Goal: Communication & Community: Answer question/provide support

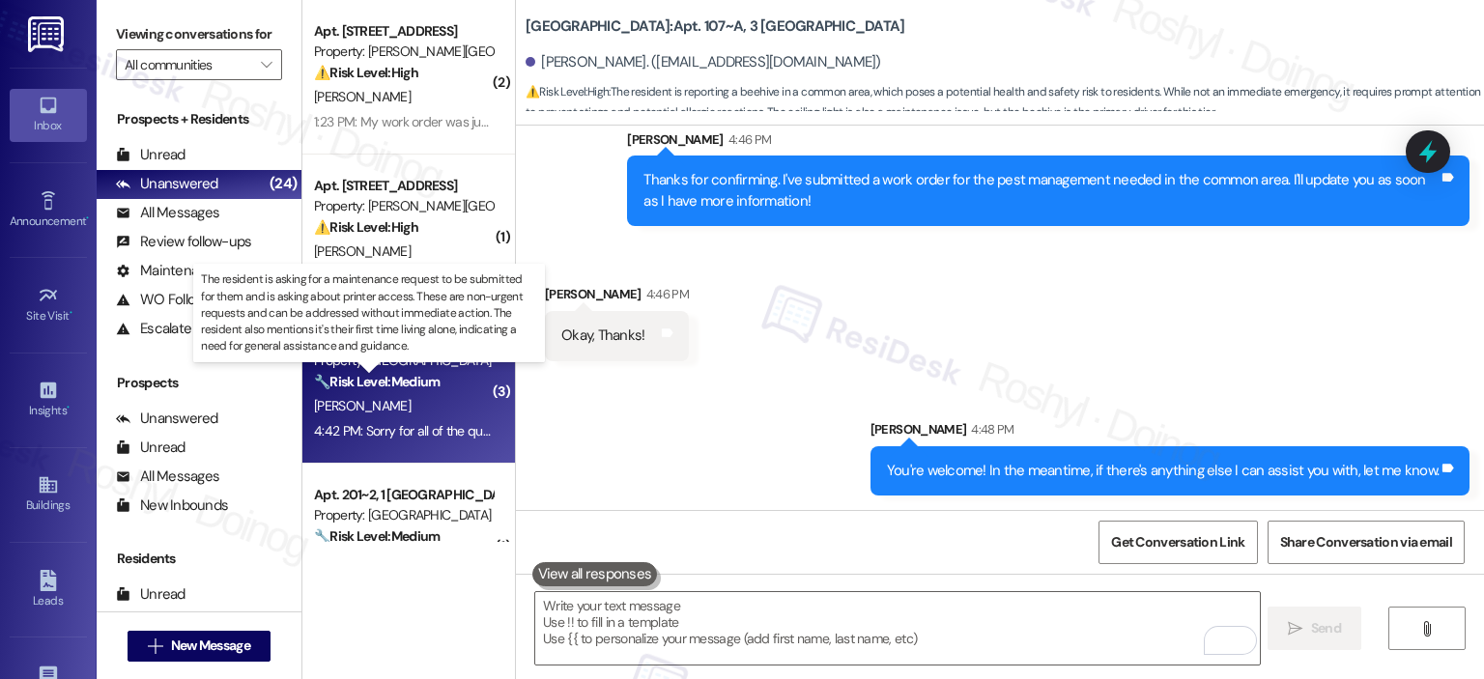
click at [421, 384] on strong "🔧 Risk Level: Medium" at bounding box center [377, 381] width 126 height 17
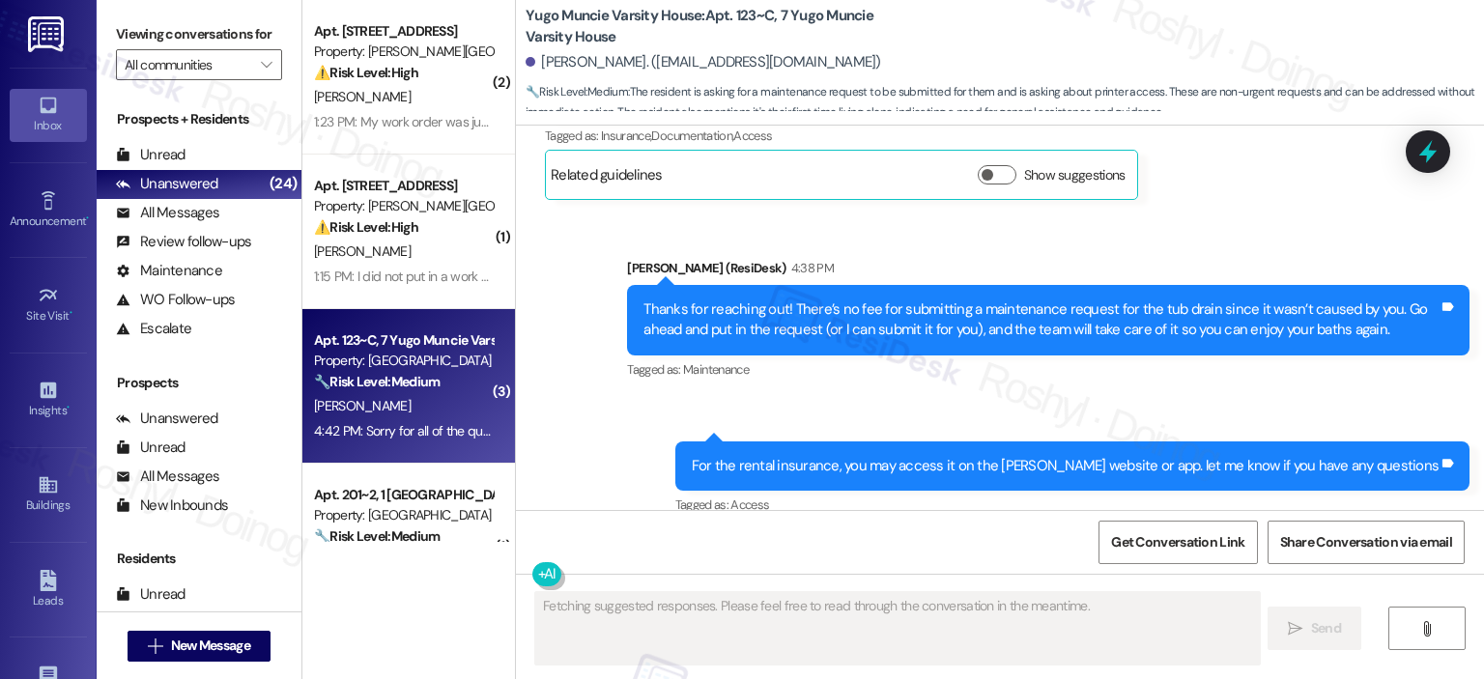
scroll to position [2466, 0]
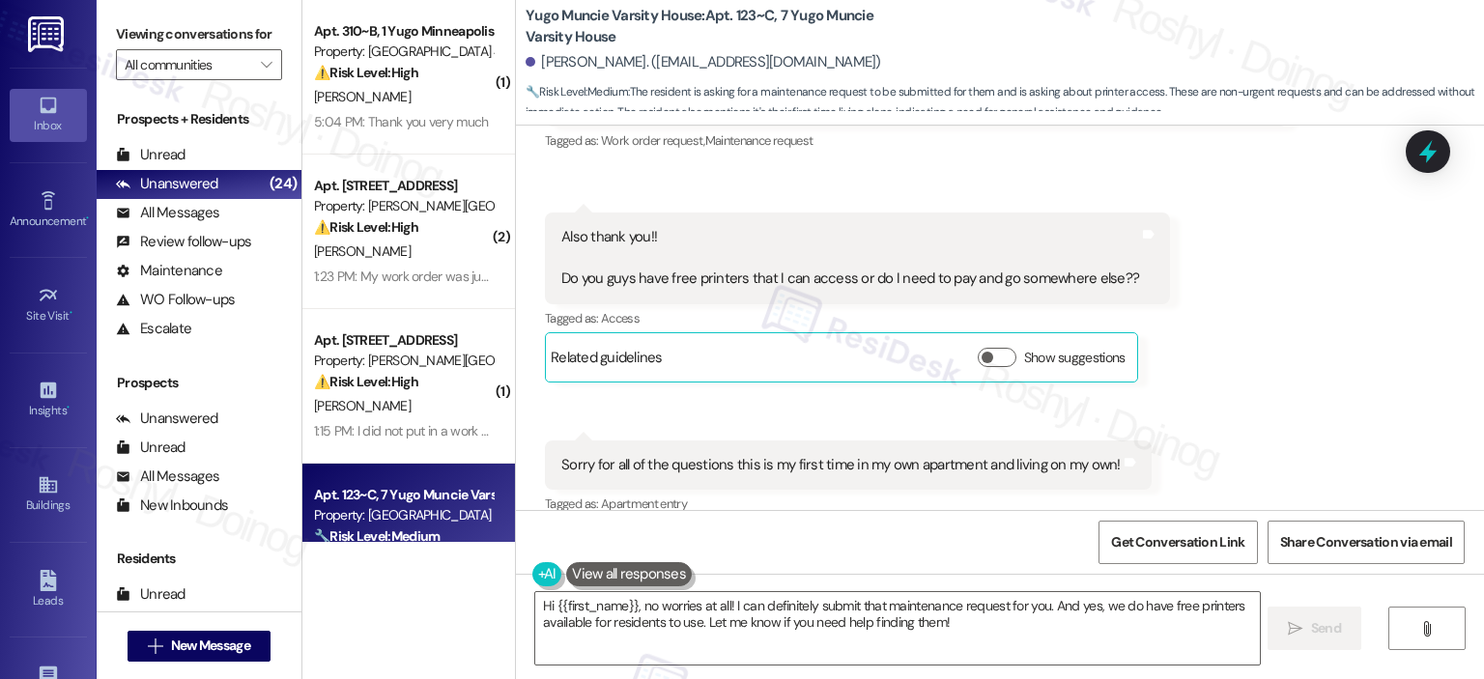
click at [791, 249] on div "Also thank you!! Do you guys have free printers that I can access or do I need …" at bounding box center [850, 258] width 578 height 62
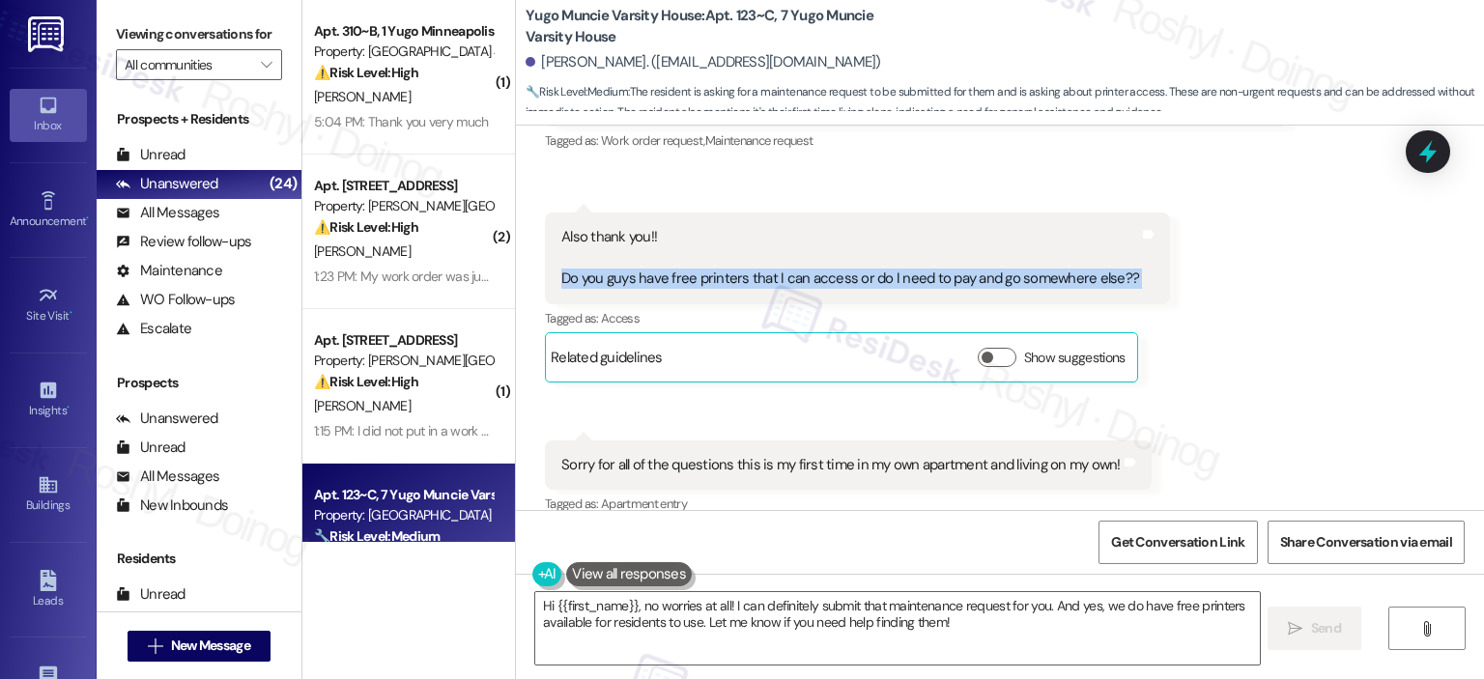
click at [791, 249] on div "Also thank you!! Do you guys have free printers that I can access or do I need …" at bounding box center [850, 258] width 578 height 62
copy div "Do you guys have free printers that I can access or do I need to pay and go som…"
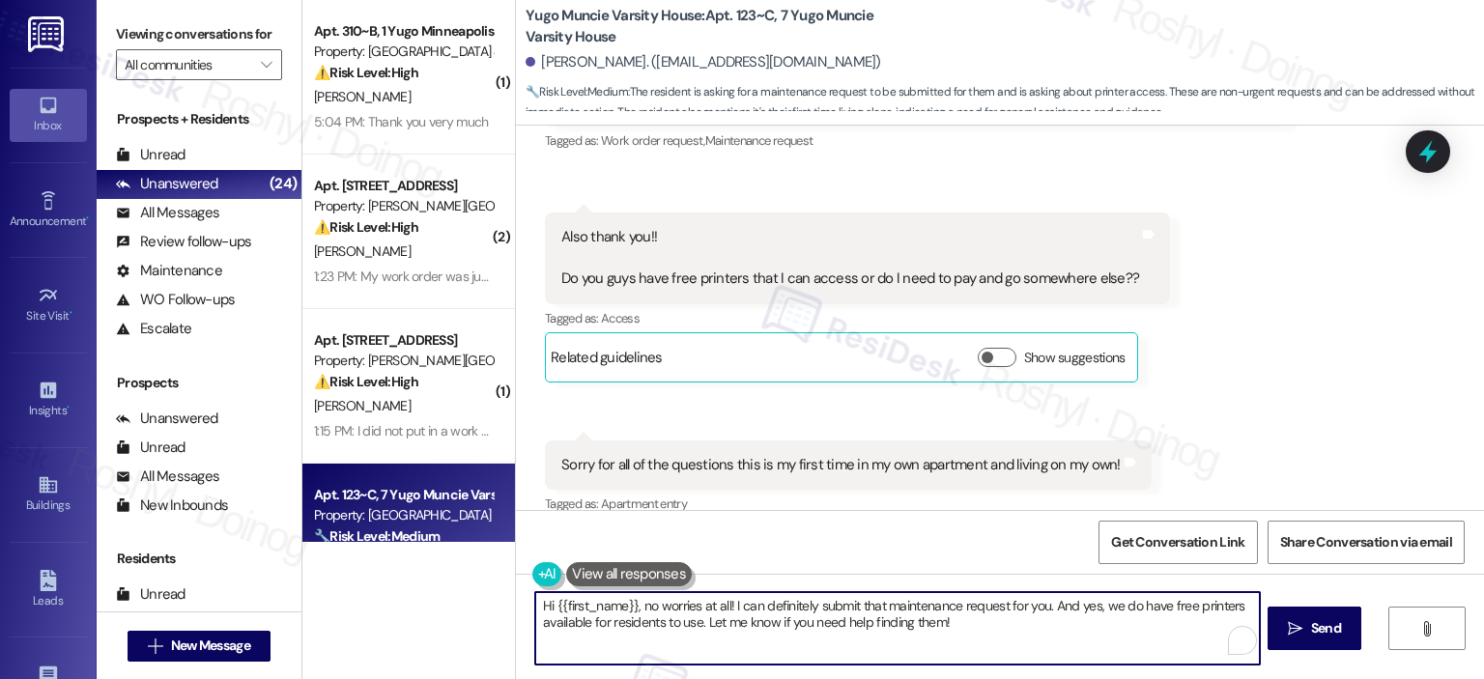
drag, startPoint x: 639, startPoint y: 606, endPoint x: 267, endPoint y: 558, distance: 374.9
click at [267, 558] on div "Viewing conversations for All communities  Prospects + Residents Unread (0) Un…" at bounding box center [790, 339] width 1387 height 679
drag, startPoint x: 907, startPoint y: 635, endPoint x: 624, endPoint y: 596, distance: 285.7
click at [624, 596] on textarea "No worries at all! I can definitely submit that maintenance request for you. An…" at bounding box center [897, 628] width 724 height 72
click at [1100, 608] on textarea "No worries at all! Let me confirm with the team about the printers and get back…" at bounding box center [897, 628] width 724 height 72
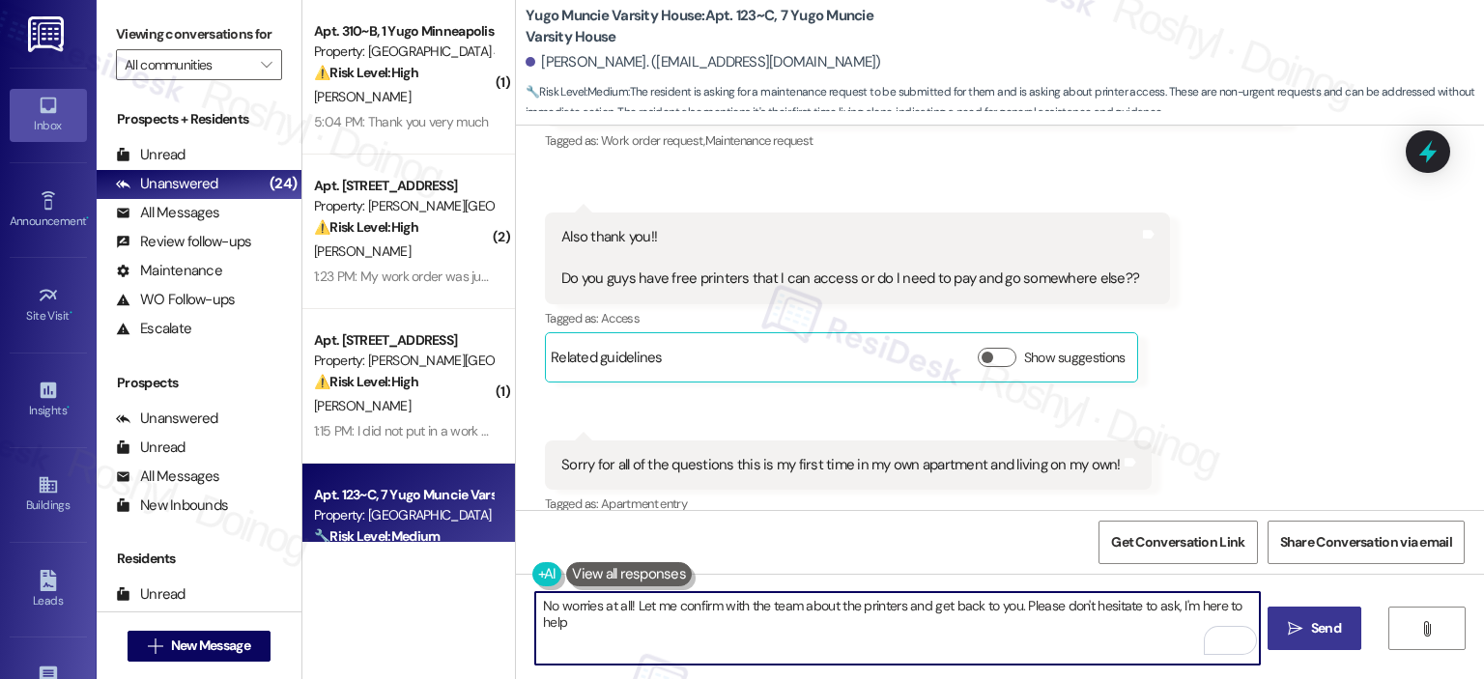
type textarea "No worries at all! Let me confirm with the team about the printers and get back…"
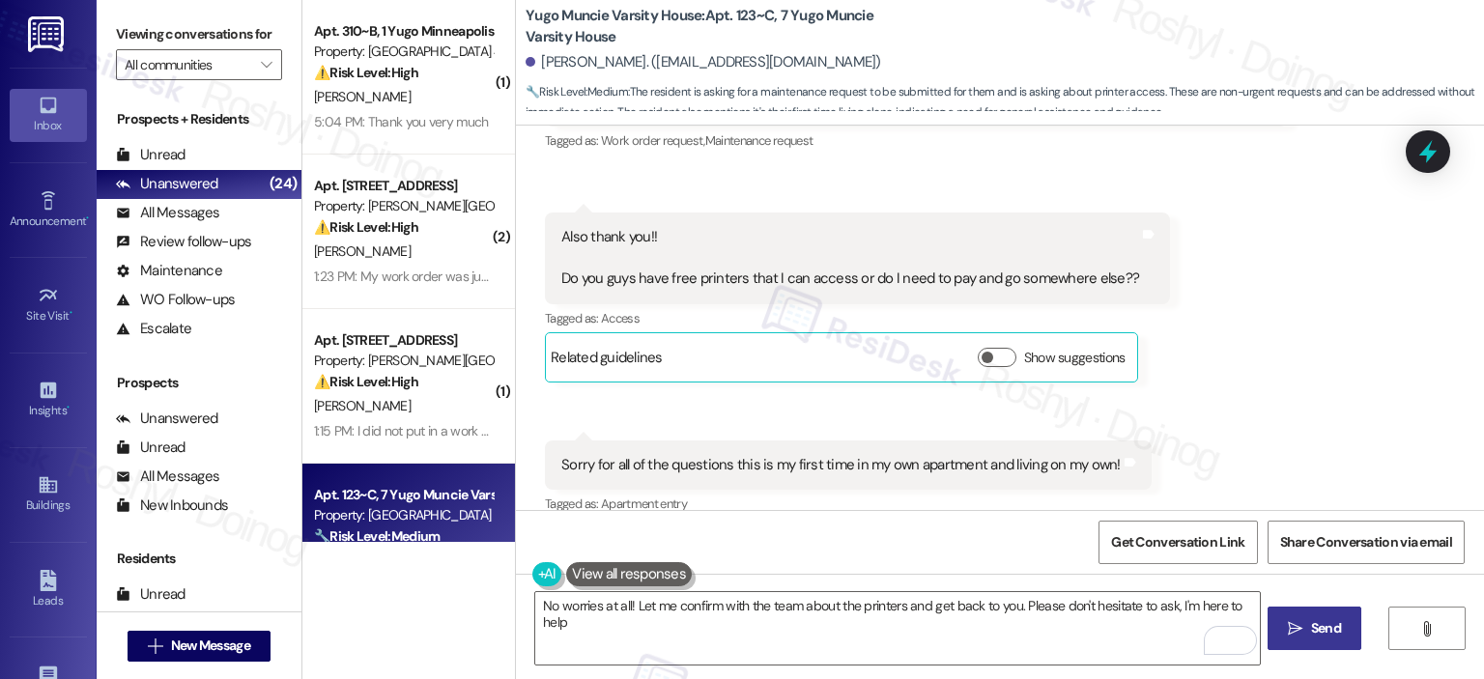
click at [1319, 619] on span "Send" at bounding box center [1326, 628] width 30 height 20
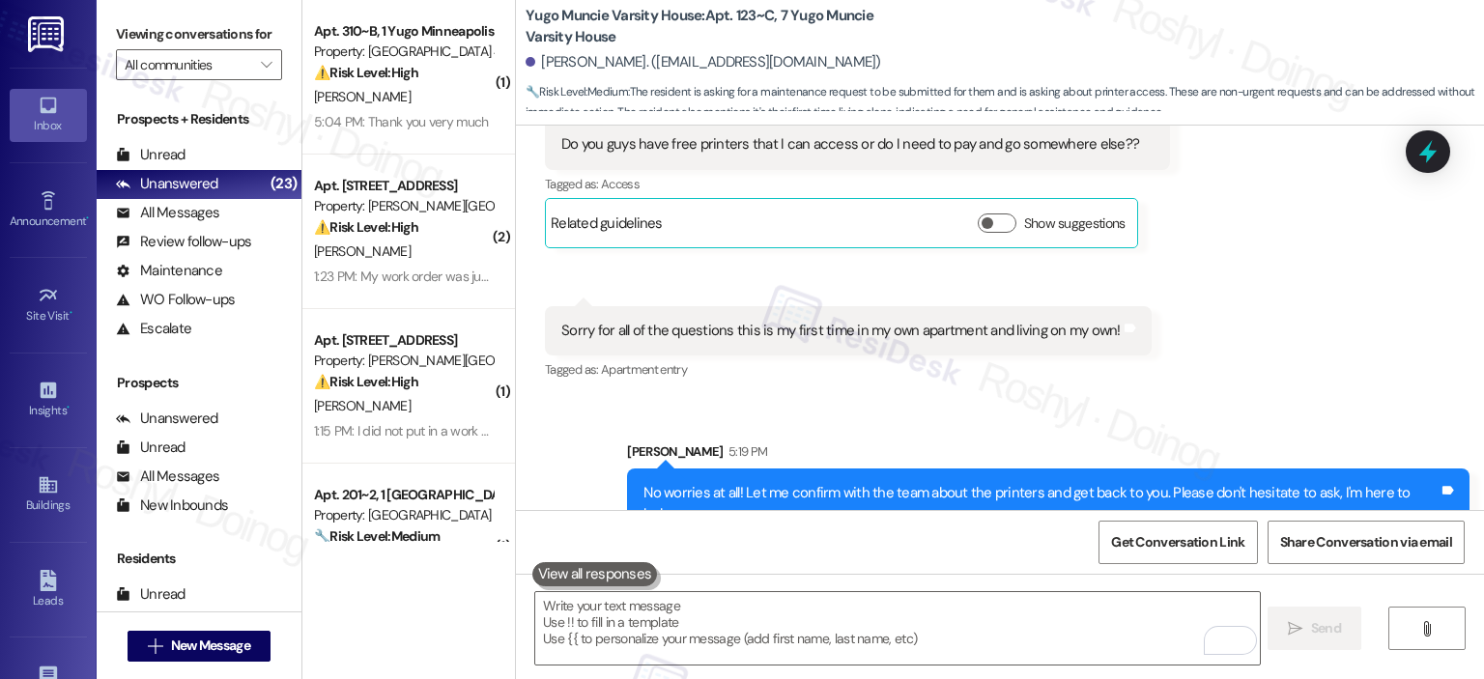
scroll to position [2602, 0]
click at [811, 399] on div "Sent via SMS Sarah 5:19 PM No worries at all! Let me confirm with the team abou…" at bounding box center [1000, 475] width 968 height 156
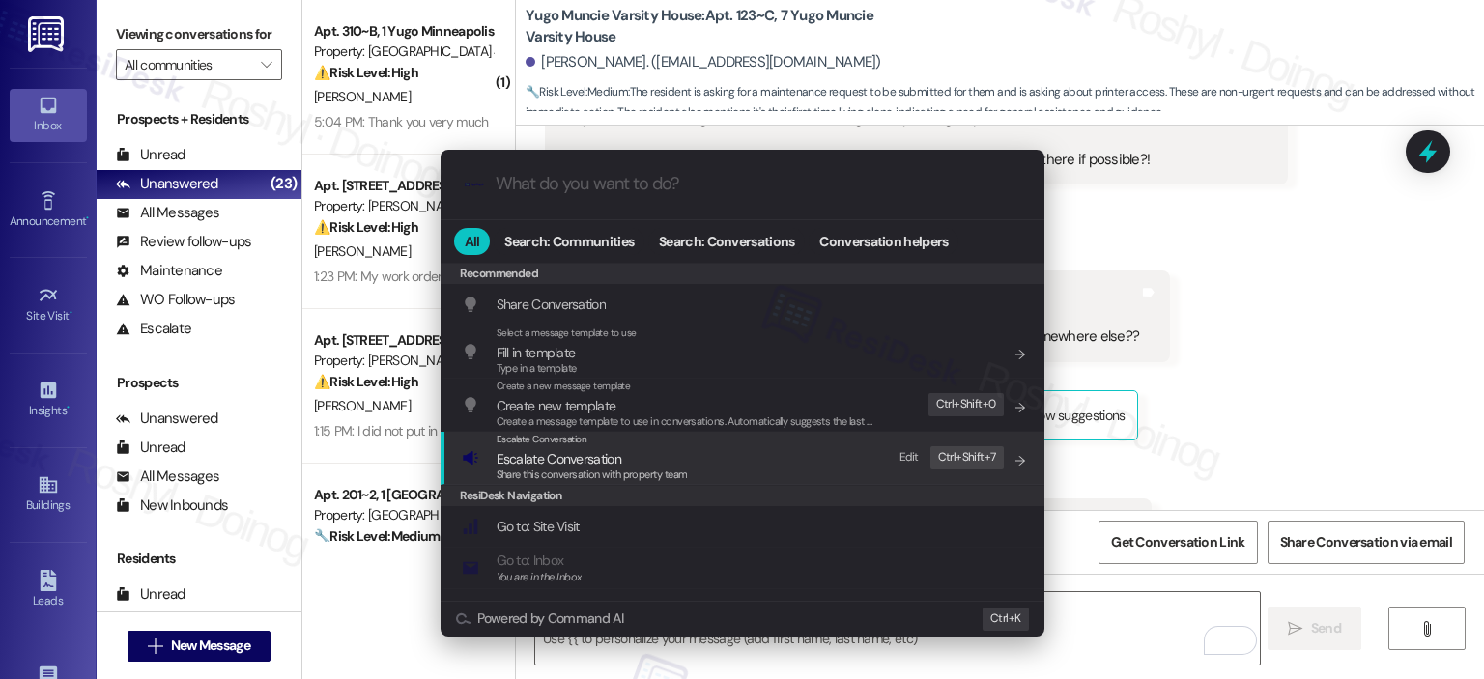
click at [598, 469] on span "Share this conversation with property team" at bounding box center [592, 475] width 191 height 14
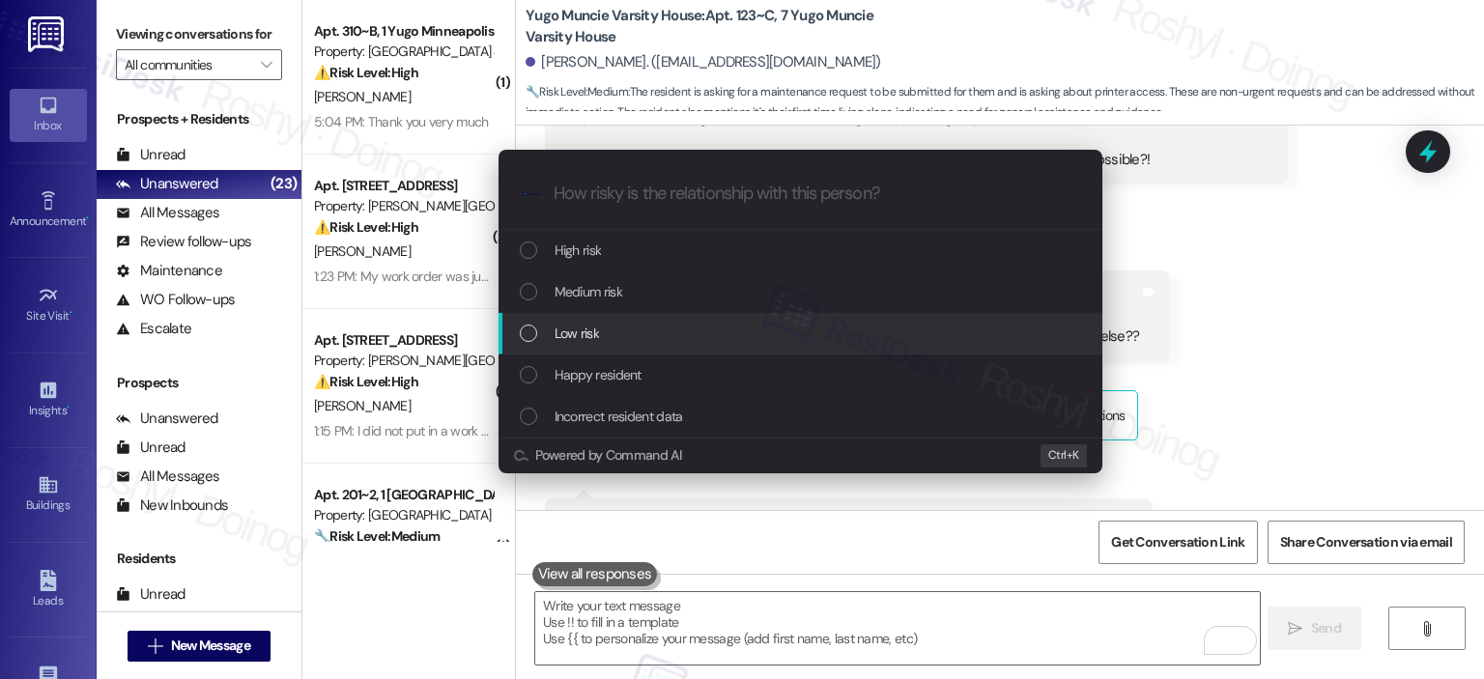
click at [630, 348] on div "Low risk" at bounding box center [800, 334] width 604 height 42
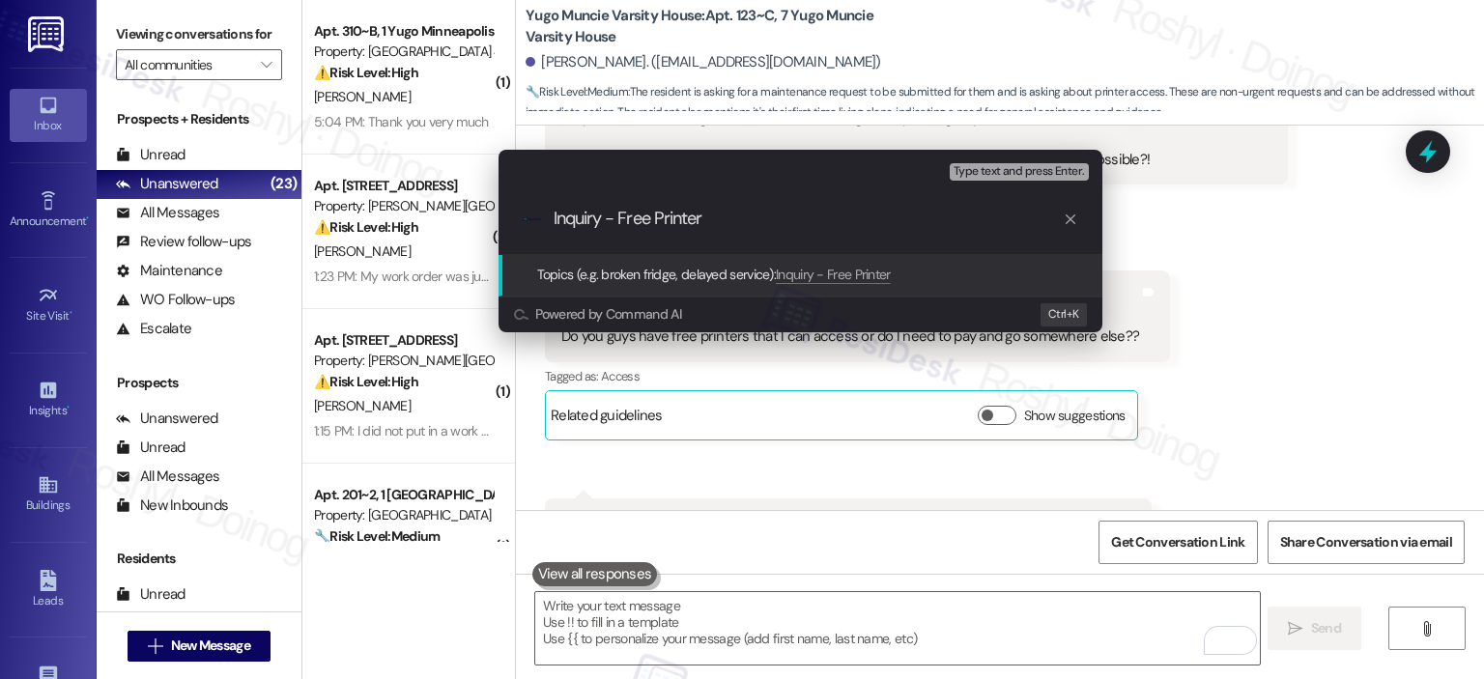
type input "Inquiry - Free Printers"
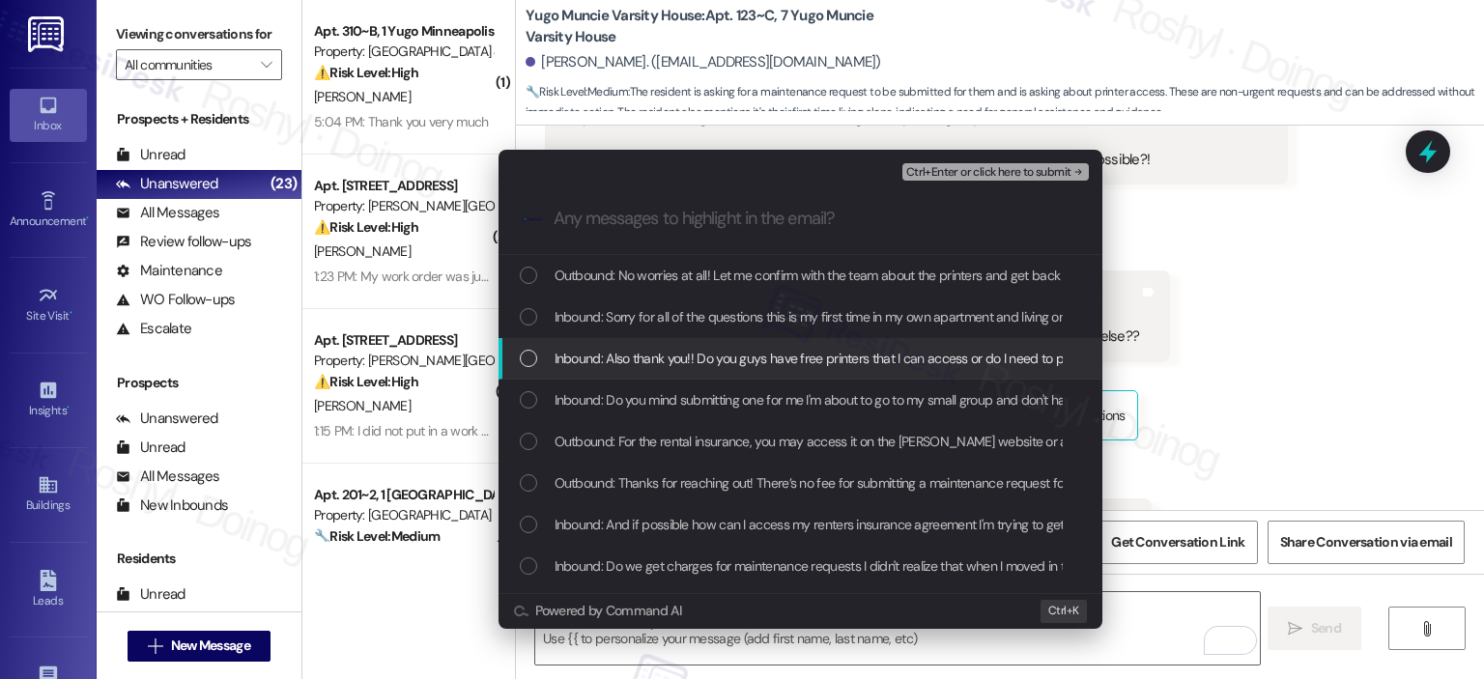
drag, startPoint x: 738, startPoint y: 297, endPoint x: 739, endPoint y: 351, distance: 54.1
click at [739, 351] on div "Outbound: No worries at all! Let me confirm with the team about the printers an…" at bounding box center [800, 525] width 604 height 540
click at [739, 351] on span "Inbound: Also thank you!! Do you guys have free printers that I can access or d…" at bounding box center [891, 358] width 673 height 21
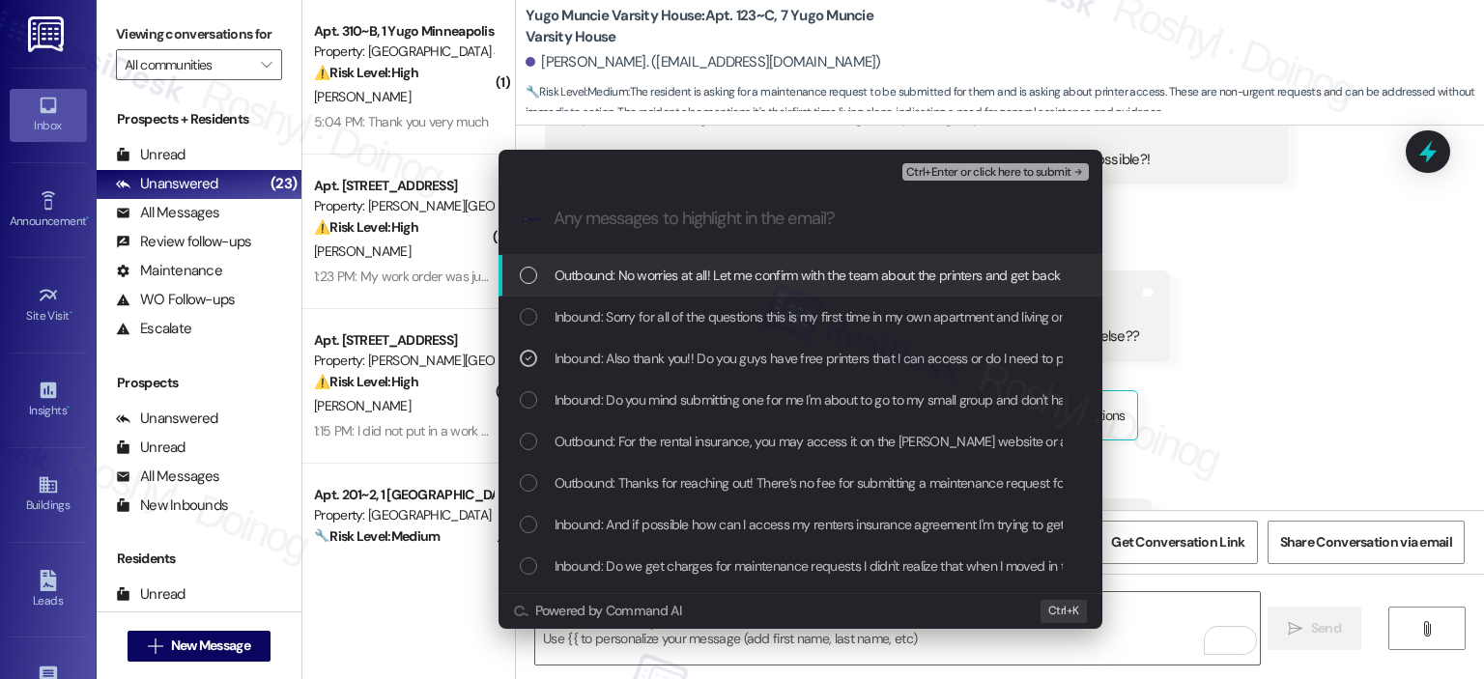
click at [967, 173] on span "Ctrl+Enter or click here to submit" at bounding box center [988, 173] width 165 height 14
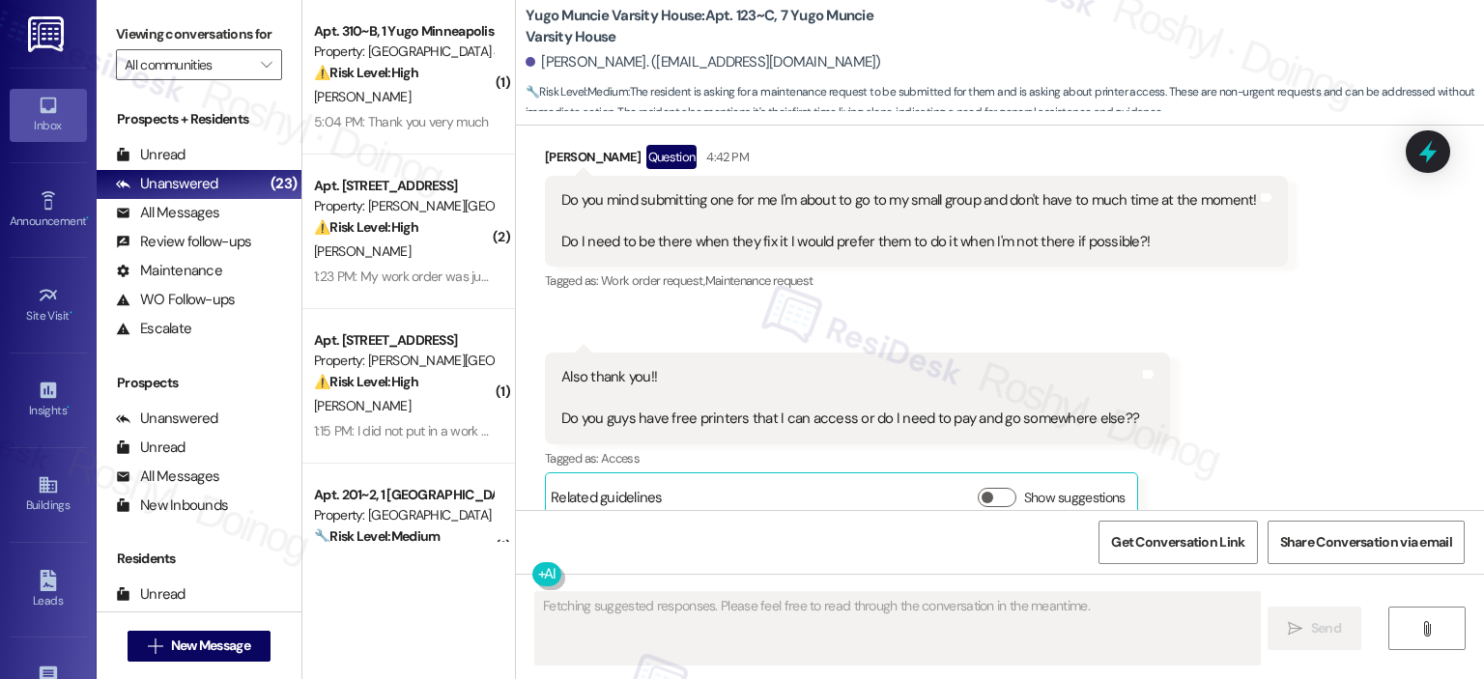
scroll to position [2466, 0]
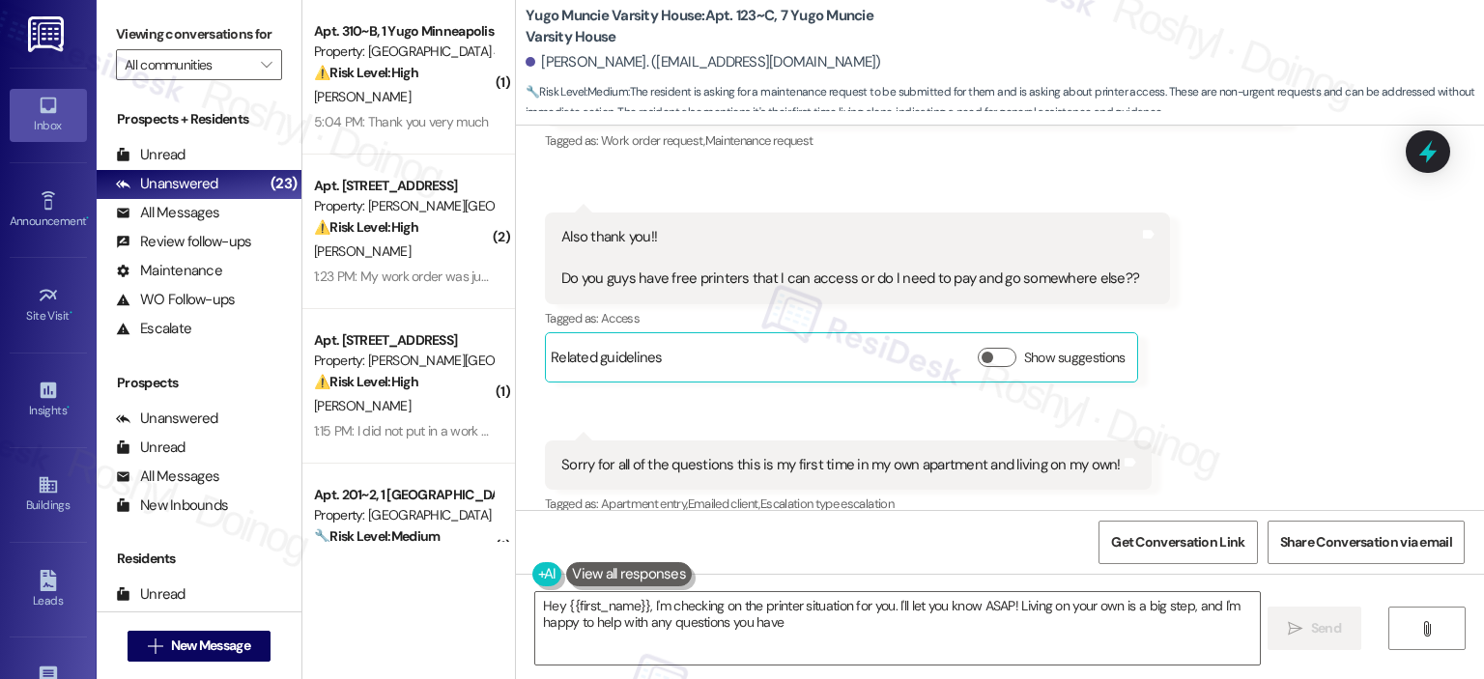
type textarea "Hey {{first_name}}, I'm checking on the printer situation for you. I'll let you…"
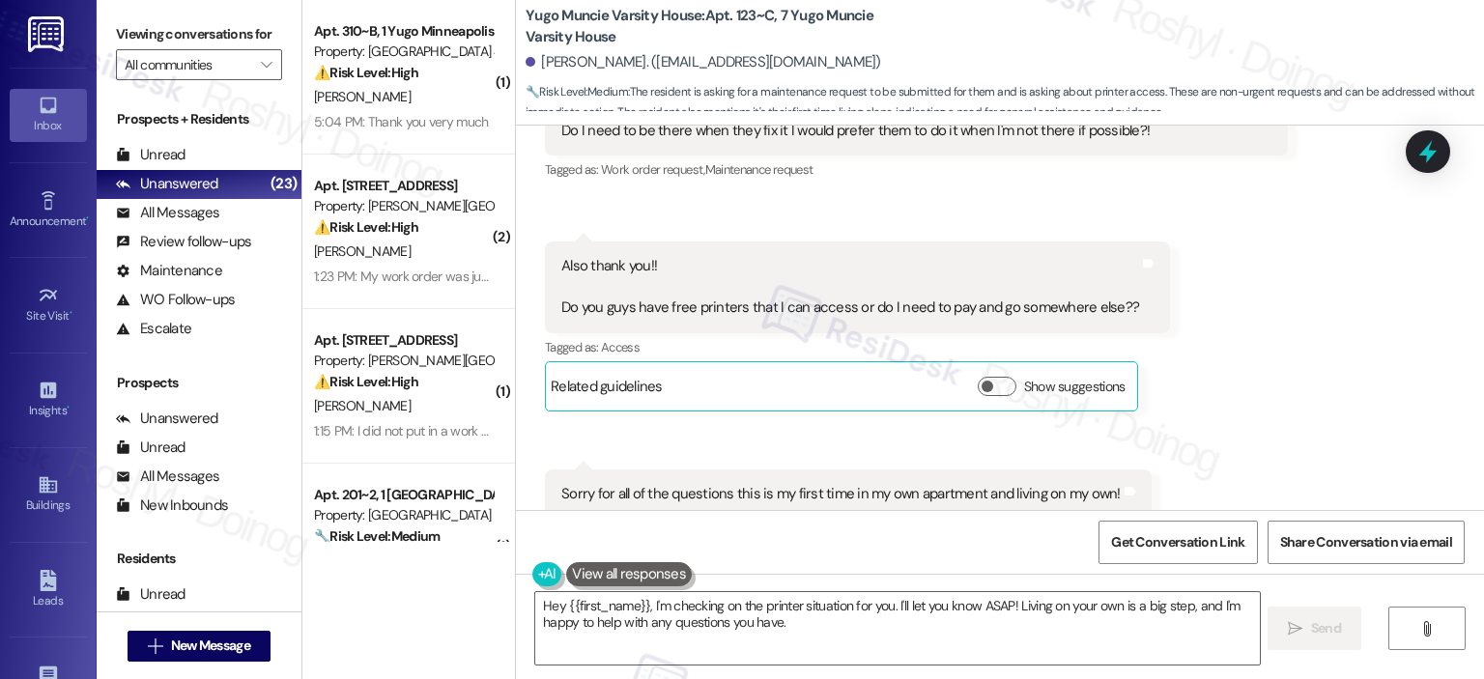
scroll to position [2631, 0]
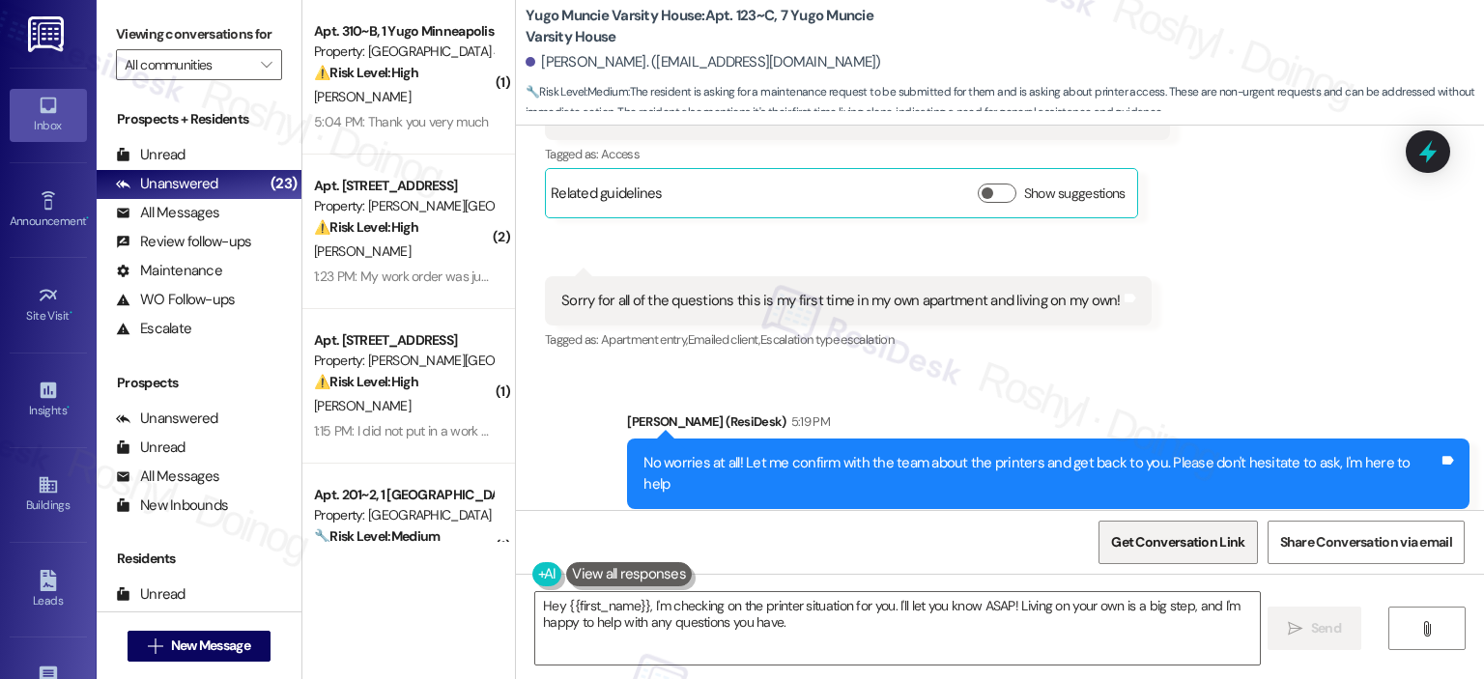
click at [1181, 555] on span "Get Conversation Link" at bounding box center [1177, 543] width 141 height 42
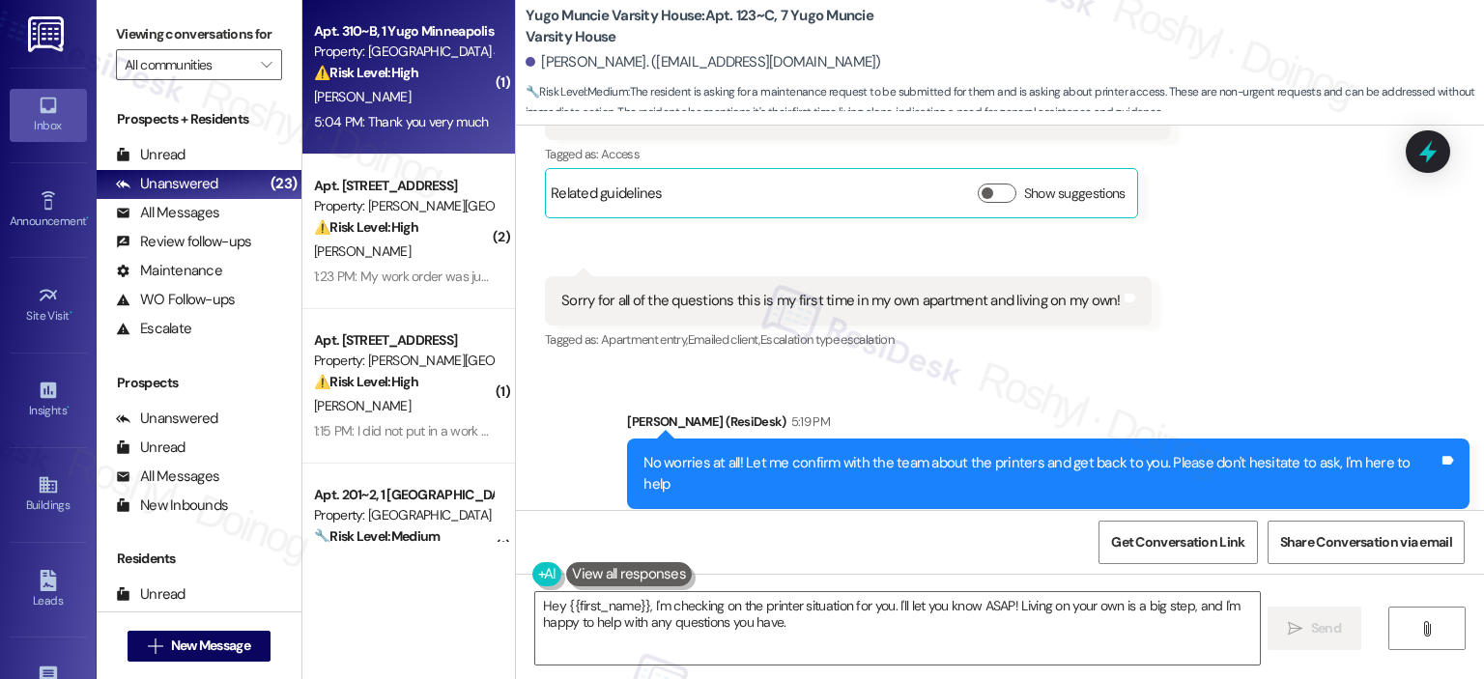
click at [438, 81] on div "⚠️ Risk Level: High The resident reports a non-functional HVAC system for three…" at bounding box center [403, 73] width 179 height 20
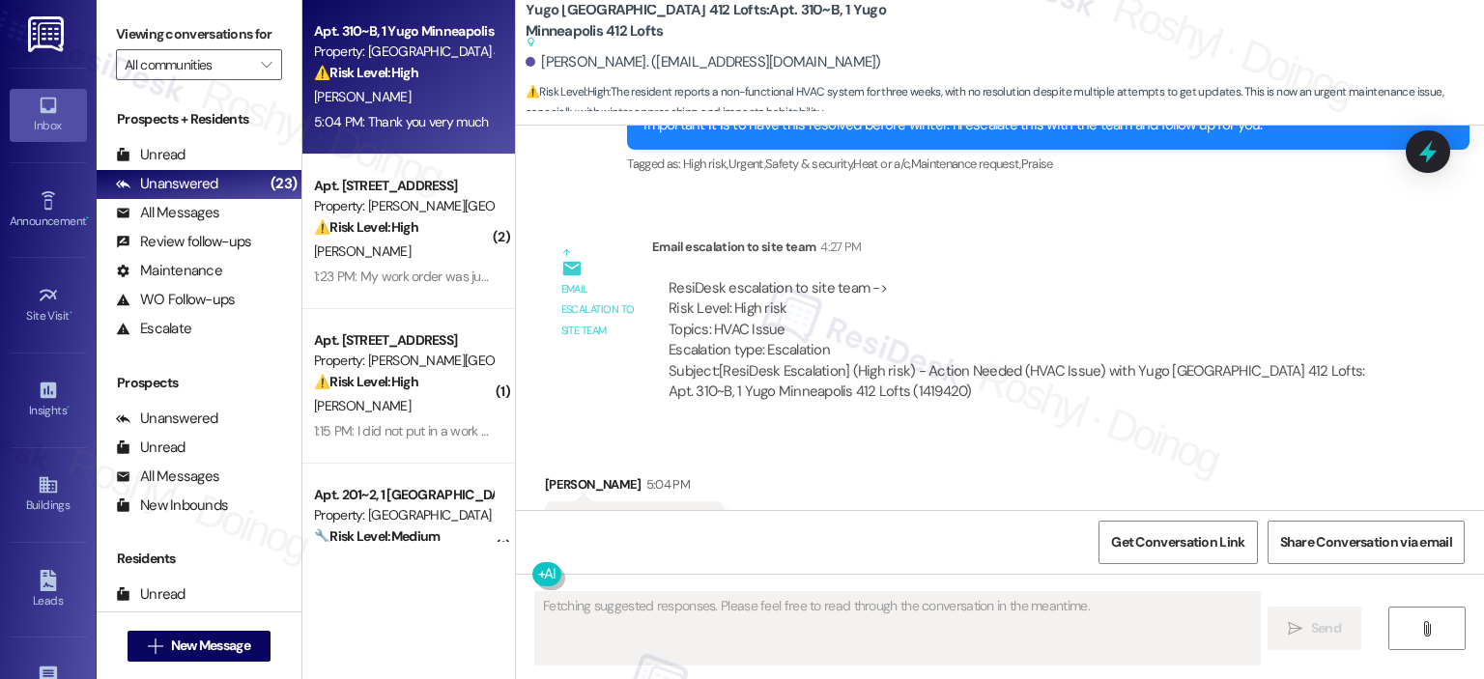
scroll to position [2264, 0]
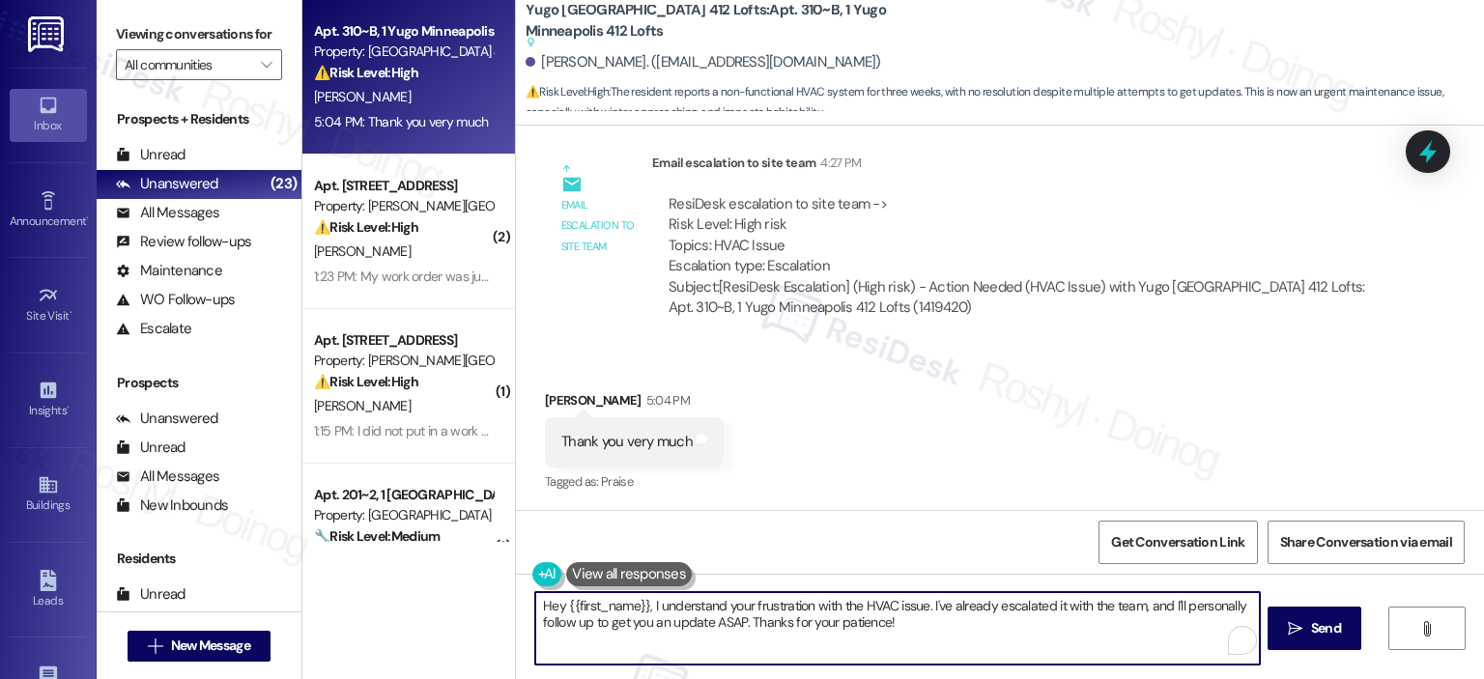
drag, startPoint x: 733, startPoint y: 623, endPoint x: 498, endPoint y: 587, distance: 237.5
click at [498, 587] on div "Apt. 310~B, 1 Yugo Minneapolis 412 Lofts Property: Yugo Minneapolis 412 Lofts ⚠…" at bounding box center [893, 339] width 1182 height 679
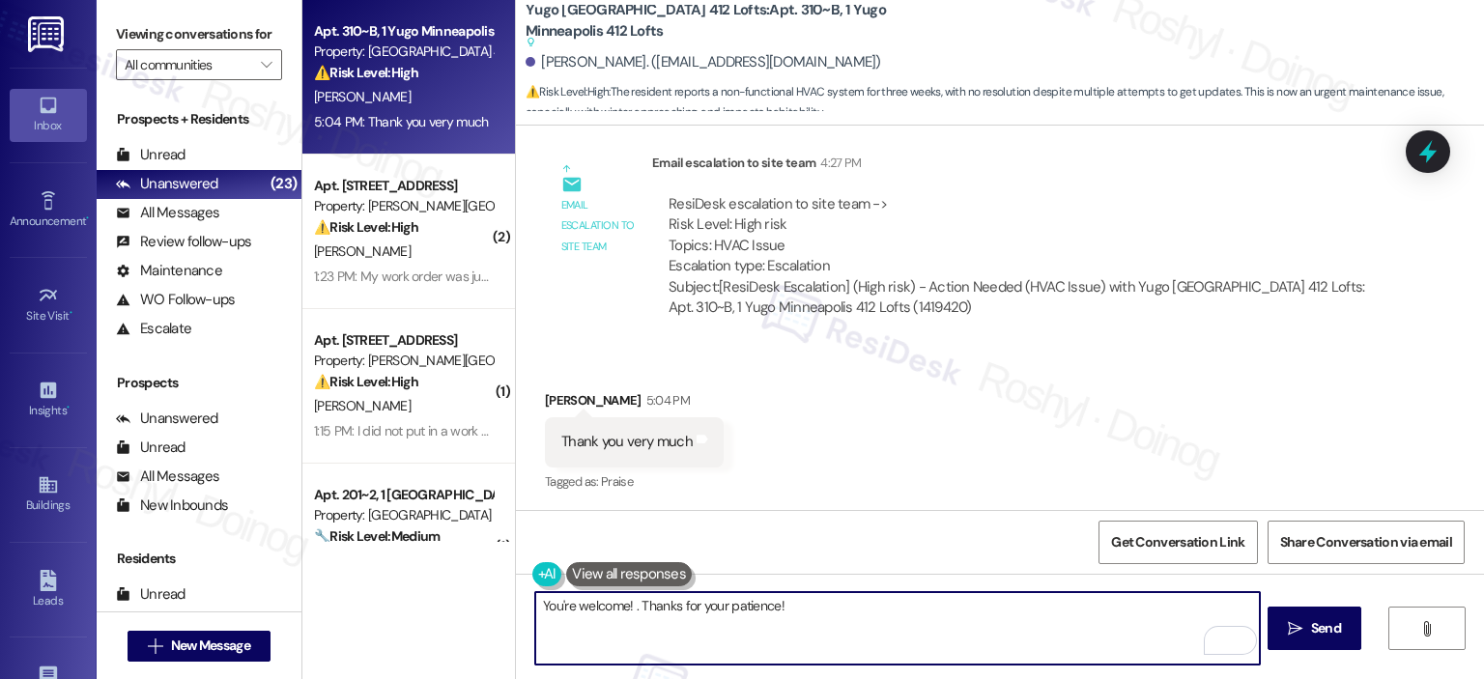
paste textarea "In the meantime, if there's anything else I can assist you with, let me know."
type textarea "You're welcome! In the meantime, if there's anything else I can assist you with…"
click at [1298, 632] on icon "" at bounding box center [1295, 628] width 14 height 15
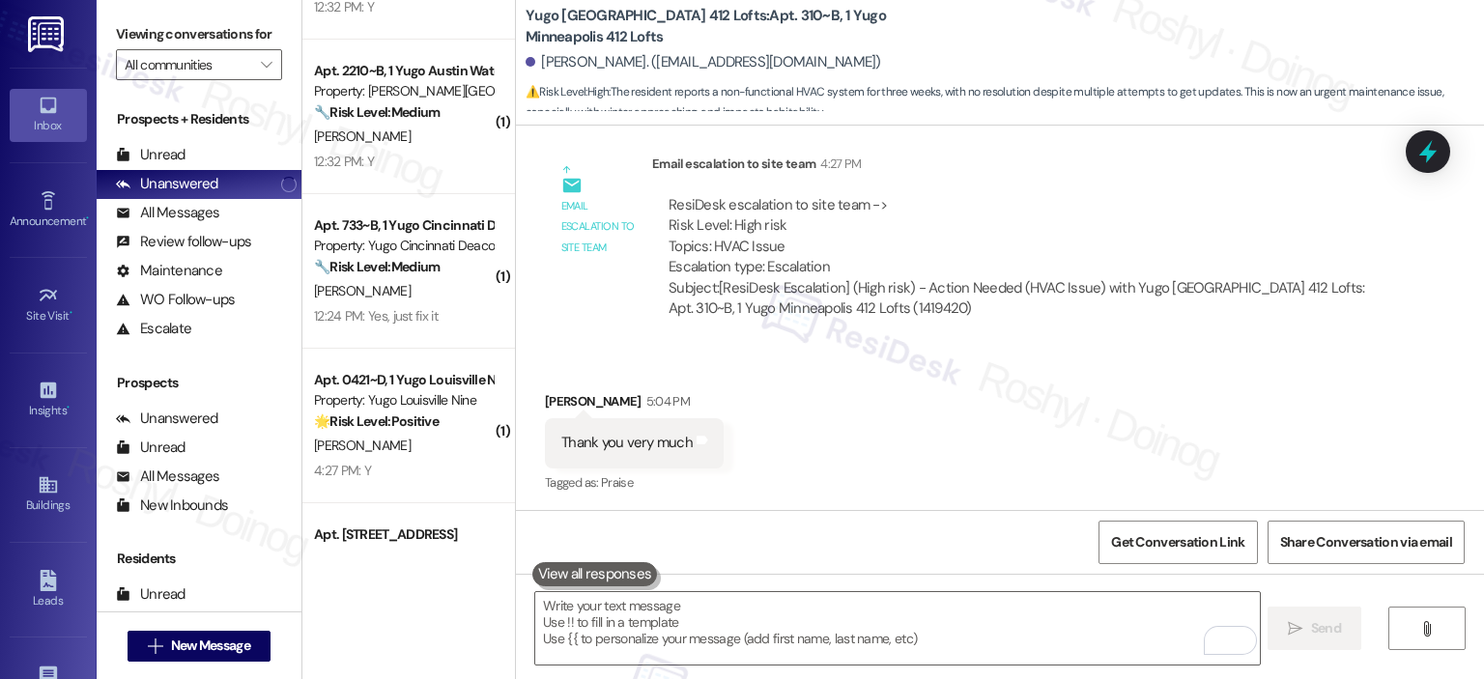
scroll to position [2240, 0]
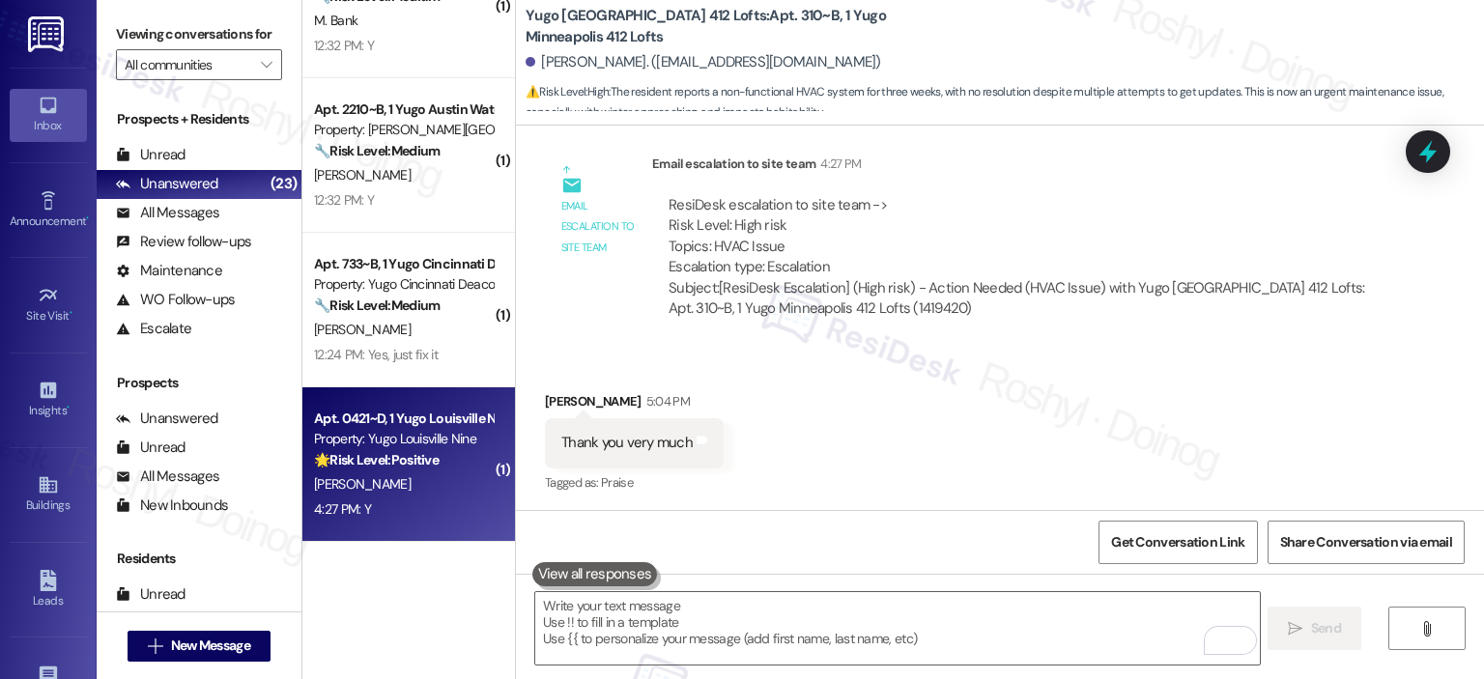
click at [371, 451] on strong "🌟 Risk Level: Positive" at bounding box center [376, 459] width 125 height 17
type textarea "Fetching suggested responses. Please feel free to read through the conversation…"
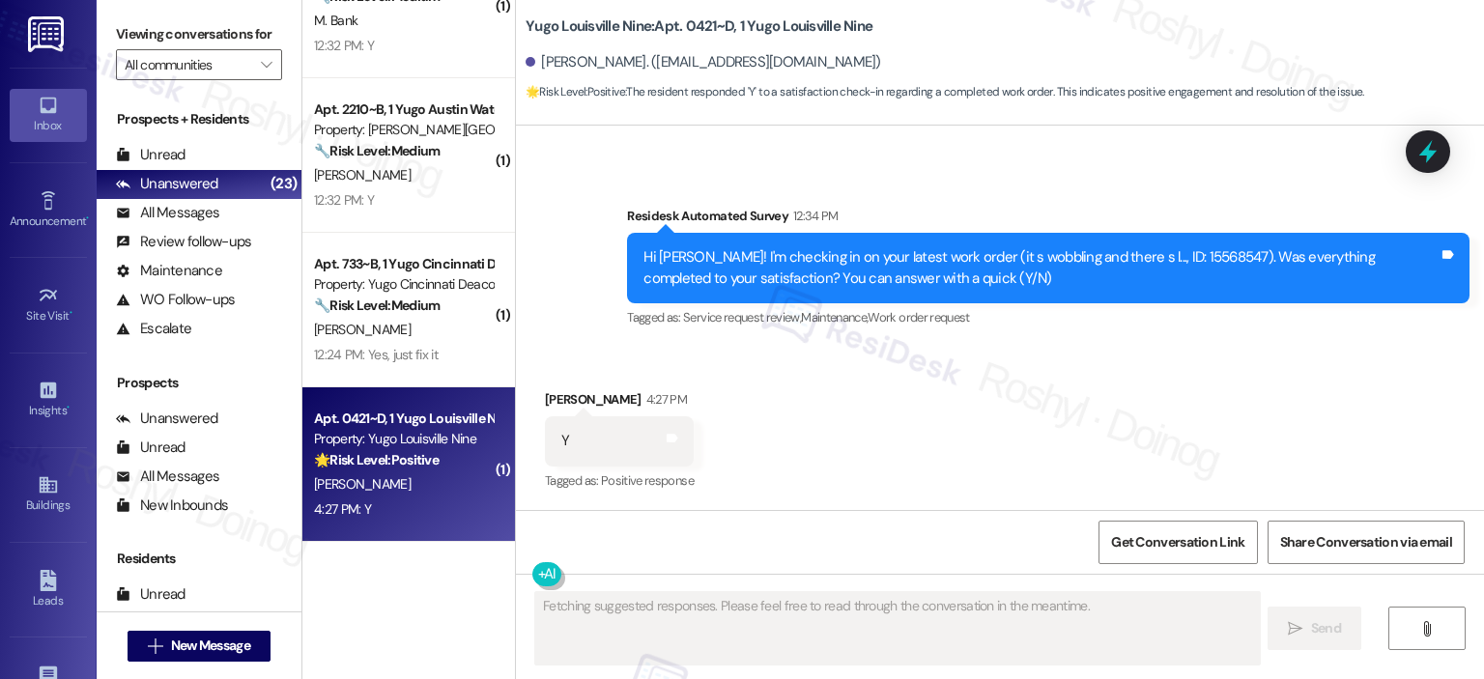
scroll to position [458, 0]
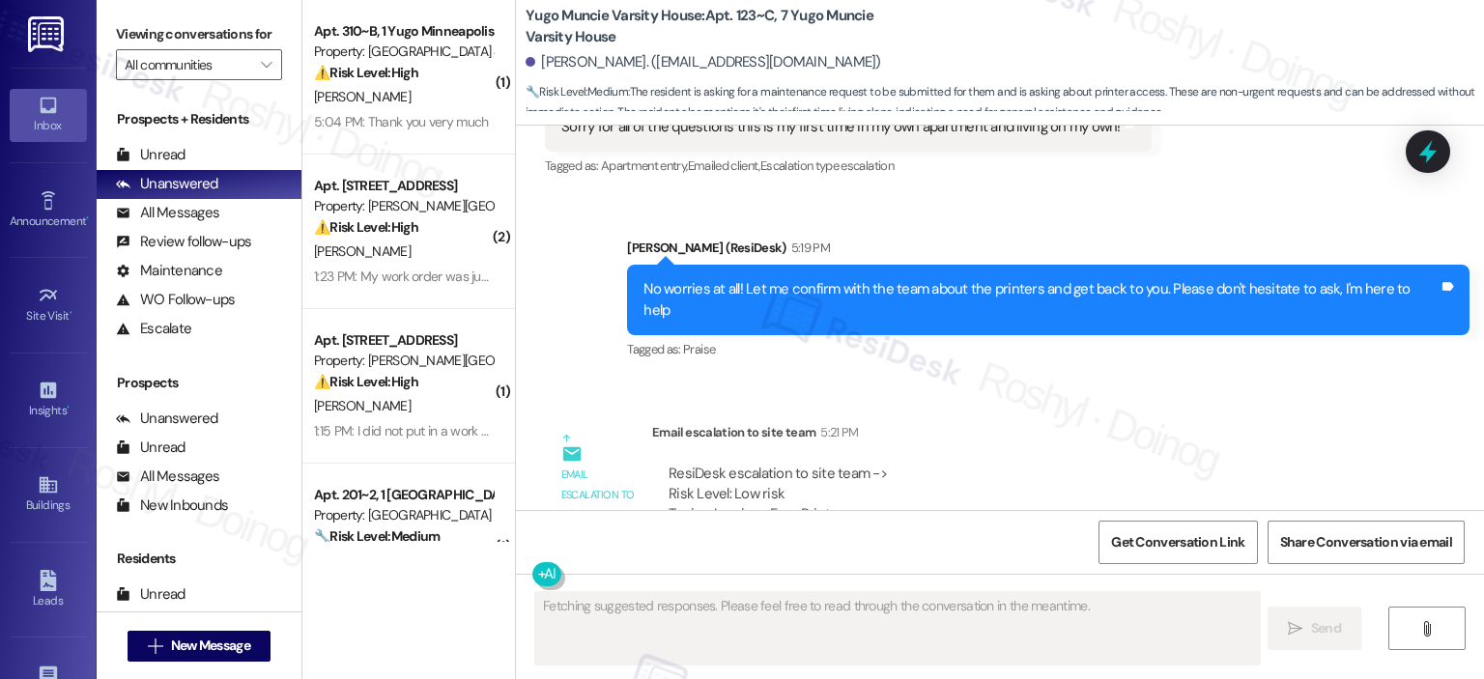
scroll to position [2868, 0]
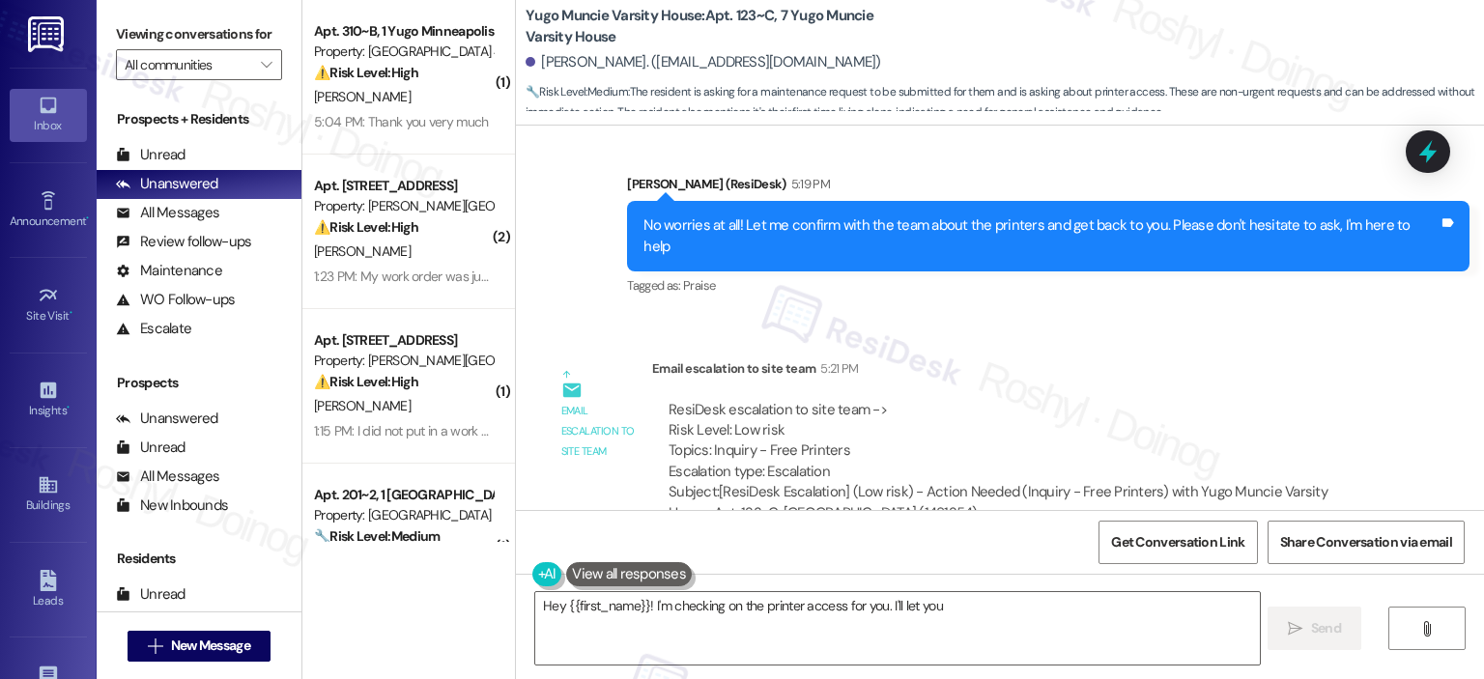
type textarea "Hey {{first_name}}! I'm checking on the printer access for you. I'll let you"
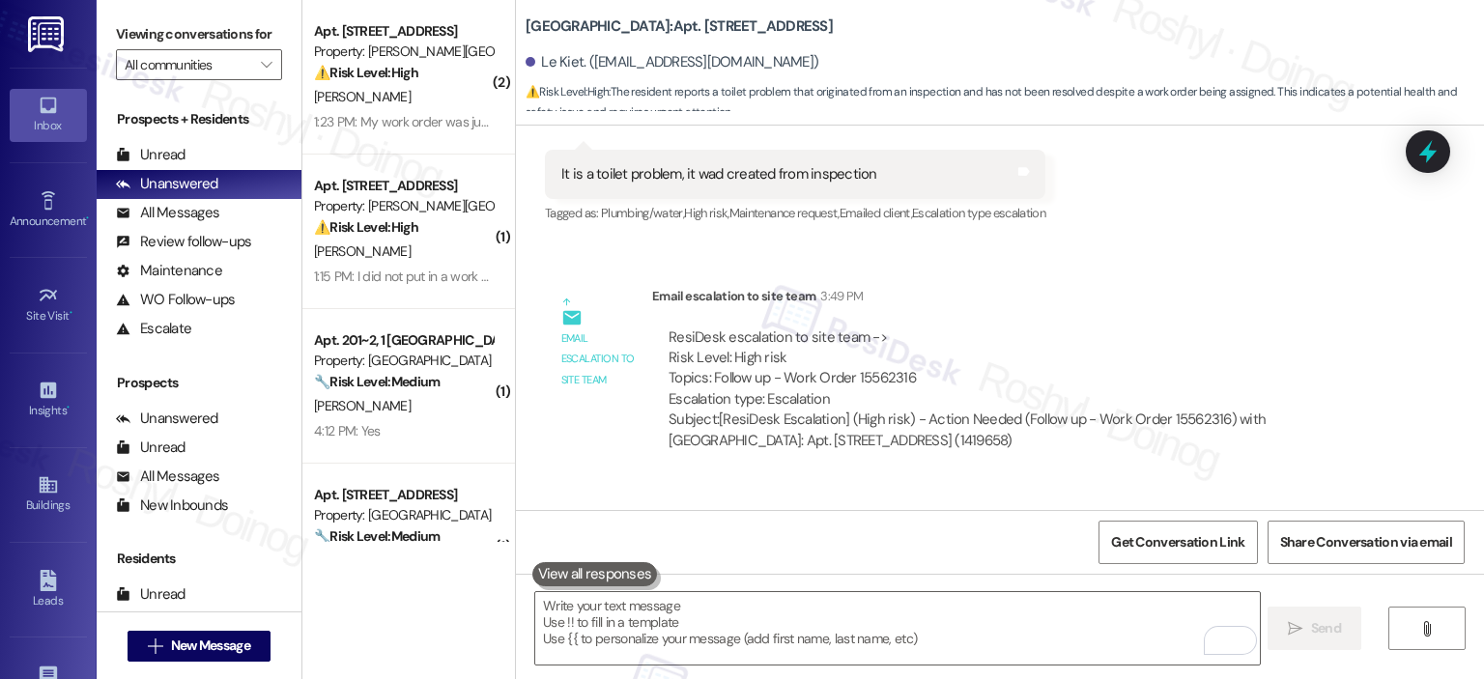
scroll to position [2349, 0]
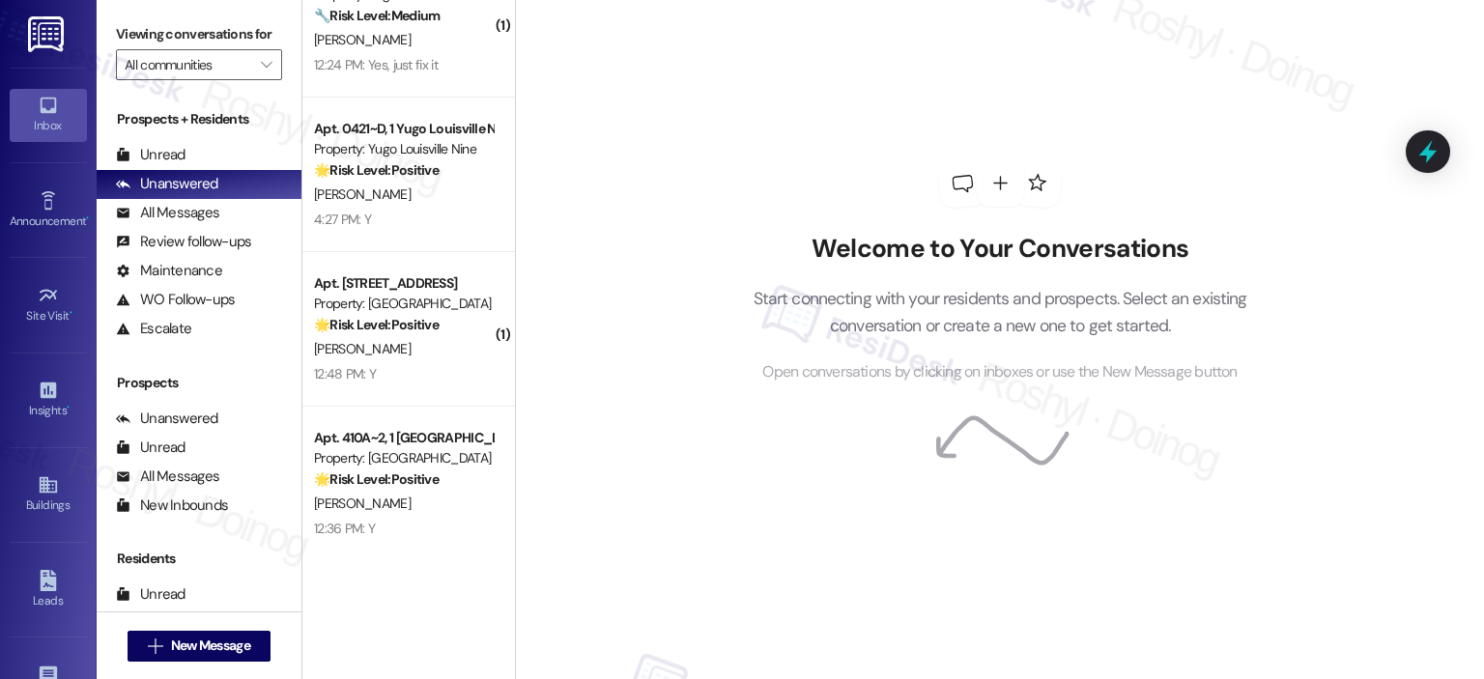
scroll to position [2434, 0]
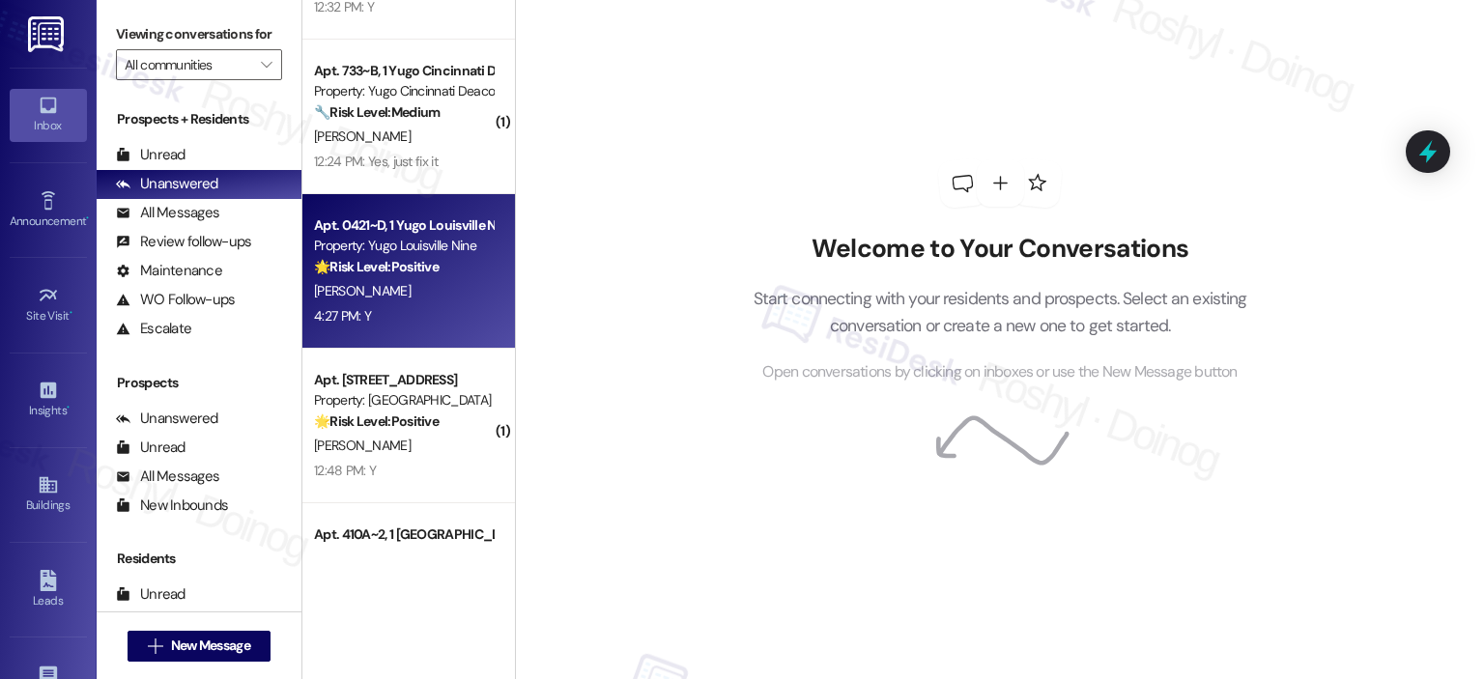
click at [407, 310] on div "4:27 PM: Y 4:27 PM: Y" at bounding box center [403, 316] width 183 height 24
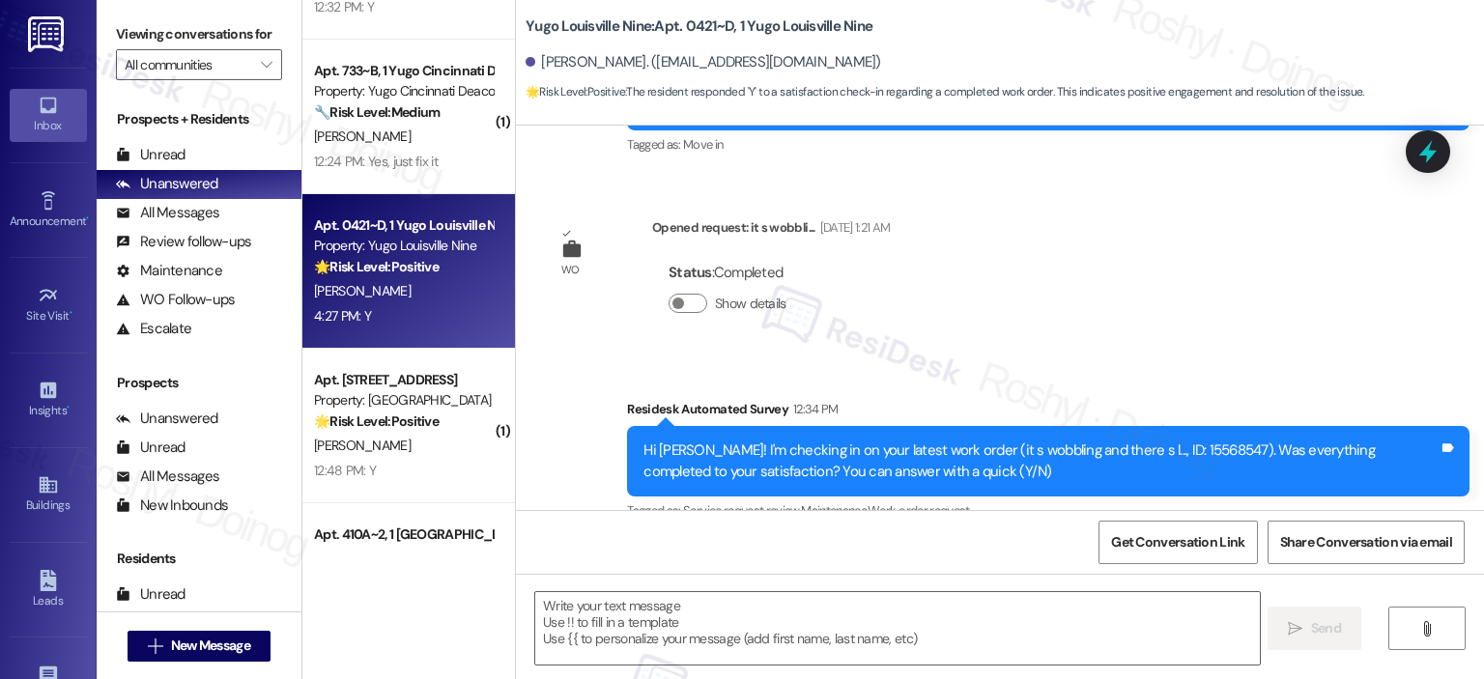
type textarea "Fetching suggested responses. Please feel free to read through the conversation…"
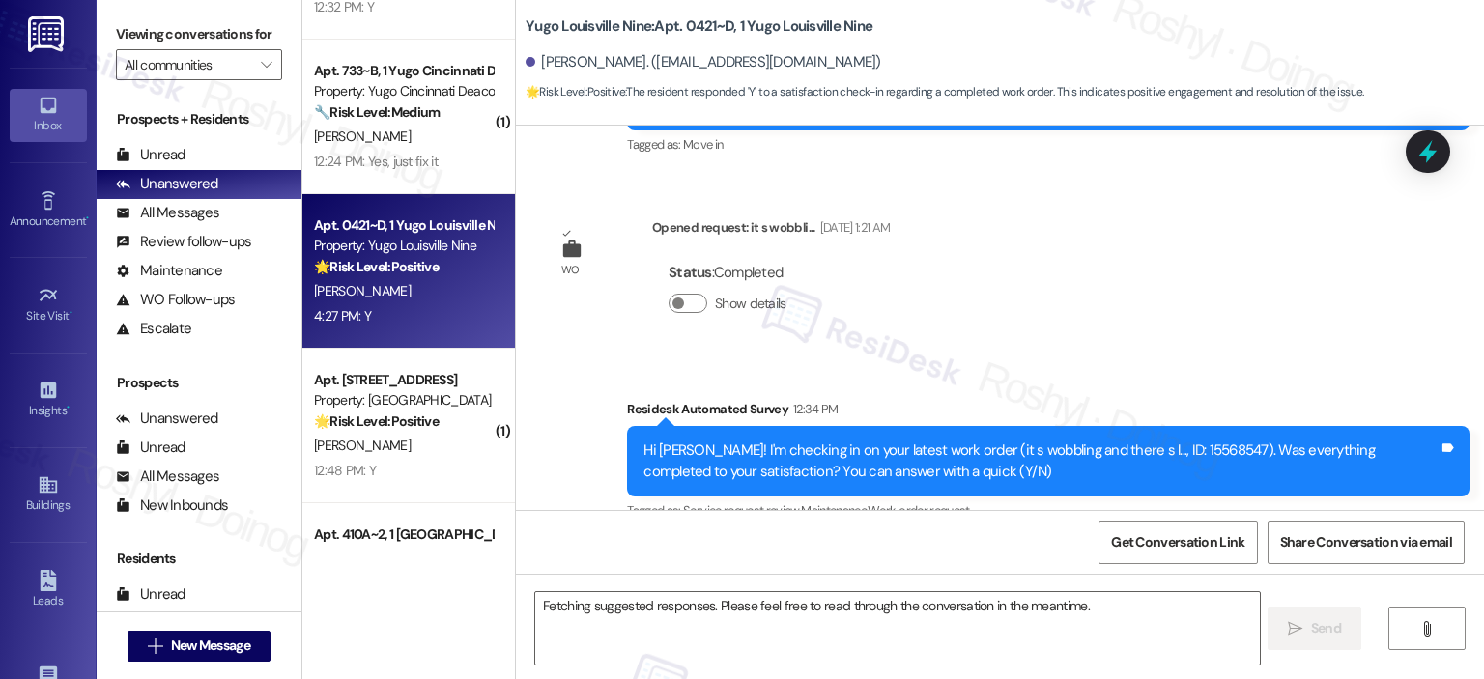
scroll to position [457, 0]
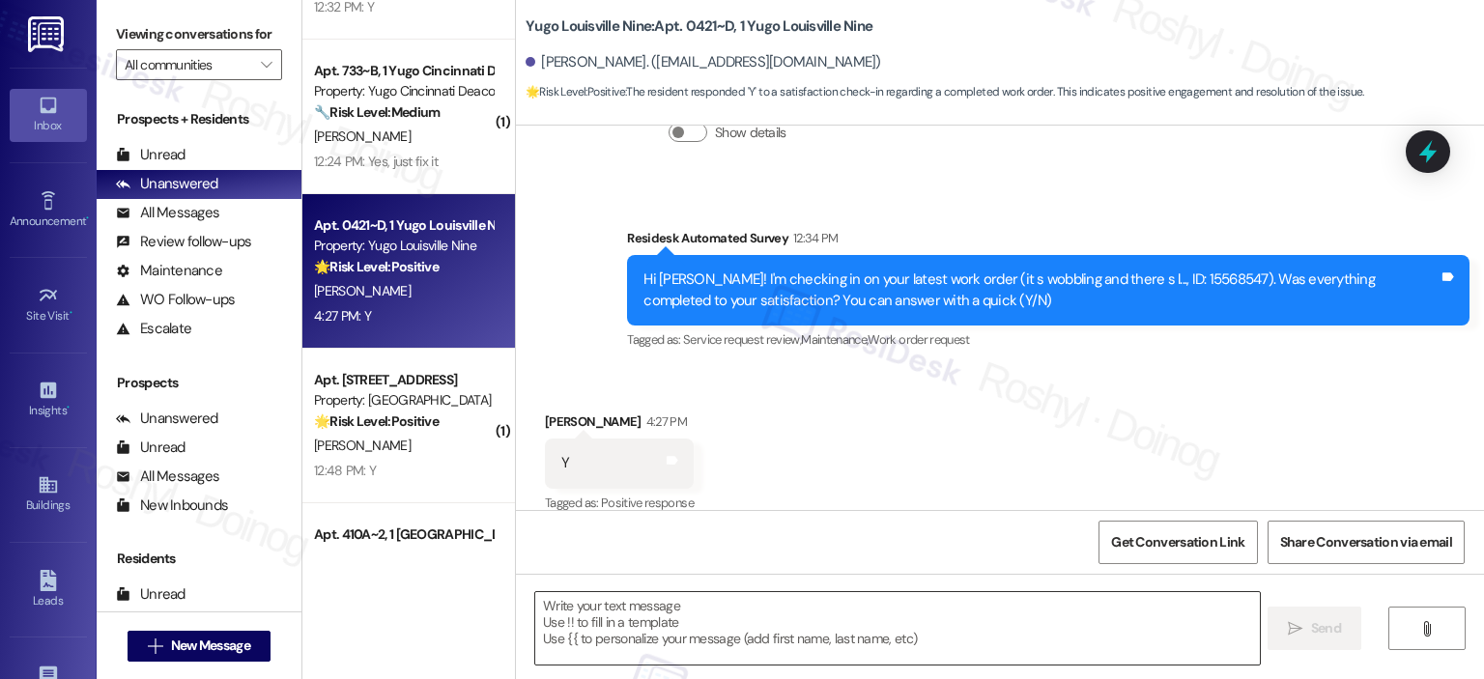
click at [629, 612] on textarea at bounding box center [897, 628] width 724 height 72
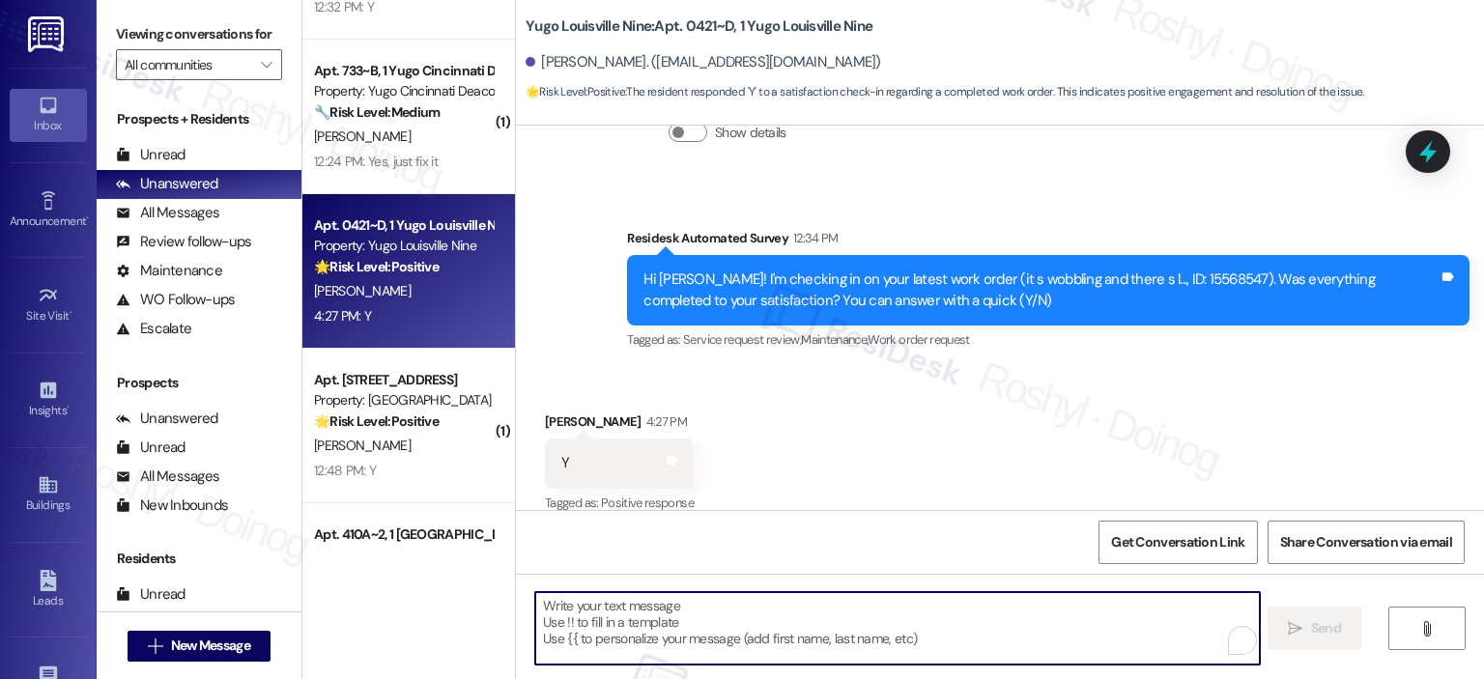
paste textarea "I'm happy the work order was completed to your satisfaction! We'd also love to …"
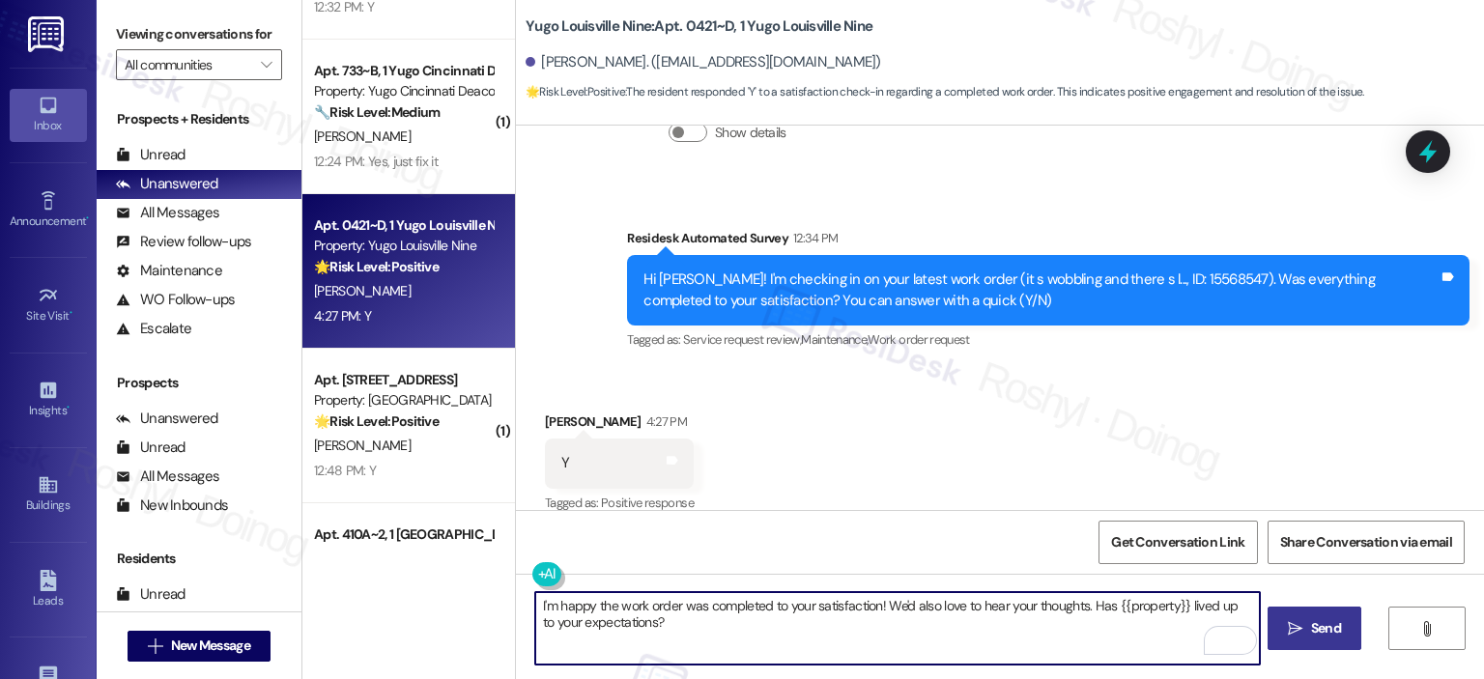
type textarea "I'm happy the work order was completed to your satisfaction! We'd also love to …"
click at [1287, 617] on button " Send" at bounding box center [1314, 628] width 94 height 43
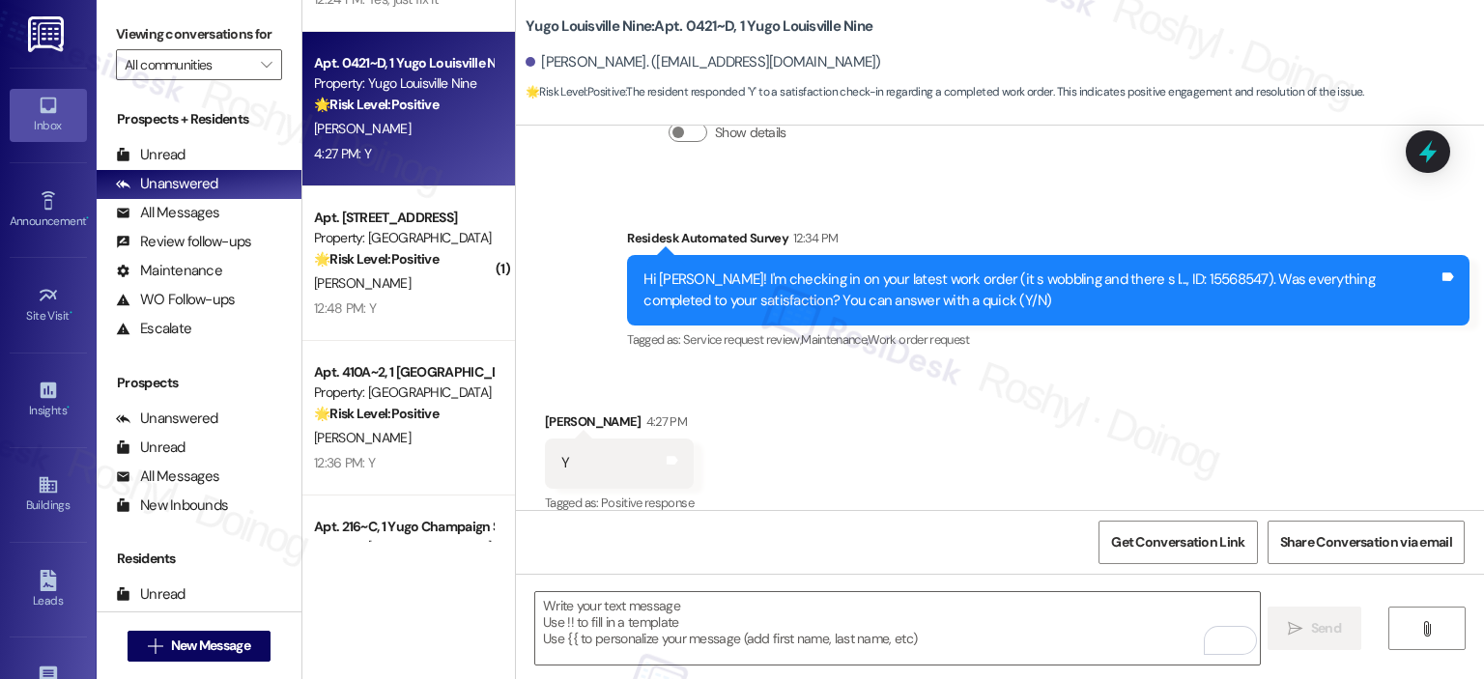
scroll to position [2723, 0]
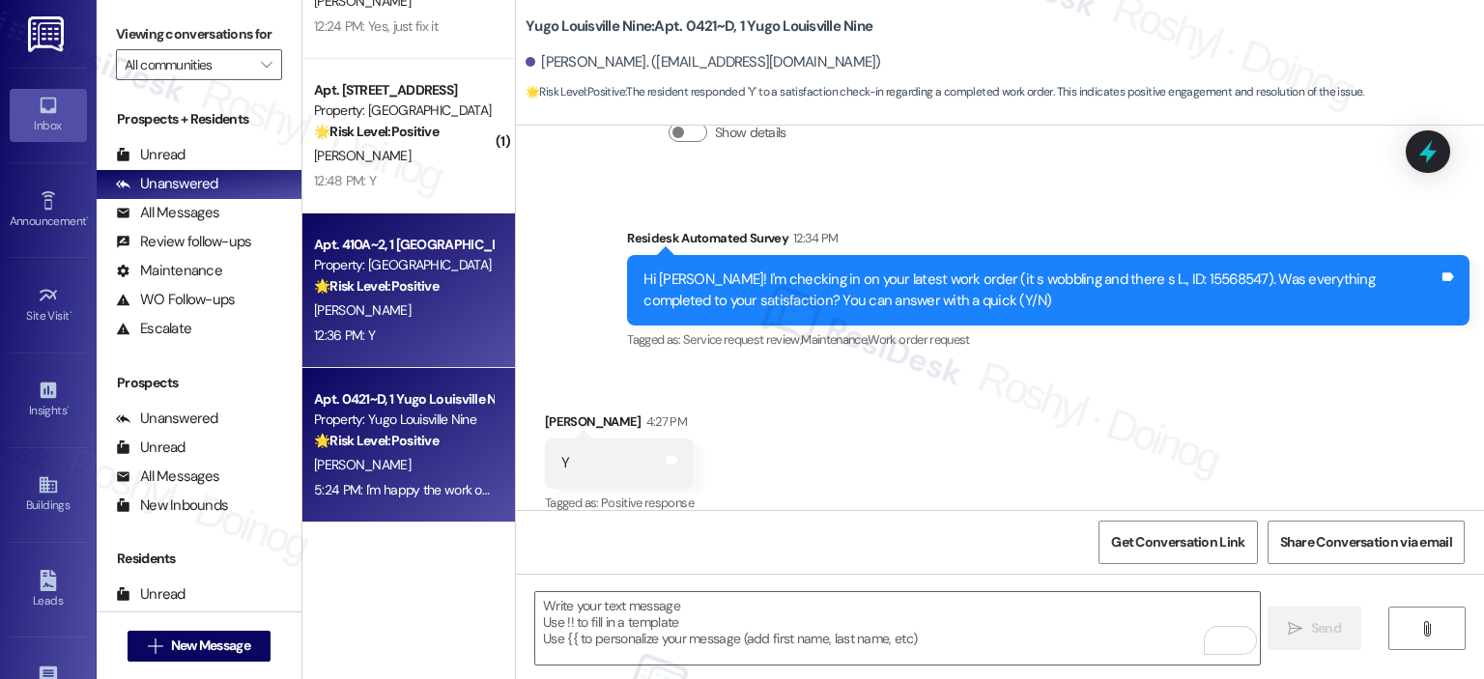
click at [403, 319] on div "E. Van Ness" at bounding box center [403, 311] width 183 height 24
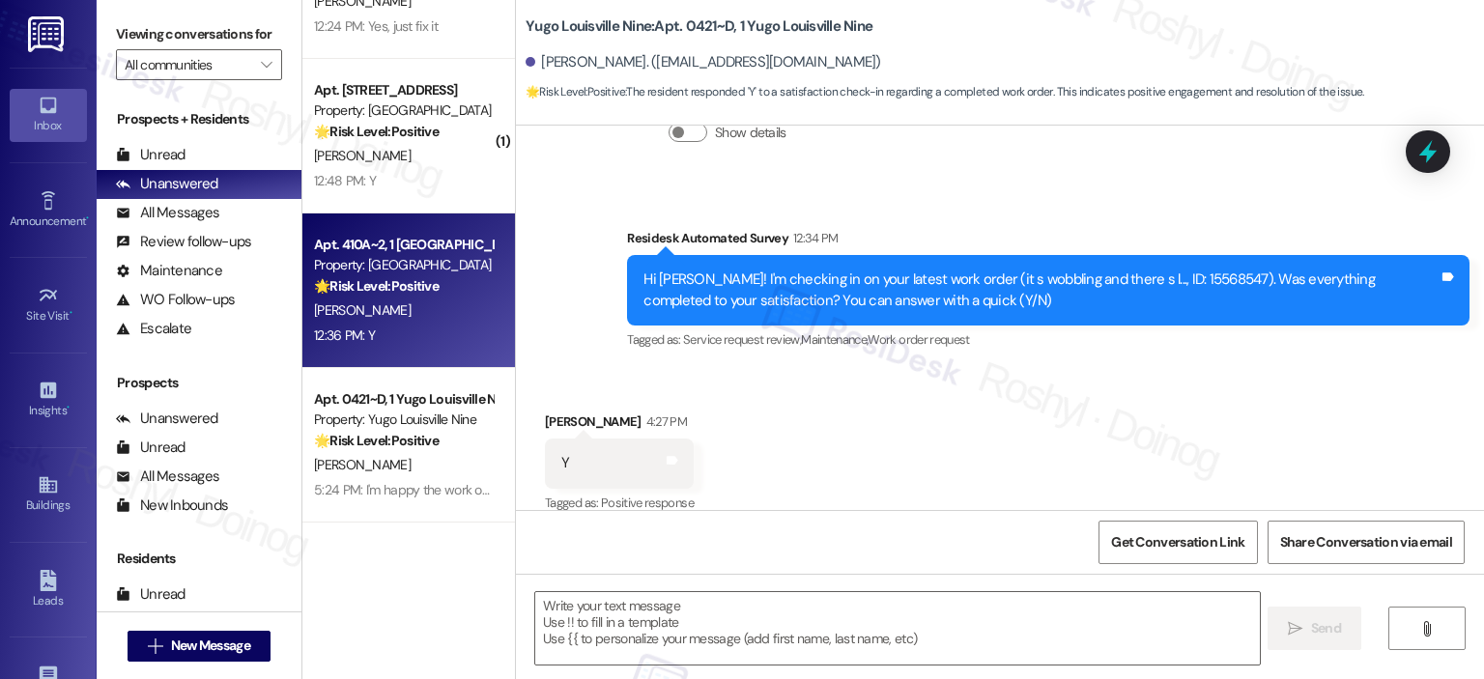
type textarea "Fetching suggested responses. Please feel free to read through the conversation…"
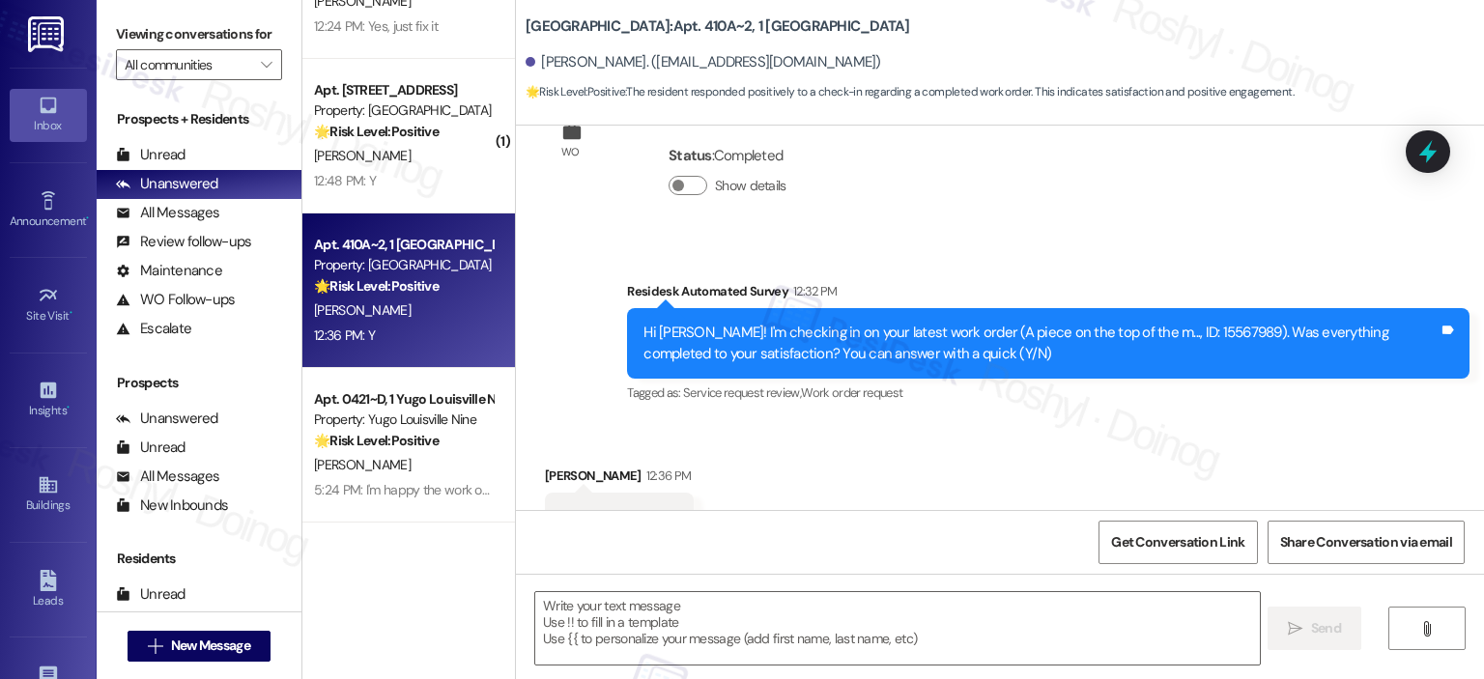
scroll to position [1014, 0]
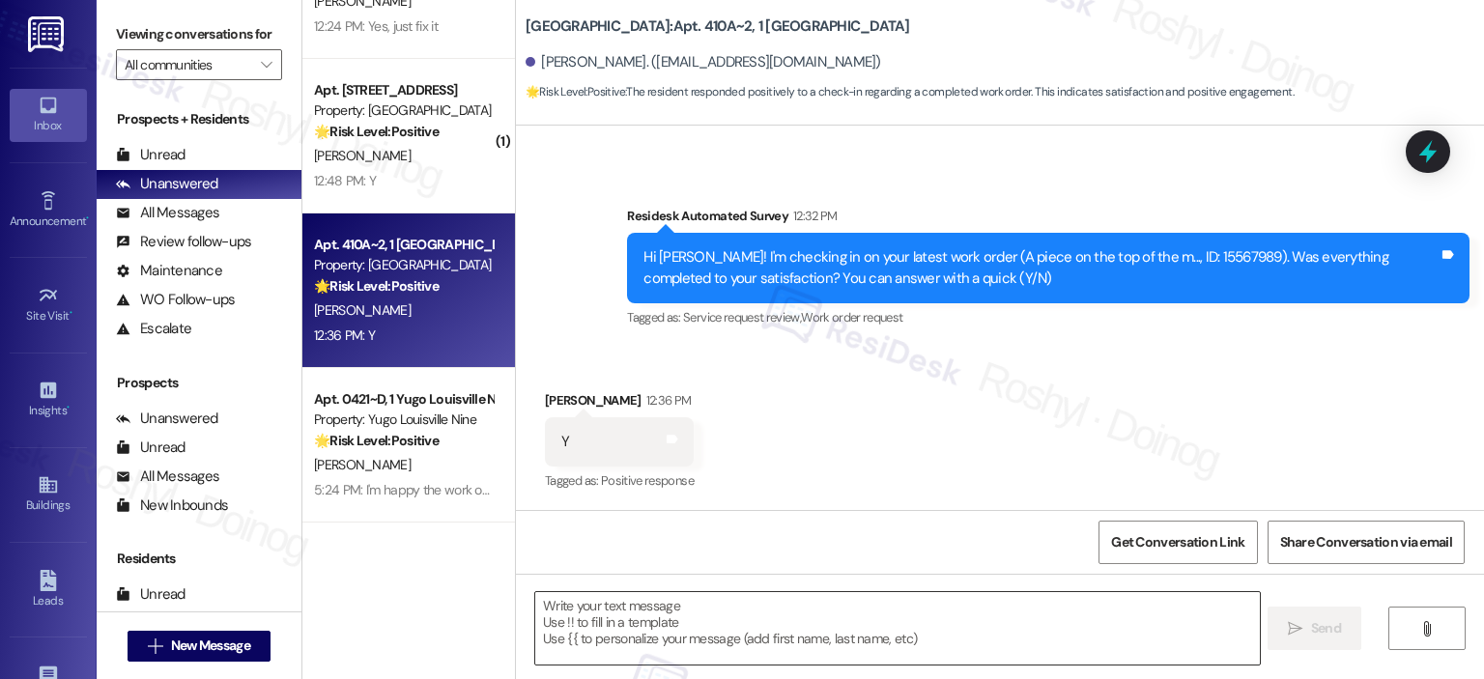
click at [580, 620] on textarea at bounding box center [897, 628] width 724 height 72
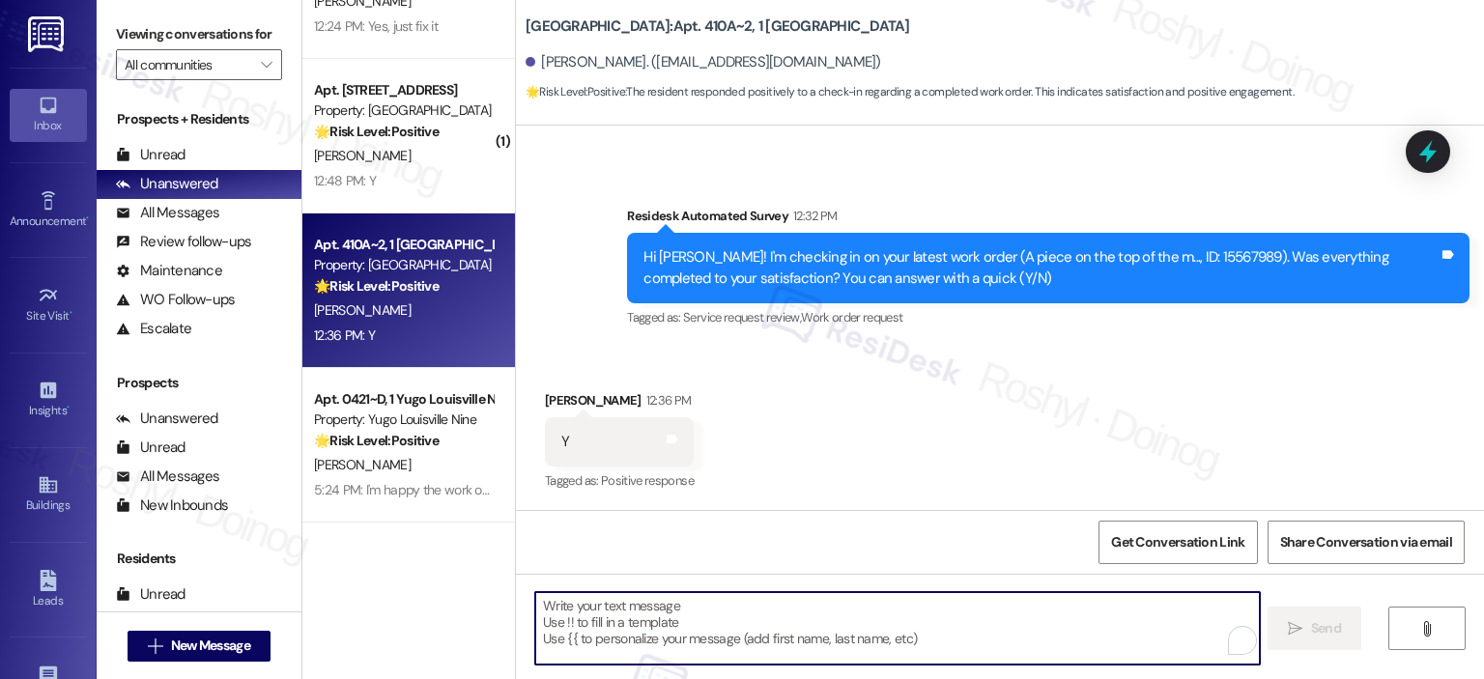
paste textarea "I'm happy the work order was completed to your satisfaction! We'd also love to …"
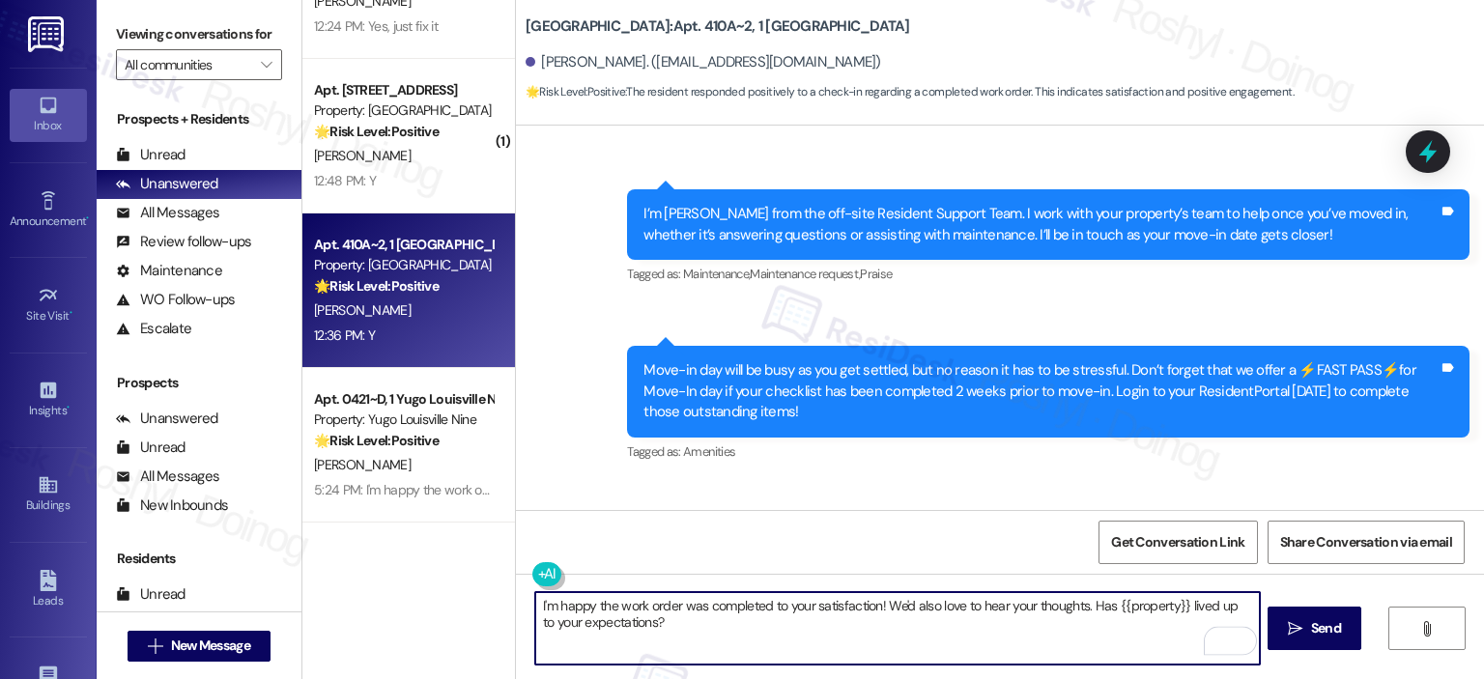
scroll to position [0, 0]
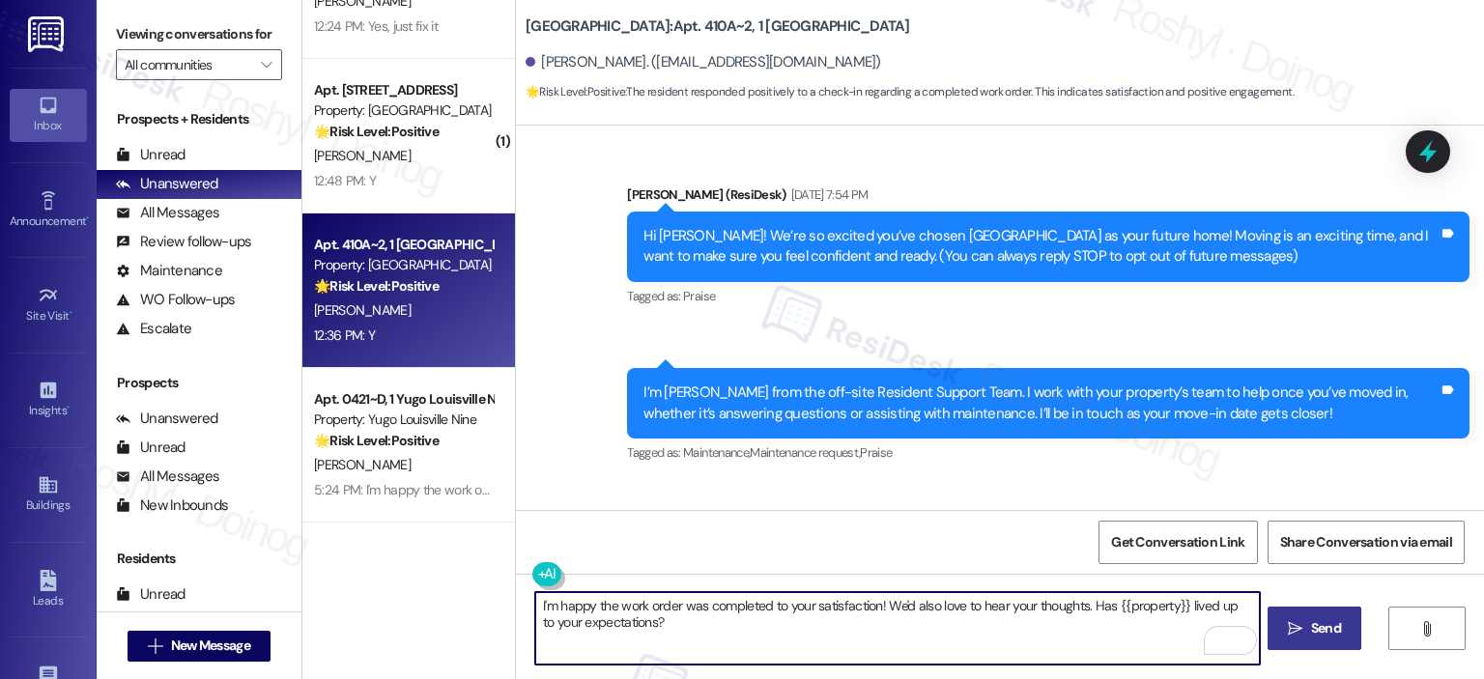
type textarea "I'm happy the work order was completed to your satisfaction! We'd also love to …"
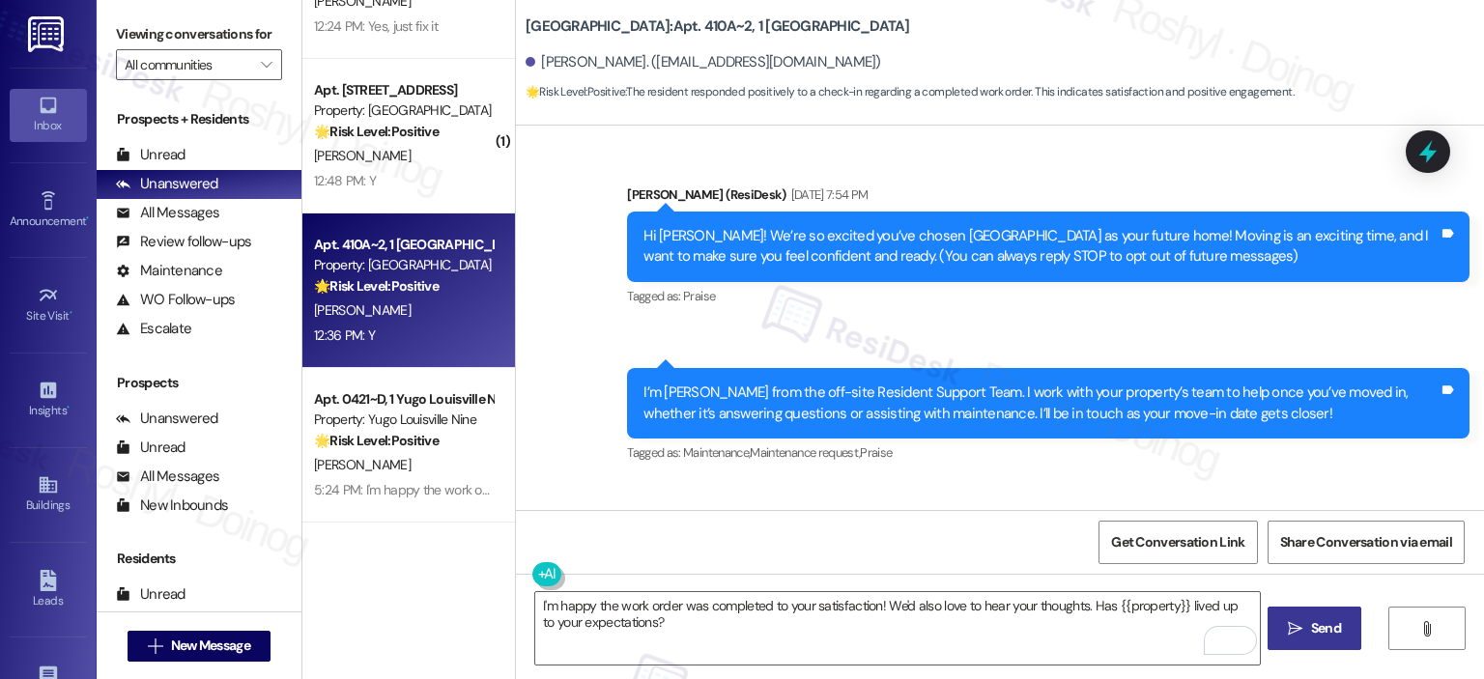
click at [1306, 641] on button " Send" at bounding box center [1314, 628] width 94 height 43
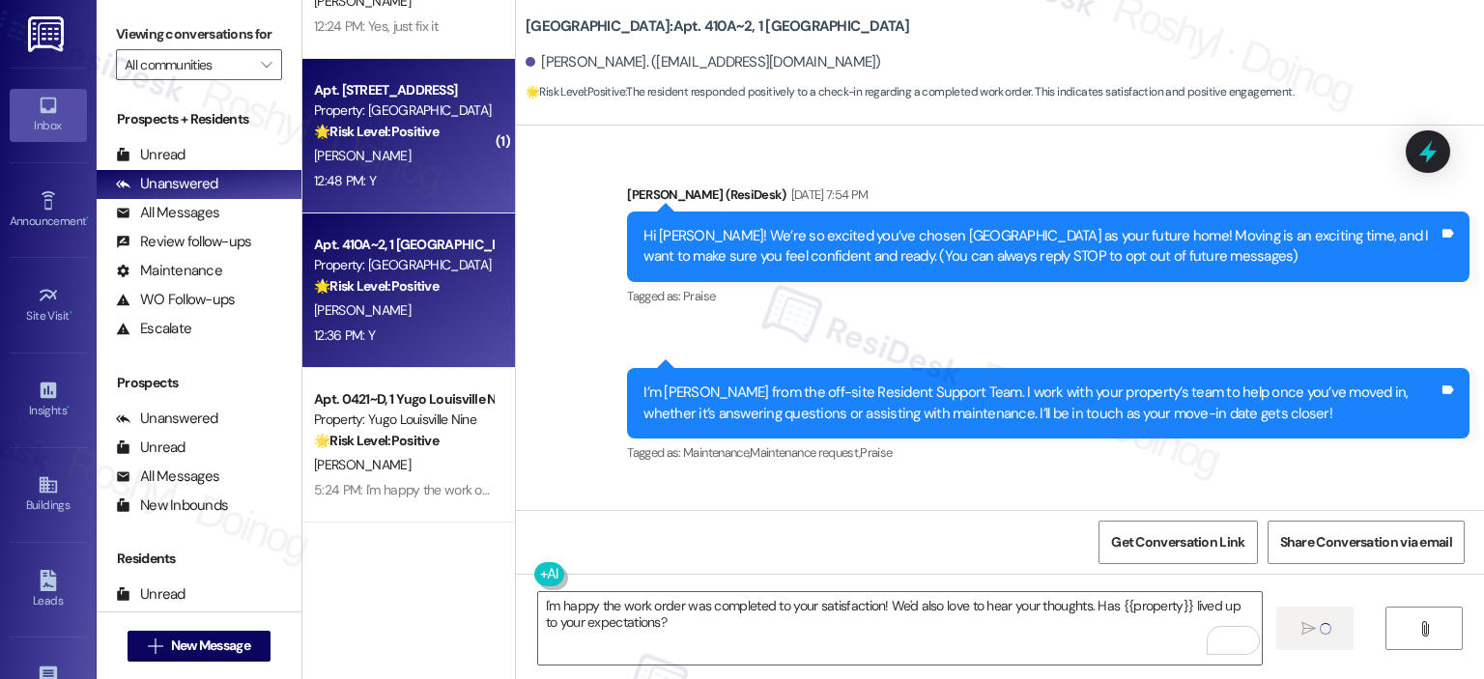
click at [411, 165] on div "J. Butler" at bounding box center [403, 156] width 183 height 24
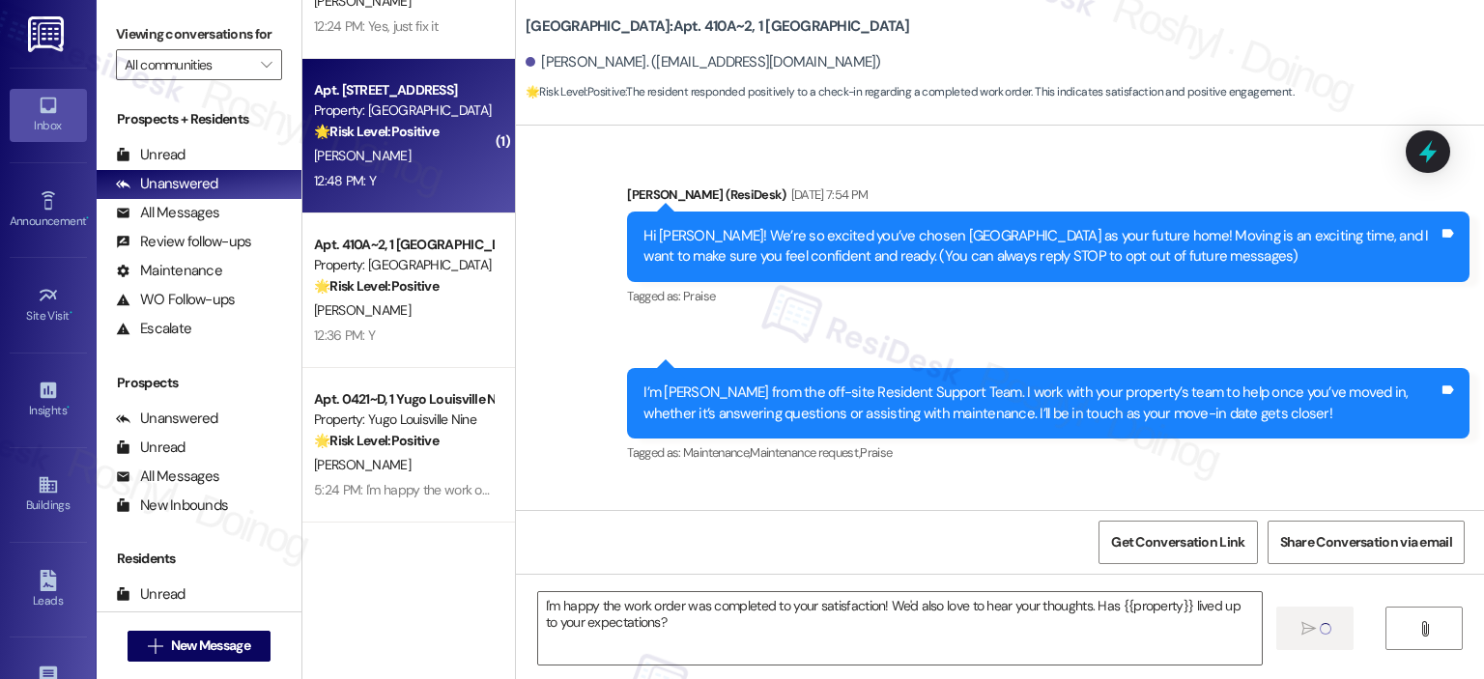
type textarea "Fetching suggested responses. Please feel free to read through the conversation…"
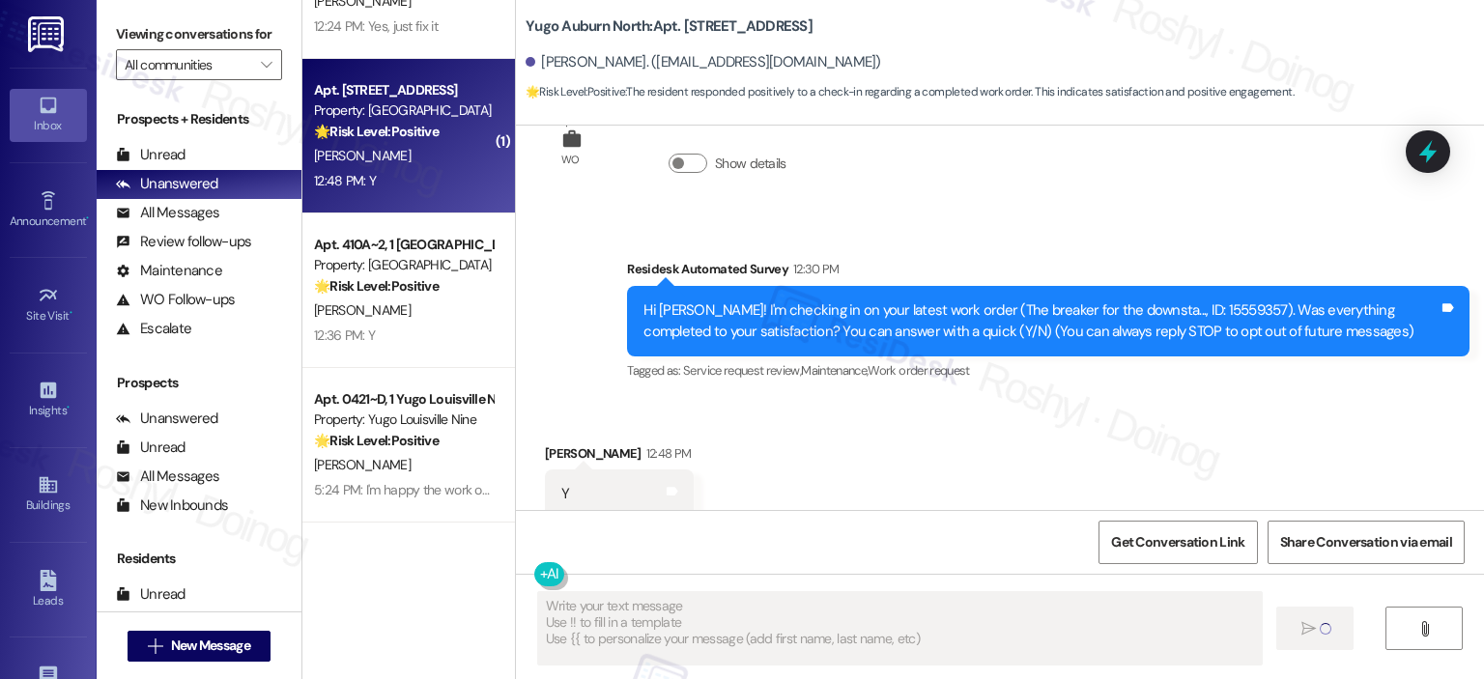
scroll to position [130, 0]
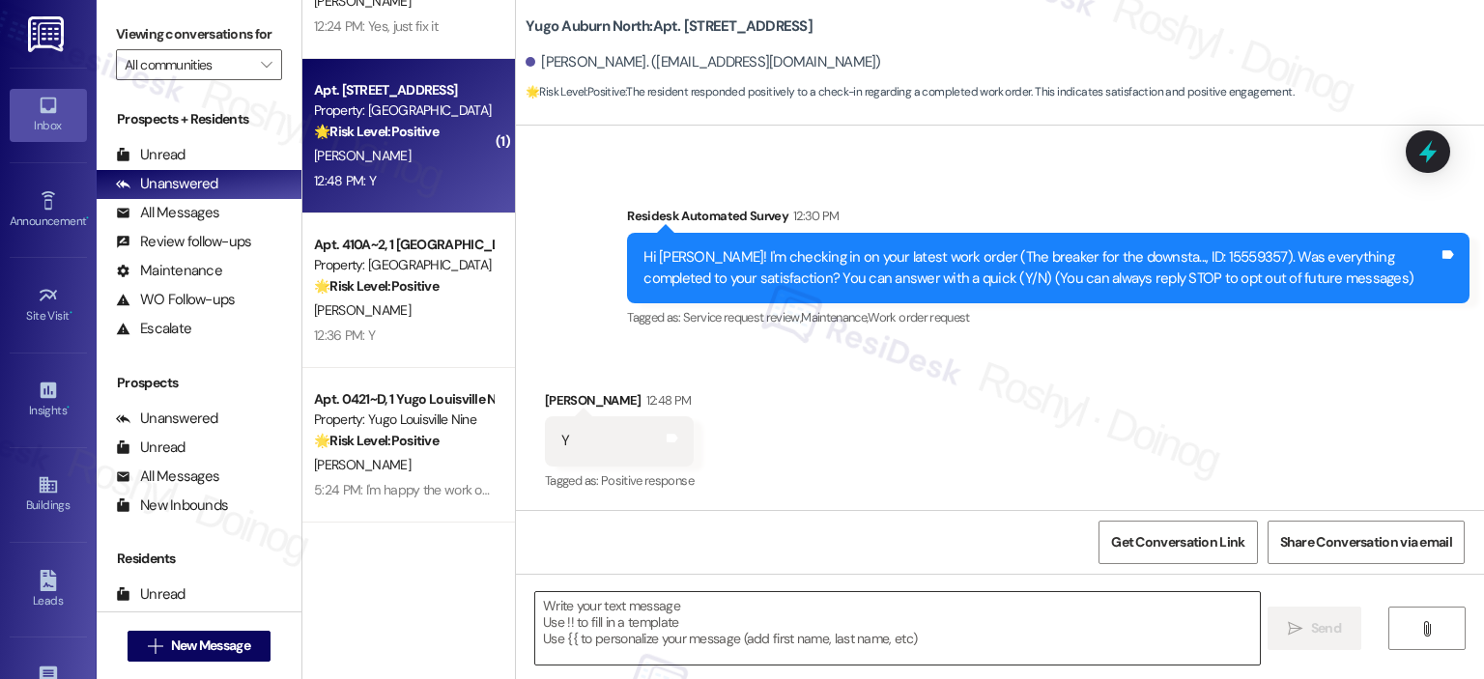
click at [638, 610] on textarea at bounding box center [897, 628] width 724 height 72
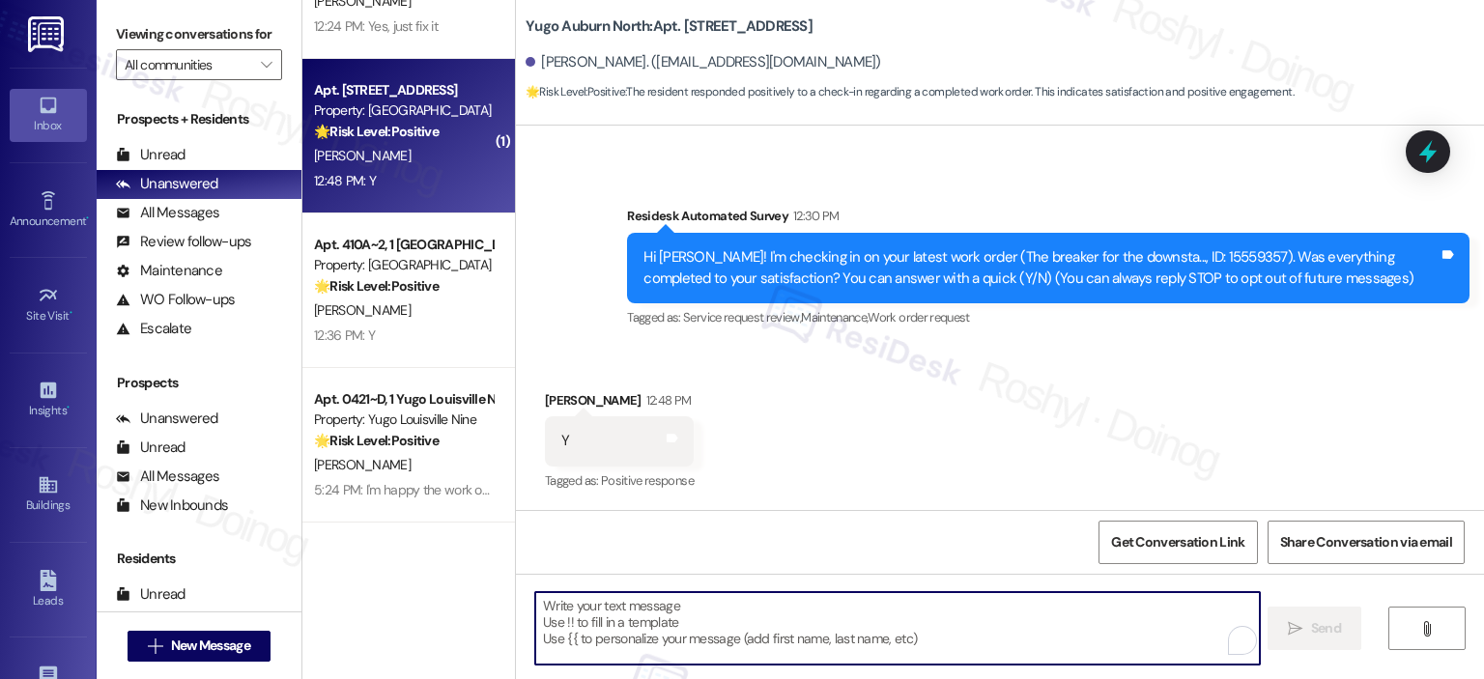
paste textarea "I'm happy the work order was completed to your satisfaction! We'd also love to …"
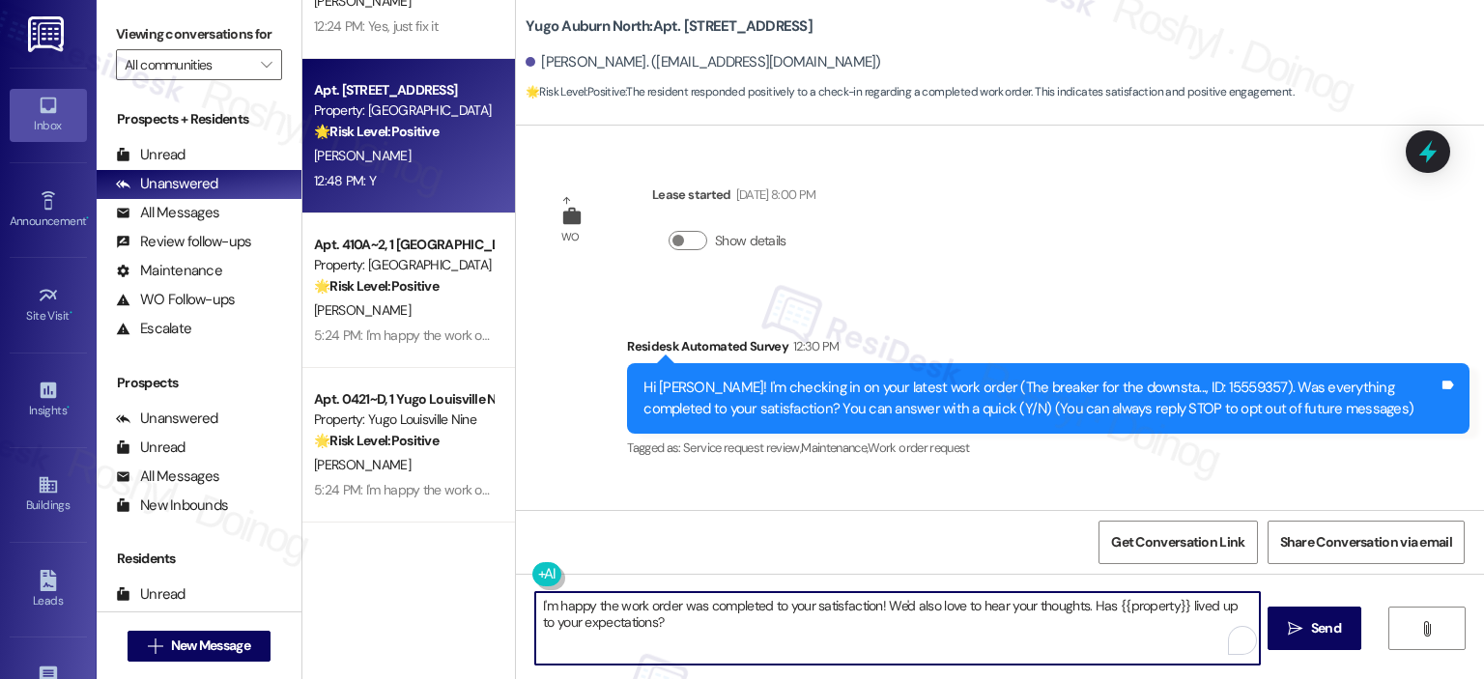
scroll to position [0, 0]
type textarea "I'm happy the work order was completed to your satisfaction! We'd also love to …"
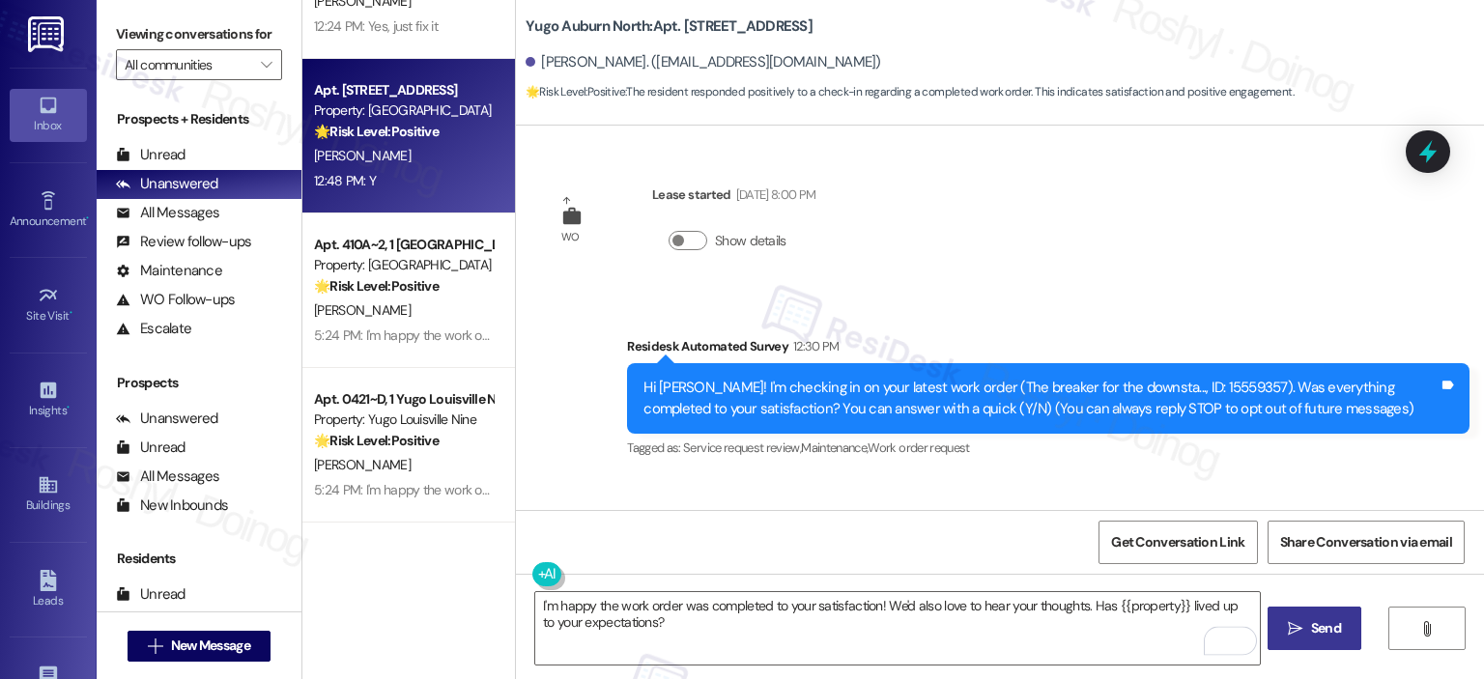
click at [1295, 618] on span " Send" at bounding box center [1314, 628] width 61 height 20
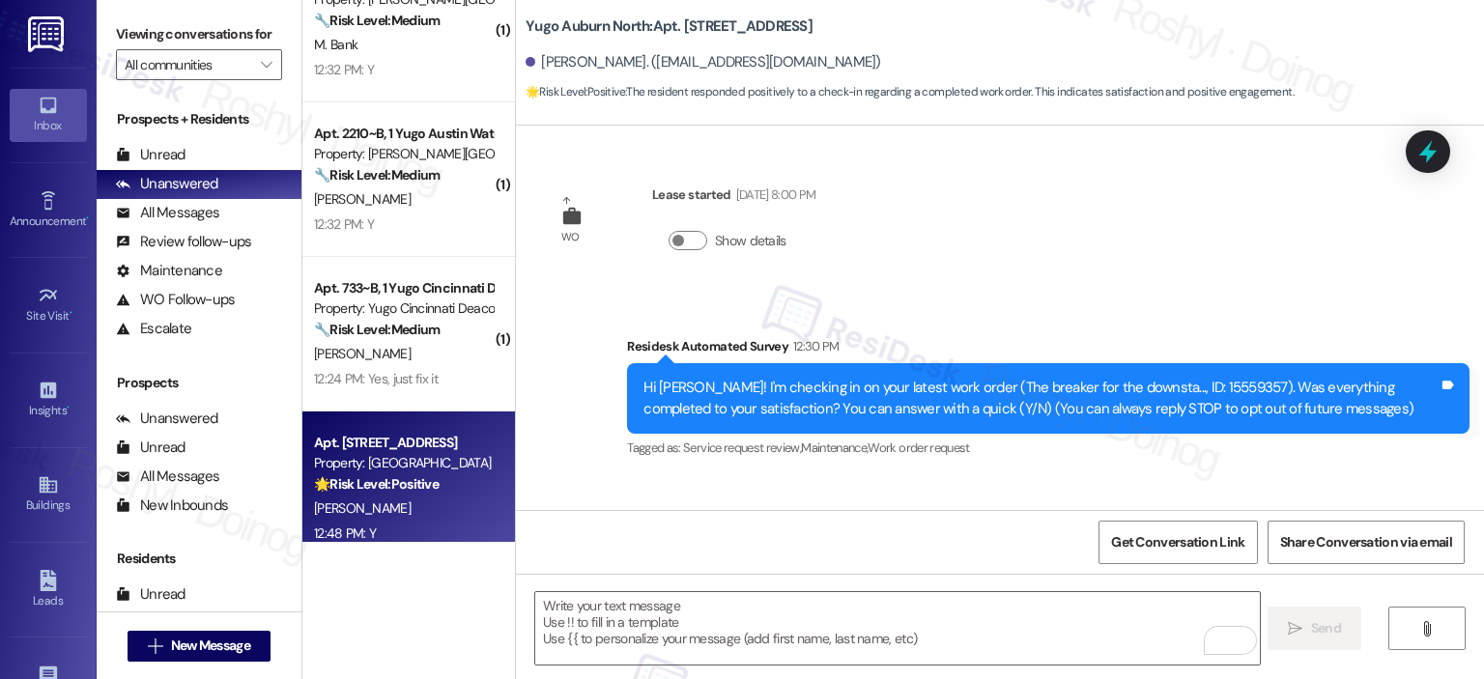
scroll to position [2337, 0]
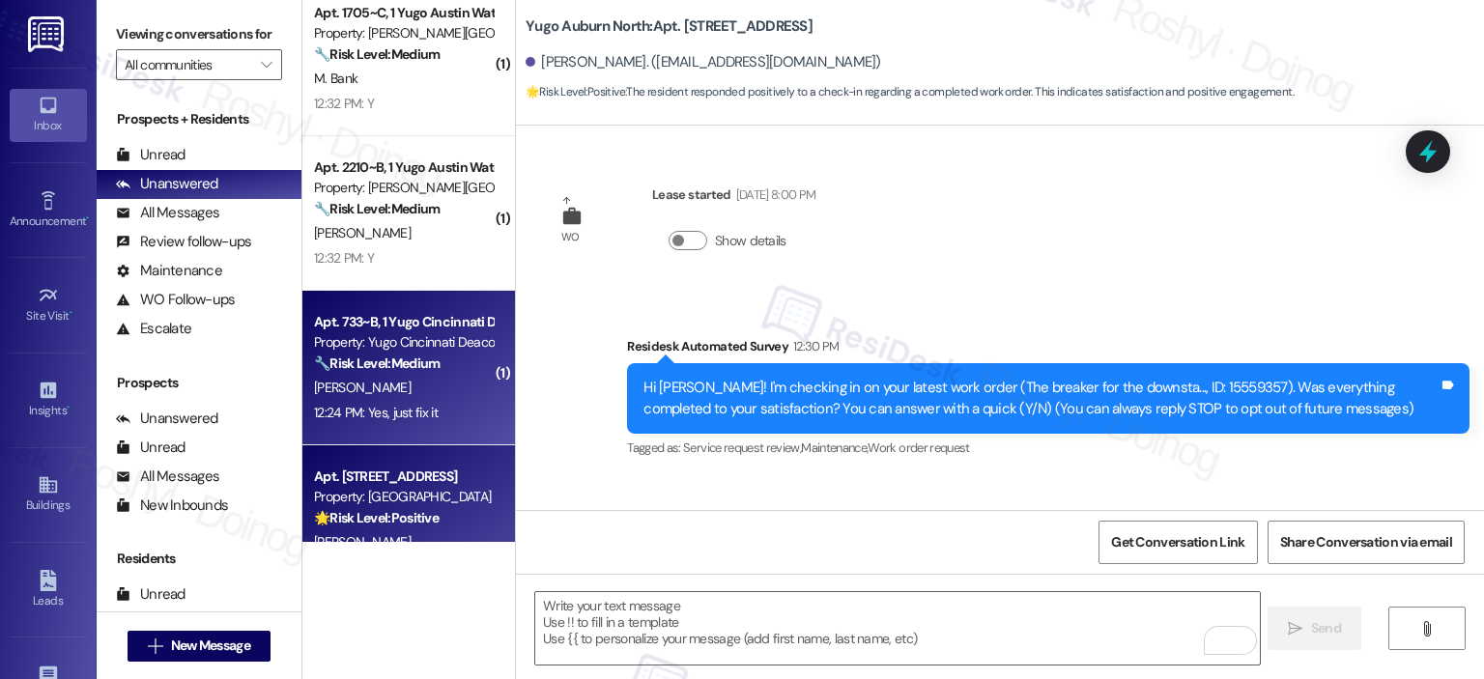
click at [430, 338] on div "Property: Yugo Cincinnati Deacon" at bounding box center [403, 342] width 179 height 20
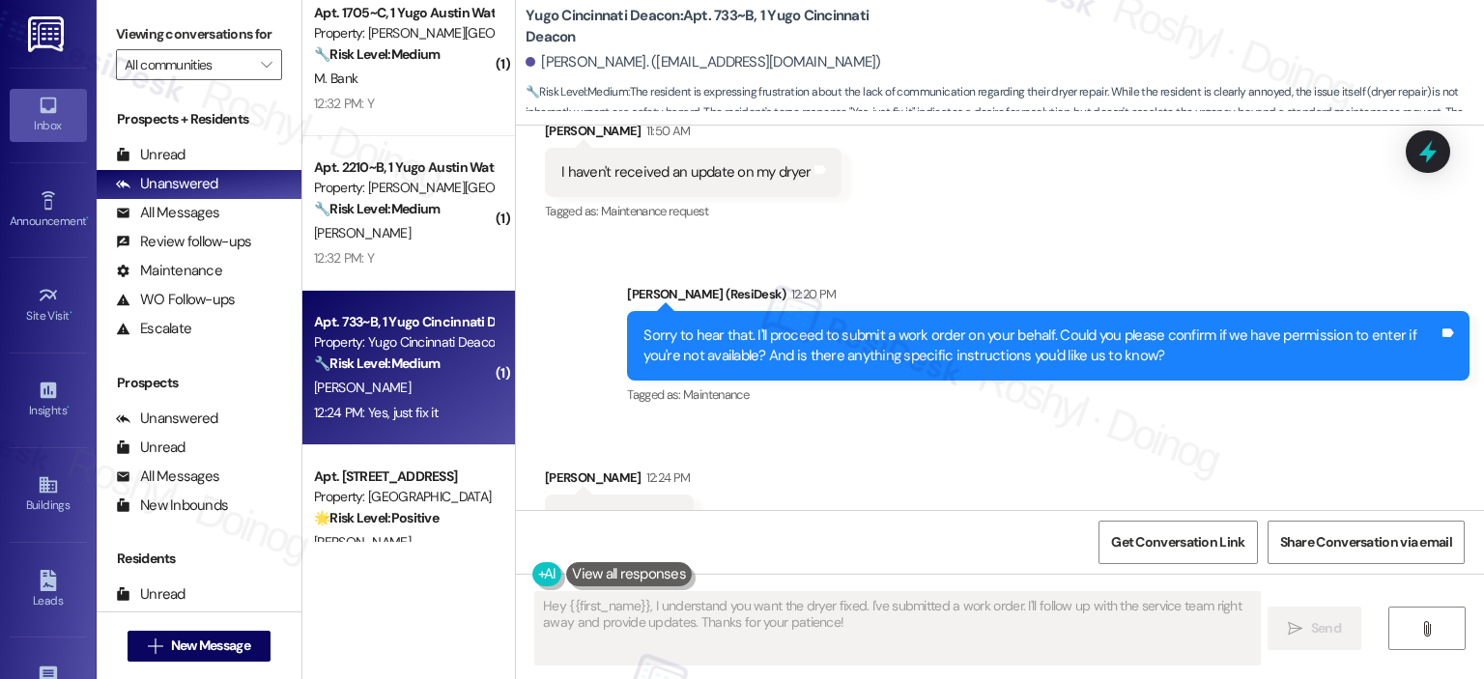
scroll to position [3062, 0]
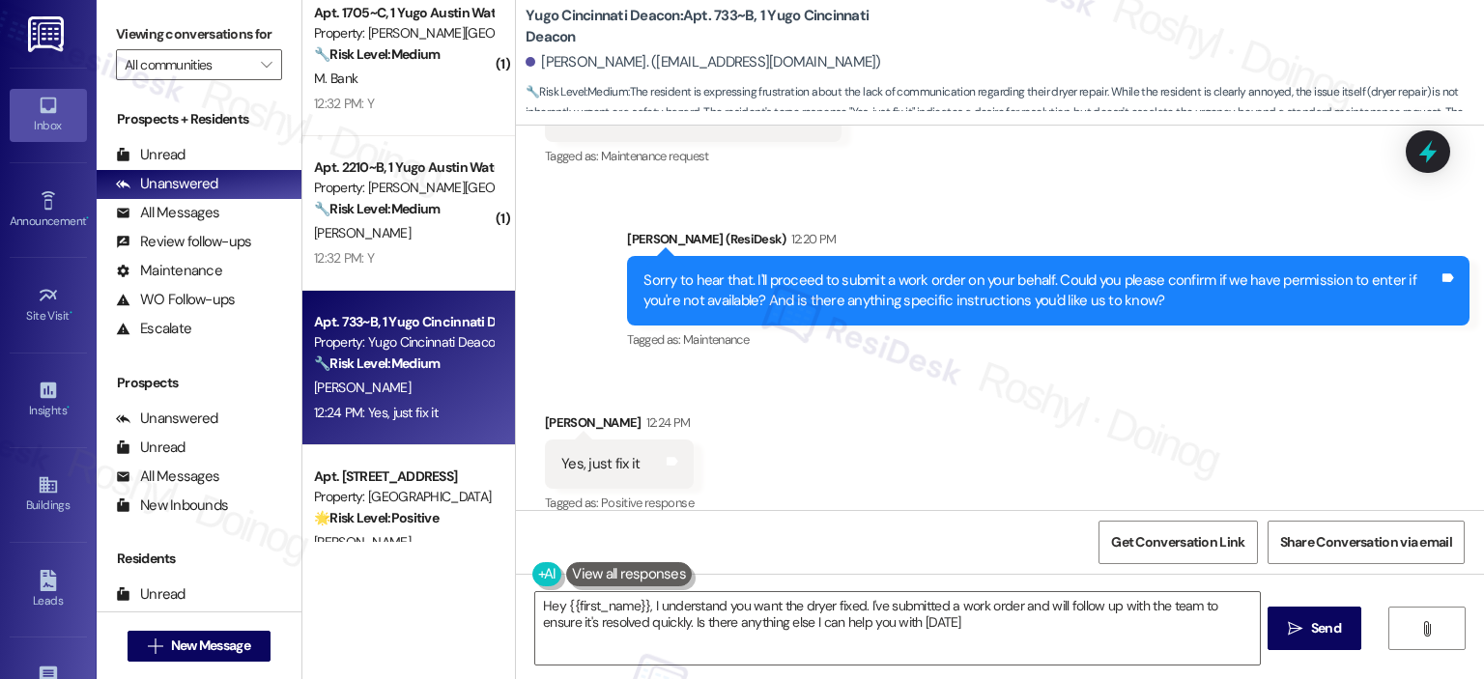
type textarea "Hey {{first_name}}, I understand you want the dryer fixed. I've submitted a wor…"
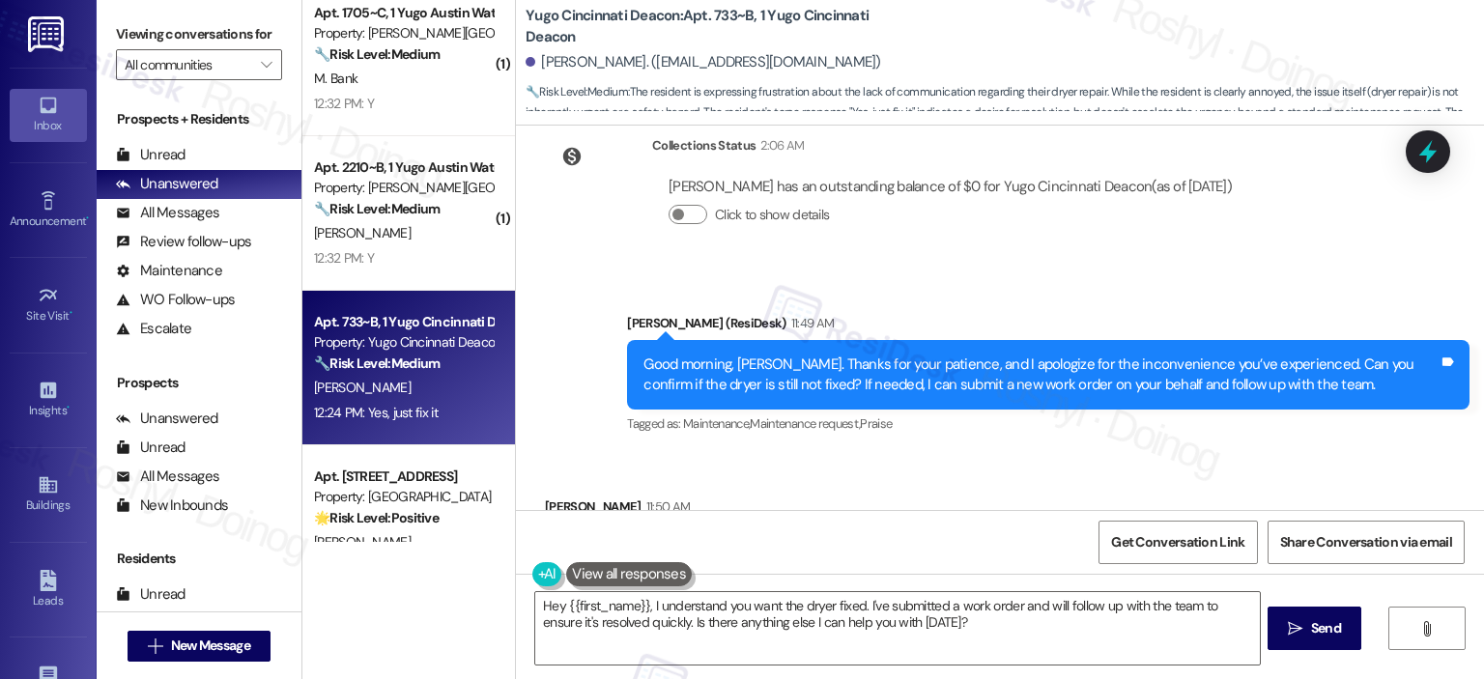
scroll to position [2579, 0]
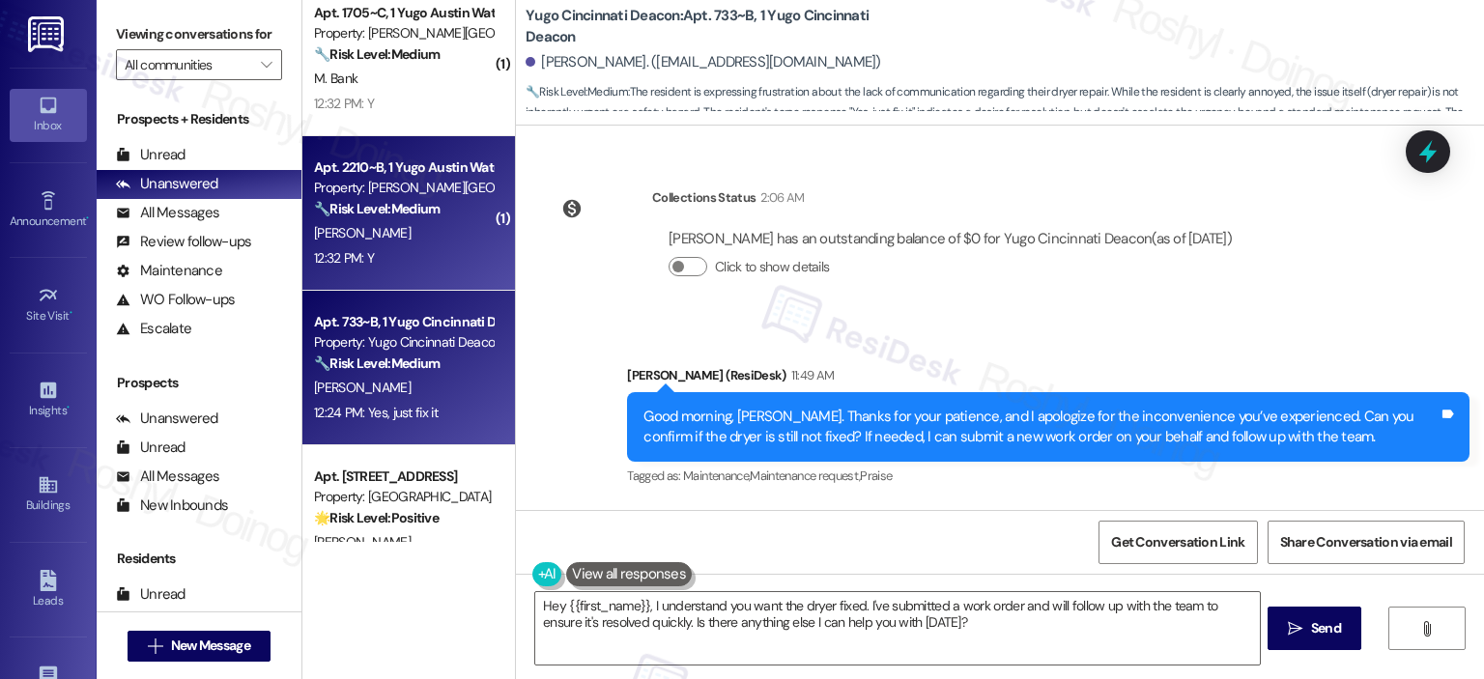
click at [389, 242] on div "E. Reardon" at bounding box center [403, 233] width 183 height 24
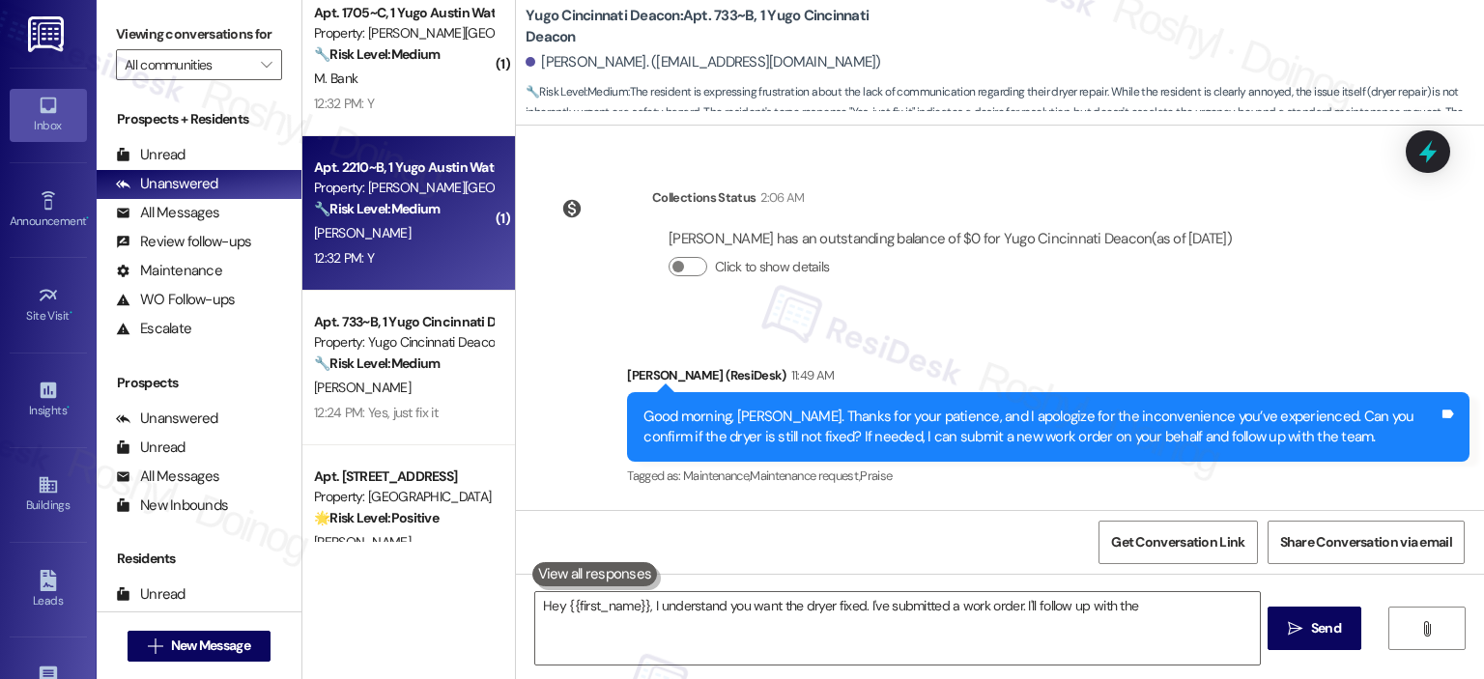
type textarea "Hey {{first_name}}, I understand you want the dryer fixed. I've submitted a wor…"
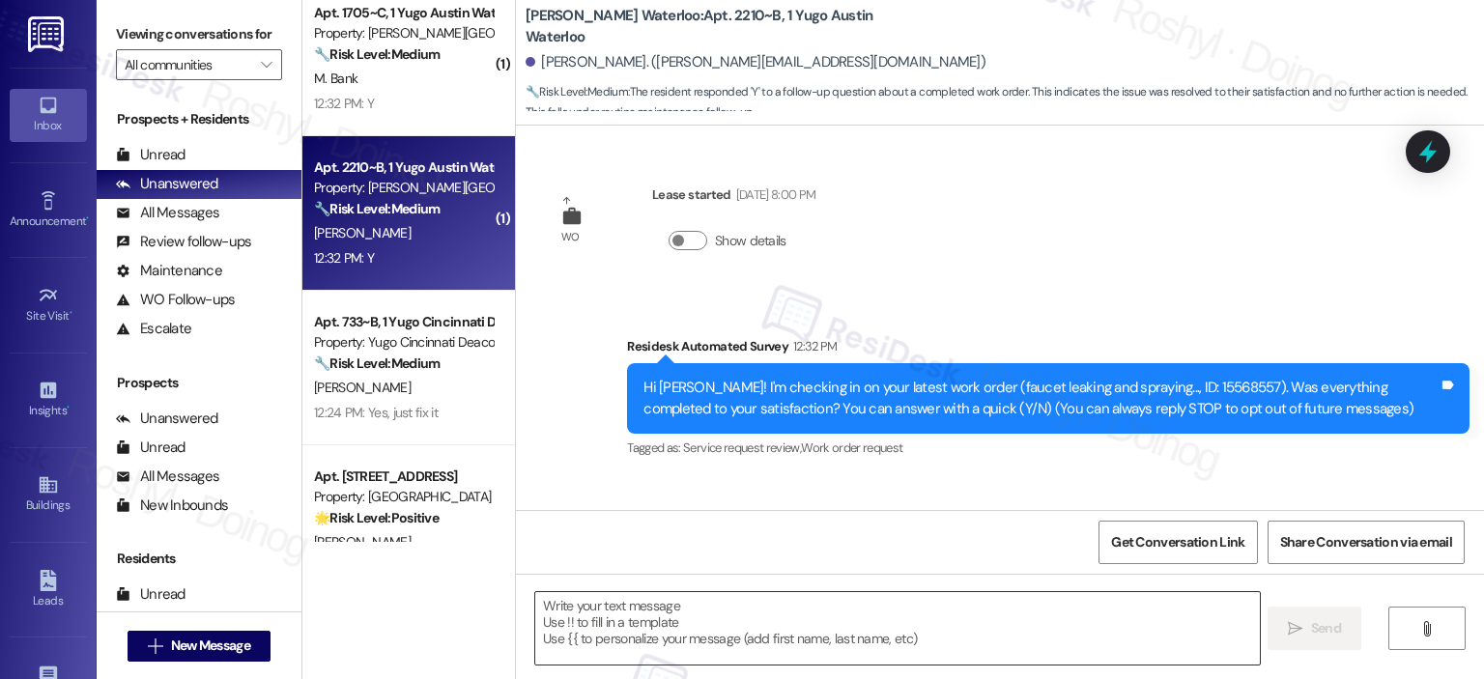
scroll to position [129, 0]
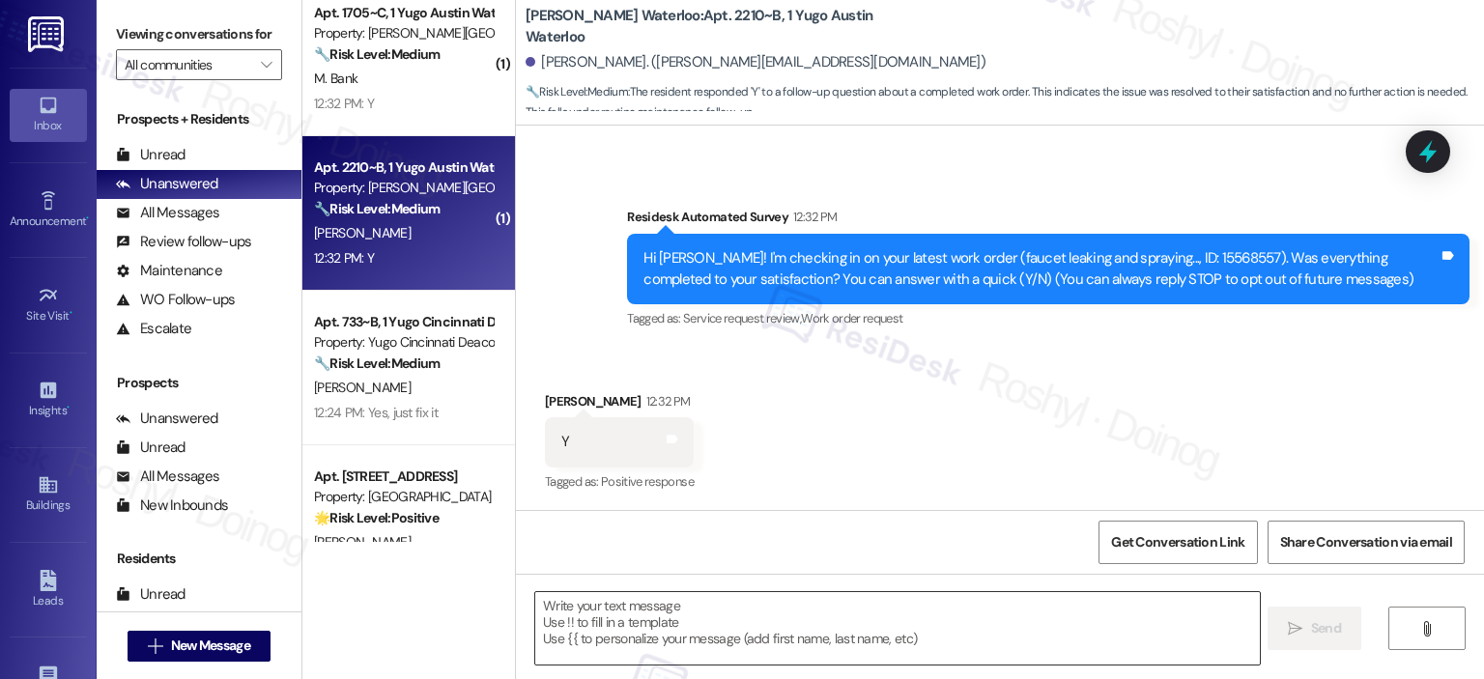
type textarea "Fetching suggested responses. Please feel free to read through the conversation…"
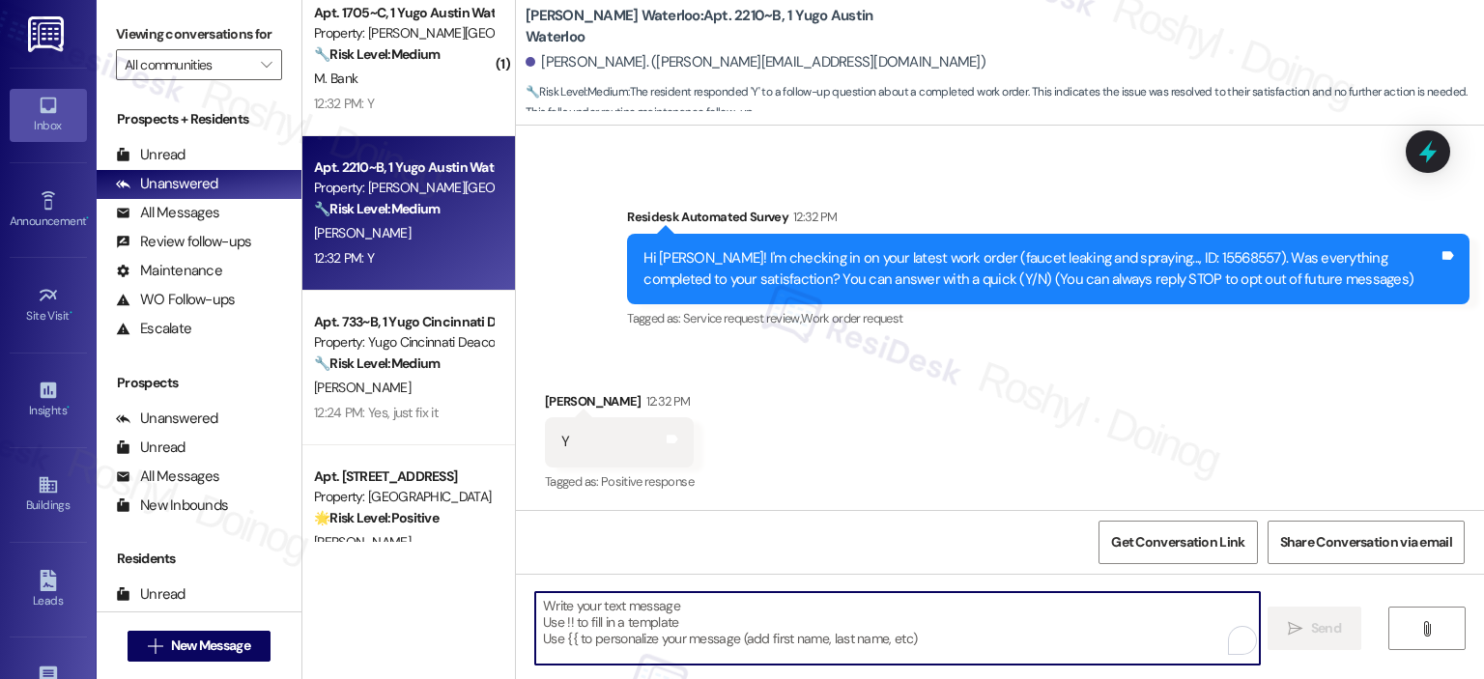
click at [715, 610] on textarea "To enrich screen reader interactions, please activate Accessibility in Grammarl…" at bounding box center [897, 628] width 724 height 72
paste textarea "I'm happy the work order was completed to your satisfaction! We'd also love to …"
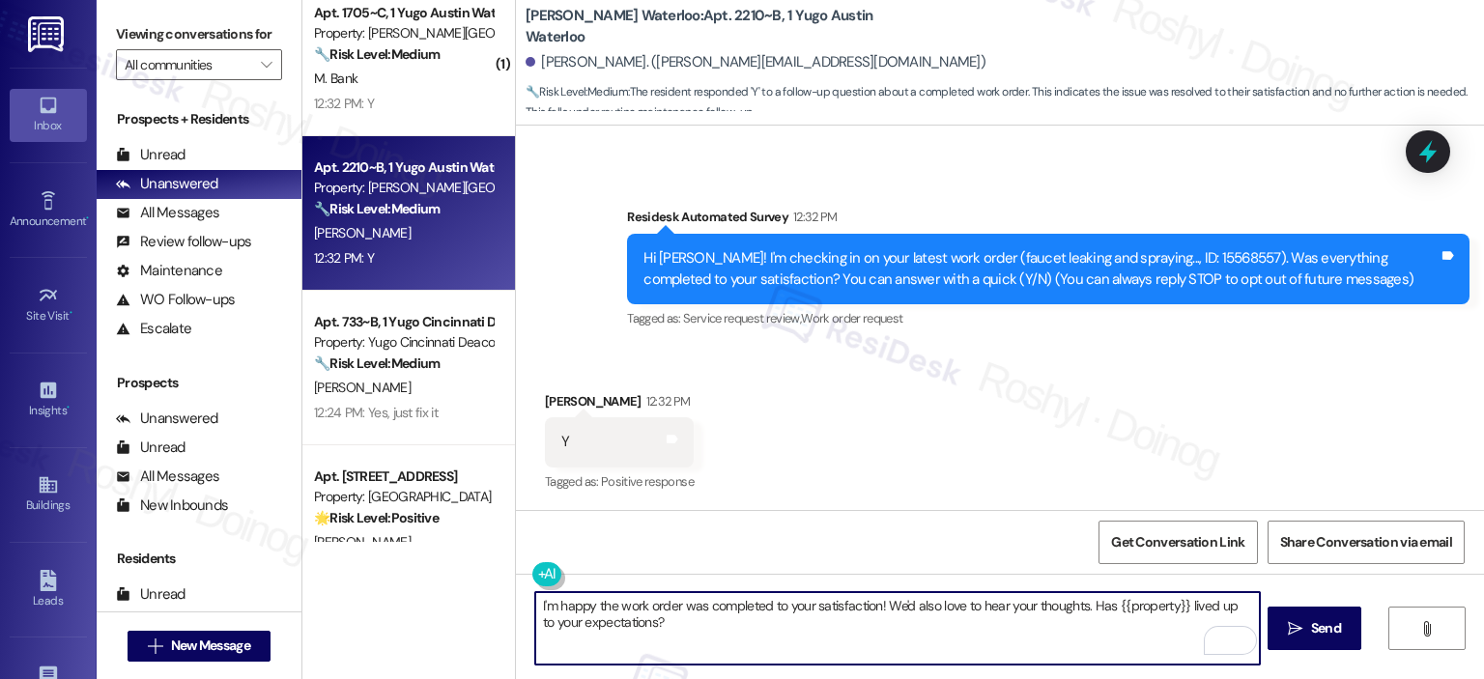
scroll to position [0, 0]
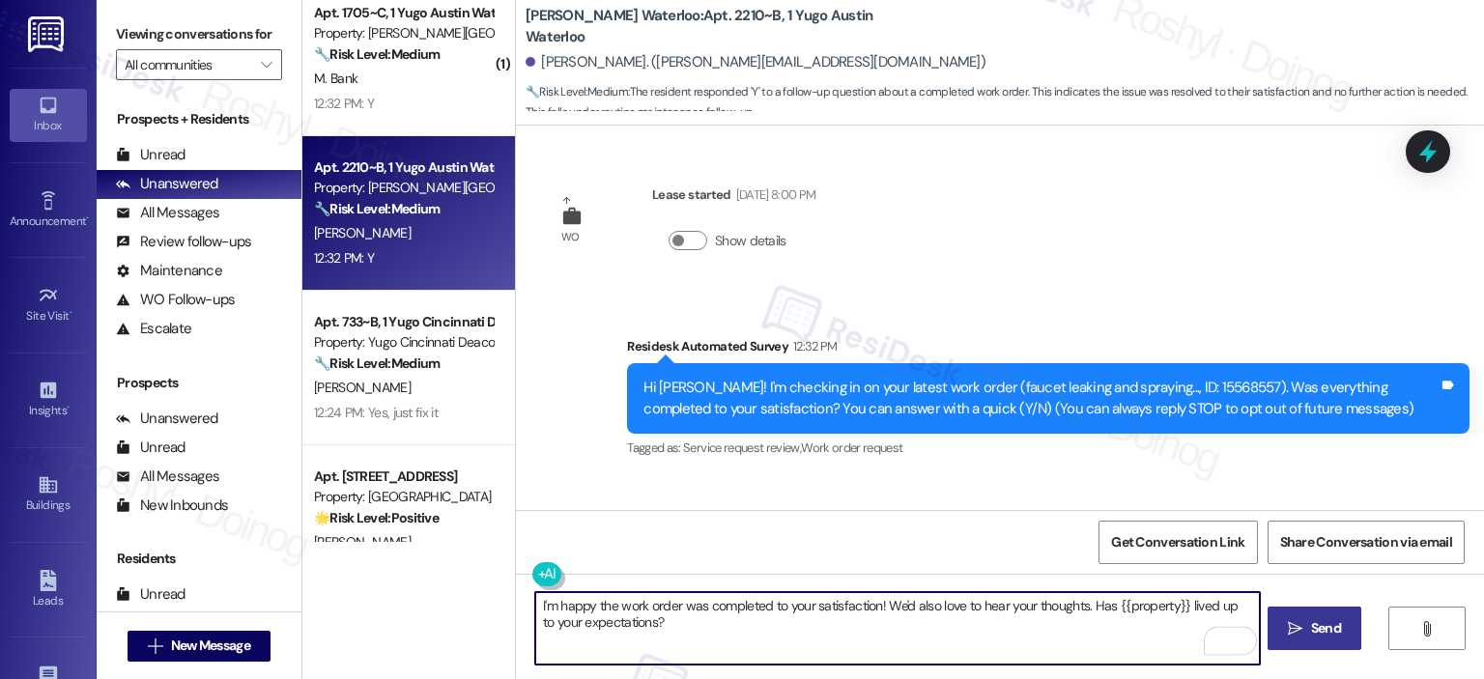
type textarea "I'm happy the work order was completed to your satisfaction! We'd also love to …"
click at [1311, 628] on span "Send" at bounding box center [1326, 628] width 30 height 20
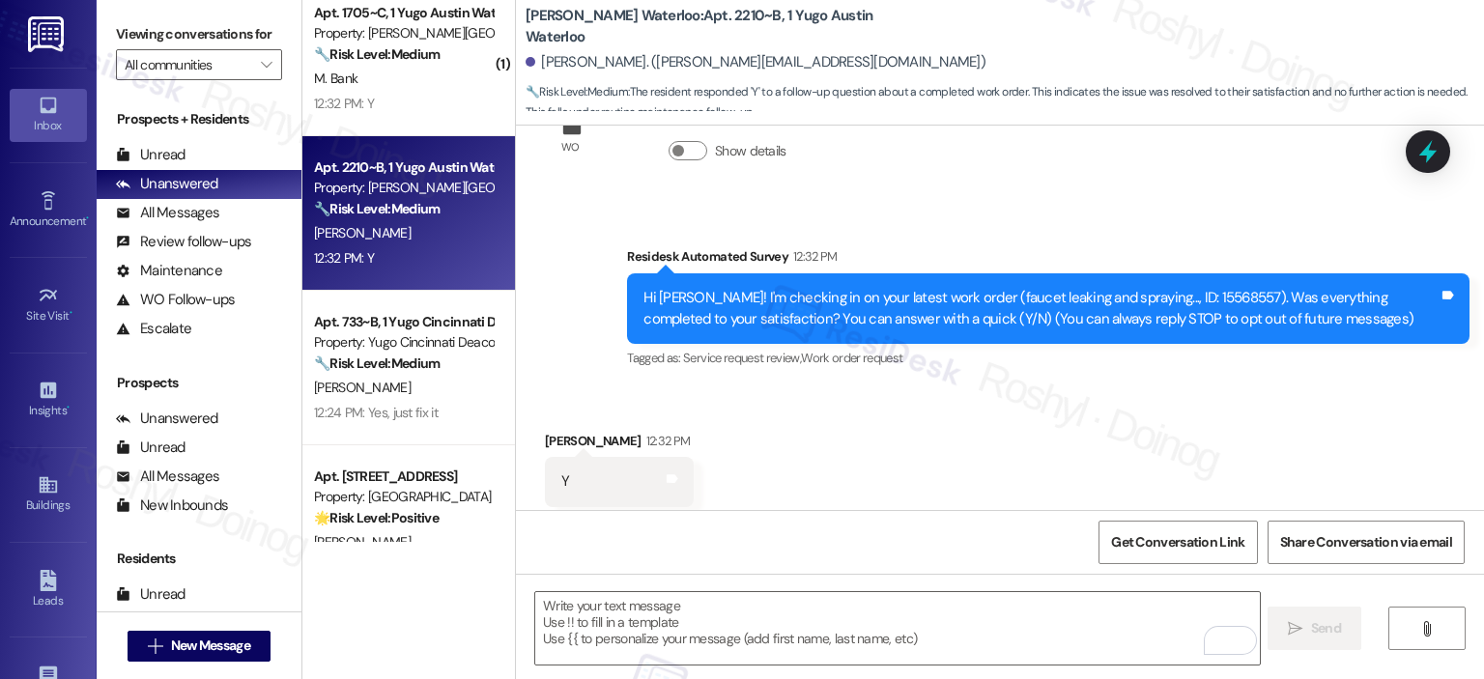
scroll to position [129, 0]
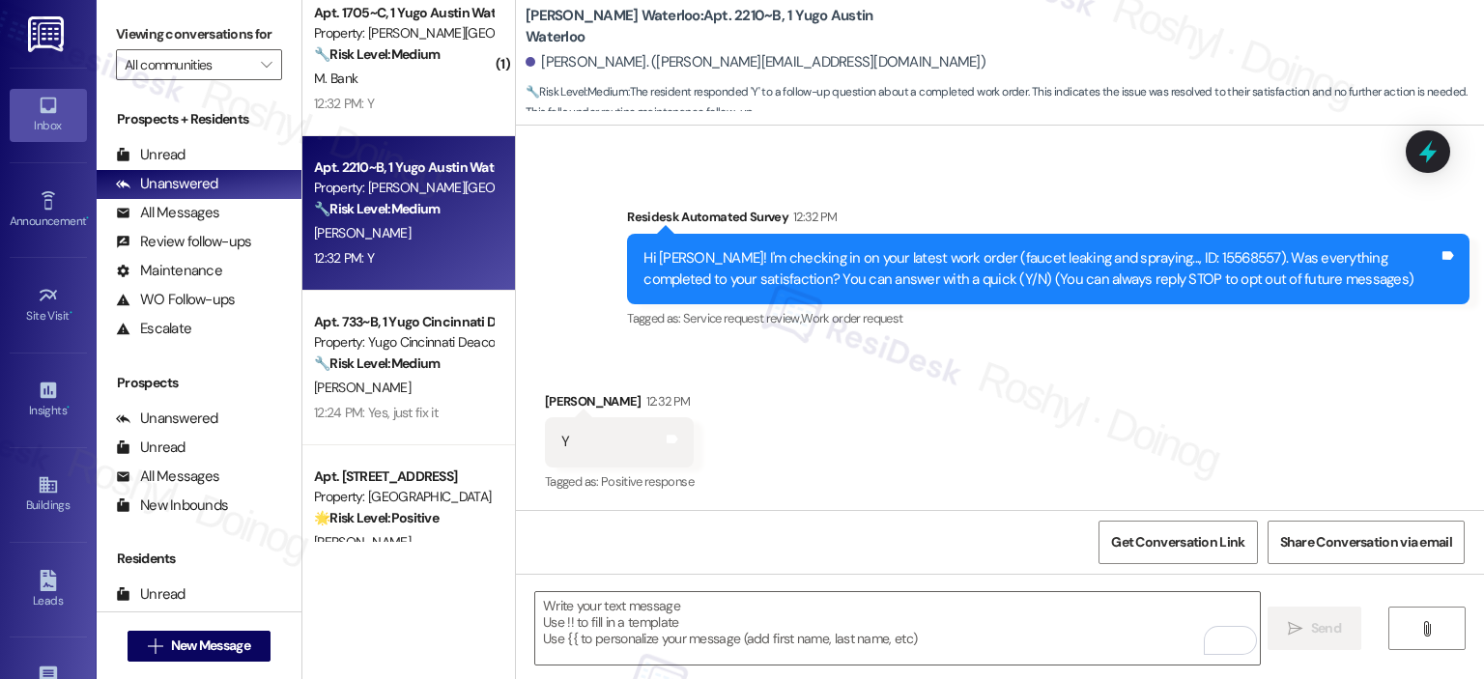
click at [386, 83] on div "M. Bank" at bounding box center [403, 79] width 183 height 24
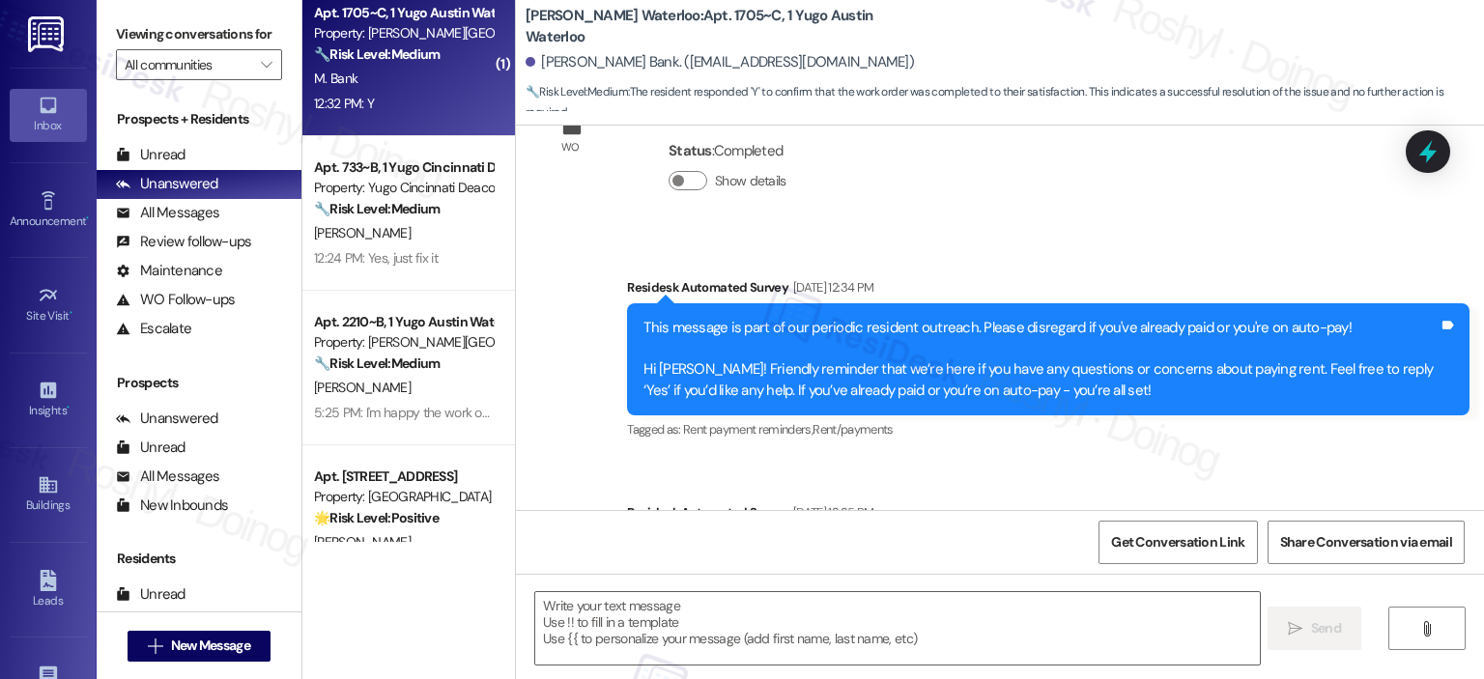
type textarea "Fetching suggested responses. Please feel free to read through the conversation…"
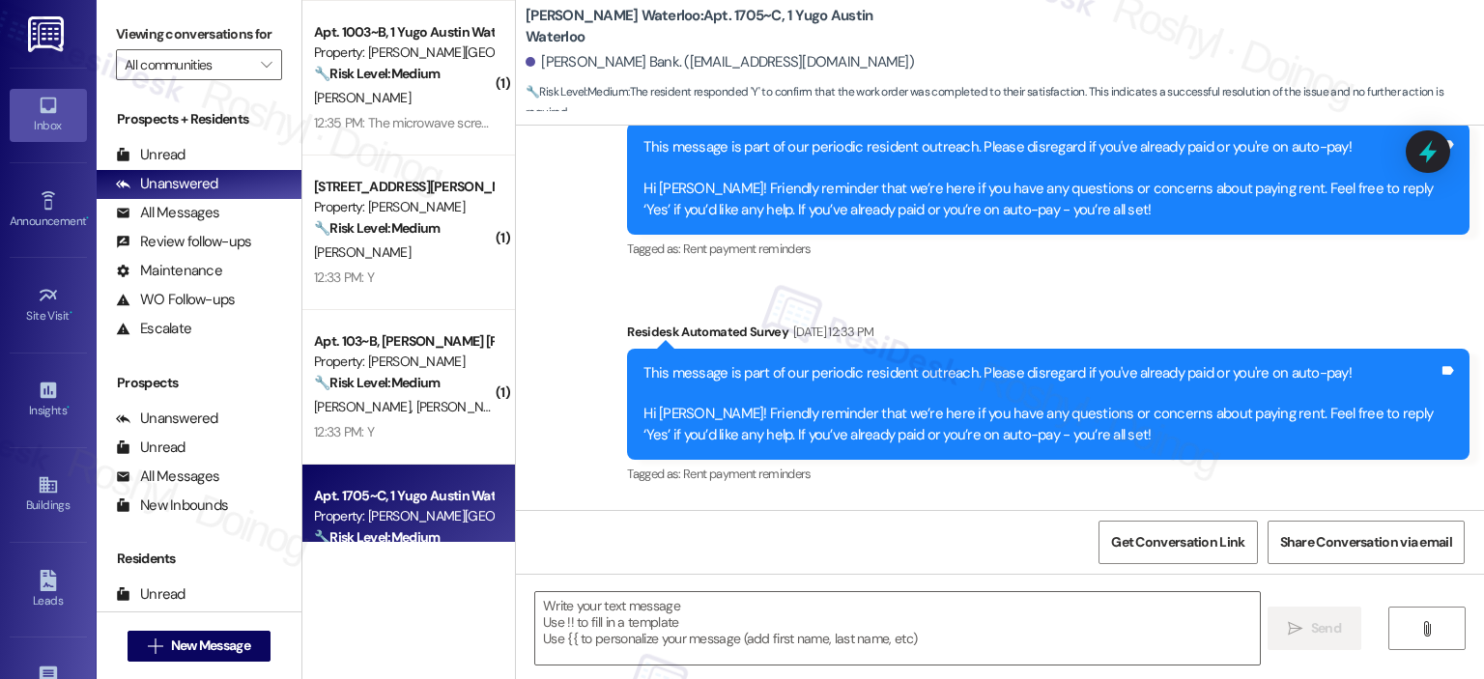
scroll to position [1856, 0]
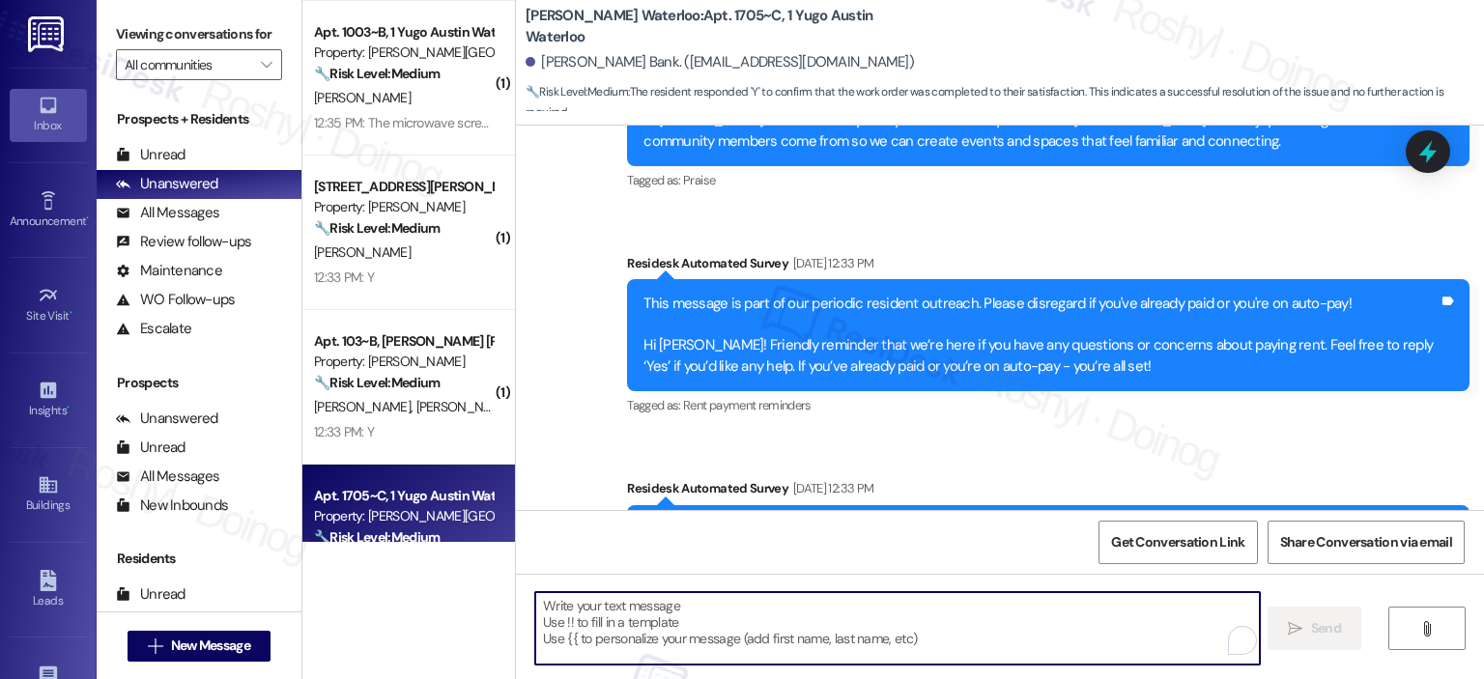
click at [554, 646] on textarea "To enrich screen reader interactions, please activate Accessibility in Grammarl…" at bounding box center [897, 628] width 724 height 72
paste textarea "I'm happy the work order was completed to your satisfaction! We'd also love to …"
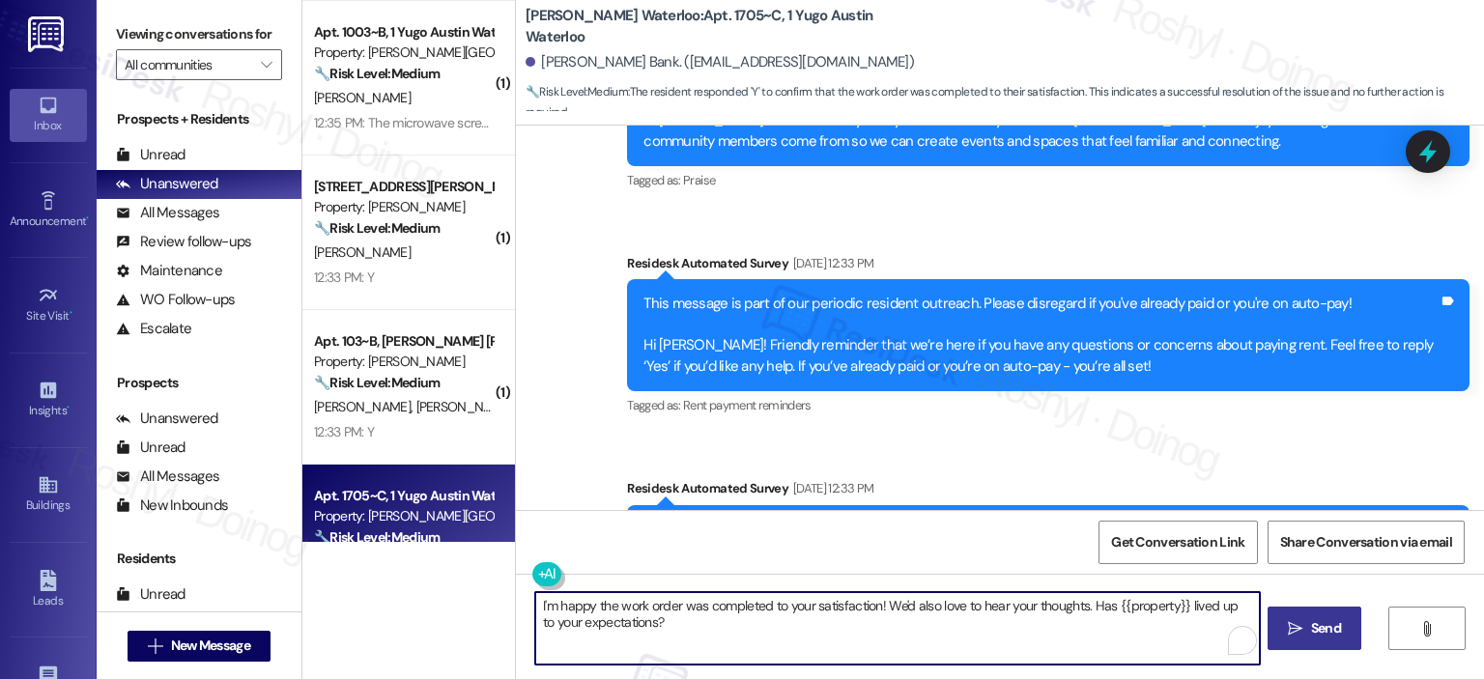
type textarea "I'm happy the work order was completed to your satisfaction! We'd also love to …"
click at [1290, 635] on icon "" at bounding box center [1295, 628] width 14 height 15
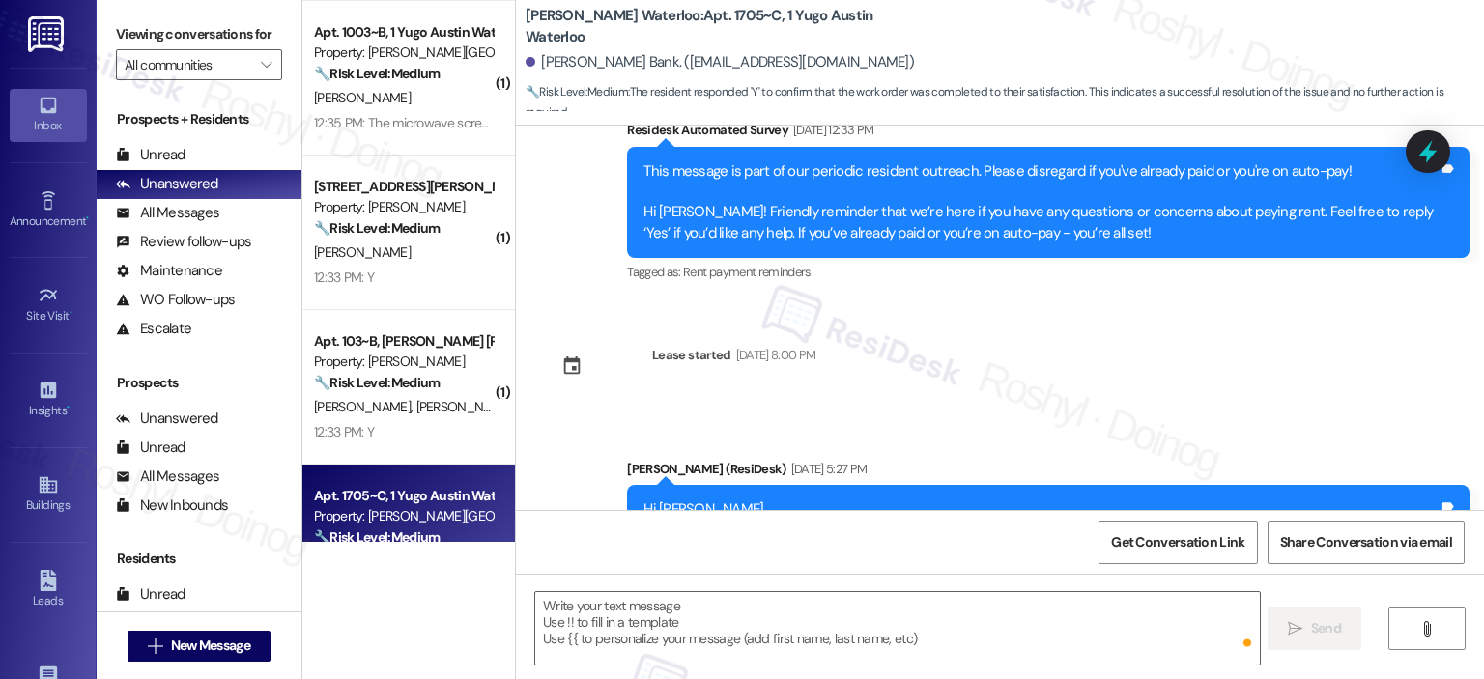
click at [416, 401] on span "C. Tran" at bounding box center [464, 406] width 97 height 17
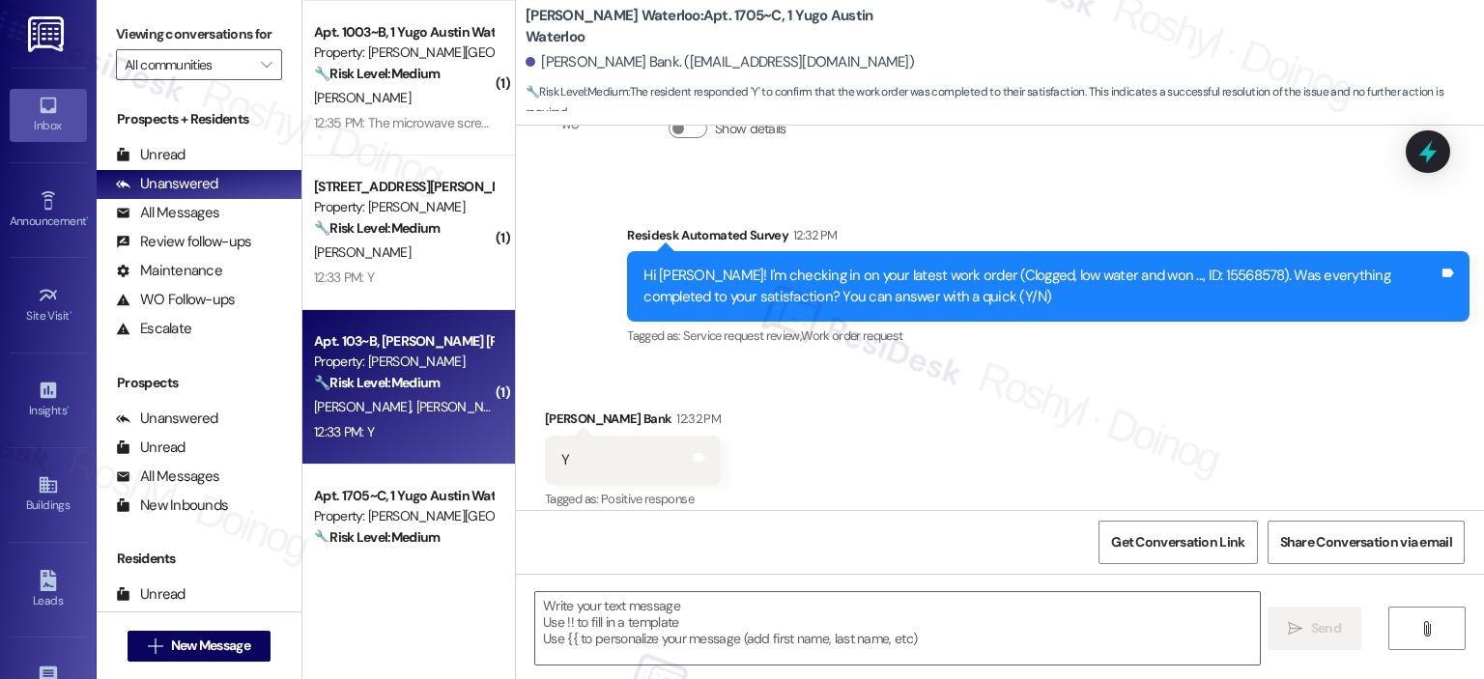
scroll to position [2822, 0]
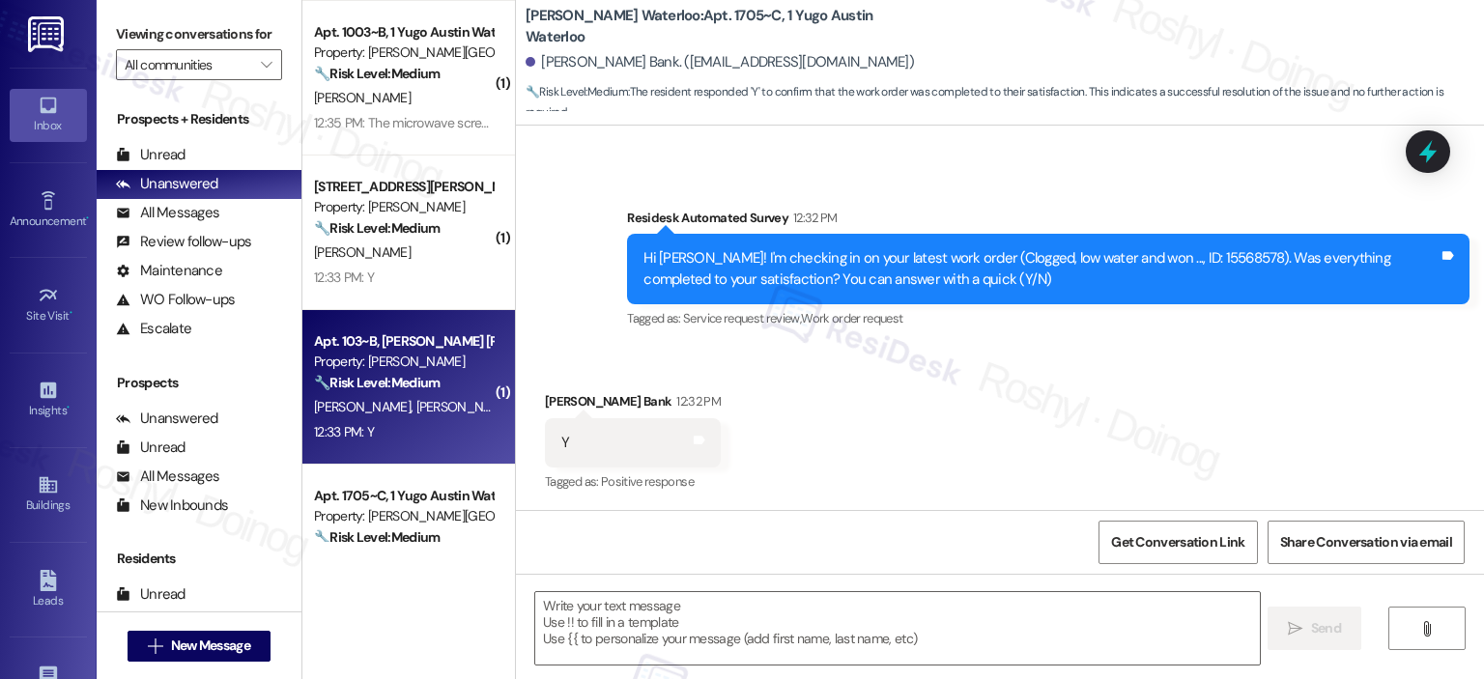
type textarea "Fetching suggested responses. Please feel free to read through the conversation…"
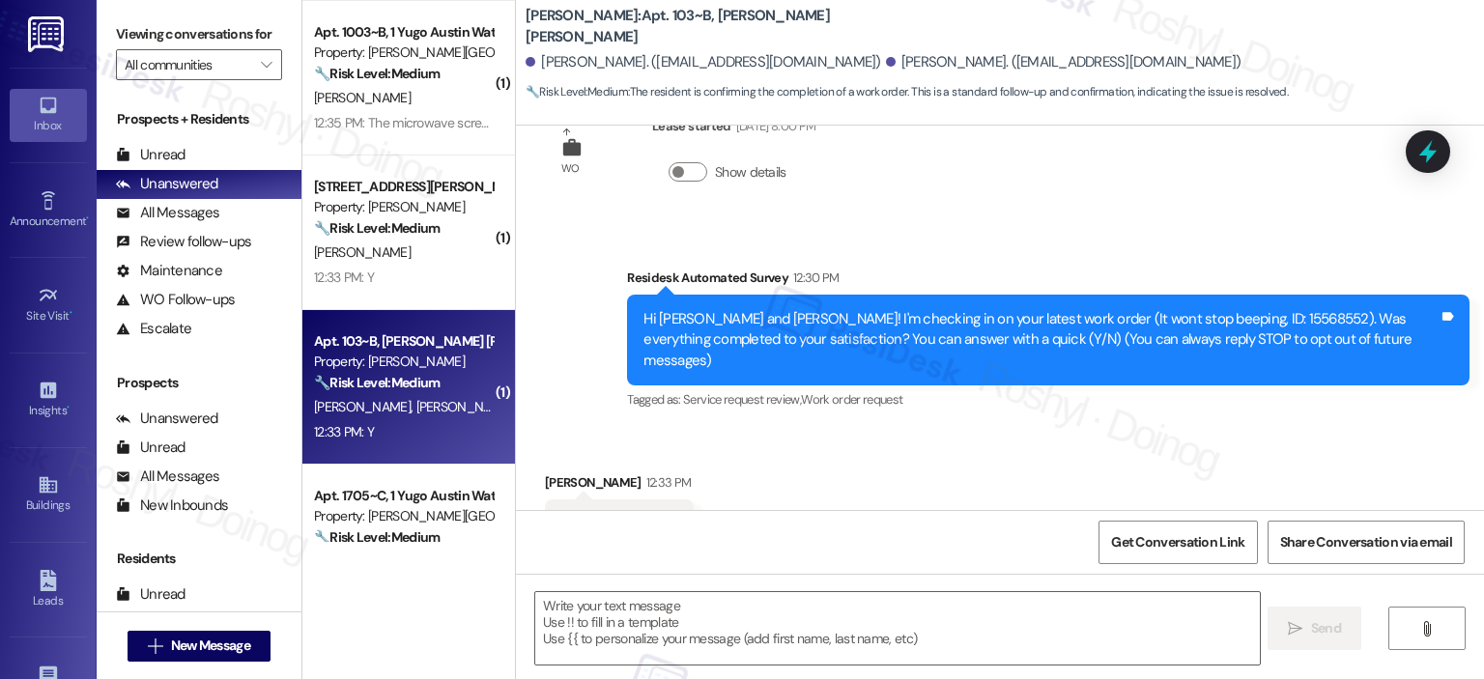
scroll to position [312, 0]
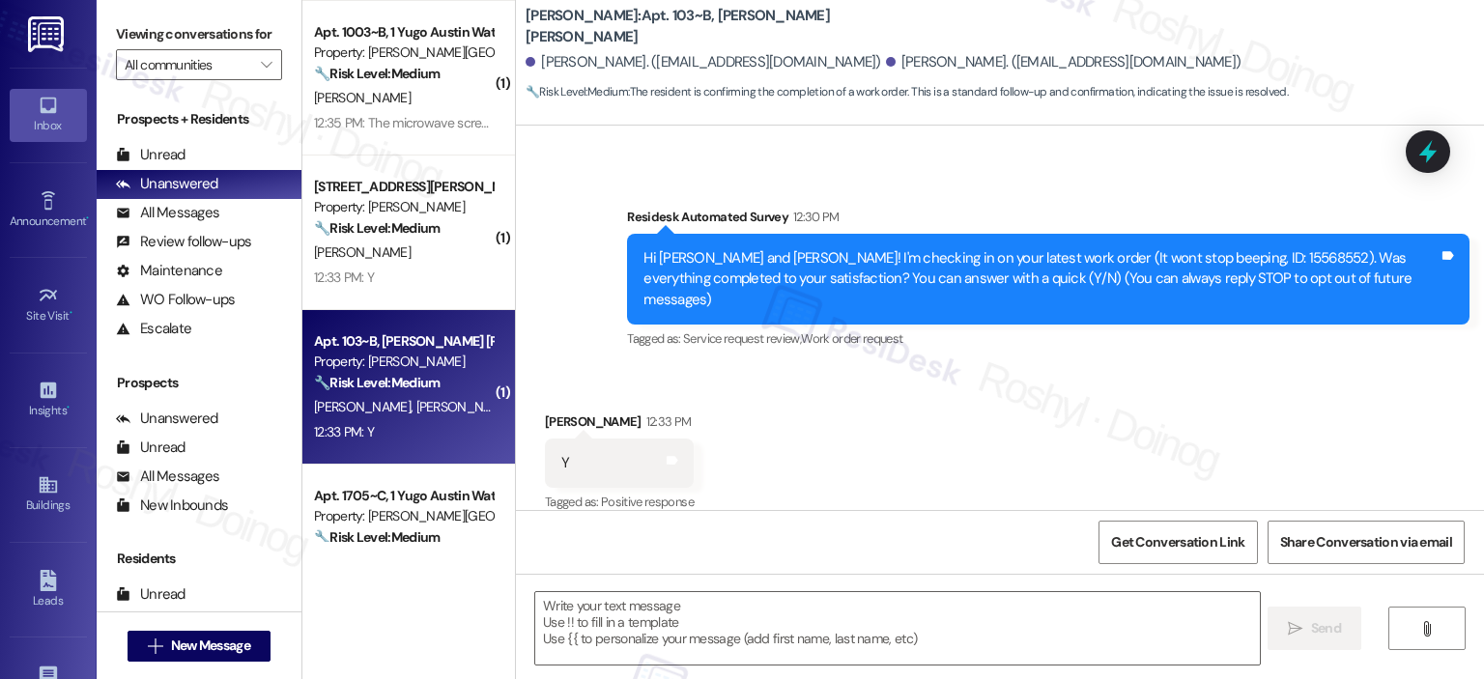
type textarea "Fetching suggested responses. Please feel free to read through the conversation…"
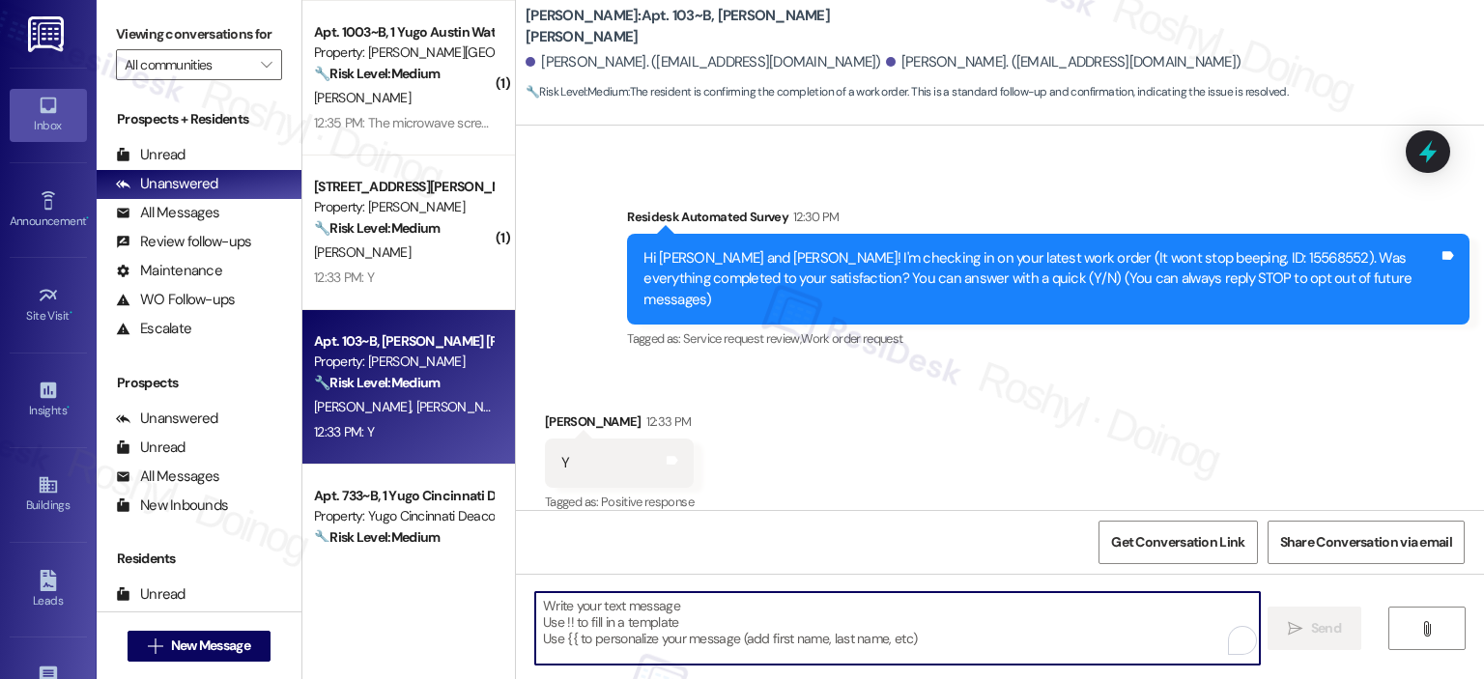
click at [582, 627] on textarea "To enrich screen reader interactions, please activate Accessibility in Grammarl…" at bounding box center [897, 628] width 724 height 72
paste textarea "I'm happy the work order was completed to your satisfaction! We'd also love to …"
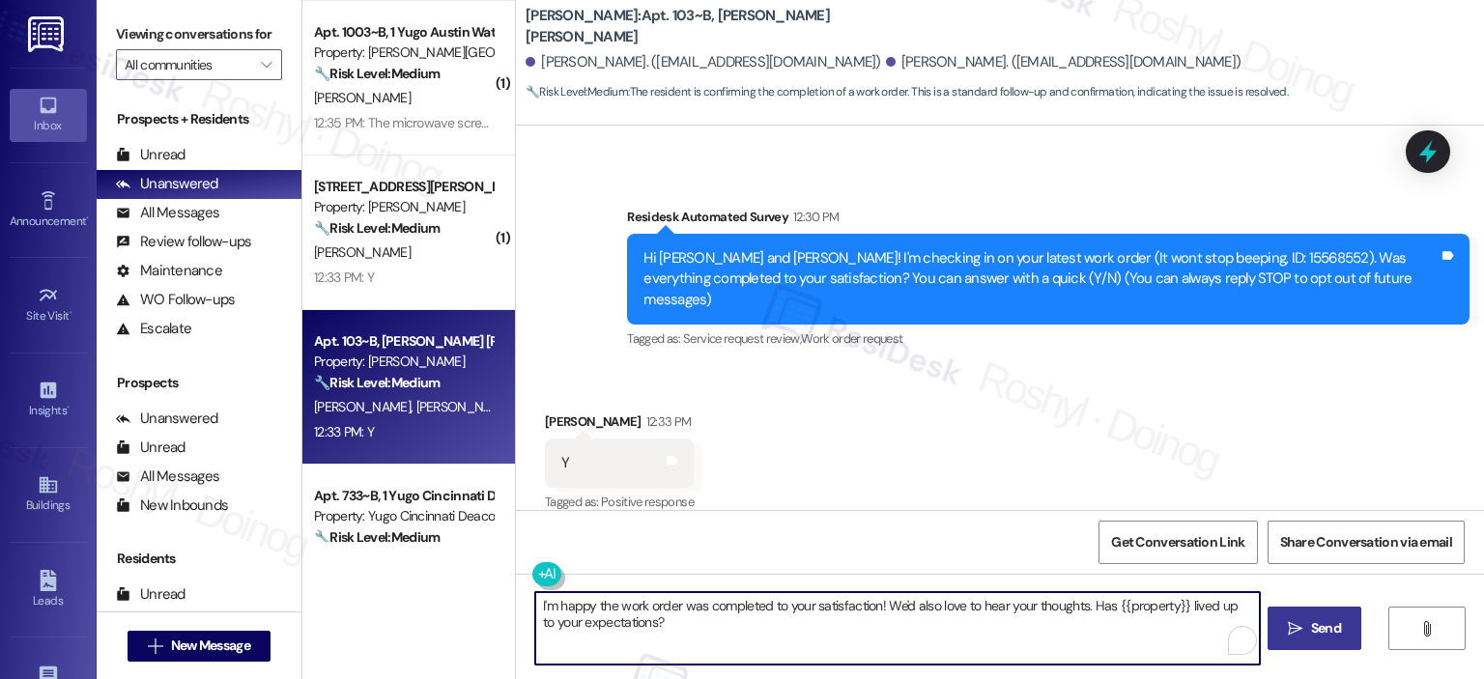
type textarea "I'm happy the work order was completed to your satisfaction! We'd also love to …"
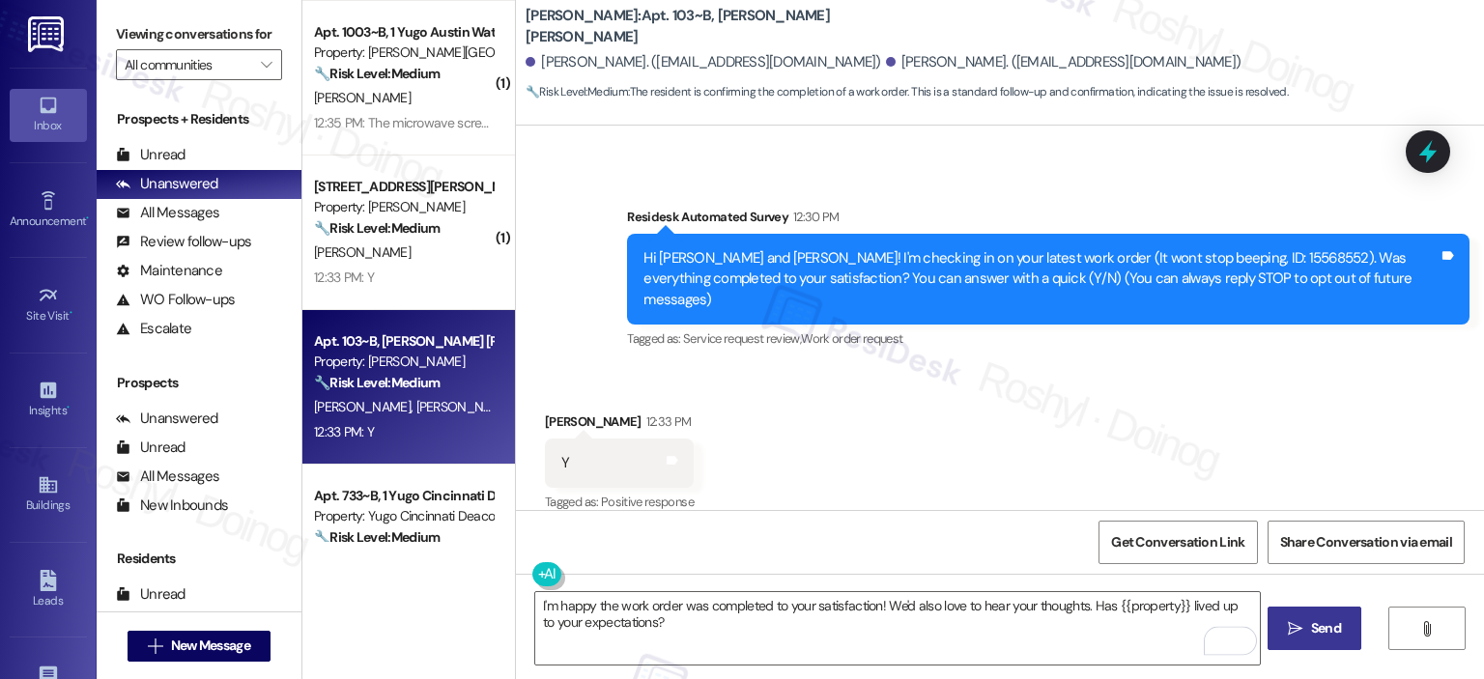
click at [1307, 625] on span "Send" at bounding box center [1326, 628] width 38 height 20
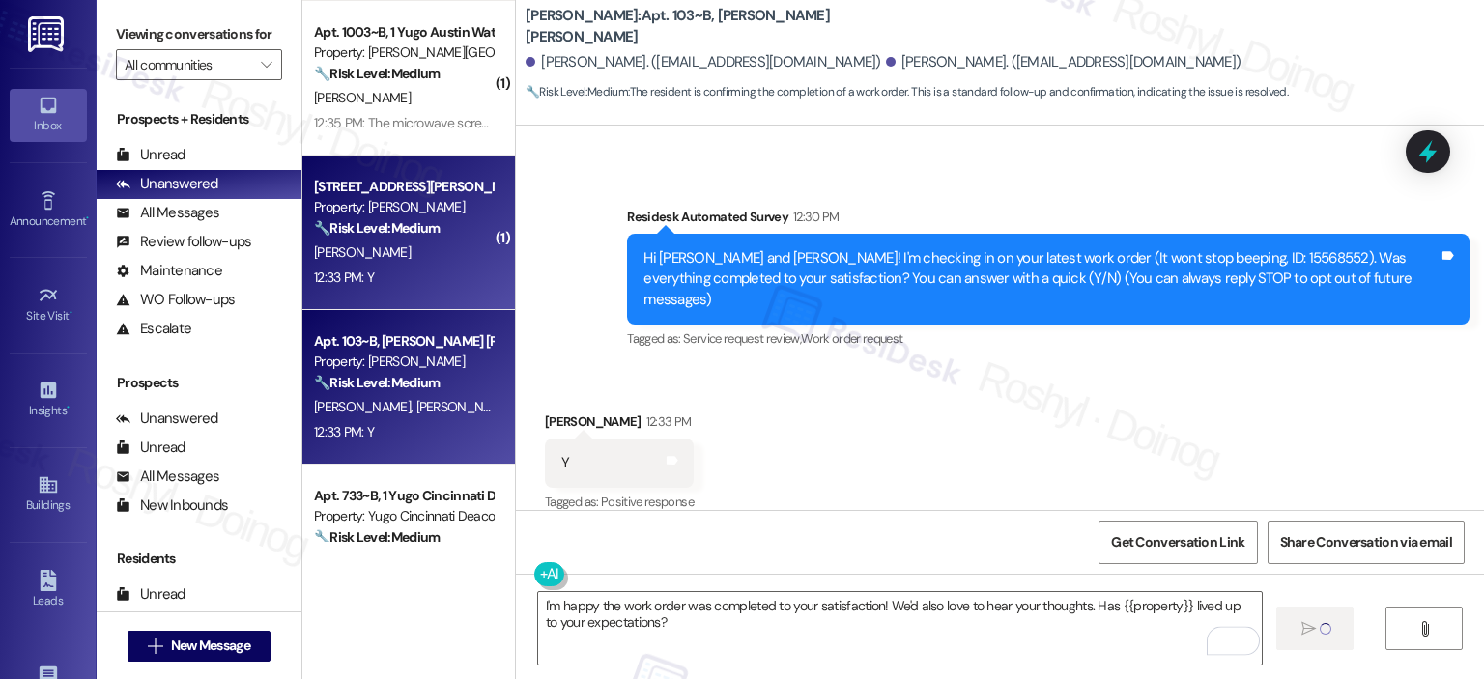
click at [387, 195] on div "[STREET_ADDRESS][PERSON_NAME]" at bounding box center [403, 187] width 179 height 20
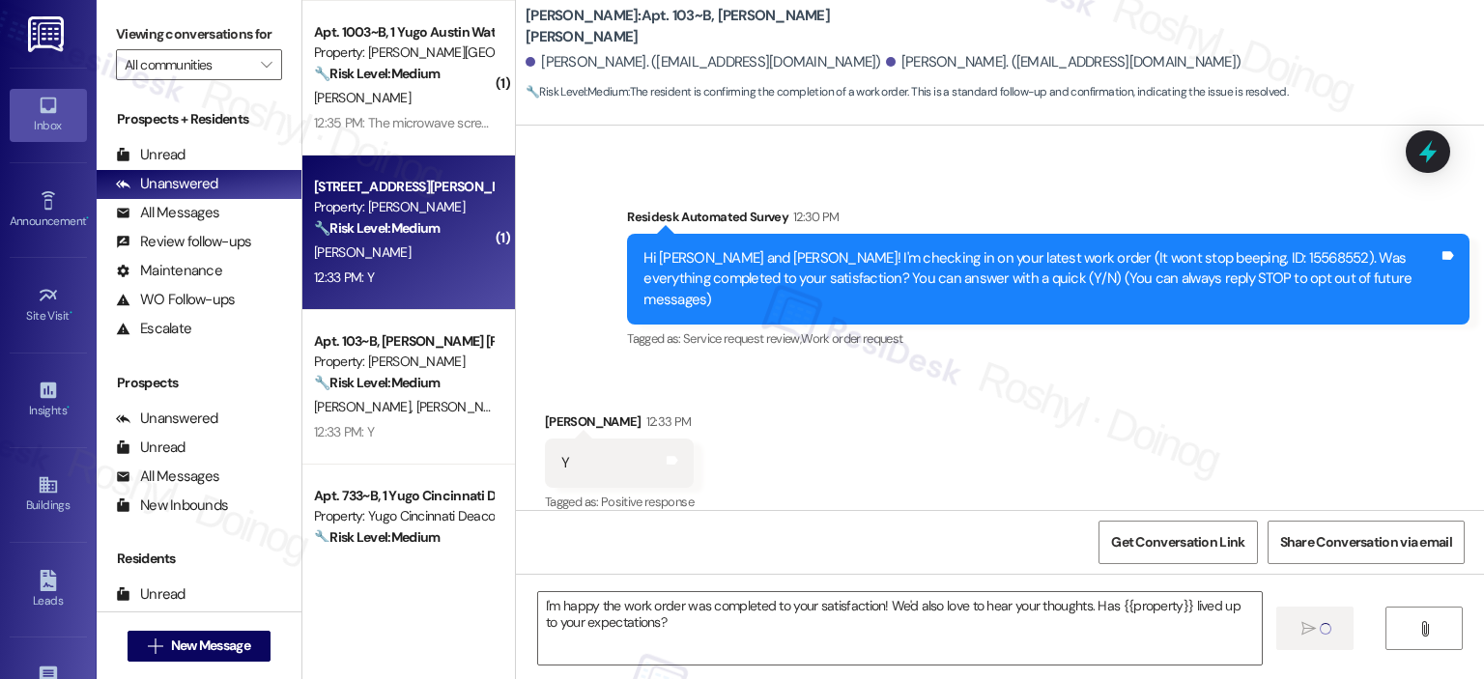
type textarea "Fetching suggested responses. Please feel free to read through the conversation…"
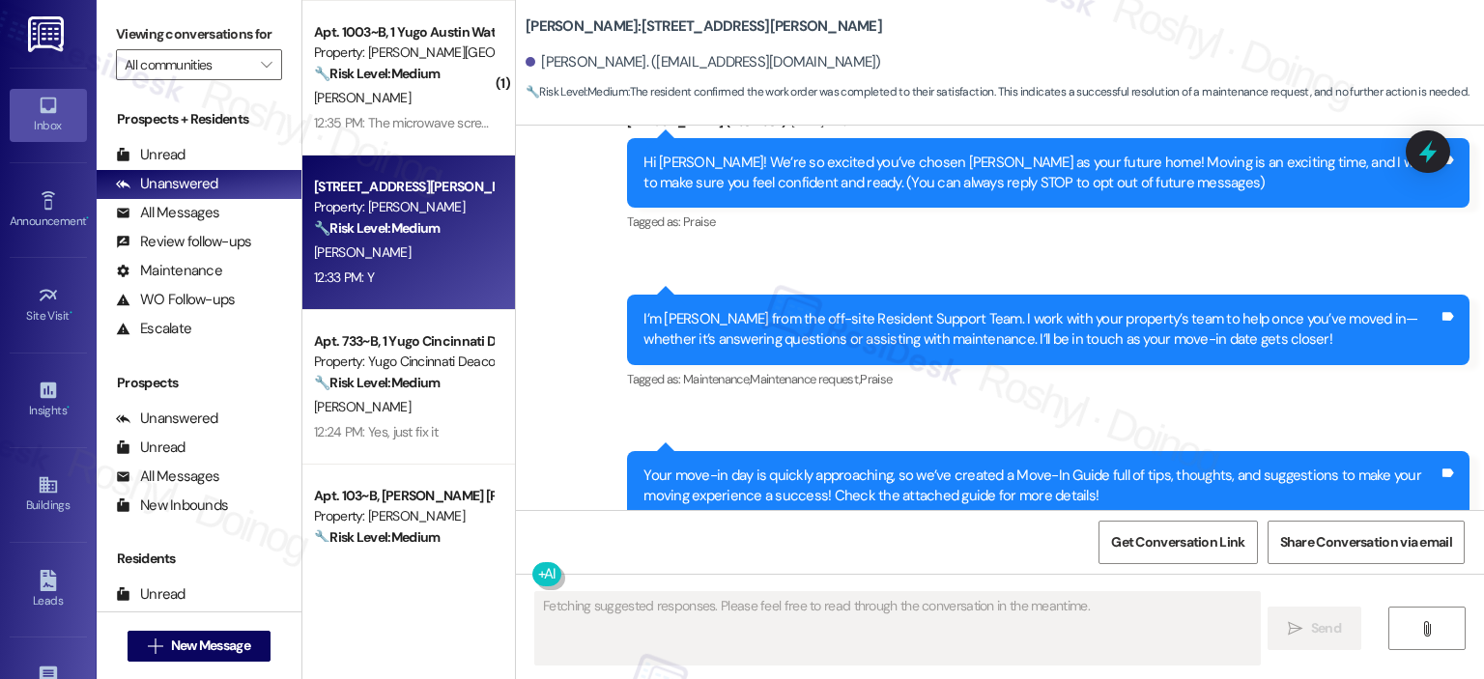
scroll to position [171, 0]
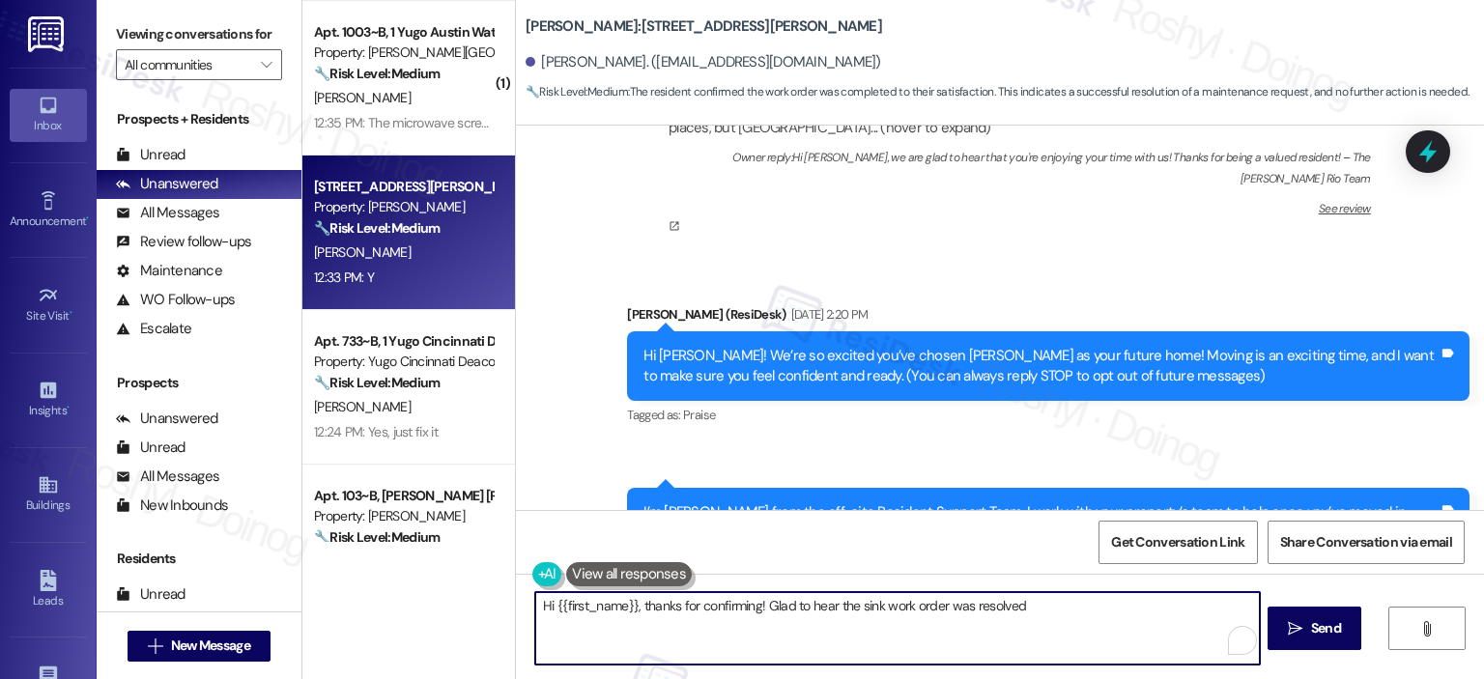
paste textarea "I'm happy the work order was completed to your satisfaction! We'd also love to …"
drag, startPoint x: 916, startPoint y: 616, endPoint x: 367, endPoint y: 575, distance: 550.3
click at [368, 576] on div "( 1 ) Apt. 1209~A, 12 Yugo Auburn North Property: Yugo Auburn North 🔧 Risk Leve…" at bounding box center [893, 339] width 1182 height 679
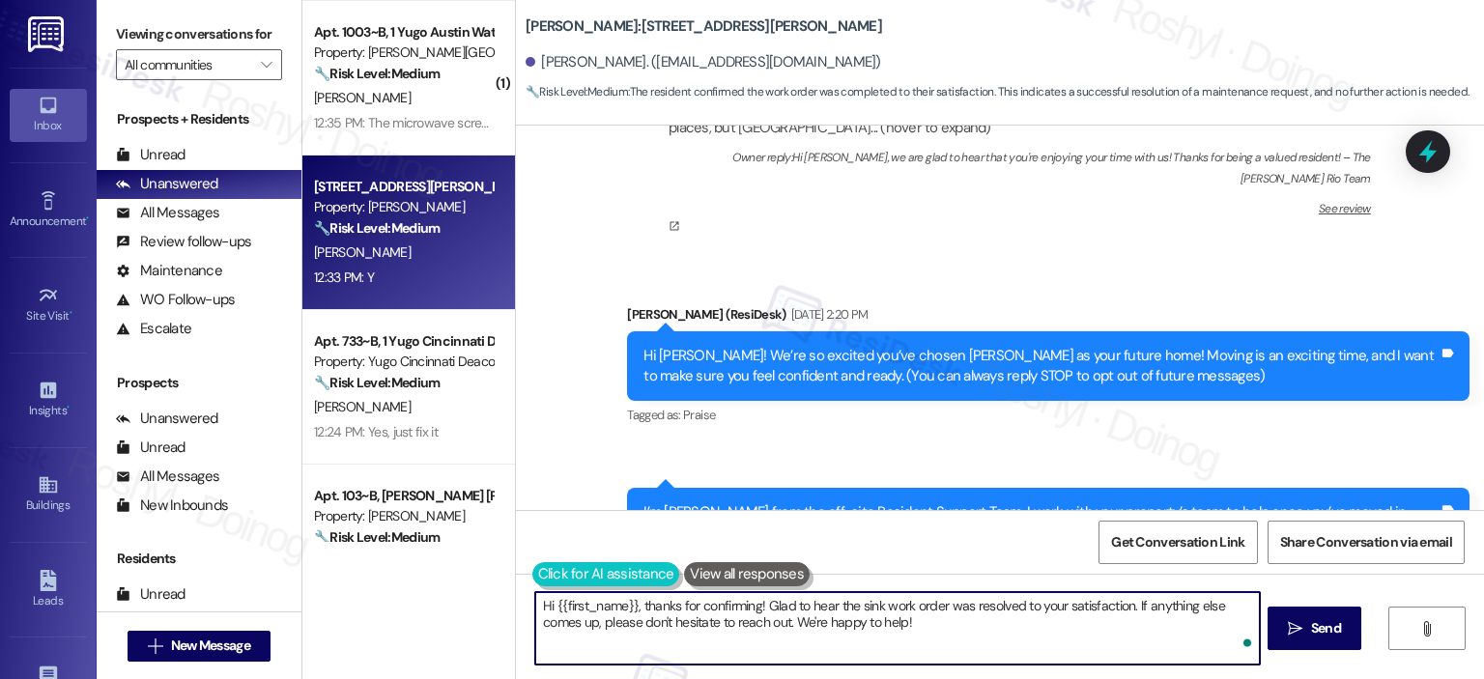
paste textarea "I'm happy the work order was completed to your satisfaction! We'd also love to …"
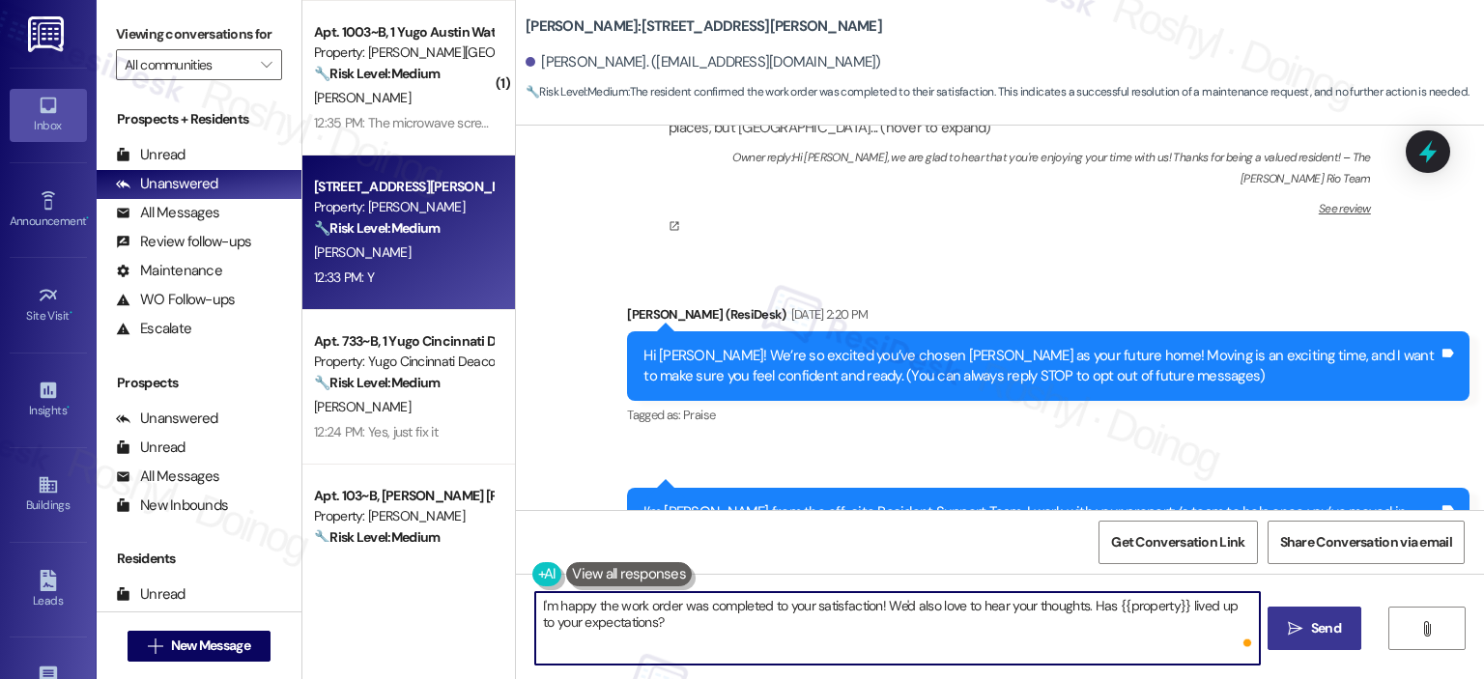
type textarea "I'm happy the work order was completed to your satisfaction! We'd also love to …"
click at [1316, 633] on span "Send" at bounding box center [1326, 628] width 30 height 20
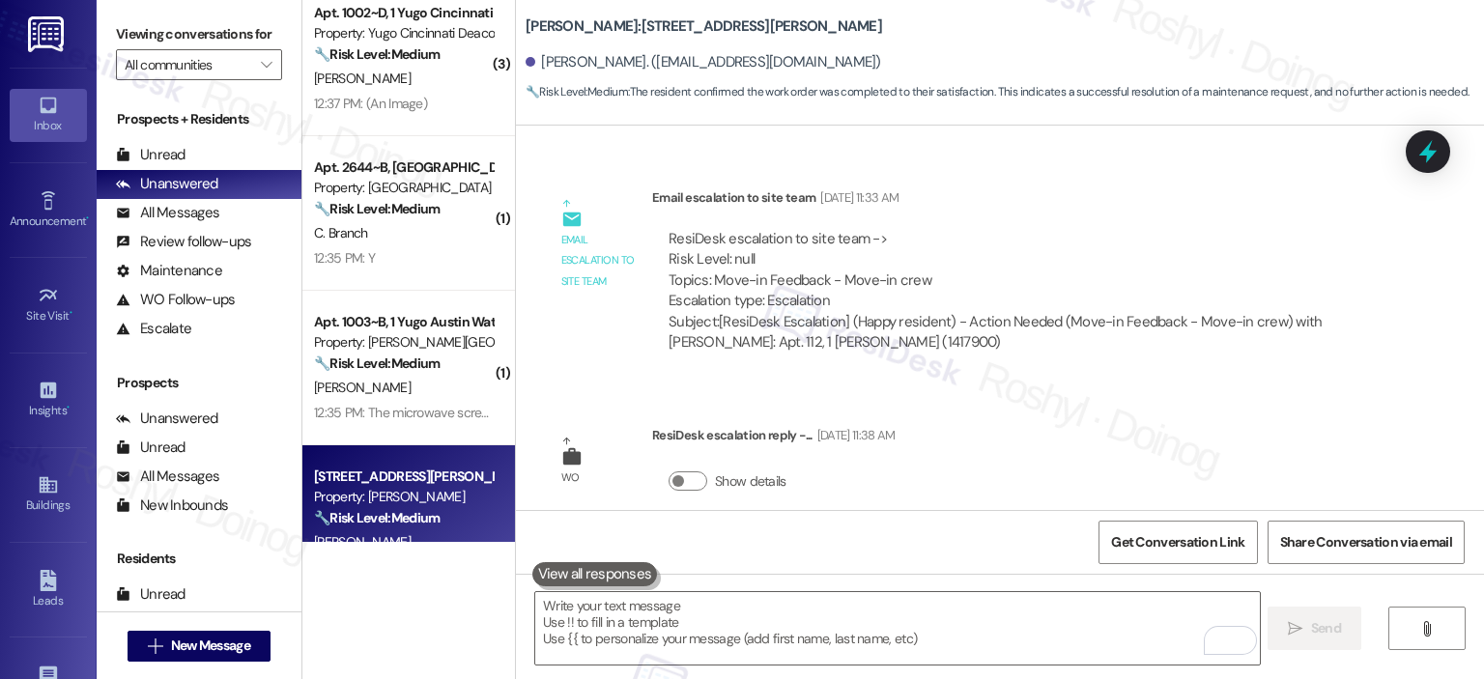
scroll to position [2221, 0]
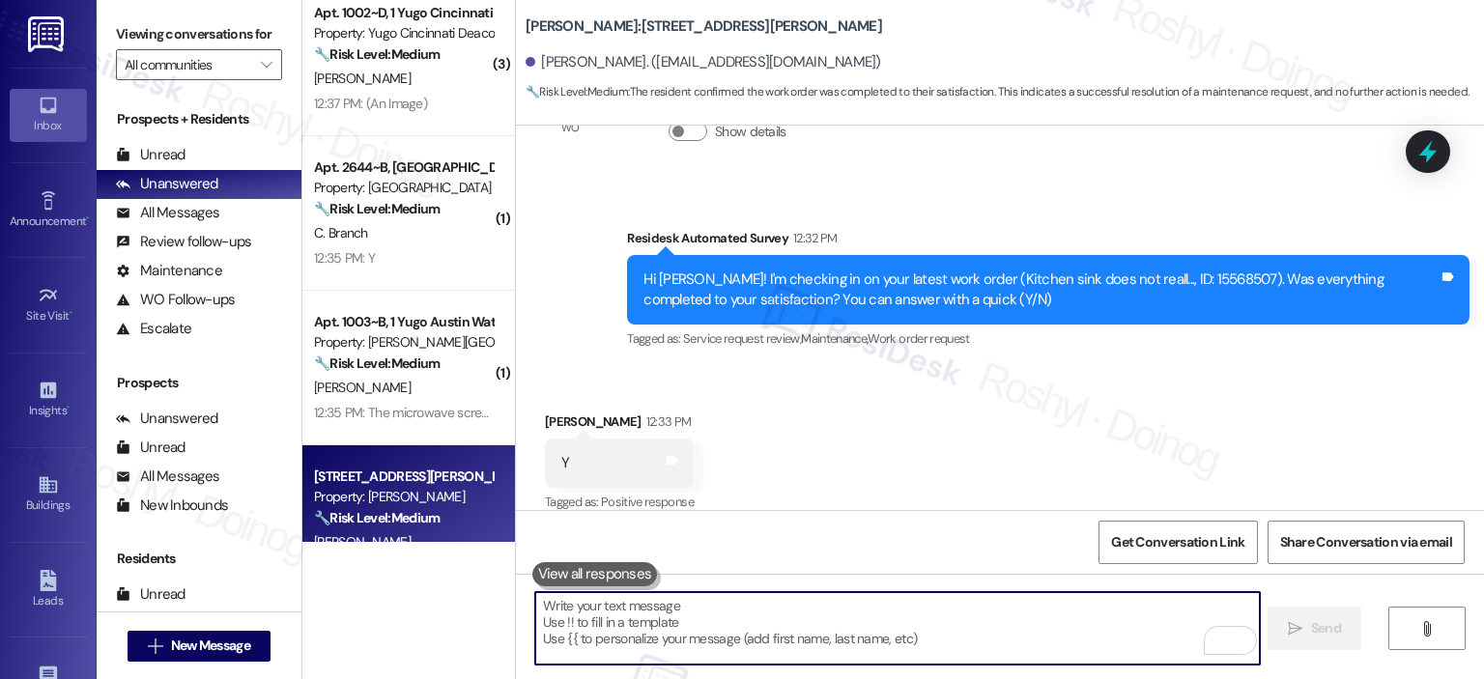
click at [587, 617] on textarea "To enrich screen reader interactions, please activate Accessibility in Grammarl…" at bounding box center [897, 628] width 724 height 72
paste textarea "I'm happy the work order was completed to your satisfaction! We'd also love to …"
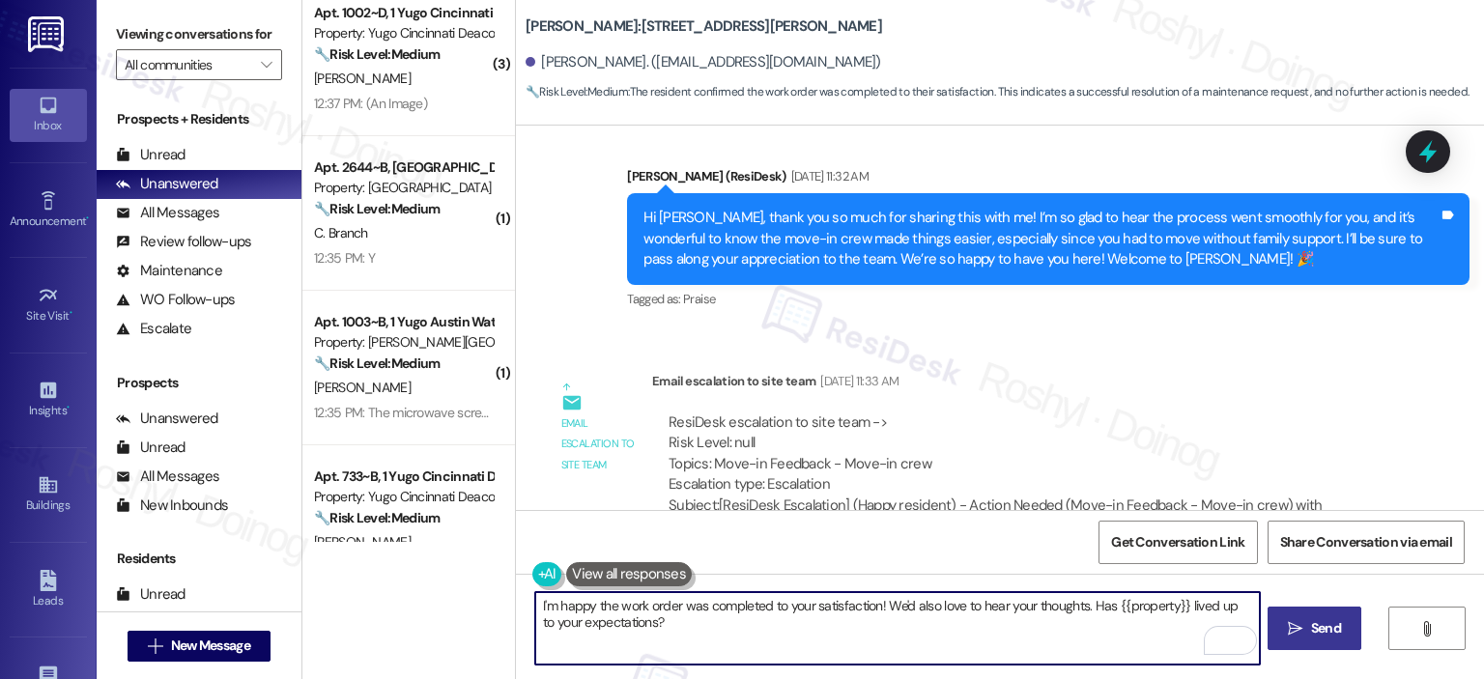
scroll to position [2315, 0]
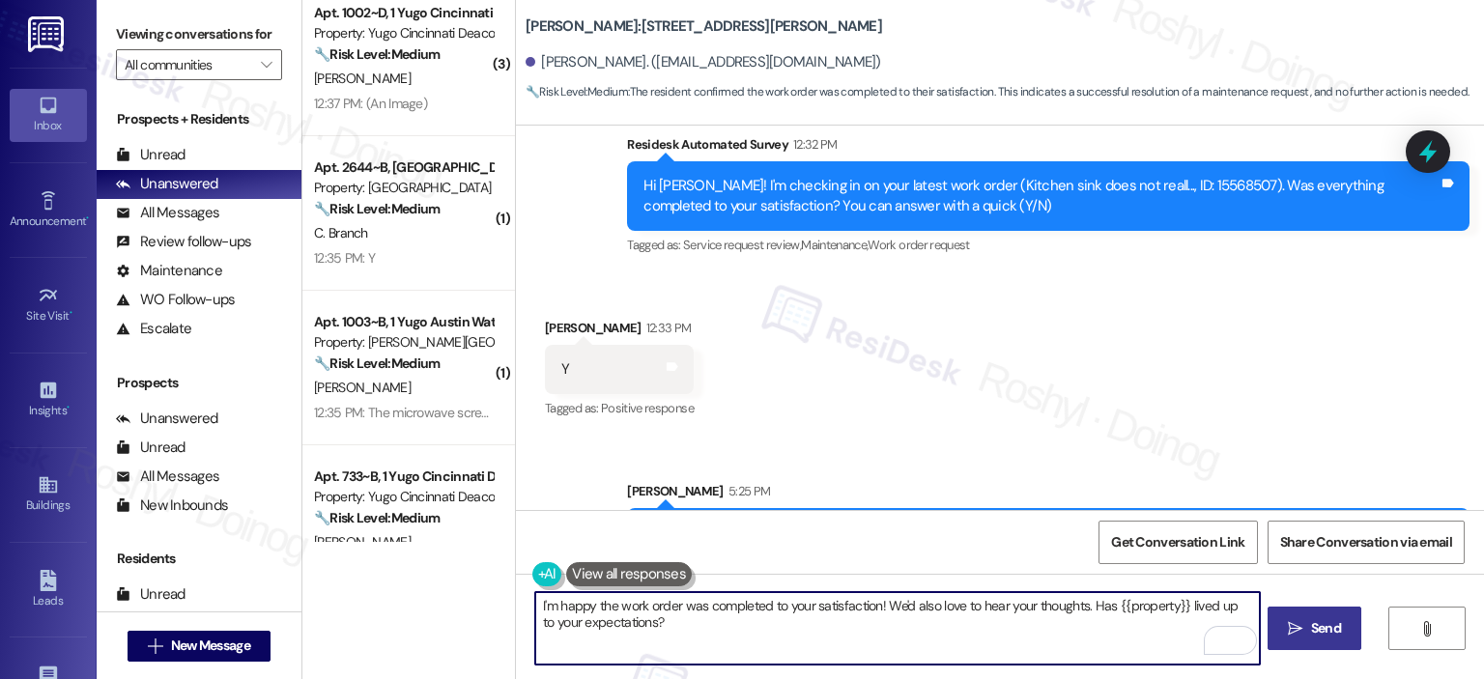
type textarea "I'm happy the work order was completed to your satisfaction! We'd also love to …"
click at [1314, 631] on span "Send" at bounding box center [1326, 628] width 30 height 20
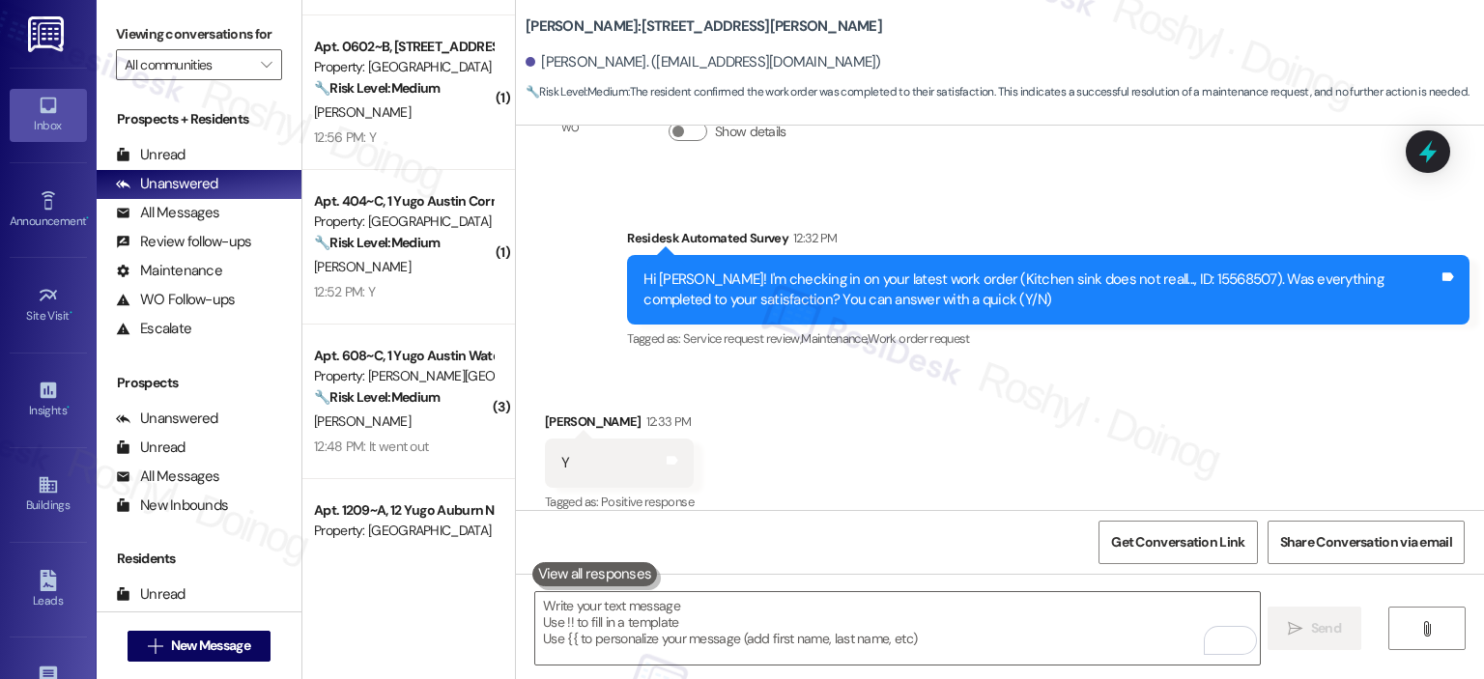
scroll to position [888, 0]
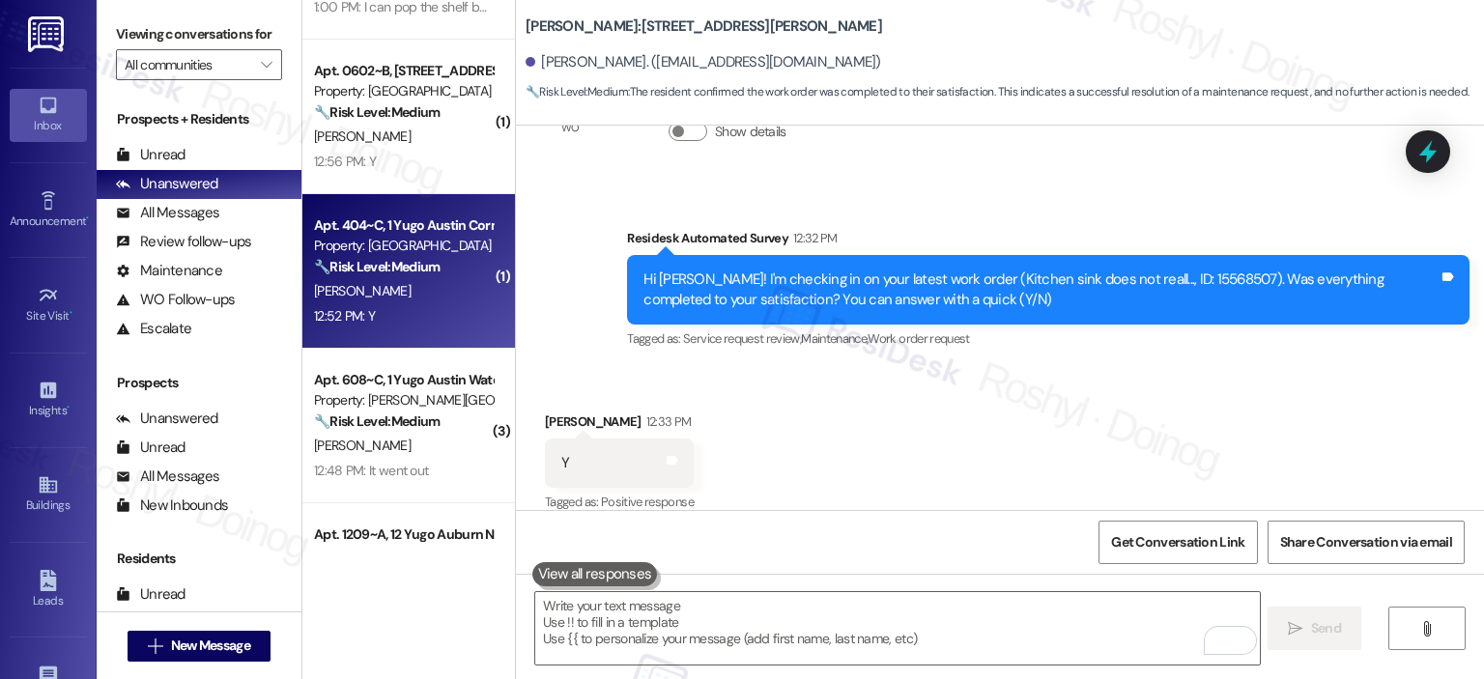
click at [376, 250] on div "Property: Austin Corner" at bounding box center [403, 246] width 179 height 20
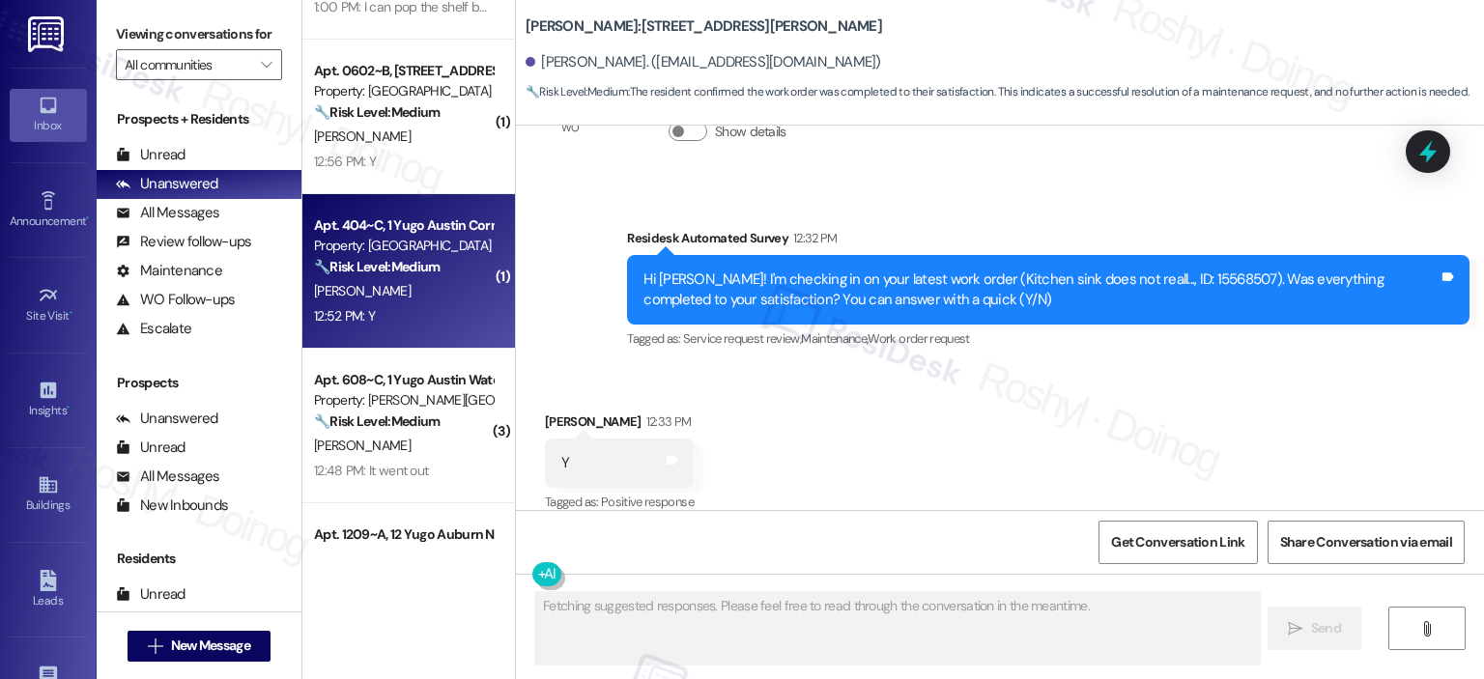
type textarea "Fetching suggested responses. Please feel free to read through the conversation…"
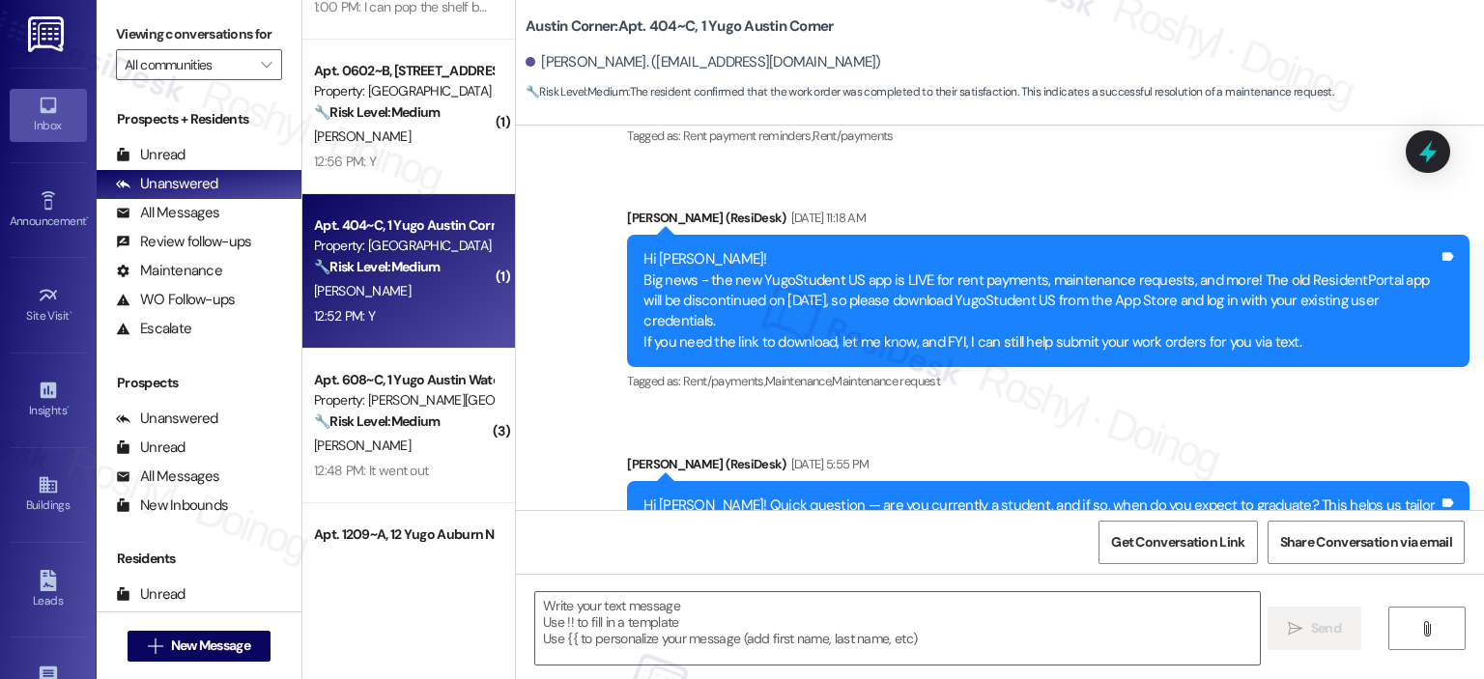
type textarea "Fetching suggested responses. Please feel free to read through the conversation…"
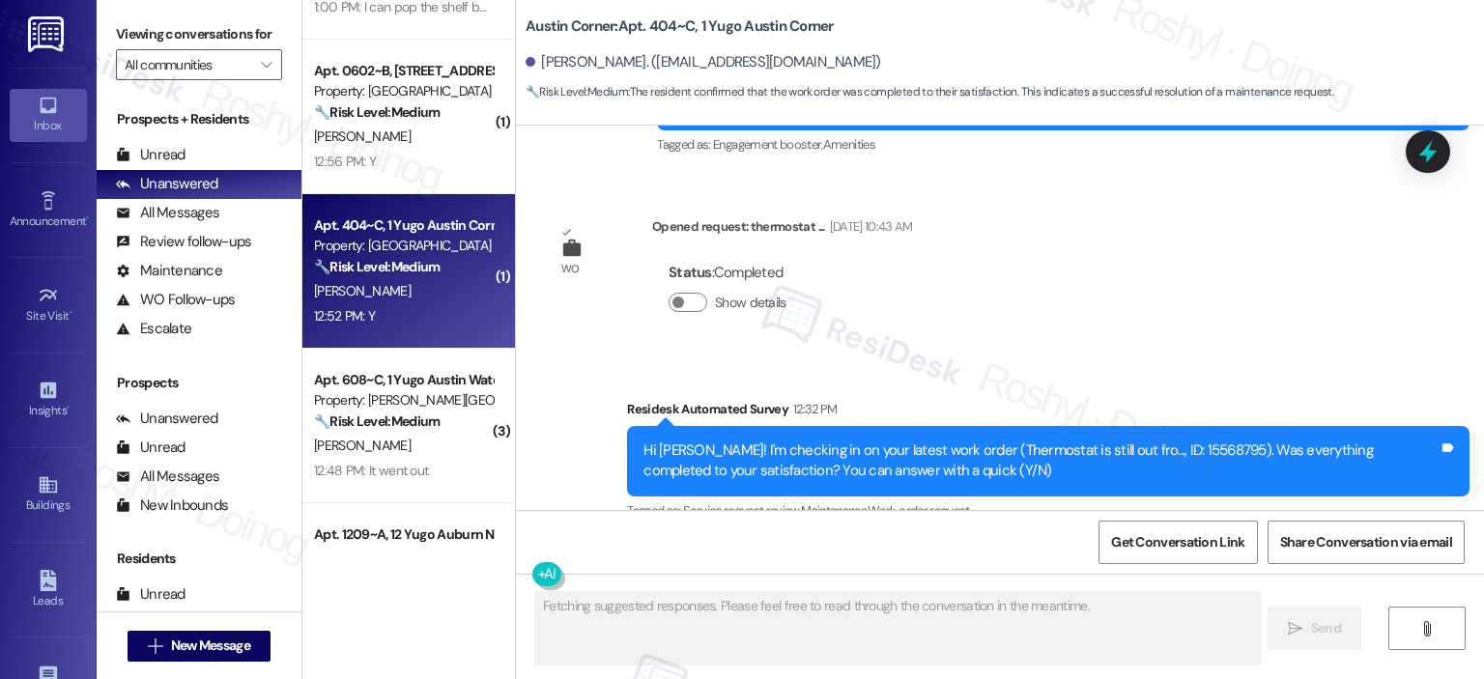
scroll to position [2643, 0]
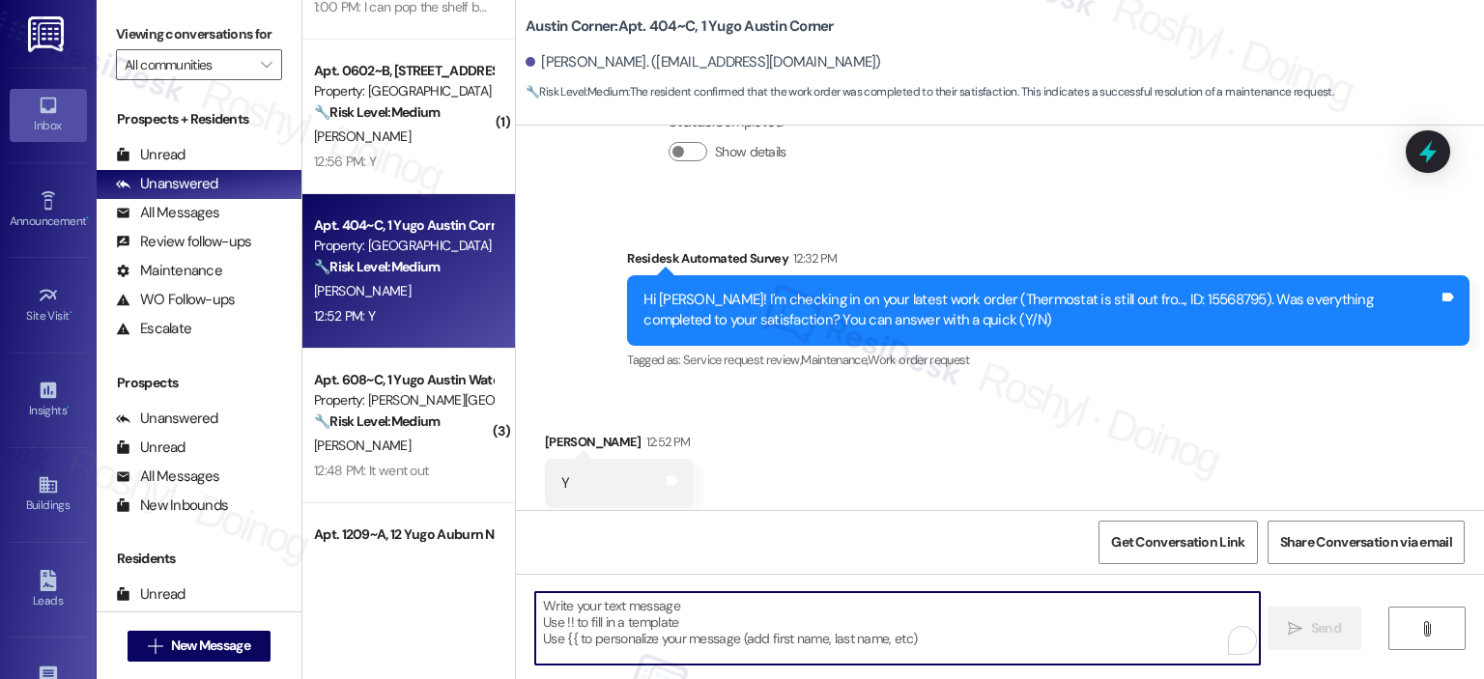
click at [658, 616] on textarea "To enrich screen reader interactions, please activate Accessibility in Grammarl…" at bounding box center [897, 628] width 724 height 72
paste textarea "I'm happy the work order was completed to your satisfaction! We'd also love to …"
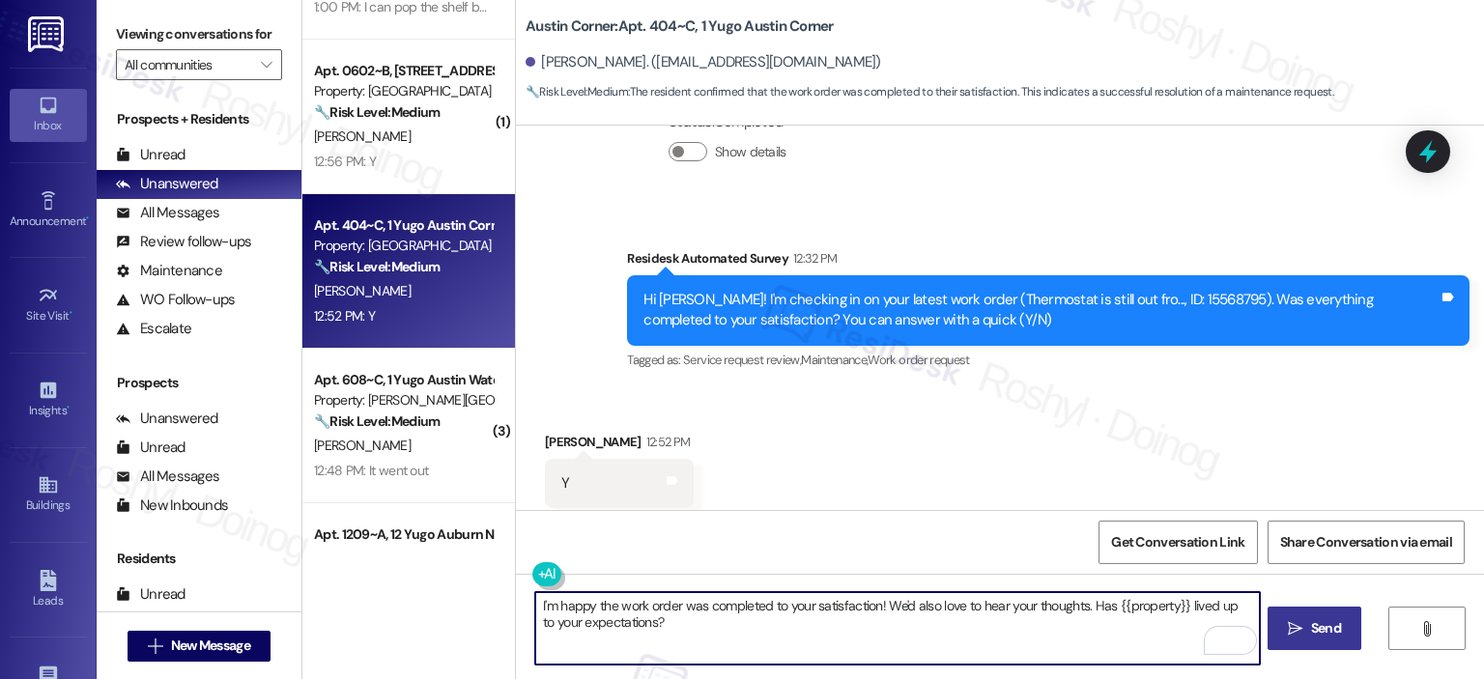
type textarea "I'm happy the work order was completed to your satisfaction! We'd also love to …"
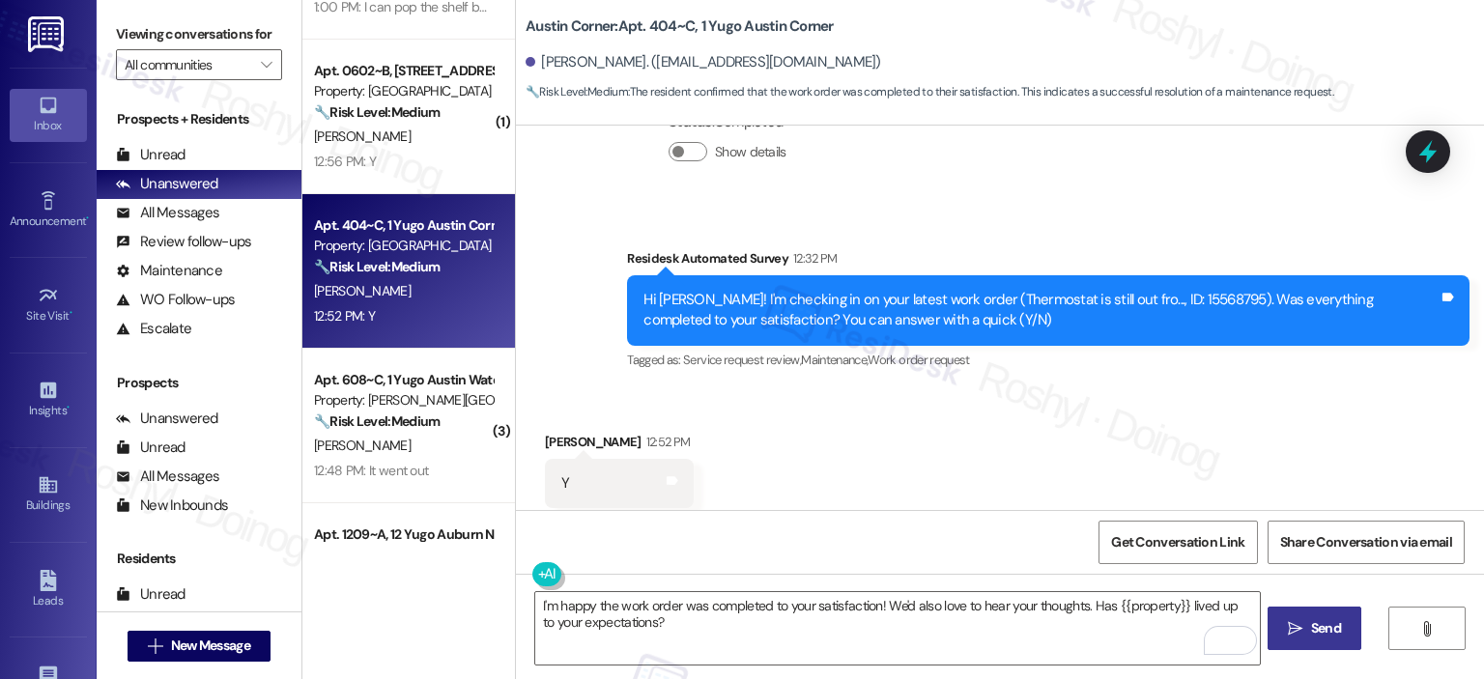
click at [1316, 623] on span "Send" at bounding box center [1326, 628] width 30 height 20
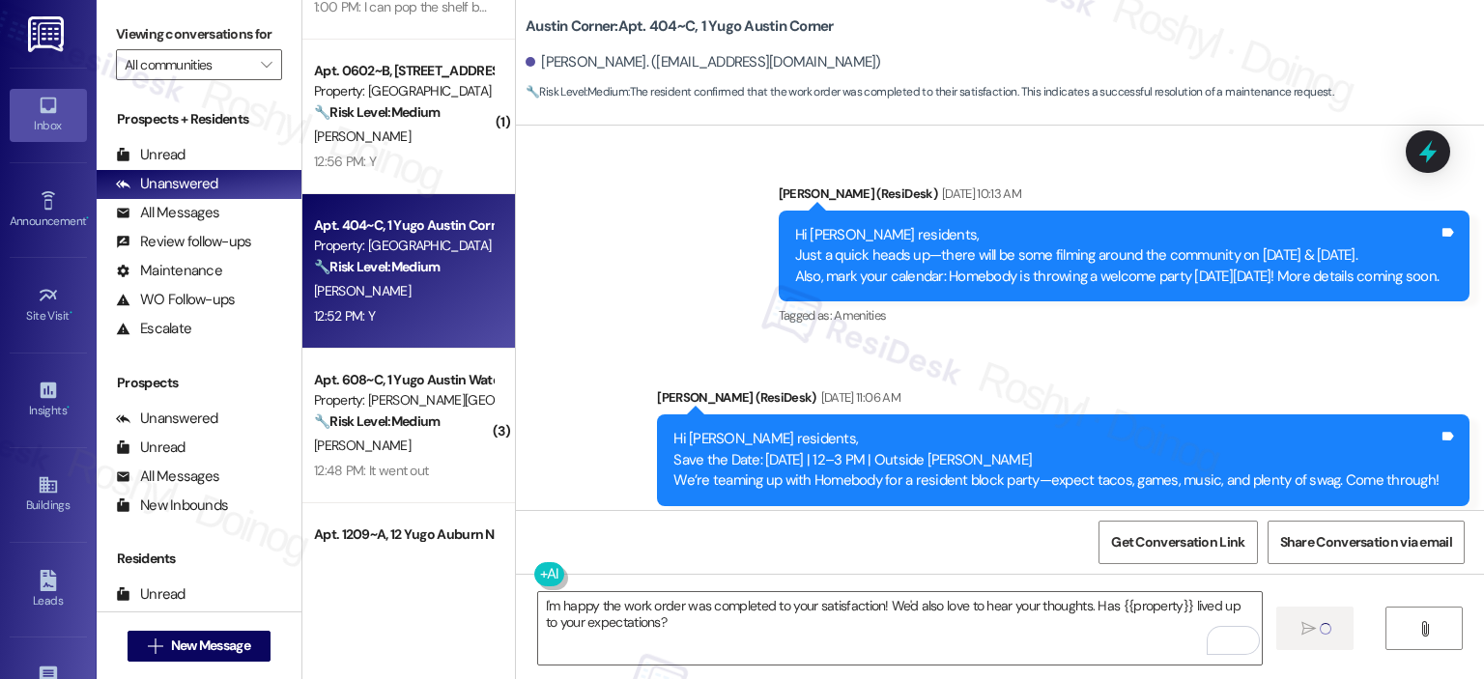
scroll to position [1870, 0]
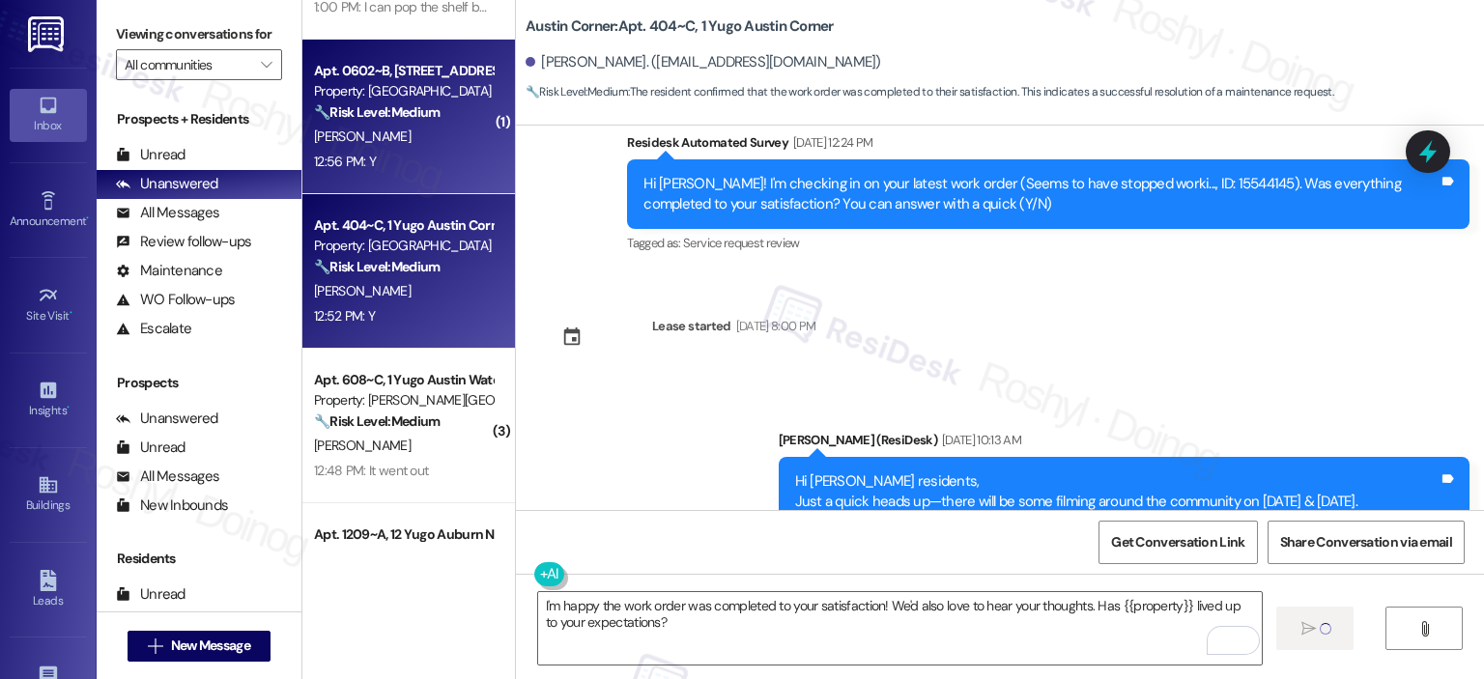
click at [401, 103] on strong "🔧 Risk Level: Medium" at bounding box center [377, 111] width 126 height 17
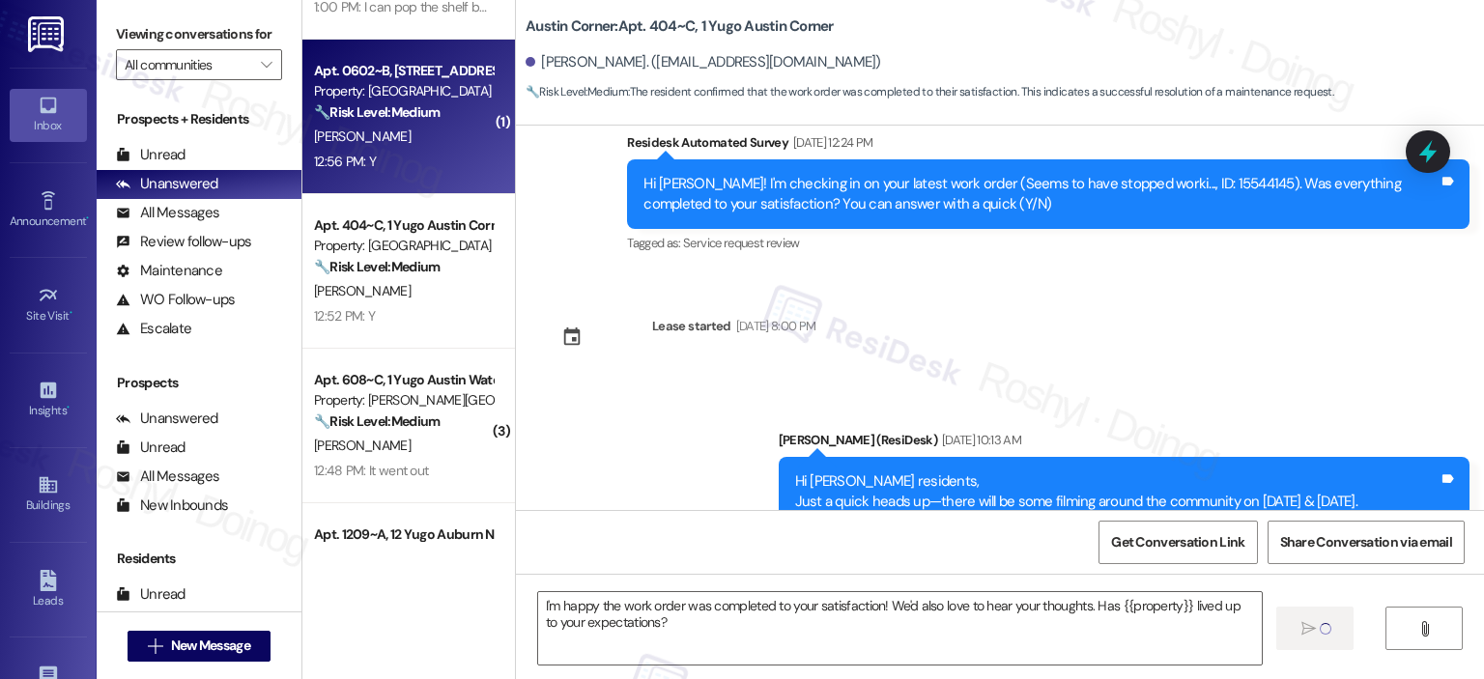
type textarea "Fetching suggested responses. Please feel free to read through the conversation…"
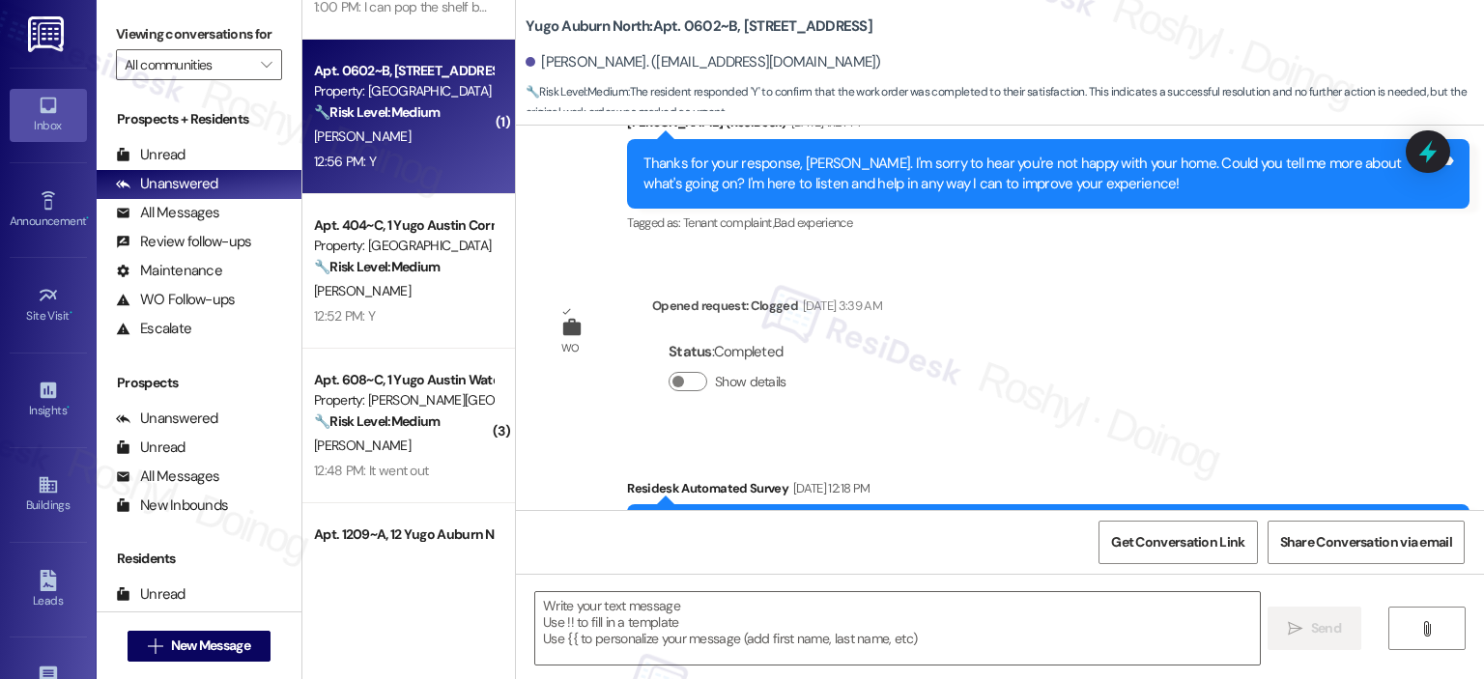
type textarea "Fetching suggested responses. Please feel free to read through the conversation…"
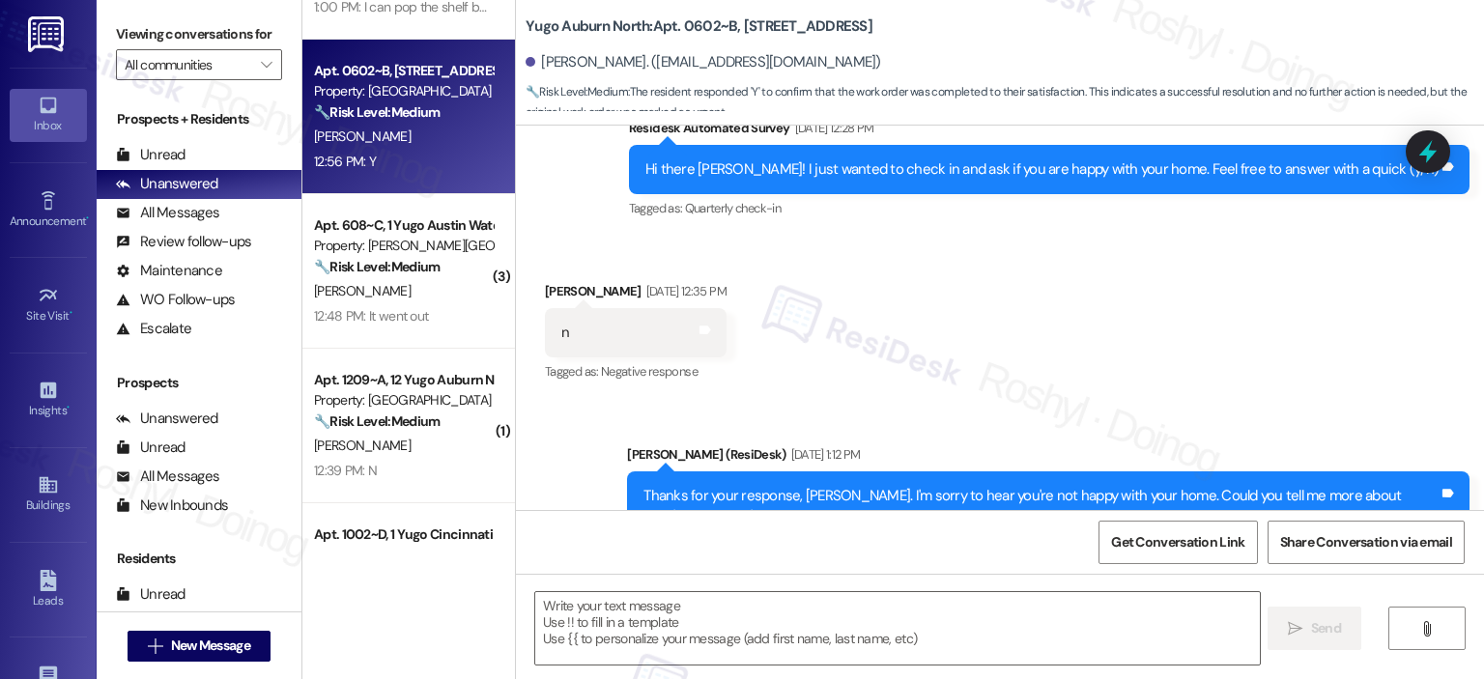
scroll to position [1079, 0]
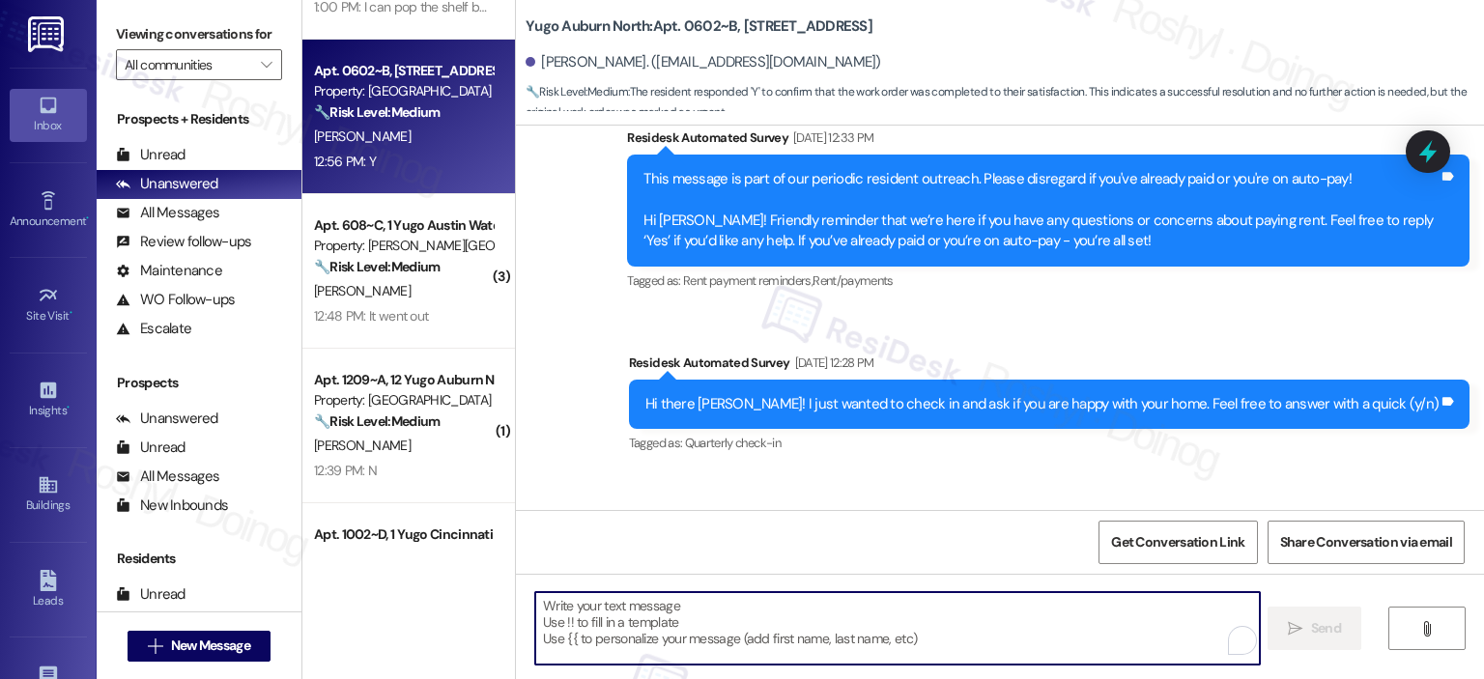
click at [672, 622] on textarea "To enrich screen reader interactions, please activate Accessibility in Grammarl…" at bounding box center [897, 628] width 724 height 72
paste textarea "I'm happy the work order was completed to your satisfaction! We'd also love to …"
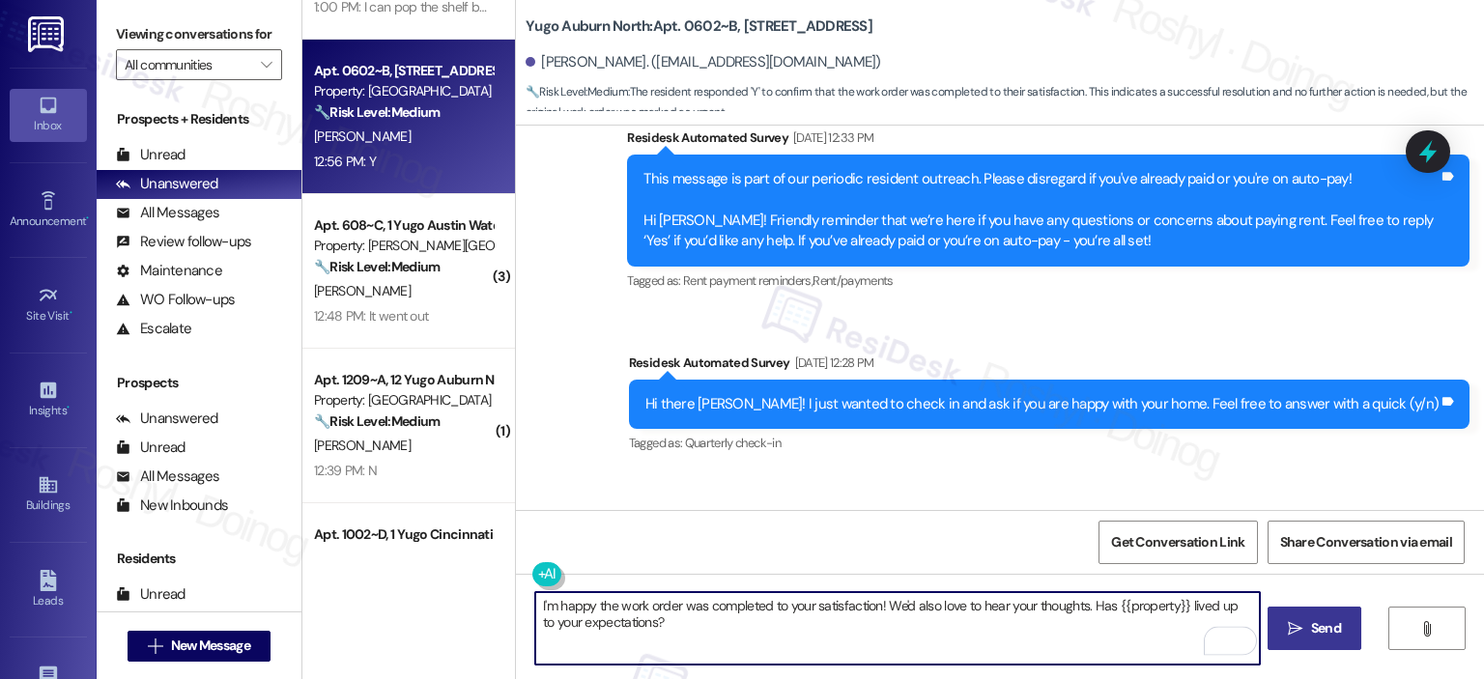
type textarea "I'm happy the work order was completed to your satisfaction! We'd also love to …"
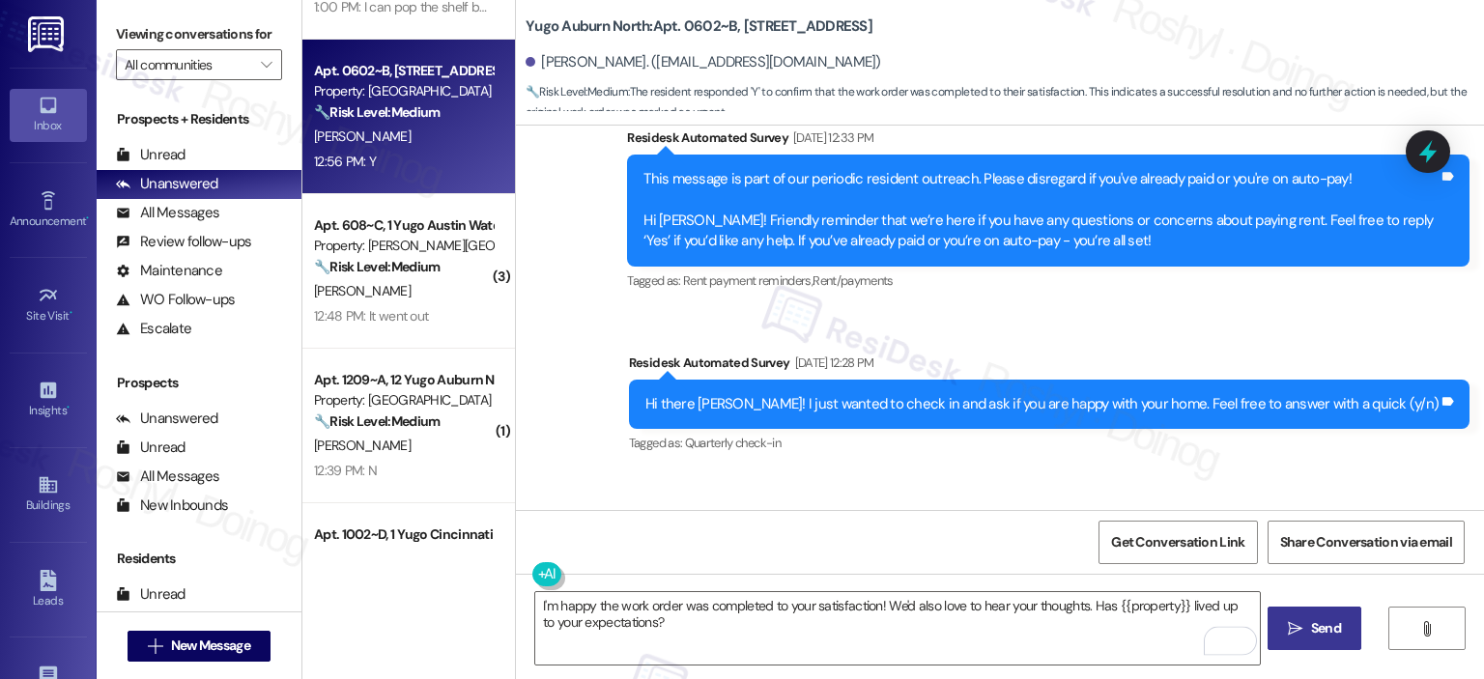
click at [1311, 621] on span "Send" at bounding box center [1326, 628] width 30 height 20
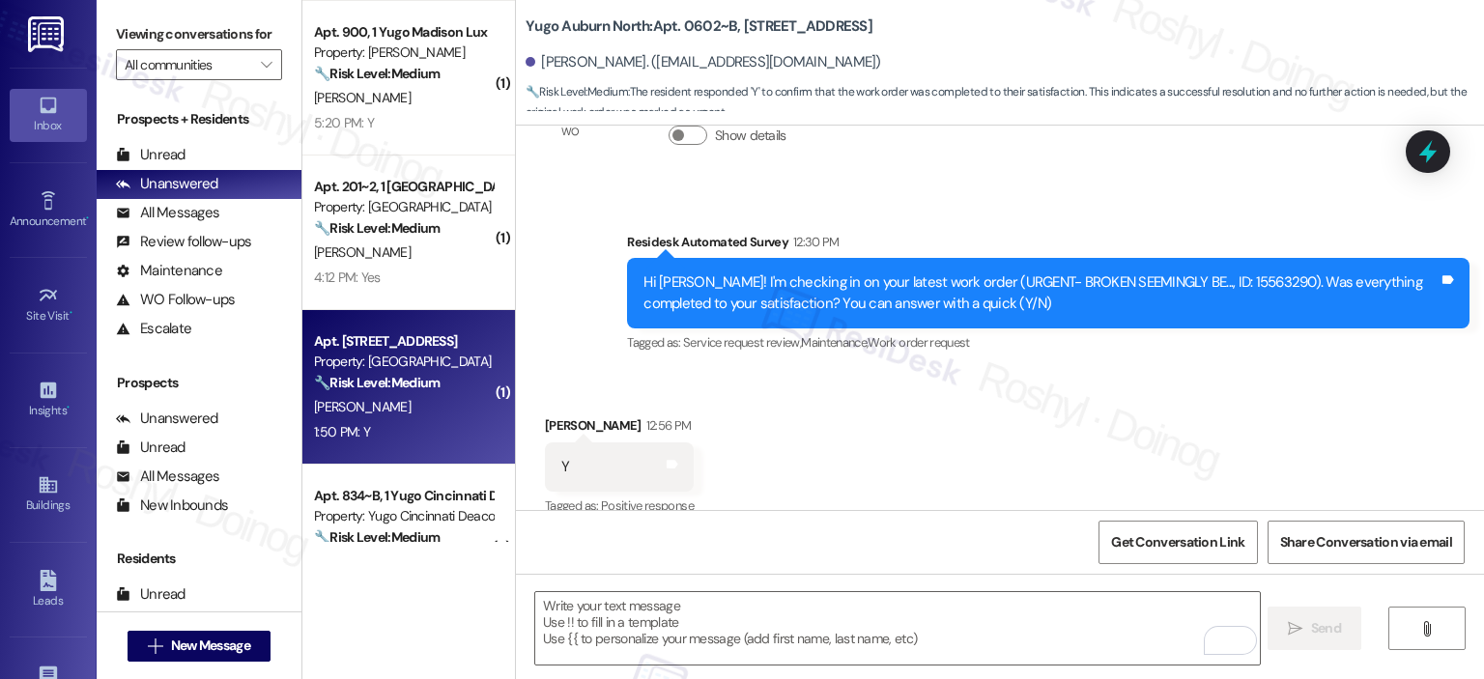
scroll to position [3942, 0]
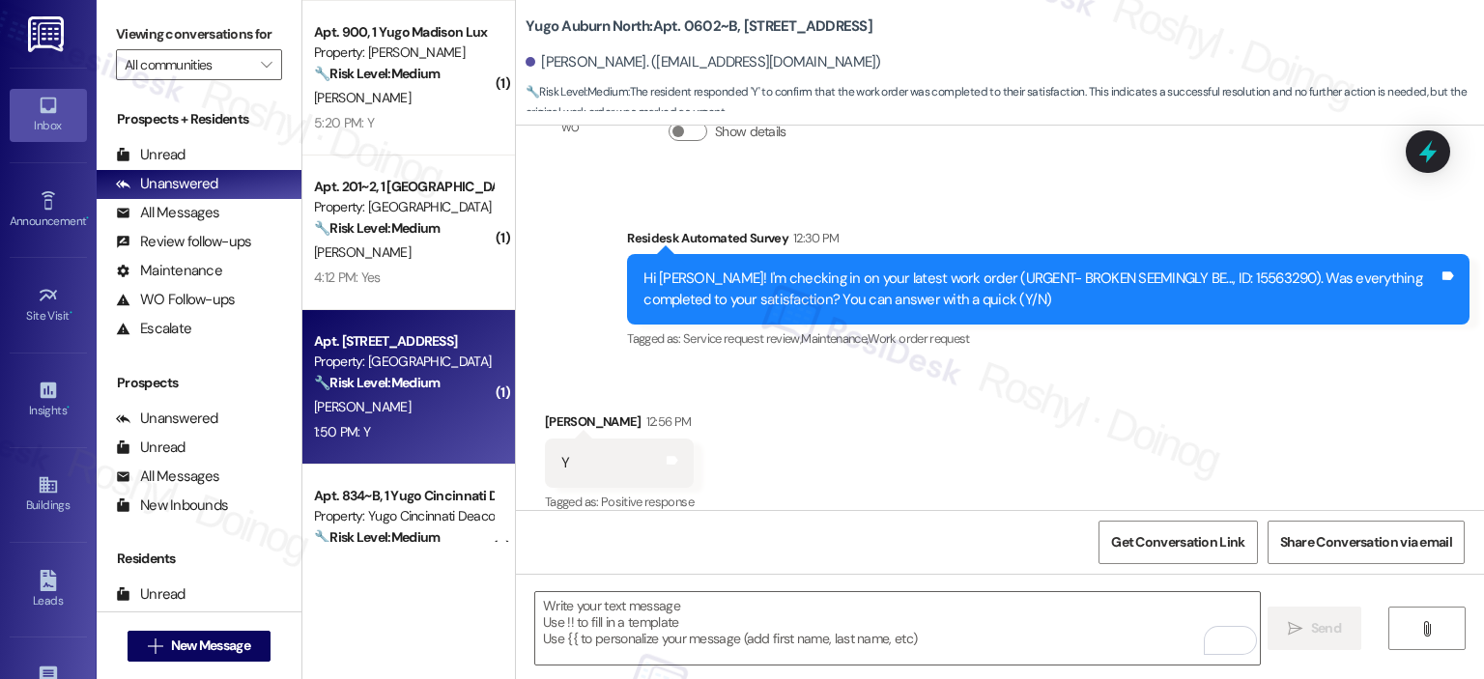
click at [417, 408] on div "A. Barnhart" at bounding box center [403, 407] width 183 height 24
type textarea "Fetching suggested responses. Please feel free to read through the conversation…"
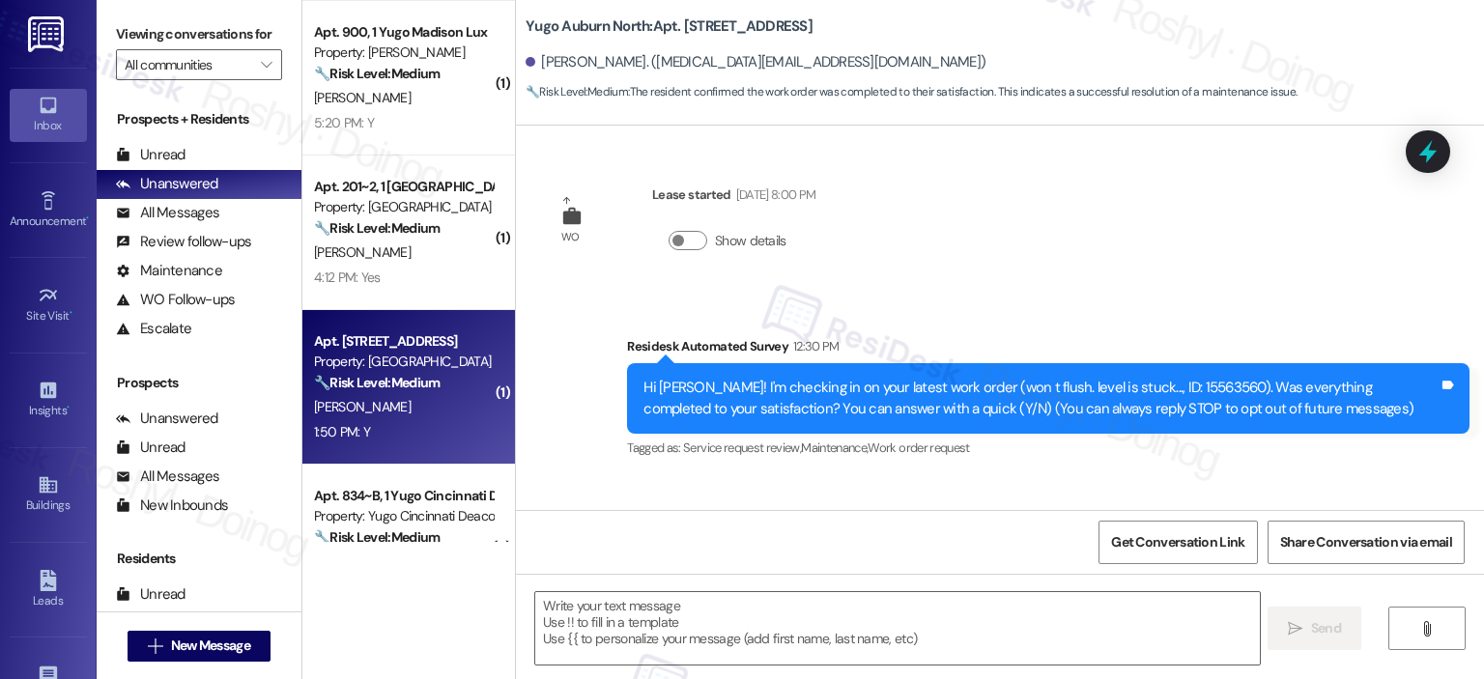
scroll to position [129, 0]
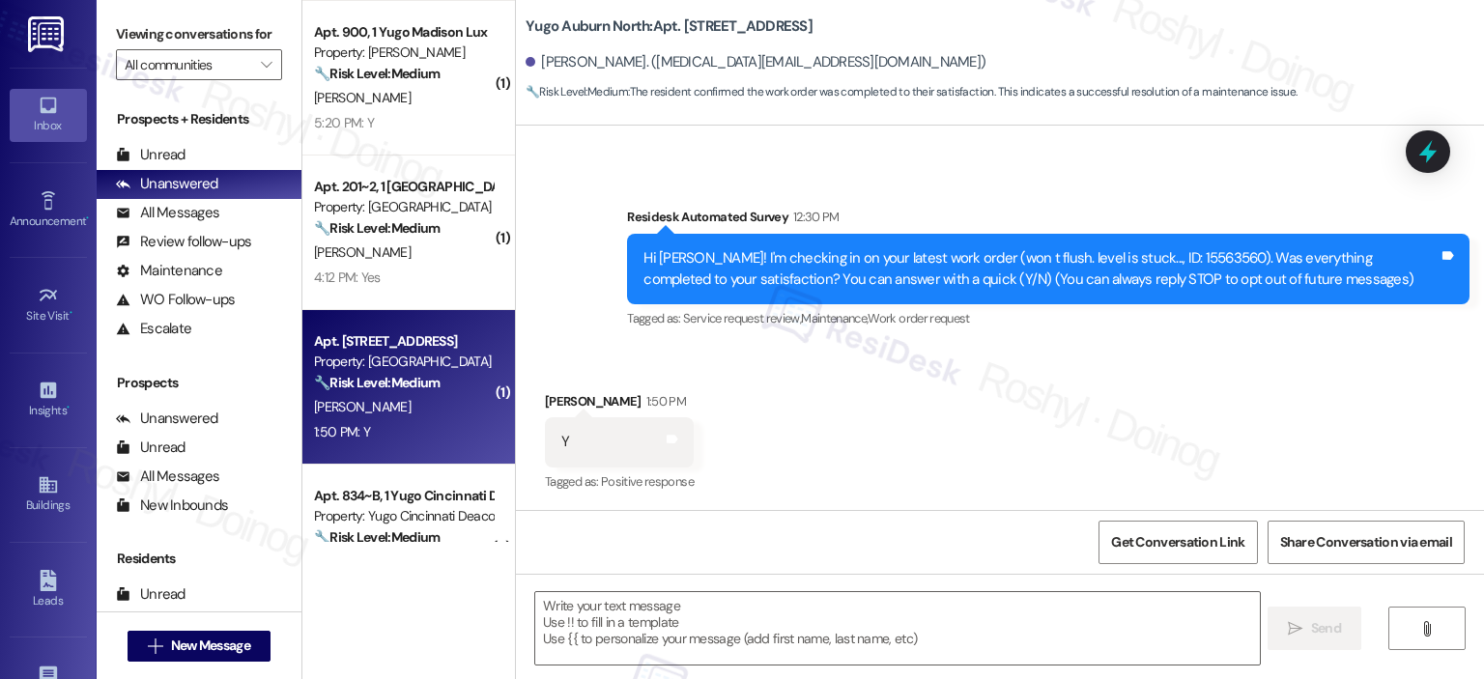
type textarea "Fetching suggested responses. Please feel free to read through the conversation…"
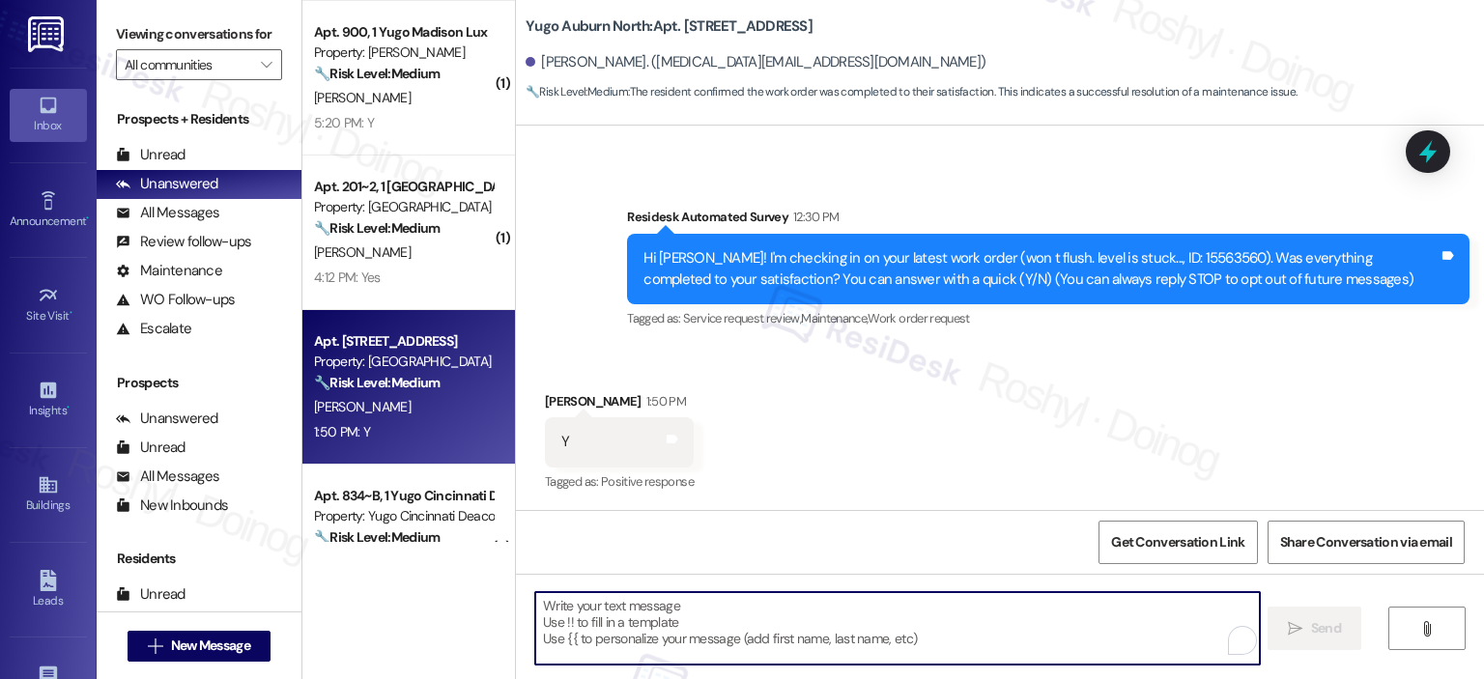
click at [684, 629] on textarea "To enrich screen reader interactions, please activate Accessibility in Grammarl…" at bounding box center [897, 628] width 724 height 72
paste textarea "I'm happy the work order was completed to your satisfaction! We'd also love to …"
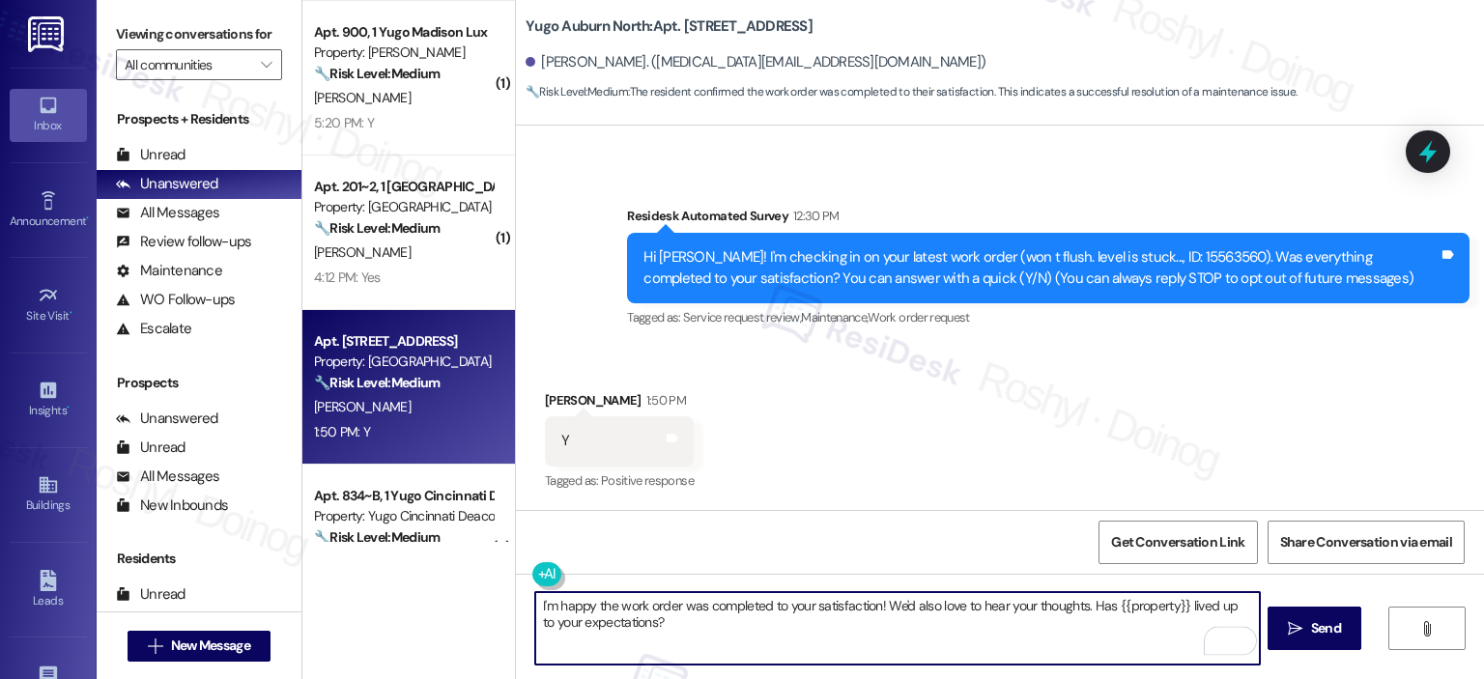
scroll to position [0, 0]
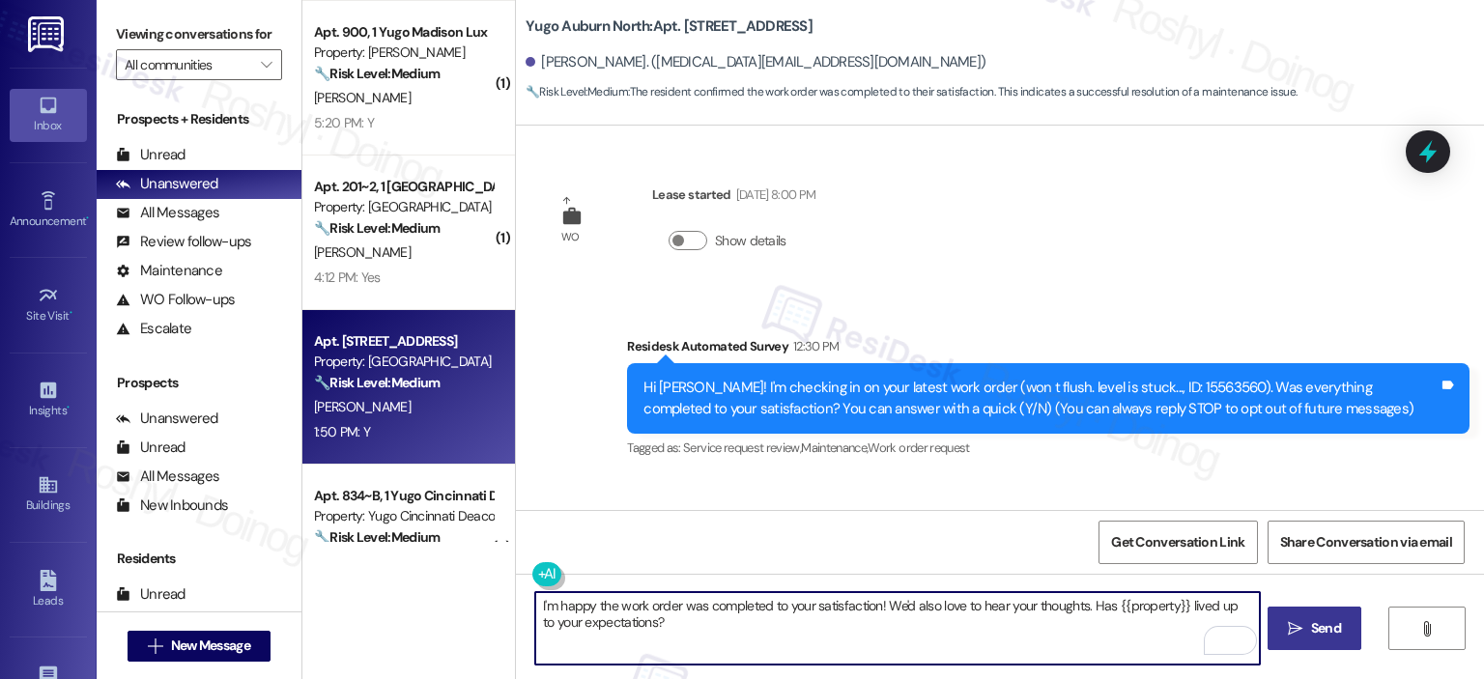
type textarea "I'm happy the work order was completed to your satisfaction! We'd also love to …"
click at [1333, 624] on span "Send" at bounding box center [1326, 628] width 30 height 20
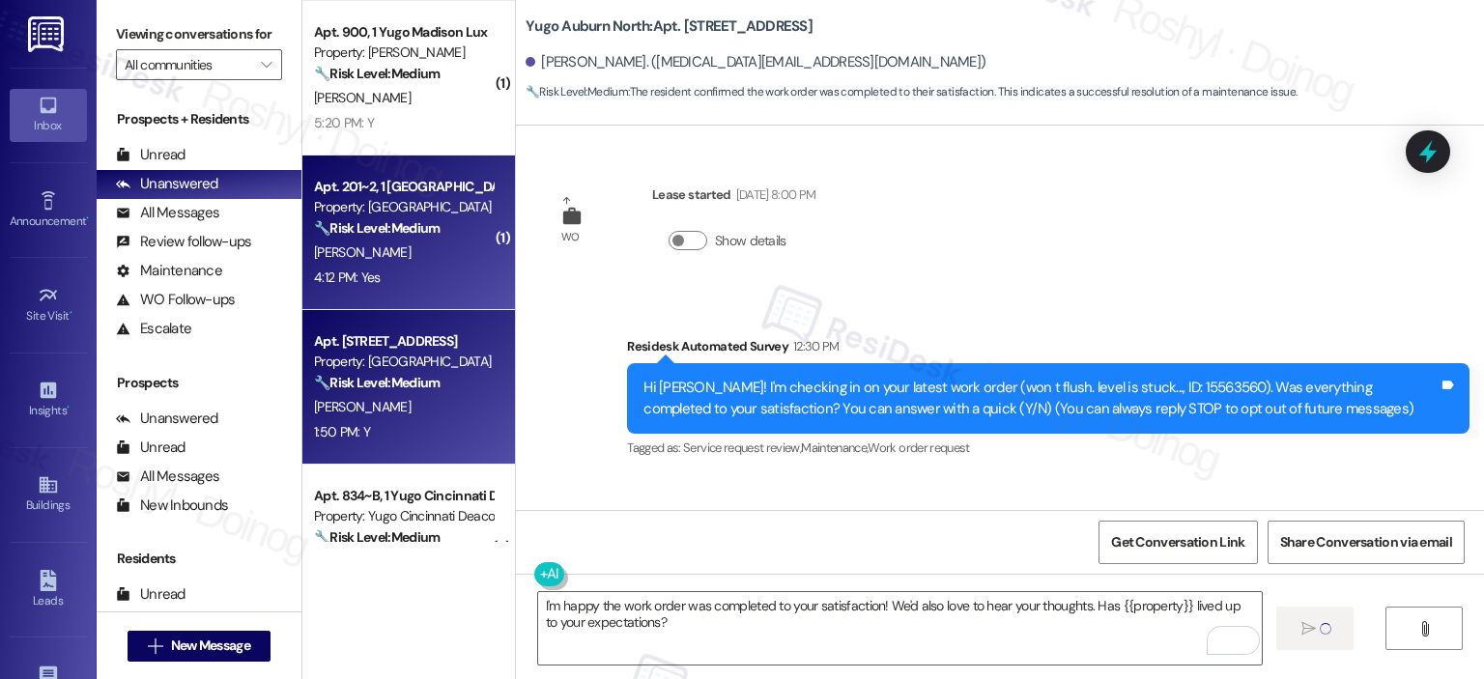
click at [404, 283] on div "4:12 PM: Yes 4:12 PM: Yes" at bounding box center [403, 278] width 183 height 24
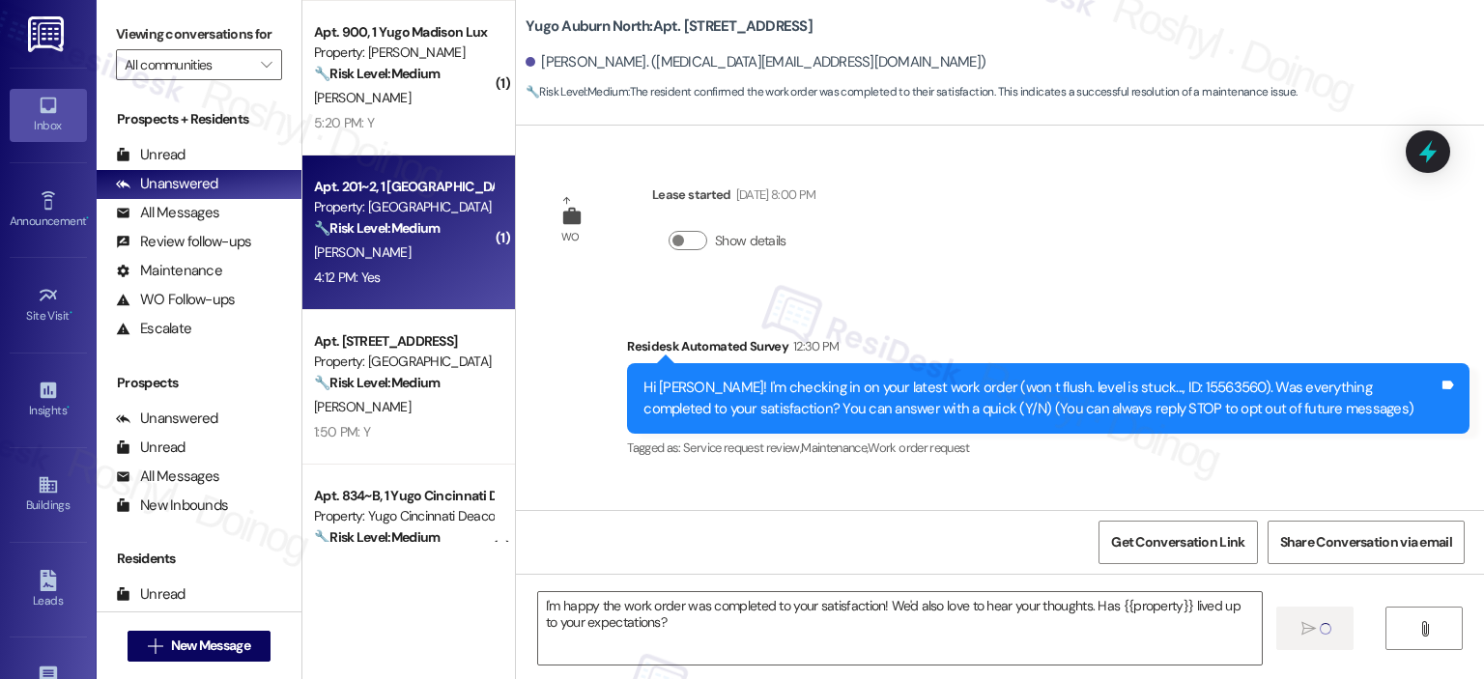
type textarea "Fetching suggested responses. Please feel free to read through the conversation…"
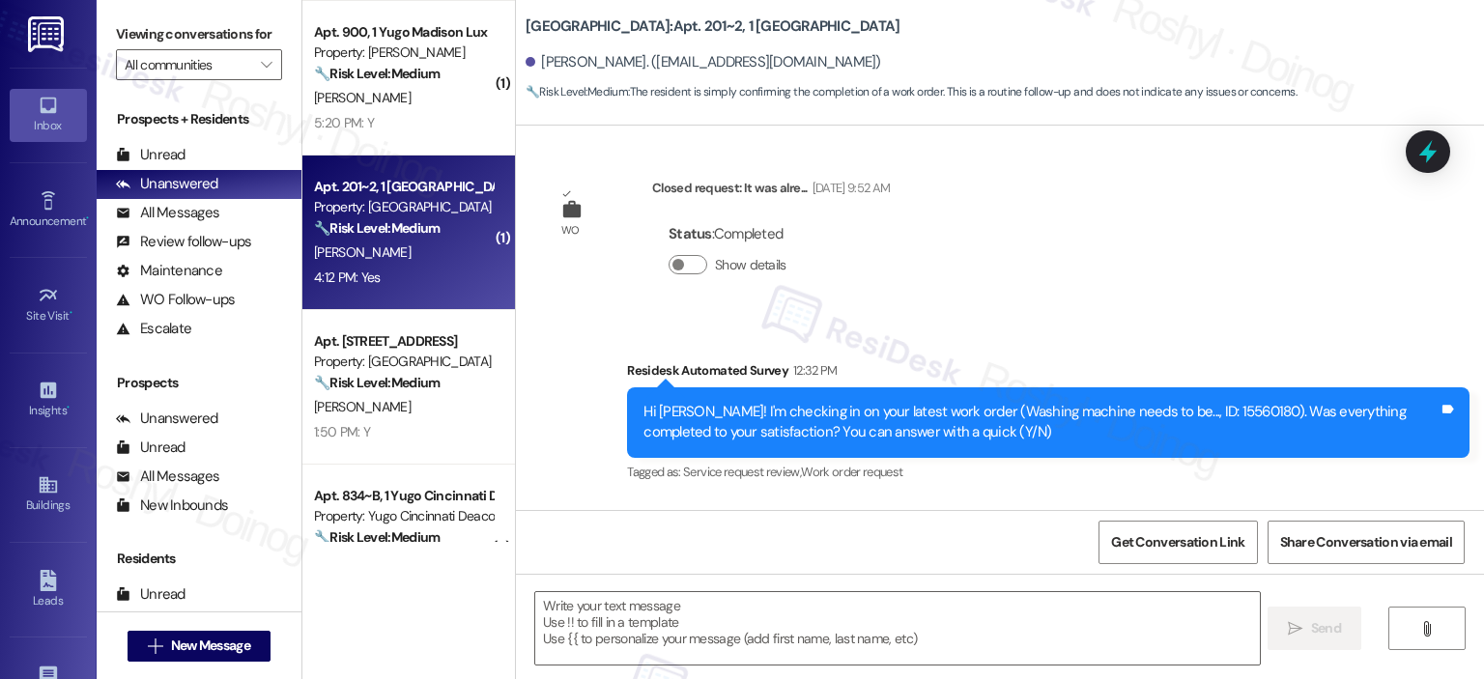
type textarea "Fetching suggested responses. Please feel free to read through the conversation…"
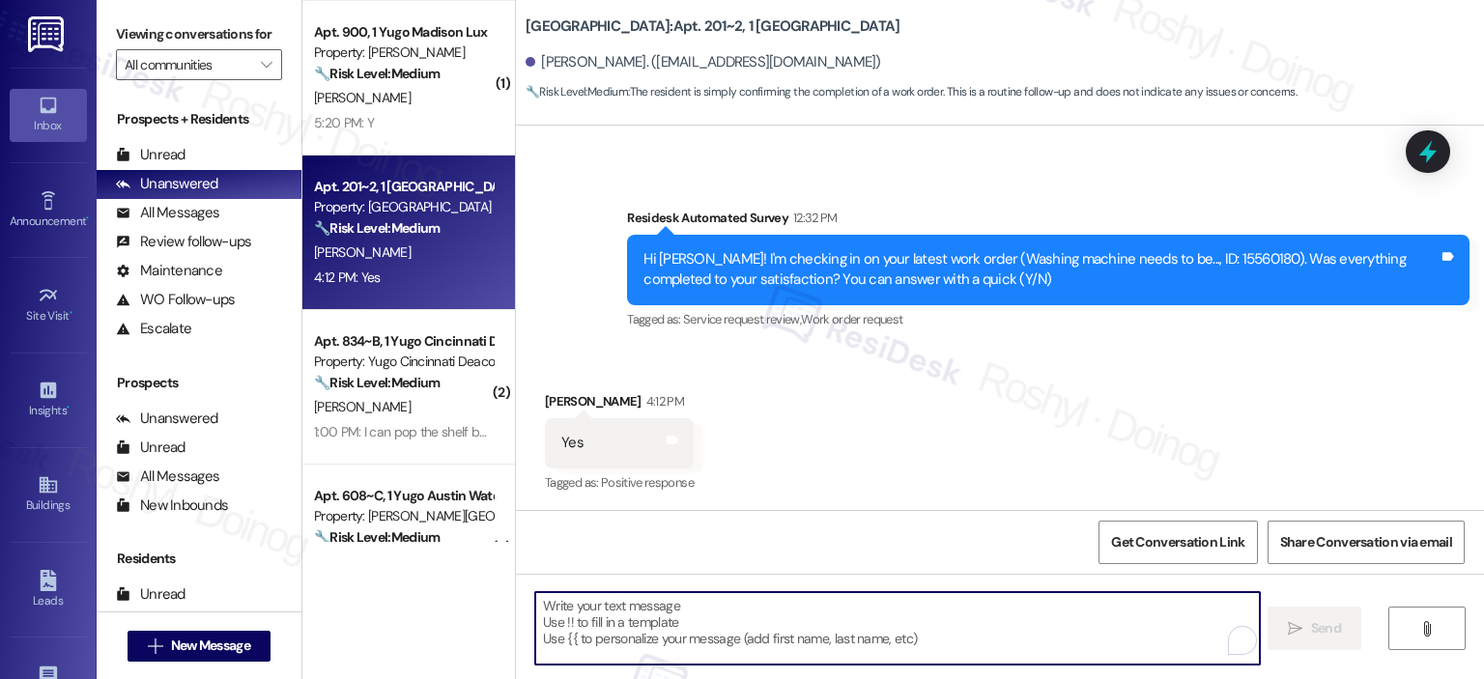
click at [788, 615] on textarea "To enrich screen reader interactions, please activate Accessibility in Grammarl…" at bounding box center [897, 628] width 724 height 72
paste textarea "I'm happy the work order was completed to your satisfaction! We'd also love to …"
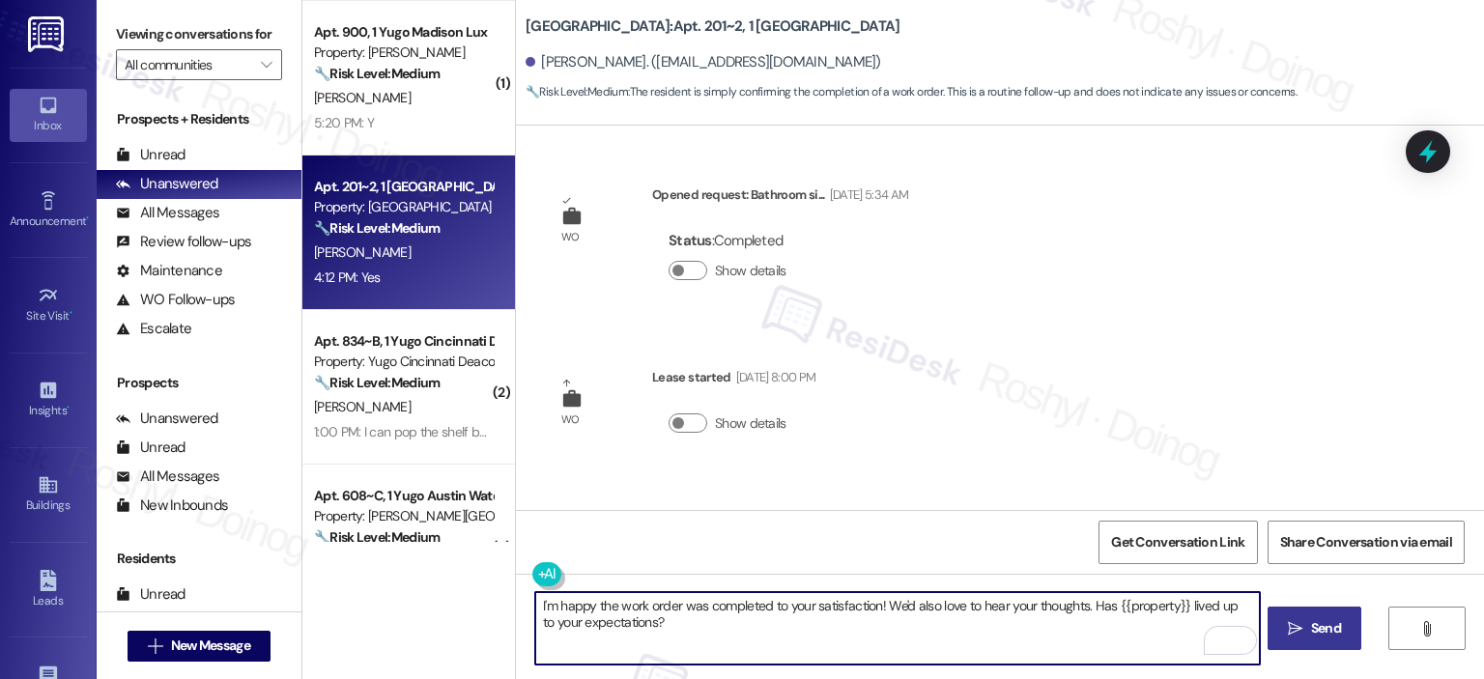
type textarea "I'm happy the work order was completed to your satisfaction! We'd also love to …"
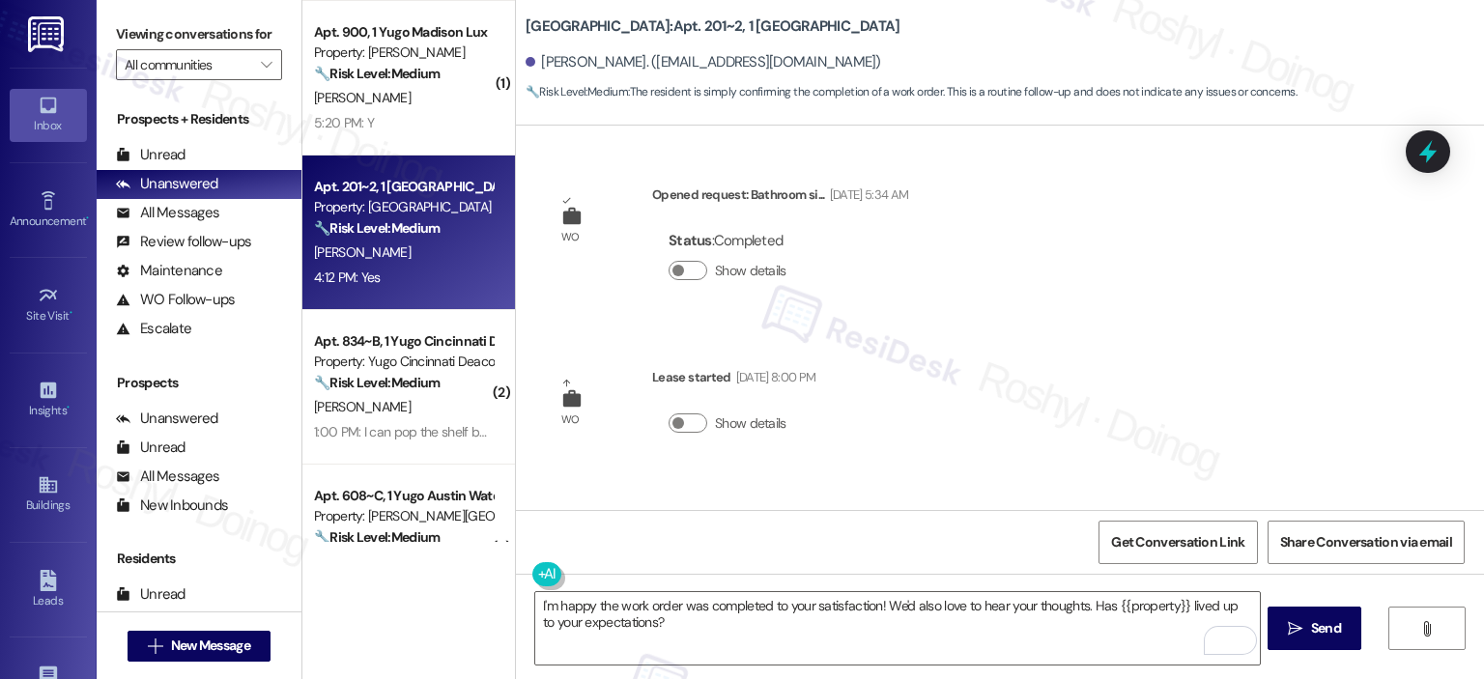
drag, startPoint x: 1325, startPoint y: 625, endPoint x: 1194, endPoint y: 293, distance: 357.4
click at [1194, 293] on div "WO Opened request: Bathroom si... Feb 05, 2025 at 5:34 AM Status : Completed Sh…" at bounding box center [1000, 465] width 968 height 679
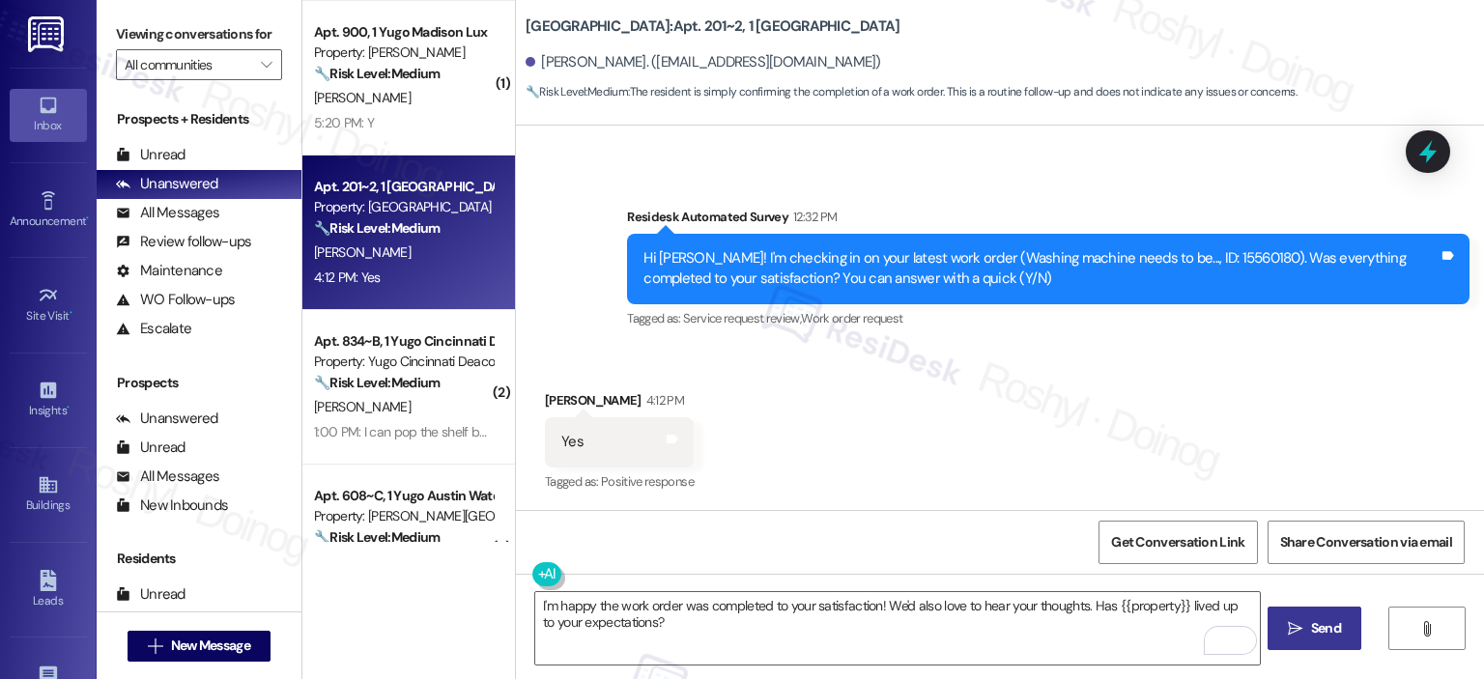
click at [1326, 615] on button " Send" at bounding box center [1314, 628] width 94 height 43
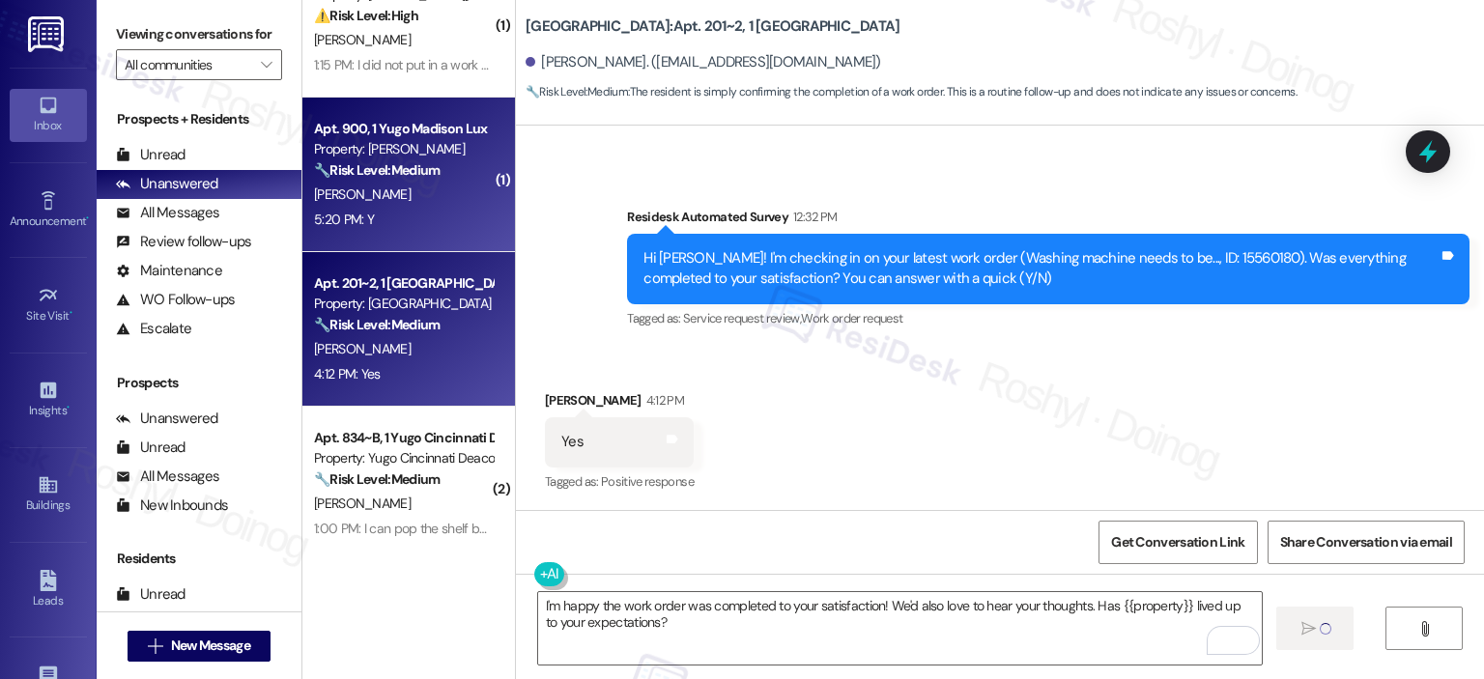
click at [367, 200] on span "C. Campbell" at bounding box center [362, 193] width 97 height 17
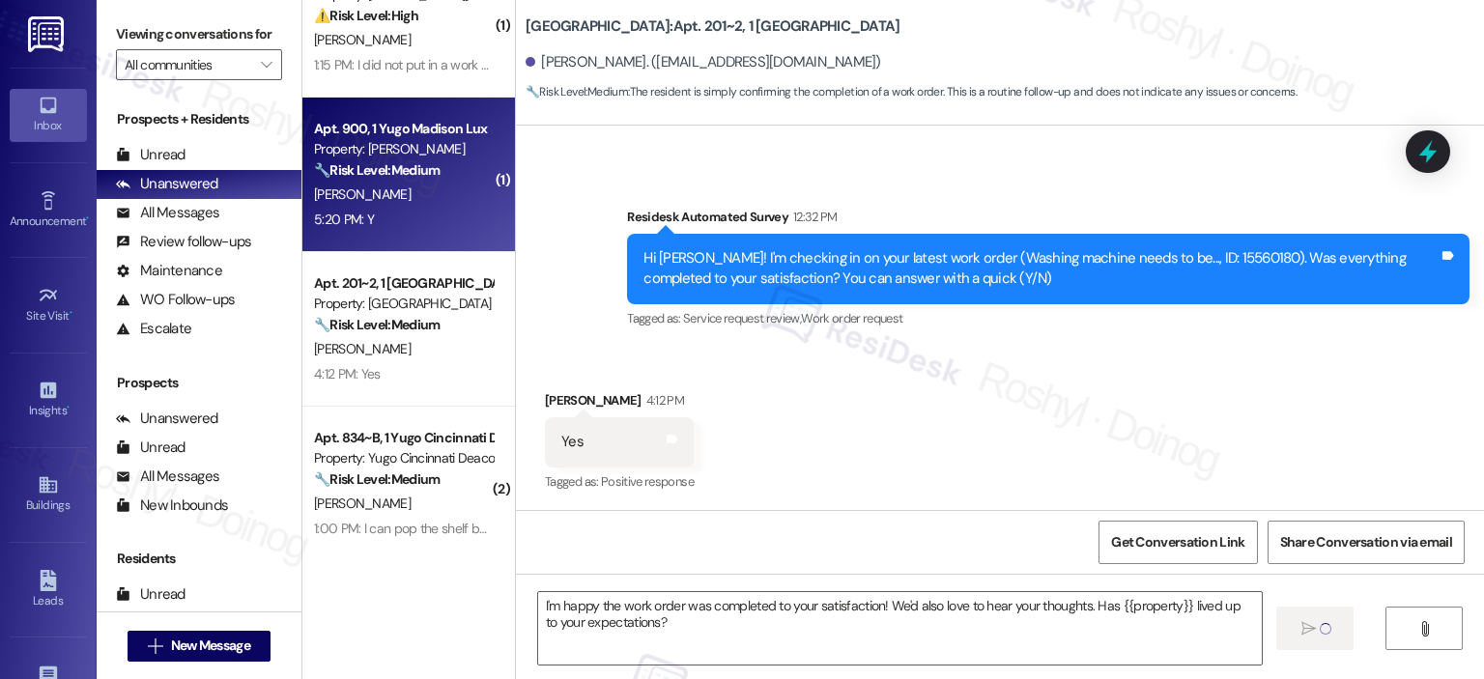
type textarea "Fetching suggested responses. Please feel free to read through the conversation…"
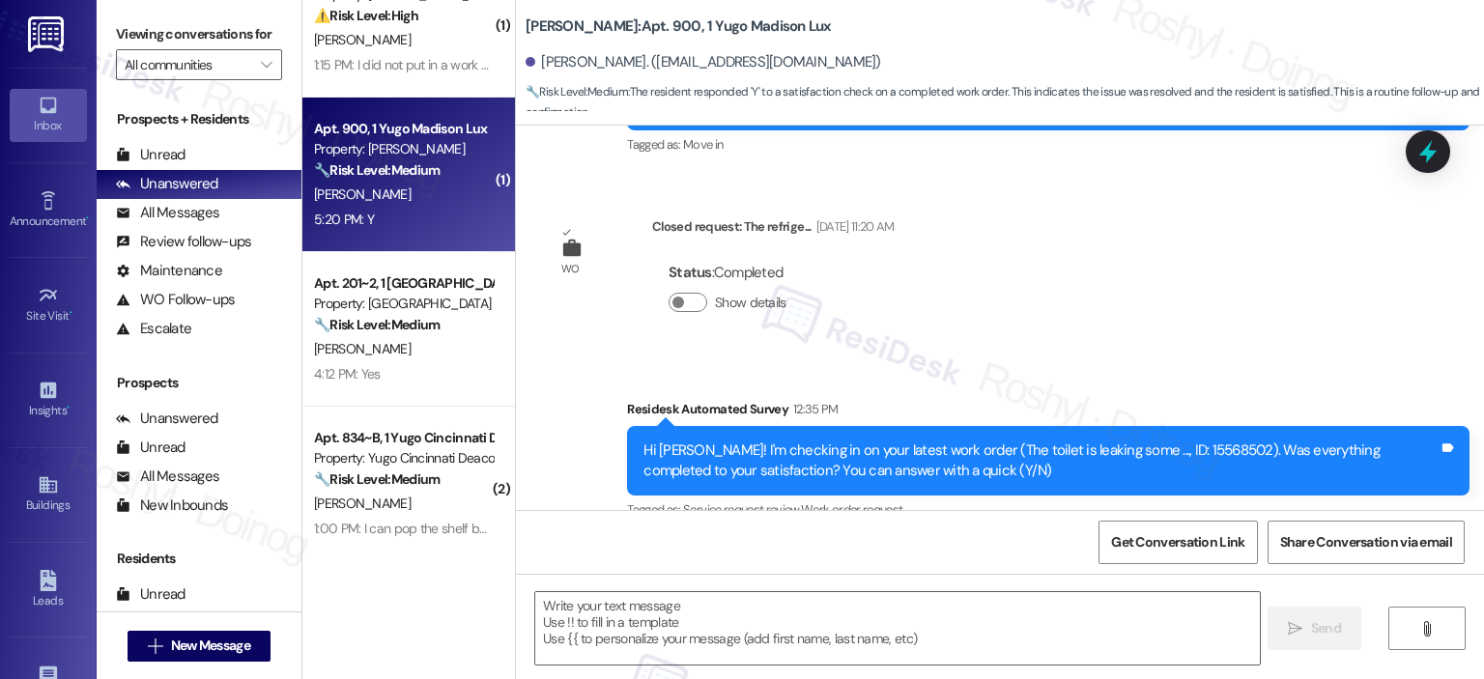
type textarea "Fetching suggested responses. Please feel free to read through the conversation…"
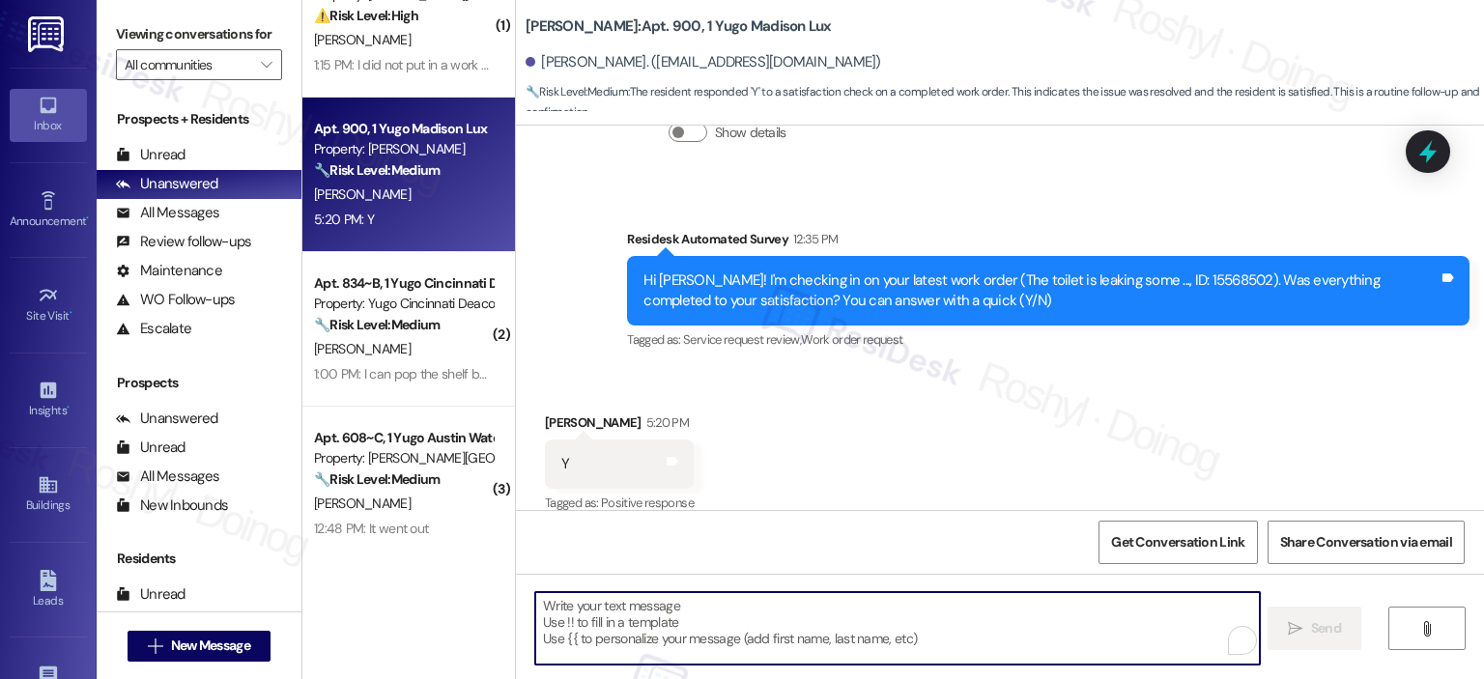
click at [815, 641] on textarea "To enrich screen reader interactions, please activate Accessibility in Grammarl…" at bounding box center [897, 628] width 724 height 72
paste textarea "I'm happy the work order was completed to your satisfaction! We'd also love to …"
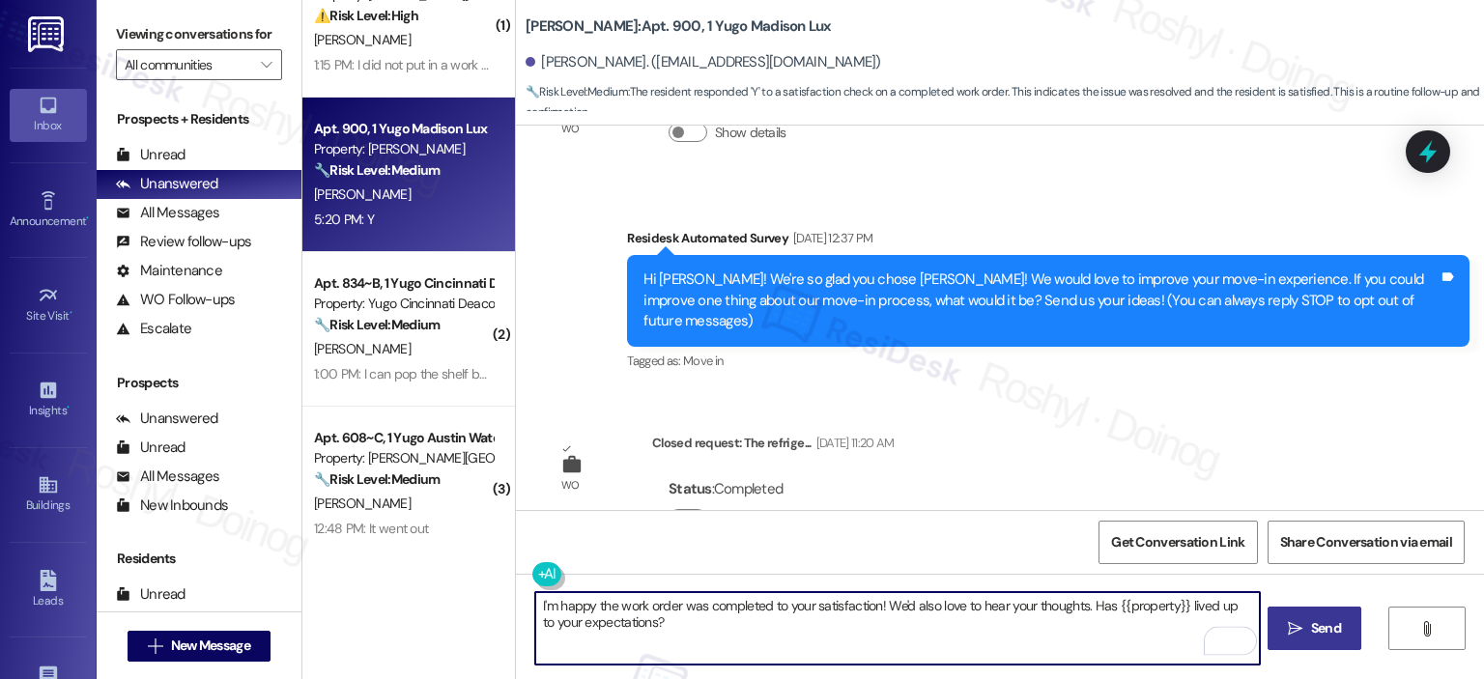
type textarea "I'm happy the work order was completed to your satisfaction! We'd also love to …"
click at [1322, 629] on span "Send" at bounding box center [1326, 628] width 30 height 20
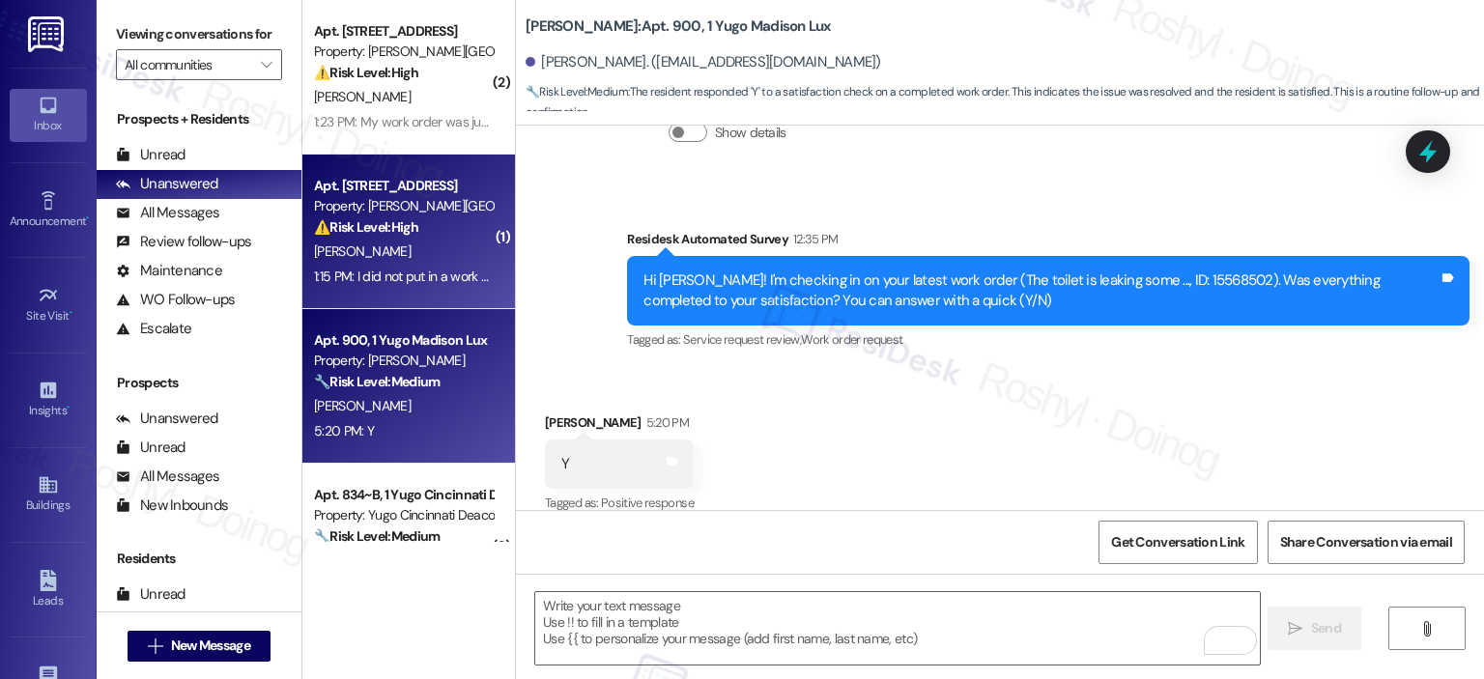
click at [397, 235] on strong "⚠️ Risk Level: High" at bounding box center [366, 226] width 104 height 17
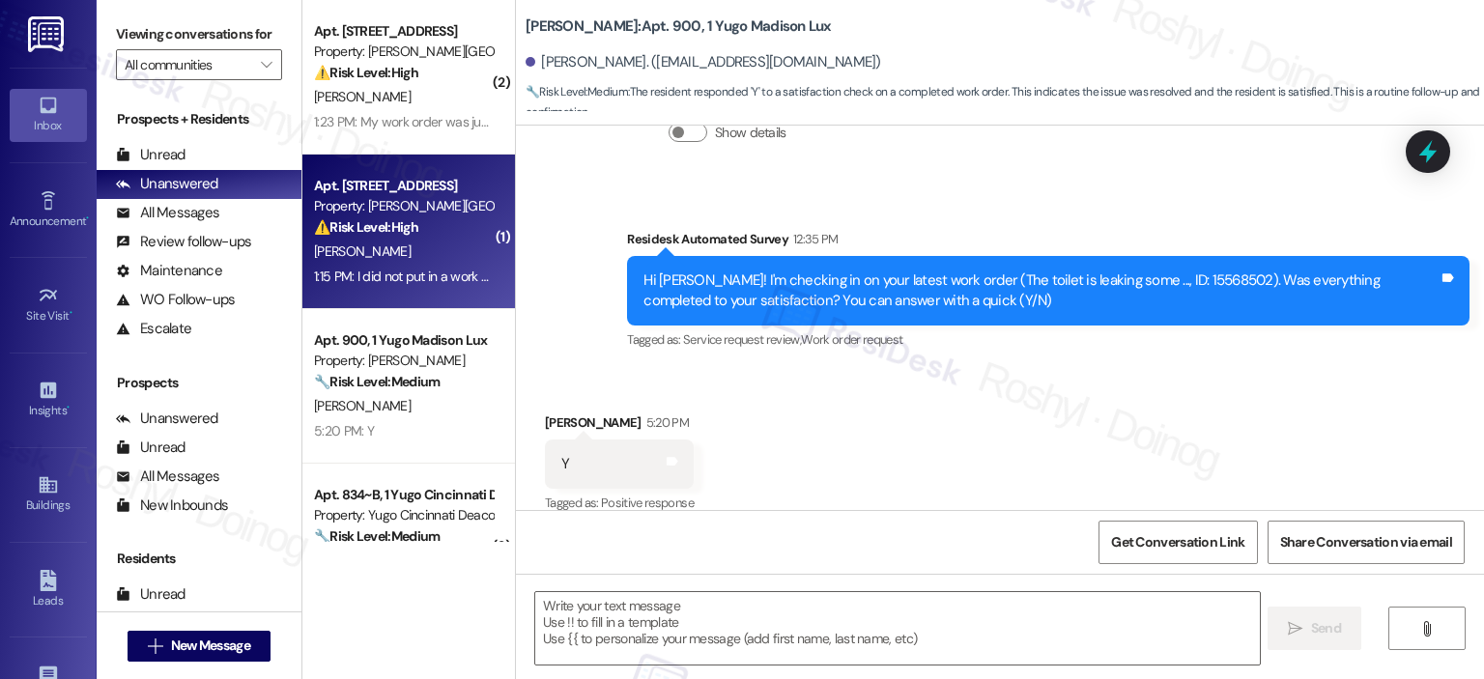
type textarea "Fetching suggested responses. Please feel free to read through the conversation…"
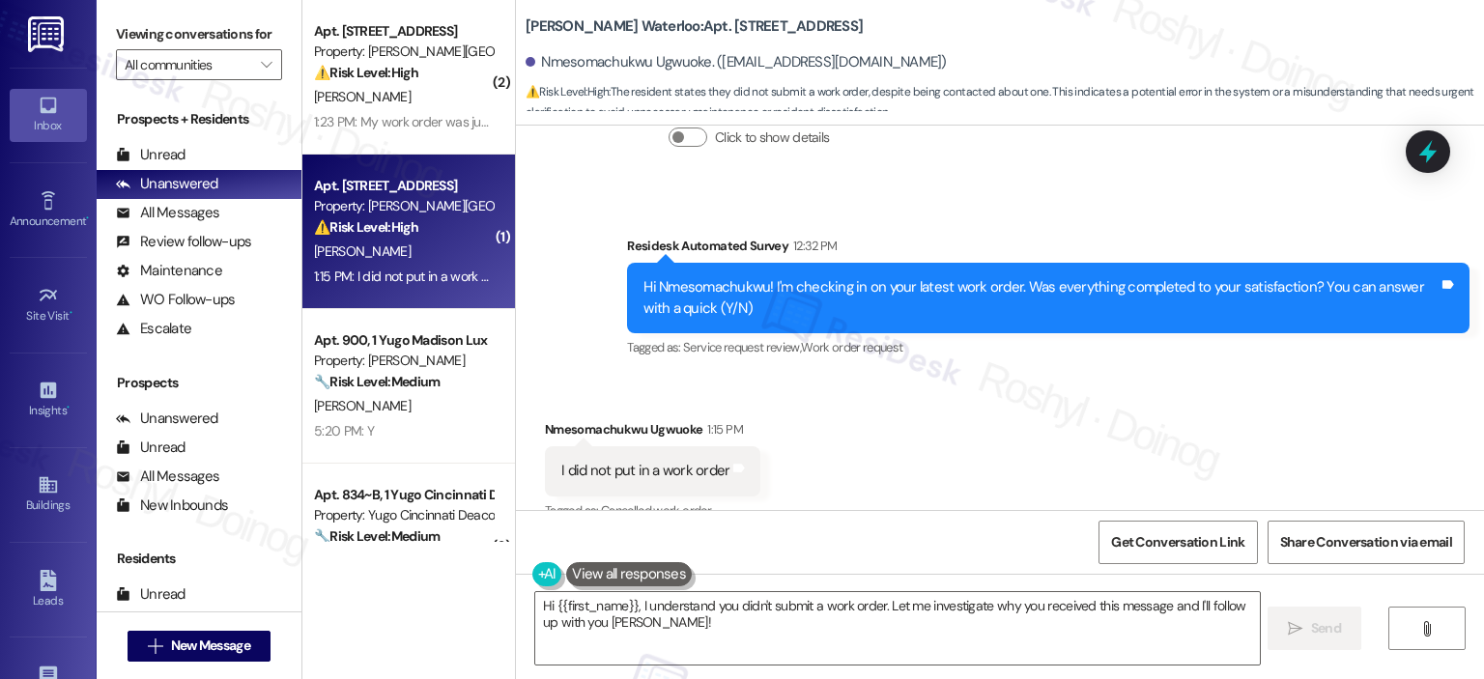
scroll to position [1890, 0]
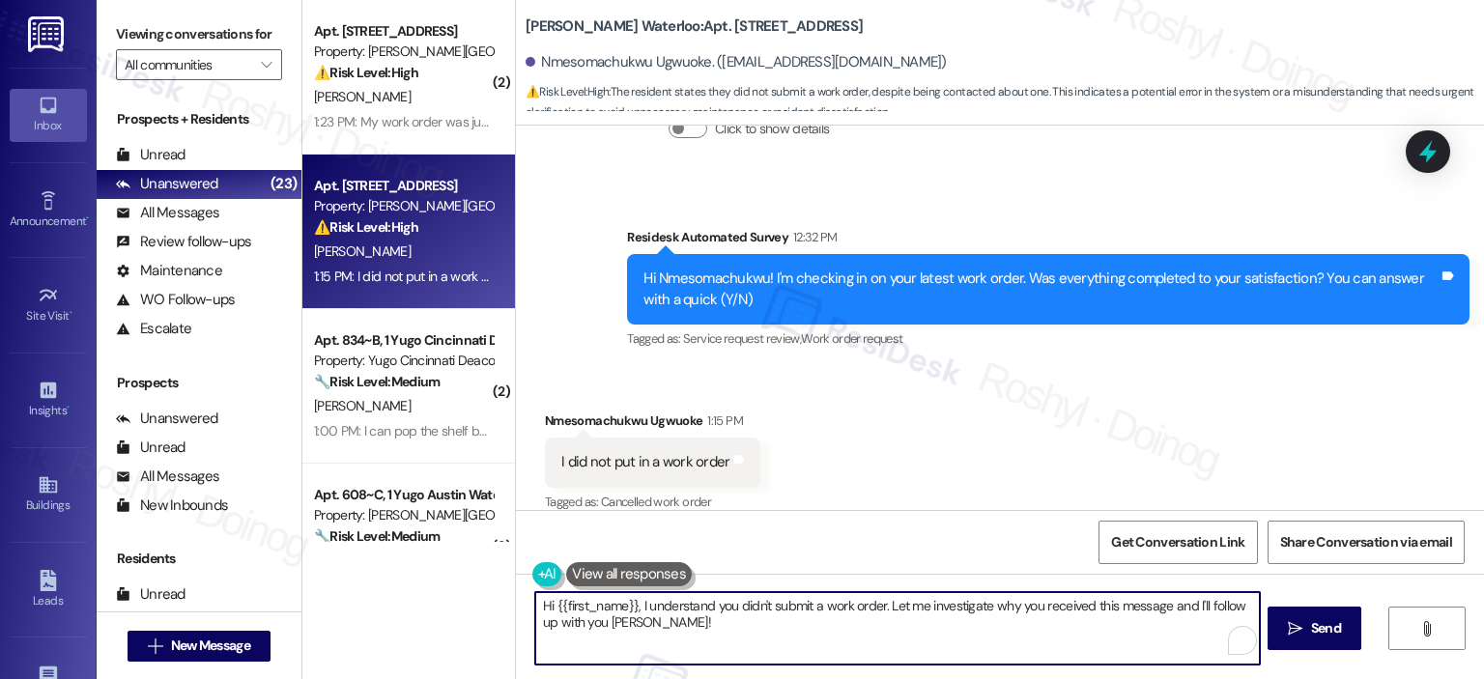
drag, startPoint x: 725, startPoint y: 636, endPoint x: 463, endPoint y: 585, distance: 266.6
click at [463, 585] on div "( 2 ) Apt. 2707, 1 Yugo Austin Waterloo Property: Yugo Austin Waterloo ⚠️ Risk …" at bounding box center [893, 339] width 1182 height 679
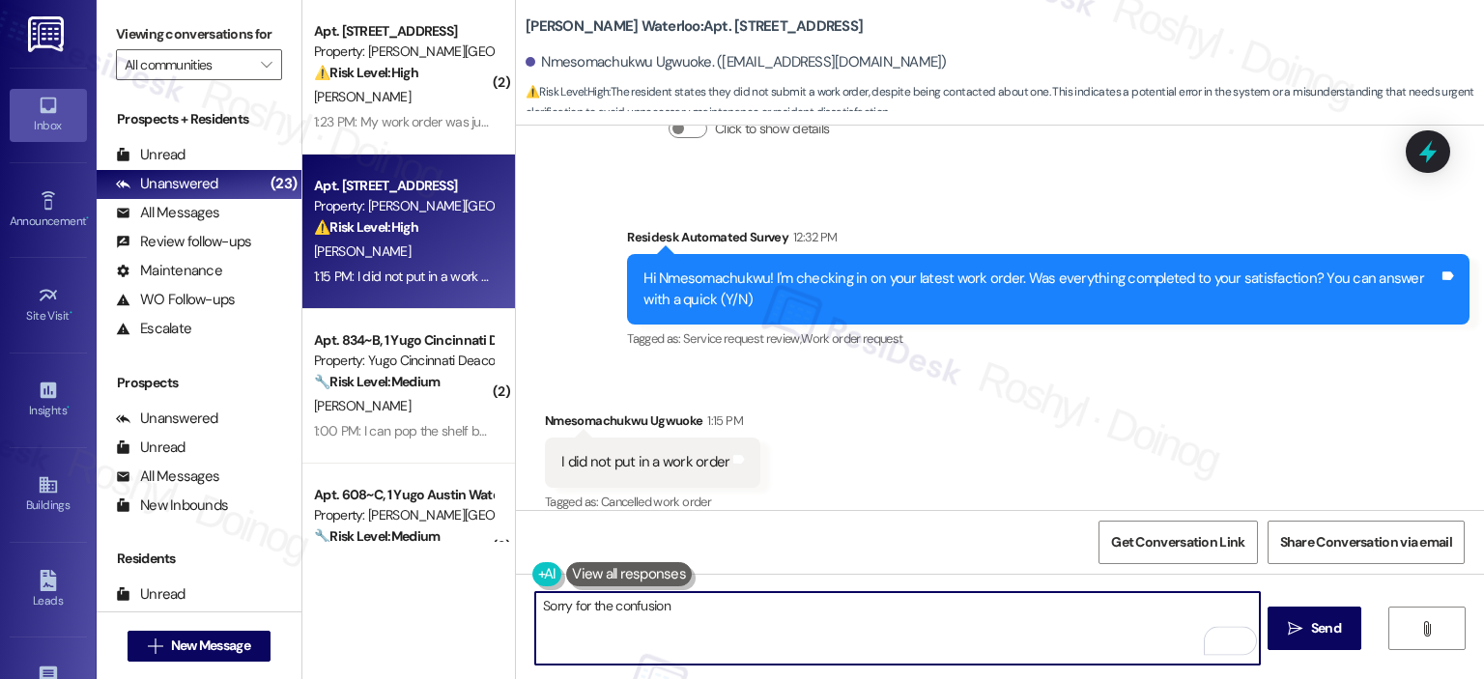
type textarea "Sorry for the confusion"
click at [976, 417] on div "Received via SMS Nmesomachukwu Ugwuoke 1:15 PM I did not put in a work order Ta…" at bounding box center [1000, 448] width 968 height 163
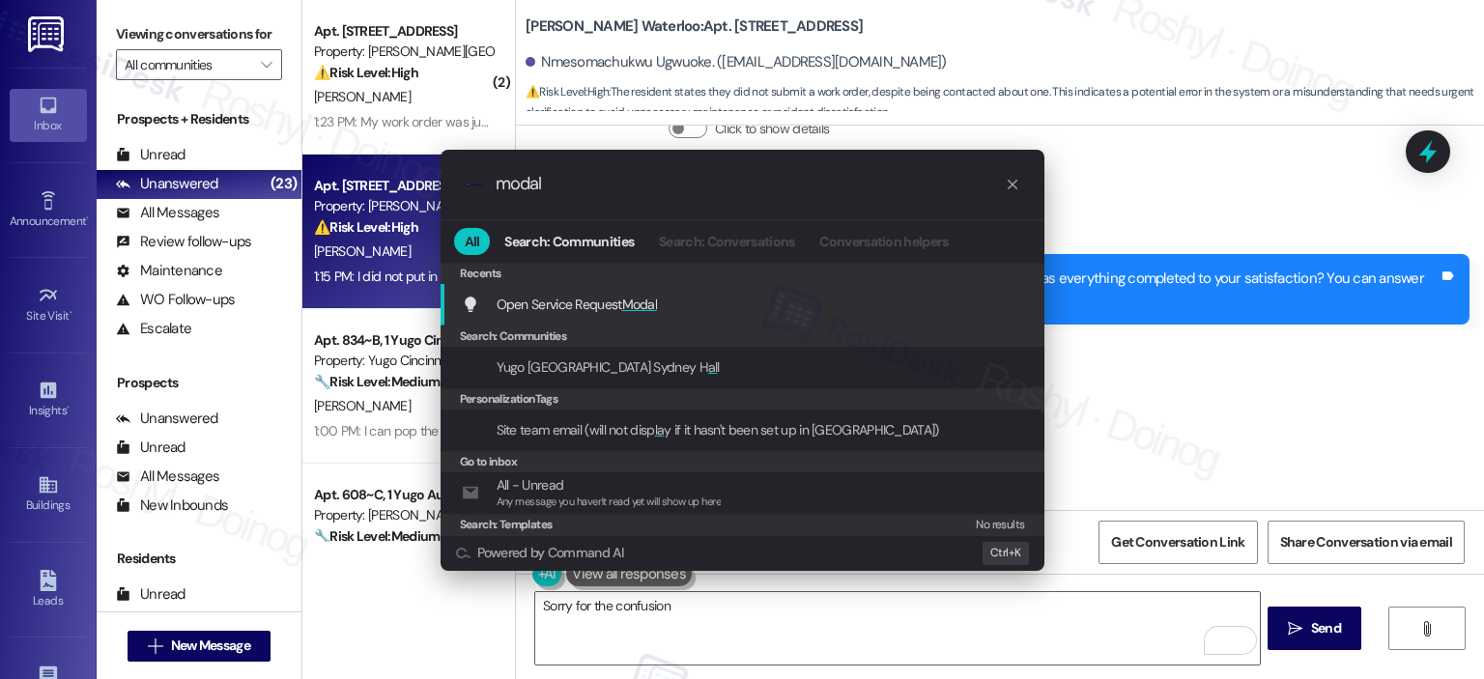
type input "modal"
click at [831, 304] on div "Open Service Request Modal Add shortcut" at bounding box center [744, 304] width 565 height 21
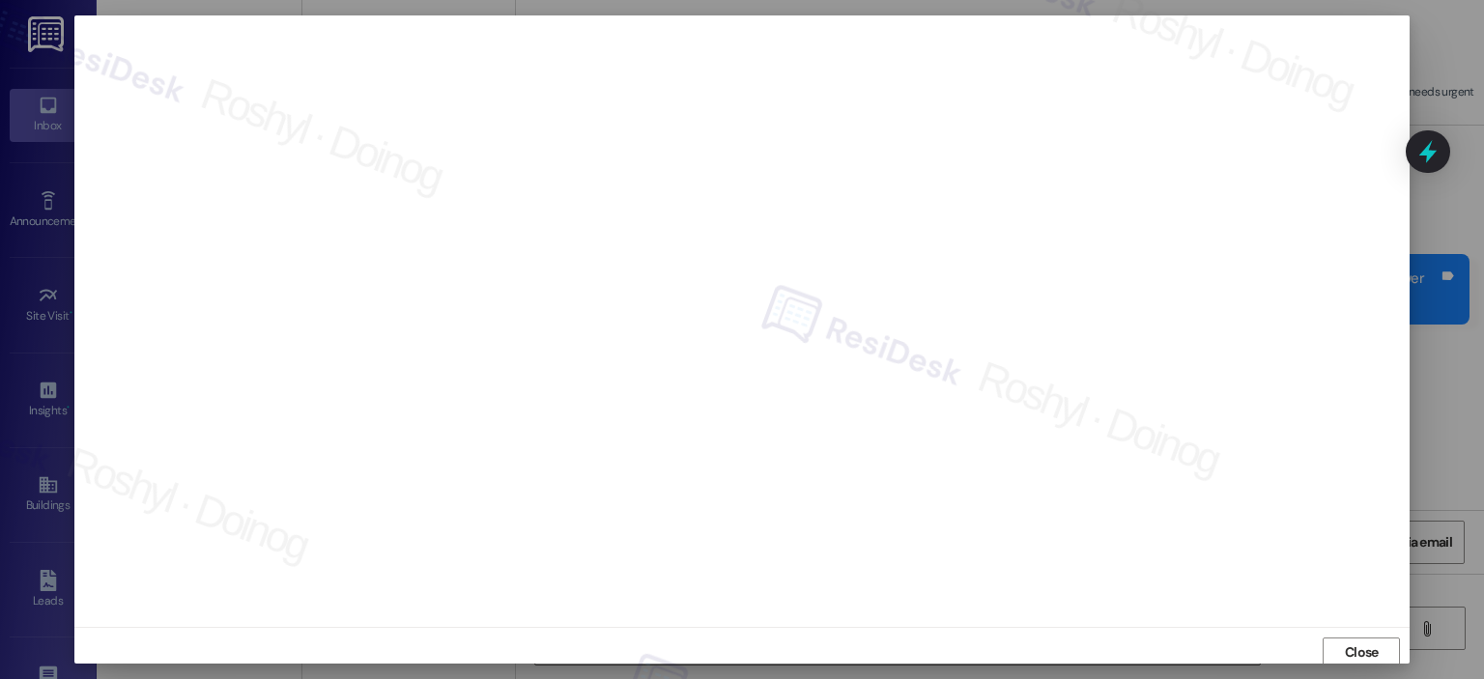
scroll to position [4, 0]
click at [1371, 648] on span "Close" at bounding box center [1362, 649] width 34 height 20
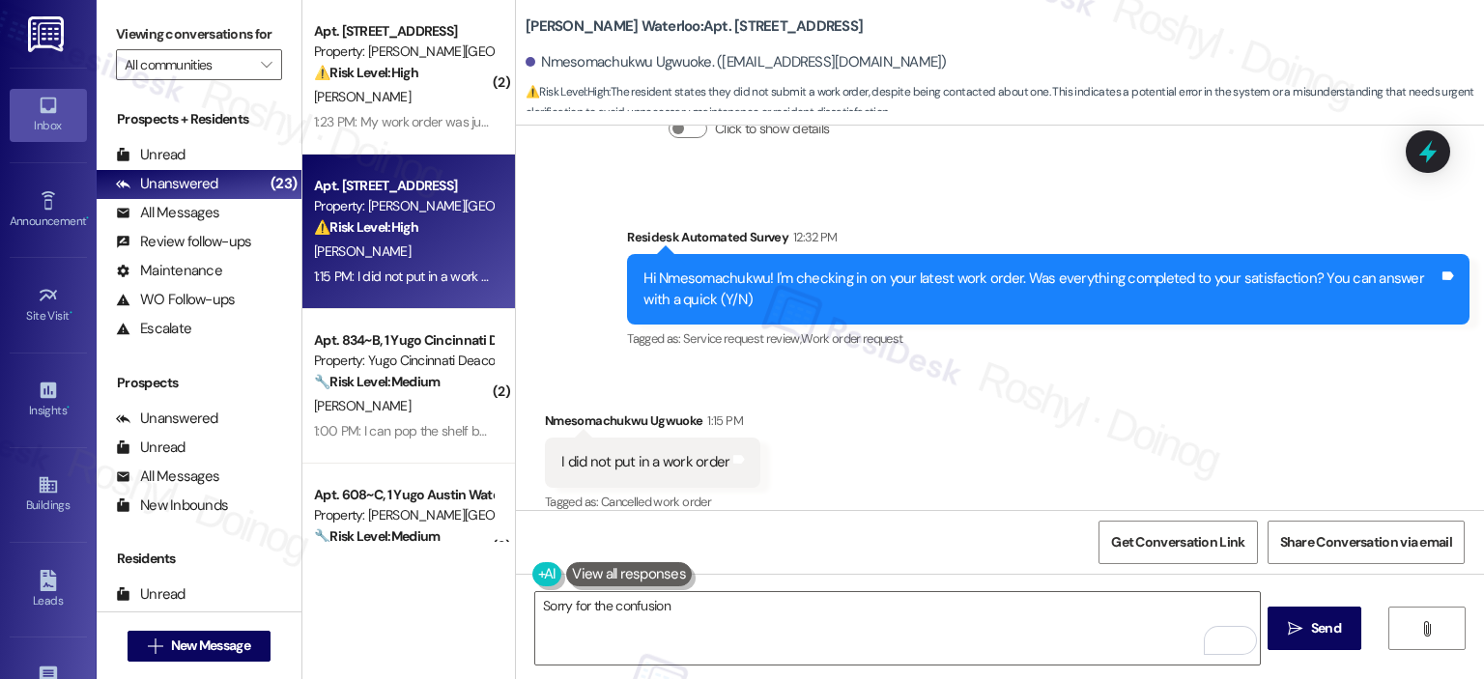
click at [625, 452] on div "I did not put in a work order" at bounding box center [645, 462] width 168 height 20
copy div "I did not put in a work order Tags and notes"
click at [625, 452] on div "I did not put in a work order" at bounding box center [645, 462] width 168 height 20
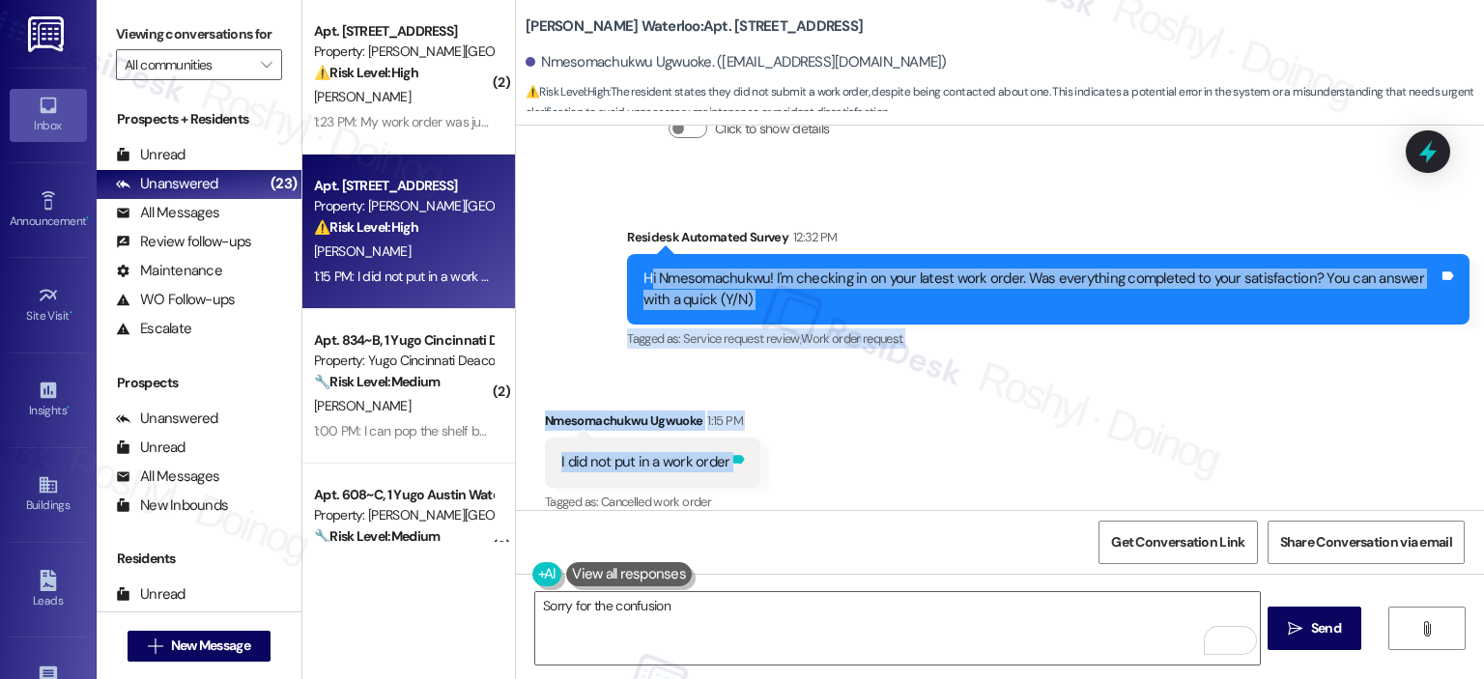
copy div "i Nmesomachukwu! I'm checking in on your latest work order. Was everything comp…"
drag, startPoint x: 638, startPoint y: 250, endPoint x: 699, endPoint y: 11, distance: 247.4
click at [713, 434] on div "Lease started Aug 09, 2025 at 8:00 PM Survey, sent via SMS Residesk Automated S…" at bounding box center [1000, 318] width 968 height 384
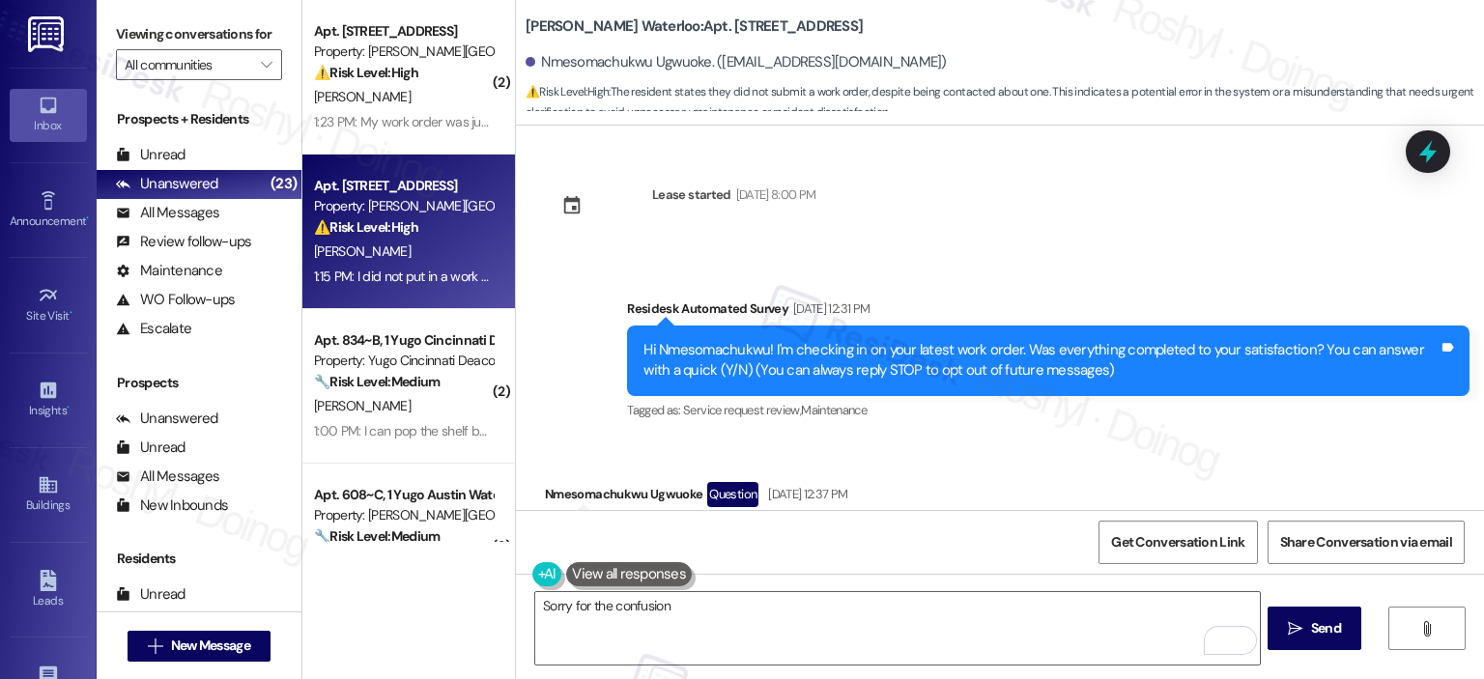
scroll to position [1890, 0]
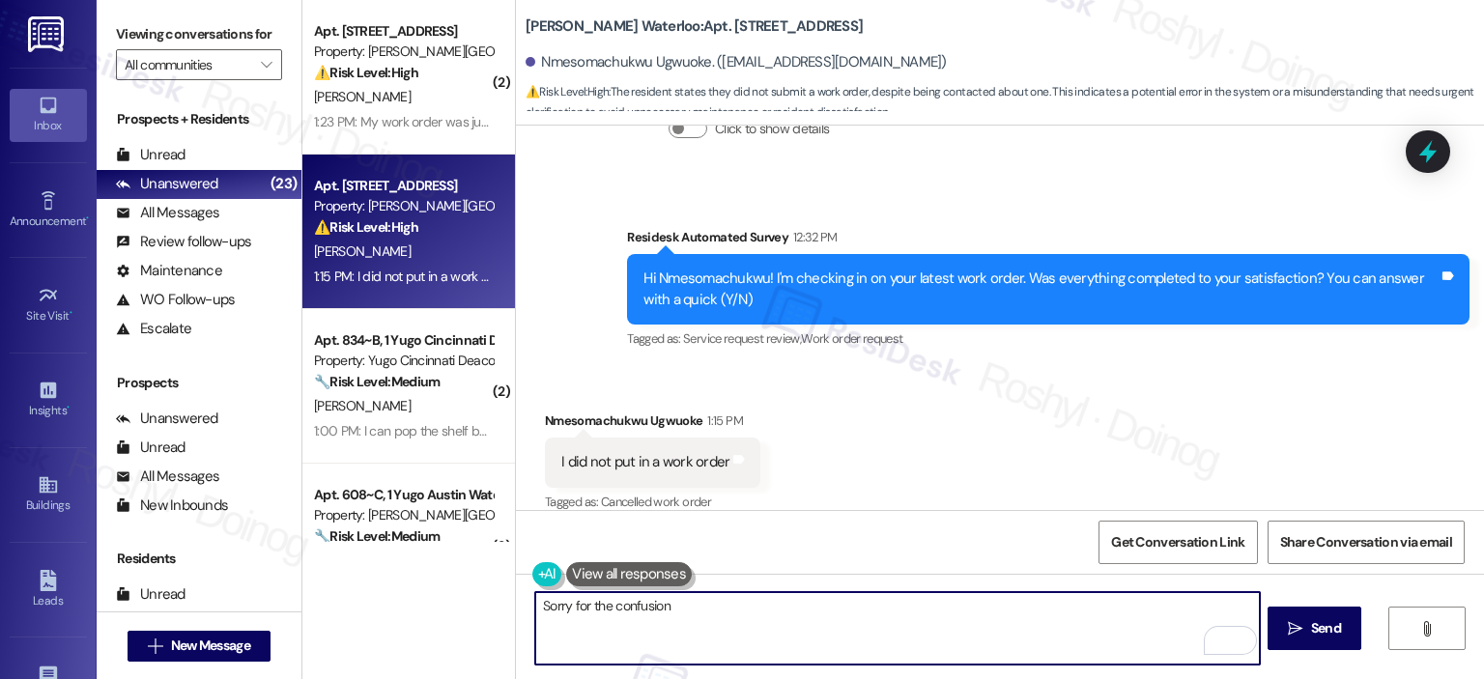
drag, startPoint x: 698, startPoint y: 614, endPoint x: 389, endPoint y: 616, distance: 308.2
click at [389, 616] on div "( 2 ) Apt. 2707, [GEOGRAPHIC_DATA] Property: [PERSON_NAME] Waterloo ⚠️ Risk Lev…" at bounding box center [893, 339] width 1182 height 679
click at [696, 615] on textarea "Sorry for the confusion" at bounding box center [897, 628] width 724 height 72
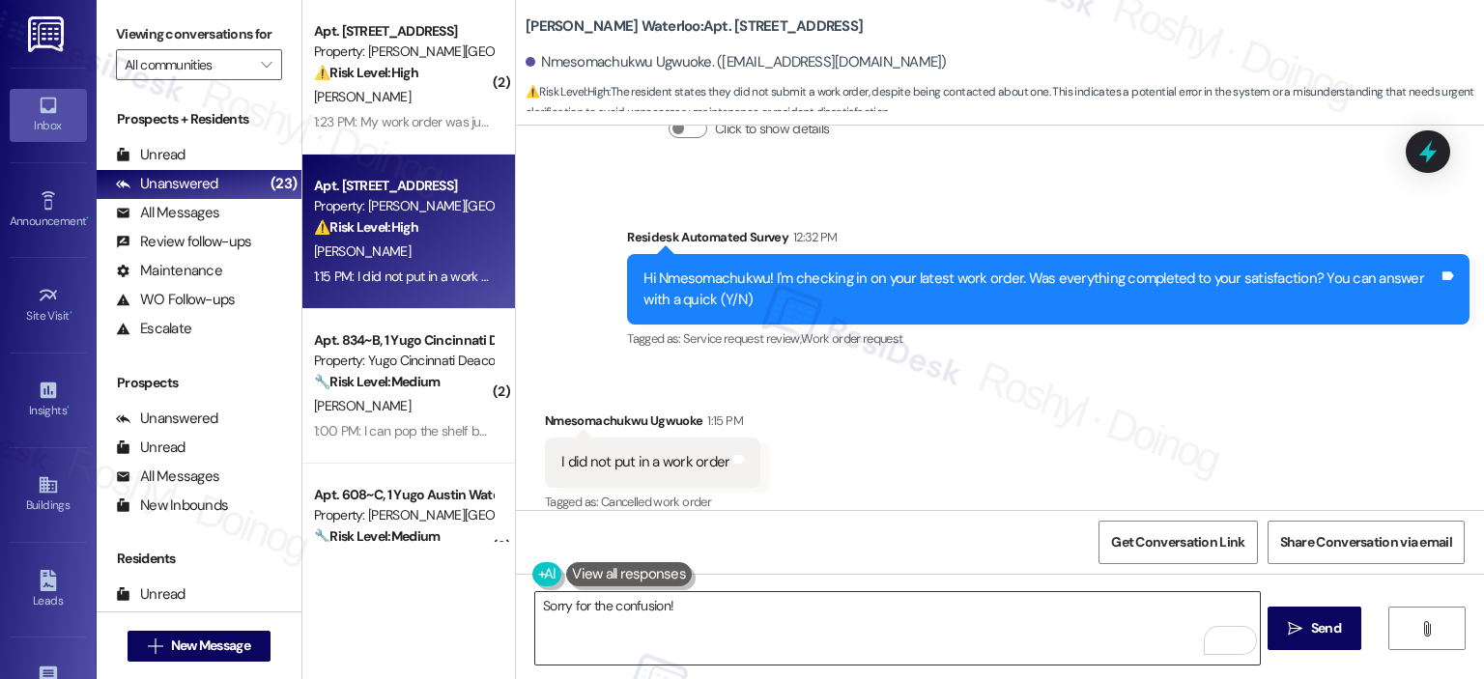
click at [699, 612] on textarea "Sorry for the confusion!" at bounding box center [897, 628] width 724 height 72
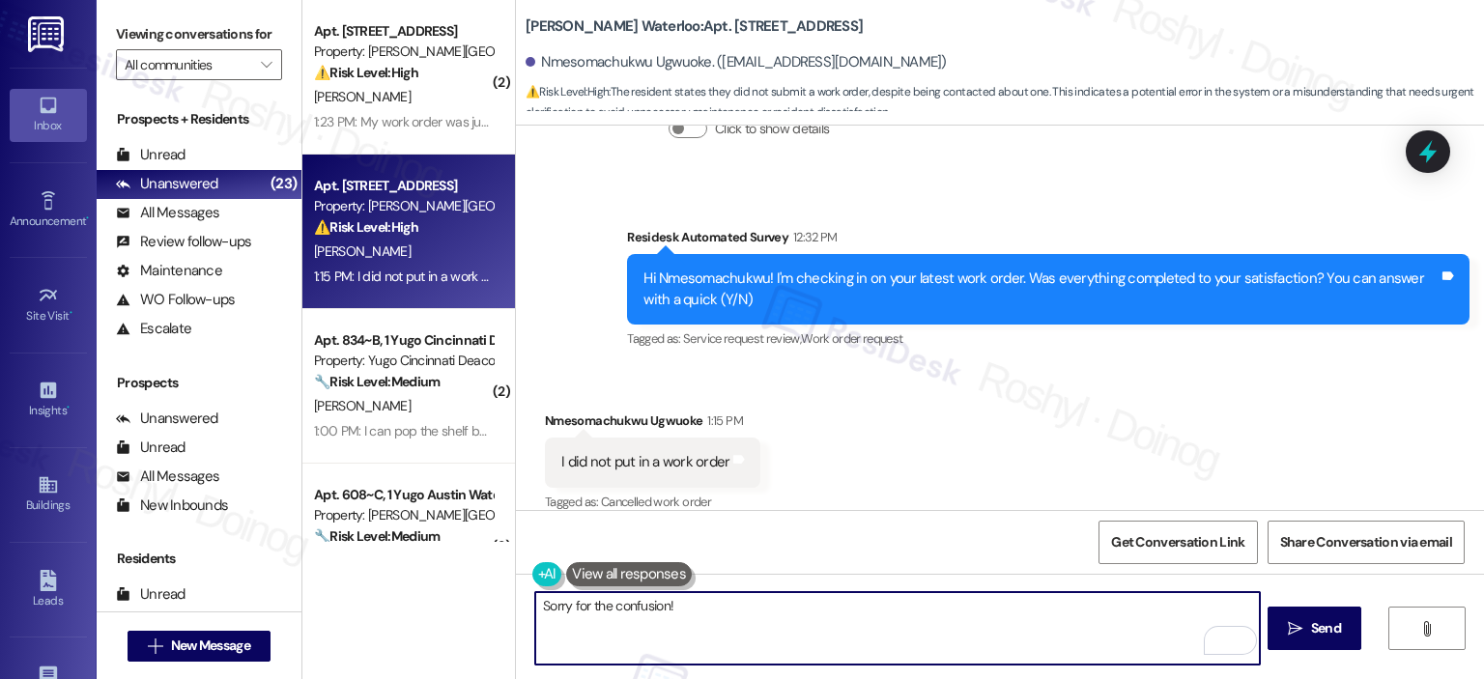
click at [699, 612] on textarea "Sorry for the confusion!" at bounding box center [897, 628] width 724 height 72
paste textarea "orry for the confusion"
click at [665, 606] on textarea "Sorry for the confusion!orry for the confusion" at bounding box center [897, 628] width 724 height 72
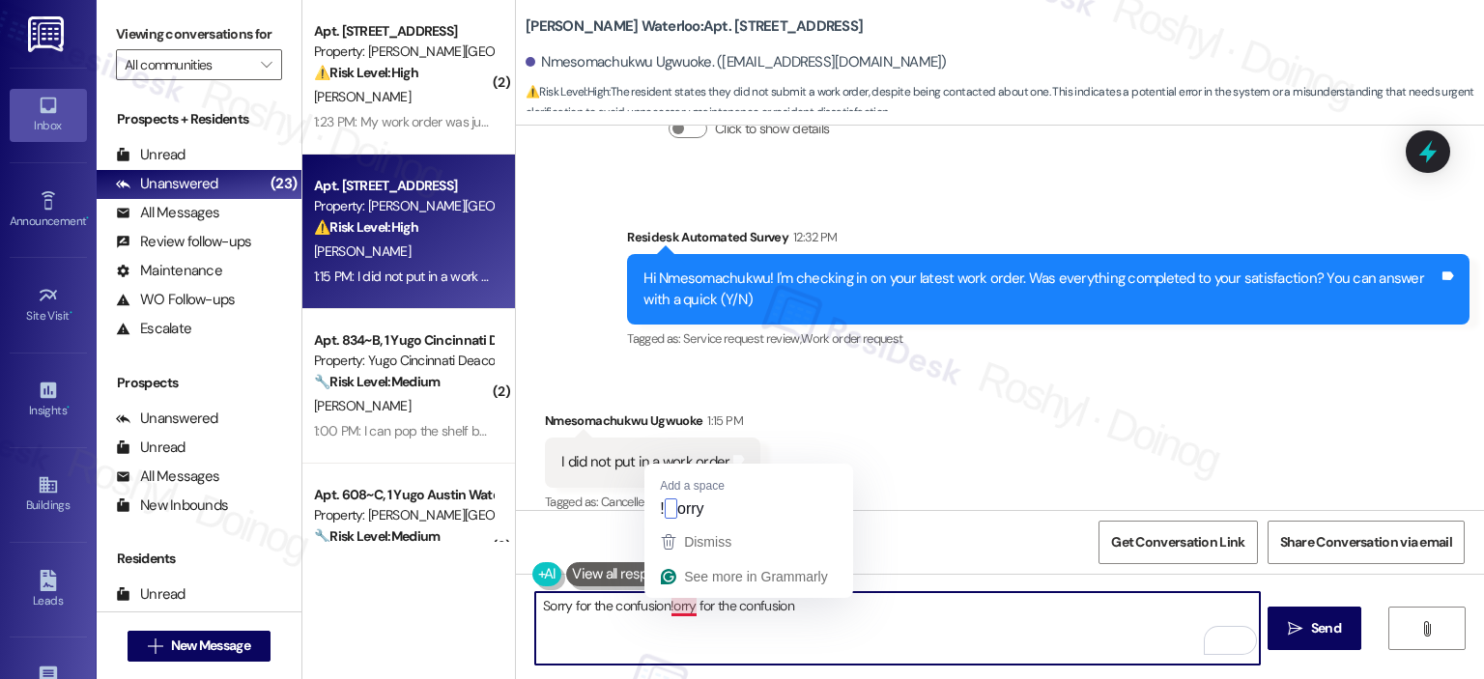
drag, startPoint x: 667, startPoint y: 610, endPoint x: 842, endPoint y: 610, distance: 175.8
click at [842, 610] on textarea "Sorry for the confusion!orry for the confusion" at bounding box center [897, 628] width 724 height 72
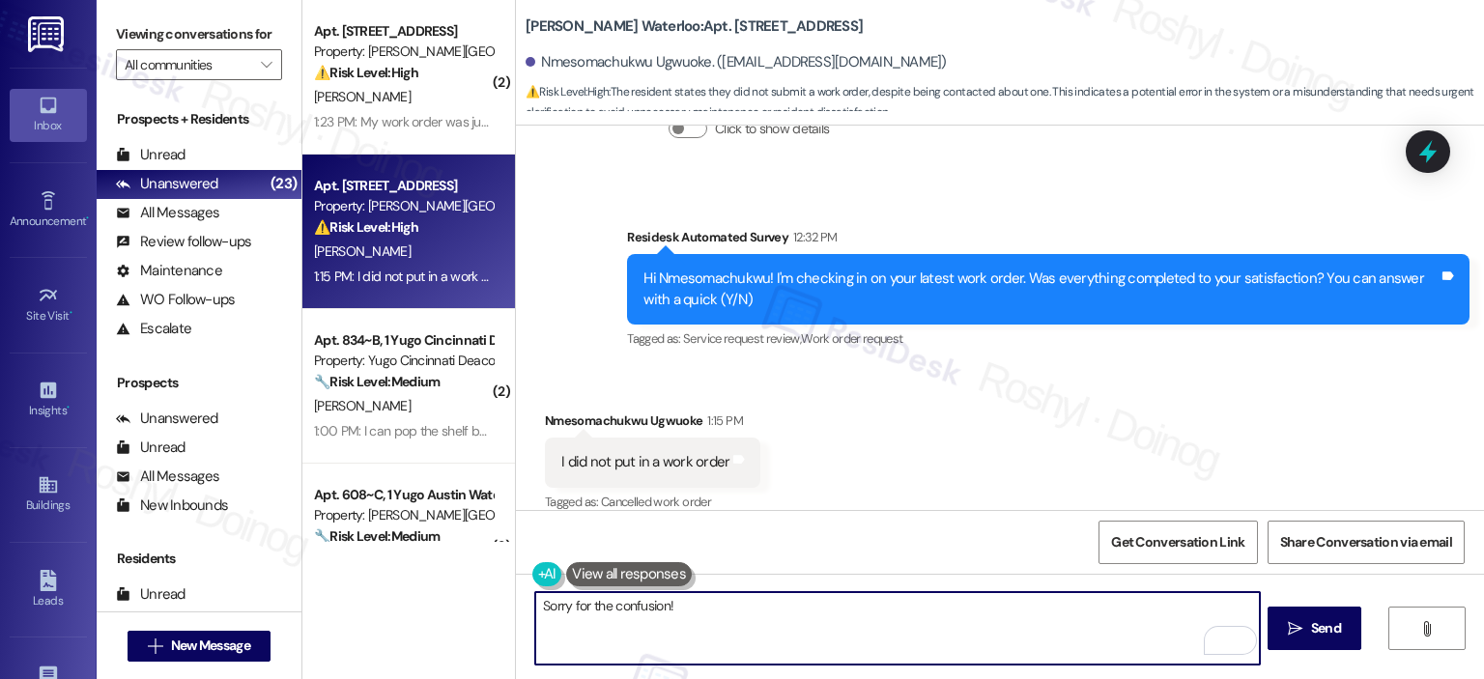
paste textarea "Please don’t hesitate to let me know if there’s anything I can help you with."
type textarea "Sorry for the confusion! Please don’t hesitate to let me know if there’s anythi…"
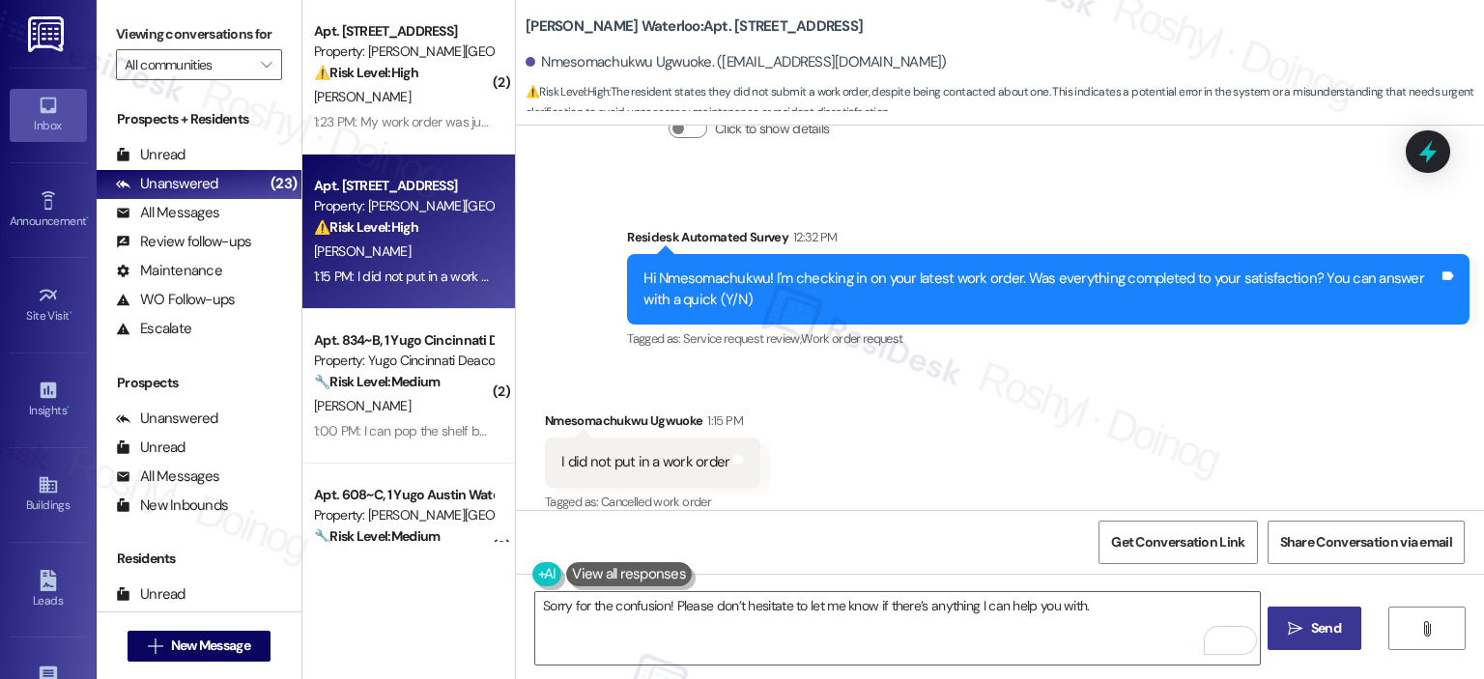
click at [1298, 626] on icon "" at bounding box center [1295, 628] width 14 height 15
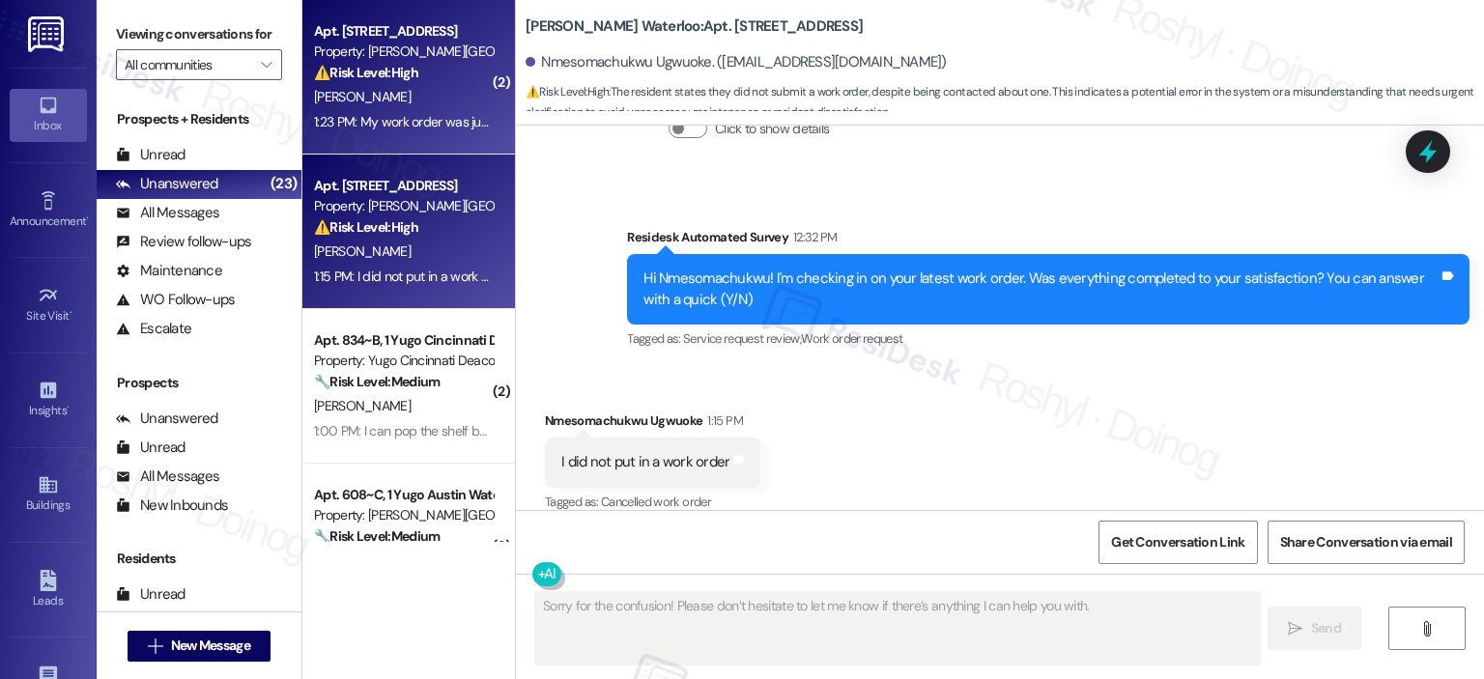
click at [414, 49] on div "Property: [PERSON_NAME][GEOGRAPHIC_DATA]" at bounding box center [403, 52] width 179 height 20
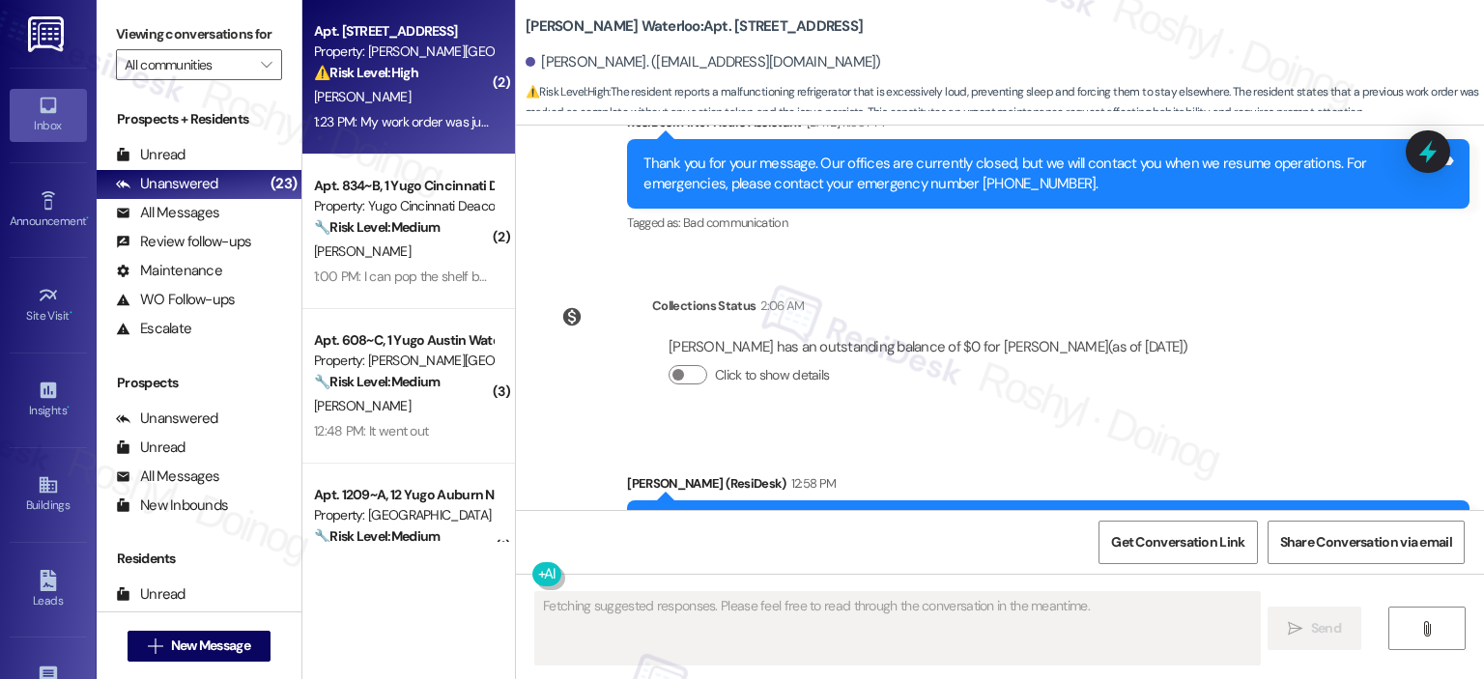
scroll to position [4360, 0]
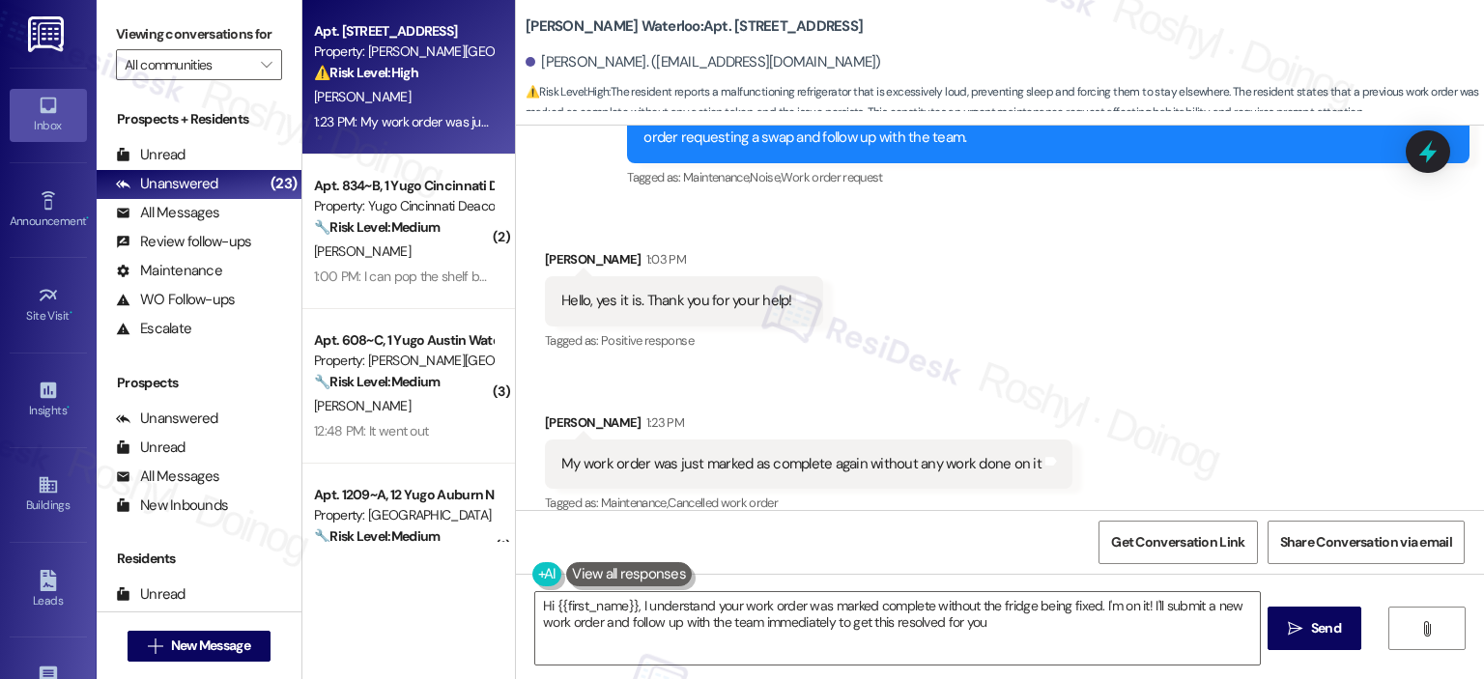
type textarea "Hi {{first_name}}, I understand your work order was marked complete without the…"
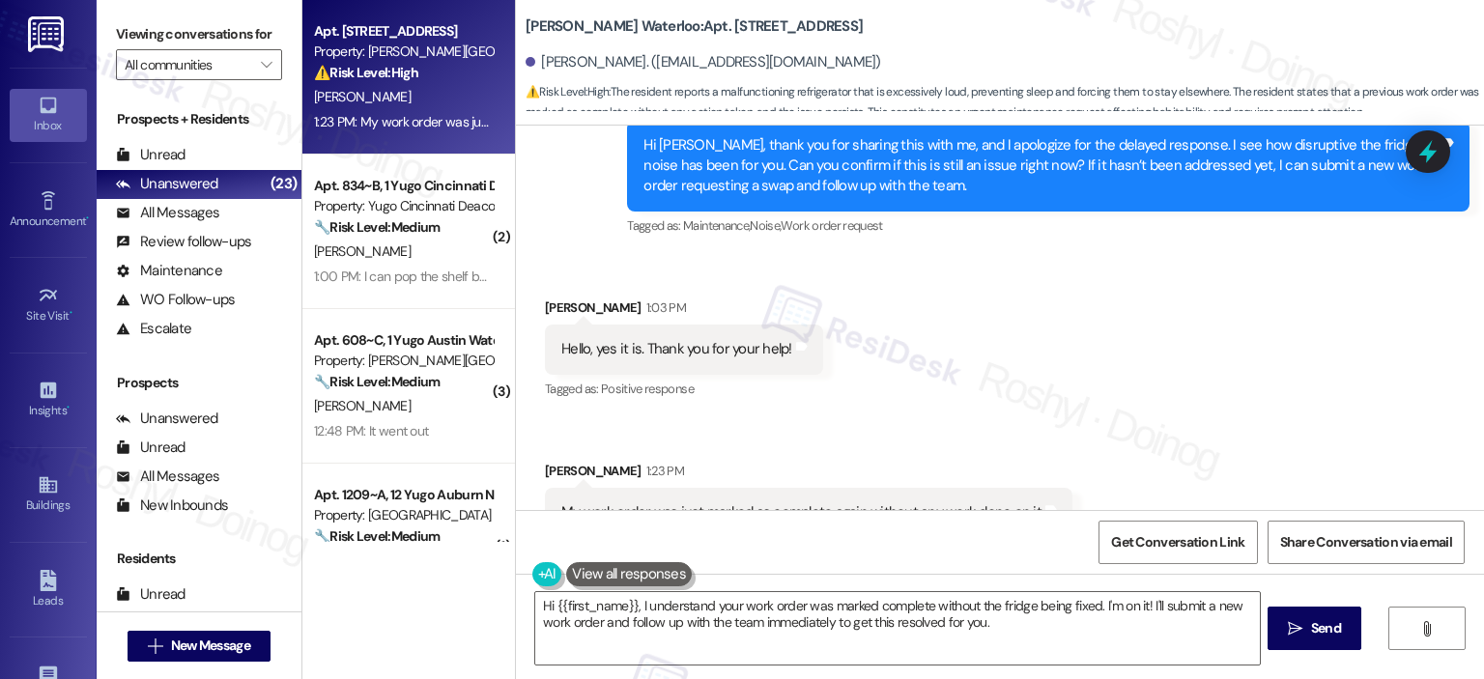
scroll to position [4361, 0]
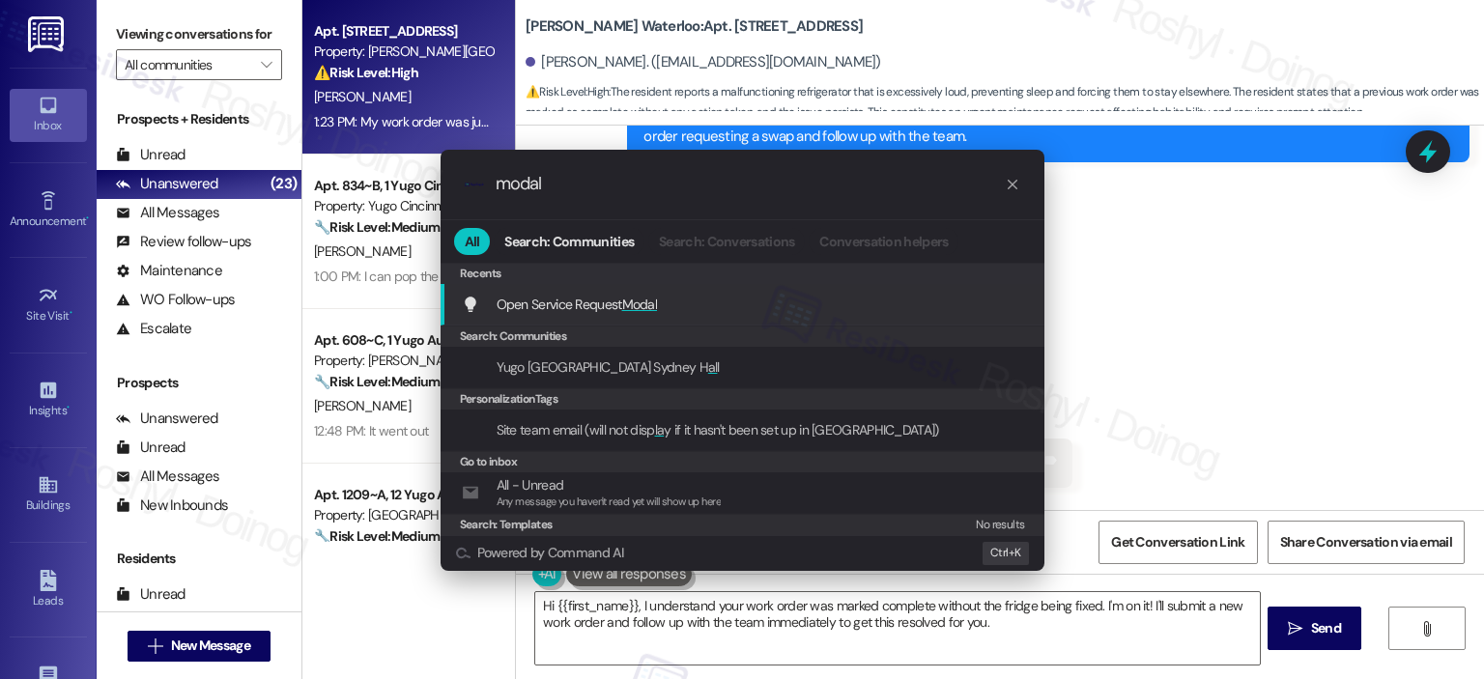
type input "modal"
click at [590, 292] on div "Open Service Request Modal Add shortcut" at bounding box center [743, 305] width 604 height 42
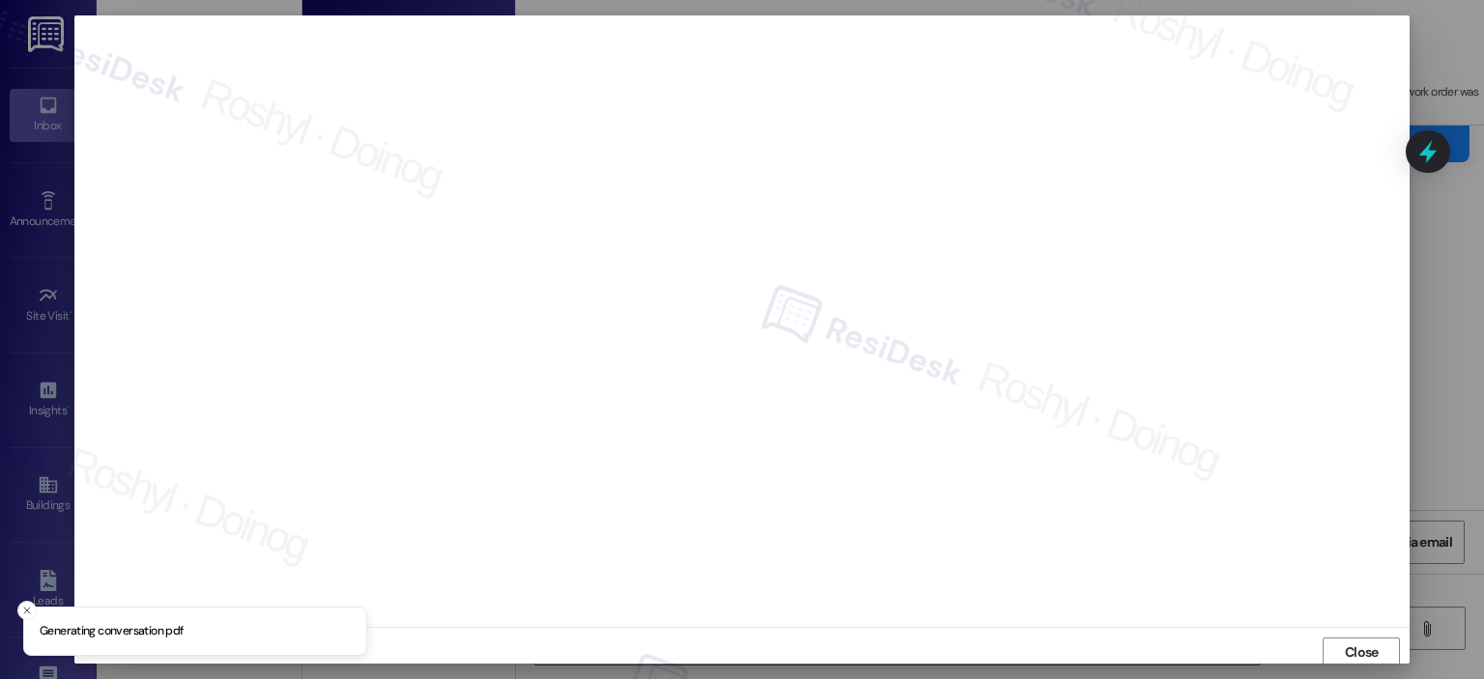
scroll to position [4, 0]
click at [1383, 654] on button "Close" at bounding box center [1361, 649] width 77 height 31
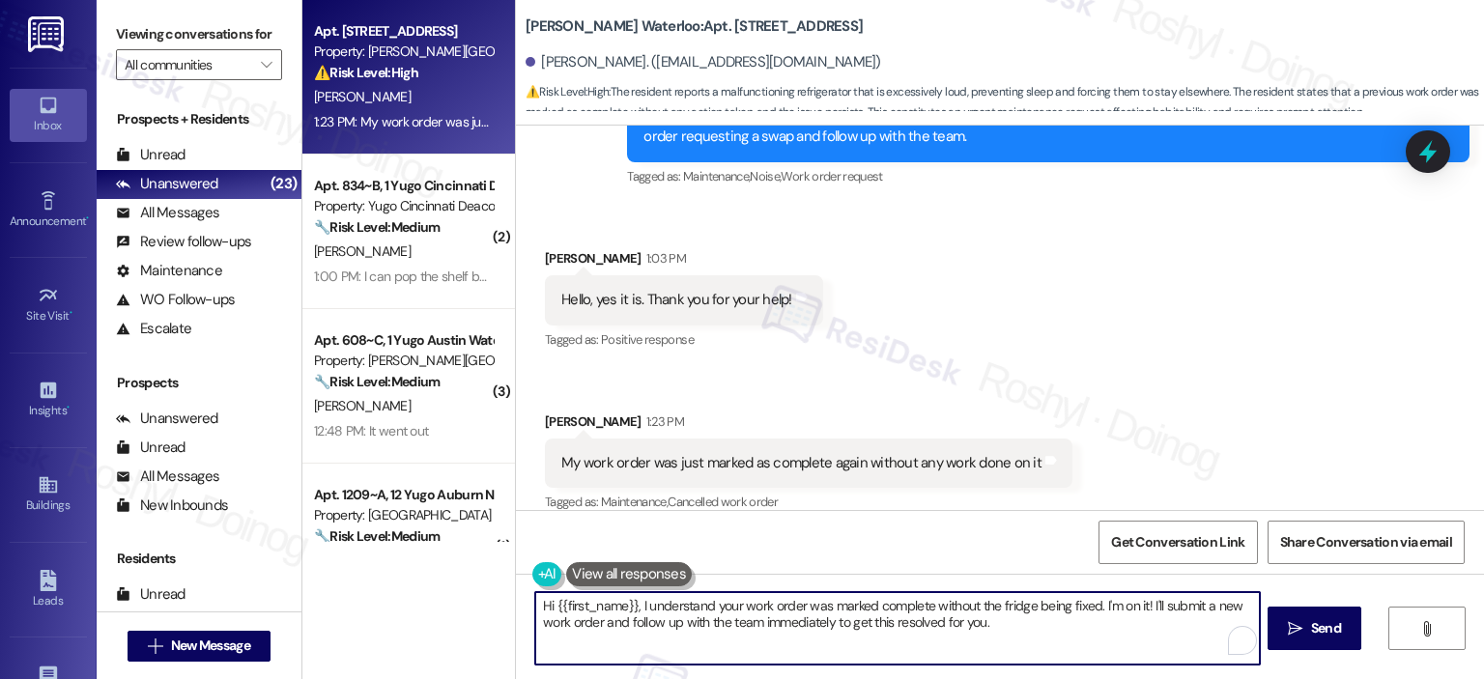
drag, startPoint x: 1096, startPoint y: 607, endPoint x: 1144, endPoint y: 606, distance: 48.3
click at [1145, 606] on textarea "Hi {{first_name}}, I understand your work order was marked complete without the…" at bounding box center [897, 628] width 724 height 72
click at [1181, 603] on textarea "Hi {{first_name}}, I understand your work order was marked complete without the…" at bounding box center [897, 628] width 724 height 72
drag, startPoint x: 1154, startPoint y: 606, endPoint x: 617, endPoint y: 635, distance: 537.9
click at [617, 635] on textarea "Hi {{first_name}}, I understand your work order was marked complete without the…" at bounding box center [897, 628] width 724 height 72
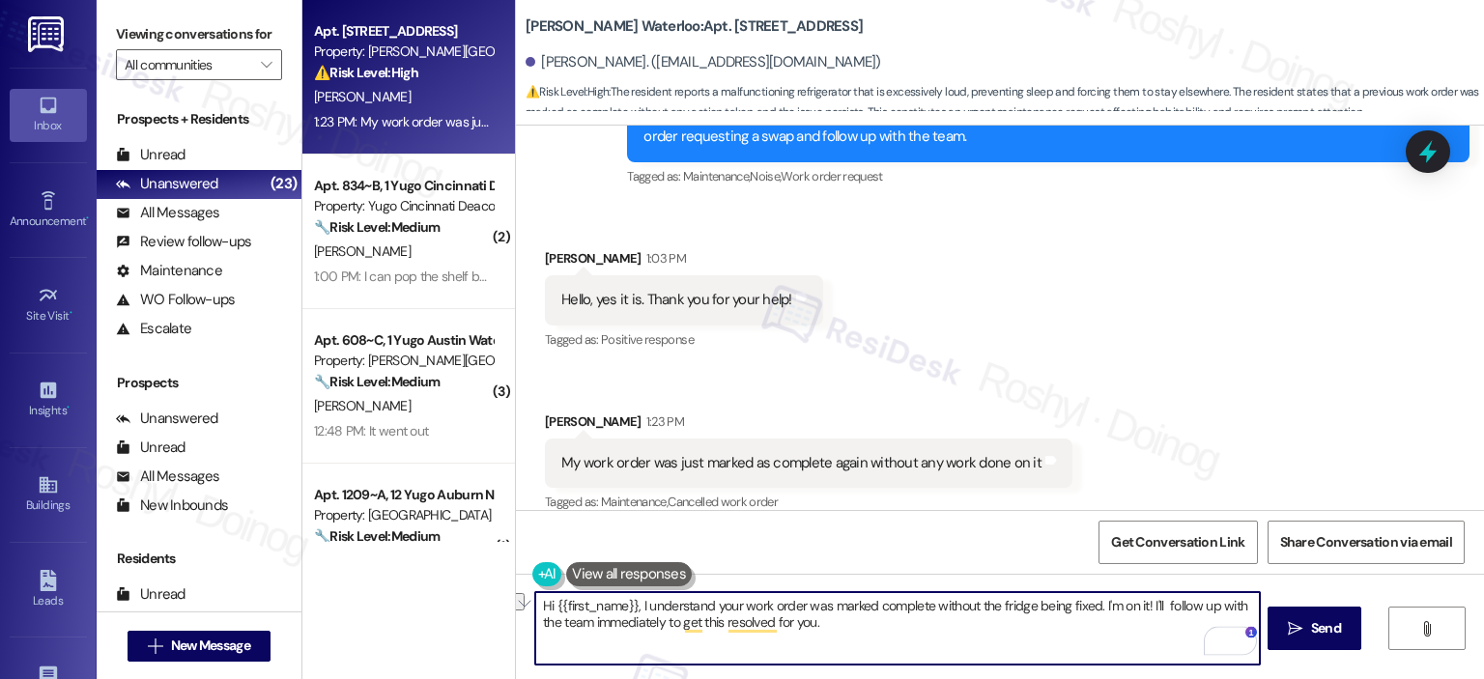
drag, startPoint x: 630, startPoint y: 610, endPoint x: 420, endPoint y: 594, distance: 210.2
click at [420, 594] on div "Apt. 2707, 1 Yugo Austin Waterloo Property: Yugo Austin Waterloo ⚠️ Risk Level:…" at bounding box center [893, 339] width 1182 height 679
click at [535, 609] on textarea "I understand your work order was marked complete without the fridge being fixed…" at bounding box center [897, 628] width 724 height 72
drag, startPoint x: 992, startPoint y: 605, endPoint x: 464, endPoint y: 602, distance: 528.5
click at [464, 602] on div "Apt. 2707, 1 Yugo Austin Waterloo Property: Yugo Austin Waterloo ⚠️ Risk Level:…" at bounding box center [893, 339] width 1182 height 679
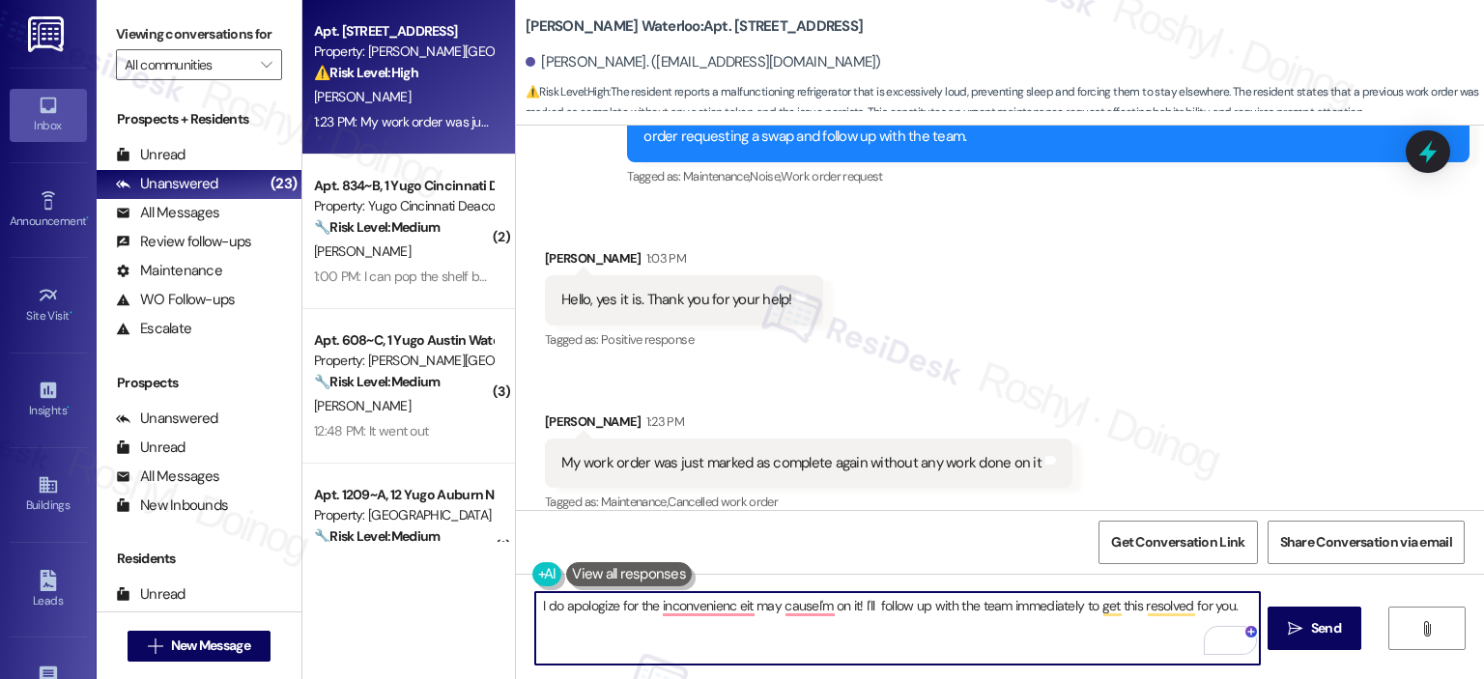
click at [682, 595] on textarea "I do apologize for the inconvenienc eit may causeI'm on it! I'll follow up with…" at bounding box center [897, 628] width 724 height 72
click at [689, 605] on textarea "I do apologize for the inconvenienc eit may causeI'm on it! I'll follow up with…" at bounding box center [897, 628] width 724 height 72
click at [784, 602] on textarea "I do apologize for the inconvenience it may causeI'm on it! I'll follow up with…" at bounding box center [897, 628] width 724 height 72
click at [806, 596] on textarea "I do apologize for the inconvenience it may cause'm on it! I'll follow up with …" at bounding box center [897, 628] width 724 height 72
click at [873, 604] on textarea "I do apologize for the inconvenience it may cause. I'm on it! I'll follow up wi…" at bounding box center [897, 628] width 724 height 72
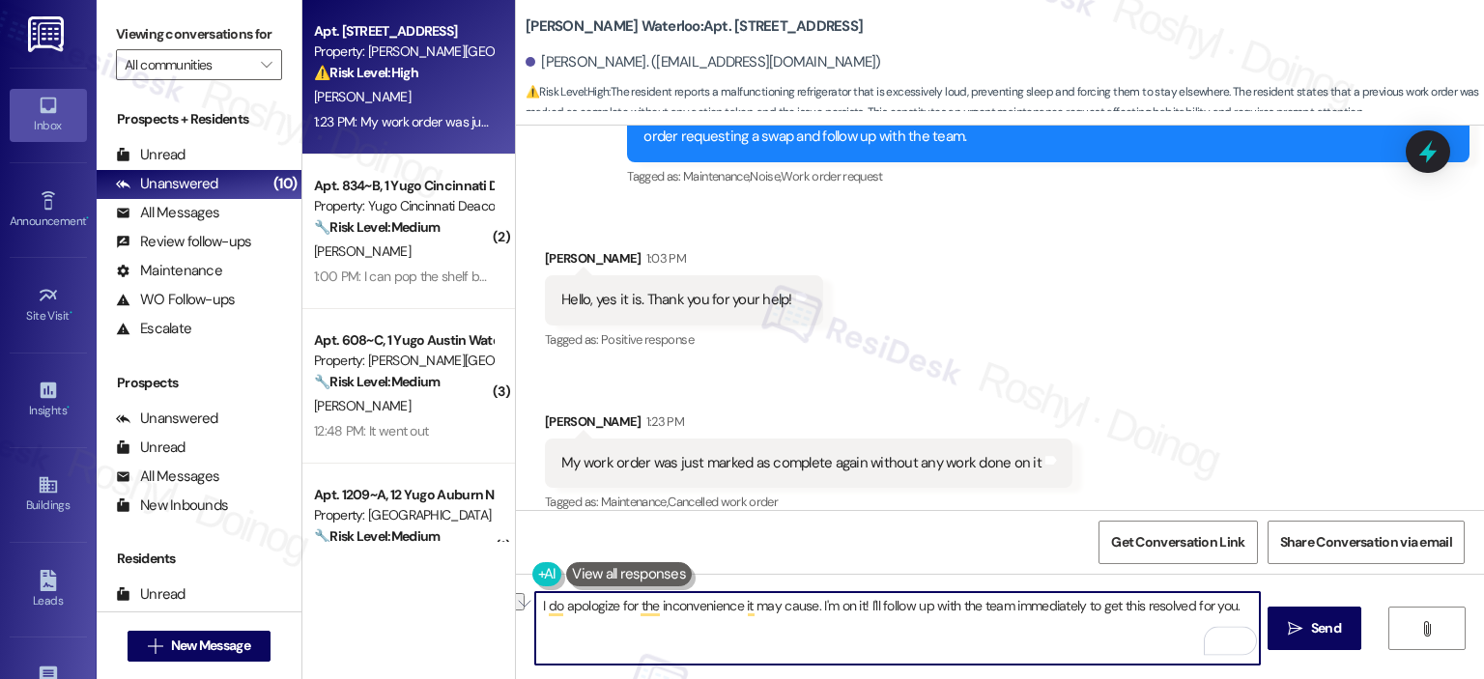
drag, startPoint x: 1005, startPoint y: 608, endPoint x: 1240, endPoint y: 609, distance: 235.7
click at [1240, 609] on textarea "I do apologize for the inconvenience it may cause. I'm on it! I'll follow up wi…" at bounding box center [897, 628] width 724 height 72
paste textarea "15568765"
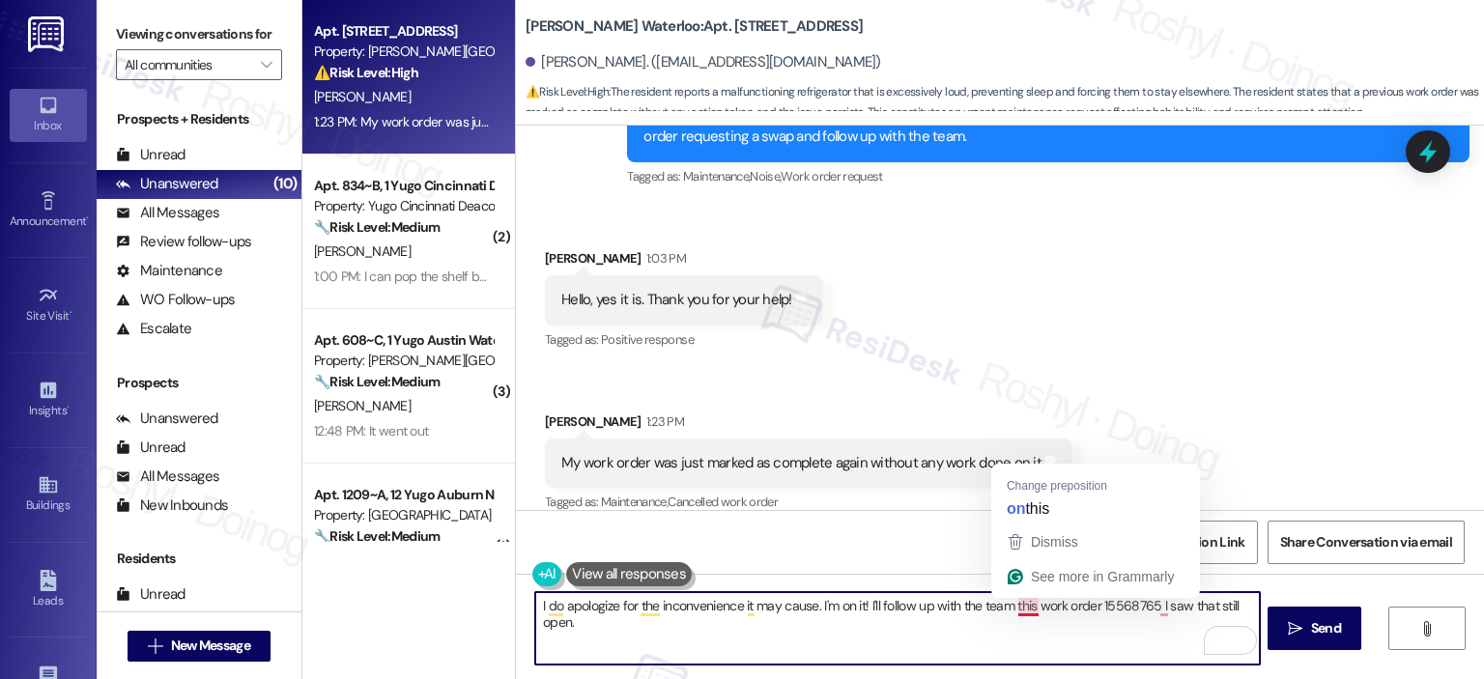
click at [1007, 612] on textarea "I do apologize for the inconvenience it may cause. I'm on it! I'll follow up wi…" at bounding box center [897, 628] width 724 height 72
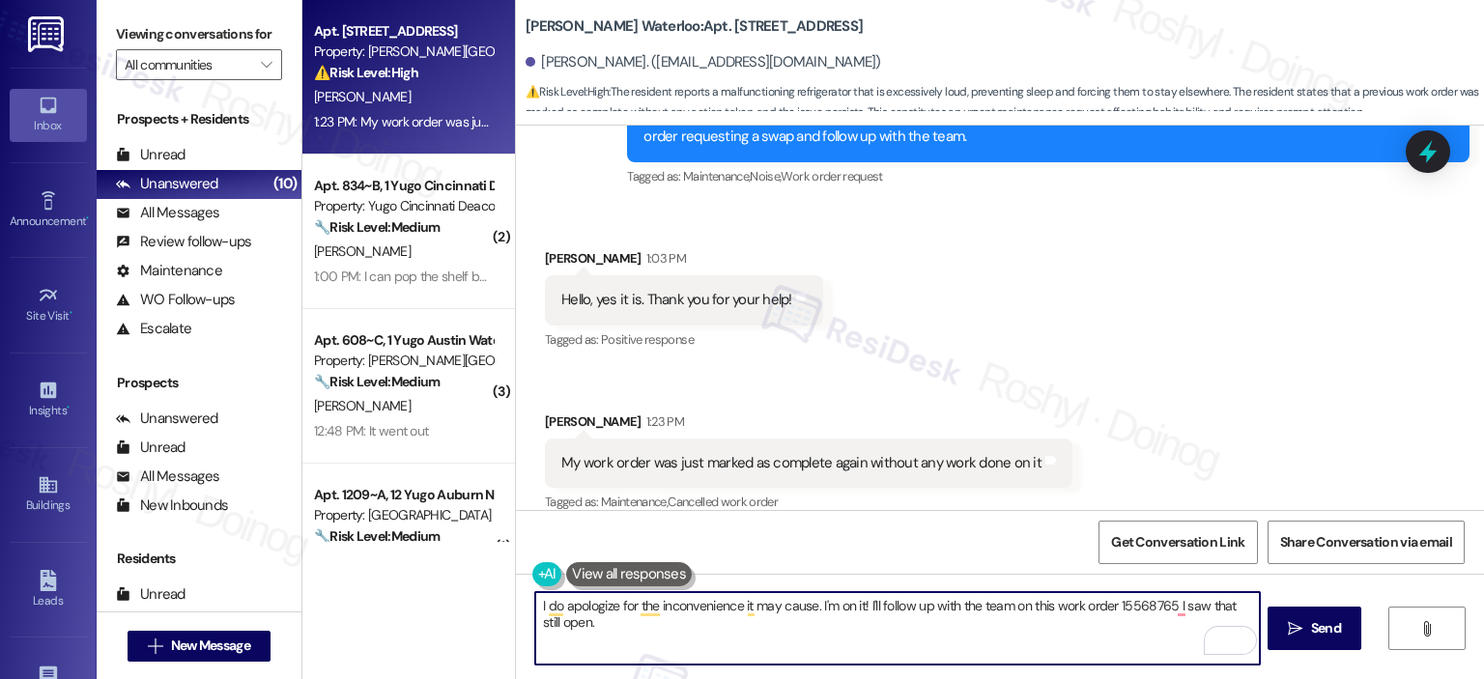
click at [1164, 609] on textarea "I do apologize for the inconvenience it may cause. I'm on it! I'll follow up wi…" at bounding box center [897, 628] width 724 height 72
click at [1180, 609] on textarea "I do apologize for the inconvenience it may cause. I'm on it! I'll follow up wi…" at bounding box center [897, 628] width 724 height 72
click at [1167, 602] on textarea "I do apologize for the inconvenience it may cause. I'm on it! I'll follow up wi…" at bounding box center [897, 628] width 724 height 72
click at [613, 630] on textarea "I do apologize for the inconvenience it may cause. I'm on it! I'll follow up wi…" at bounding box center [897, 628] width 724 height 72
paste textarea "this may be causing. I’m on it! I checked and saw that work order #15568765 is …"
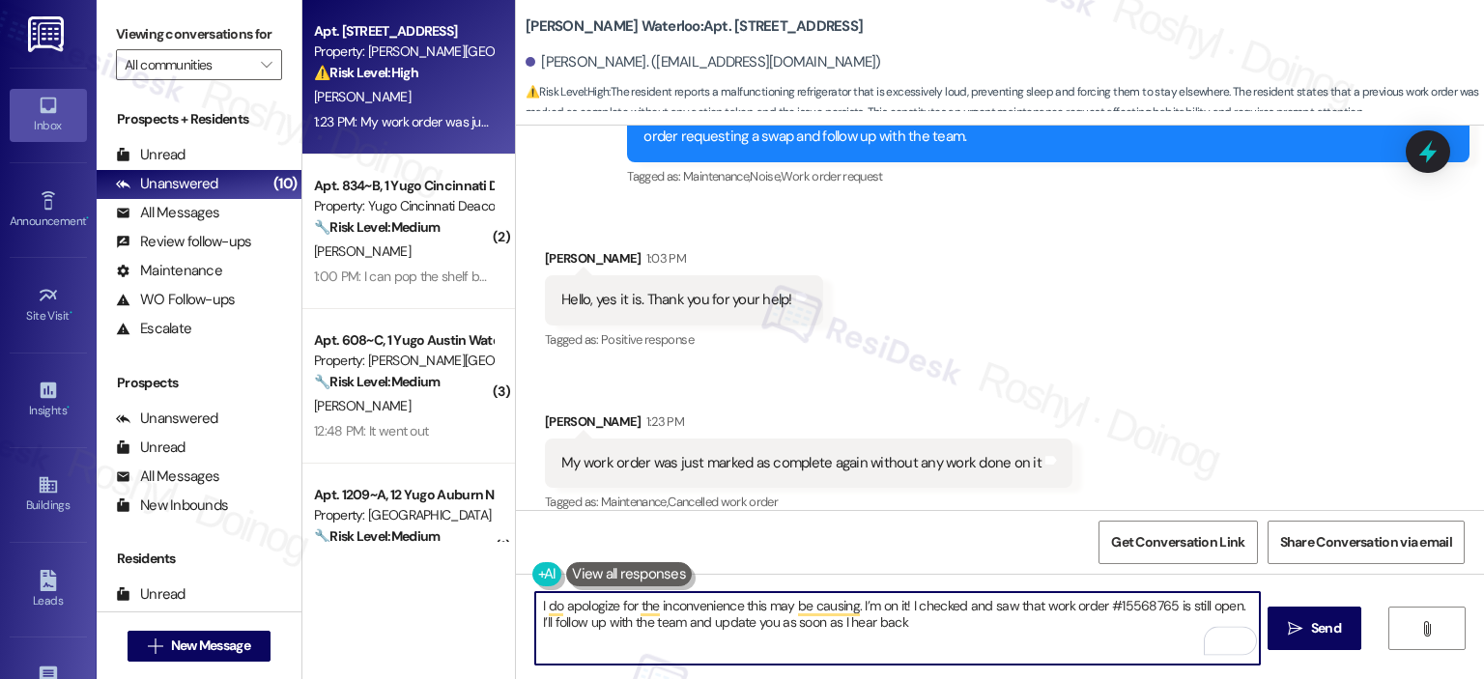
click at [1121, 605] on textarea "I do apologize for the inconvenience this may be causing. I’m on it! I checked …" at bounding box center [897, 628] width 724 height 72
type textarea "I do apologize for the inconvenience this may be causing. I’m on it! I checked …"
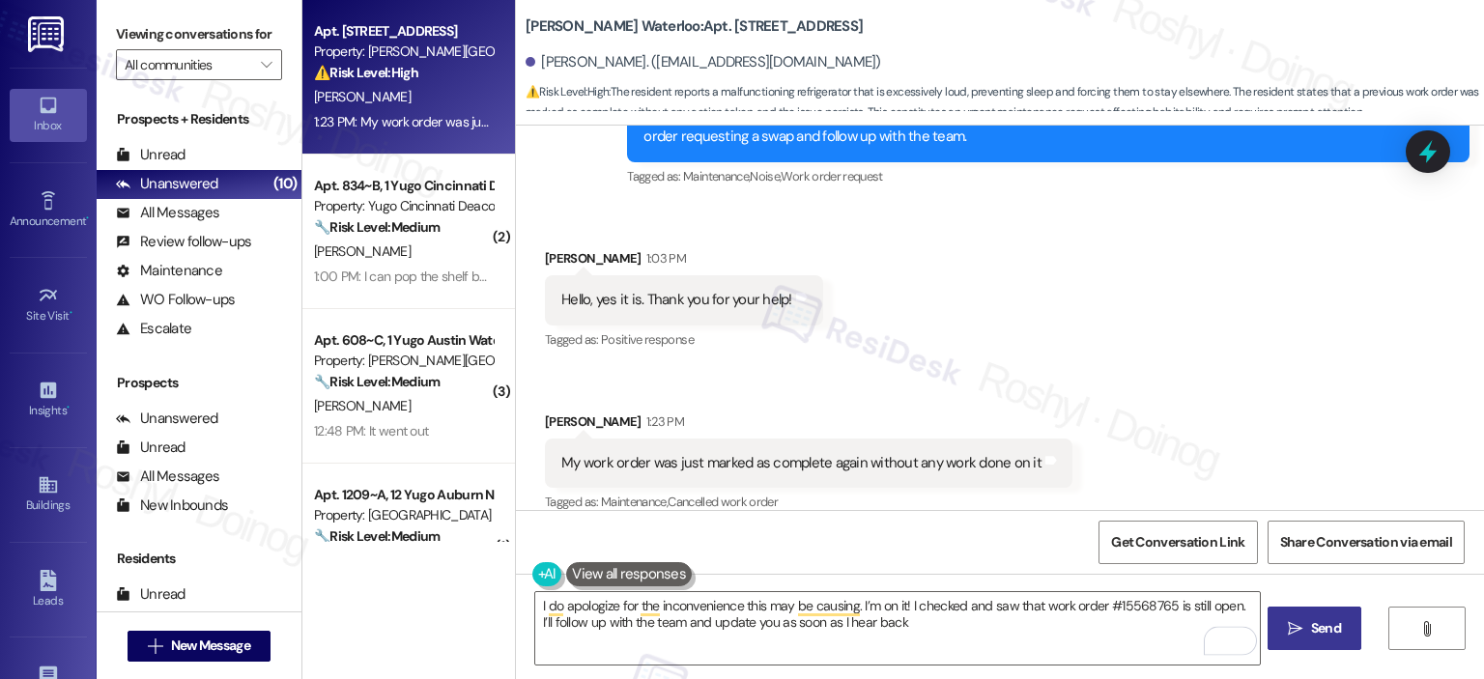
click at [1298, 629] on icon "" at bounding box center [1295, 628] width 14 height 15
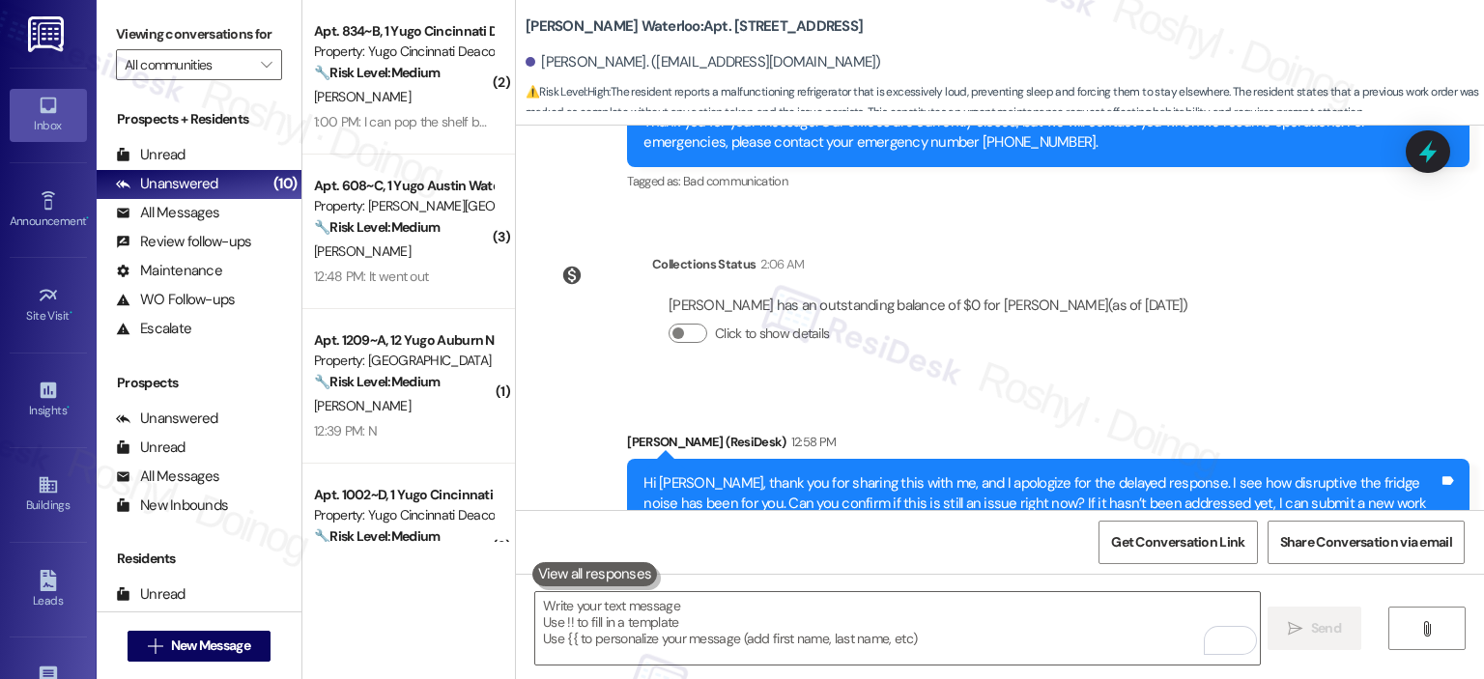
scroll to position [3684, 0]
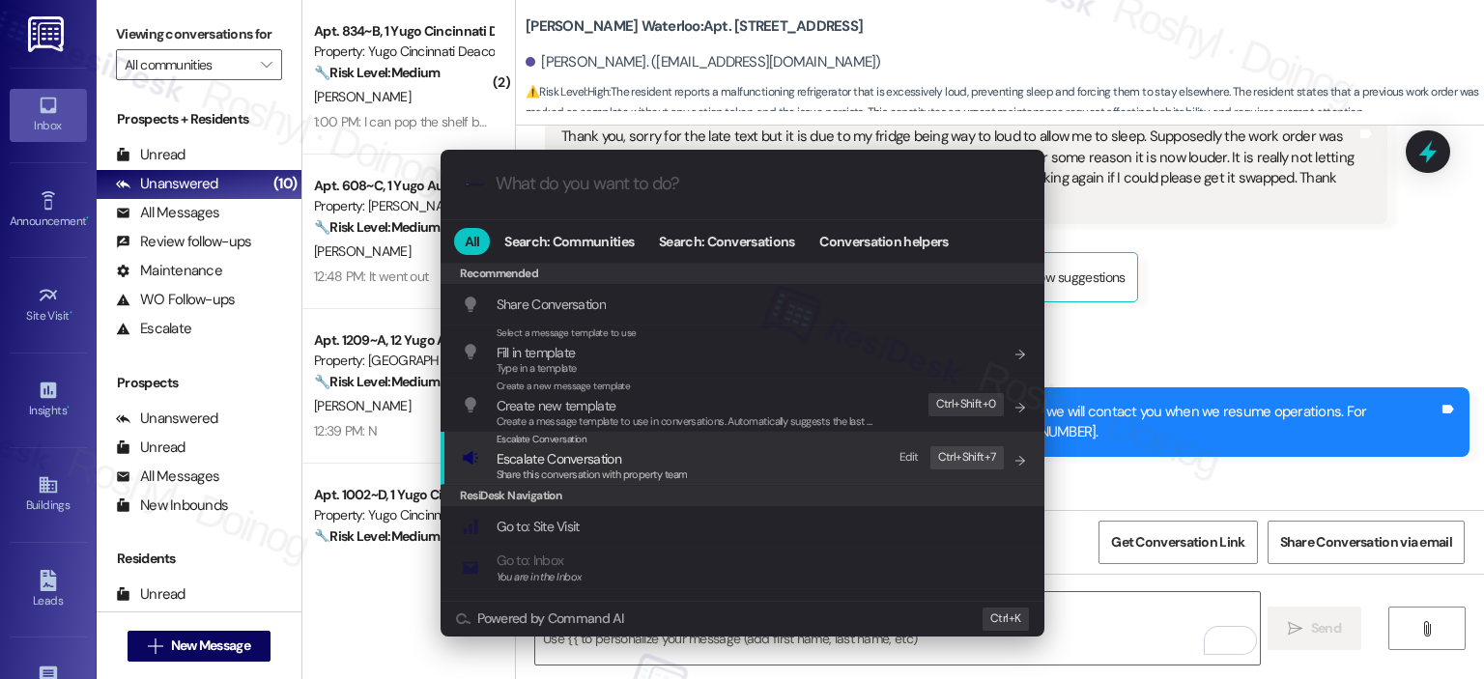
click at [697, 462] on div "Escalate Conversation Escalate Conversation Share this conversation with proper…" at bounding box center [744, 458] width 565 height 52
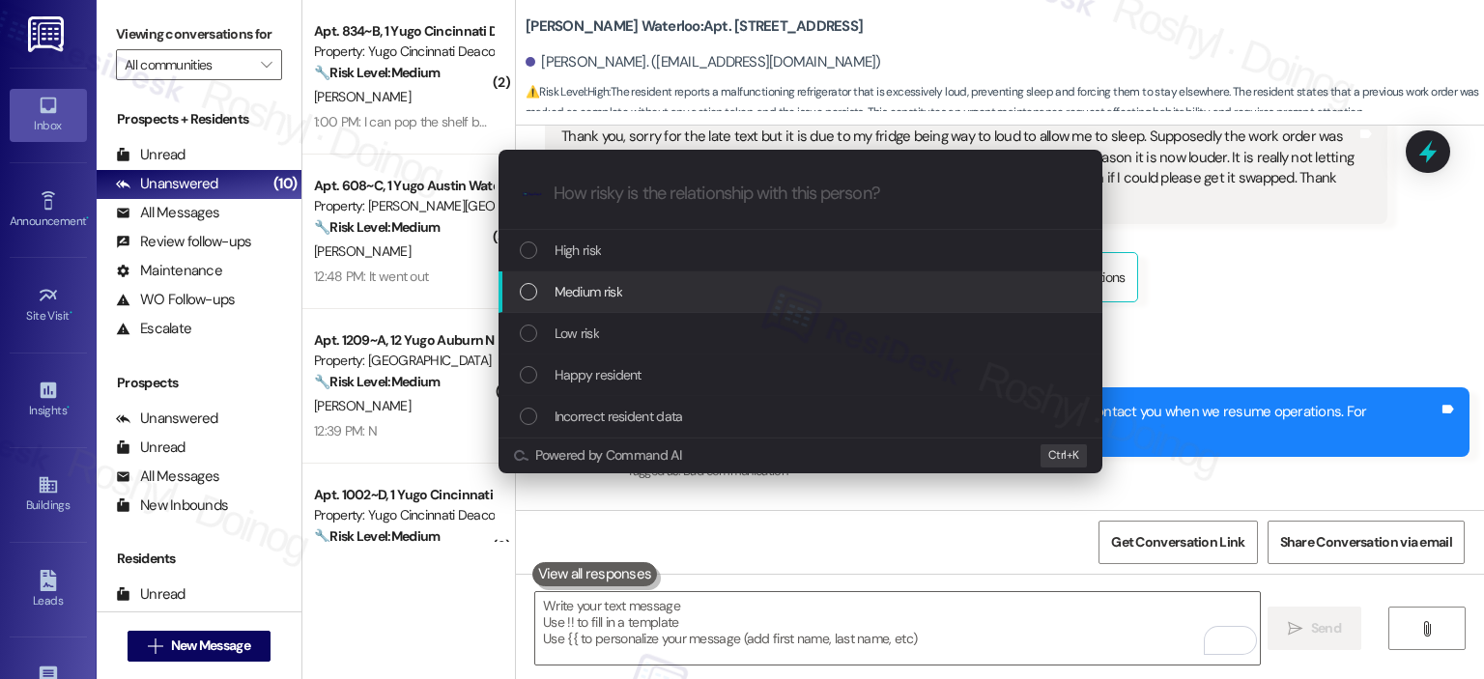
click at [623, 260] on div "High risk" at bounding box center [802, 250] width 565 height 21
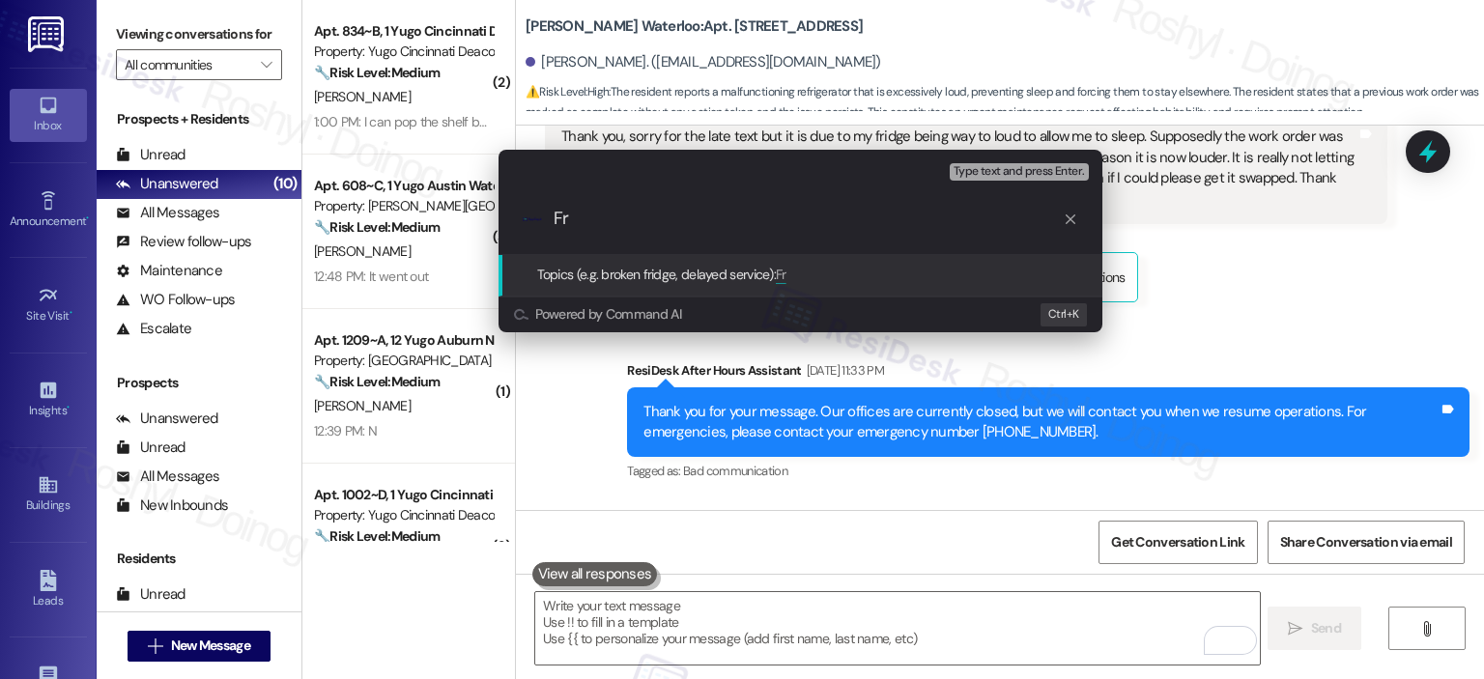
type input "F"
paste input "15568765"
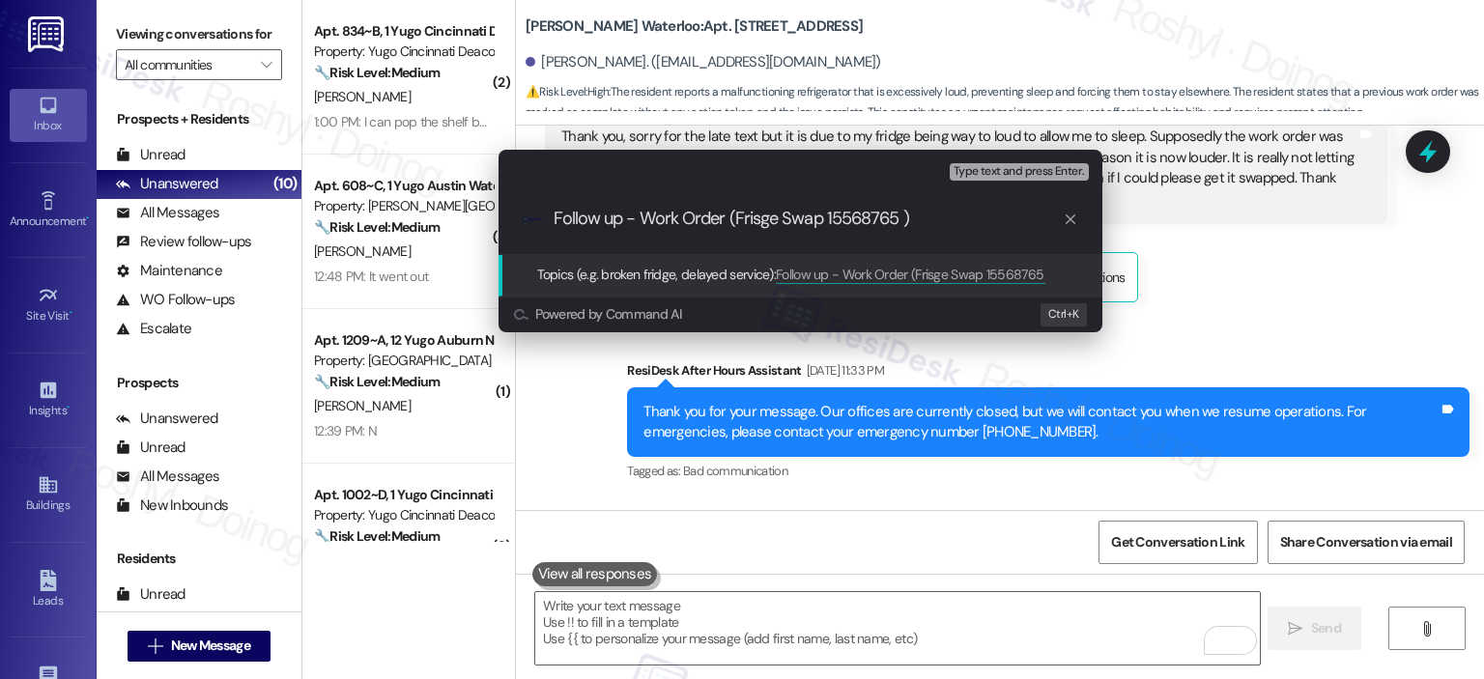
click at [746, 225] on input "Follow up - Work Order (Frisge Swap 15568765 )" at bounding box center [808, 219] width 509 height 20
click at [754, 217] on input "Follow up - Work Order (Frisge Swap 15568765 )" at bounding box center [808, 219] width 509 height 20
click at [756, 217] on input "Follow up - Work Order (Frisge Swap 15568765 )" at bounding box center [808, 219] width 509 height 20
type input "Follow up - Work Order (Fridge Swap 15568765 )"
type input "\"
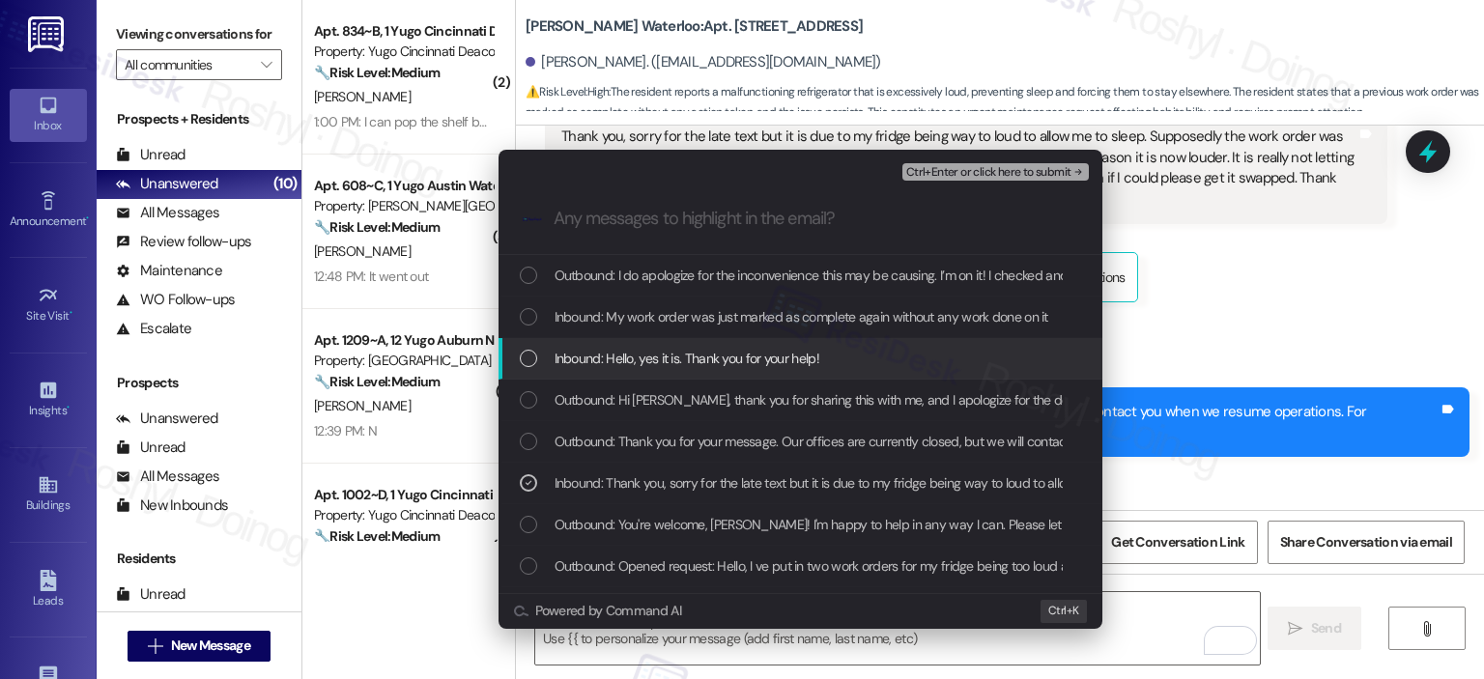
click at [730, 358] on span "Inbound: Hello, yes it is. Thank you for your help!" at bounding box center [687, 358] width 265 height 21
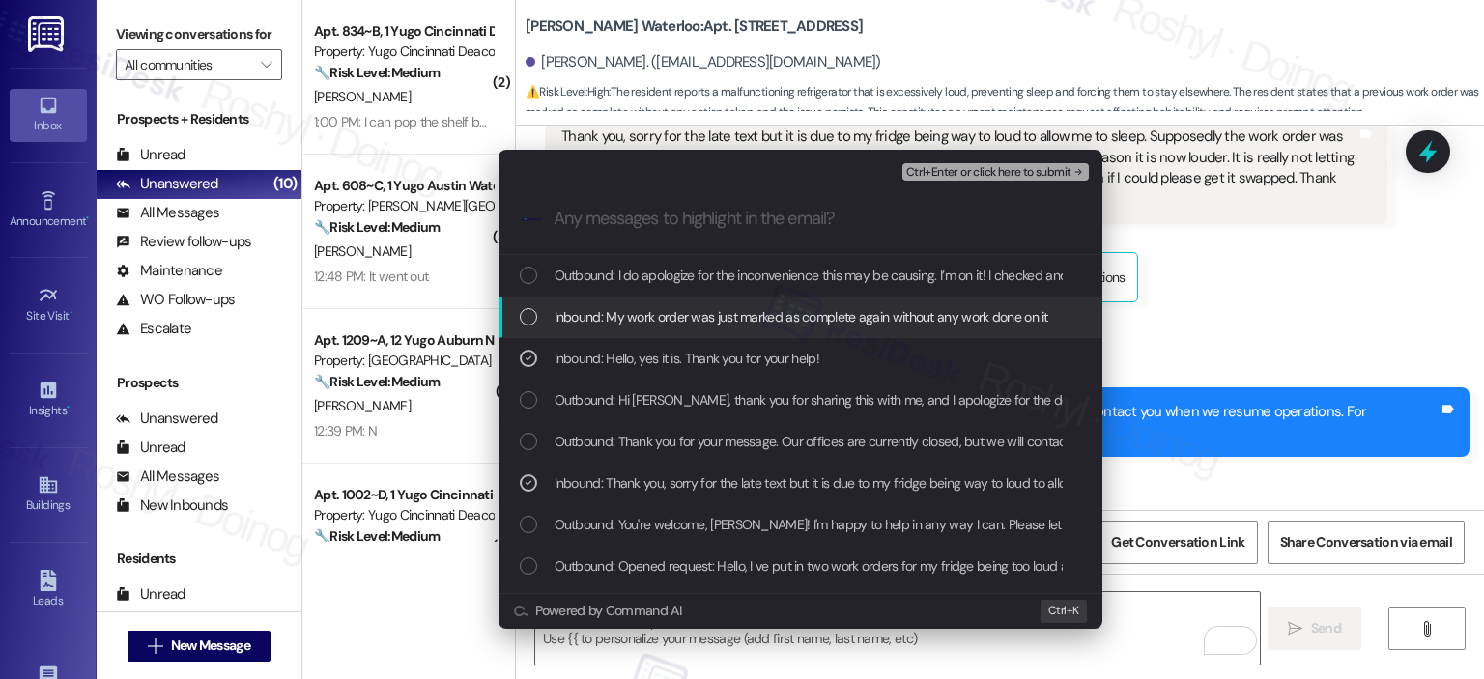
drag, startPoint x: 742, startPoint y: 293, endPoint x: 741, endPoint y: 309, distance: 16.5
click at [741, 309] on span "Inbound: My work order was just marked as complete again without any work done …" at bounding box center [802, 316] width 494 height 21
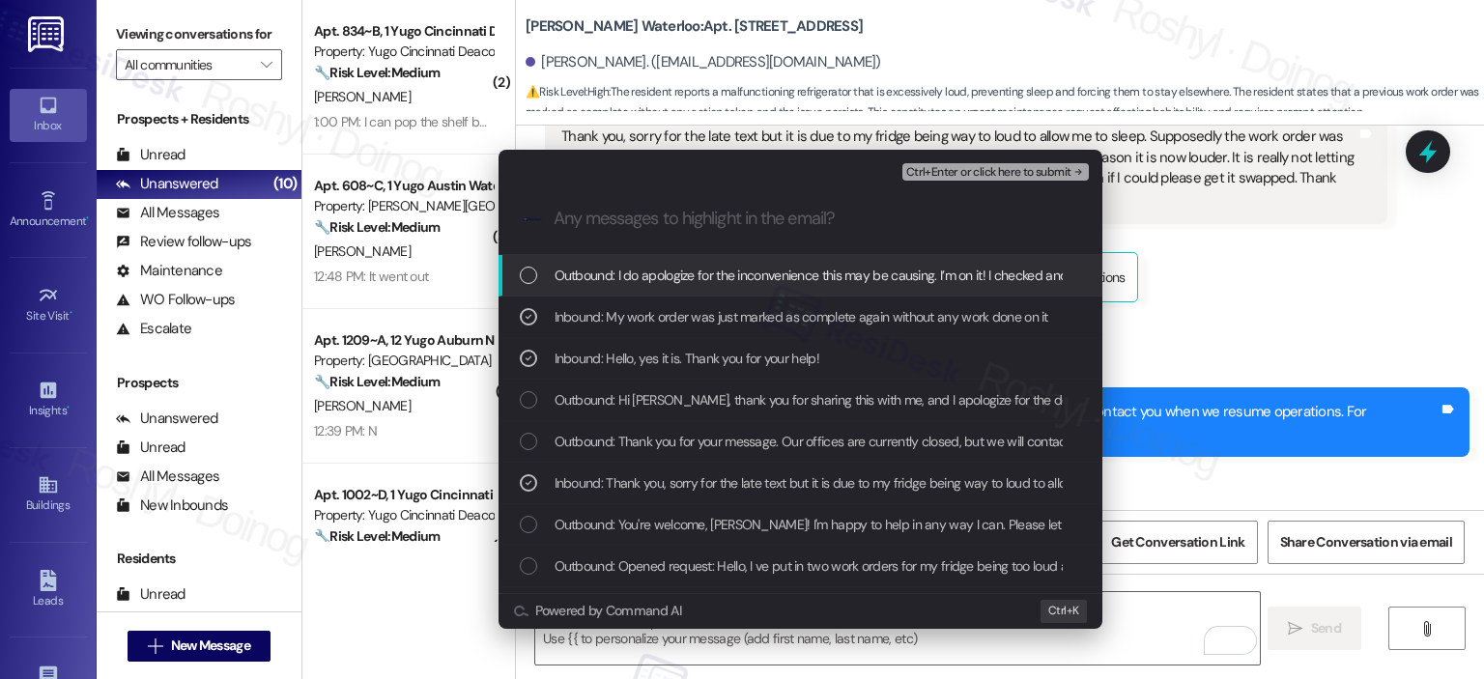
click at [1012, 168] on span "Ctrl+Enter or click here to submit" at bounding box center [988, 173] width 165 height 14
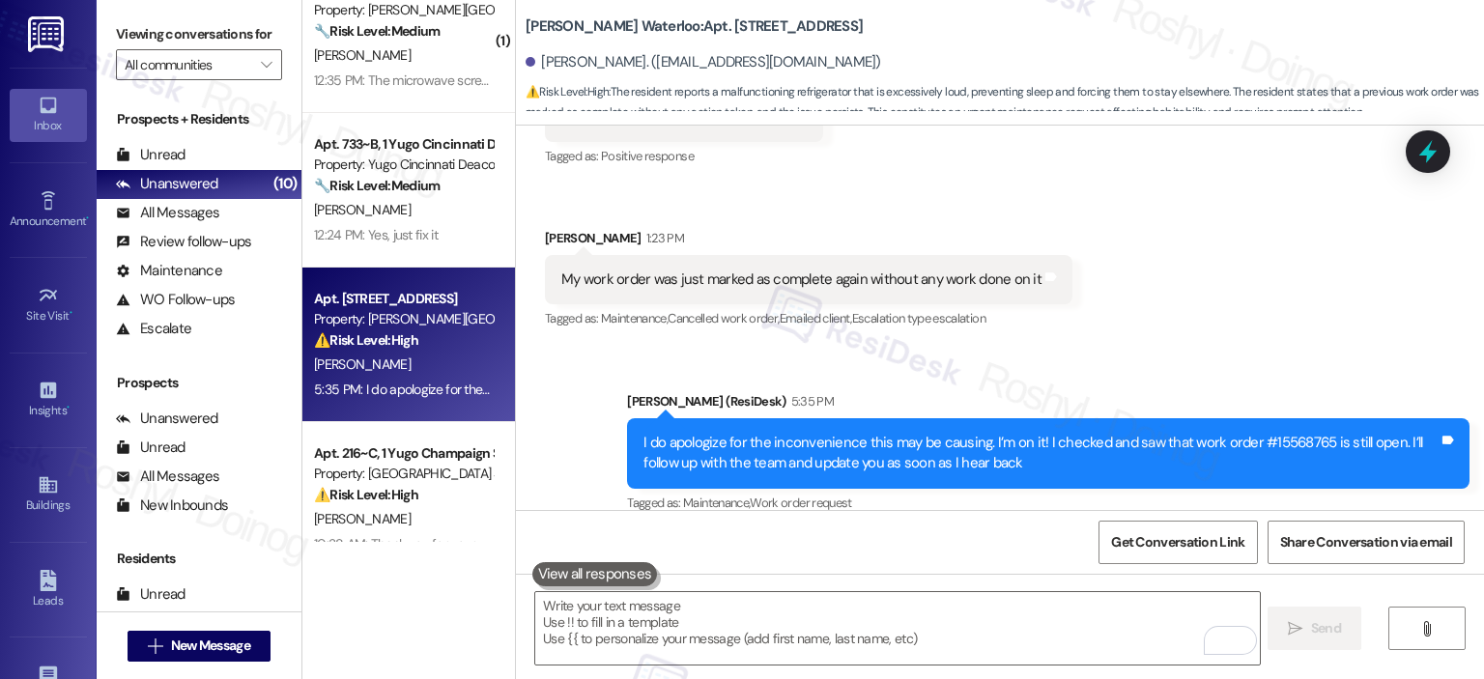
scroll to position [811, 0]
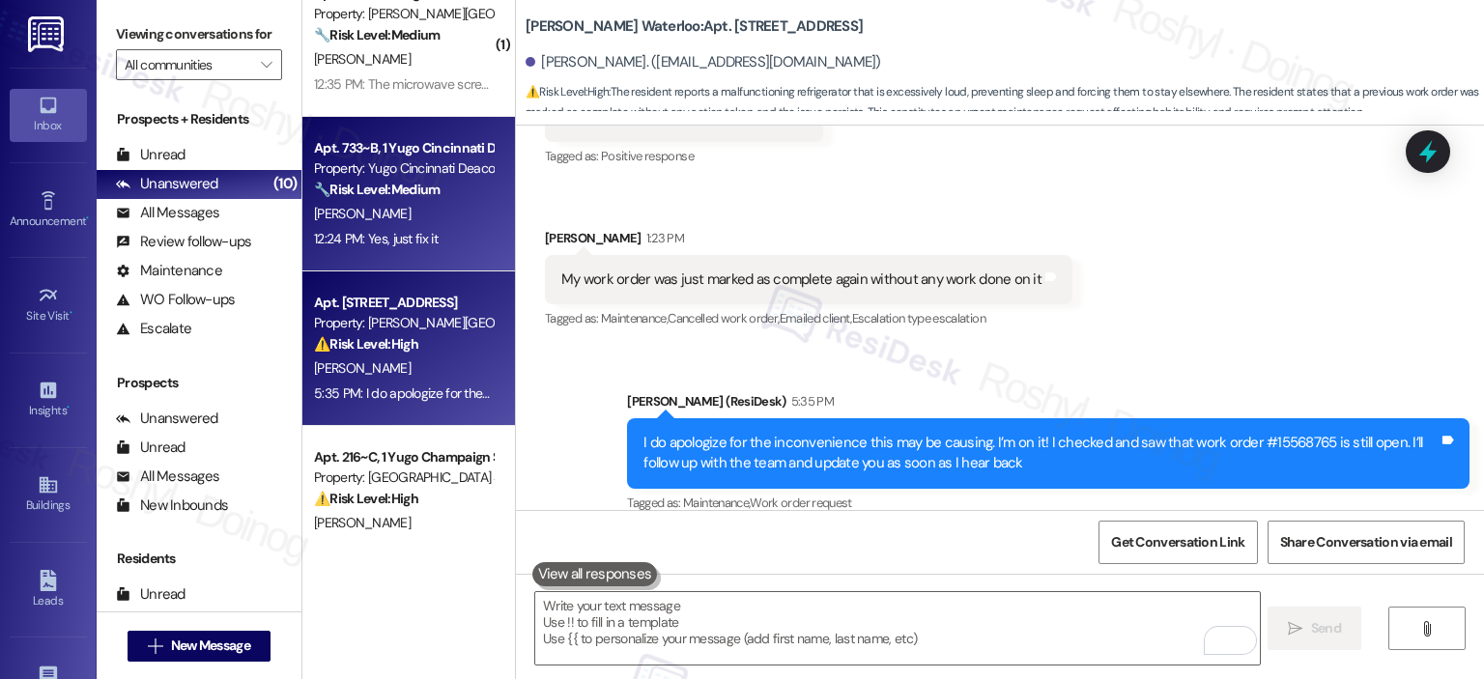
click at [458, 235] on div "12:24 PM: Yes, just fix it 12:24 PM: Yes, just fix it" at bounding box center [403, 239] width 183 height 24
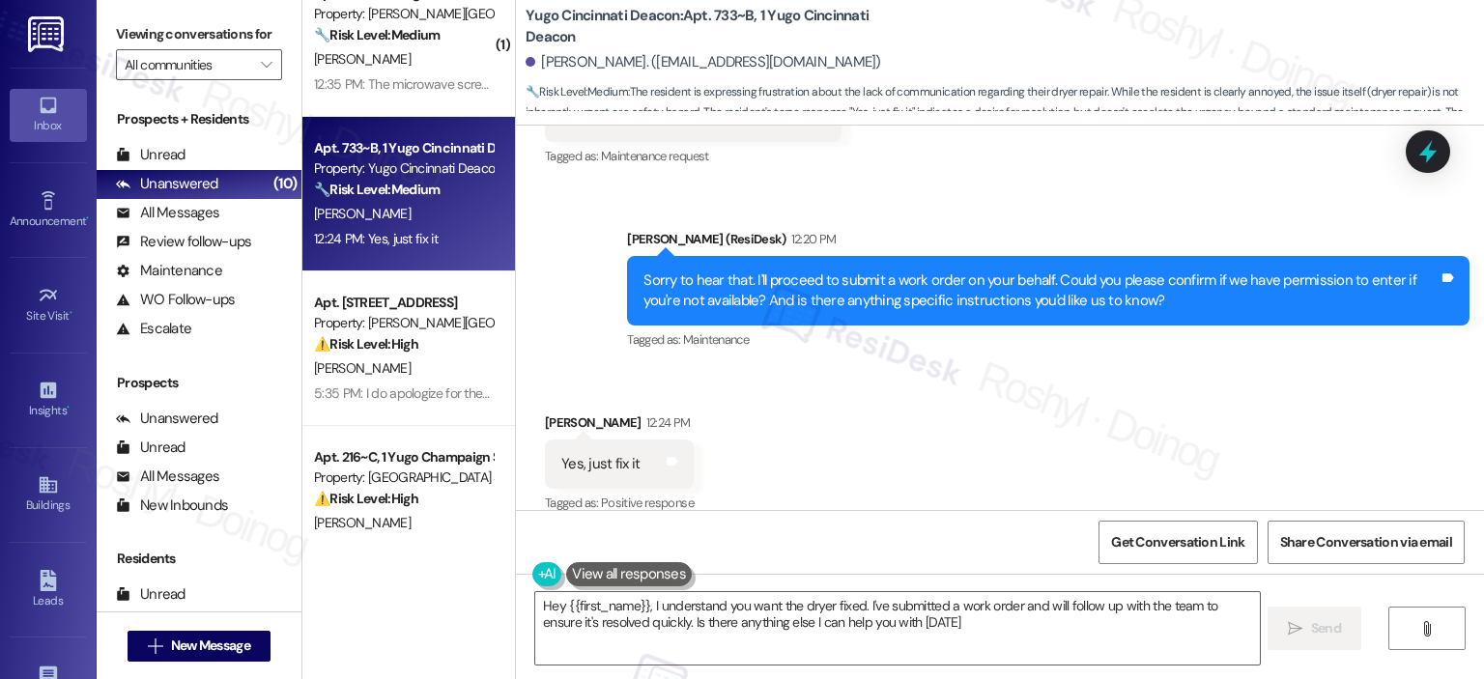
type textarea "Hey {{first_name}}, I understand you want the dryer fixed. I've submitted a wor…"
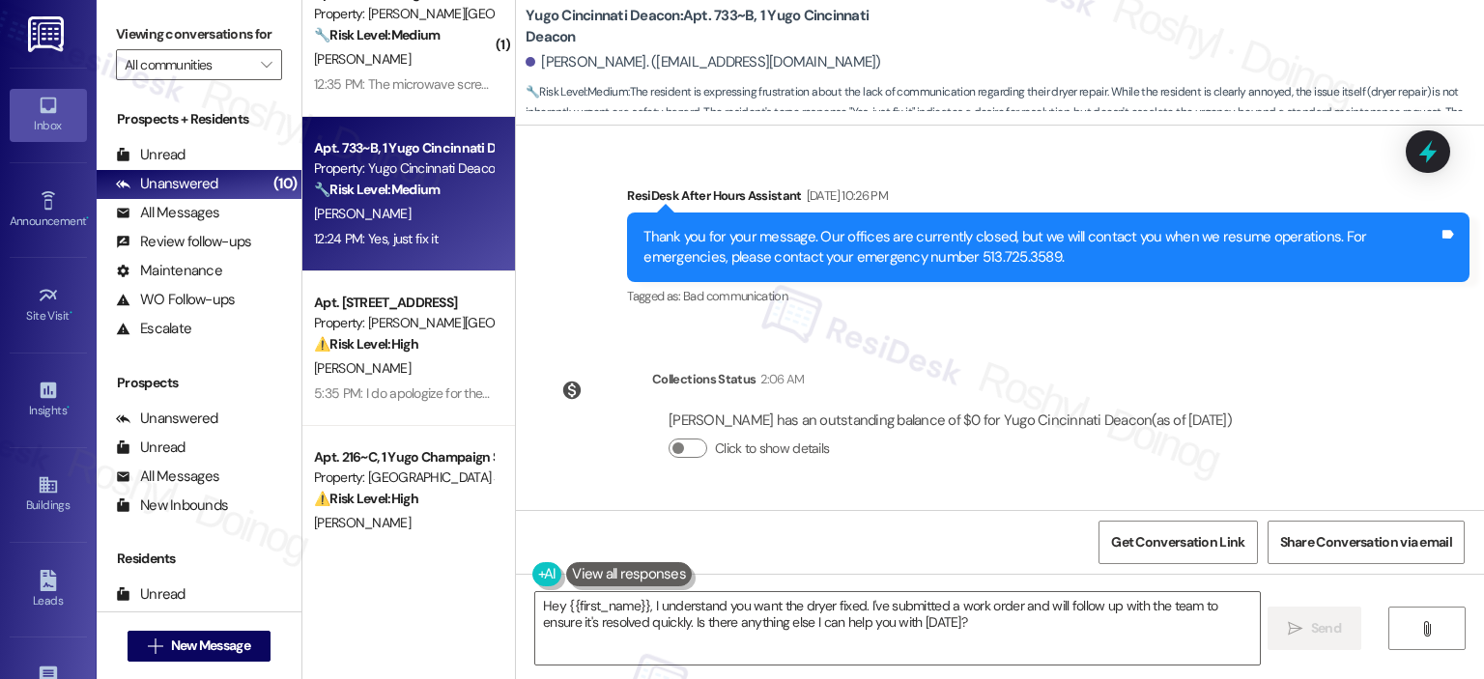
scroll to position [2193, 0]
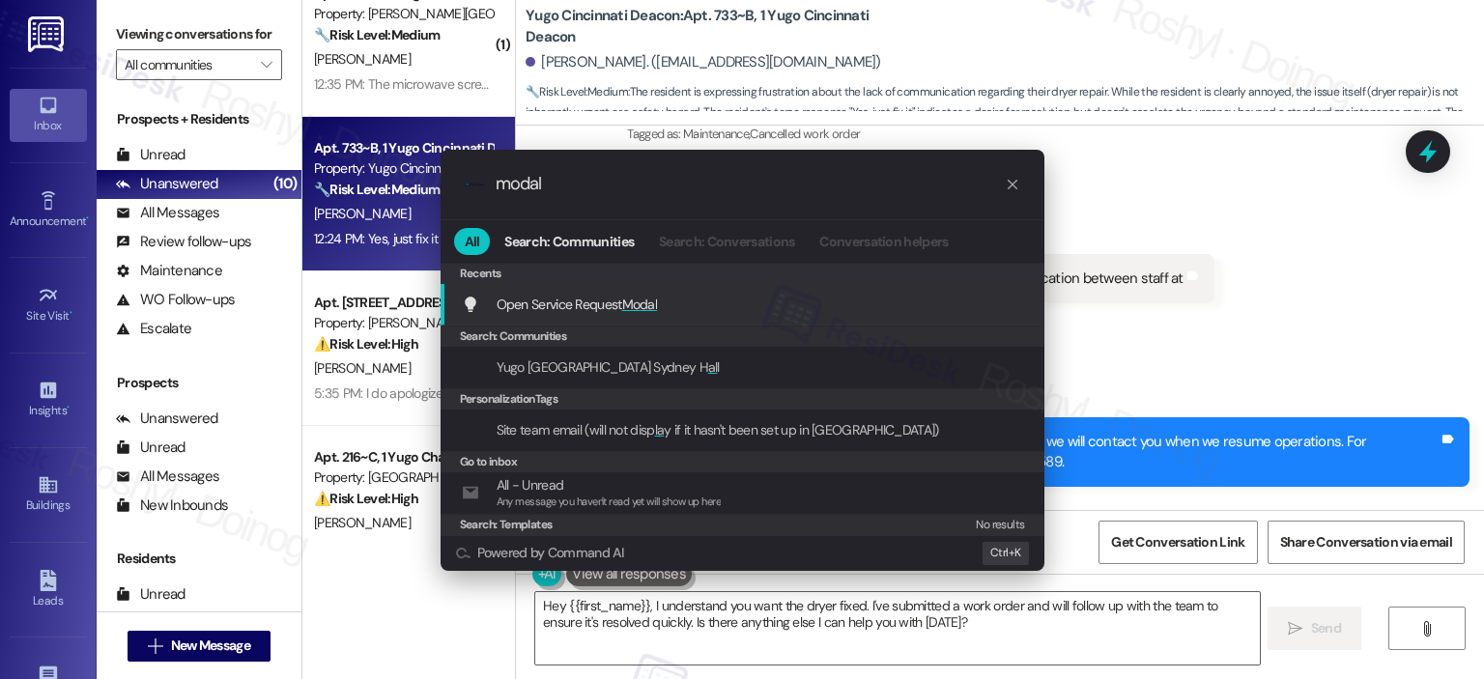
click at [754, 306] on div "Open Service Request Modal Add shortcut" at bounding box center [744, 304] width 565 height 21
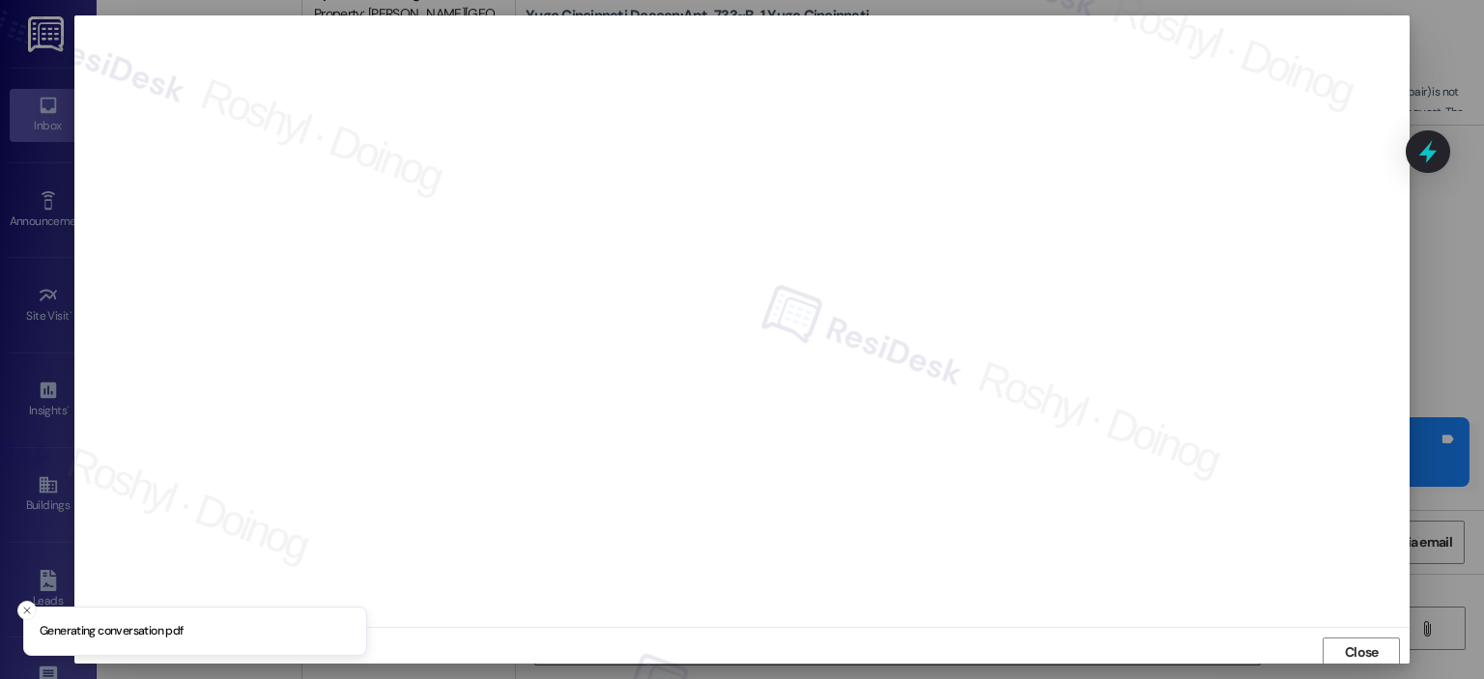
scroll to position [4, 0]
click at [1359, 654] on span "Close" at bounding box center [1362, 649] width 34 height 20
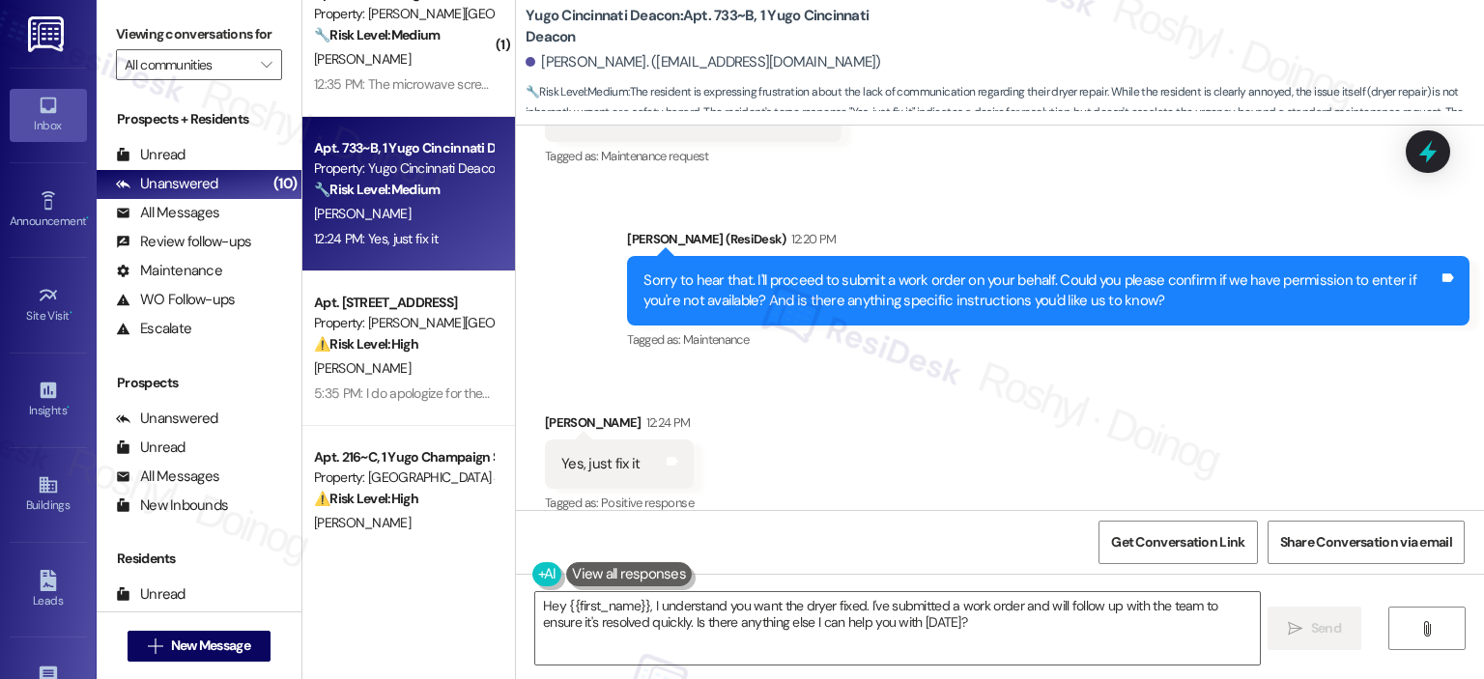
scroll to position [3063, 0]
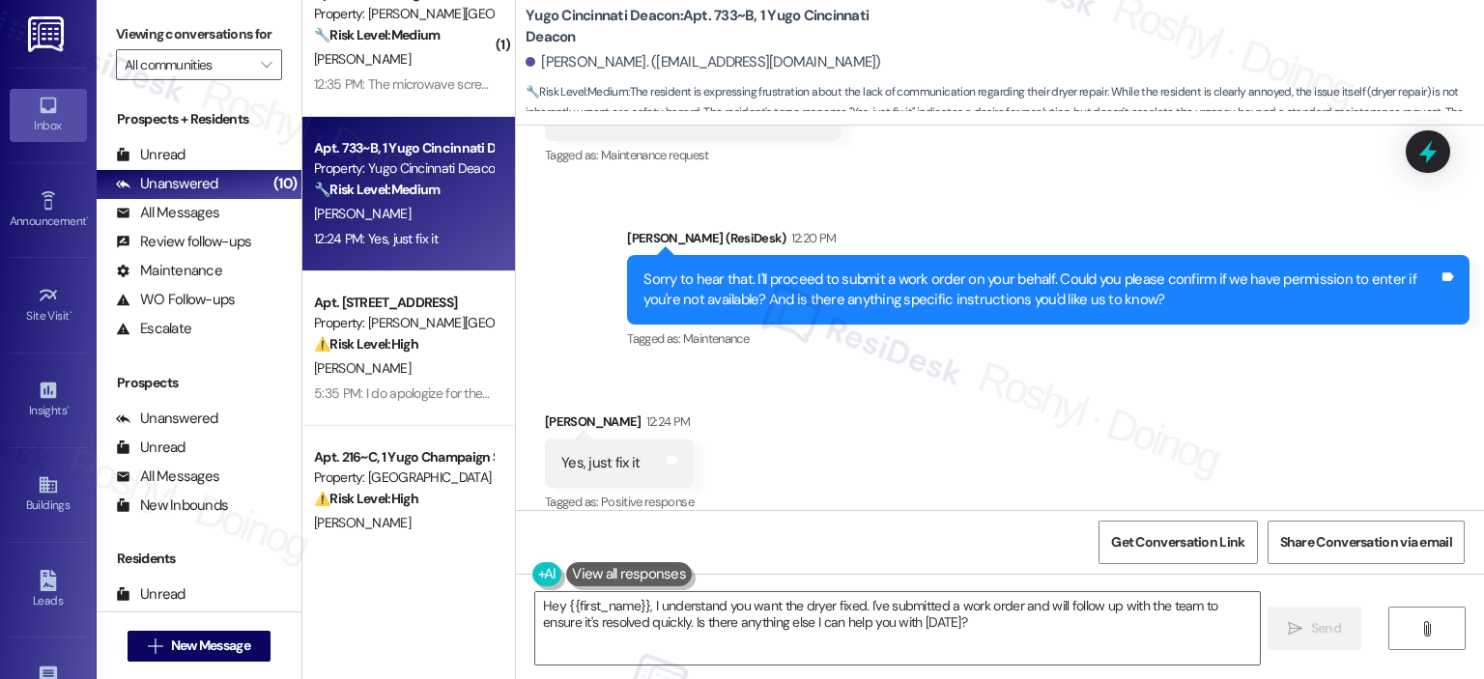
click at [984, 391] on div "Received via SMS Mariano Andaluz 12:24 PM Yes, just fix it Tags and notes Tagge…" at bounding box center [1000, 449] width 968 height 163
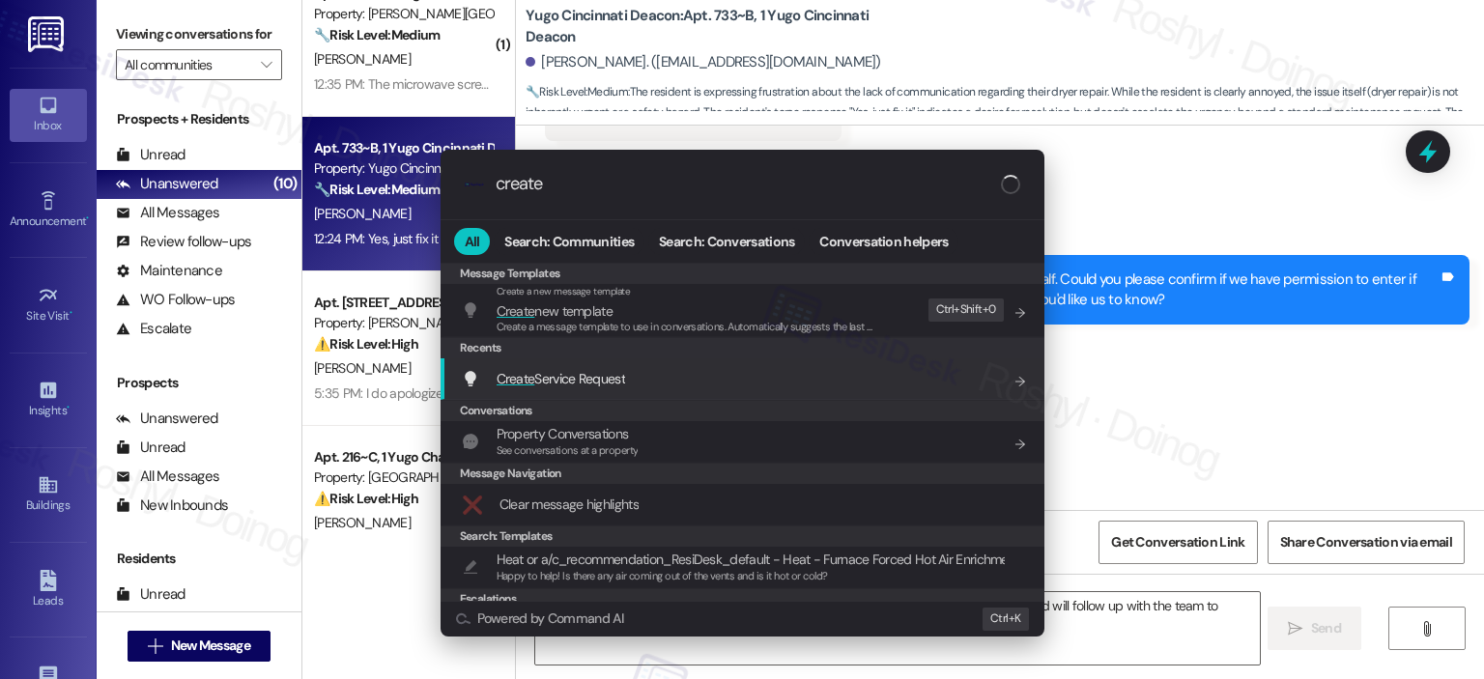
type input "create"
click at [680, 373] on div "Create Service Request Add shortcut" at bounding box center [744, 378] width 565 height 21
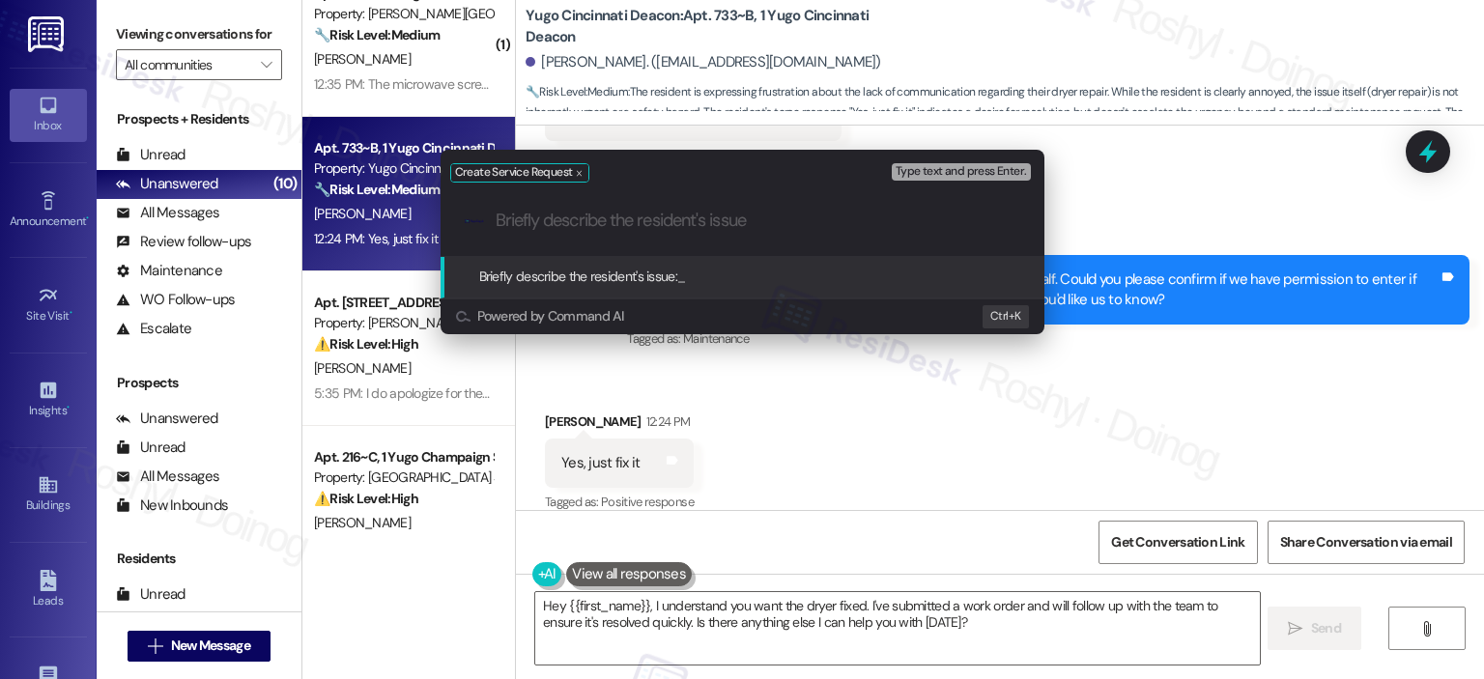
paste input "Dryer screams and screeches when turned on"
type input "Dryer screams and screeches when turned on"
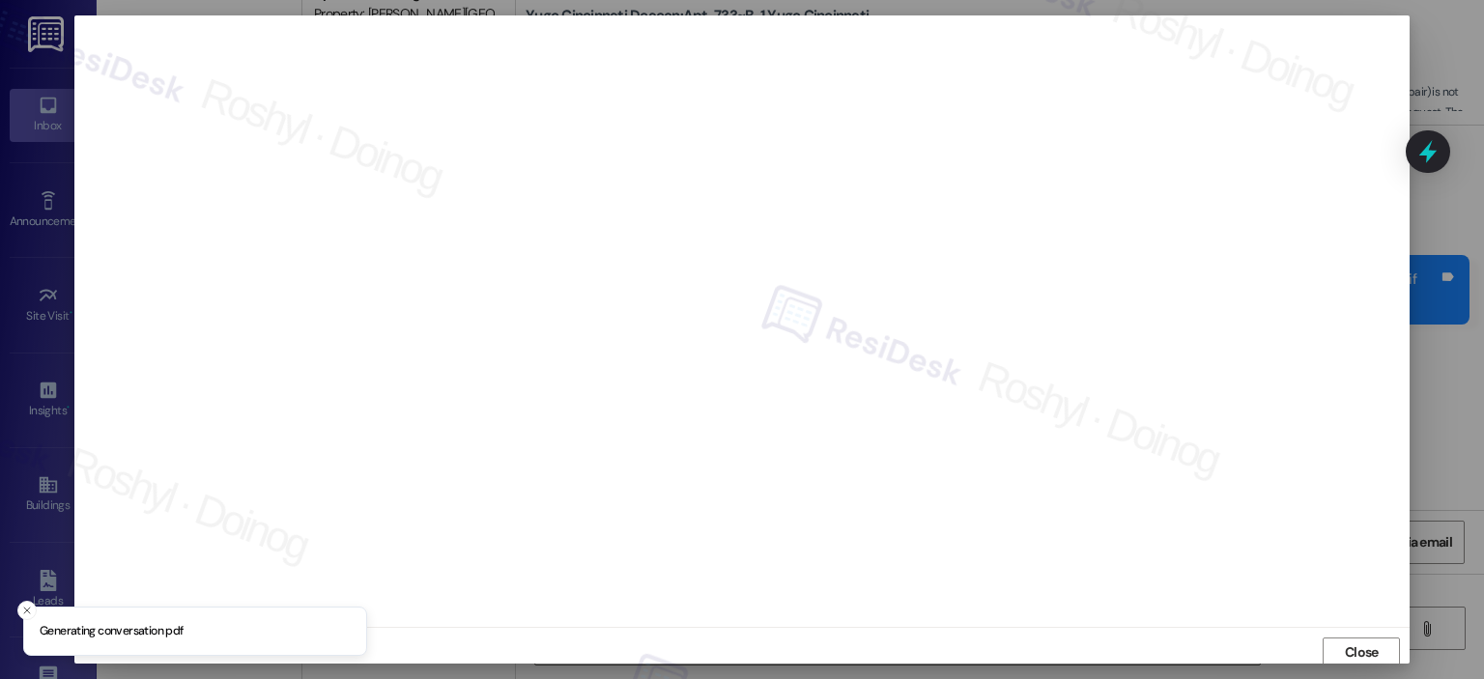
scroll to position [4, 0]
click at [1381, 641] on button "Close" at bounding box center [1361, 649] width 77 height 31
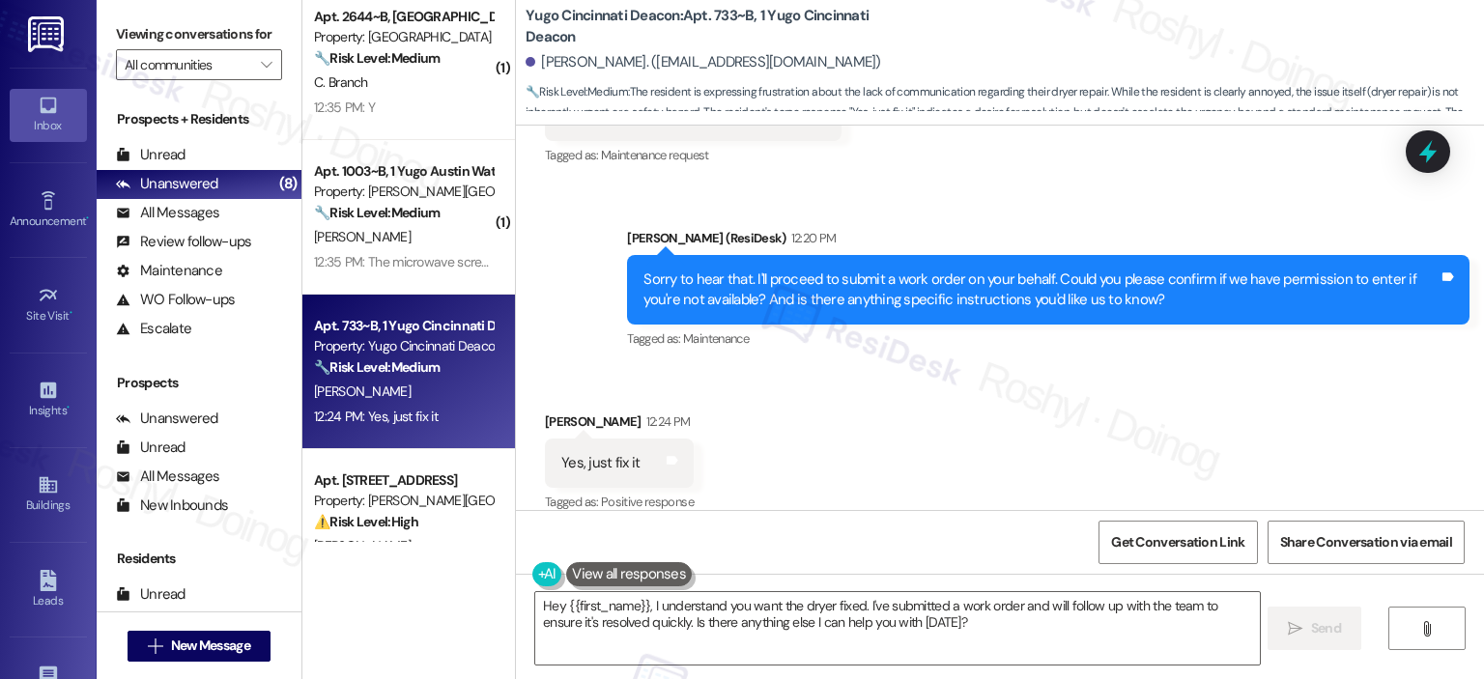
scroll to position [617, 0]
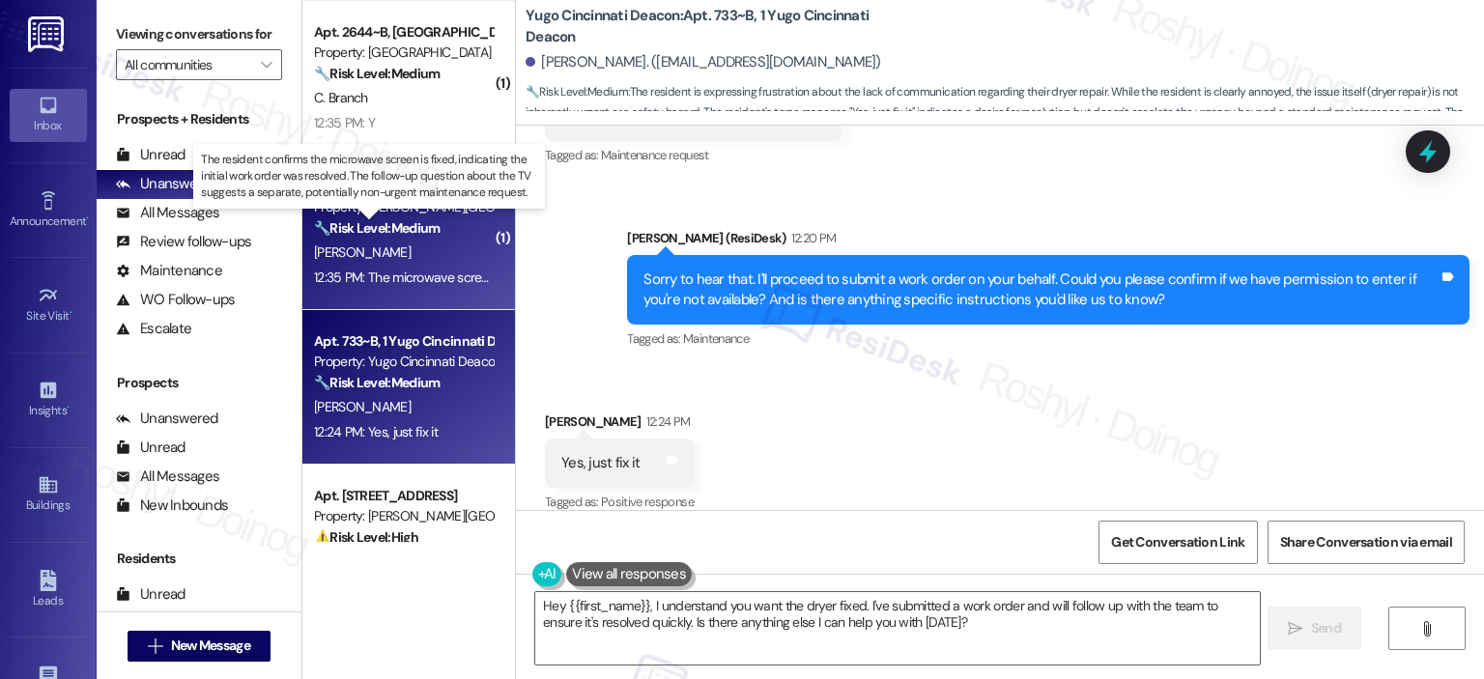
click at [406, 230] on strong "🔧 Risk Level: Medium" at bounding box center [377, 227] width 126 height 17
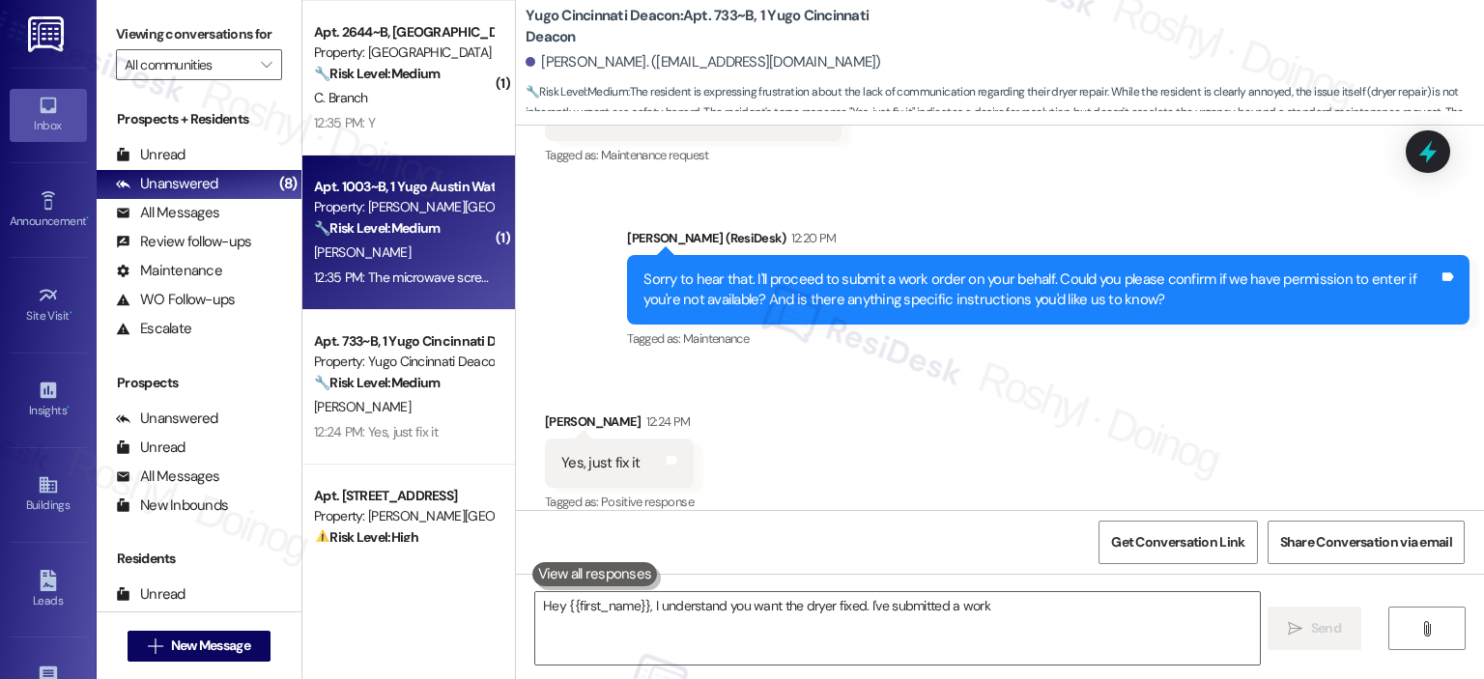
type textarea "Hey {{first_name}}, I understand you want the dryer fixed. I've submitted a work"
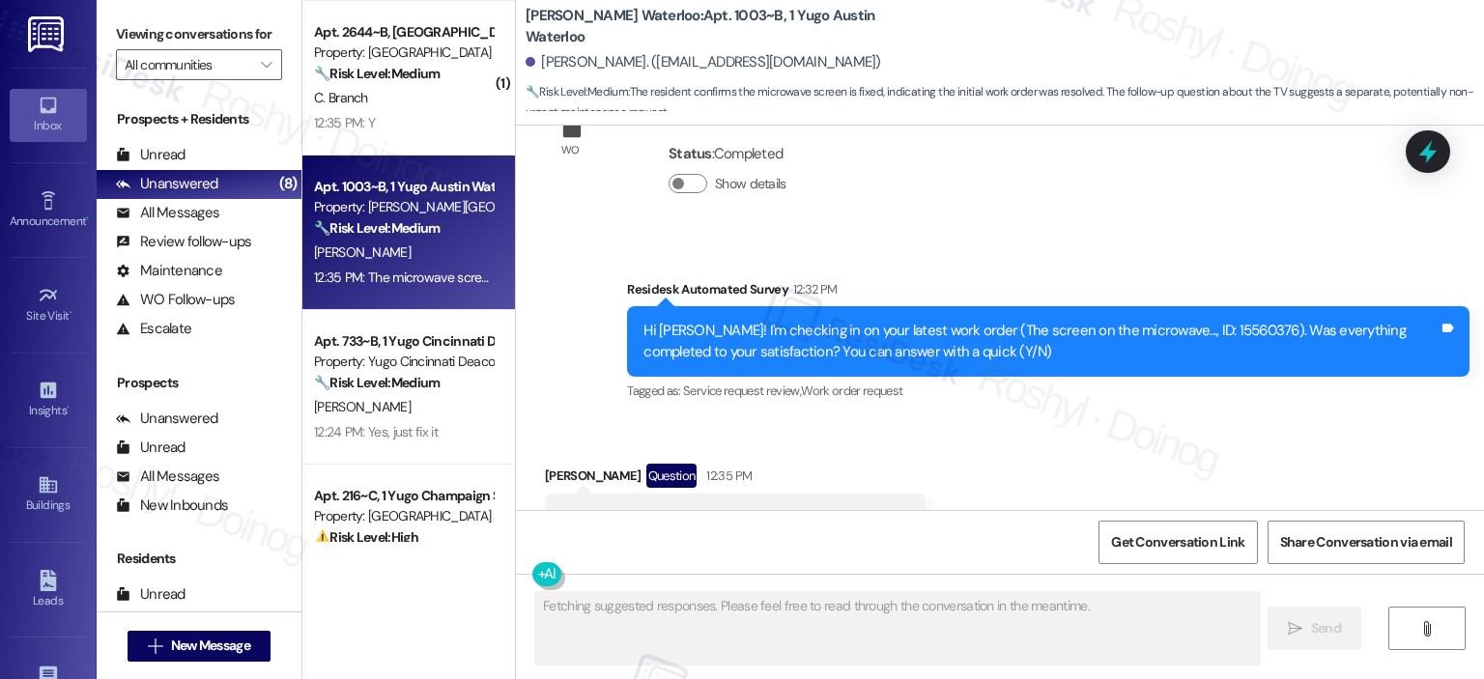
scroll to position [3361, 0]
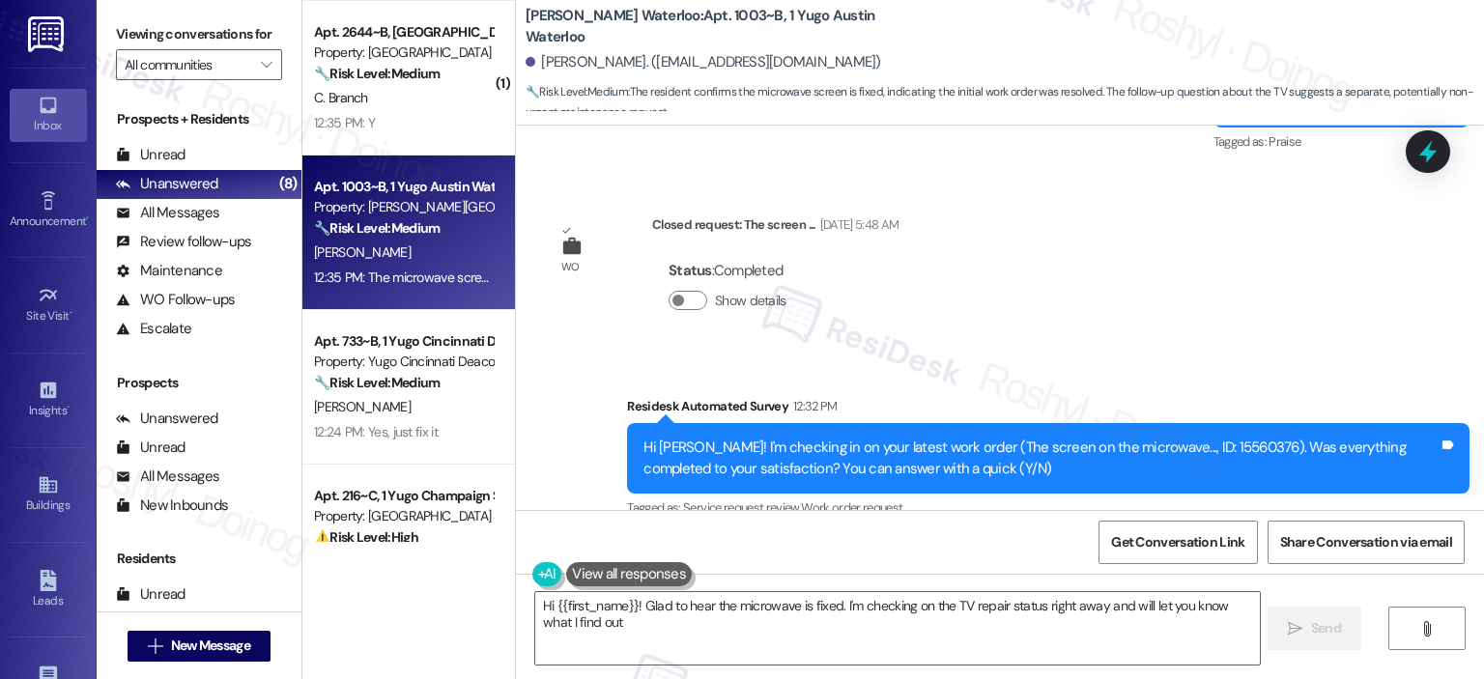
click at [978, 396] on div "Residesk Automated Survey 12:32 PM" at bounding box center [1048, 409] width 842 height 27
type textarea "Hi {{first_name}}! Glad to hear the microwave is fixed. I'm checking on the TV …"
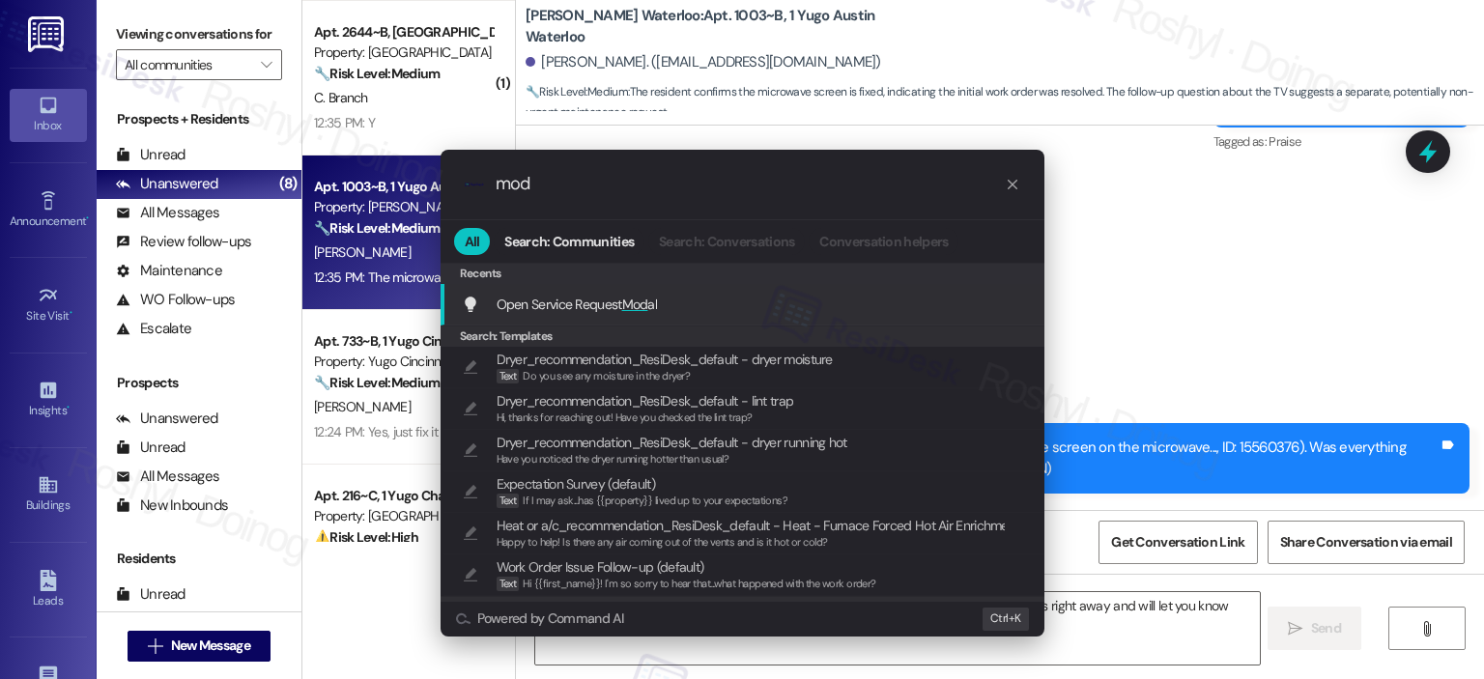
type input "mod"
click at [800, 302] on div "Open Service Request Mod al Add shortcut" at bounding box center [744, 304] width 565 height 21
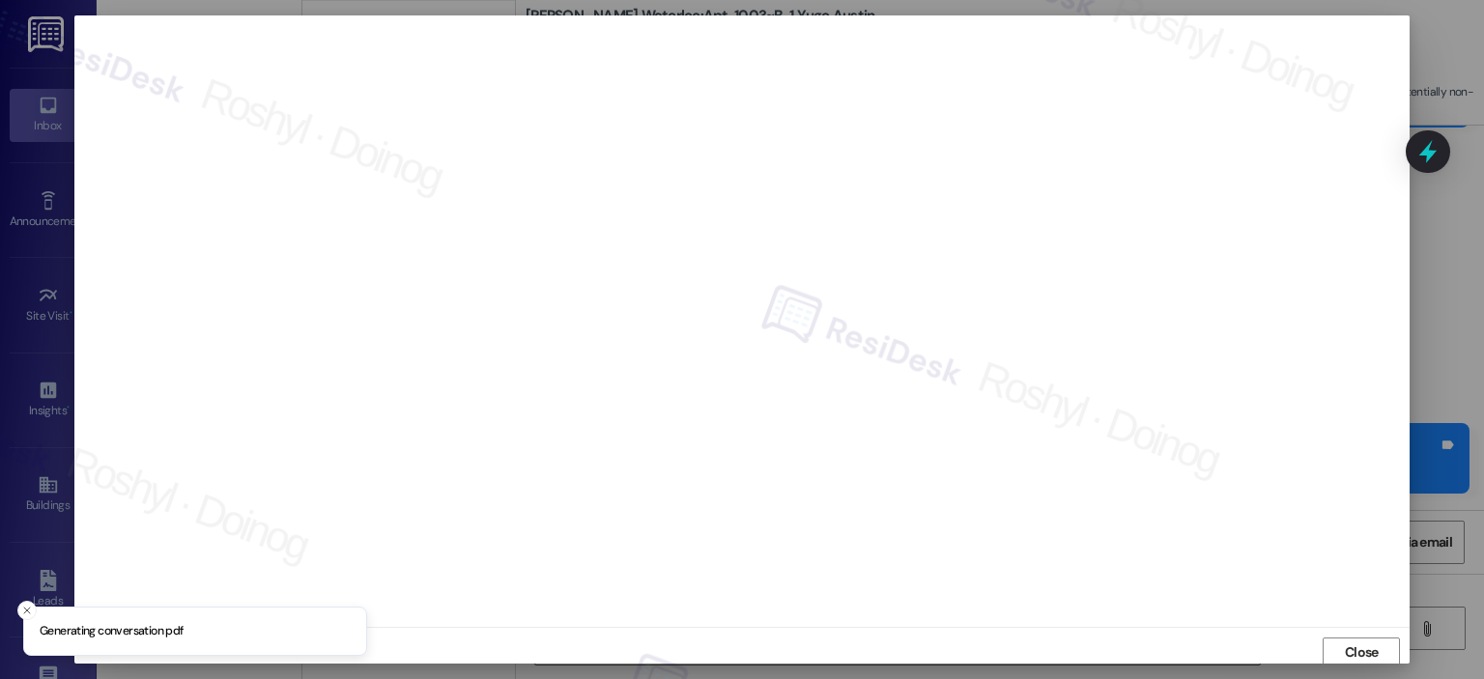
scroll to position [4, 0]
click at [1380, 641] on button "Close" at bounding box center [1361, 649] width 77 height 31
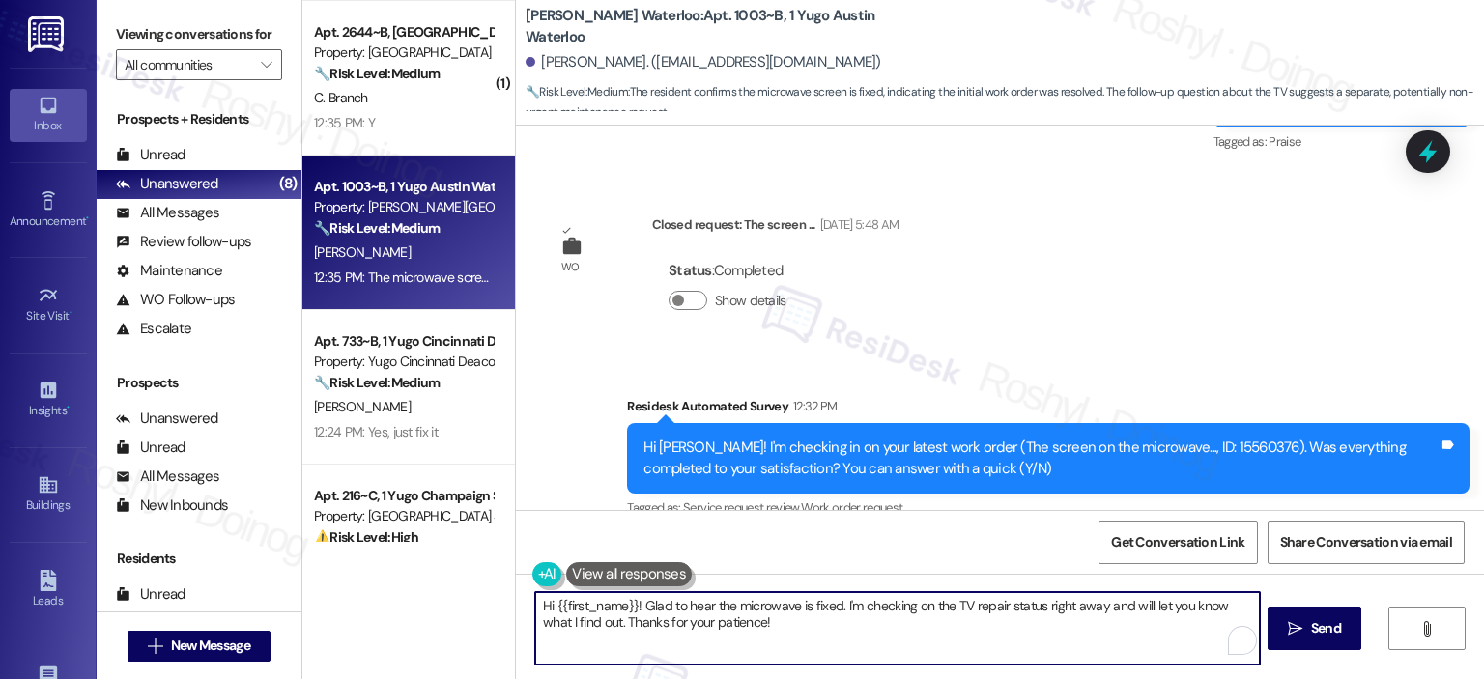
drag, startPoint x: 631, startPoint y: 603, endPoint x: 404, endPoint y: 585, distance: 227.7
click at [404, 585] on div "( 3 ) Apt. 608~C, 1 Yugo Austin Waterloo Property: Yugo Austin Waterloo 🔧 Risk …" at bounding box center [893, 339] width 1182 height 679
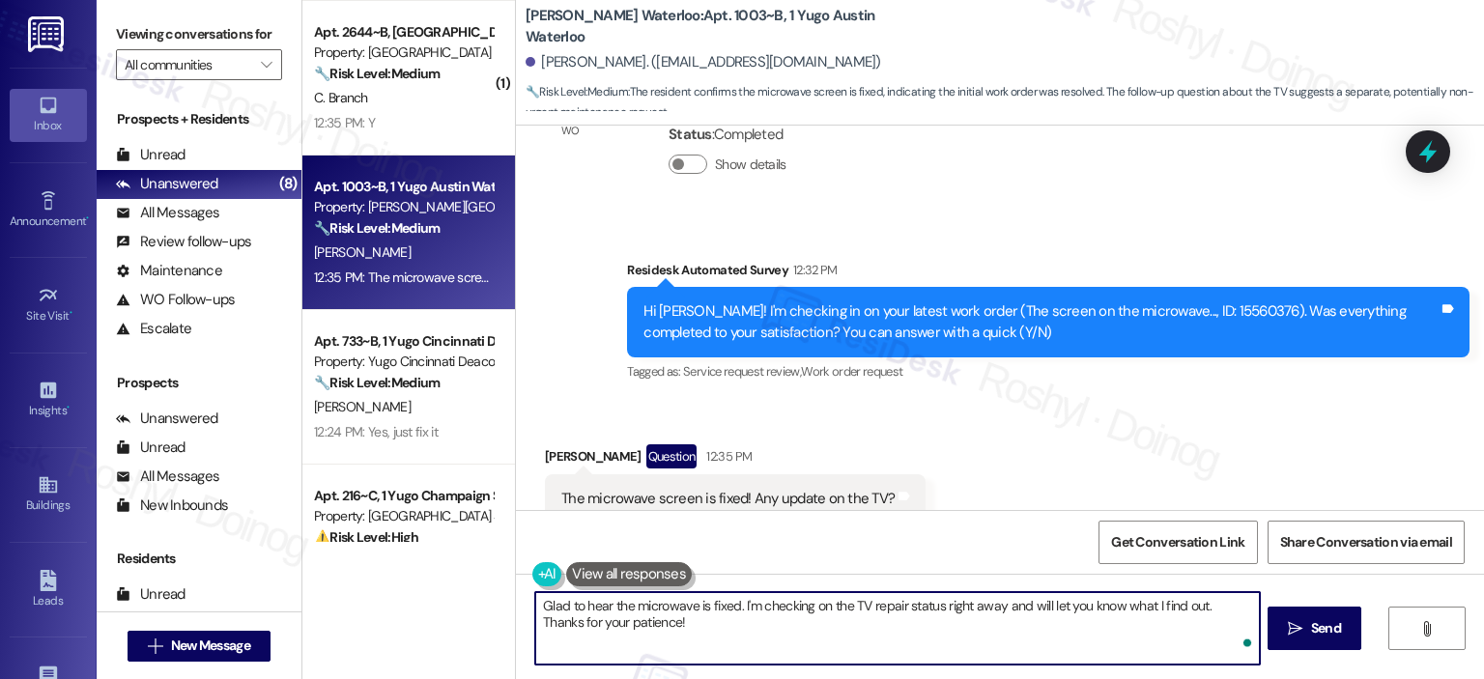
scroll to position [3554, 0]
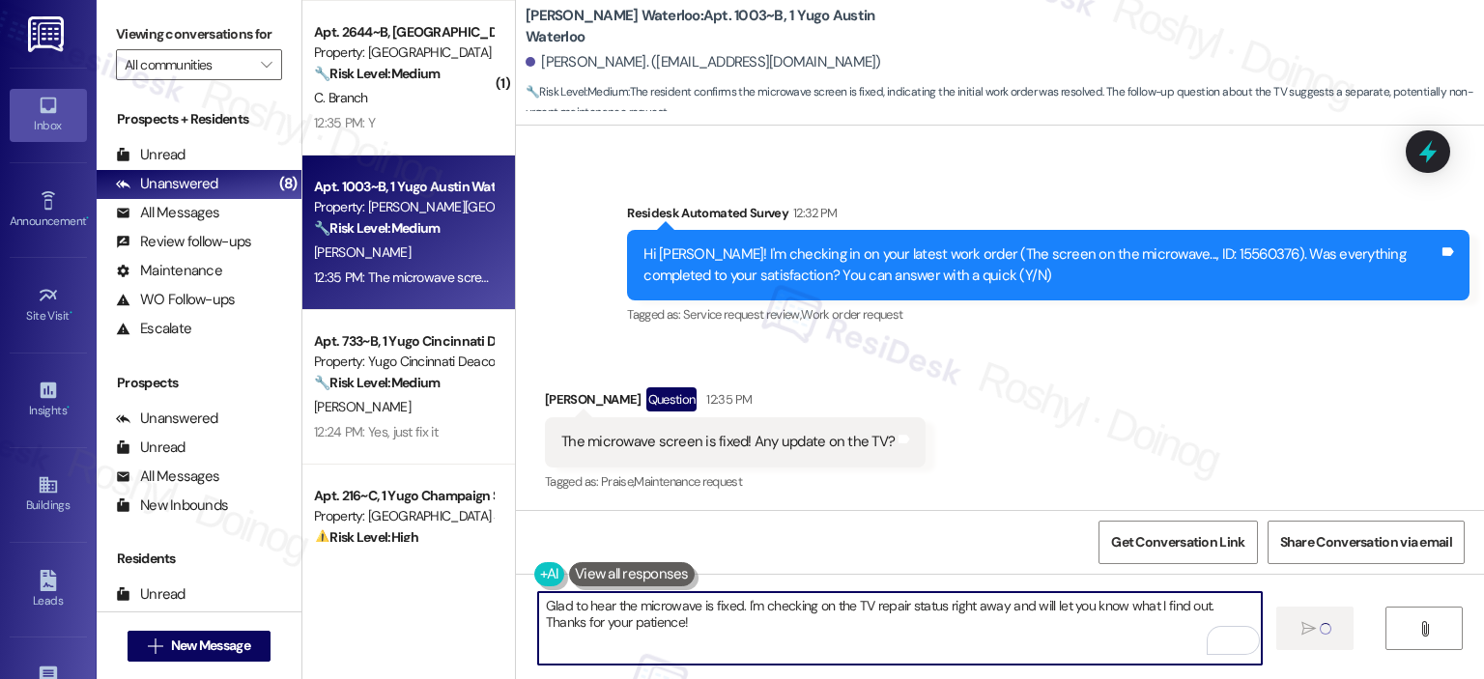
type textarea "Glad to hear the microwave is fixed. I'm checking on the TV repair status right…"
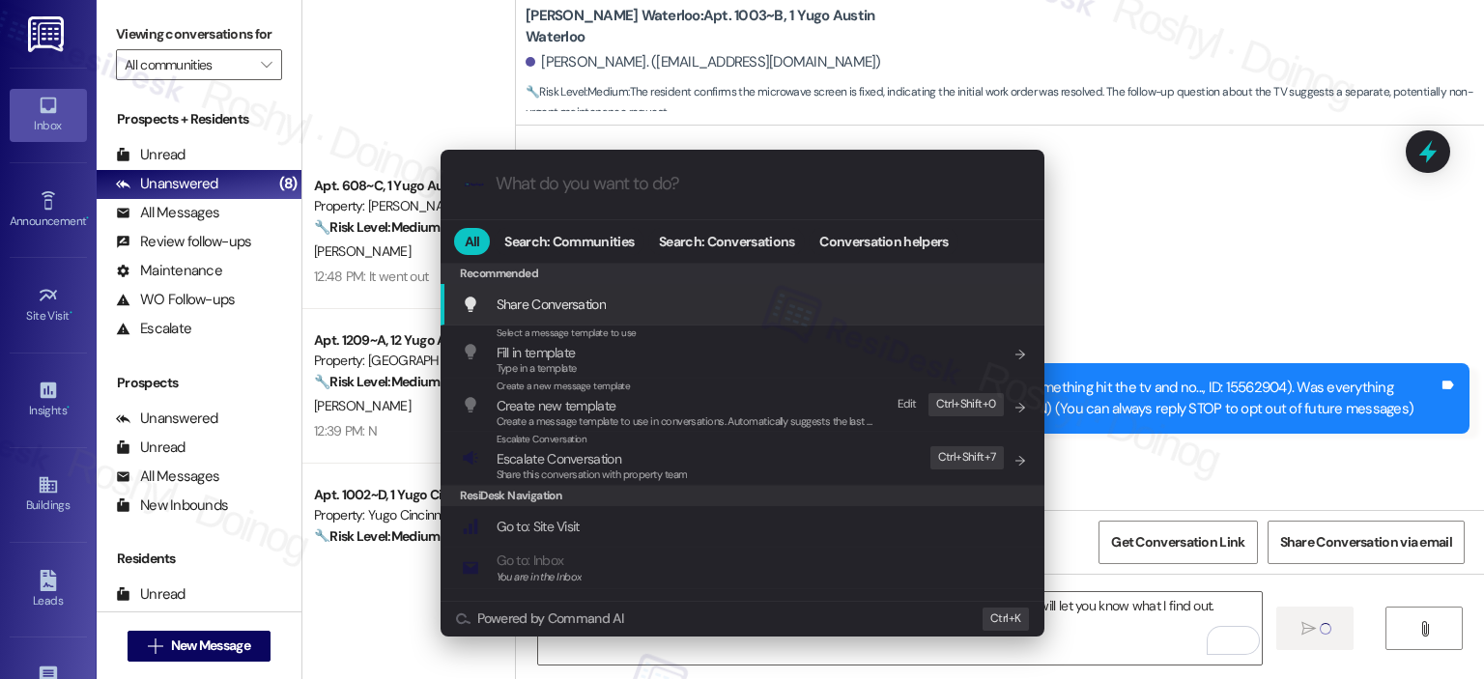
scroll to position [617, 0]
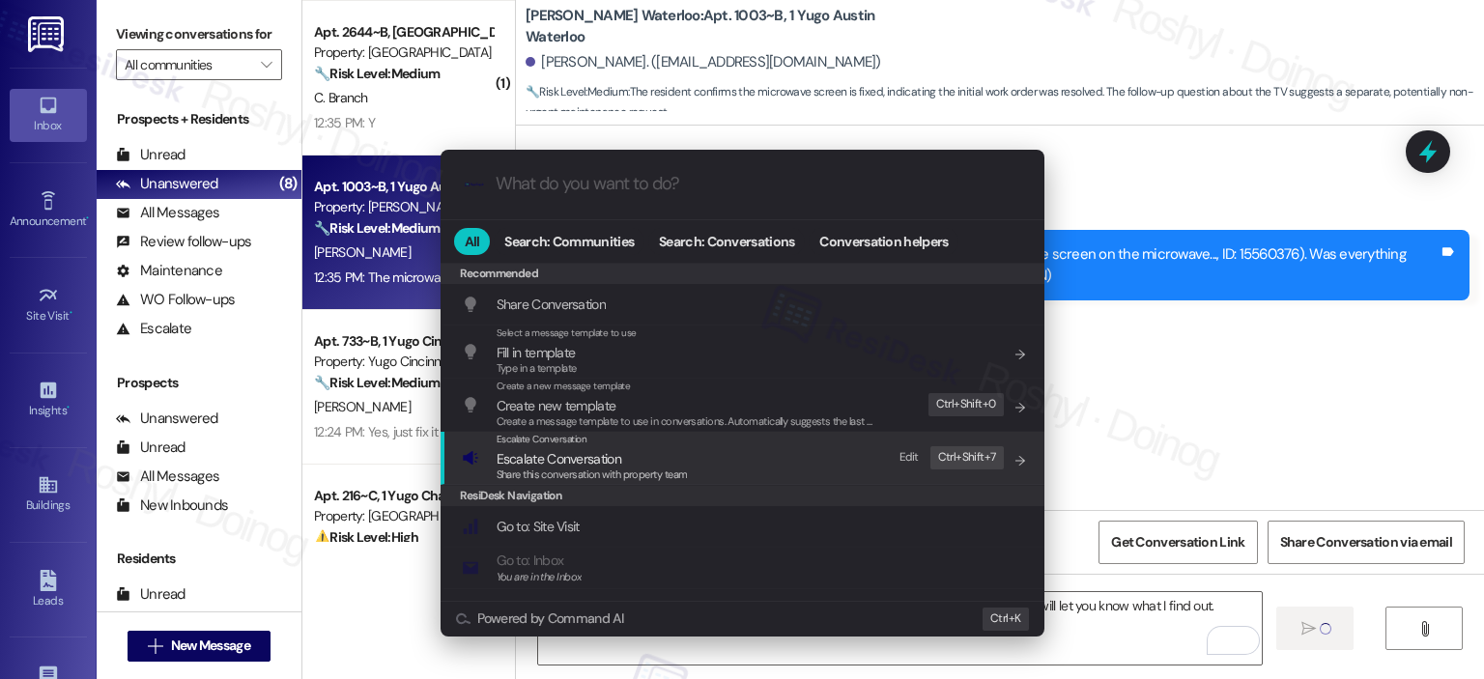
click at [852, 459] on div "Escalate Conversation Escalate Conversation Share this conversation with proper…" at bounding box center [744, 458] width 565 height 52
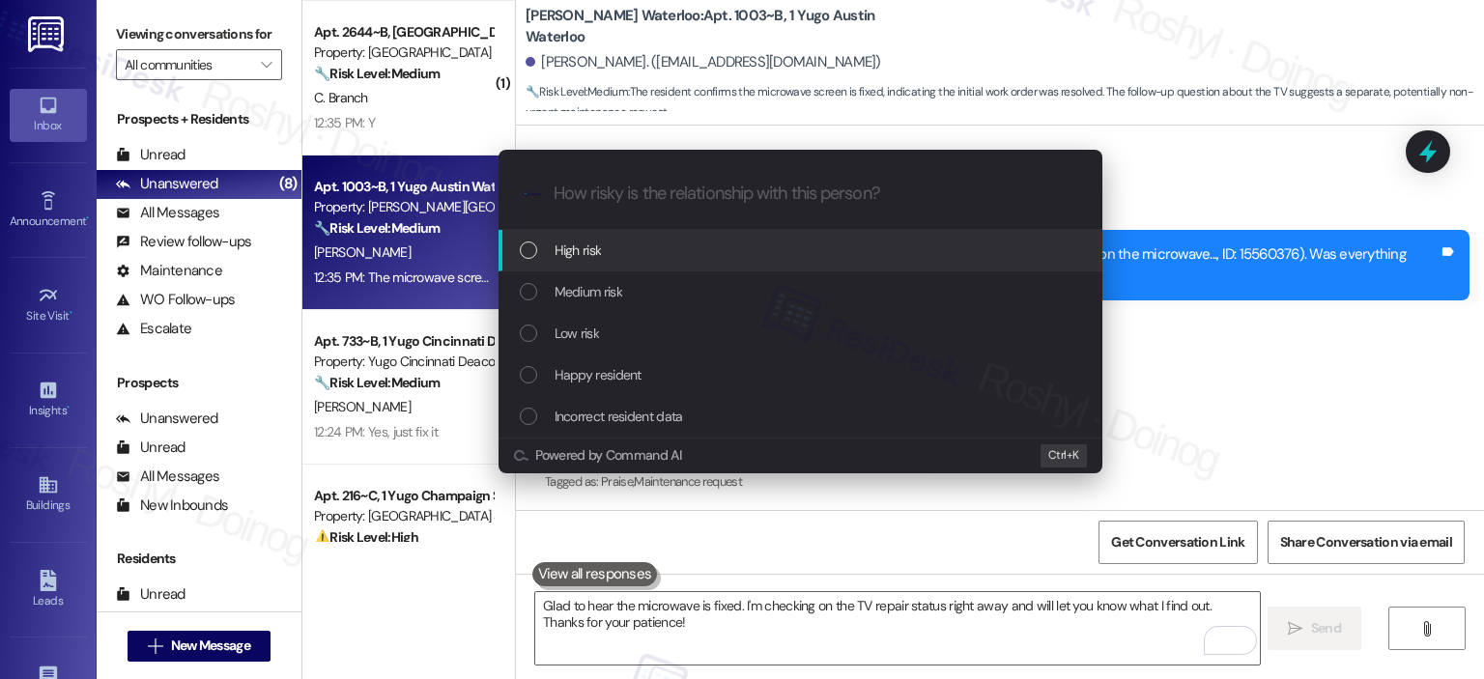
scroll to position [3553, 0]
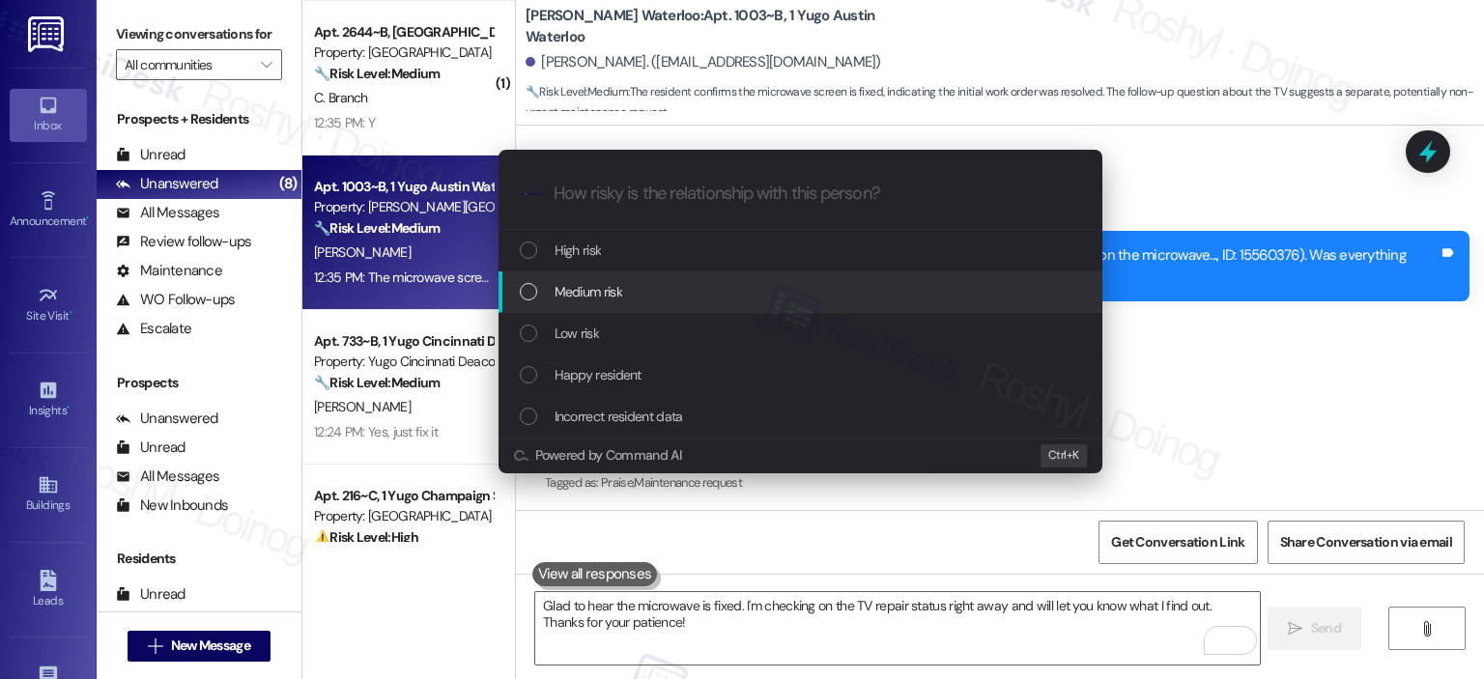
click at [622, 296] on span "Medium risk" at bounding box center [589, 291] width 68 height 21
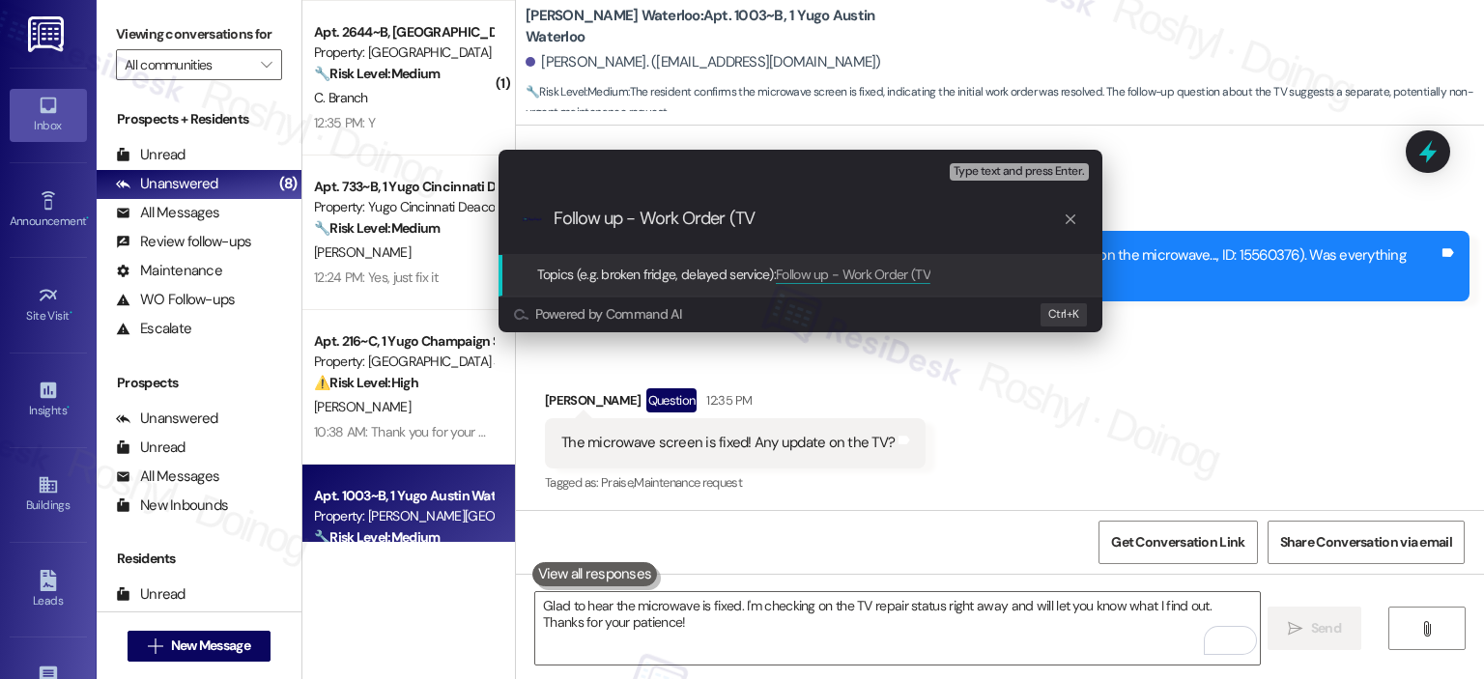
paste input "15566400"
type input "Follow up - Work Order (TV 15566400)"
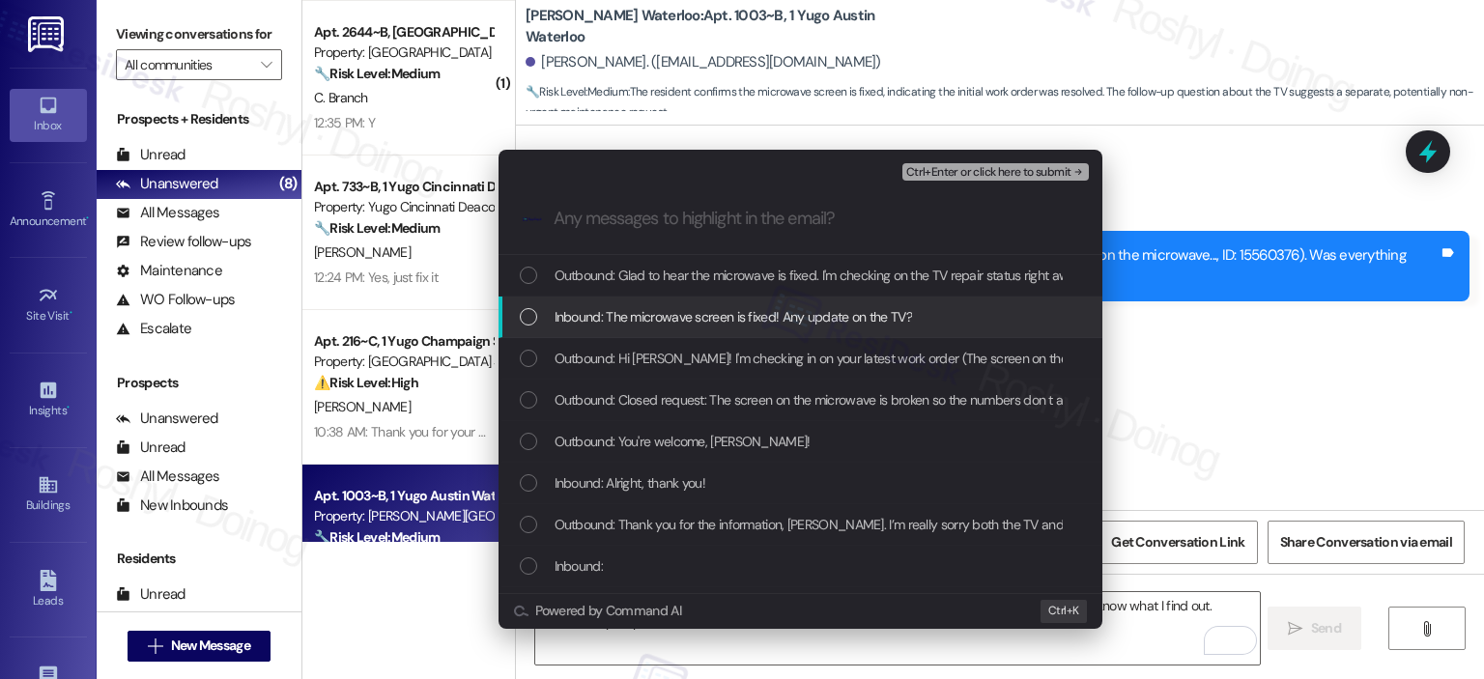
click at [719, 327] on div "Inbound: The microwave screen is fixed! Any update on the TV?" at bounding box center [800, 318] width 604 height 42
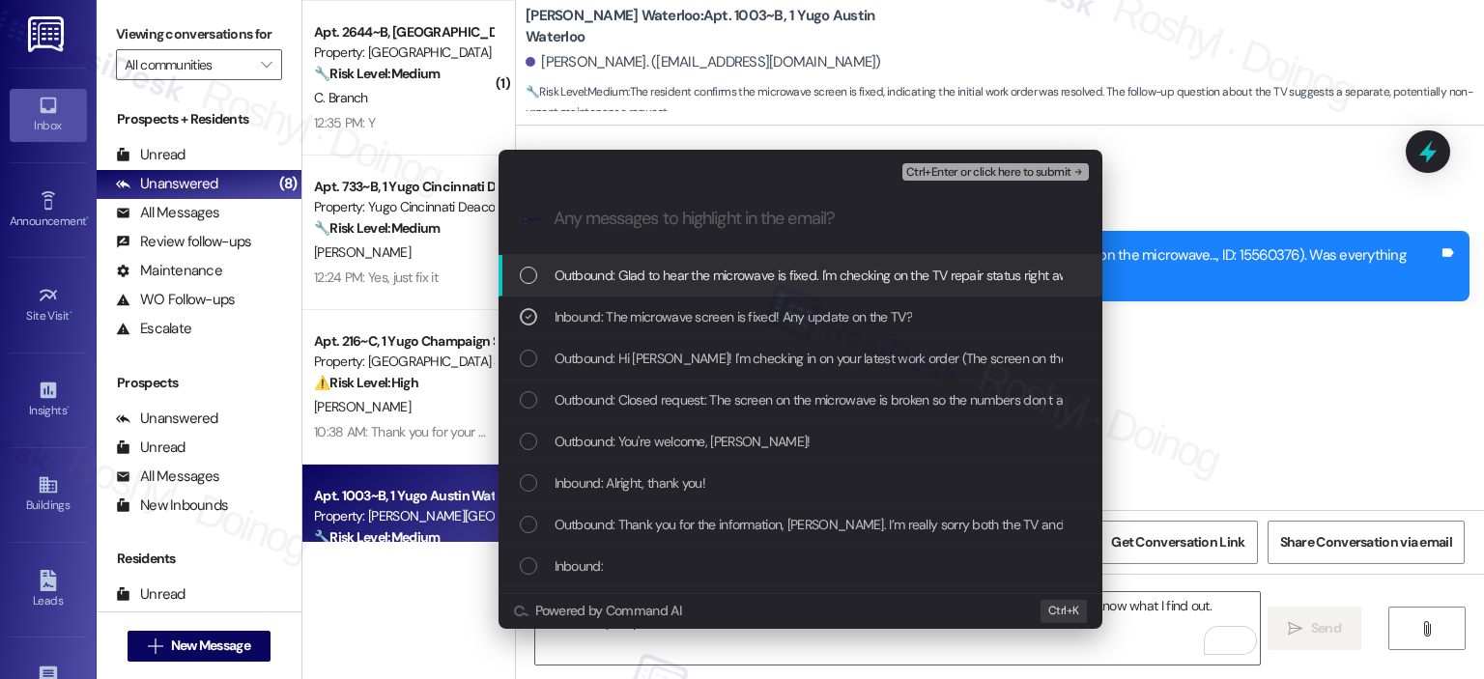
click at [1028, 169] on span "Ctrl+Enter or click here to submit" at bounding box center [988, 173] width 165 height 14
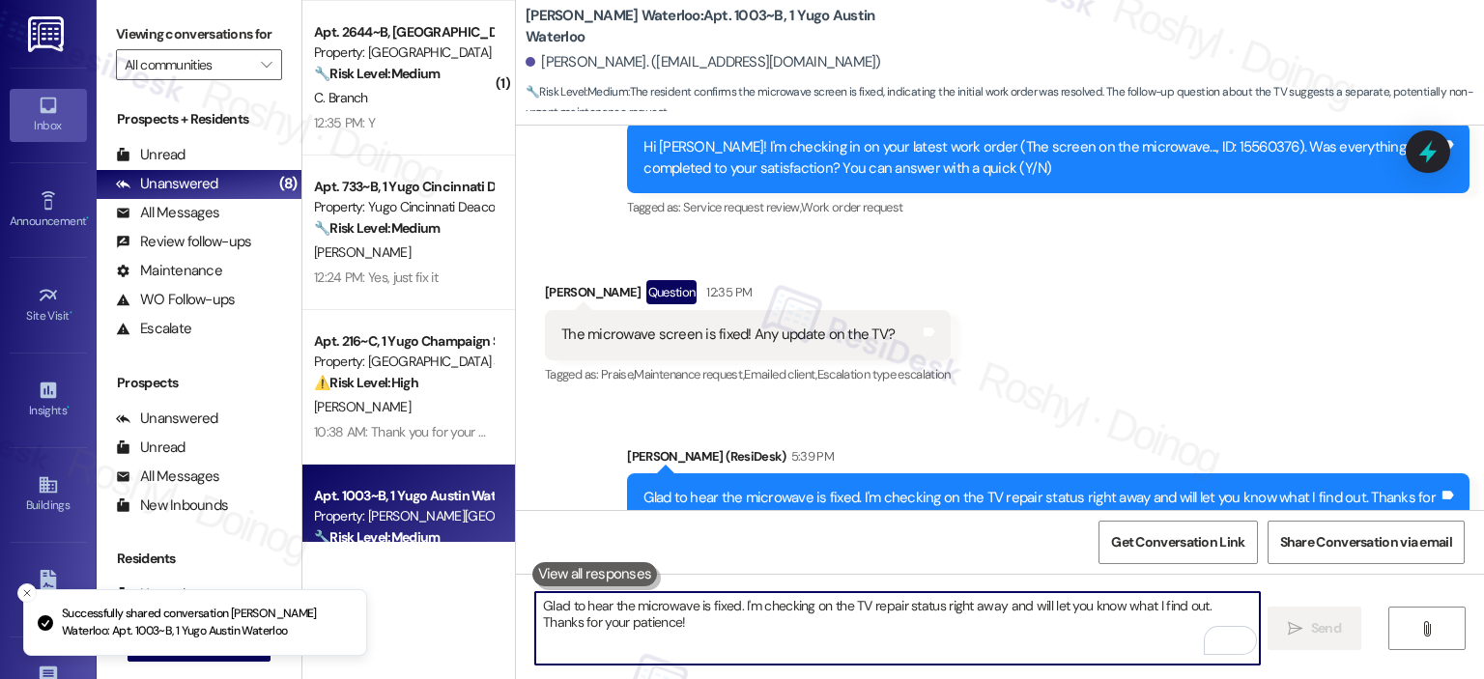
scroll to position [3738, 0]
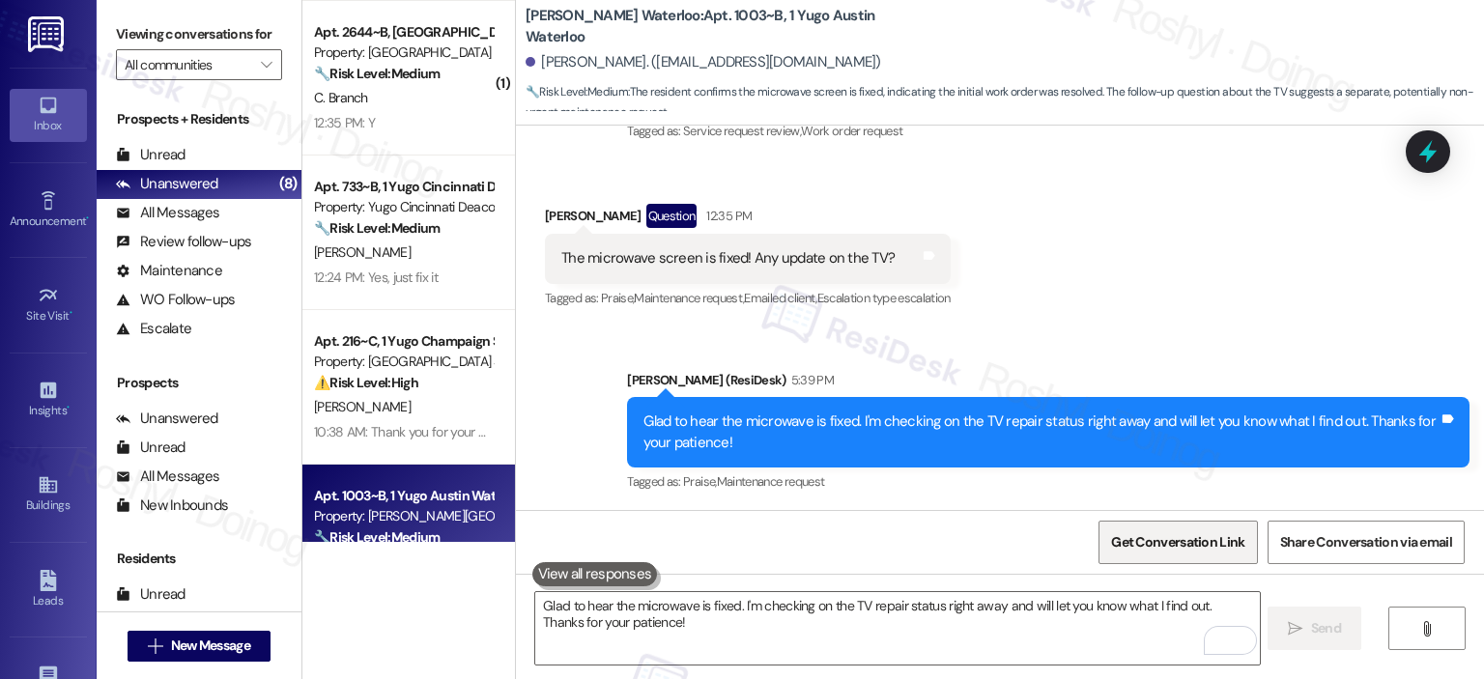
click at [1208, 536] on span "Get Conversation Link" at bounding box center [1177, 542] width 133 height 20
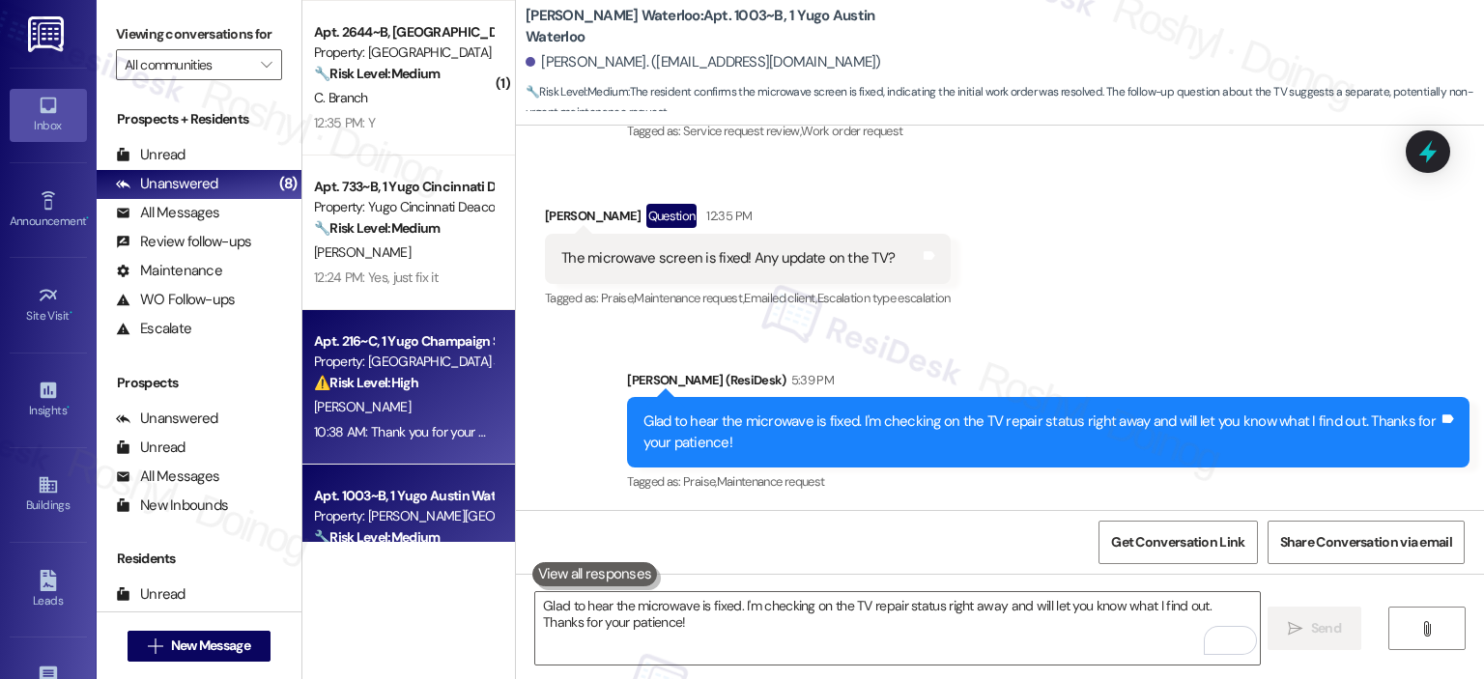
click at [390, 420] on div "10:38 AM: Thank you for your message. Our offices are currently closed, but we …" at bounding box center [403, 432] width 183 height 24
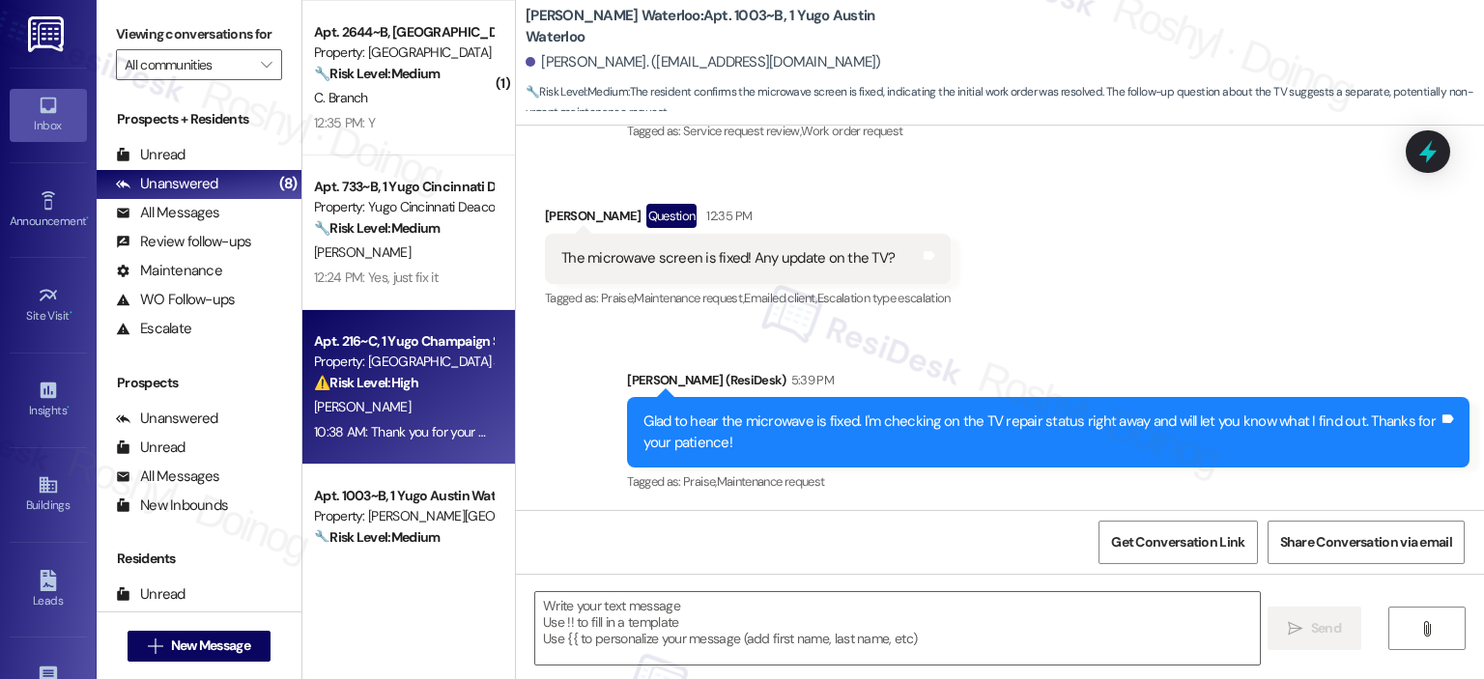
type textarea "Fetching suggested responses. Please feel free to read through the conversation…"
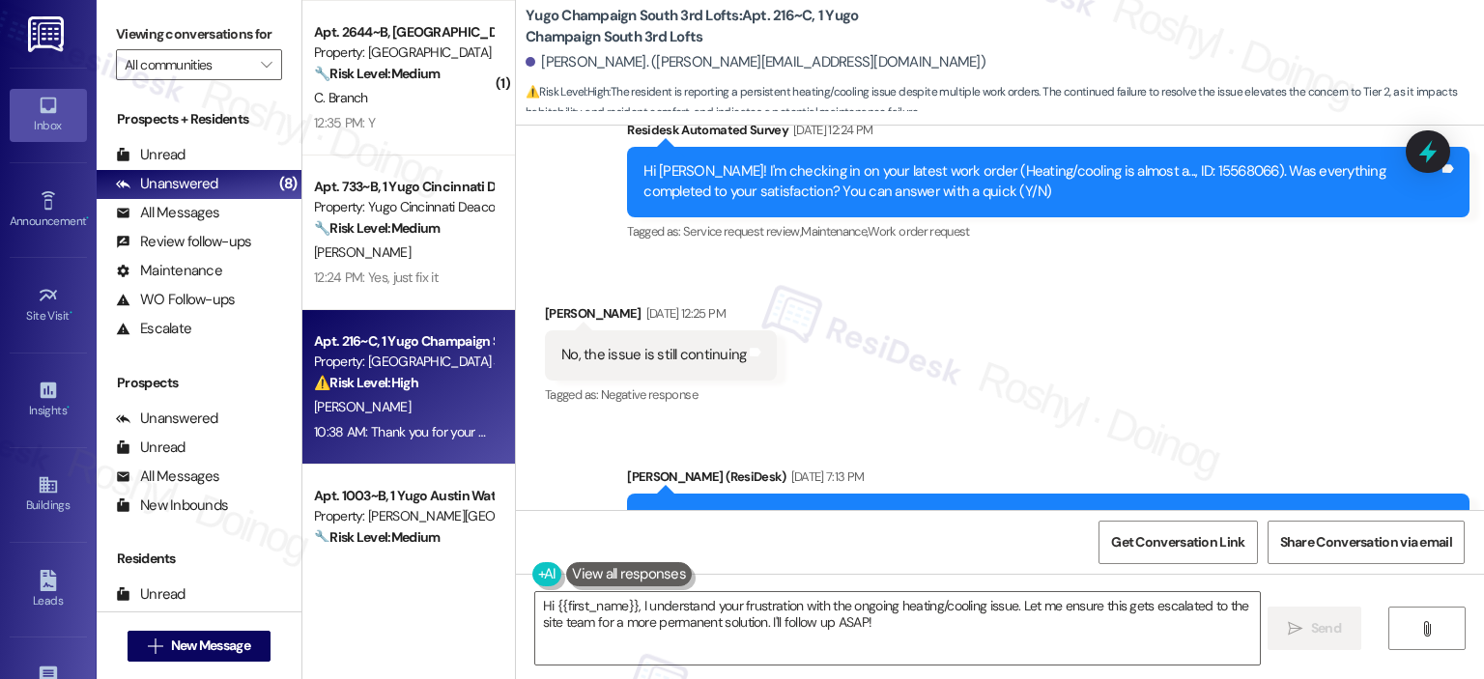
scroll to position [2733, 0]
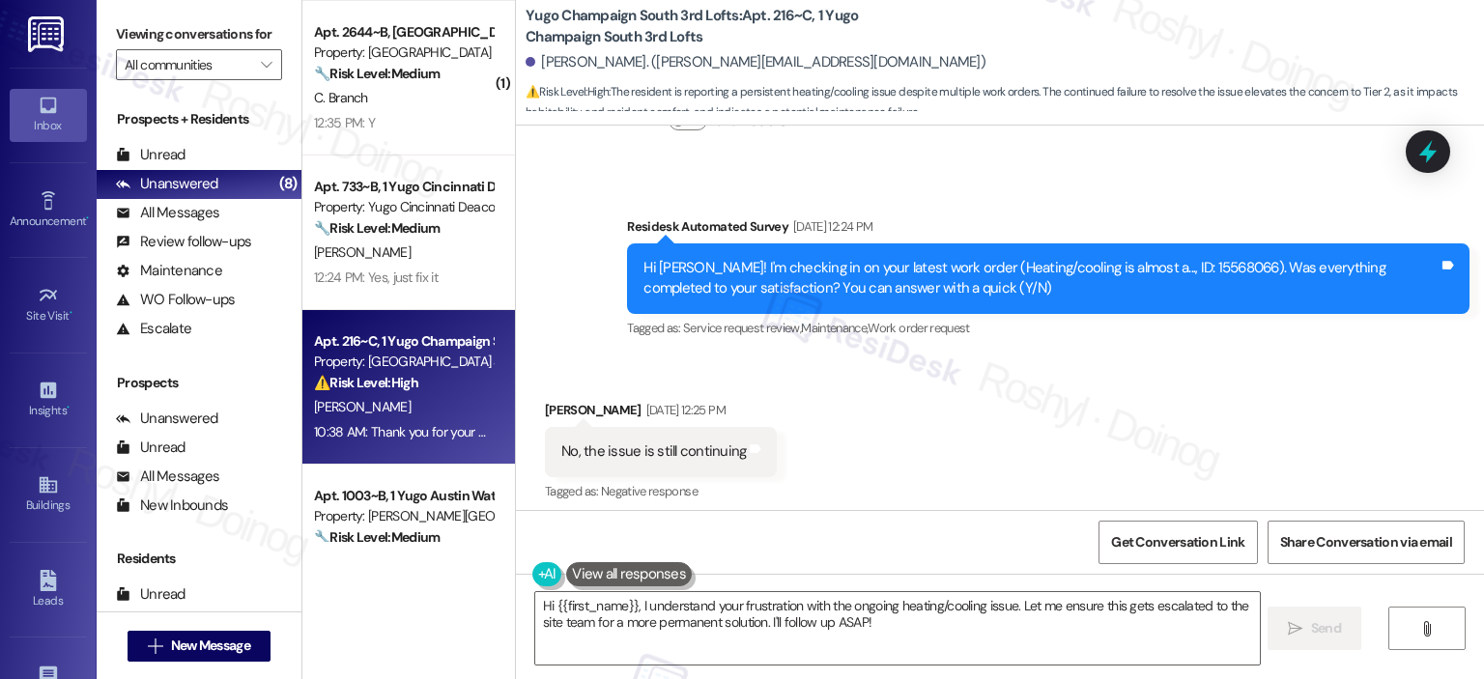
click at [877, 386] on div "Received via SMS Sarah Rodriguez Sep 19, 2025 at 12:25 PM No, the issue is stil…" at bounding box center [1000, 437] width 968 height 163
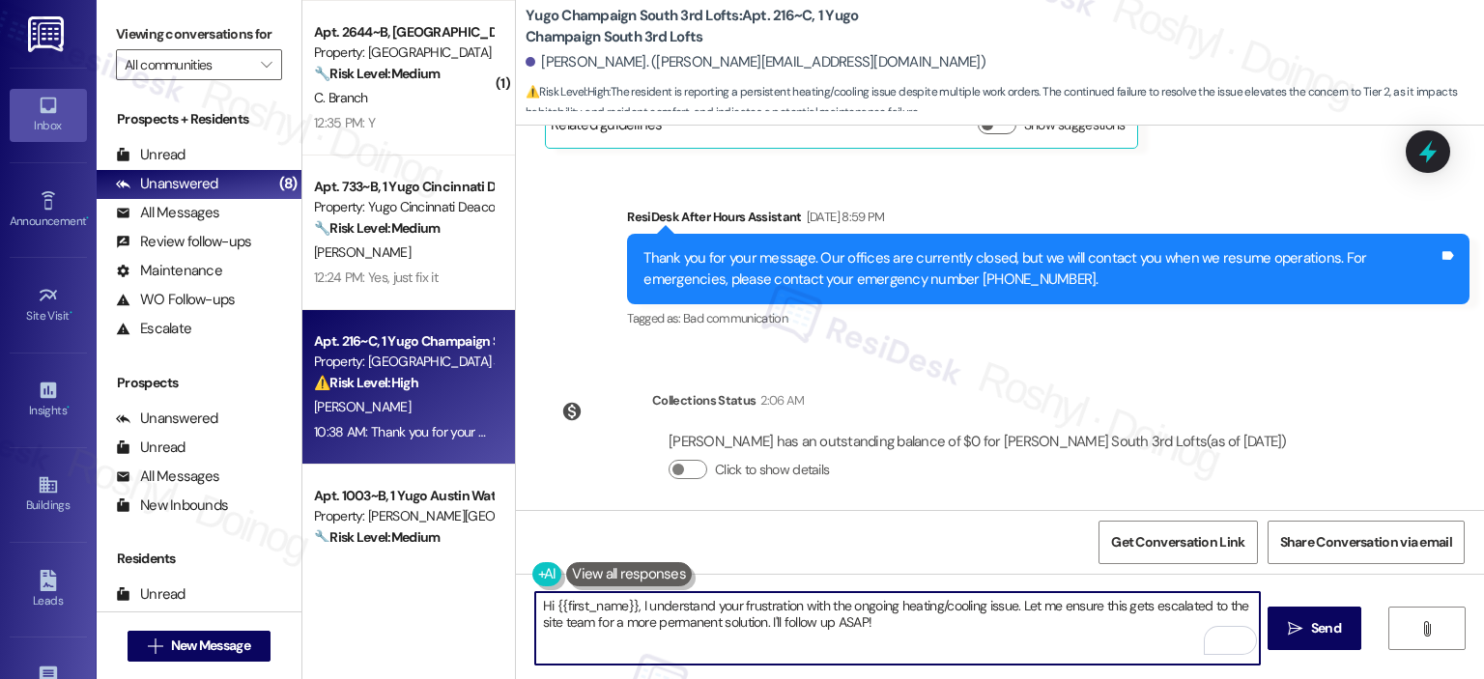
scroll to position [3989, 0]
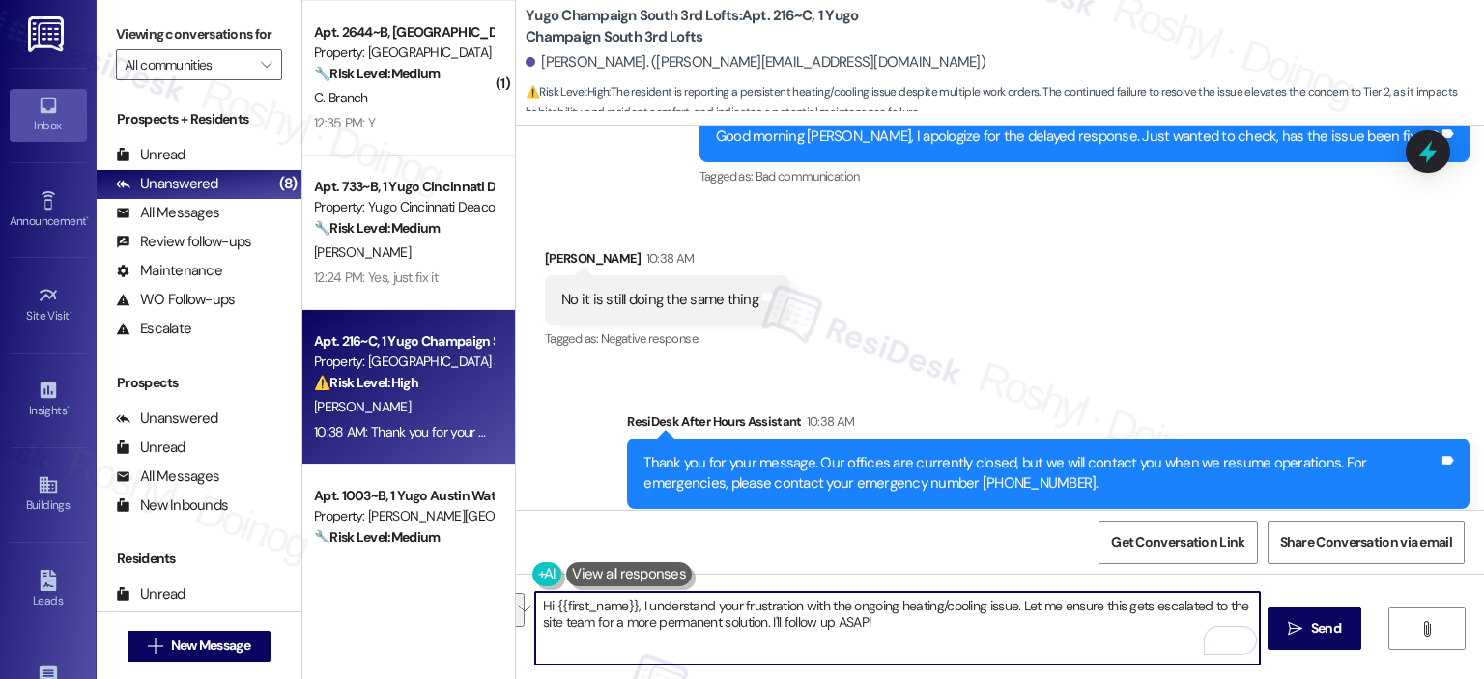
drag, startPoint x: 877, startPoint y: 623, endPoint x: 518, endPoint y: 594, distance: 360.5
click at [525, 594] on div "Hi {{first_name}}, I understand your frustration with the ongoing heating/cooli…" at bounding box center [888, 628] width 726 height 74
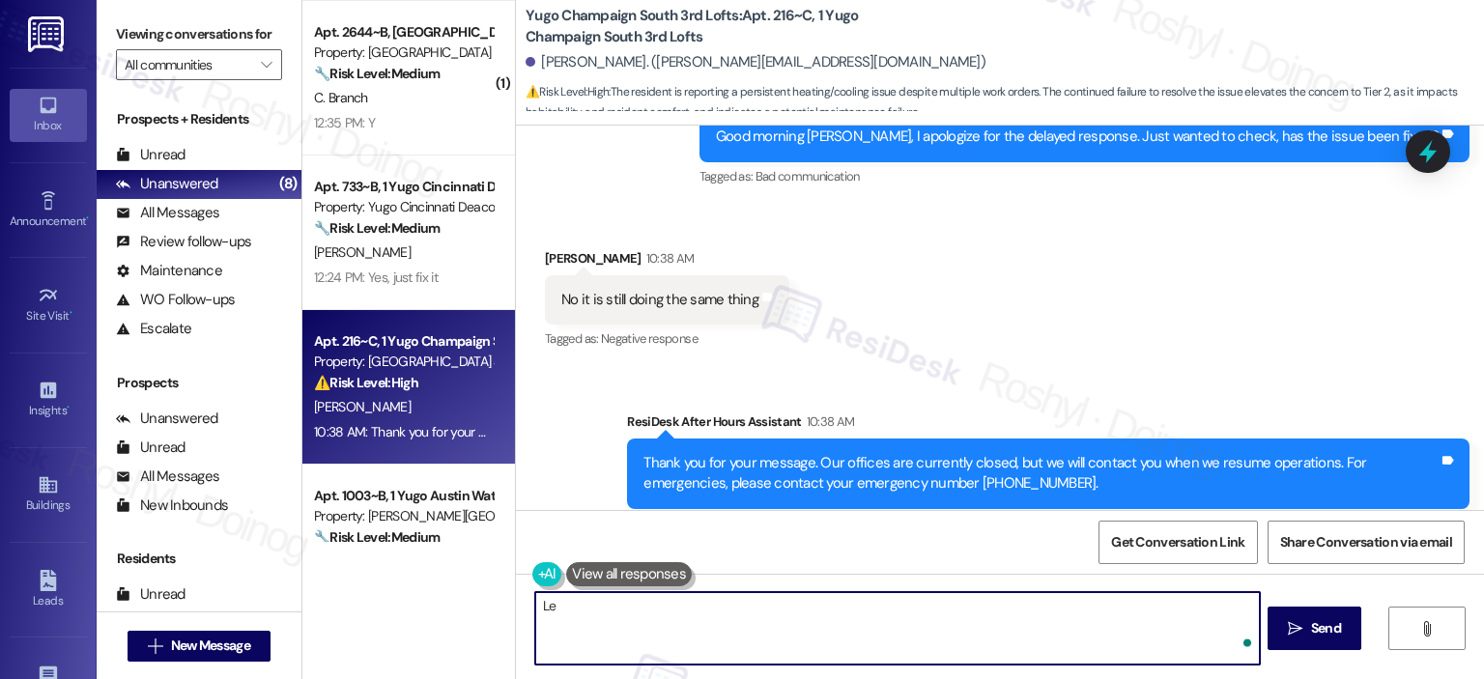
type textarea "L"
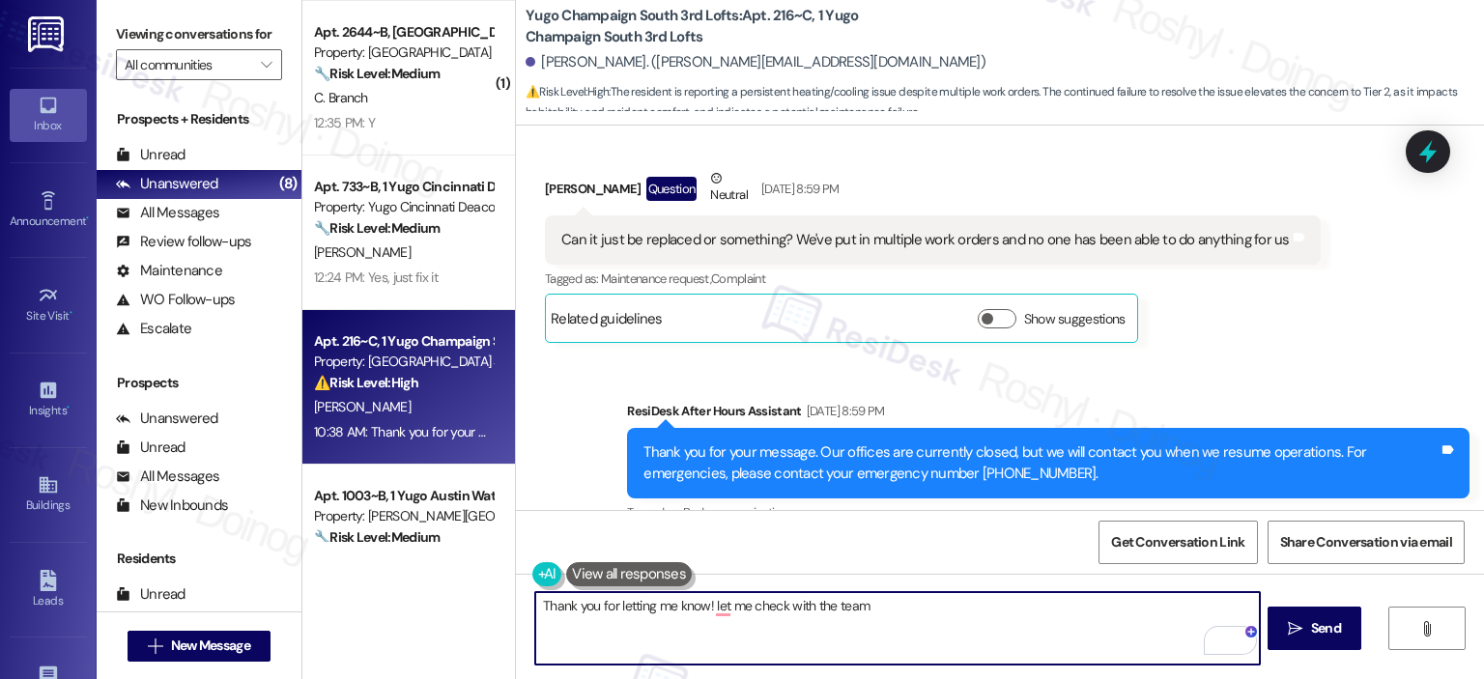
scroll to position [3313, 0]
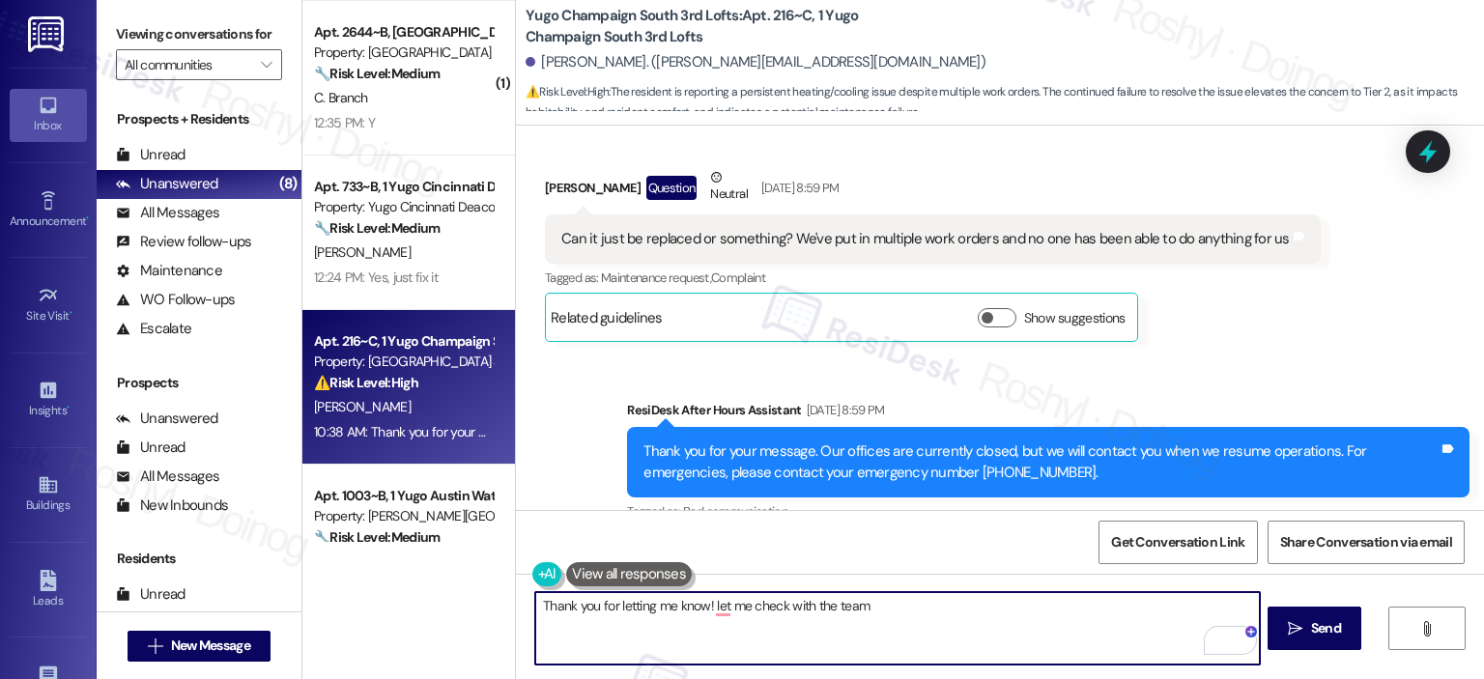
click at [704, 596] on textarea "Thank you for letting me know! let me check with the team" at bounding box center [897, 628] width 724 height 72
click at [704, 599] on textarea "Thank you for letting me know! let me check with the team" at bounding box center [897, 628] width 724 height 72
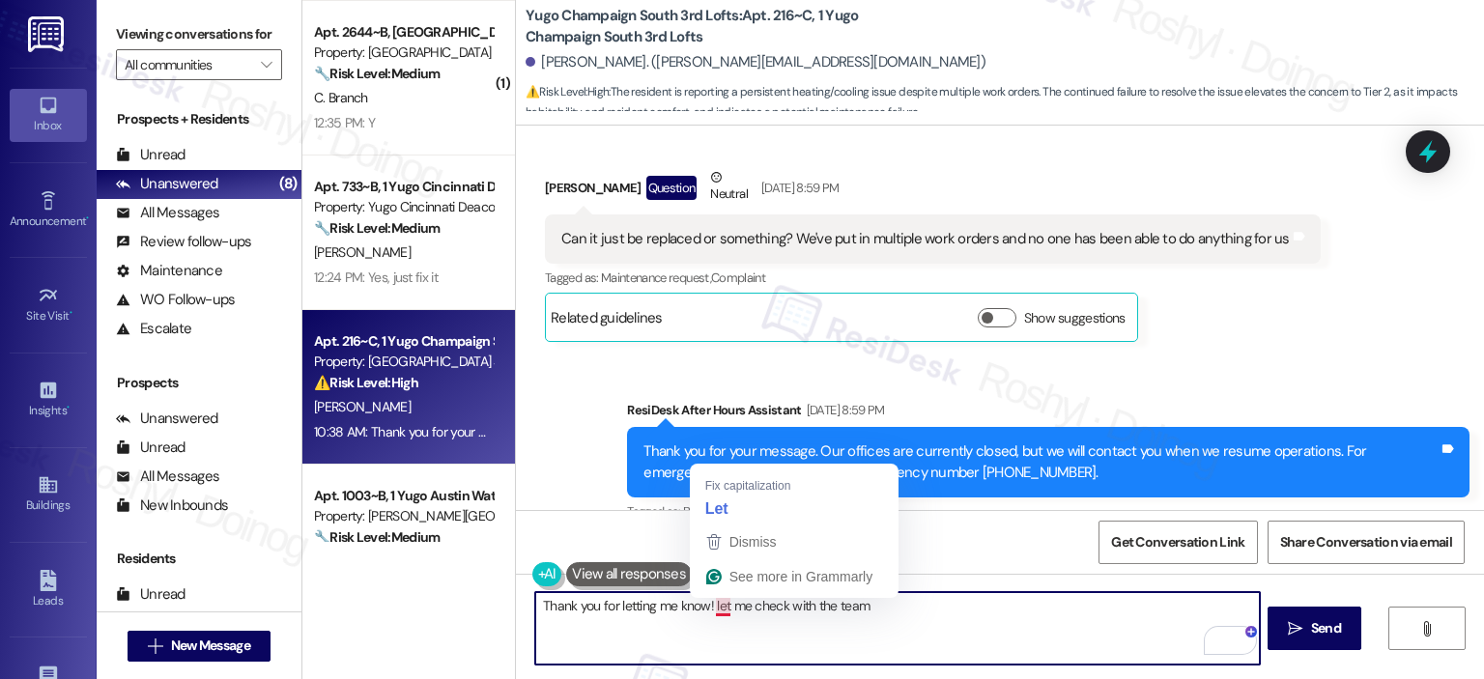
click at [705, 610] on textarea "Thank you for letting me know! let me check with the team" at bounding box center [897, 628] width 724 height 72
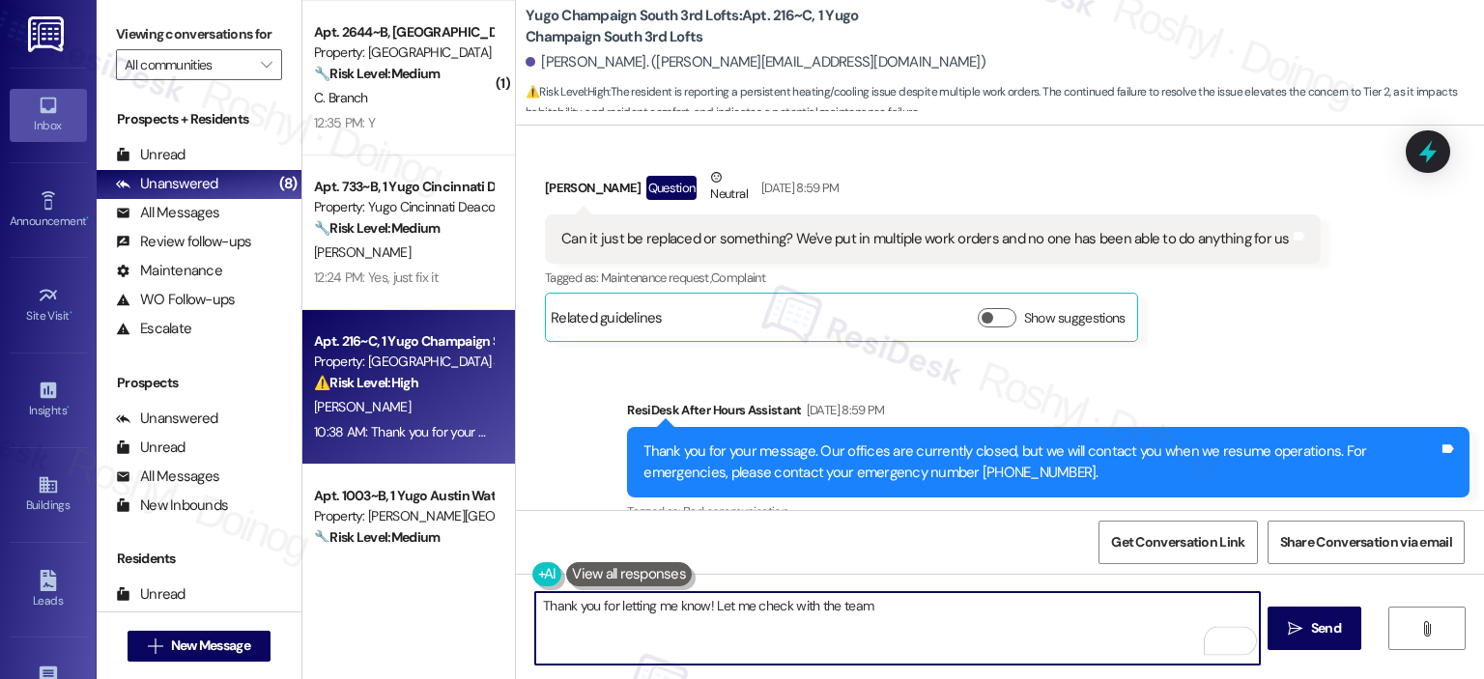
click at [885, 598] on textarea "Thank you for letting me know! Let me check with the team" at bounding box center [897, 628] width 724 height 72
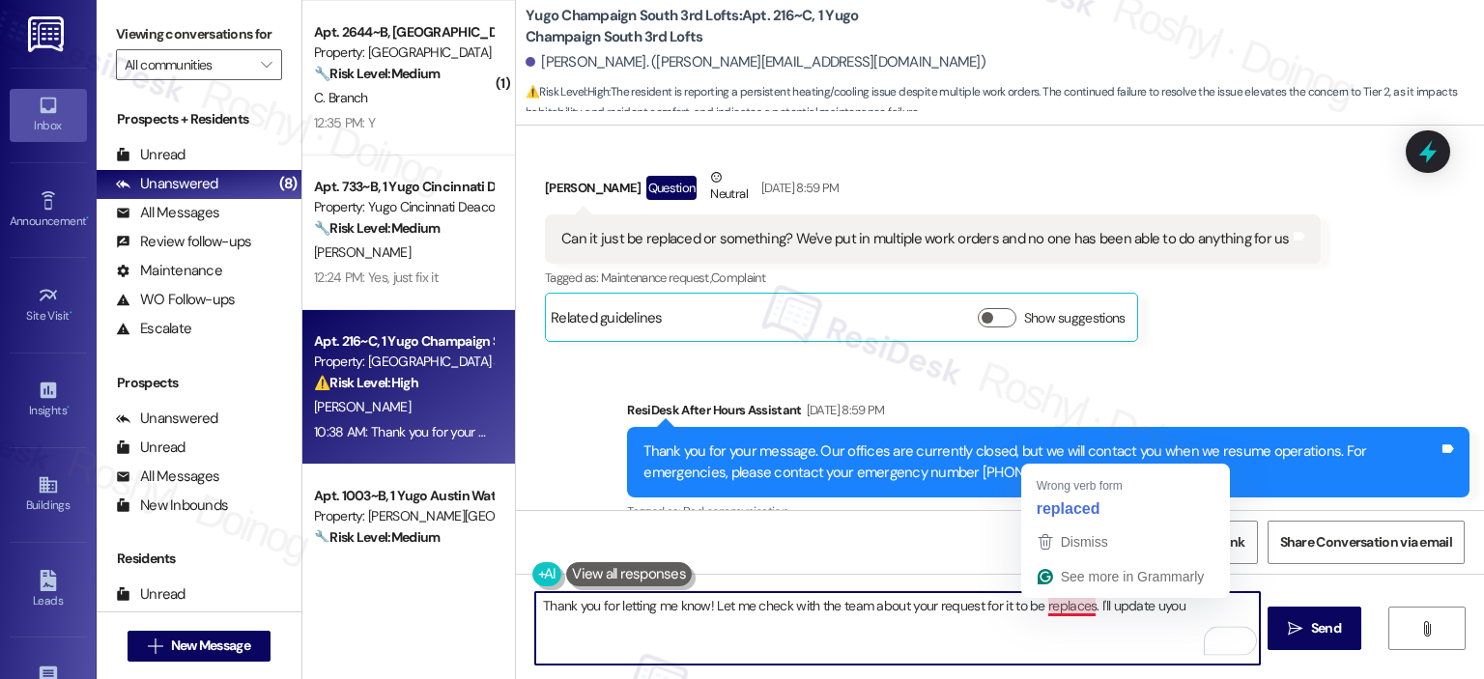
click at [1044, 610] on textarea "Thank you for letting me know! Let me check with the team about your request fo…" at bounding box center [897, 628] width 724 height 72
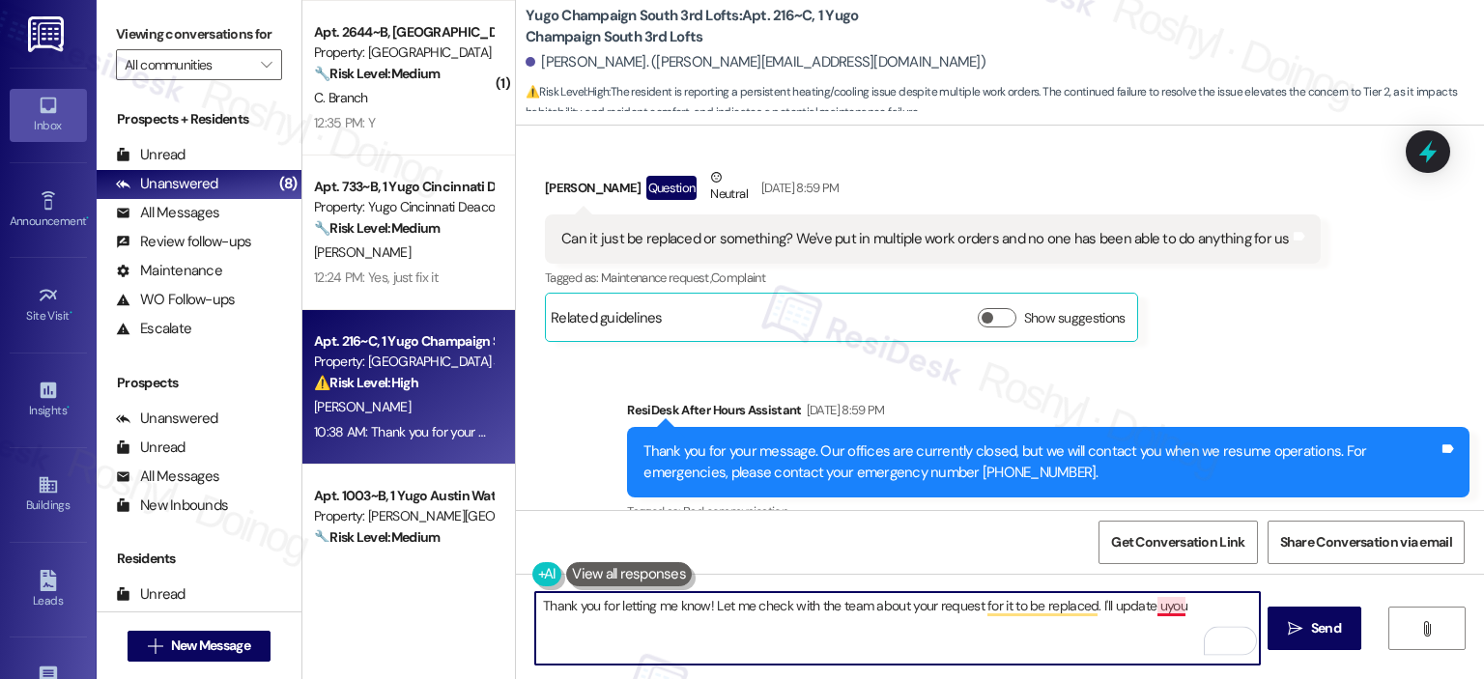
click at [1163, 606] on textarea "Thank you for letting me know! Let me check with the team about your request fo…" at bounding box center [897, 628] width 724 height 72
type textarea "Thank you for letting me know! Let me check with the team about your request fo…"
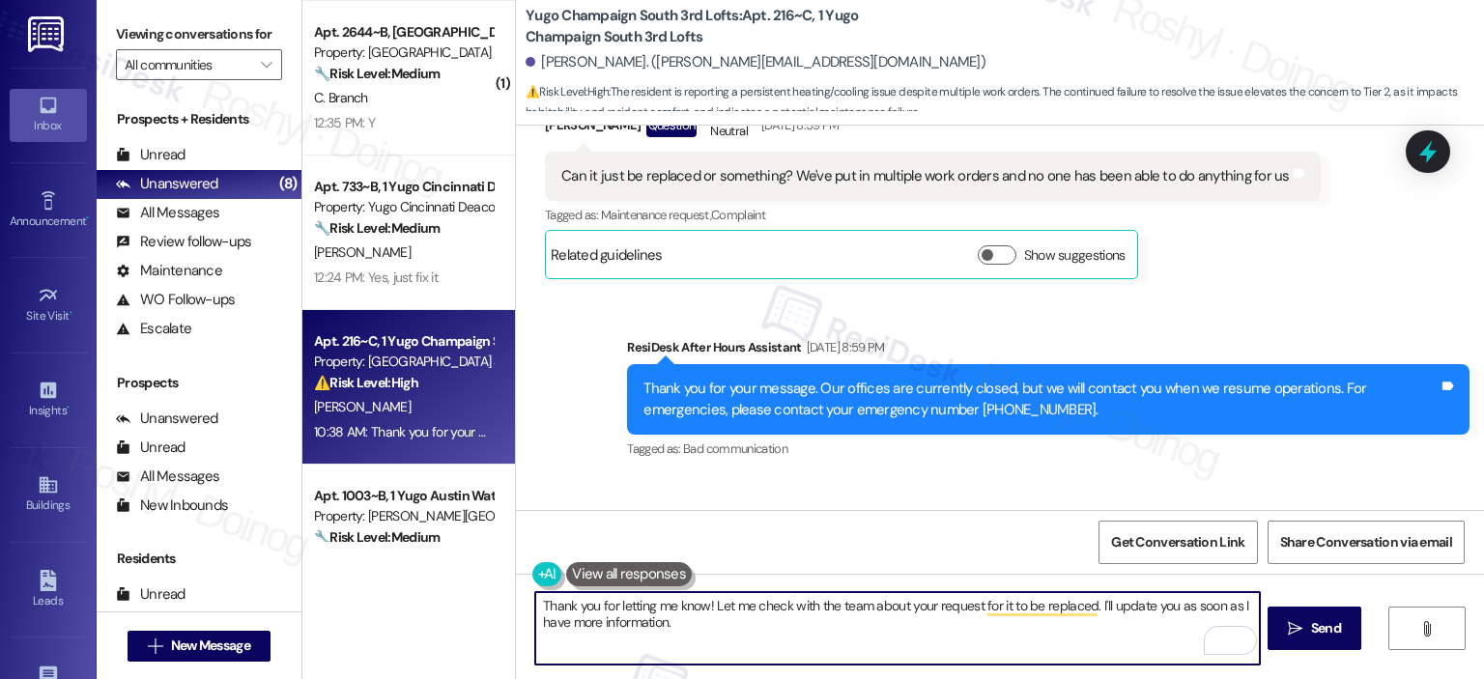
scroll to position [3216, 0]
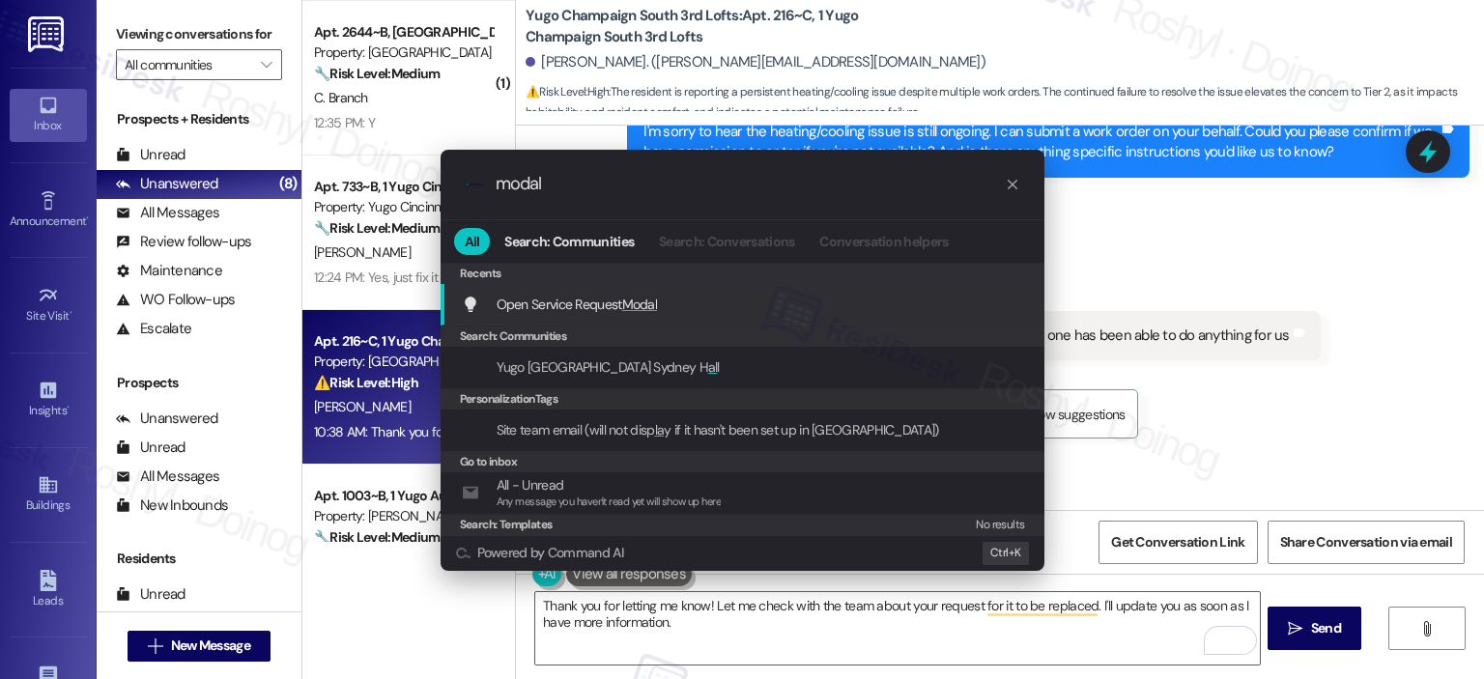
type input "modal"
click at [685, 294] on div "Open Service Request Modal Add shortcut" at bounding box center [744, 304] width 565 height 21
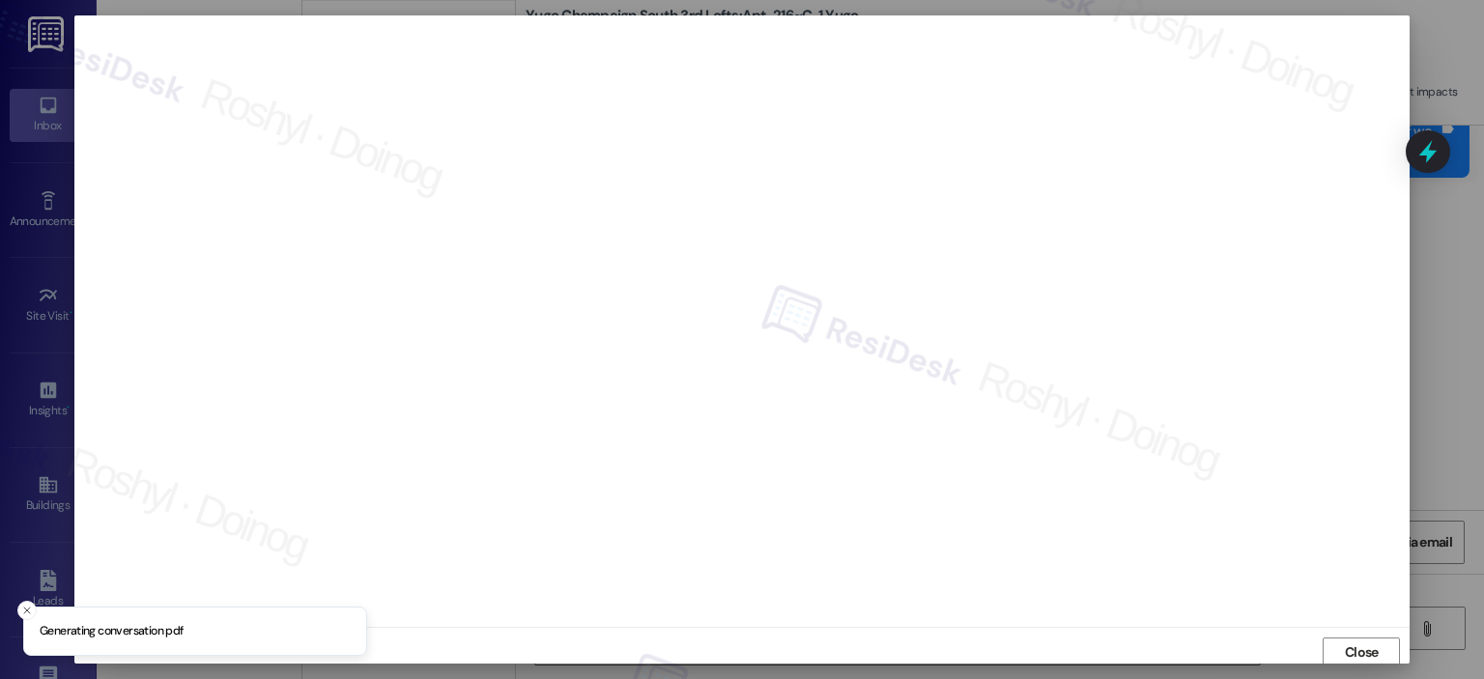
scroll to position [4, 0]
click at [1383, 646] on button "Close" at bounding box center [1361, 649] width 77 height 31
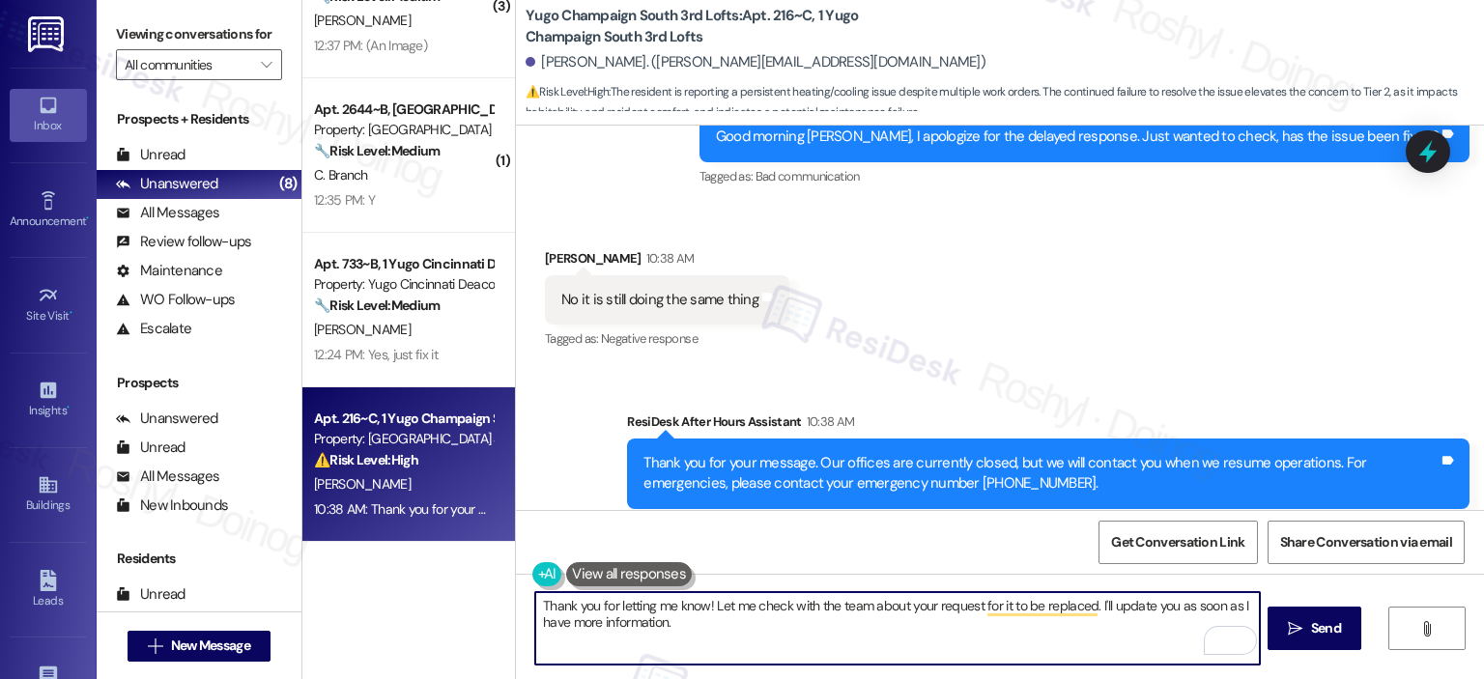
scroll to position [540, 0]
click at [708, 621] on textarea "Thank you for letting me know! Let me check with the team about your request fo…" at bounding box center [897, 628] width 724 height 72
click at [1324, 628] on span "Send" at bounding box center [1326, 628] width 30 height 20
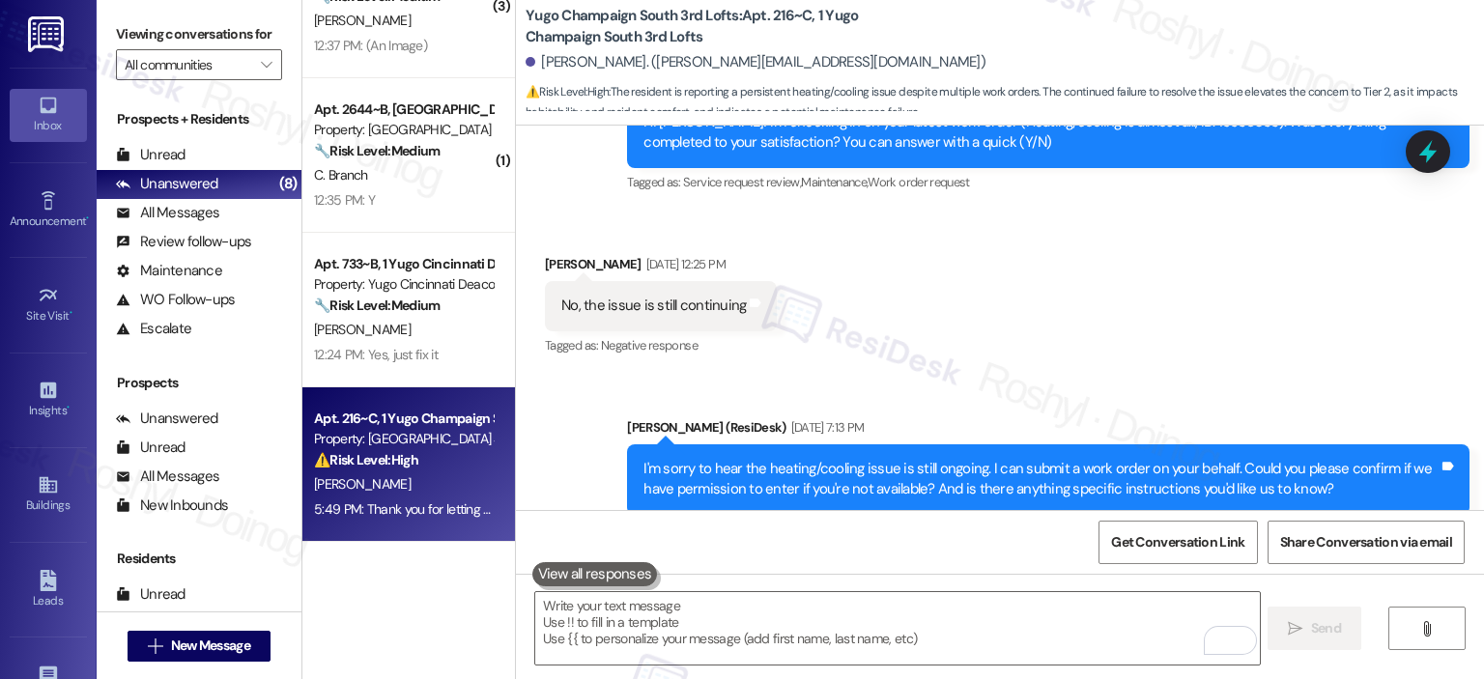
scroll to position [2888, 0]
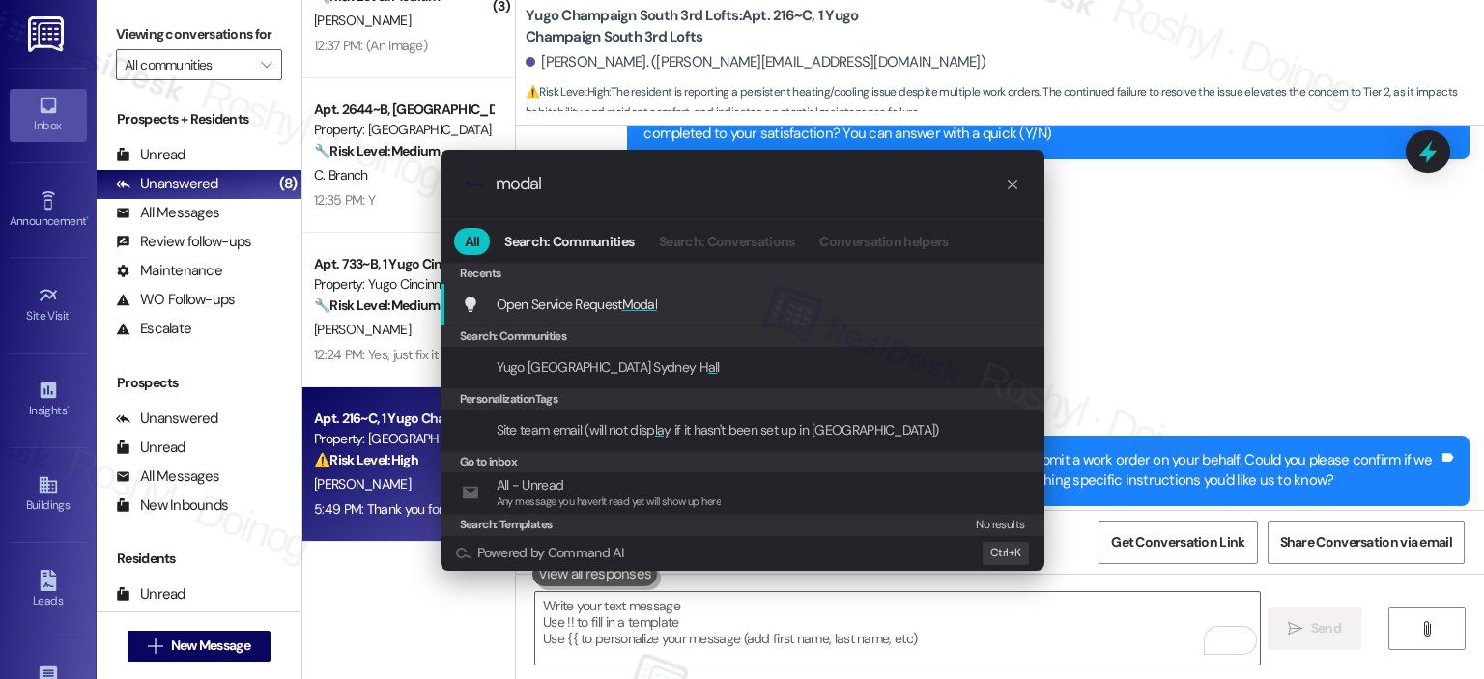
click at [877, 320] on div "Open Service Request Modal Add shortcut" at bounding box center [743, 305] width 604 height 42
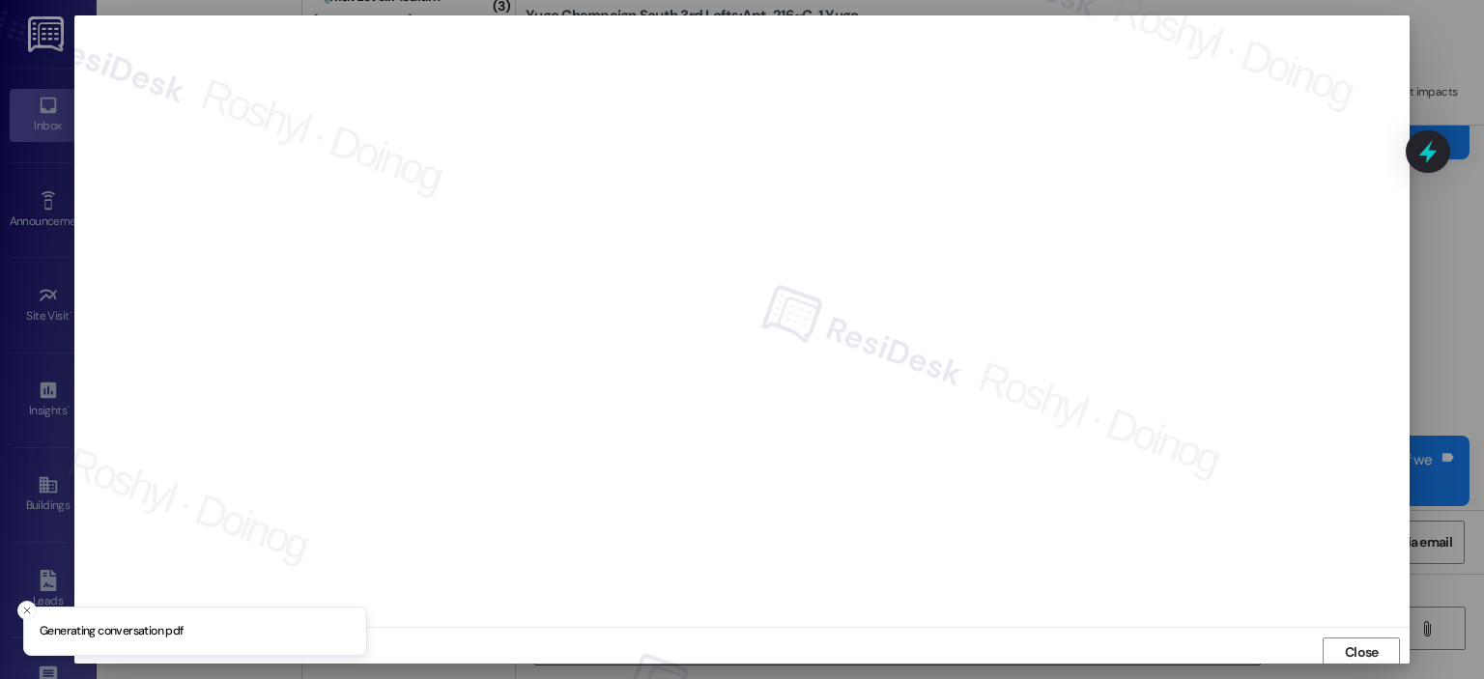
scroll to position [4, 0]
click at [1365, 649] on span "Close" at bounding box center [1362, 649] width 34 height 20
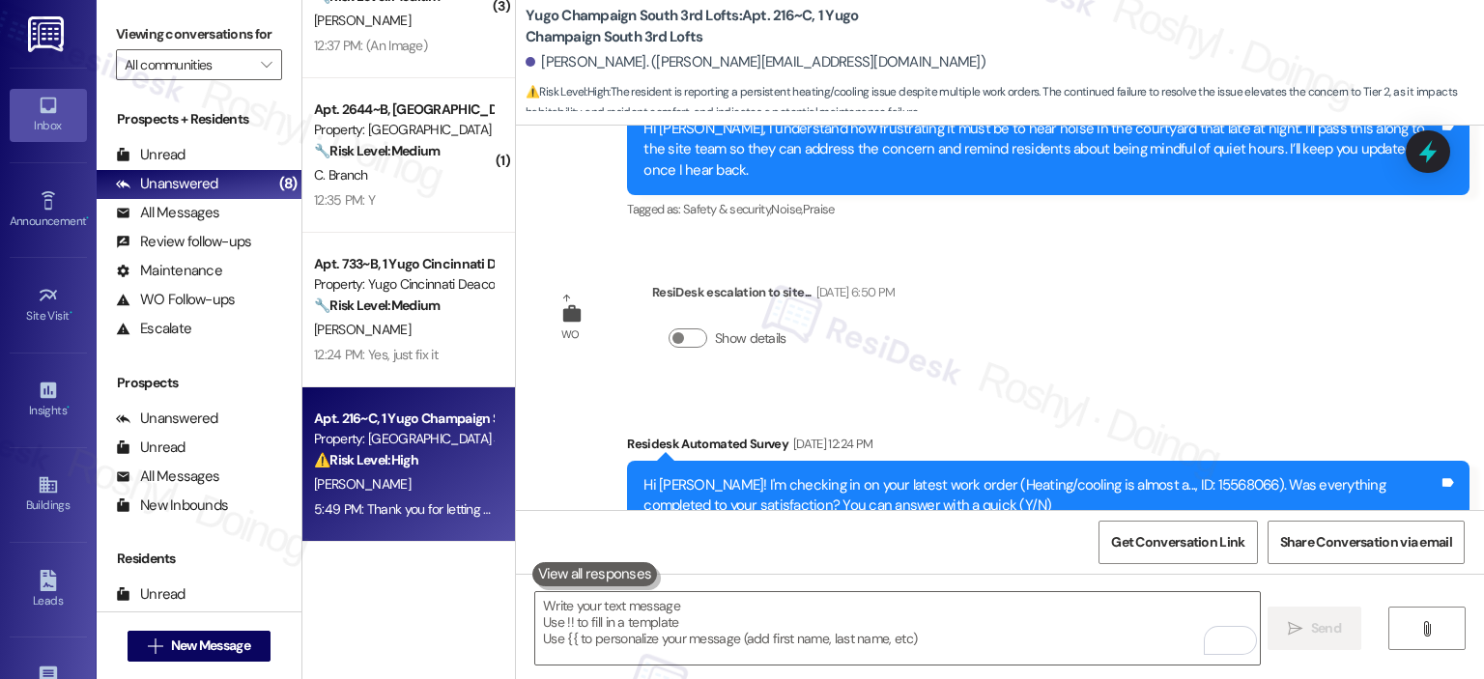
scroll to position [2405, 0]
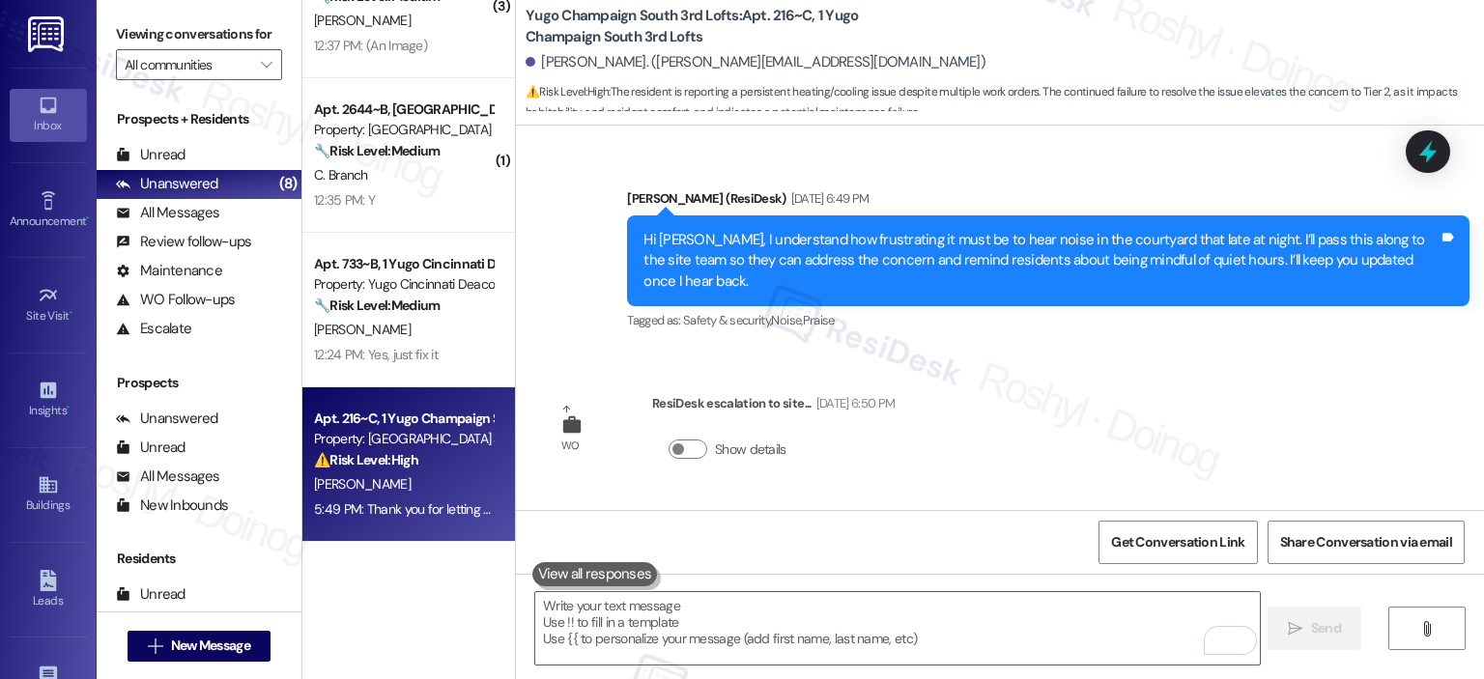
click at [920, 501] on div "Survey, sent via SMS Residesk Automated Survey Sep 19, 2025 at 12:24 PM Hi Sara…" at bounding box center [1000, 593] width 968 height 184
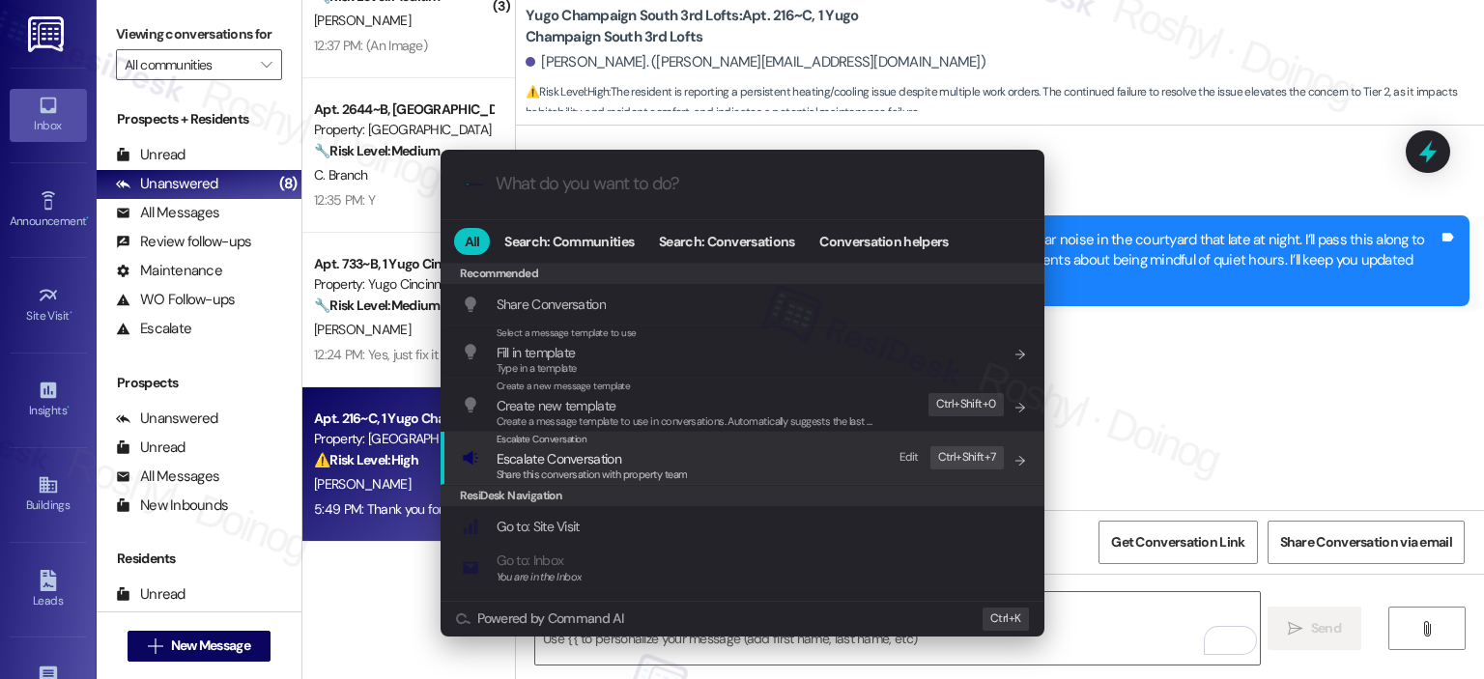
click at [774, 458] on div "Escalate Conversation Escalate Conversation Share this conversation with proper…" at bounding box center [744, 458] width 565 height 52
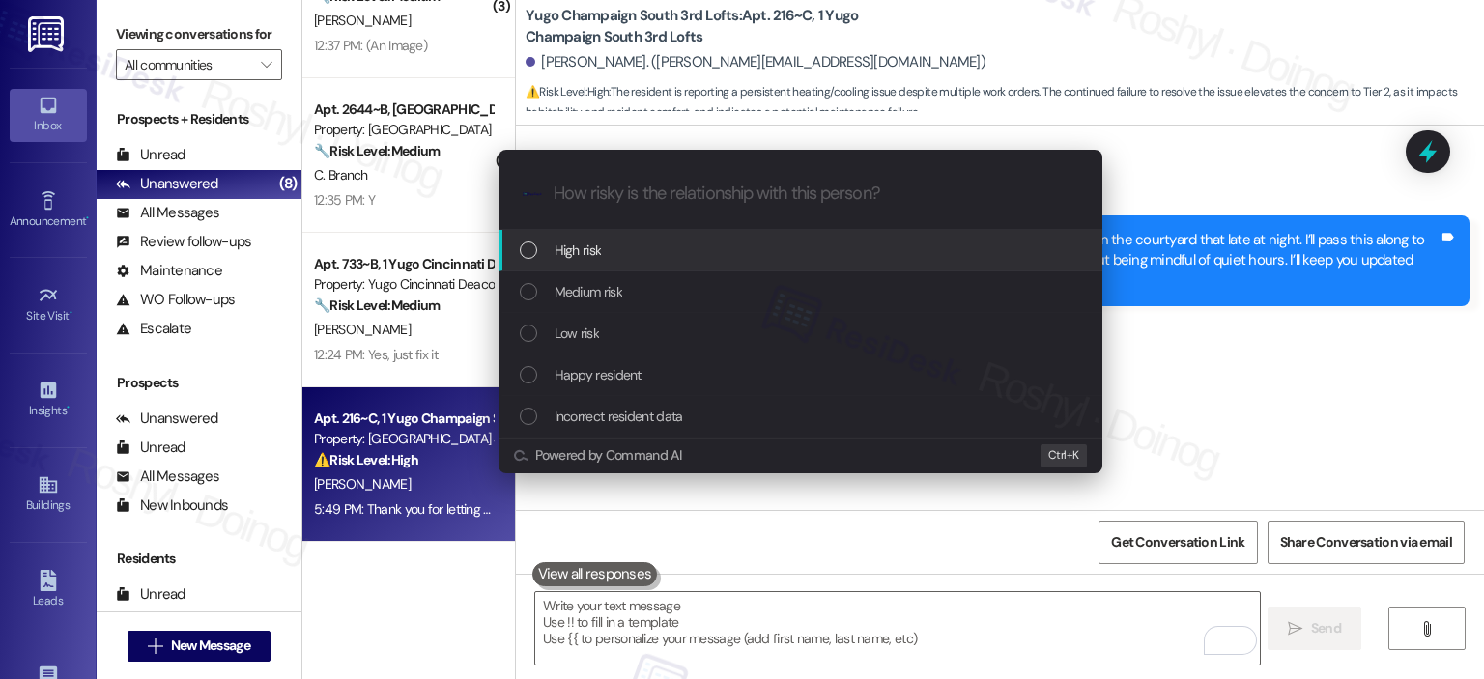
click at [684, 242] on div "High risk" at bounding box center [802, 250] width 565 height 21
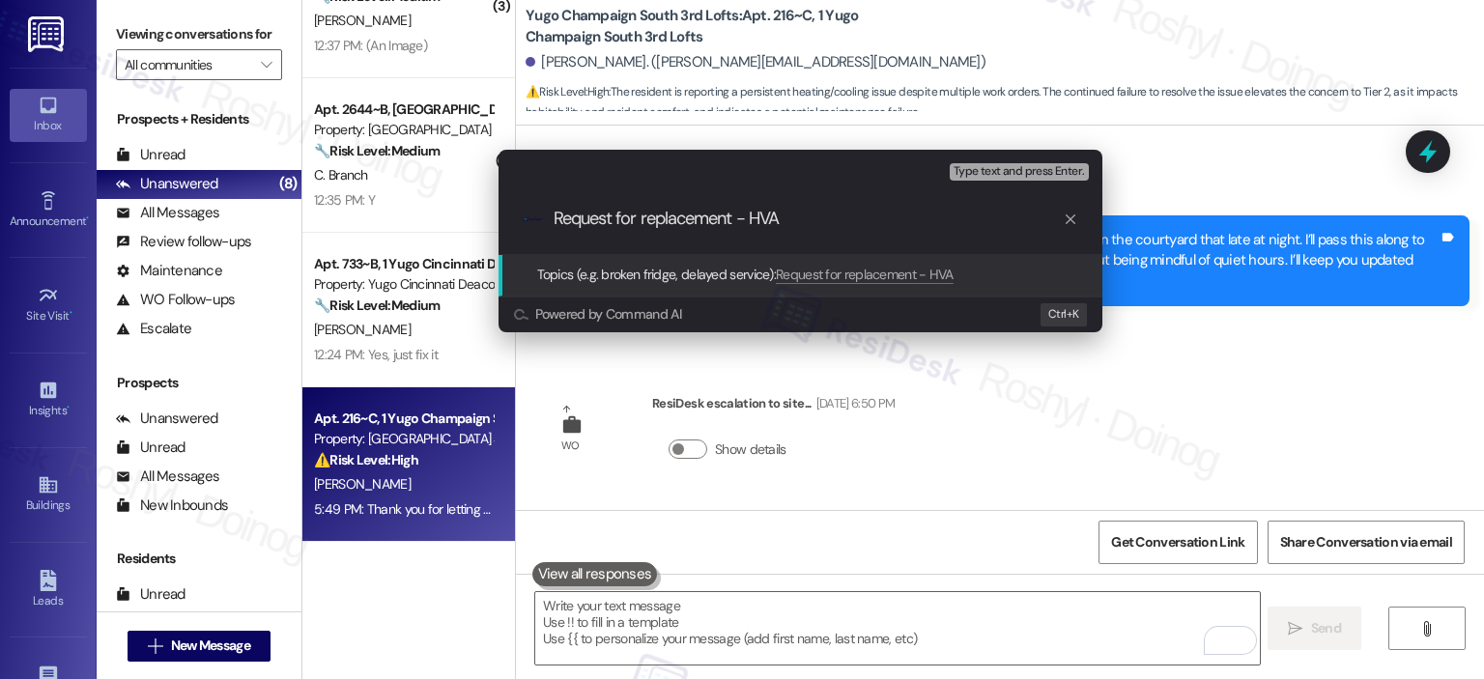
type input "Request for replacement - HVAC"
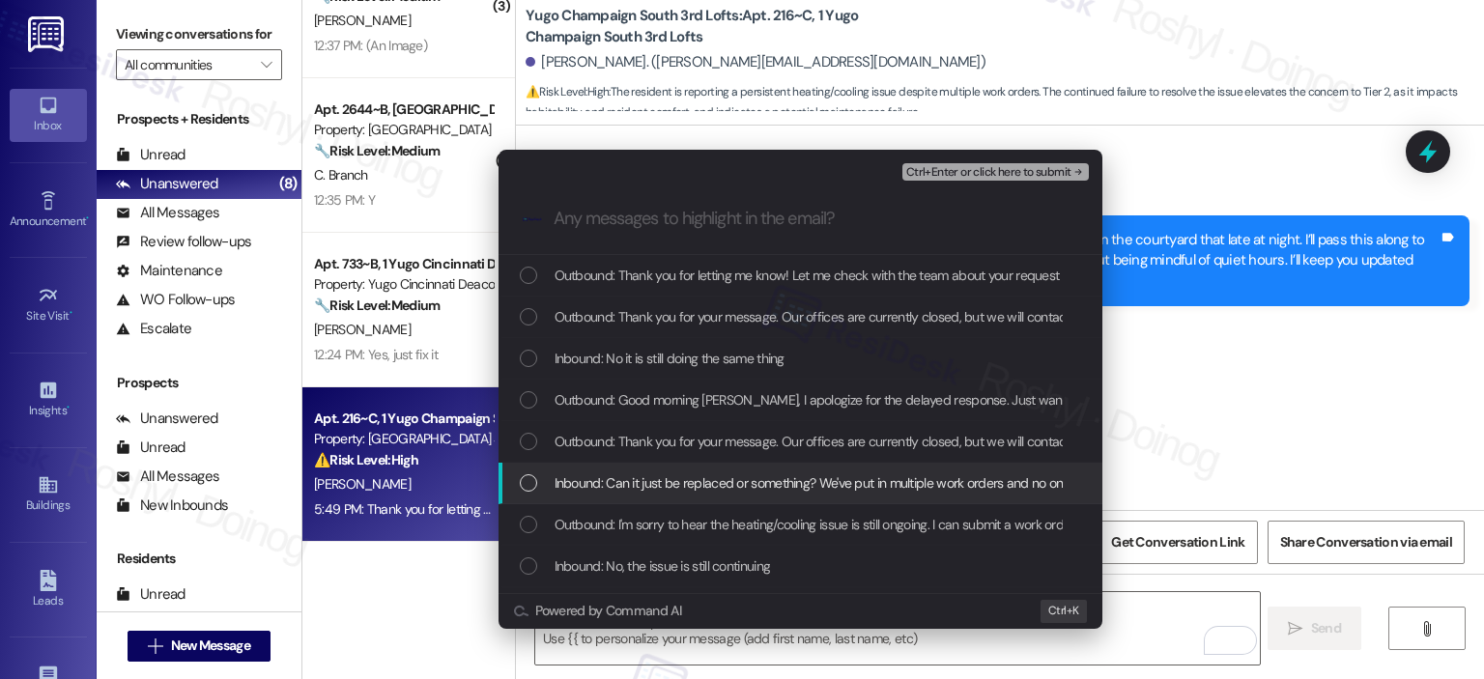
click at [683, 487] on span "Inbound: Can it just be replaced or something? We've put in multiple work order…" at bounding box center [914, 482] width 719 height 21
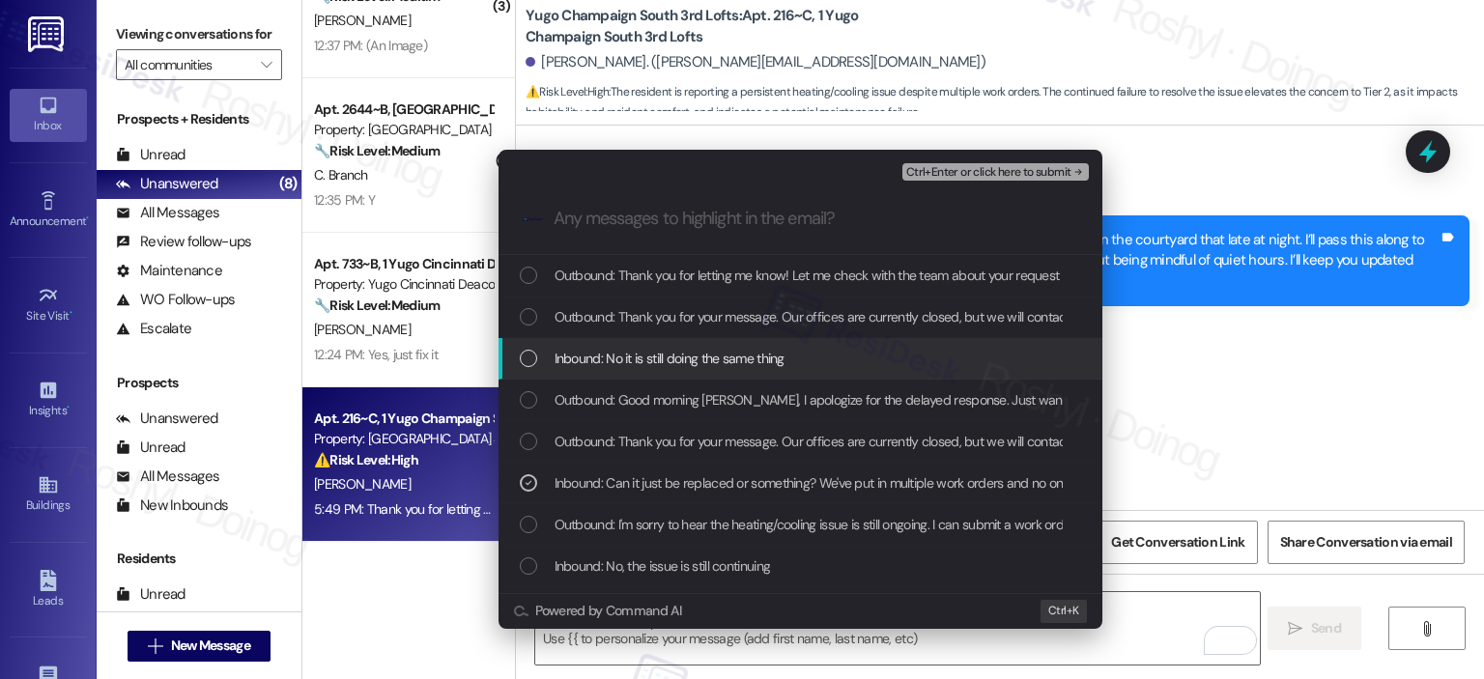
click at [723, 363] on span "Inbound: No it is still doing the same thing" at bounding box center [670, 358] width 230 height 21
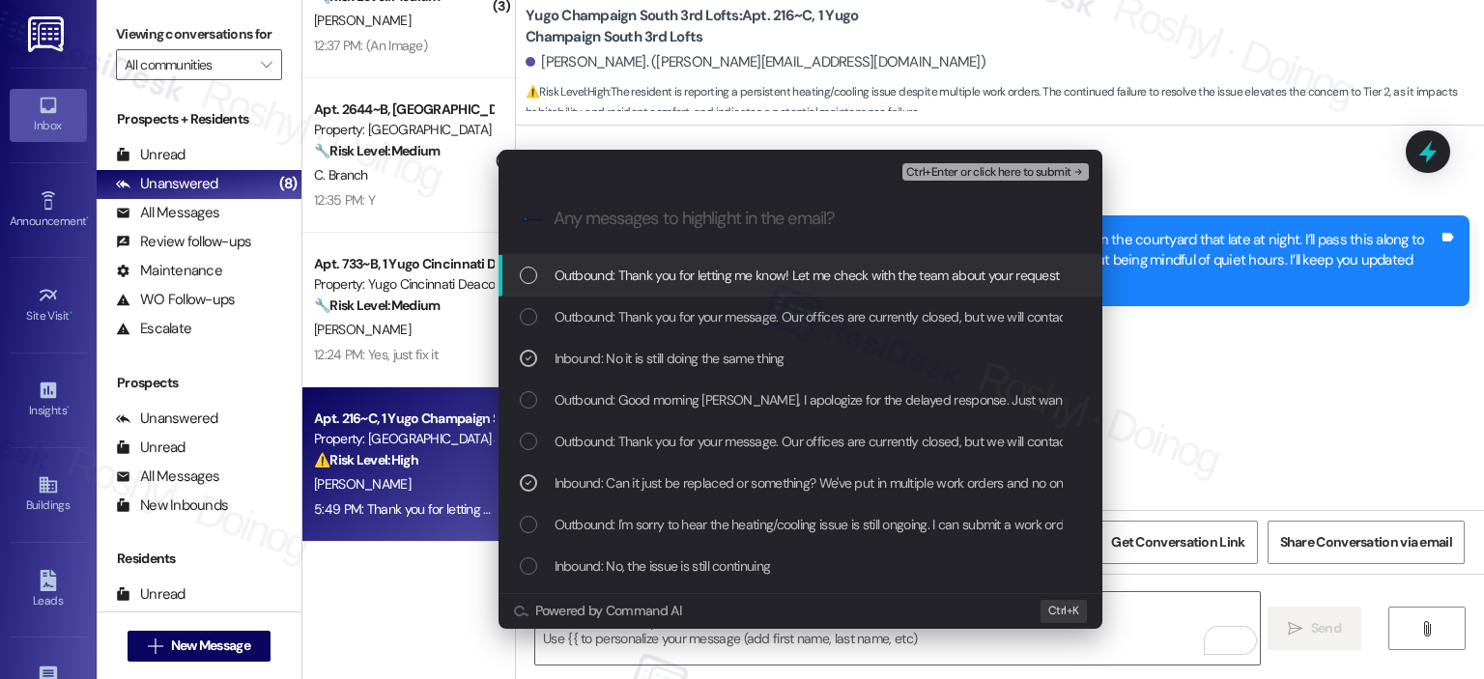
click at [976, 169] on span "Ctrl+Enter or click here to submit" at bounding box center [988, 173] width 165 height 14
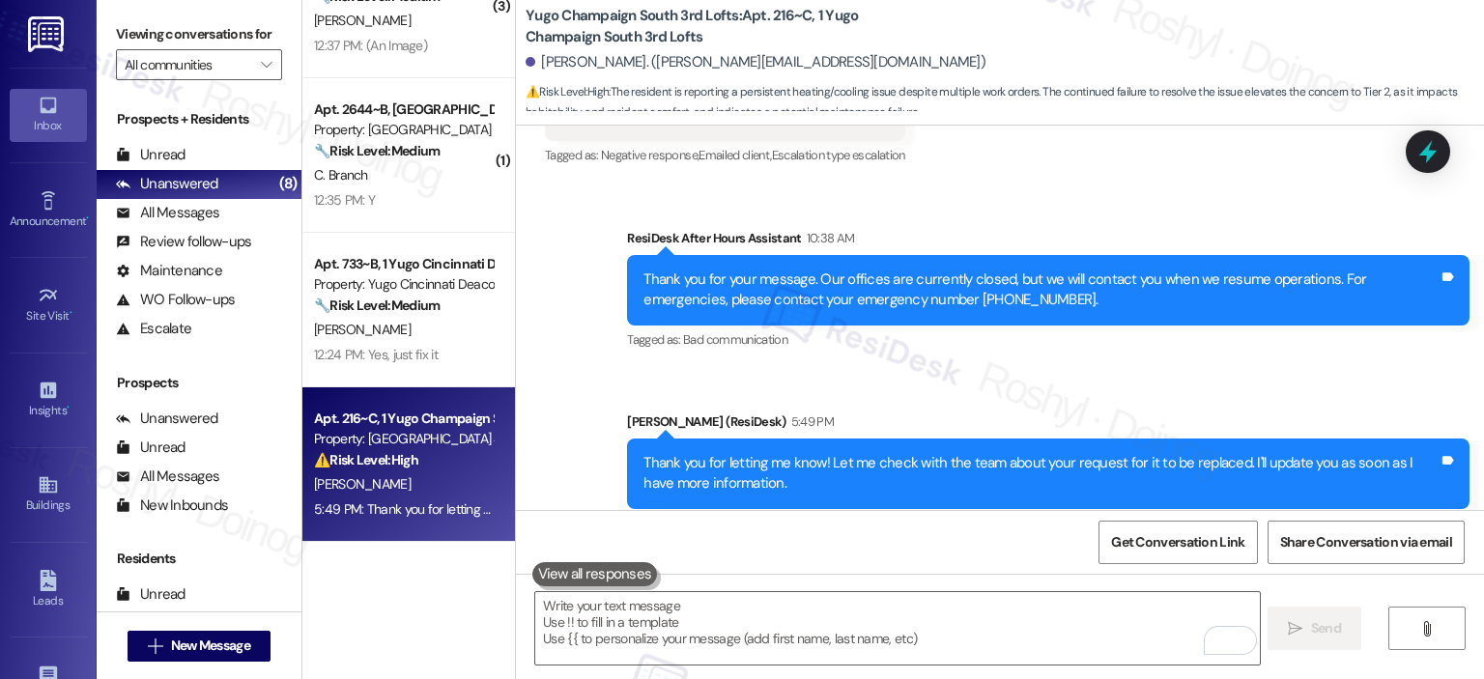
scroll to position [4077, 0]
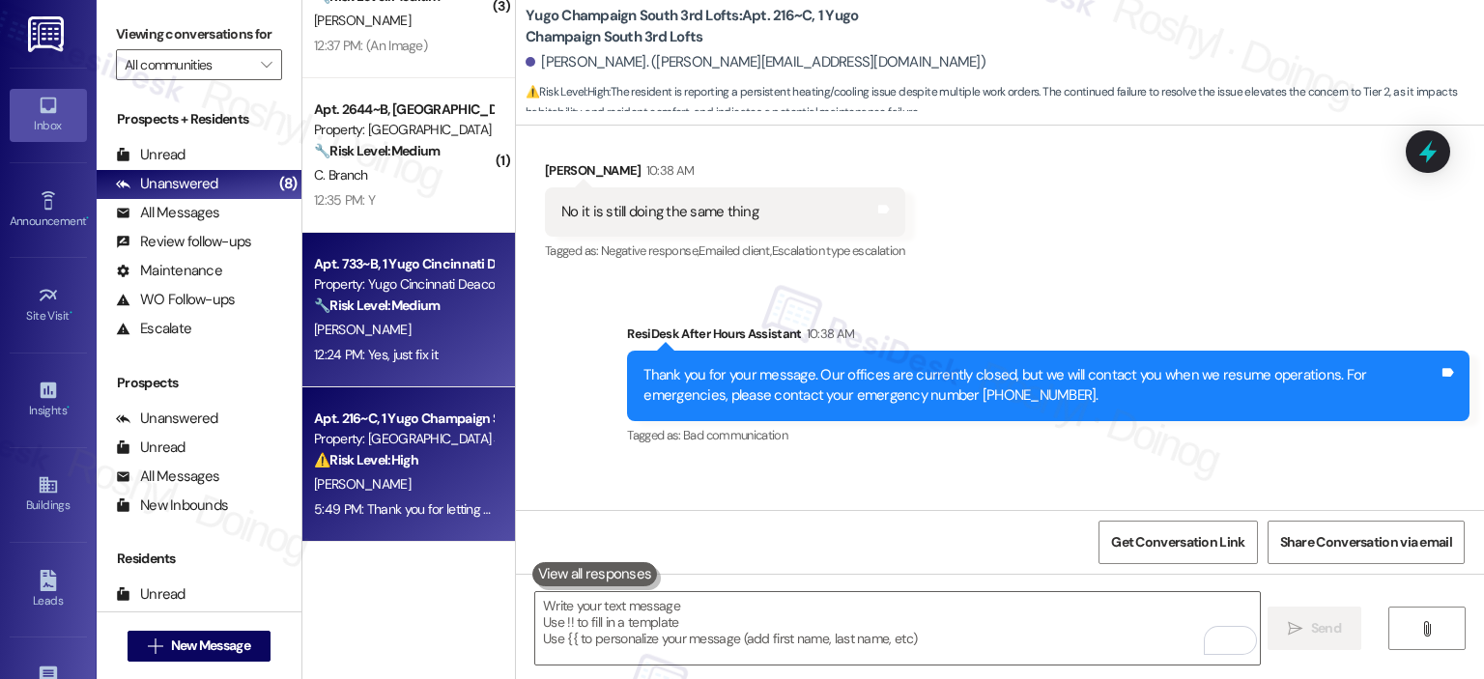
click at [429, 314] on div "🔧 Risk Level: Medium The resident is expressing frustration about the lack of c…" at bounding box center [403, 306] width 179 height 20
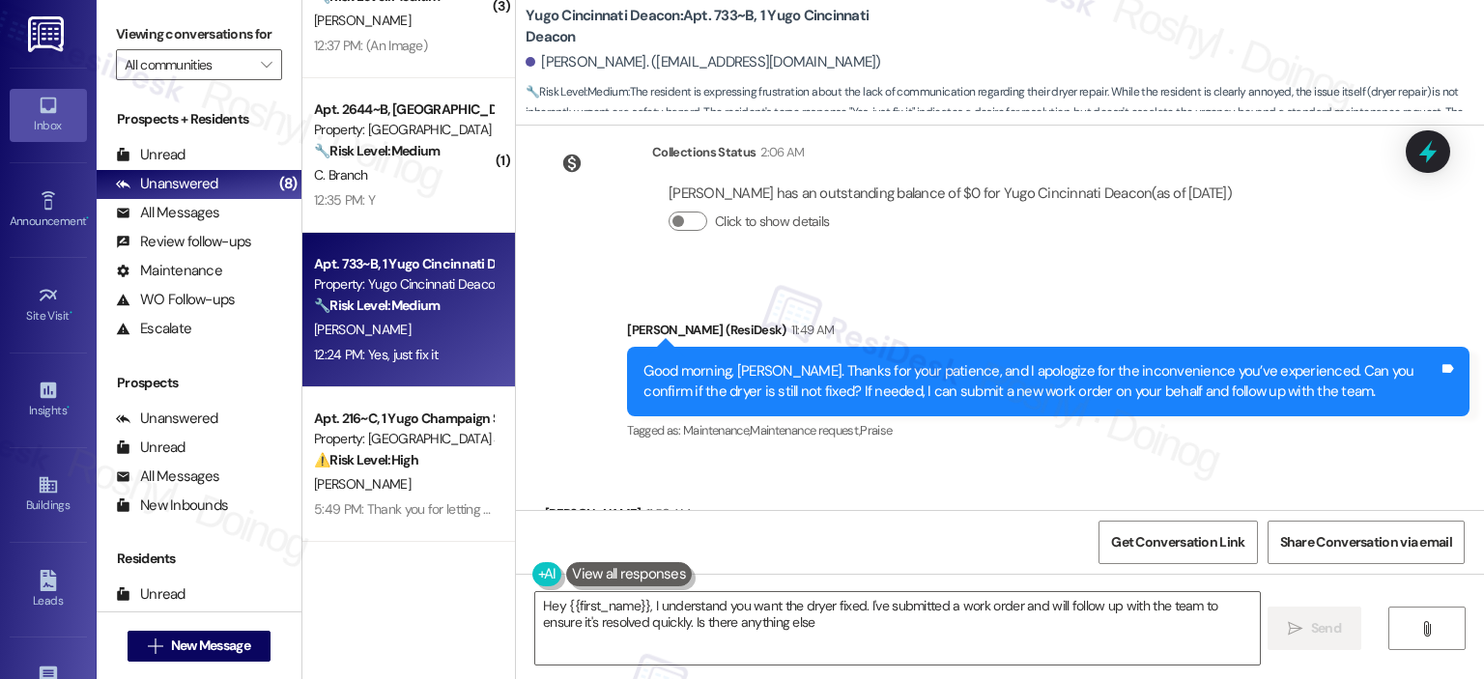
scroll to position [3062, 0]
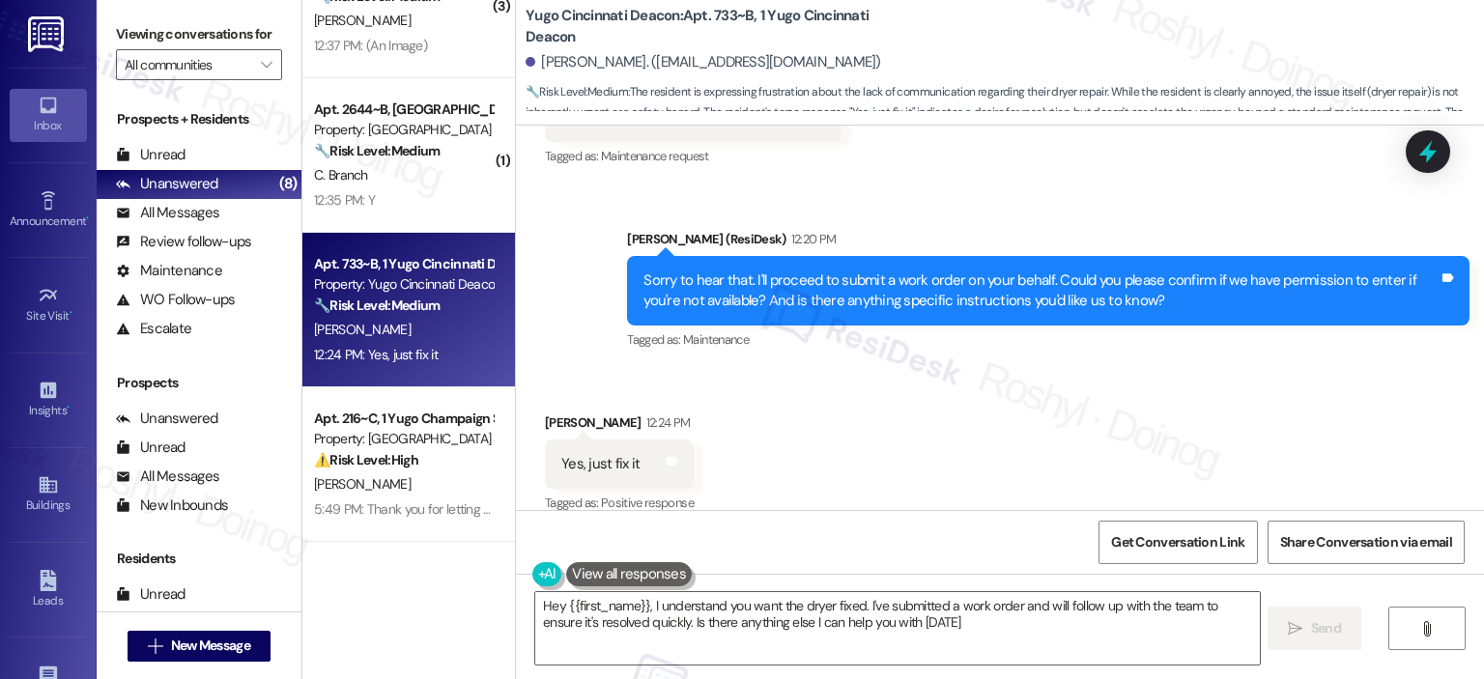
type textarea "Hey {{first_name}}, I understand you want the dryer fixed. I've submitted a wor…"
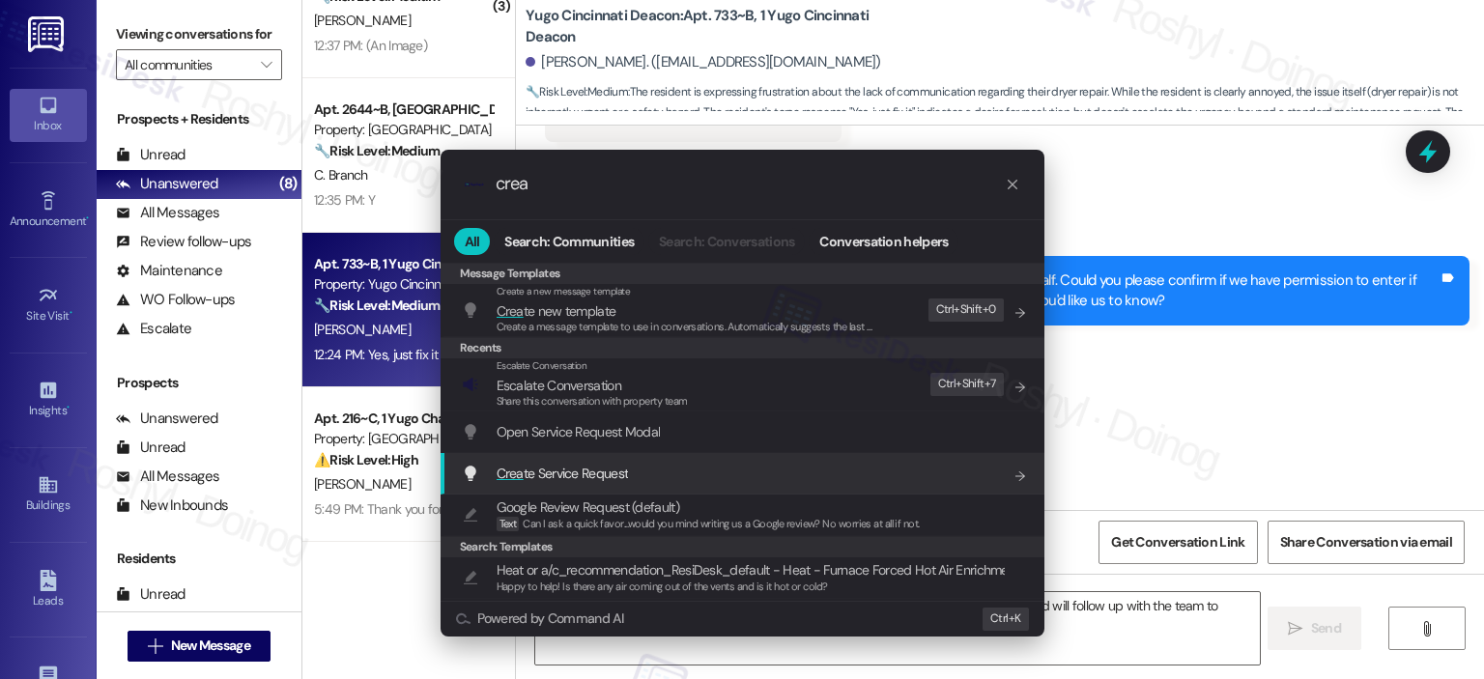
type input "crea"
click at [581, 480] on span "Crea te Service Request" at bounding box center [563, 473] width 132 height 17
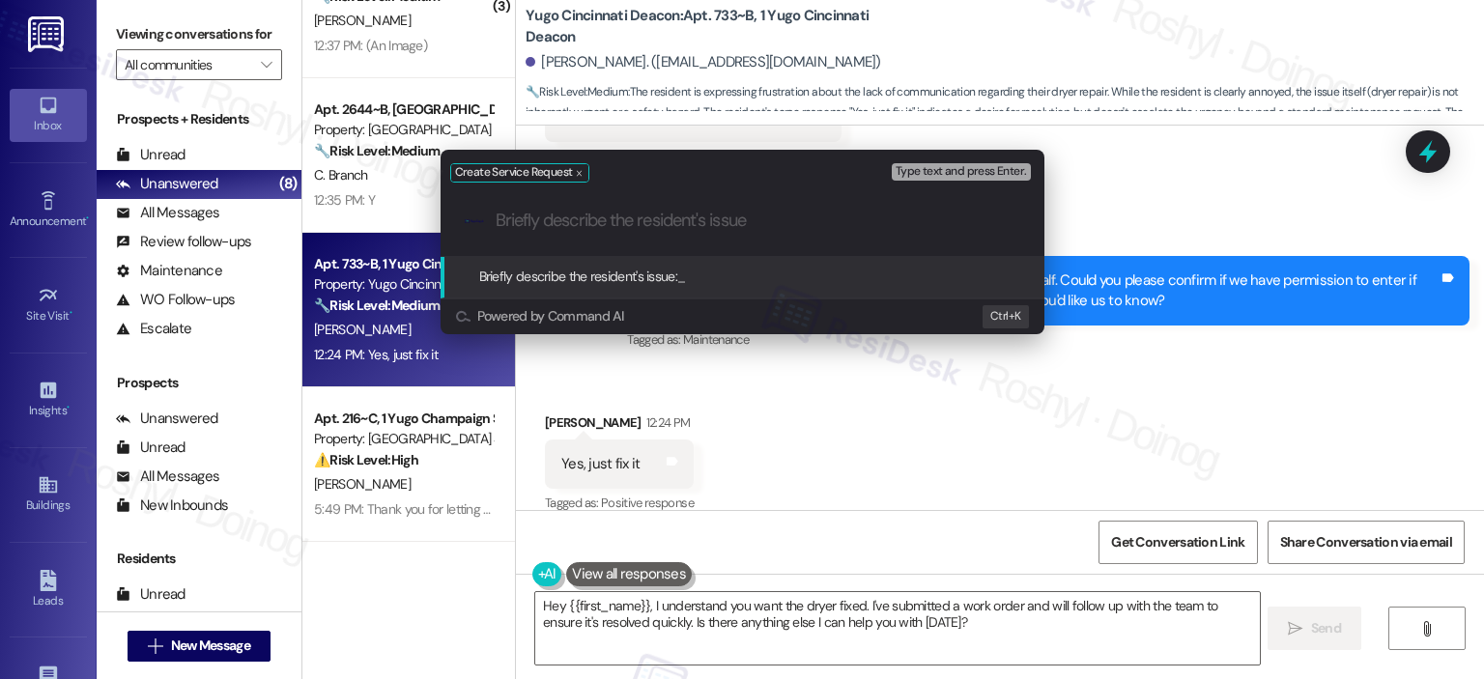
paste input "Dryer screams and screeches when turned on"
drag, startPoint x: 1097, startPoint y: 342, endPoint x: 1112, endPoint y: 356, distance: 19.8
click at [1101, 350] on div "Create Service Request Type text and press Enter. .cls-1{fill:#0a055f;}.cls-2{f…" at bounding box center [742, 339] width 1484 height 679
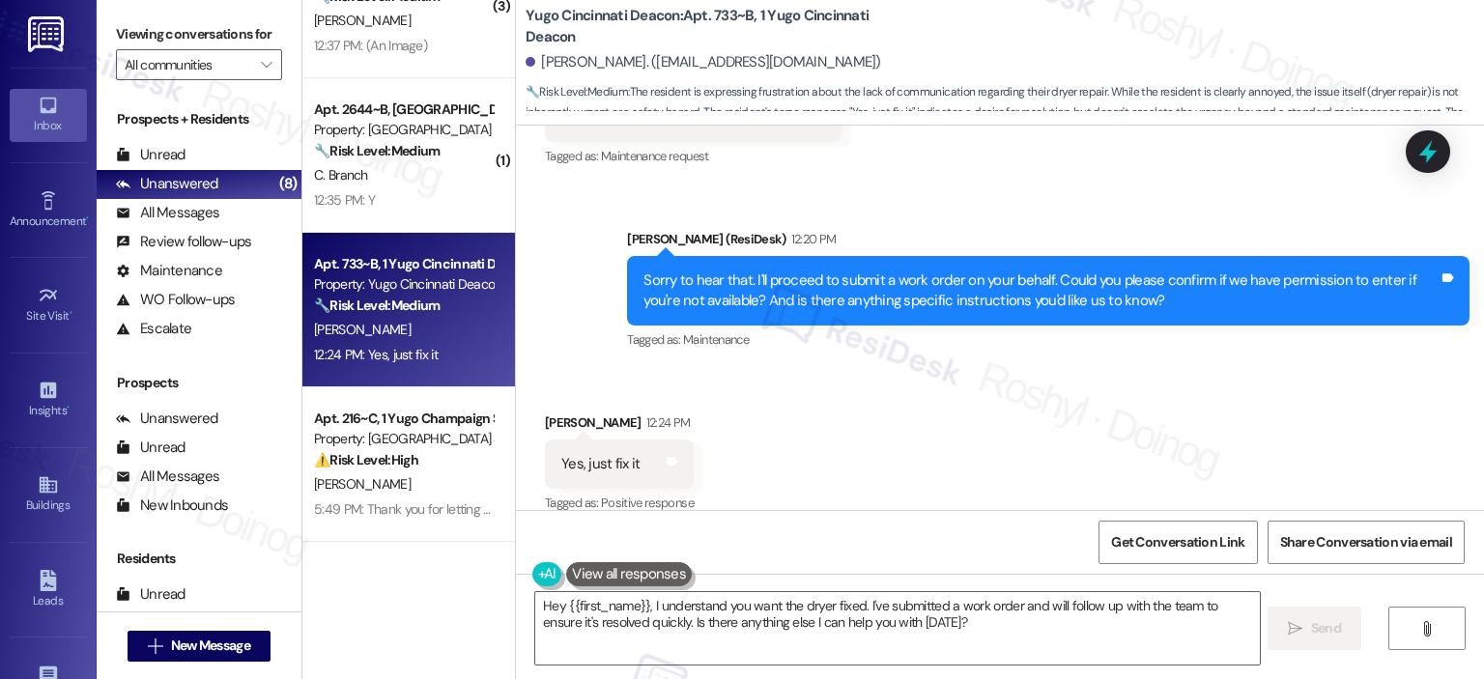
scroll to position [2773, 0]
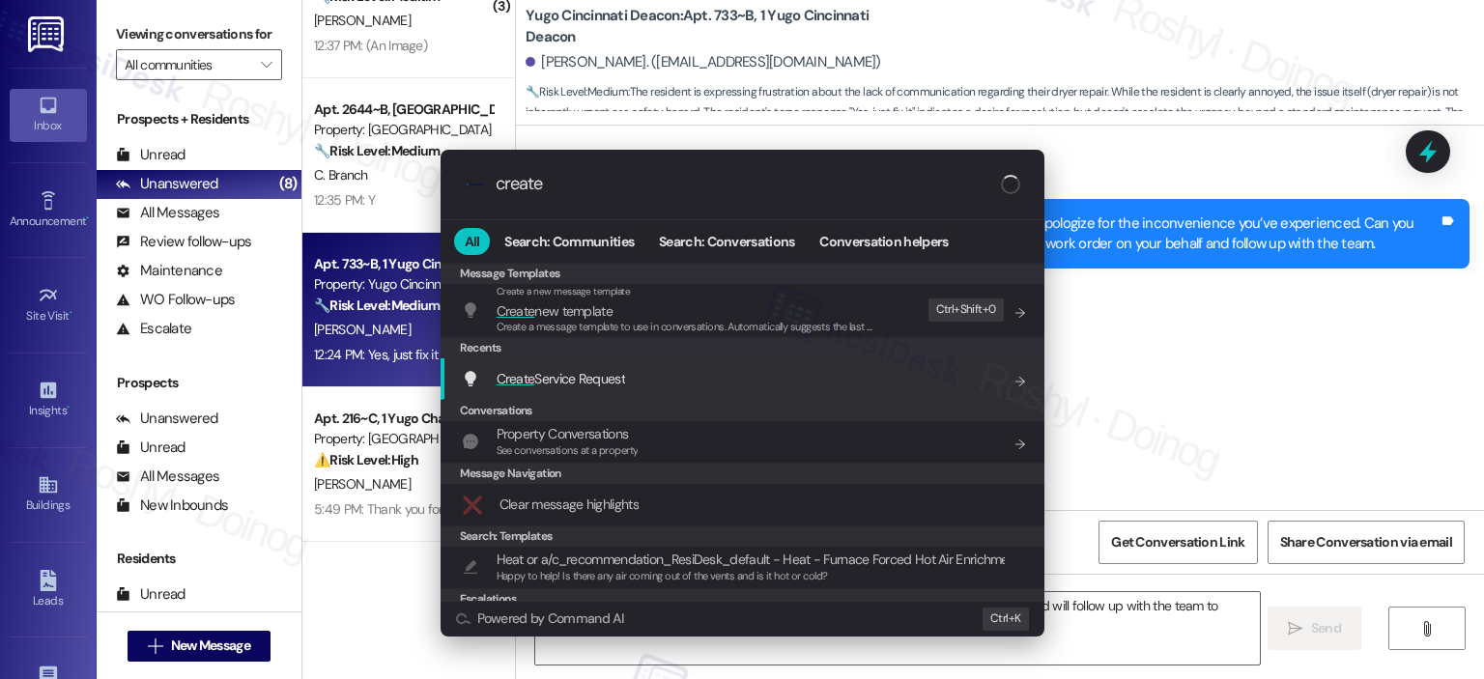
type input "create"
click at [773, 382] on div "Create Service Request Add shortcut" at bounding box center [744, 378] width 565 height 21
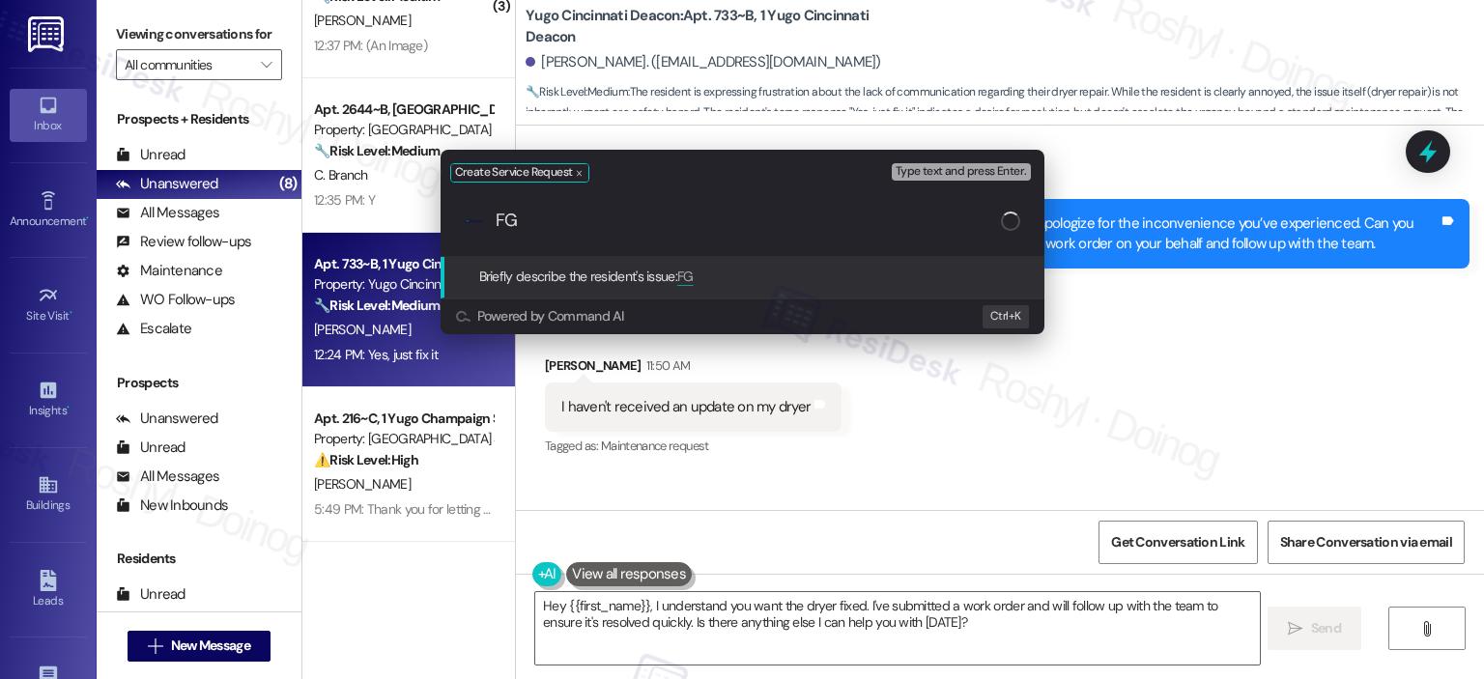
type input "F"
paste input "Dryer screams and screeches when turned on"
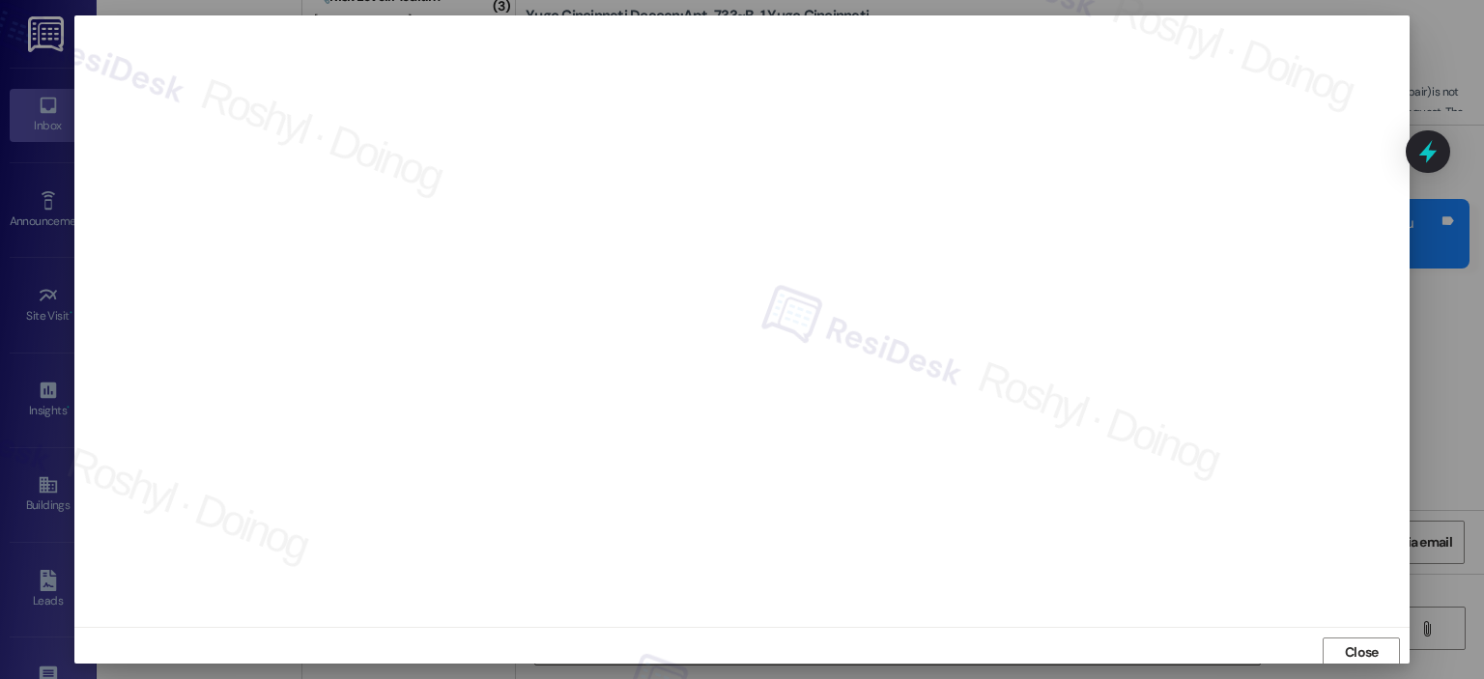
scroll to position [4, 0]
click at [1356, 664] on div at bounding box center [742, 339] width 1484 height 679
click at [1359, 641] on span "Close" at bounding box center [1362, 649] width 34 height 20
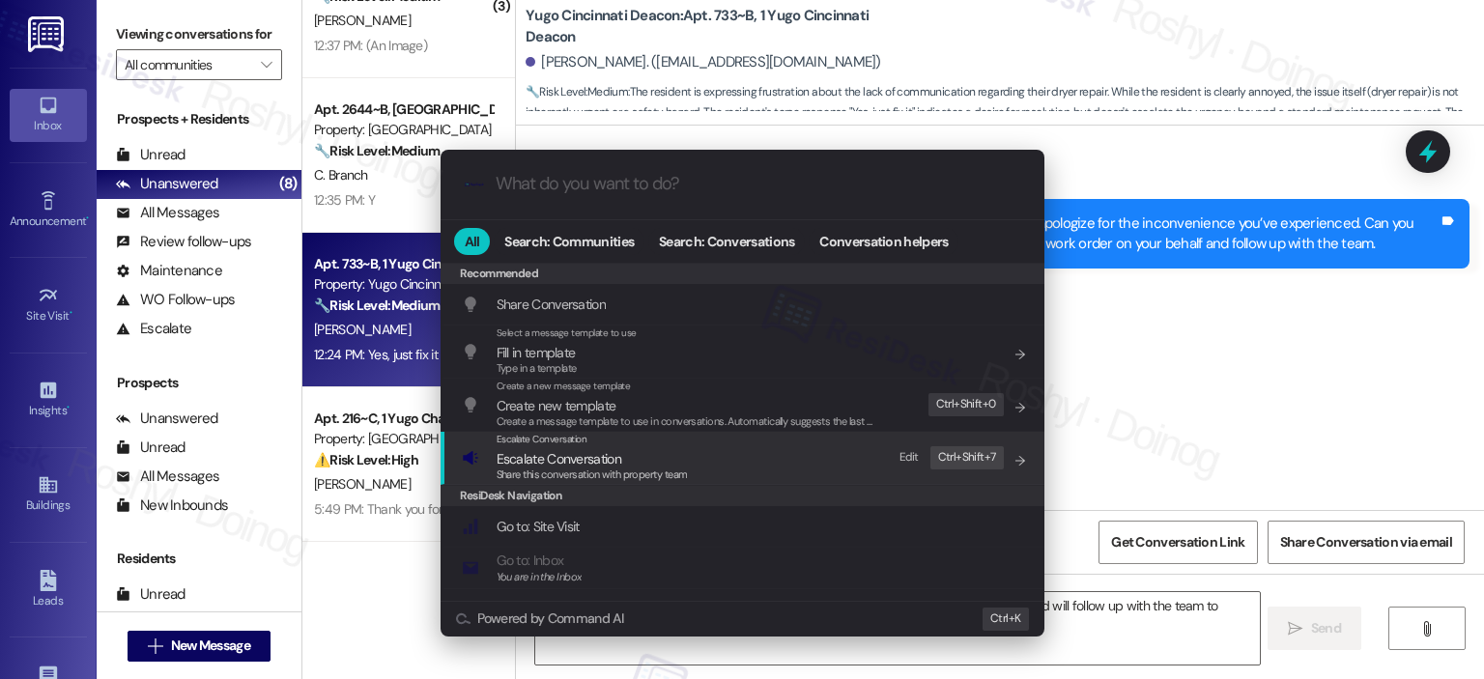
click at [536, 459] on span "Escalate Conversation" at bounding box center [559, 458] width 125 height 17
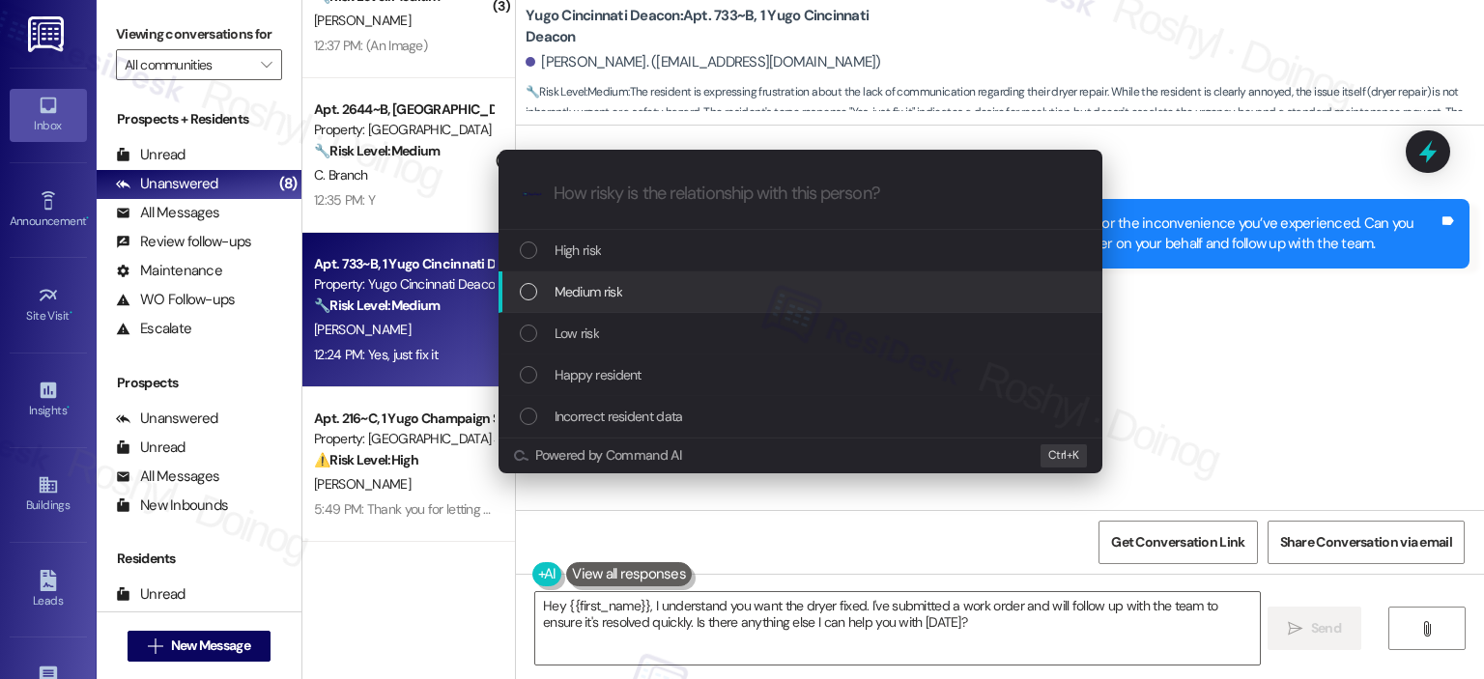
click at [564, 284] on span "Medium risk" at bounding box center [589, 291] width 68 height 21
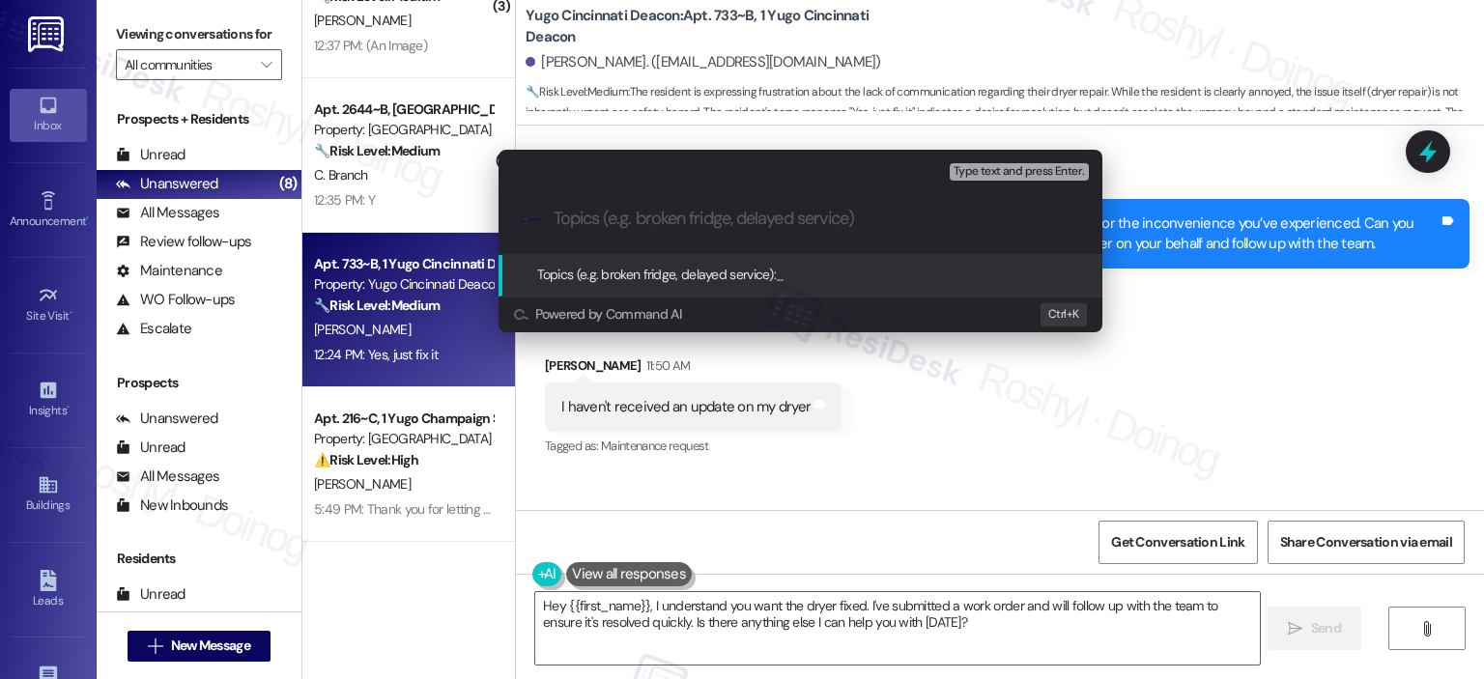
paste input "Work Order (number) filed by ResiDesk - issue Dryer screams and screeches when …"
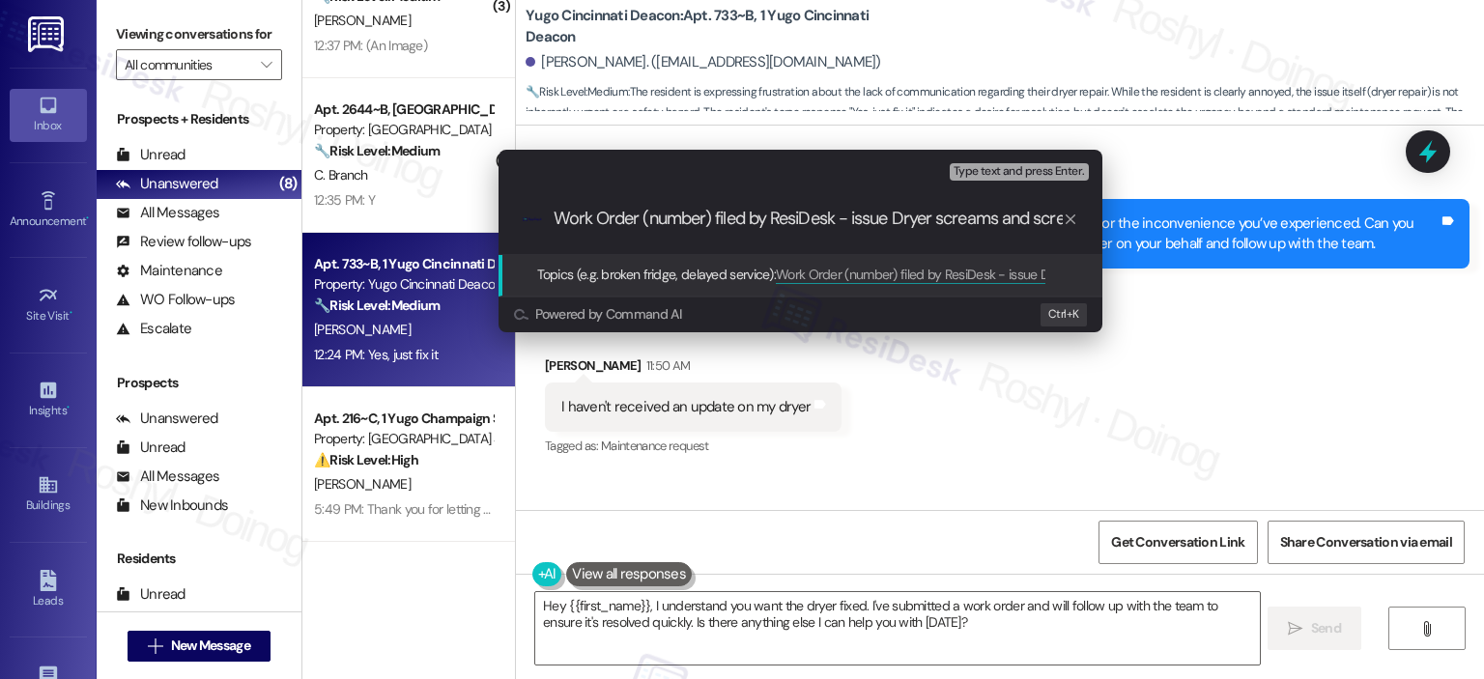
scroll to position [0, 246]
click at [630, 217] on input "Work Order (number) filed by ResiDesk - issue Dryer screams and screeches when …" at bounding box center [808, 219] width 509 height 20
click at [1022, 225] on input "Work Order (number) filed by ResiDesk - Dryer screams and screeches when turned…" at bounding box center [808, 219] width 509 height 20
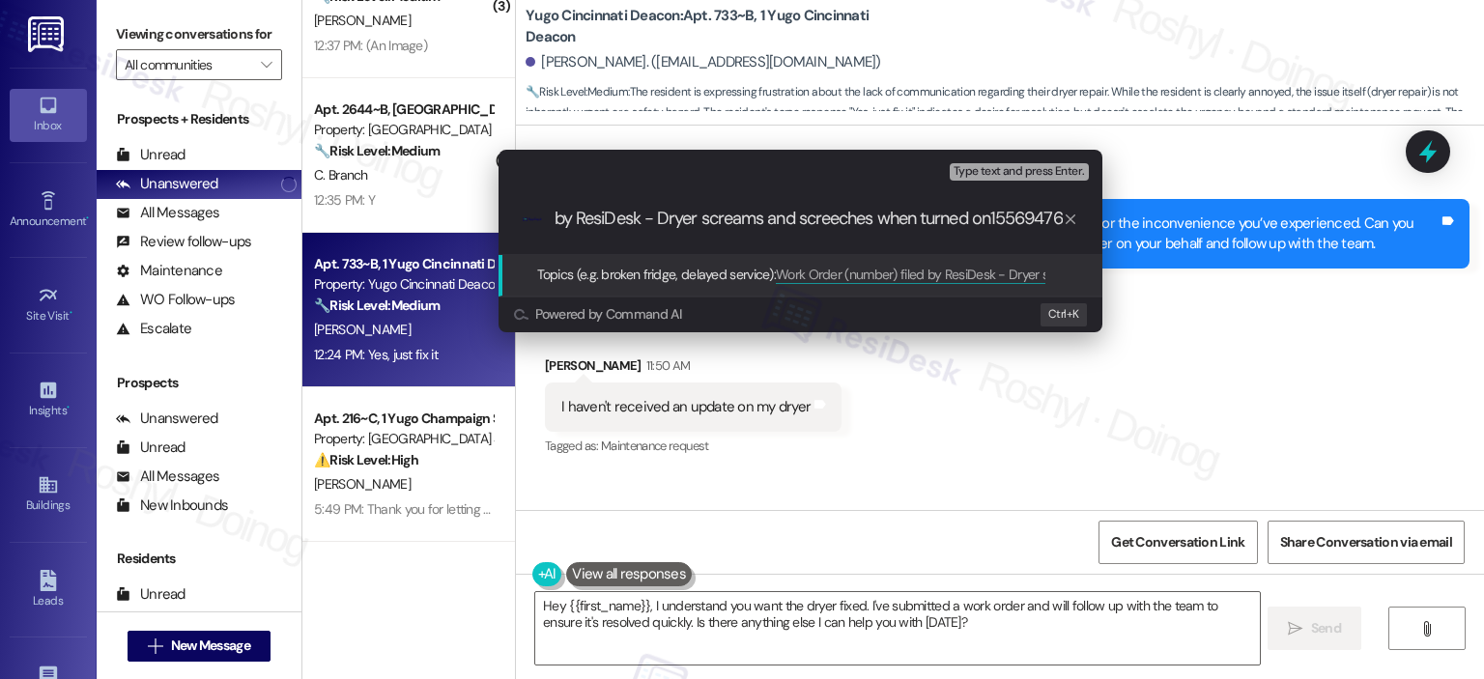
click at [1022, 225] on input "Work Order (number) filed by ResiDesk - Dryer screams and screeches when turned…" at bounding box center [808, 219] width 509 height 20
click at [995, 226] on input "Work Order (number) filed by ResiDesk - Dryer screams and screeches when turned…" at bounding box center [808, 219] width 509 height 20
click at [995, 219] on input "Work Order (number) filed by ResiDesk - Dryer screams and screeches when turned…" at bounding box center [808, 219] width 509 height 20
drag, startPoint x: 990, startPoint y: 216, endPoint x: 1152, endPoint y: 210, distance: 161.5
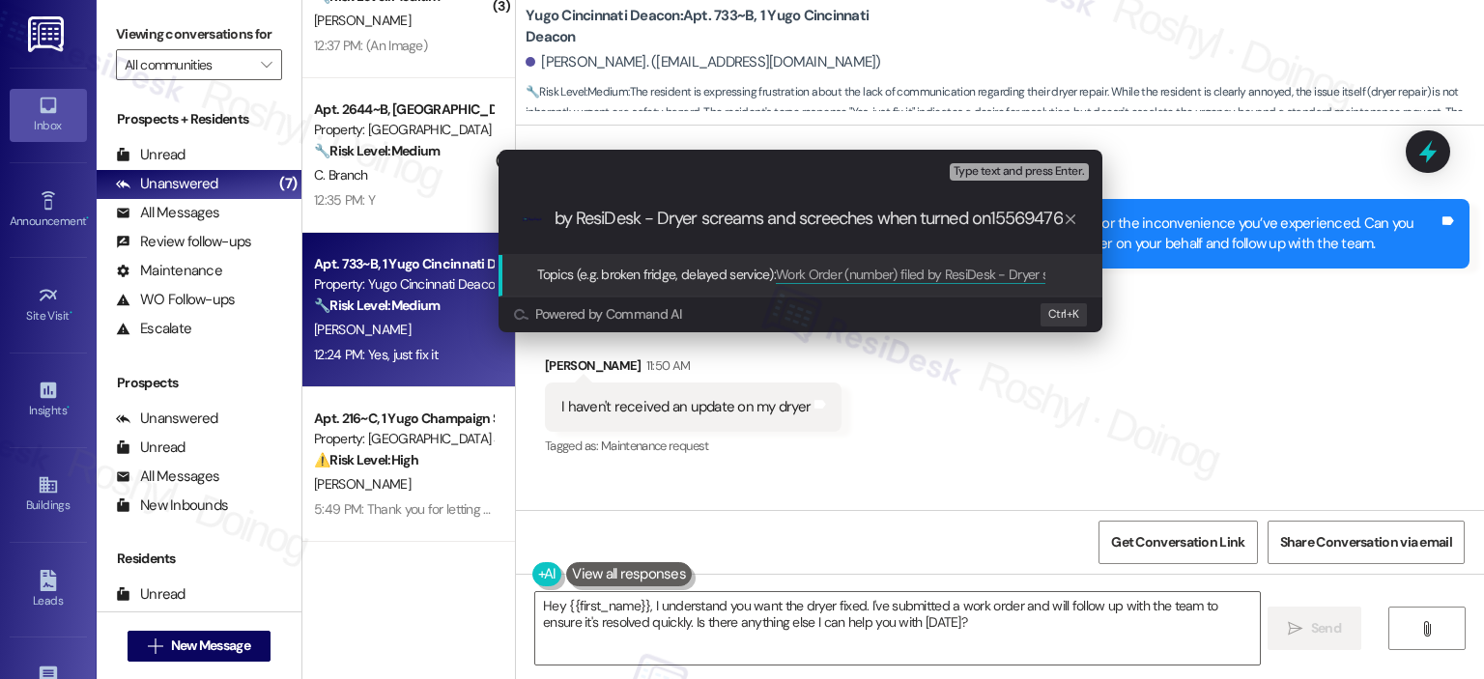
click at [1152, 210] on div "Escalate Conversation Medium risk Topics (e.g. broken fridge, delayed service) …" at bounding box center [742, 339] width 1484 height 679
drag, startPoint x: 583, startPoint y: 216, endPoint x: 645, endPoint y: 222, distance: 63.1
click at [645, 222] on input "Work Order (number) filed by ResiDesk - Dryer screams and screeches when turned…" at bounding box center [808, 219] width 509 height 20
paste input "15569476"
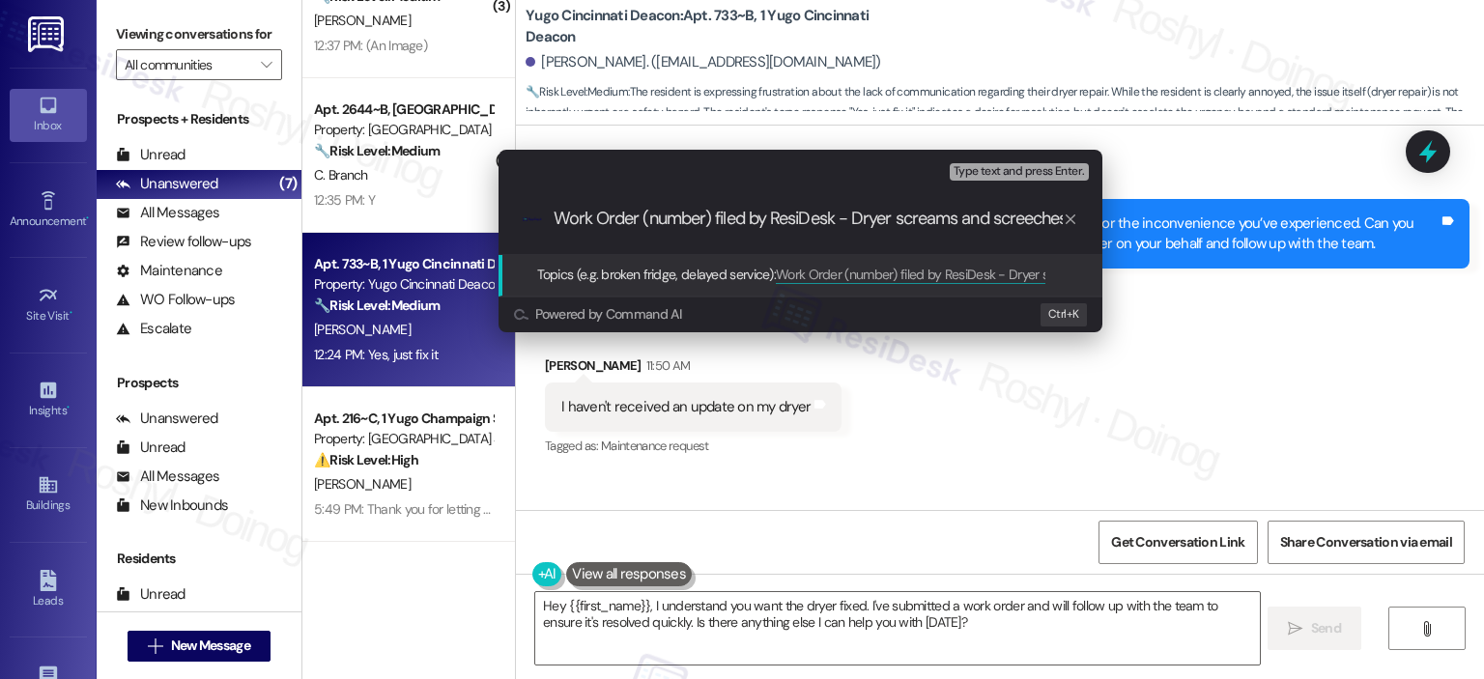
type input "Work Order 15569476 filed by ResiDesk - Dryer screams and screeches when turned…"
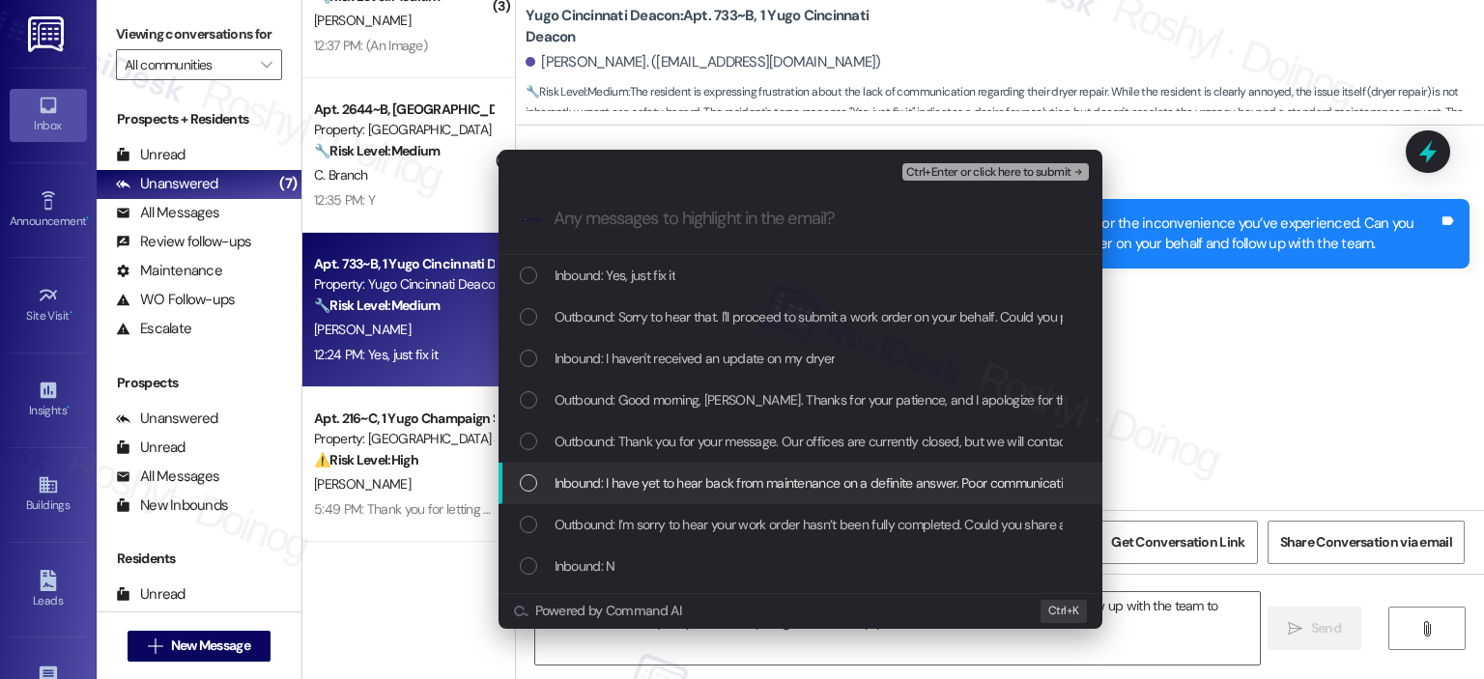
click at [698, 494] on div "Inbound: I have yet to hear back from maintenance on a definite answer. Poor co…" at bounding box center [800, 484] width 604 height 42
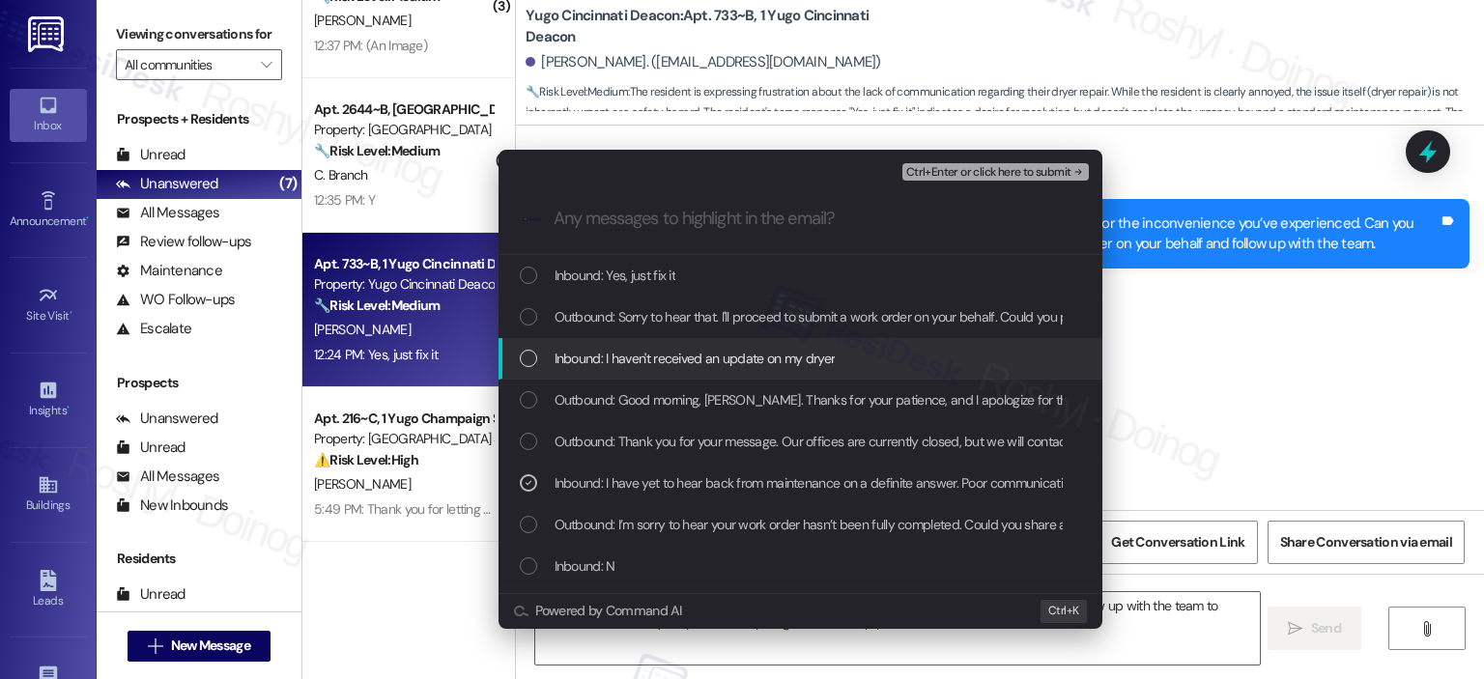
click at [698, 370] on div "Inbound: I haven't received an update on my dryer" at bounding box center [800, 359] width 604 height 42
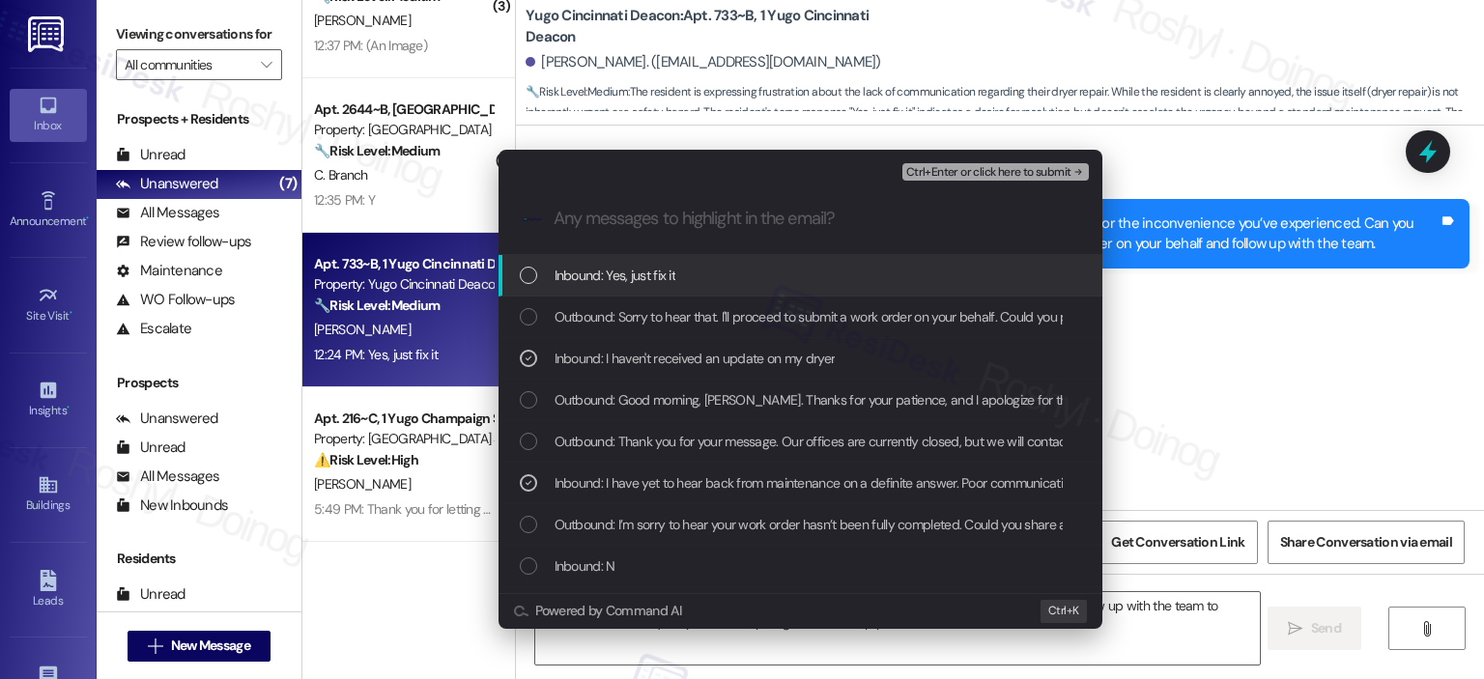
click at [702, 280] on div "Inbound: Yes, just fix it" at bounding box center [802, 275] width 565 height 21
click at [950, 176] on span "Ctrl+Enter or click here to submit" at bounding box center [988, 173] width 165 height 14
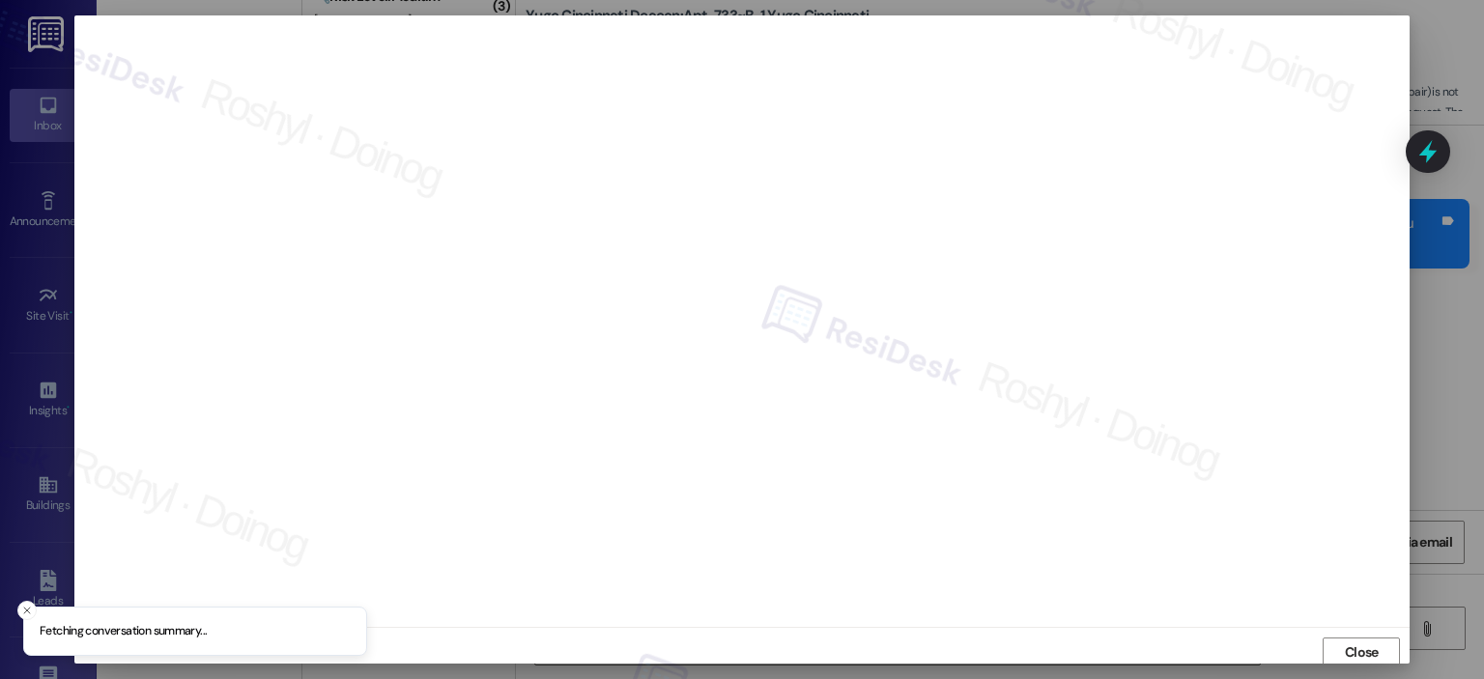
scroll to position [4, 0]
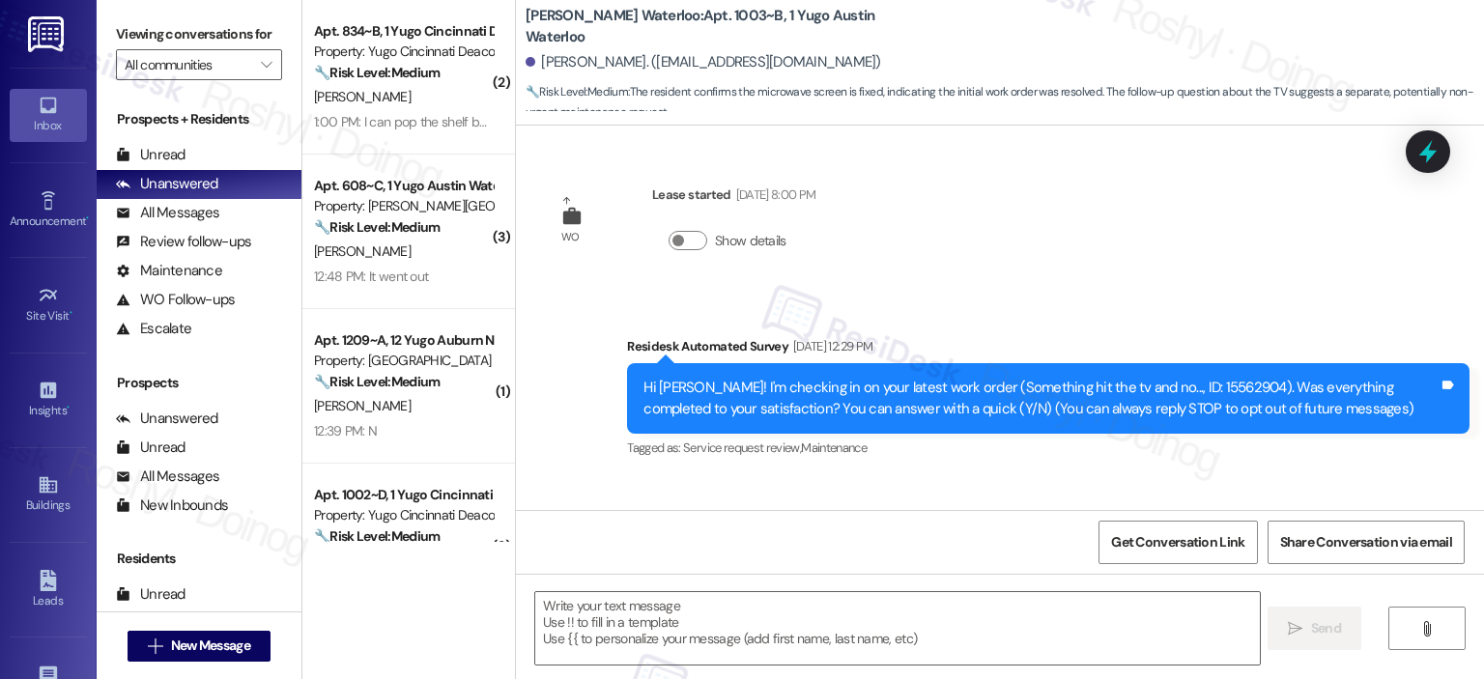
scroll to position [3976, 0]
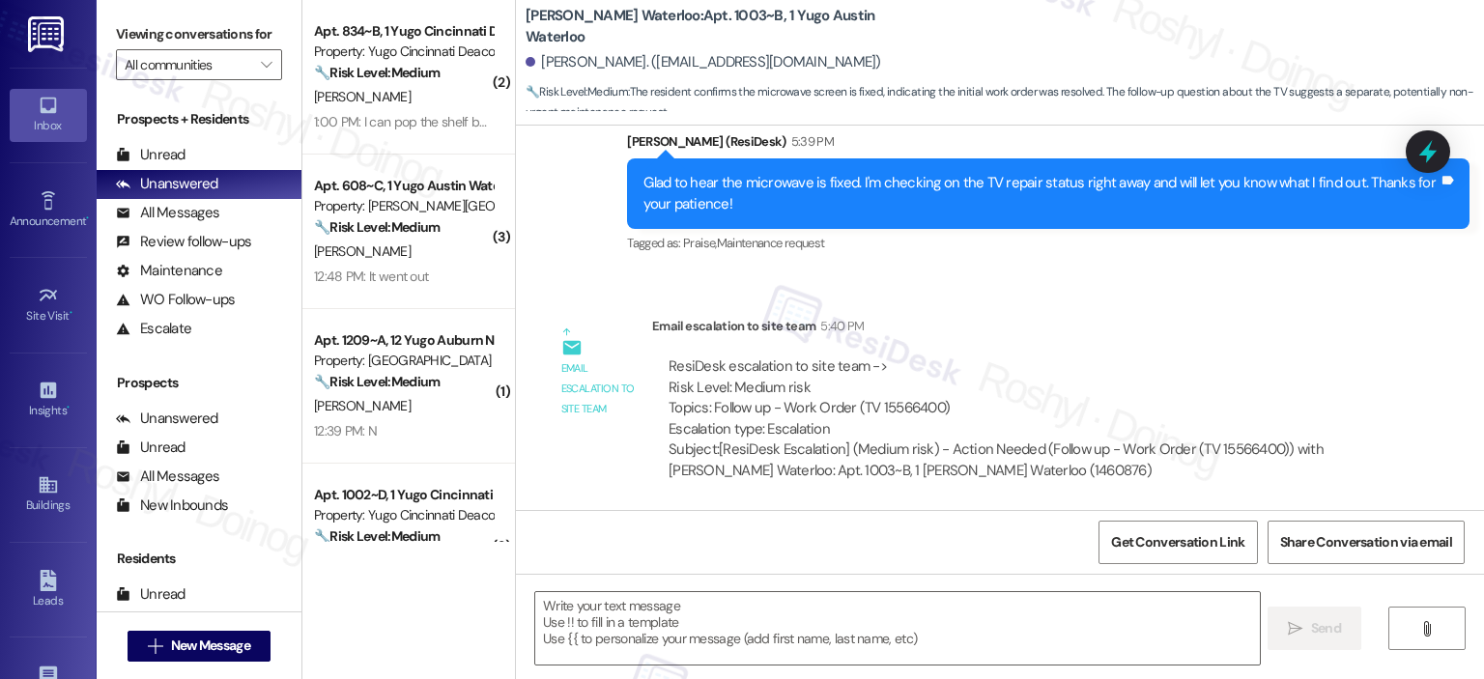
type textarea "Fetching suggested responses. Please feel free to read through the conversation…"
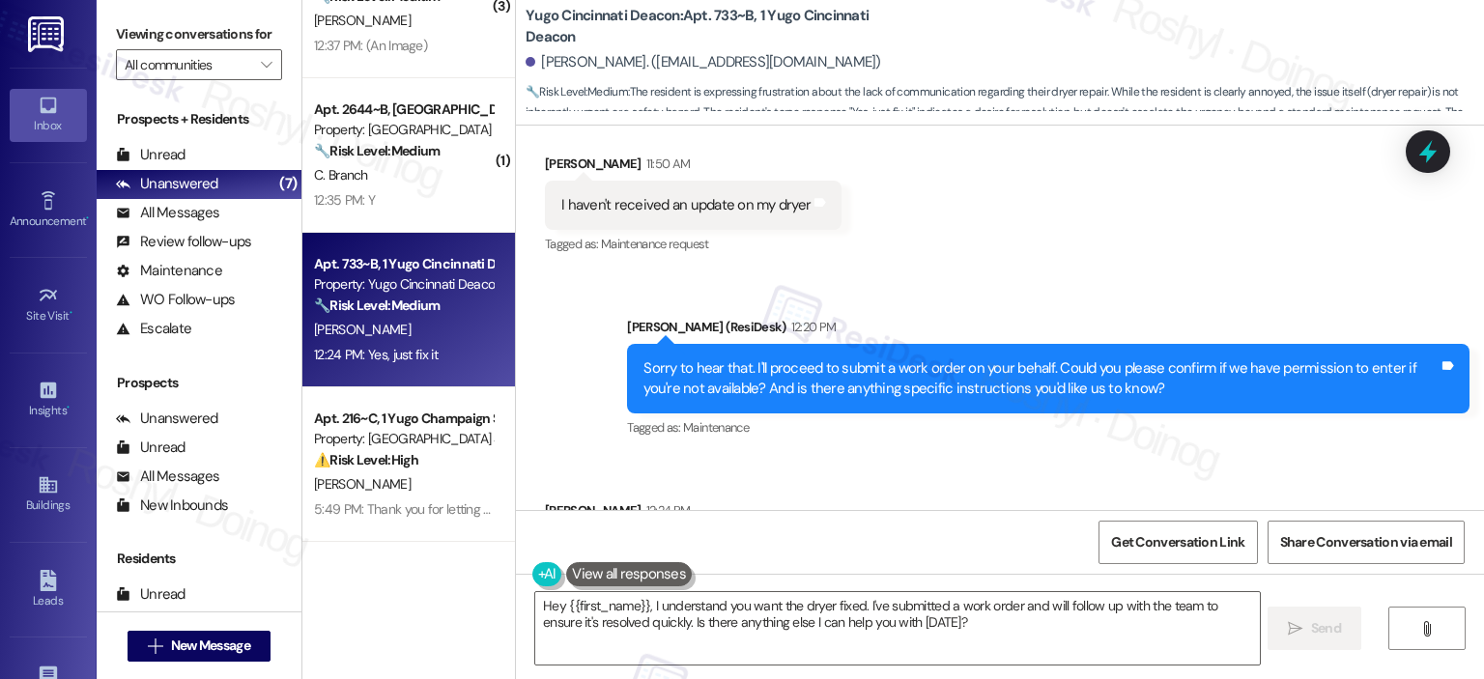
scroll to position [3063, 0]
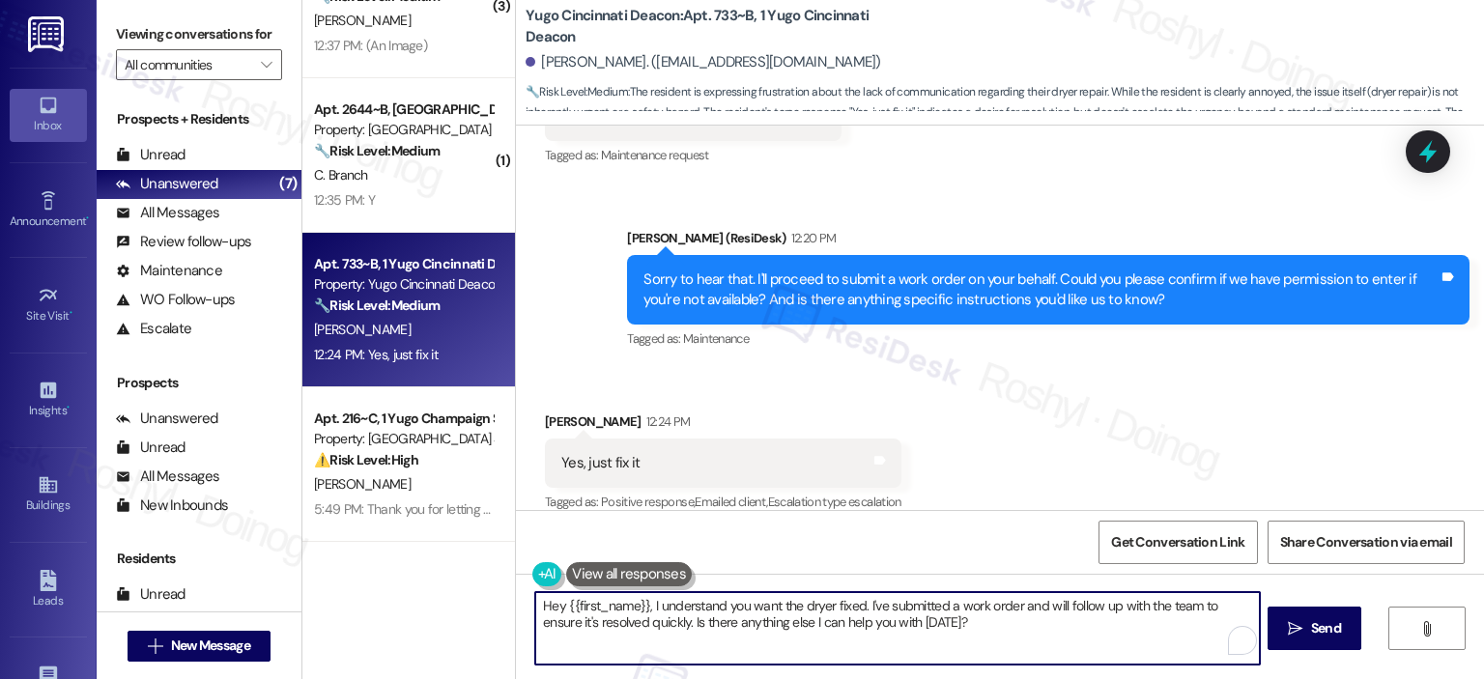
drag, startPoint x: 943, startPoint y: 619, endPoint x: 506, endPoint y: 583, distance: 438.2
click at [516, 583] on div "Hey {{first_name}}, I understand you want the dryer fixed. I've submitted a wor…" at bounding box center [1000, 646] width 968 height 145
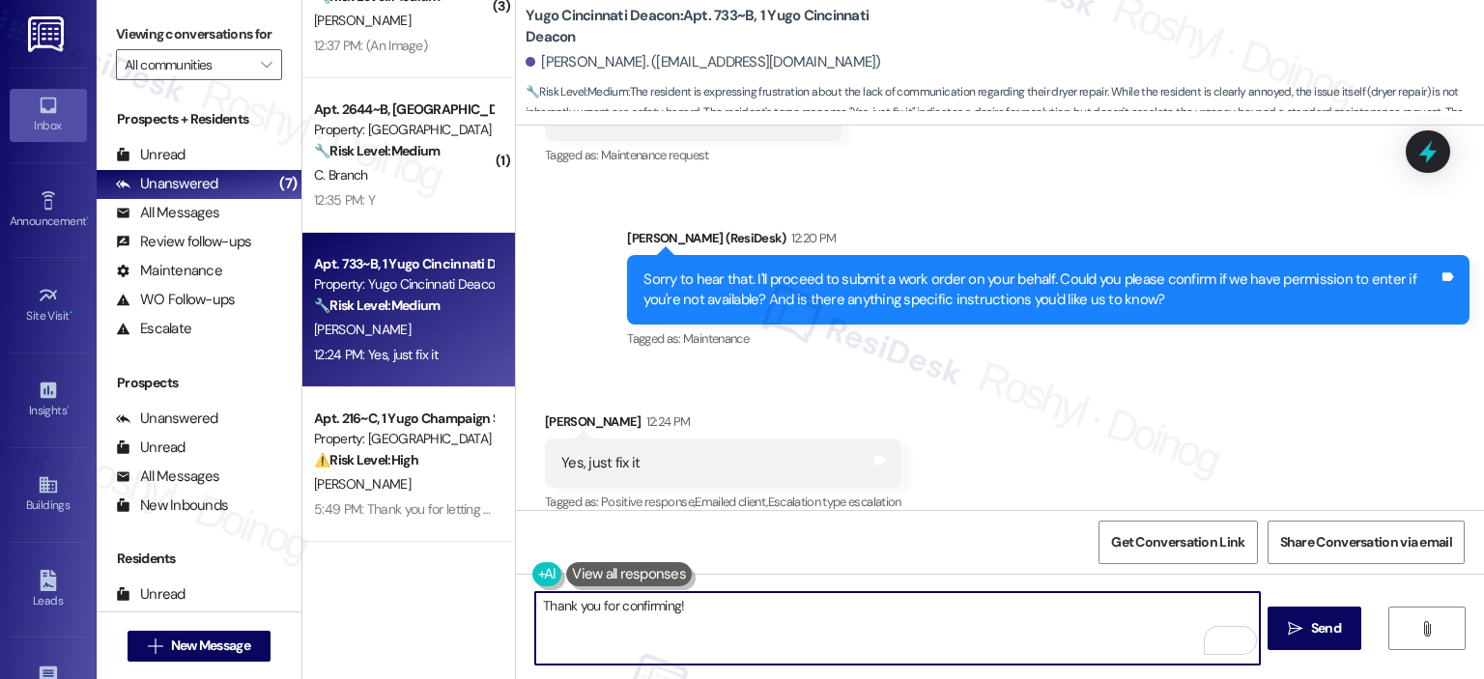
paste textarea "I’ve submitted your request, and our maintenance team will be reaching out soon…"
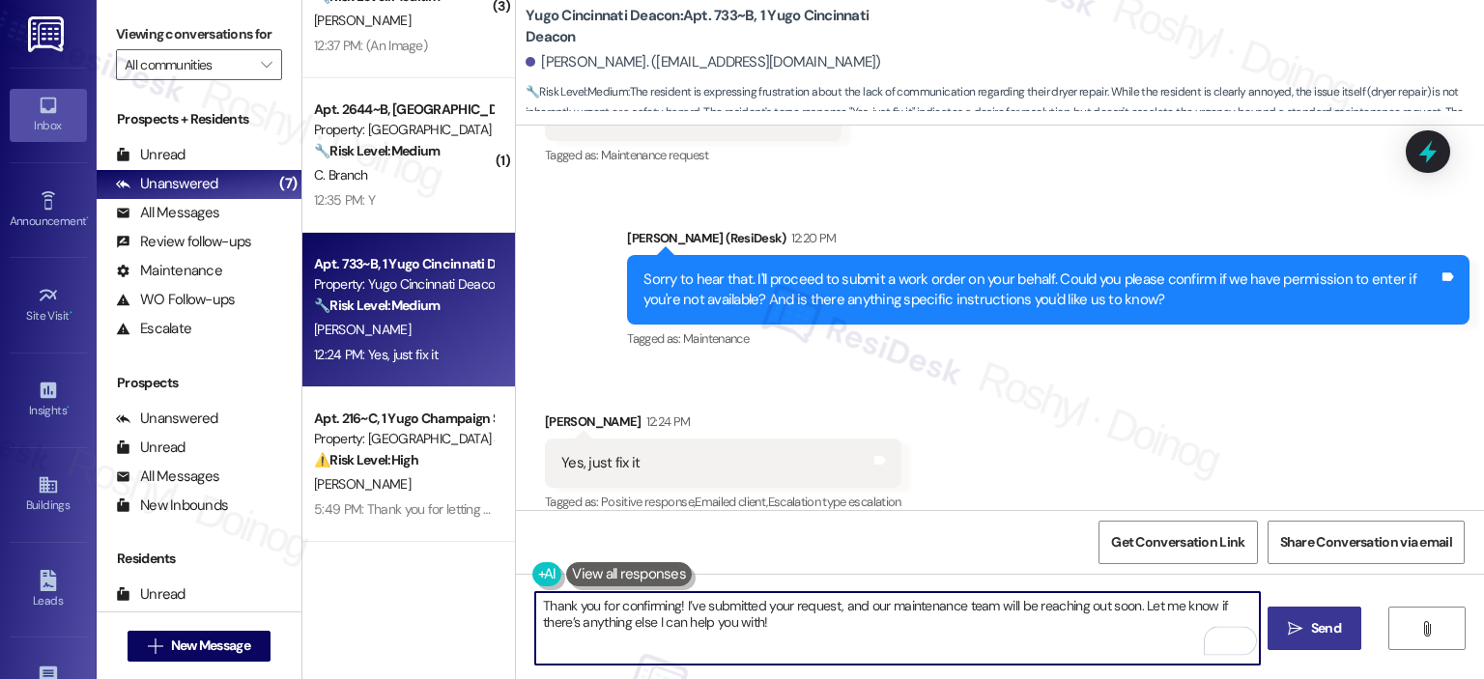
type textarea "Thank you for confirming! I’ve submitted your request, and our maintenance team…"
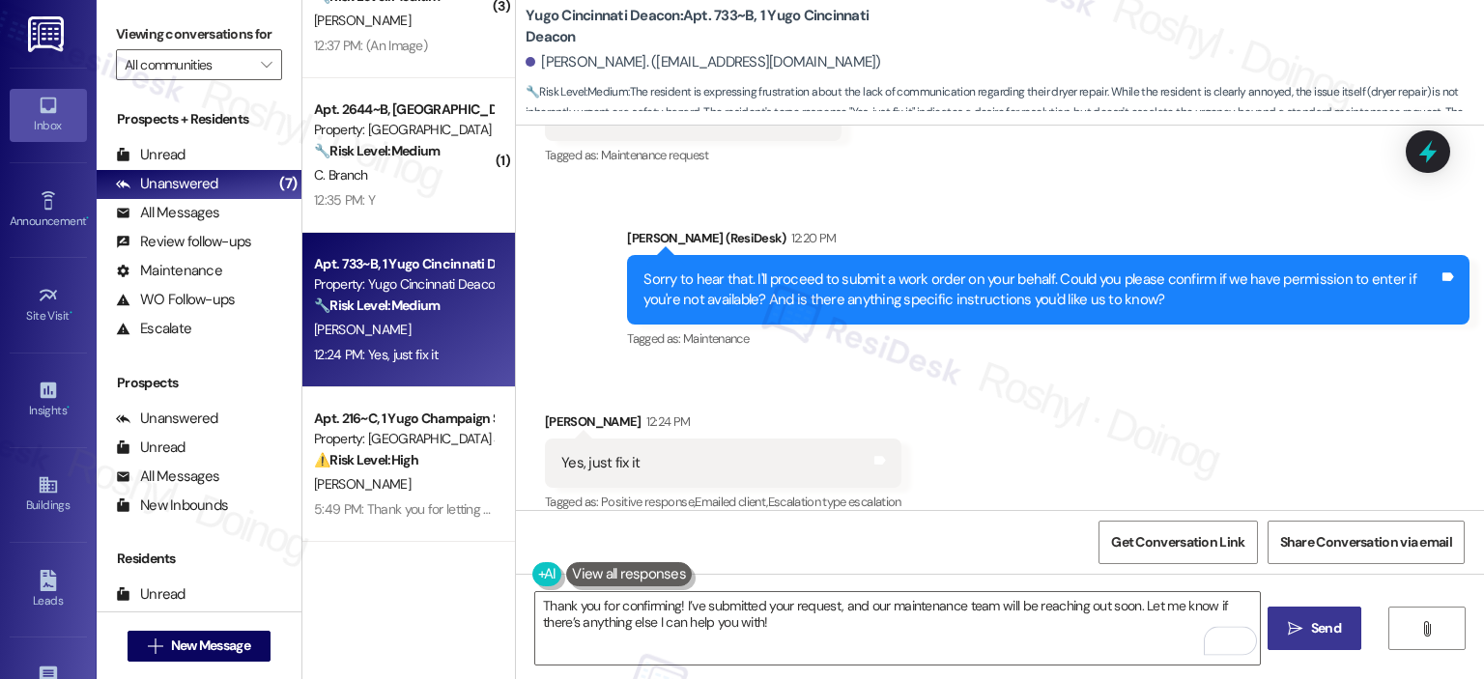
click at [1298, 633] on icon "" at bounding box center [1295, 628] width 14 height 15
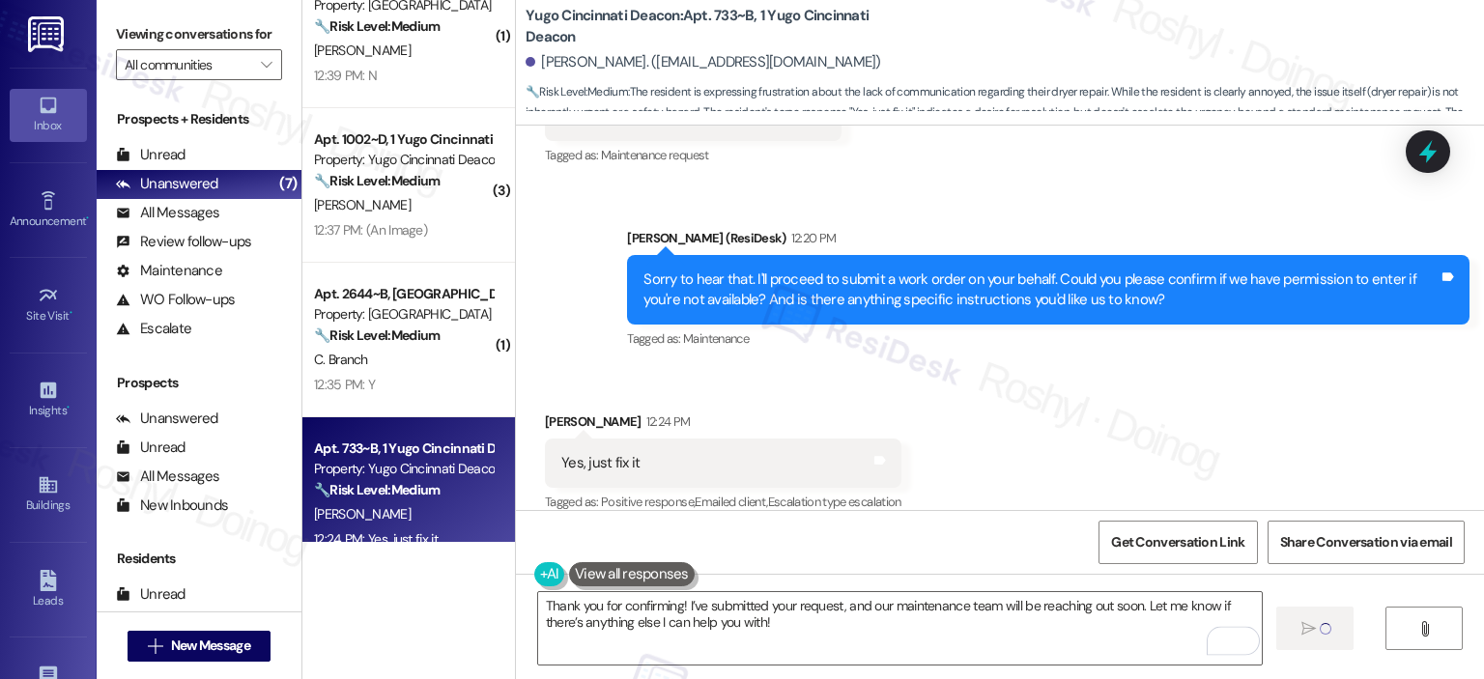
scroll to position [347, 0]
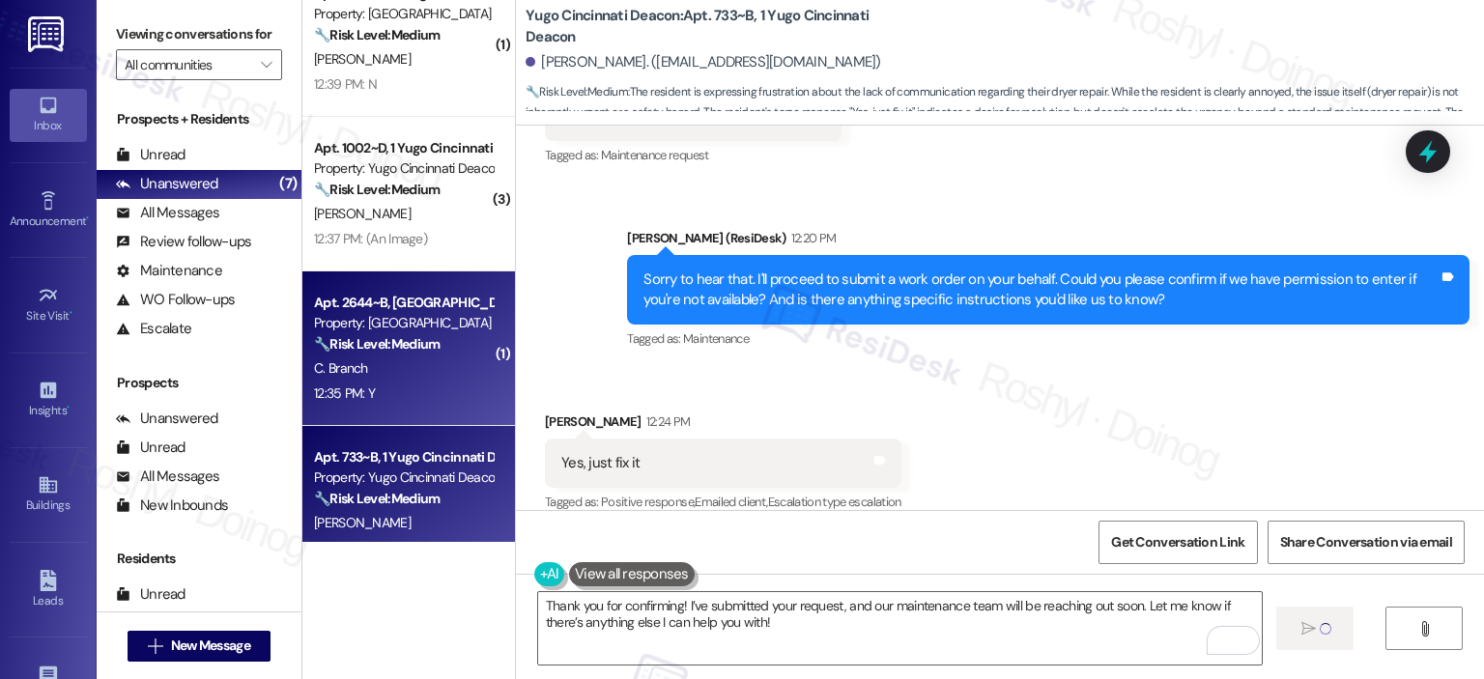
click at [382, 397] on div "12:35 PM: Y 12:35 PM: Y" at bounding box center [403, 394] width 183 height 24
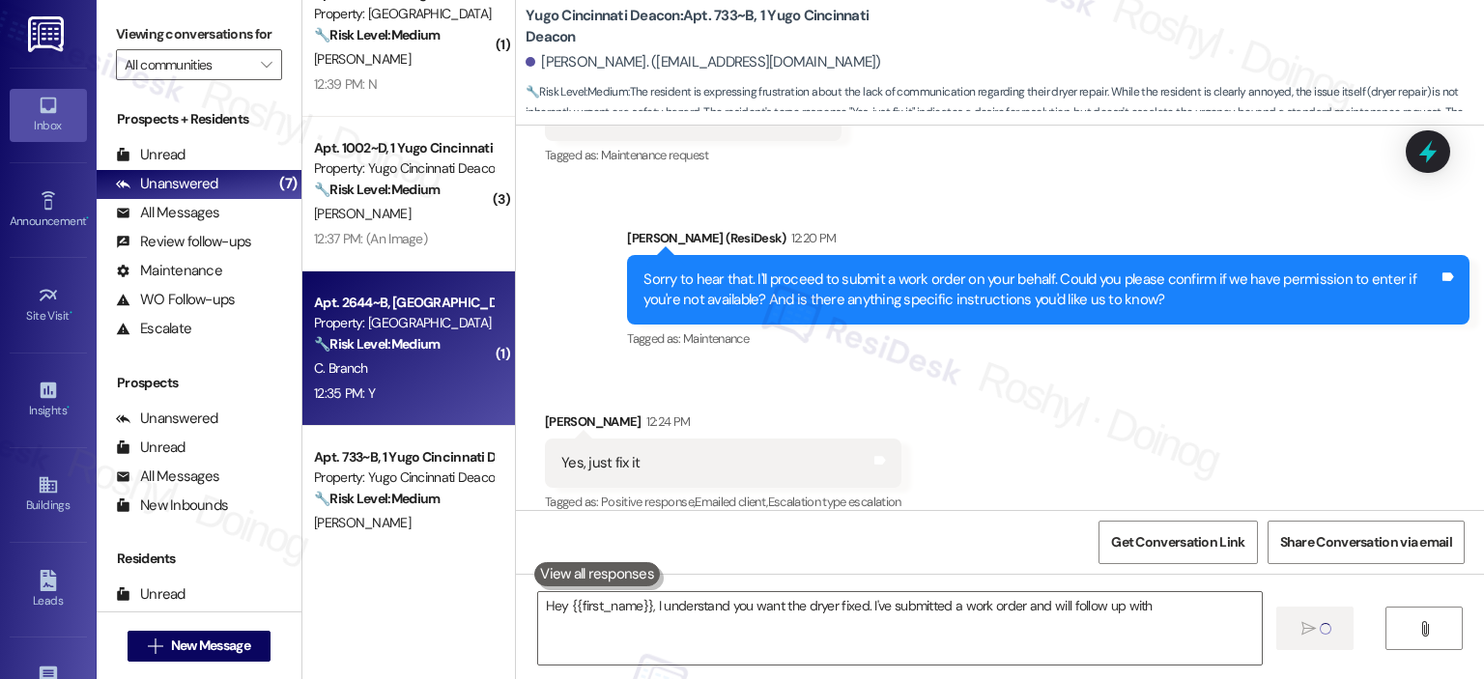
type textarea "Hey {{first_name}}, I understand you want the dryer fixed. I've submitted a wor…"
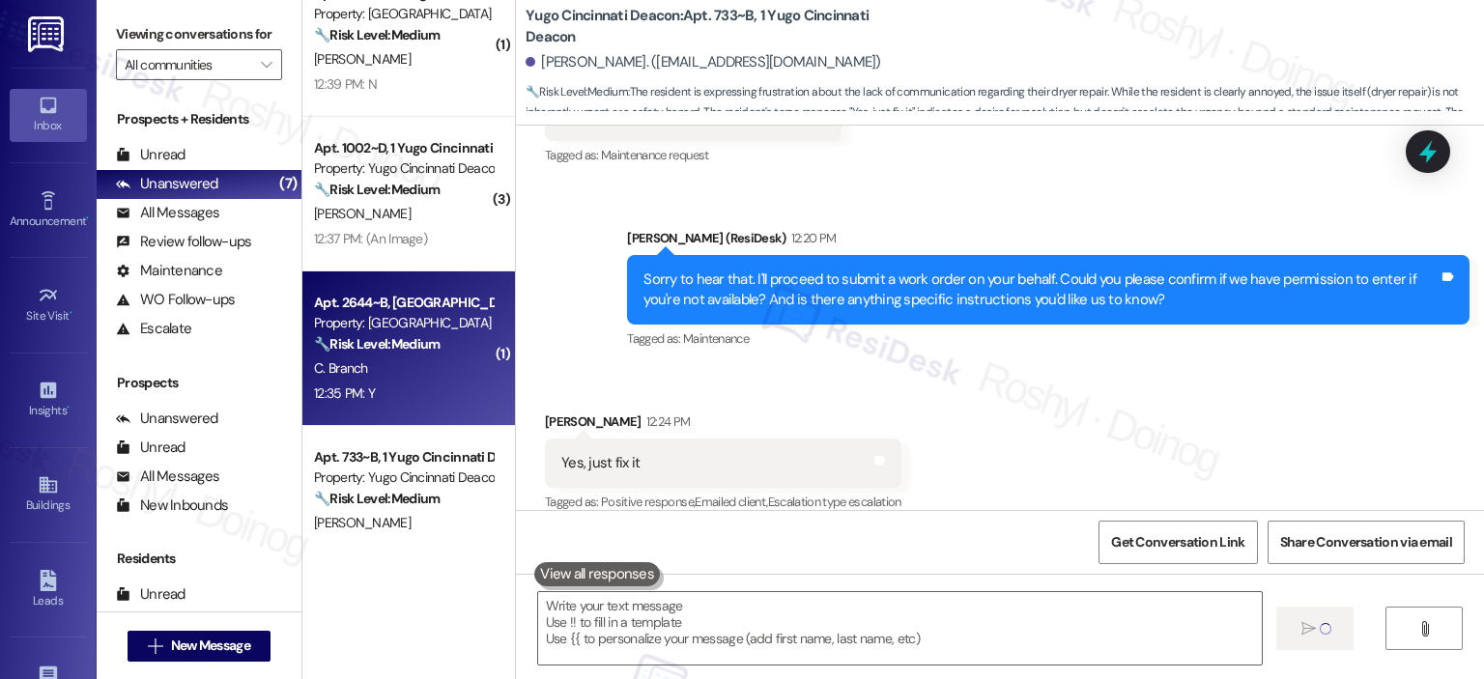
type textarea "Hey {{first_name}}, I understand you want the dryer fixed. I've submitted a wor…"
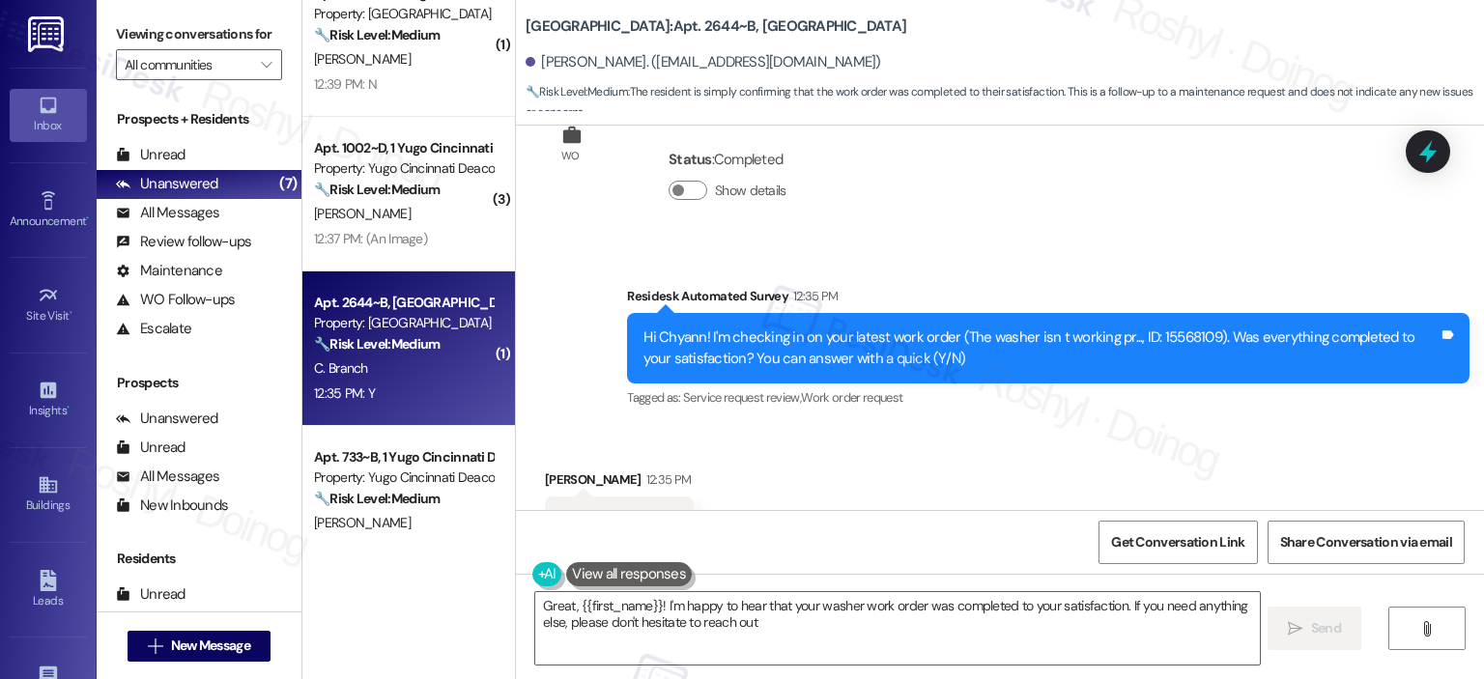
scroll to position [1396, 0]
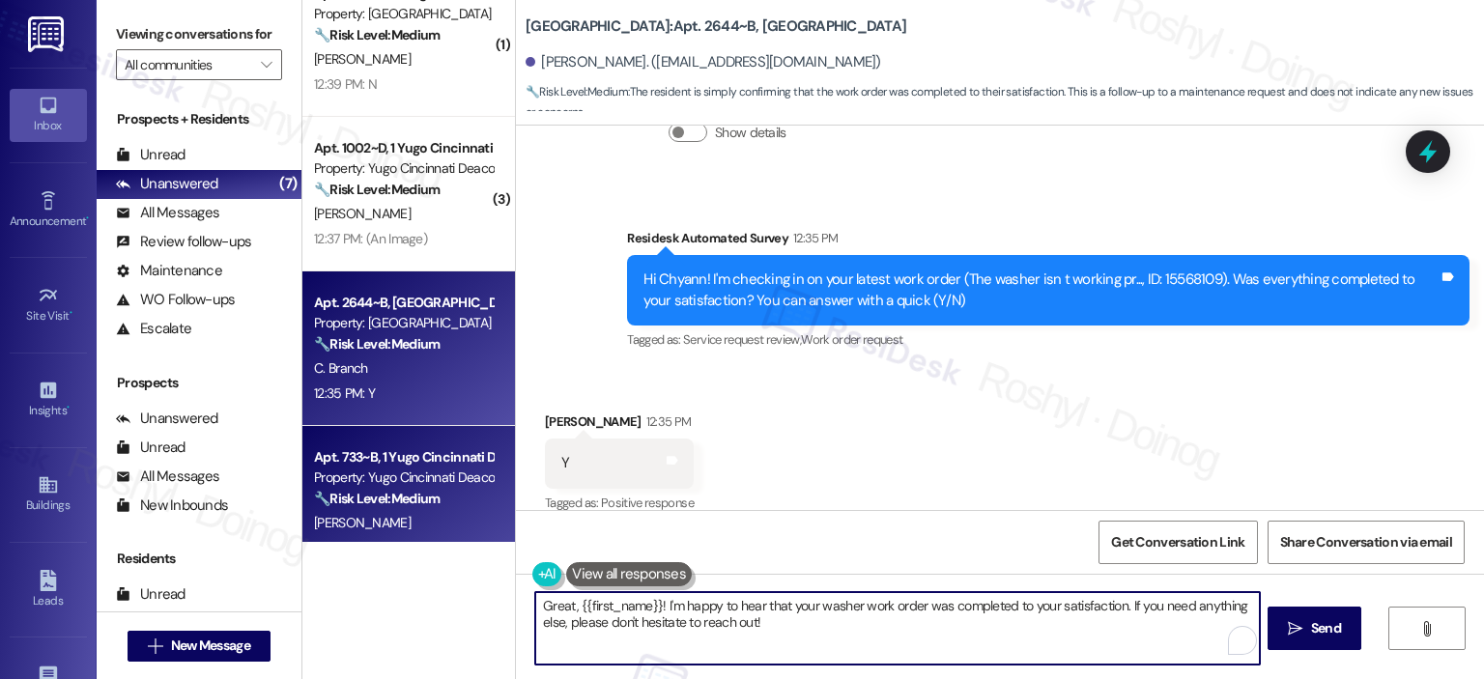
drag, startPoint x: 541, startPoint y: 567, endPoint x: 316, endPoint y: 490, distance: 238.0
click at [325, 494] on div "( 2 ) Apt. 834~B, 1 Yugo Cincinnati Deacon Property: Yugo Cincinnati Deacon 🔧 R…" at bounding box center [893, 339] width 1182 height 679
paste textarea "I'm happy the work order was completed to your satisfaction! We'd also love to …"
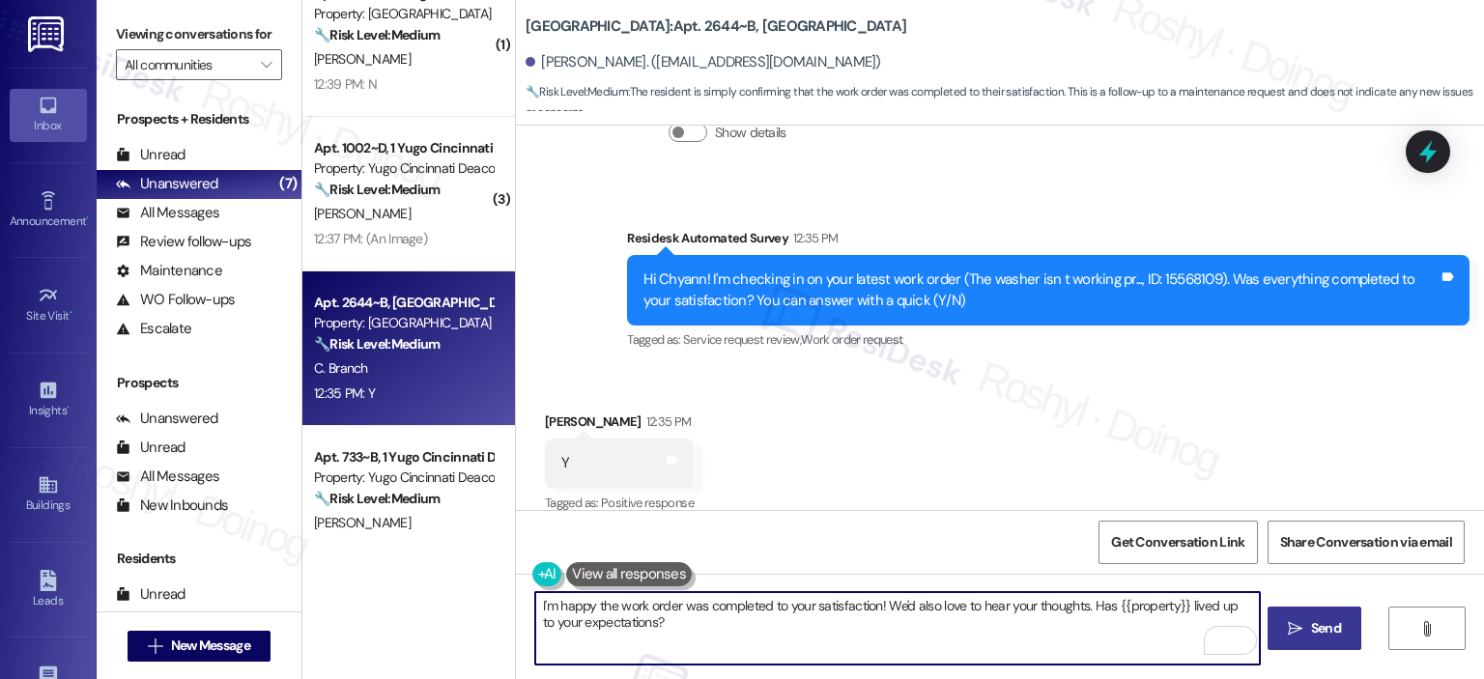
type textarea "I'm happy the work order was completed to your satisfaction! We'd also love to …"
click at [1324, 637] on span "Send" at bounding box center [1326, 628] width 30 height 20
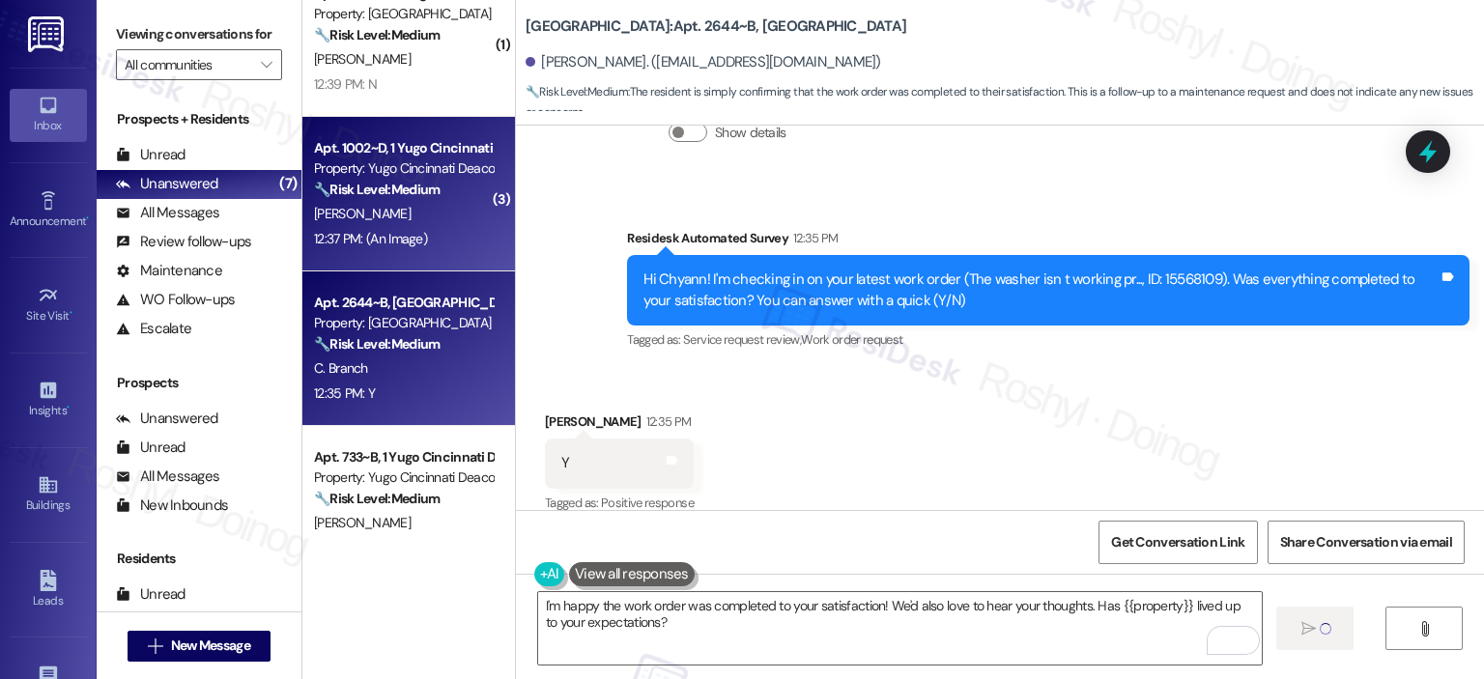
click at [436, 202] on div "[PERSON_NAME]" at bounding box center [403, 214] width 183 height 24
type textarea "Great, {{first_name}}! I'm happy to hear that your washer work order was comple…"
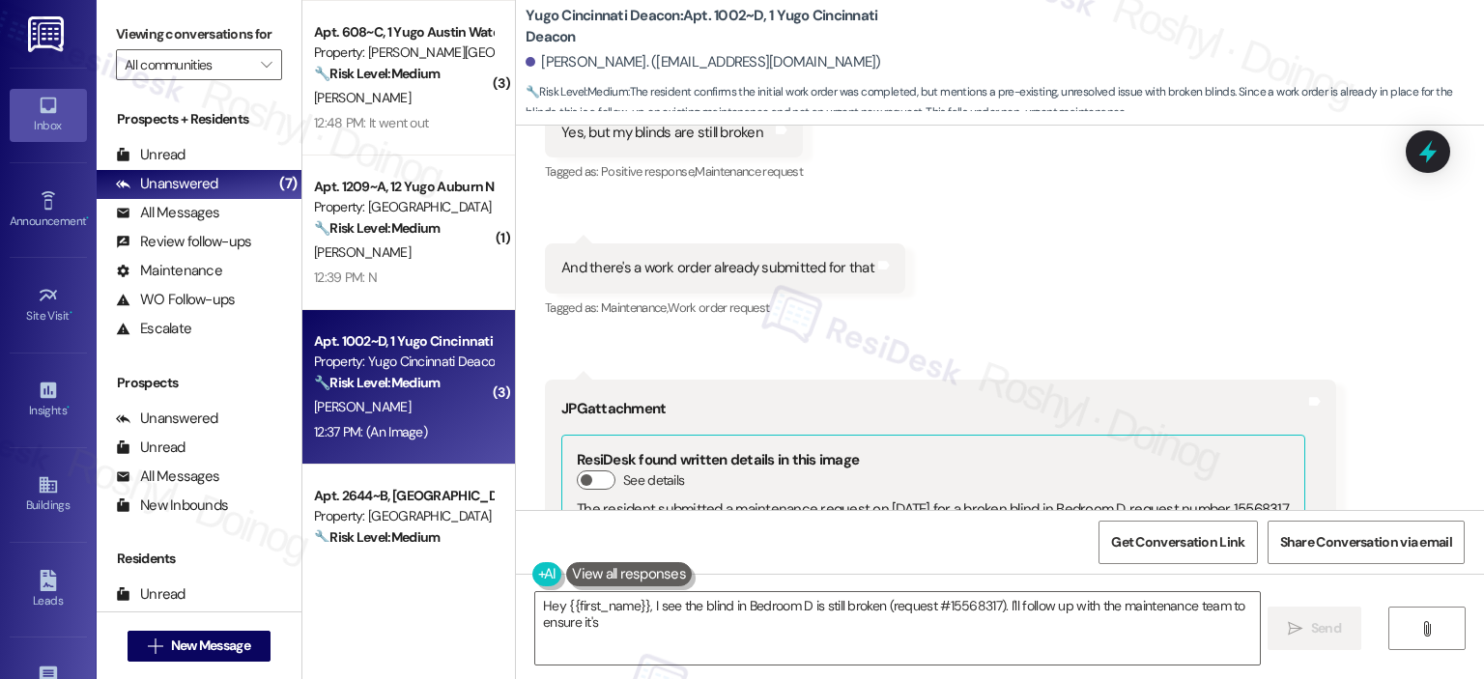
scroll to position [1468, 0]
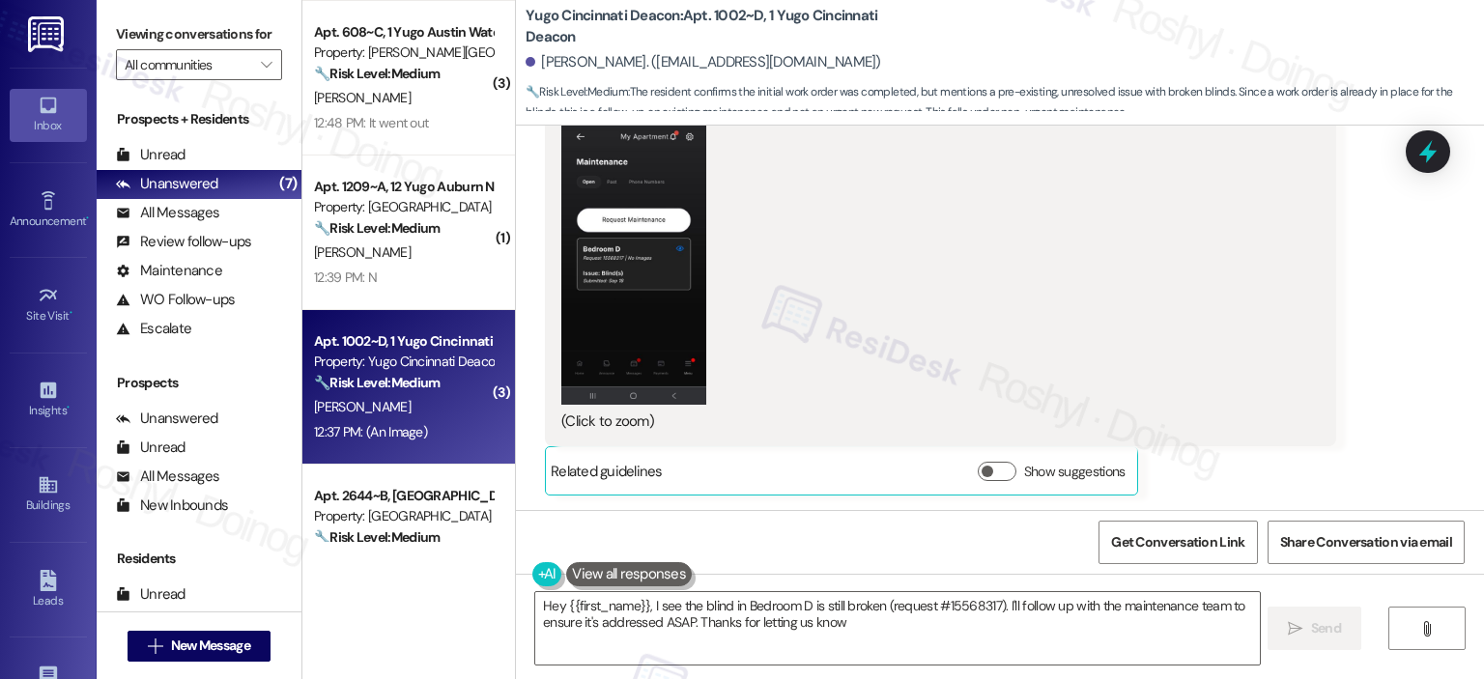
type textarea "Hey {{first_name}}, I see the blind in Bedroom D is still broken (request #1556…"
click at [652, 325] on button "Zoom image" at bounding box center [633, 249] width 145 height 311
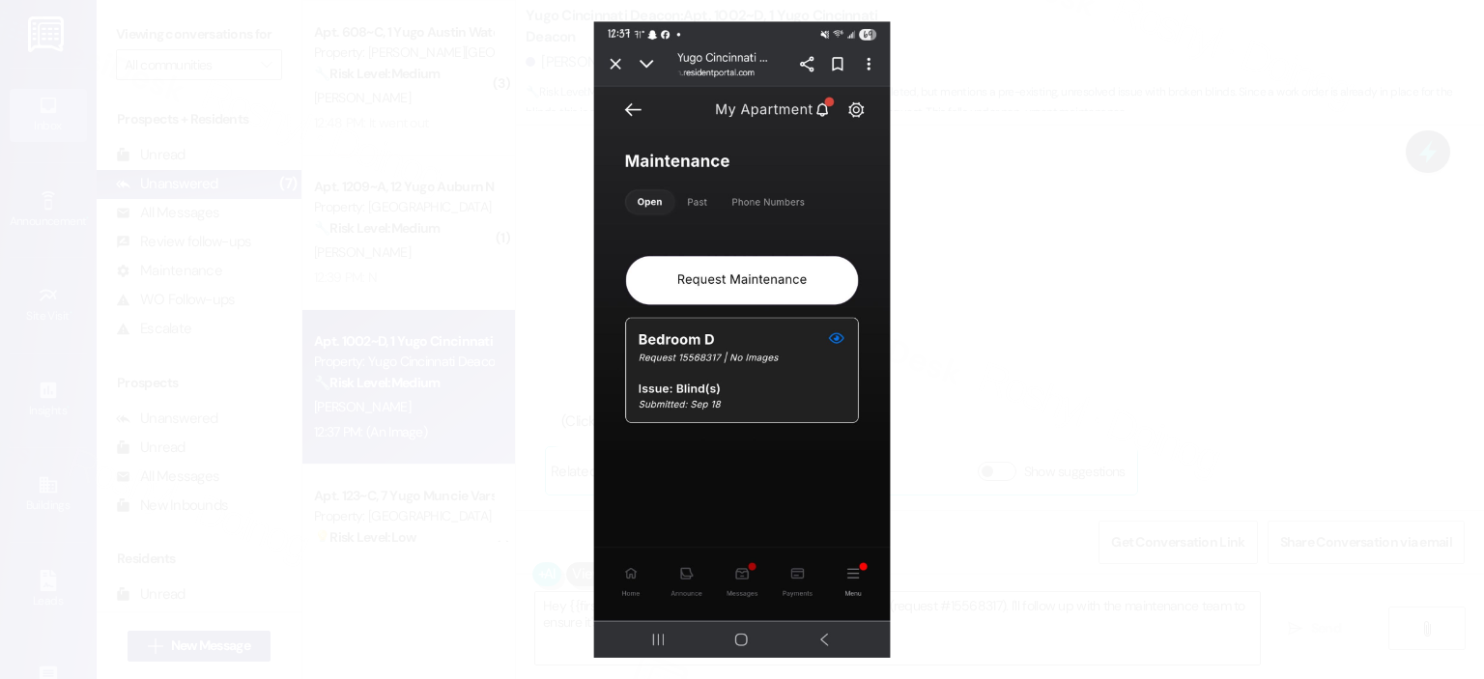
click at [1052, 348] on button "Unzoom image" at bounding box center [742, 339] width 1484 height 679
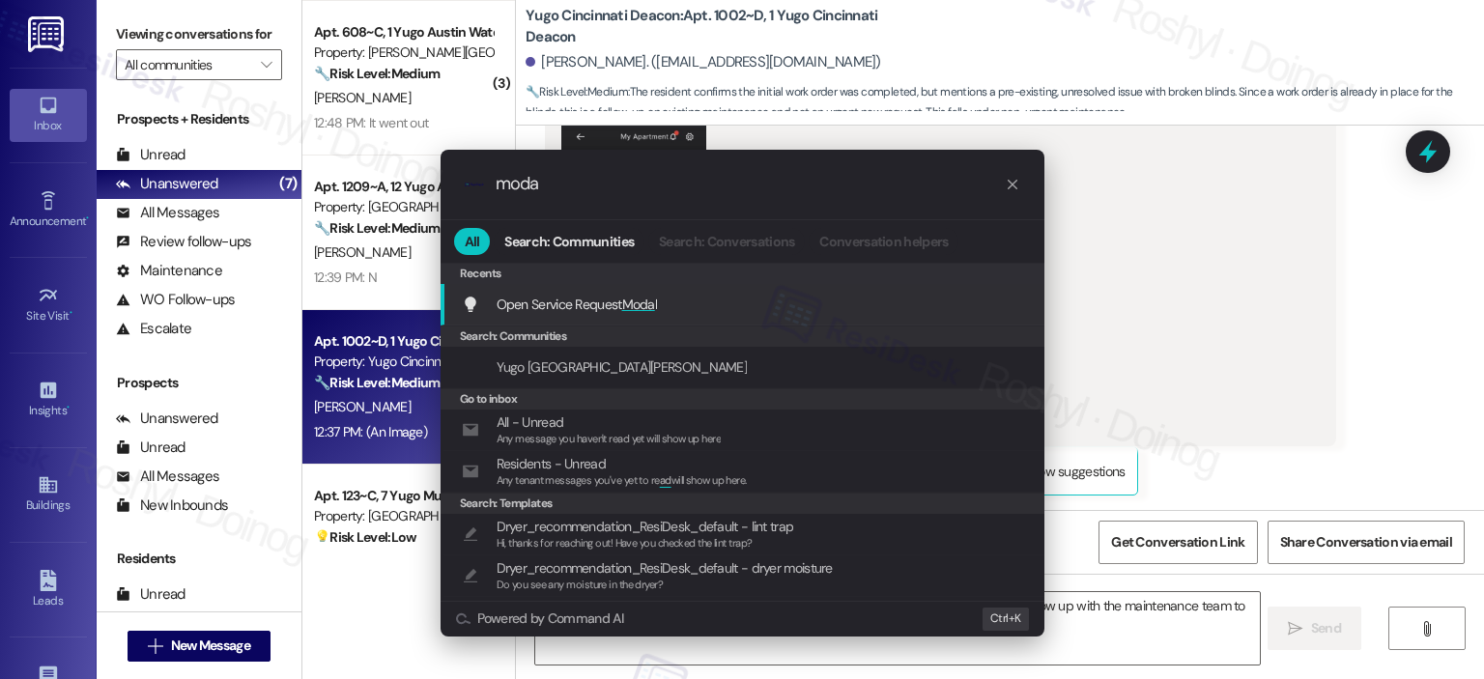
type input "moda"
click at [785, 294] on div "Open Service Request Moda l Add shortcut" at bounding box center [744, 304] width 565 height 21
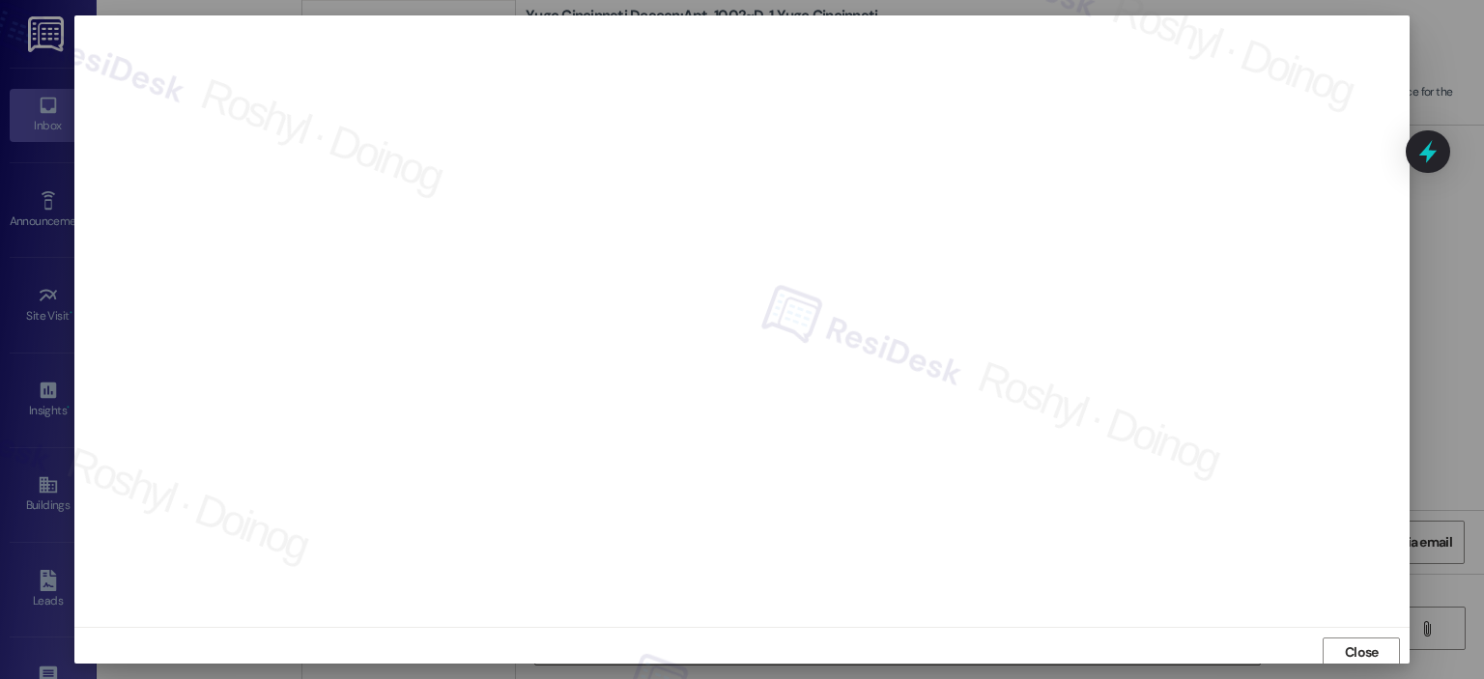
scroll to position [4, 0]
click at [1372, 647] on span "Close" at bounding box center [1362, 649] width 34 height 20
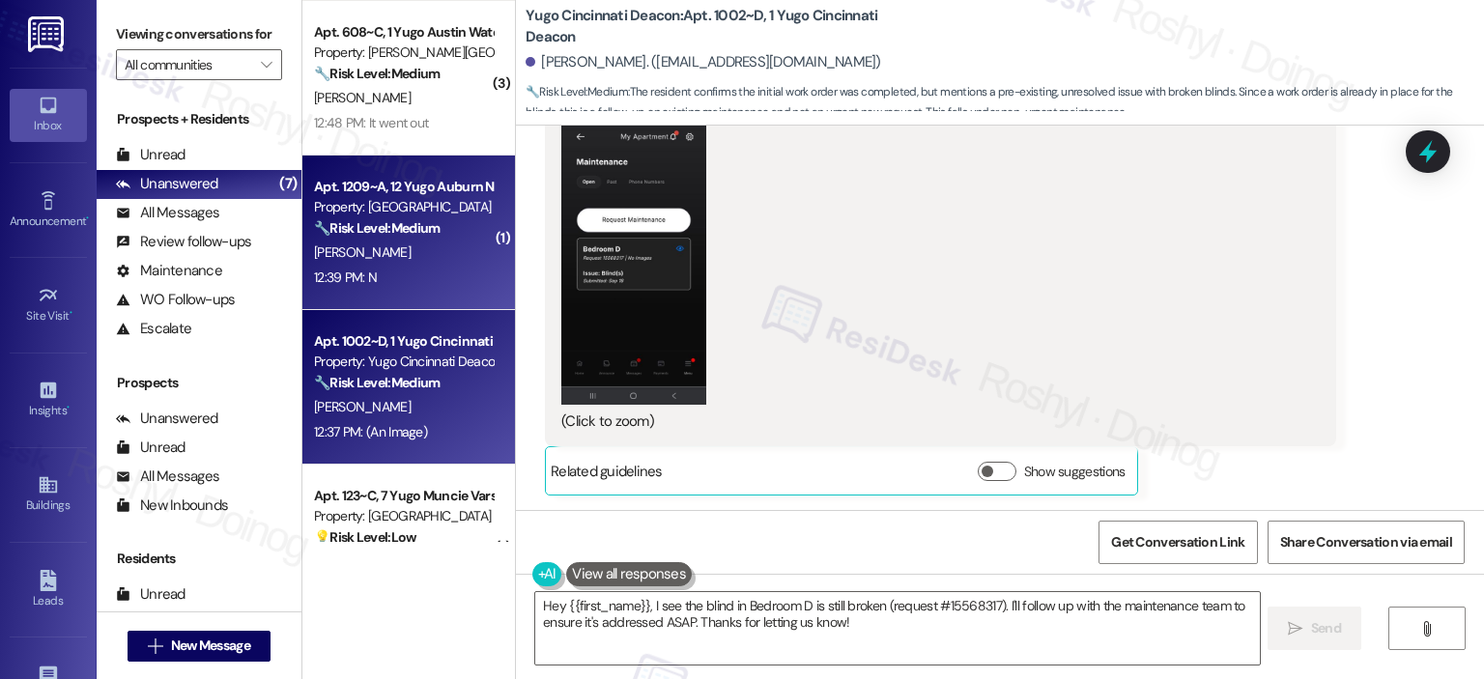
click at [408, 249] on div "[PERSON_NAME]" at bounding box center [403, 253] width 183 height 24
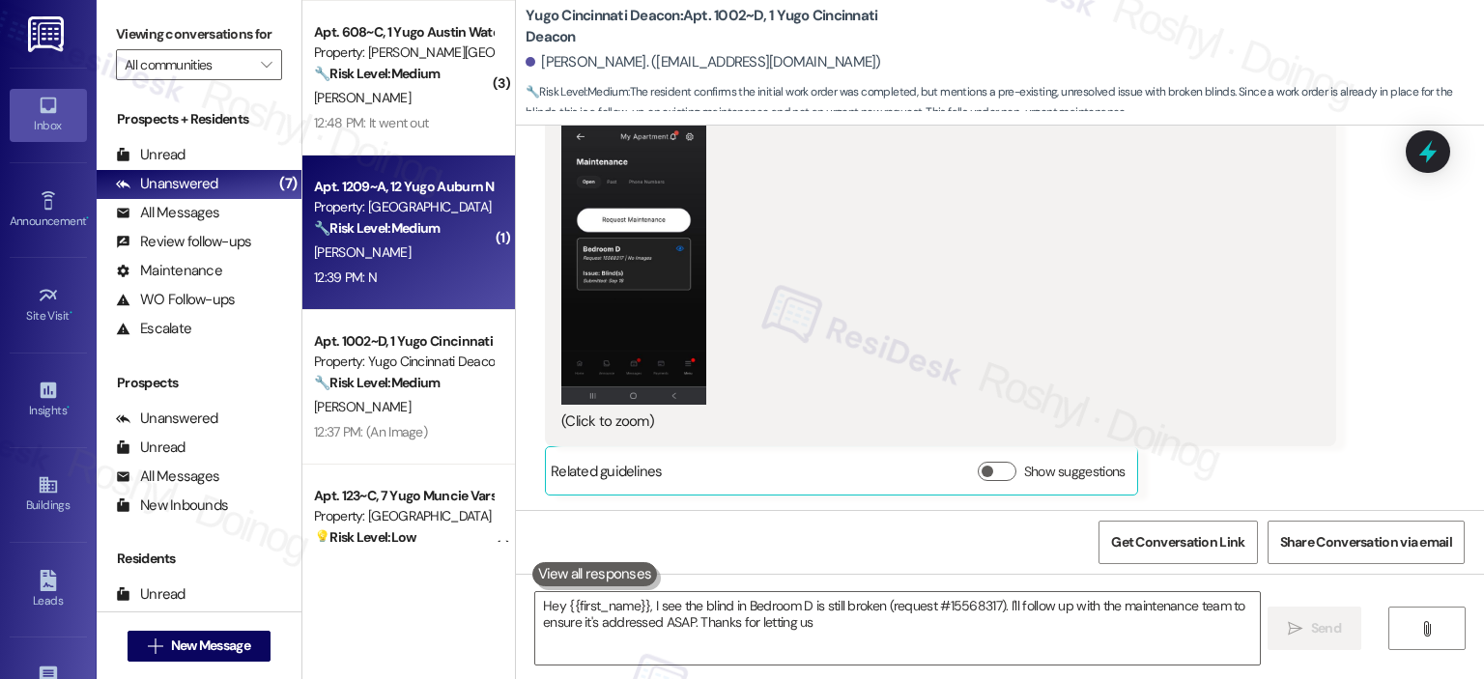
type textarea "Hey {{first_name}}, I see the blind in Bedroom D is still broken (request #1556…"
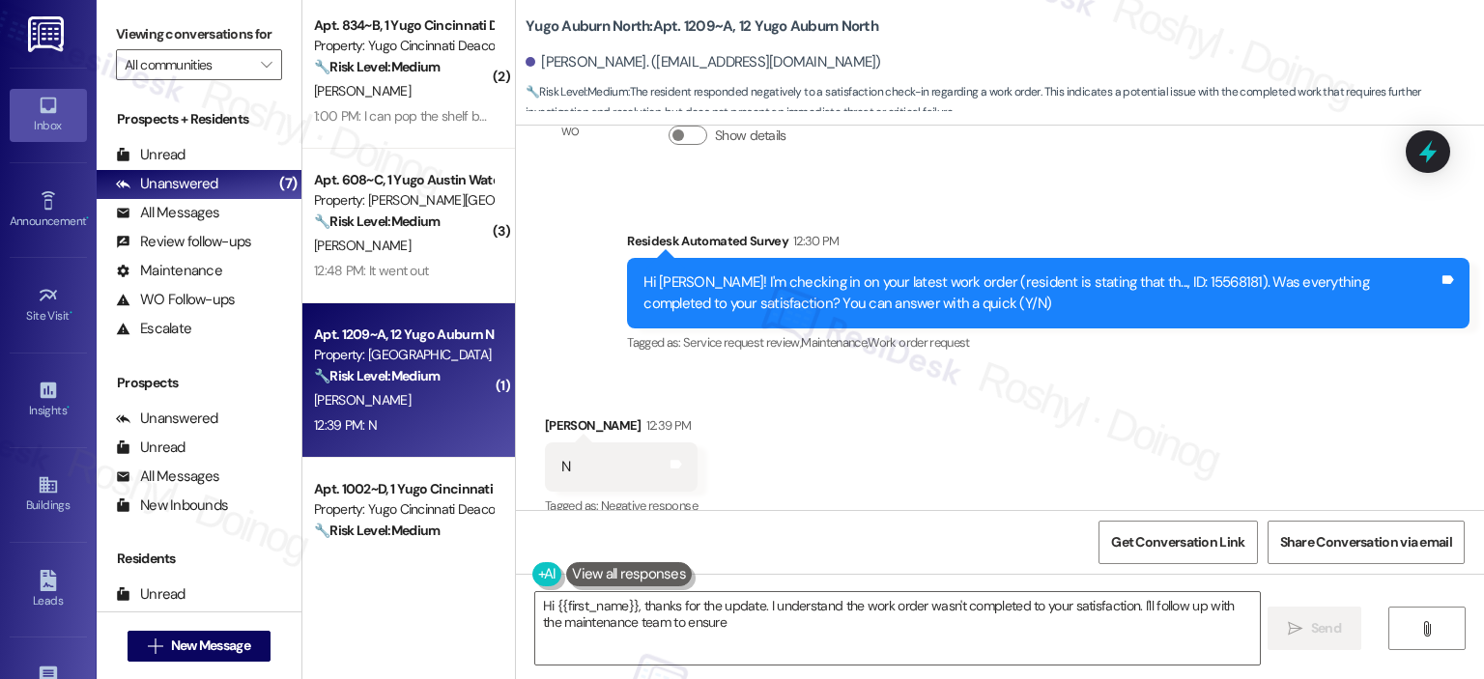
scroll to position [647, 0]
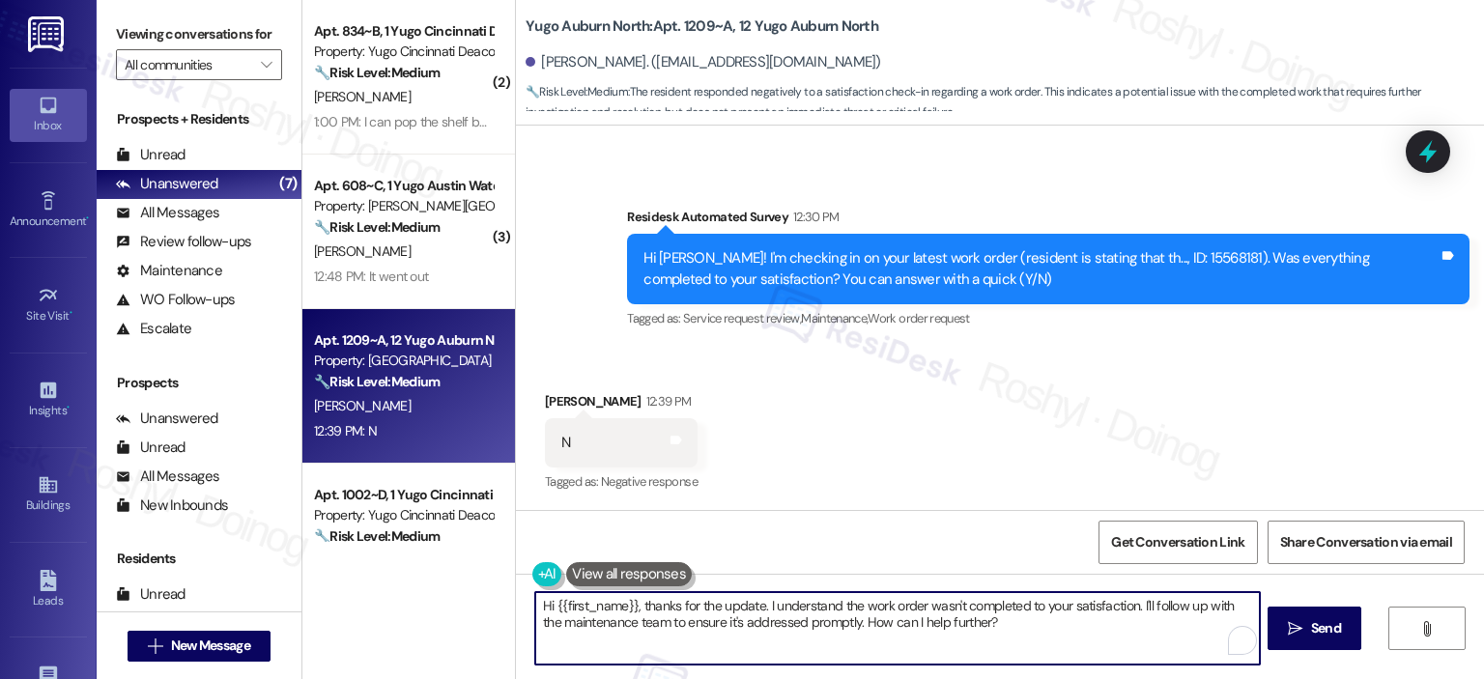
drag, startPoint x: 980, startPoint y: 621, endPoint x: 258, endPoint y: 575, distance: 723.1
click at [278, 575] on div "Viewing conversations for All communities  Prospects + Residents Unread (0) Un…" at bounding box center [790, 339] width 1387 height 679
paste textarea "I’m sorry to hear your work order hasn’t been fully completed. Could you share …"
type textarea "I’m sorry to hear your work order hasn’t been fully completed. Could you share …"
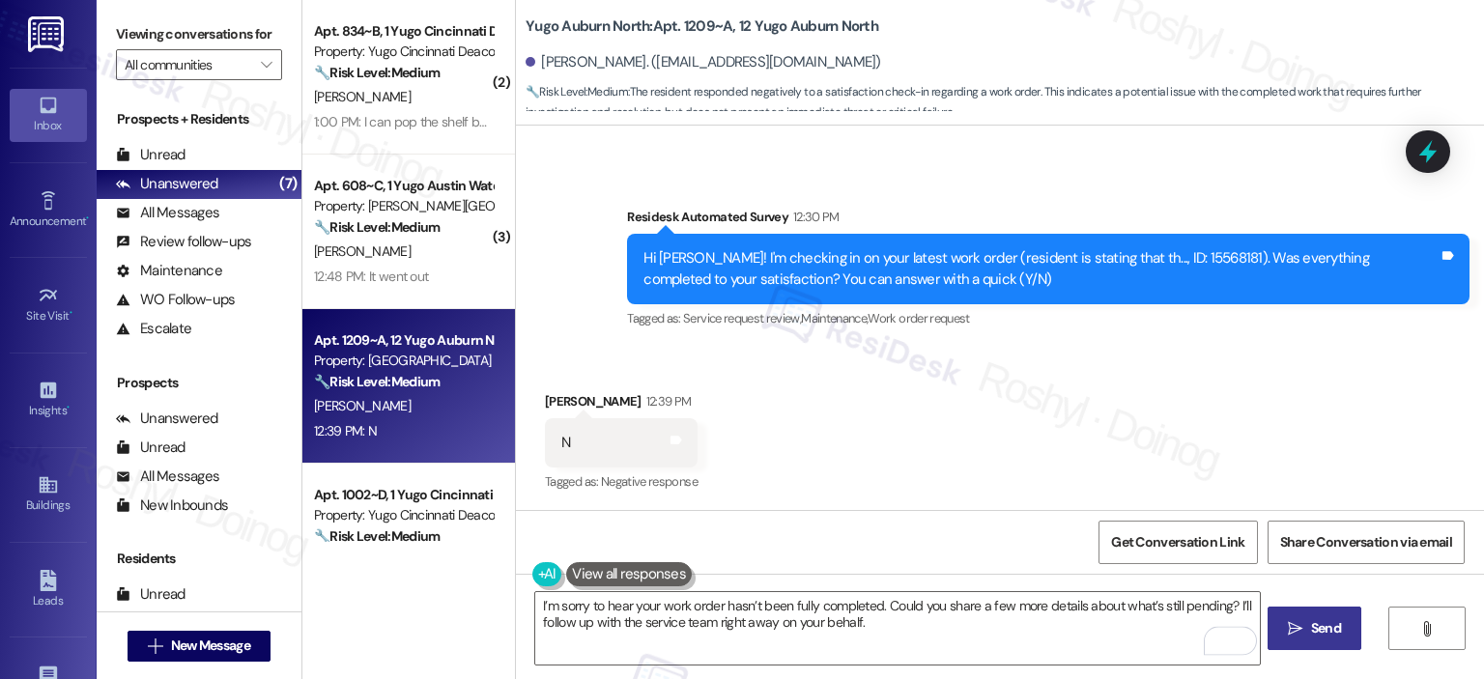
click at [1318, 623] on span "Send" at bounding box center [1326, 628] width 30 height 20
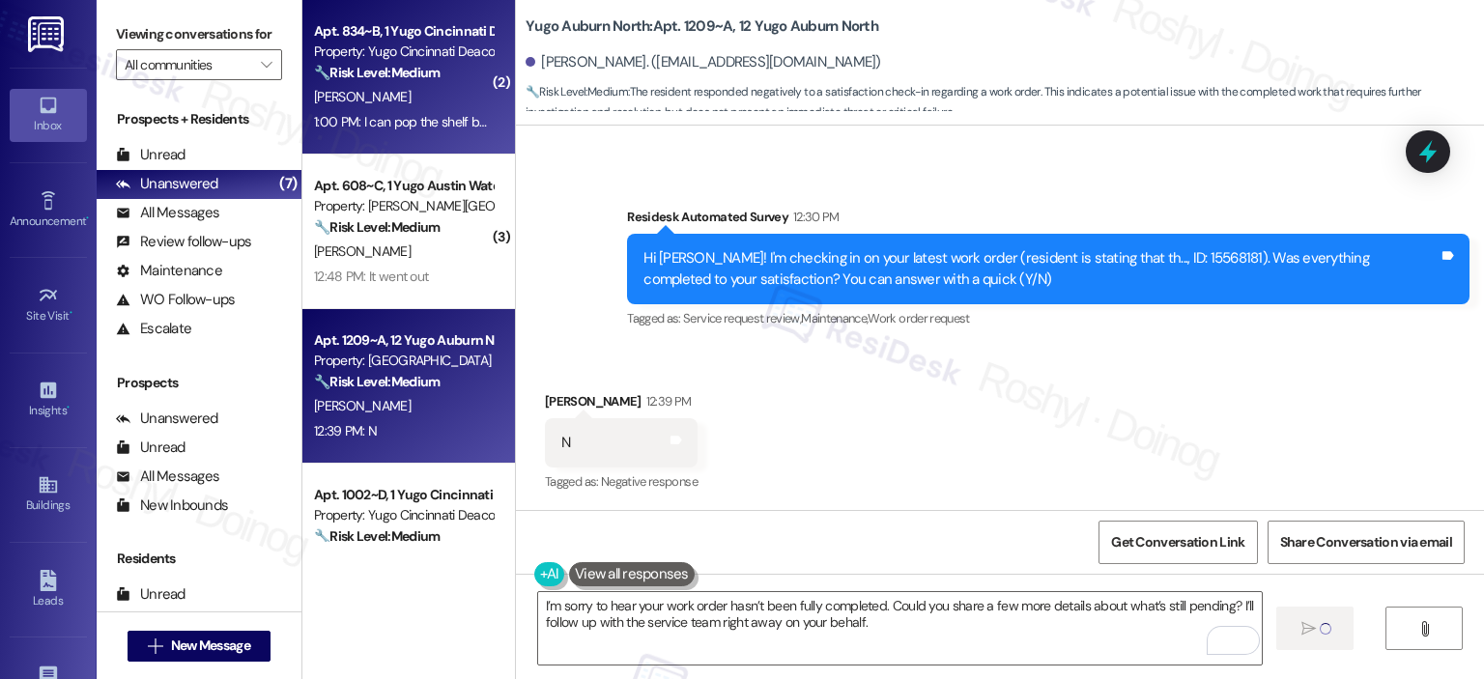
click at [385, 128] on div "1:00 PM: I can pop the shelf back into the bracket but as soon as something is …" at bounding box center [642, 121] width 656 height 17
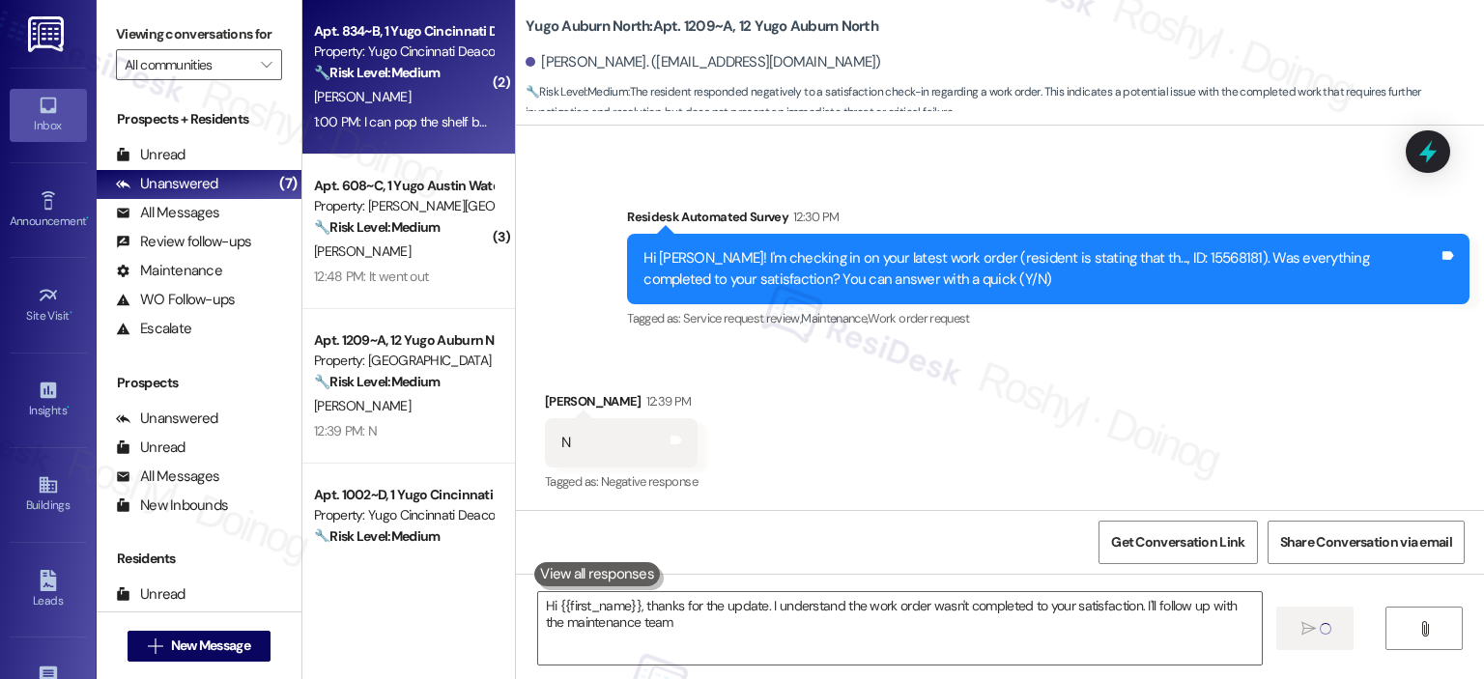
type textarea "Hi {{first_name}}, thanks for the update. I understand the work order wasn't co…"
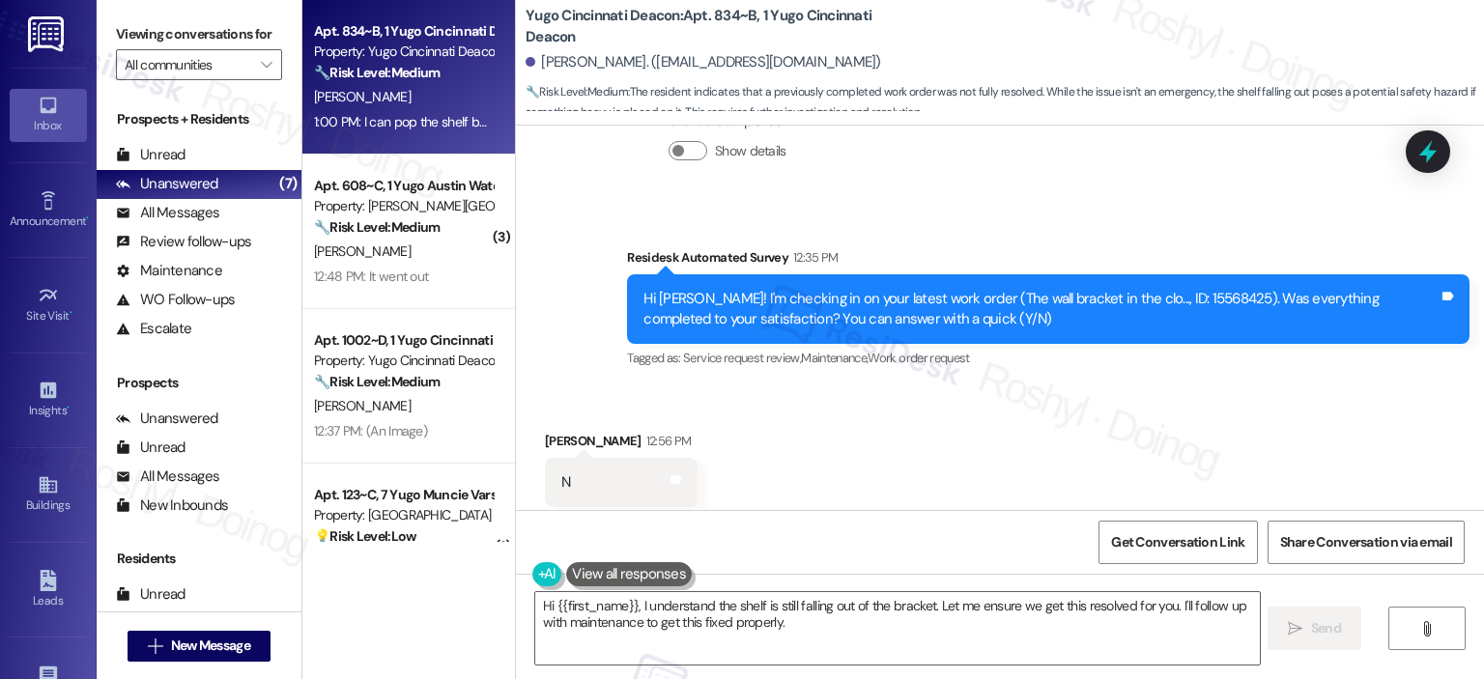
scroll to position [459, 0]
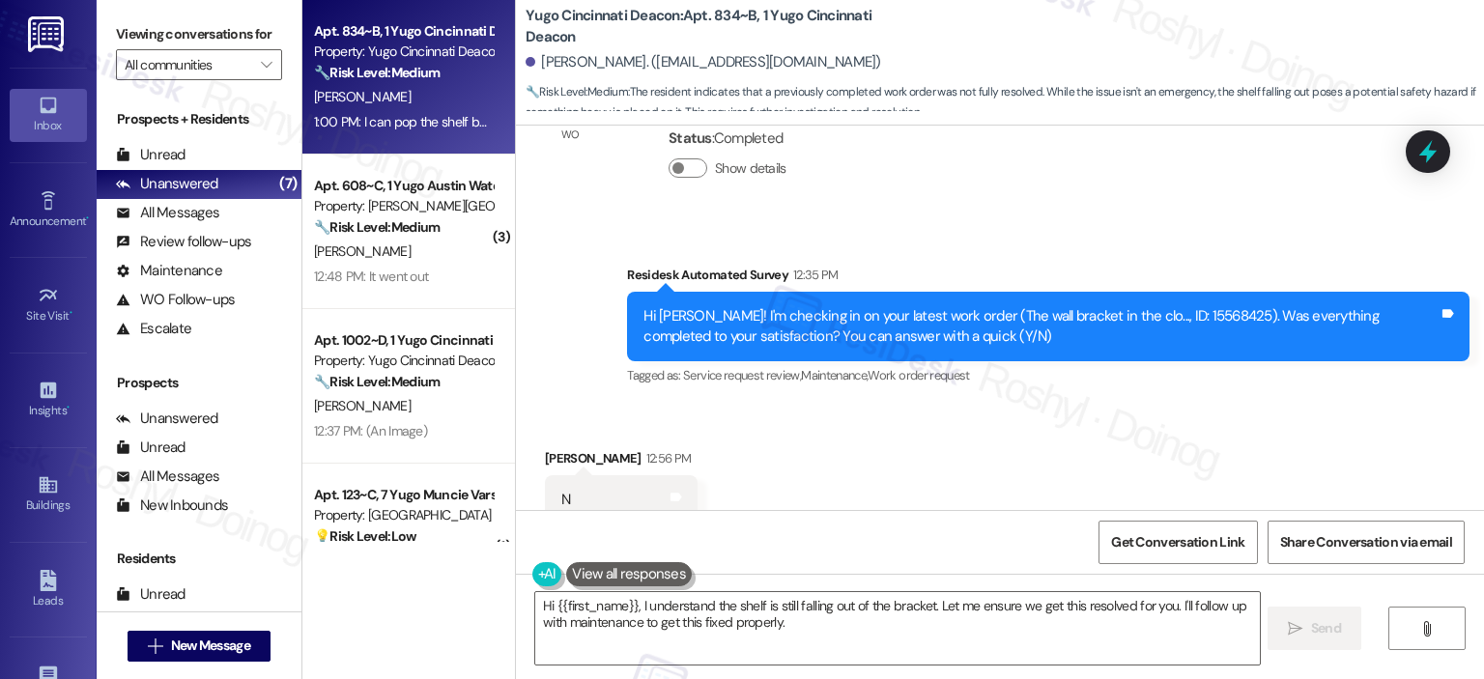
click at [1003, 510] on div "Get Conversation Link Share Conversation via email" at bounding box center [1000, 542] width 968 height 64
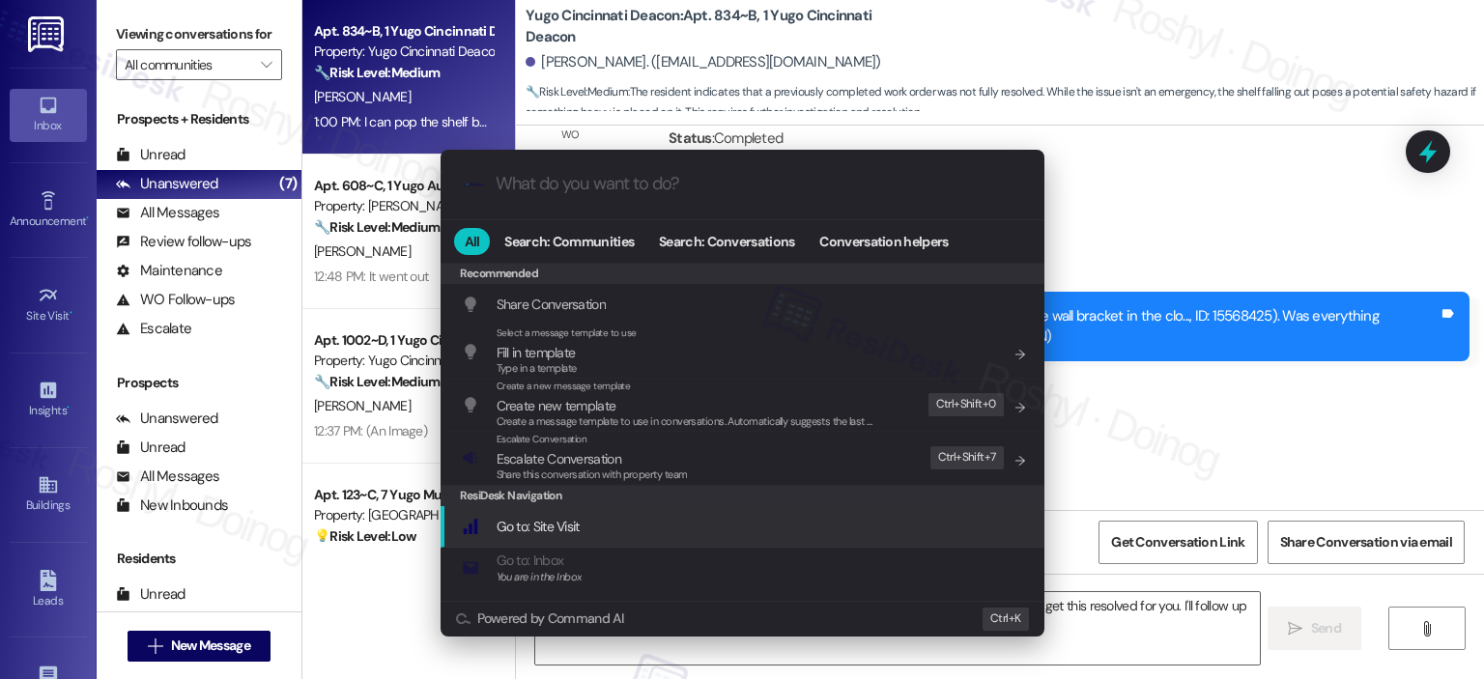
click at [1277, 420] on div ".cls-1{fill:#0a055f;}.cls-2{fill:#0cc4c4;} resideskLogoBlueOrange All Search: C…" at bounding box center [742, 339] width 1484 height 679
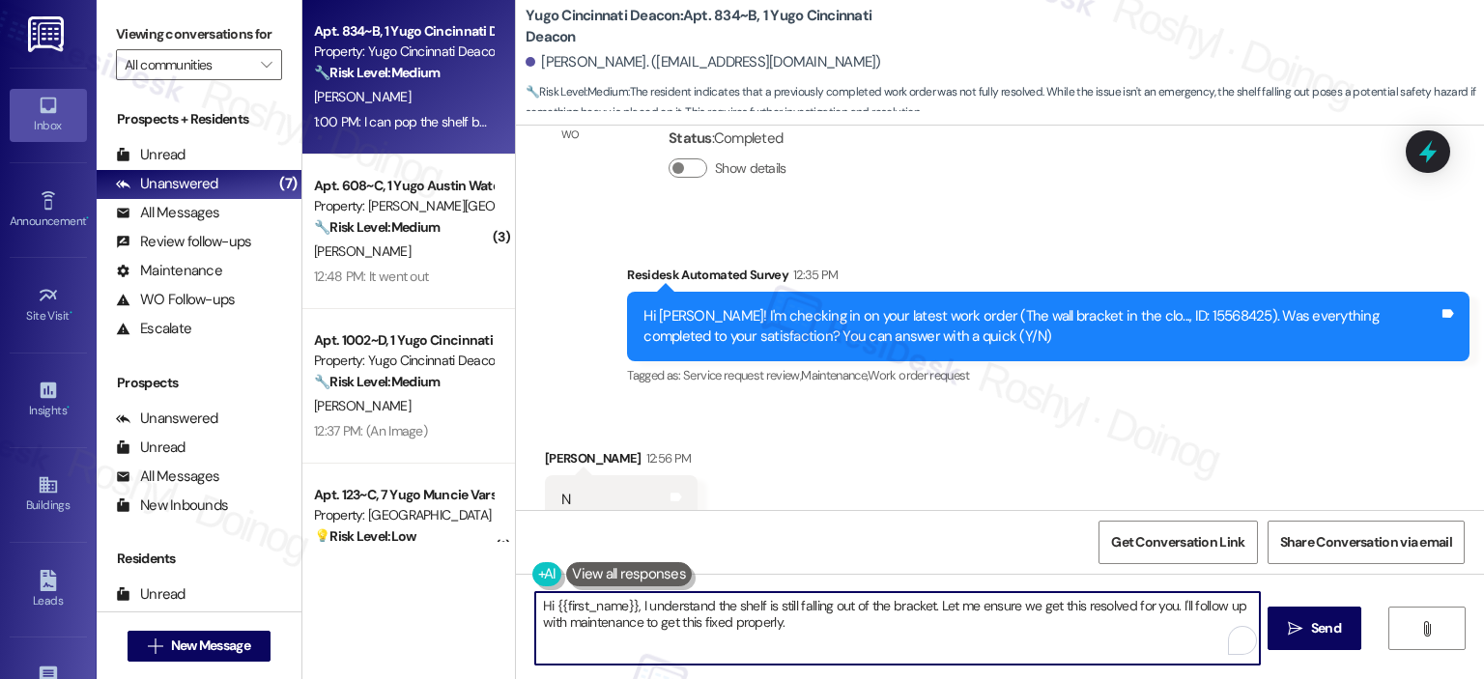
drag, startPoint x: 822, startPoint y: 633, endPoint x: 503, endPoint y: 586, distance: 322.2
click at [516, 586] on div "Hi {{first_name}}, I understand the shelf is still falling out of the bracket. …" at bounding box center [1000, 646] width 968 height 145
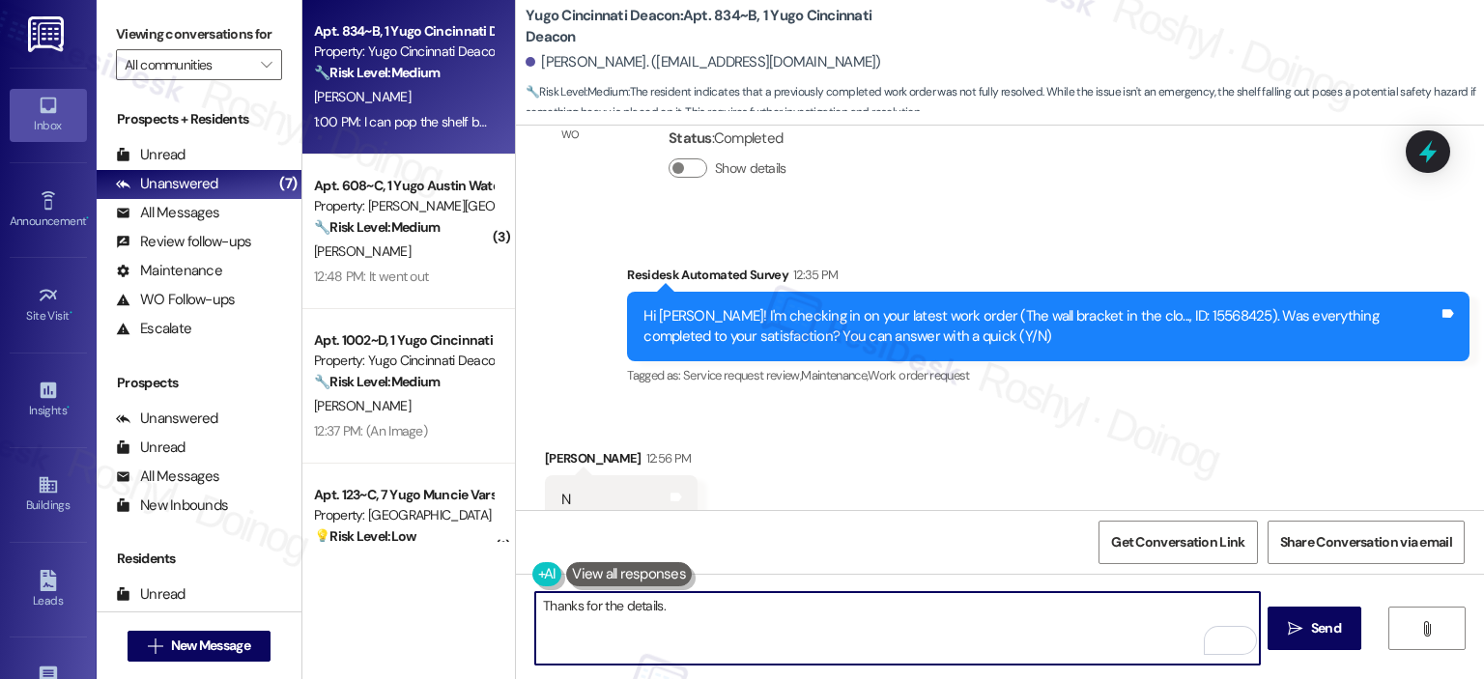
paste textarea "I can submit a work order on your behalf. Could you please confirm if we have p…"
type textarea "Thanks for the details. I can submit a work order on your behalf. Could you ple…"
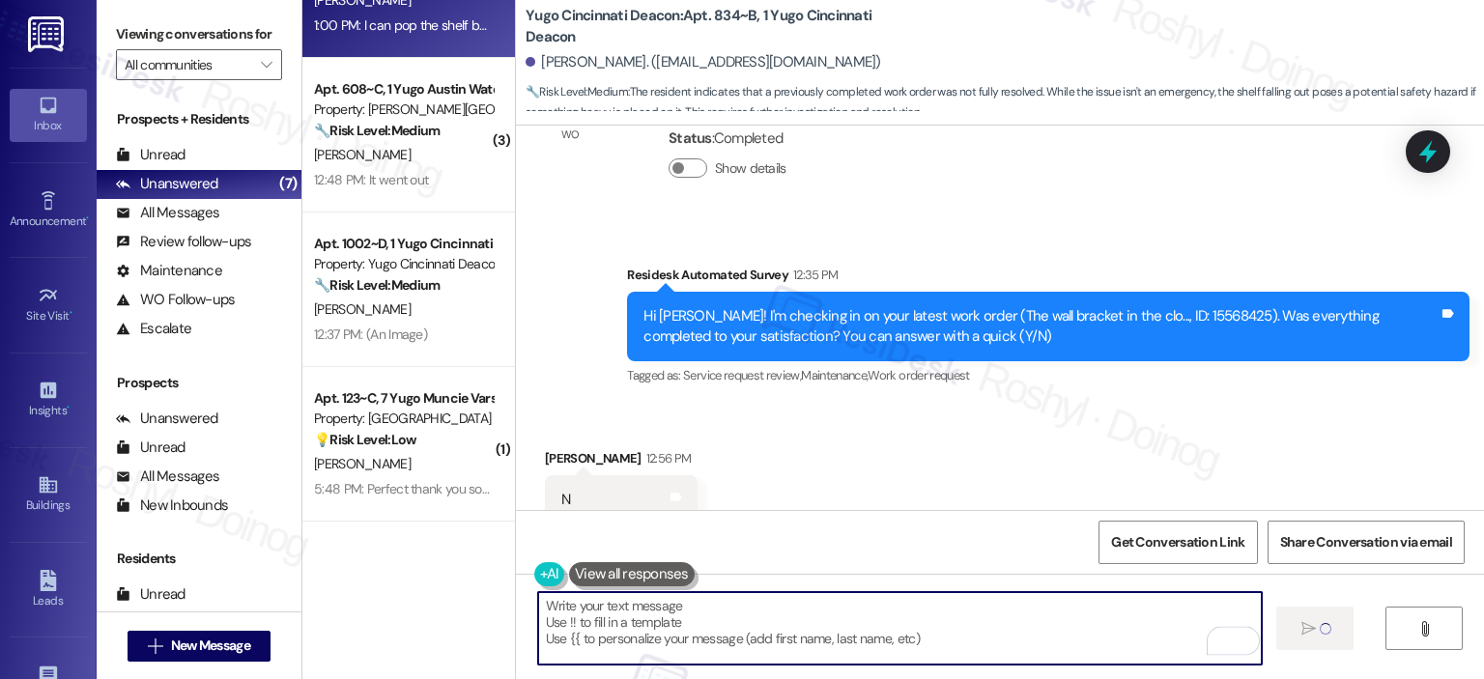
type textarea "Fetching suggested responses. Please feel free to read through the conversation…"
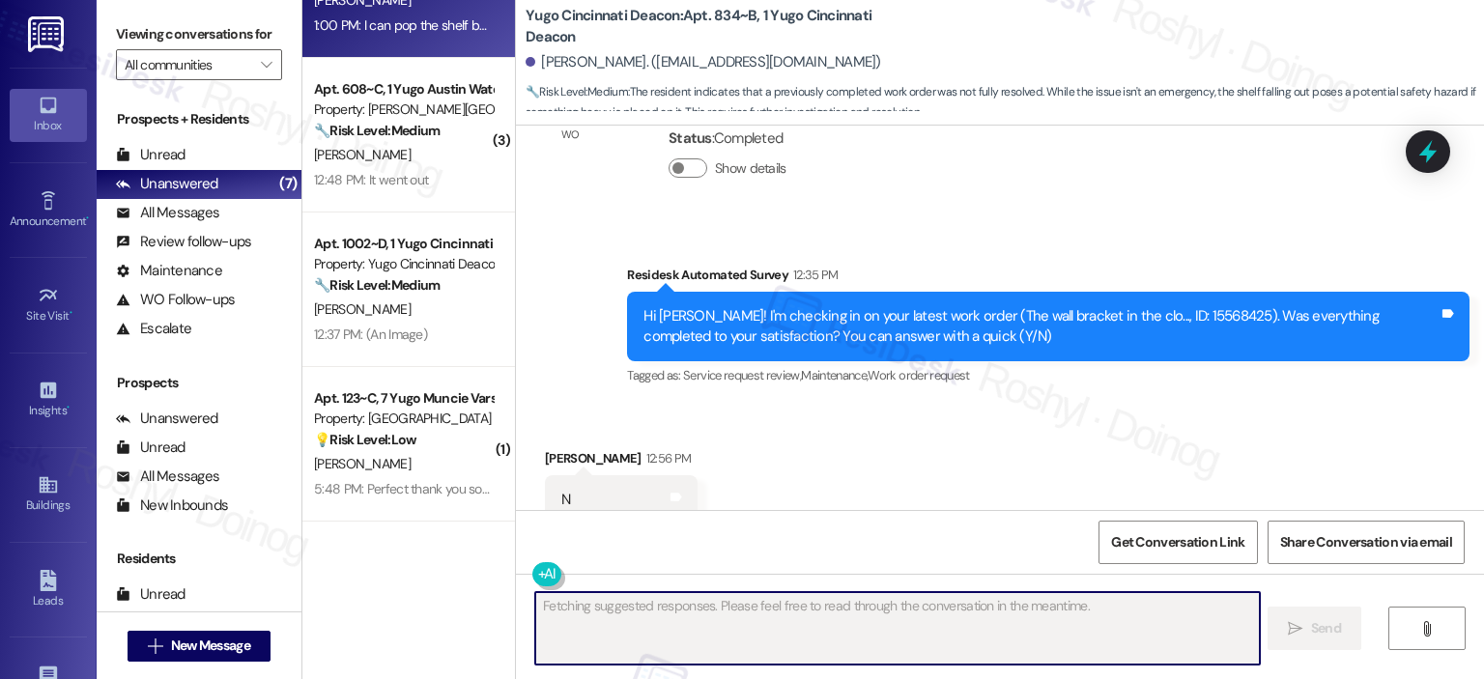
scroll to position [652, 0]
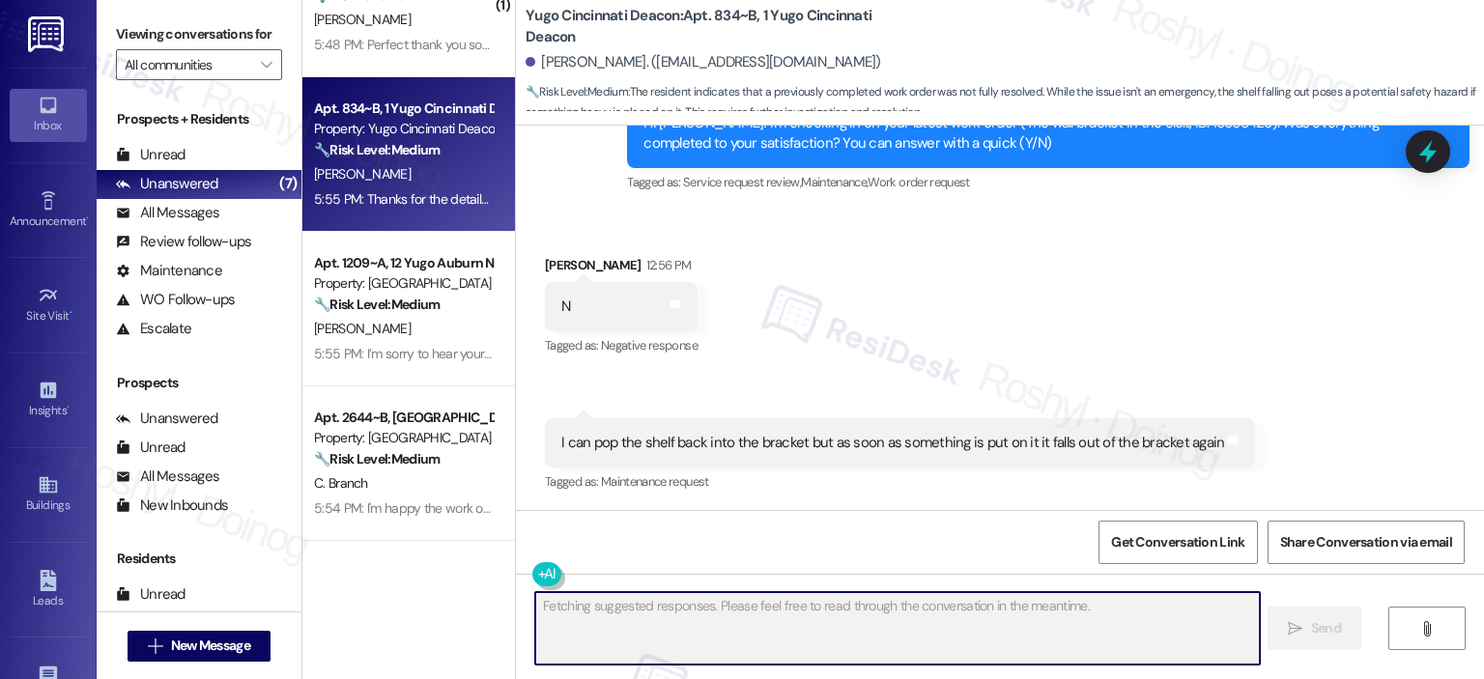
click at [394, 196] on div "5:55 PM: Thanks for the details. I can submit a work order on your behalf. Coul…" at bounding box center [918, 198] width 1209 height 17
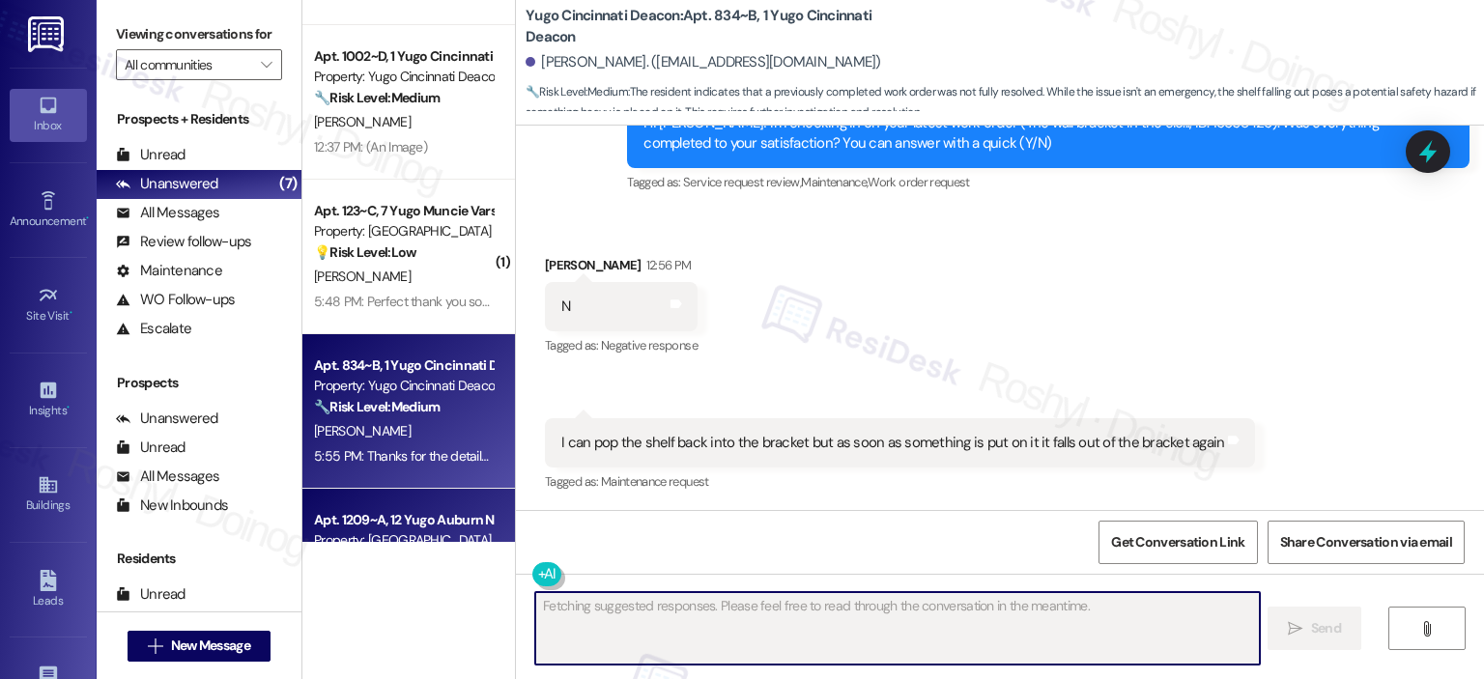
scroll to position [0, 0]
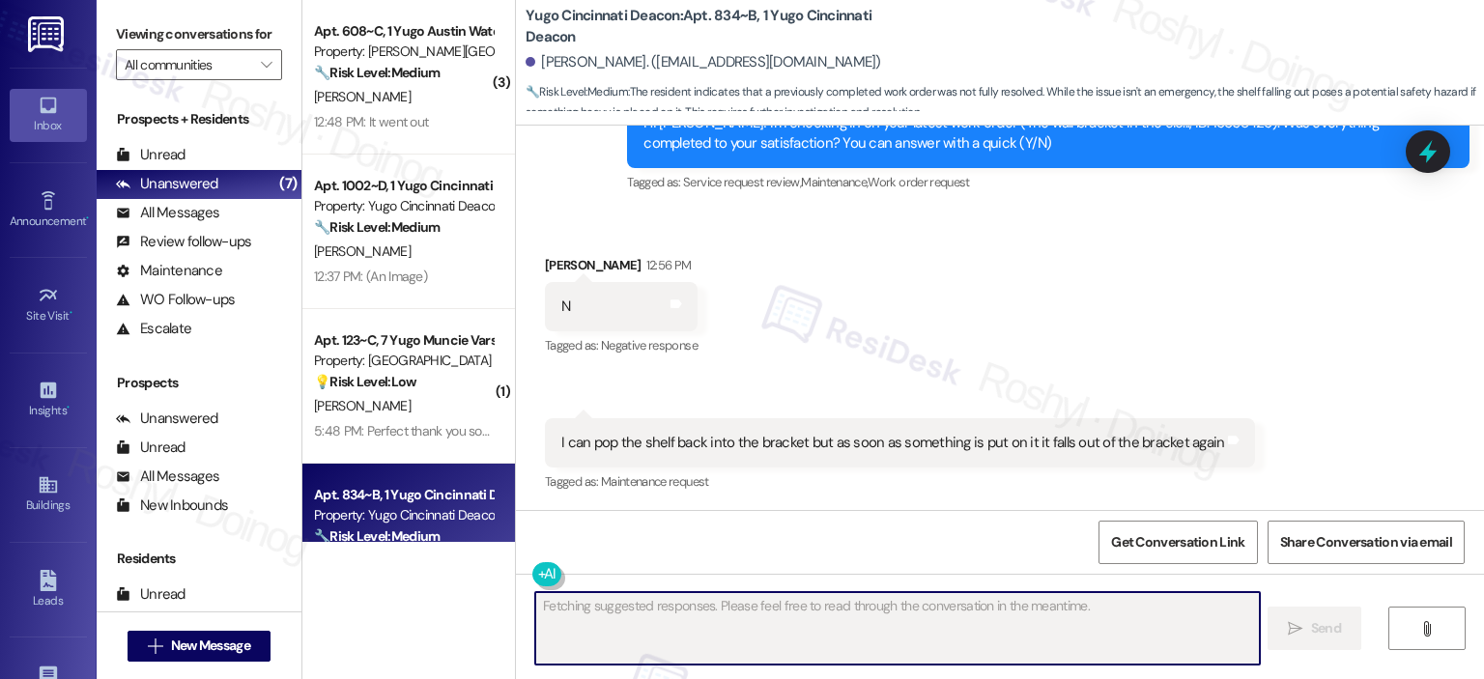
click at [399, 362] on div "Property: [GEOGRAPHIC_DATA]" at bounding box center [403, 361] width 179 height 20
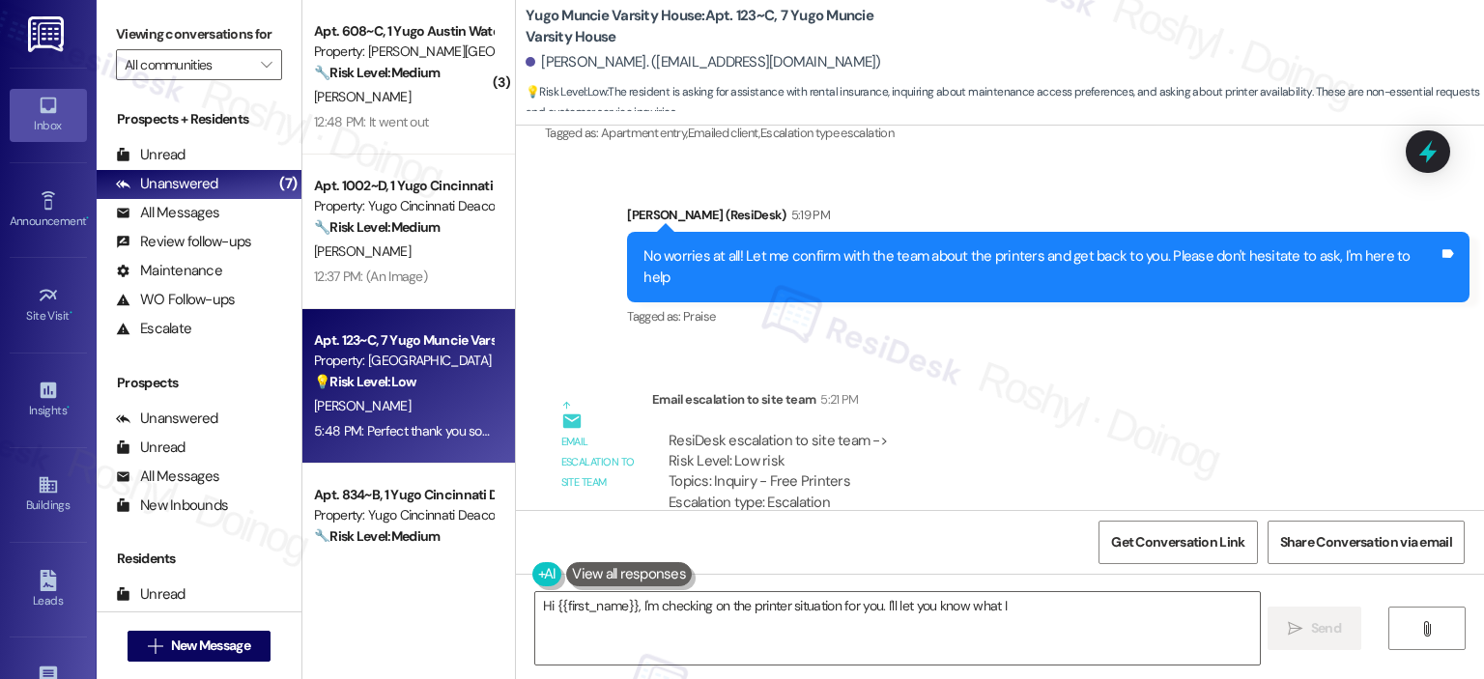
scroll to position [3032, 0]
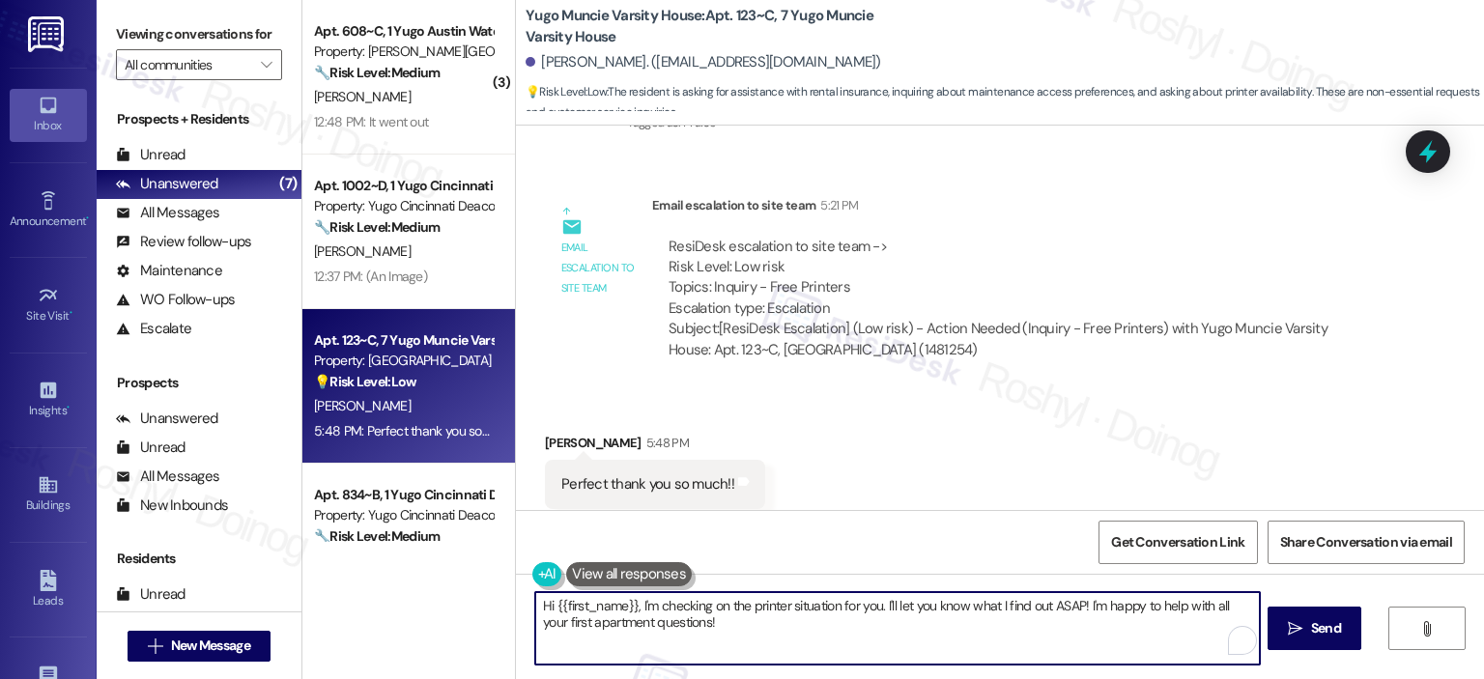
drag, startPoint x: 702, startPoint y: 631, endPoint x: 487, endPoint y: 574, distance: 222.8
click at [487, 574] on div "( 3 ) Apt. 608~C, 1 Yugo Austin Waterloo Property: [PERSON_NAME] Waterloo 🔧 Ris…" at bounding box center [893, 339] width 1182 height 679
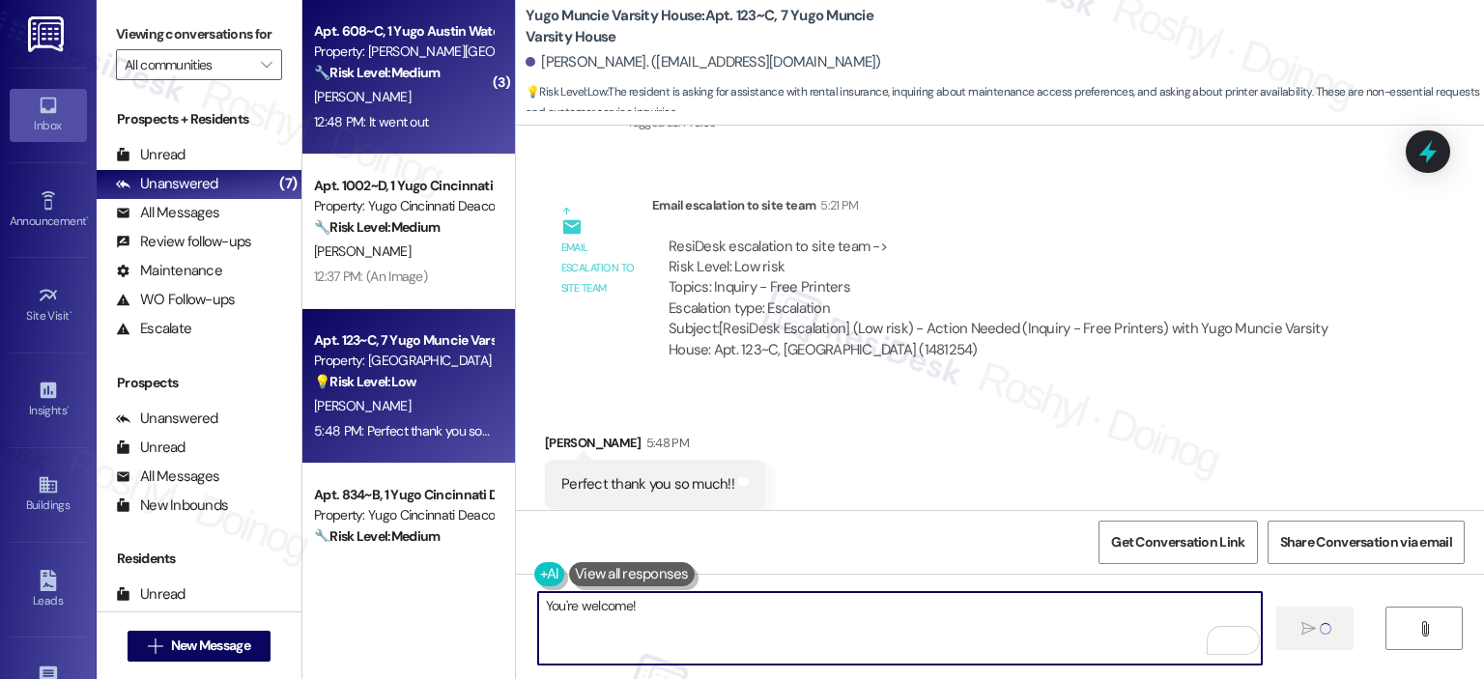
type textarea "You're welcome!"
click at [341, 97] on span "[PERSON_NAME]" at bounding box center [362, 96] width 97 height 17
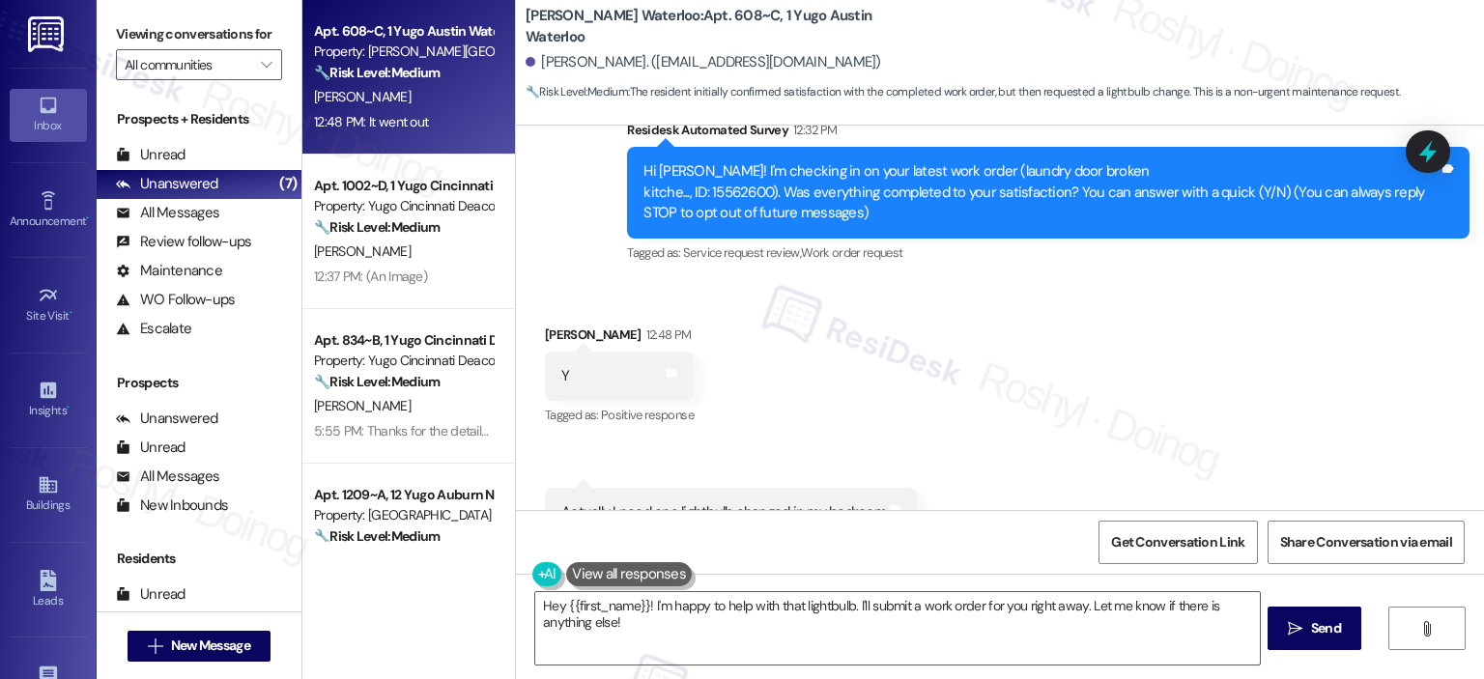
scroll to position [133, 0]
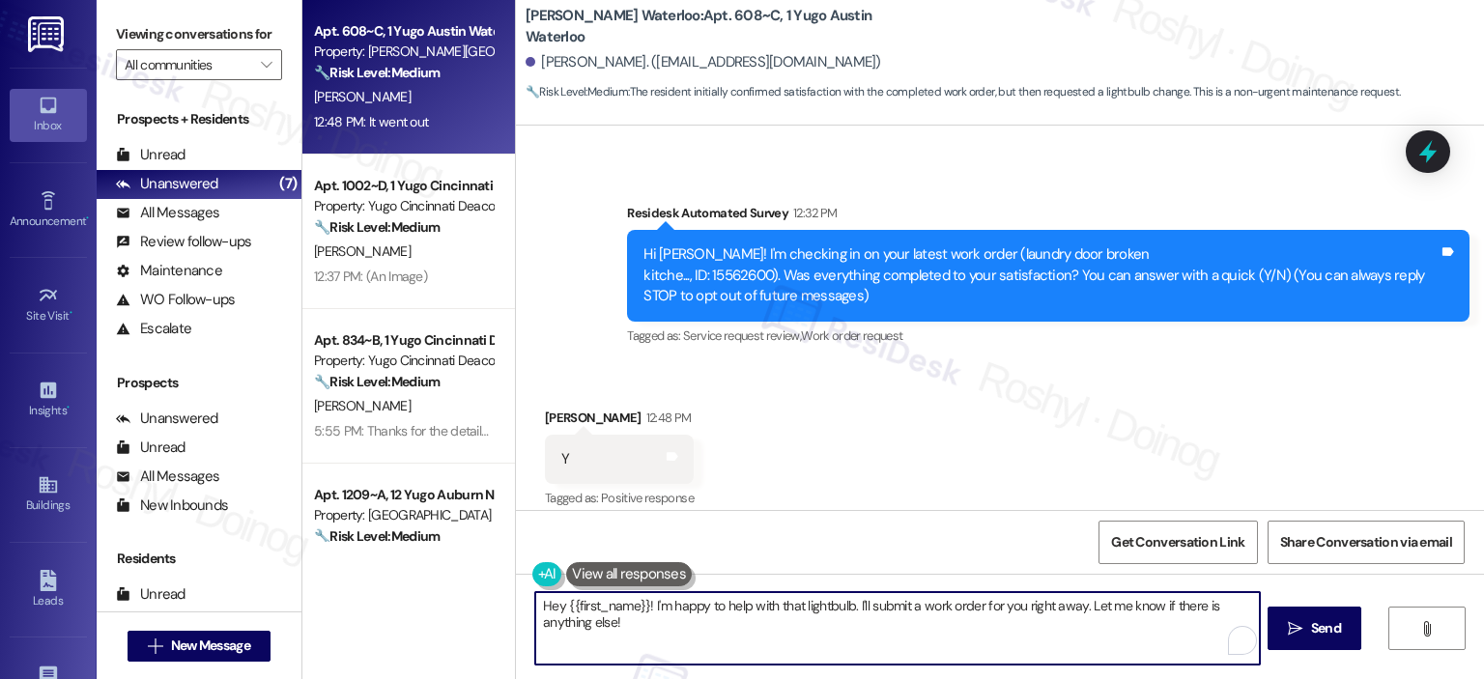
drag, startPoint x: 643, startPoint y: 607, endPoint x: 313, endPoint y: 565, distance: 333.0
click at [303, 573] on div "Apt. 608~C, 1 Yugo Austin Waterloo Property: [PERSON_NAME] Waterloo 🔧 Risk Leve…" at bounding box center [893, 339] width 1182 height 679
paste textarea "Could you please confirm if we have permission to enter if you're not available…"
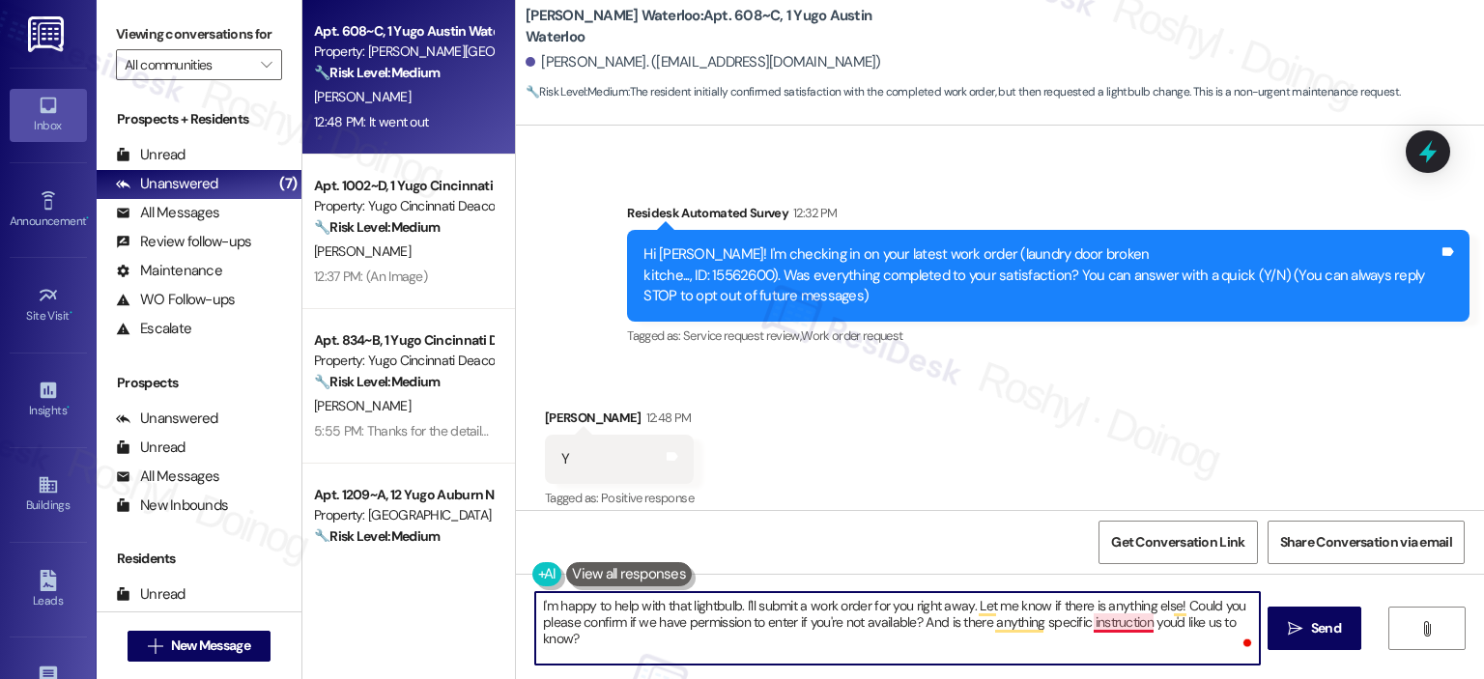
click at [1140, 621] on textarea "I'm happy to help with that lightbulb. I'll submit a work order for you right a…" at bounding box center [897, 628] width 724 height 72
type textarea "I'm happy to help with that lightbulb. I'll submit a work order for you right a…"
click at [1290, 635] on icon "" at bounding box center [1295, 628] width 14 height 15
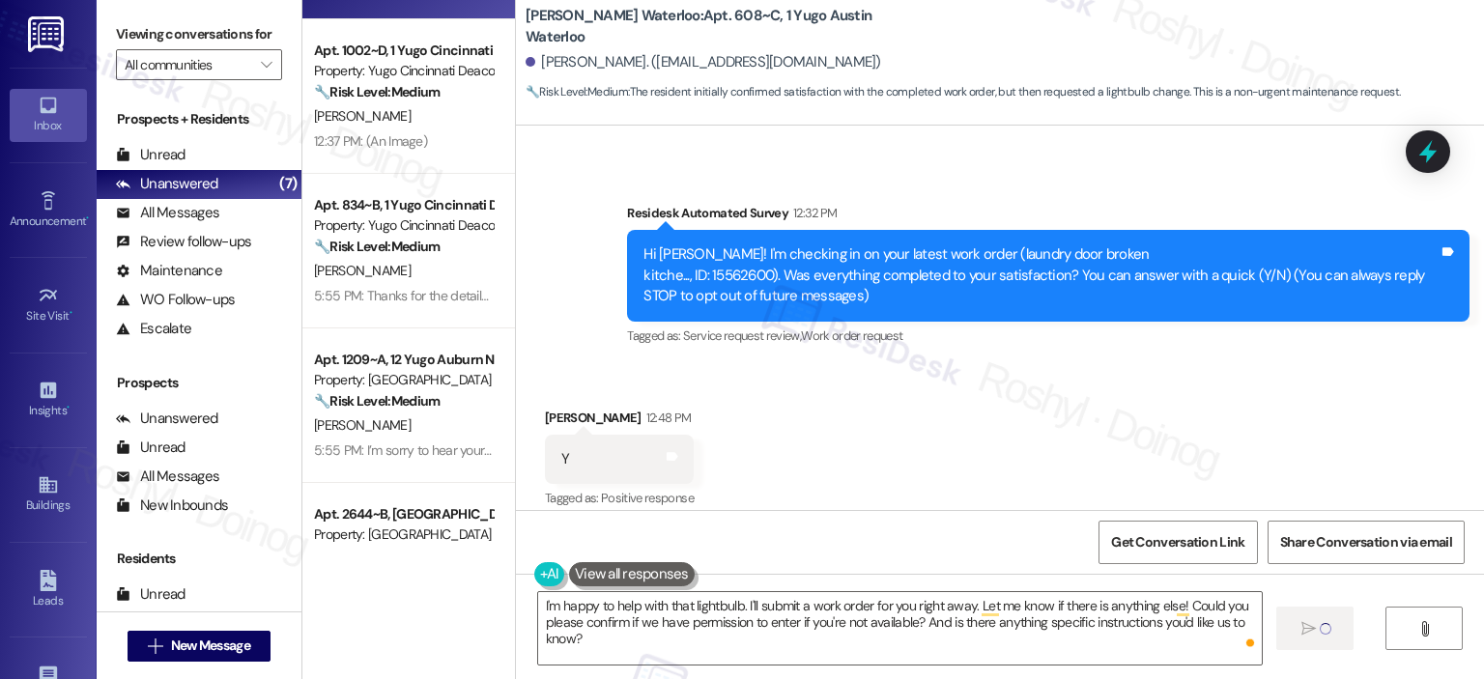
scroll to position [0, 0]
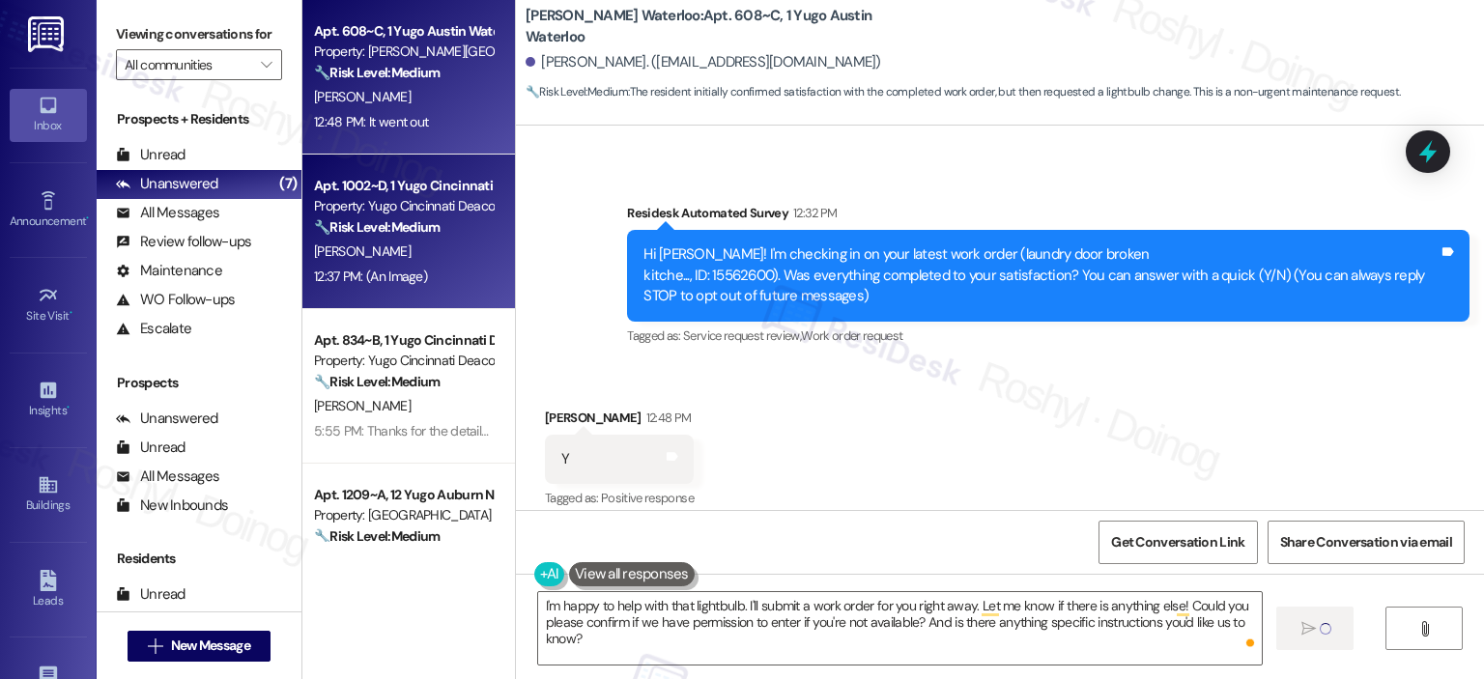
click at [390, 228] on strong "🔧 Risk Level: Medium" at bounding box center [377, 226] width 126 height 17
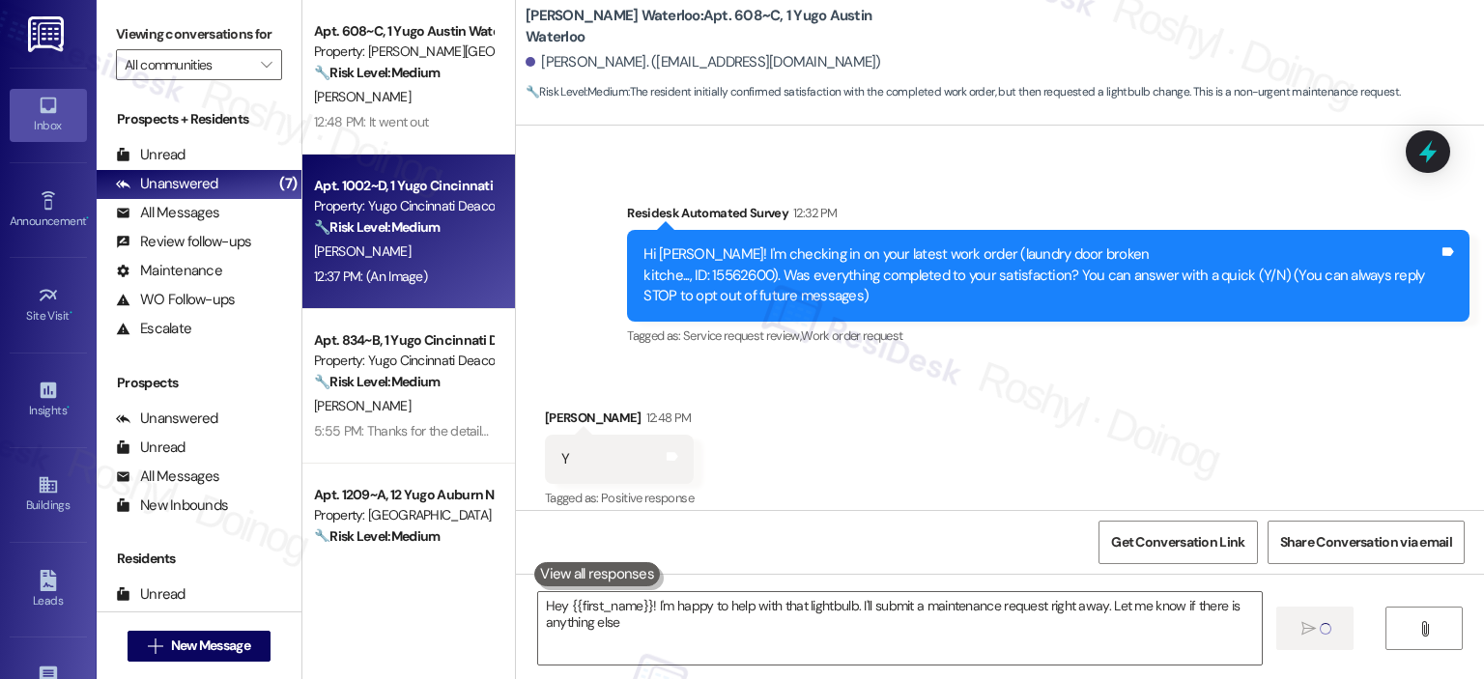
type textarea "Hey {{first_name}}! I'm happy to help with that lightbulb. I'll submit a mainte…"
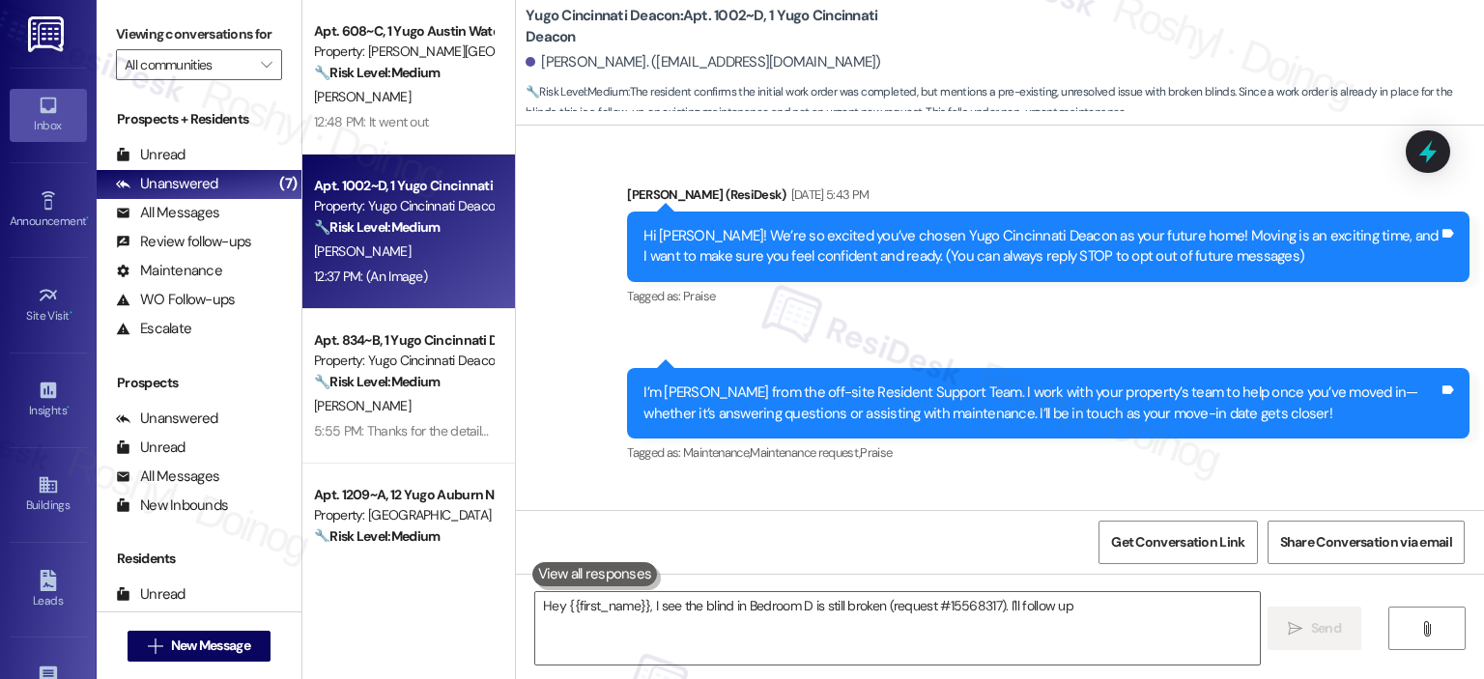
scroll to position [1467, 0]
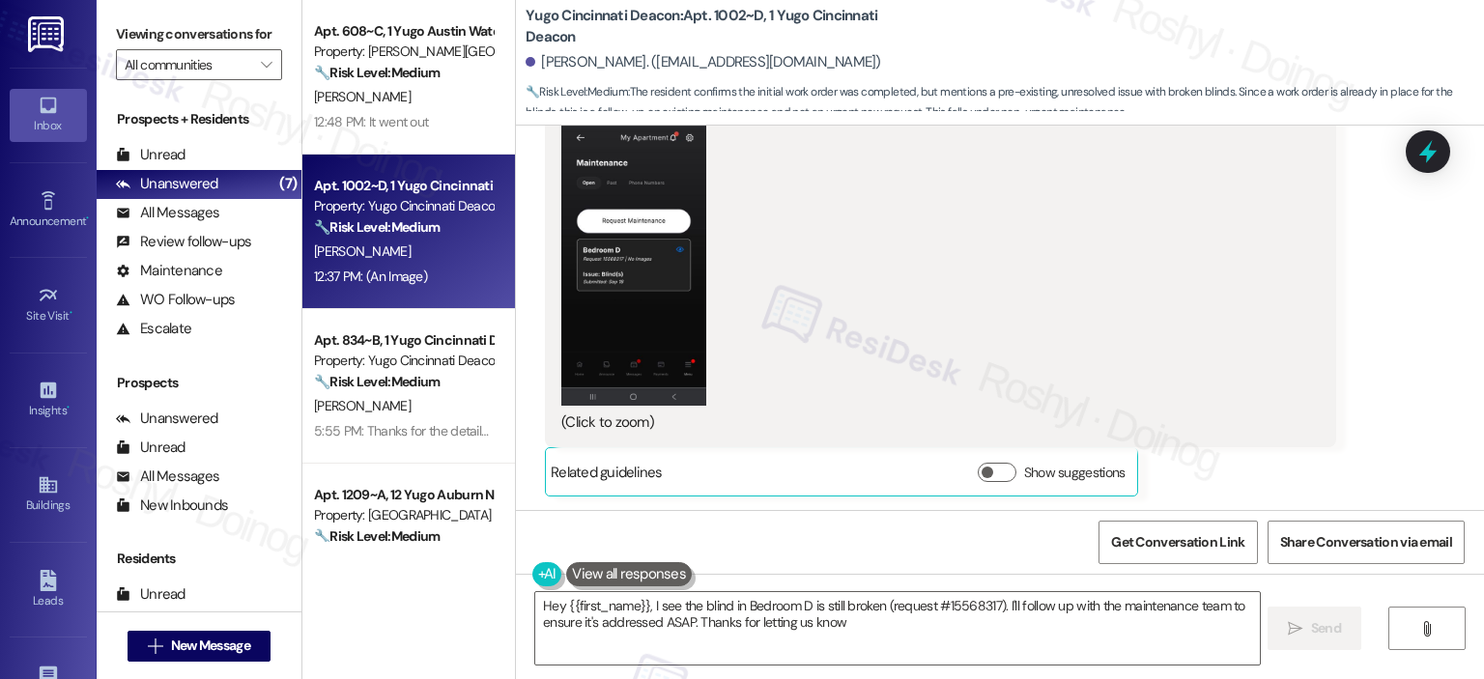
type textarea "Hey {{first_name}}, I see the blind in Bedroom D is still broken (request #1556…"
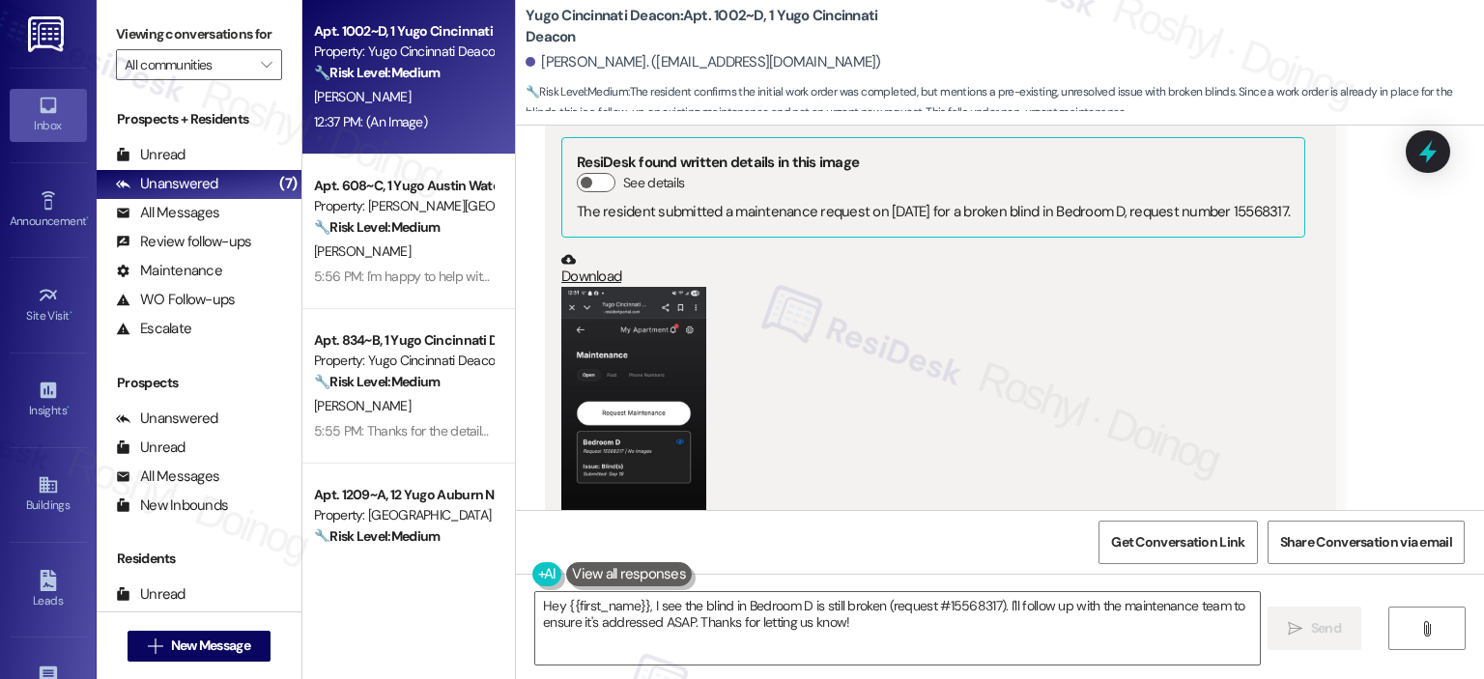
scroll to position [1274, 0]
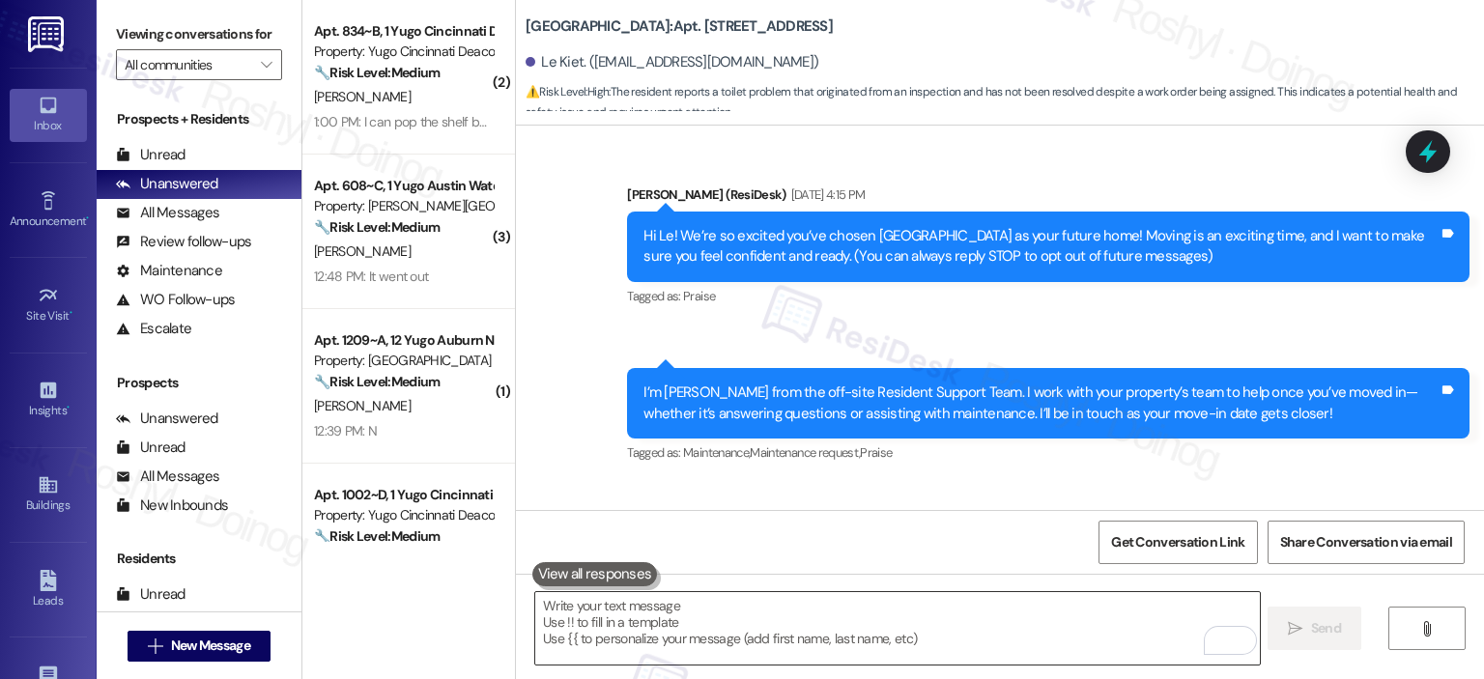
click at [662, 607] on textarea "To enrich screen reader interactions, please activate Accessibility in Grammarl…" at bounding box center [897, 628] width 724 height 72
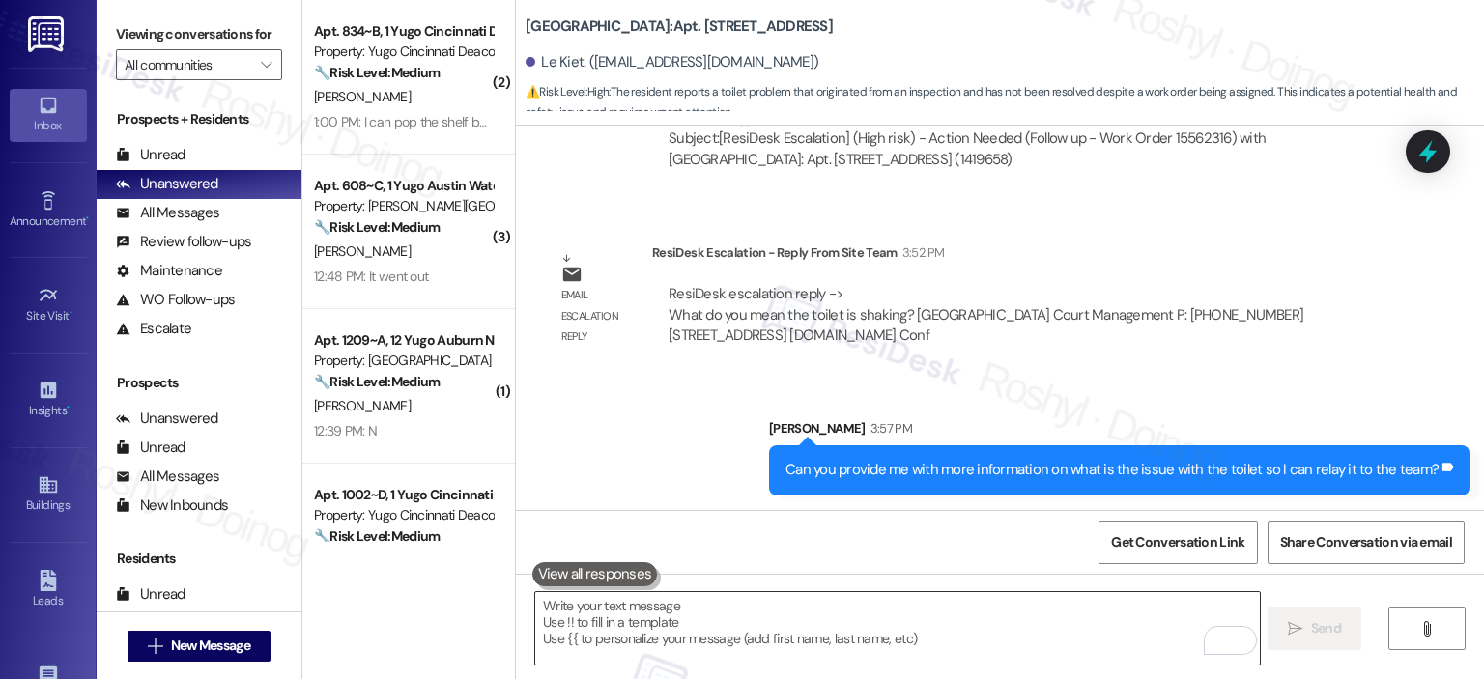
paste textarea "I’m sorry to hear your work order hasn’t been fully completed. Could you share …"
type textarea "I’m sorry to hear your work order hasn’t been fully completed. Could you share …"
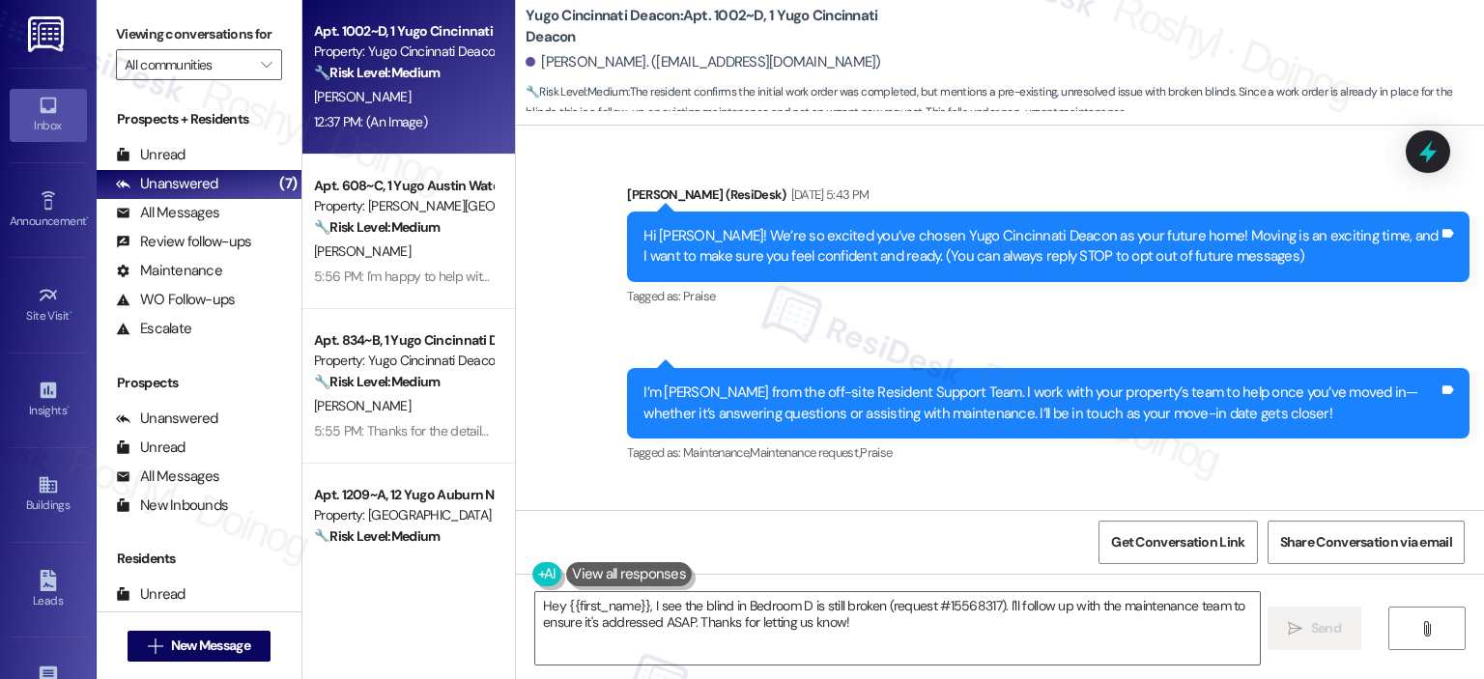
scroll to position [1274, 0]
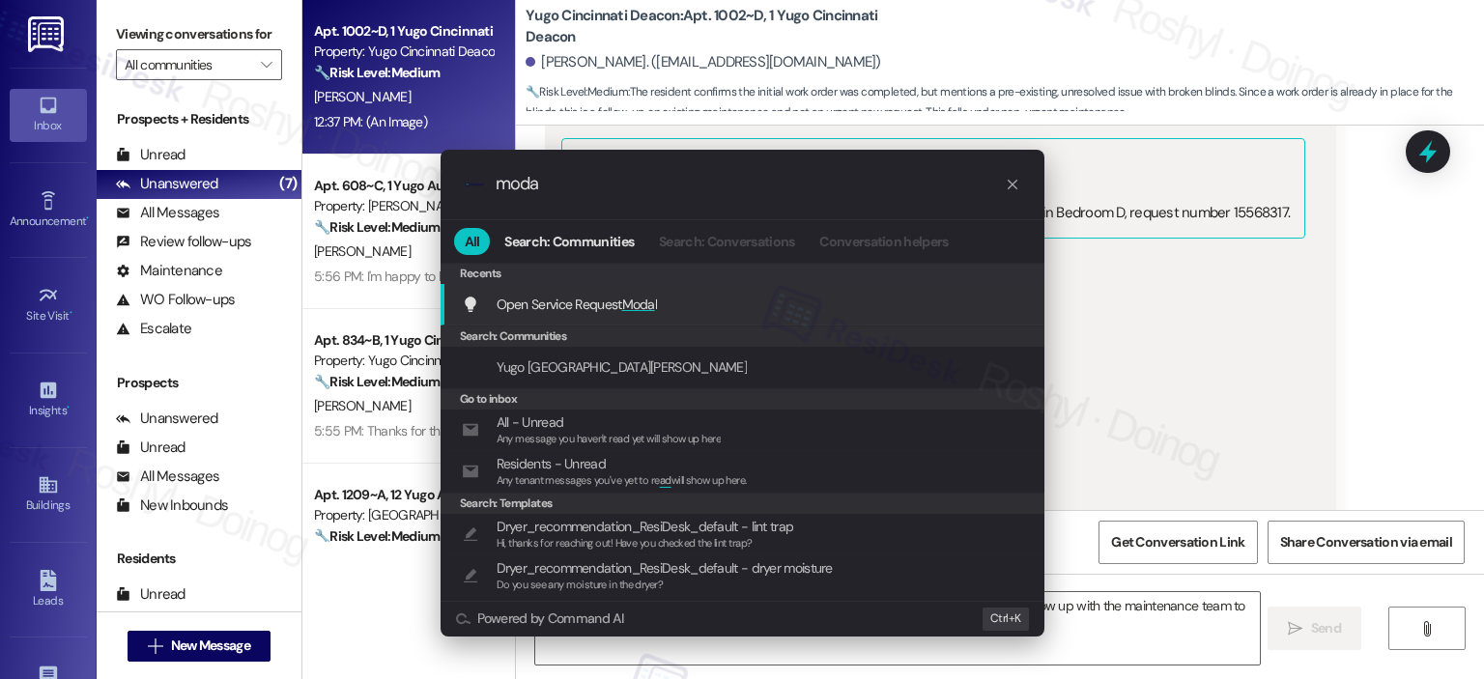
type input "moda"
click at [993, 323] on div "Open Service Request Moda l Add shortcut" at bounding box center [743, 305] width 604 height 42
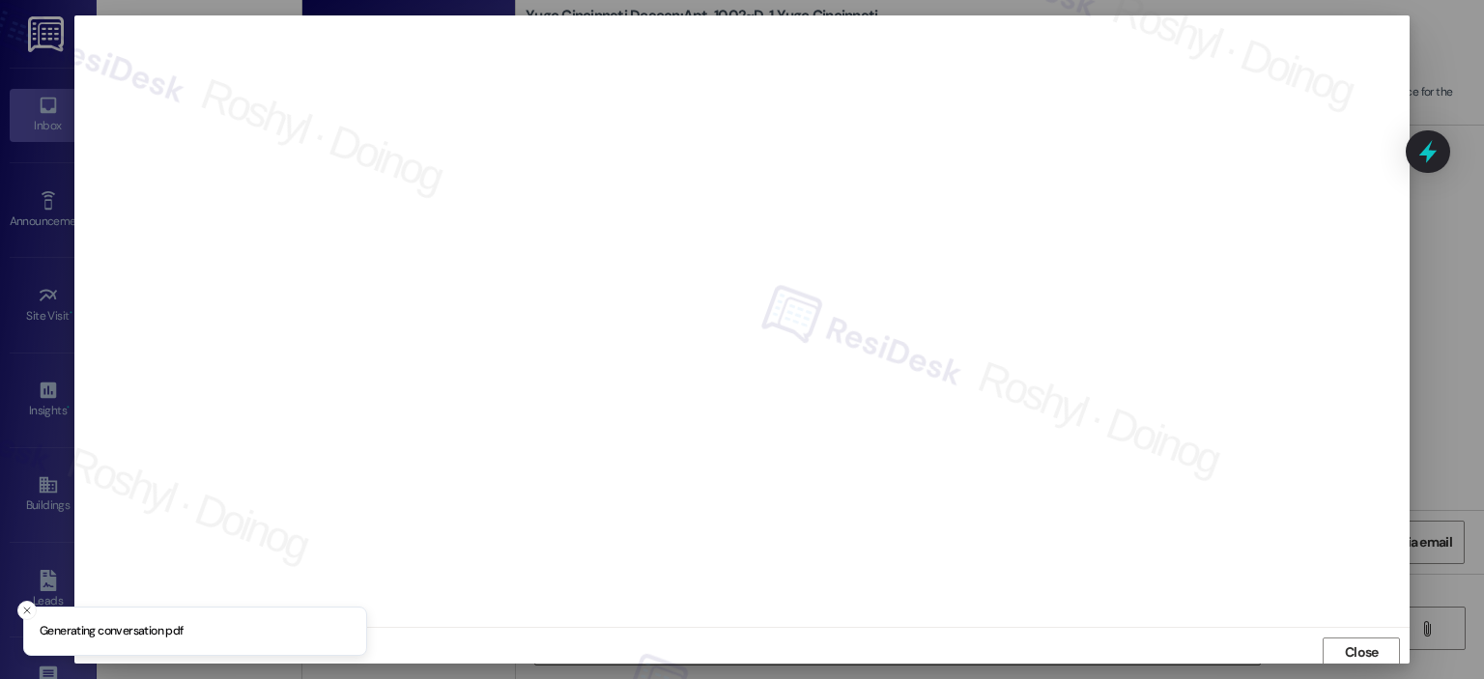
scroll to position [4, 0]
click at [1387, 655] on button "Close" at bounding box center [1361, 649] width 77 height 31
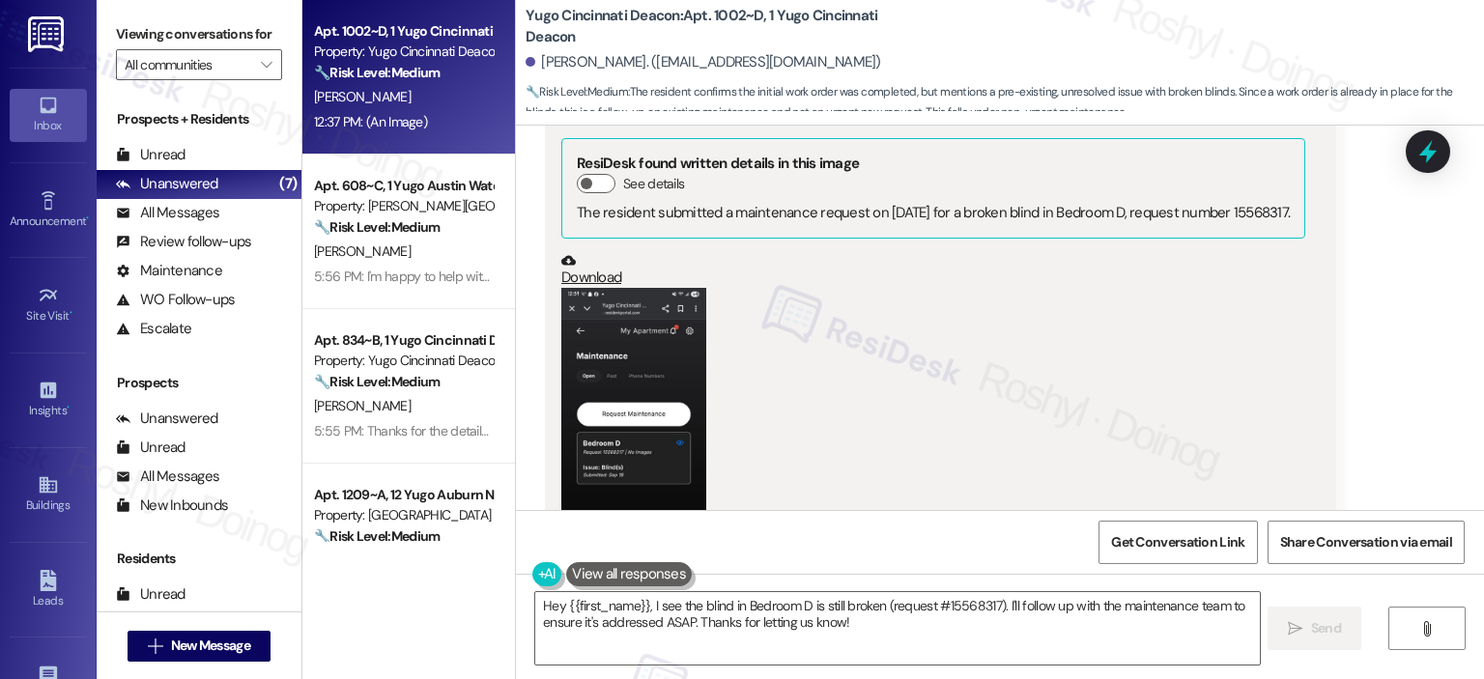
click at [645, 404] on button "Zoom image" at bounding box center [633, 443] width 145 height 311
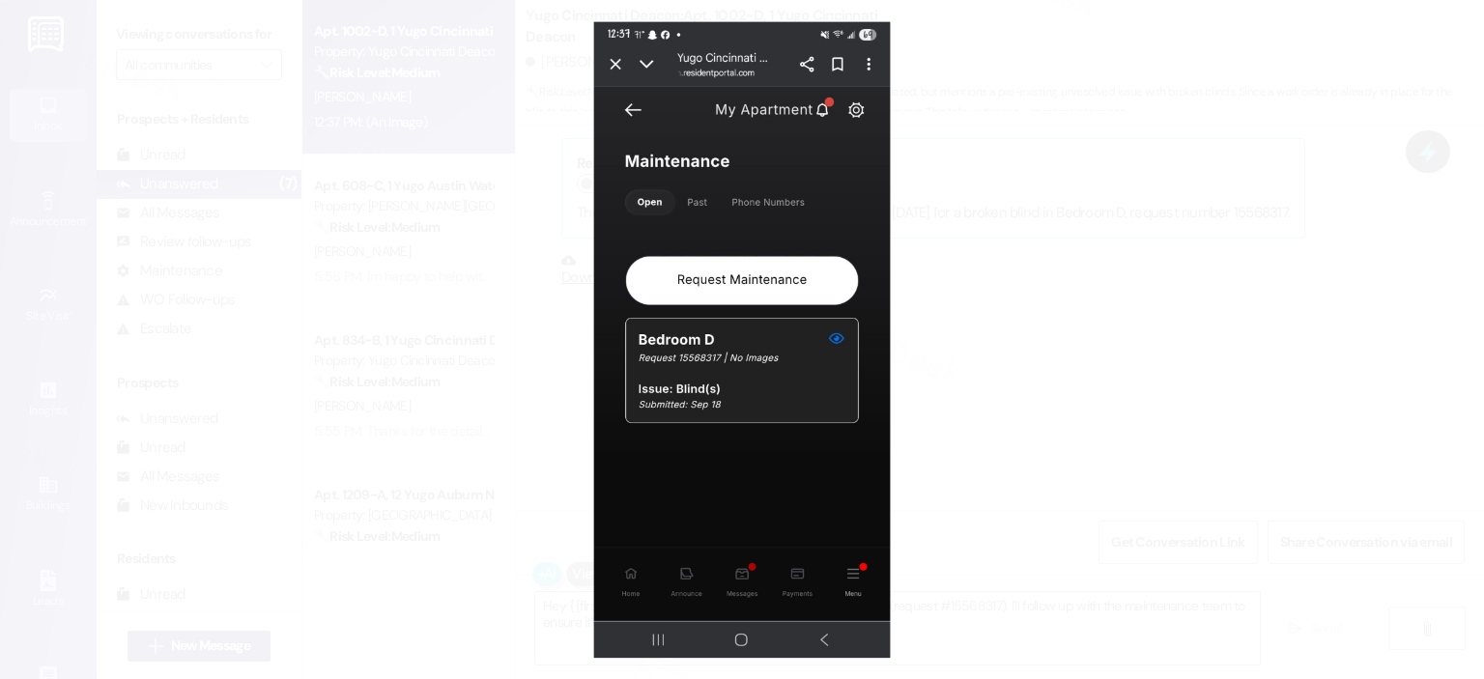
click at [1064, 391] on button "Unzoom image" at bounding box center [742, 339] width 1484 height 679
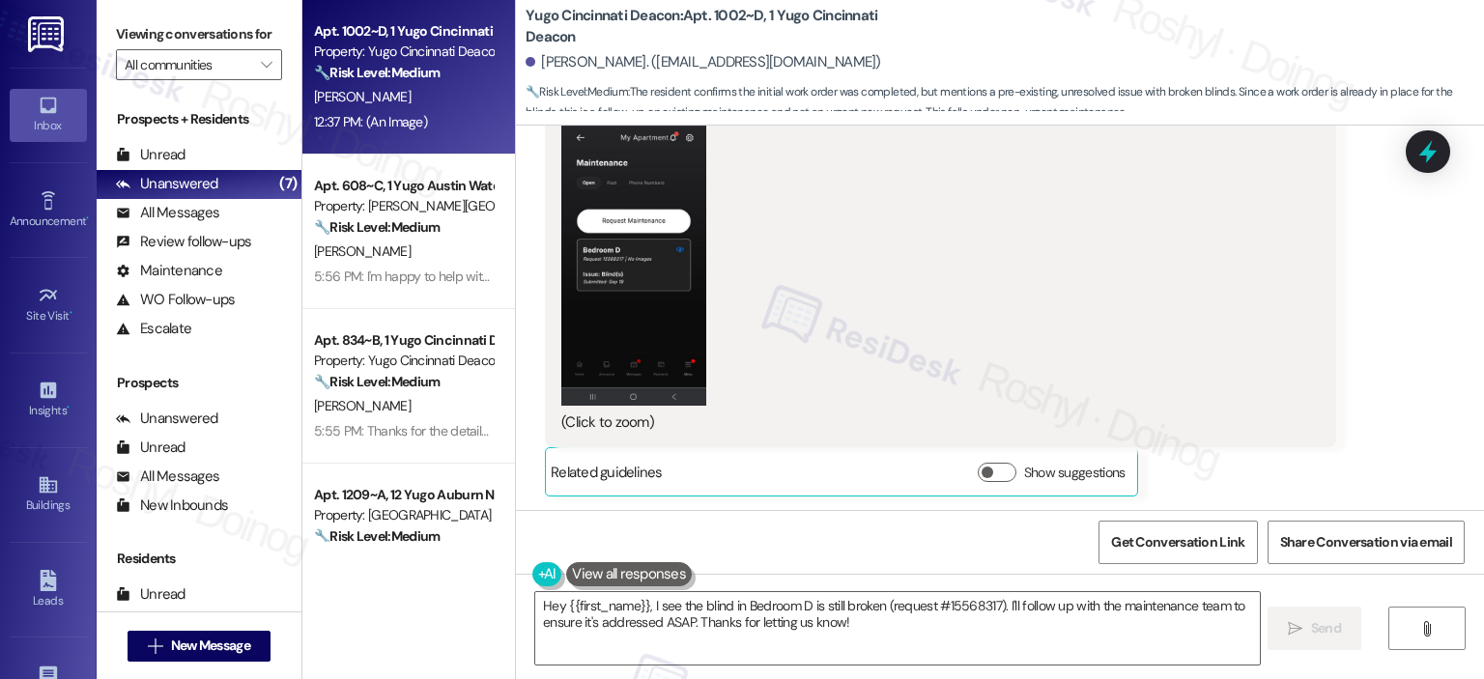
scroll to position [1468, 0]
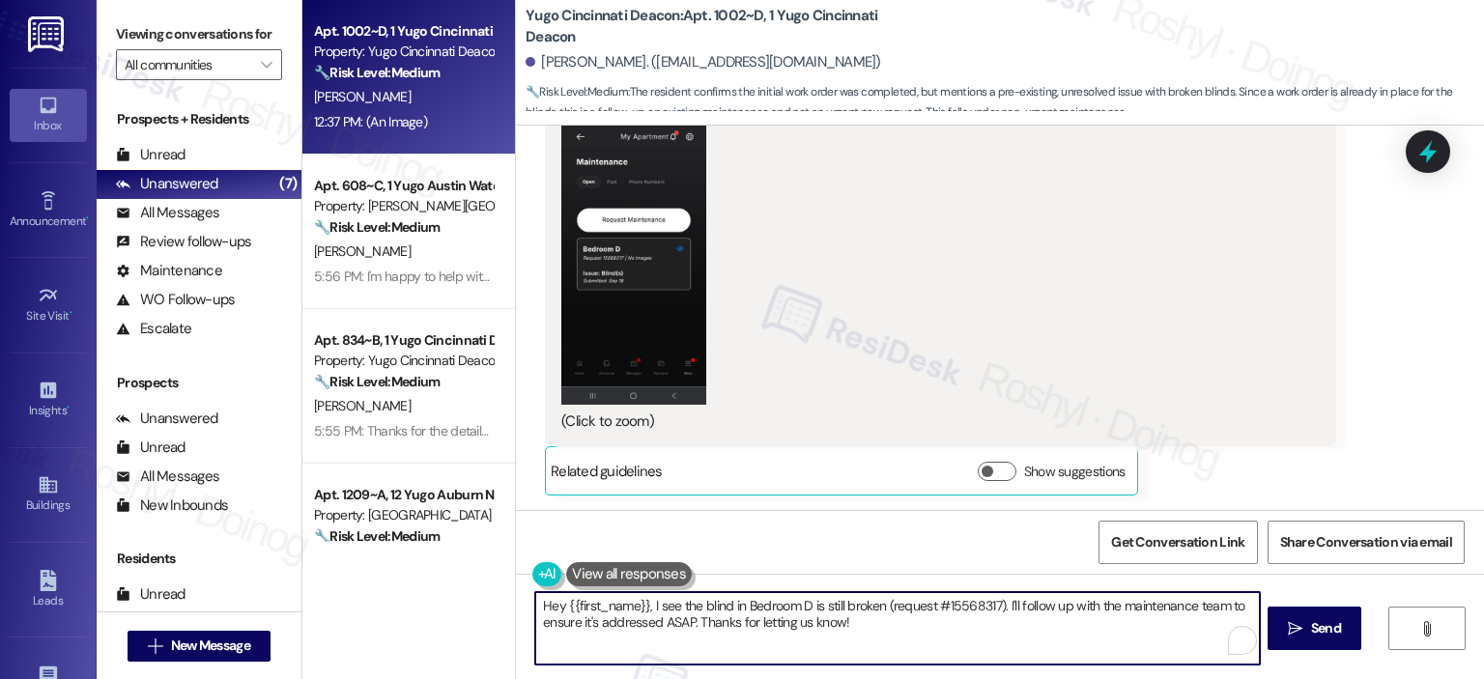
click at [958, 610] on textarea "Hey {{first_name}}, I see the blind in Bedroom D is still broken (request #1556…" at bounding box center [897, 628] width 724 height 72
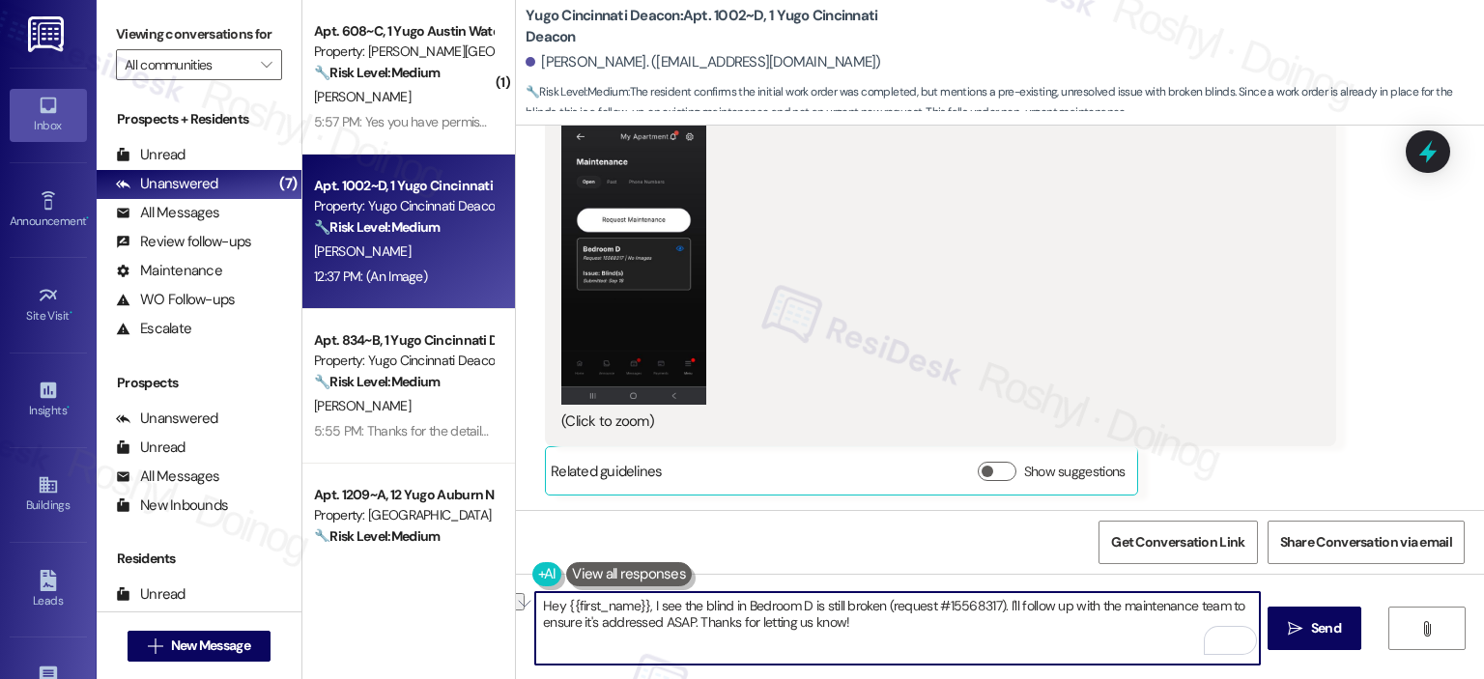
drag, startPoint x: 641, startPoint y: 605, endPoint x: 338, endPoint y: 572, distance: 305.1
click at [338, 572] on div "( 1 ) Apt. 608~C, 1 Yugo Austin Waterloo Property: Yugo Austin Waterloo 🔧 Risk …" at bounding box center [893, 339] width 1182 height 679
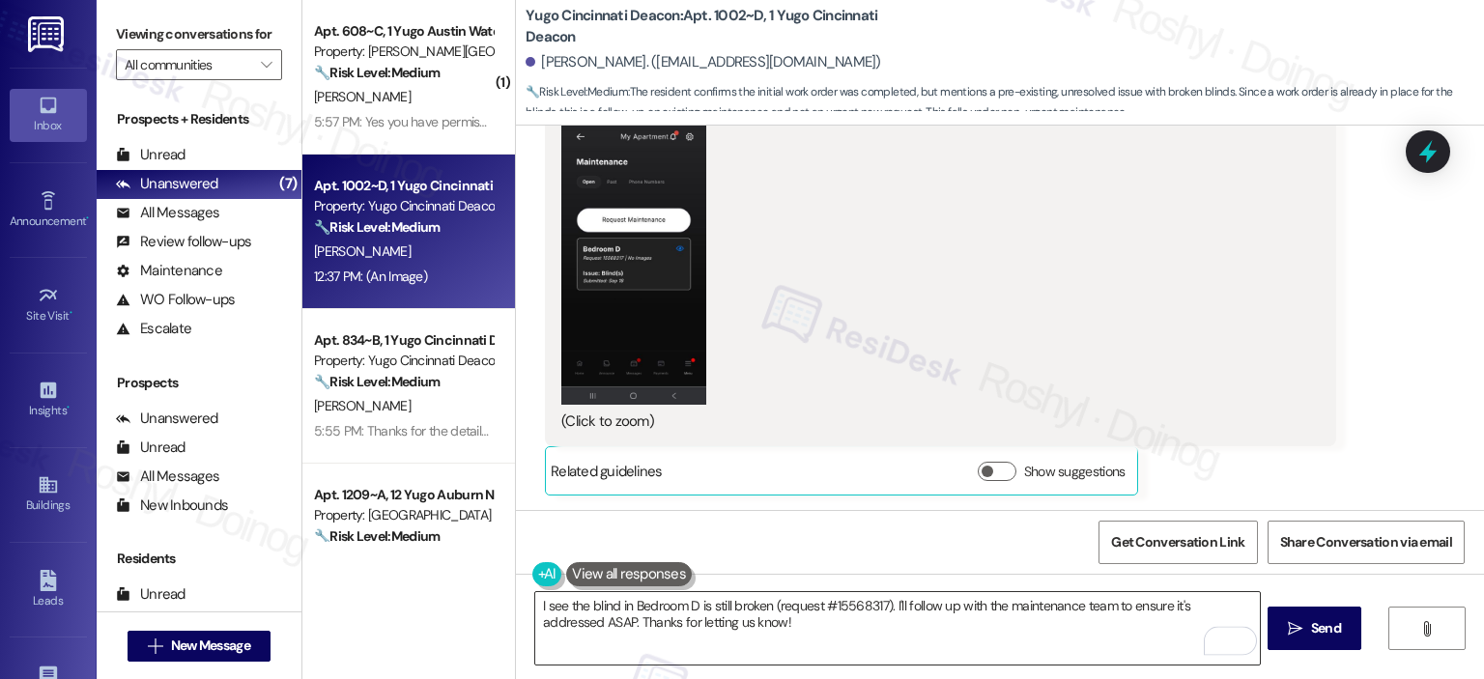
click at [1022, 611] on textarea "I see the blind in Bedroom D is still broken (request #15568317). I'll follow u…" at bounding box center [897, 628] width 724 height 72
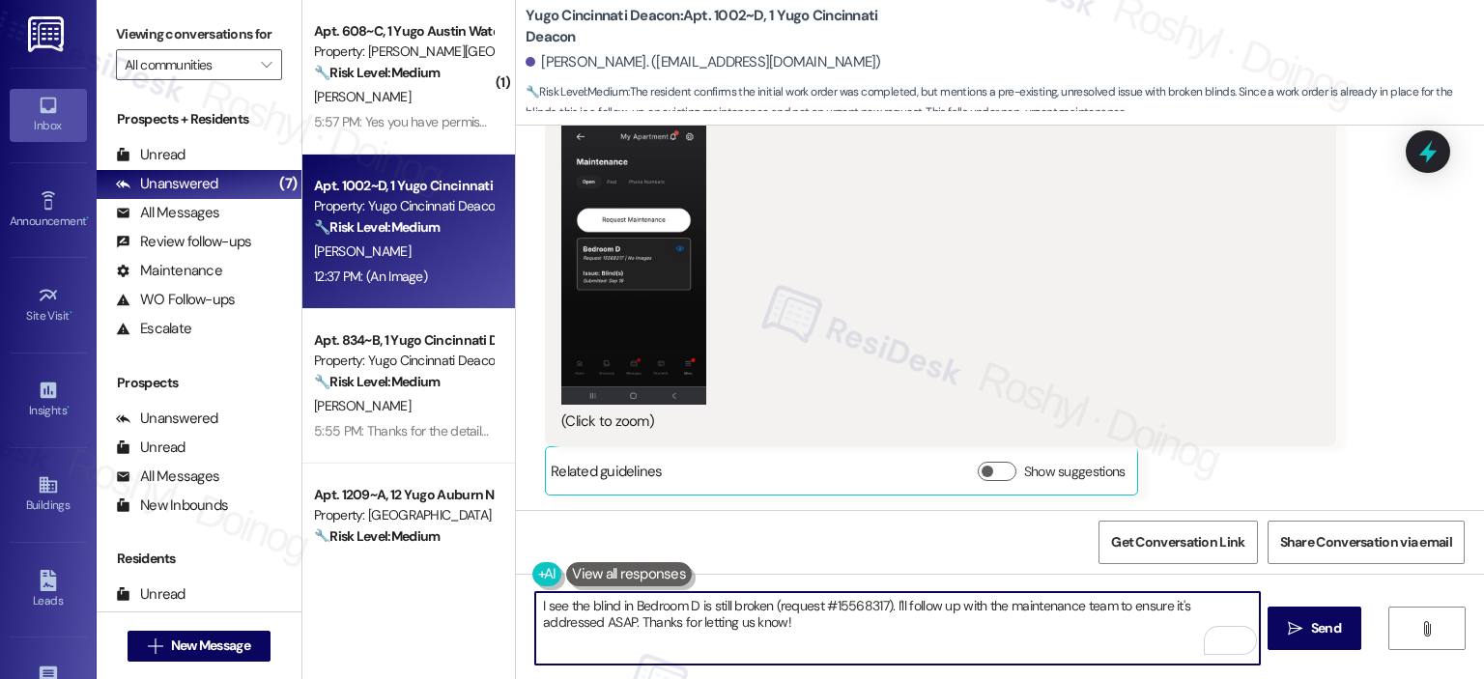
click at [1022, 611] on textarea "I see the blind in Bedroom D is still broken (request #15568317). I'll follow u…" at bounding box center [897, 628] width 724 height 72
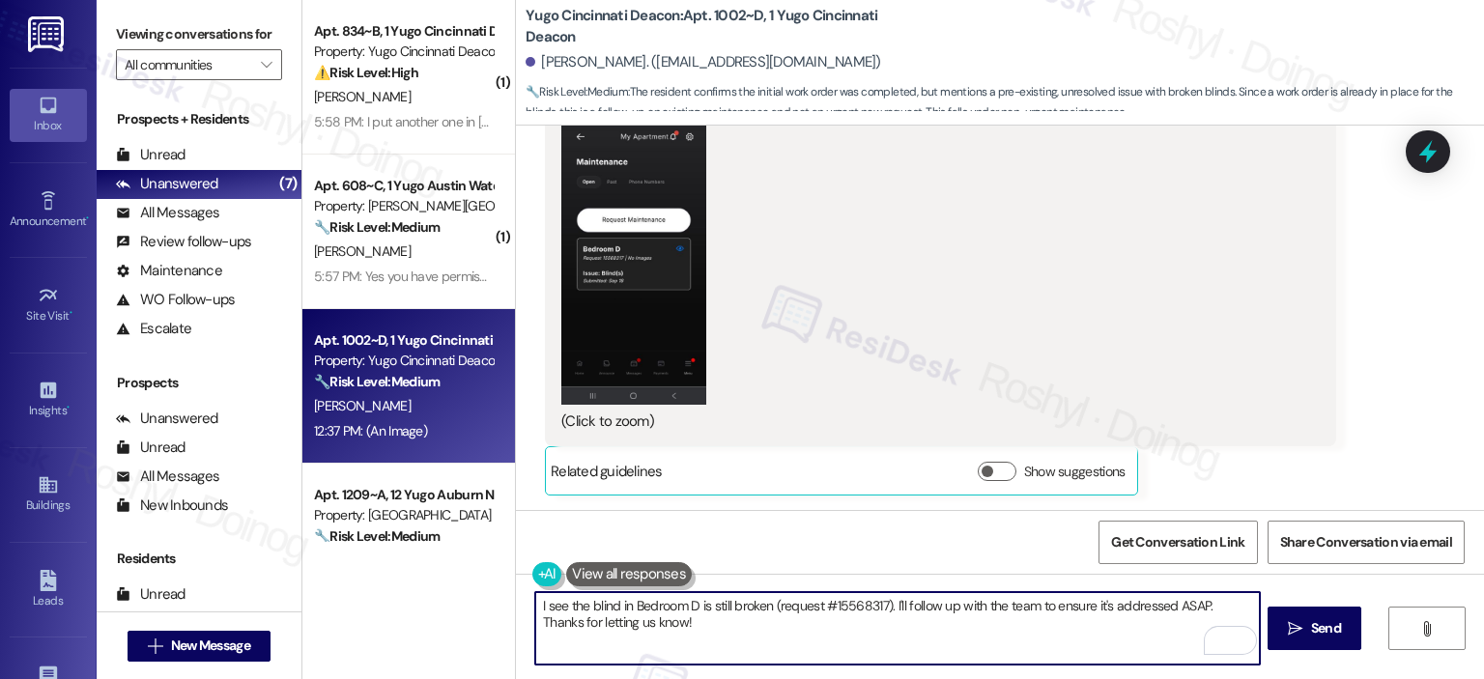
click at [1045, 604] on textarea "I see the blind in Bedroom D is still broken (request #15568317). I'll follow u…" at bounding box center [897, 628] width 724 height 72
drag, startPoint x: 1033, startPoint y: 604, endPoint x: 1201, endPoint y: 605, distance: 168.1
click at [1201, 605] on textarea "I see the blind in Bedroom D is still broken (request #15568317). I'll follow u…" at bounding box center [897, 628] width 724 height 72
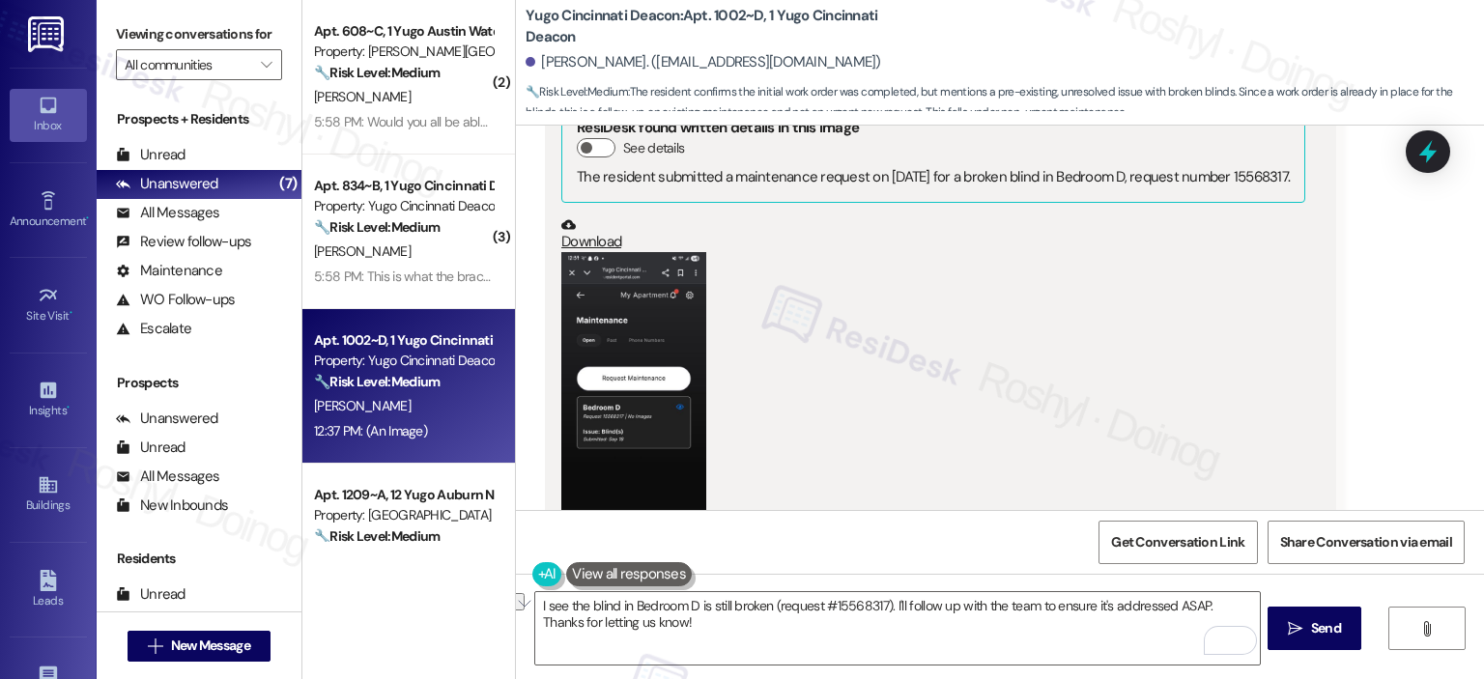
scroll to position [1275, 0]
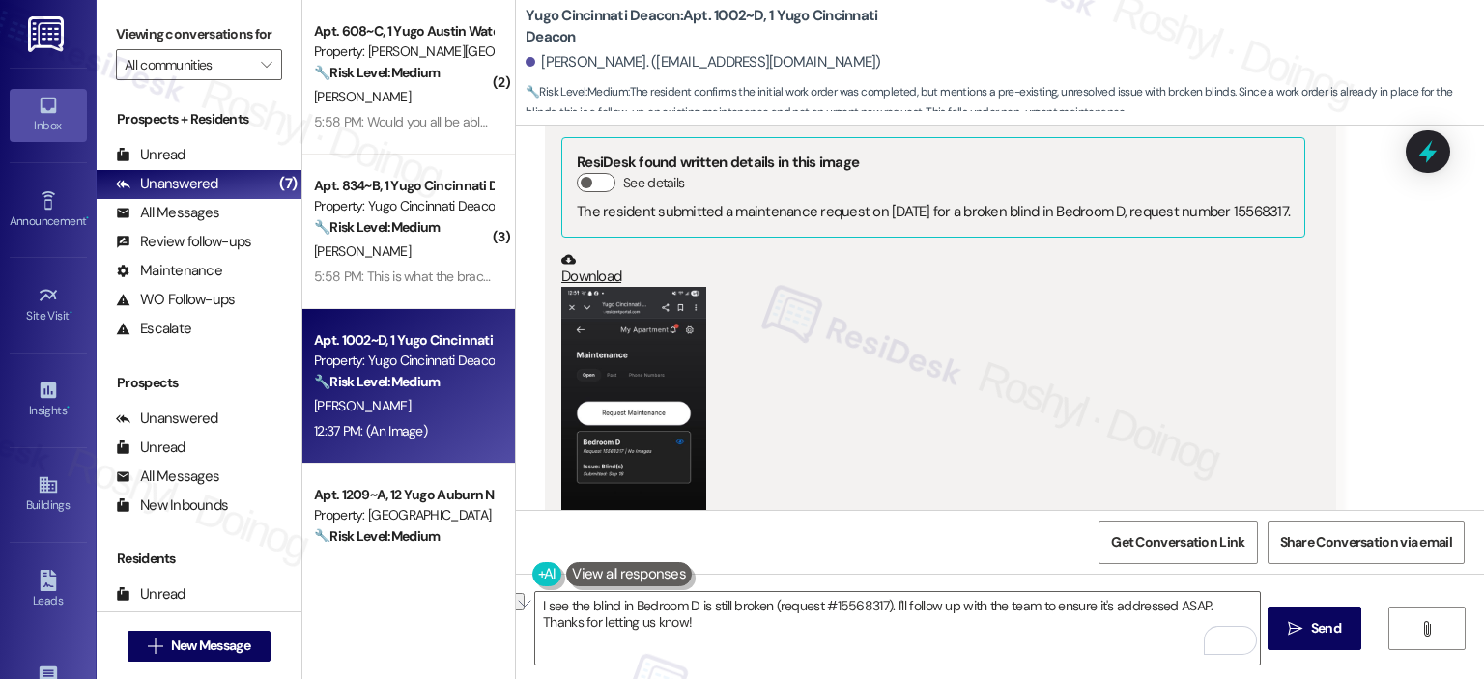
click at [851, 668] on div "I see the blind in Bedroom D is still broken (request #15568317). I'll follow u…" at bounding box center [1000, 646] width 968 height 145
click at [840, 658] on textarea "I see the blind in Bedroom D is still broken (request #15568317). I'll follow u…" at bounding box center [897, 628] width 724 height 72
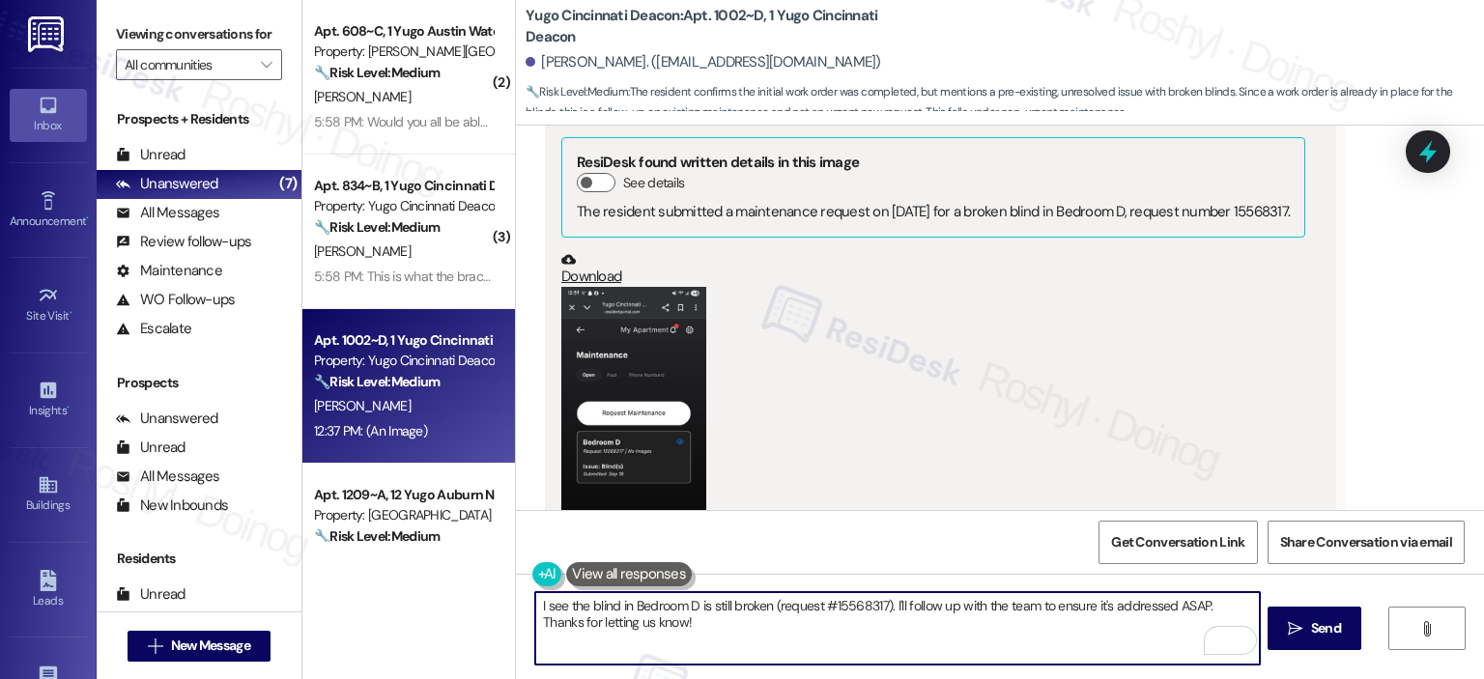
click at [840, 658] on textarea "I see the blind in Bedroom D is still broken (request #15568317). I'll follow u…" at bounding box center [897, 628] width 724 height 72
drag, startPoint x: 1046, startPoint y: 606, endPoint x: 1058, endPoint y: 590, distance: 19.3
click at [1141, 599] on textarea "I see the blind in Bedroom D is still broken (request #15568317). I'll follow u…" at bounding box center [897, 628] width 724 height 72
click at [1031, 596] on textarea "I see the blind in Bedroom D is still broken (request #15568317). I'll follow u…" at bounding box center [897, 628] width 724 height 72
drag, startPoint x: 1030, startPoint y: 602, endPoint x: 1199, endPoint y: 606, distance: 169.1
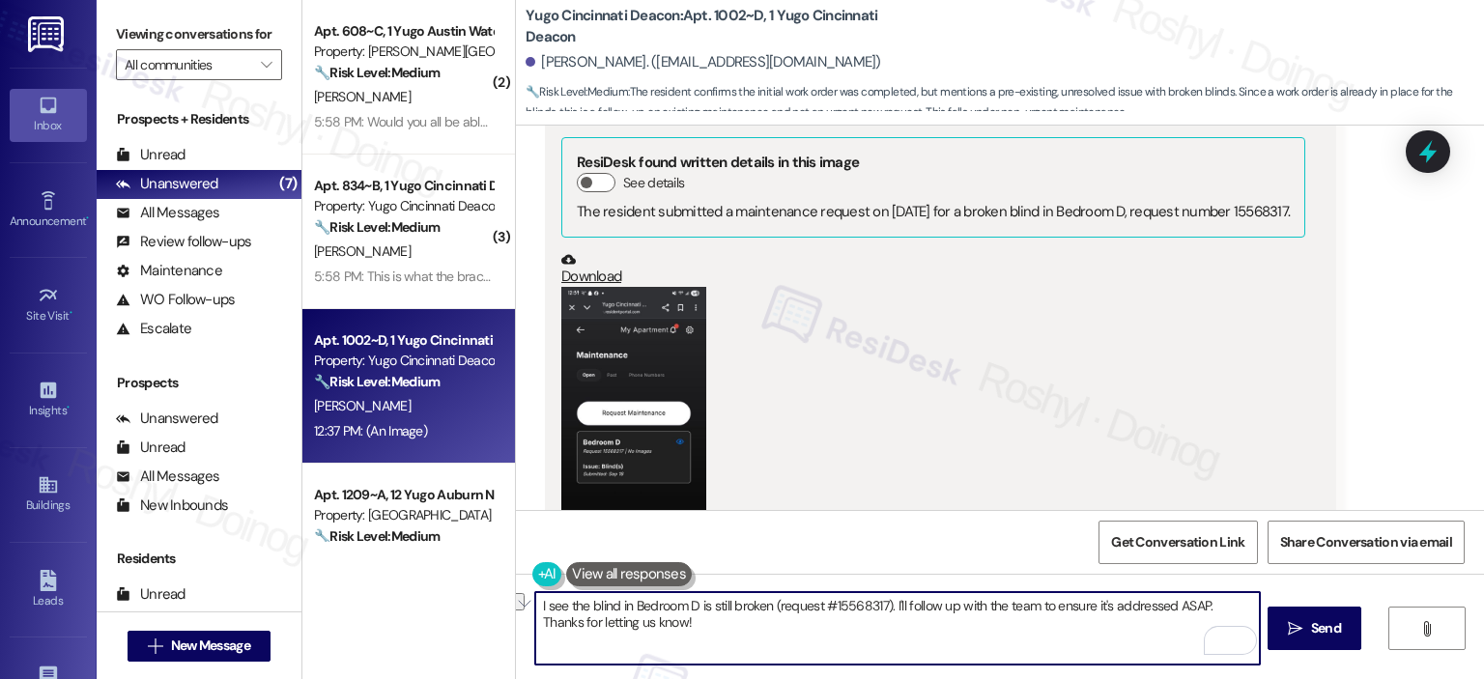
click at [1199, 606] on textarea "I see the blind in Bedroom D is still broken (request #15568317). I'll follow u…" at bounding box center [897, 628] width 724 height 72
click at [784, 617] on textarea "I see the blind in Bedroom D is still broken (request #15568317). I'll follow u…" at bounding box center [897, 628] width 724 height 72
click at [846, 606] on textarea "I see the blind in Bedroom D is still broken (request #15568317). I'll follow u…" at bounding box center [897, 628] width 724 height 72
type textarea "I see the blind in Bedroom D is still broken (request #15568317). I'll follow u…"
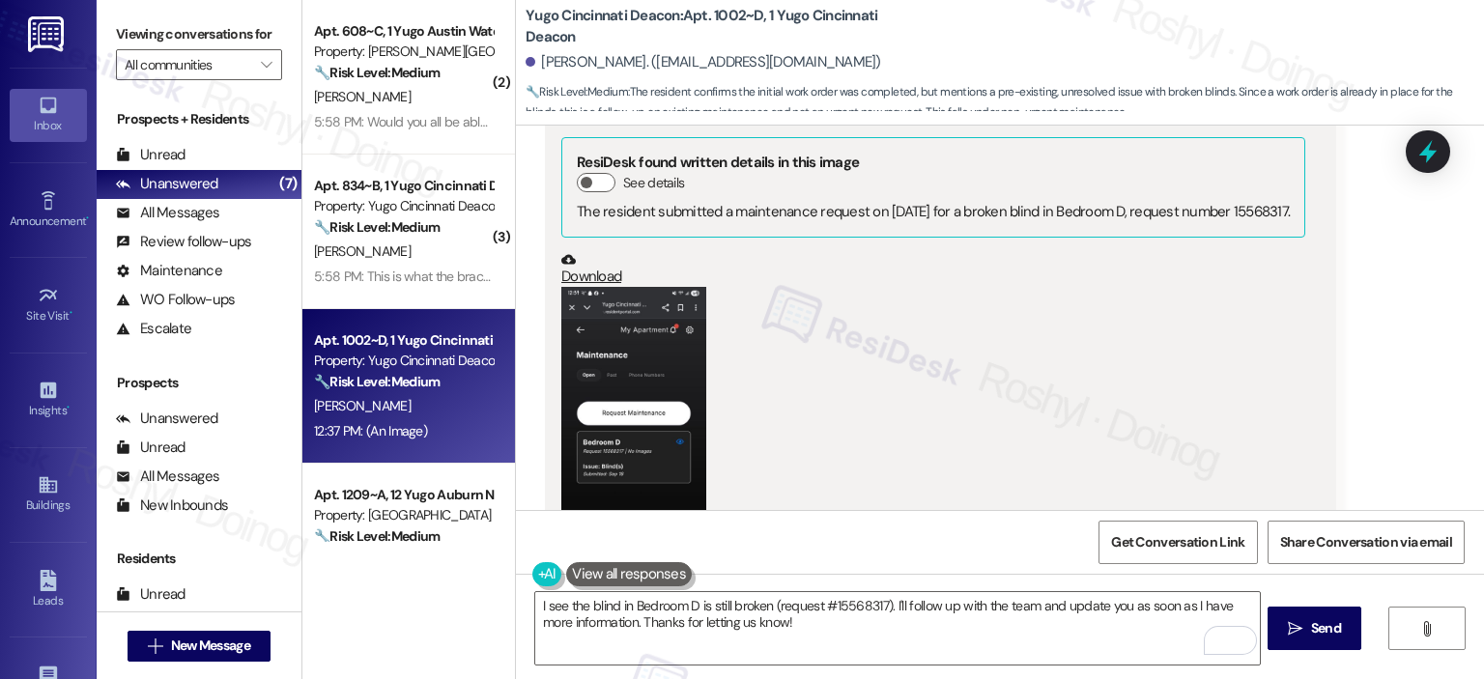
click at [942, 508] on div "(Click to zoom)" at bounding box center [933, 456] width 744 height 338
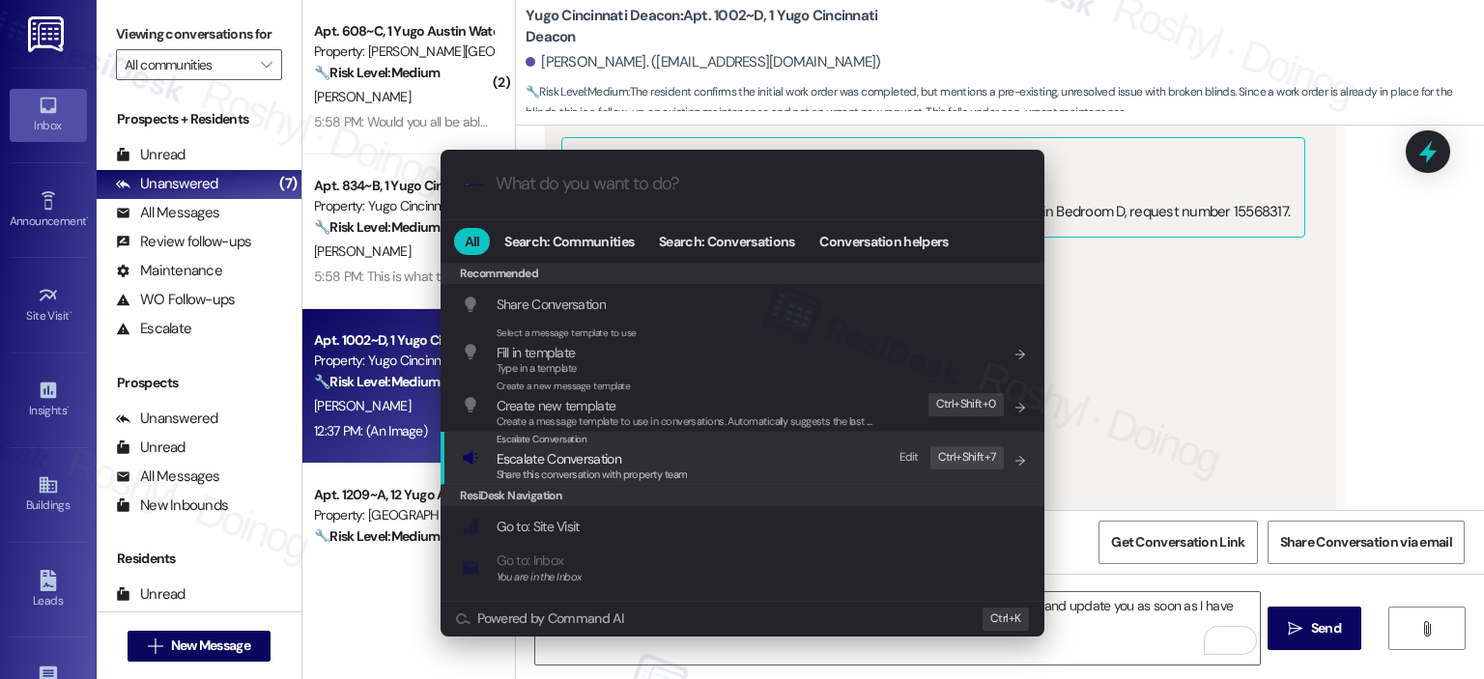
click at [666, 461] on span "Escalate Conversation" at bounding box center [592, 458] width 191 height 21
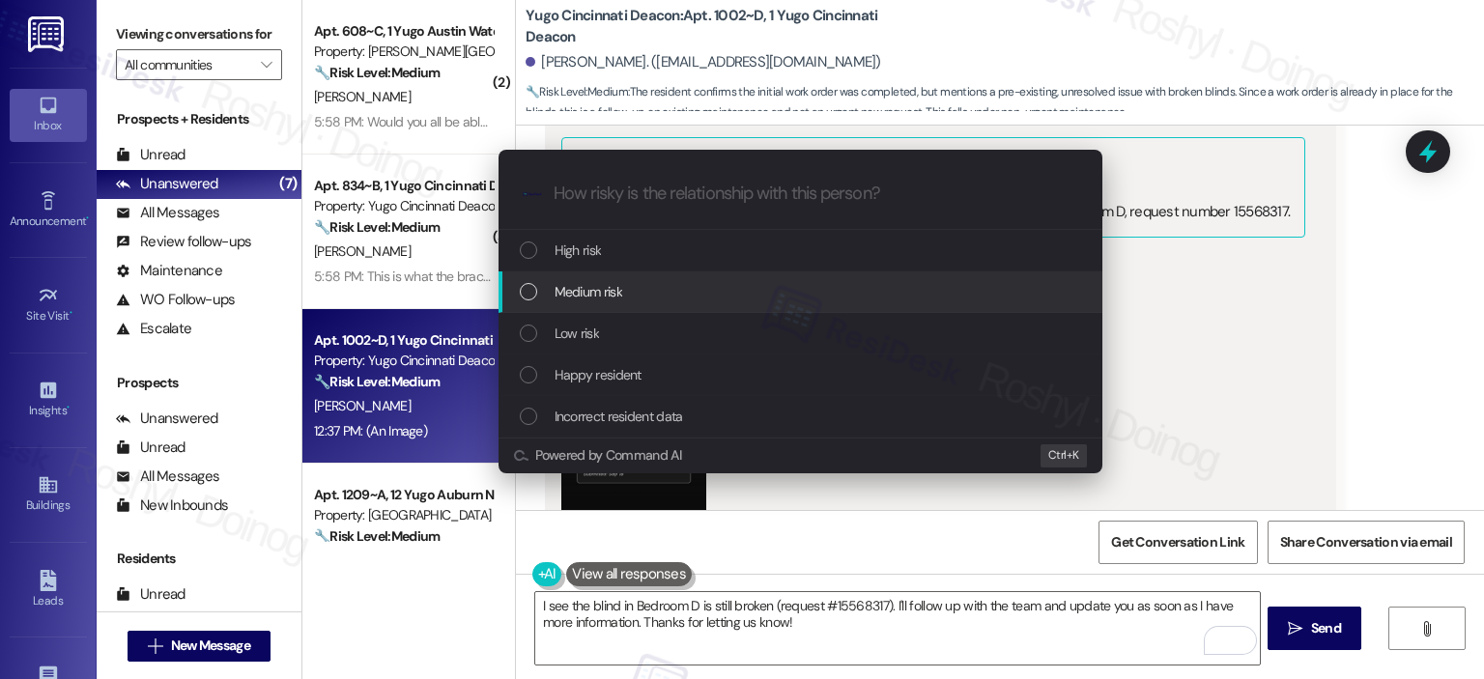
click at [649, 299] on div "Medium risk" at bounding box center [802, 291] width 565 height 21
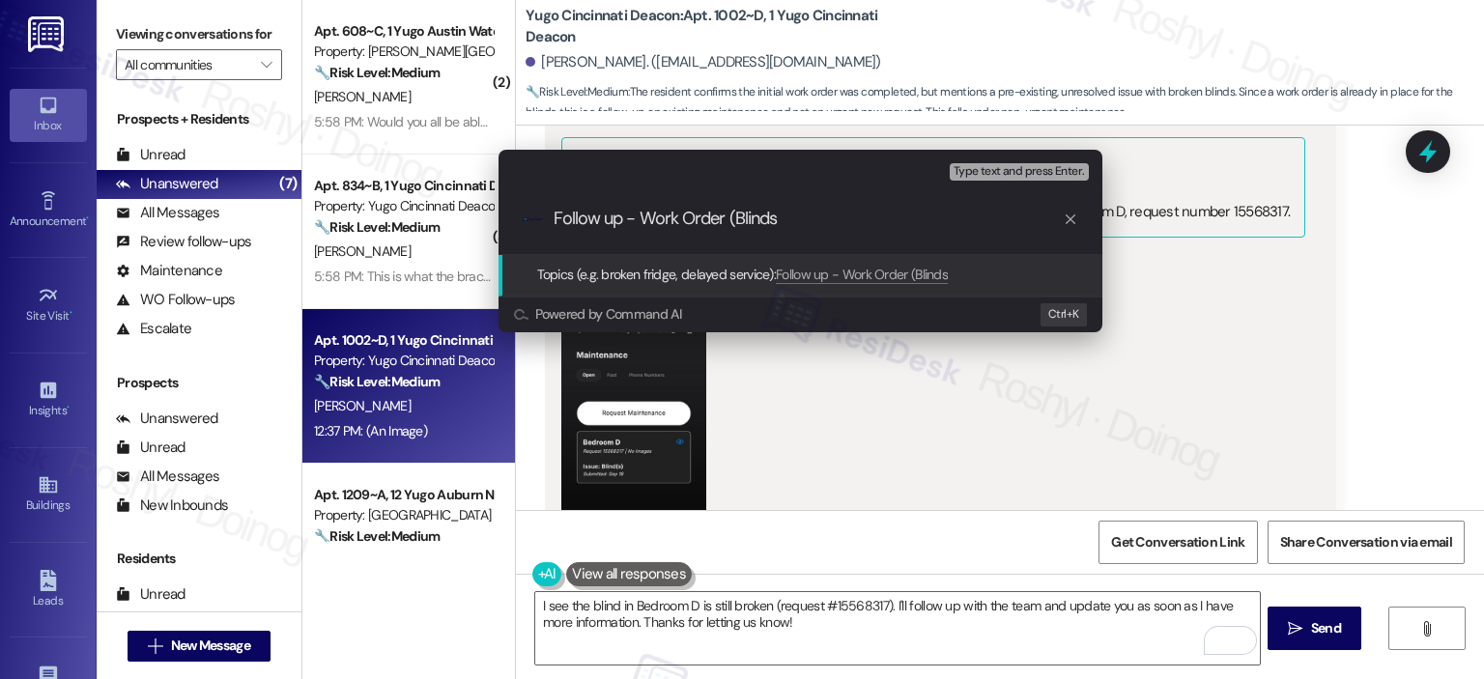
paste input "15568317"
type input "Follow up - Work Order (Blinds 15568317)"
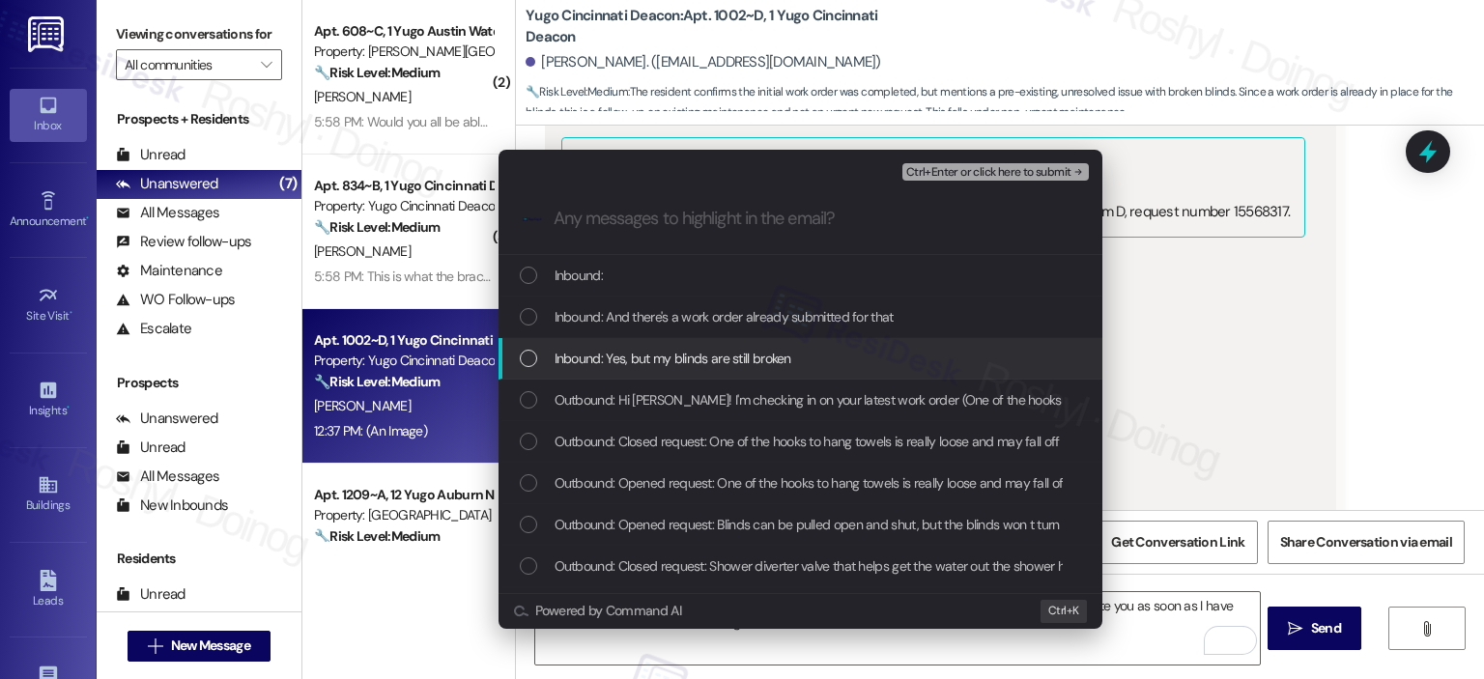
click at [708, 362] on span "Inbound: Yes, but my blinds are still broken" at bounding box center [673, 358] width 237 height 21
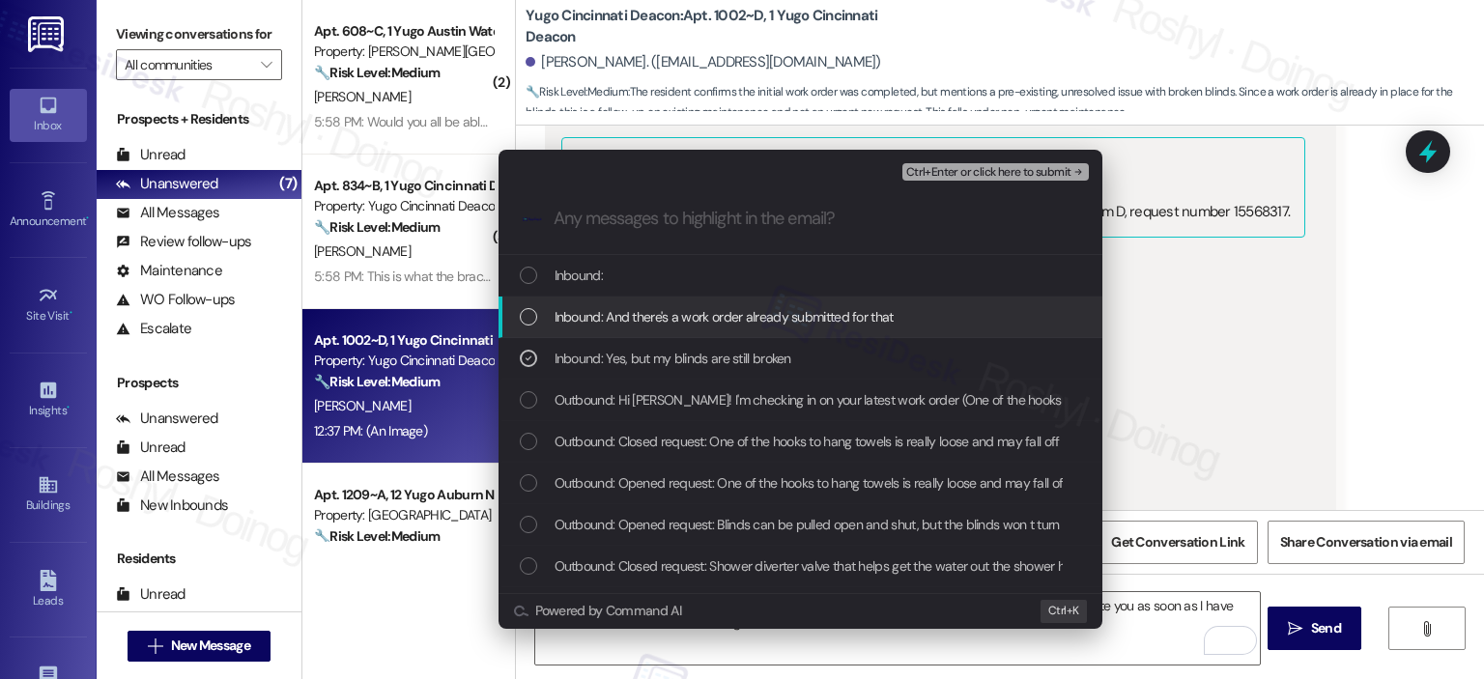
click at [724, 321] on span "Inbound: And there's a work order already submitted for that" at bounding box center [724, 316] width 339 height 21
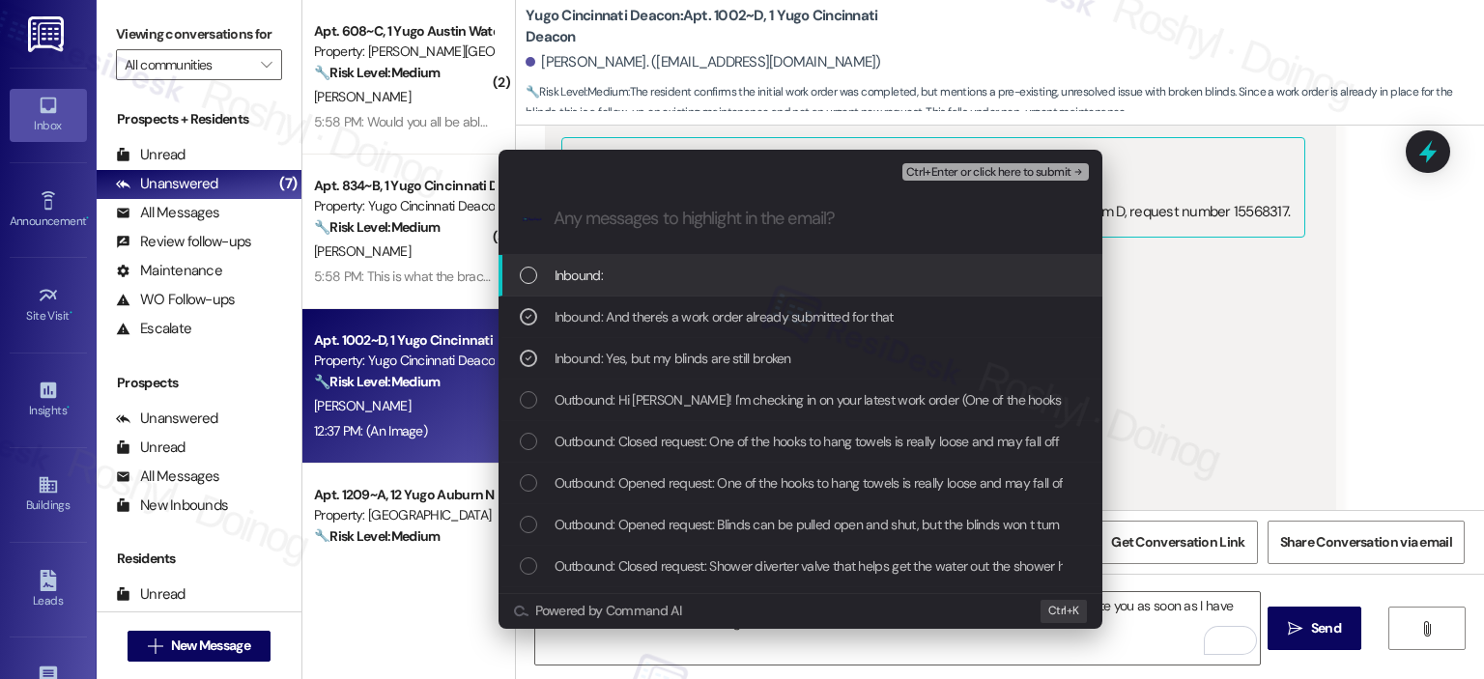
click at [715, 294] on div "Inbound:" at bounding box center [800, 276] width 604 height 42
click at [950, 160] on div "Ctrl+Enter or click here to submit" at bounding box center [997, 171] width 190 height 25
click at [953, 166] on span "Ctrl+Enter or click here to submit" at bounding box center [988, 173] width 165 height 14
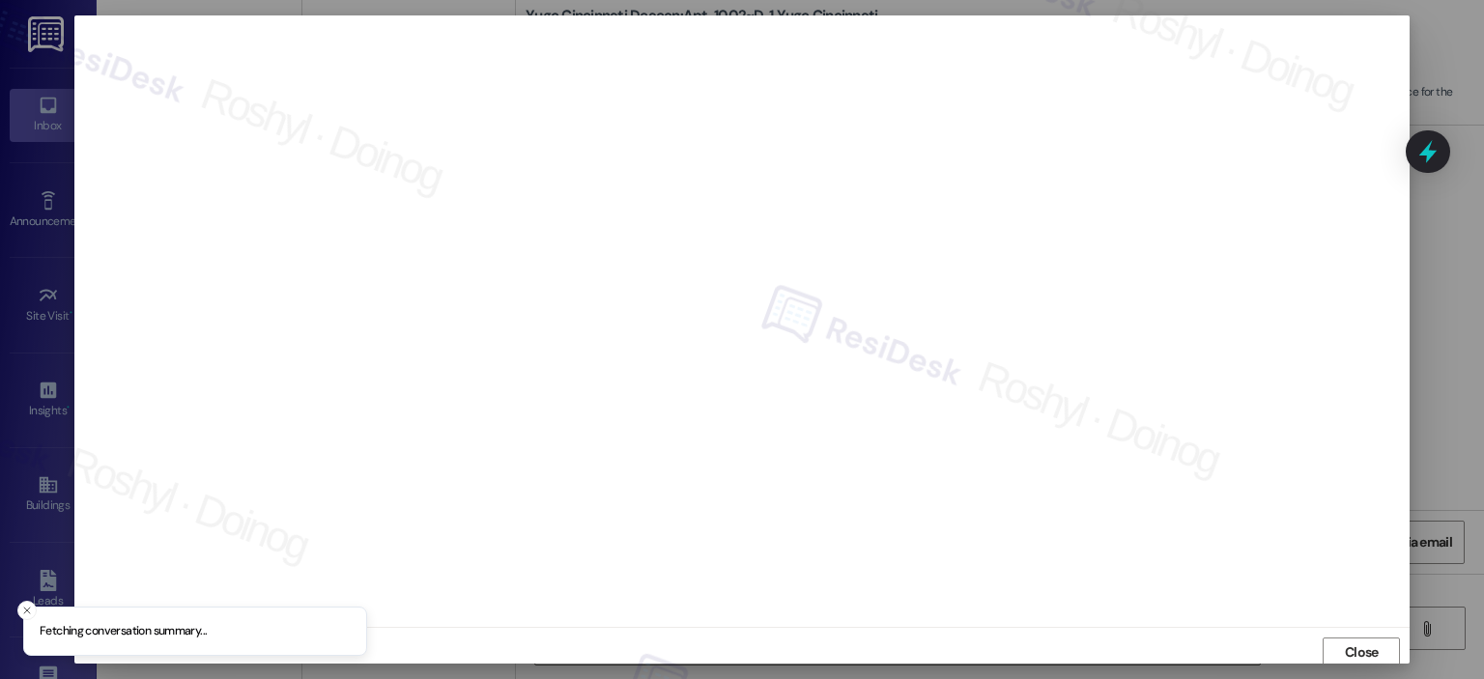
scroll to position [4, 0]
click at [1356, 653] on span "Close" at bounding box center [1362, 649] width 34 height 20
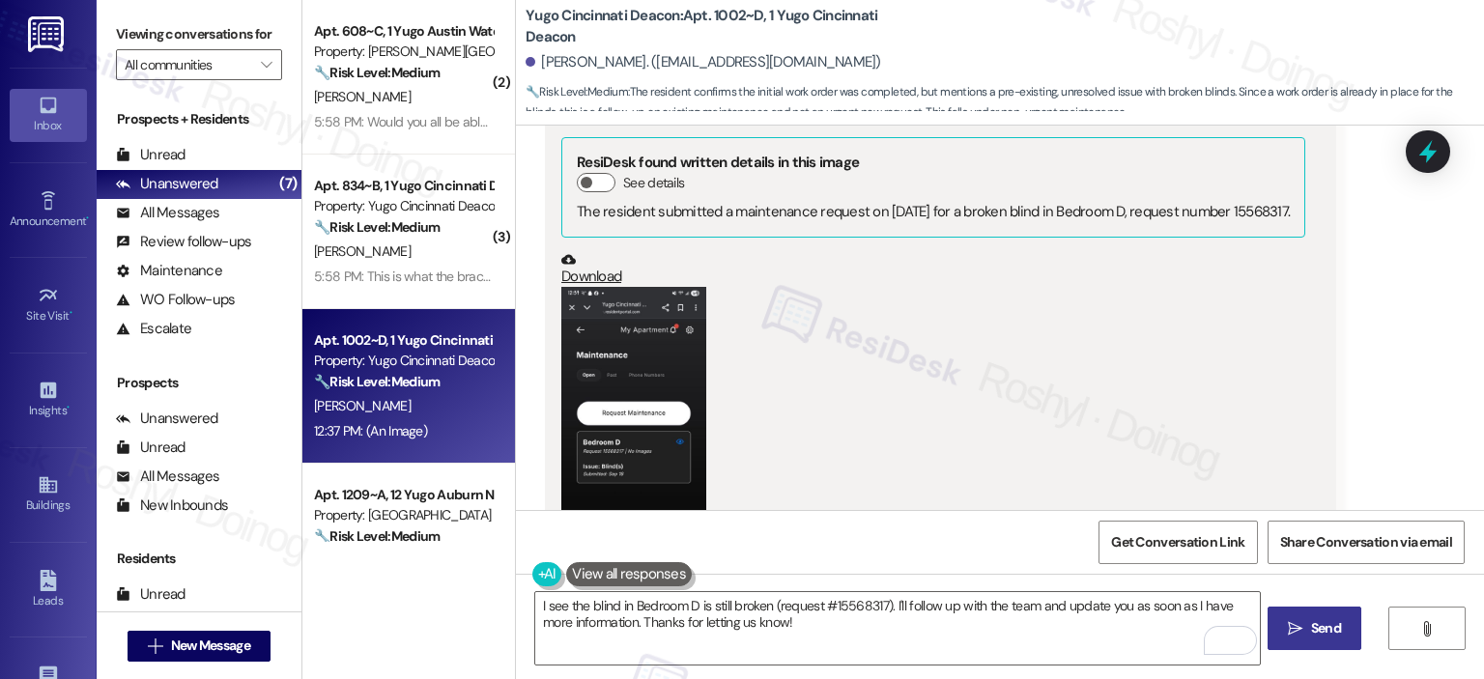
click at [1288, 619] on span " Send" at bounding box center [1314, 628] width 61 height 20
click at [1038, 389] on div "(Click to zoom)" at bounding box center [933, 456] width 744 height 338
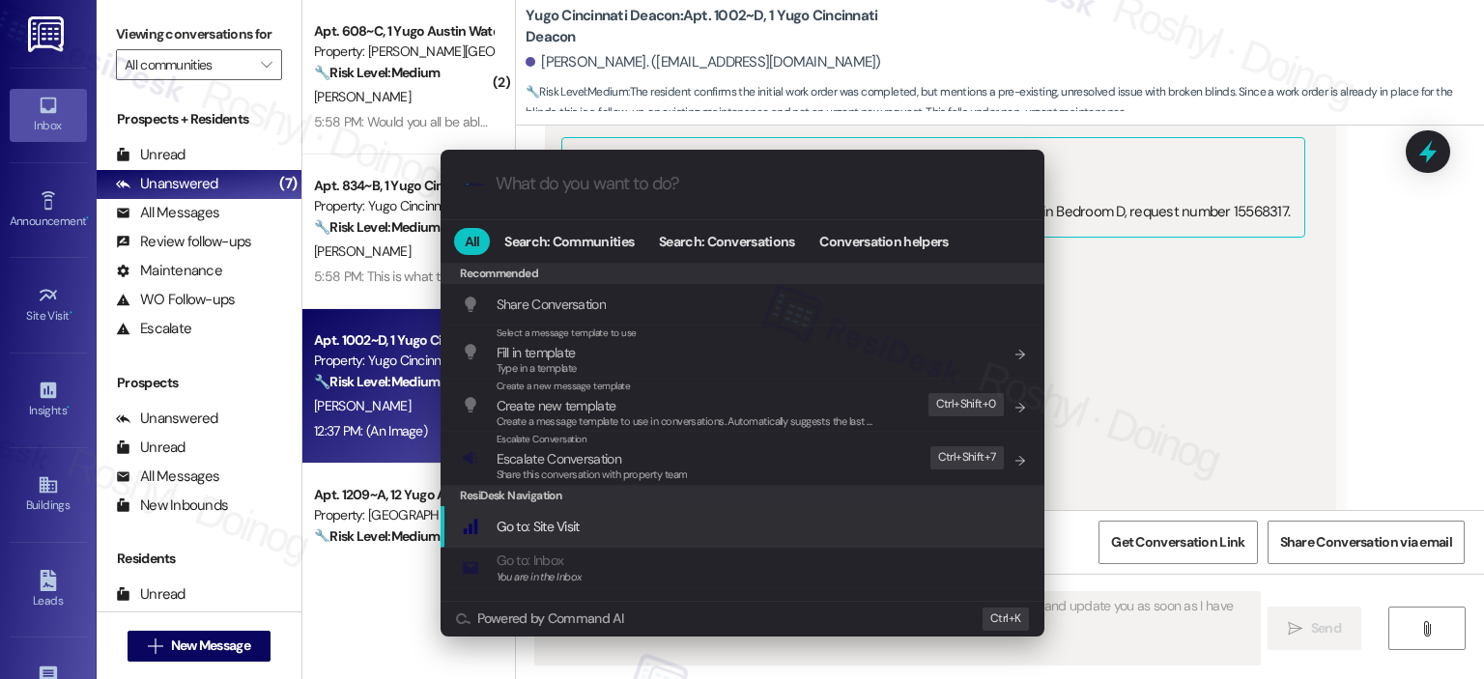
scroll to position [1467, 0]
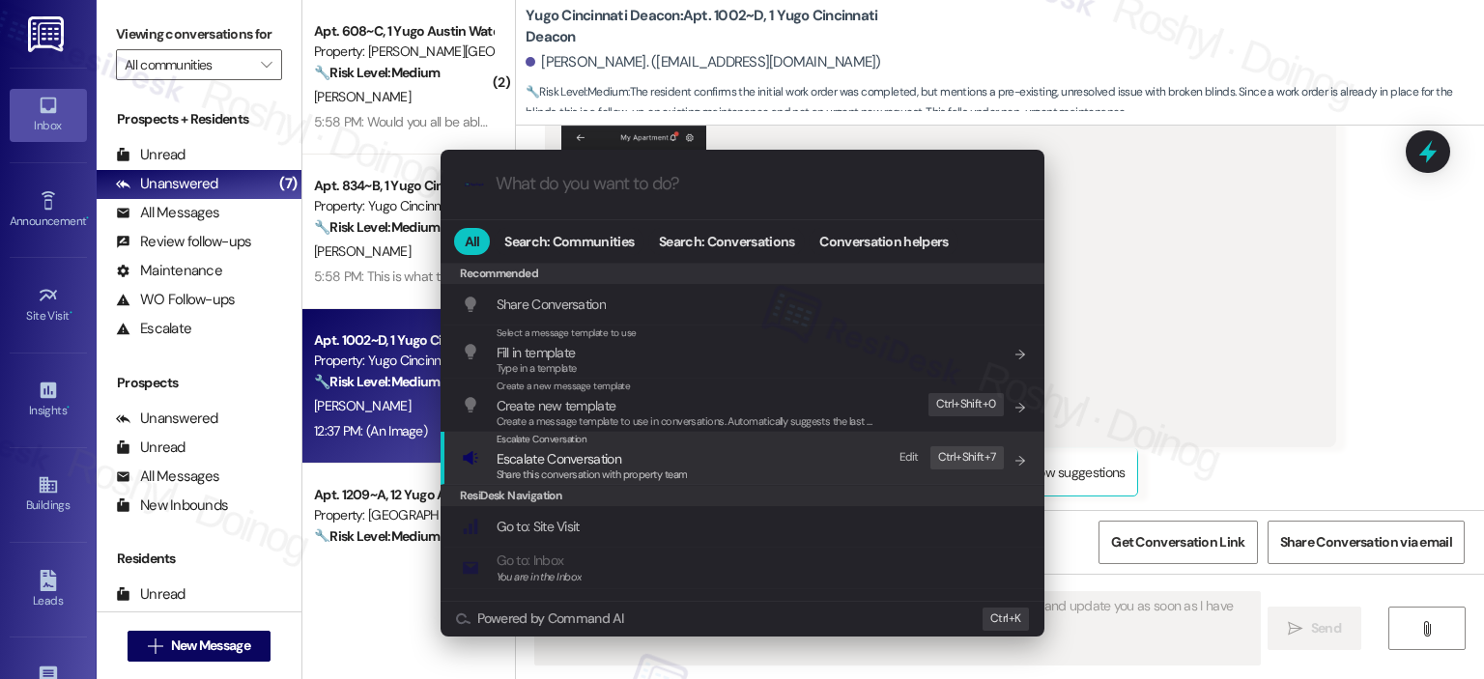
click at [669, 456] on span "Escalate Conversation" at bounding box center [592, 458] width 191 height 21
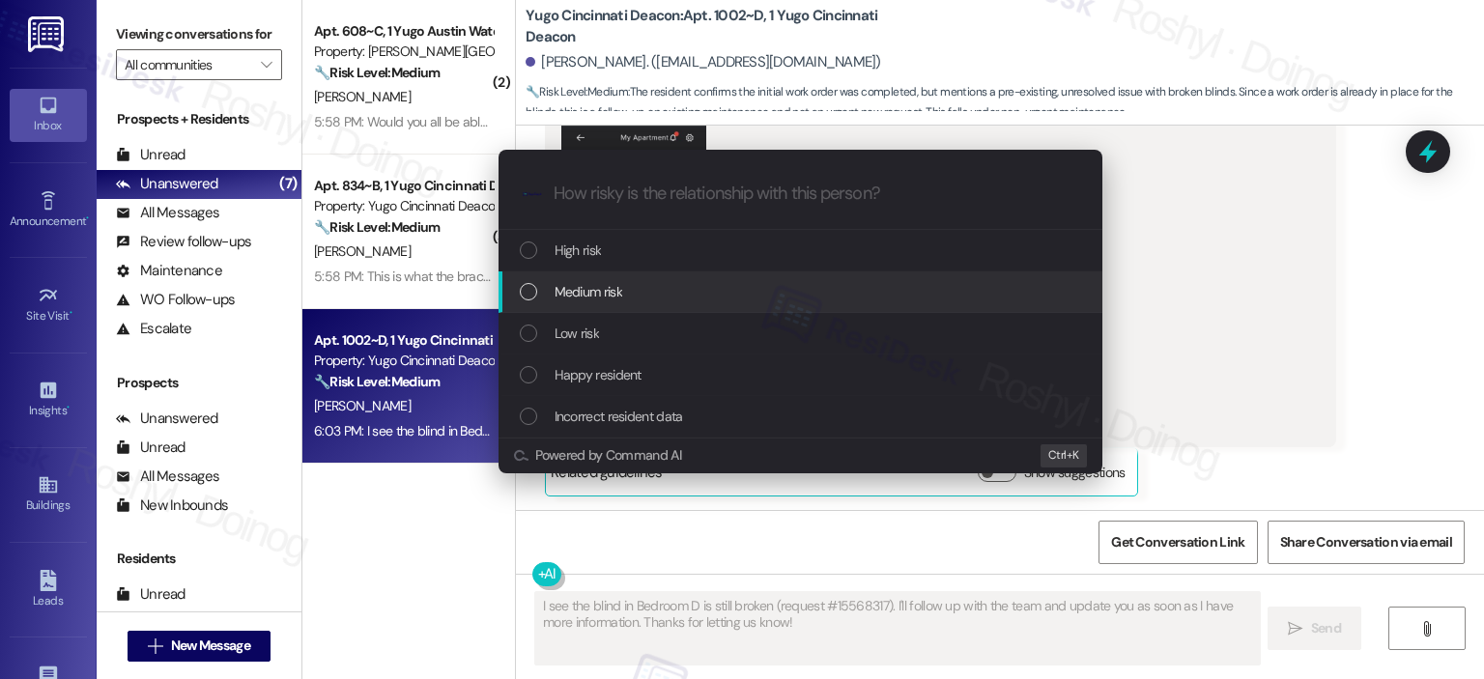
click at [624, 281] on div "Medium risk" at bounding box center [802, 291] width 565 height 21
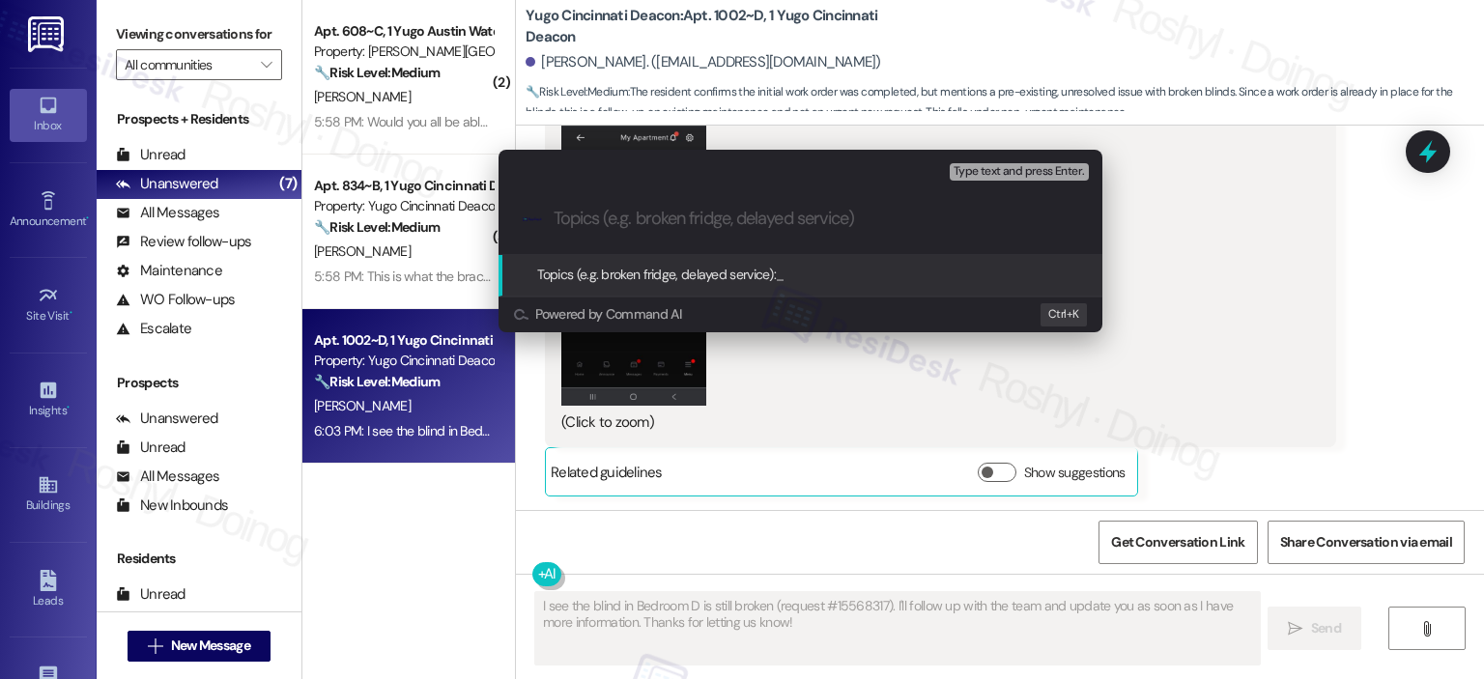
paste input "Follow up - Work Order (Blinds 15568317)"
type input "Follow up - Work Order (Blinds 15568317)"
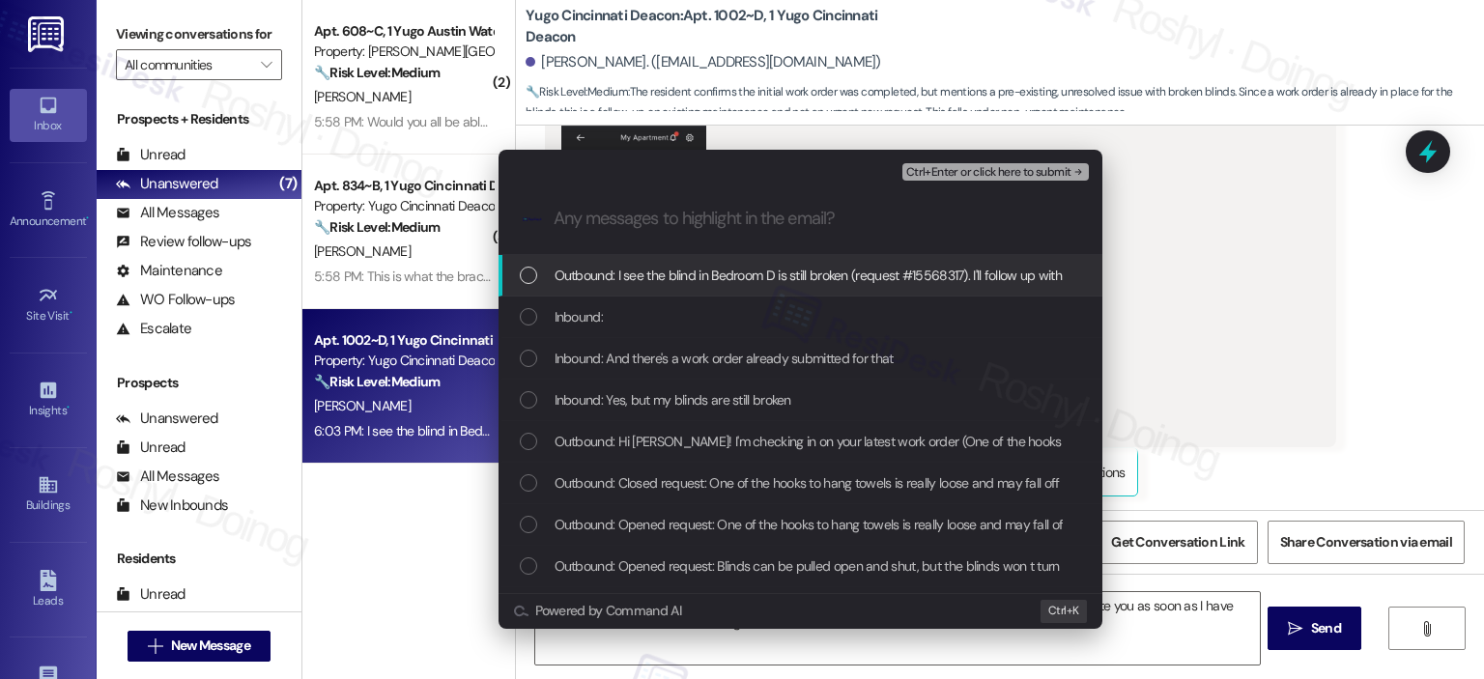
click at [702, 412] on div "Inbound: Yes, but my blinds are still broken" at bounding box center [800, 401] width 604 height 42
click at [713, 361] on span "Inbound: And there's a work order already submitted for that" at bounding box center [724, 358] width 339 height 21
click at [716, 335] on div "Inbound:" at bounding box center [800, 318] width 604 height 42
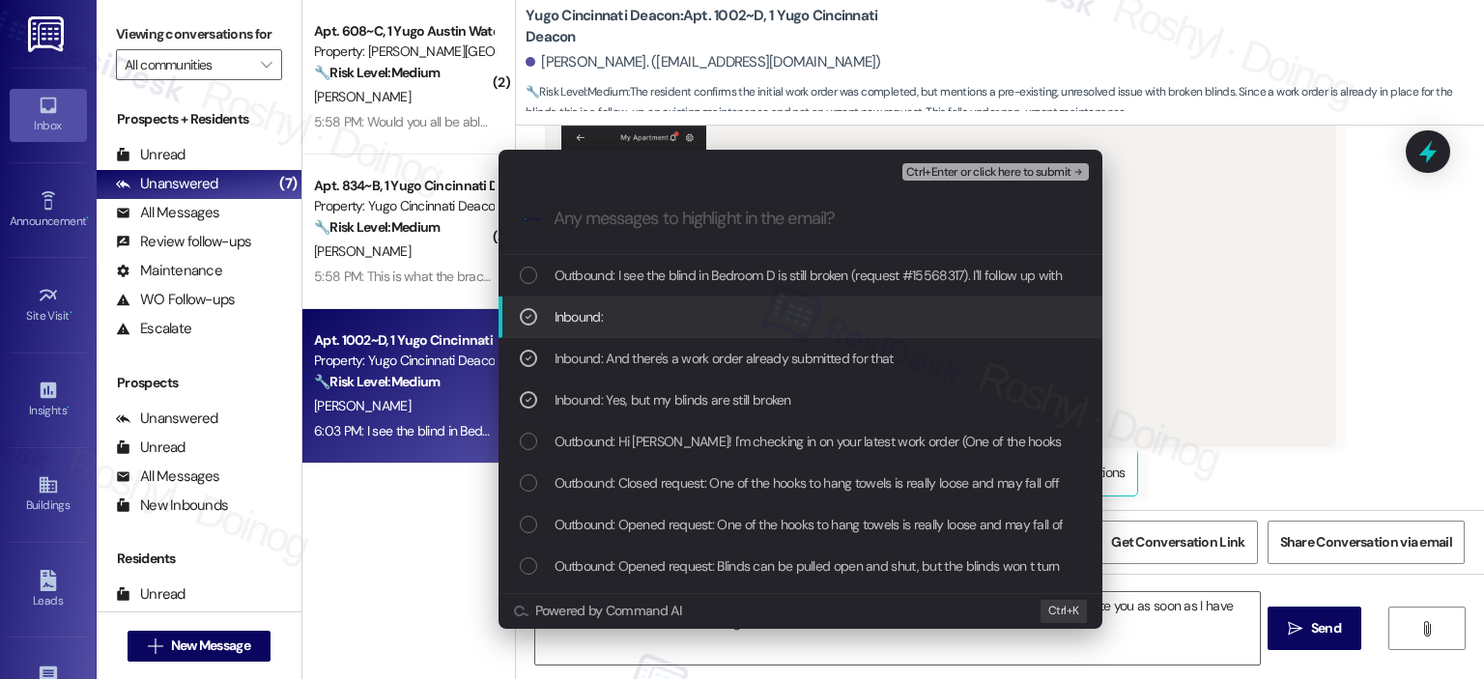
click at [1028, 172] on span "Ctrl+Enter or click here to submit" at bounding box center [988, 173] width 165 height 14
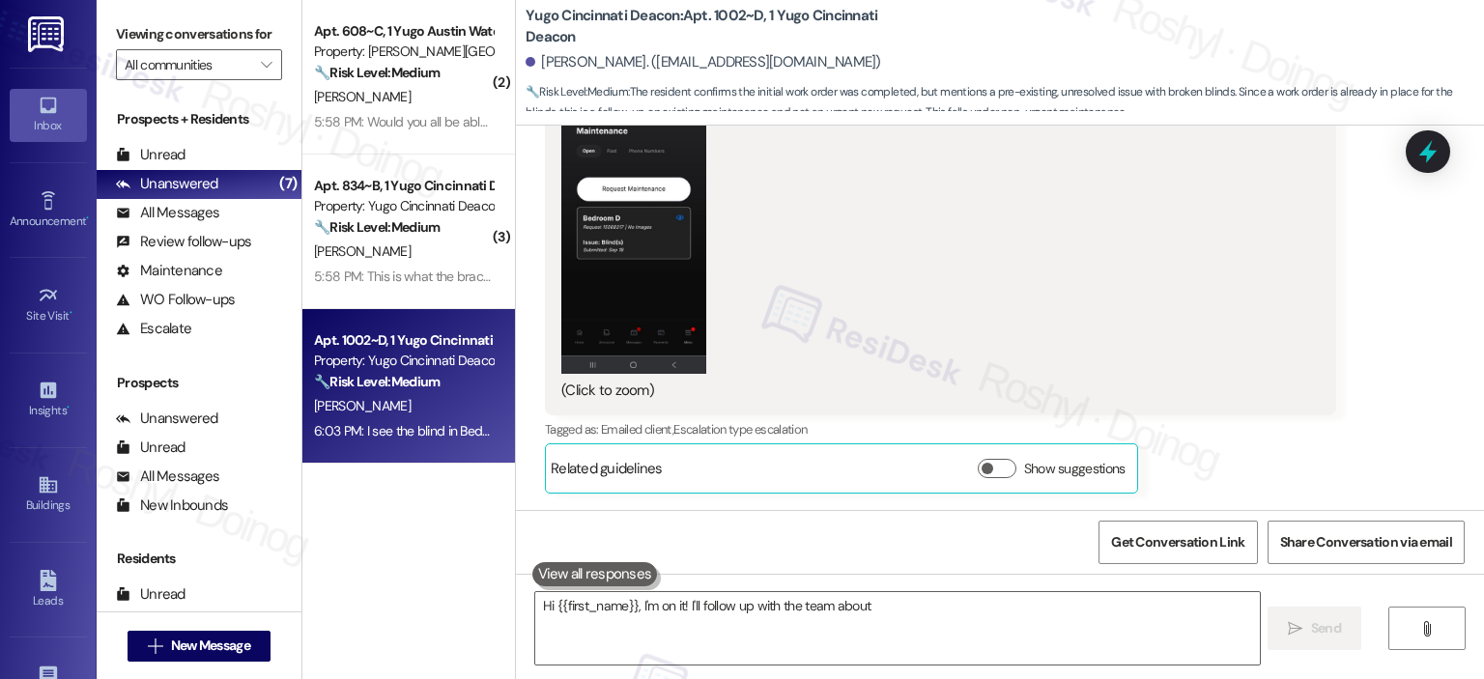
scroll to position [1495, 0]
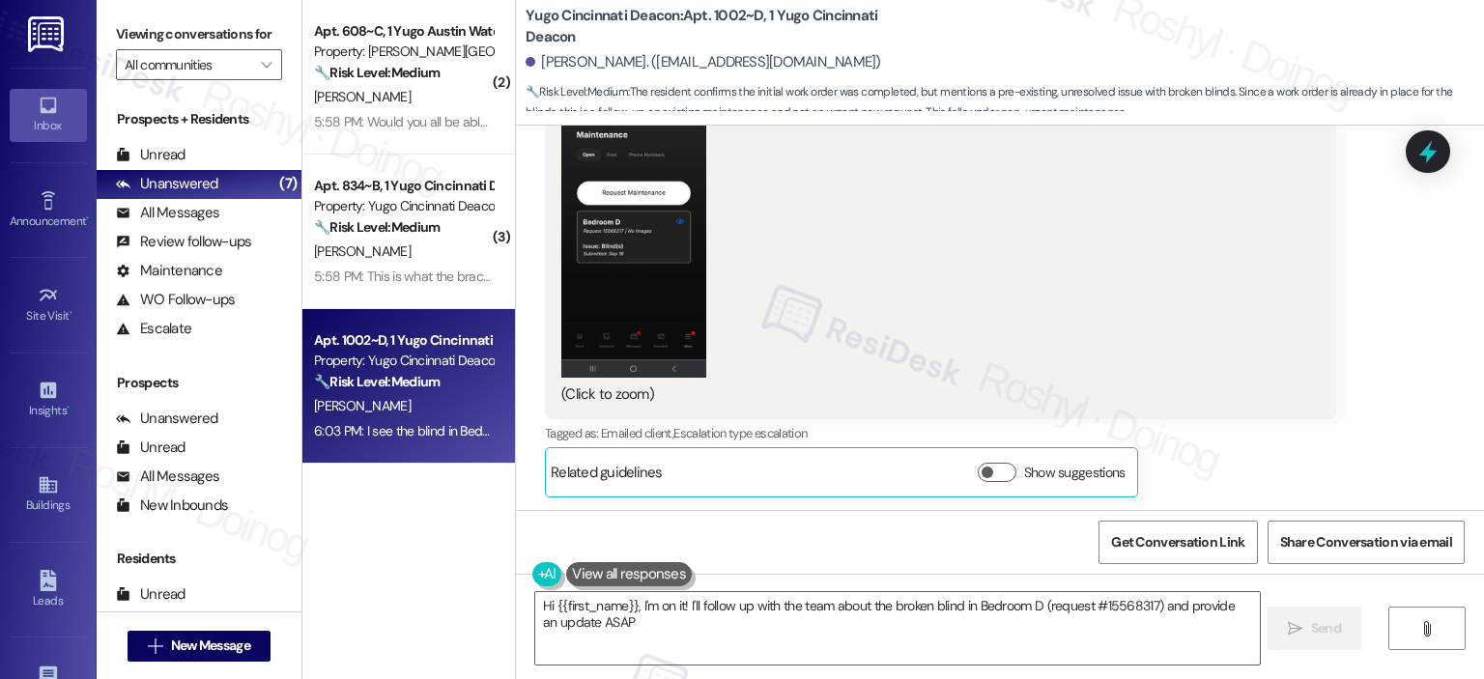
type textarea "Hi {{first_name}}, I'm on it! I'll follow up with the team about the broken bli…"
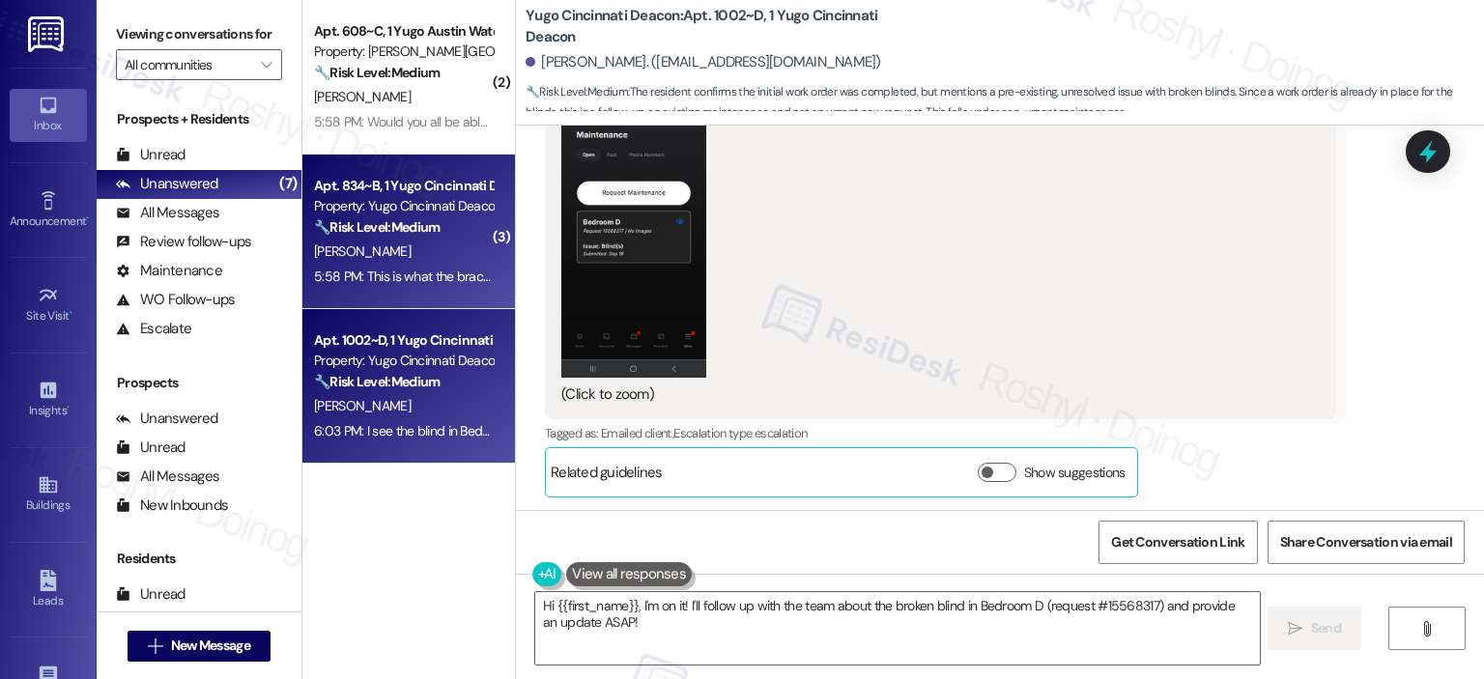
click at [377, 260] on div "[PERSON_NAME]" at bounding box center [403, 252] width 183 height 24
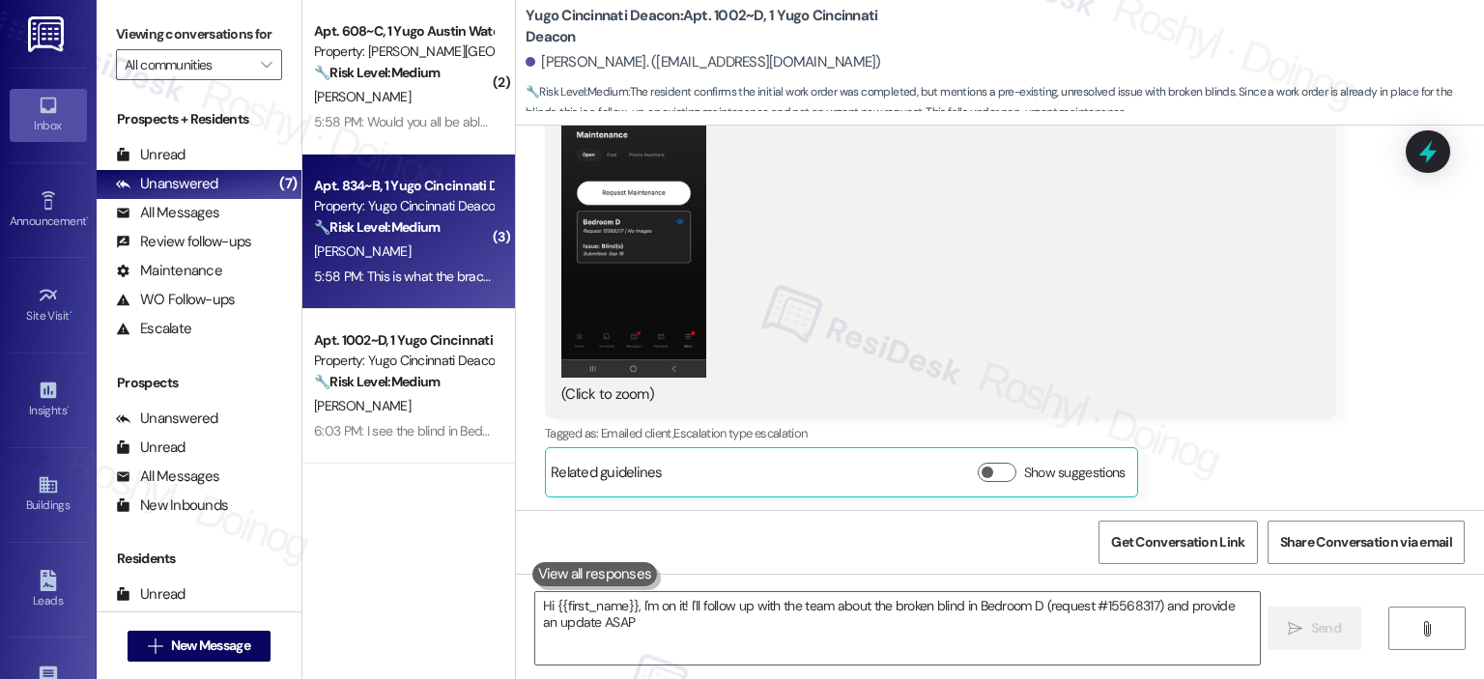
type textarea "Hi {{first_name}}, I'm on it! I'll follow up with the team about the broken bli…"
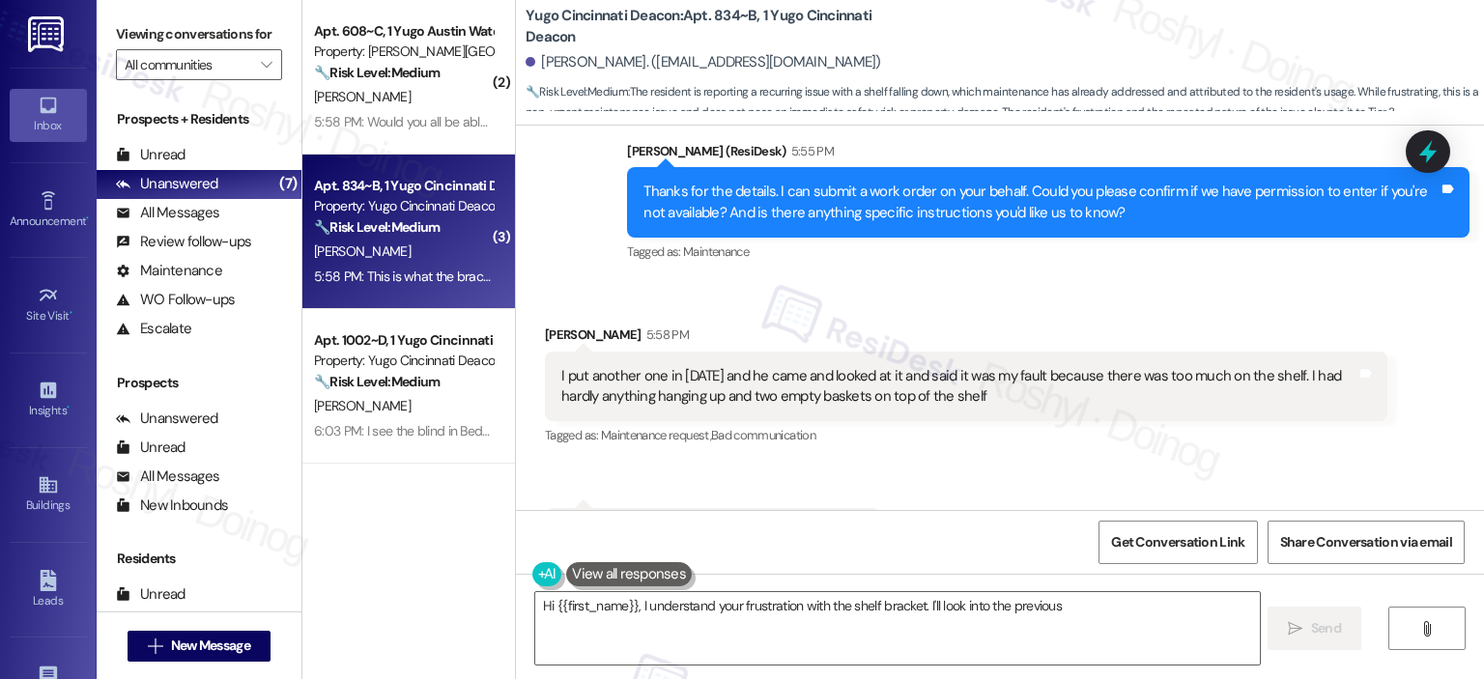
scroll to position [1633, 0]
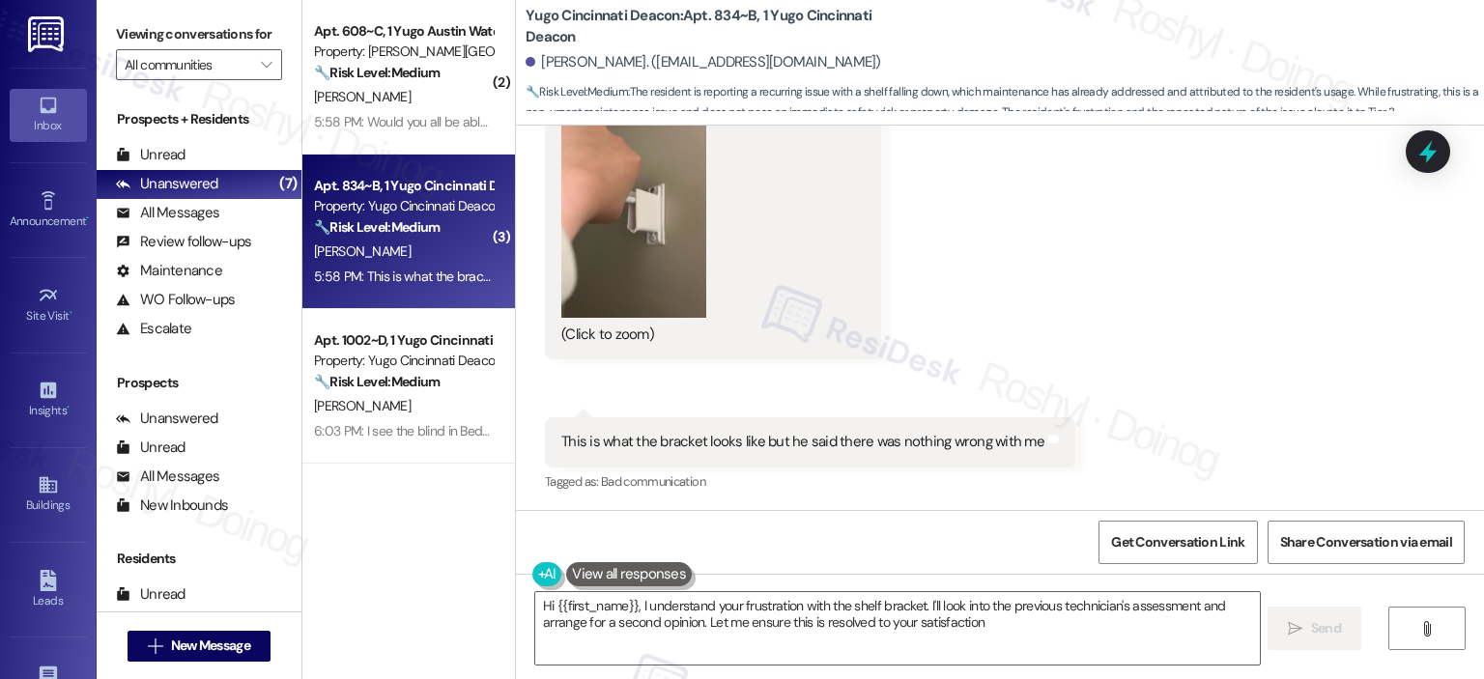
type textarea "Hi {{first_name}}, I understand your frustration with the shelf bracket. I'll l…"
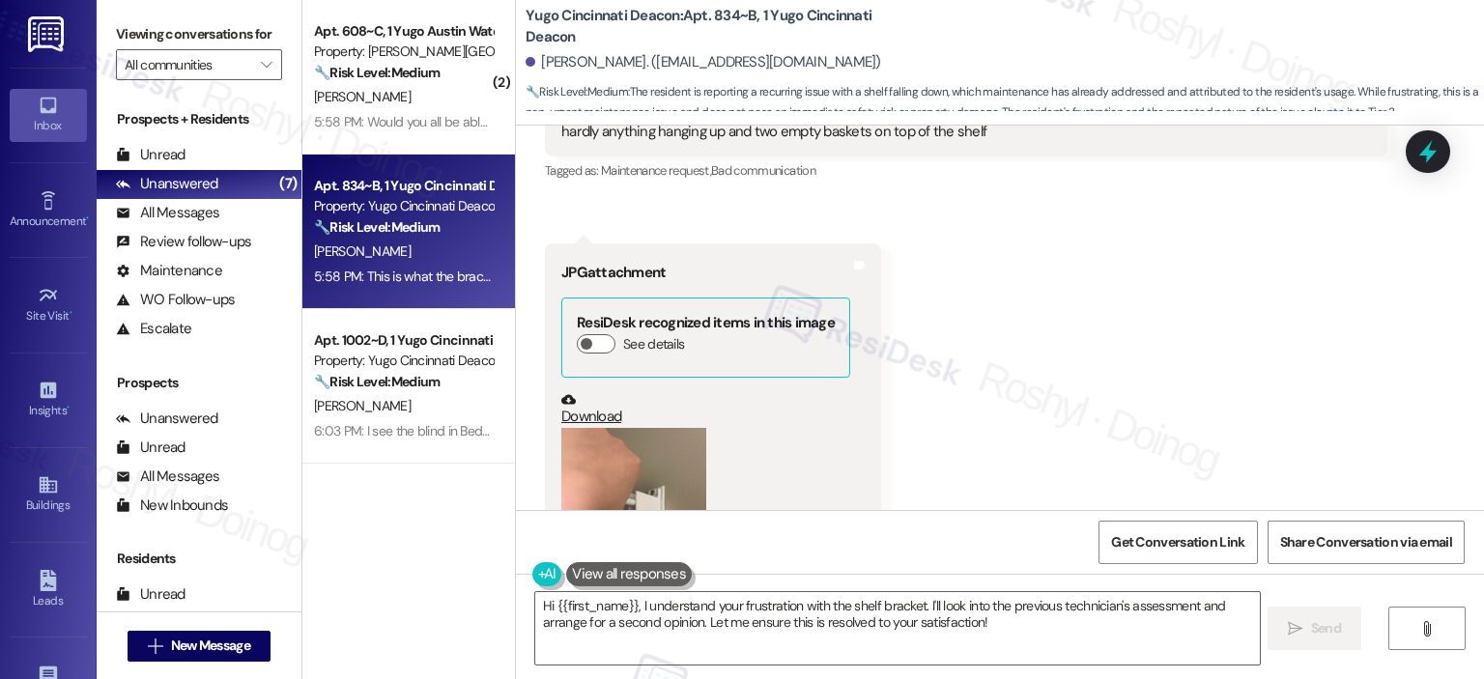
scroll to position [1246, 0]
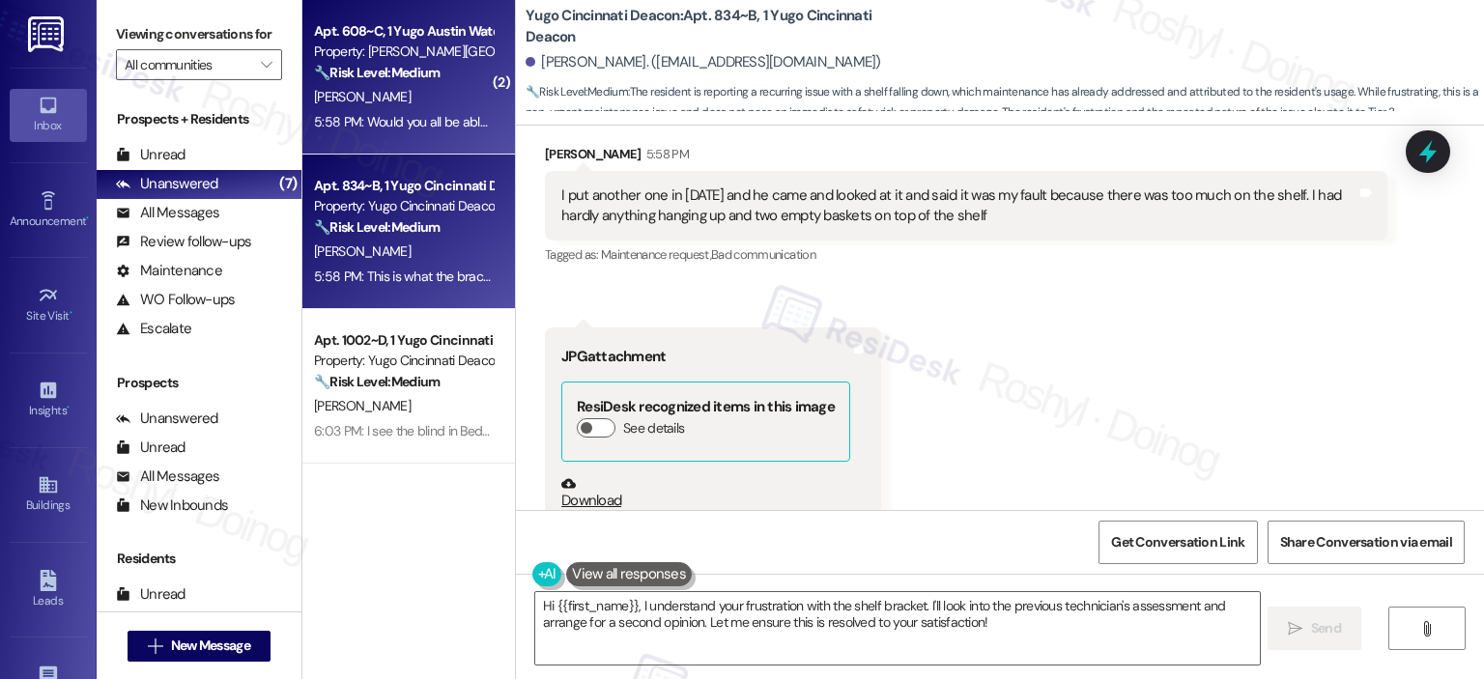
click at [340, 113] on div "5:58 PM: Would you all be able to give me an estimate of when y'all would be co…" at bounding box center [575, 121] width 522 height 17
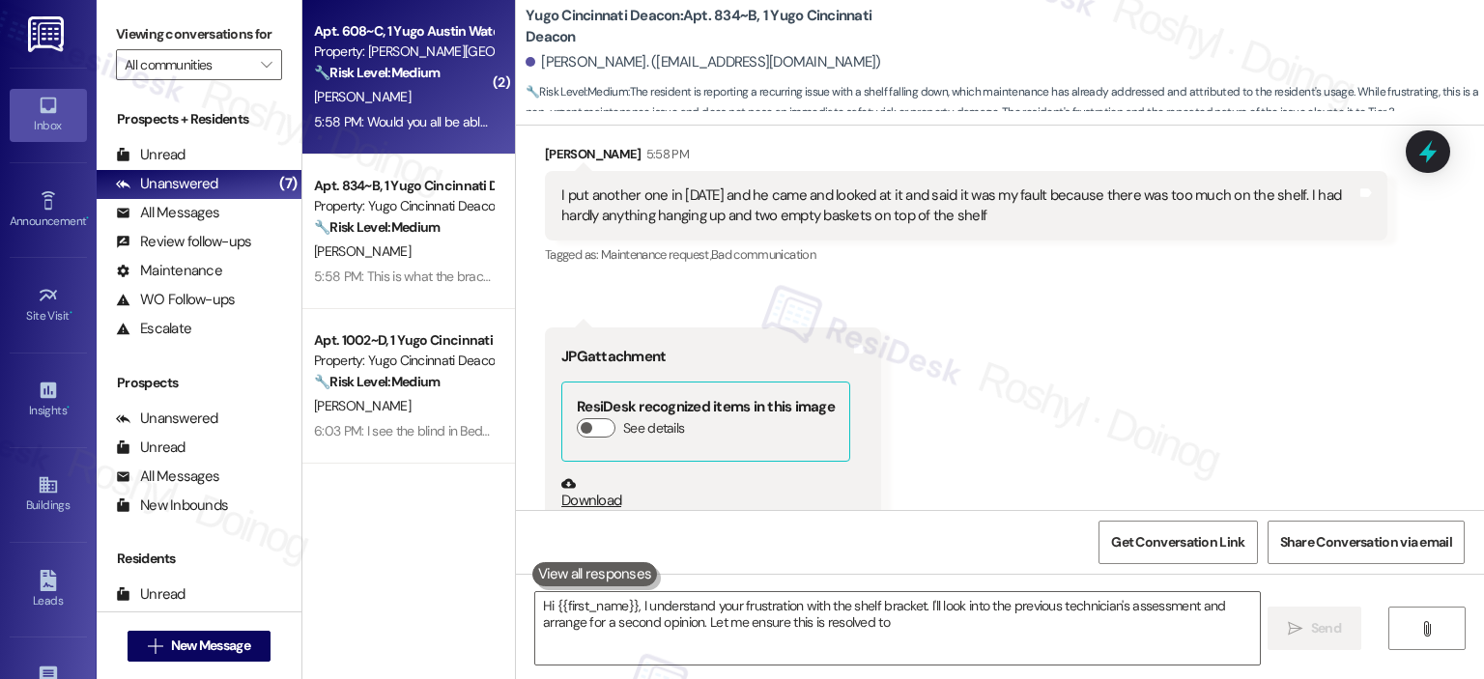
type textarea "Hi {{first_name}}, I understand your frustration with the shelf bracket. I'll l…"
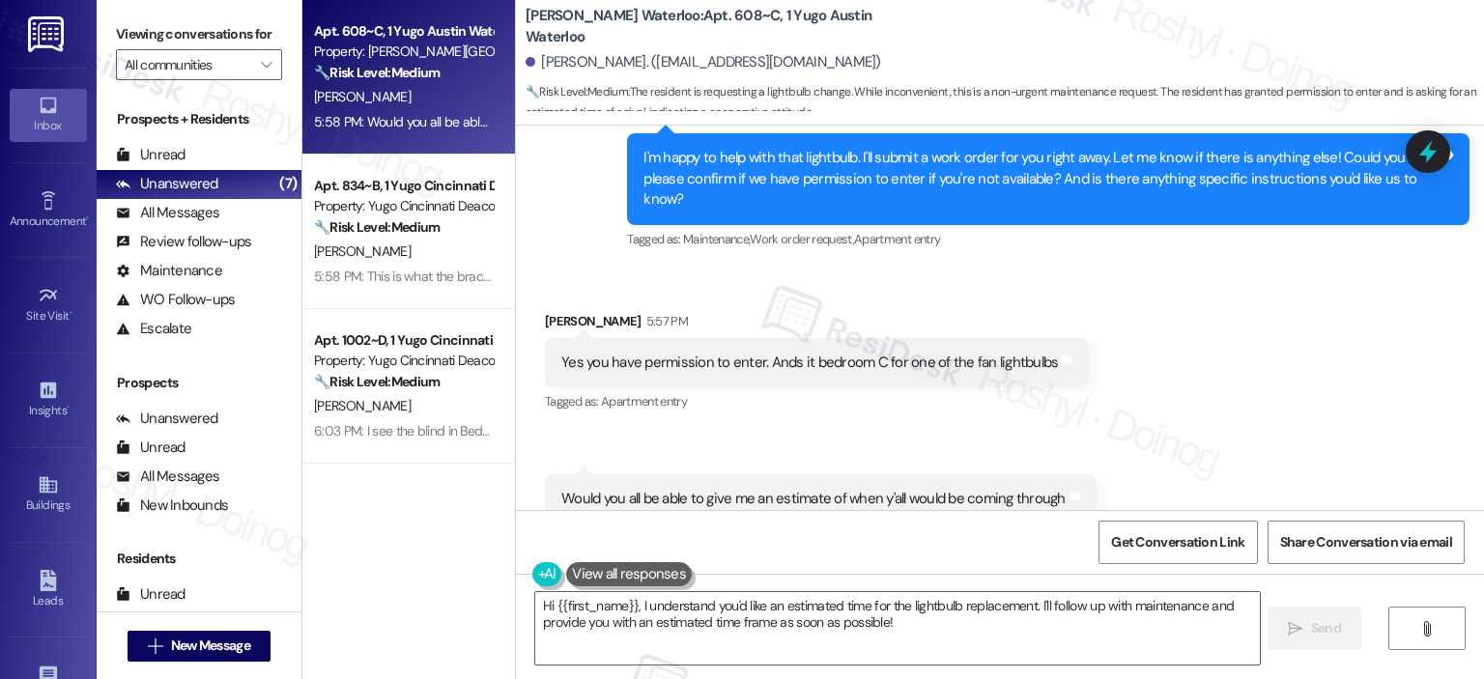
scroll to position [904, 0]
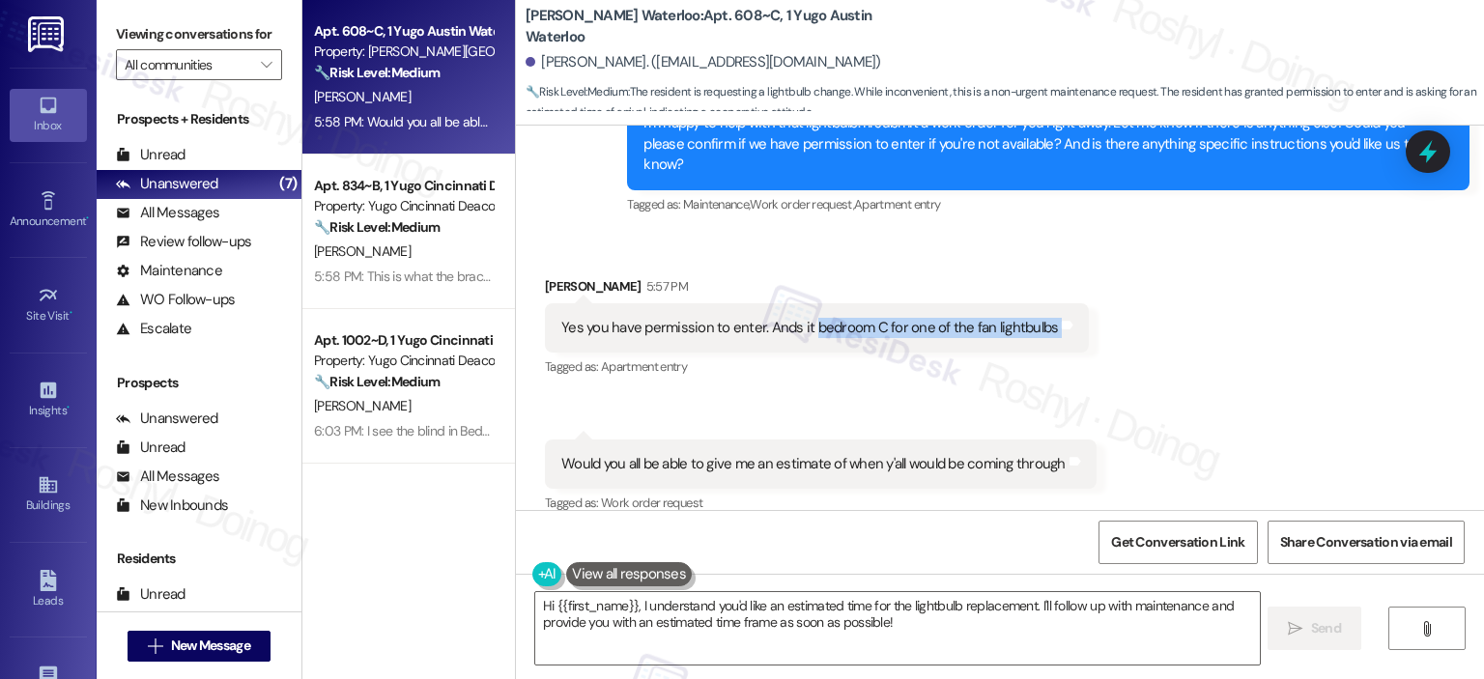
drag, startPoint x: 799, startPoint y: 305, endPoint x: 1113, endPoint y: 300, distance: 314.0
click at [1113, 300] on div "Received via SMS Jordan Opara 5:57 PM Yes you have permission to enter. Ands it…" at bounding box center [1000, 382] width 968 height 299
copy div "bedroom C for one of the fan lightbulbs Tags and notes"
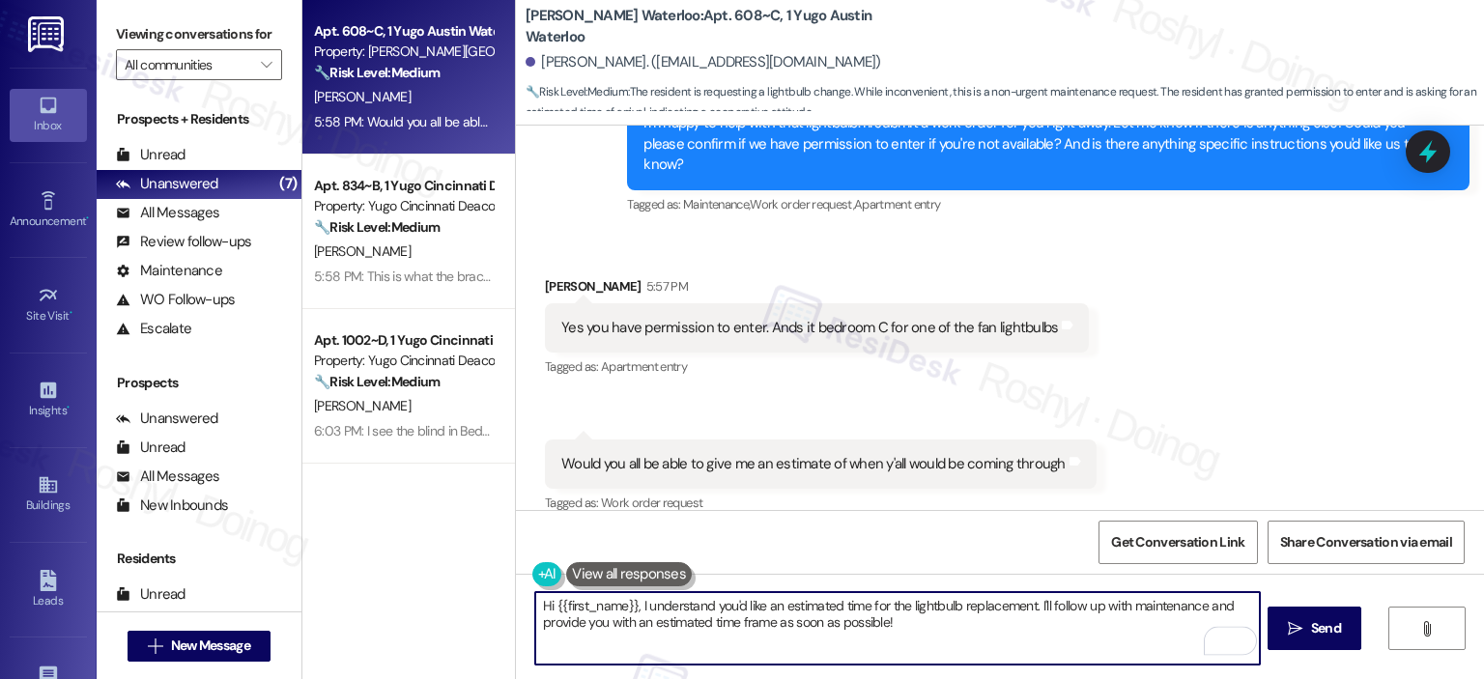
drag, startPoint x: 908, startPoint y: 629, endPoint x: 454, endPoint y: 596, distance: 455.2
click at [454, 596] on div "Apt. 608~C, 1 Yugo Austin Waterloo Property: Yugo Austin Waterloo 🔧 Risk Level:…" at bounding box center [893, 339] width 1182 height 679
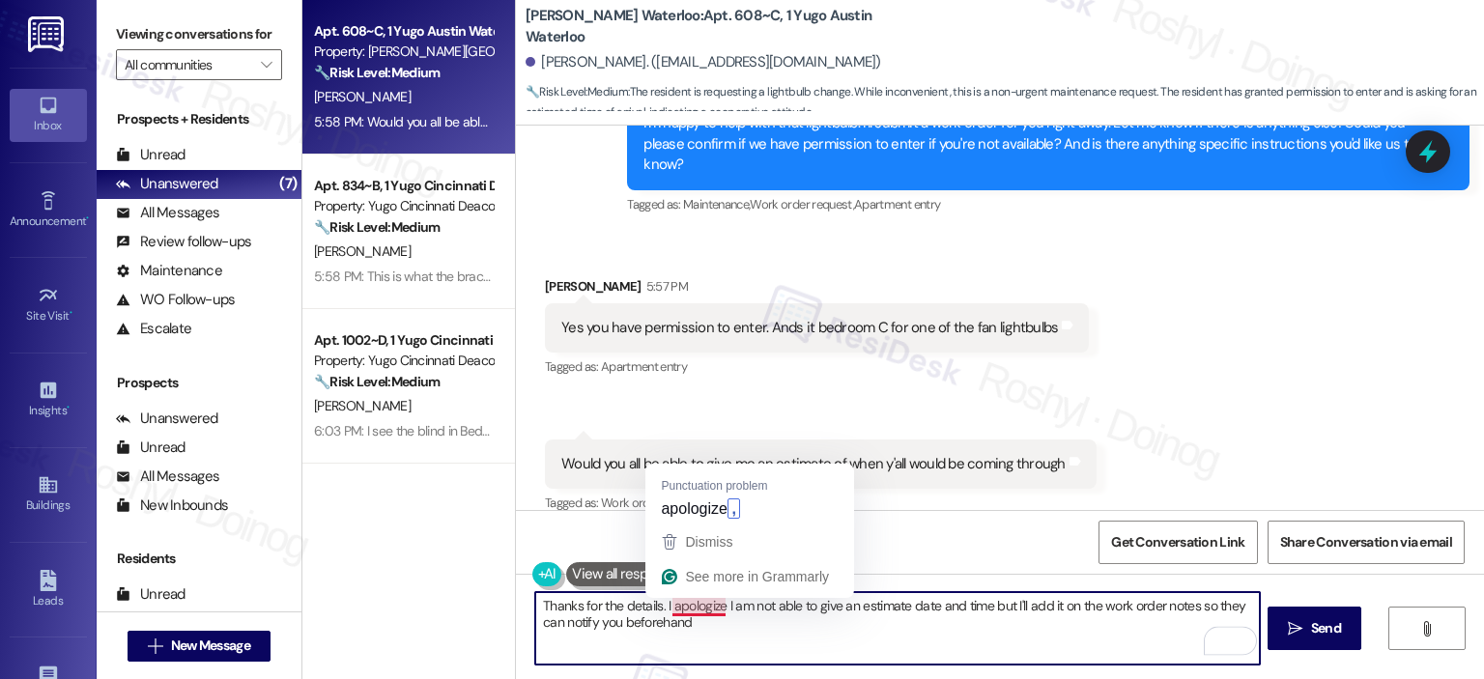
click at [692, 605] on textarea "Thanks for the details. I apologize I am not able to give an estimate date and …" at bounding box center [897, 628] width 724 height 72
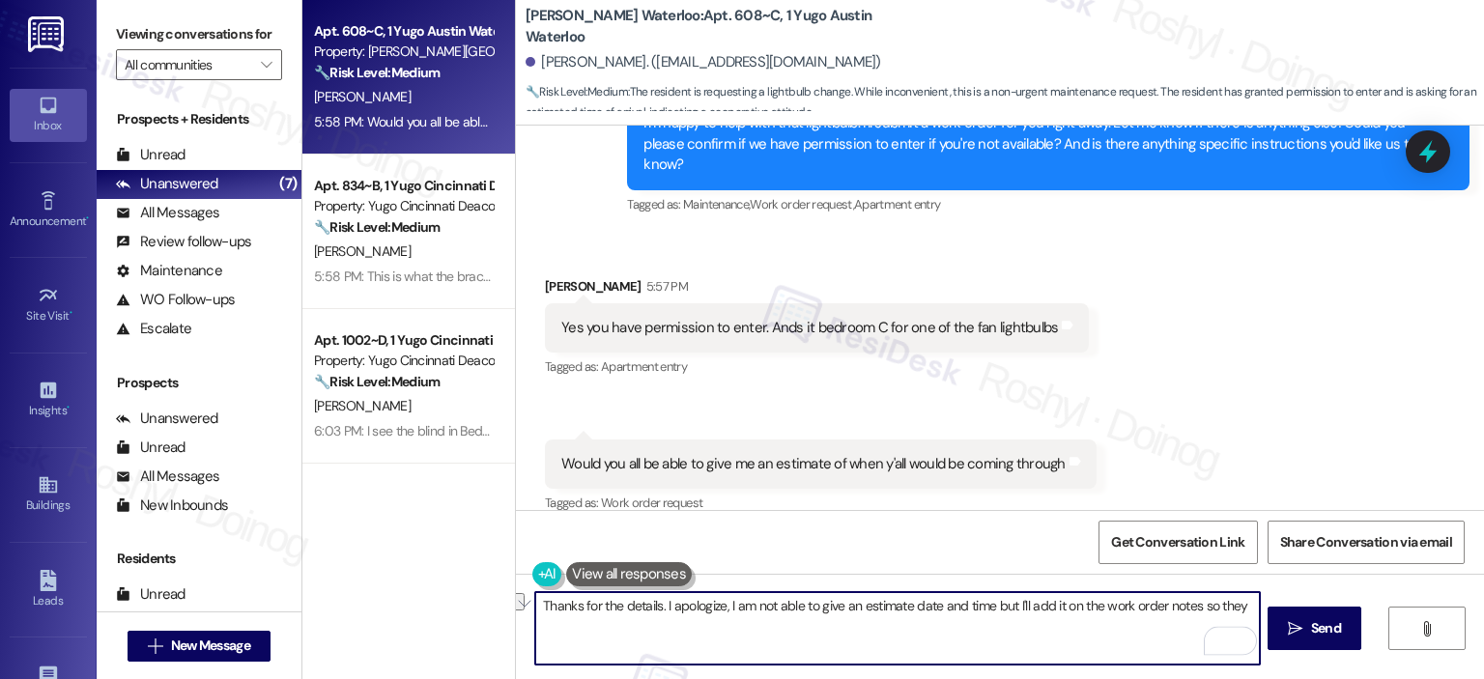
drag, startPoint x: 726, startPoint y: 636, endPoint x: 407, endPoint y: 601, distance: 321.7
click at [655, 617] on textarea "Thanks for the details. I apologize, I am not able to give an estimate date and…" at bounding box center [897, 628] width 724 height 72
click at [643, 625] on textarea "Thanks for the details. I apologize, I am not able to give an estimate date and…" at bounding box center [897, 628] width 724 height 72
click at [713, 628] on textarea "Thanks for the details. I apologize, I am not able to give an estimate date and…" at bounding box center [897, 628] width 724 height 72
drag, startPoint x: 713, startPoint y: 628, endPoint x: 476, endPoint y: 609, distance: 237.5
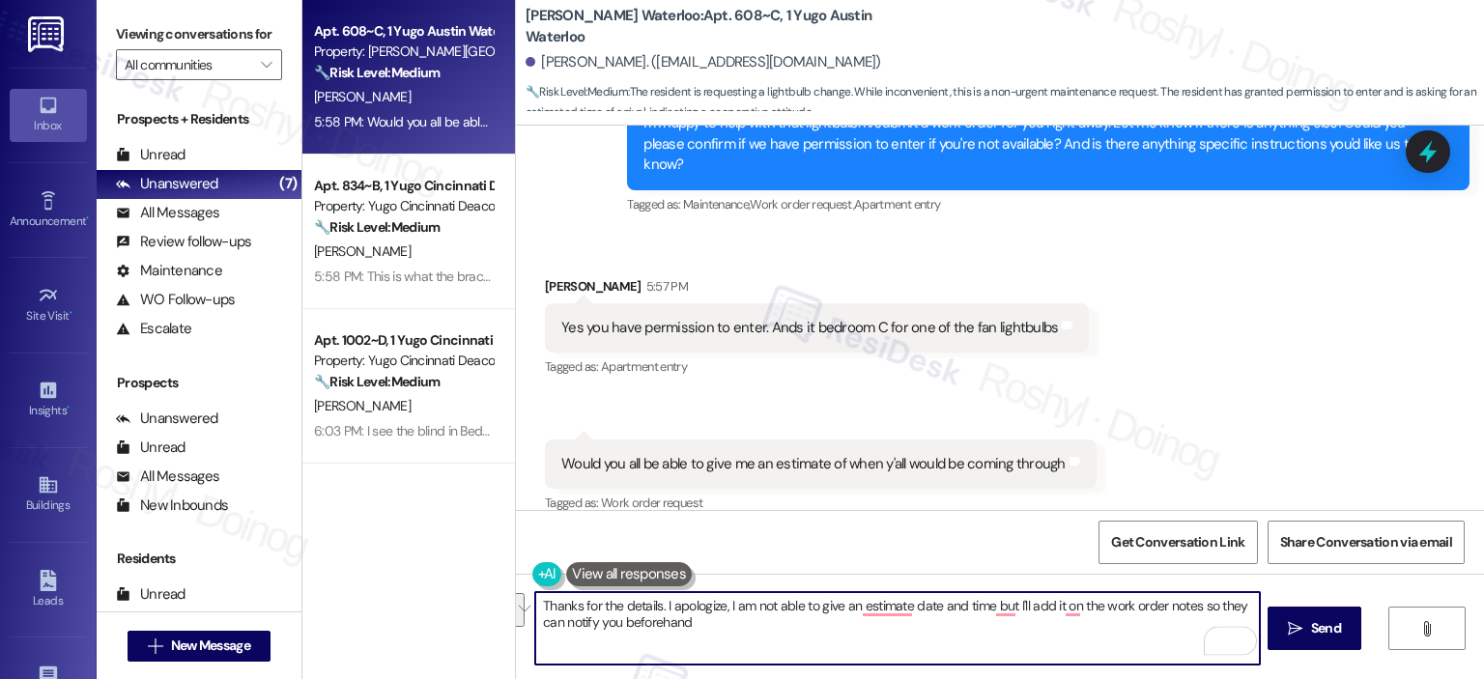
click at [476, 609] on div "Apt. 608~C, 1 Yugo Austin Waterloo Property: Yugo Austin Waterloo 🔧 Risk Level:…" at bounding box center [893, 339] width 1182 height 679
paste textarea "! I apologize—I’m not able to provide an exact date or time, but I’ll make sure…"
click at [715, 607] on textarea "Thanks for the details! I apologize—I’m not able to provide an exact date or ti…" at bounding box center [897, 628] width 724 height 72
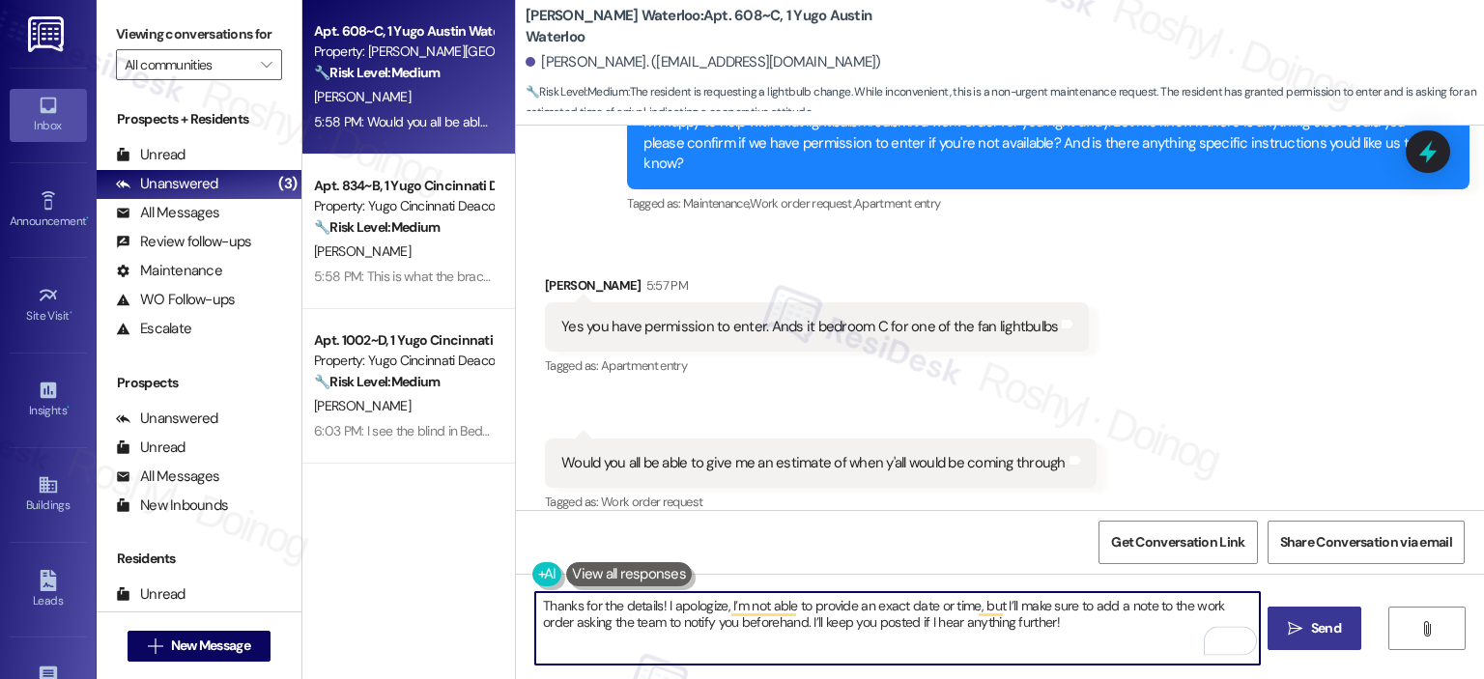
type textarea "Thanks for the details! I apologize, I’m not able to provide an exact date or t…"
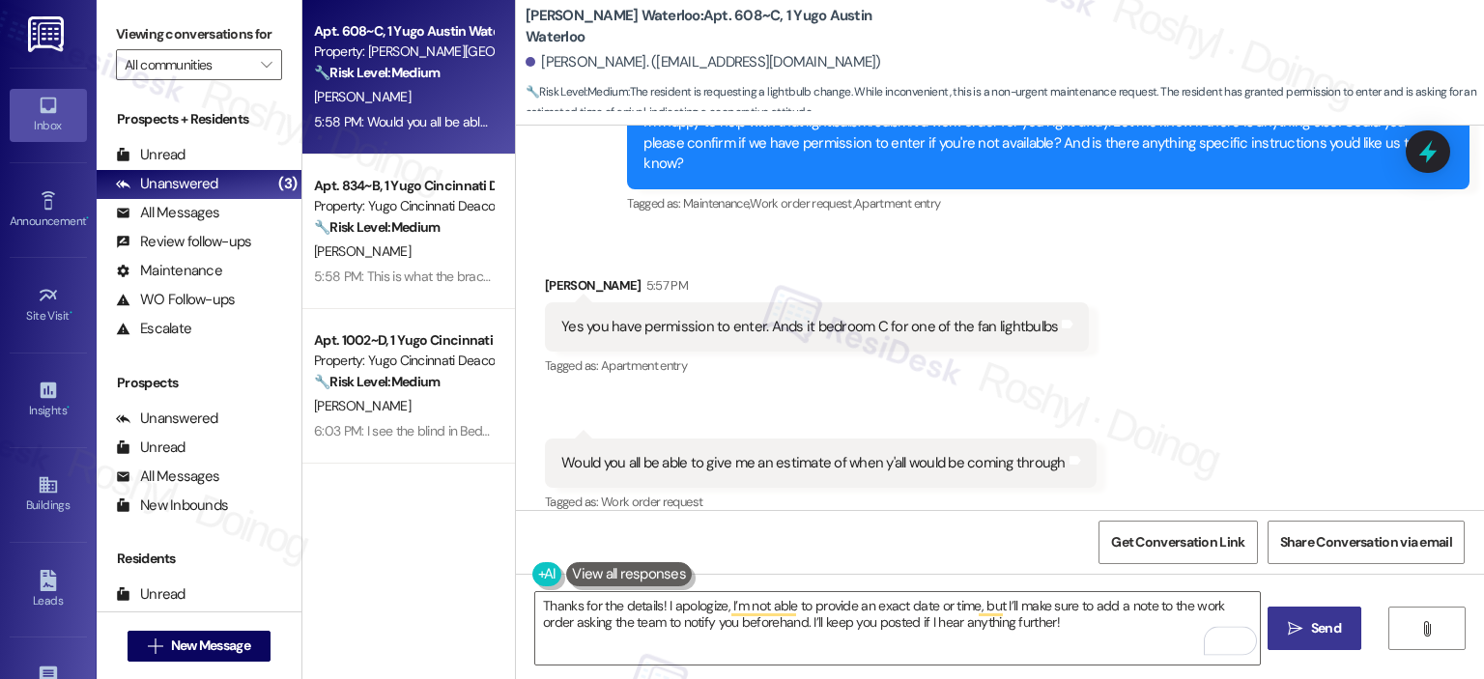
click at [1311, 630] on span "Send" at bounding box center [1326, 628] width 30 height 20
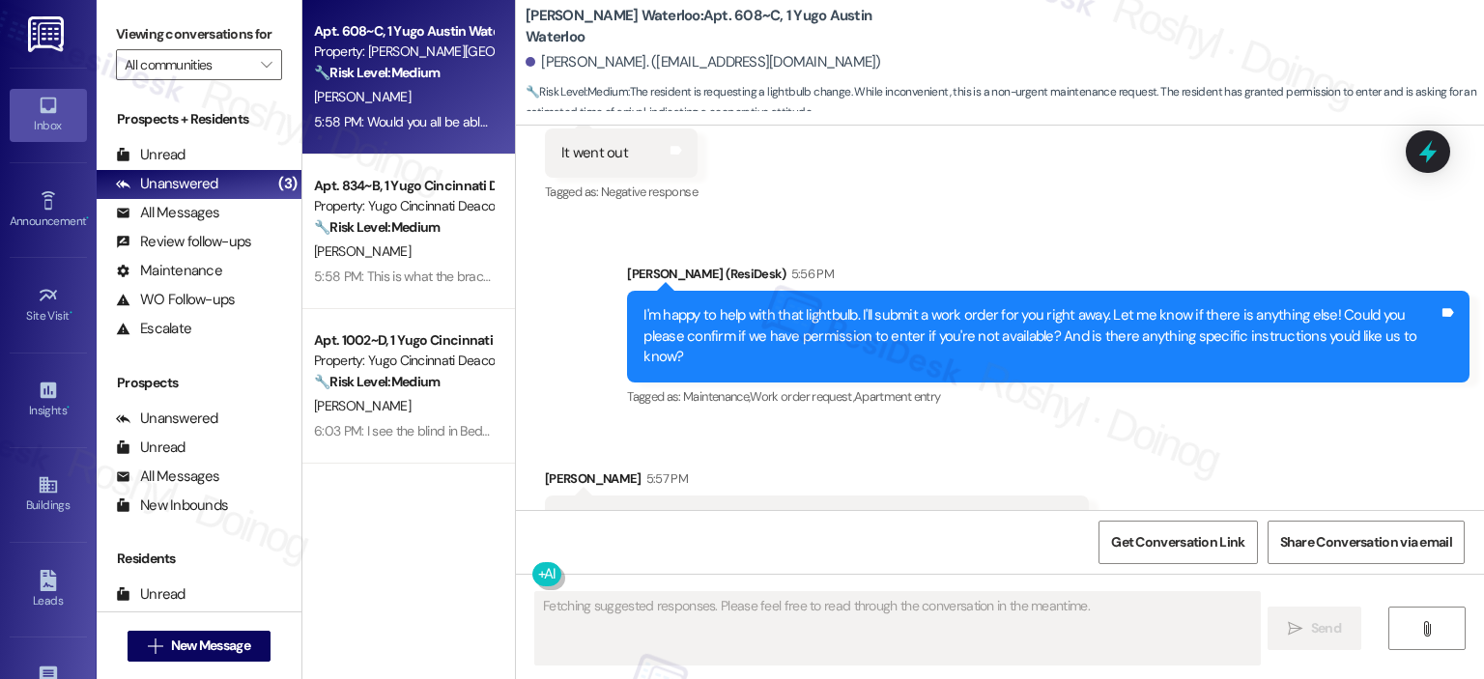
scroll to position [904, 0]
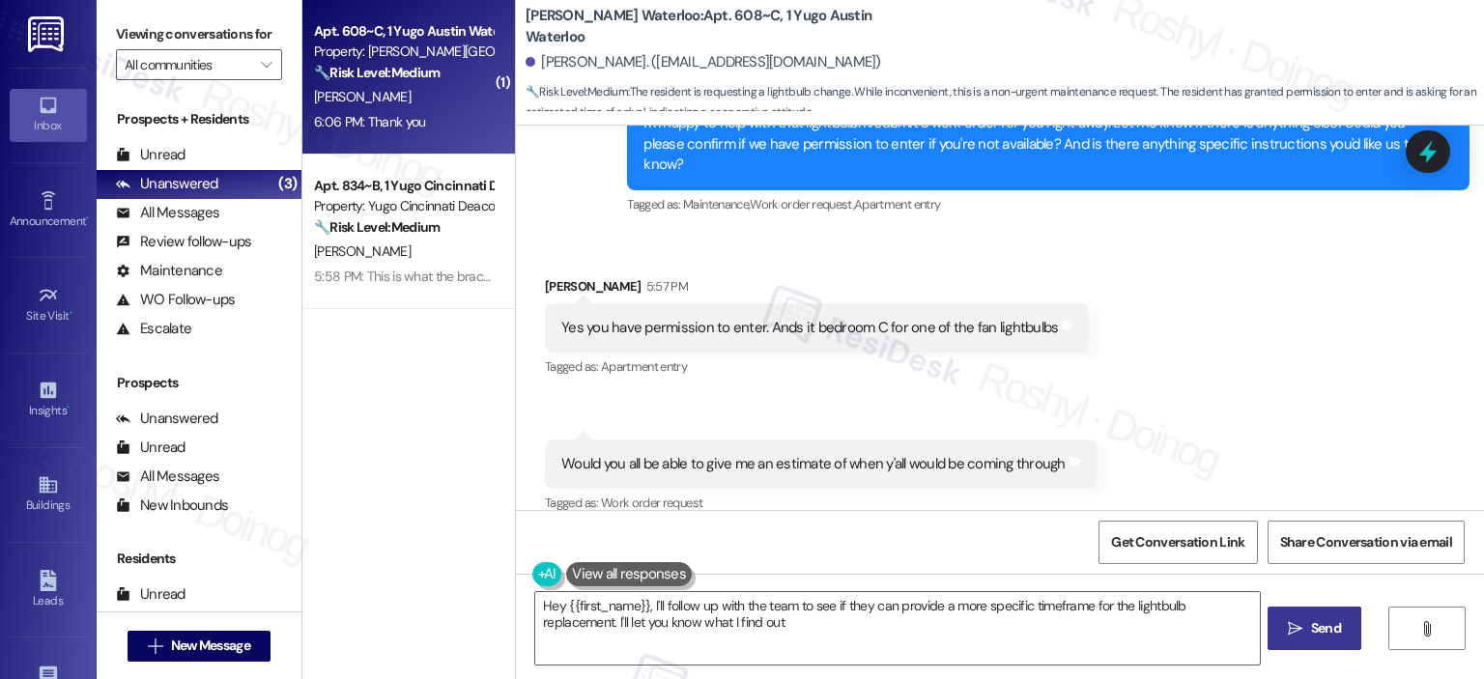
type textarea "Hey {{first_name}}, I'll follow up with the team to see if they can provide a m…"
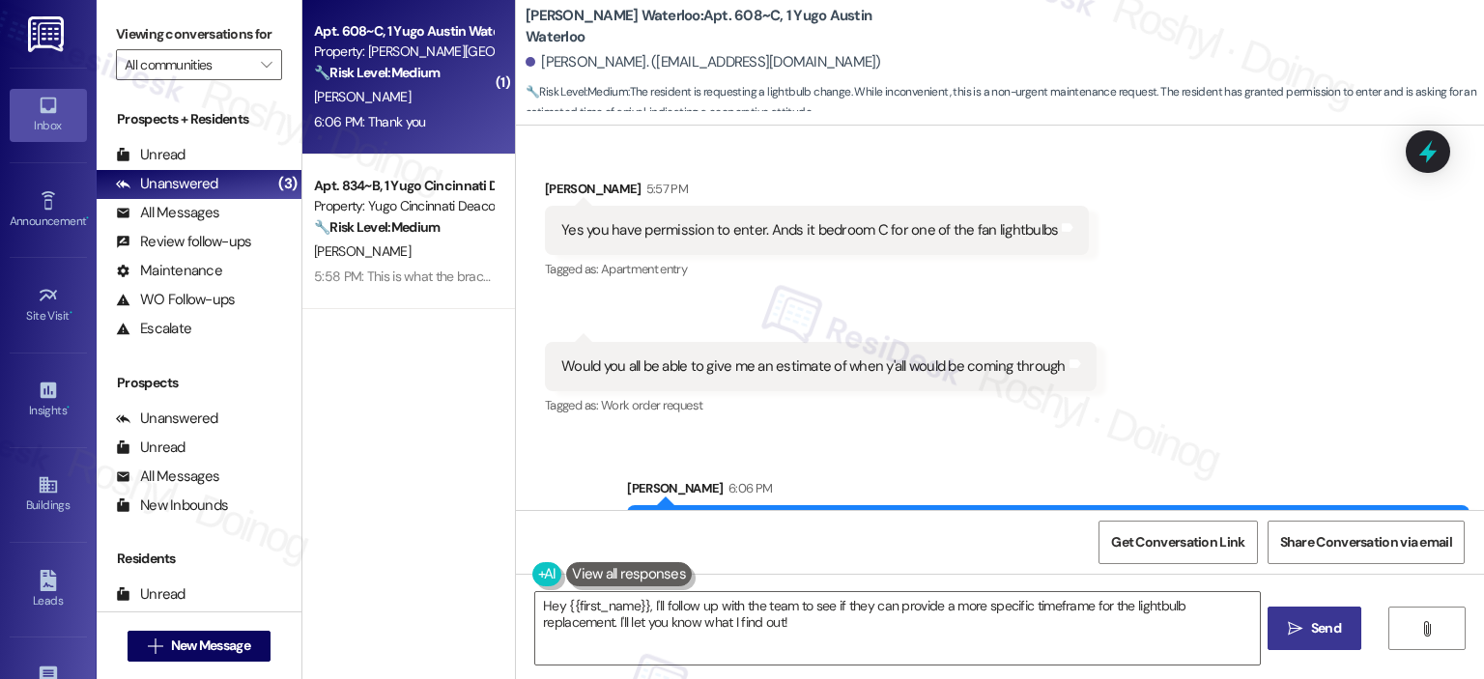
scroll to position [1196, 0]
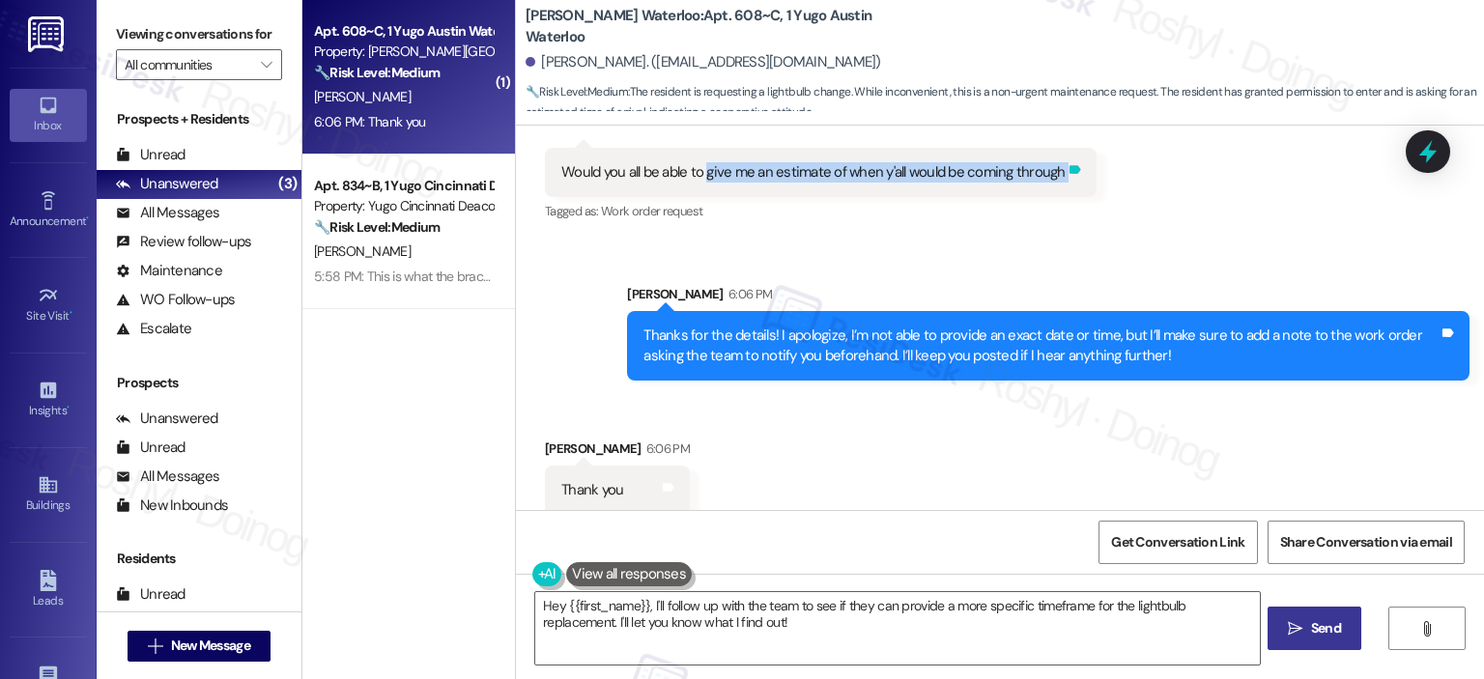
copy div "give me an estimate of when y'all would be coming through Tags and notes"
drag, startPoint x: 695, startPoint y: 156, endPoint x: 1053, endPoint y: 154, distance: 358.4
click at [1053, 154] on div "Would you all be able to give me an estimate of when y'all would be coming thro…" at bounding box center [821, 172] width 552 height 49
click at [775, 395] on div "Received via SMS Jordan Opara 6:06 PM Thank you Tags and notes" at bounding box center [1000, 462] width 968 height 134
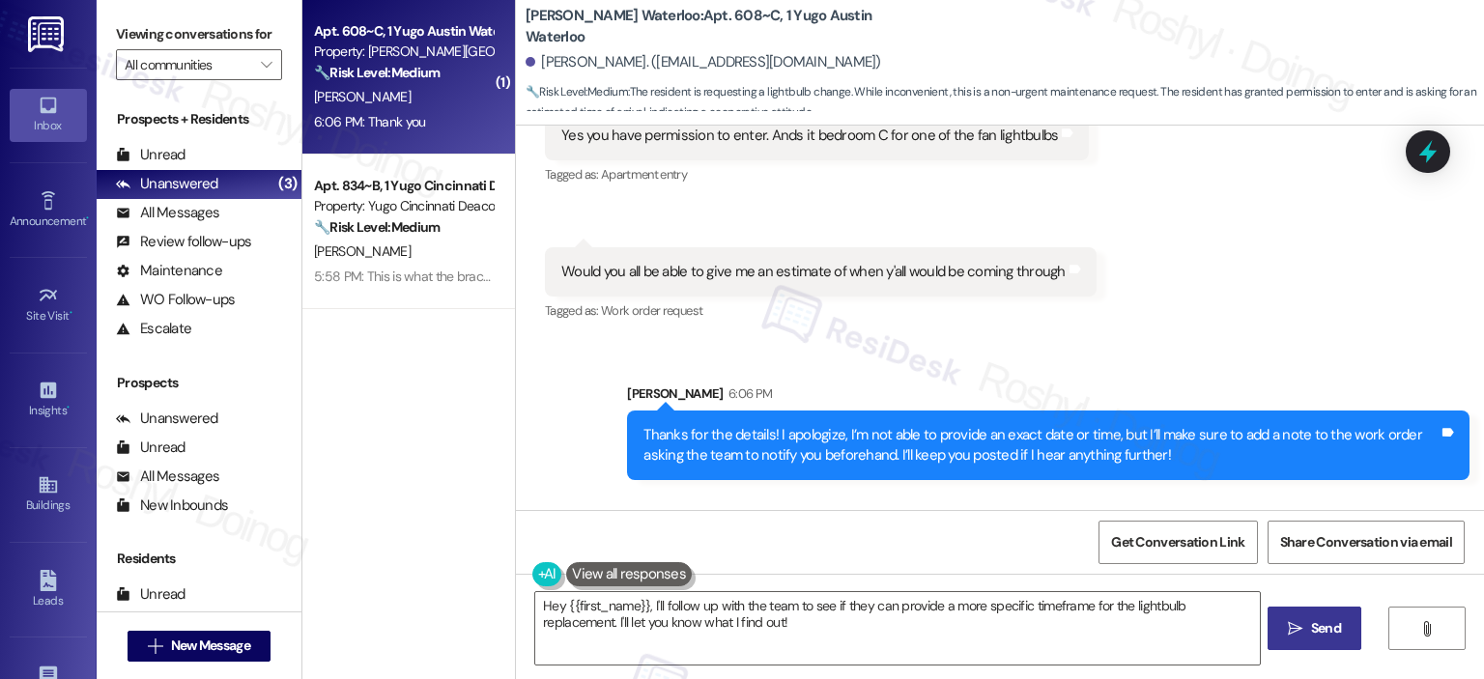
scroll to position [906, 0]
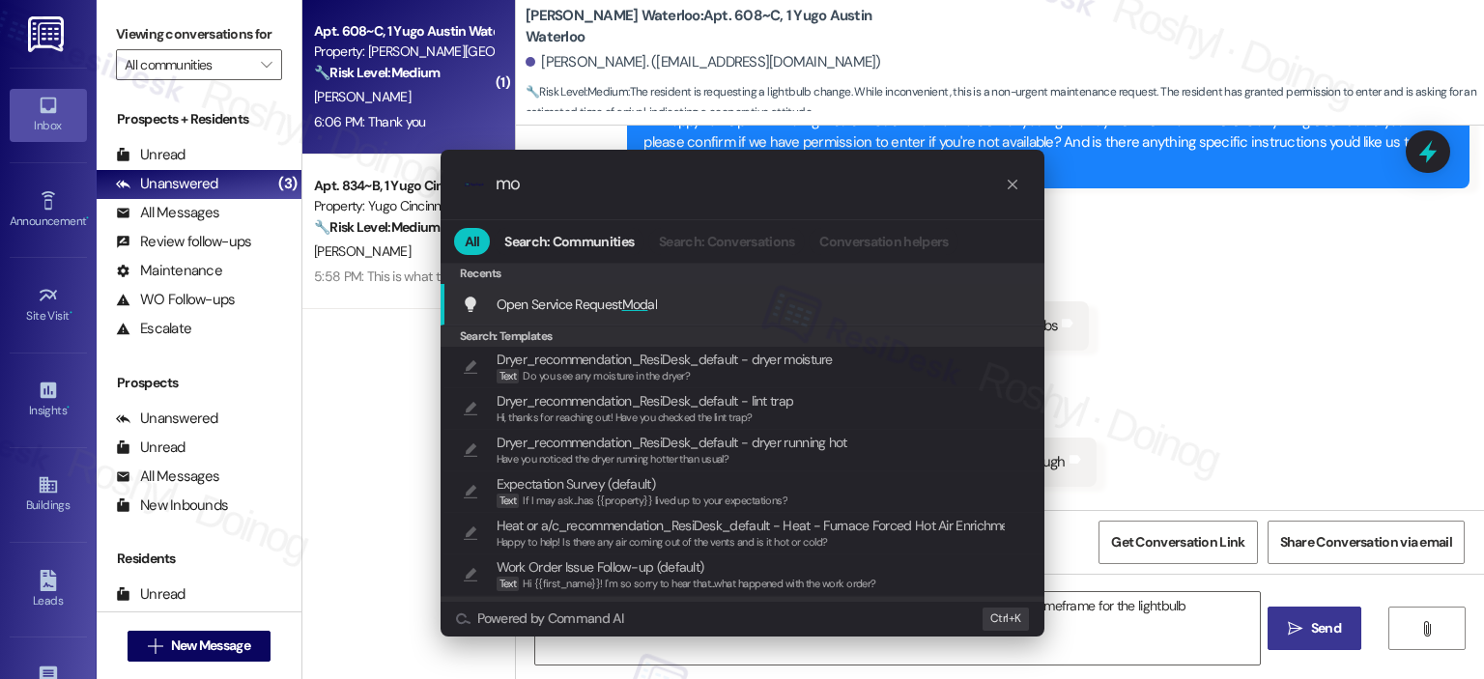
type input "m"
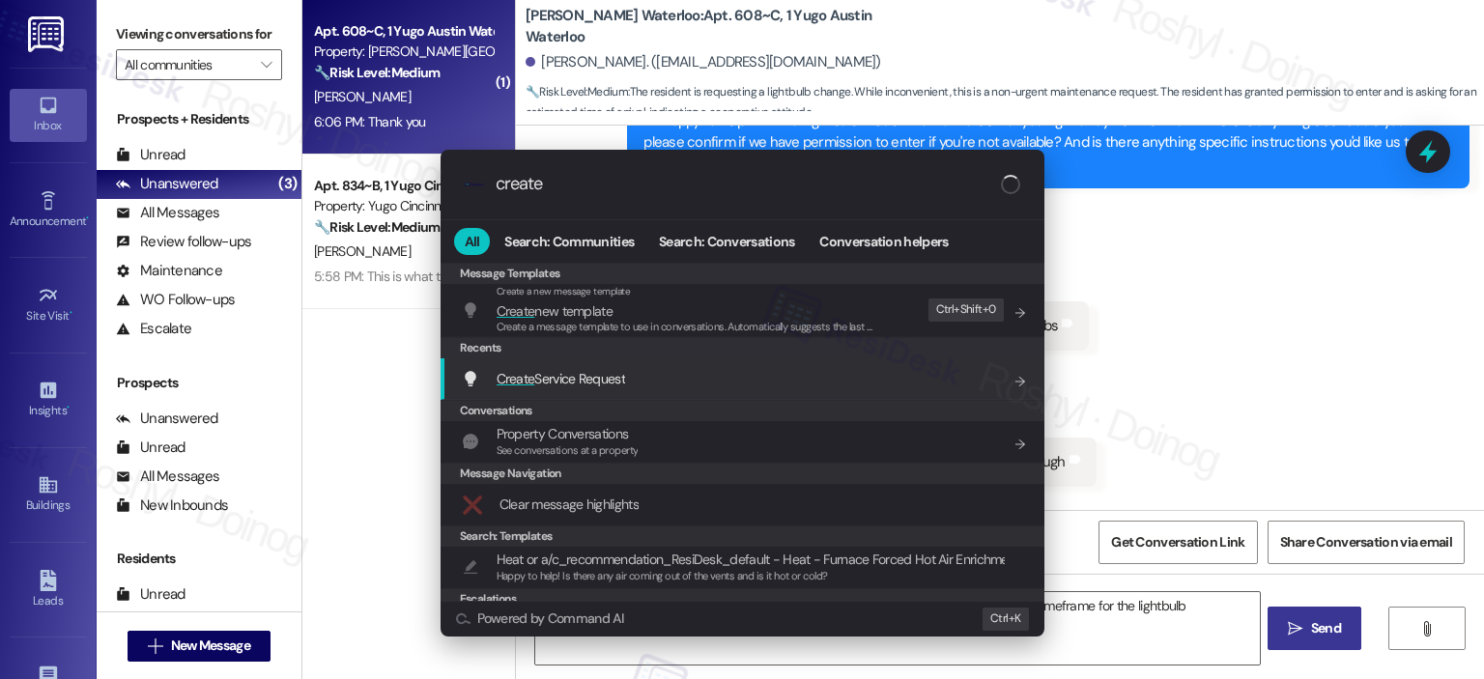
type input "create"
click at [537, 368] on span "Create Service Request" at bounding box center [561, 378] width 128 height 21
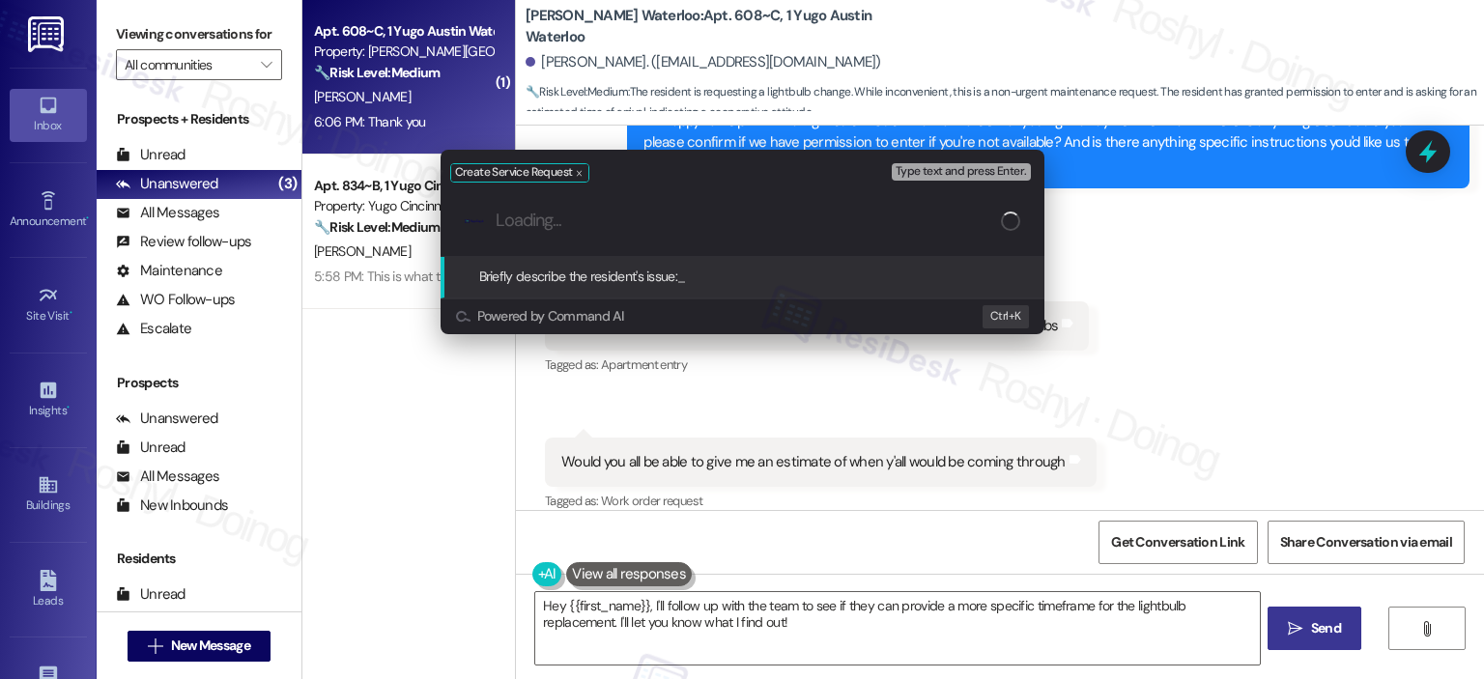
paste input "give me an estimate of when y'all would be coming through"
type input "give me an estimate of when y'all would be coming through"
paste input "Fan lightbulb needs replacement in Bedroom C."
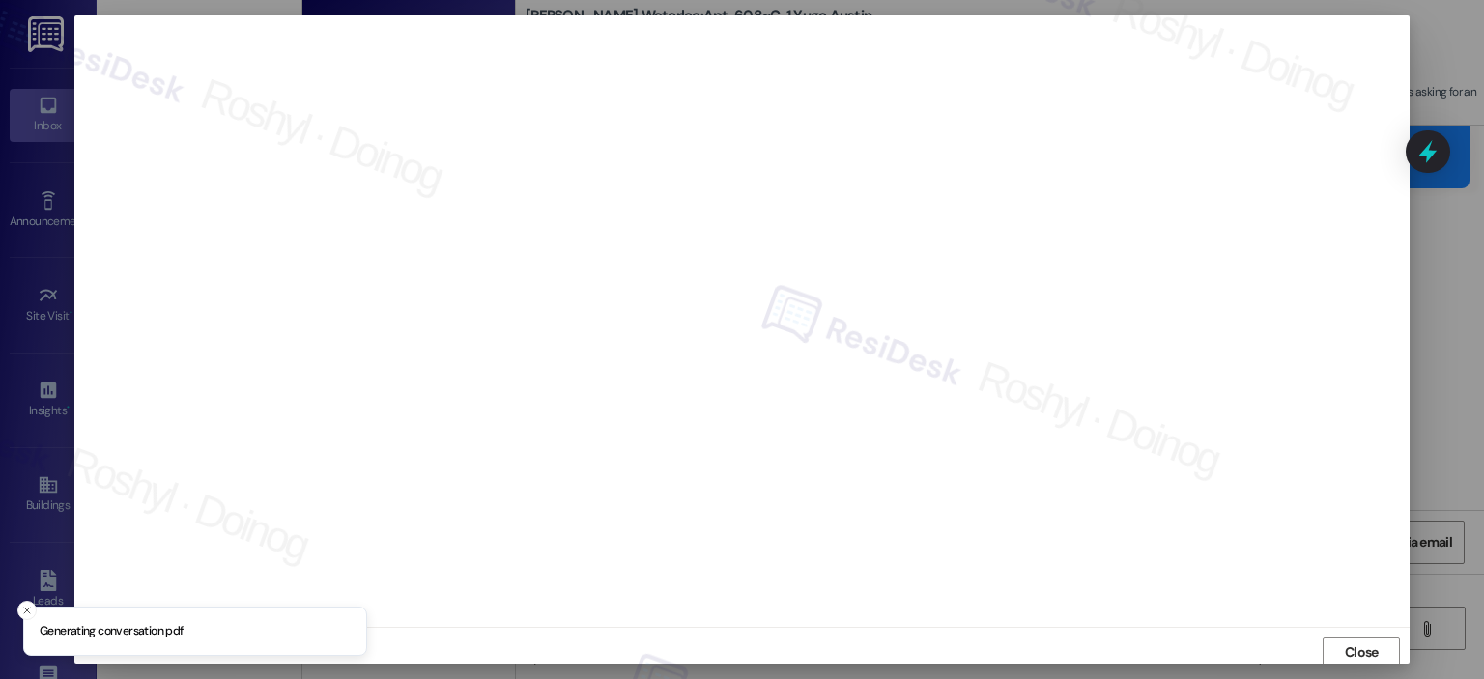
scroll to position [4, 0]
click at [1353, 640] on span "Close" at bounding box center [1362, 649] width 34 height 20
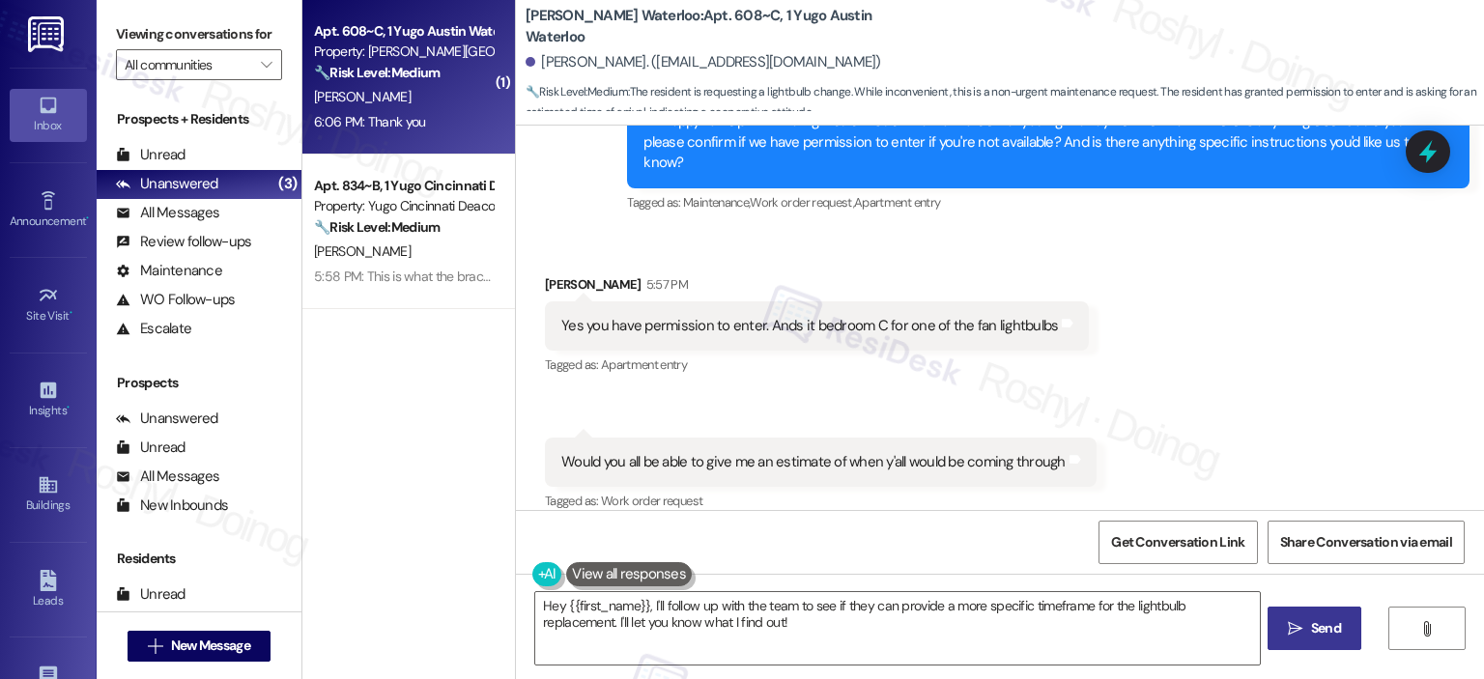
click at [1113, 407] on div "Received via SMS Jordan Opara 5:57 PM Yes you have permission to enter. Ands it…" at bounding box center [1000, 380] width 968 height 299
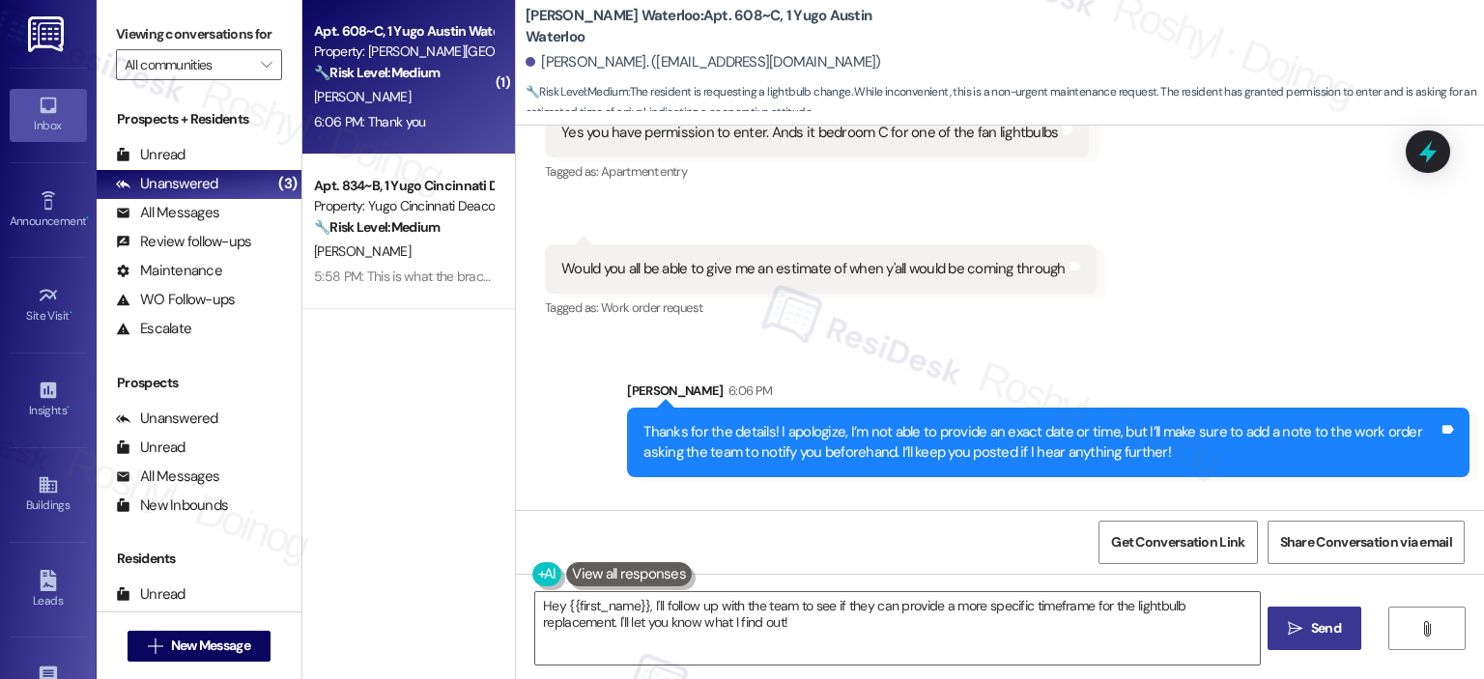
scroll to position [1196, 0]
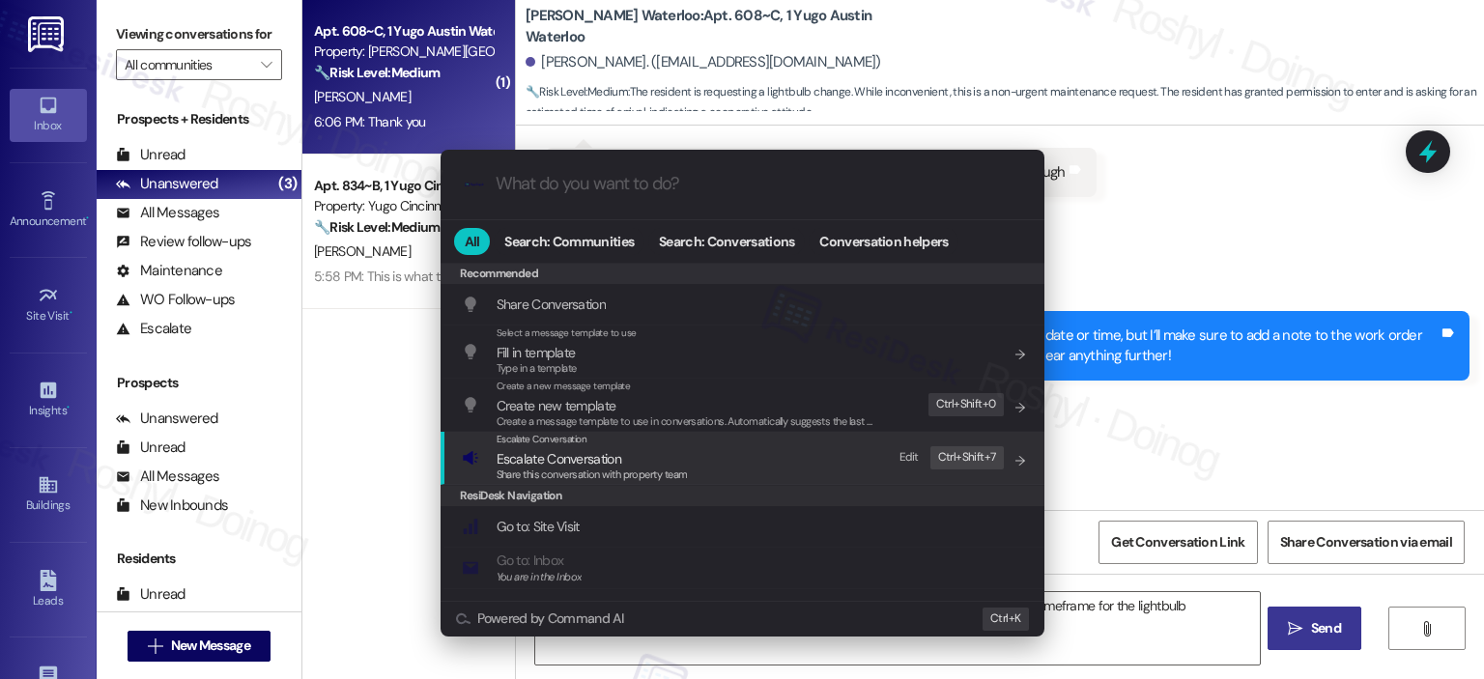
click at [613, 465] on span "Escalate Conversation" at bounding box center [559, 458] width 125 height 17
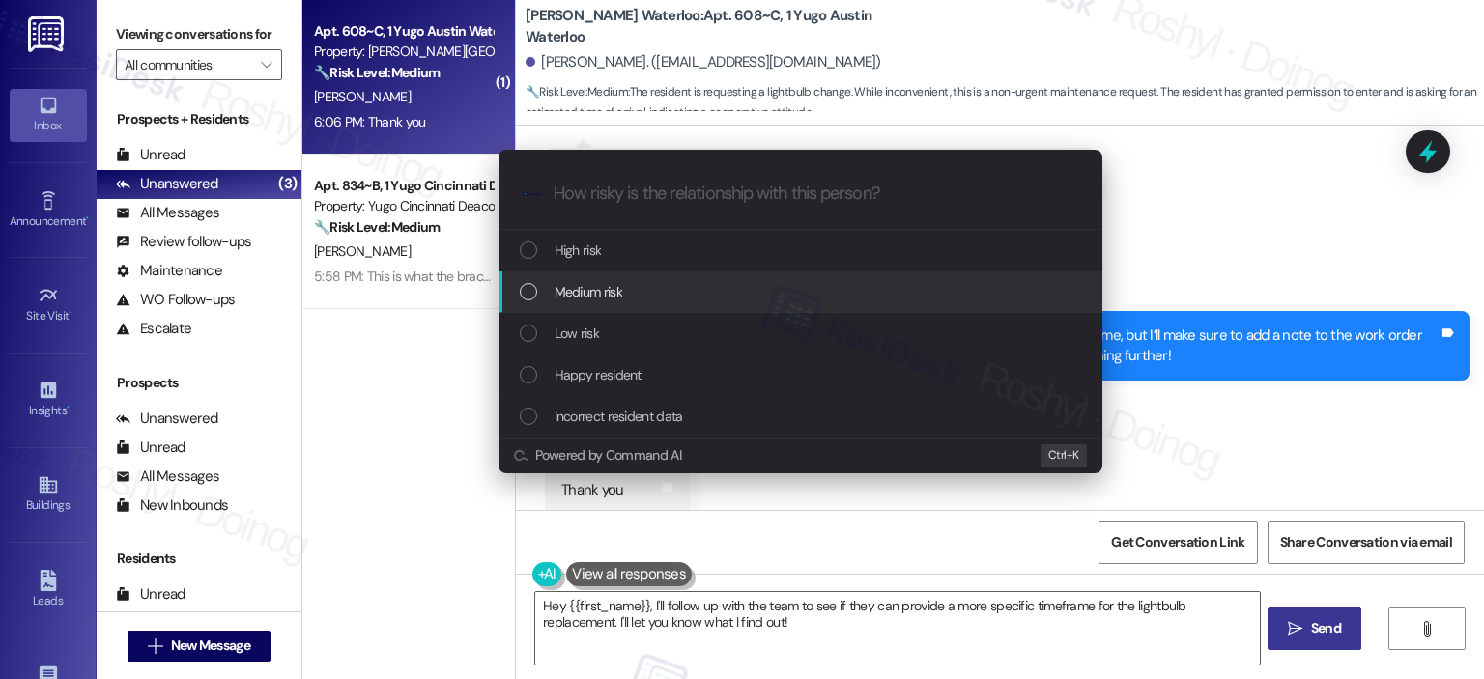
click at [646, 305] on div "Medium risk" at bounding box center [800, 292] width 604 height 42
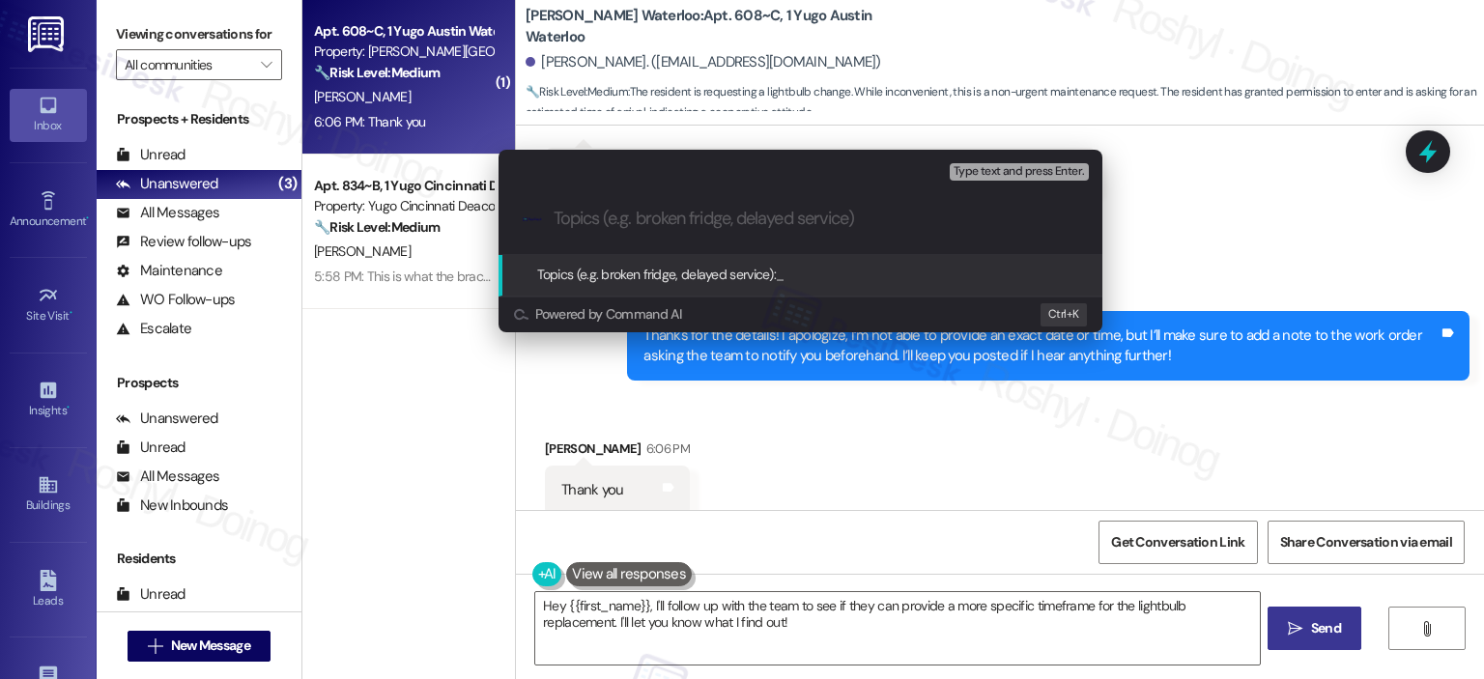
paste input "Work Order (number) filed by ResiDesk - issue Fan lightbulb needs replacement i…"
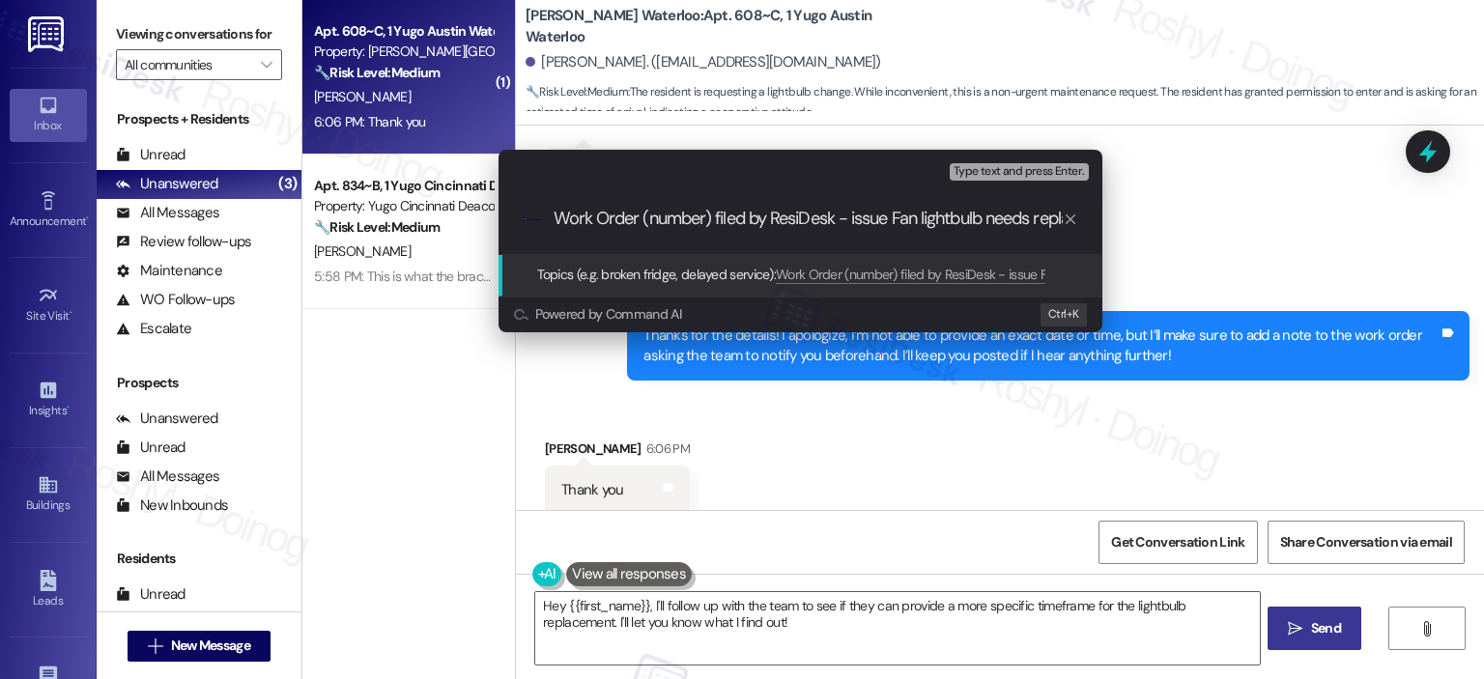
scroll to position [0, 259]
click at [1015, 226] on input "Work Order (number) filed by ResiDesk - issue Fan lightbulb needs replacement i…" at bounding box center [808, 219] width 509 height 20
click at [694, 221] on input "Work Order (number) filed by ResiDesk - issue Fan lightbulb needs replacement i…" at bounding box center [808, 219] width 509 height 20
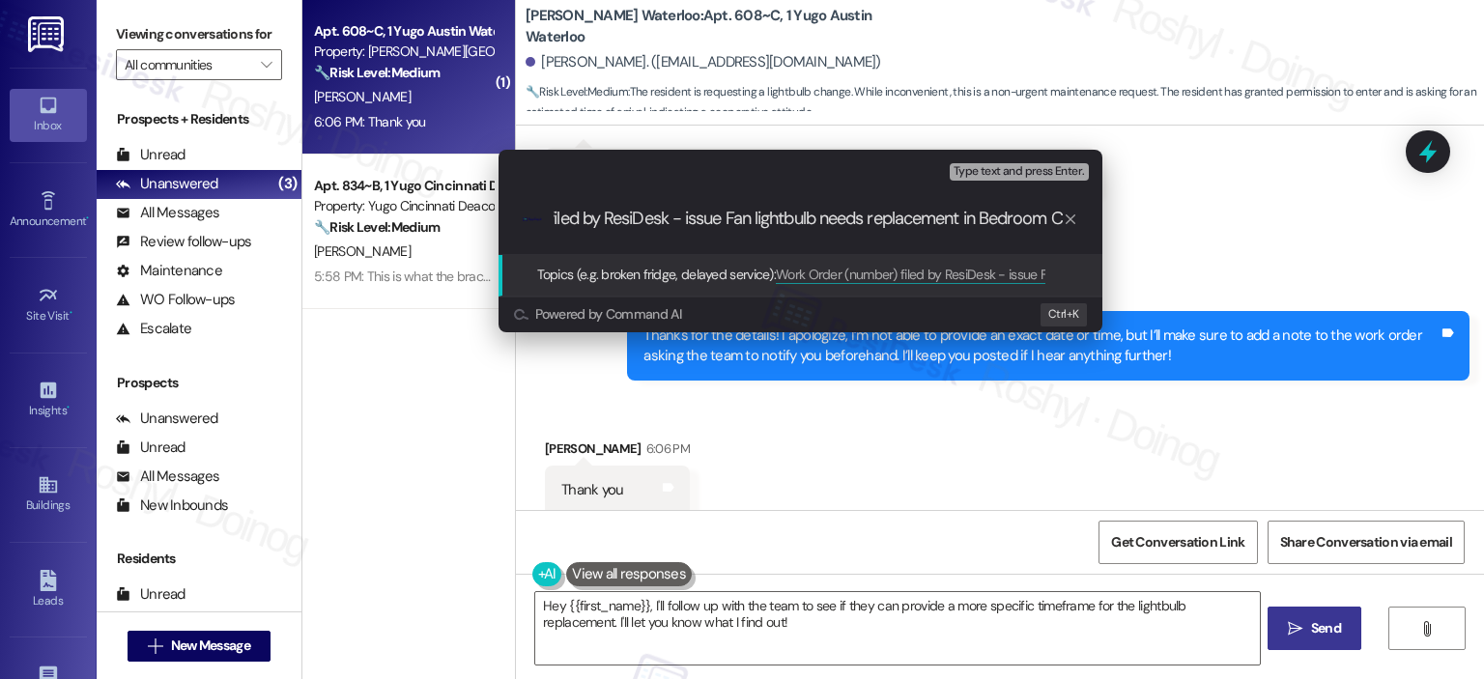
click at [694, 221] on input "Work Order (number) filed by ResiDesk - issue Fan lightbulb needs replacement i…" at bounding box center [808, 219] width 509 height 20
drag, startPoint x: 579, startPoint y: 216, endPoint x: 651, endPoint y: 223, distance: 72.8
click at [618, 223] on input "Work Order (number) filed by ResiDesk - Fan lightbulb needs replacement in Bedr…" at bounding box center [808, 219] width 509 height 20
click at [651, 223] on input "Work Order (number) filed by ResiDesk - Fan lightbulb needs replacement in Bedr…" at bounding box center [808, 219] width 509 height 20
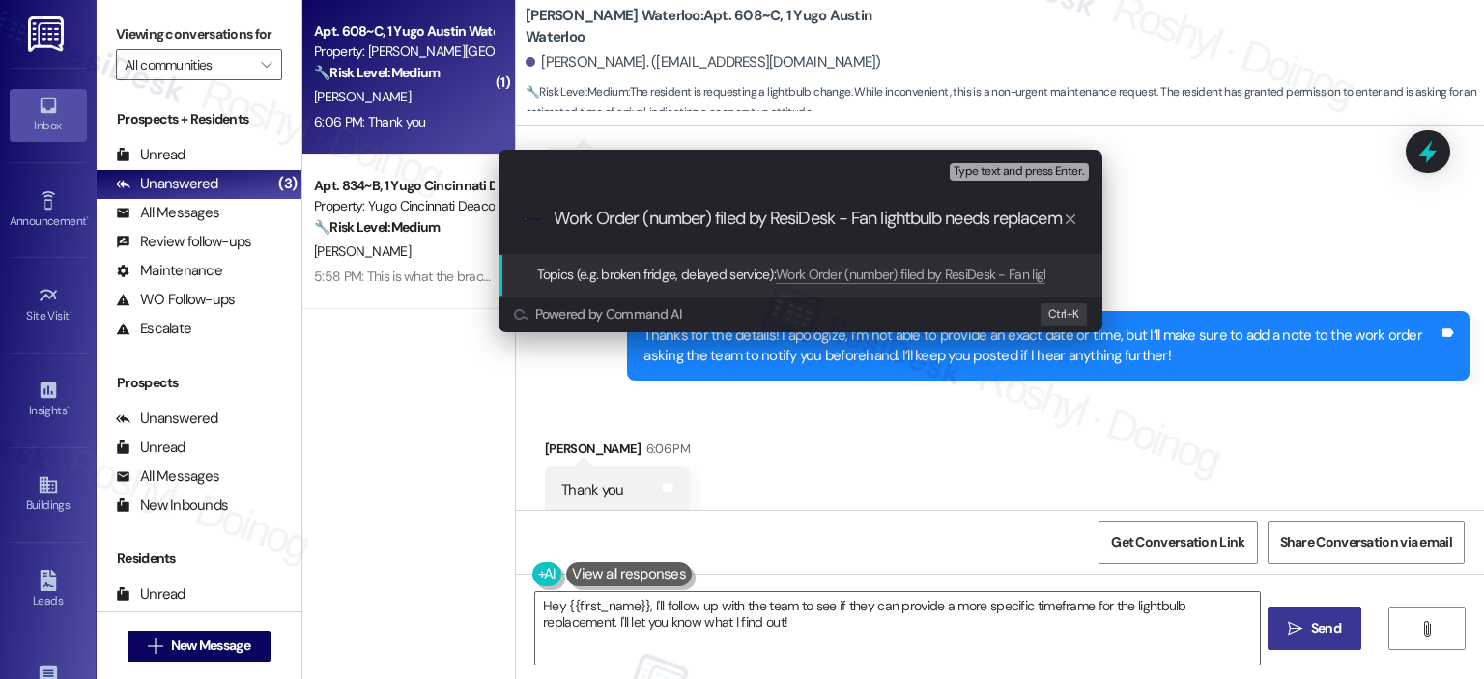
drag, startPoint x: 647, startPoint y: 216, endPoint x: 713, endPoint y: 225, distance: 66.3
click at [713, 225] on input "Work Order (number) filed by ResiDesk - Fan lightbulb needs replacement in Bedr…" at bounding box center [808, 219] width 509 height 20
paste input "15569483"
type input "Work Order 15569483 filed by ResiDesk - Fan lightbulb needs replacement in Bedr…"
click at [1024, 179] on span "Type text and press Enter." at bounding box center [1019, 172] width 130 height 14
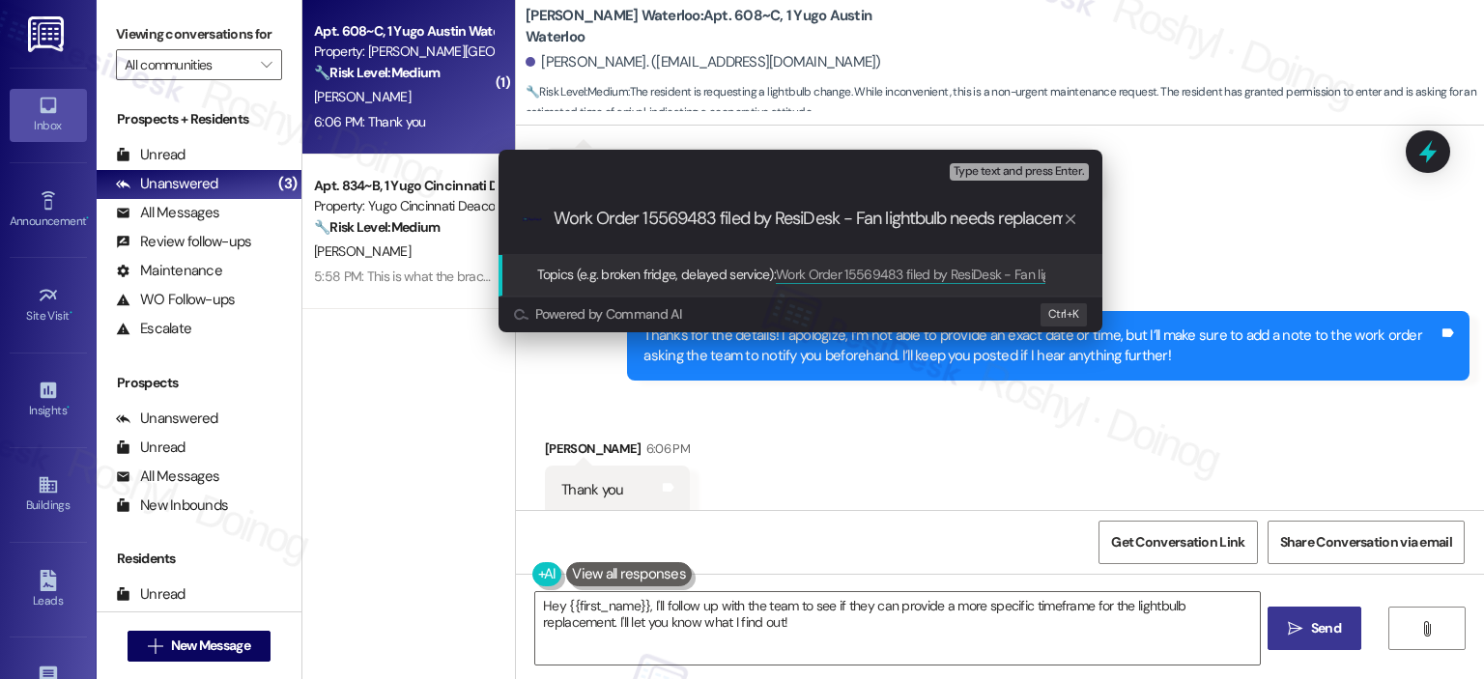
click at [1023, 177] on span "Type text and press Enter." at bounding box center [1019, 172] width 130 height 14
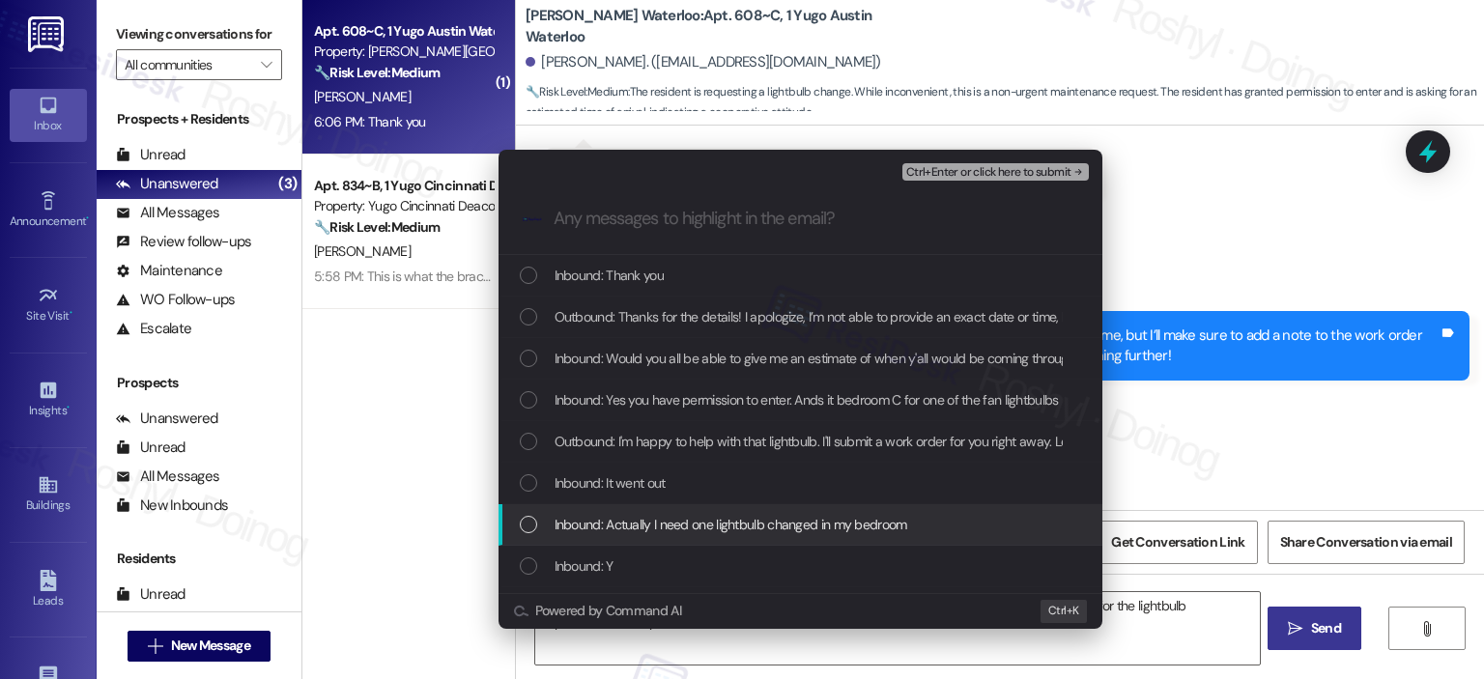
click at [776, 523] on span "Inbound: Actually I need one lightbulb changed in my bedroom" at bounding box center [731, 524] width 353 height 21
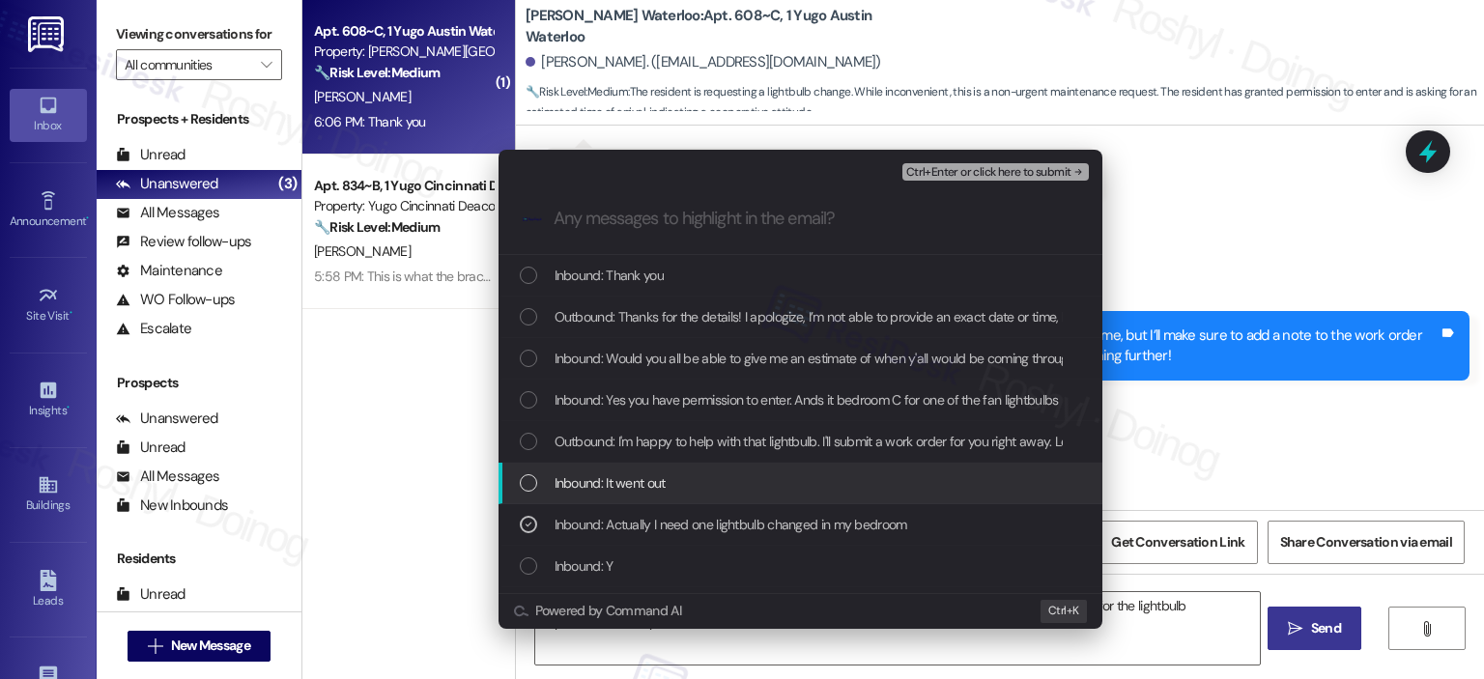
click at [748, 477] on div "Inbound: It went out" at bounding box center [802, 482] width 565 height 21
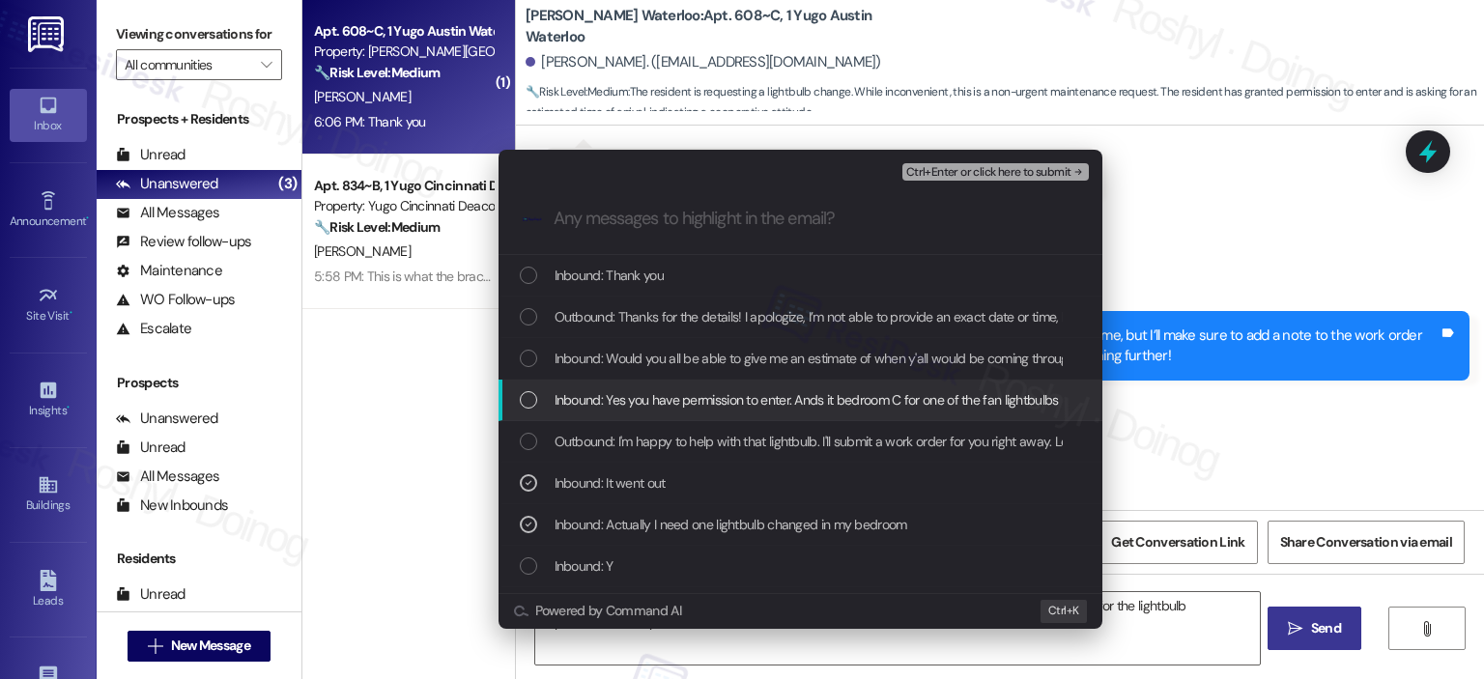
click at [777, 399] on span "Inbound: Yes you have permission to enter. Ands it bedroom C for one of the fan…" at bounding box center [807, 399] width 504 height 21
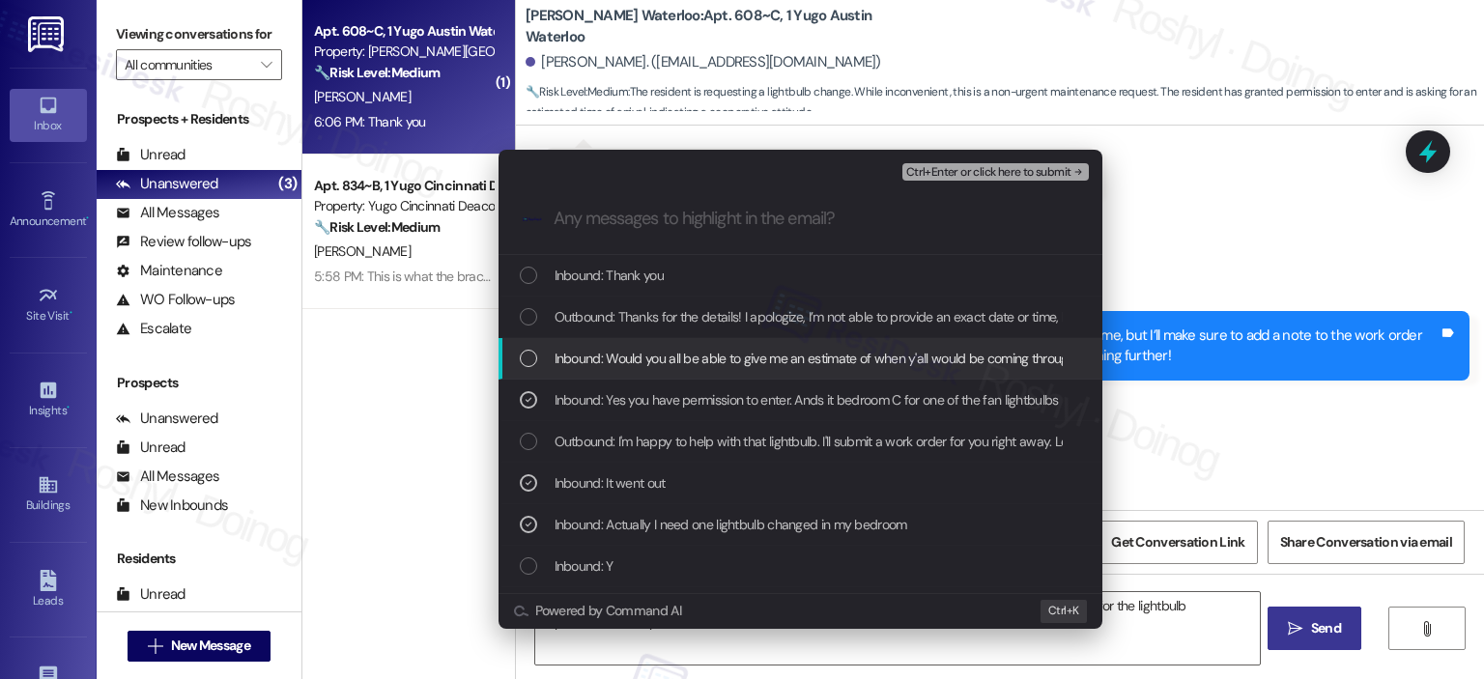
click at [787, 355] on span "Inbound: Would you all be able to give me an estimate of when y'all would be co…" at bounding box center [815, 358] width 521 height 21
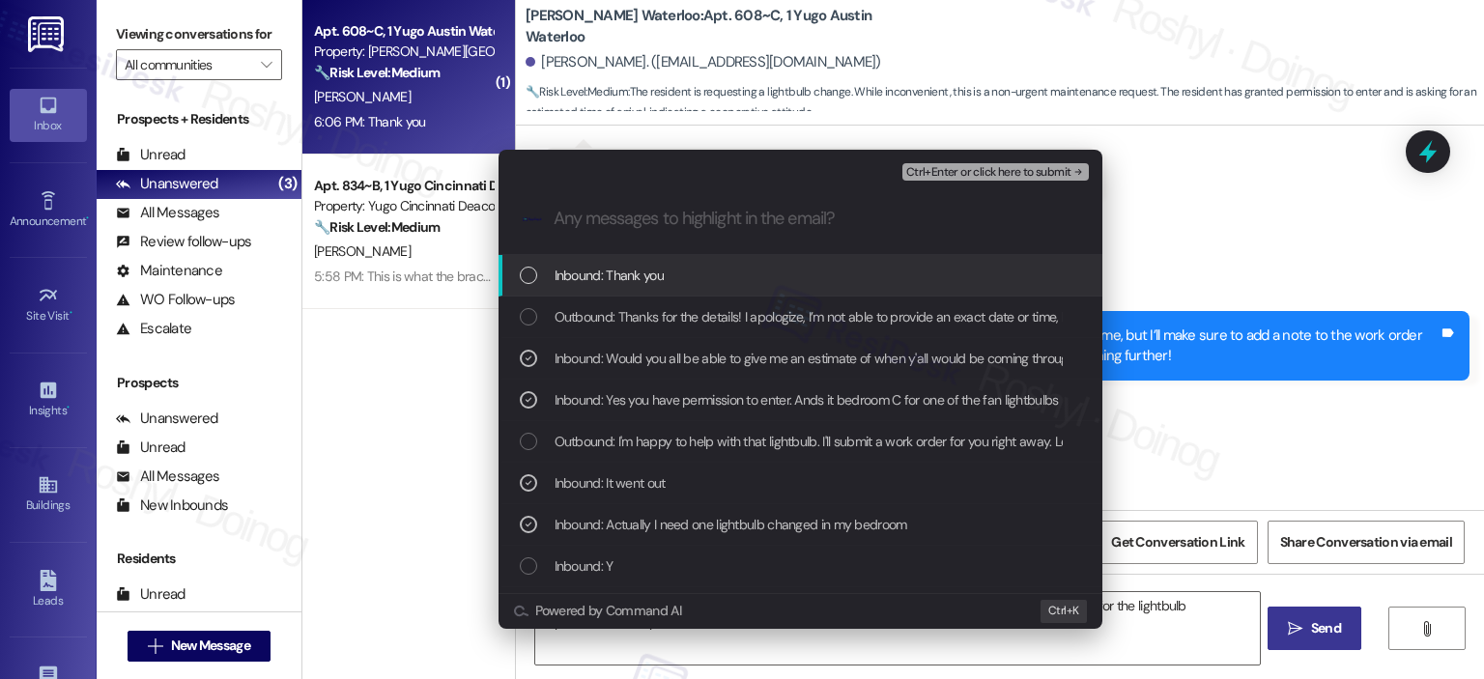
click at [816, 265] on div "Inbound: Thank you" at bounding box center [802, 275] width 565 height 21
click at [825, 273] on div "Inbound: Thank you" at bounding box center [802, 275] width 565 height 21
click at [974, 168] on span "Ctrl+Enter or click here to submit" at bounding box center [988, 173] width 165 height 14
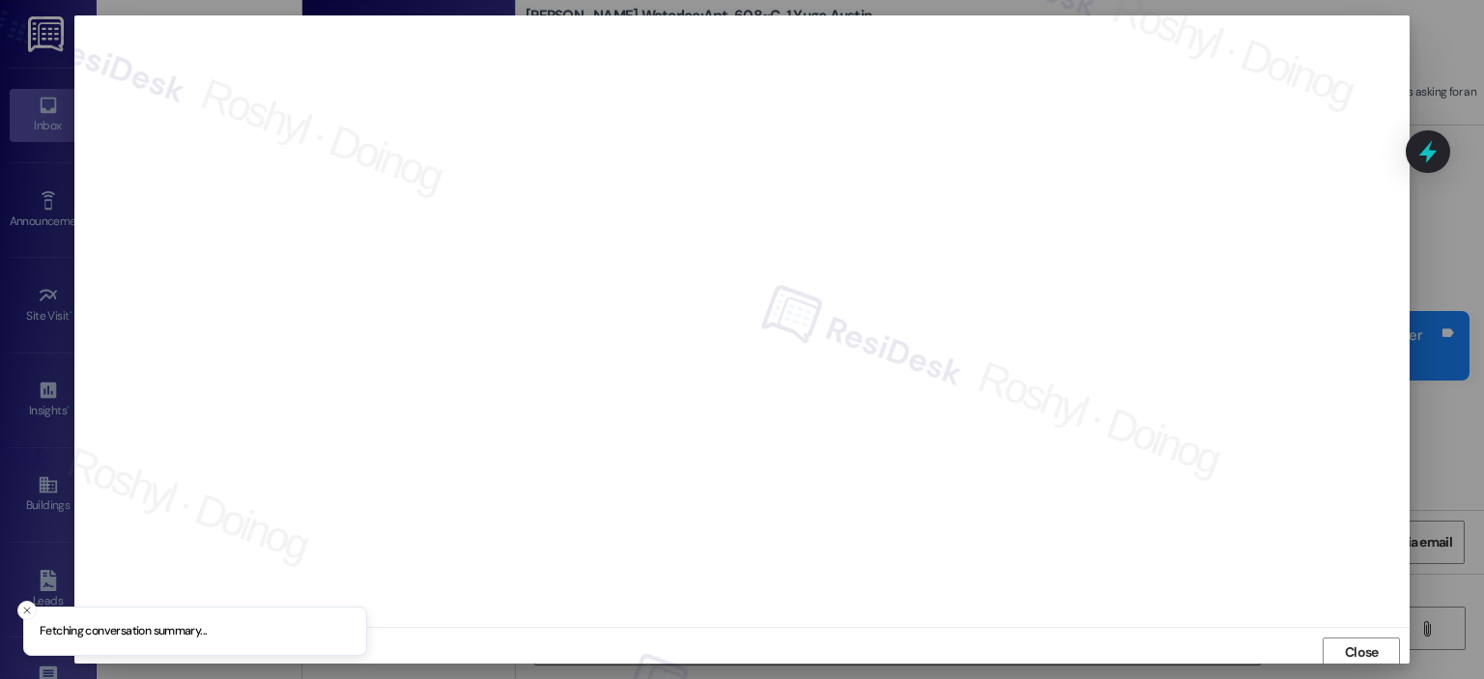
scroll to position [4, 0]
click at [1341, 653] on span "Close" at bounding box center [1362, 649] width 42 height 20
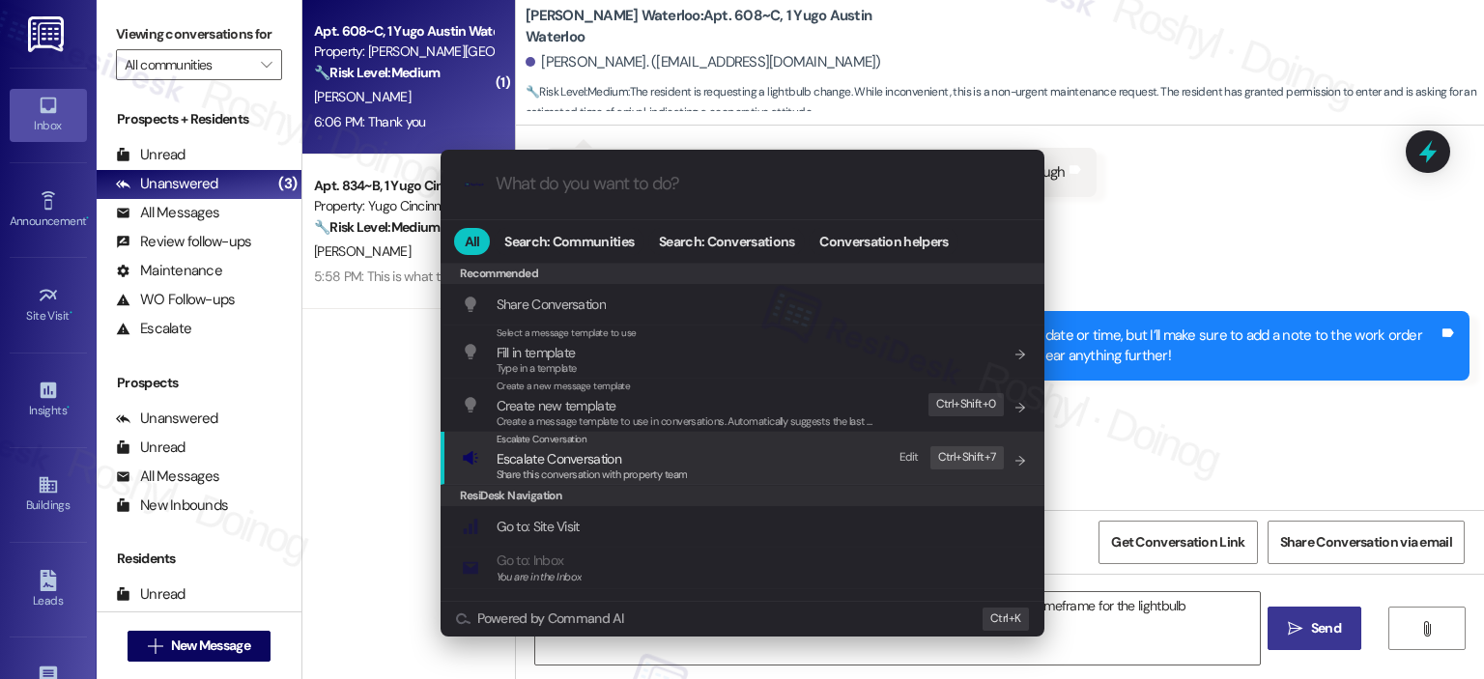
click at [612, 461] on span "Escalate Conversation" at bounding box center [559, 458] width 125 height 17
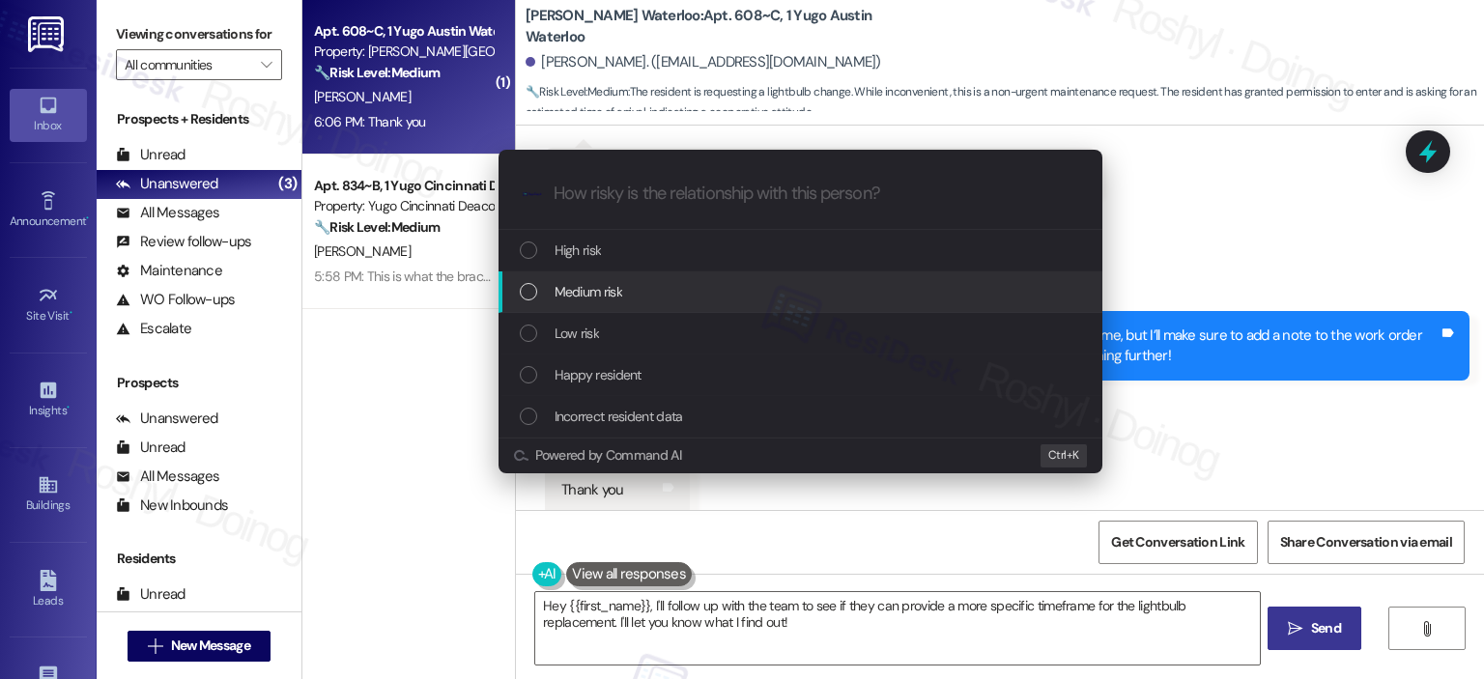
click at [597, 282] on span "Medium risk" at bounding box center [589, 291] width 68 height 21
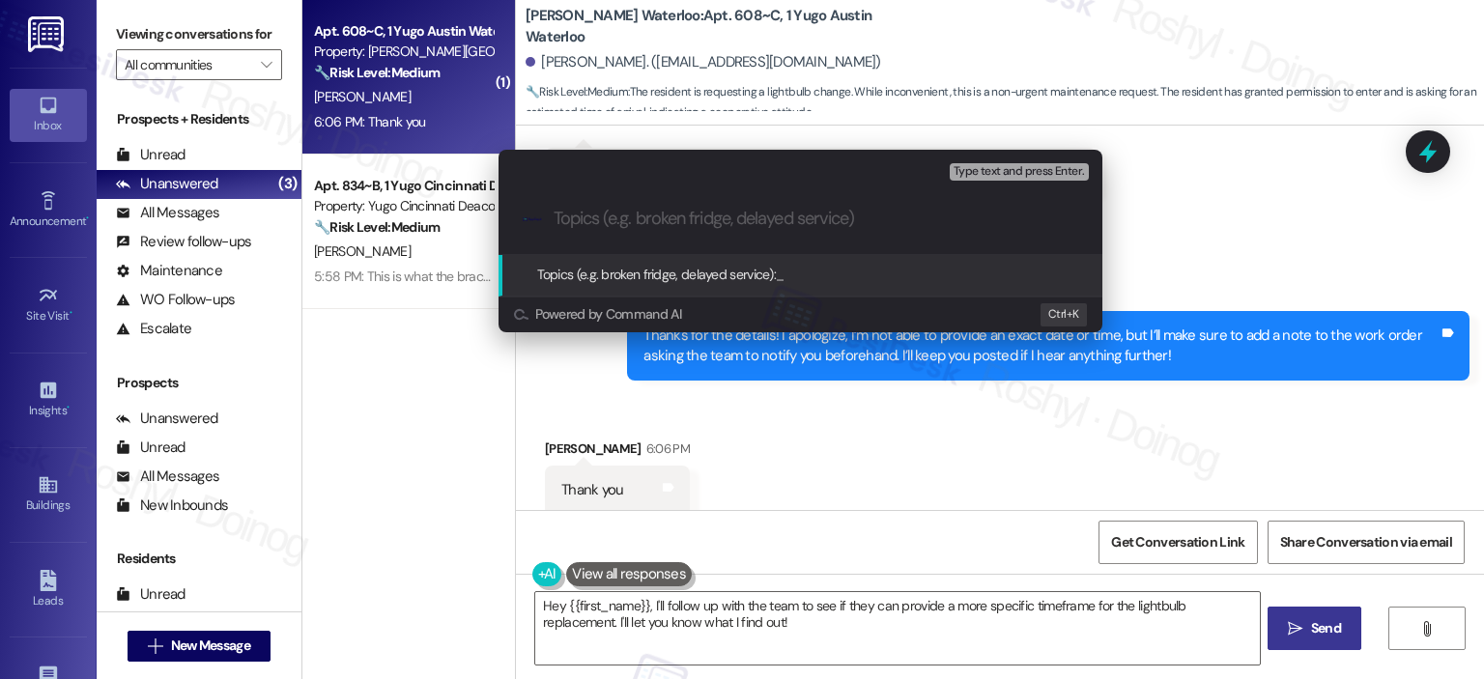
paste input "15569483"
type input "15569483"
paste input "15569483"
type input "15569483"
paste input "Work Order (number) filed by ResiDesk - issue Fan lightbulb needs replacement i…"
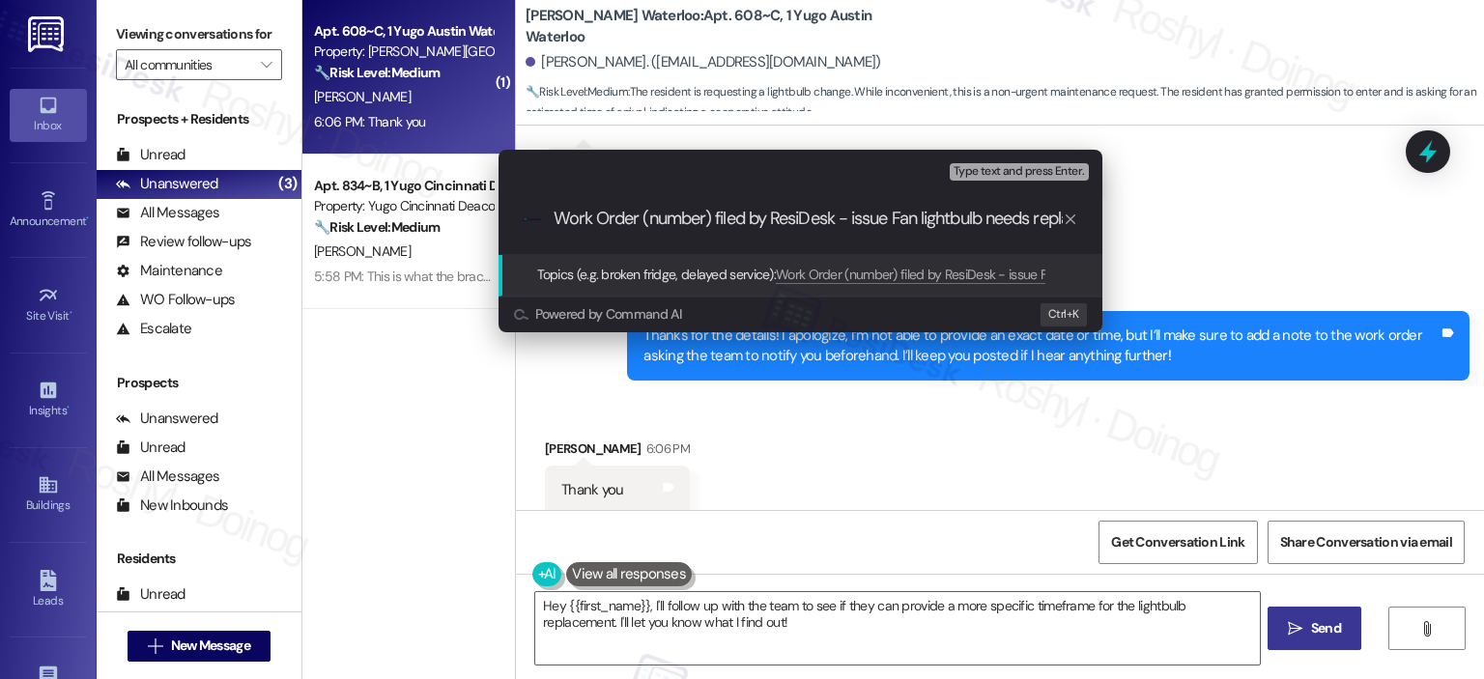
scroll to position [0, 259]
click at [1009, 223] on input "Work Order (number) filed by ResiDesk - issue Fan lightbulb needs replacement i…" at bounding box center [808, 219] width 509 height 20
drag, startPoint x: 570, startPoint y: 216, endPoint x: 538, endPoint y: 221, distance: 32.2
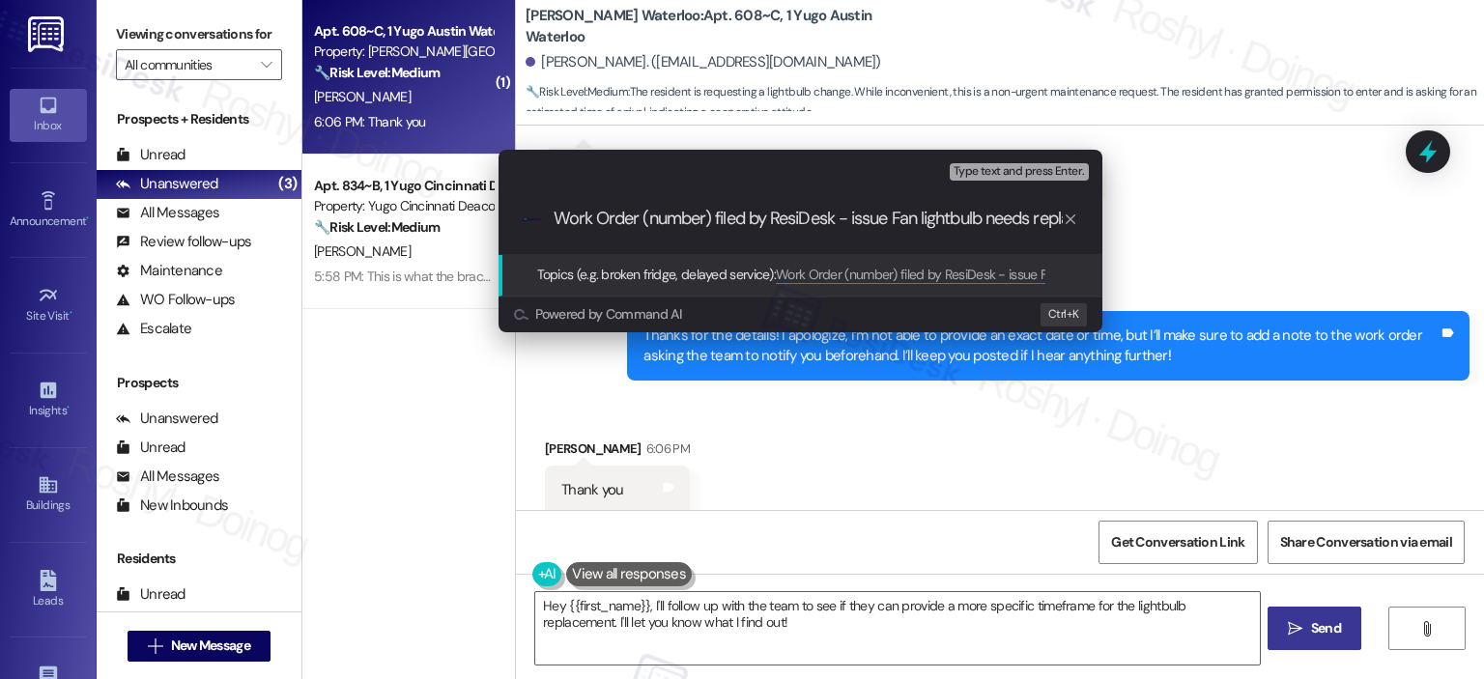
click at [538, 221] on div ".cls-1{fill:#0a055f;}.cls-2{fill:#0cc4c4;} resideskLogoBlueOrange Work Order (n…" at bounding box center [800, 219] width 604 height 69
click at [636, 221] on input "Work Order (number) filed by ResiDesk - issue Fan lightbulb needs replacement i…" at bounding box center [808, 219] width 509 height 20
click at [645, 216] on input "Work Order (number) filed by ResiDesk - issue Fan lightbulb needs replacement i…" at bounding box center [808, 219] width 509 height 20
click at [646, 216] on input "Work Order (number) filed by ResiDesk - issue Fan lightbulb needs replacement i…" at bounding box center [808, 219] width 509 height 20
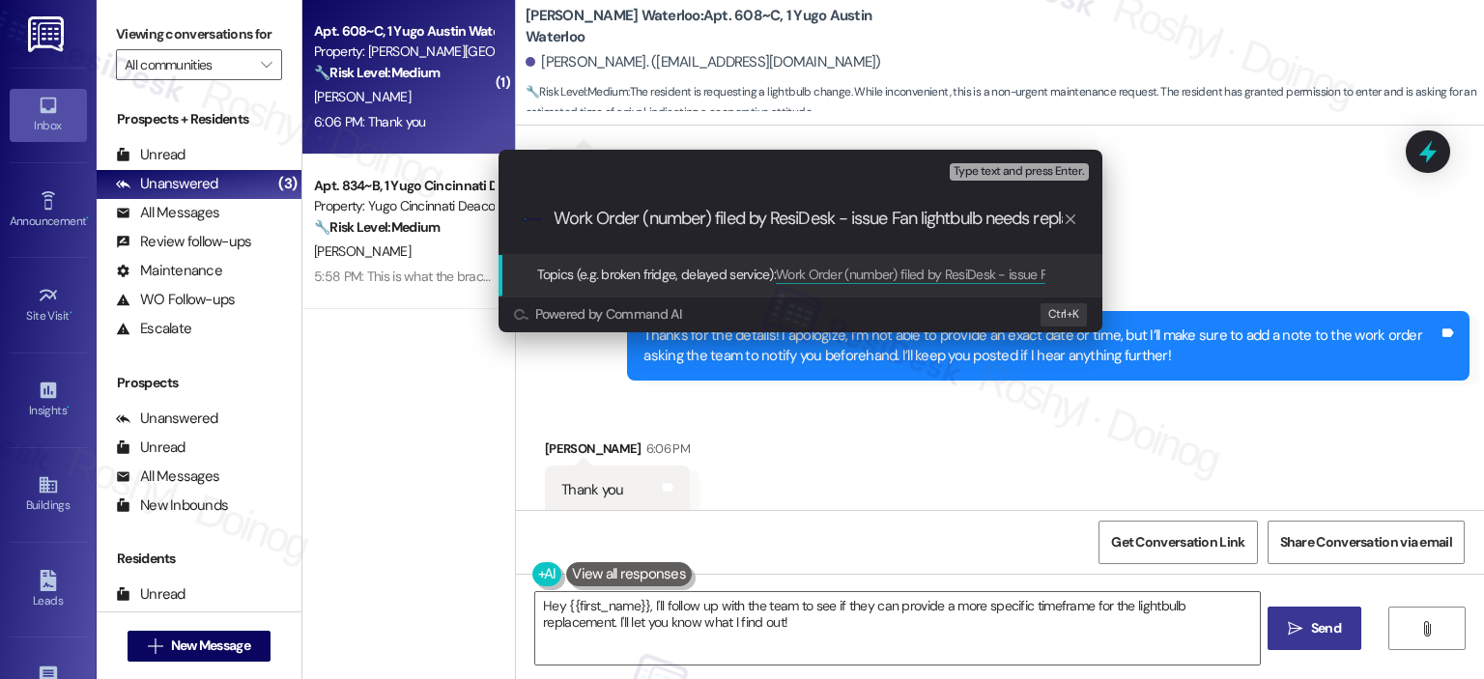
click at [646, 216] on input "Work Order (number) filed by ResiDesk - issue Fan lightbulb needs replacement i…" at bounding box center [808, 219] width 509 height 20
click at [647, 217] on input "Work Order (number) filed by ResiDesk - issue Fan lightbulb needs replacement i…" at bounding box center [808, 219] width 509 height 20
click at [635, 222] on input "Work Order (number) filed by ResiDesk - issue Fan lightbulb needs replacement i…" at bounding box center [808, 219] width 509 height 20
paste input "15569483"
drag, startPoint x: 647, startPoint y: 221, endPoint x: 714, endPoint y: 224, distance: 66.7
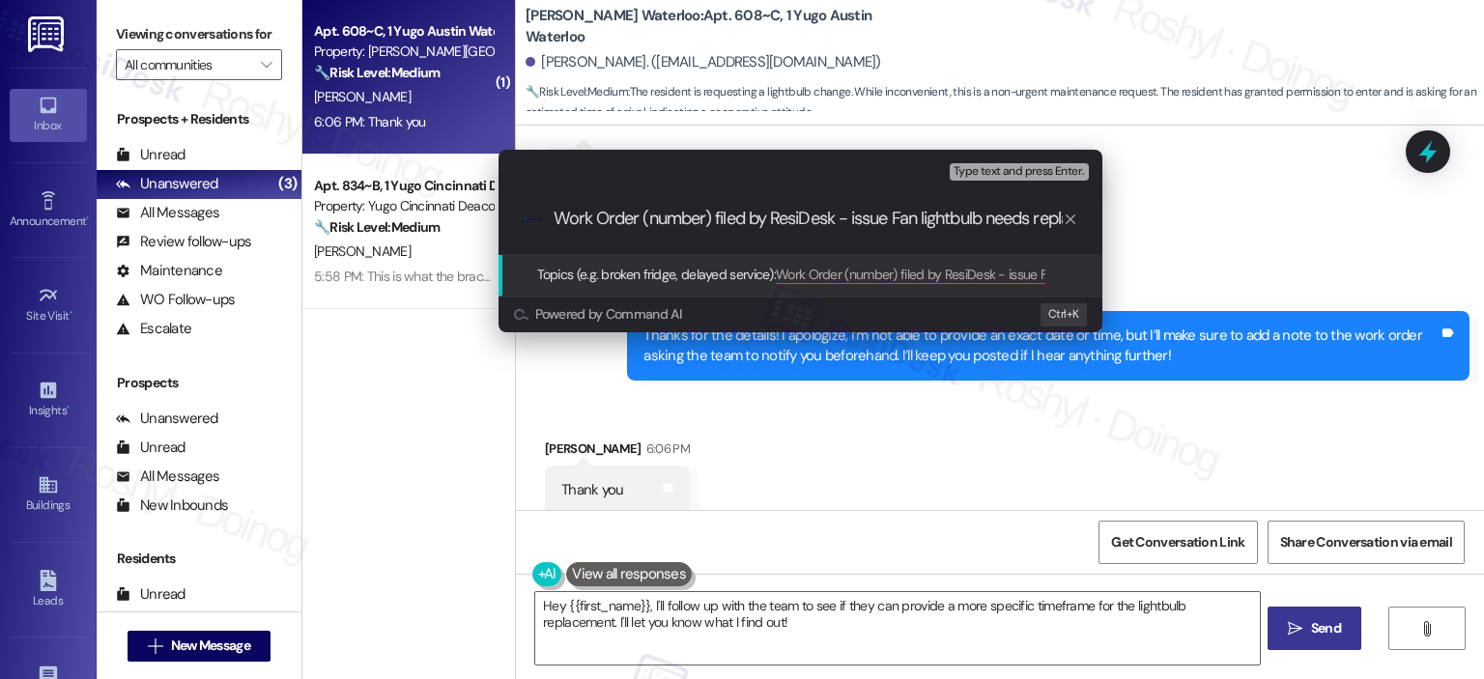
click at [714, 224] on input "Work Order (number) filed by ResiDesk - issue Fan lightbulb needs replacement i…" at bounding box center [808, 219] width 509 height 20
click at [879, 222] on input "Work Order 15569483 filed by ResiDesk - issue Fan lightbulb needs replacement i…" at bounding box center [808, 219] width 509 height 20
type input "Work Order 15569483 filed by ResiDesk - Fan lightbulb needs replacement in Bedr…"
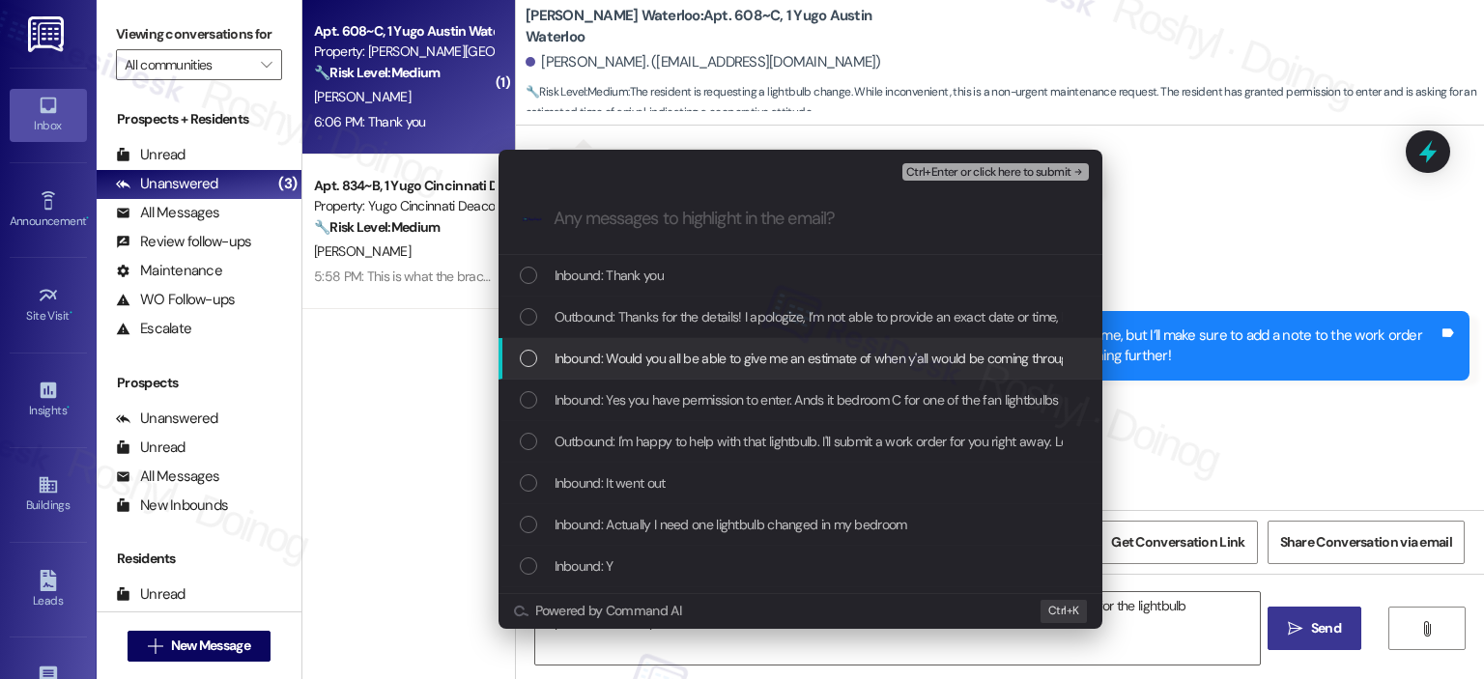
click at [746, 366] on span "Inbound: Would you all be able to give me an estimate of when y'all would be co…" at bounding box center [815, 358] width 521 height 21
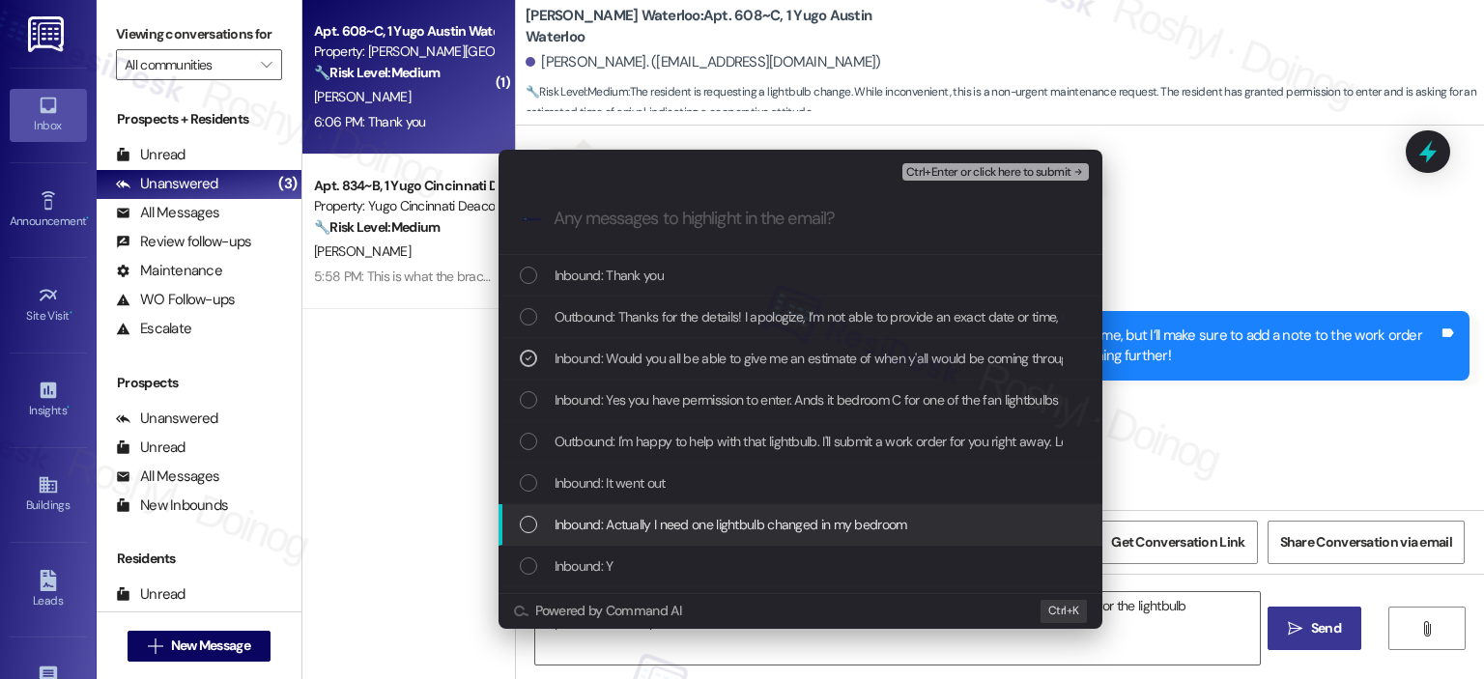
click at [626, 536] on div "Inbound: Actually I need one lightbulb changed in my bedroom" at bounding box center [800, 525] width 604 height 42
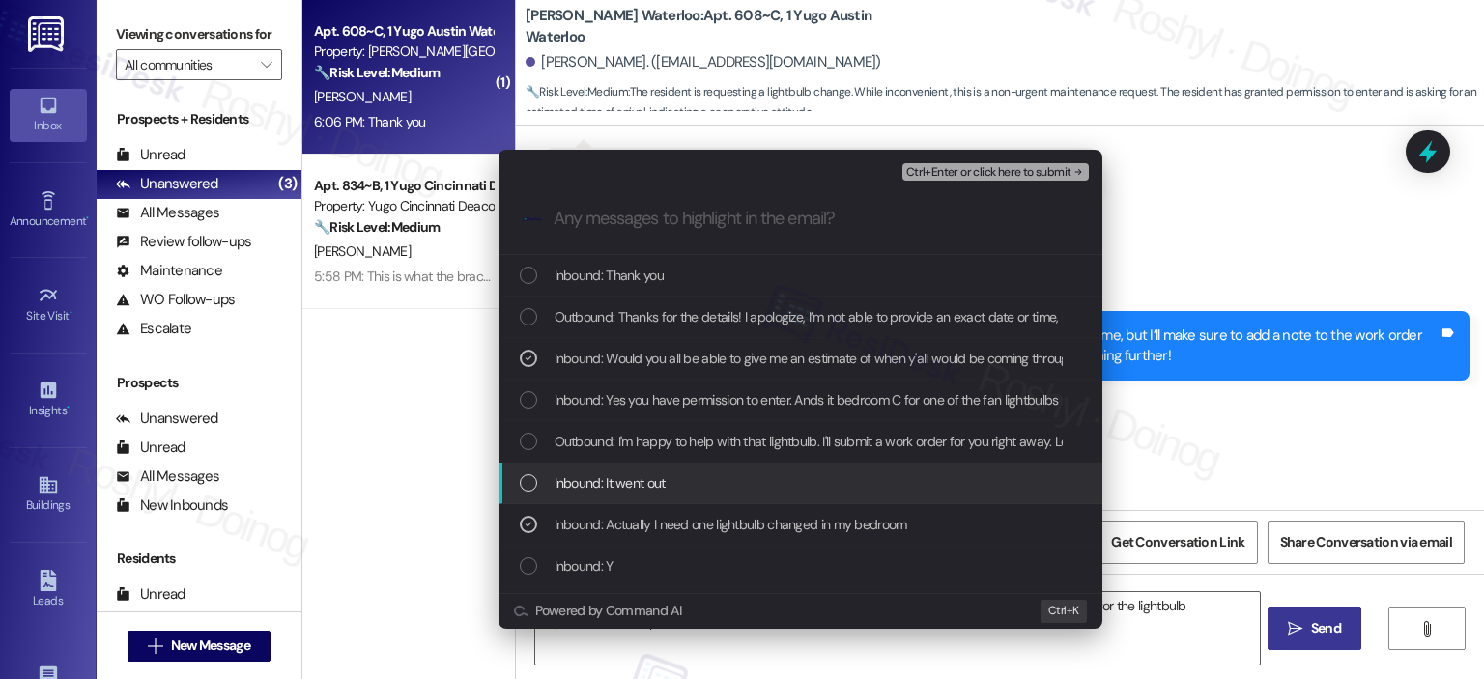
click at [622, 490] on span "Inbound: It went out" at bounding box center [610, 482] width 111 height 21
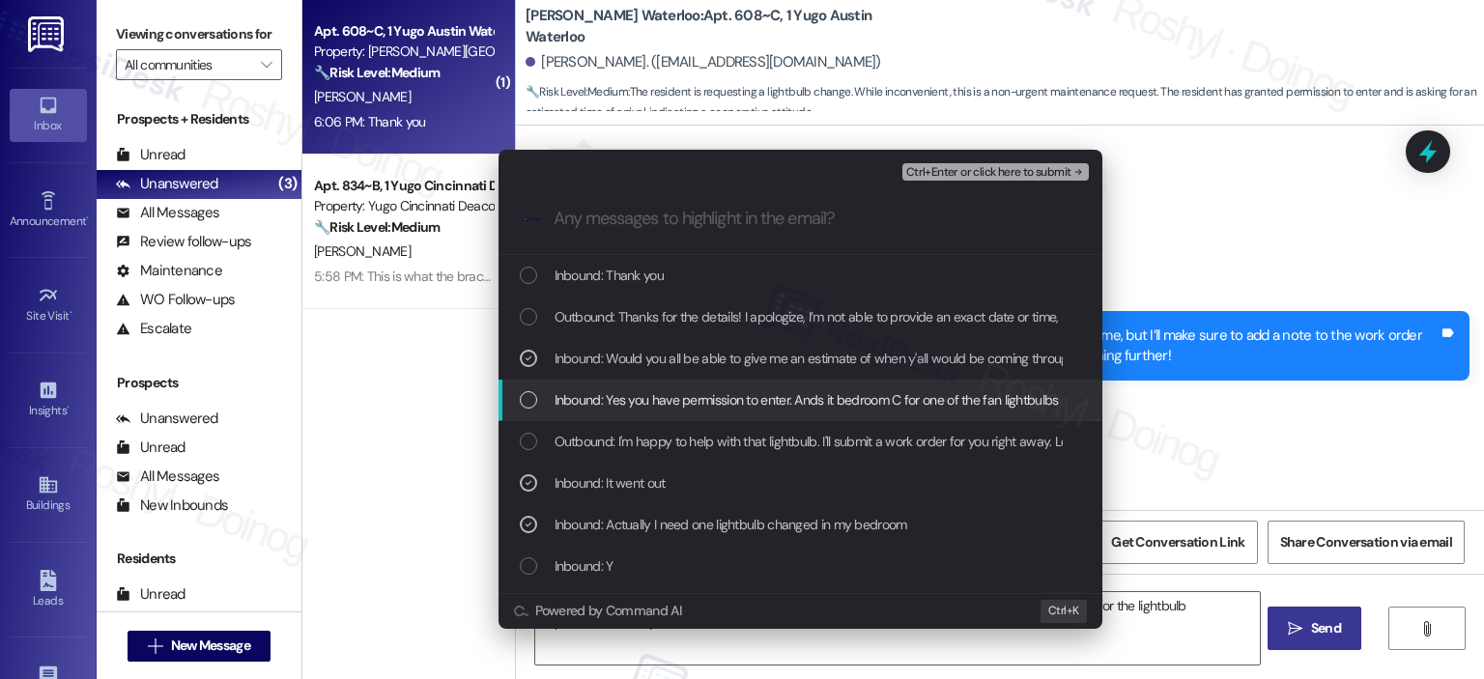
click at [645, 384] on div "Inbound: Yes you have permission to enter. Ands it bedroom C for one of the fan…" at bounding box center [800, 401] width 604 height 42
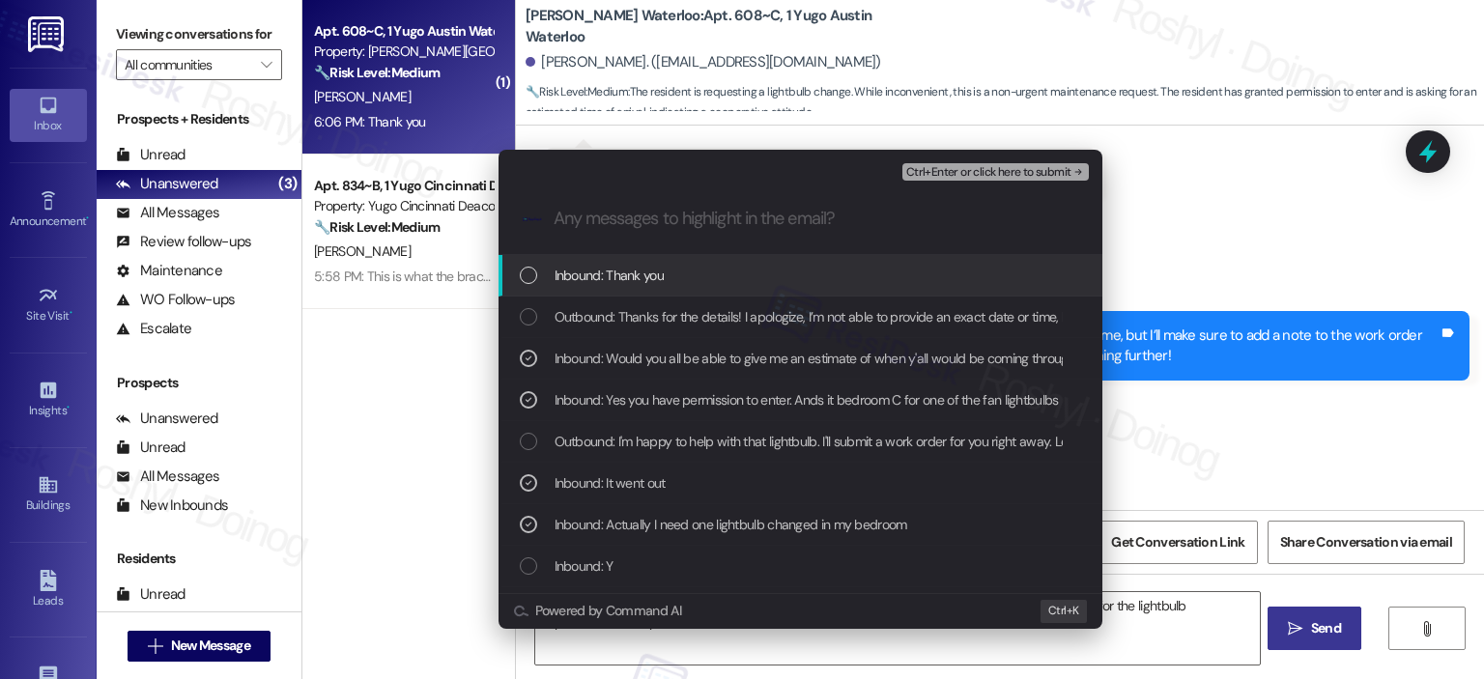
click at [982, 167] on span "Ctrl+Enter or click here to submit" at bounding box center [988, 173] width 165 height 14
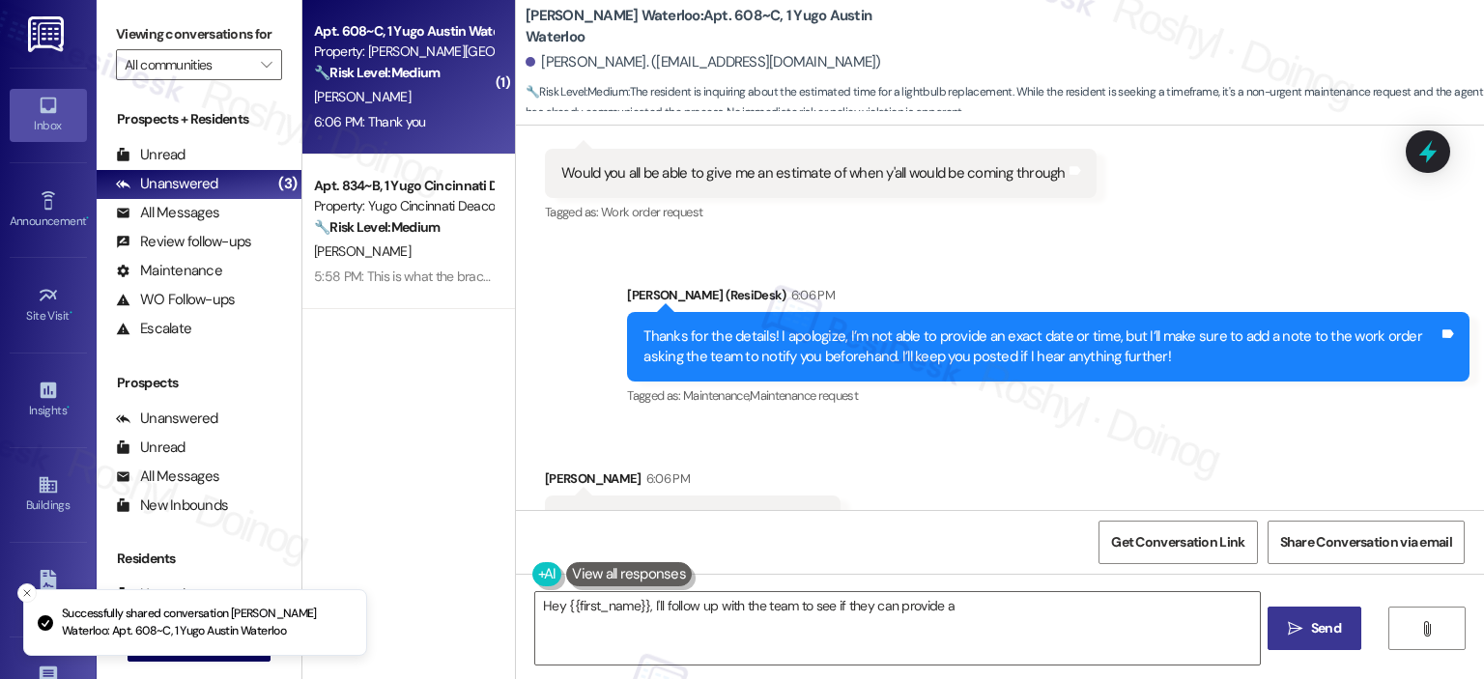
scroll to position [1252, 0]
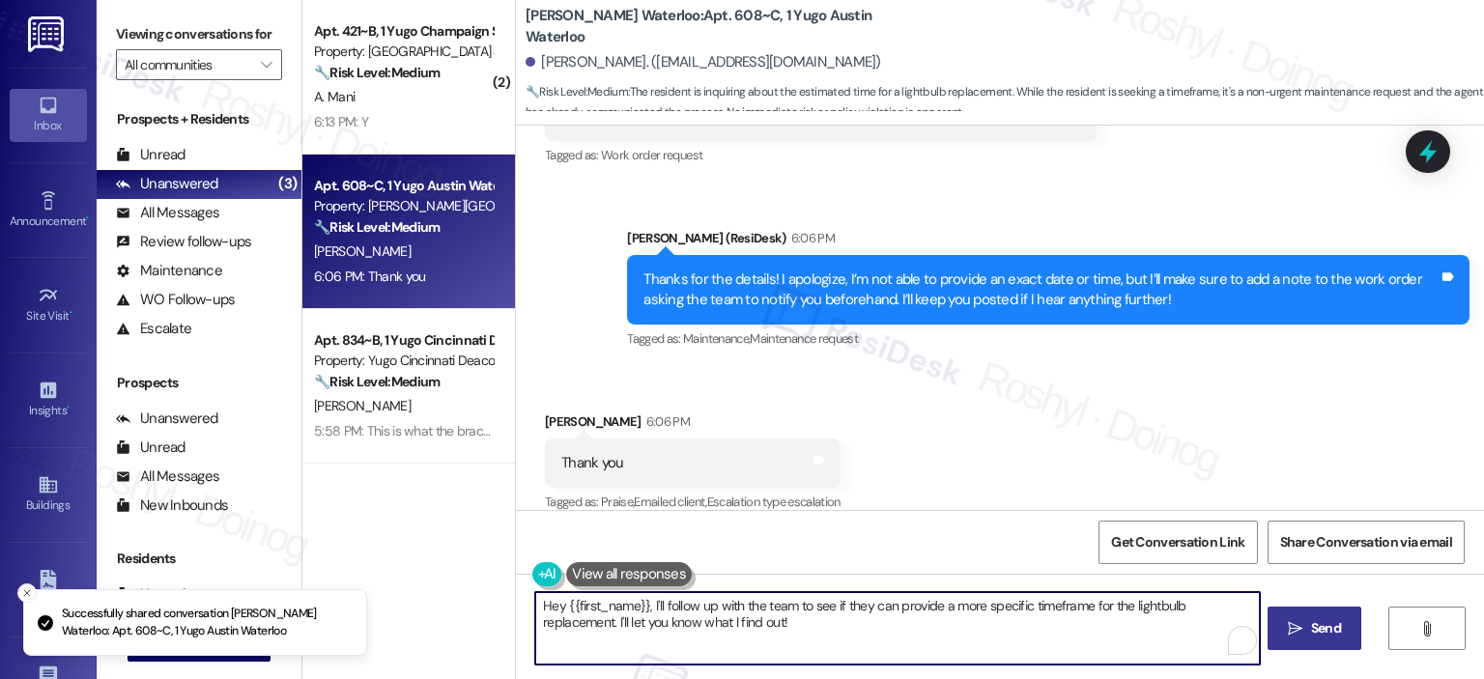
drag, startPoint x: 825, startPoint y: 627, endPoint x: 456, endPoint y: 552, distance: 376.7
click at [456, 552] on div "( 2 ) Apt. 421~B, 1 Yugo Champaign South 3rd Lofts Property: Yugo Champaign Sou…" at bounding box center [893, 339] width 1182 height 679
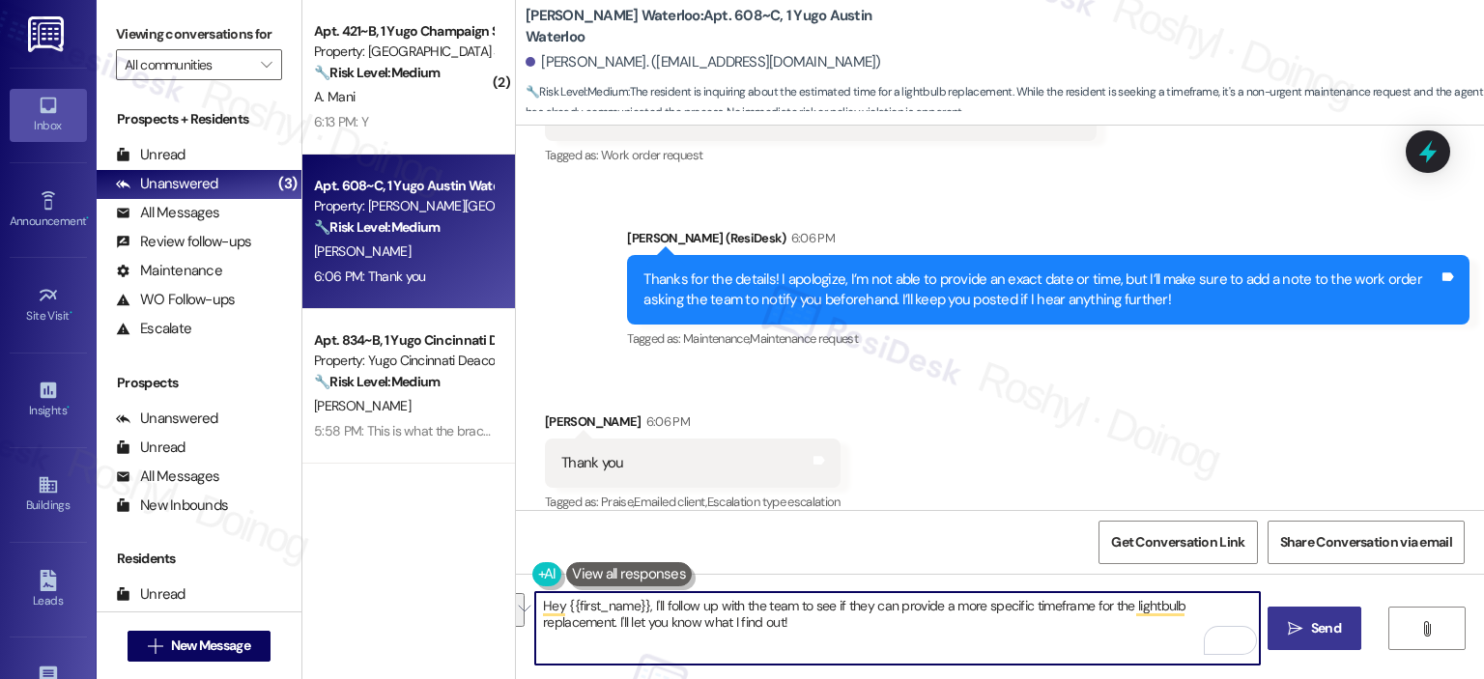
paste textarea "15569483"
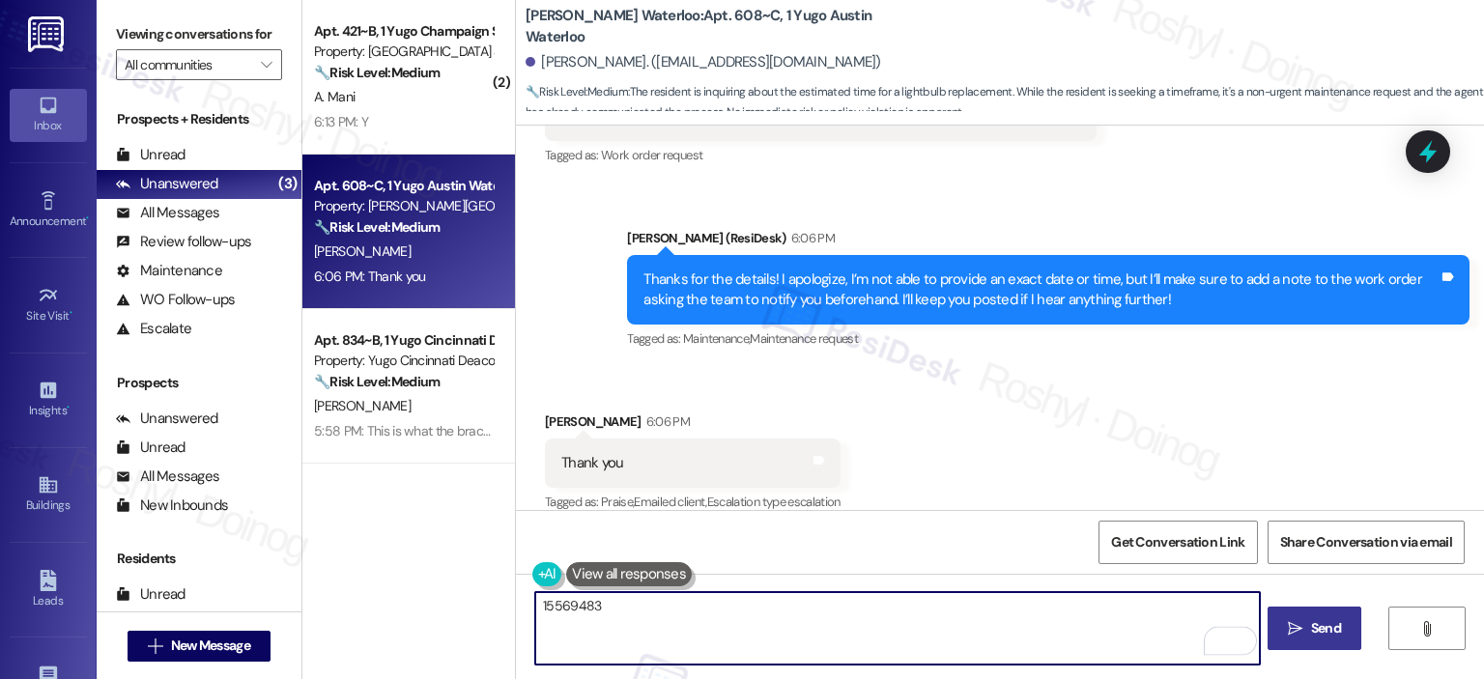
paste textarea "15569483"
paste textarea "Thank you, {{first_name}}! I’ve submitted your request, and our maintenance tea…"
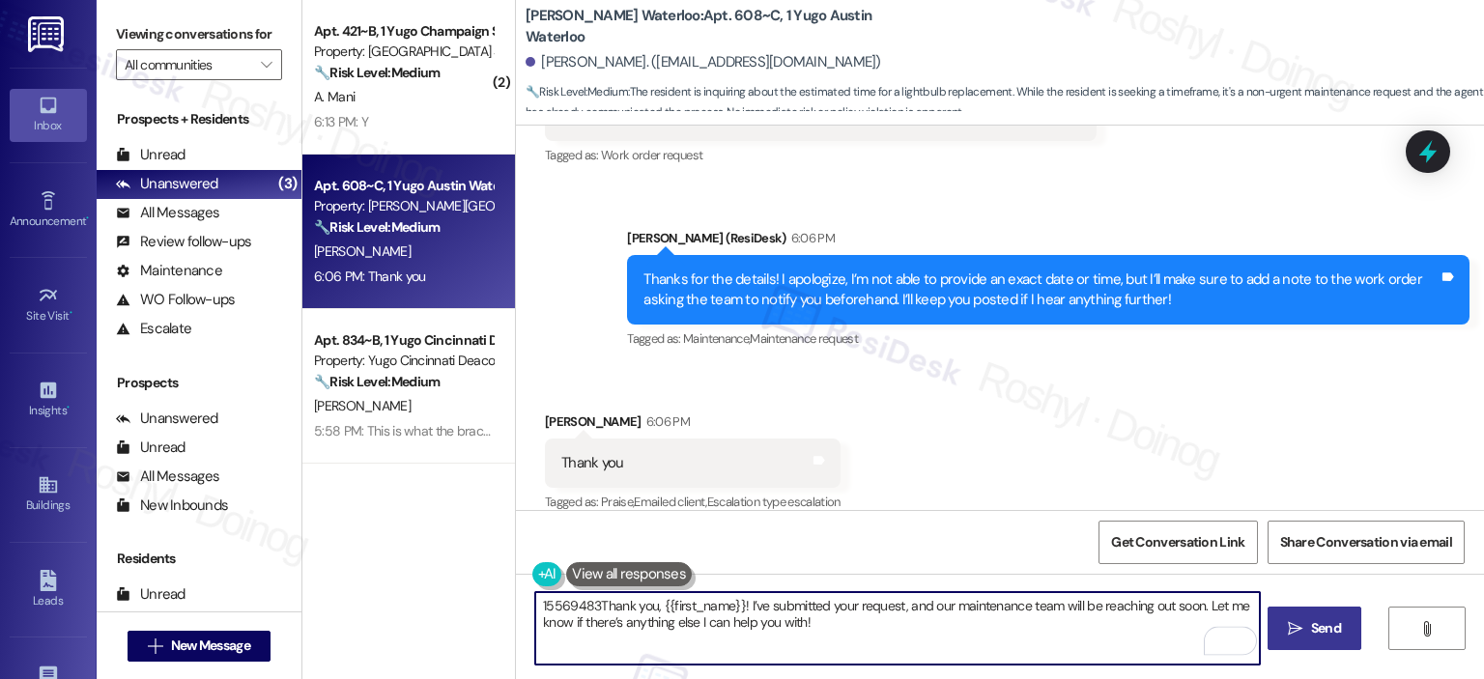
click at [669, 617] on textarea "15569483Thank you, {{first_name}}! I’ve submitted your request, and our mainten…" at bounding box center [897, 628] width 724 height 72
paste textarea "To enrich screen reader interactions, please activate Accessibility in Grammarl…"
click at [560, 610] on textarea "Thank you, {{first_name}}! I’ve submitted your request, and our maintenance tea…" at bounding box center [897, 628] width 724 height 72
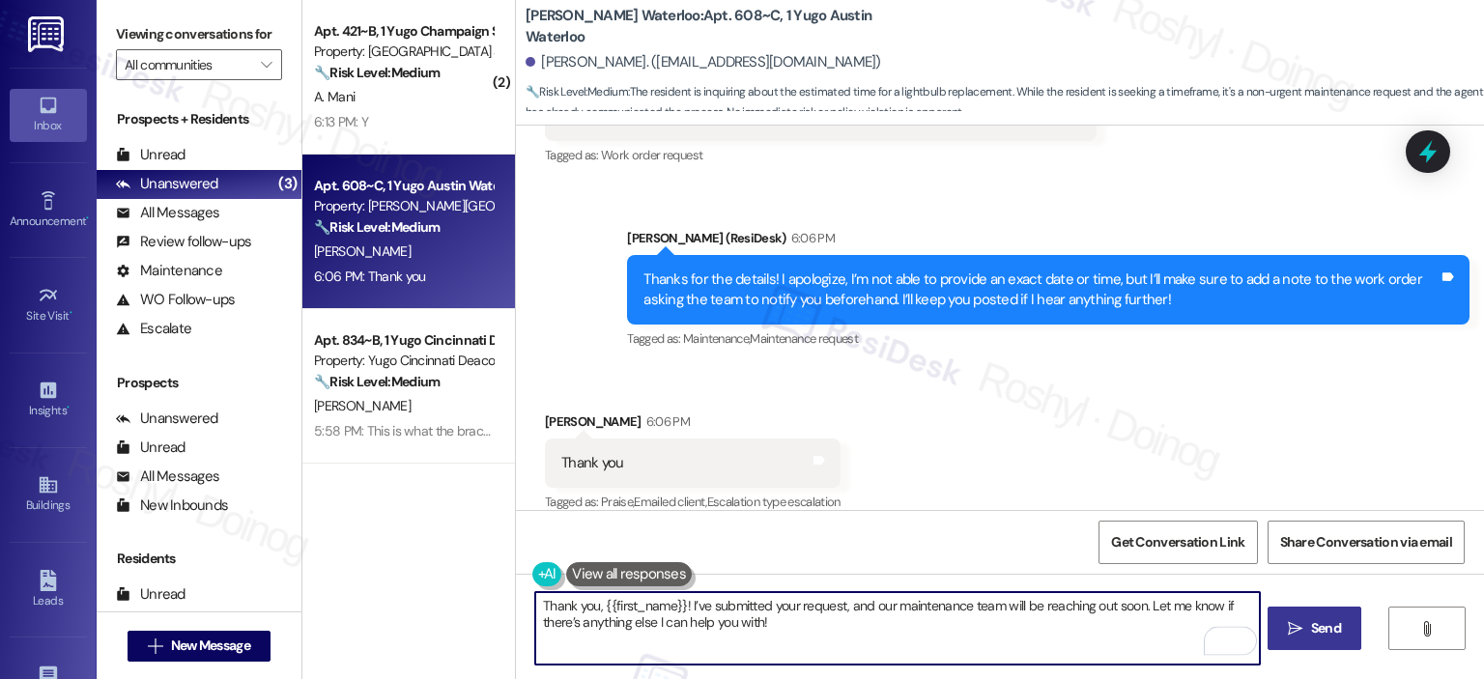
click at [560, 610] on textarea "Thank you, {{first_name}}! I’ve submitted your request, and our maintenance tea…" at bounding box center [897, 628] width 724 height 72
click at [614, 606] on textarea "Thank you, {{first_name}}! I’ve submitted your request, and our maintenance tea…" at bounding box center [897, 628] width 724 height 72
drag, startPoint x: 587, startPoint y: 606, endPoint x: 426, endPoint y: 601, distance: 161.4
click at [426, 601] on div "( 2 ) Apt. 421~B, 1 Yugo Champaign South 3rd Lofts Property: Yugo Champaign Sou…" at bounding box center [893, 339] width 1182 height 679
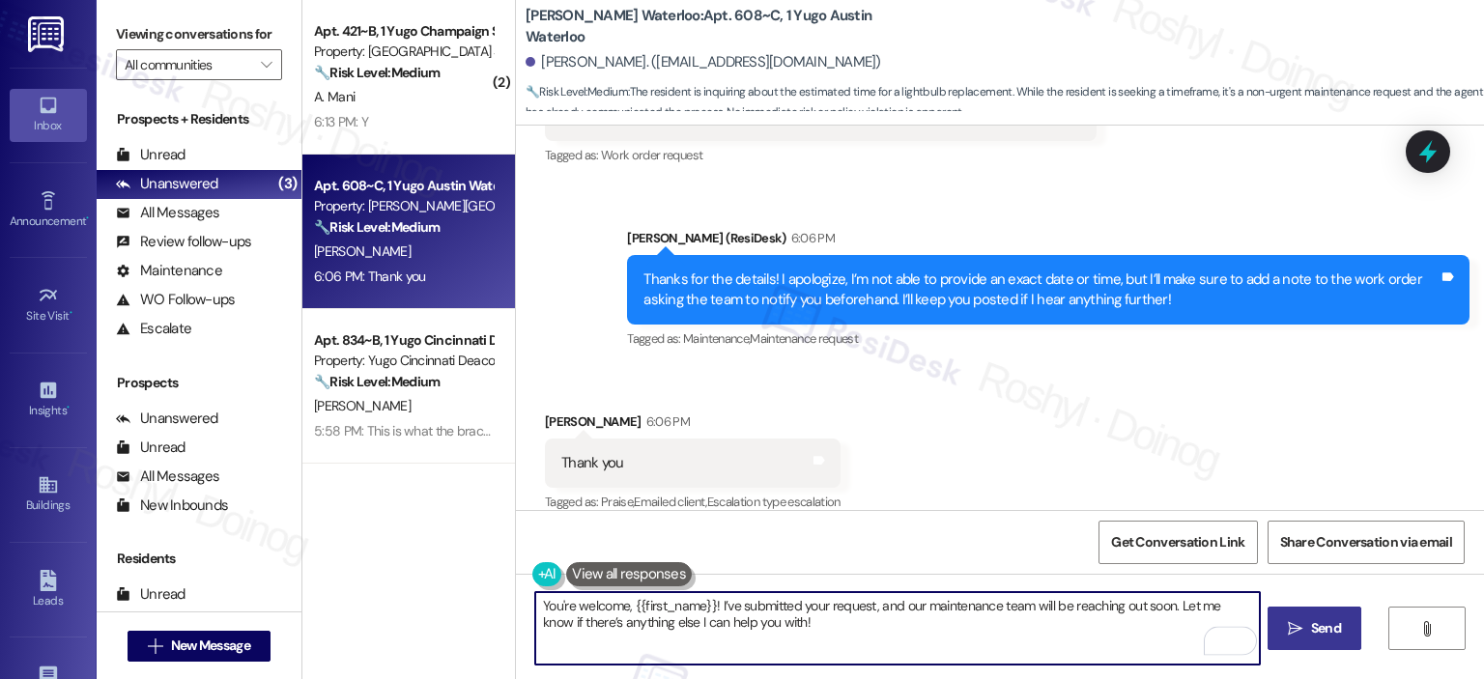
type textarea "You're welcome, {{first_name}}! I’ve submitted your request, and our maintenanc…"
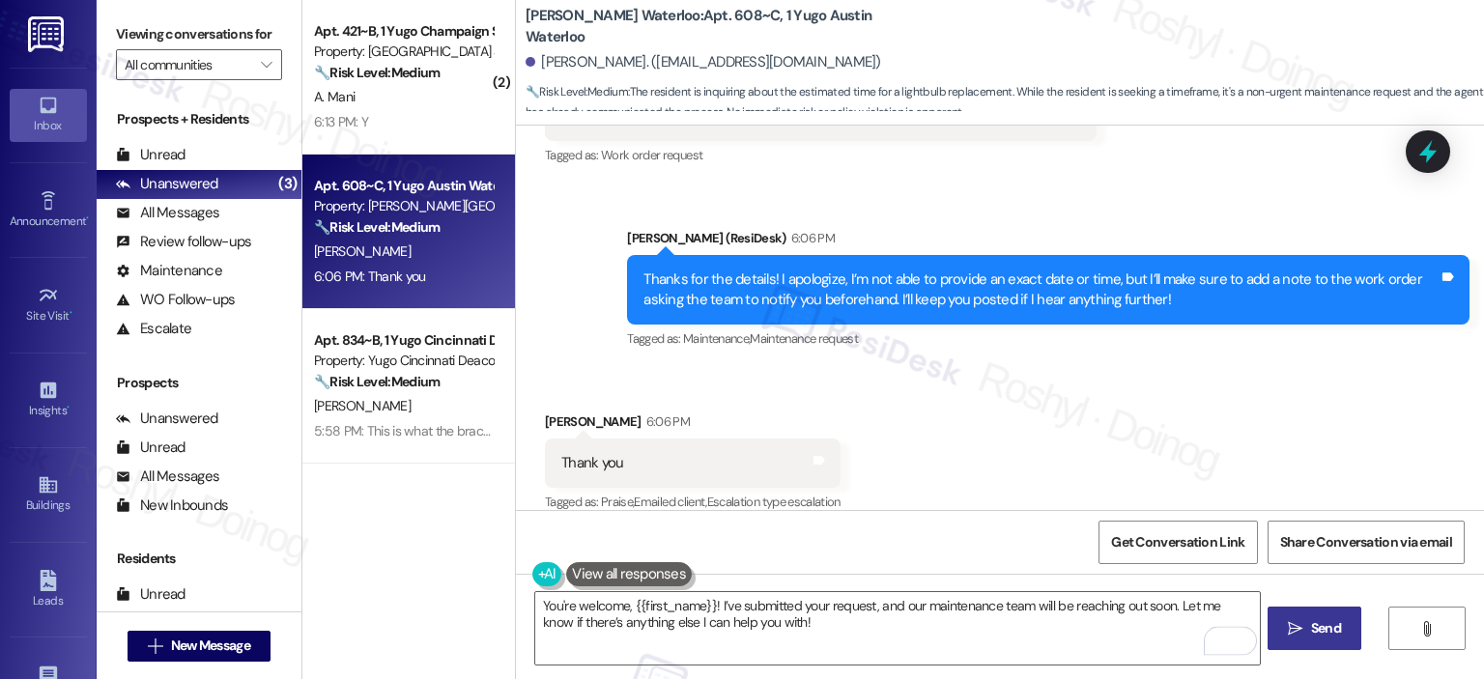
click at [1316, 612] on button " Send" at bounding box center [1314, 628] width 94 height 43
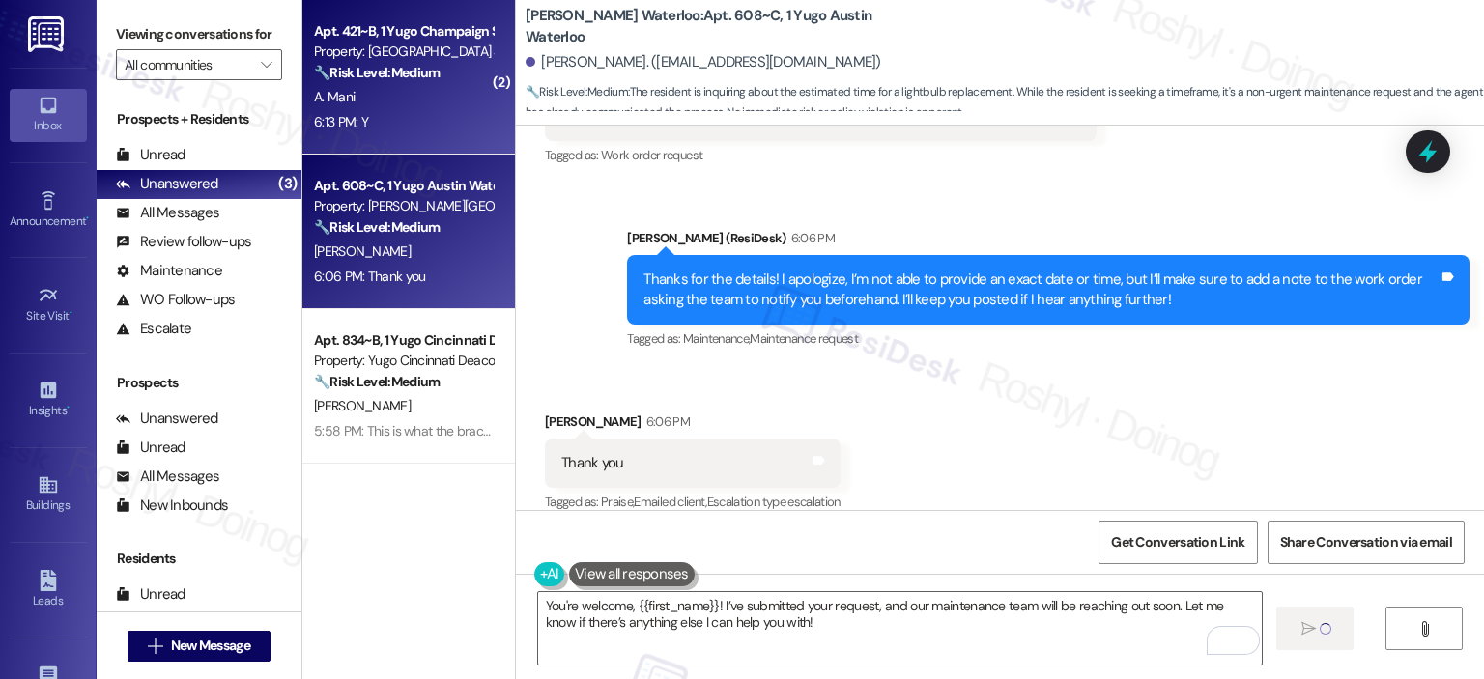
click at [348, 115] on div "6:13 PM: Y 6:13 PM: Y" at bounding box center [341, 121] width 54 height 17
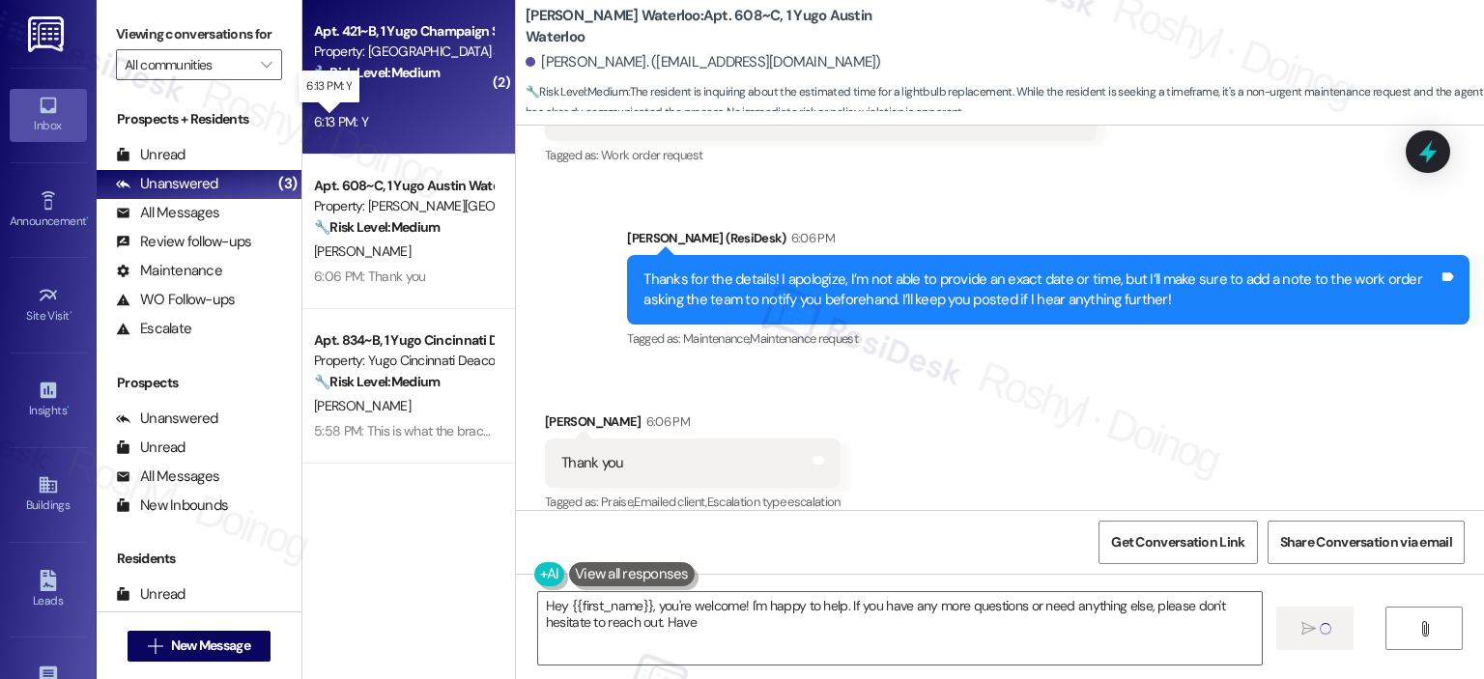
type textarea "Hey {{first_name}}, you're welcome! I'm happy to help. If you have any more que…"
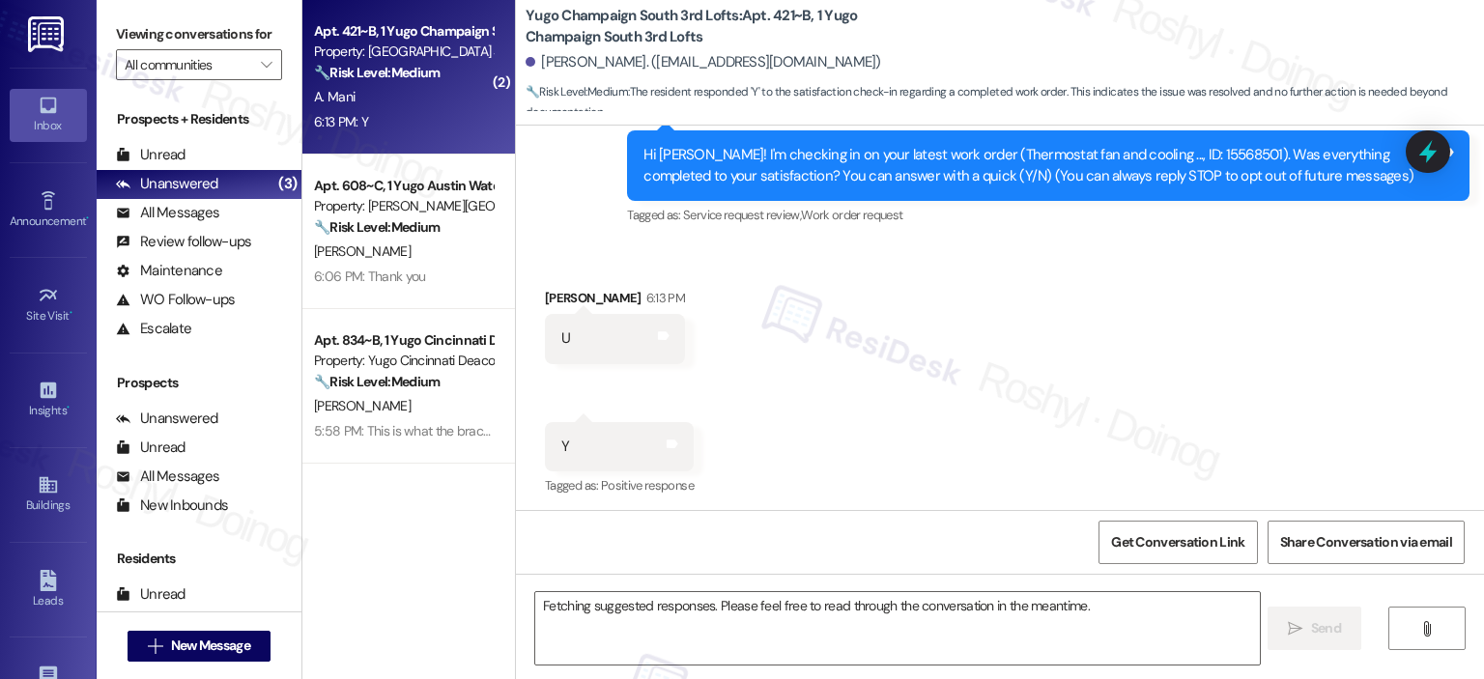
scroll to position [237, 0]
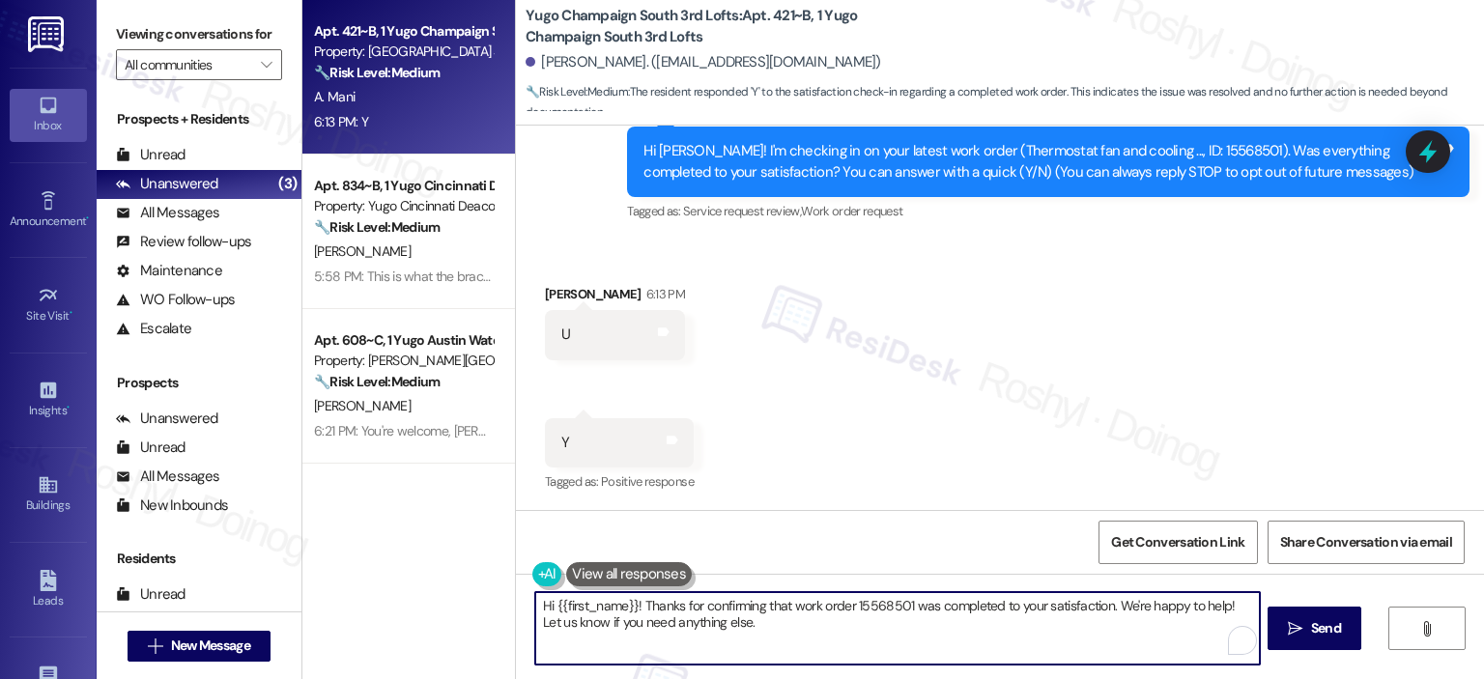
click at [375, 570] on div "Apt. 421~B, 1 Yugo Champaign South 3rd Lofts Property: Yugo Champaign South 3rd…" at bounding box center [893, 339] width 1182 height 679
paste textarea "I'm happy the work order was completed to your satisfaction! We'd also love to …"
type textarea "I'm happy the work order was completed to your satisfaction! We'd also love to …"
click at [1295, 633] on icon "" at bounding box center [1295, 628] width 14 height 15
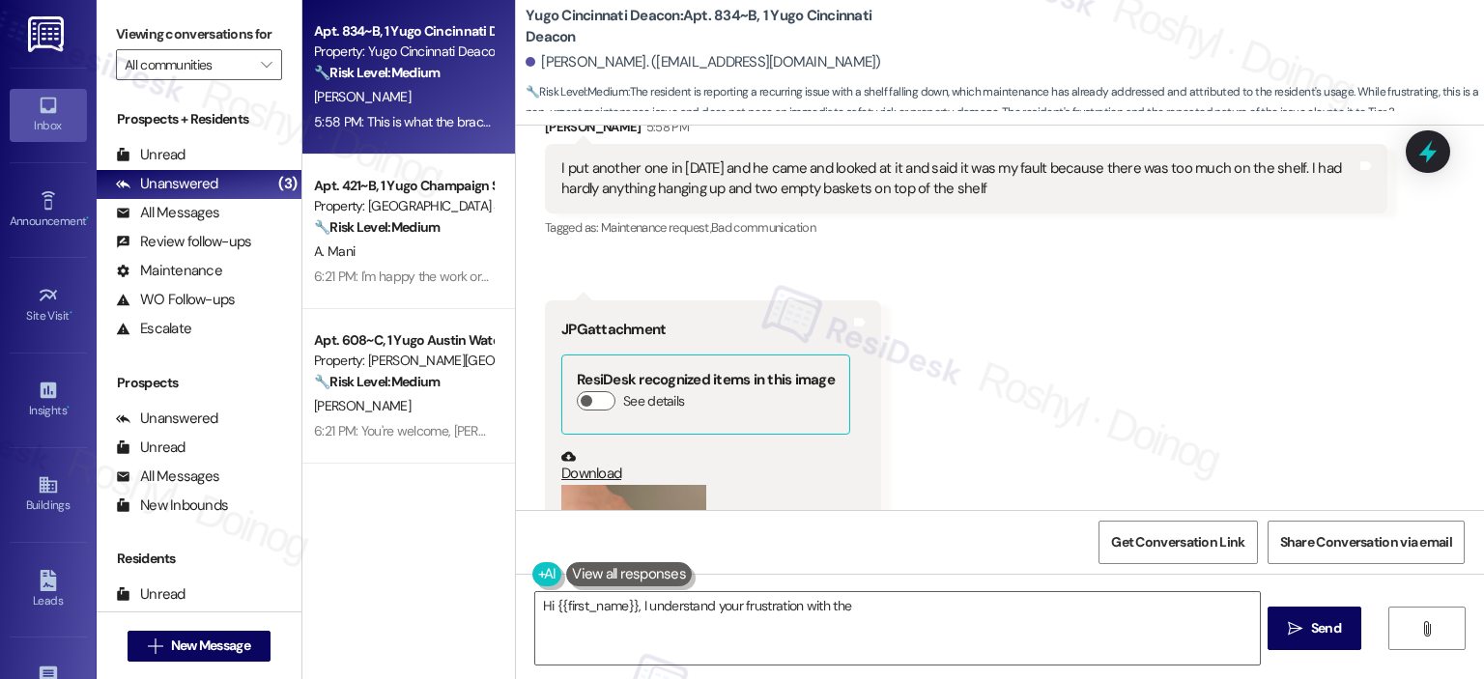
scroll to position [1246, 0]
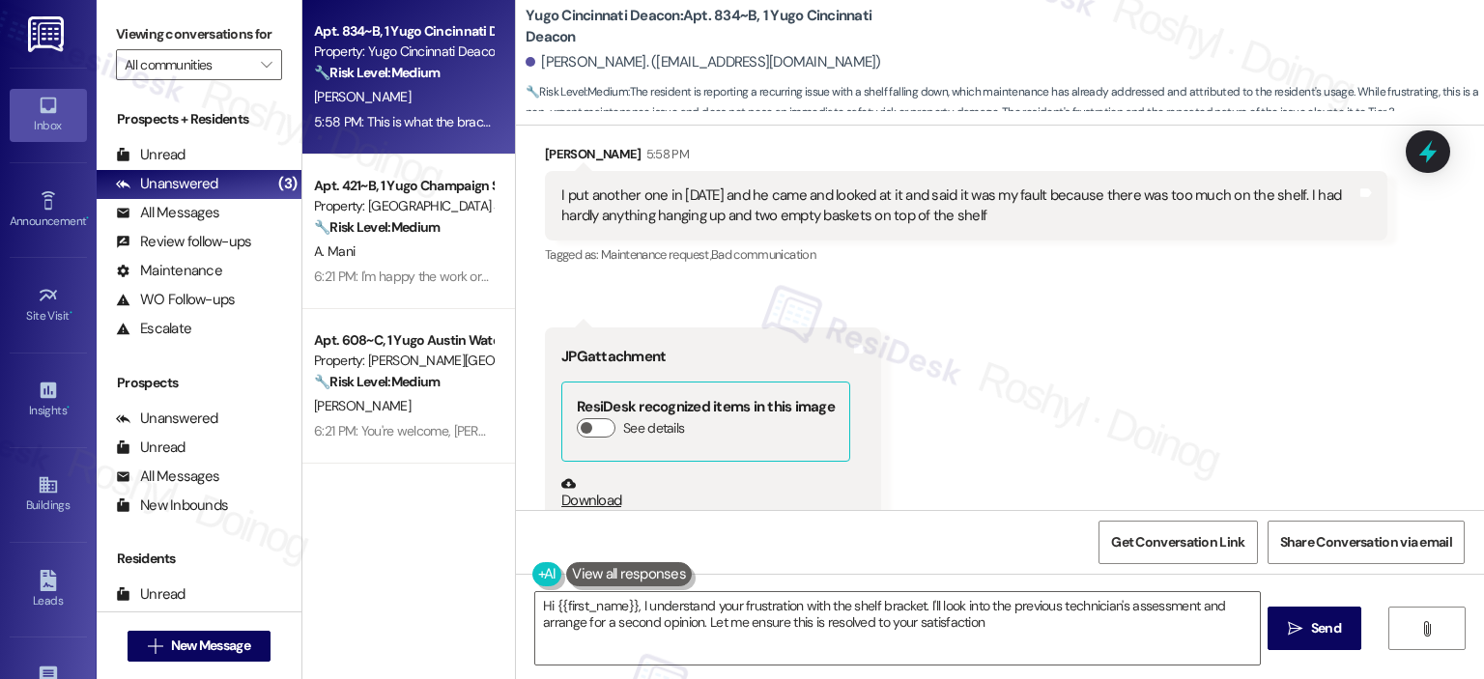
type textarea "Hi {{first_name}}, I understand your frustration with the shelf bracket. I'll l…"
click at [1232, 461] on div "Received via SMS Laila Miller 5:58 PM I put another one in today and he came an…" at bounding box center [1000, 498] width 968 height 796
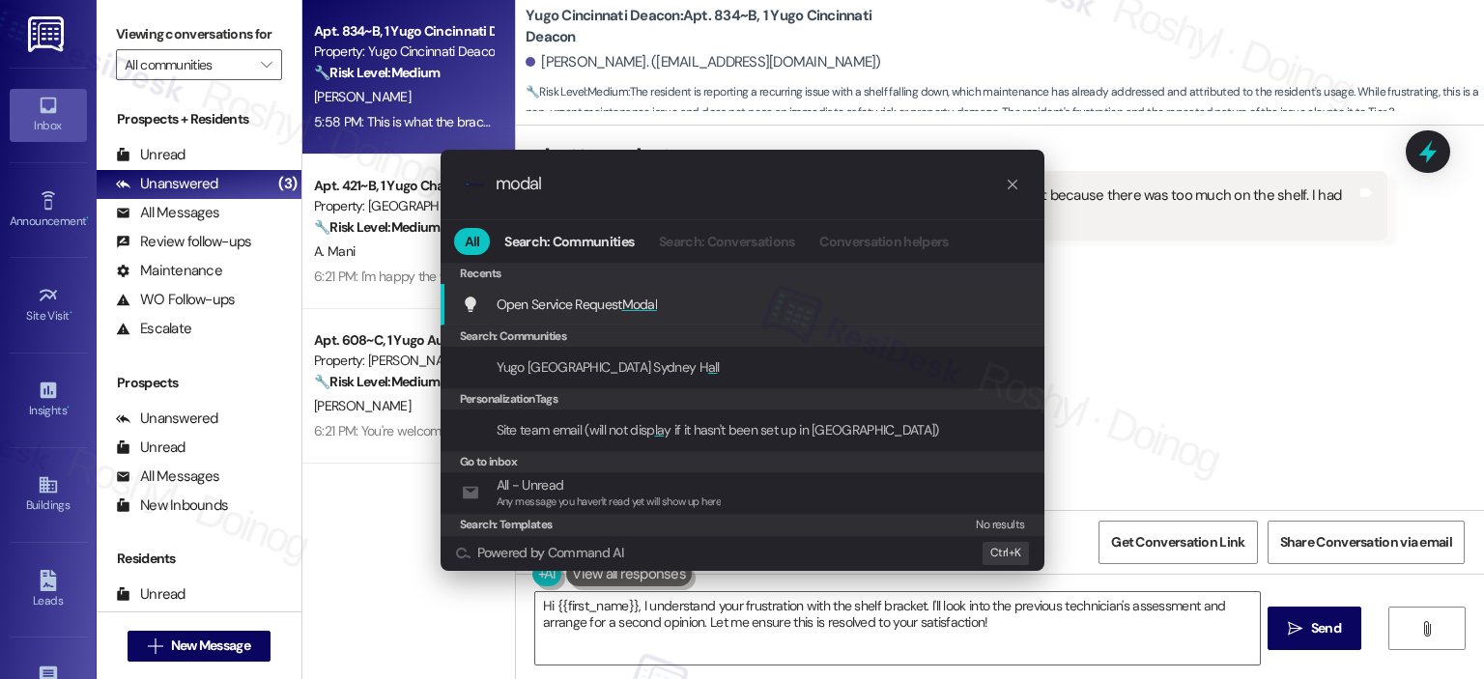
type input "modal"
drag, startPoint x: 862, startPoint y: 327, endPoint x: 829, endPoint y: 304, distance: 40.2
click at [858, 327] on div "Search: Communities" at bounding box center [743, 336] width 604 height 21
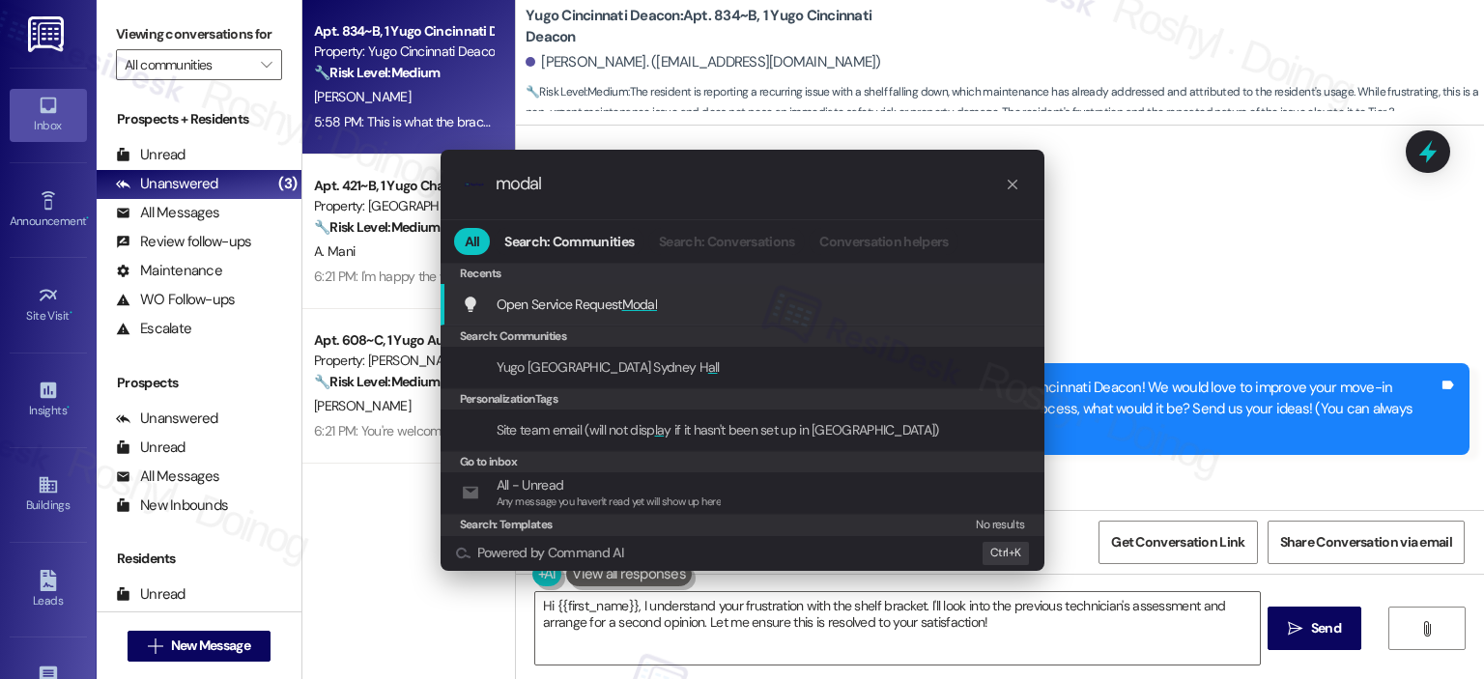
scroll to position [1246, 0]
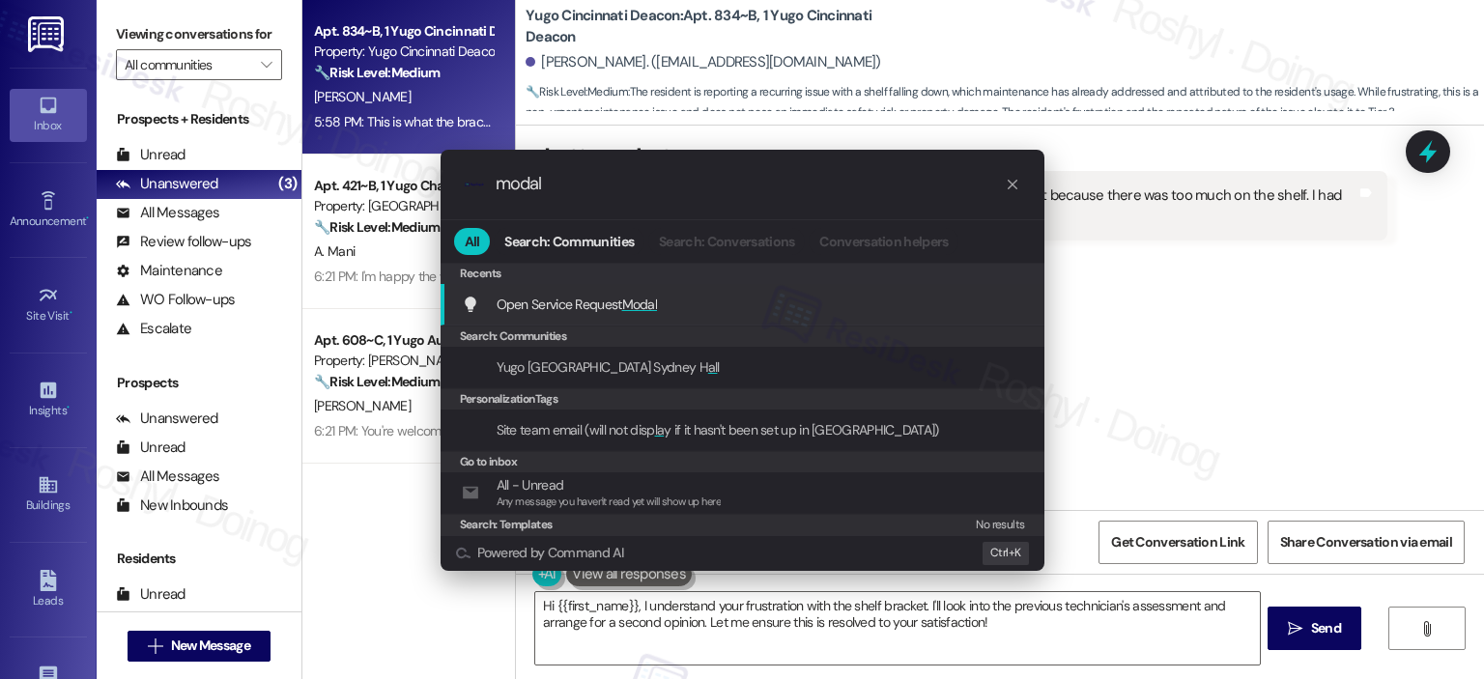
click at [699, 305] on div "Open Service Request Modal Add shortcut" at bounding box center [744, 304] width 565 height 21
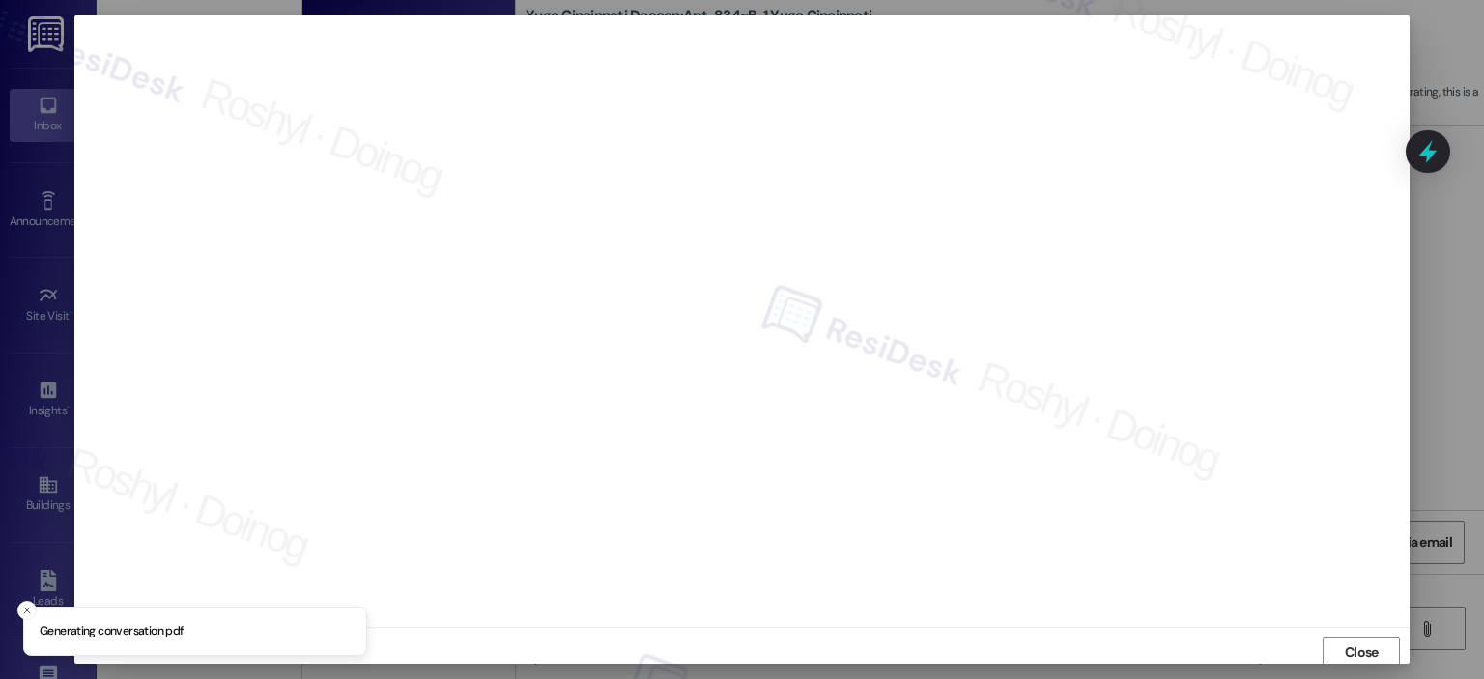
scroll to position [4, 0]
click at [1365, 654] on span "Close" at bounding box center [1362, 649] width 34 height 20
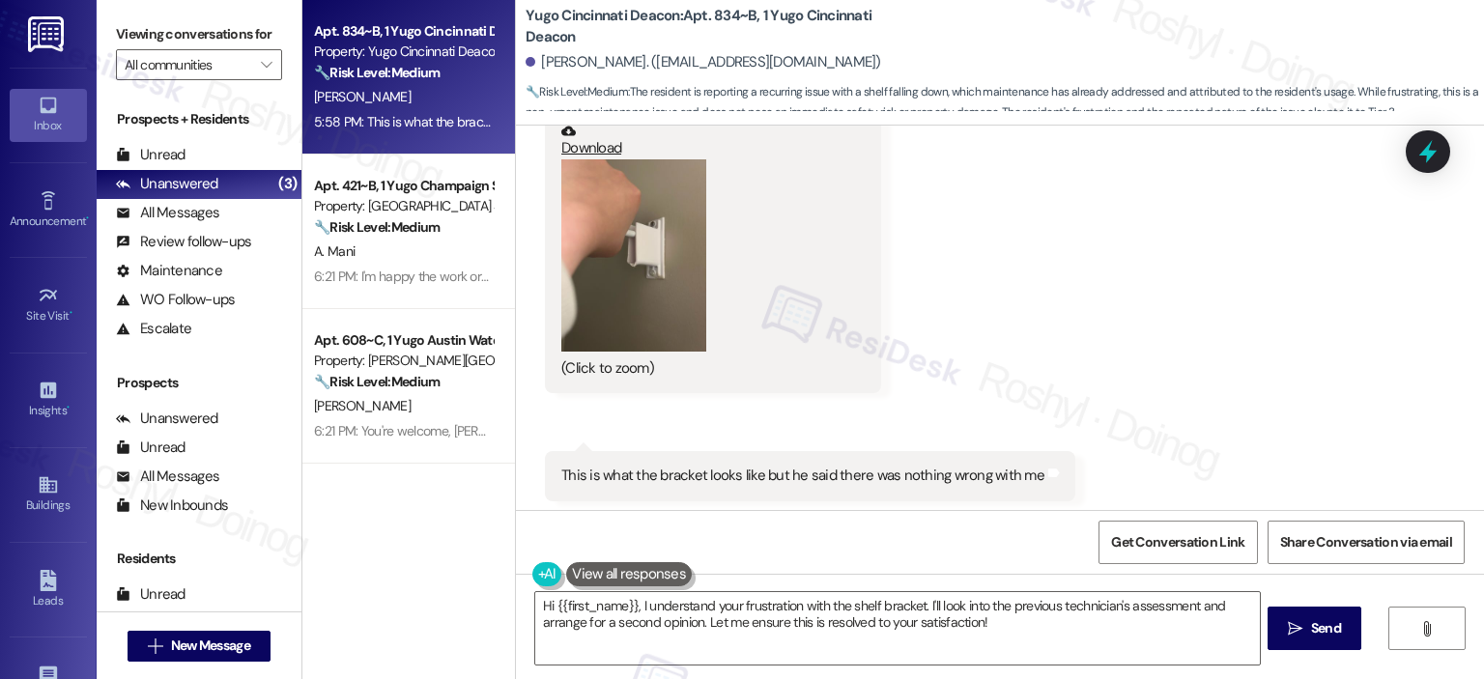
scroll to position [1633, 0]
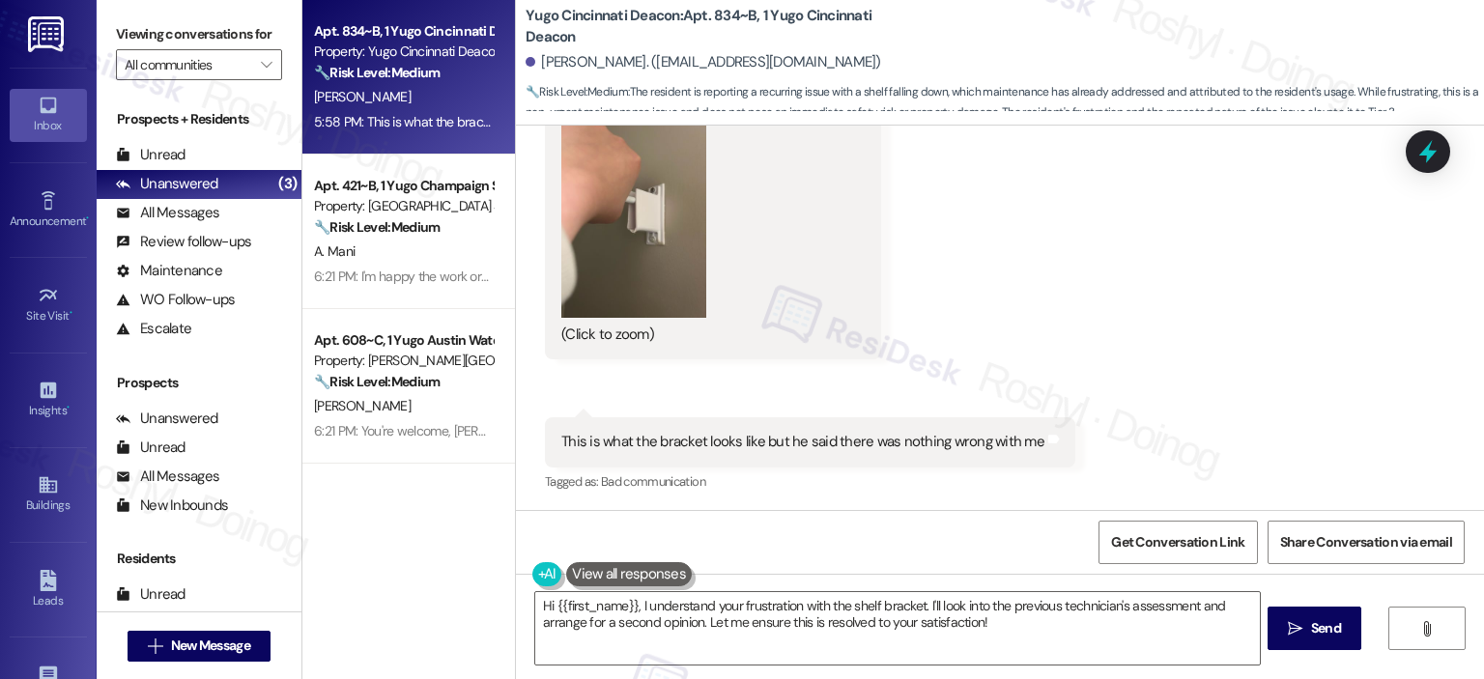
click at [606, 270] on button "Zoom image" at bounding box center [633, 222] width 145 height 193
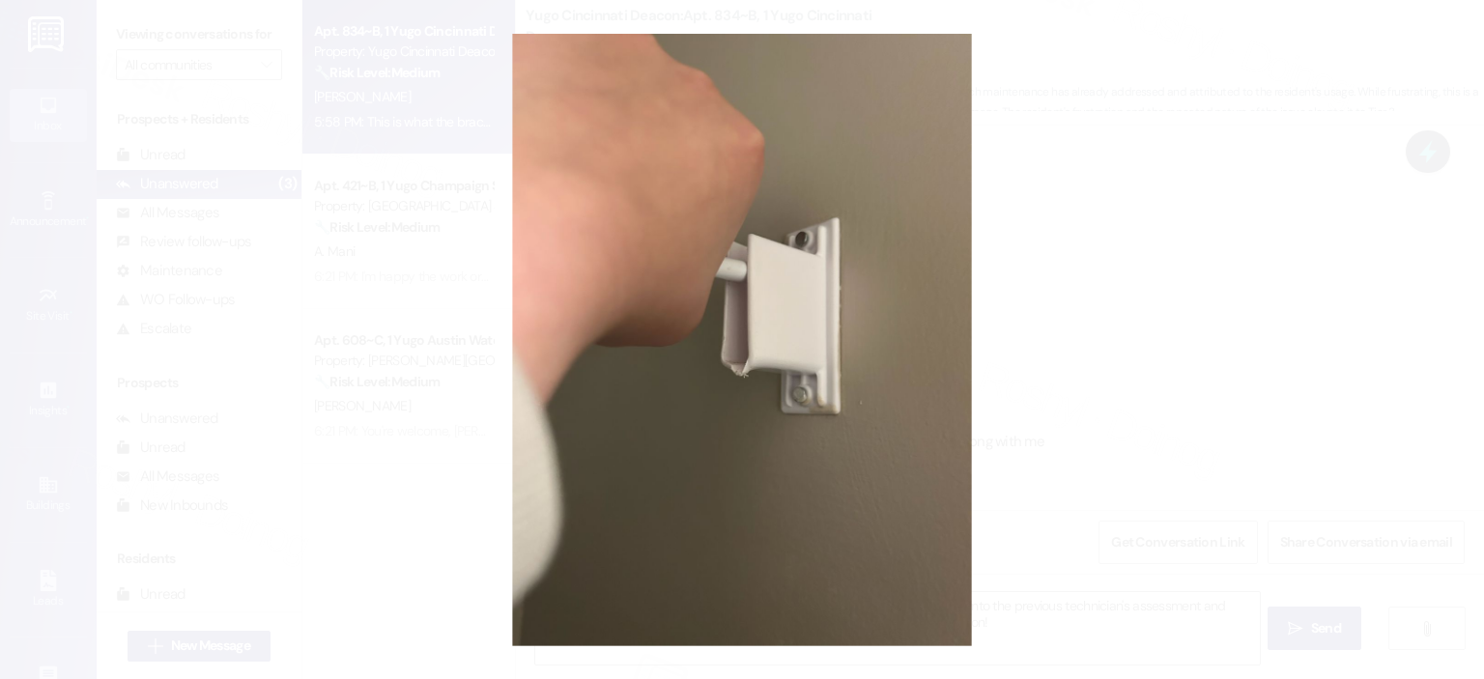
click at [1279, 309] on button "Unzoom image" at bounding box center [742, 339] width 1484 height 679
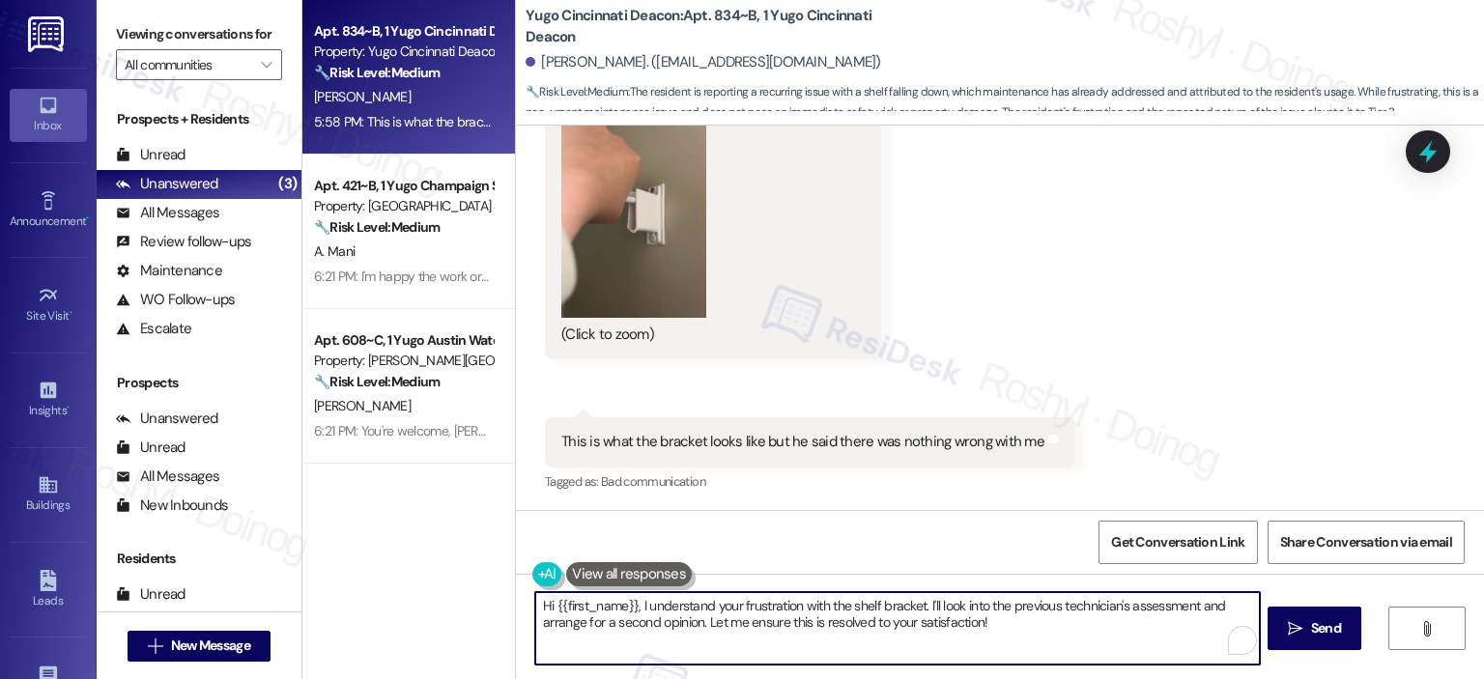
drag, startPoint x: 630, startPoint y: 608, endPoint x: 505, endPoint y: 596, distance: 125.2
click at [516, 596] on div "Hi {{first_name}}, I understand your frustration with the shelf bracket. I'll l…" at bounding box center [1000, 646] width 968 height 145
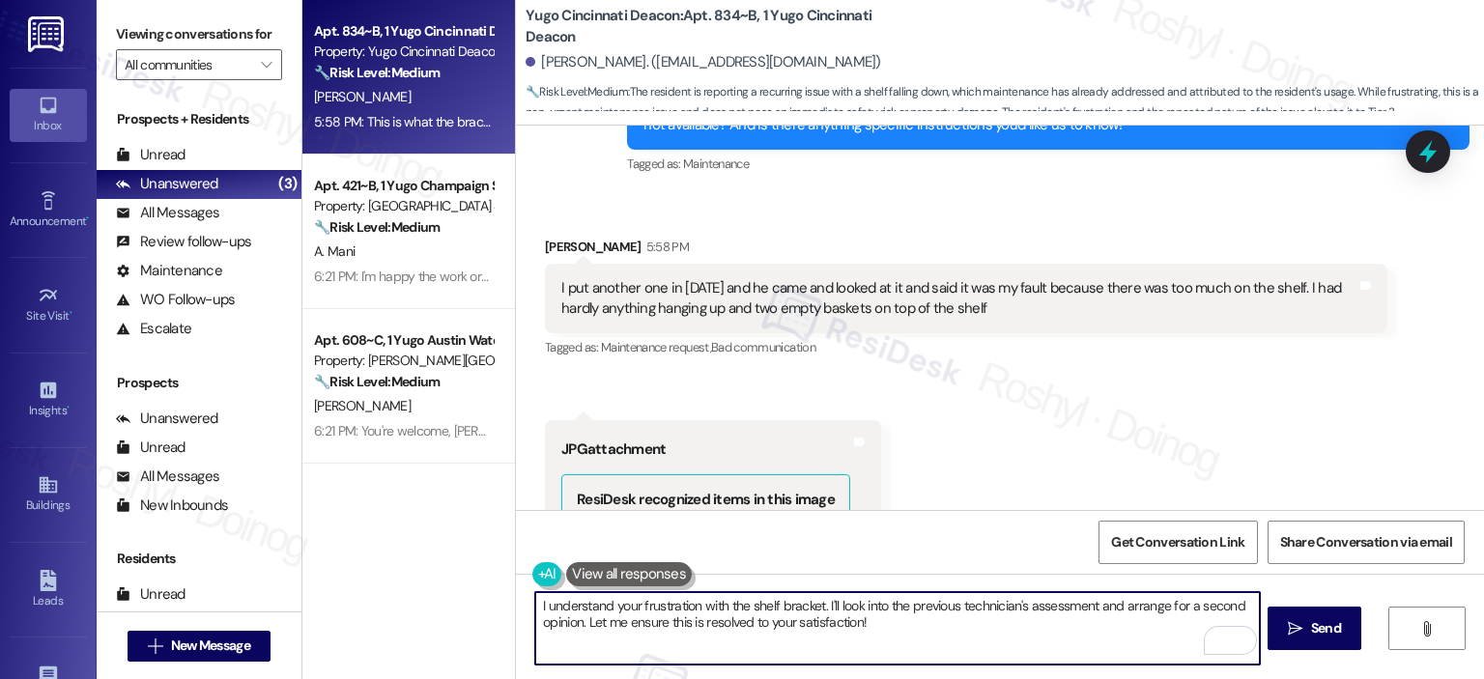
scroll to position [1150, 0]
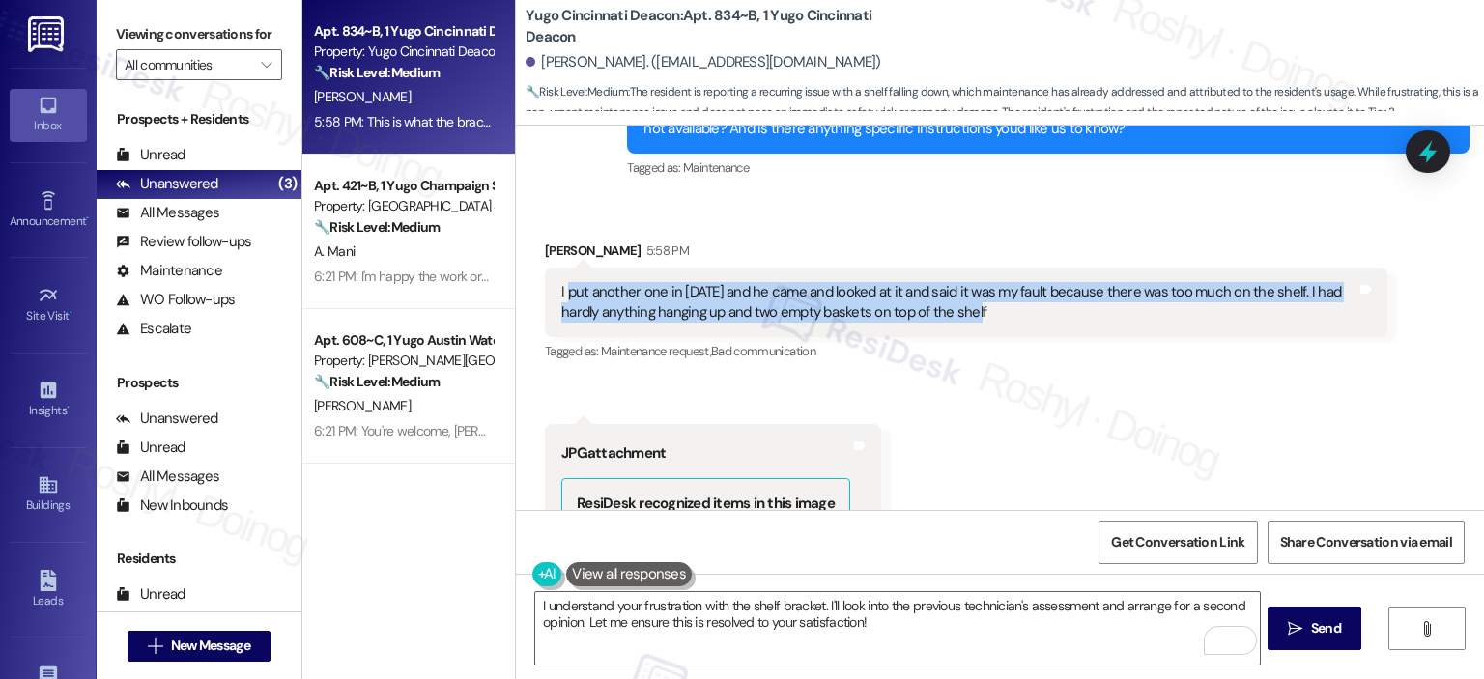
copy div "put another one in [DATE] and he came and looked at it and said it was my fault…"
copy div "I put another one in [DATE] and he came and looked at it and said it was my fau…"
drag, startPoint x: 996, startPoint y: 327, endPoint x: 545, endPoint y: 289, distance: 452.7
click at [545, 289] on div "I put another one in [DATE] and he came and looked at it and said it was my fau…" at bounding box center [966, 303] width 842 height 71
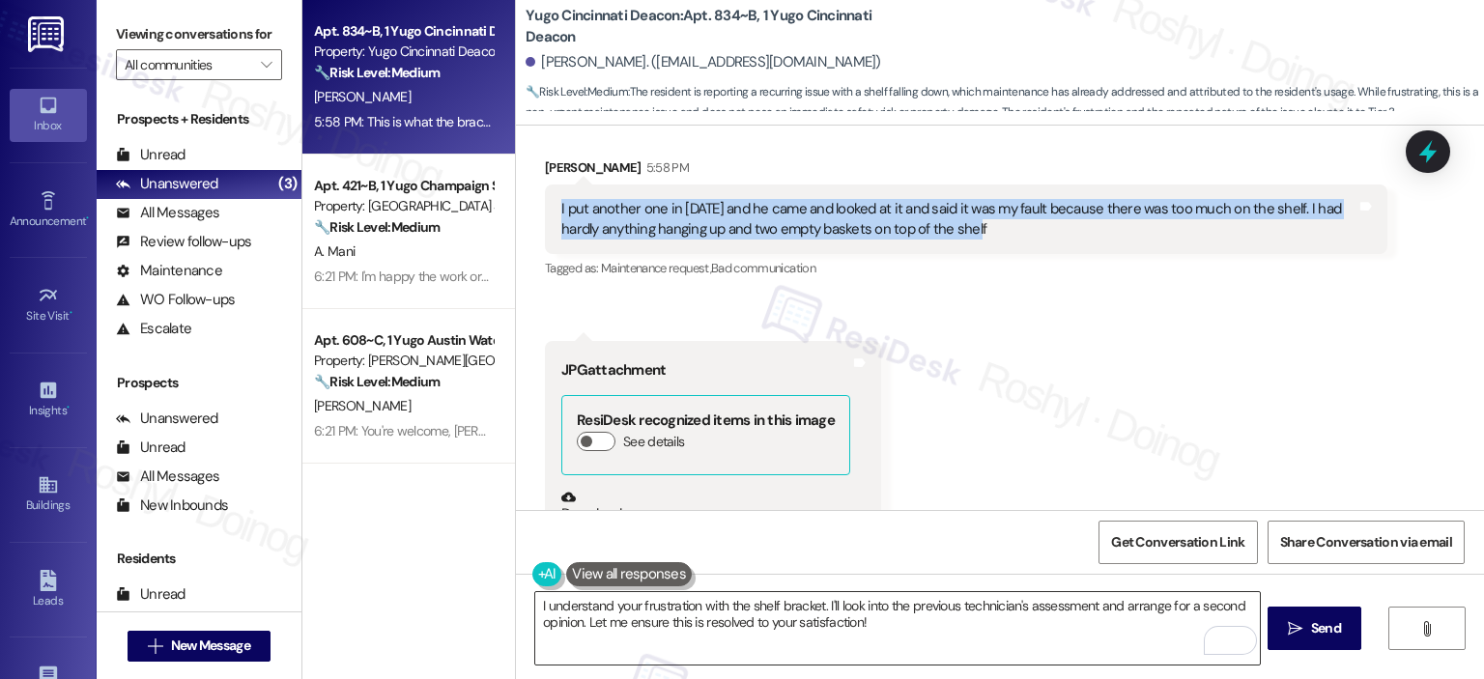
scroll to position [1343, 0]
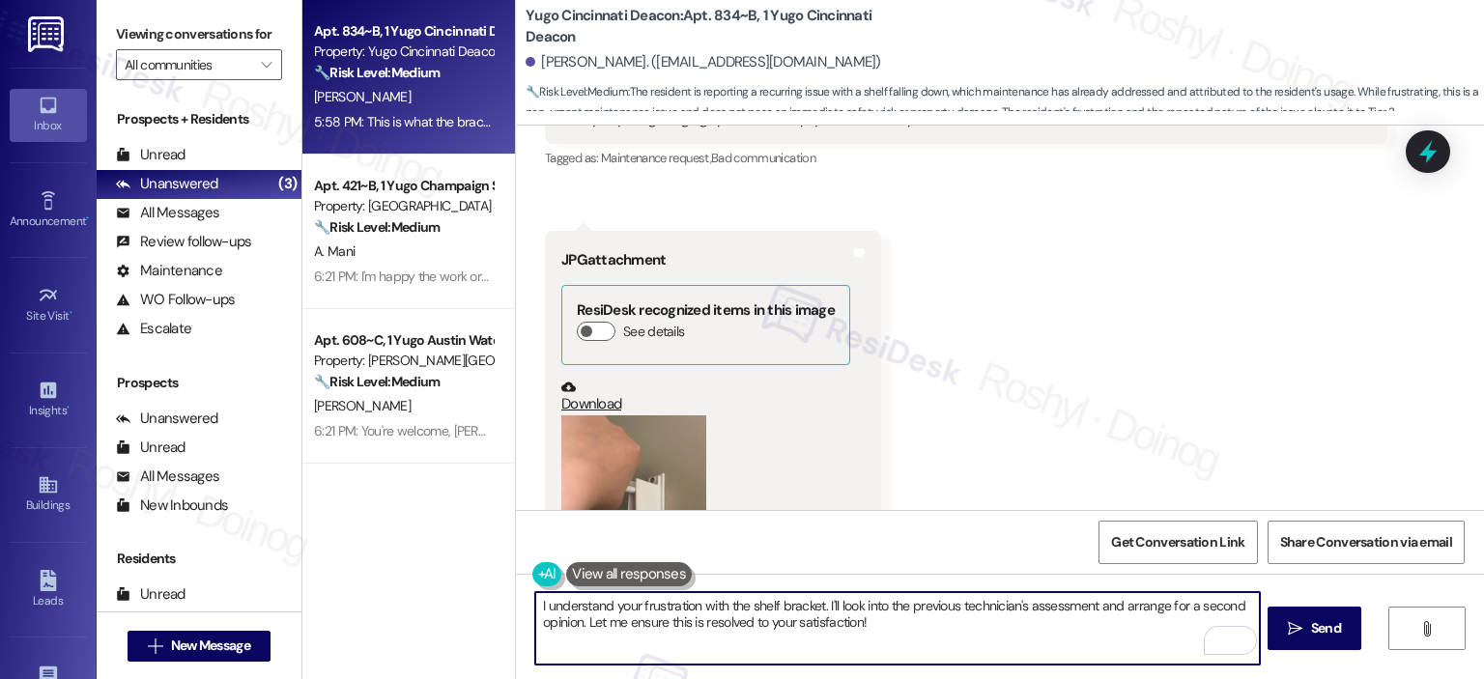
drag, startPoint x: 899, startPoint y: 630, endPoint x: 506, endPoint y: 592, distance: 395.0
click at [516, 592] on div "I understand your frustration with the shelf bracket. I'll look into the previo…" at bounding box center [1000, 646] width 968 height 145
paste textarea "put another one in [DATE] and he came and looked at it and said it was my fault…"
click at [602, 613] on textarea "I put another one in [DATE] and he came and looked at it and said it was my fau…" at bounding box center [897, 628] width 724 height 72
drag, startPoint x: 946, startPoint y: 623, endPoint x: 371, endPoint y: 606, distance: 575.1
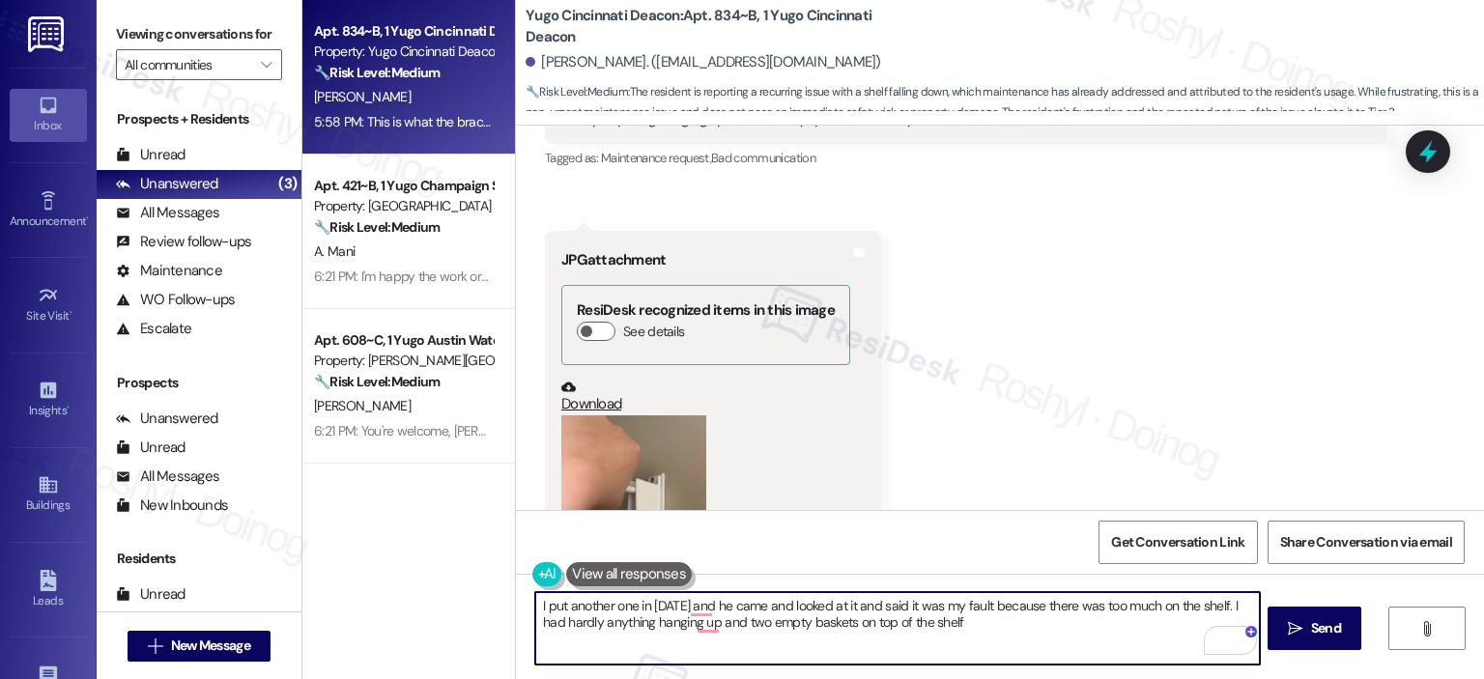
click at [371, 607] on div "Apt. 834~B, 1 Yugo Cincinnati Deacon Property: Yugo Cincinnati Deacon 🔧 Risk Le…" at bounding box center [893, 339] width 1182 height 679
paste textarea "Hi, thank you for sharing this with me. I see your concern about being told the…"
drag, startPoint x: 553, startPoint y: 610, endPoint x: 432, endPoint y: 602, distance: 121.0
click at [432, 602] on div "Apt. 834~B, 1 Yugo Cincinnati Deacon Property: Yugo Cincinnati Deacon 🔧 Risk Le…" at bounding box center [893, 339] width 1182 height 679
click at [755, 604] on textarea "Thank you for sharing this with me. I see your concern about being told the she…" at bounding box center [897, 628] width 724 height 72
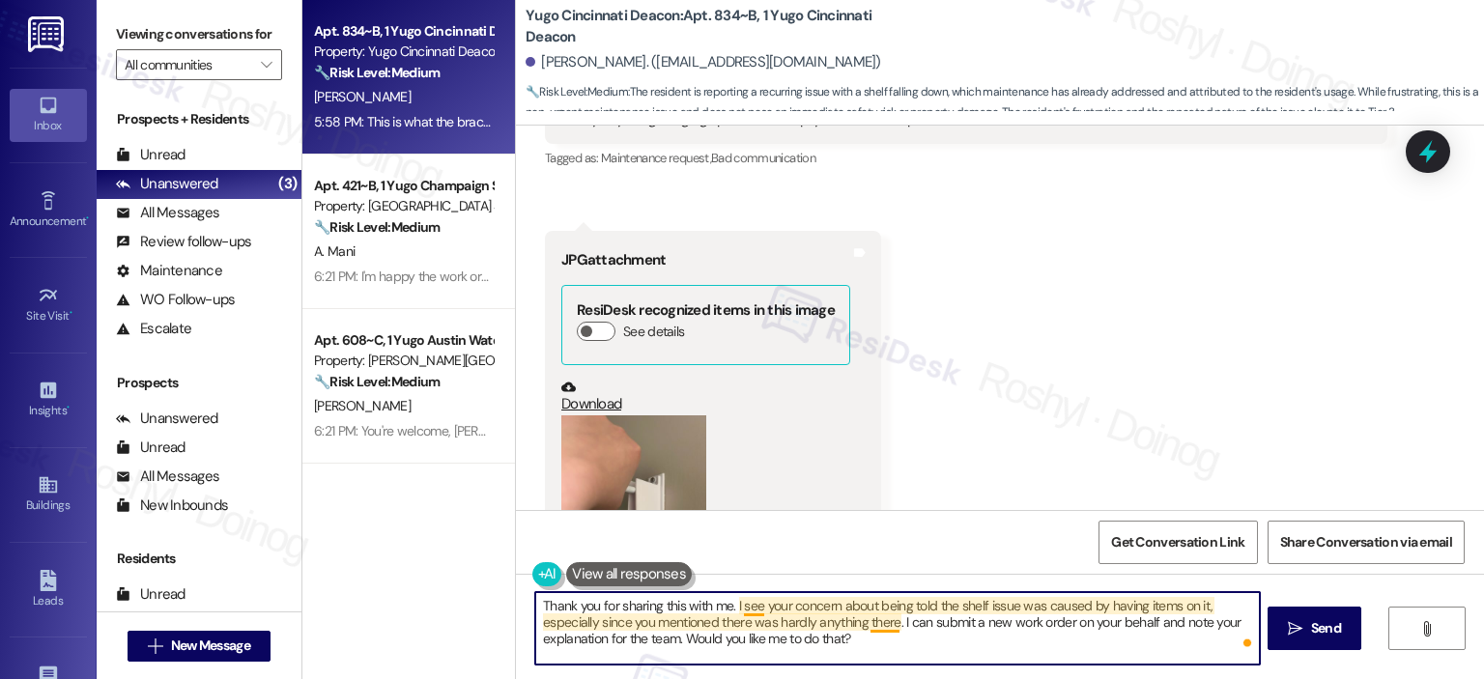
click at [869, 623] on textarea "Thank you for sharing this with me. I see your concern about being told the she…" at bounding box center [897, 628] width 724 height 72
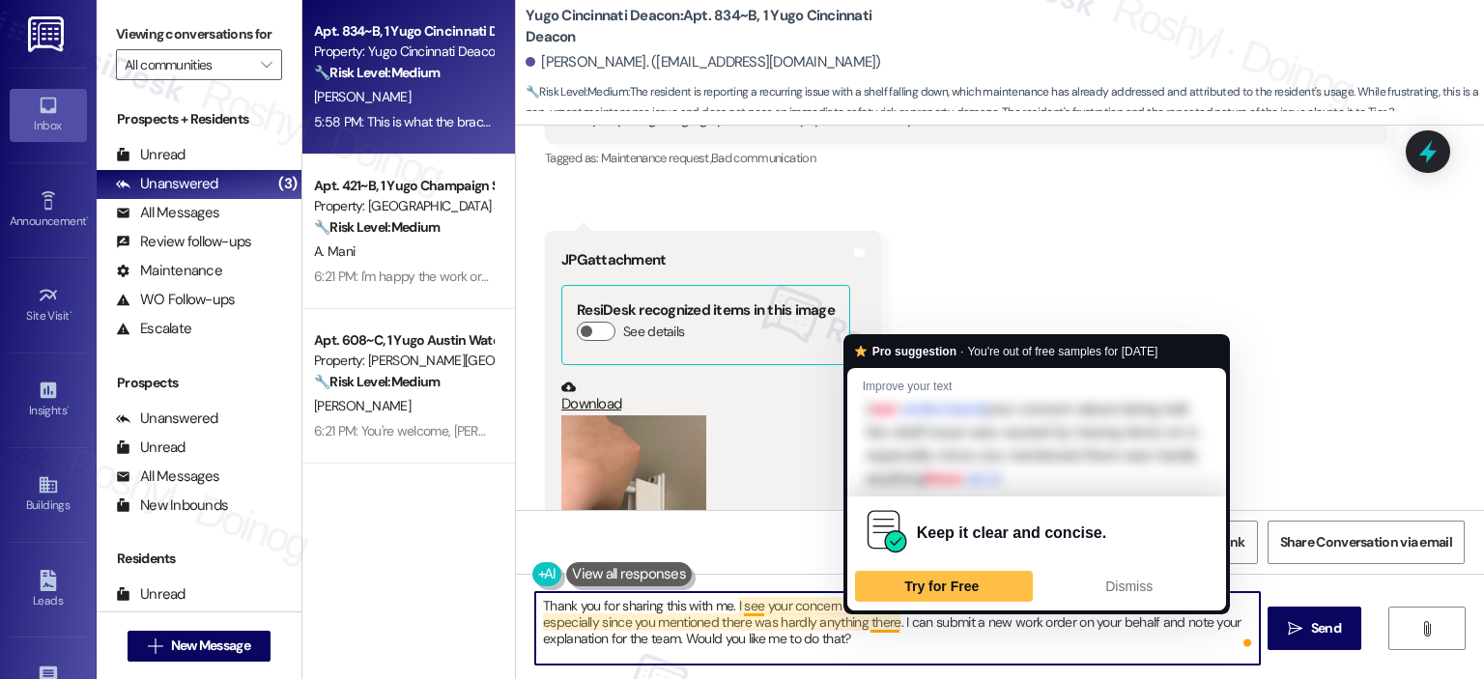
drag, startPoint x: 974, startPoint y: 641, endPoint x: 932, endPoint y: 642, distance: 41.6
click at [972, 642] on textarea "Thank you for sharing this with me. I see your concern about being told the she…" at bounding box center [897, 628] width 724 height 72
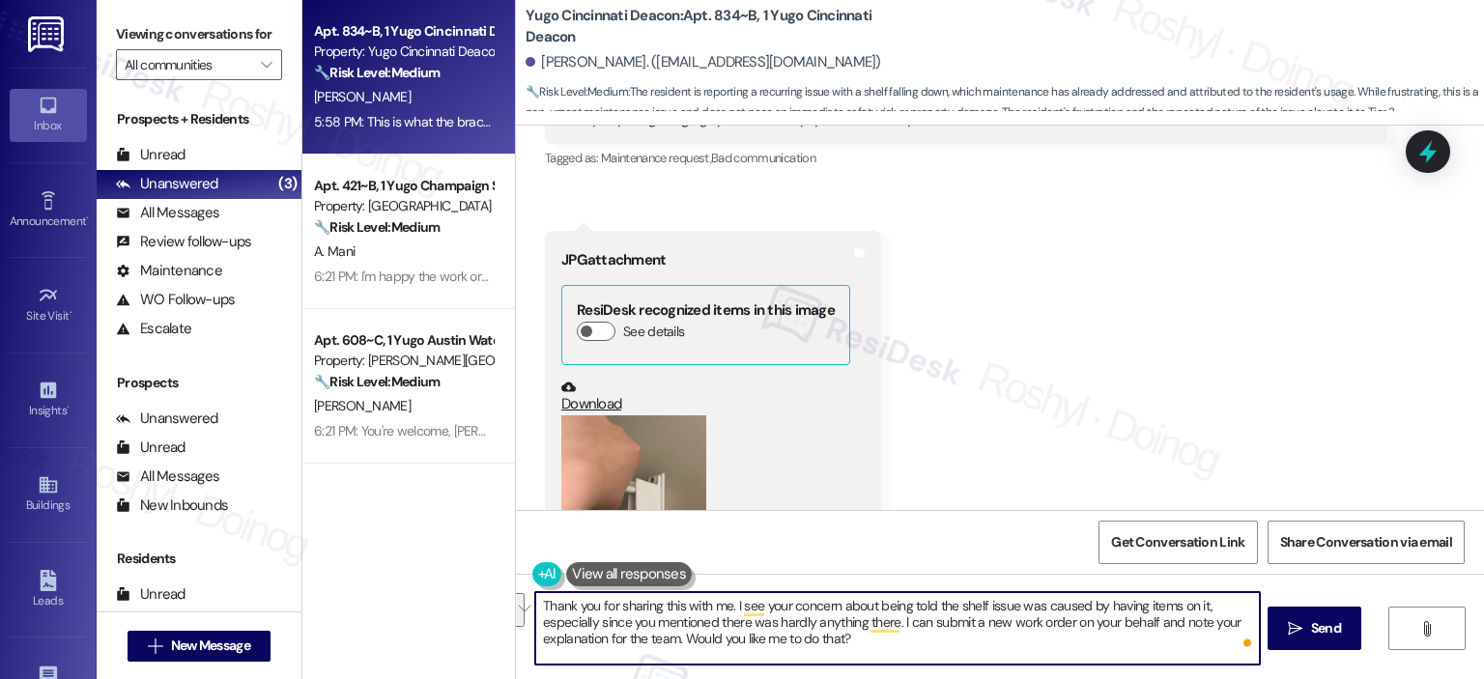
drag, startPoint x: 893, startPoint y: 625, endPoint x: 696, endPoint y: 605, distance: 198.1
click at [696, 605] on textarea "Thank you for sharing this with me. I see your concern about being told the she…" at bounding box center [897, 628] width 724 height 72
click at [724, 609] on textarea "Thank you for sharing this with me. I see your concern about being told the she…" at bounding box center [897, 628] width 724 height 72
drag, startPoint x: 893, startPoint y: 632, endPoint x: 727, endPoint y: 613, distance: 166.2
click at [727, 613] on textarea "Thank you for sharing this with me. I see your concern about being told the she…" at bounding box center [897, 628] width 724 height 72
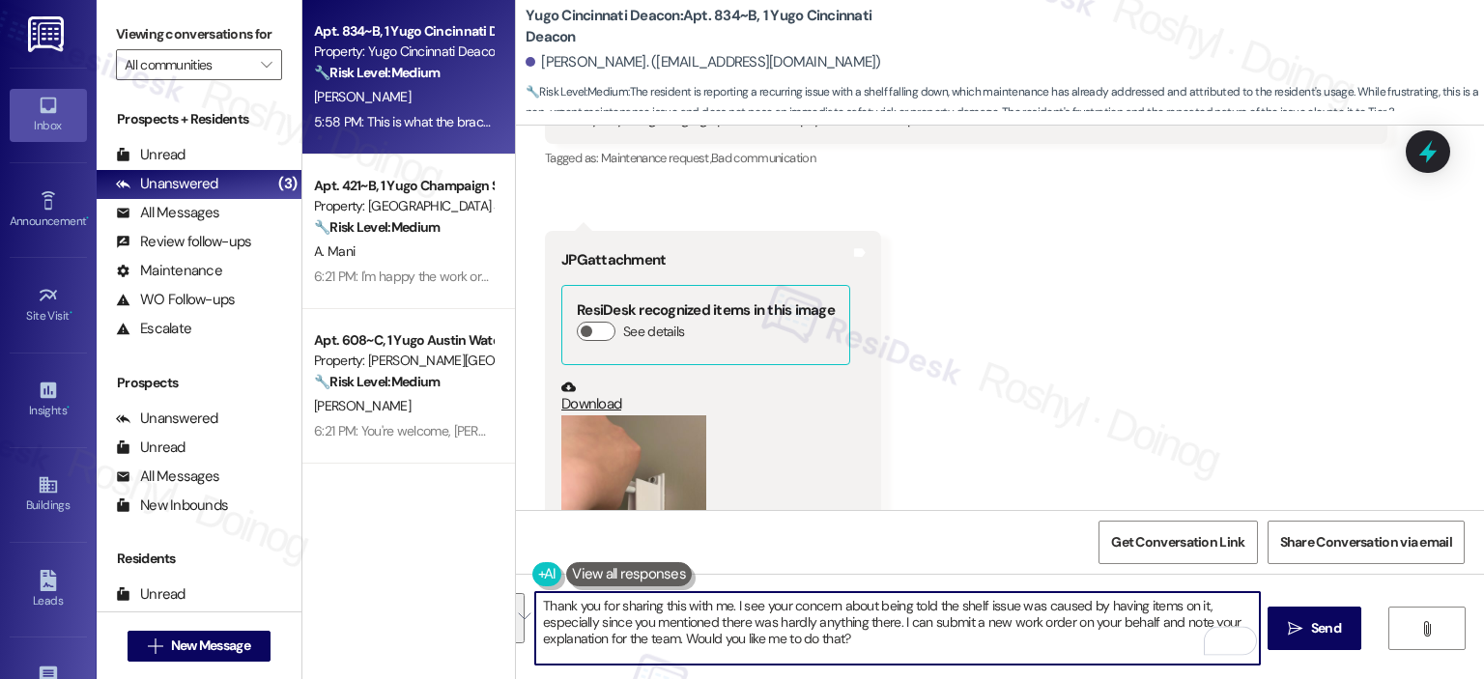
click at [866, 618] on textarea "Thank you for sharing this with me. I see your concern about being told the she…" at bounding box center [897, 628] width 724 height 72
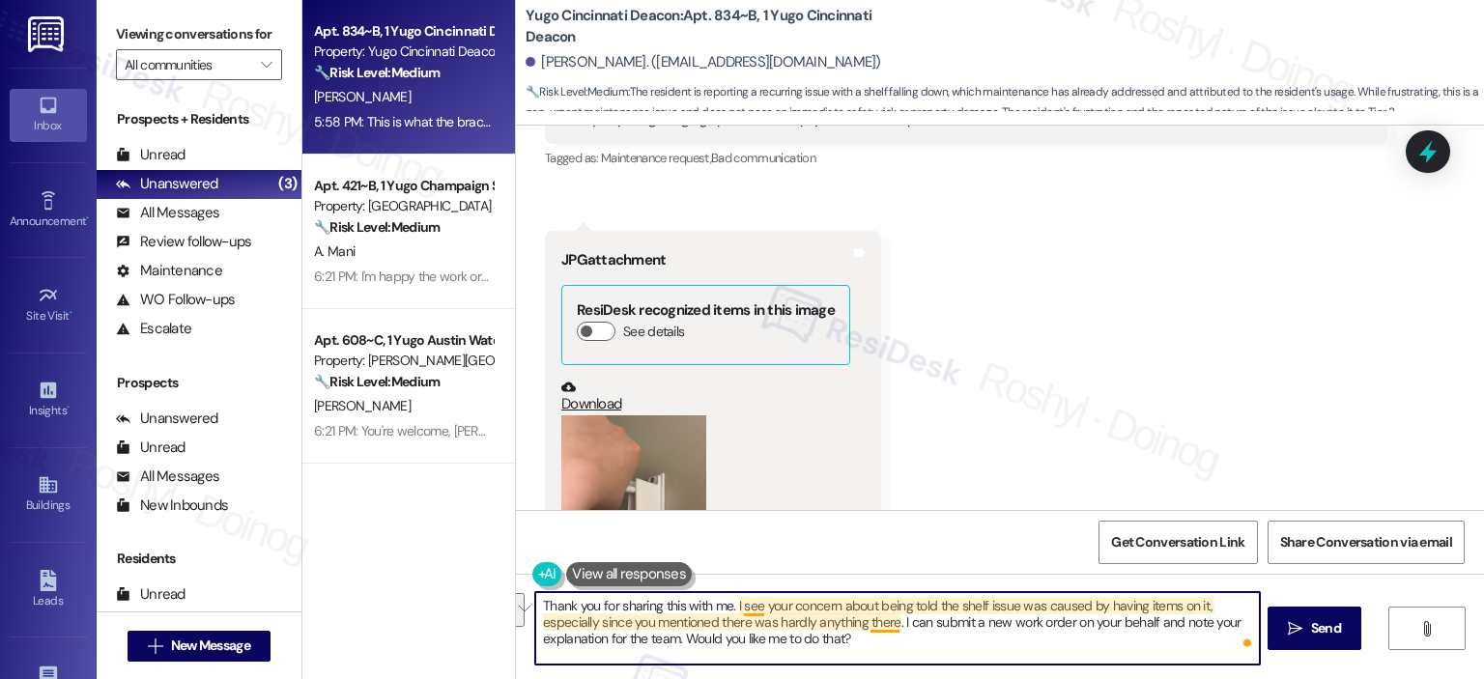
drag, startPoint x: 890, startPoint y: 626, endPoint x: 723, endPoint y: 613, distance: 167.6
click at [723, 613] on textarea "Thank you for sharing this with me. I see your concern about being told the she…" at bounding box center [897, 628] width 724 height 72
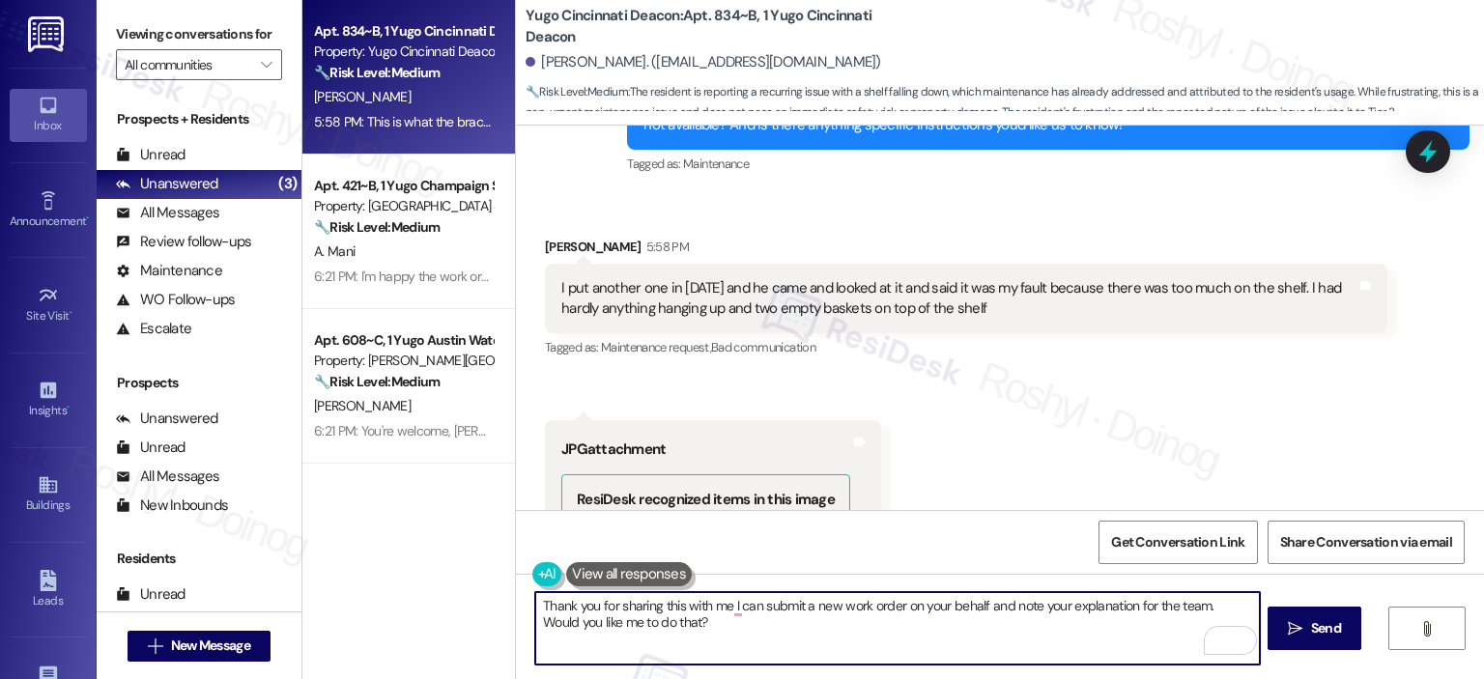
scroll to position [1150, 0]
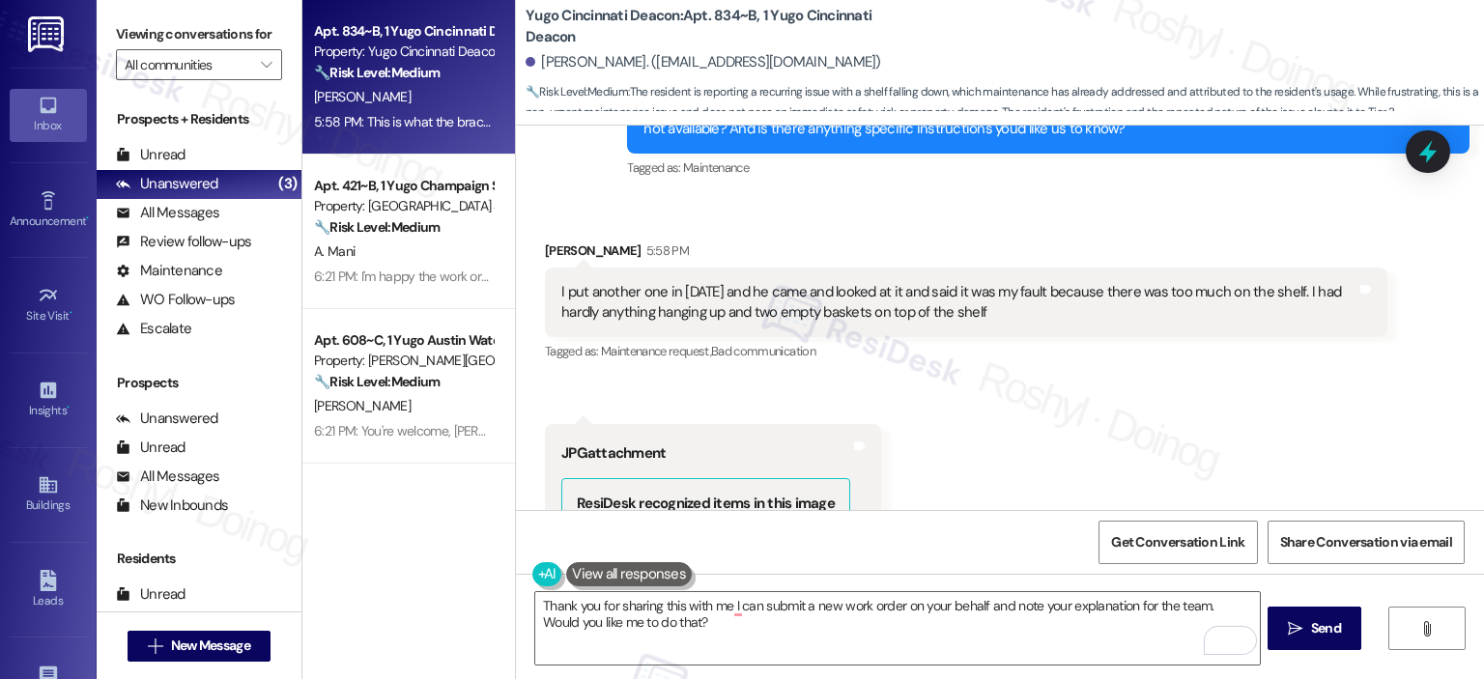
click at [609, 292] on div "I put another one in [DATE] and he came and looked at it and said it was my fau…" at bounding box center [958, 303] width 795 height 42
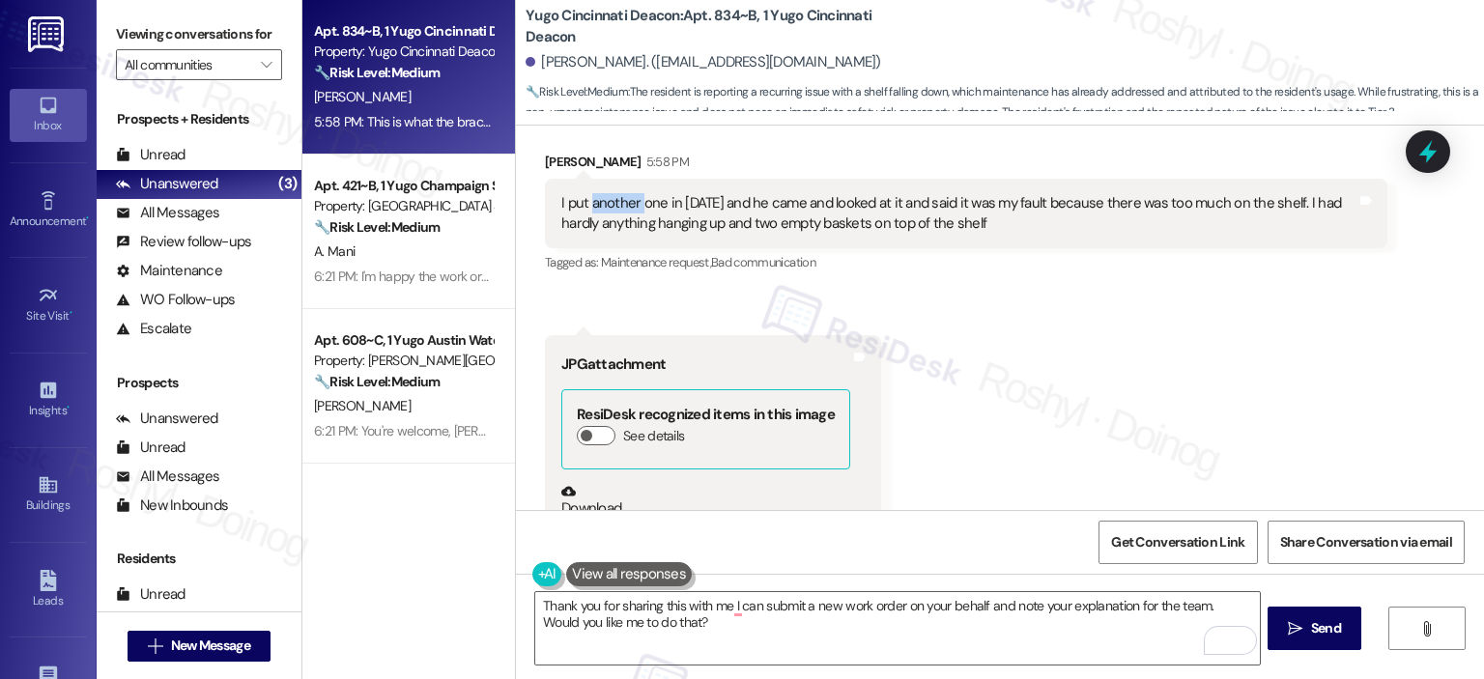
scroll to position [1343, 0]
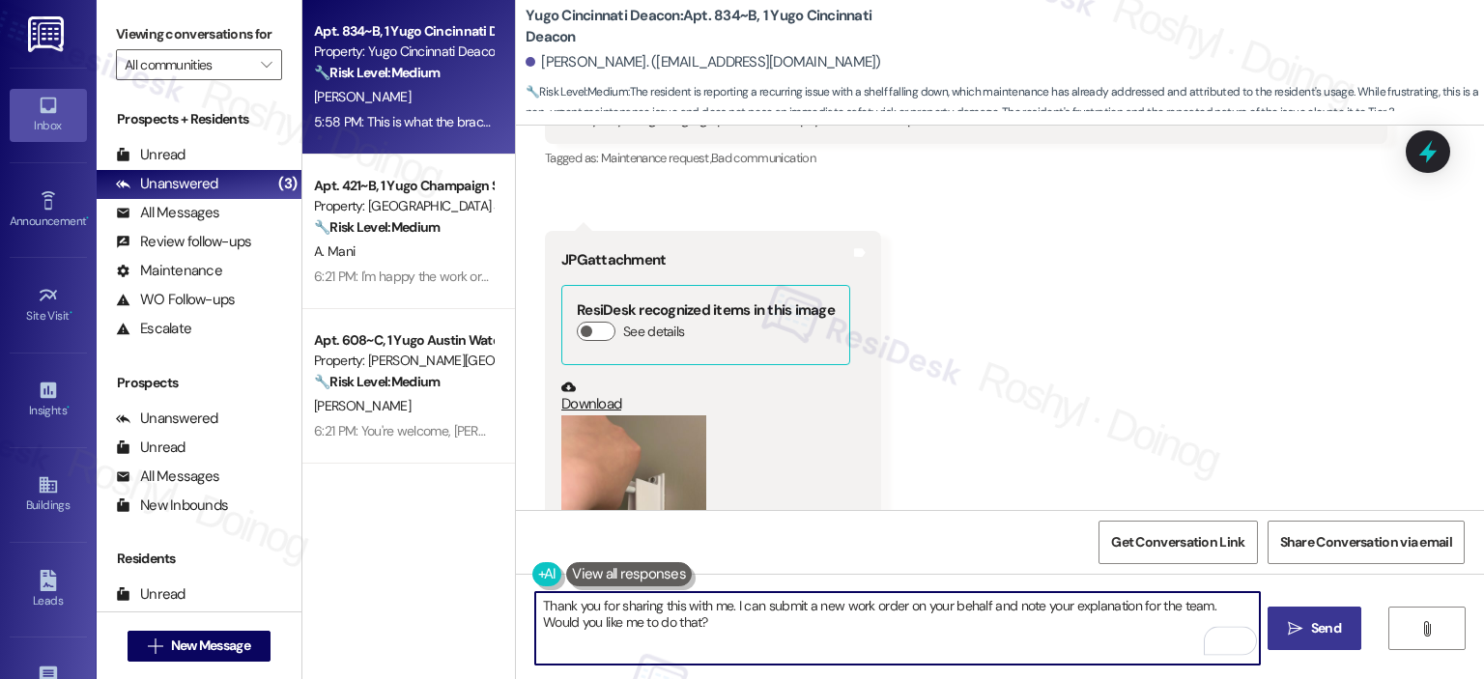
type textarea "Thank you for sharing this with me. I can submit a new work order on your behal…"
click at [1316, 636] on span "Send" at bounding box center [1326, 628] width 30 height 20
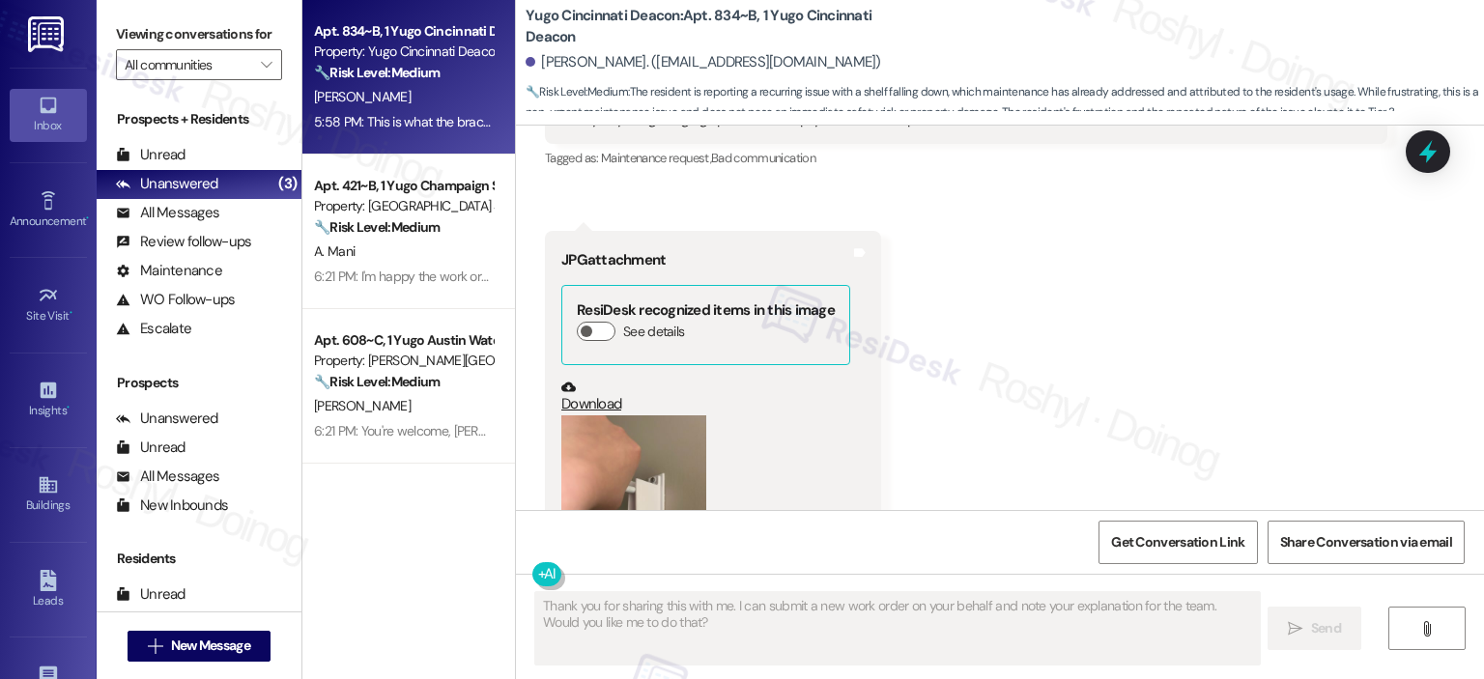
scroll to position [1567, 0]
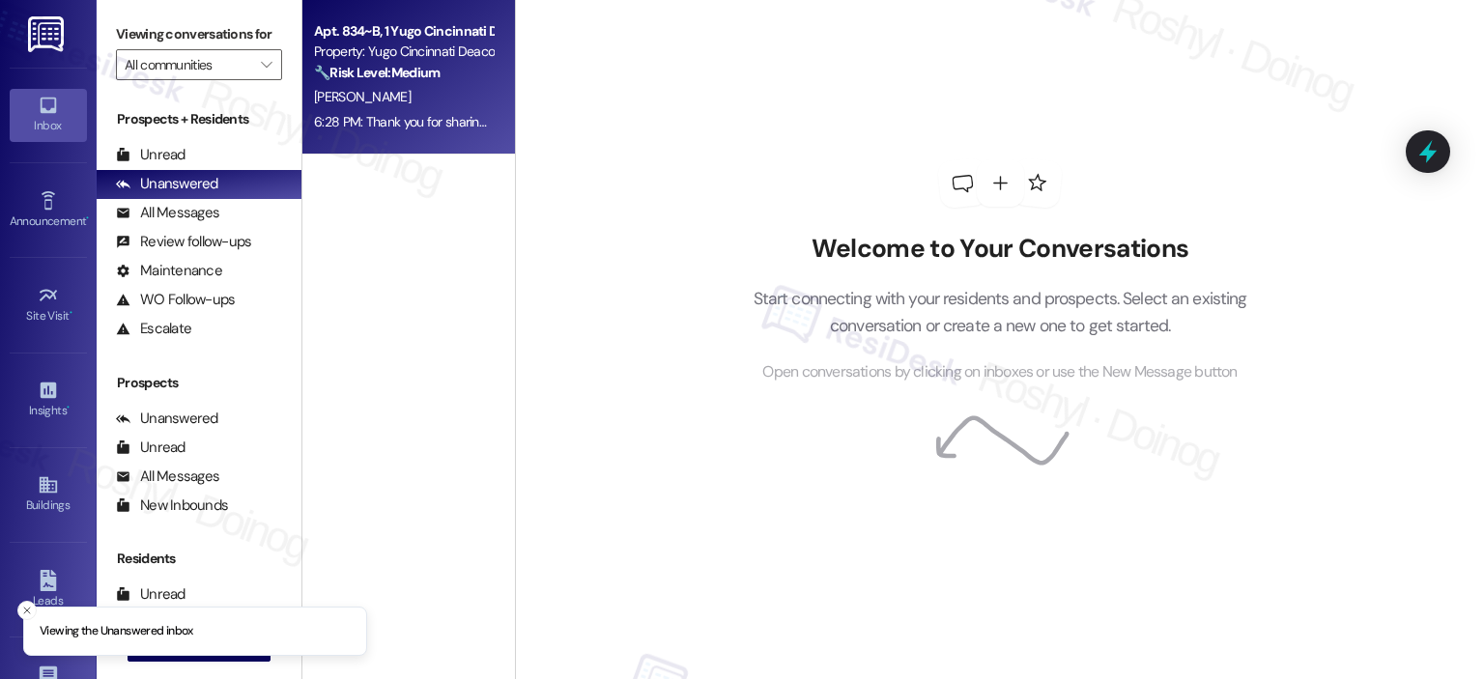
click at [425, 146] on div "Apt. 834~B, 1 Yugo Cincinnati Deacon Property: Yugo Cincinnati Deacon 🔧 Risk Le…" at bounding box center [408, 77] width 213 height 155
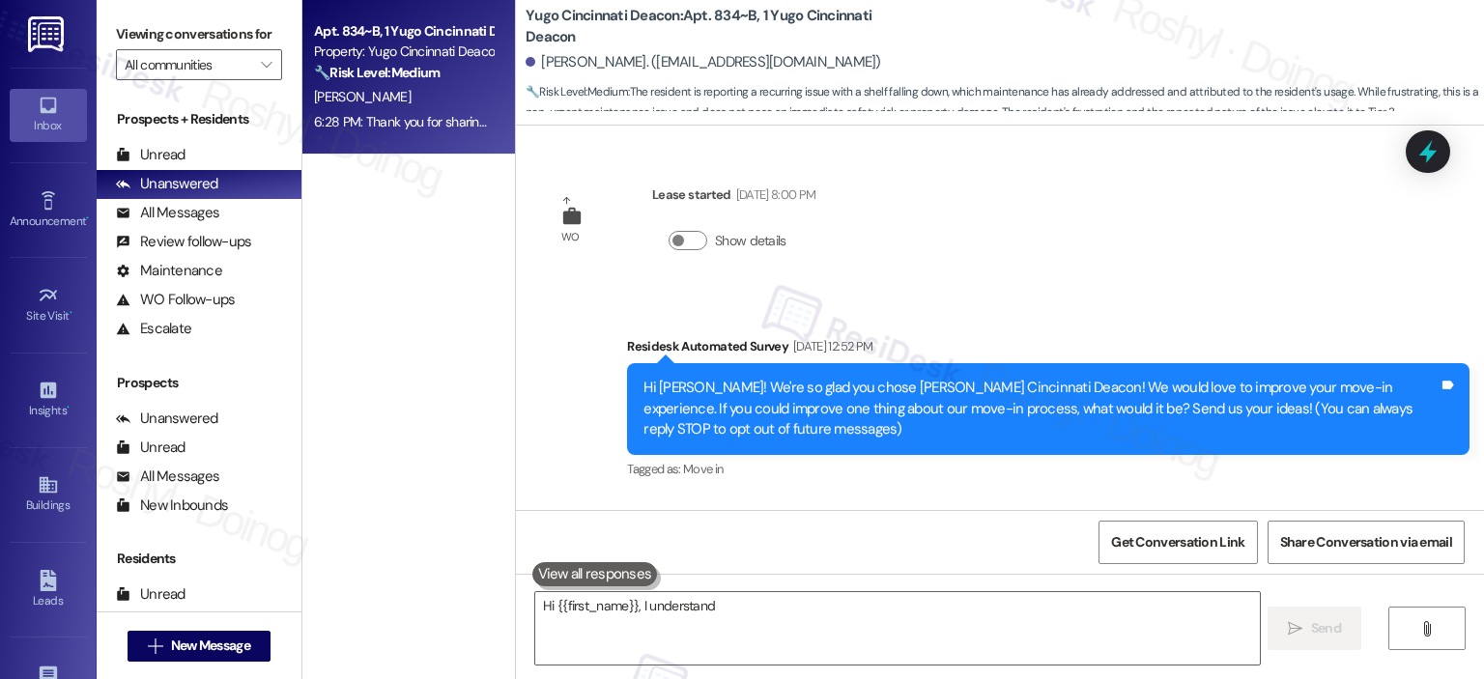
scroll to position [1816, 0]
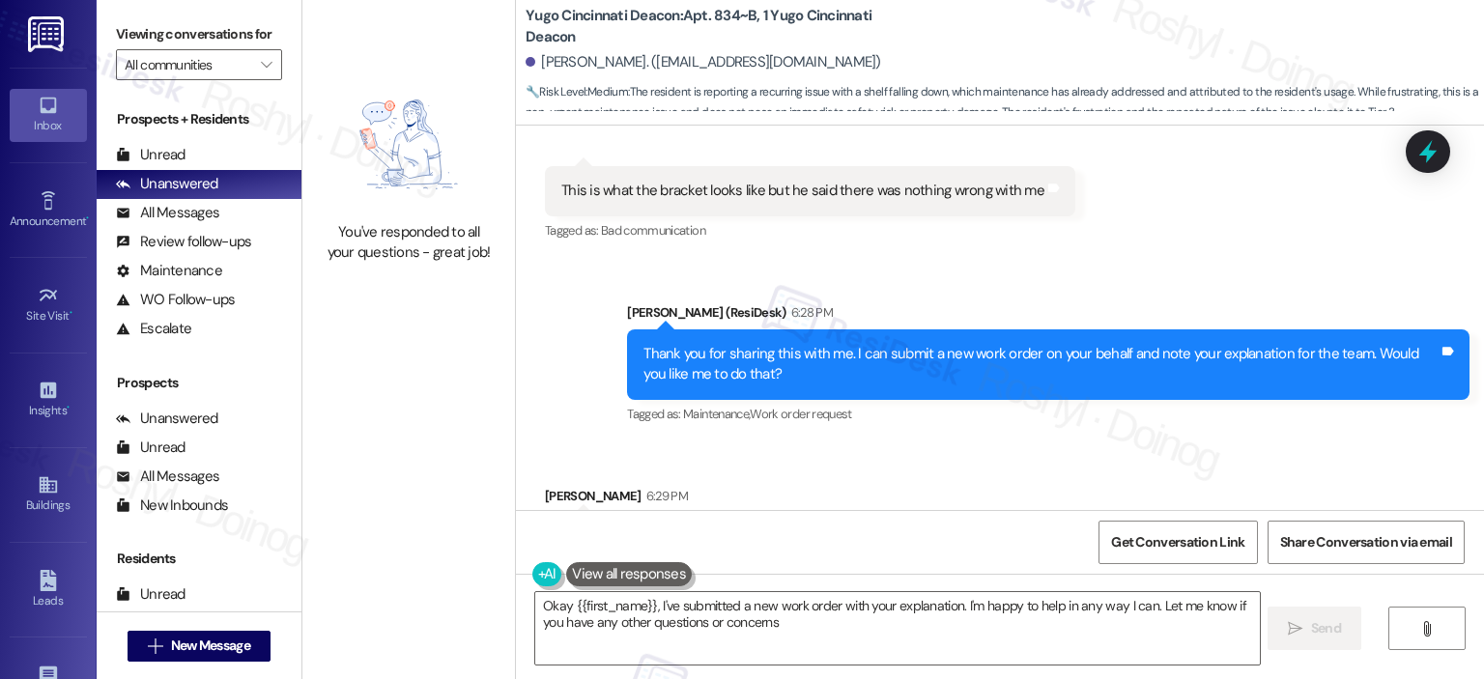
type textarea "Okay {{first_name}}, I've submitted a new work order with your explanation. I'm…"
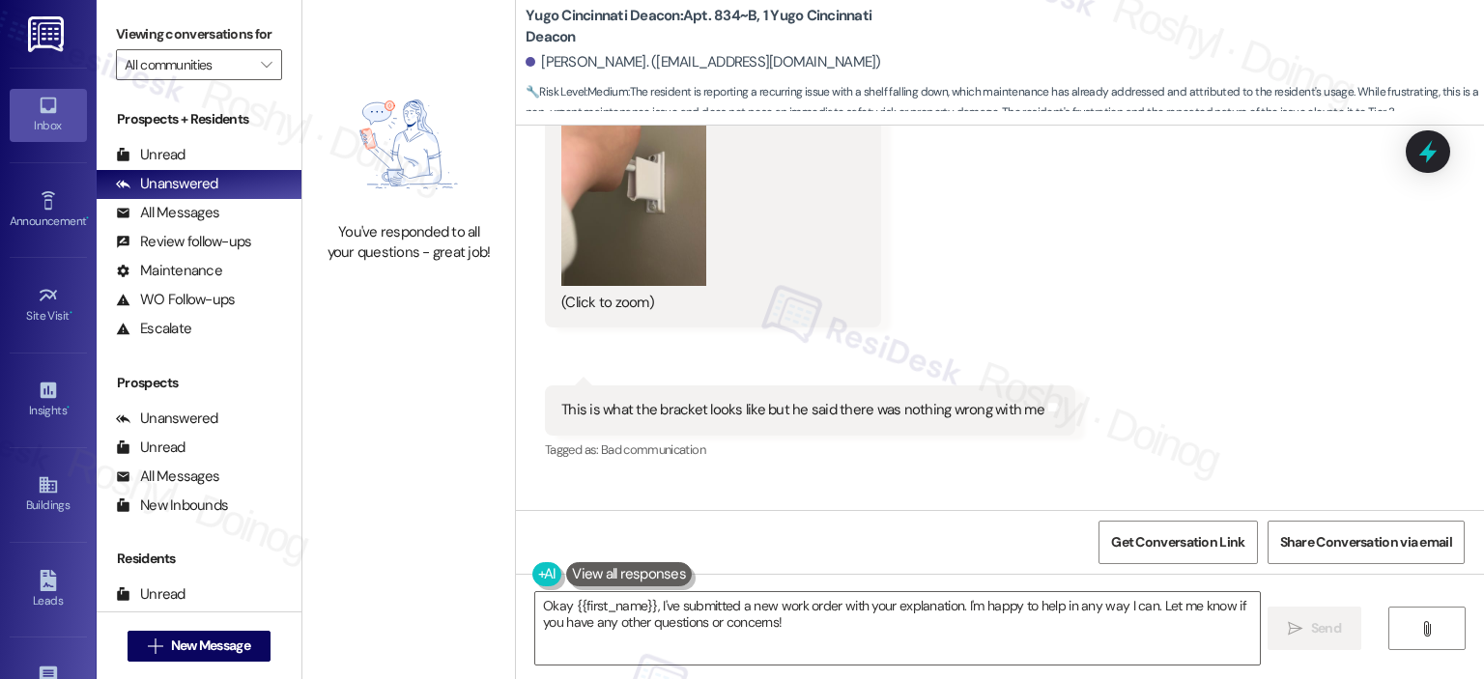
scroll to position [1661, 0]
click at [652, 414] on div "This is what the bracket looks like but he said there was nothing wrong with me" at bounding box center [802, 414] width 483 height 20
copy div "bracket"
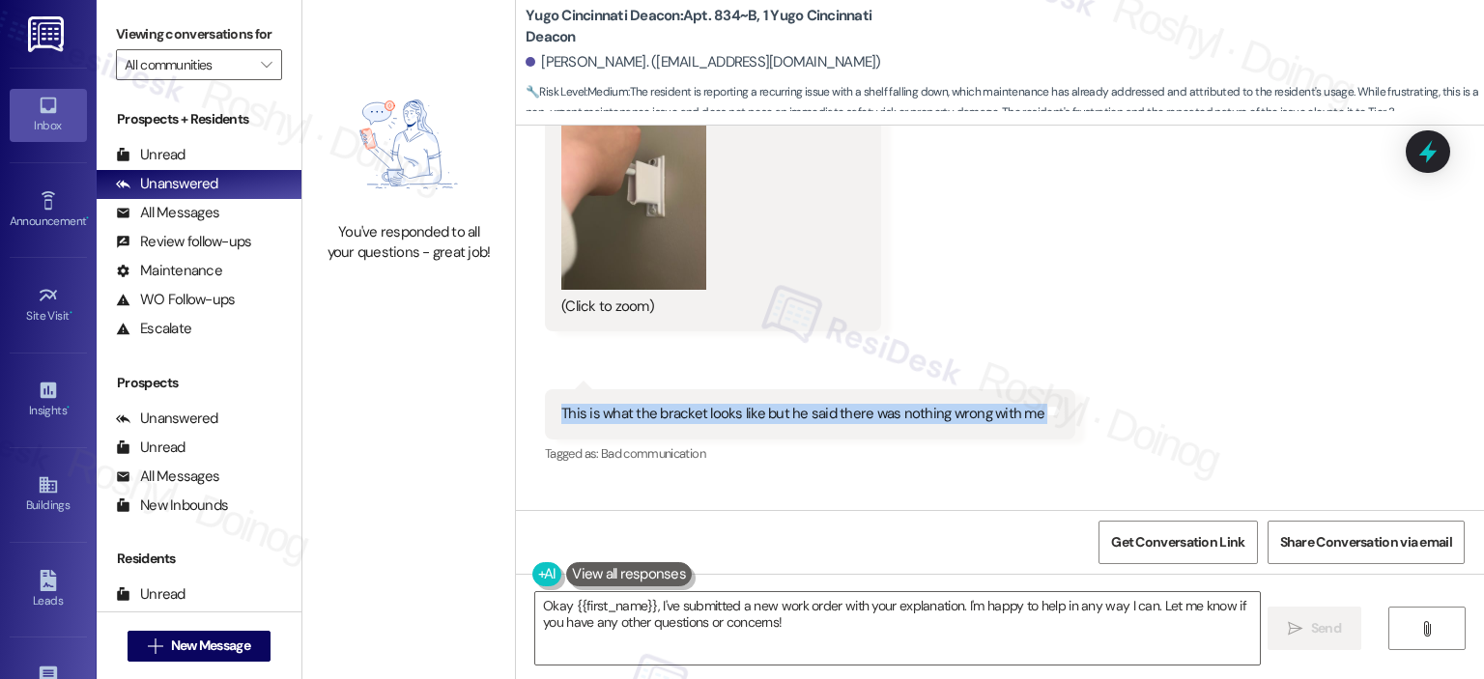
copy div "This is what the bracket looks like but he said there was nothing wrong with me…"
click at [652, 414] on div "This is what the bracket looks like but he said there was nothing wrong with me" at bounding box center [802, 414] width 483 height 20
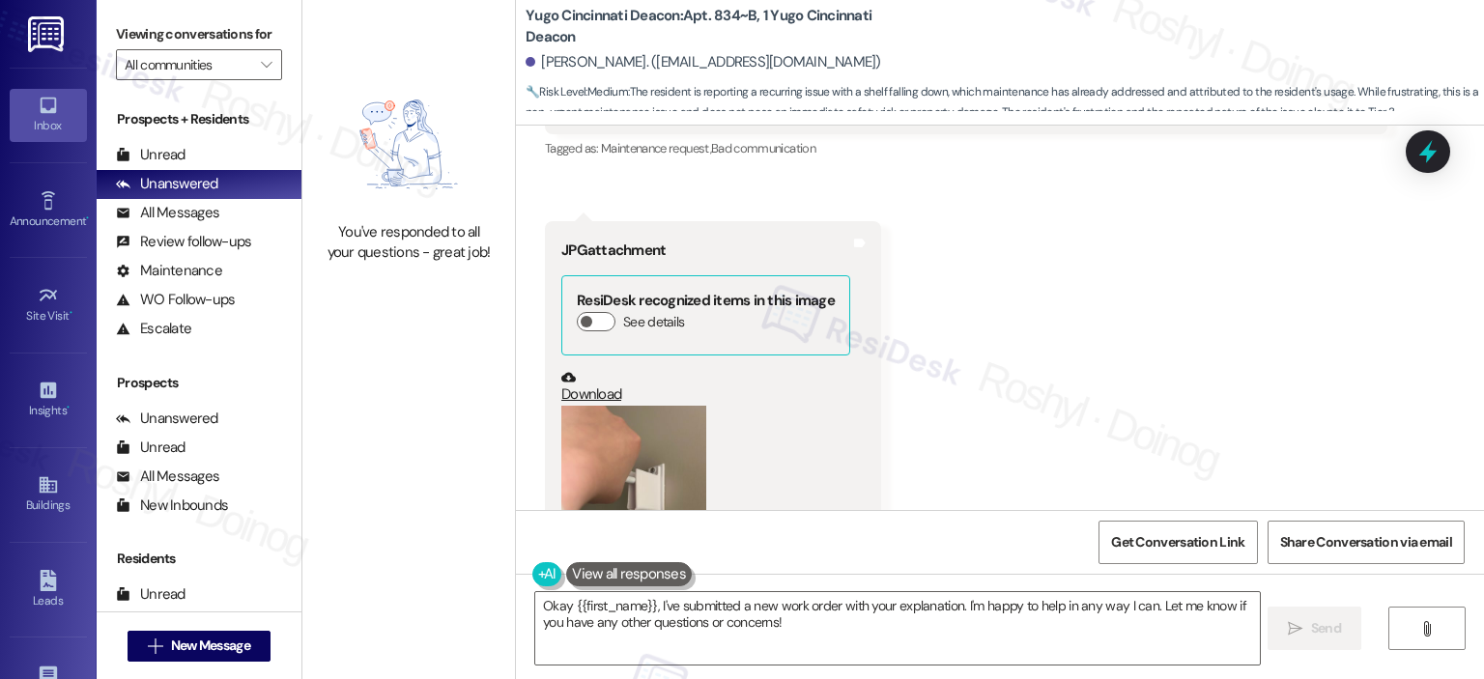
scroll to position [1178, 0]
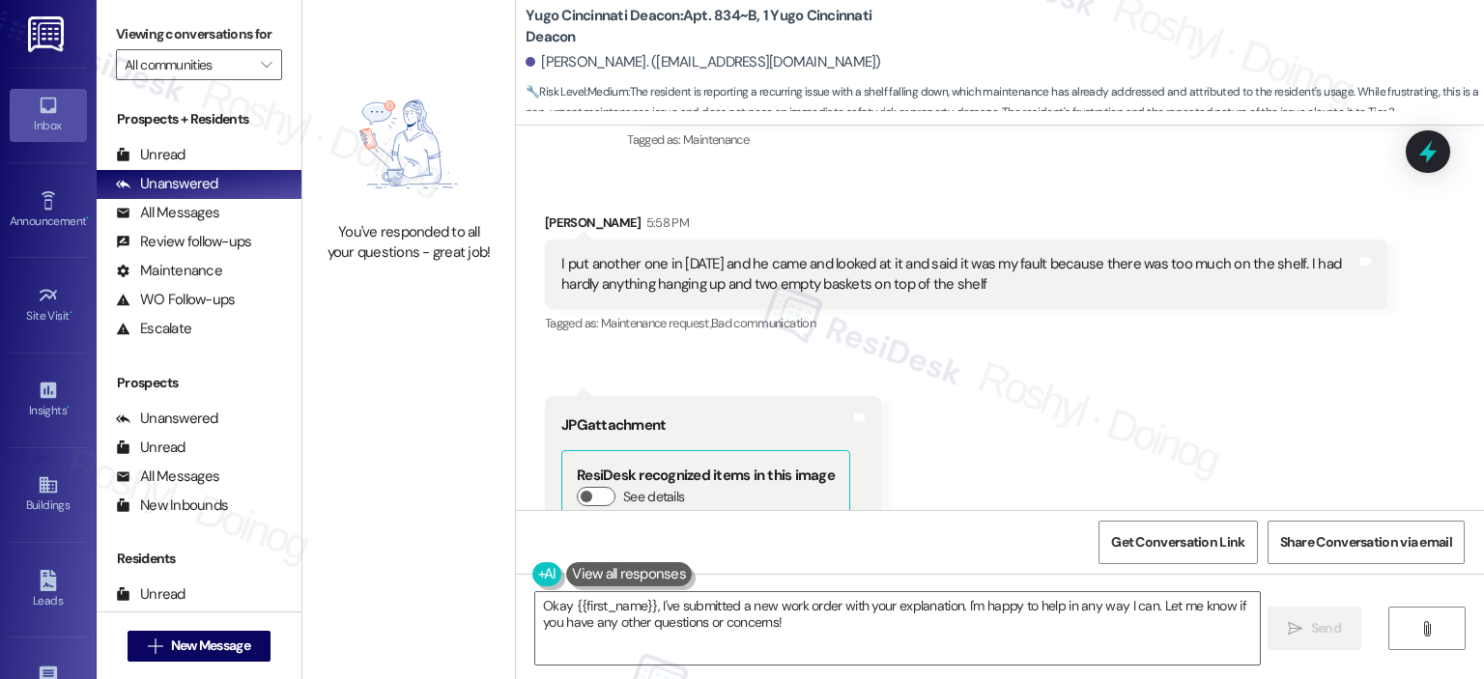
click at [641, 264] on div "I put another one in [DATE] and he came and looked at it and said it was my fau…" at bounding box center [958, 275] width 795 height 42
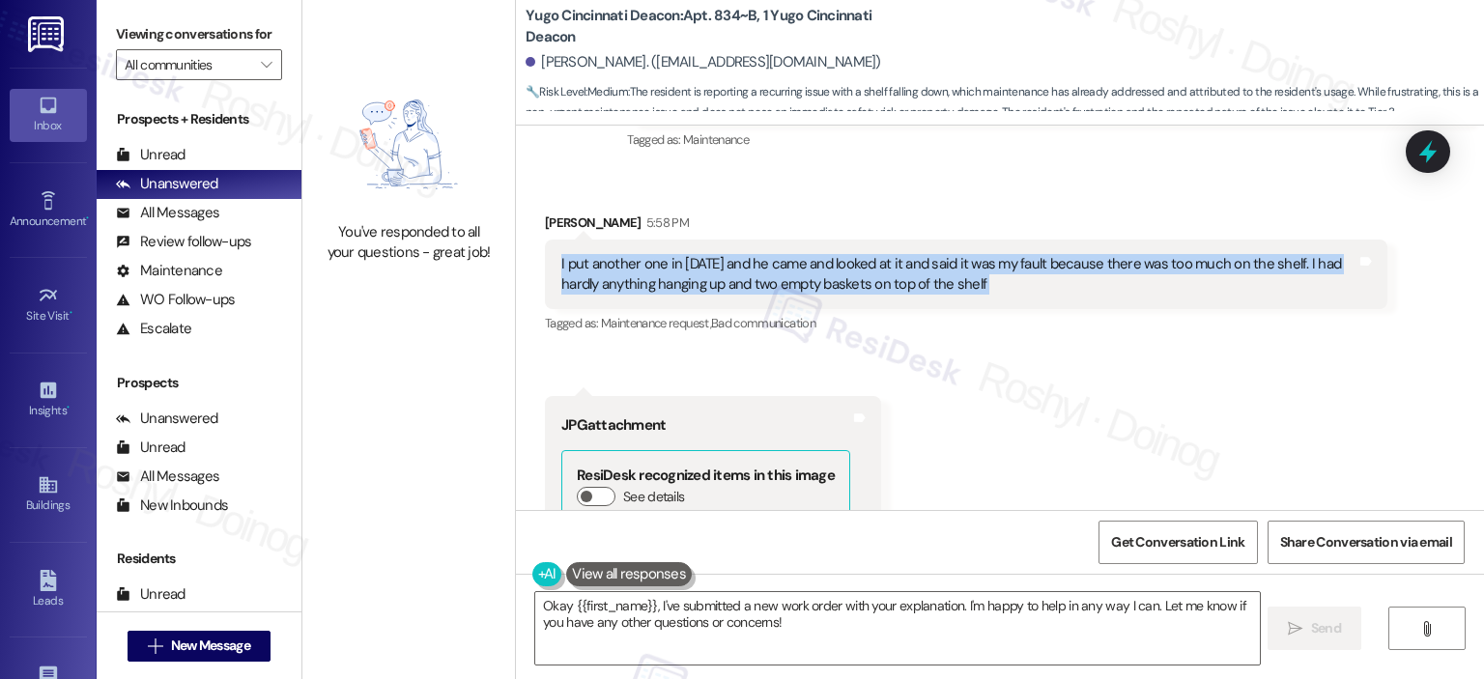
click at [641, 264] on div "I put another one in [DATE] and he came and looked at it and said it was my fau…" at bounding box center [958, 275] width 795 height 42
copy div "I put another one in [DATE] and he came and looked at it and said it was my fau…"
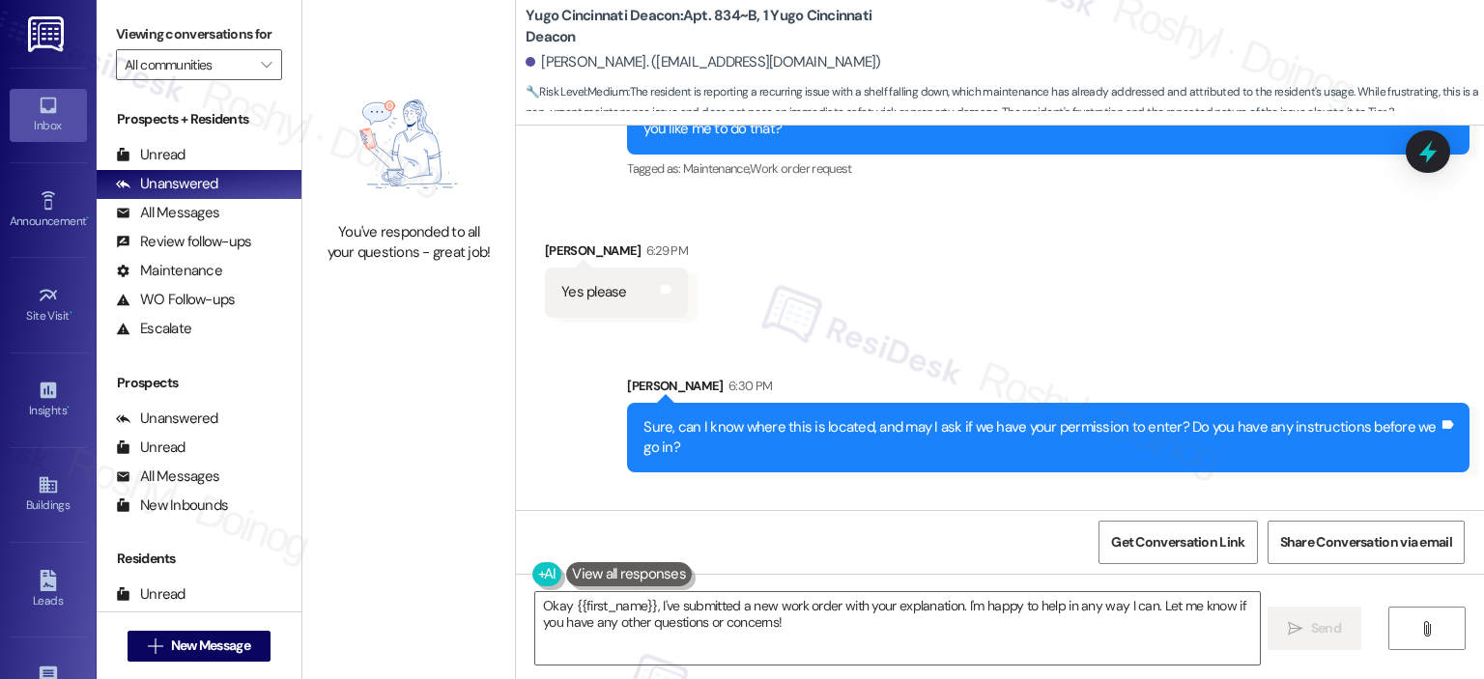
scroll to position [2241, 0]
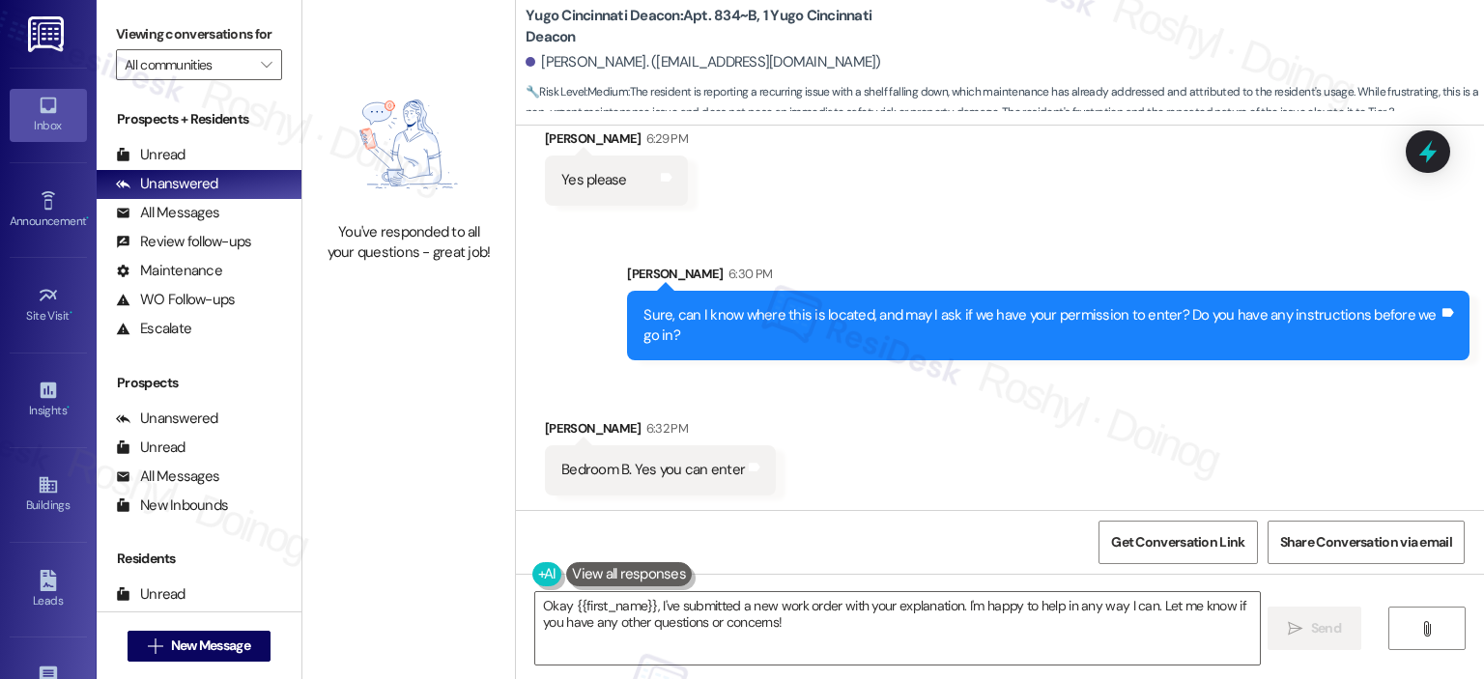
click at [956, 400] on div "Received via SMS [PERSON_NAME] 6:32 PM Bedroom B. Yes you can enter Tags and no…" at bounding box center [1000, 442] width 968 height 134
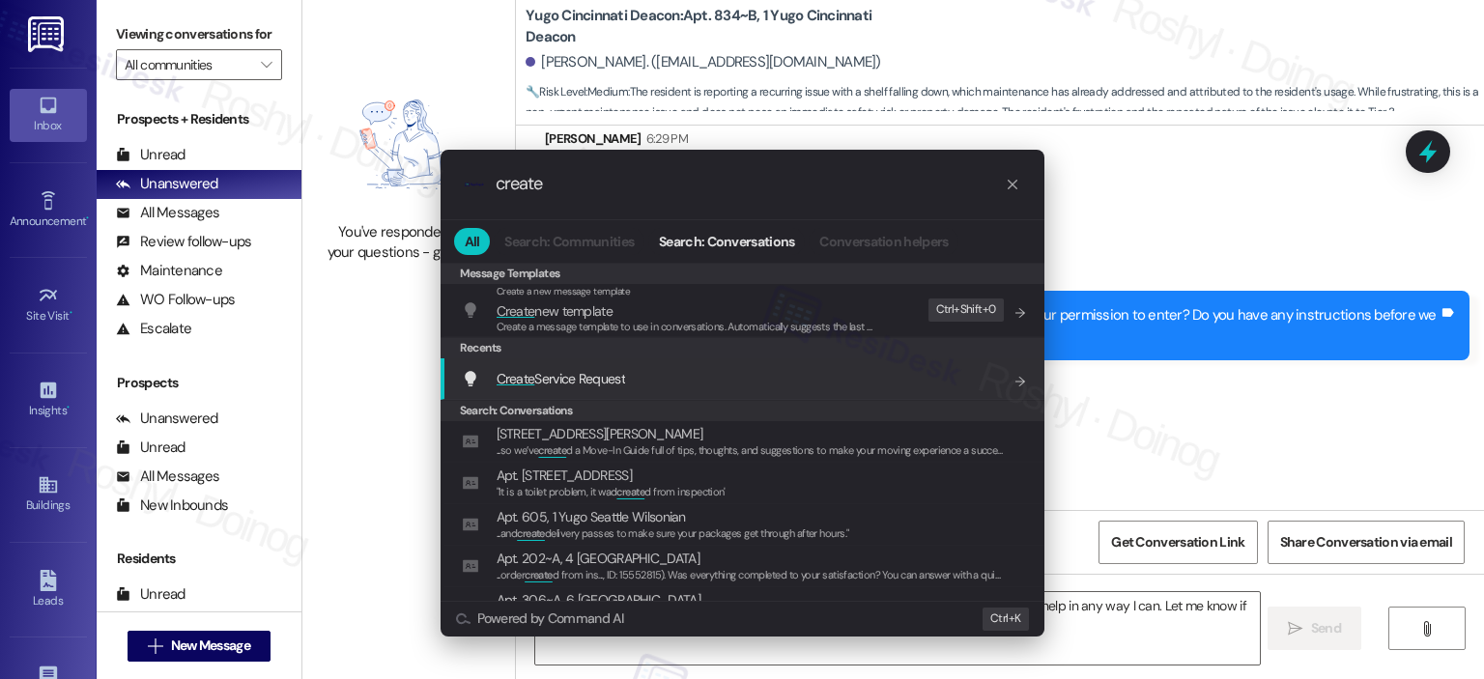
type input "create"
click at [632, 396] on div "Create Service Request Add shortcut" at bounding box center [743, 379] width 604 height 42
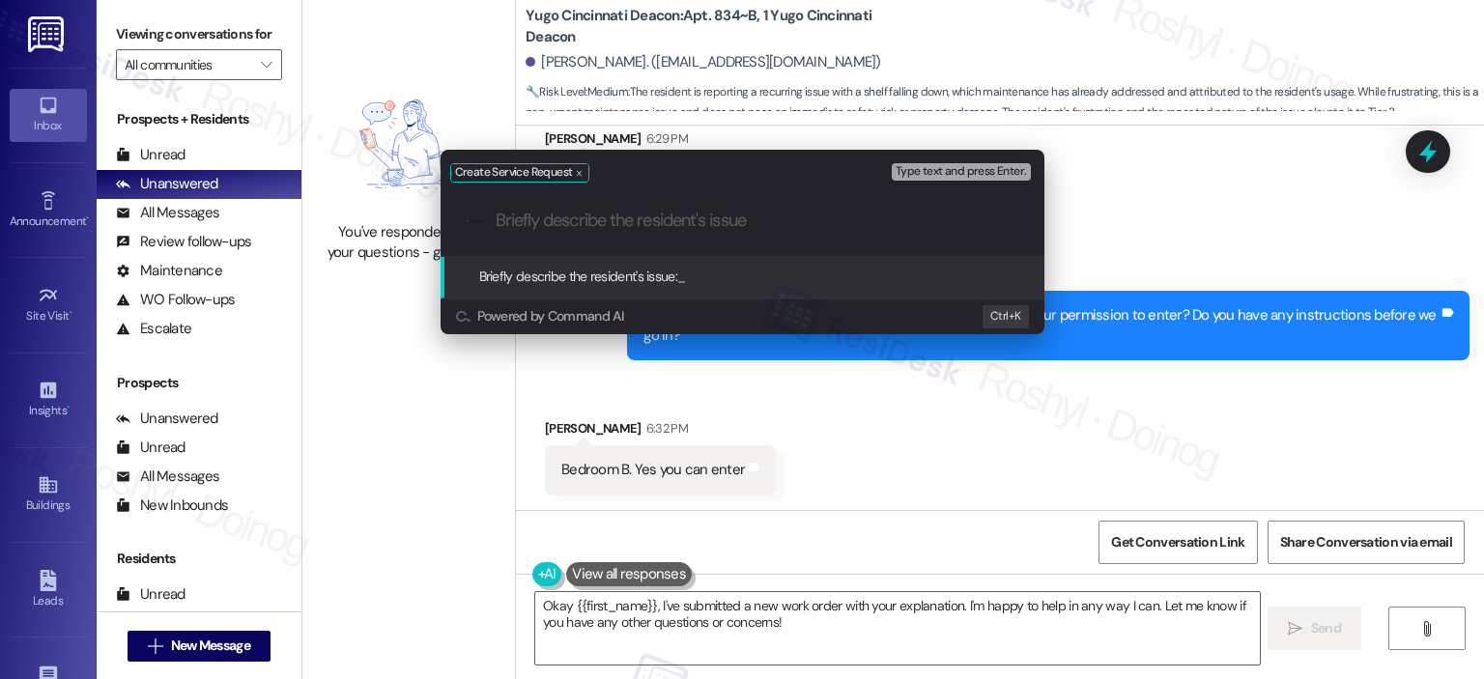
paste input "Closet shelf repeatedly falls from bracket under minimal weight."
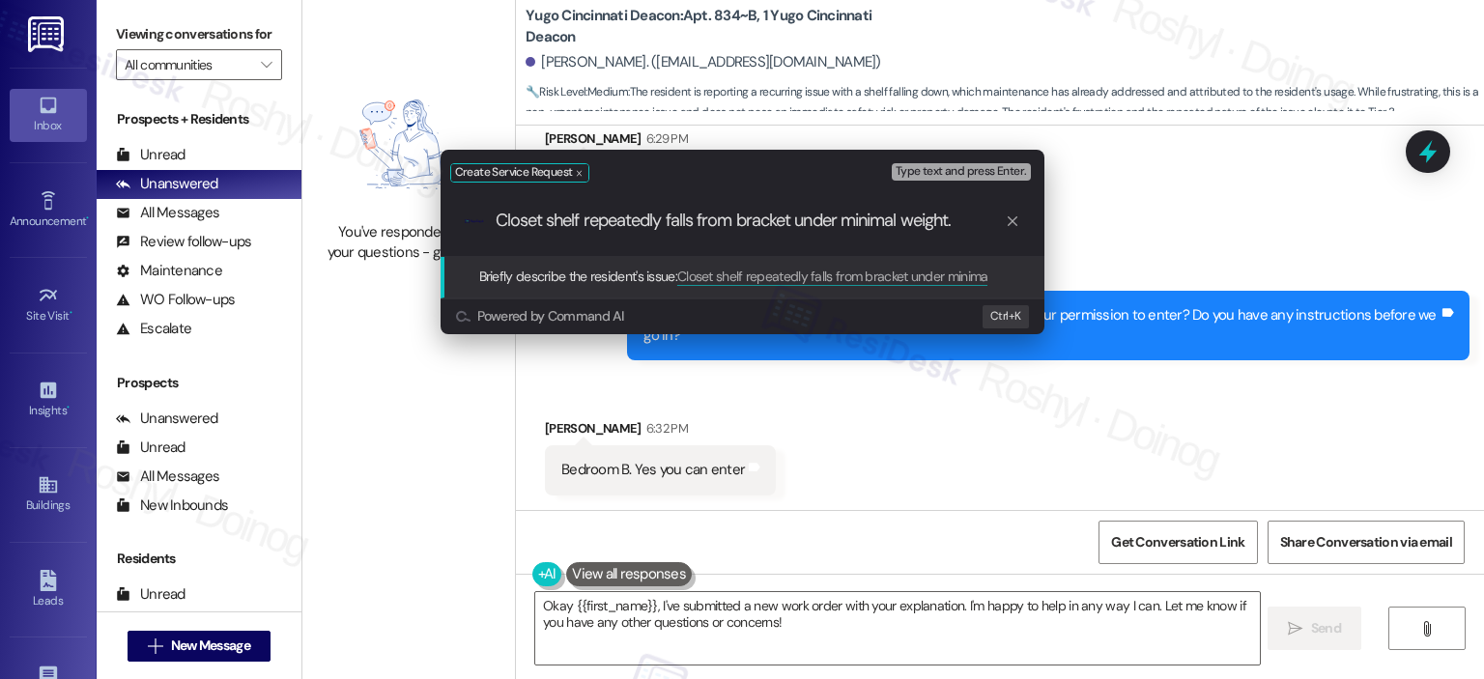
type input "Closet shelf repeatedly falls from bracket under minimal weight"
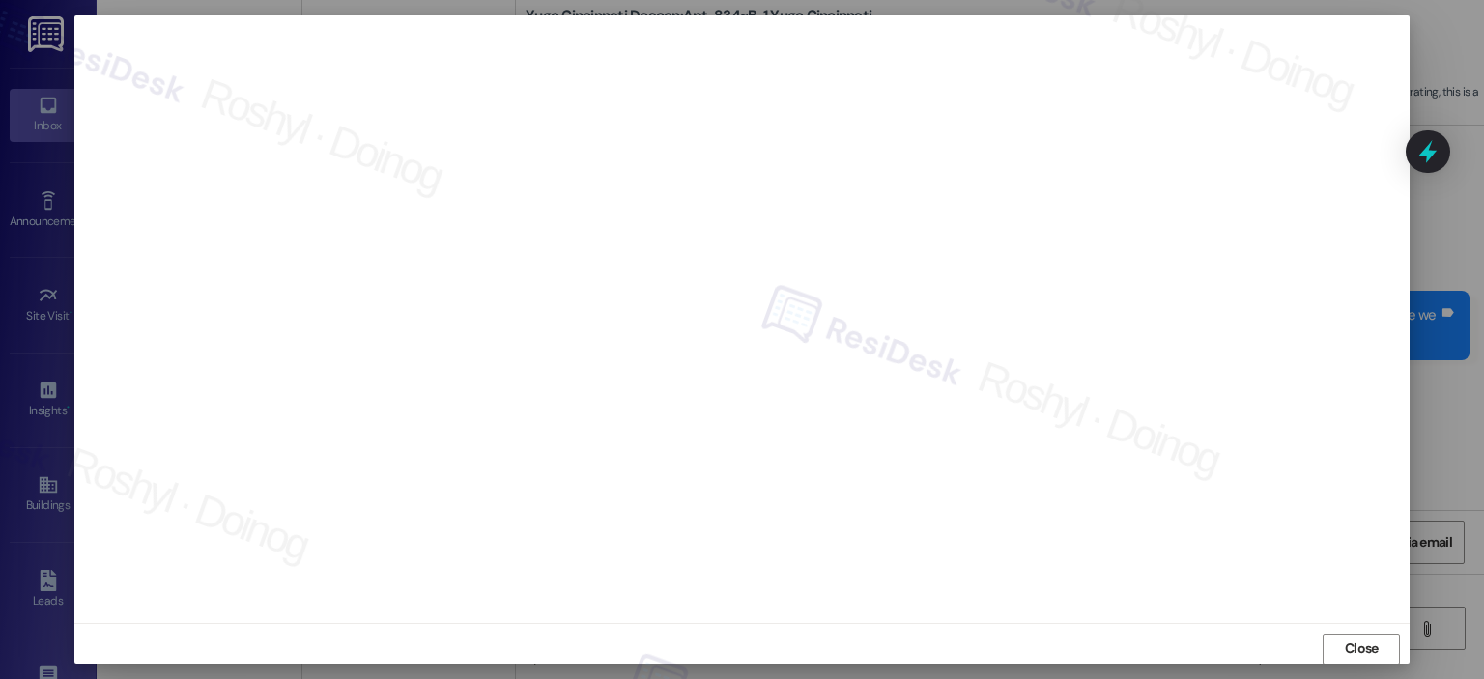
scroll to position [14, 0]
click at [1349, 636] on span "Close" at bounding box center [1362, 639] width 34 height 20
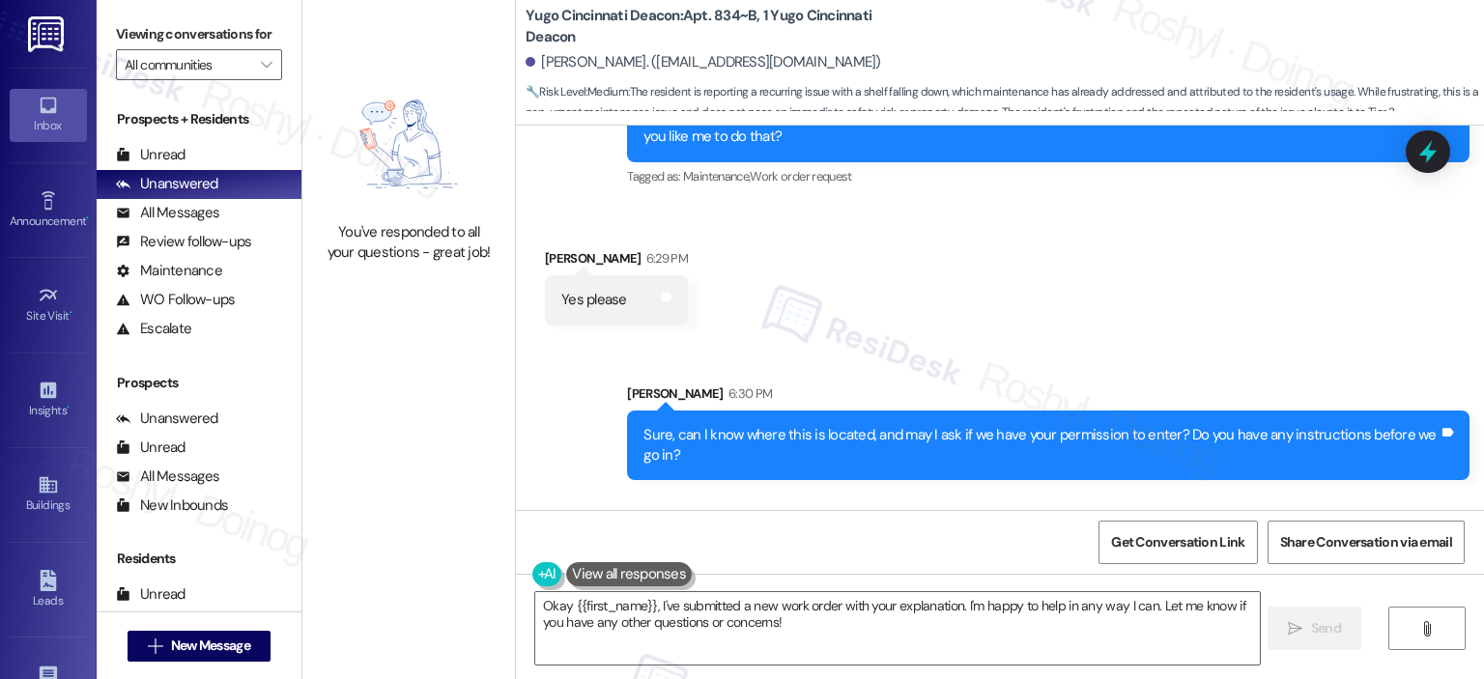
scroll to position [2241, 0]
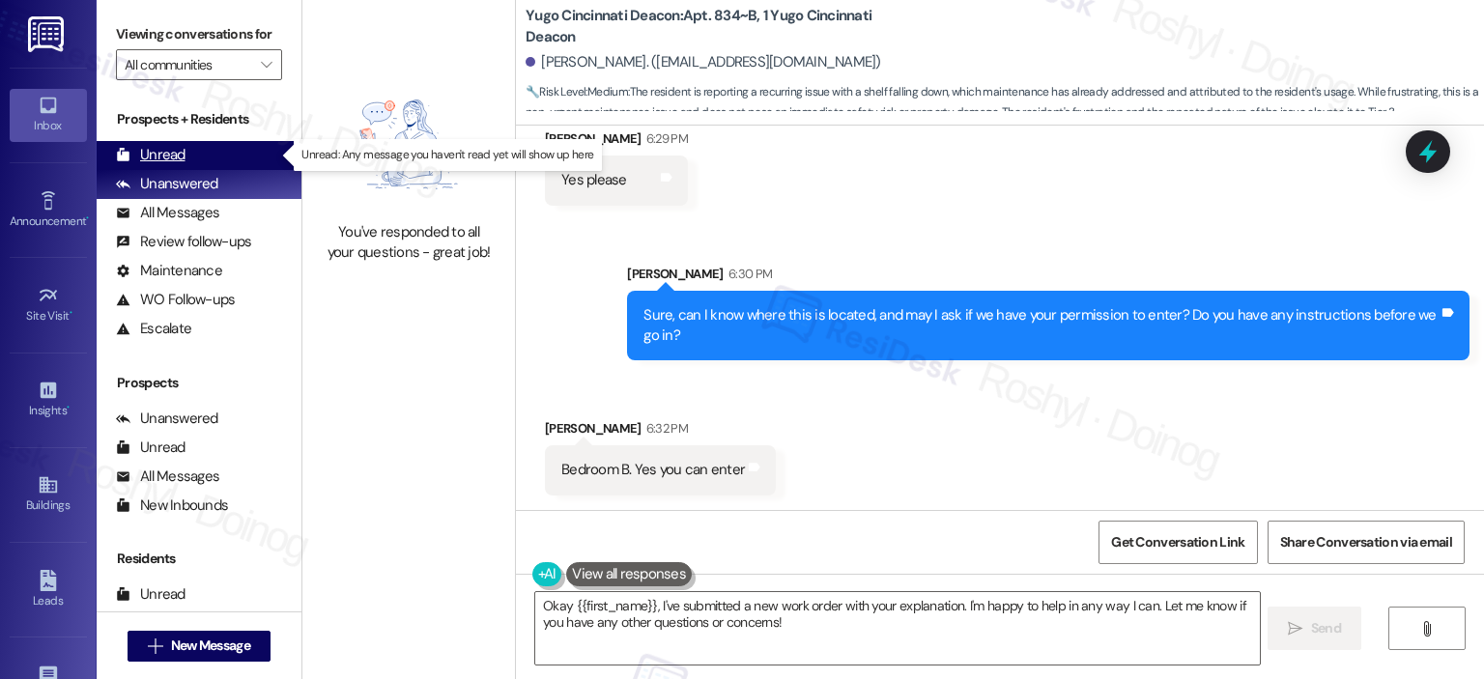
click at [182, 152] on div "Unread" at bounding box center [151, 155] width 70 height 20
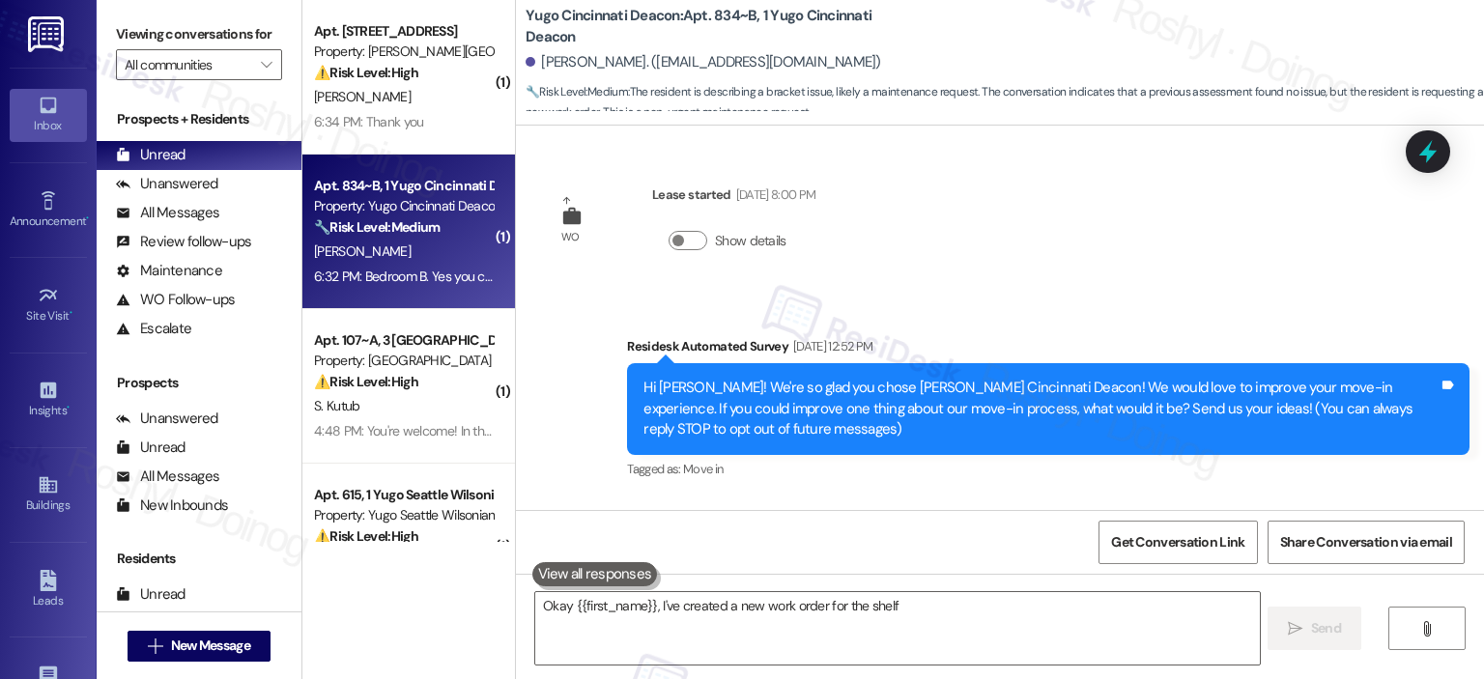
scroll to position [2325, 0]
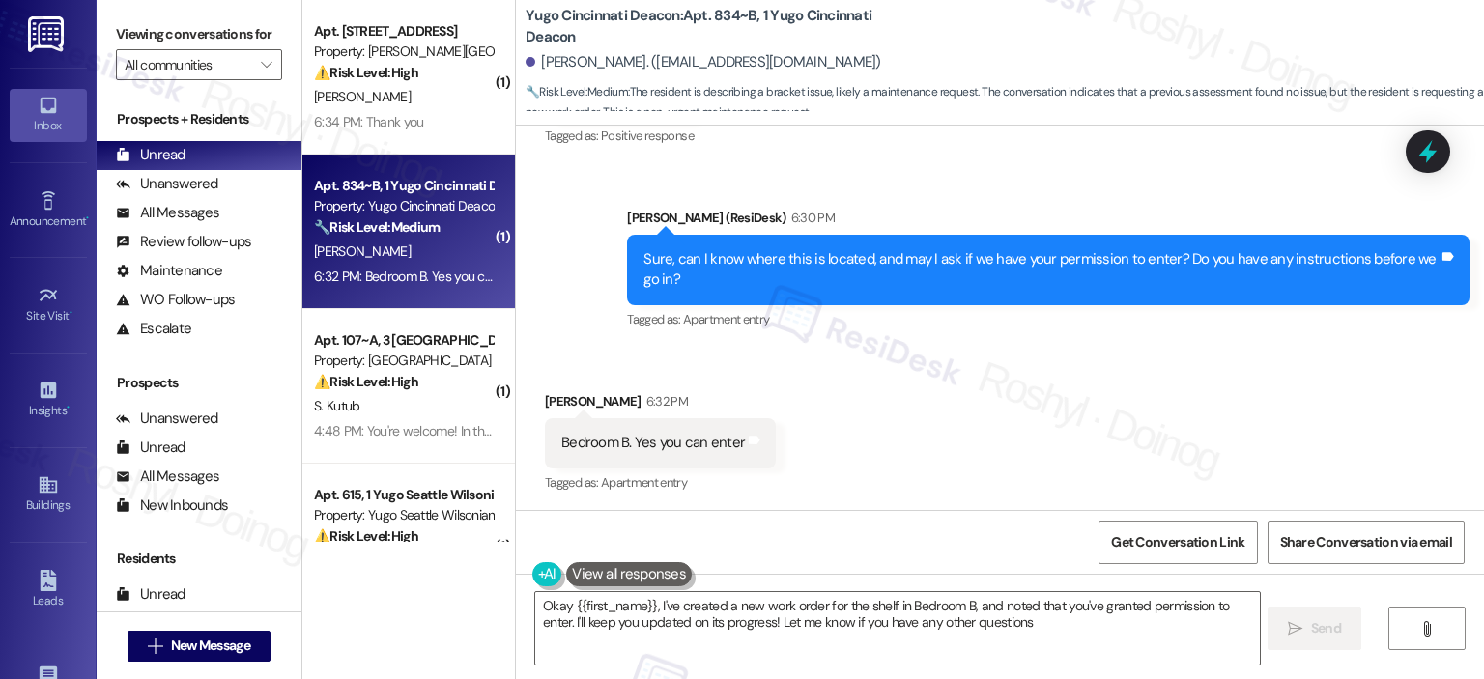
type textarea "Okay {{first_name}}, I've created a new work order for the shelf in Bedroom B, …"
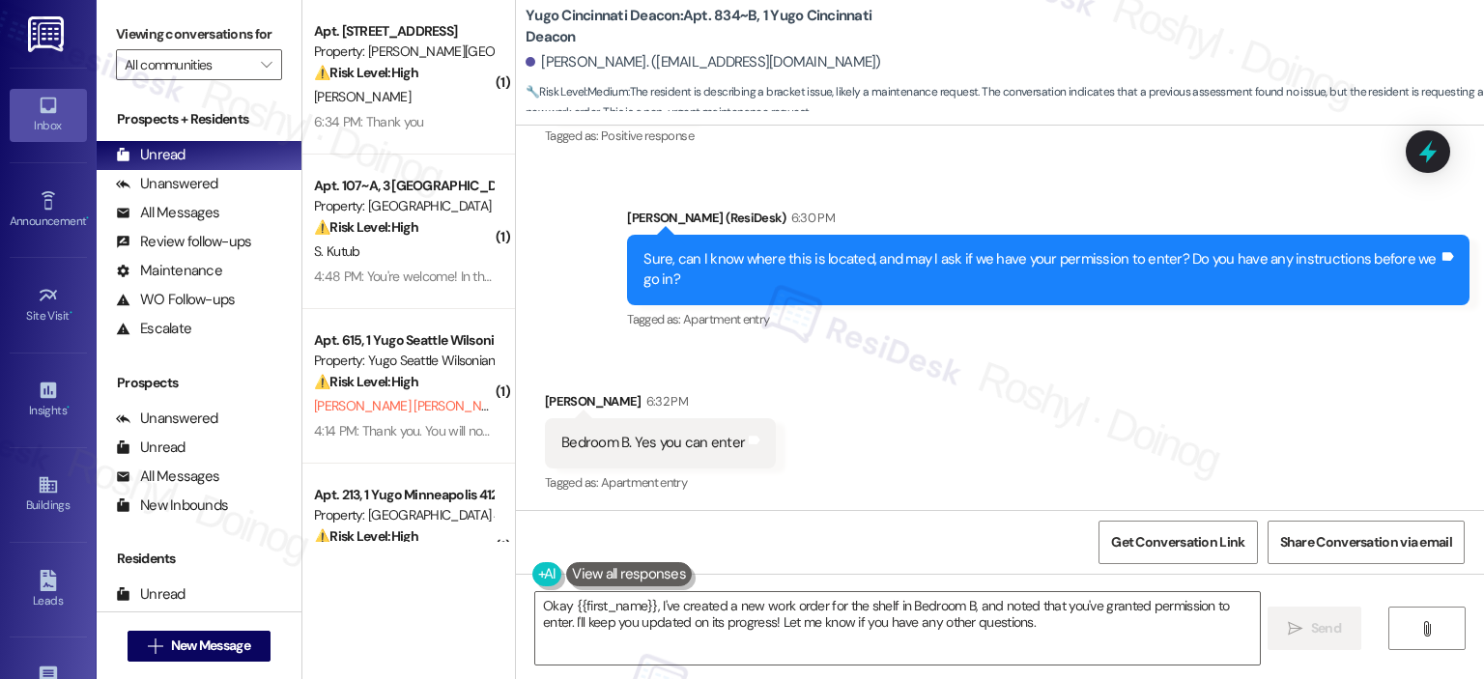
scroll to position [2326, 0]
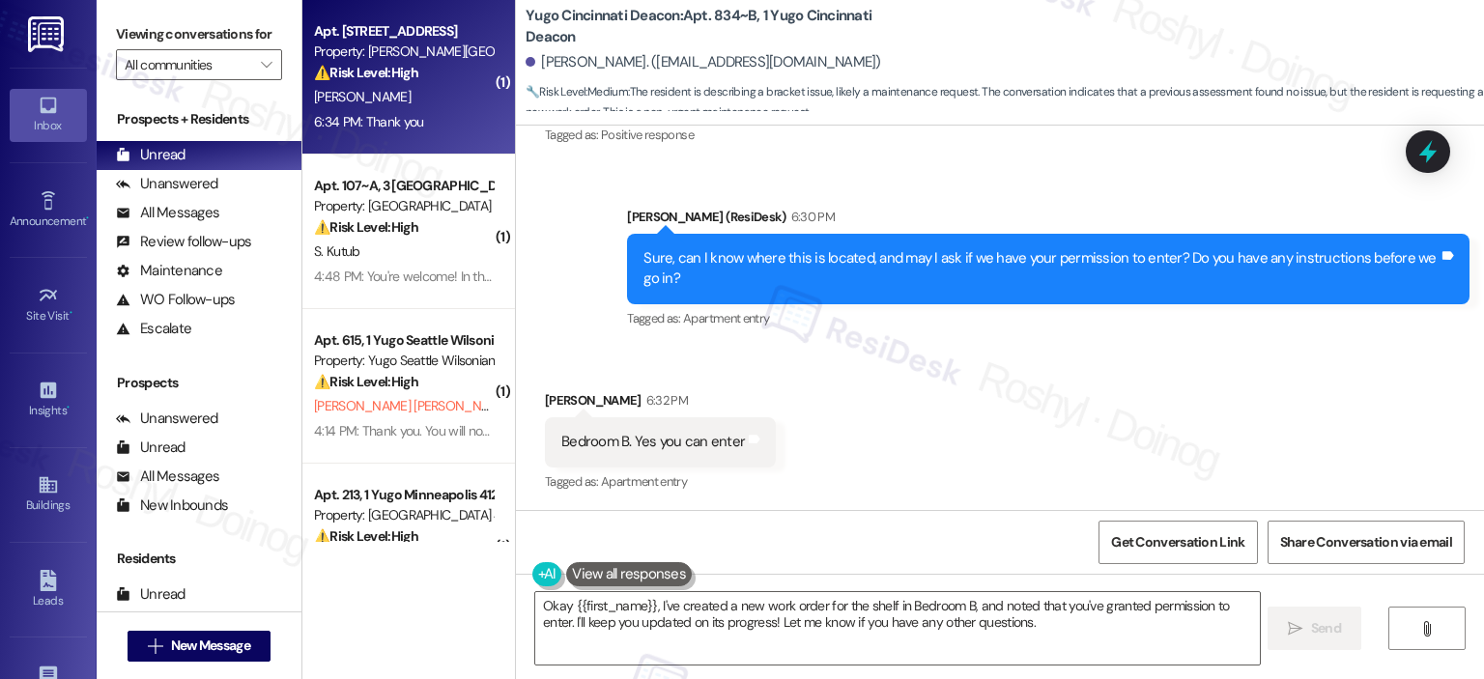
click at [416, 114] on div "6:34 PM: Thank you 6:34 PM: Thank you" at bounding box center [403, 122] width 183 height 24
type textarea "Okay {{first_name}}, I've created a new work order for the shelf in Bedroom B, …"
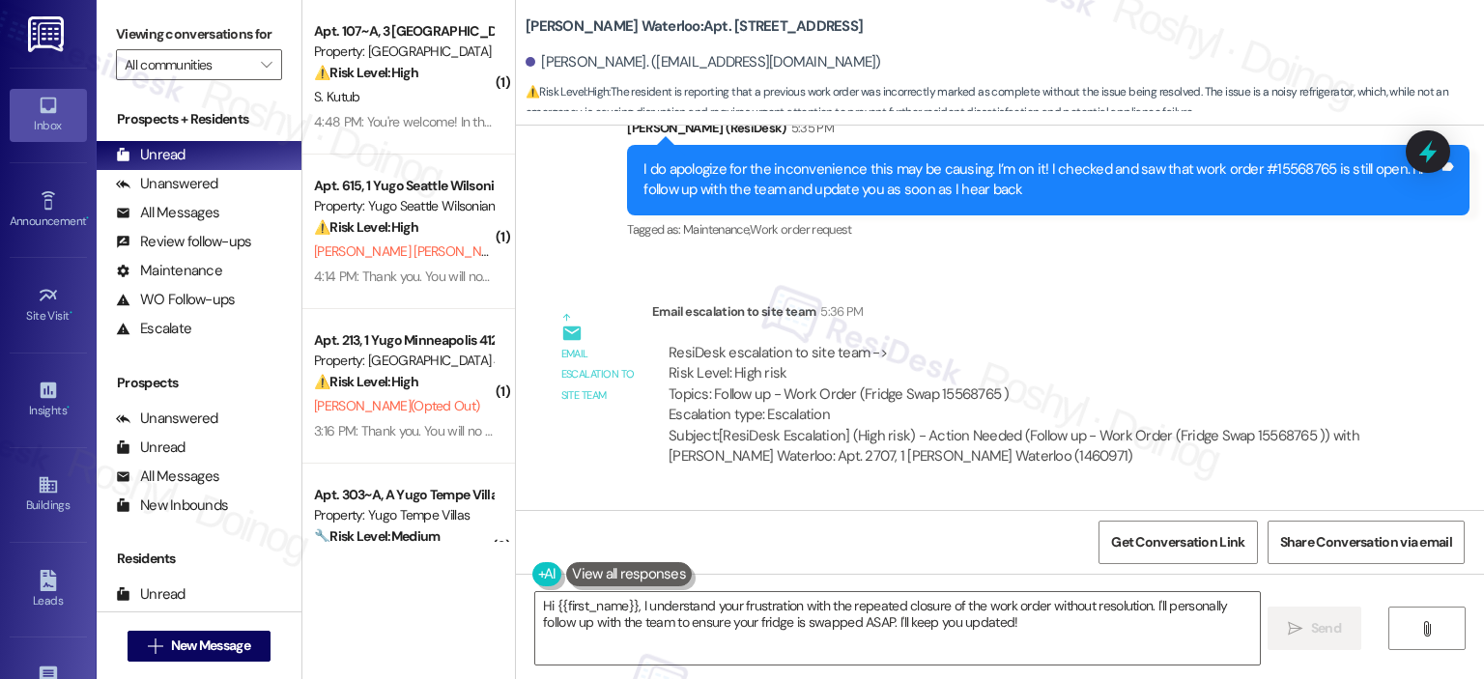
scroll to position [4946, 0]
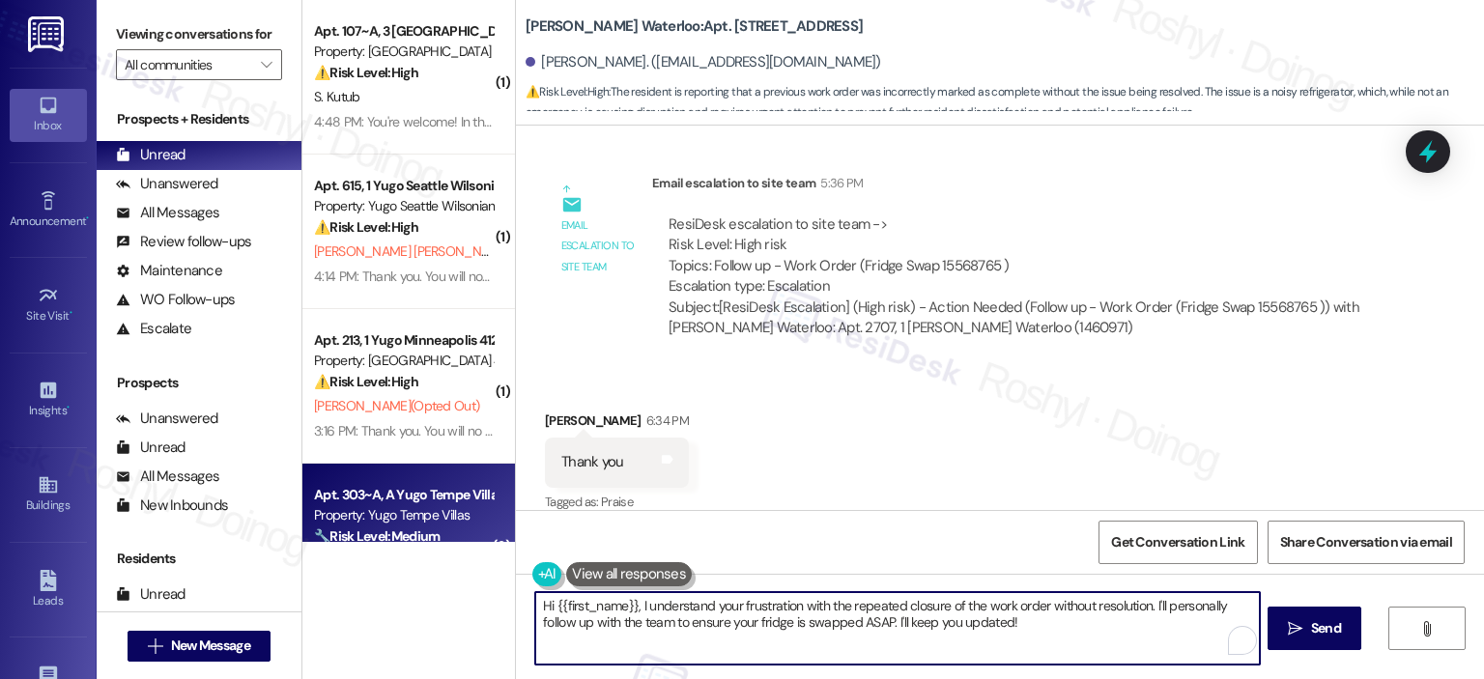
drag, startPoint x: 1047, startPoint y: 633, endPoint x: 426, endPoint y: 540, distance: 628.1
click at [426, 540] on div "( 1 ) Apt. 107~A, 3 [GEOGRAPHIC_DATA] Property: [GEOGRAPHIC_DATA] Common ⚠️ Ris…" at bounding box center [893, 339] width 1182 height 679
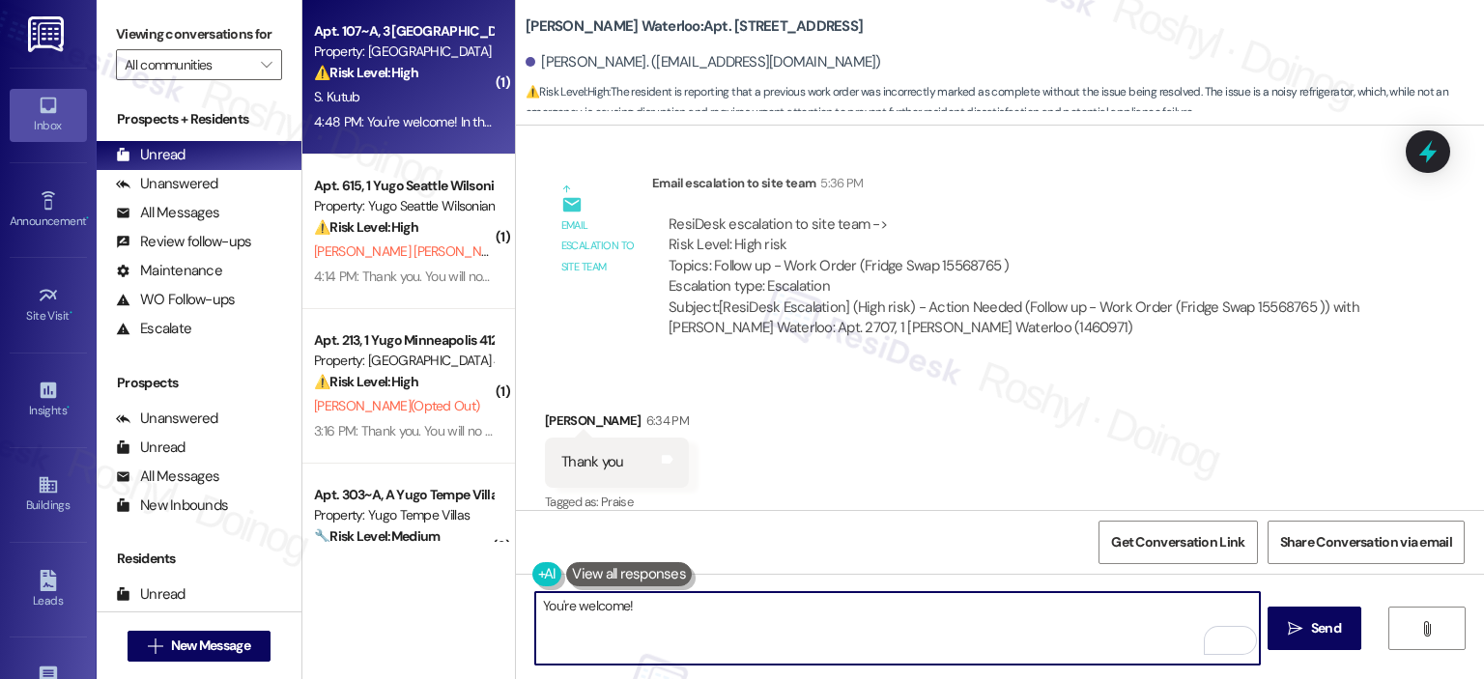
paste textarea "In the meantime, if there's anything else I can assist you with, let me know."
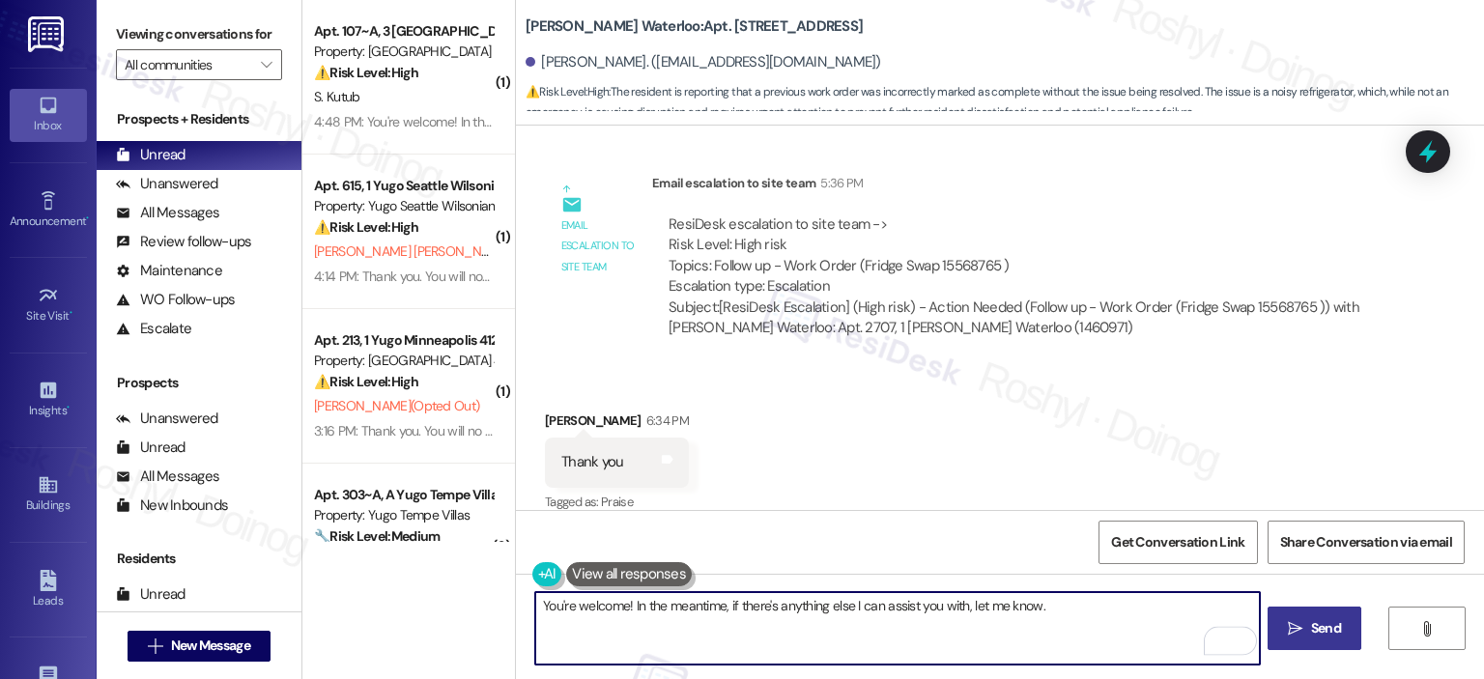
type textarea "You're welcome! In the meantime, if there's anything else I can assist you with…"
click at [1298, 641] on button " Send" at bounding box center [1314, 628] width 94 height 43
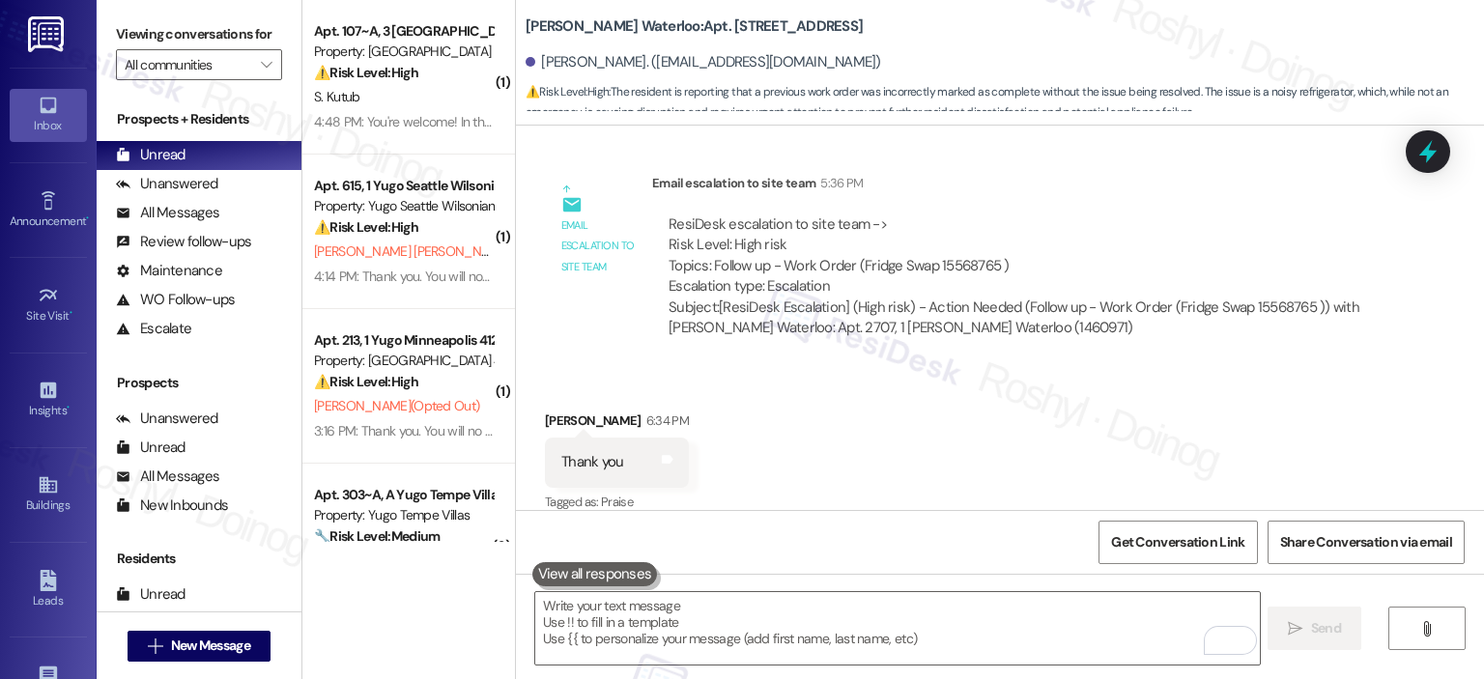
scroll to position [5081, 0]
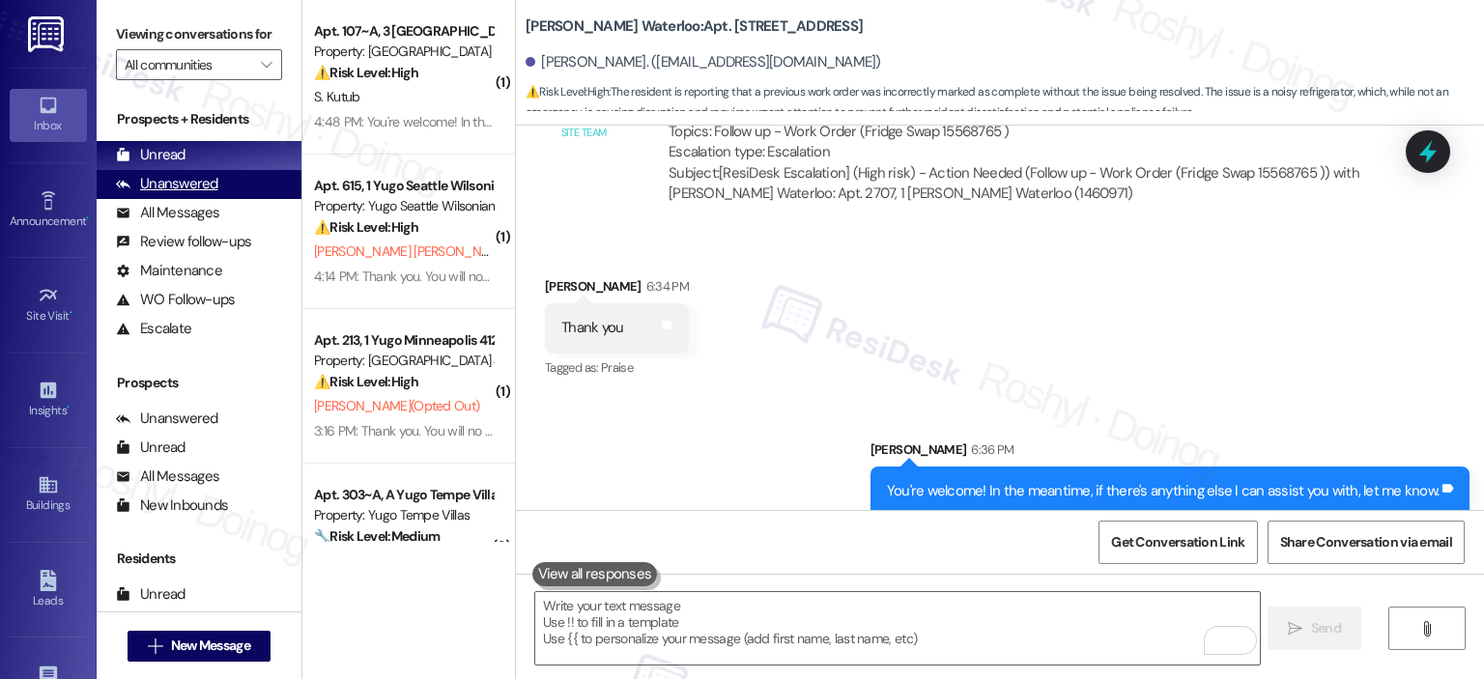
click at [207, 179] on div "Unanswered" at bounding box center [167, 184] width 102 height 20
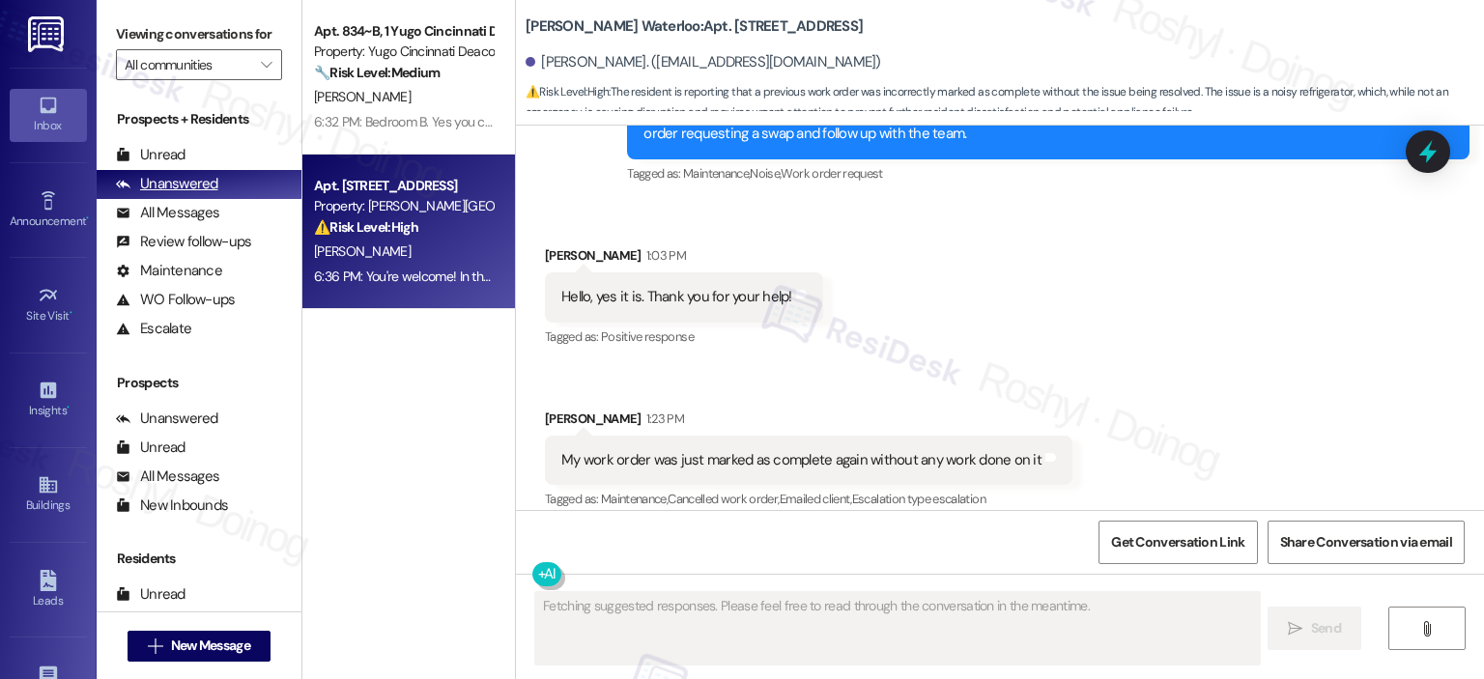
scroll to position [4945, 0]
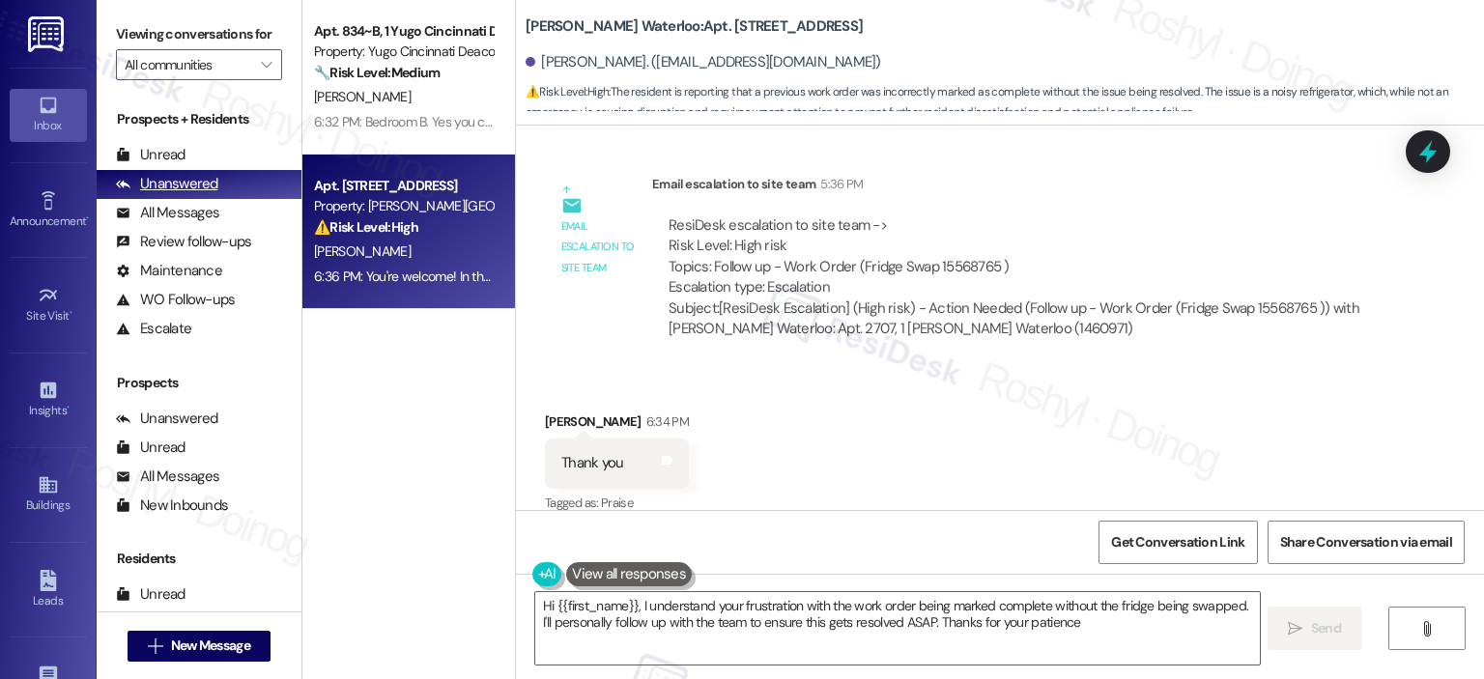
type textarea "Hi {{first_name}}, I understand your frustration with the work order being mark…"
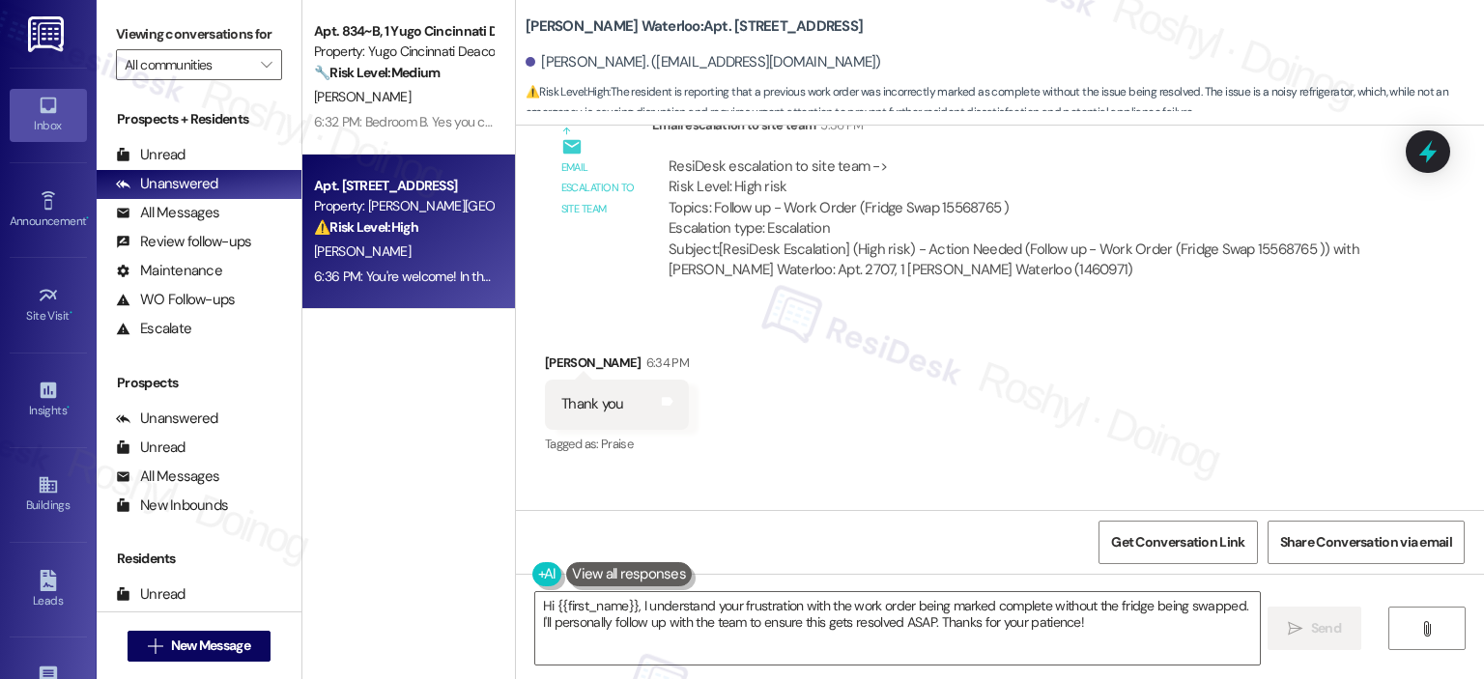
scroll to position [5109, 0]
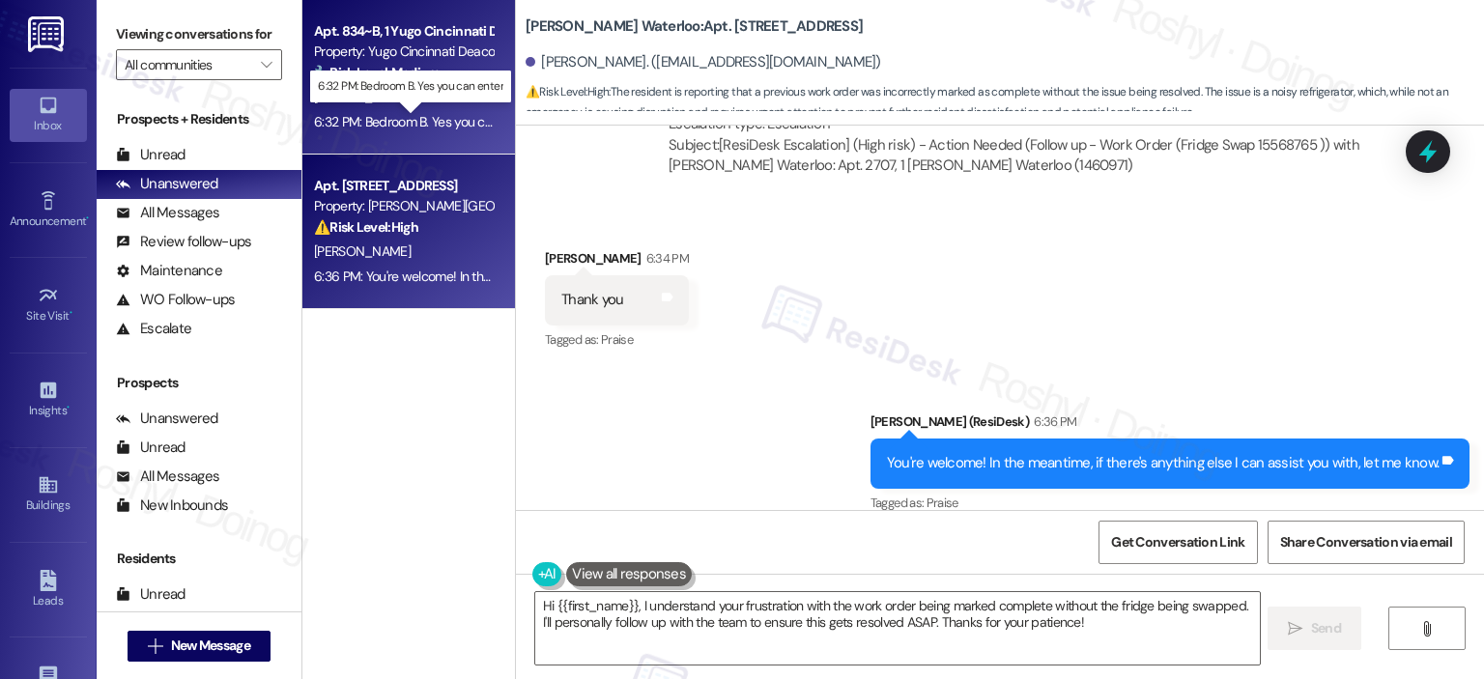
click at [433, 115] on div "6:32 PM: Bedroom B. Yes you can enter 6:32 PM: Bedroom B. Yes you can enter" at bounding box center [422, 121] width 217 height 17
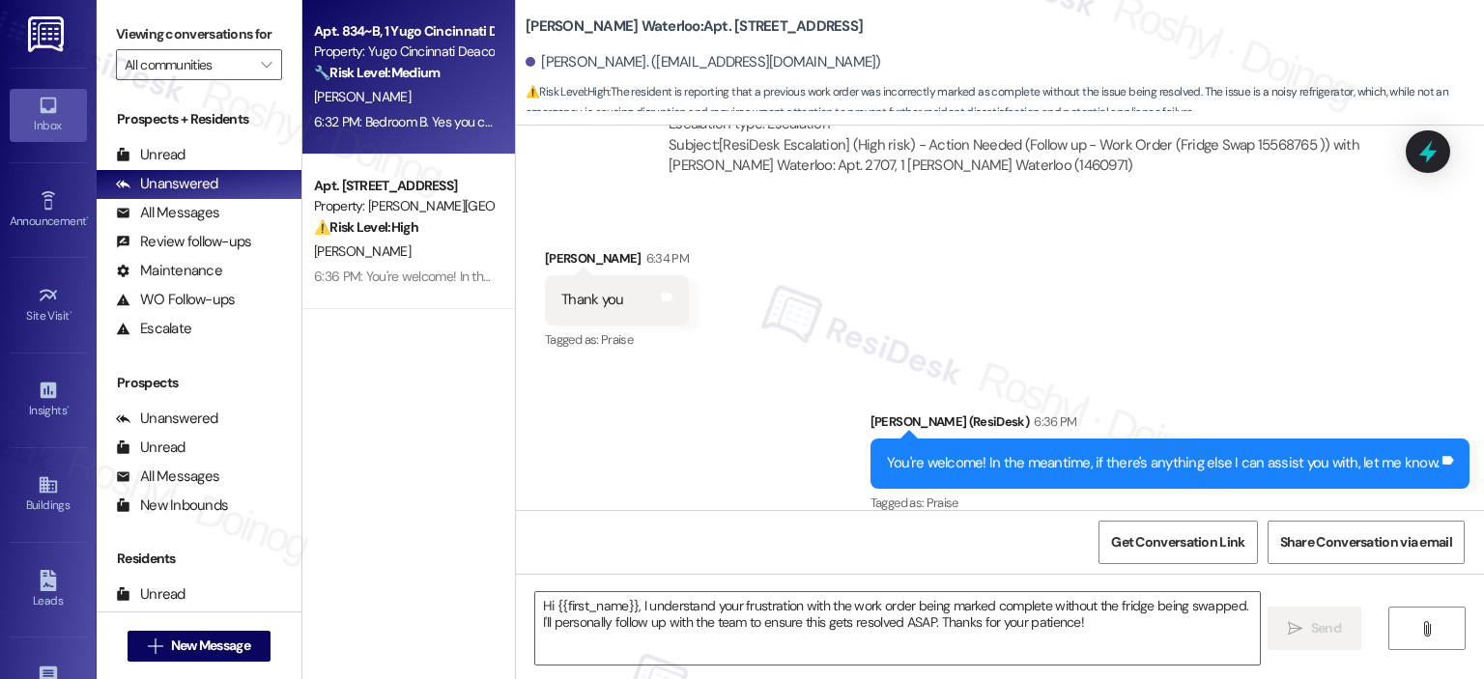
type textarea "Fetching suggested responses. Please feel free to read through the conversation…"
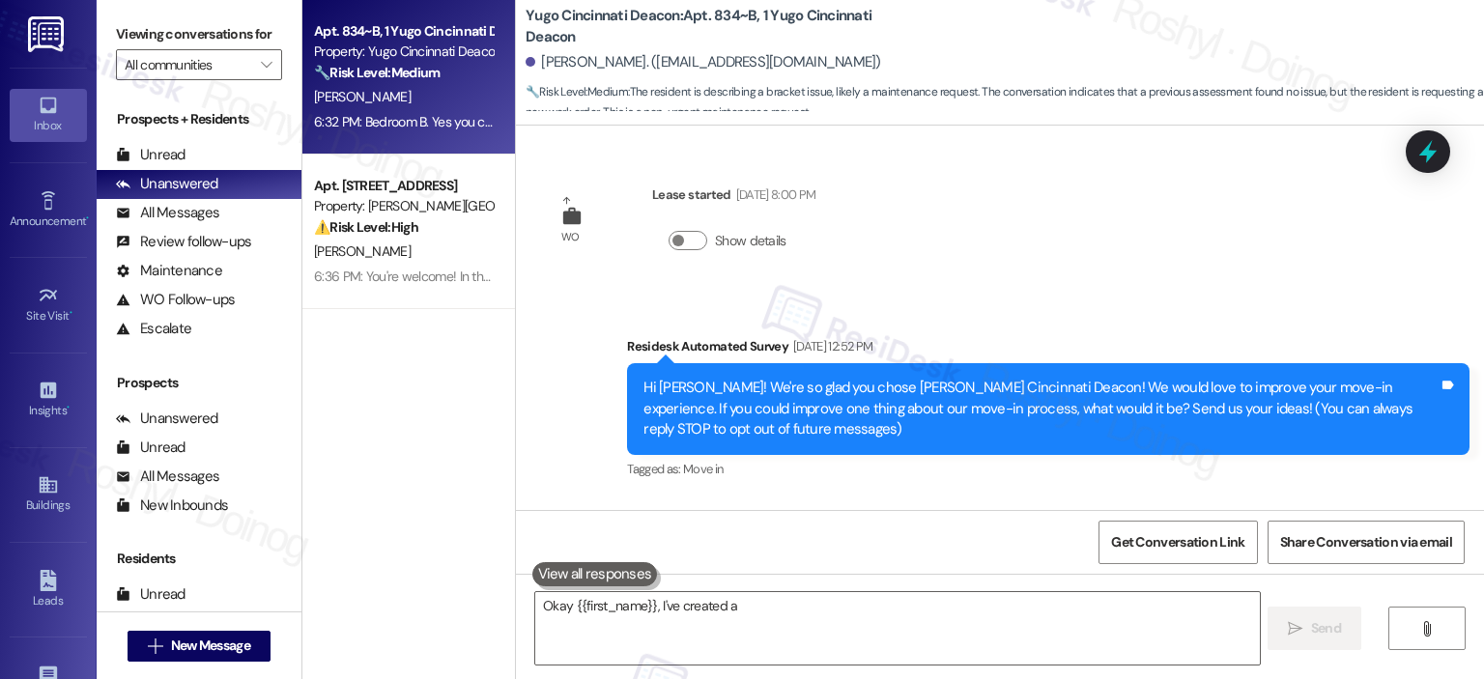
scroll to position [2326, 0]
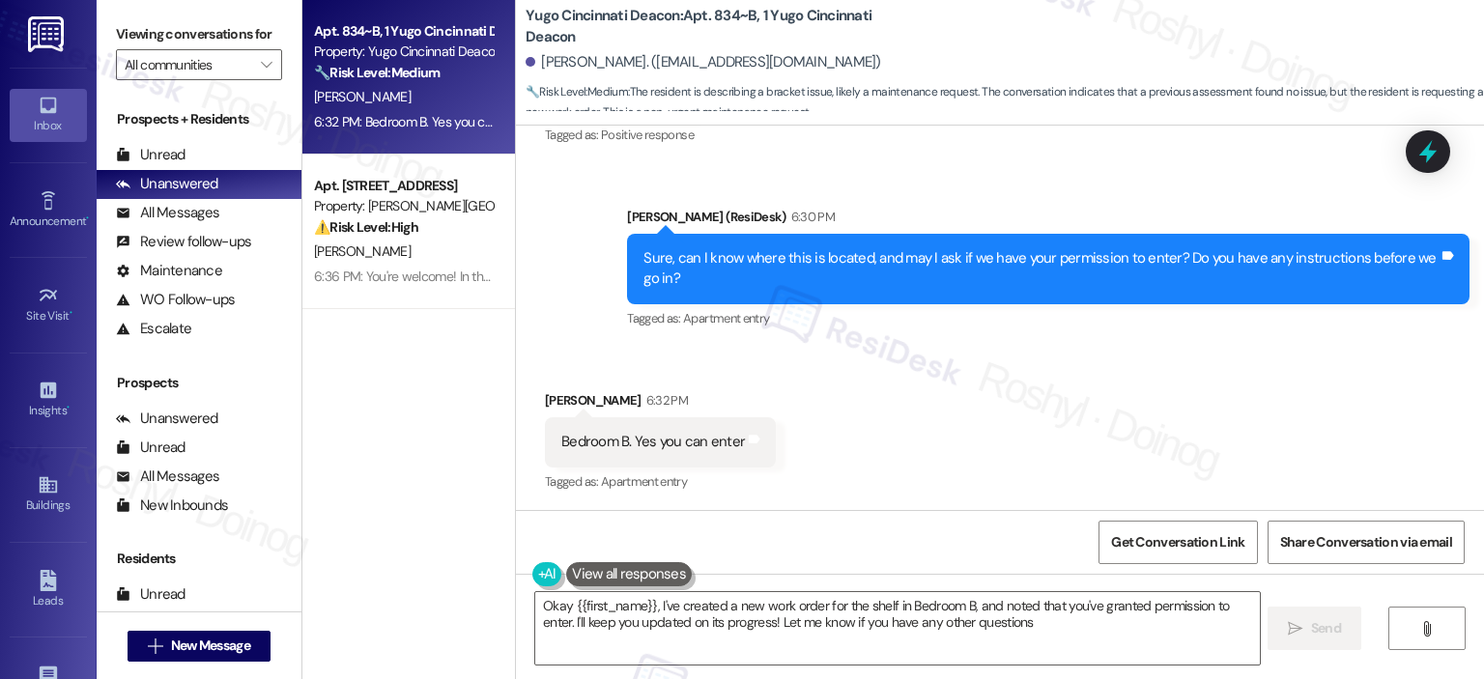
type textarea "Okay {{first_name}}, I've created a new work order for the shelf in Bedroom B, …"
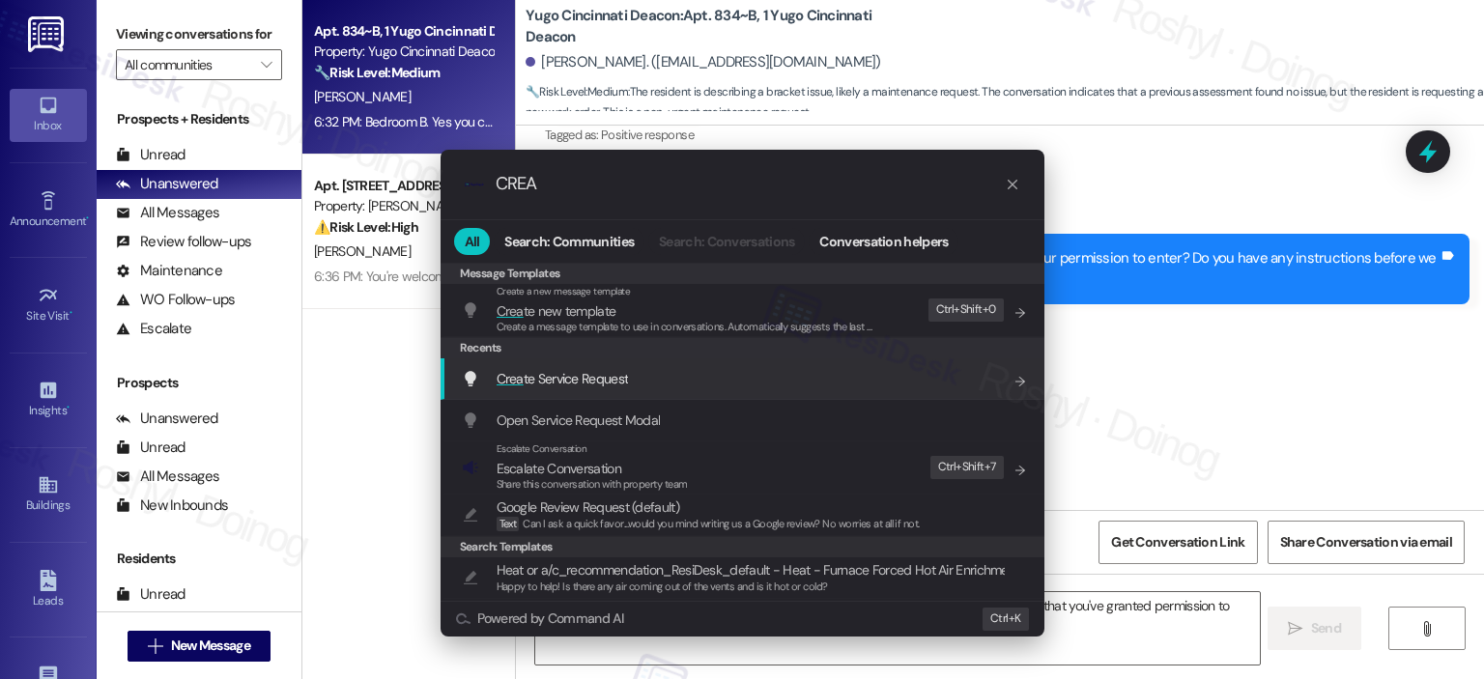
type input "CREA"
click at [653, 385] on div "Crea te Service Request Add shortcut" at bounding box center [744, 378] width 565 height 21
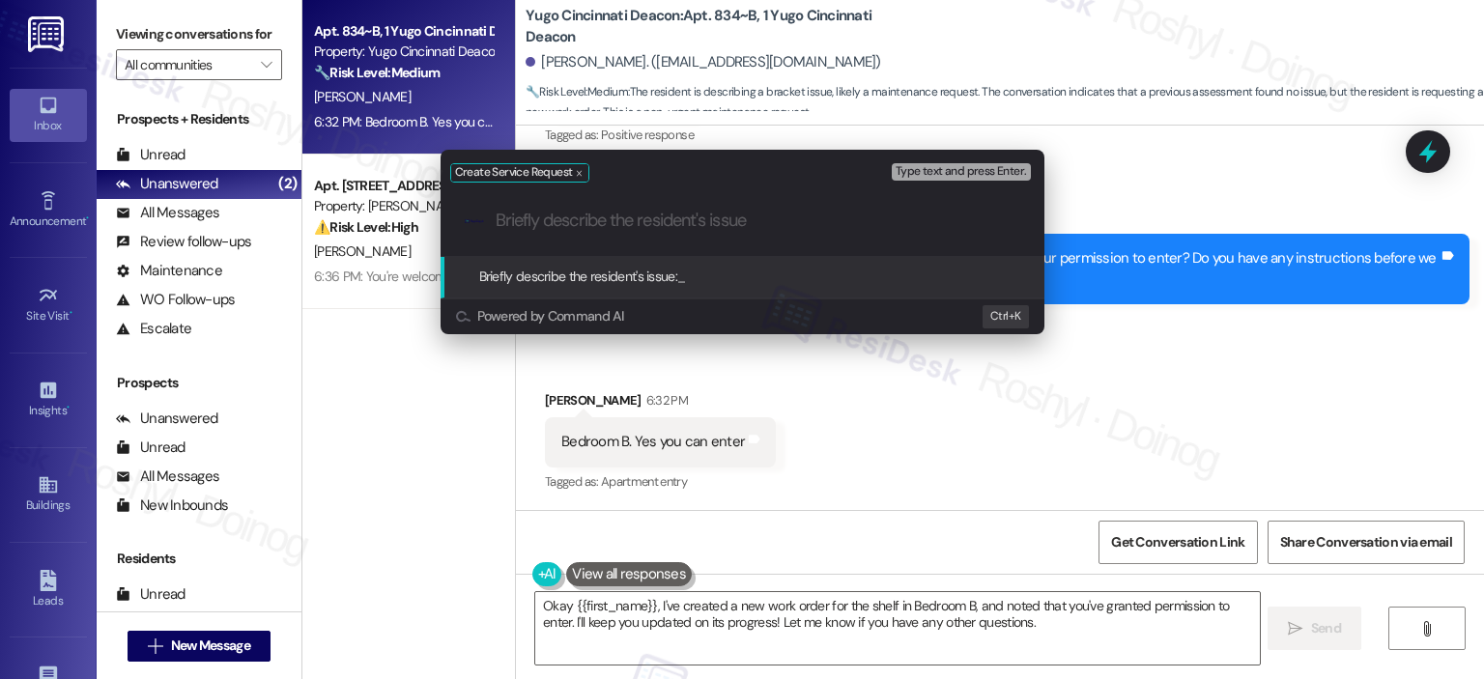
paste input "In the meantime, if there's anything else I can assist you with, let me know."
type input "In the meantime, if there's anything else I can assist you with, let me know."
paste input "Closet shelf repeatedly falls from bracket under minimal weight."
type input "Closet shelf repeatedly falls from bracket under minimal weight."
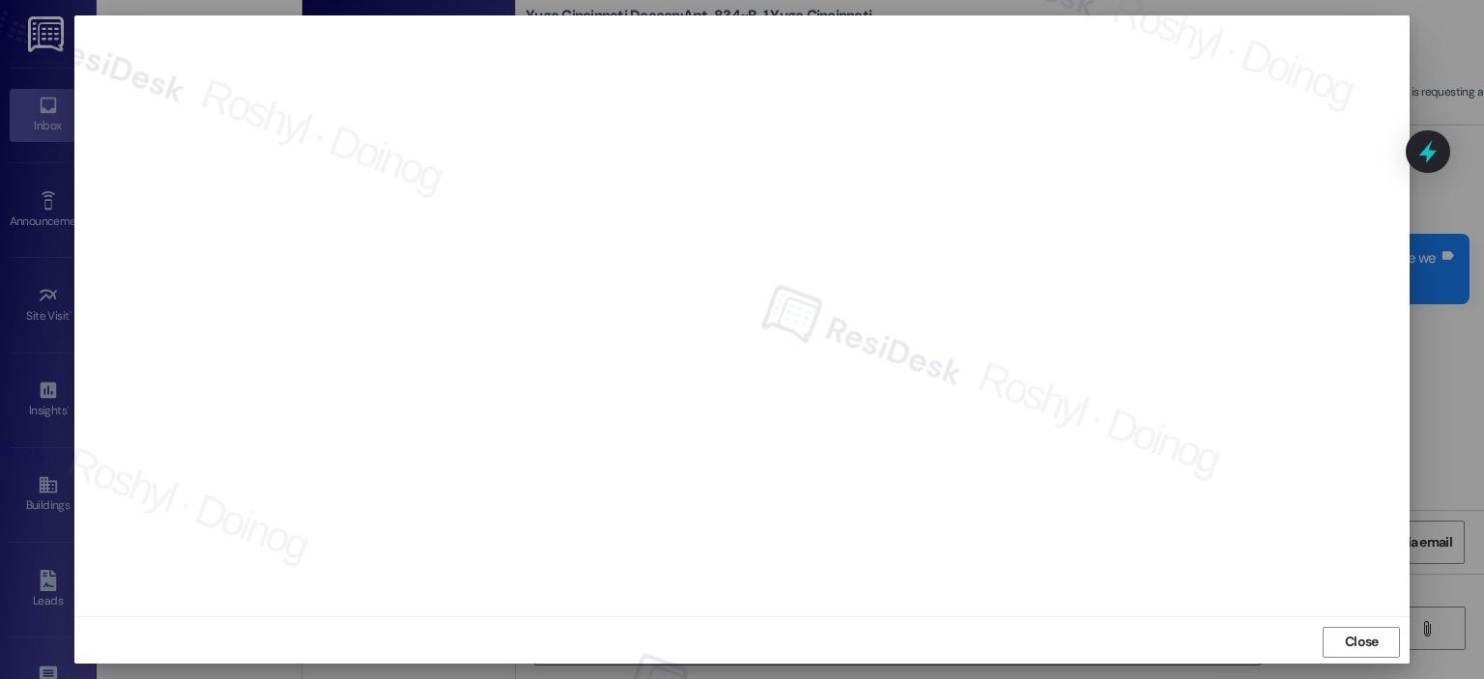
scroll to position [14, 0]
click at [1360, 638] on span "Close" at bounding box center [1362, 639] width 34 height 20
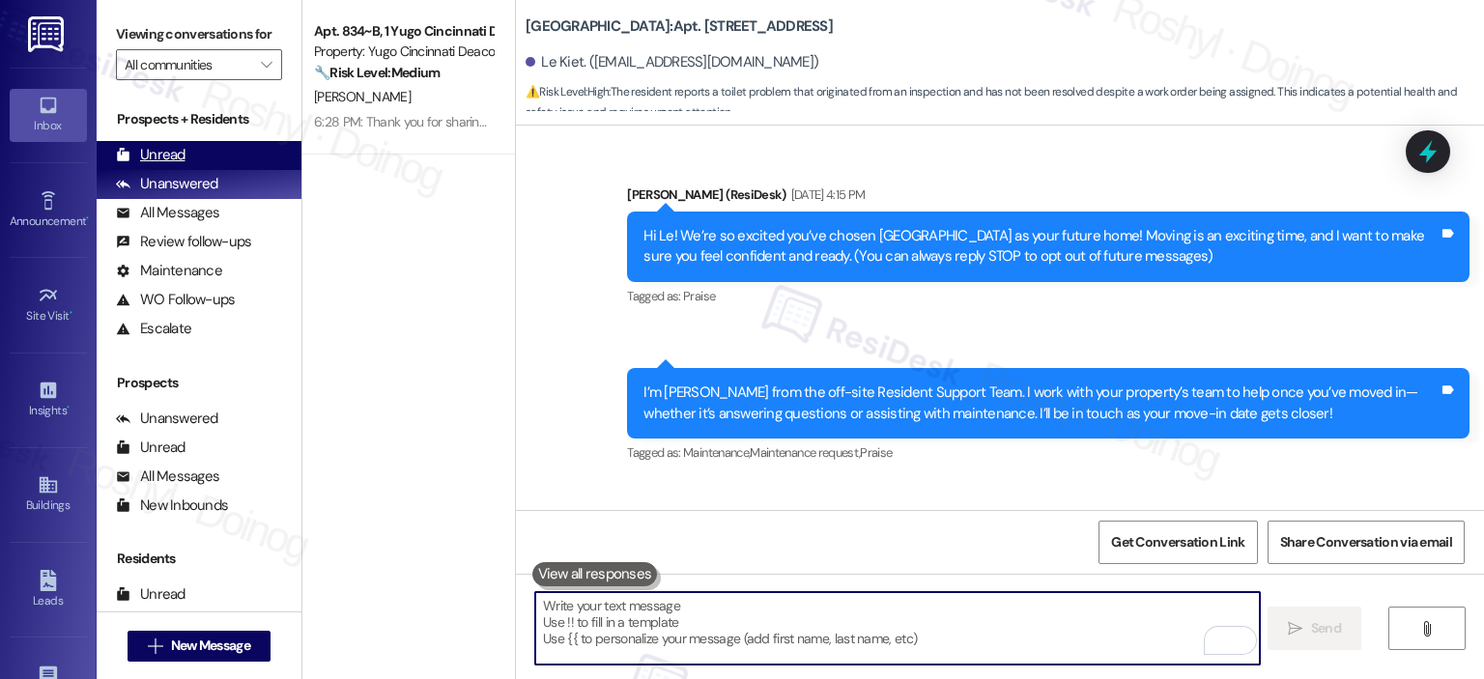
scroll to position [2349, 0]
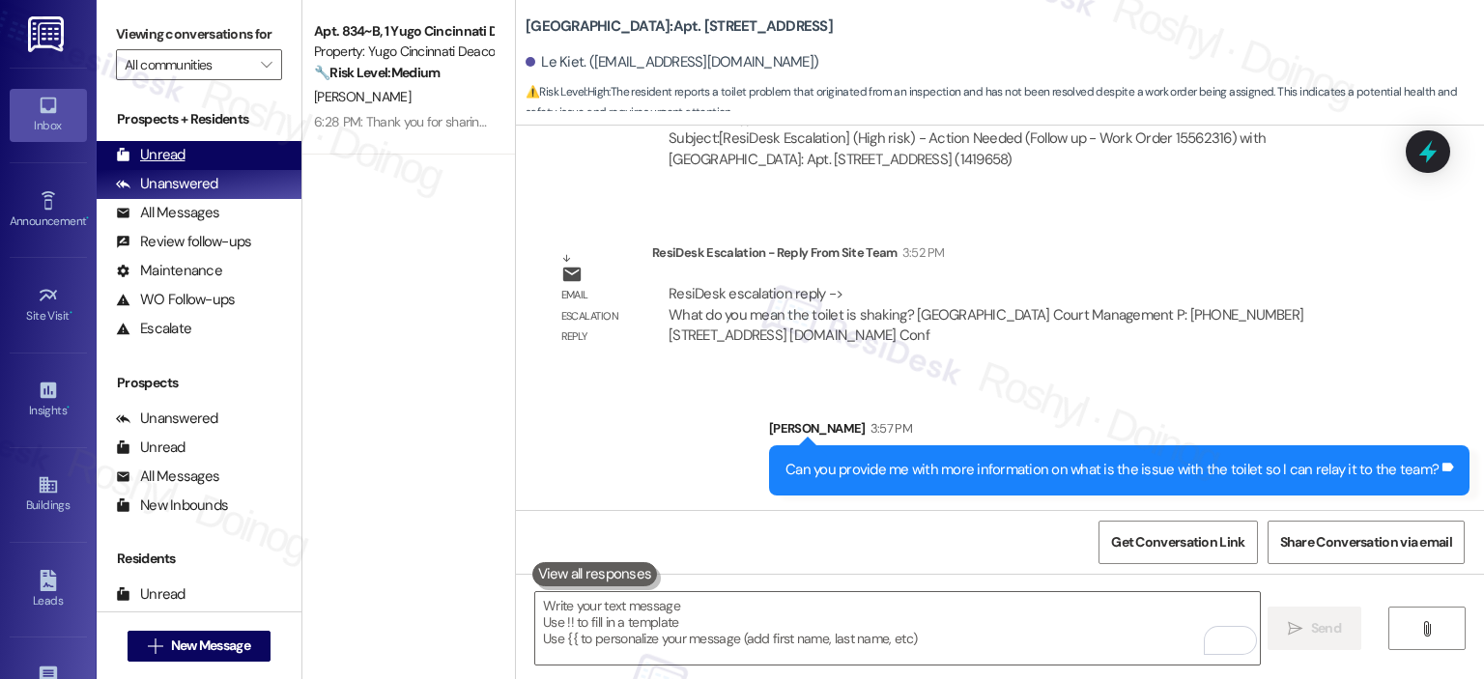
click at [160, 161] on div "Unread" at bounding box center [151, 155] width 70 height 20
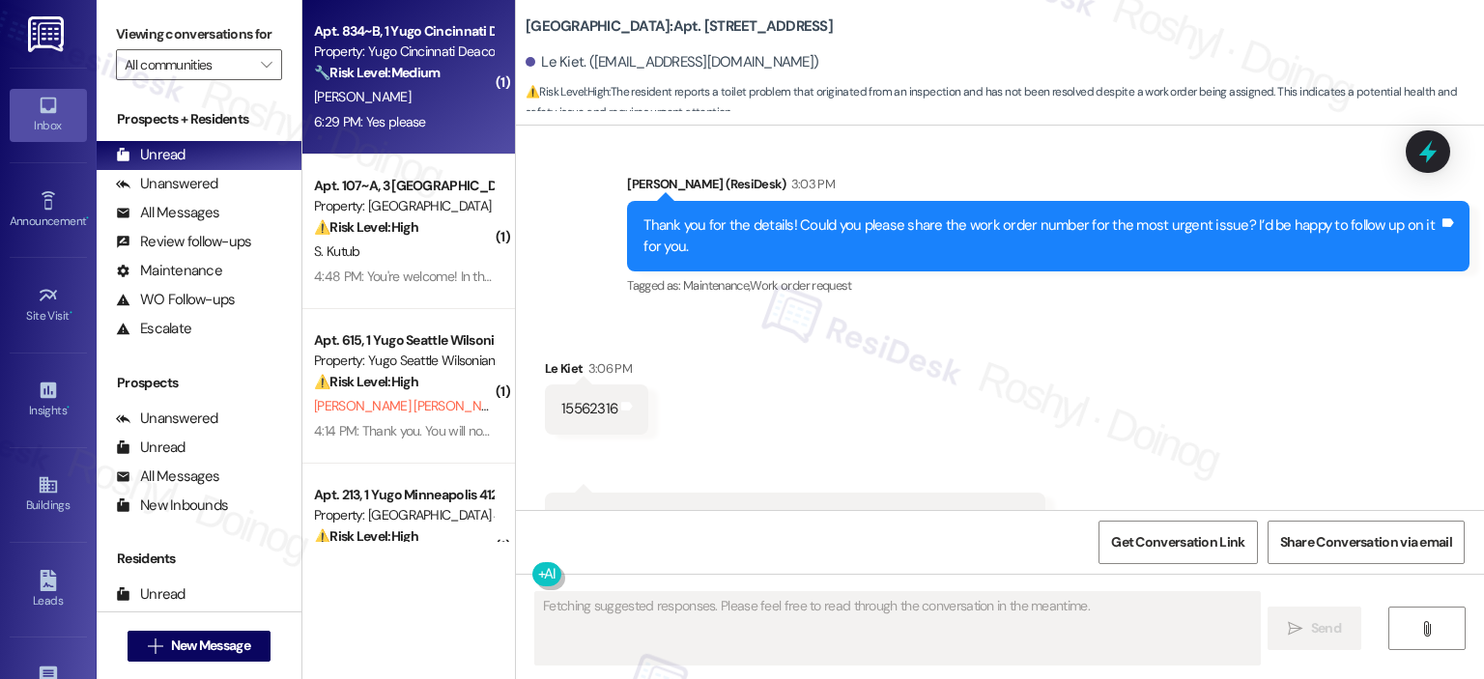
scroll to position [1799, 0]
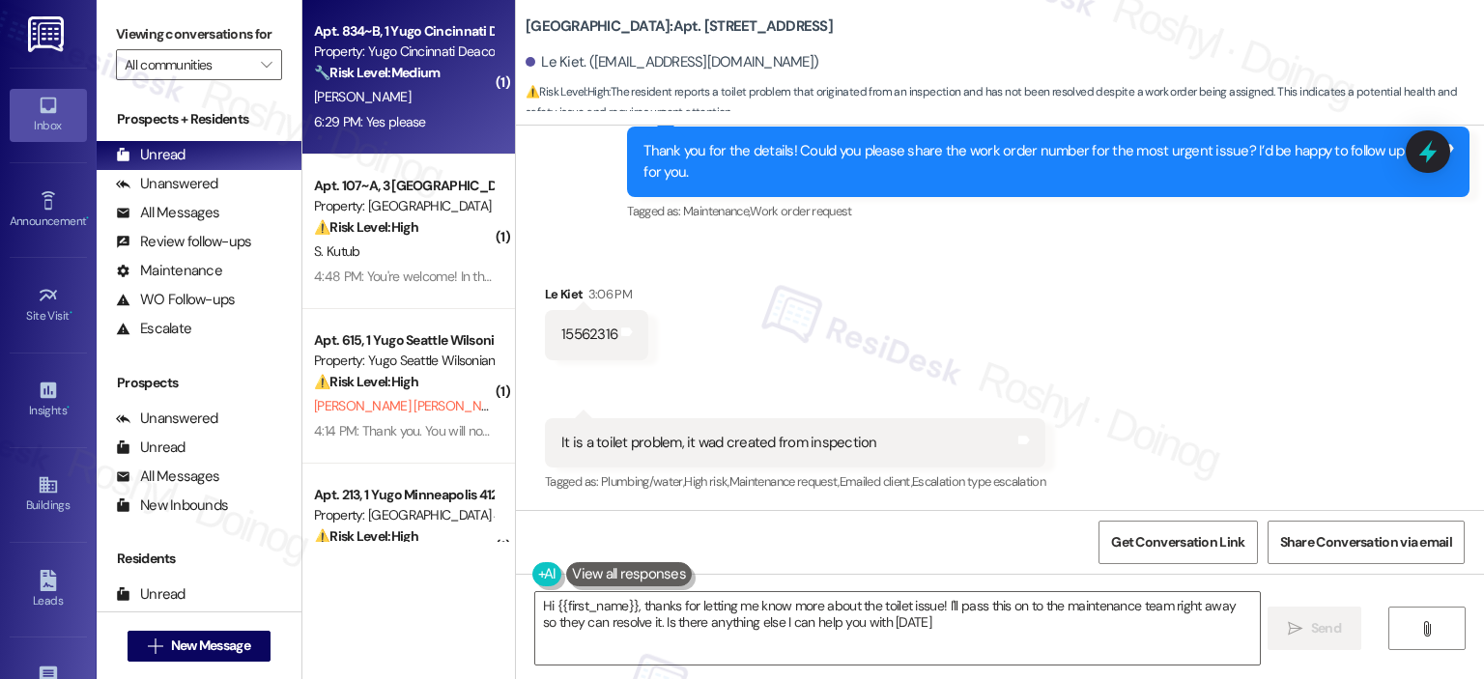
type textarea "Hi {{first_name}}, thanks for letting me know more about the toilet issue! I'll…"
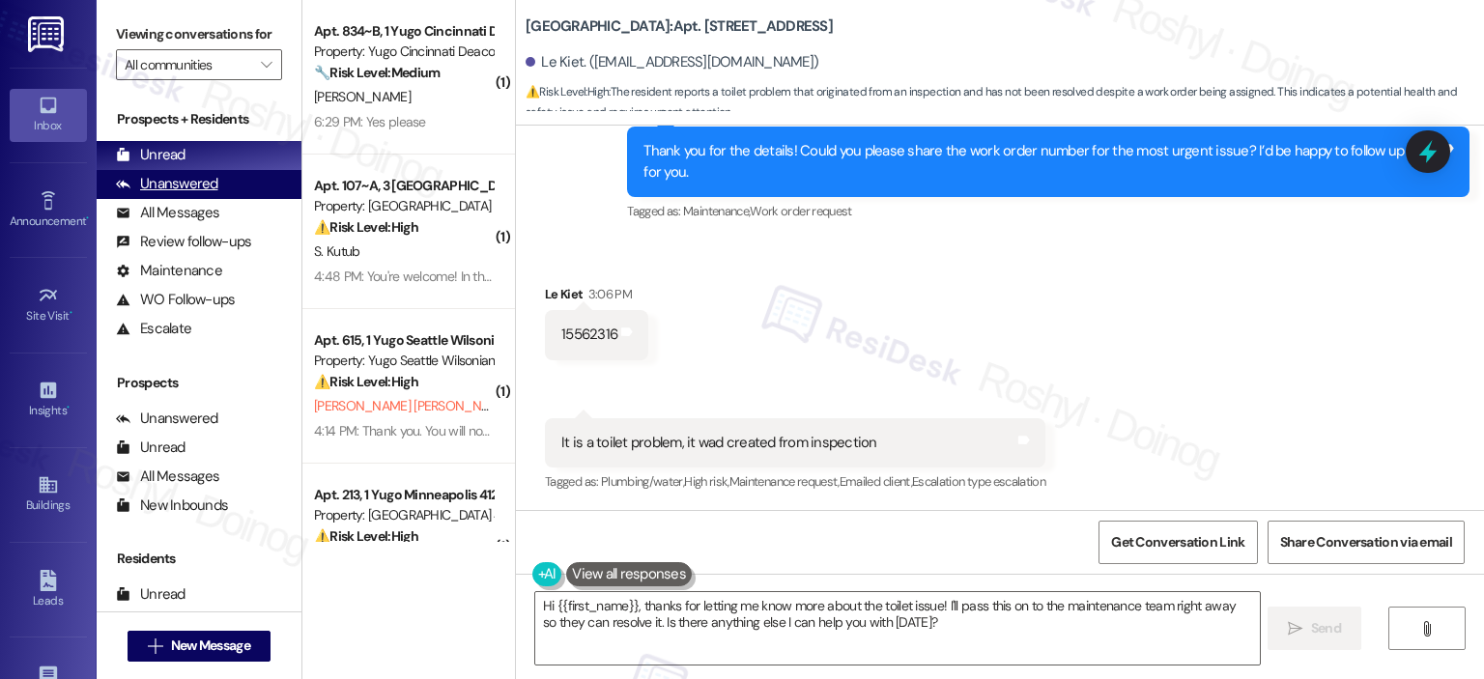
click at [178, 190] on div "Unanswered" at bounding box center [167, 184] width 102 height 20
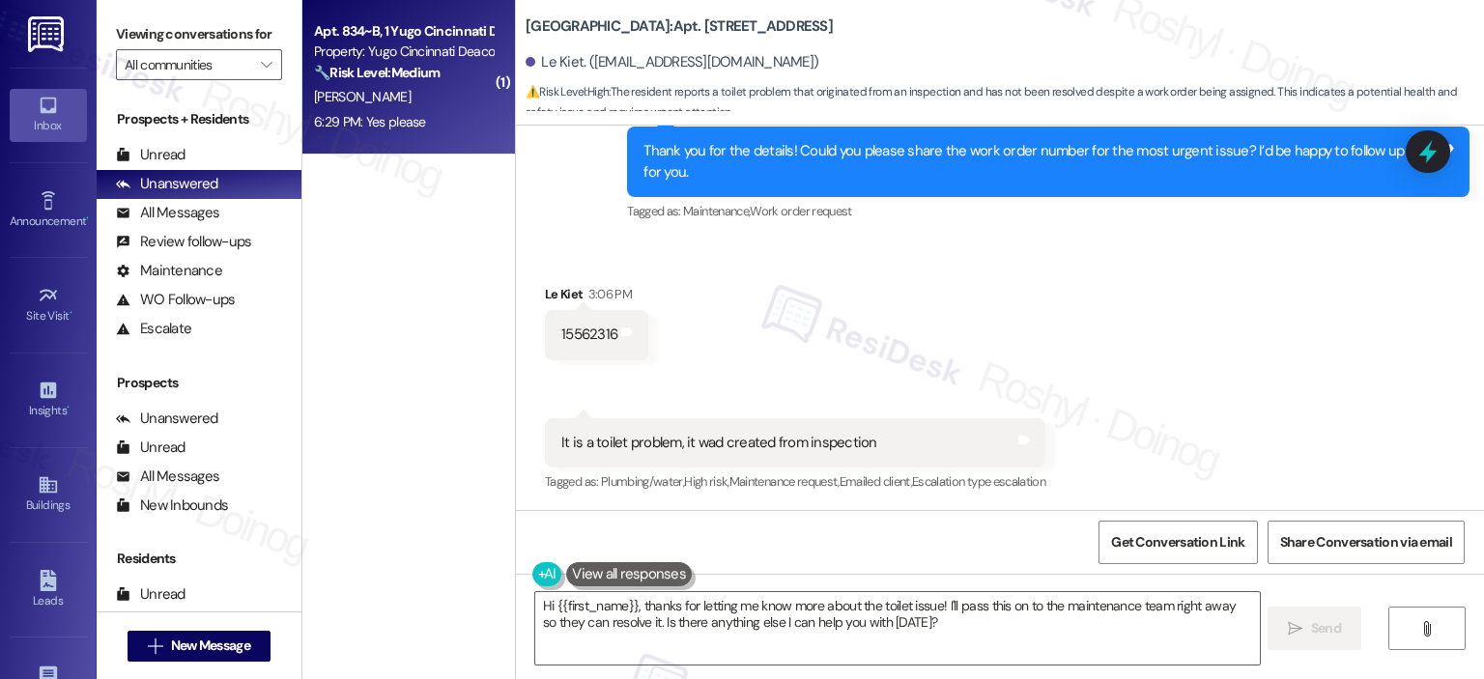
click at [437, 99] on div "[PERSON_NAME]" at bounding box center [403, 97] width 183 height 24
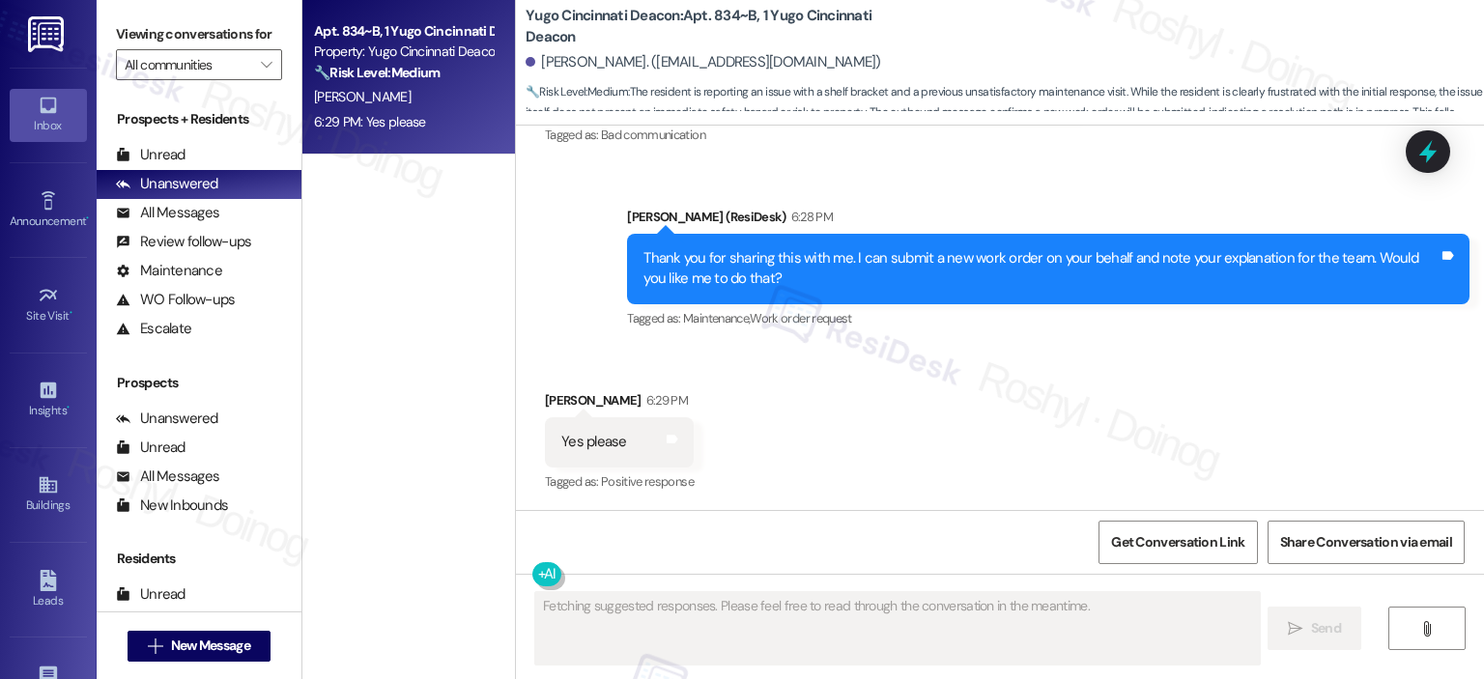
scroll to position [1786, 0]
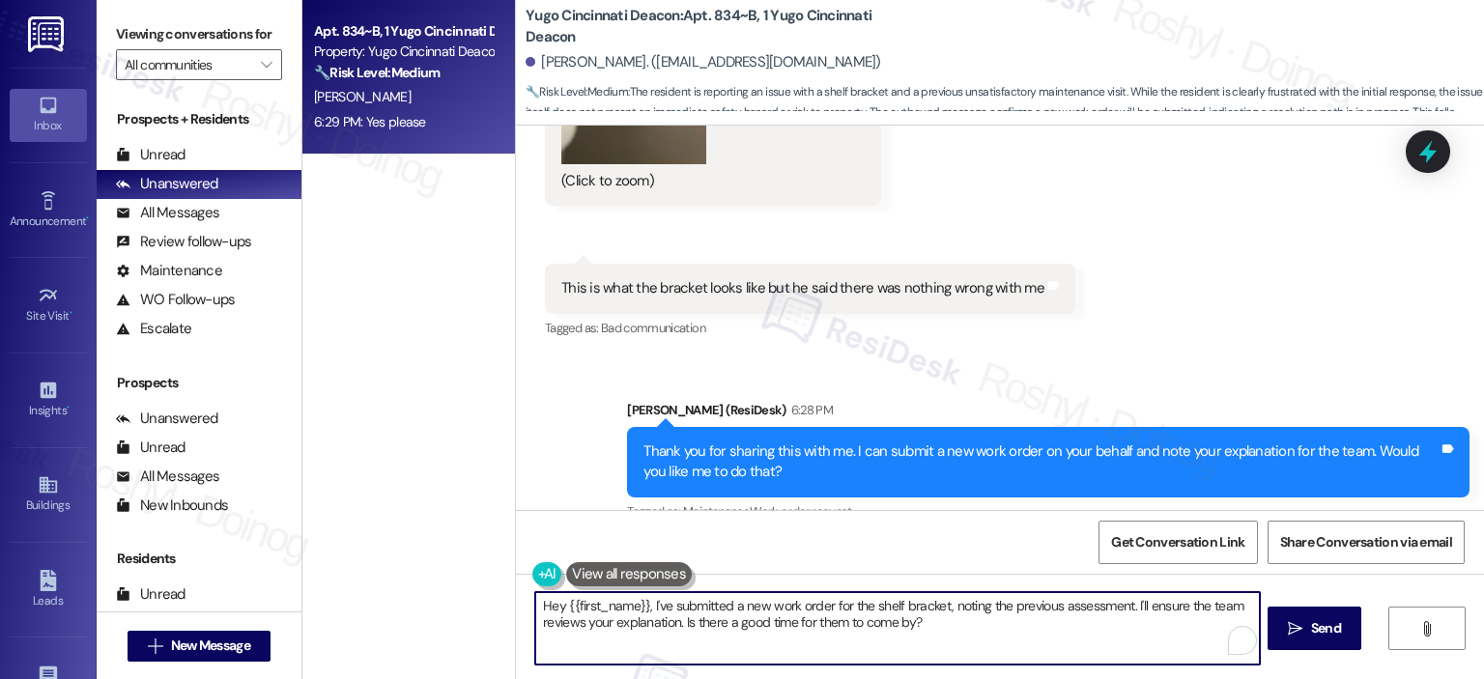
drag, startPoint x: 696, startPoint y: 599, endPoint x: 366, endPoint y: 571, distance: 330.6
click at [366, 571] on div "Apt. 834~B, 1 Yugo Cincinnati Deacon Property: Yugo Cincinnati Deacon 🔧 Risk Le…" at bounding box center [893, 339] width 1182 height 679
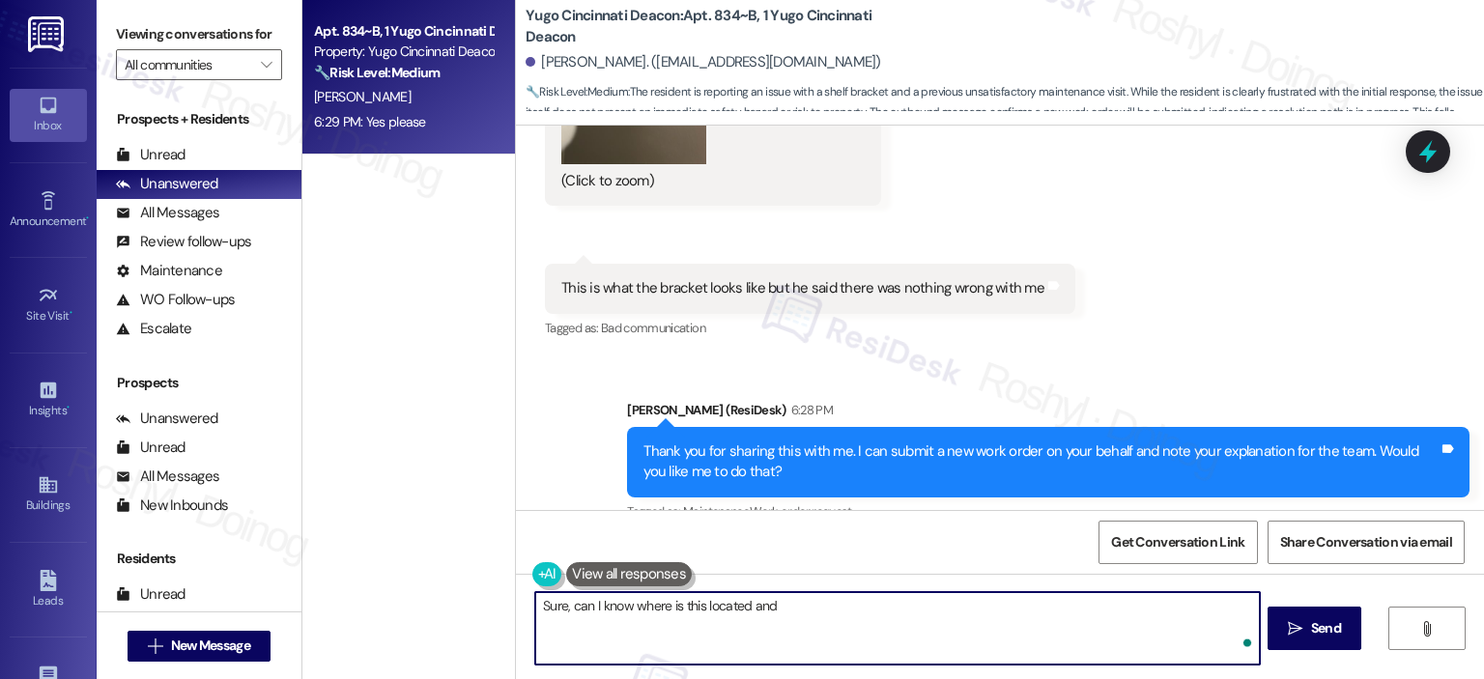
paste textarea "May I ask if we have your permission to enter? Do you have any instructions bef…"
click at [783, 606] on textarea "Sure, can I know where is this located and May I ask if we have your permission…" at bounding box center [897, 628] width 724 height 72
click at [679, 598] on textarea "Sure, can I know where is this located and mayI ask if we have your permission …" at bounding box center [897, 628] width 724 height 72
click at [722, 601] on textarea "Sure, can I know where this is located and mayI ask if we have your permission …" at bounding box center [897, 628] width 724 height 72
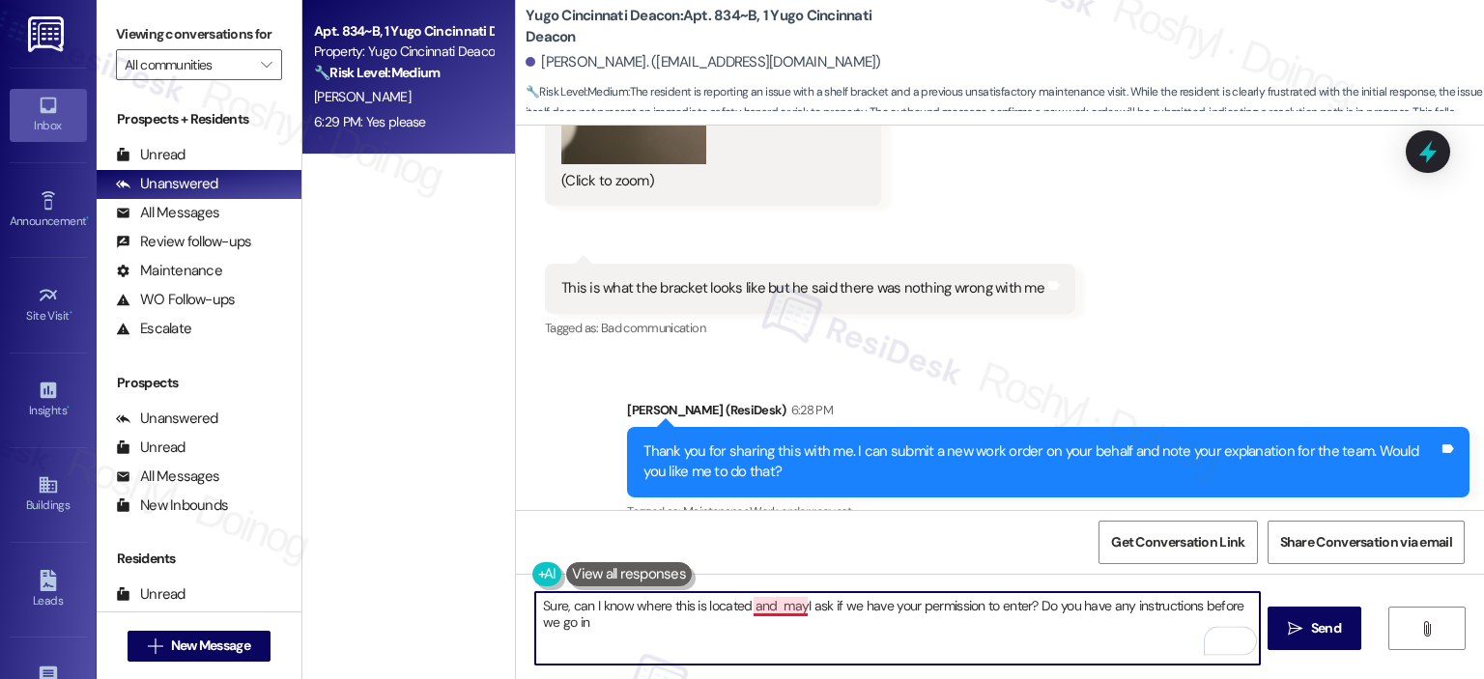
drag, startPoint x: 757, startPoint y: 609, endPoint x: 727, endPoint y: 607, distance: 30.0
click at [757, 610] on textarea "Sure, can I know where this is located and mayI ask if we have your permission …" at bounding box center [897, 628] width 724 height 72
click at [788, 608] on textarea "Sure, can I know where this is located and mayI ask if we have your permission …" at bounding box center [897, 628] width 724 height 72
click at [752, 608] on textarea "Sure, can I know where this is located and may I ask if we have your permission…" at bounding box center [897, 628] width 724 height 72
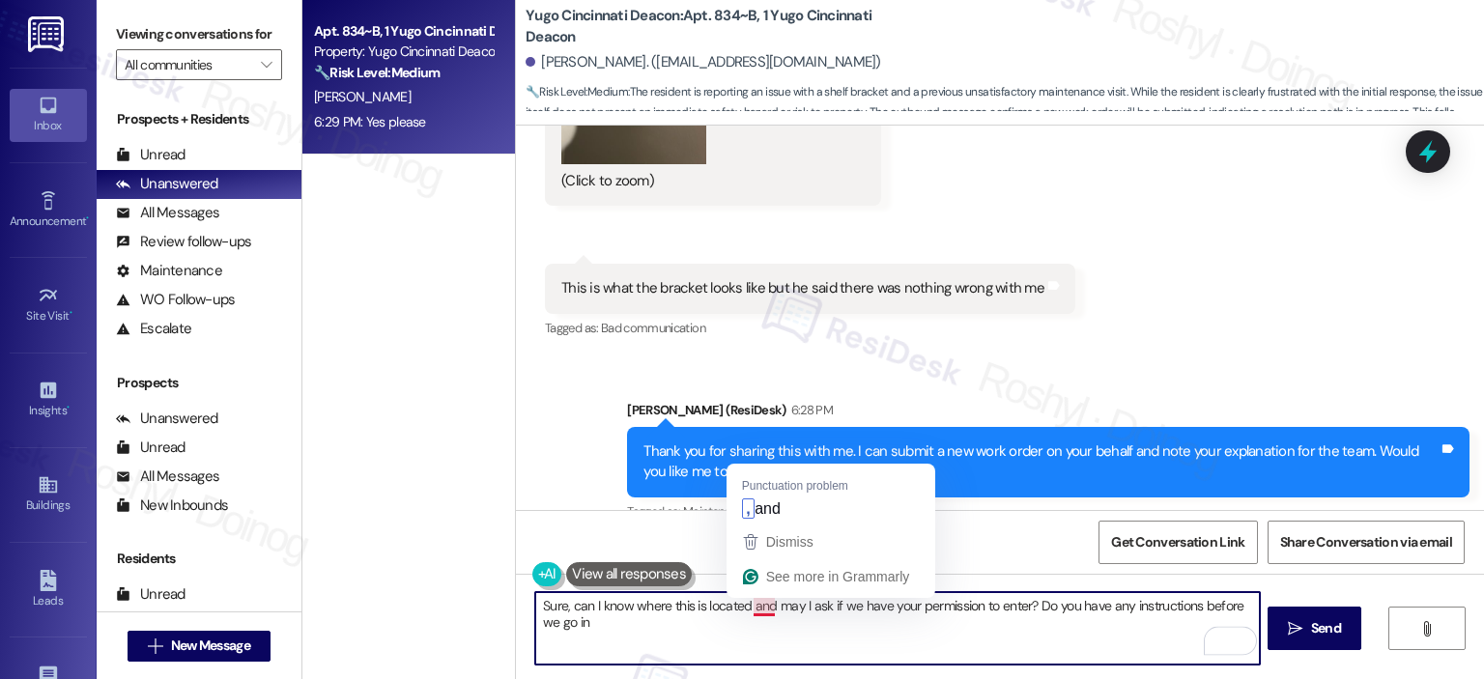
click at [746, 604] on textarea "Sure, can I know where this is located and may I ask if we have your permission…" at bounding box center [897, 628] width 724 height 72
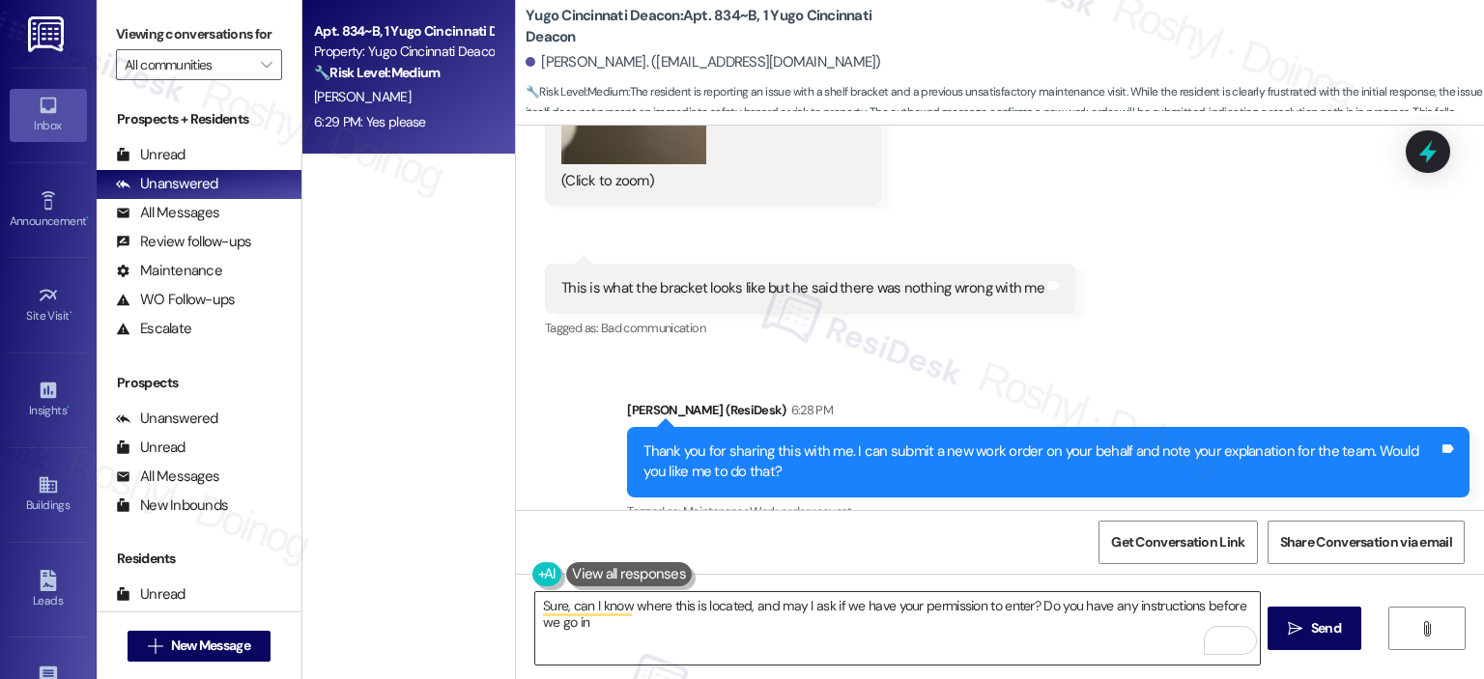
drag, startPoint x: 1310, startPoint y: 634, endPoint x: 599, endPoint y: 612, distance: 711.3
click at [620, 613] on div "Sure, can I know where this is located, and may I ask if we have your permissio…" at bounding box center [1000, 646] width 968 height 145
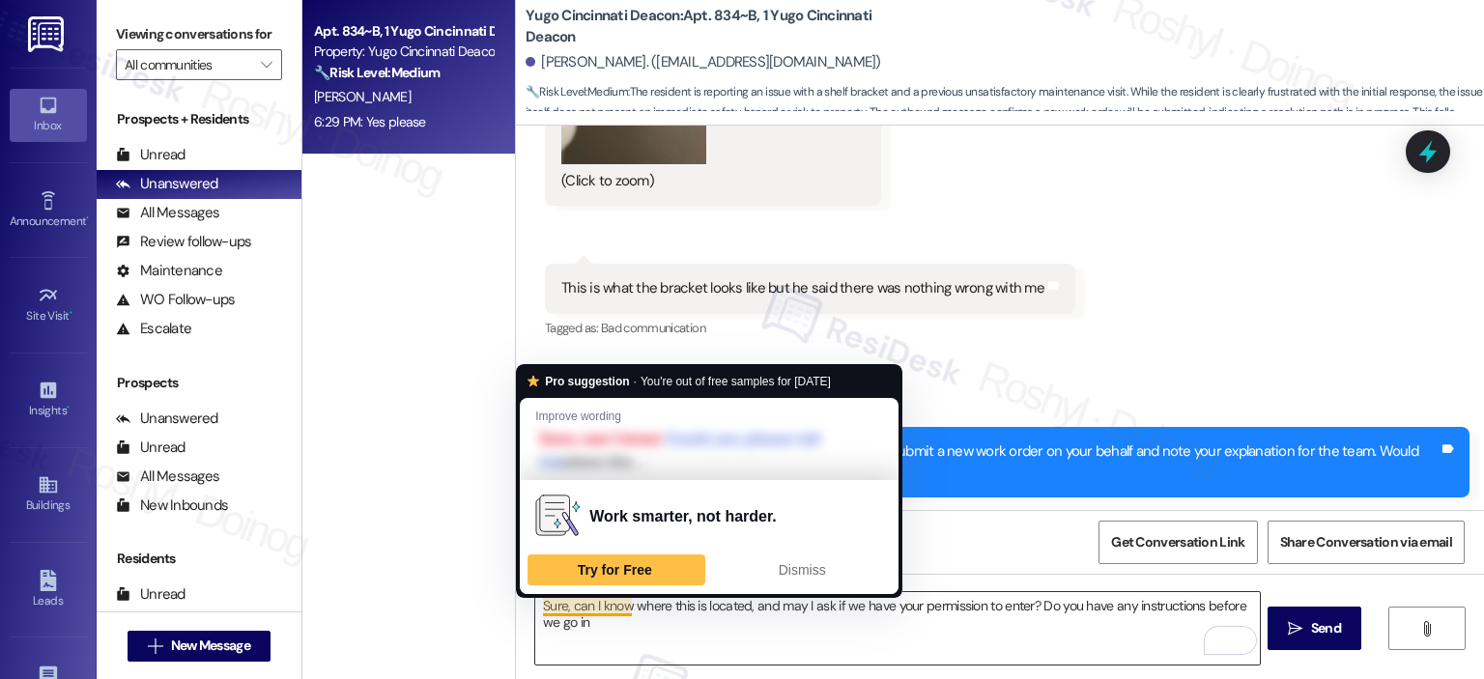
click at [568, 619] on textarea "Sure, can I know where this is located, and may I ask if we have your permissio…" at bounding box center [897, 628] width 724 height 72
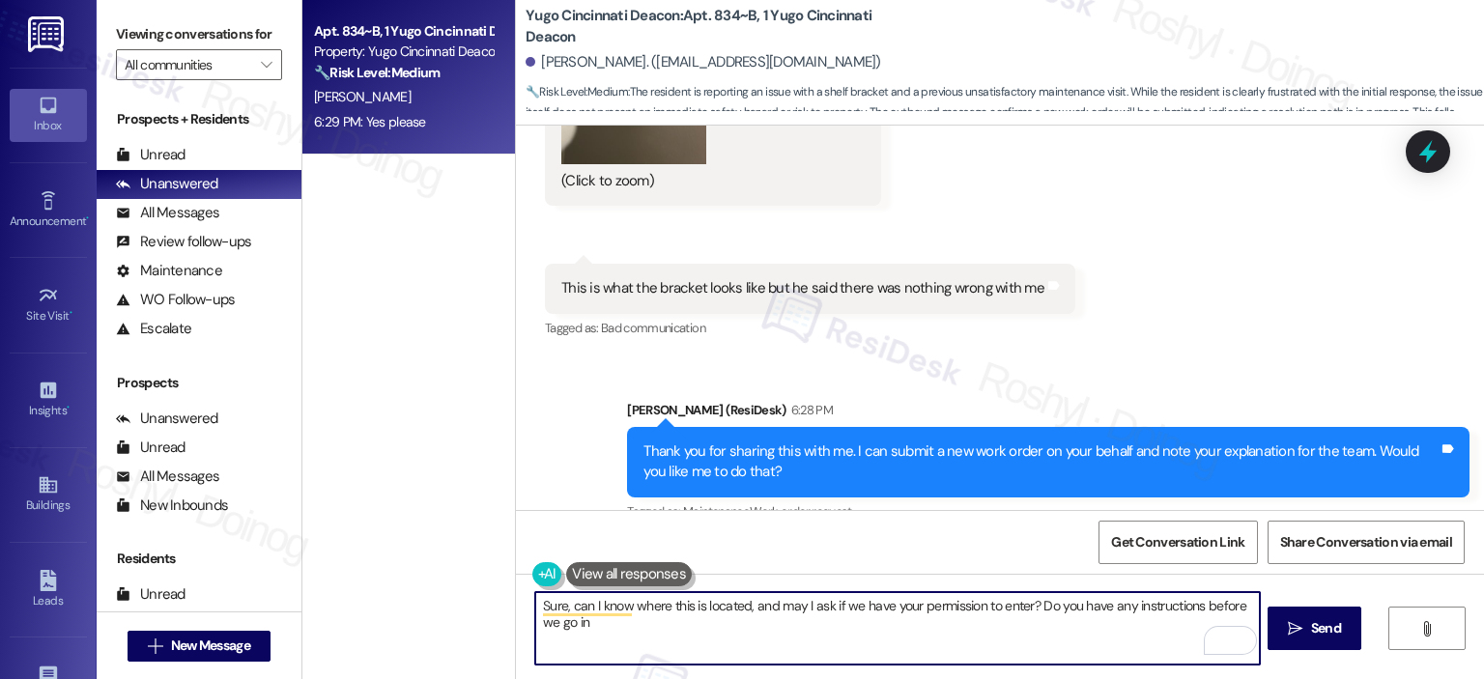
type textarea "Sure, can I know where this is located, and may I ask if we have your permissio…"
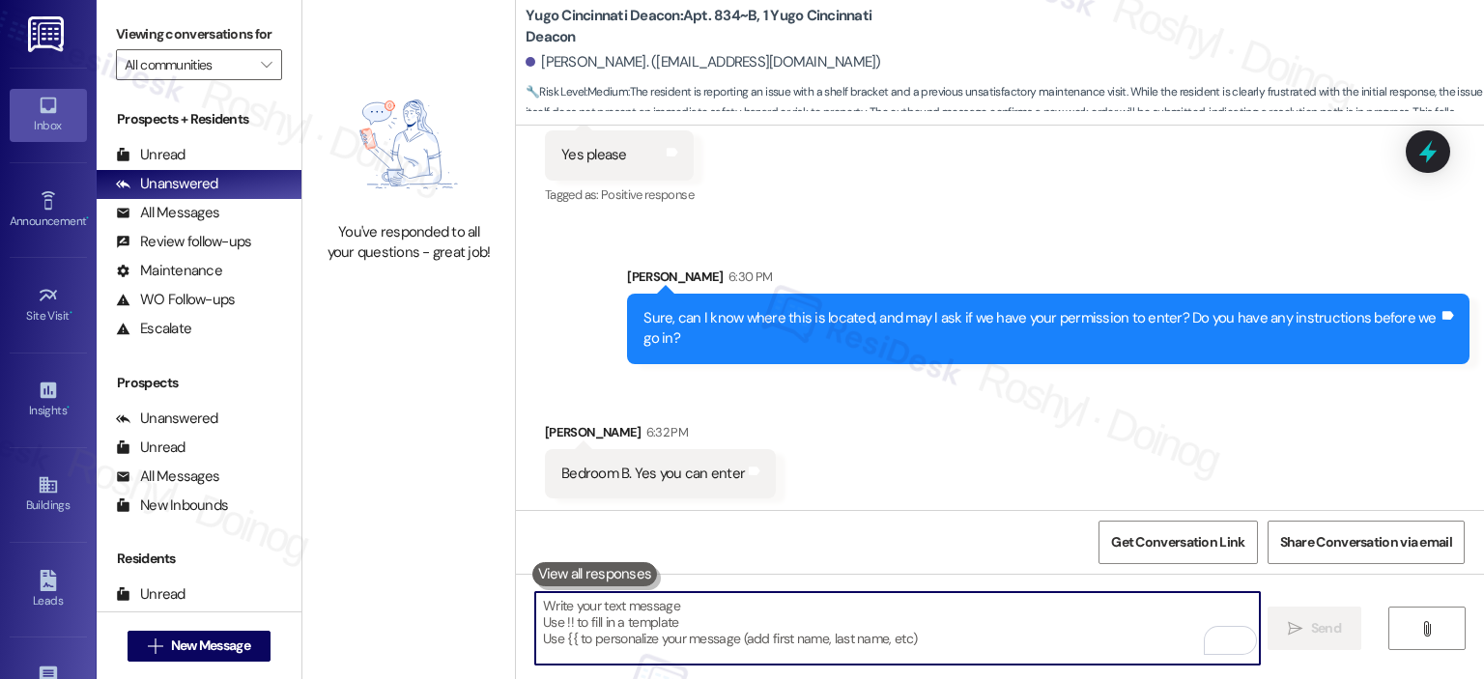
scroll to position [2269, 0]
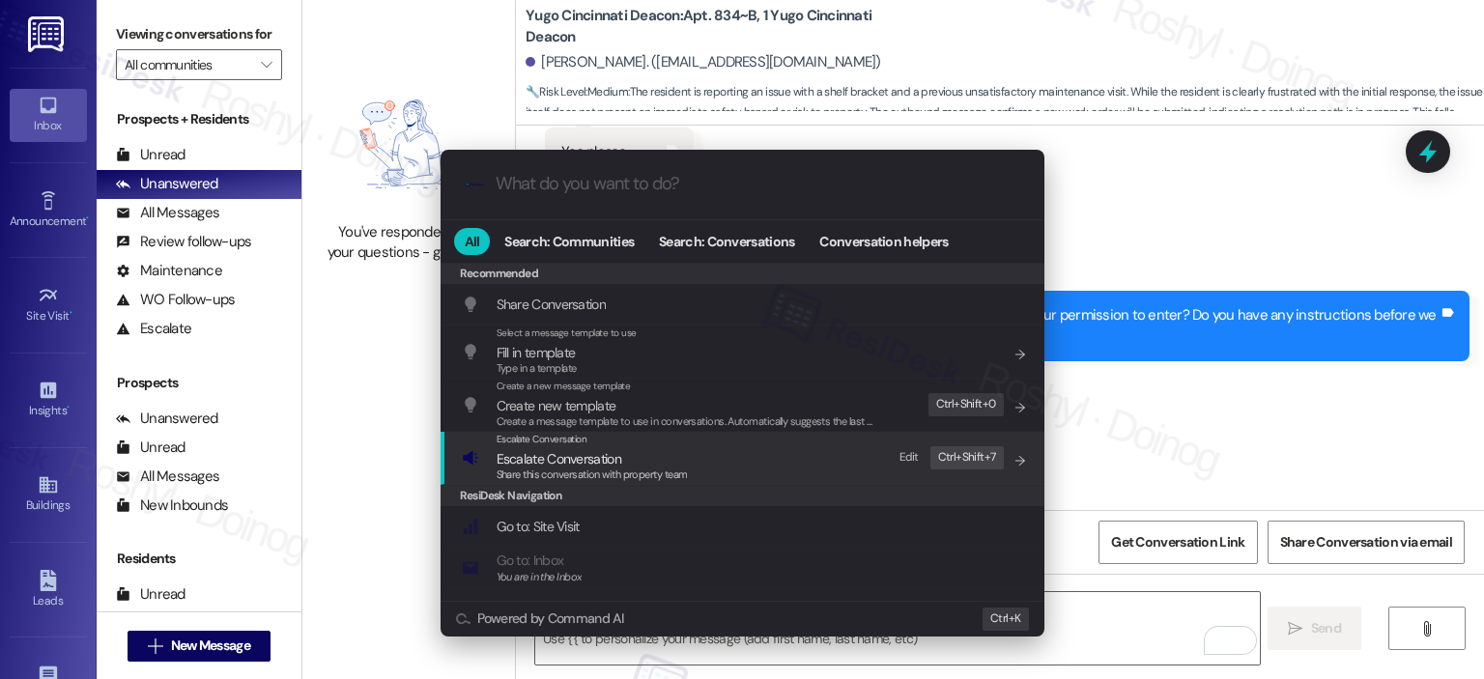
click at [737, 481] on div "Escalate Conversation Escalate Conversation Share this conversation with proper…" at bounding box center [744, 458] width 565 height 52
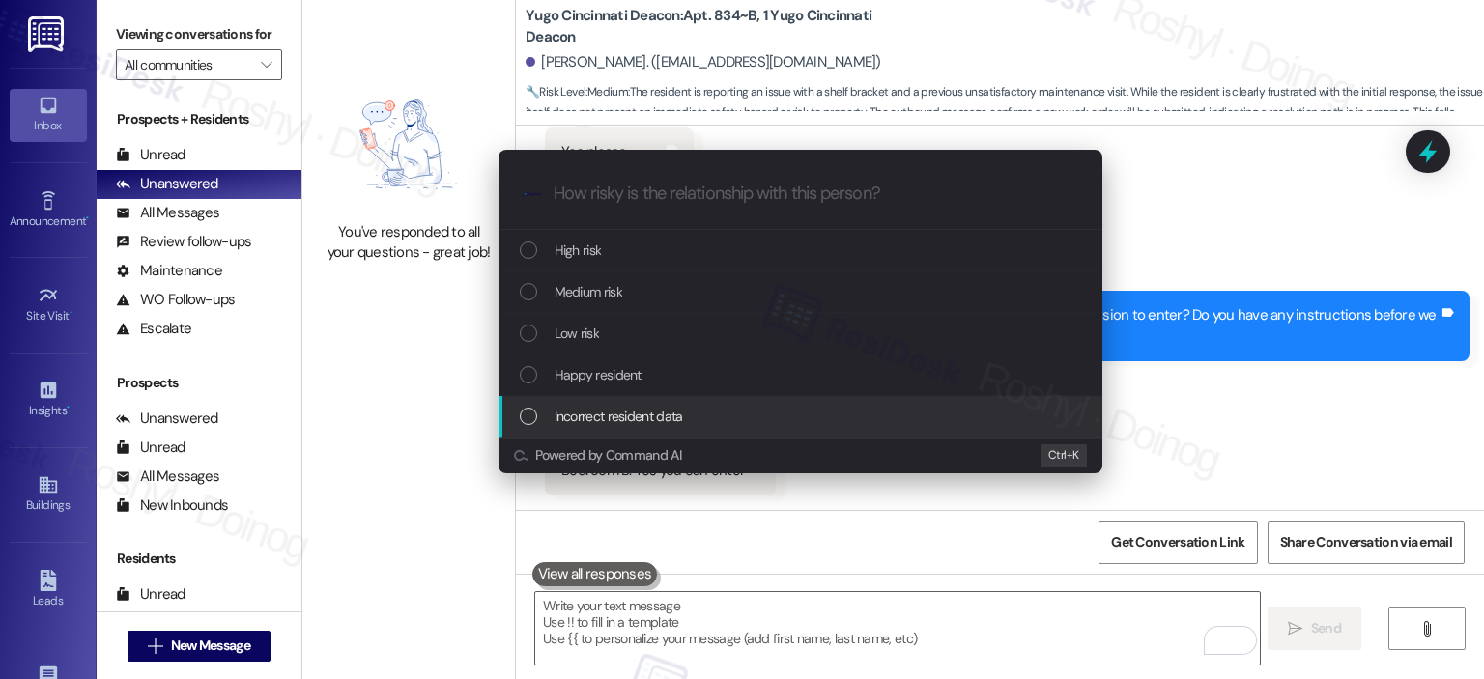
click at [795, 512] on div "Escalate Conversation How risky is the relationship with this person? Topics (e…" at bounding box center [742, 339] width 1484 height 679
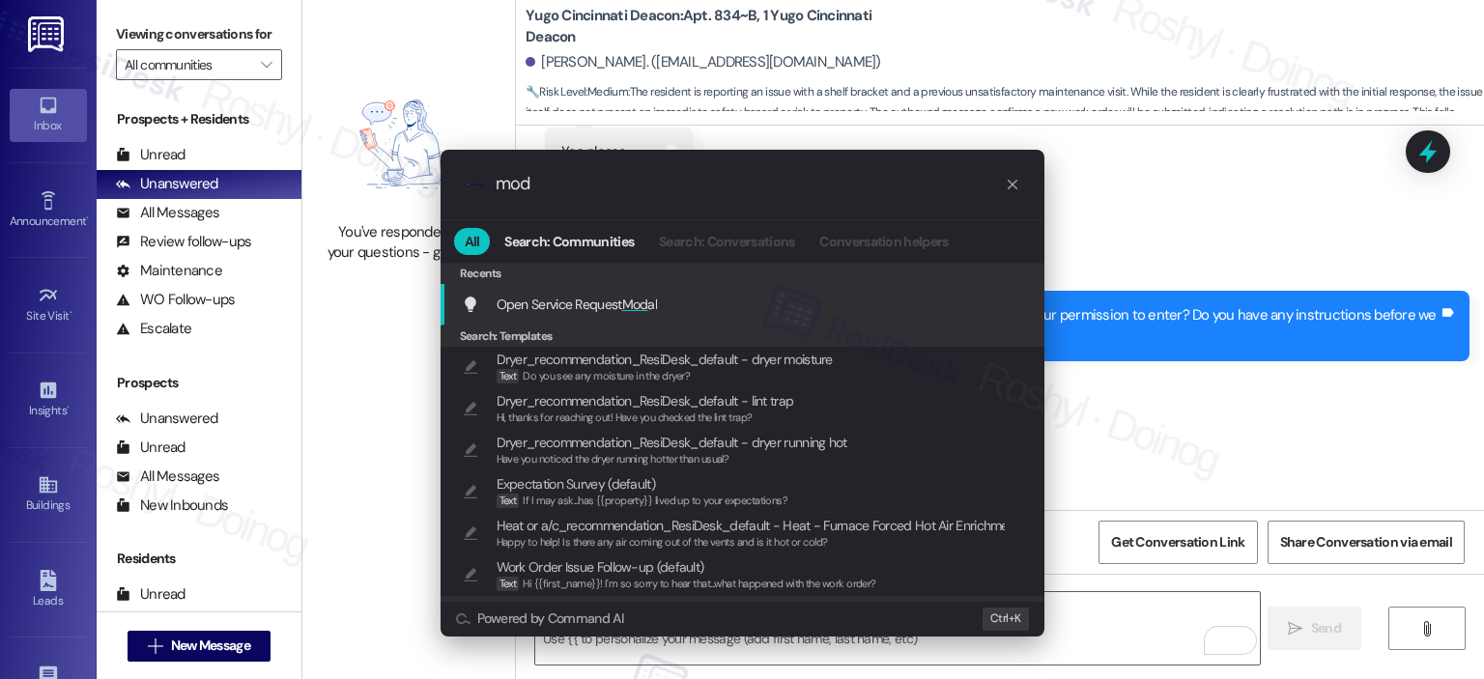
type input "mod"
click at [715, 315] on div "Open Service Request Mod al Add shortcut" at bounding box center [743, 305] width 604 height 42
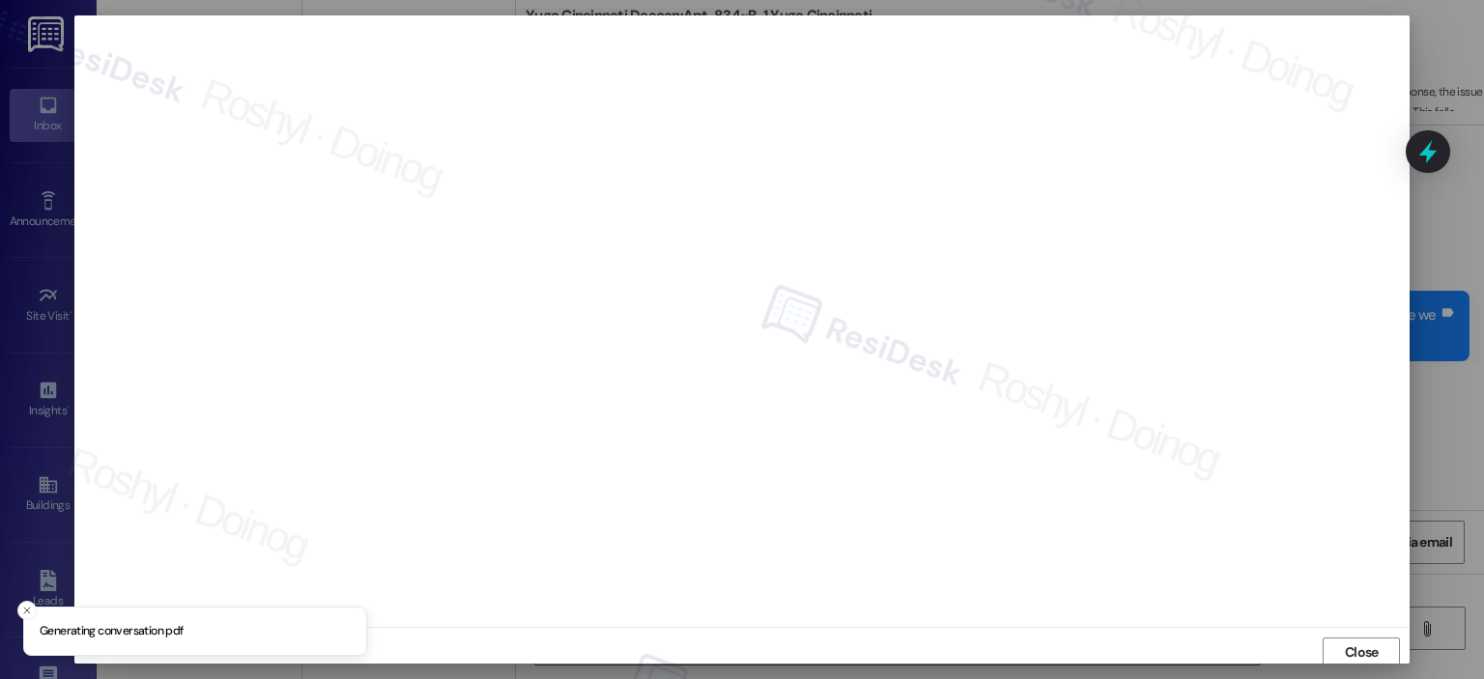
scroll to position [4, 0]
click at [1388, 659] on button "Close" at bounding box center [1361, 649] width 77 height 31
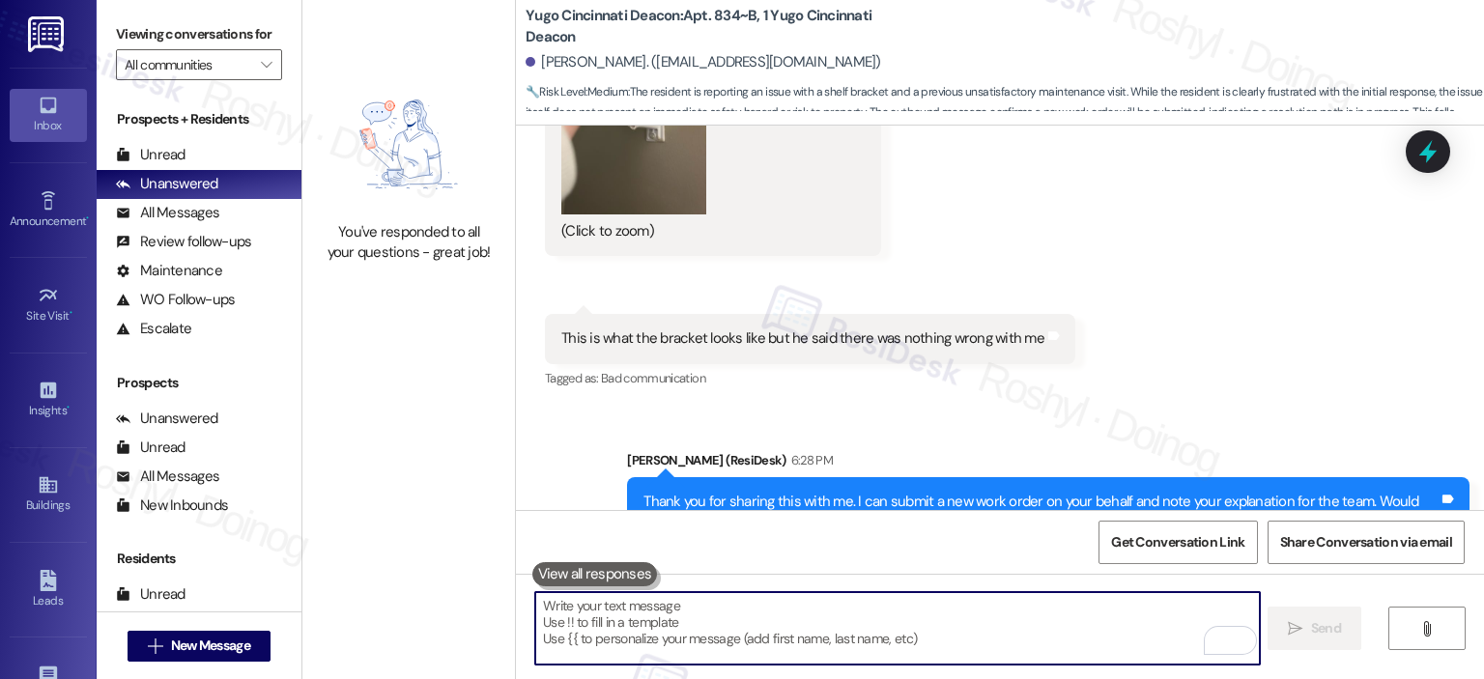
scroll to position [1690, 0]
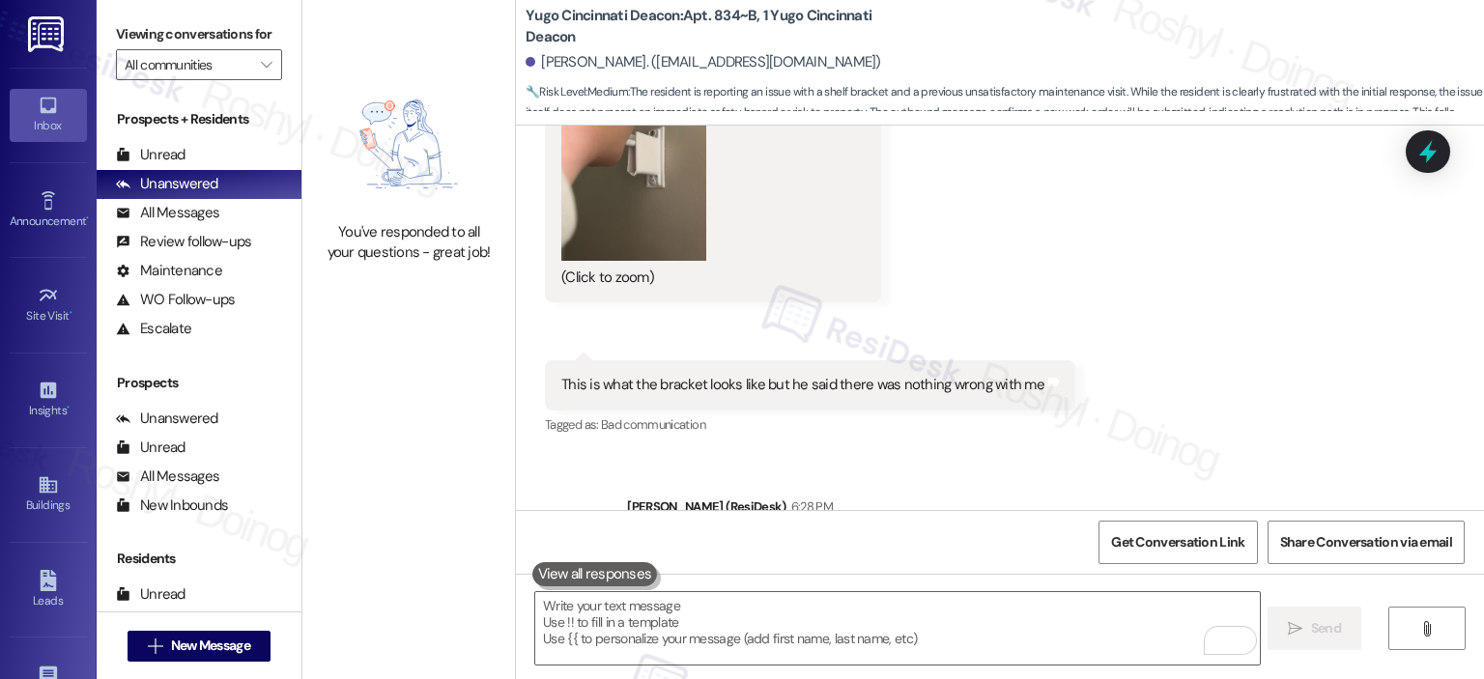
click at [844, 378] on div "This is what the bracket looks like but he said there was nothing wrong with me" at bounding box center [802, 385] width 483 height 20
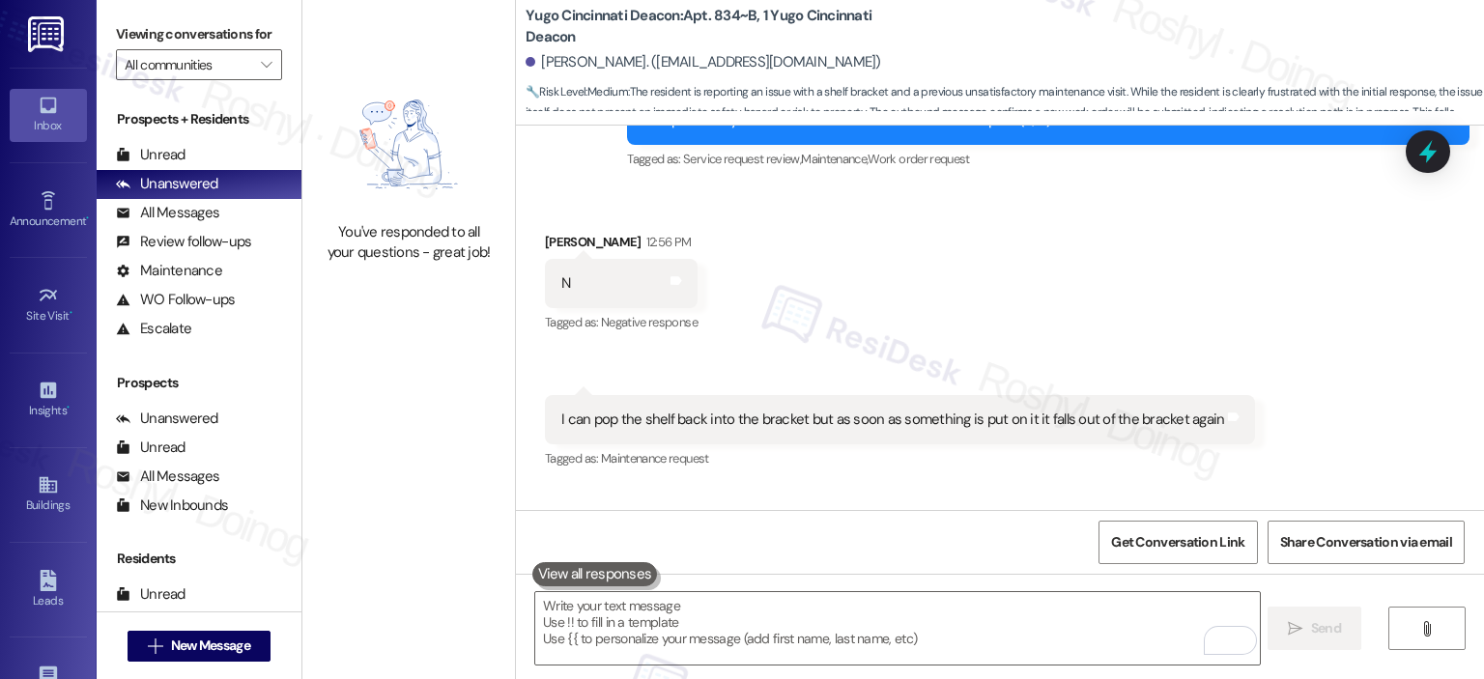
scroll to position [627, 0]
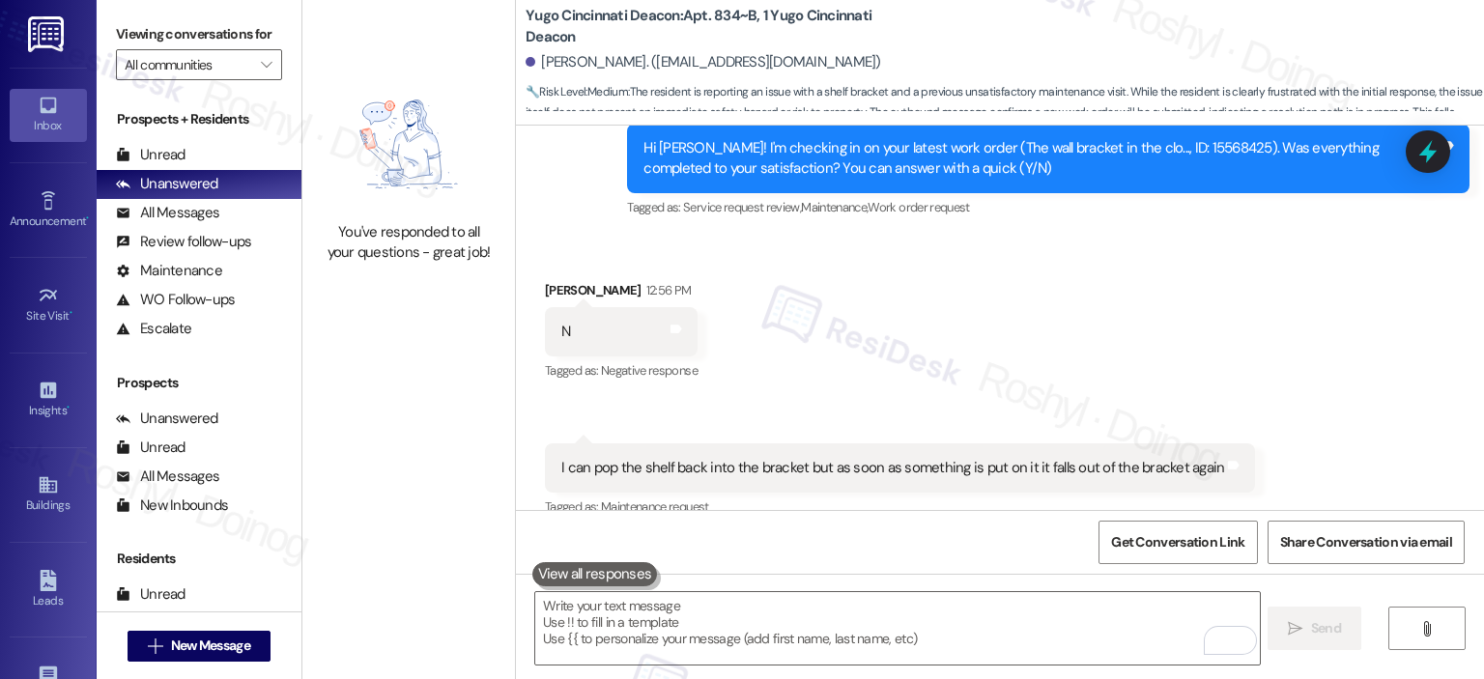
click at [693, 472] on div "I can pop the shelf back into the bracket but as soon as something is put on it…" at bounding box center [892, 468] width 663 height 20
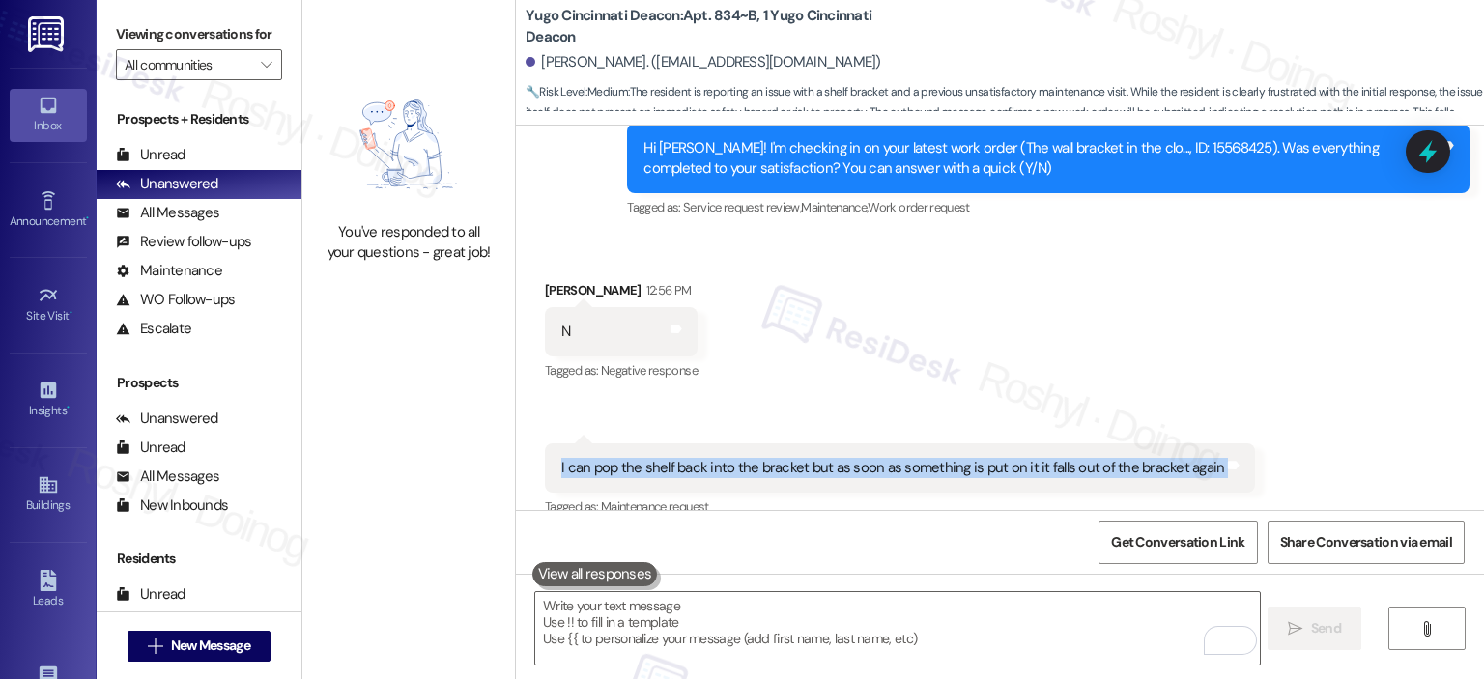
copy div "I can pop the shelf back into the bracket but as soon as something is put on it…"
click at [693, 472] on div "I can pop the shelf back into the bracket but as soon as something is put on it…" at bounding box center [892, 468] width 663 height 20
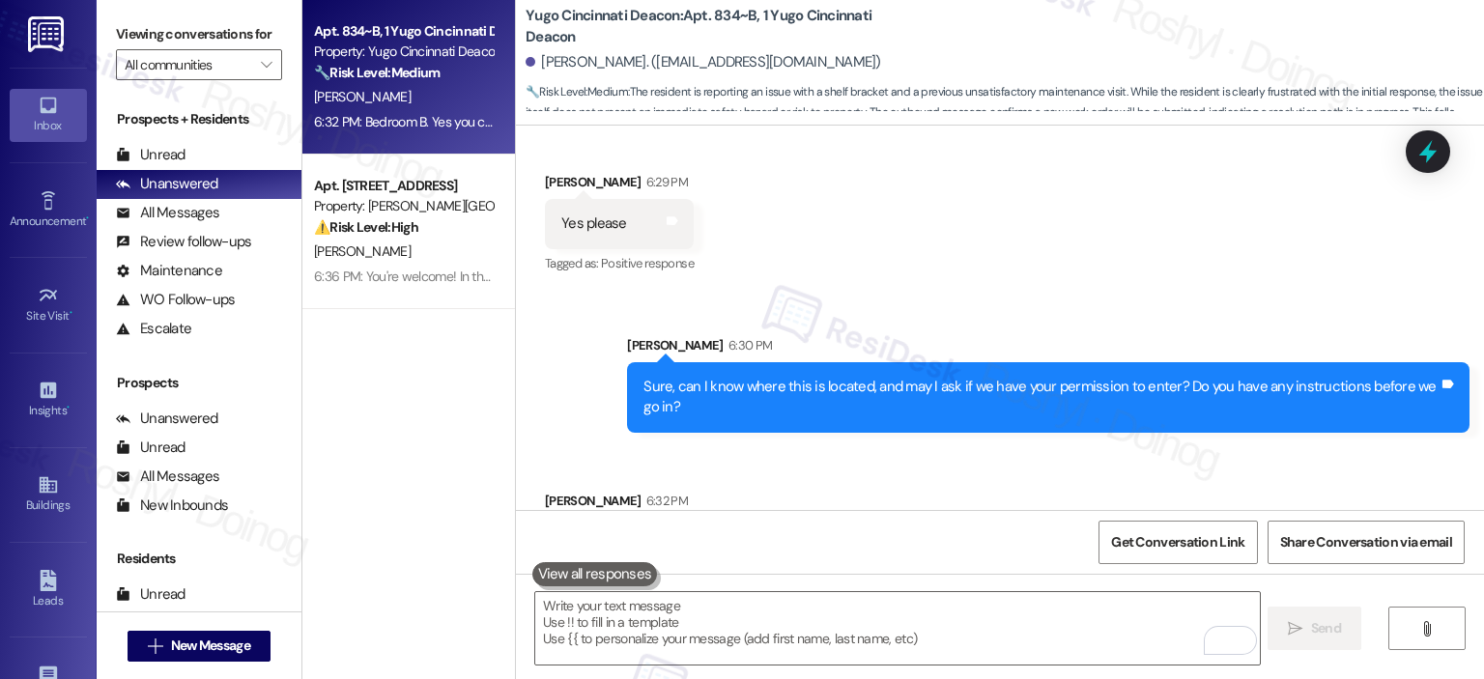
scroll to position [2269, 0]
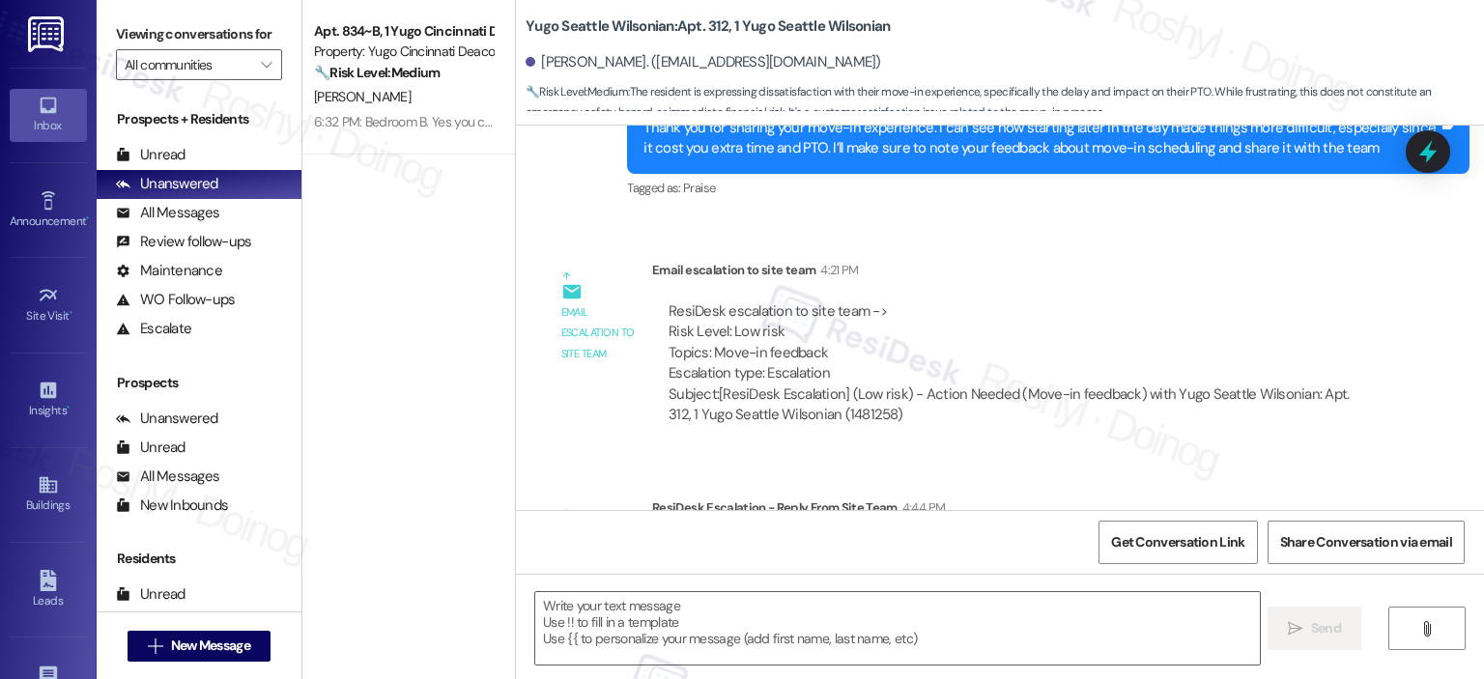
scroll to position [1052, 0]
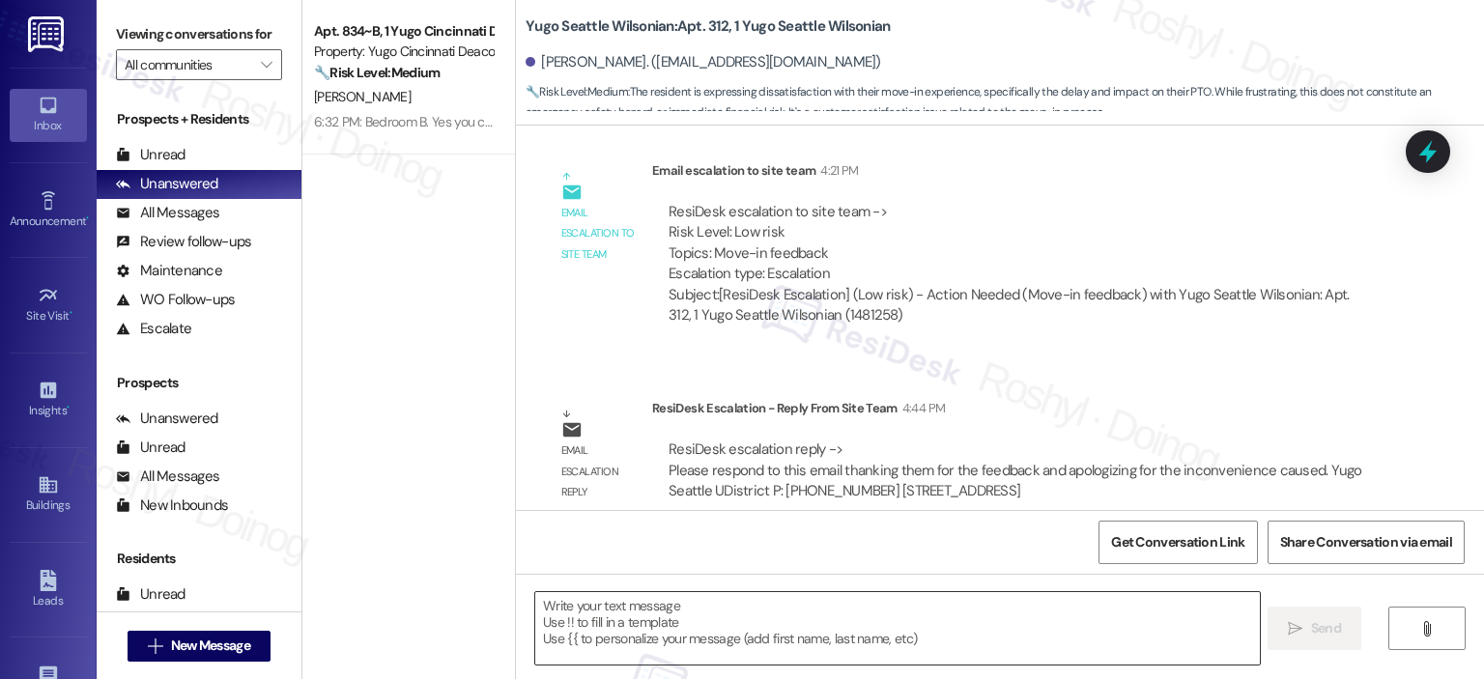
click at [907, 629] on textarea at bounding box center [897, 628] width 724 height 72
paste textarea "Hi {{first_name}}, I wanted to thank you for your feedback and also apologize f…"
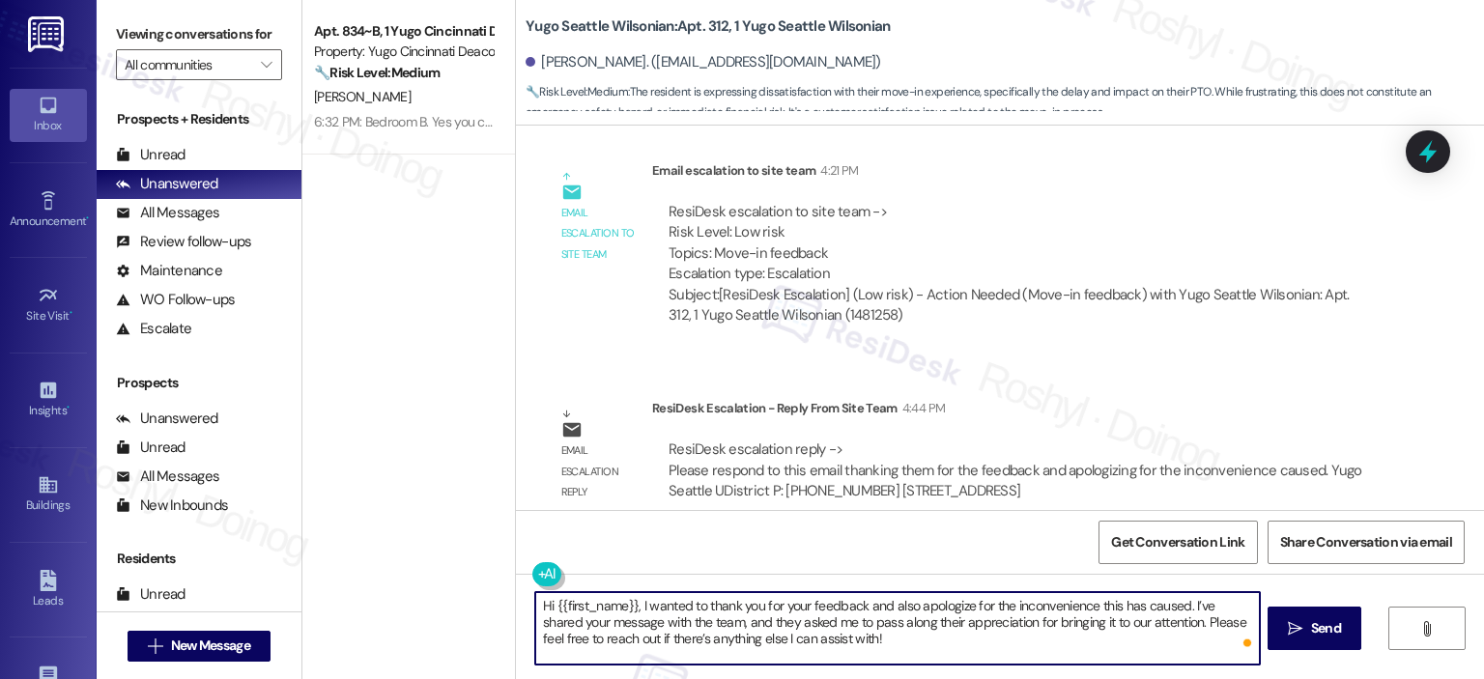
click at [750, 608] on textarea "Hi {{first_name}}, I wanted to thank you for your feedback and also apologize f…" at bounding box center [897, 628] width 724 height 72
type textarea "Hi {{first_name}}, I wanted to thank you again for your feedback and also apolo…"
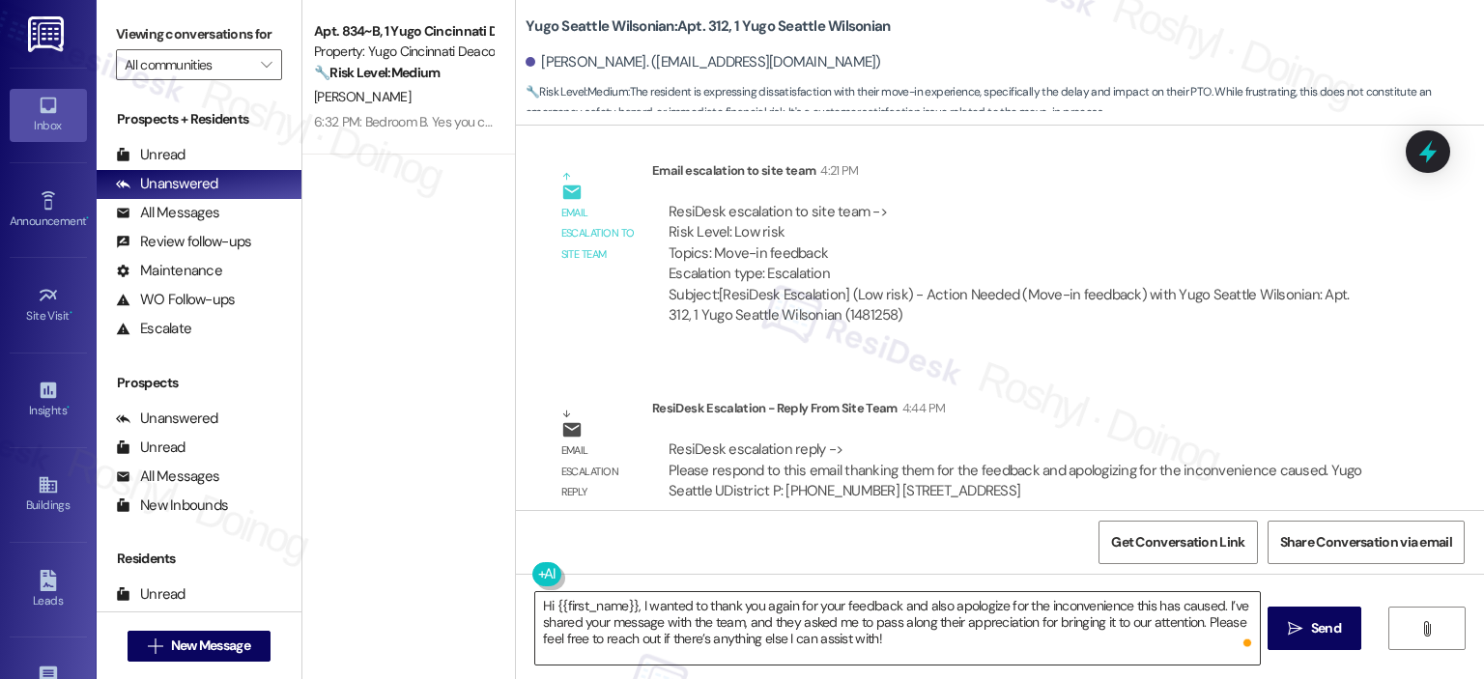
click at [919, 656] on textarea "Hi {{first_name}}, I wanted to thank you again for your feedback and also apolo…" at bounding box center [897, 628] width 724 height 72
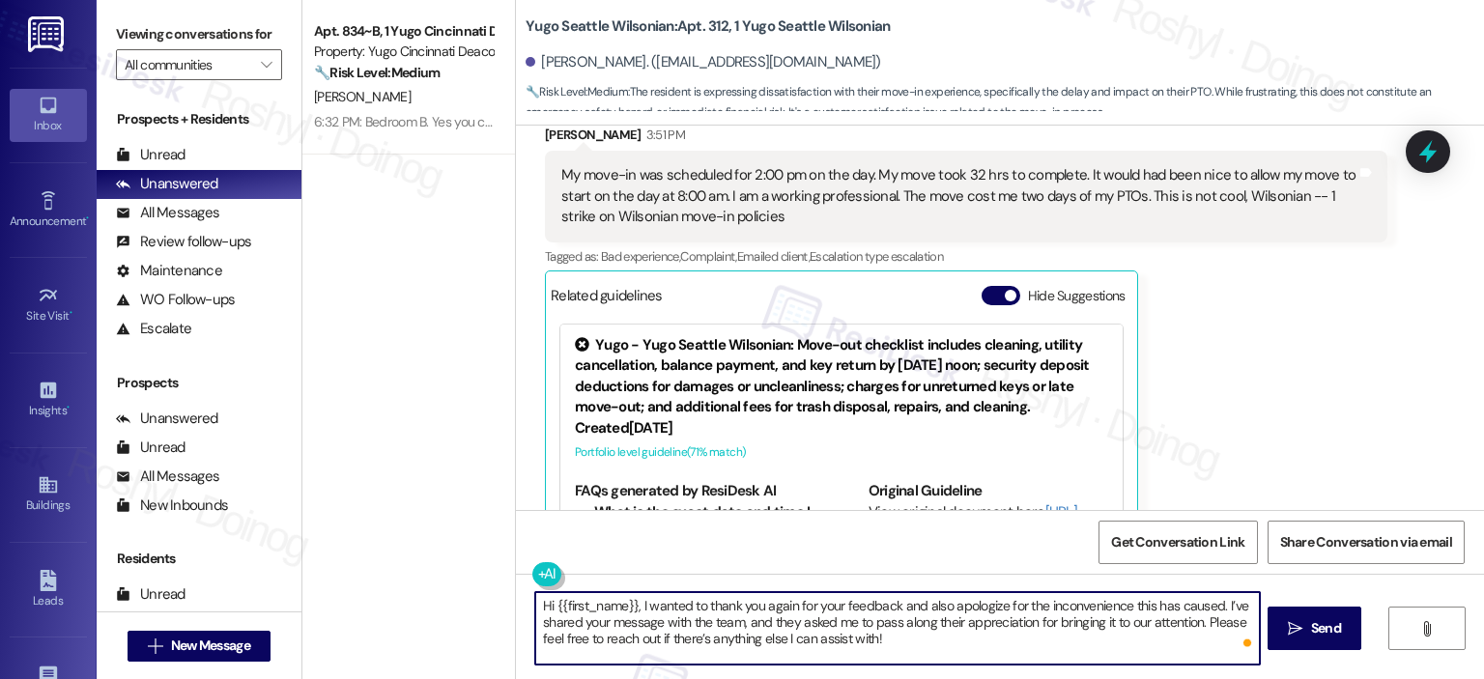
scroll to position [376, 0]
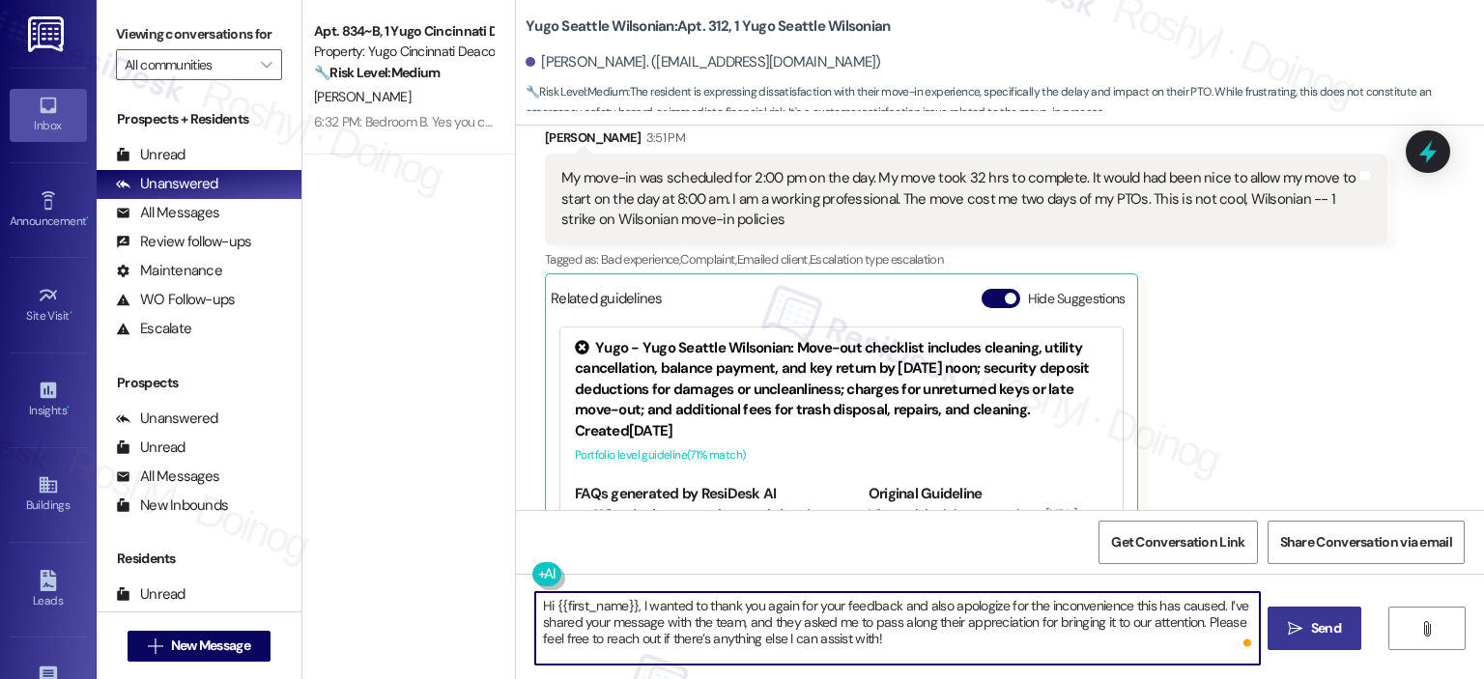
click at [1298, 638] on span " Send" at bounding box center [1314, 628] width 61 height 20
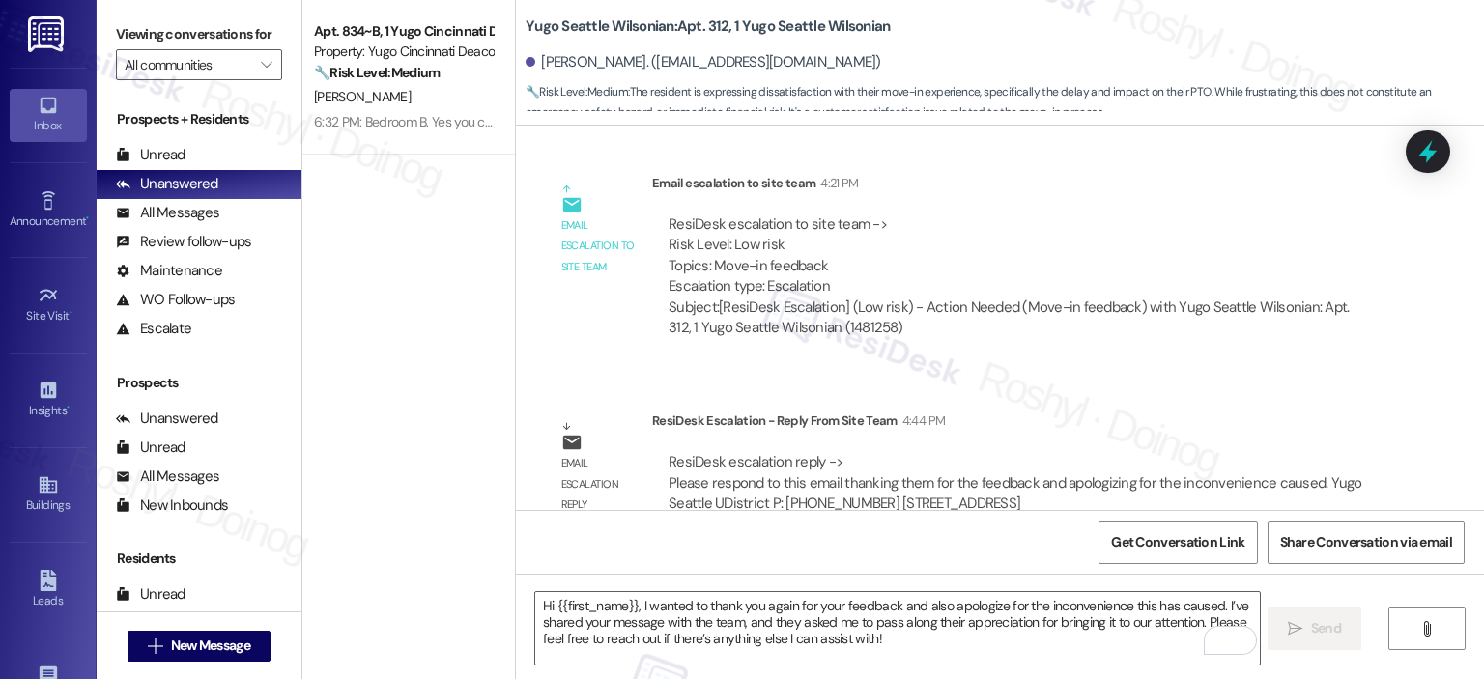
scroll to position [1036, 0]
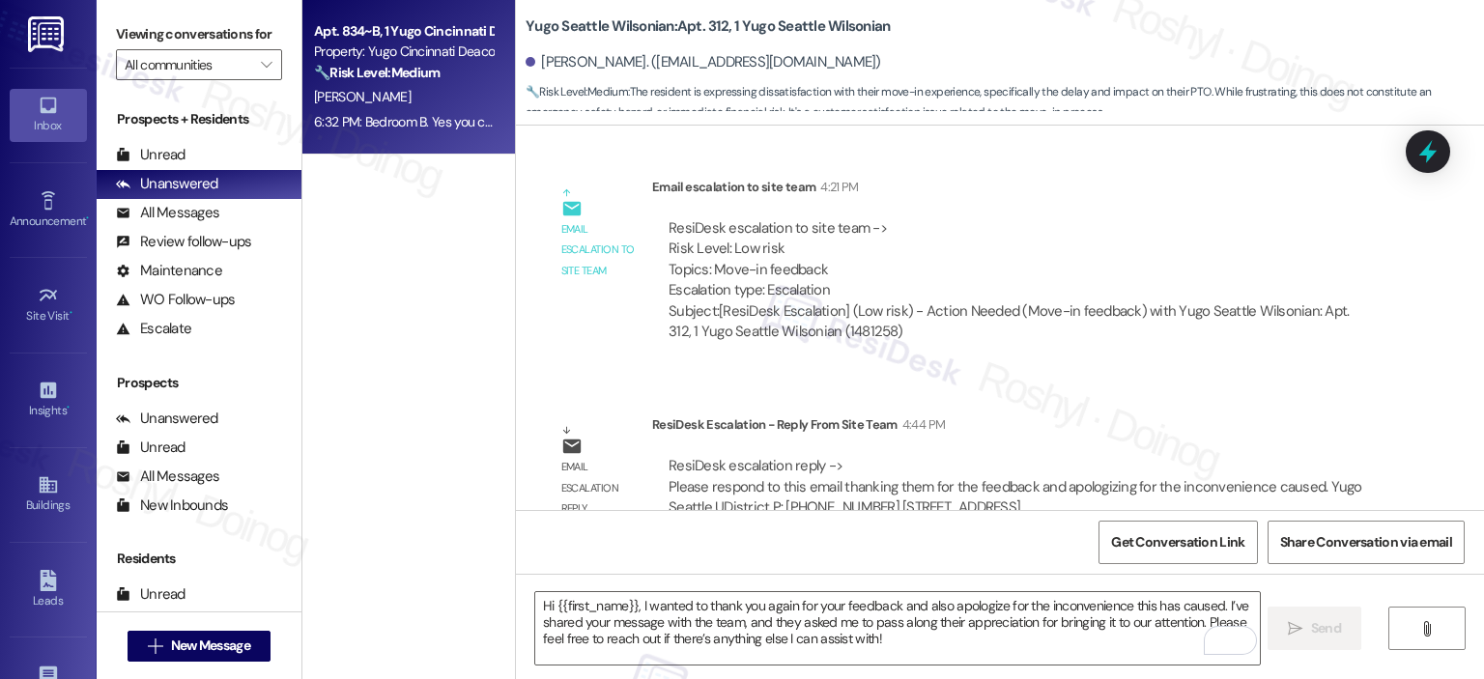
click at [408, 107] on div "[PERSON_NAME]" at bounding box center [403, 97] width 183 height 24
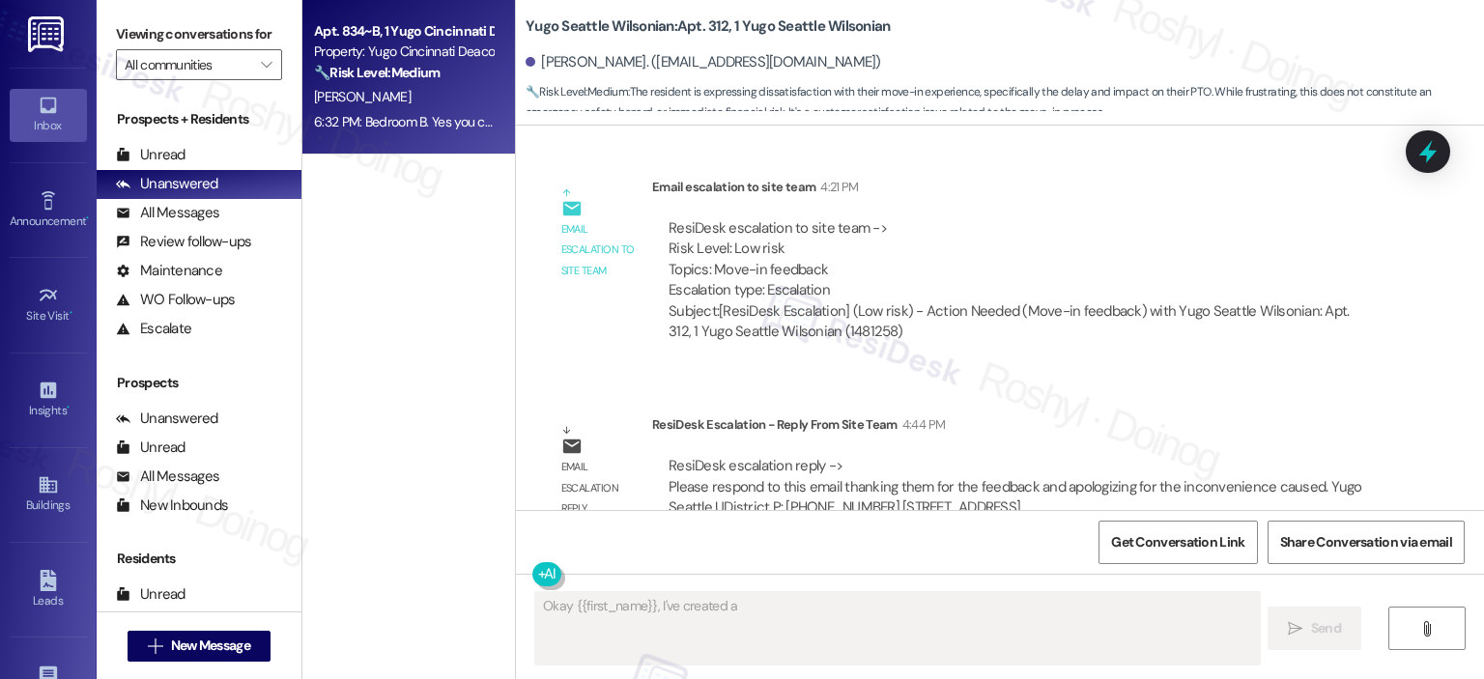
scroll to position [2326, 0]
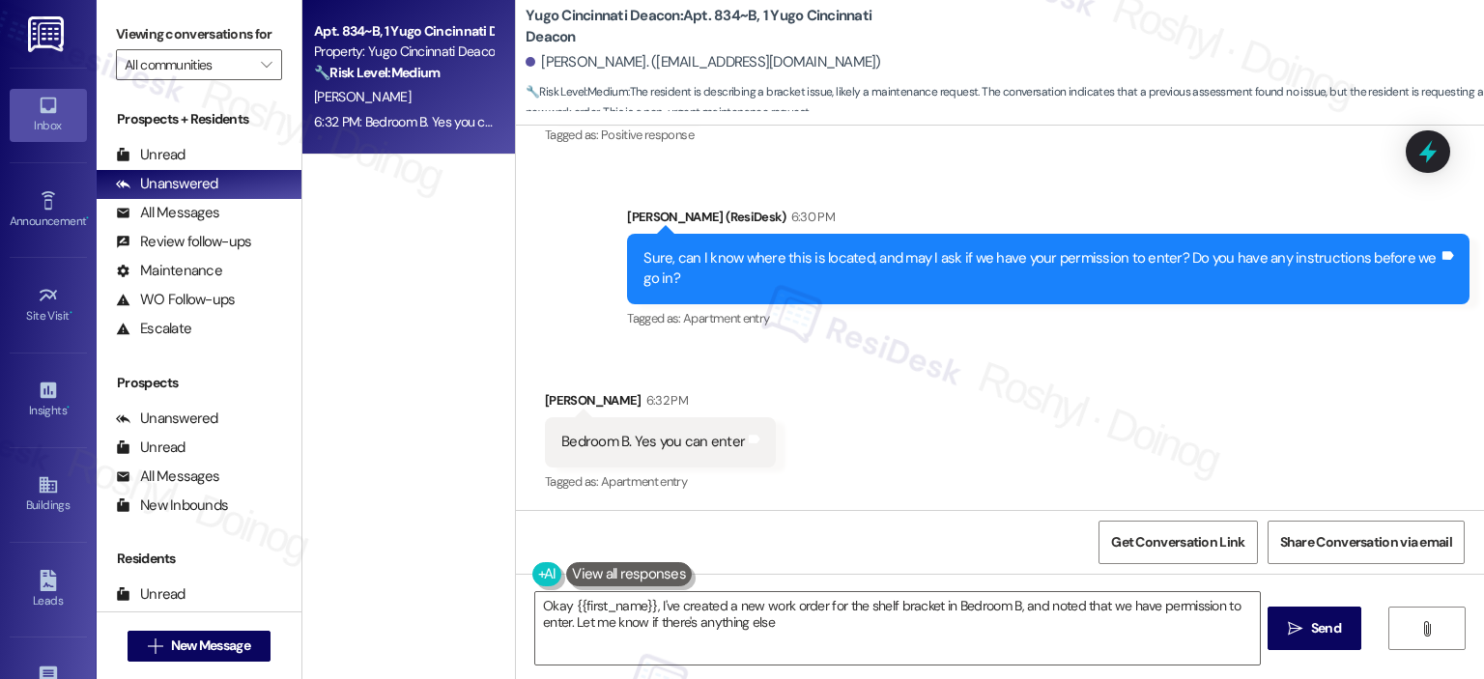
type textarea "Okay {{first_name}}, I've created a new work order for the shelf bracket in Bed…"
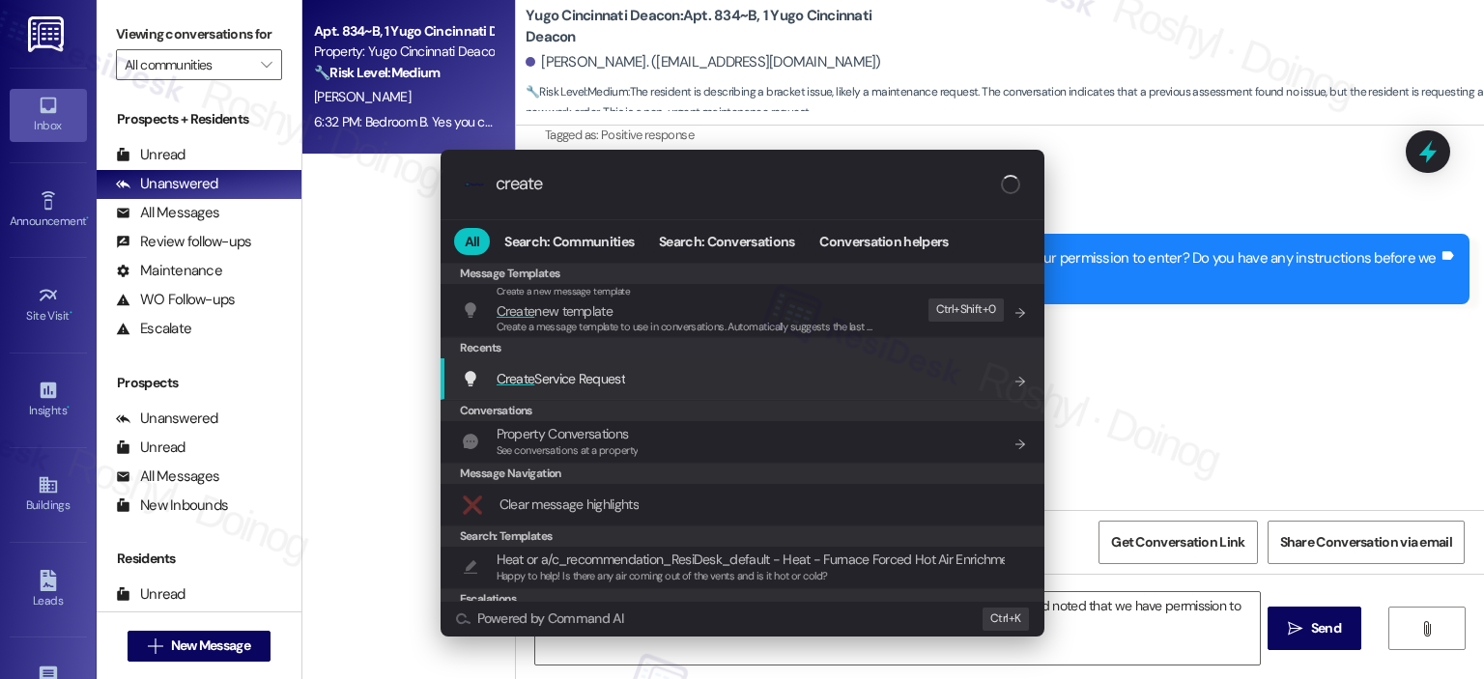
type input "create"
click at [722, 377] on div "Create Service Request Add shortcut" at bounding box center [744, 378] width 565 height 21
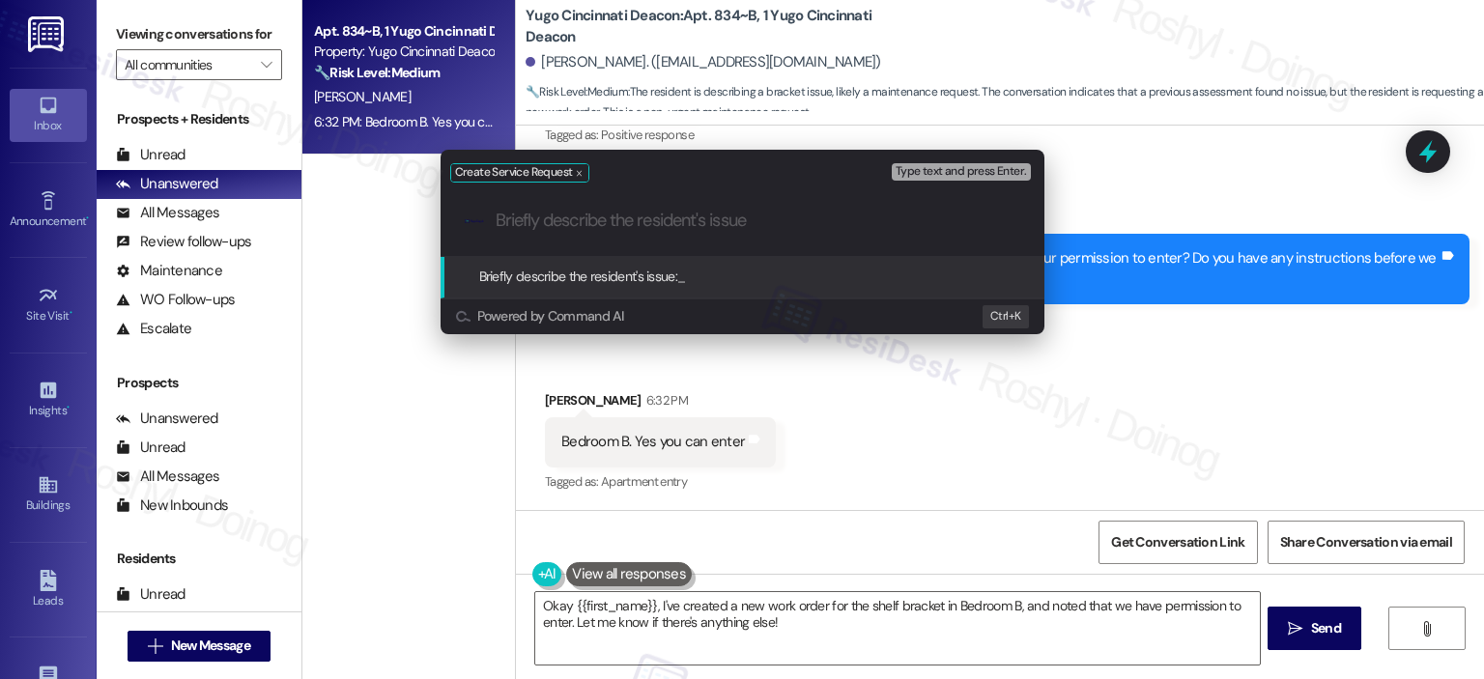
paste input "Closet shelf repeatedly falls from bracket under minimal weight."
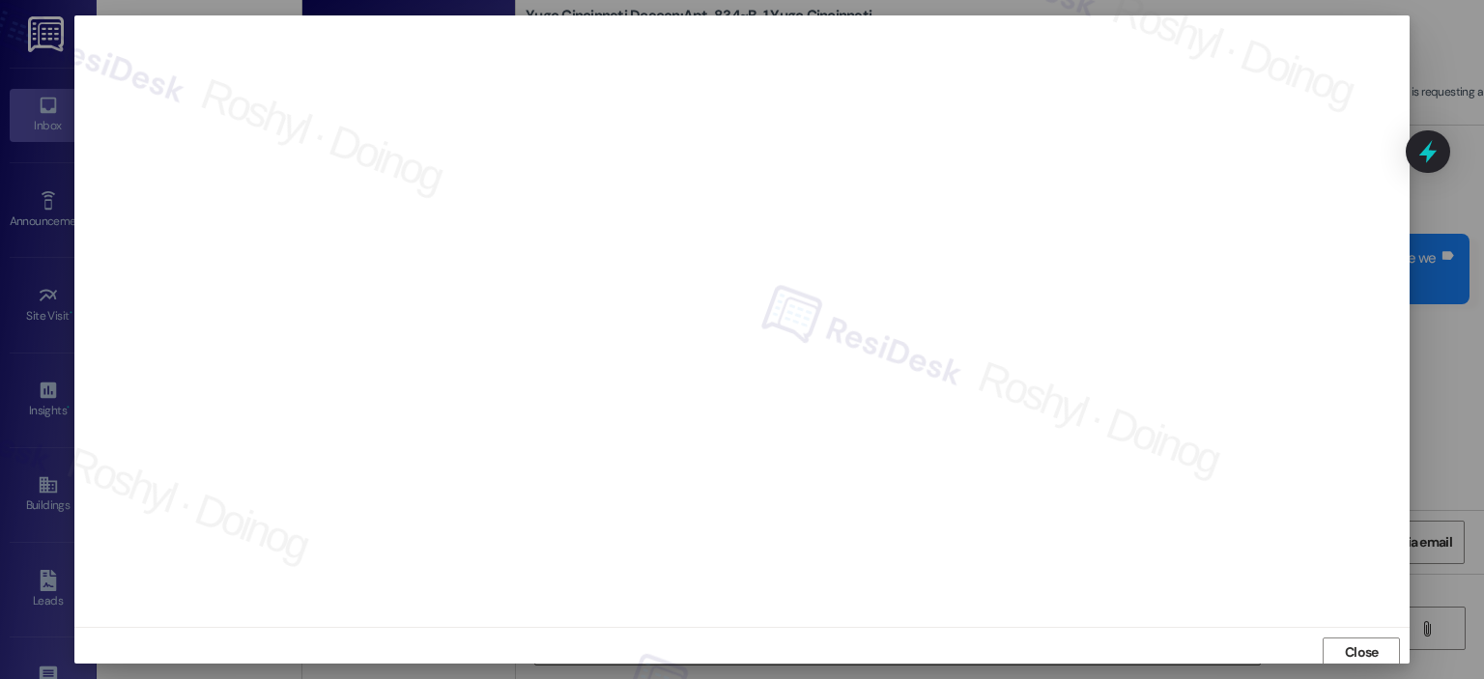
scroll to position [4, 0]
click at [1351, 644] on span "Close" at bounding box center [1362, 649] width 34 height 20
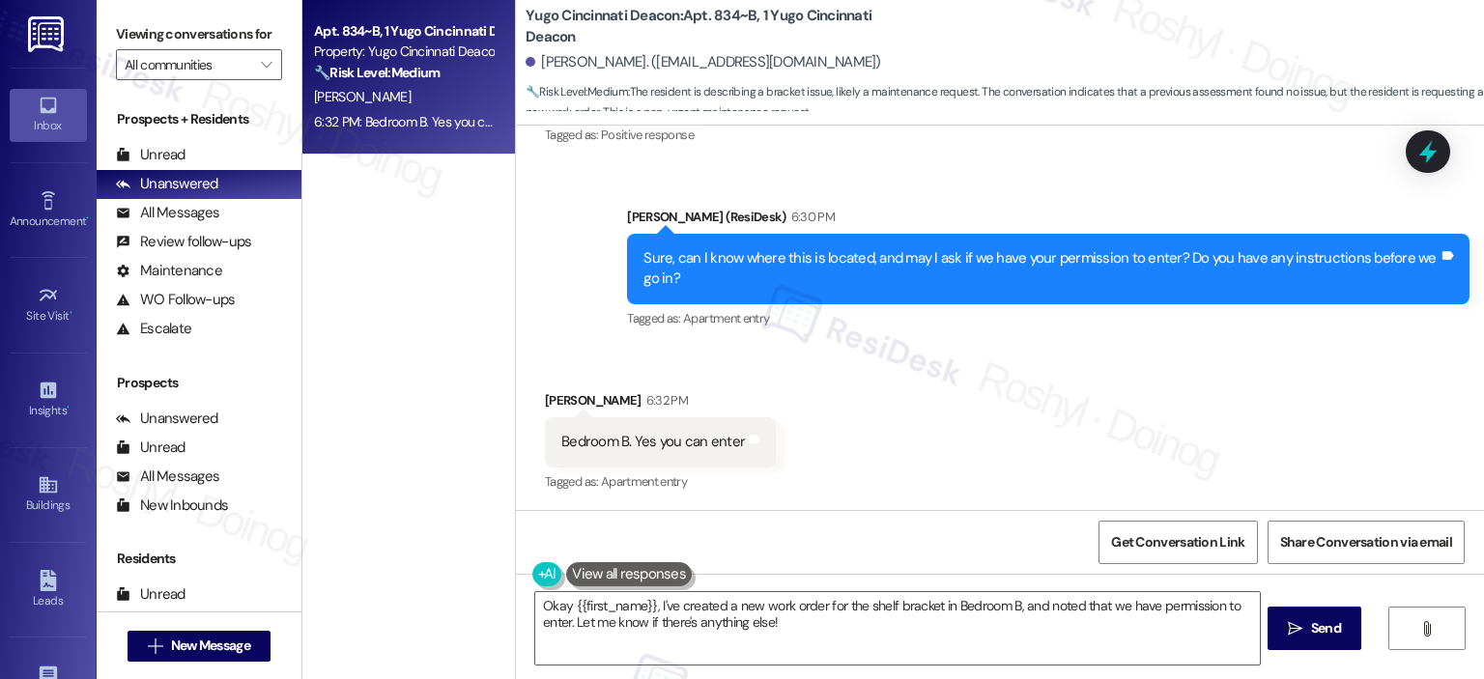
click at [889, 412] on div "Received via SMS [PERSON_NAME] 6:32 PM Bedroom B. Yes you can enter Tags and no…" at bounding box center [1000, 428] width 968 height 163
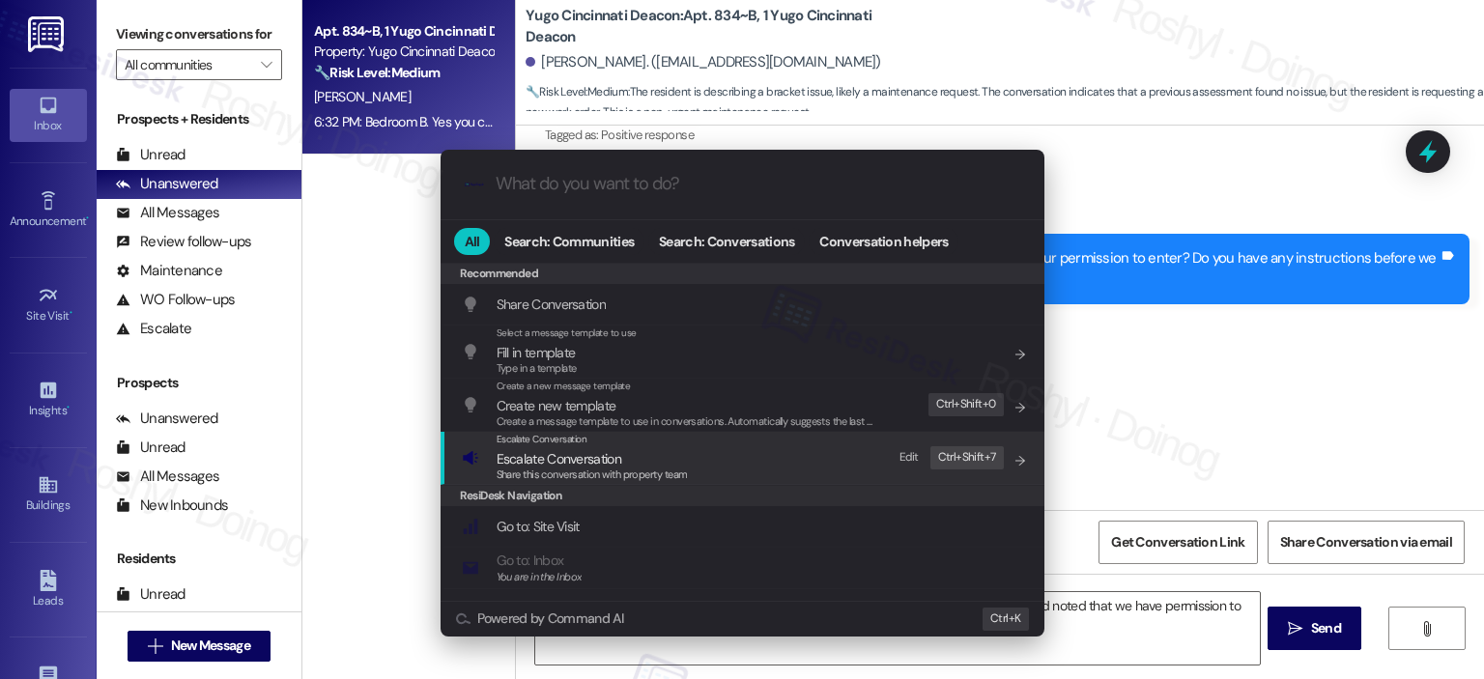
click at [689, 470] on div "Escalate Conversation Escalate Conversation Share this conversation with proper…" at bounding box center [744, 458] width 565 height 52
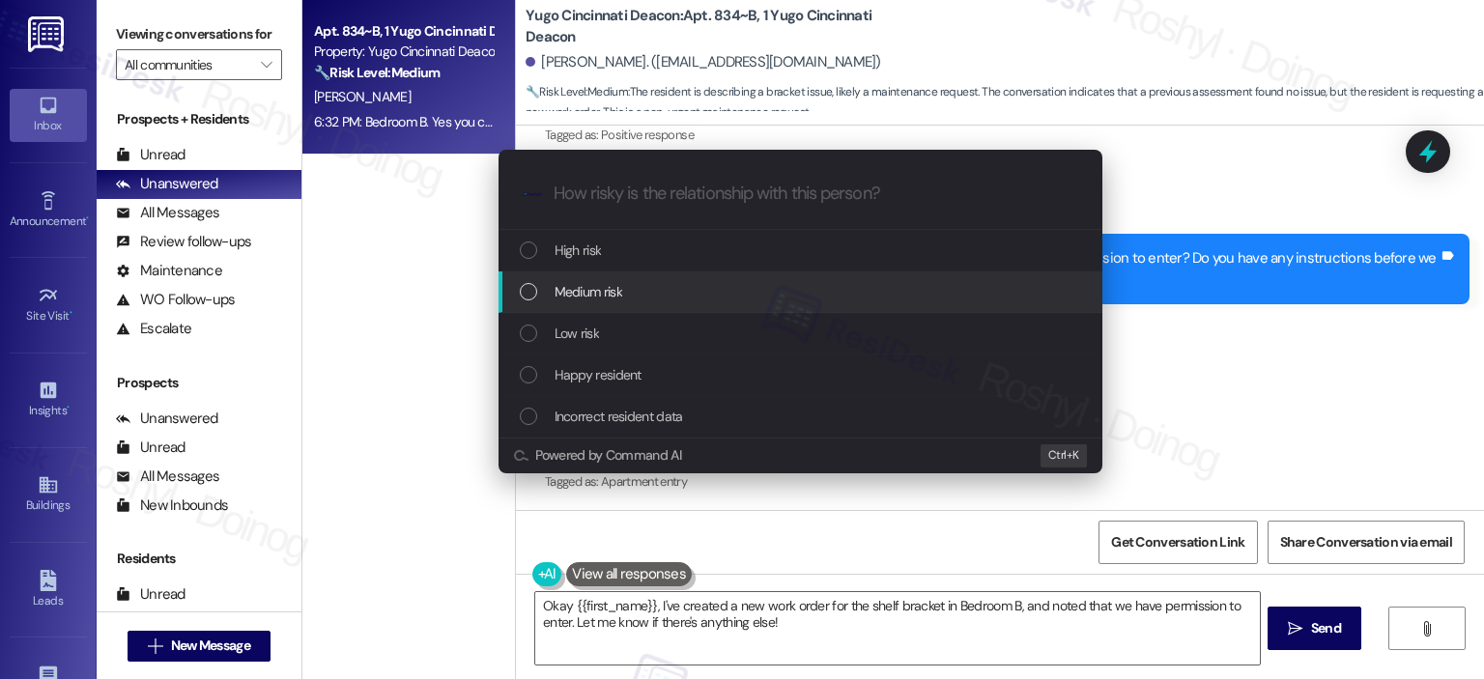
click at [650, 302] on div "Medium risk" at bounding box center [800, 292] width 604 height 42
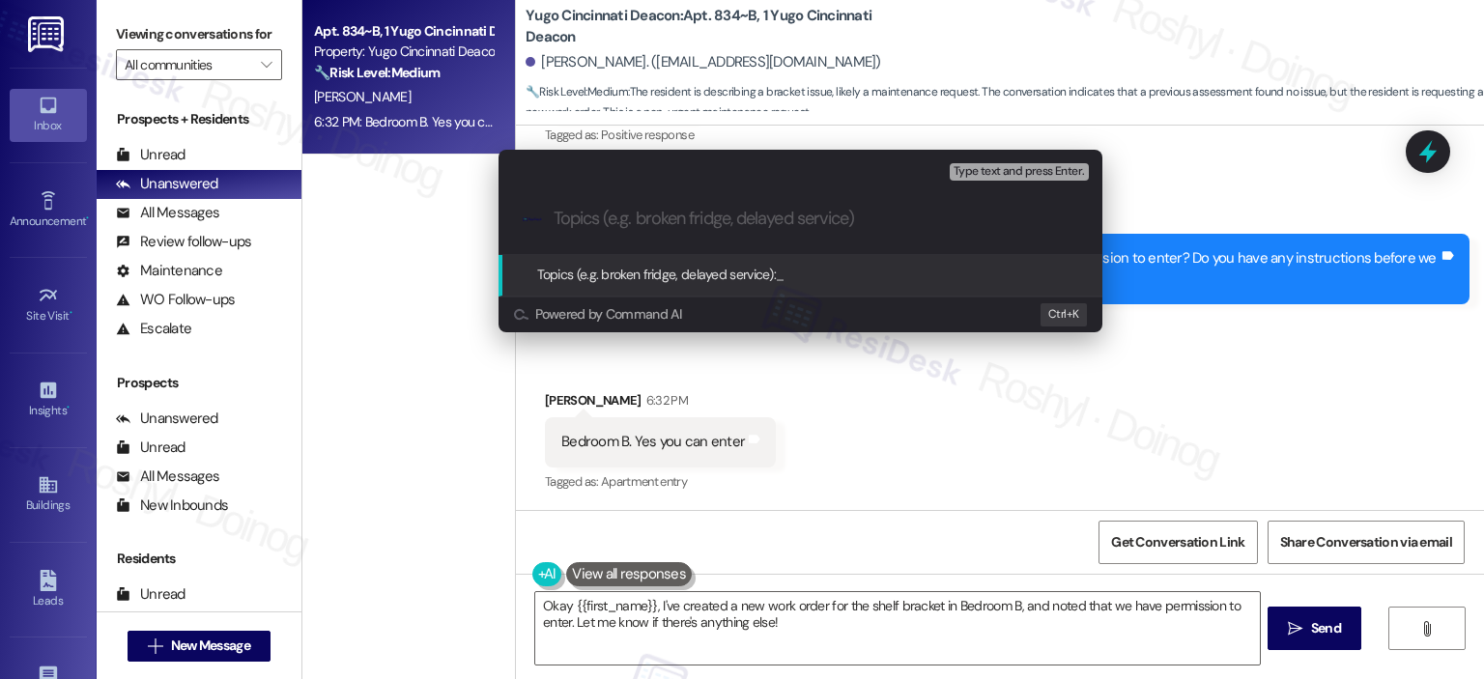
paste input "Work Order (number) filed by ResiDesk - issue Closet shelf repeatedly falls fro…"
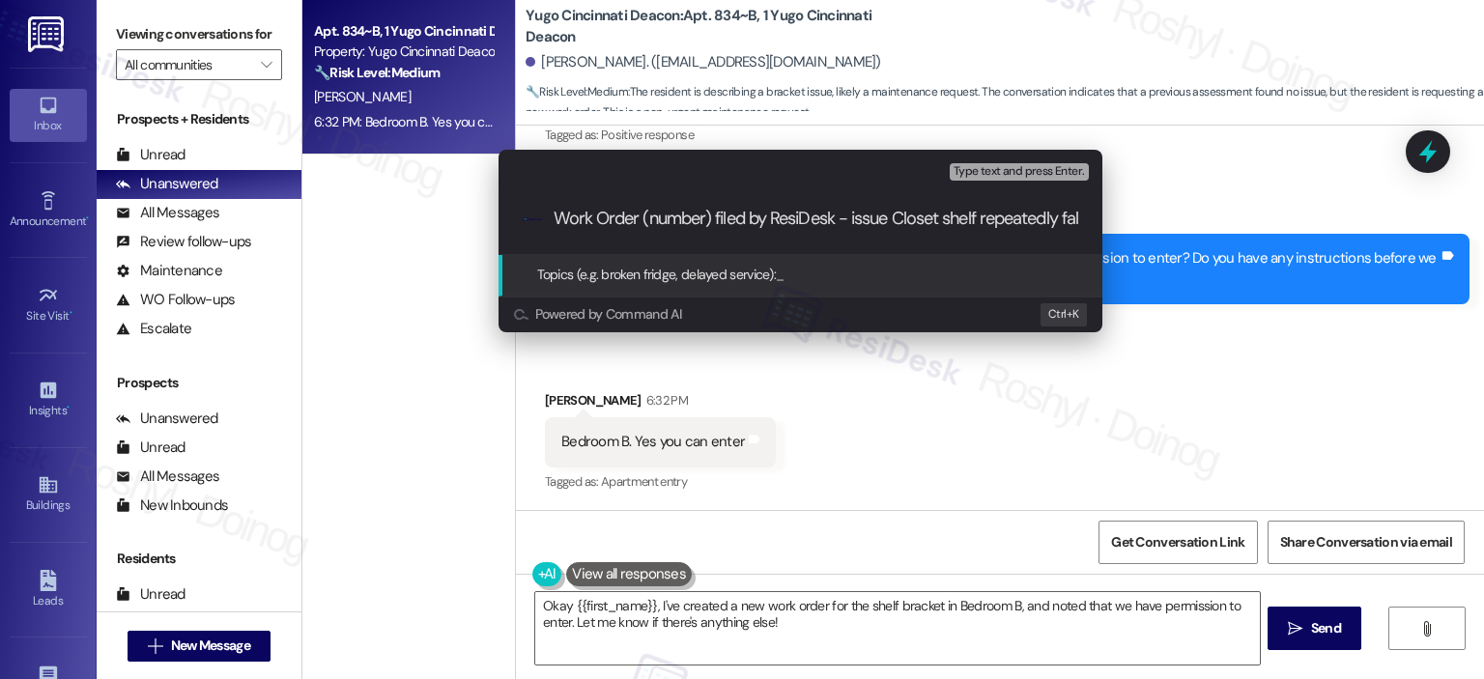
scroll to position [0, 373]
click at [1037, 212] on input "Work Order (number) filed by ResiDesk - issue Closet shelf repeatedly falls fro…" at bounding box center [808, 219] width 509 height 20
click at [560, 219] on input "Work Order (number) filed by ResiDesk - issue Closet shelf repeatedly falls fro…" at bounding box center [808, 219] width 509 height 20
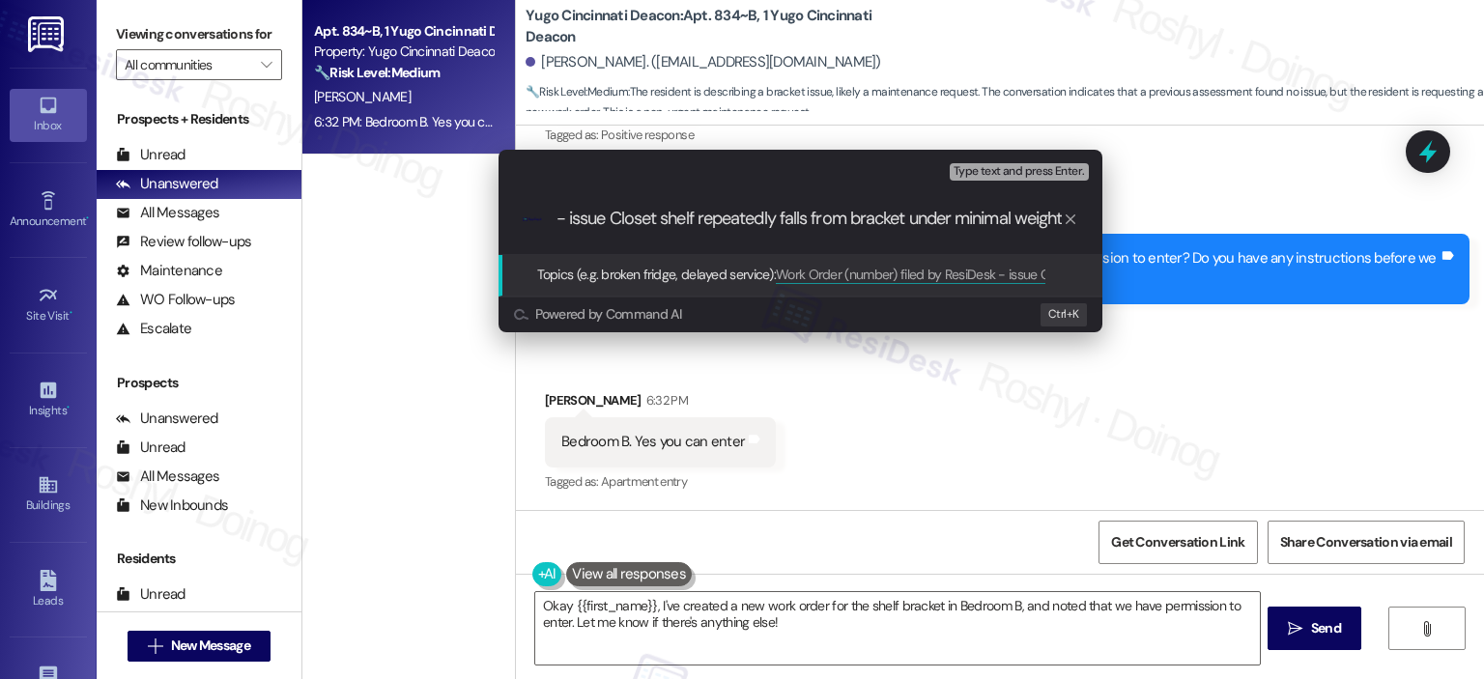
click at [565, 215] on input "Work Order (number) filed by ResiDesk - issue Closet shelf repeatedly falls fro…" at bounding box center [808, 219] width 509 height 20
drag, startPoint x: 569, startPoint y: 215, endPoint x: 500, endPoint y: 219, distance: 68.7
click at [500, 219] on div ".cls-1{fill:#0a055f;}.cls-2{fill:#0cc4c4;} resideskLogoBlueOrange Work Order (n…" at bounding box center [800, 219] width 604 height 69
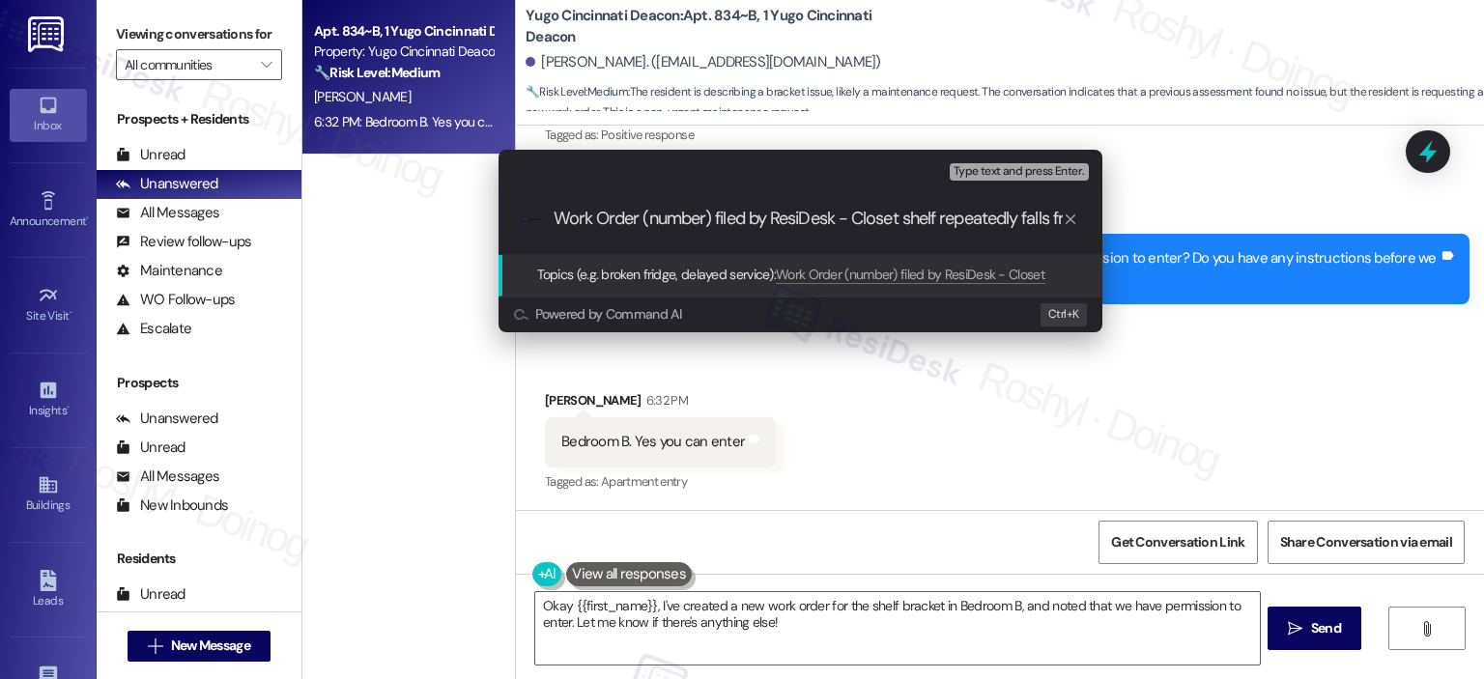
click at [703, 210] on input "Work Order (number) filed by ResiDesk - Closet shelf repeatedly falls from brac…" at bounding box center [808, 219] width 509 height 20
click at [649, 217] on input "Work Order (number) filed by ResiDesk - Closet shelf repeatedly falls from brac…" at bounding box center [808, 219] width 509 height 20
drag, startPoint x: 645, startPoint y: 216, endPoint x: 715, endPoint y: 220, distance: 69.7
click at [715, 220] on input "Work Order (number) filed by ResiDesk - Closet shelf repeatedly falls from brac…" at bounding box center [808, 219] width 509 height 20
paste input "15569497"
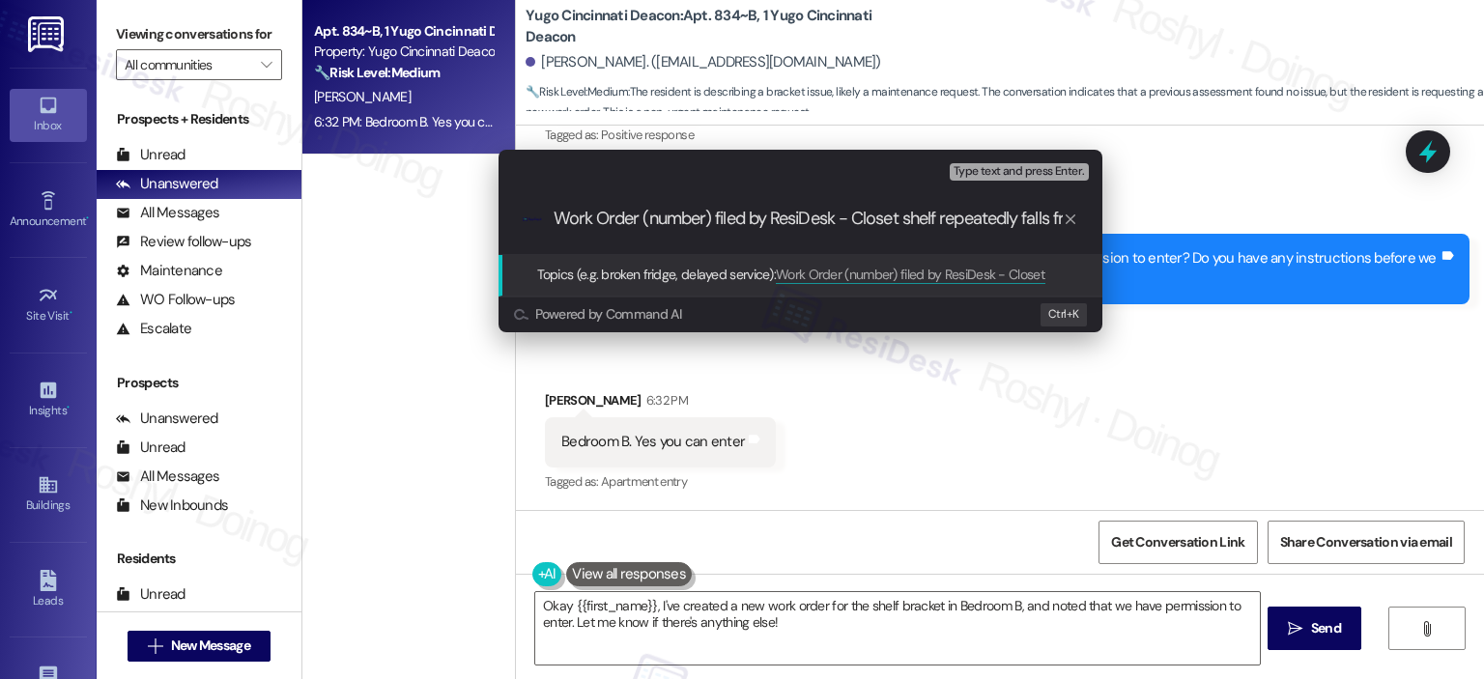
type input "Work Order 15569497 filed by ResiDesk - Closet shelf repeatedly falls from brac…"
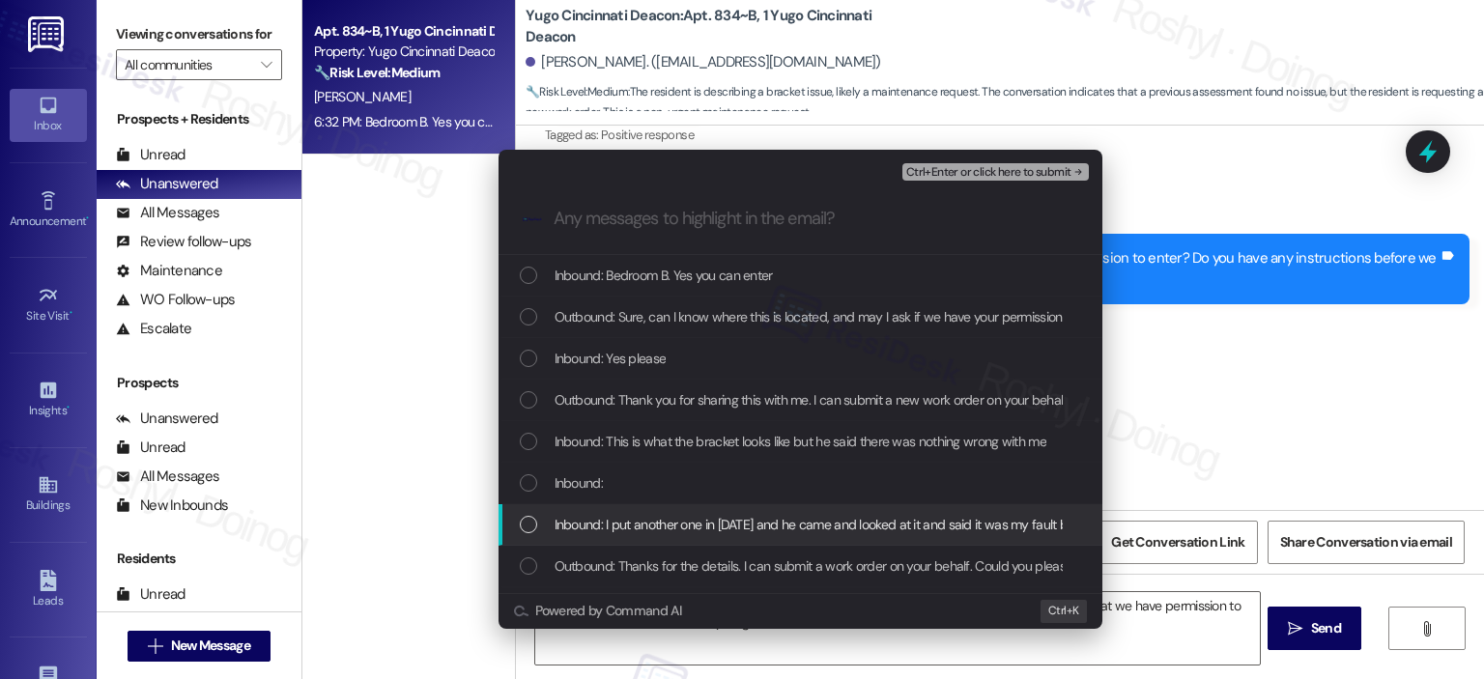
click at [752, 527] on span "Inbound: I put another one in today and he came and looked at it and said it wa…" at bounding box center [1140, 524] width 1171 height 21
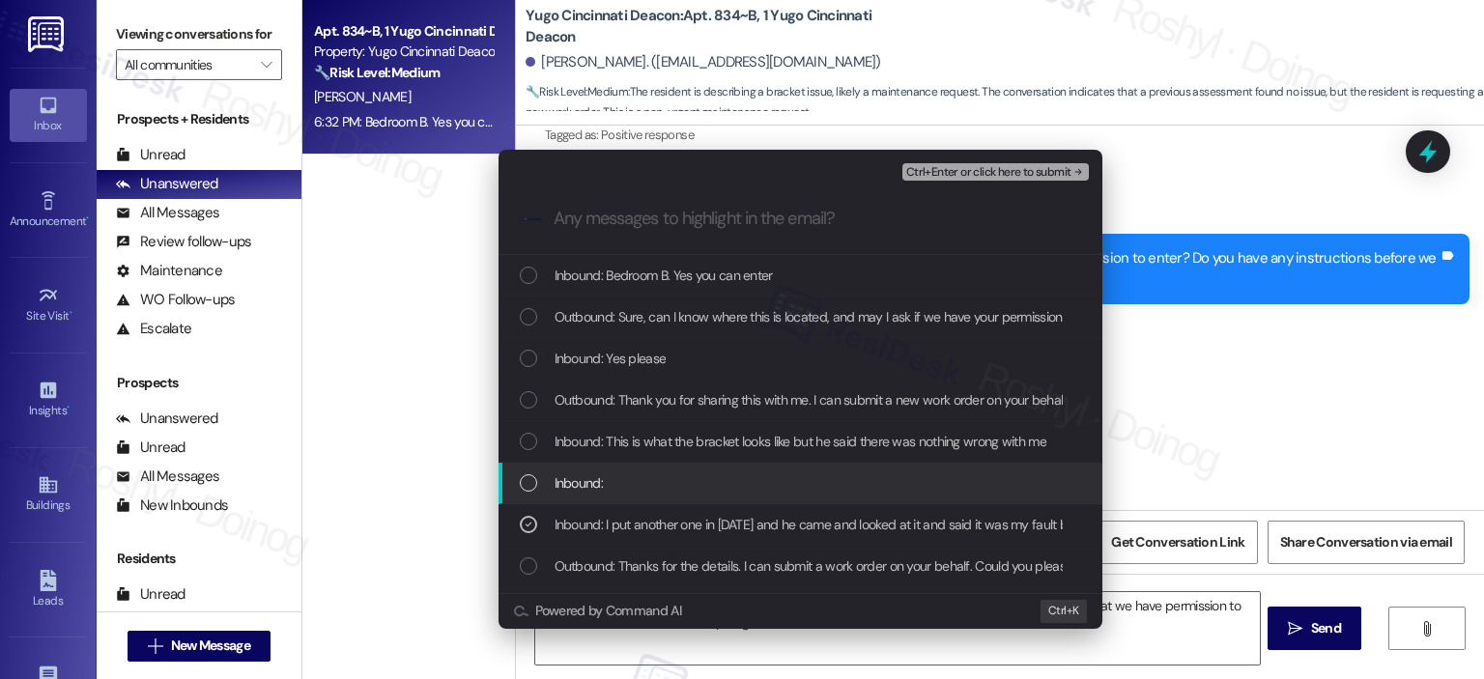
click at [742, 481] on div "Inbound:" at bounding box center [802, 482] width 565 height 21
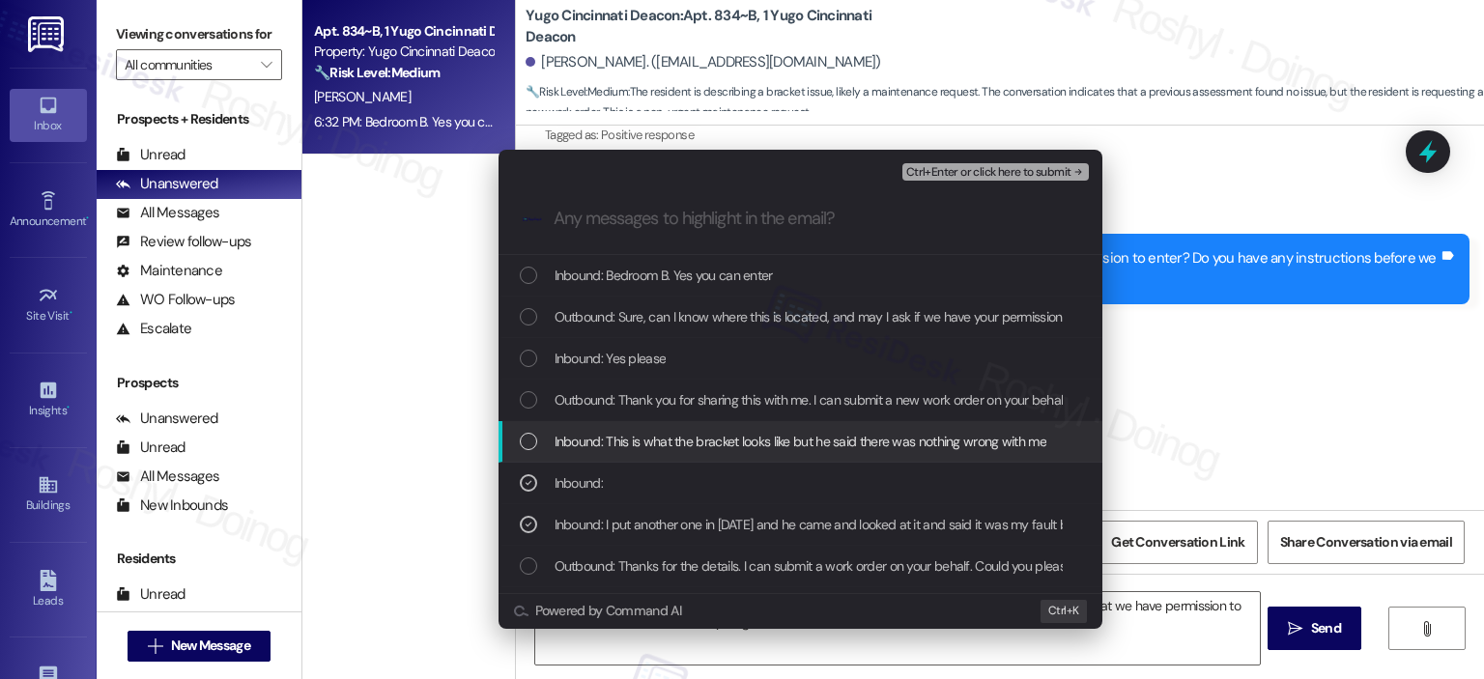
click at [754, 451] on span "Inbound: This is what the bracket looks like but he said there was nothing wron…" at bounding box center [801, 441] width 492 height 21
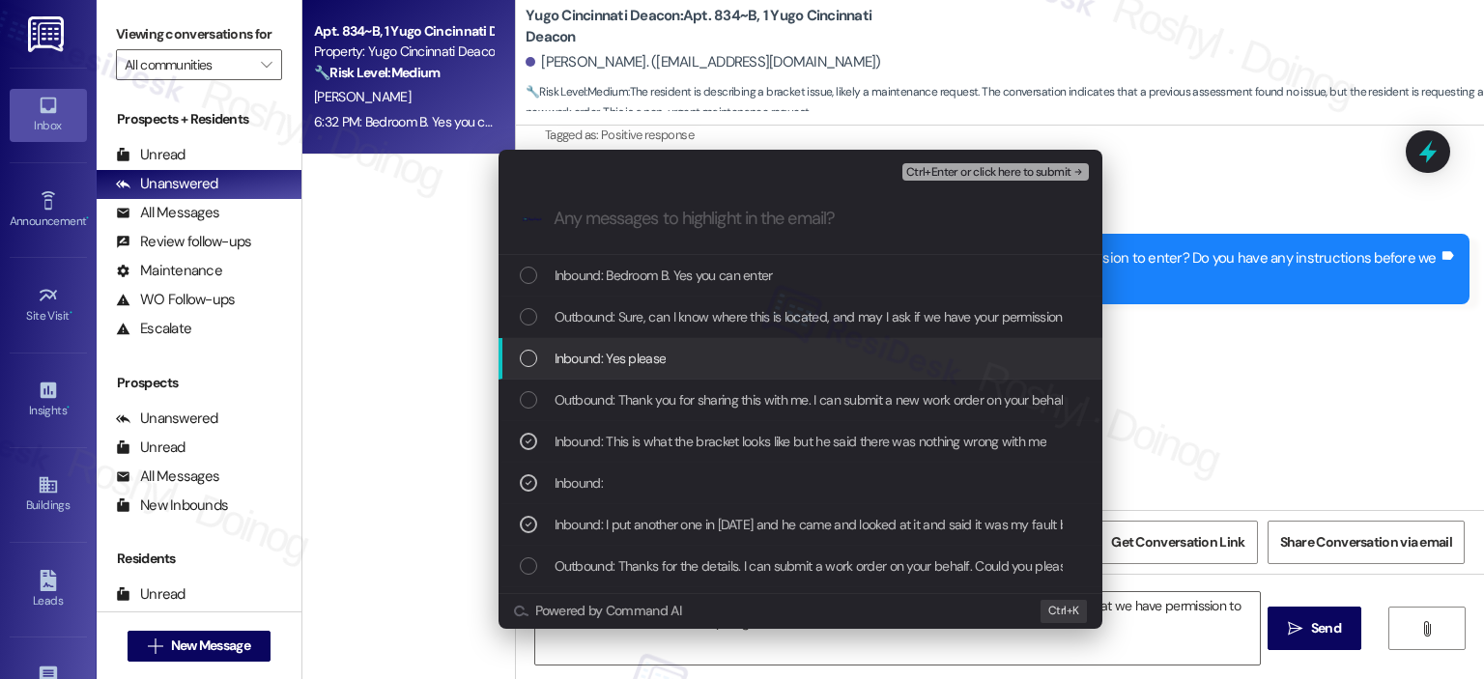
click at [767, 369] on div "Inbound: Yes please" at bounding box center [800, 359] width 604 height 42
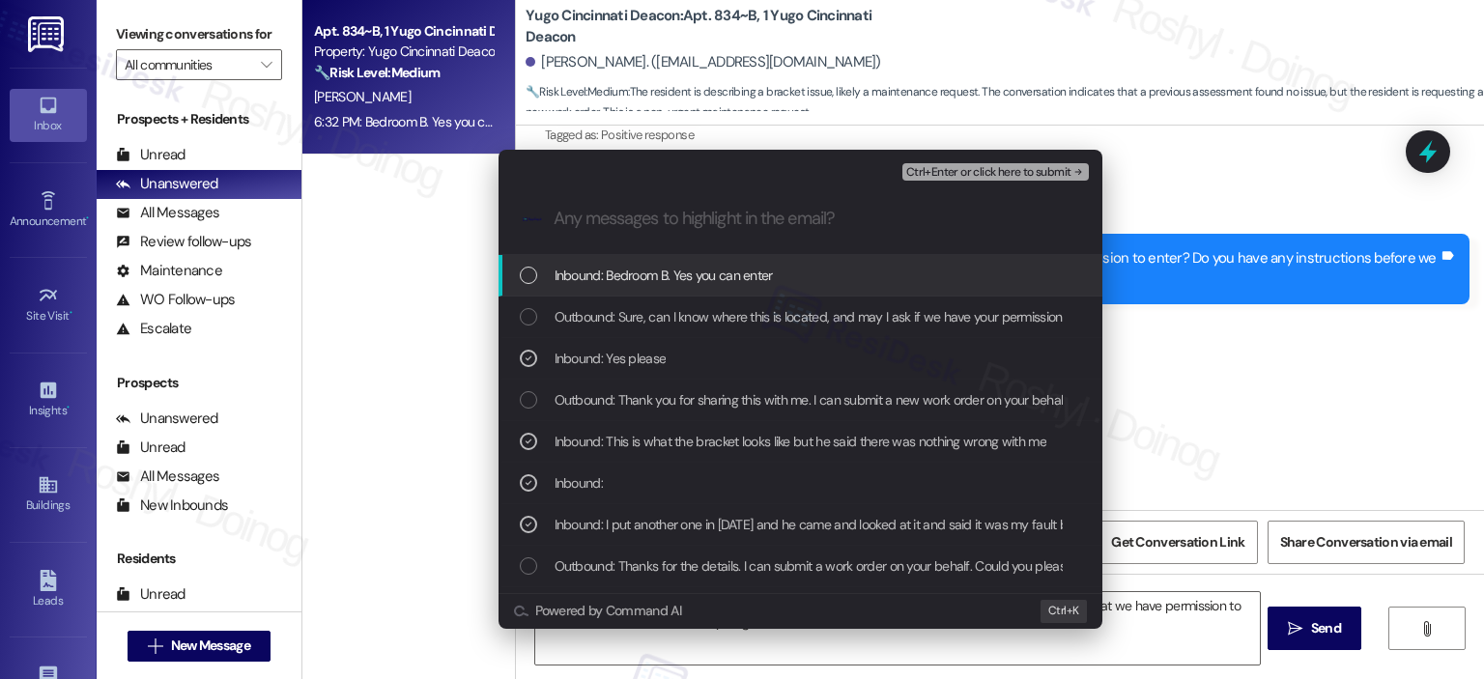
click at [806, 274] on div "Inbound: Bedroom B. Yes you can enter" at bounding box center [802, 275] width 565 height 21
click at [1039, 175] on span "Ctrl+Enter or click here to submit" at bounding box center [988, 173] width 165 height 14
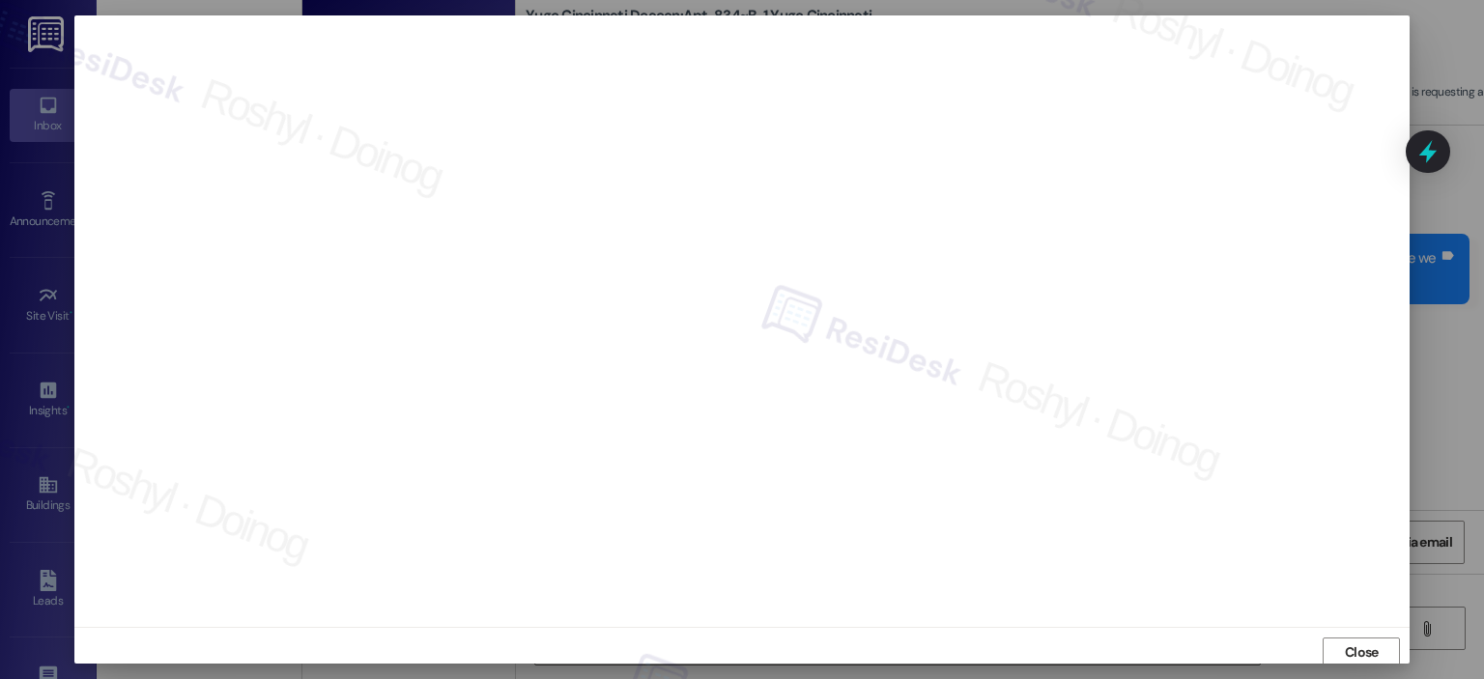
scroll to position [14, 0]
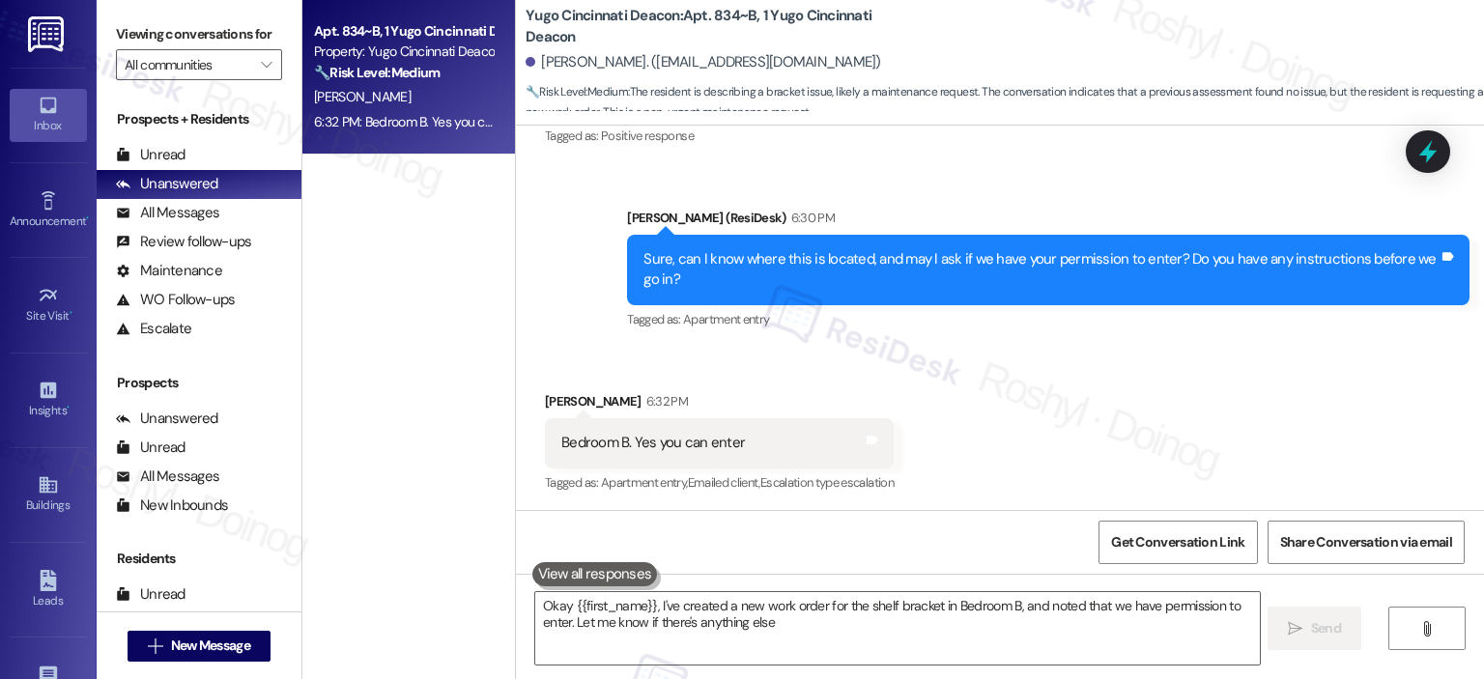
type textarea "Okay {{first_name}}, I've created a new work order for the shelf bracket in Bed…"
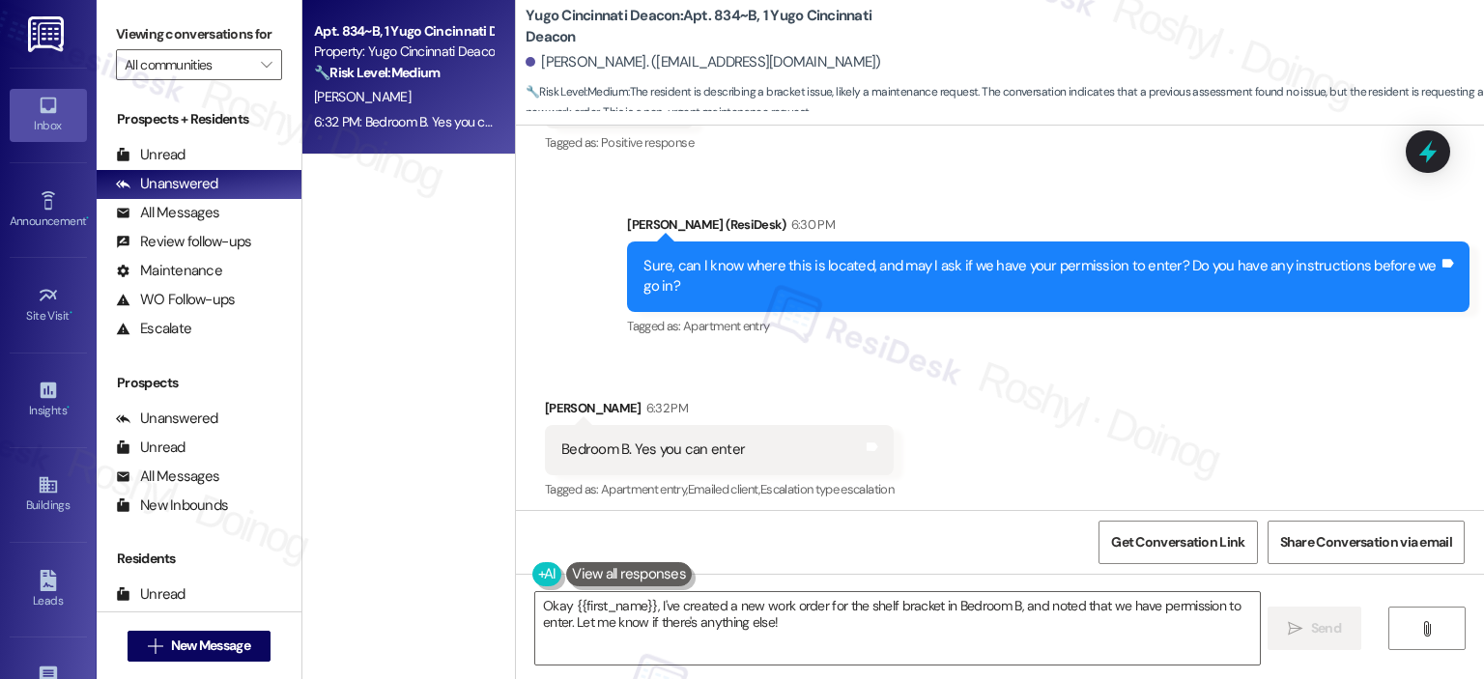
scroll to position [2326, 0]
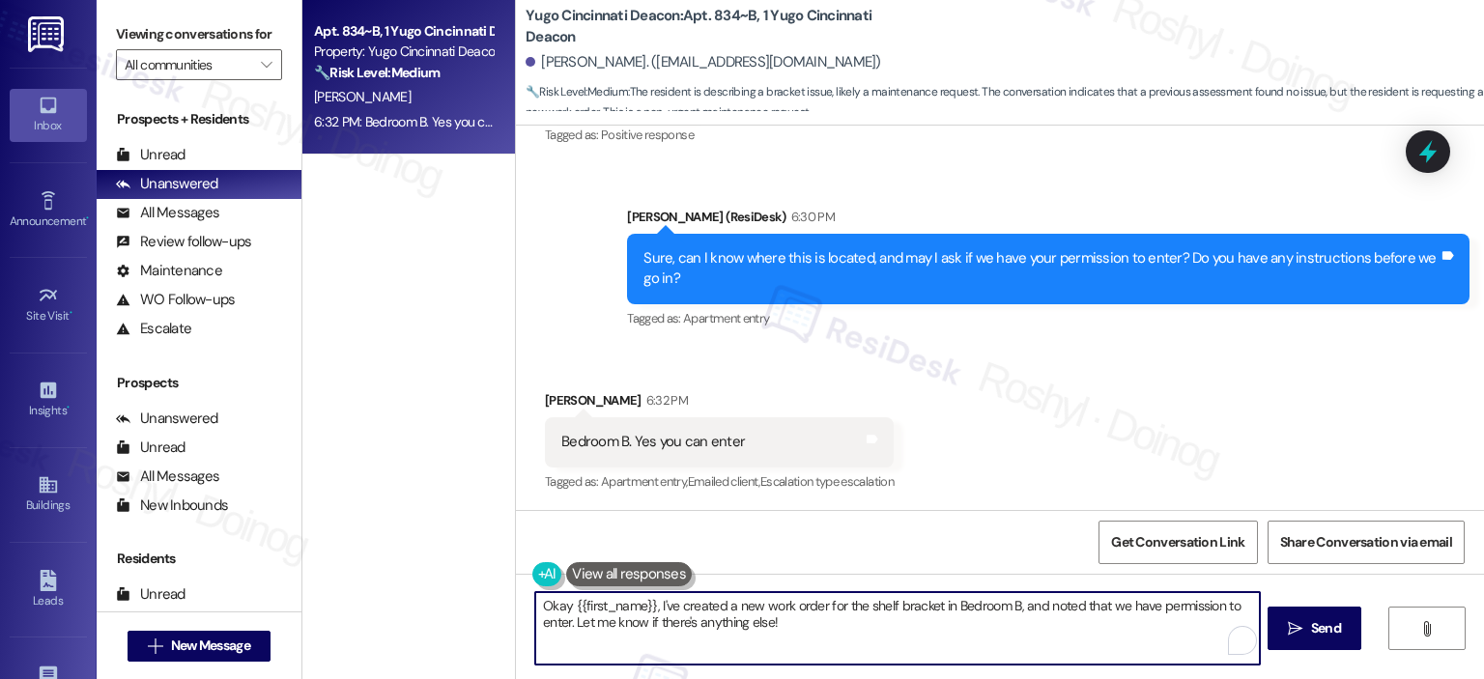
click at [1176, 610] on textarea "Okay {{first_name}}, I've created a new work order for the shelf bracket in Bed…" at bounding box center [897, 628] width 724 height 72
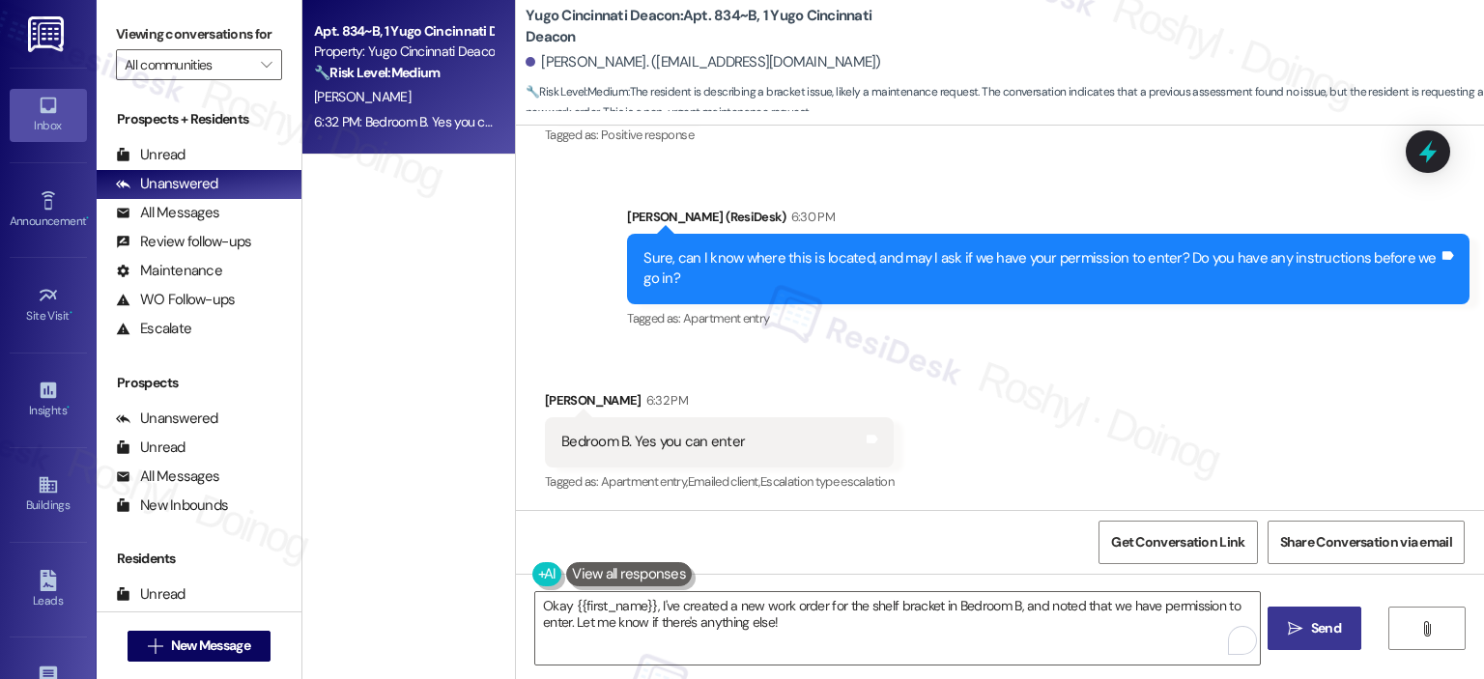
click at [1311, 630] on span "Send" at bounding box center [1326, 628] width 30 height 20
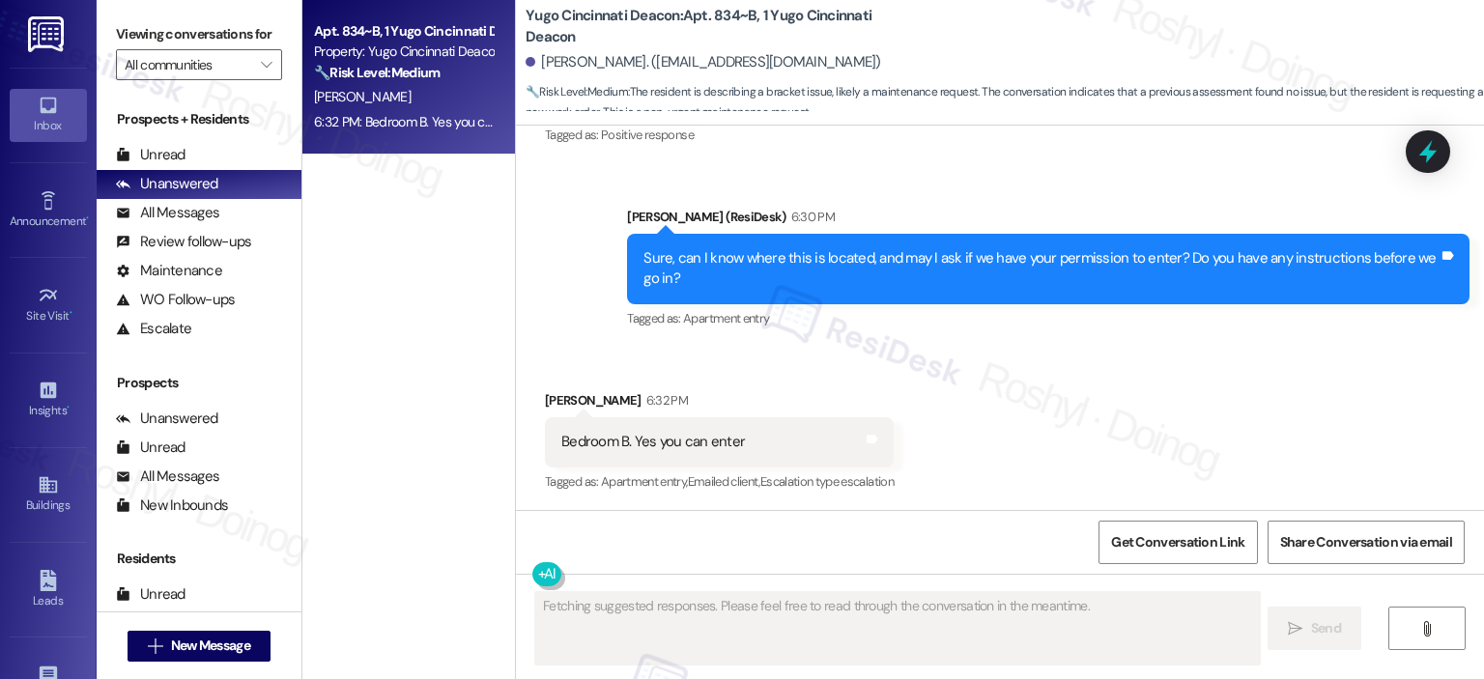
scroll to position [2325, 0]
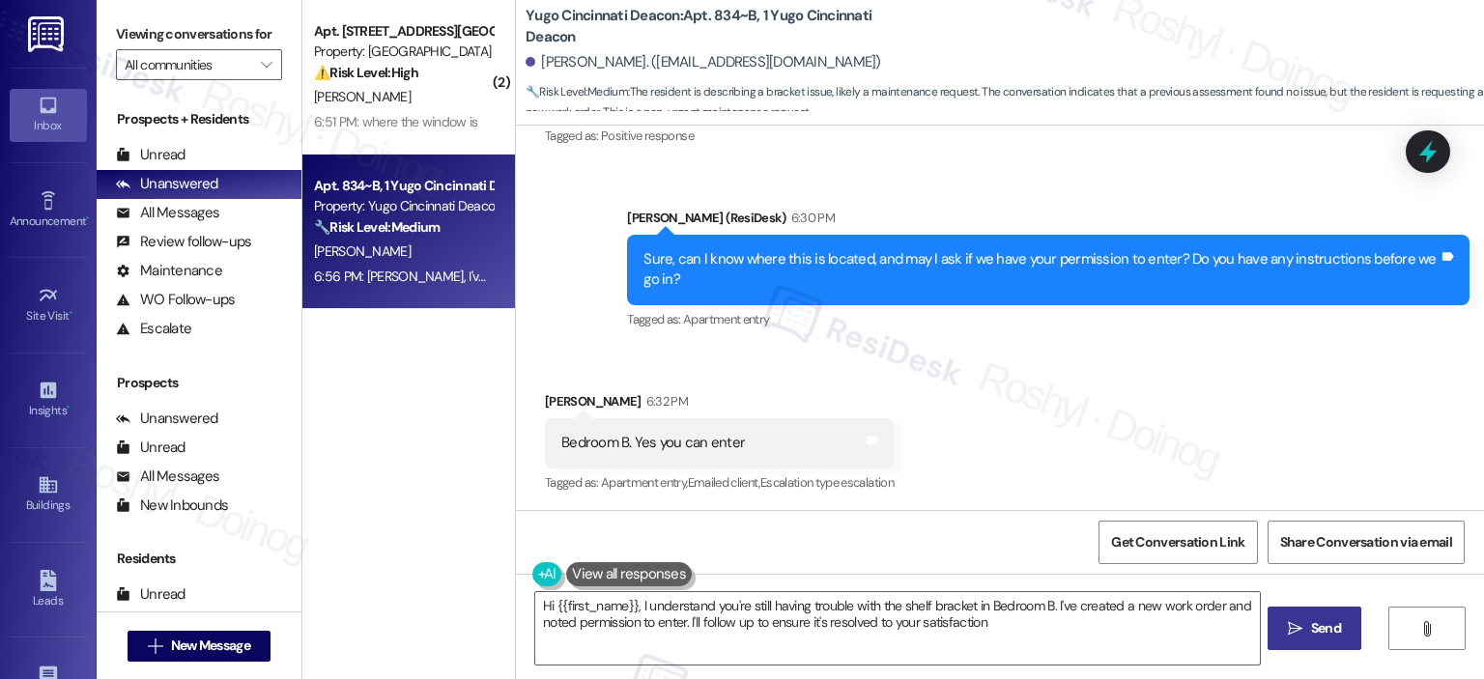
type textarea "Hi {{first_name}}, I understand you're still having trouble with the shelf brac…"
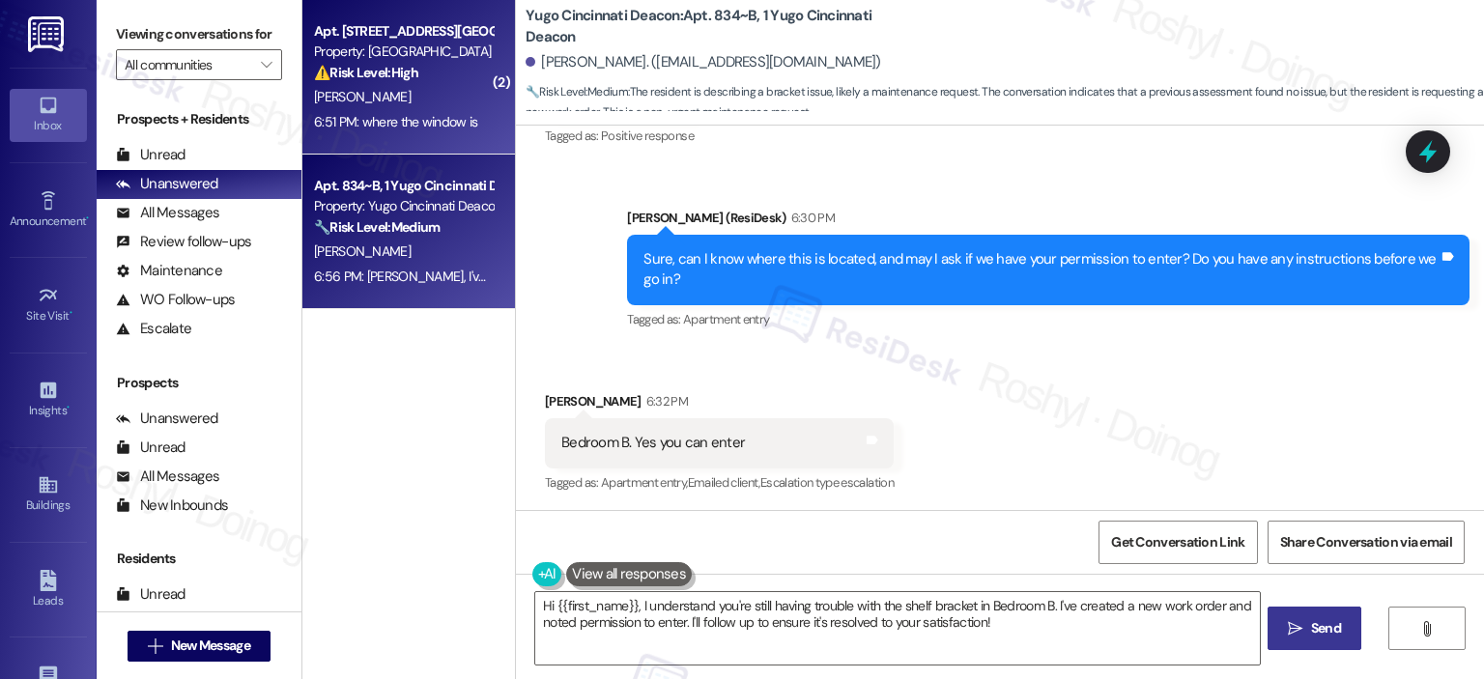
click at [376, 143] on div "Apt. 522, 1 Yugo Greenville Campus Towers Property: Yugo Greenville Campus Towe…" at bounding box center [408, 77] width 213 height 155
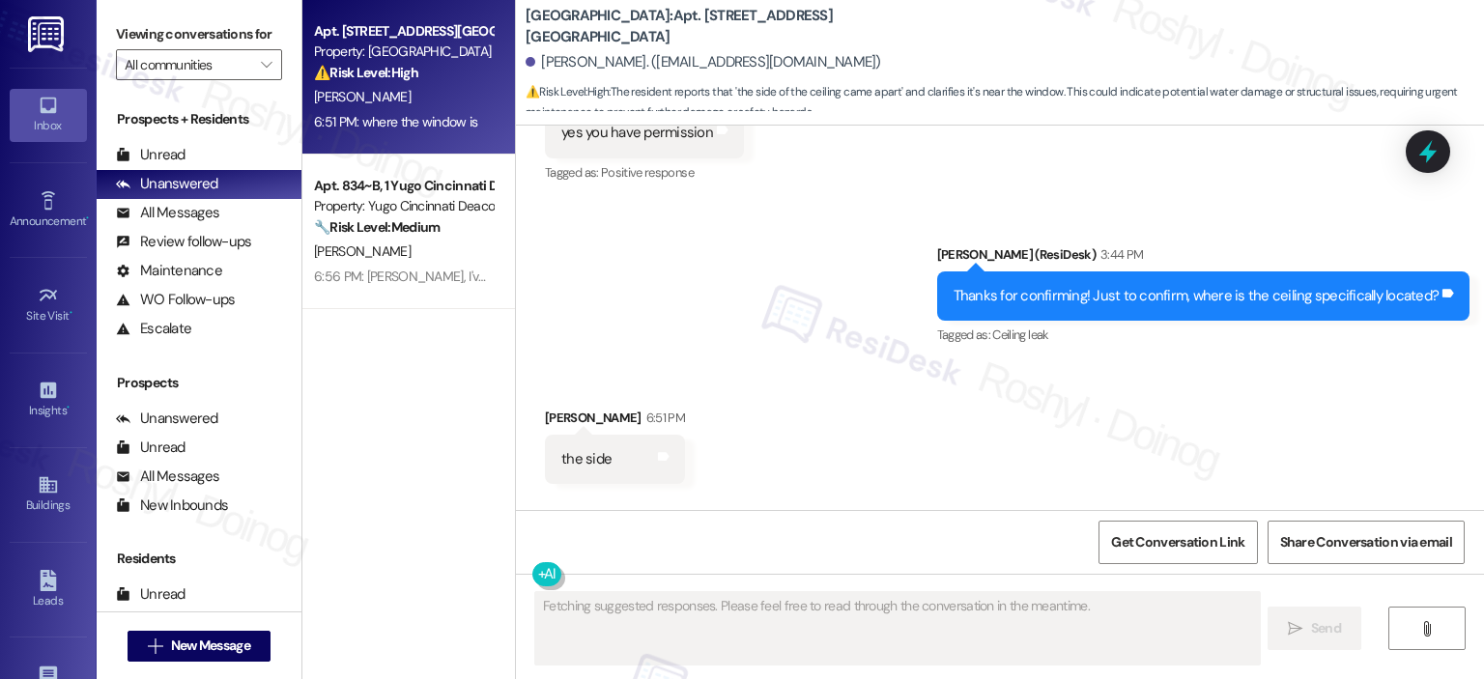
scroll to position [7744, 0]
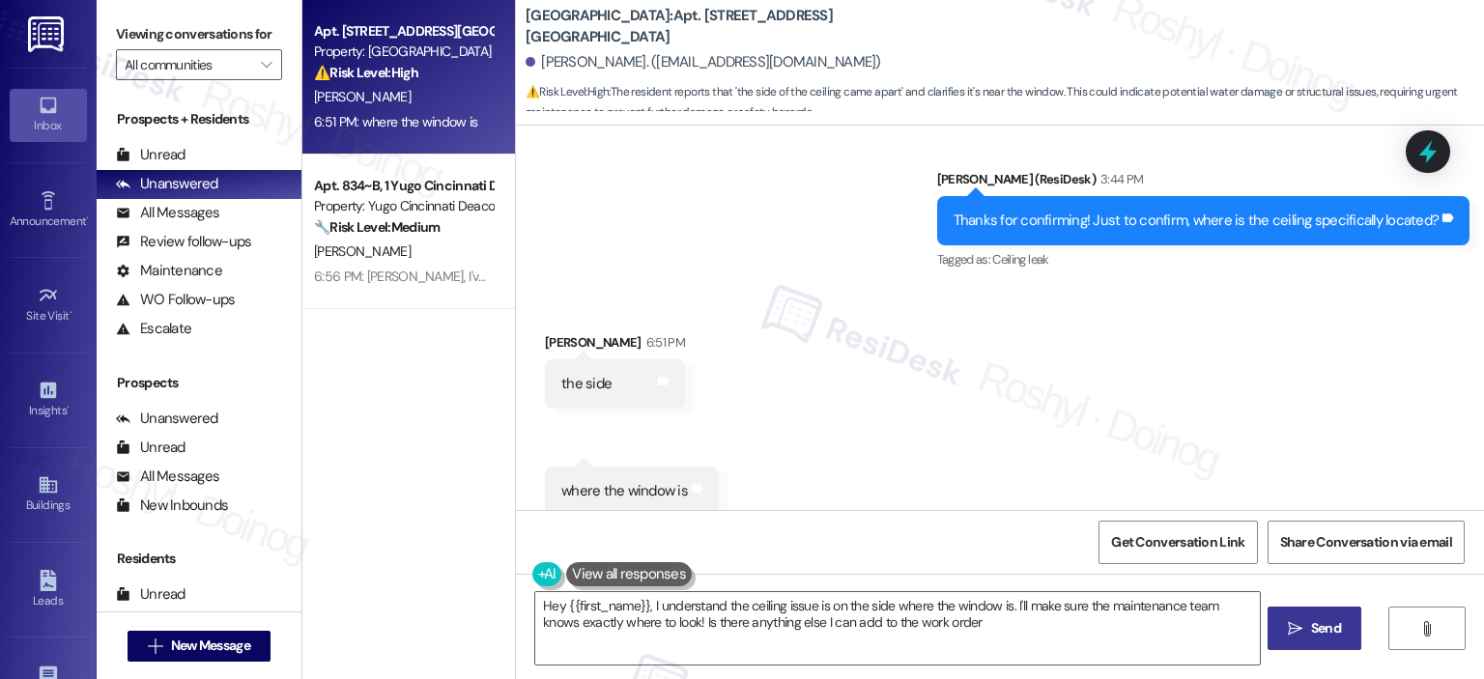
type textarea "Hey {{first_name}}, I understand the ceiling issue is on the side where the win…"
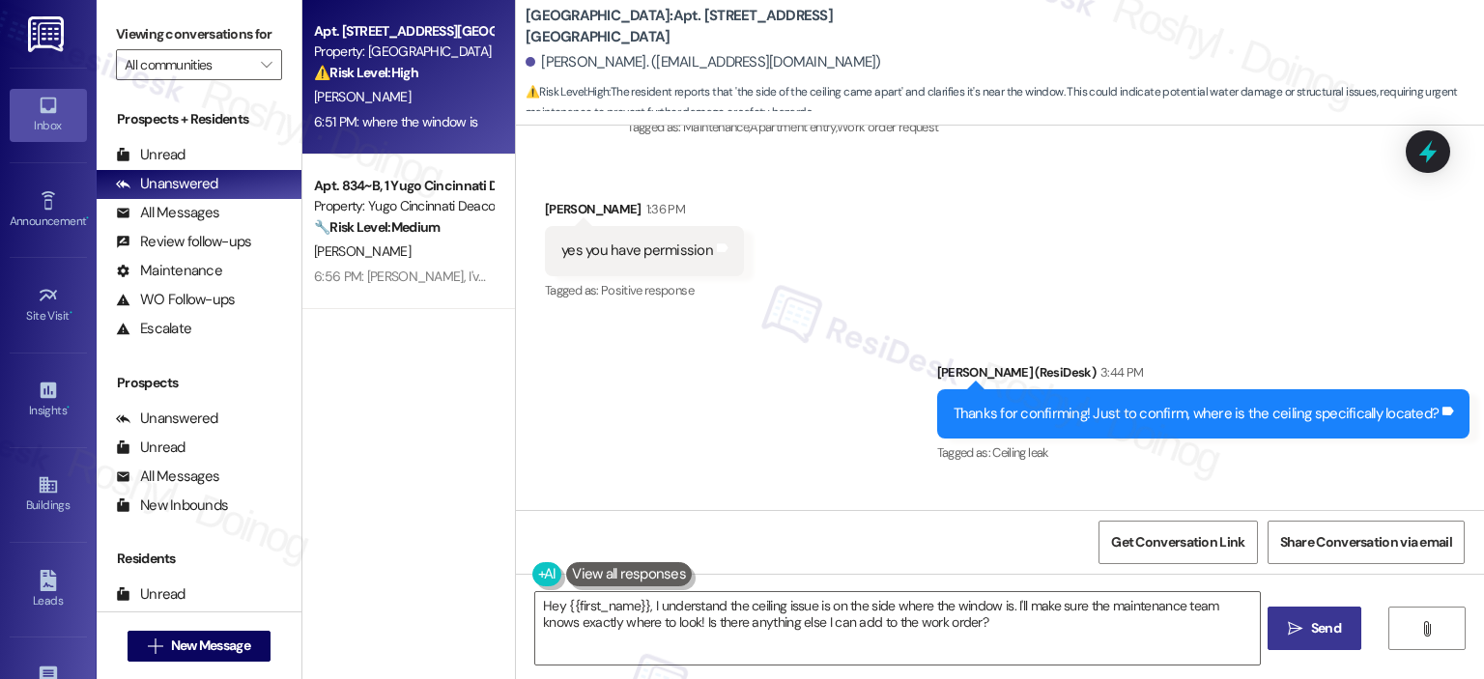
scroll to position [7261, 0]
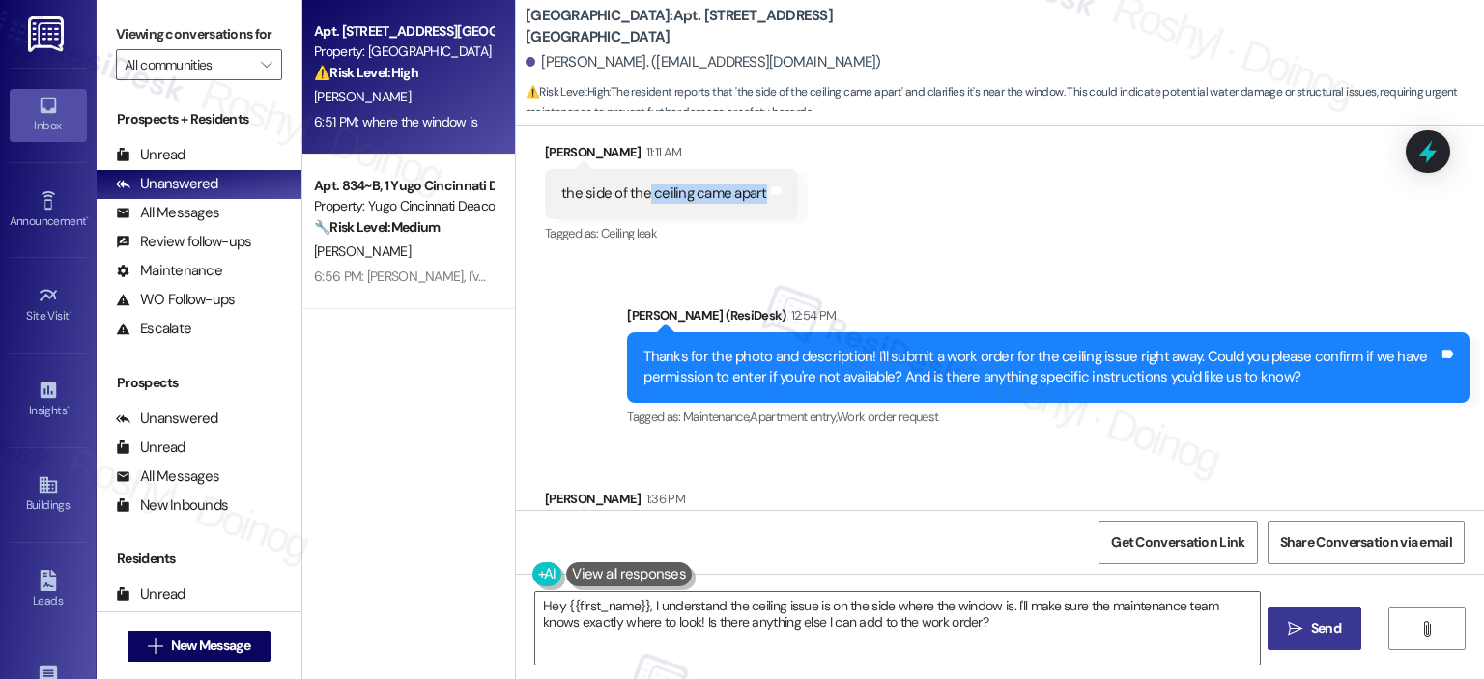
copy div "ceiling came apart"
drag, startPoint x: 635, startPoint y: 169, endPoint x: 750, endPoint y: 171, distance: 115.0
click at [750, 184] on div "the side of the ceiling came apart" at bounding box center [664, 194] width 206 height 20
click at [994, 262] on div "Sent via SMS Sarah (ResiDesk) 12:54 PM Thanks for the photo and description! I'…" at bounding box center [1000, 354] width 968 height 184
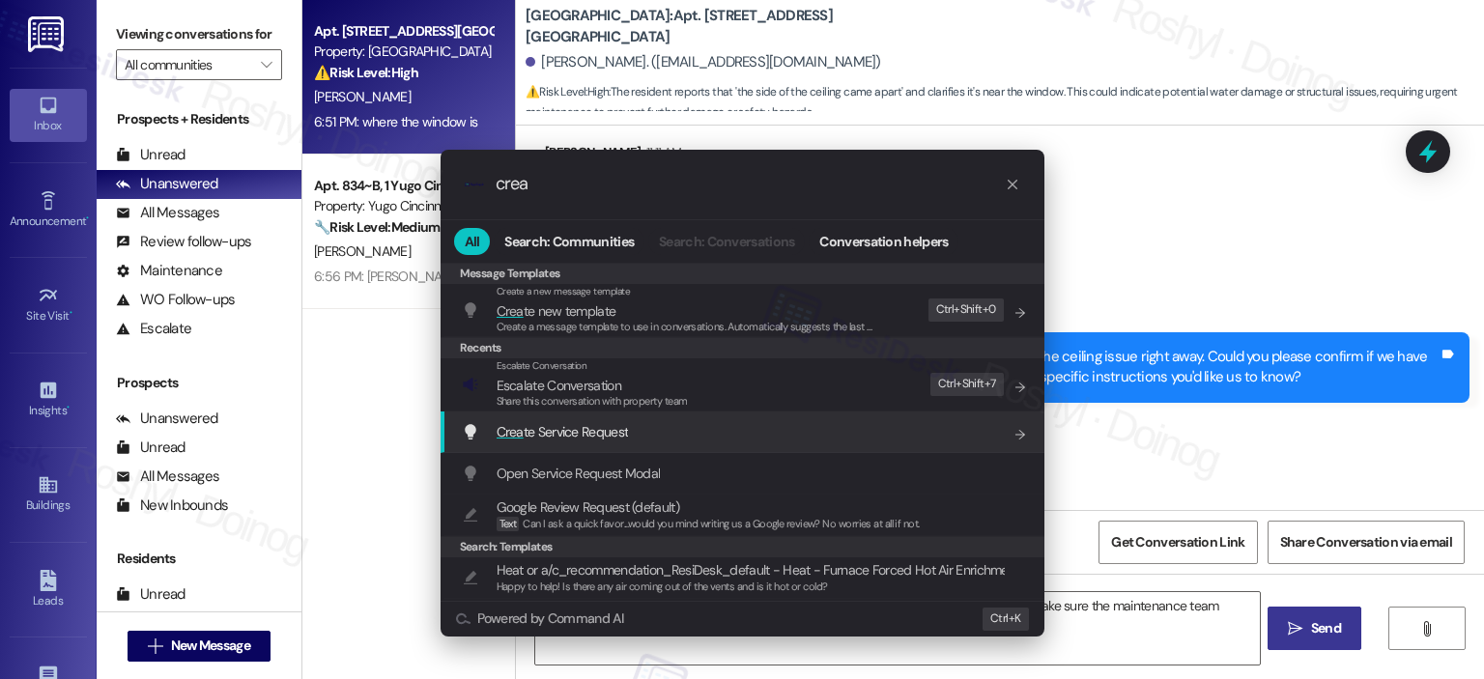
type input "crea"
click at [612, 444] on div "Crea te Service Request Add shortcut" at bounding box center [743, 433] width 604 height 42
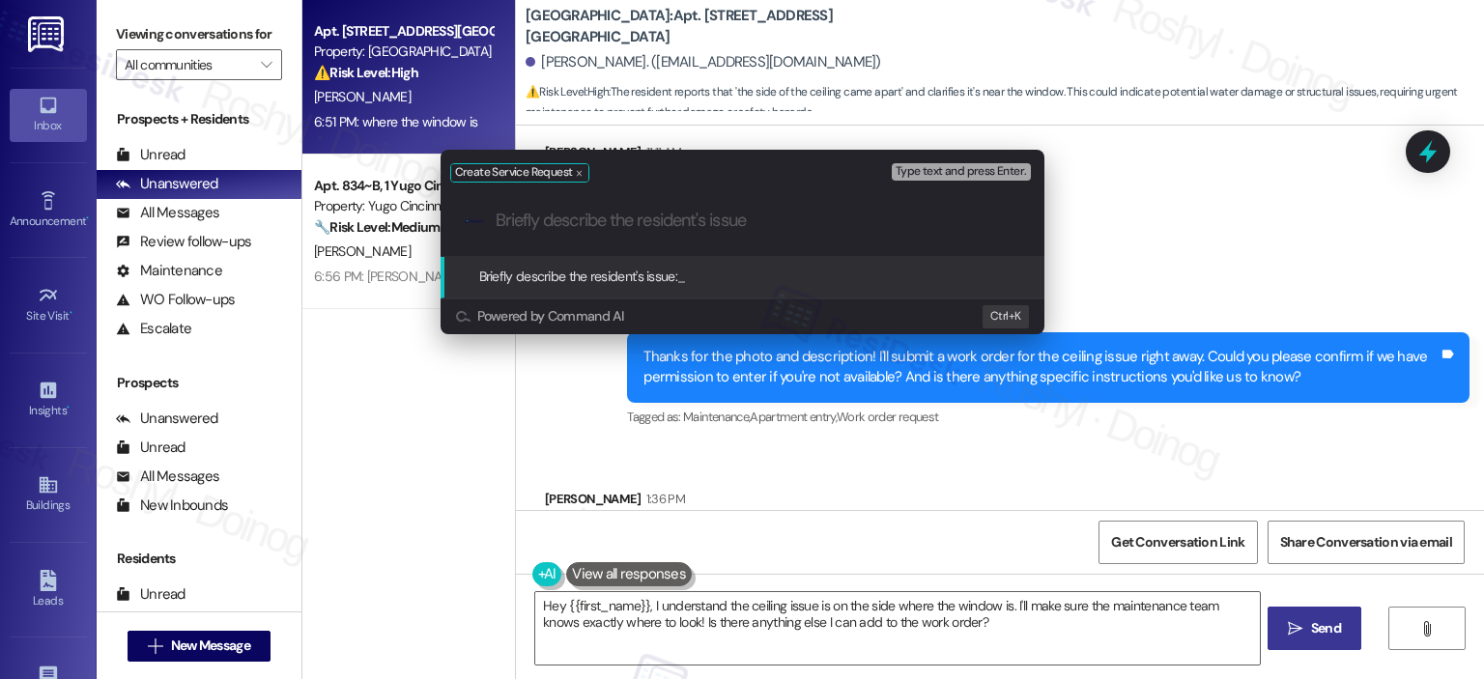
paste input "ceiling came apart"
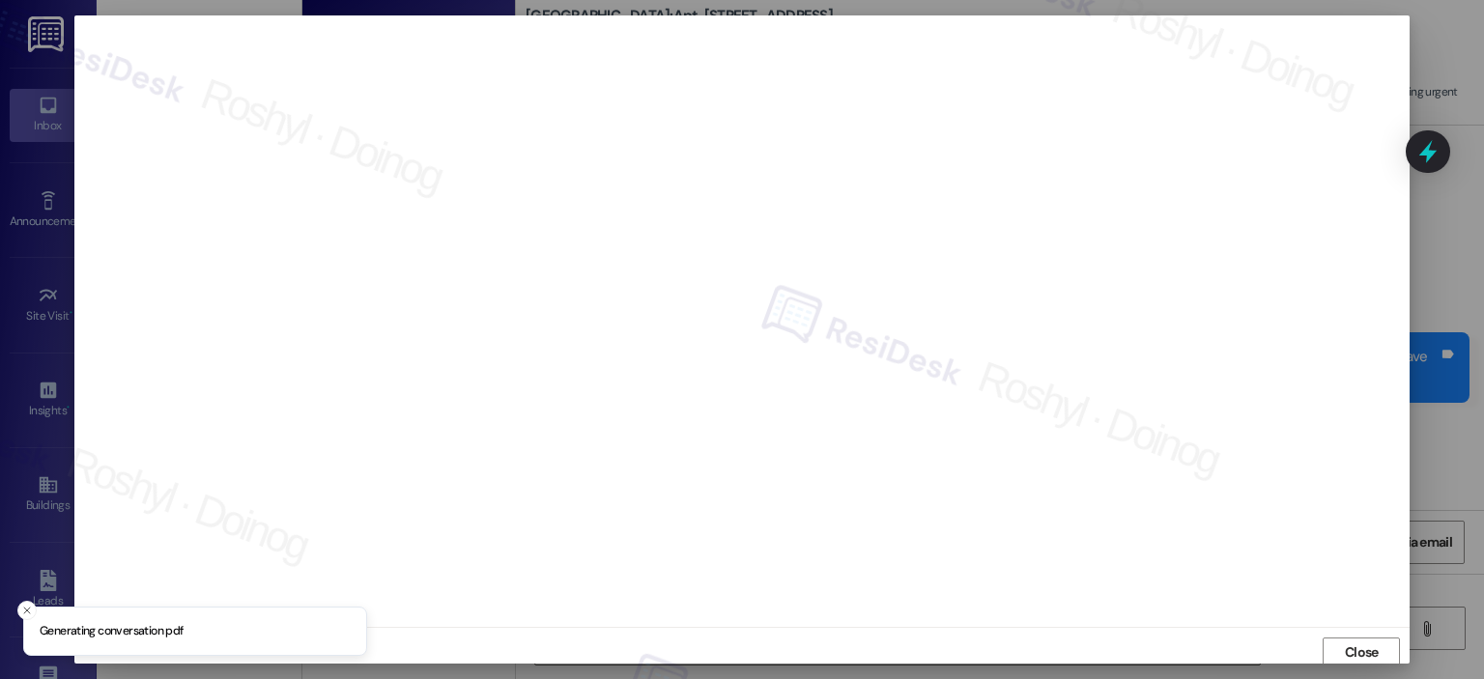
scroll to position [4, 0]
click at [1360, 641] on span "Close" at bounding box center [1362, 649] width 34 height 20
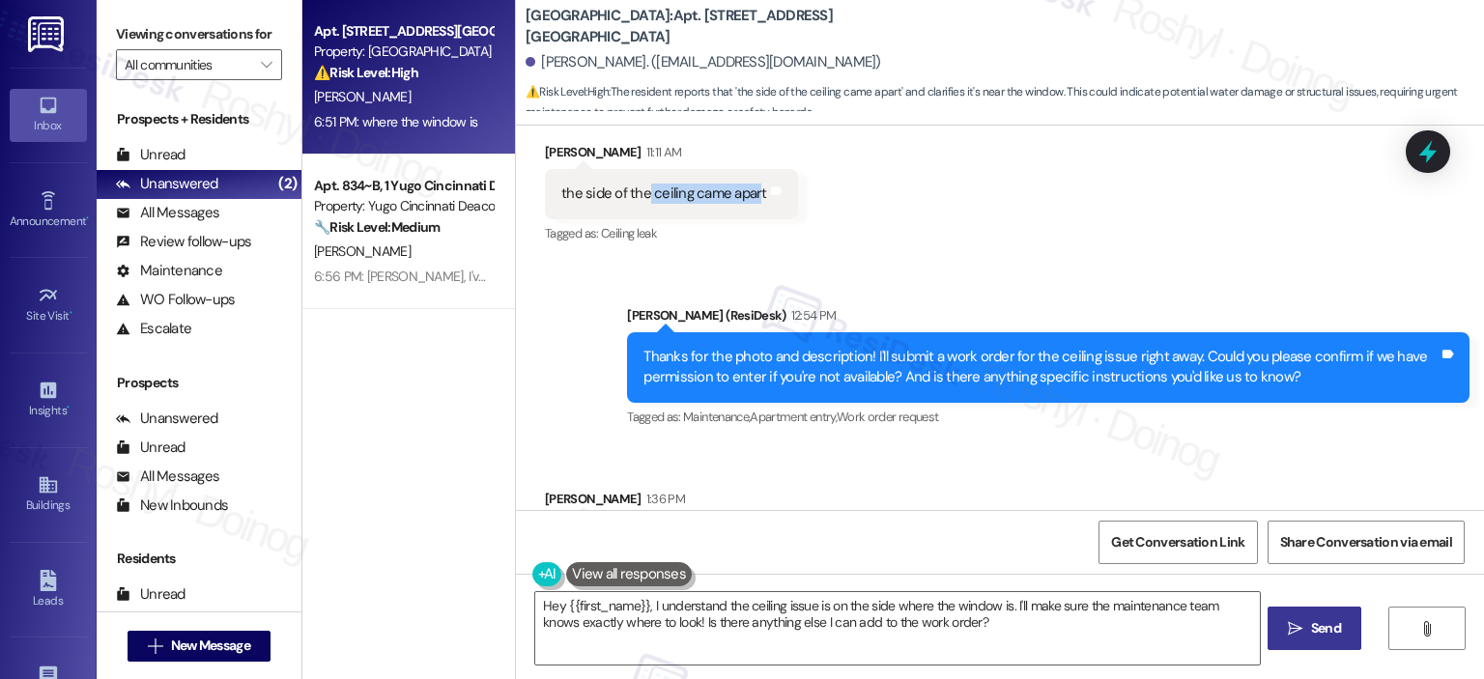
copy div "ceiling came apar"
copy div "ceiling came apart"
drag, startPoint x: 634, startPoint y: 169, endPoint x: 748, endPoint y: 167, distance: 114.0
click at [748, 184] on div "the side of the ceiling came apart" at bounding box center [664, 194] width 206 height 20
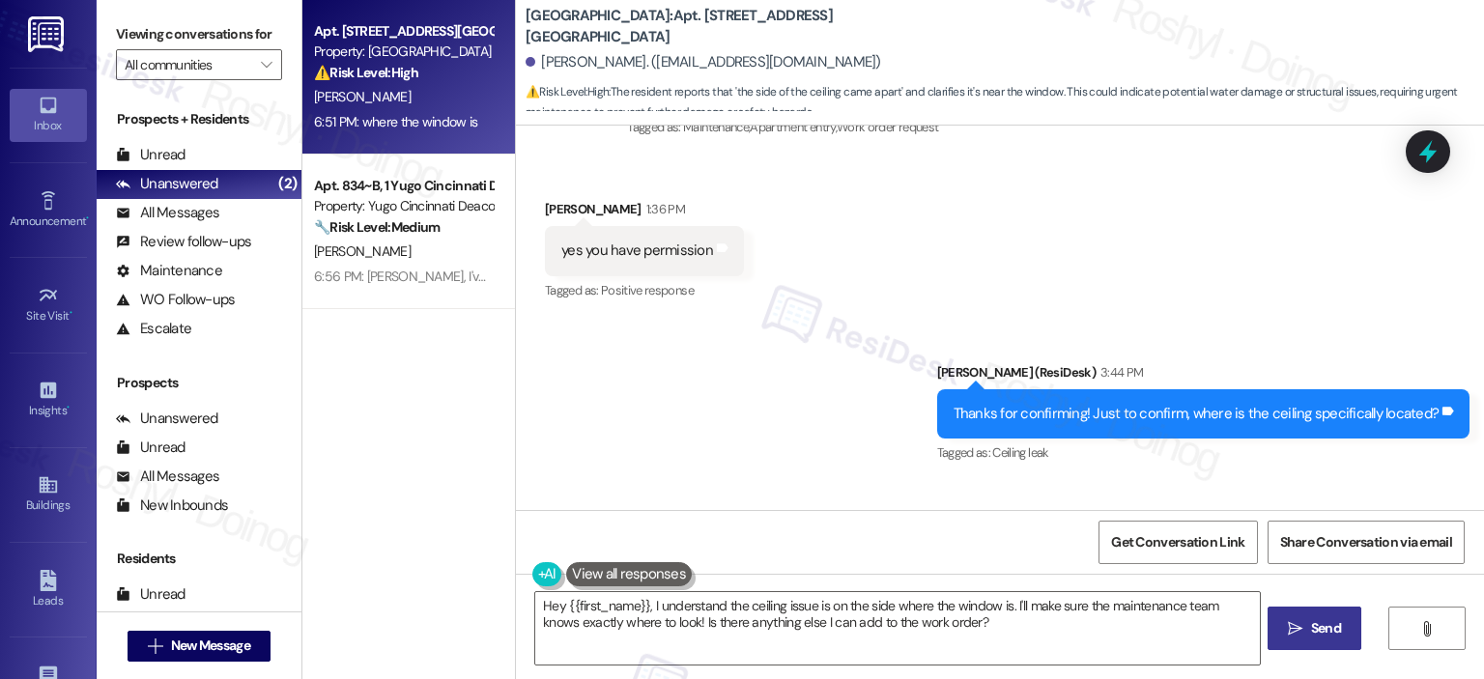
scroll to position [7744, 0]
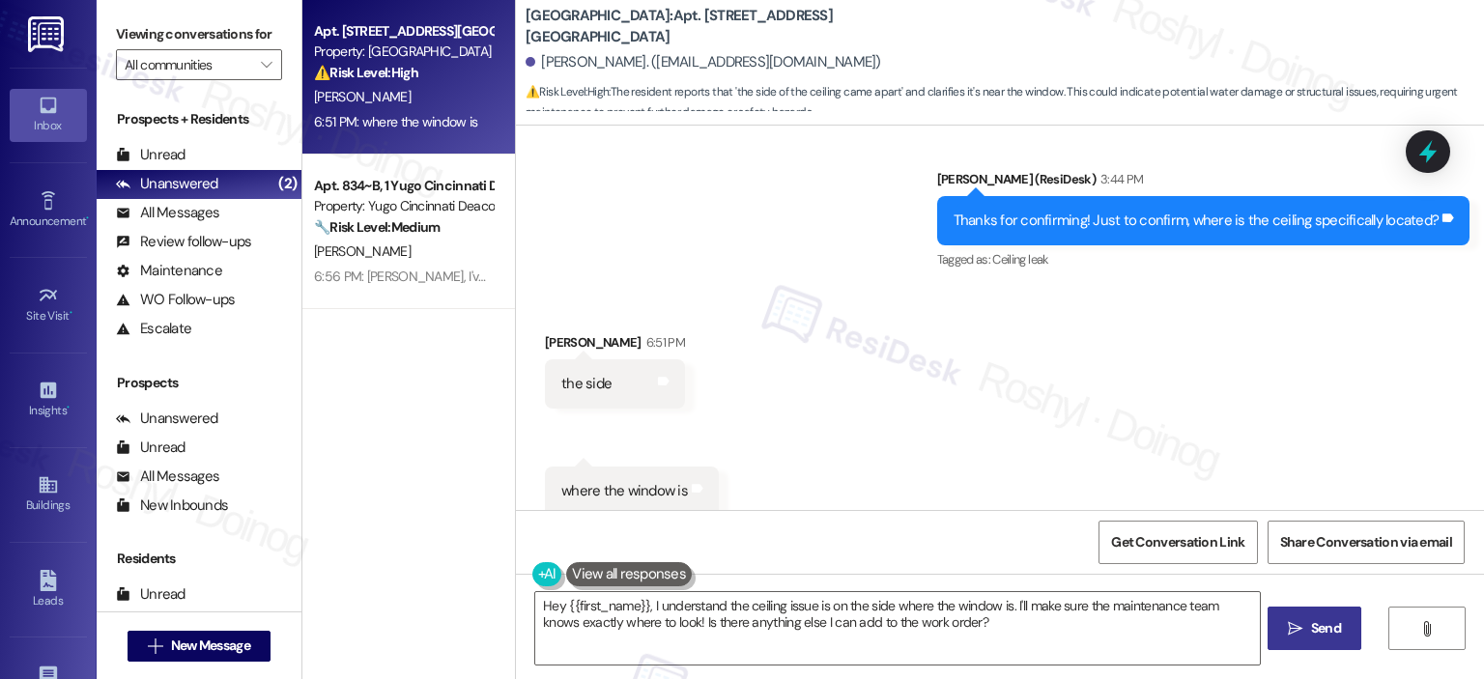
click at [916, 394] on div "Received via SMS Asa Harte 6:51 PM the side Tags and notes Received via SMS 6:5…" at bounding box center [1000, 410] width 968 height 242
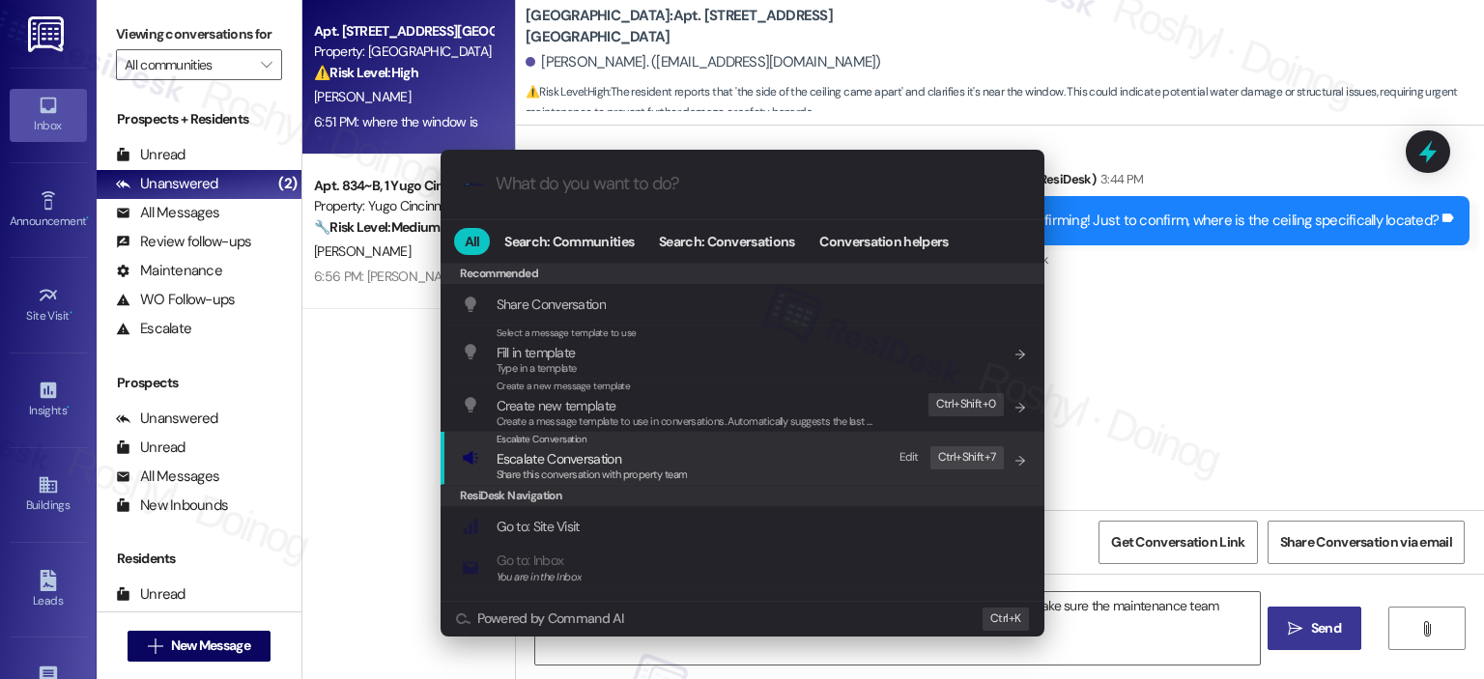
click at [771, 441] on div "Escalate Conversation Escalate Conversation Share this conversation with proper…" at bounding box center [744, 458] width 565 height 52
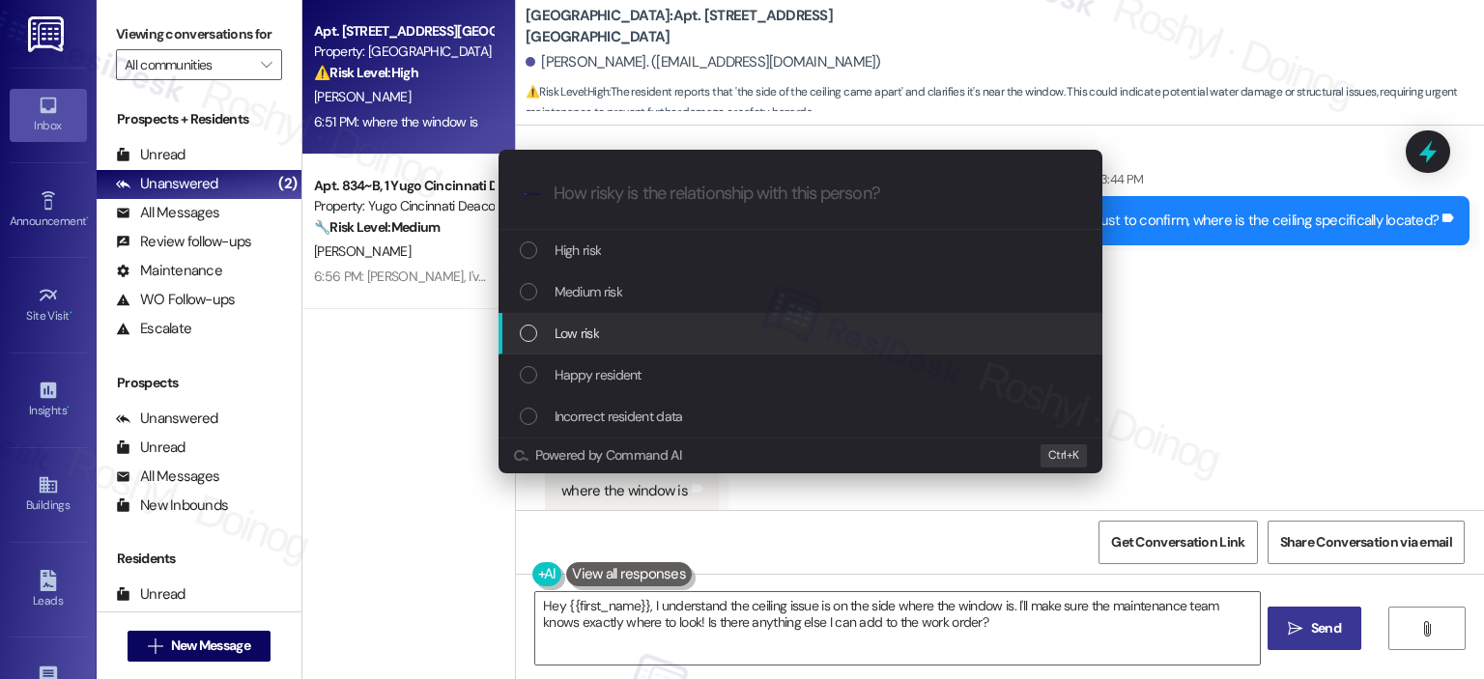
click at [726, 320] on div "Low risk" at bounding box center [800, 334] width 604 height 42
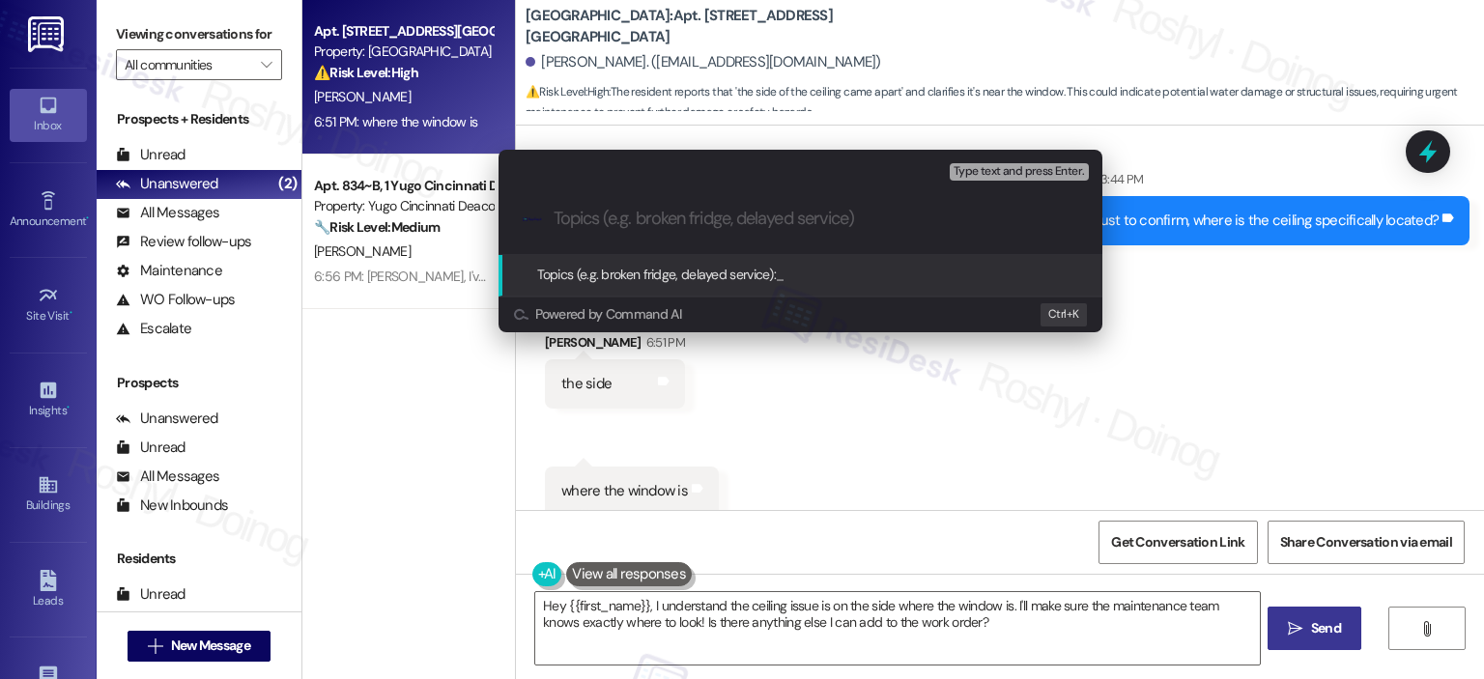
paste input "Work Order (number) filed by ResiDesk - issue ceiling came apart1556949"
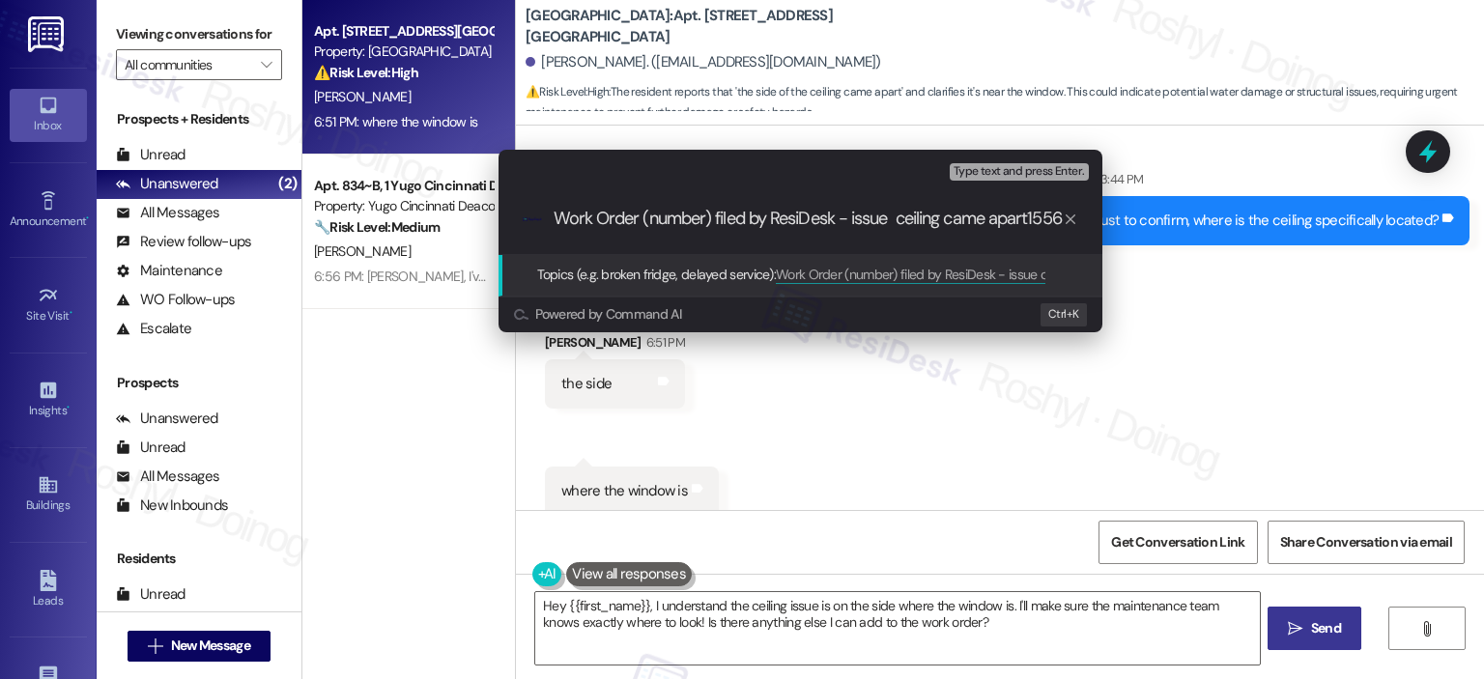
scroll to position [0, 39]
click at [852, 210] on input "Work Order (number) filed by ResiDesk - issue ceiling came apart1556949" at bounding box center [808, 219] width 509 height 20
click at [820, 214] on input "Work Order (number) filed by ResiDesk - issue ceiling came apart1556949" at bounding box center [808, 219] width 509 height 20
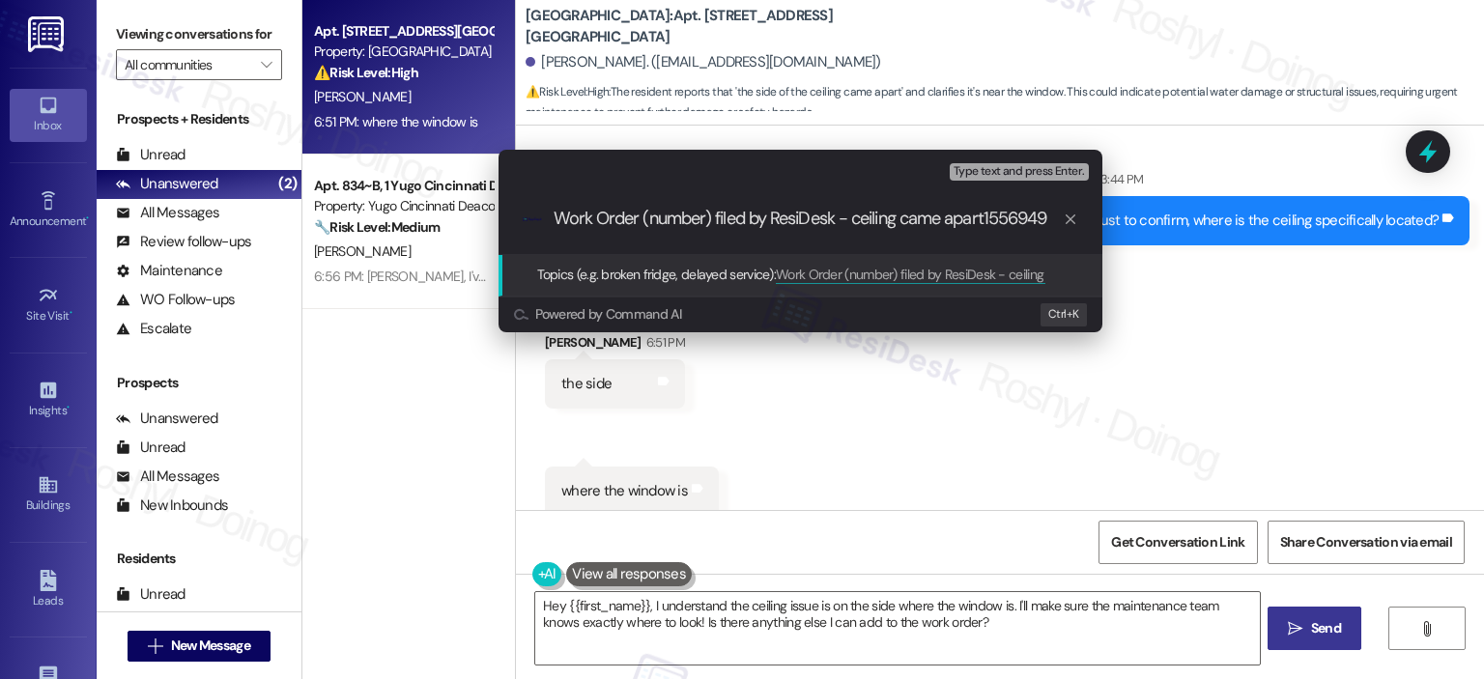
scroll to position [0, 0]
click at [1002, 219] on input "Work Order (number) filed by ResiDesk - ceiling came apart1556949" at bounding box center [808, 219] width 509 height 20
click at [925, 228] on input "Work Order (number) filed by ResiDesk - ceiling came apart1556949" at bounding box center [808, 219] width 509 height 20
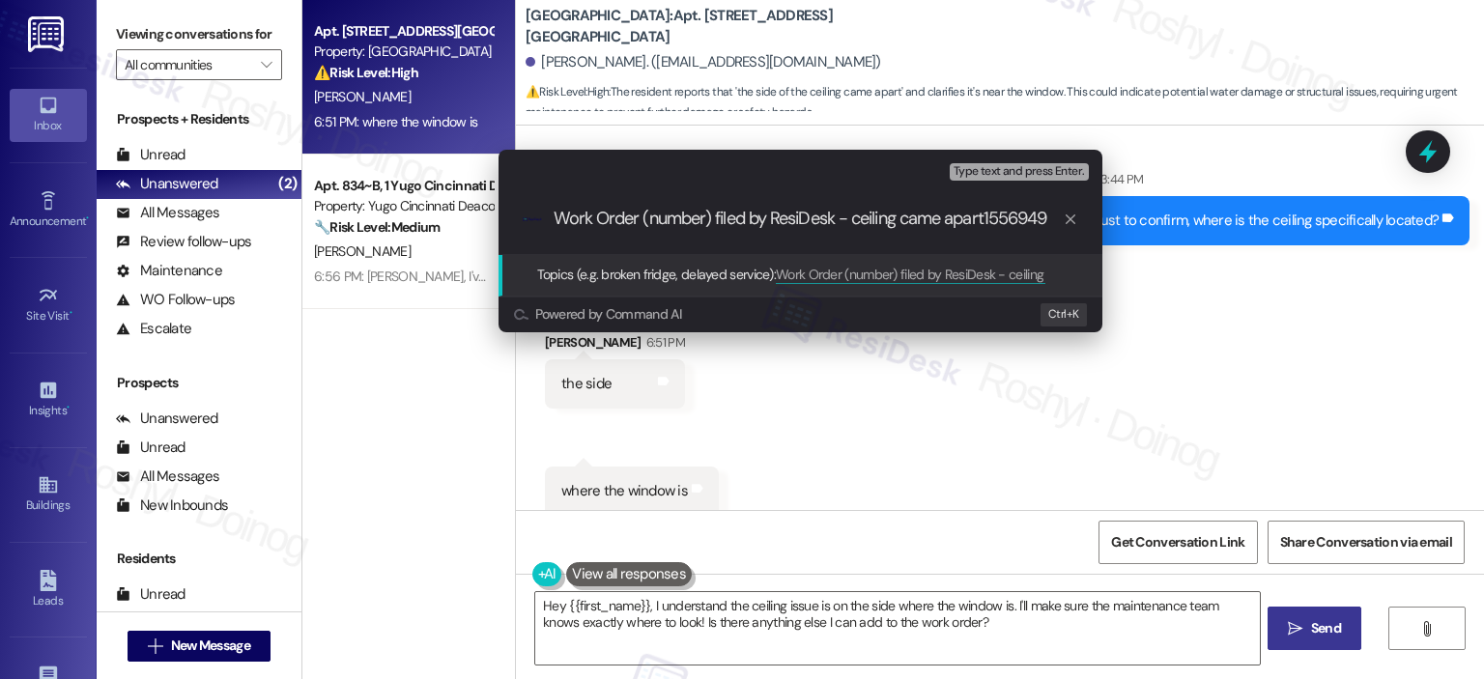
drag, startPoint x: 989, startPoint y: 216, endPoint x: 1068, endPoint y: 225, distance: 78.7
click at [1068, 225] on div "Work Order (number) filed by ResiDesk - ceiling came apart1556949" at bounding box center [816, 219] width 525 height 20
drag, startPoint x: 648, startPoint y: 221, endPoint x: 715, endPoint y: 226, distance: 66.8
click at [715, 226] on input "Work Order (number) filed by ResiDesk - ceiling came apart" at bounding box center [808, 219] width 509 height 20
paste input "1556949"
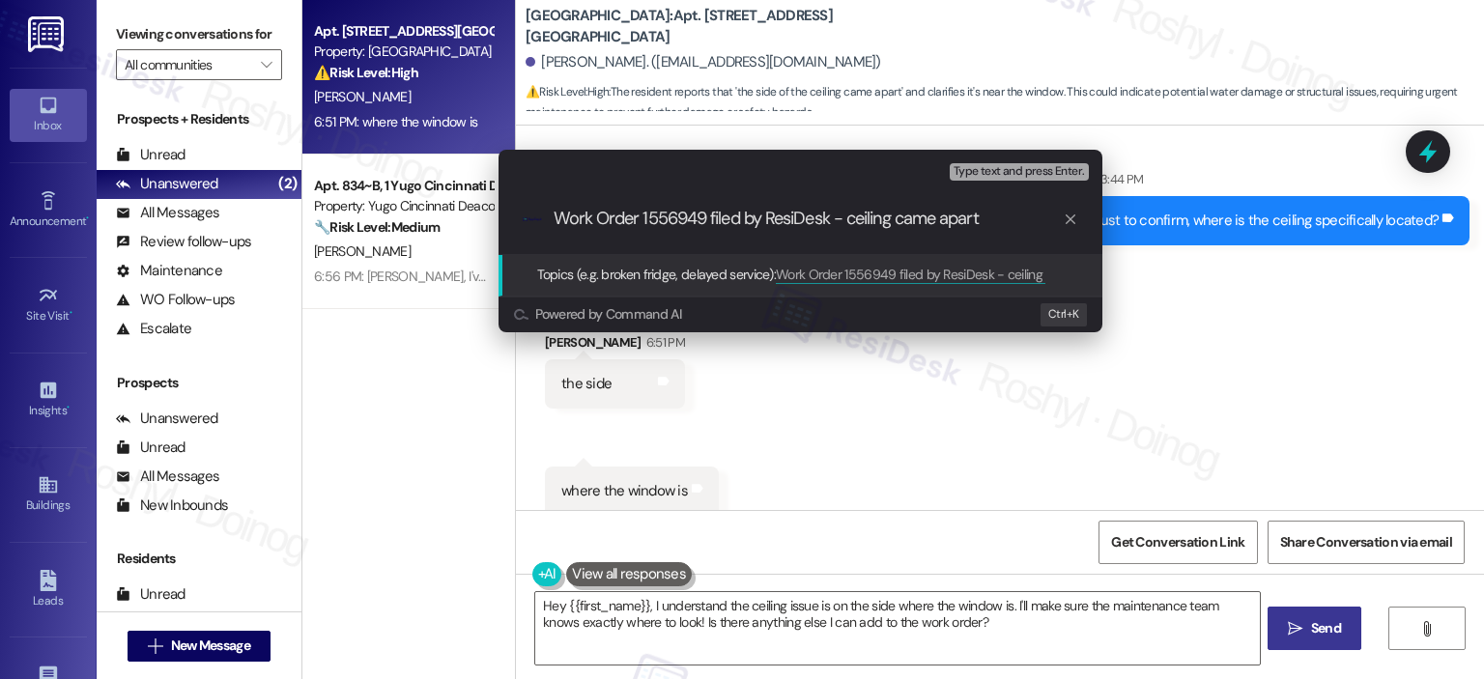
click at [564, 220] on input "Work Order 1556949 filed by ResiDesk - ceiling came apart" at bounding box center [808, 219] width 509 height 20
type input "Work Order 1556949 filed by ResiDesk - ceiling came apart"
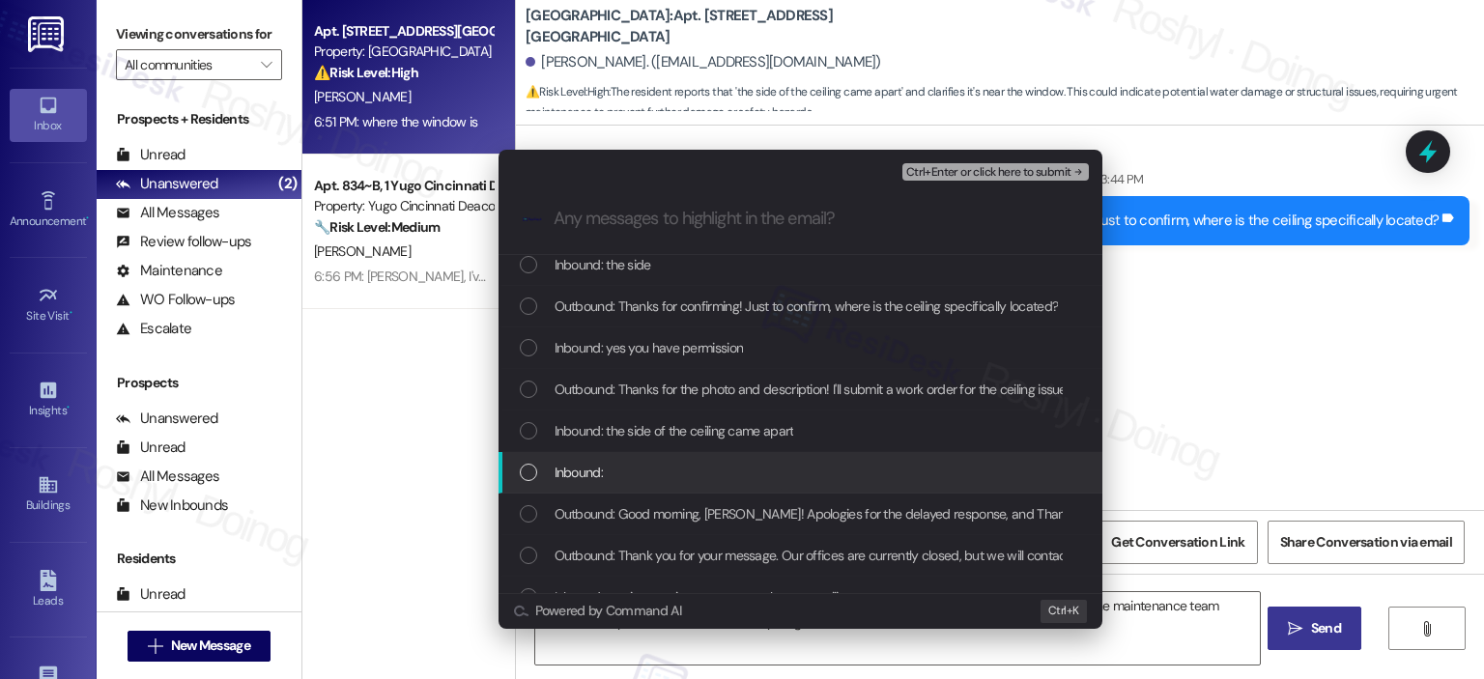
scroll to position [97, 0]
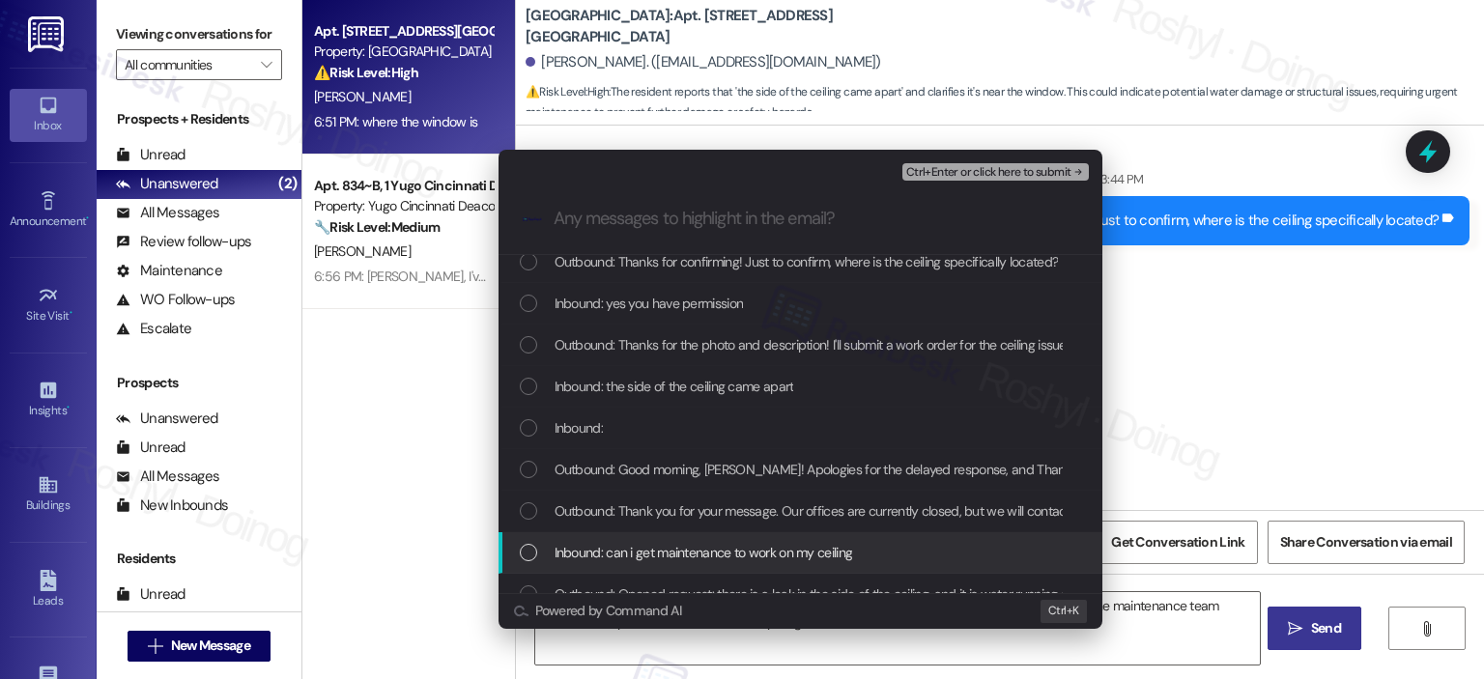
click at [788, 559] on span "Inbound: can i get maintenance to work on my ceiling" at bounding box center [704, 552] width 299 height 21
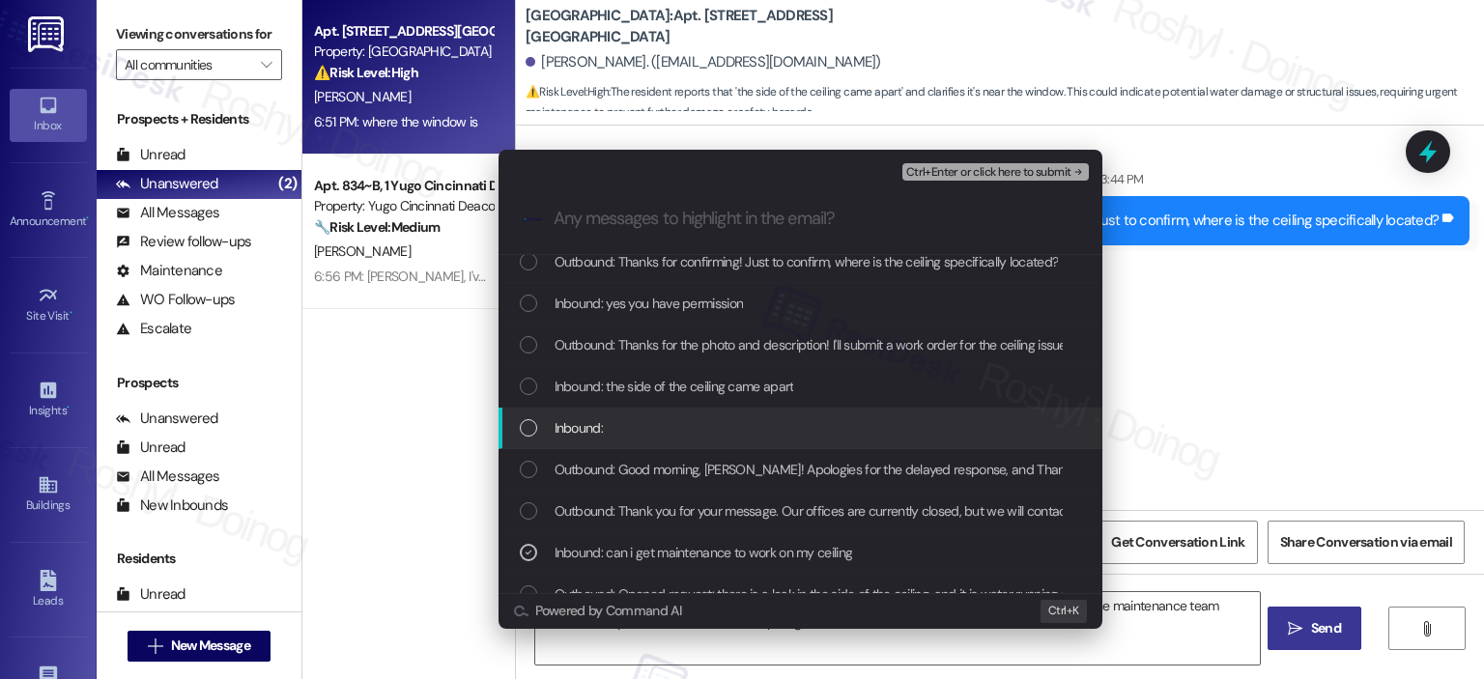
click at [676, 429] on div "Inbound:" at bounding box center [802, 427] width 565 height 21
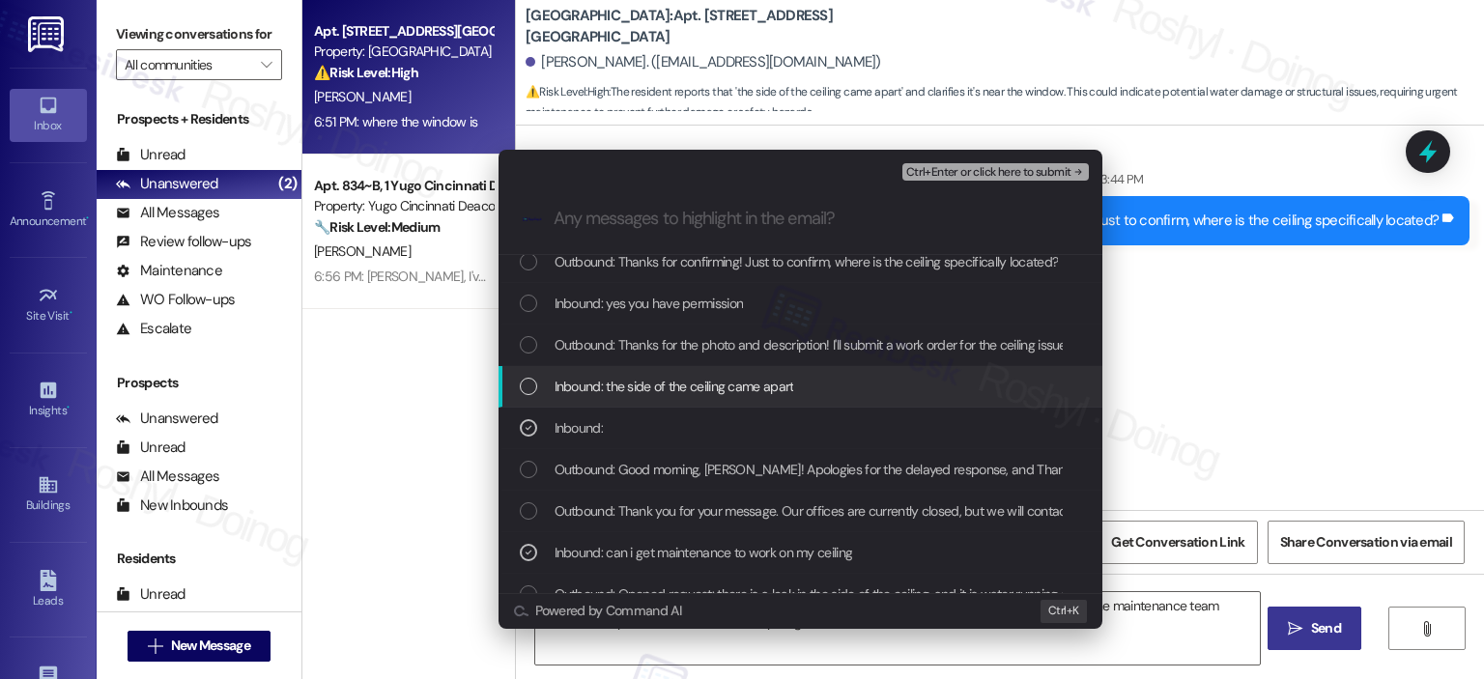
click at [720, 378] on span "Inbound: the side of the ceiling came apart" at bounding box center [675, 386] width 240 height 21
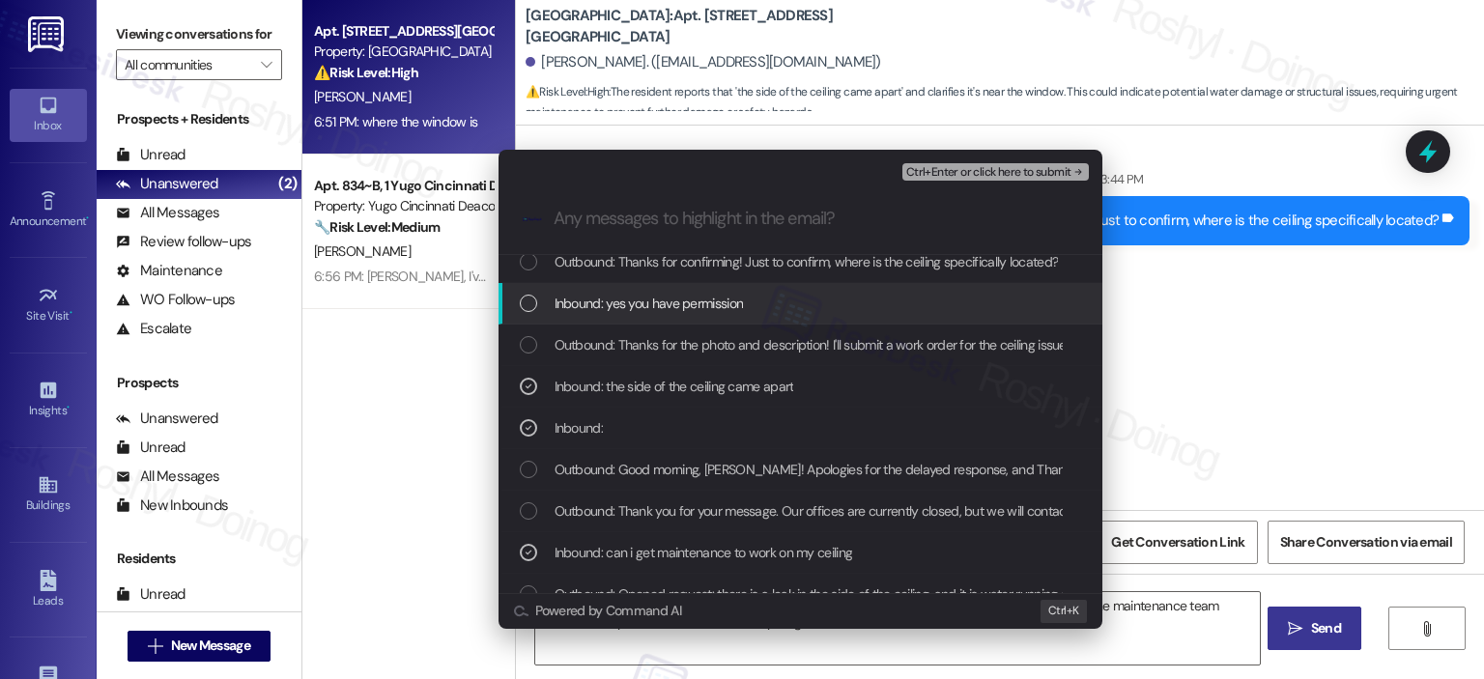
click at [755, 308] on div "Inbound: yes you have permission" at bounding box center [802, 303] width 565 height 21
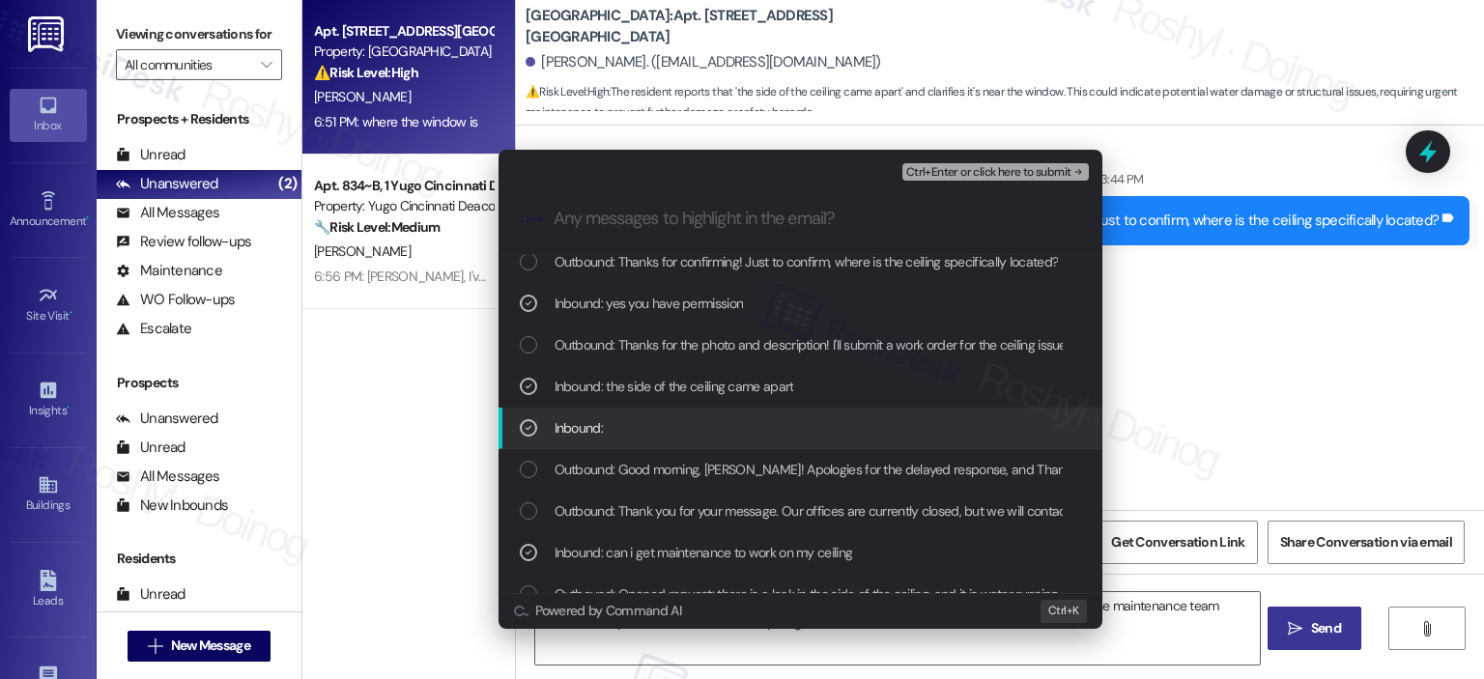
scroll to position [0, 0]
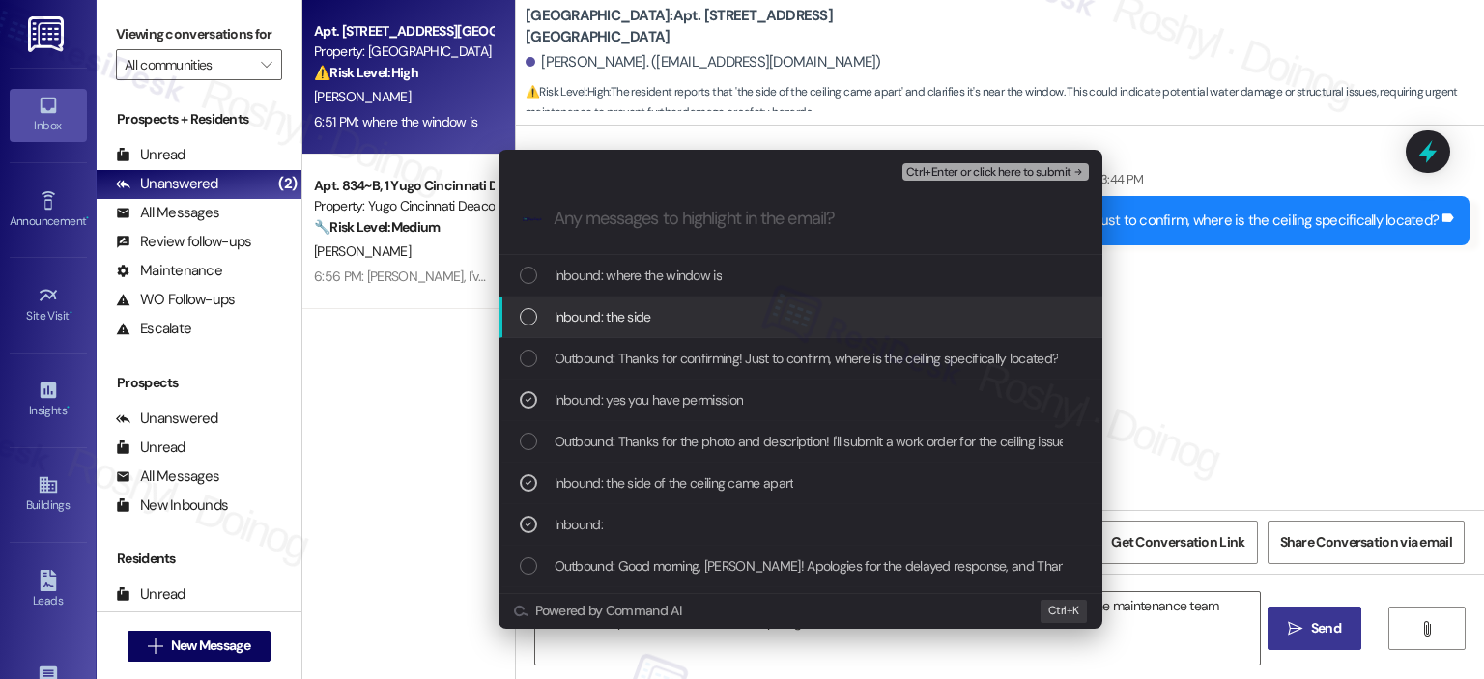
click at [751, 323] on div "Inbound: the side" at bounding box center [802, 316] width 565 height 21
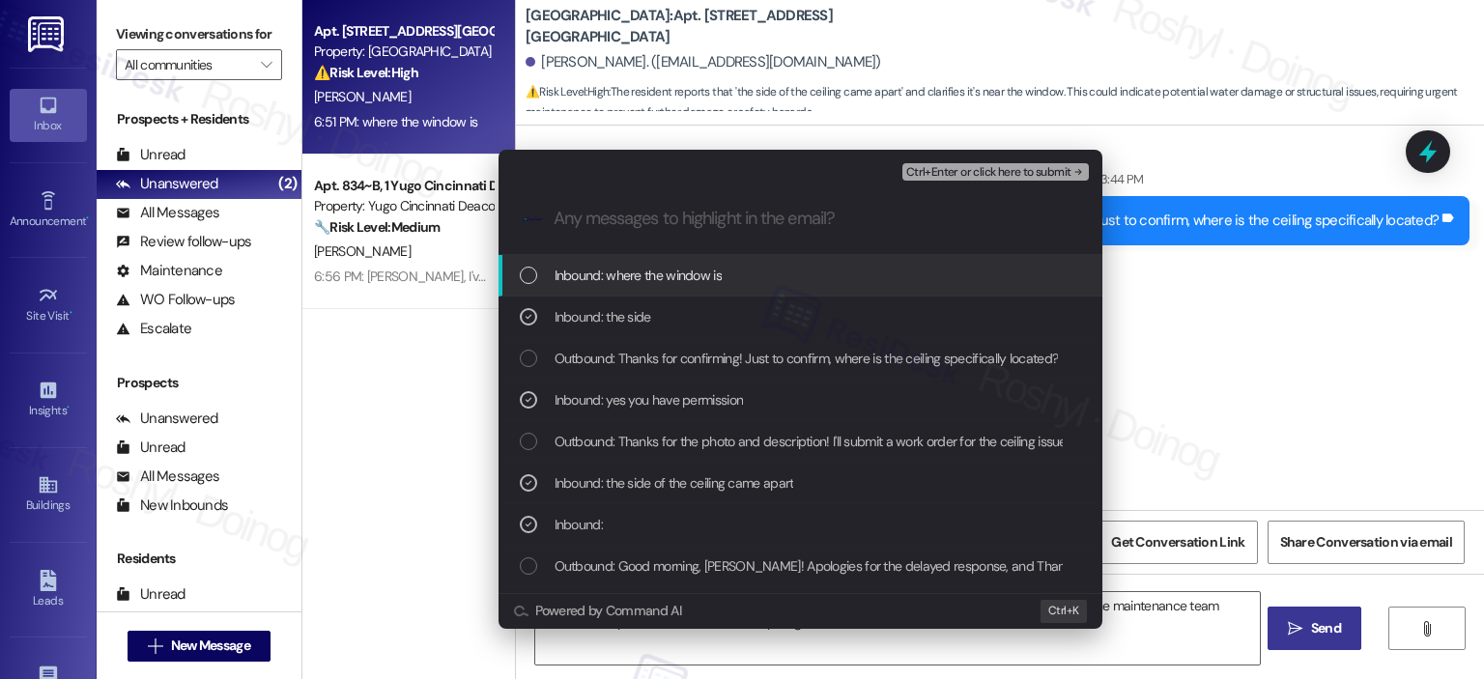
click at [764, 285] on div "Inbound: where the window is" at bounding box center [802, 275] width 565 height 21
click at [956, 183] on div "Ctrl+Enter or click here to submit" at bounding box center [997, 171] width 190 height 25
click at [974, 159] on div "Ctrl+Enter or click here to submit" at bounding box center [997, 171] width 190 height 25
click at [964, 174] on span "Ctrl+Enter or click here to submit" at bounding box center [988, 173] width 165 height 14
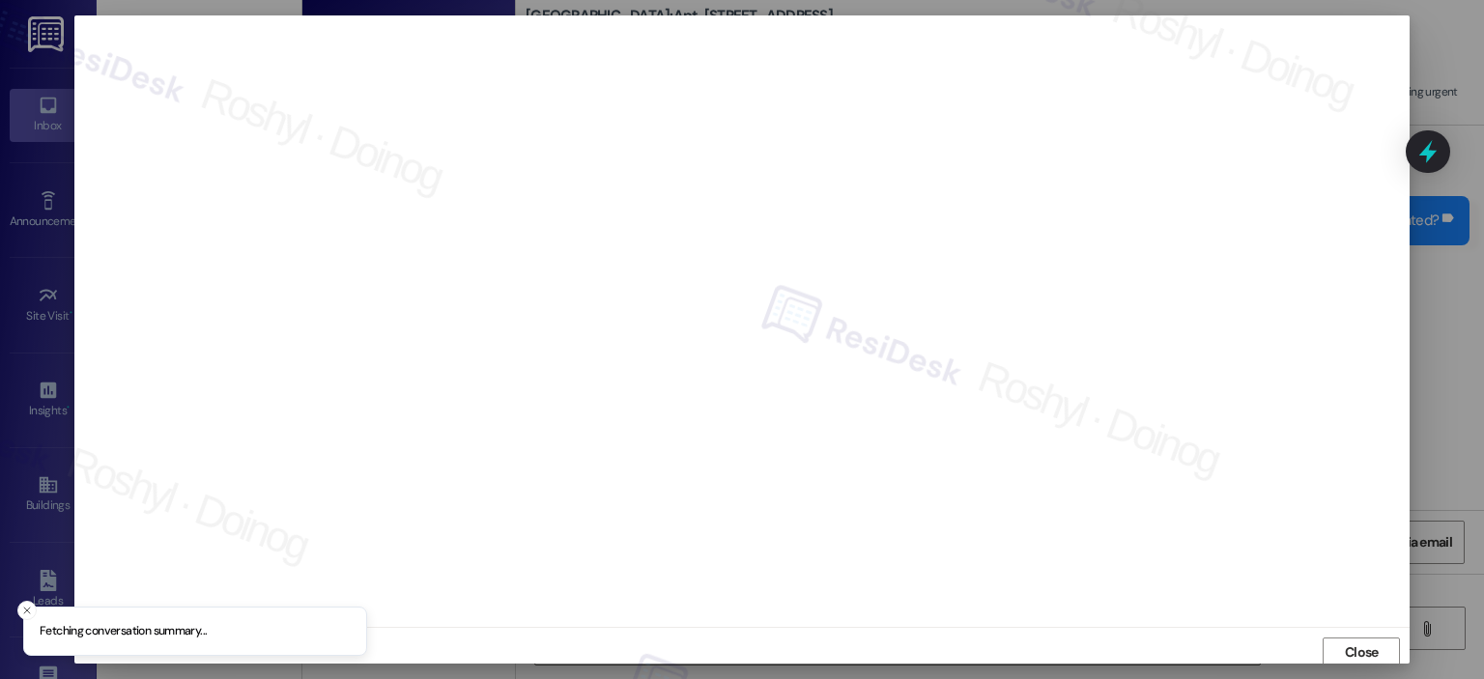
scroll to position [4, 0]
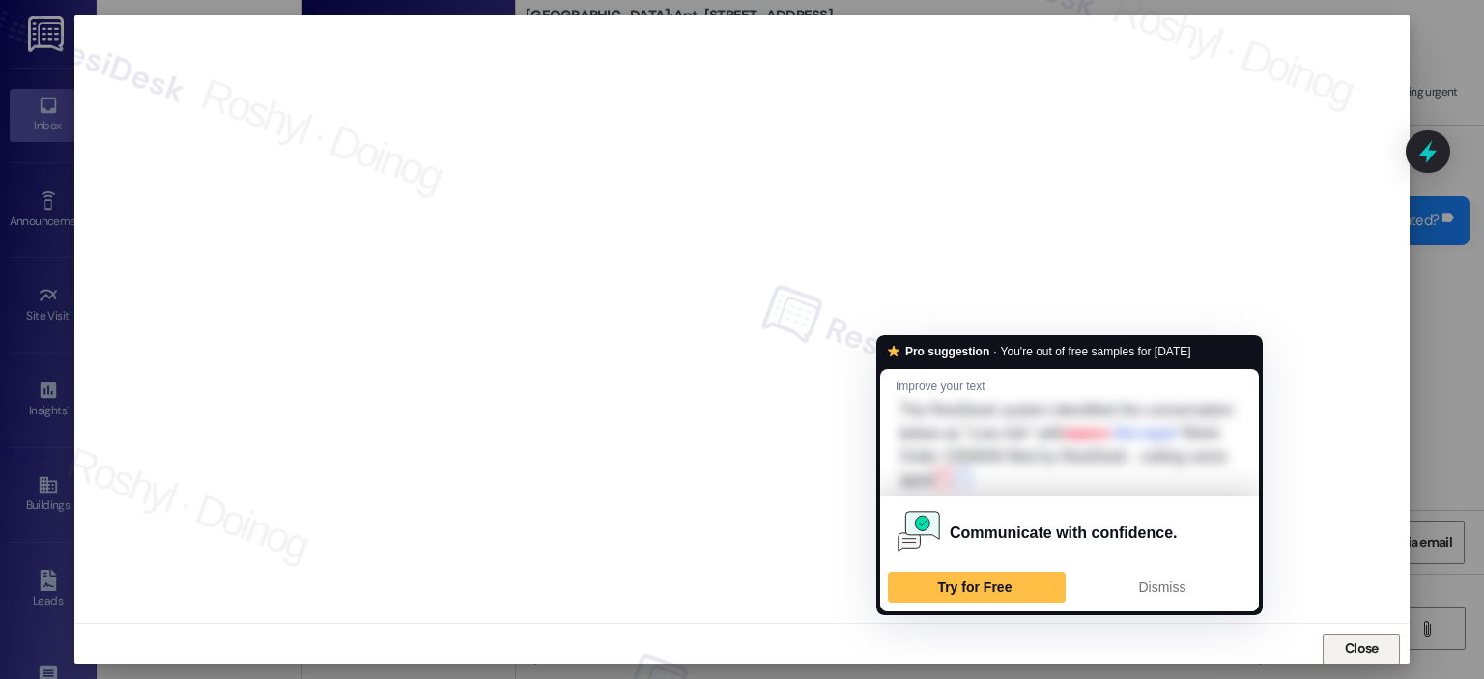
click at [1329, 641] on button "Close" at bounding box center [1361, 649] width 77 height 31
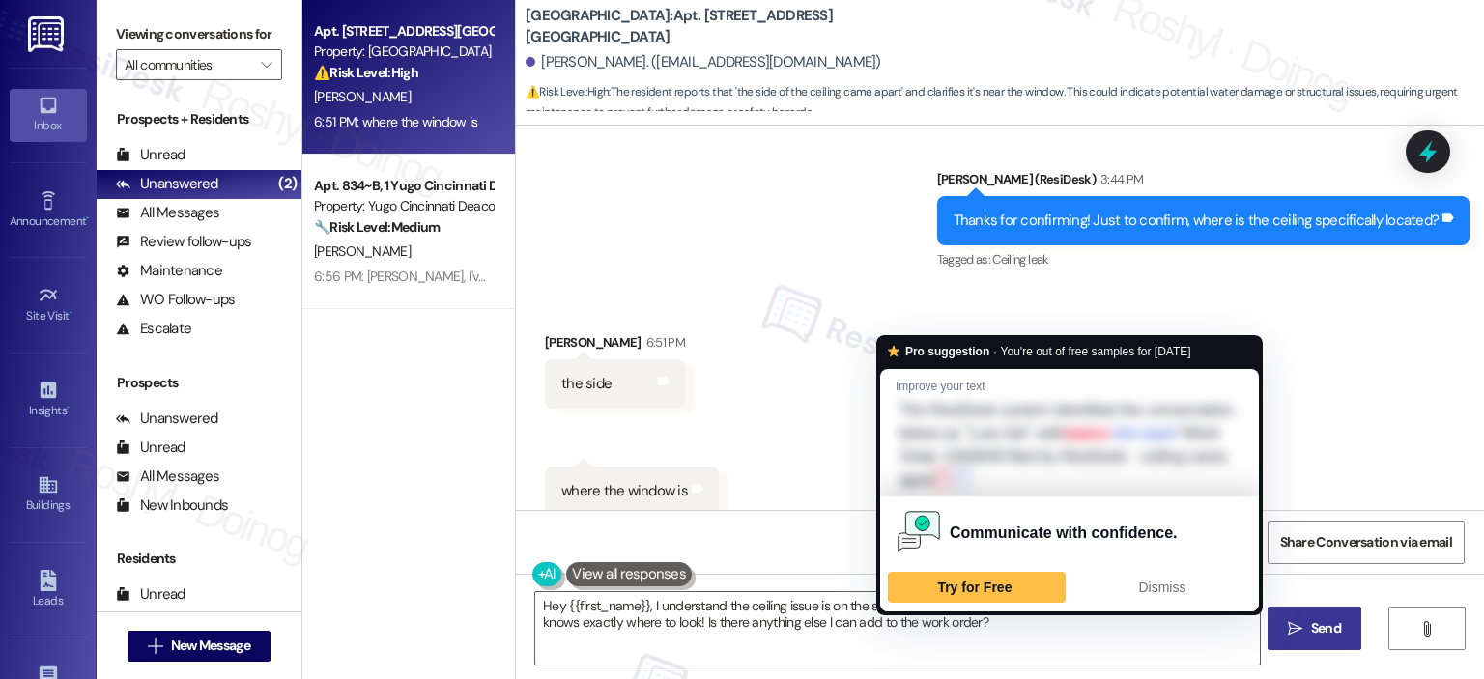
click at [1349, 641] on button " Send" at bounding box center [1314, 628] width 94 height 43
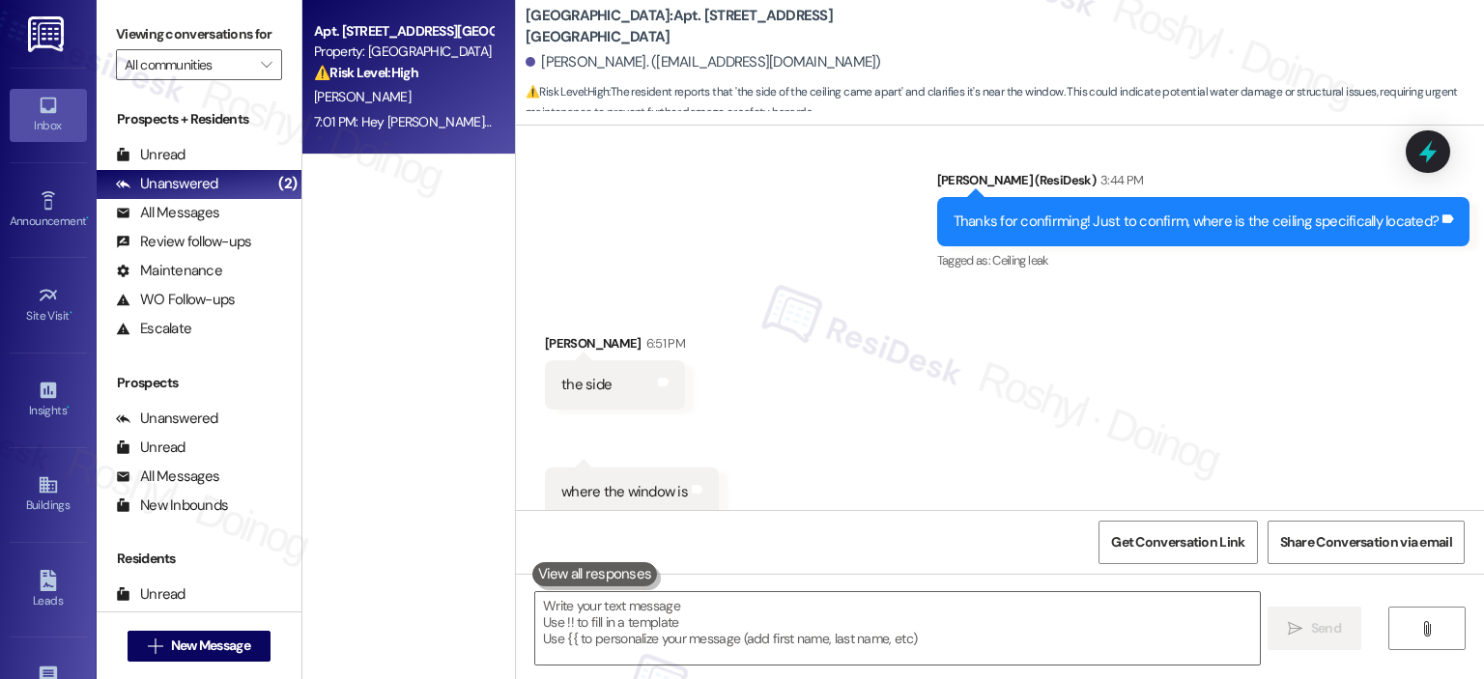
click at [910, 432] on div "Survey, sent via SMS Residesk Automated Survey Nov 05, 2024 at 12:21 PM Hi Asa,…" at bounding box center [1000, 465] width 968 height 679
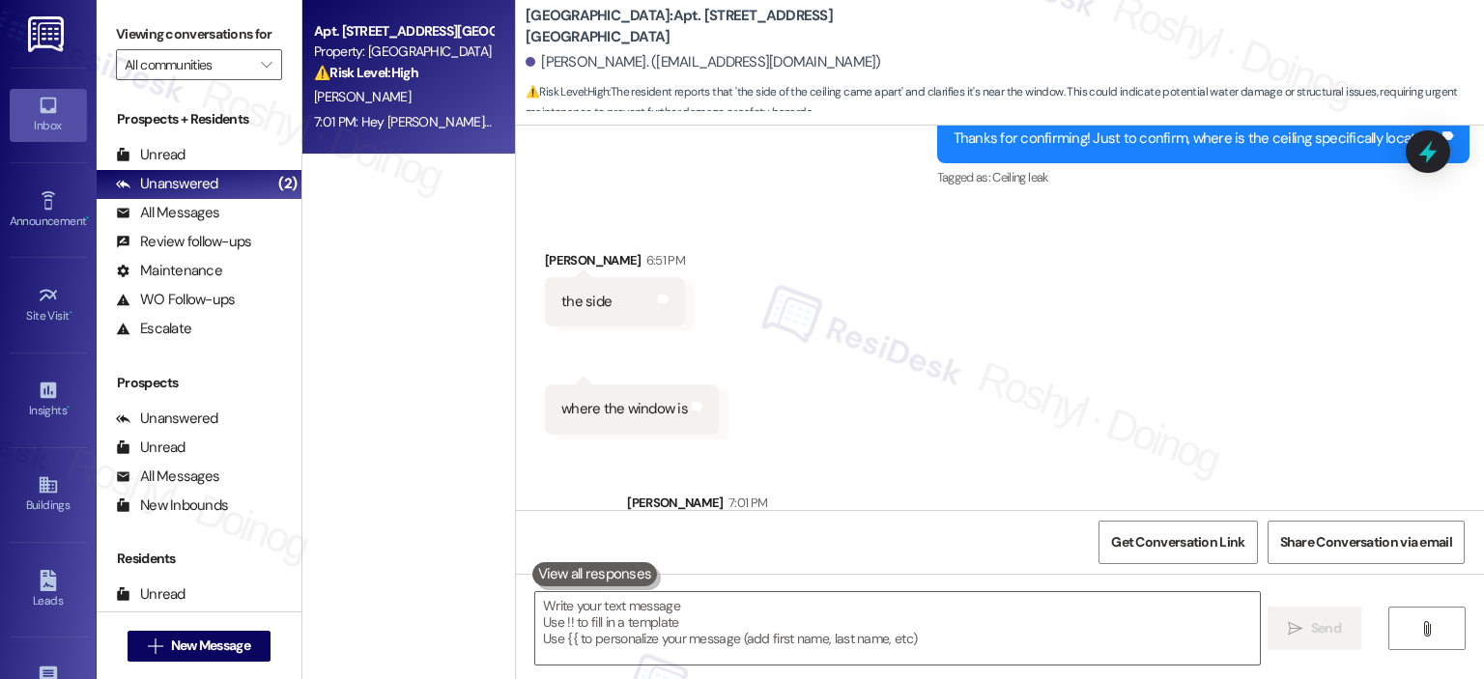
scroll to position [7899, 0]
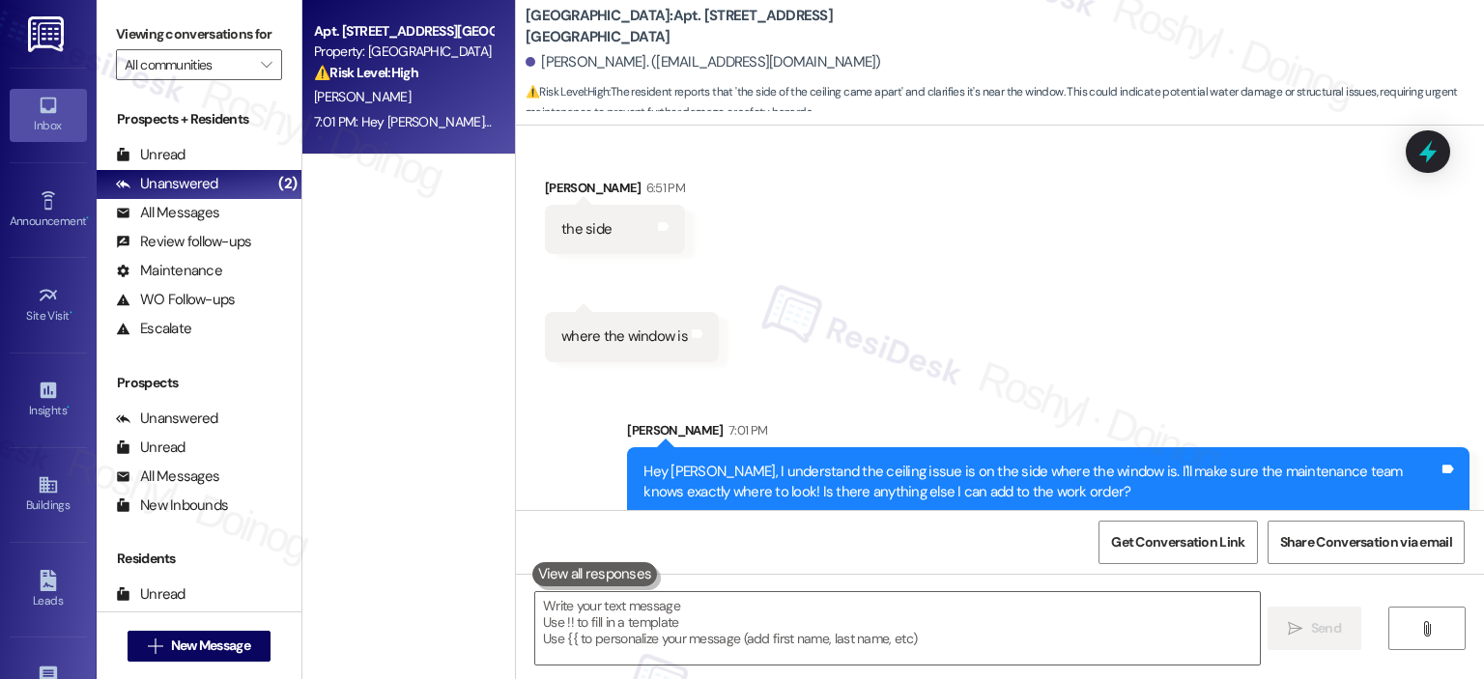
click at [1104, 197] on div "Received via SMS Asa Harte 6:51 PM the side Tags and notes Received via SMS 6:5…" at bounding box center [1000, 255] width 968 height 242
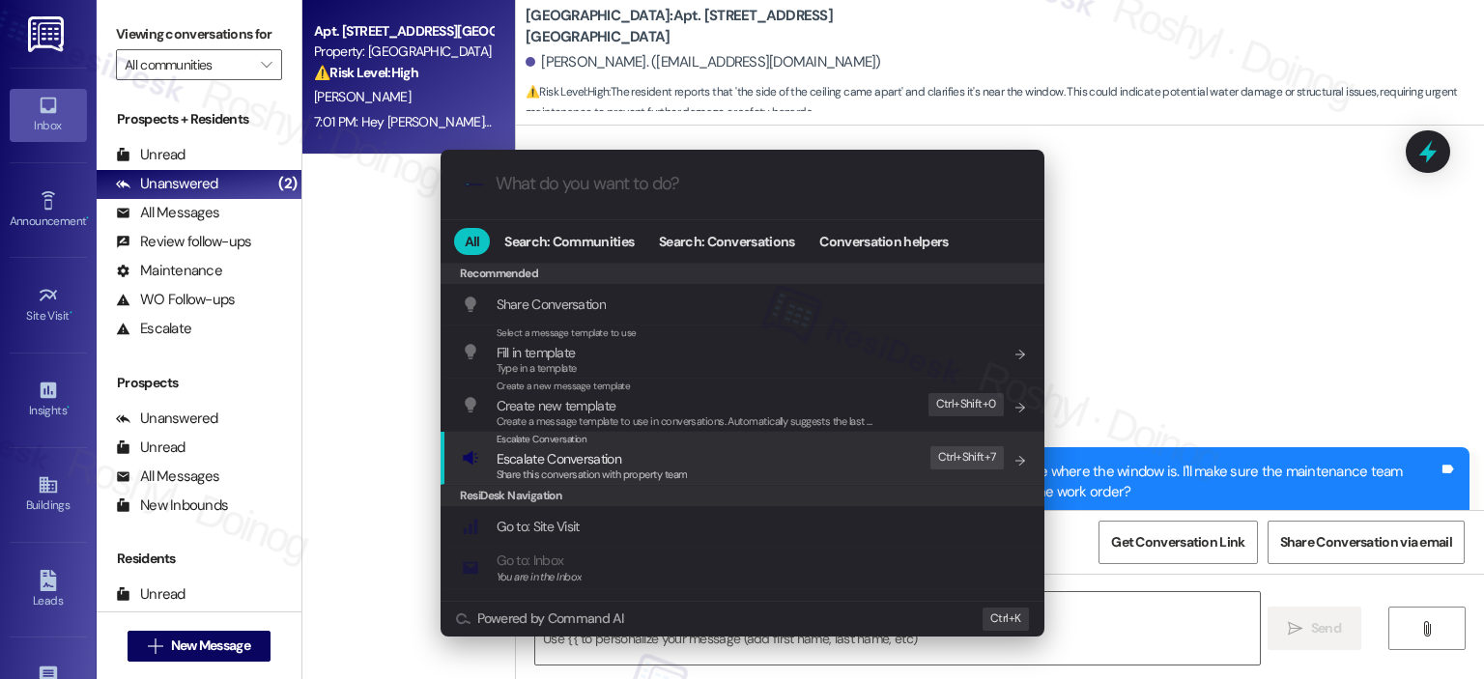
click at [1229, 337] on div ".cls-1{fill:#0a055f;}.cls-2{fill:#0cc4c4;} resideskLogoBlueOrange All Search: C…" at bounding box center [742, 339] width 1484 height 679
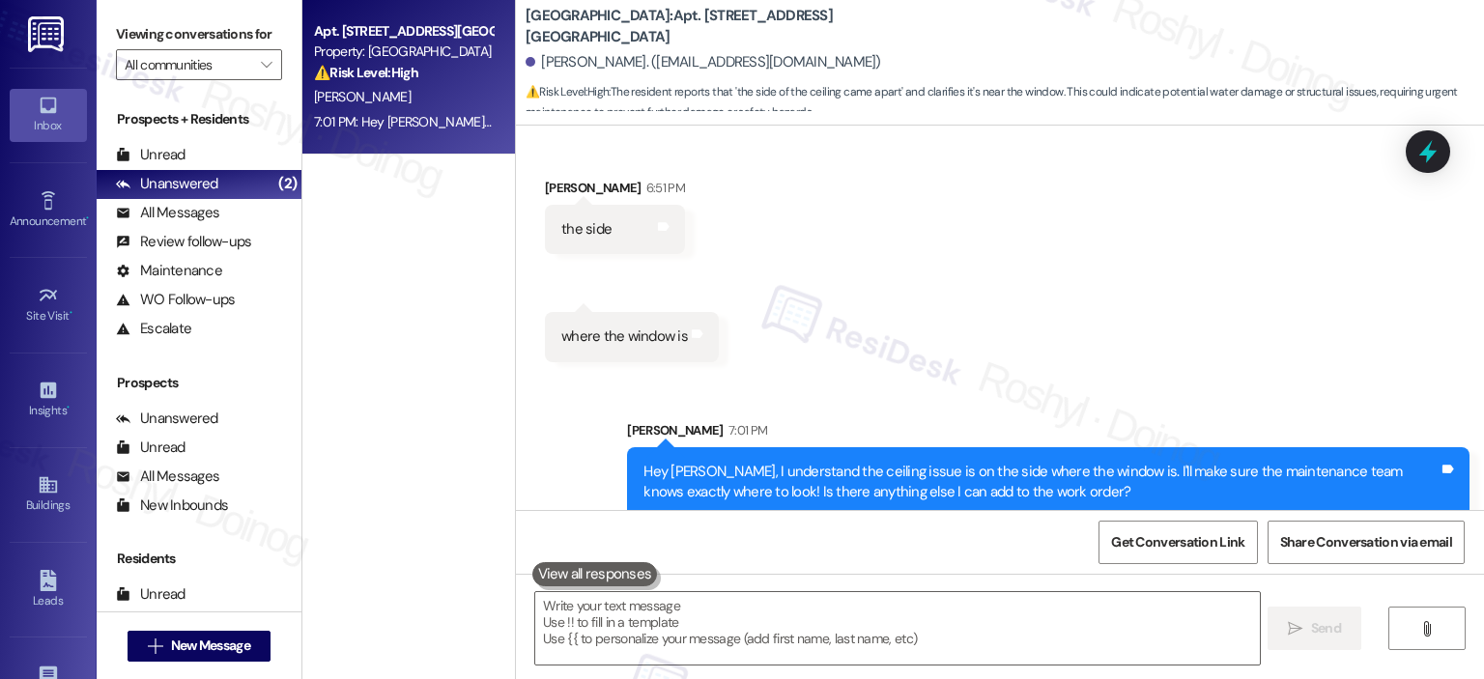
click at [891, 377] on div "Sent via SMS Sarah 7:01 PM Hey Asa, I understand the ceiling issue is on the si…" at bounding box center [1000, 455] width 968 height 156
click at [931, 335] on div "Received via SMS Asa Harte 6:51 PM the side Tags and notes Received via SMS 6:5…" at bounding box center [1000, 255] width 968 height 242
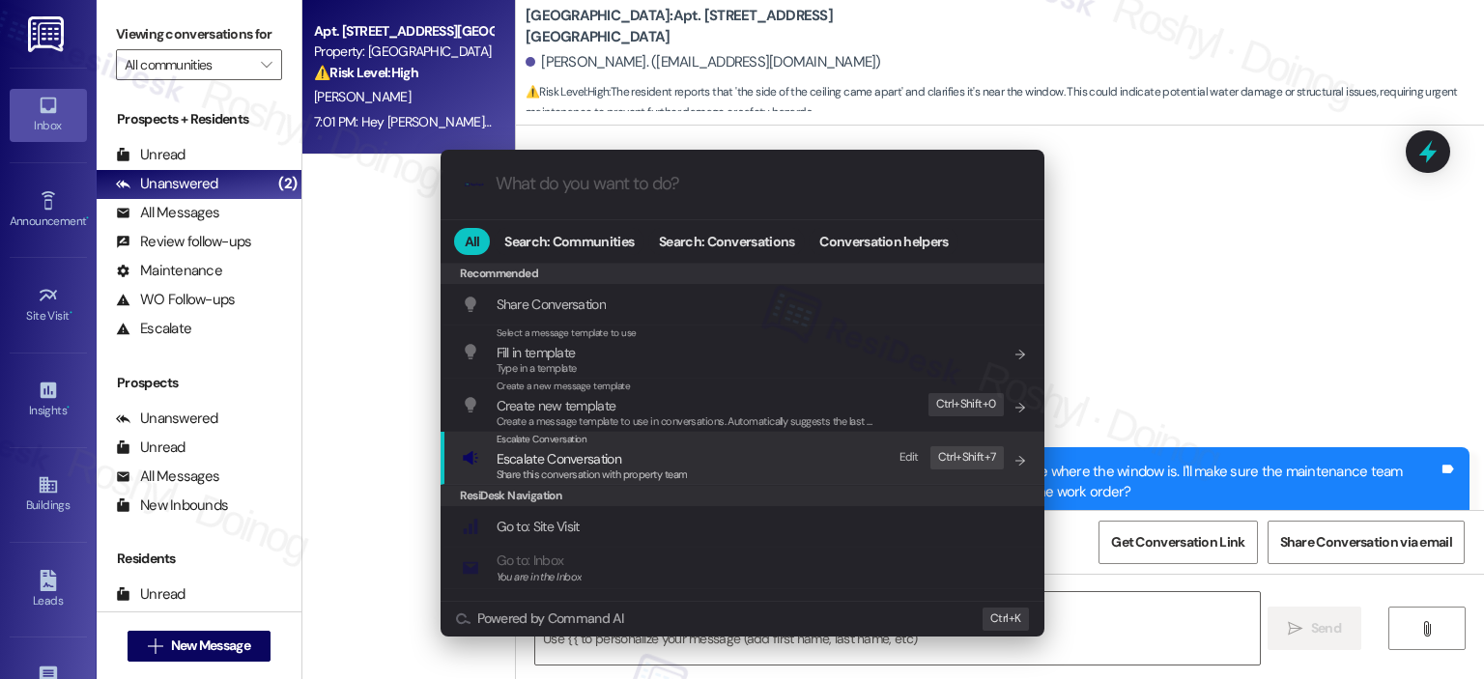
click at [605, 481] on span "Share this conversation with property team" at bounding box center [592, 475] width 191 height 14
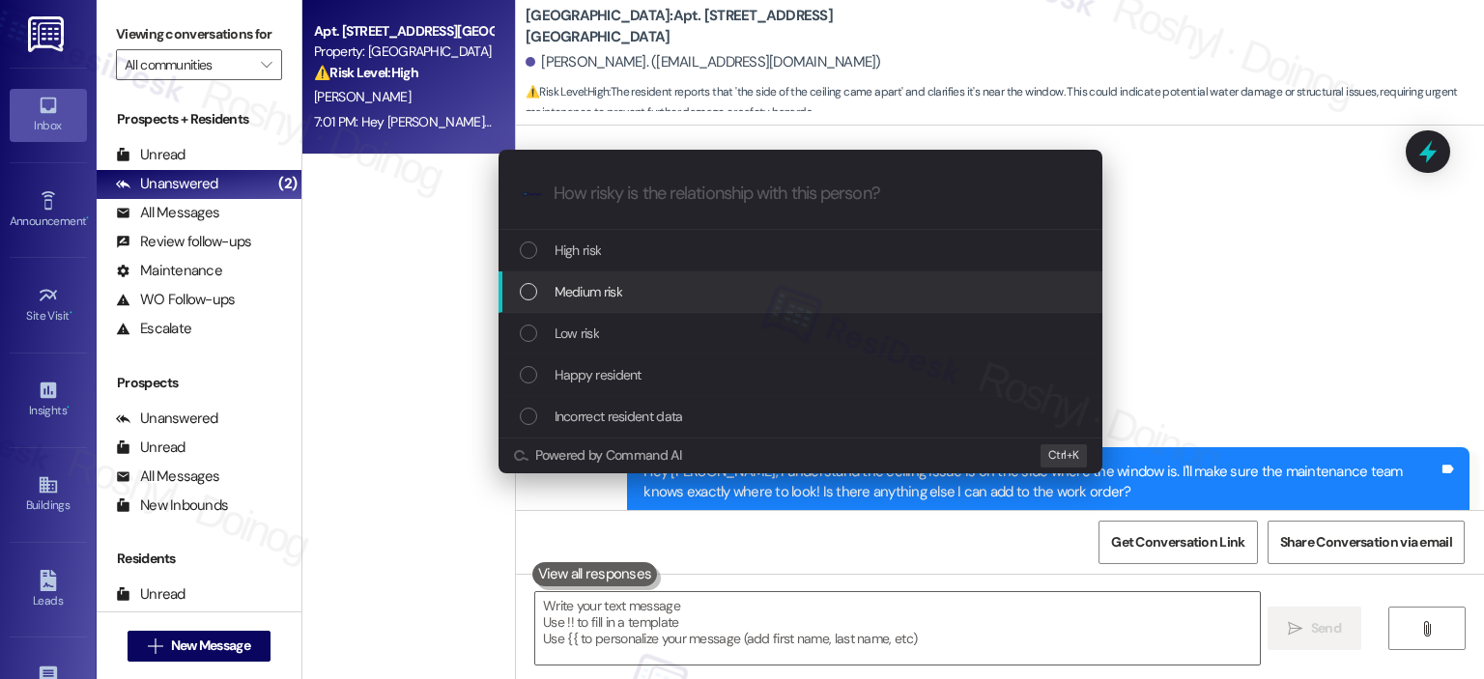
click at [614, 303] on div "Medium risk" at bounding box center [800, 292] width 604 height 42
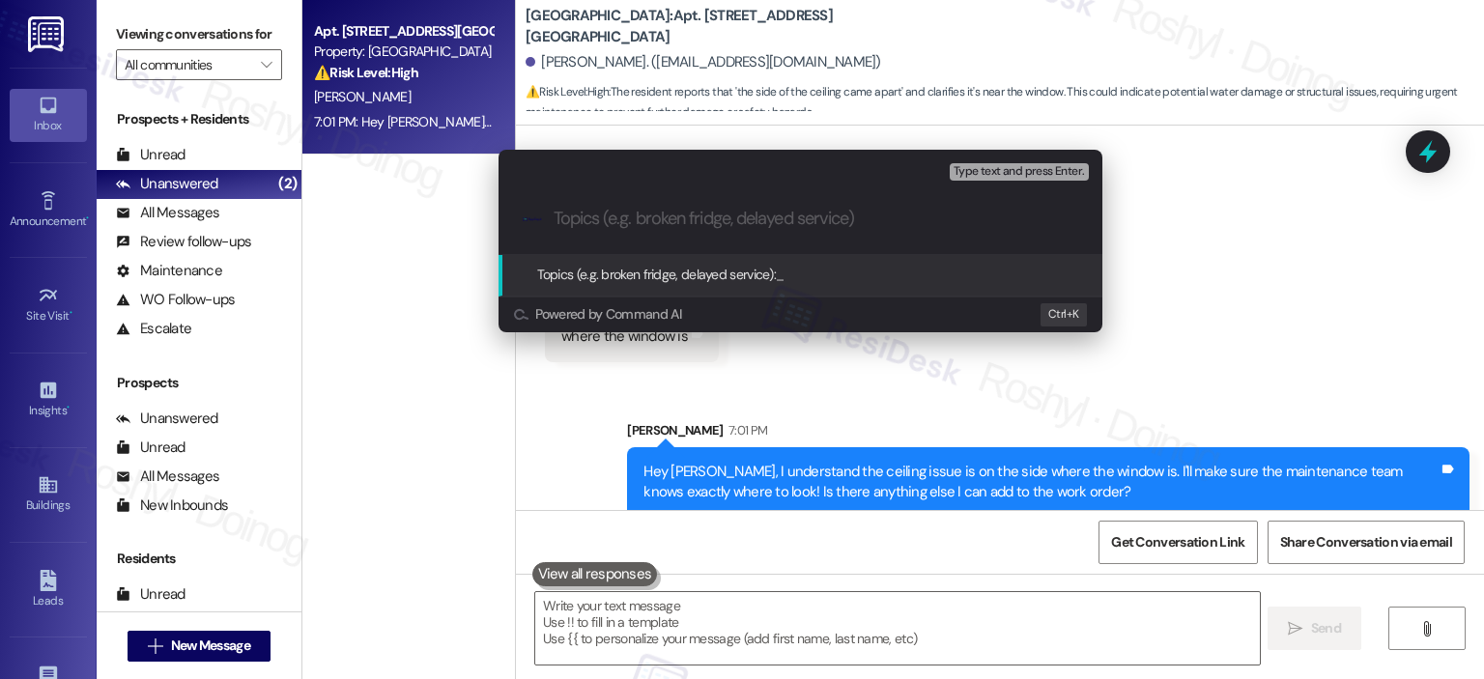
paste input "Work Order 1556949 filed by ResiDesk - ceiling came apart"
type input "Work Order 1556949 filed by ResiDesk - ceiling came apart"
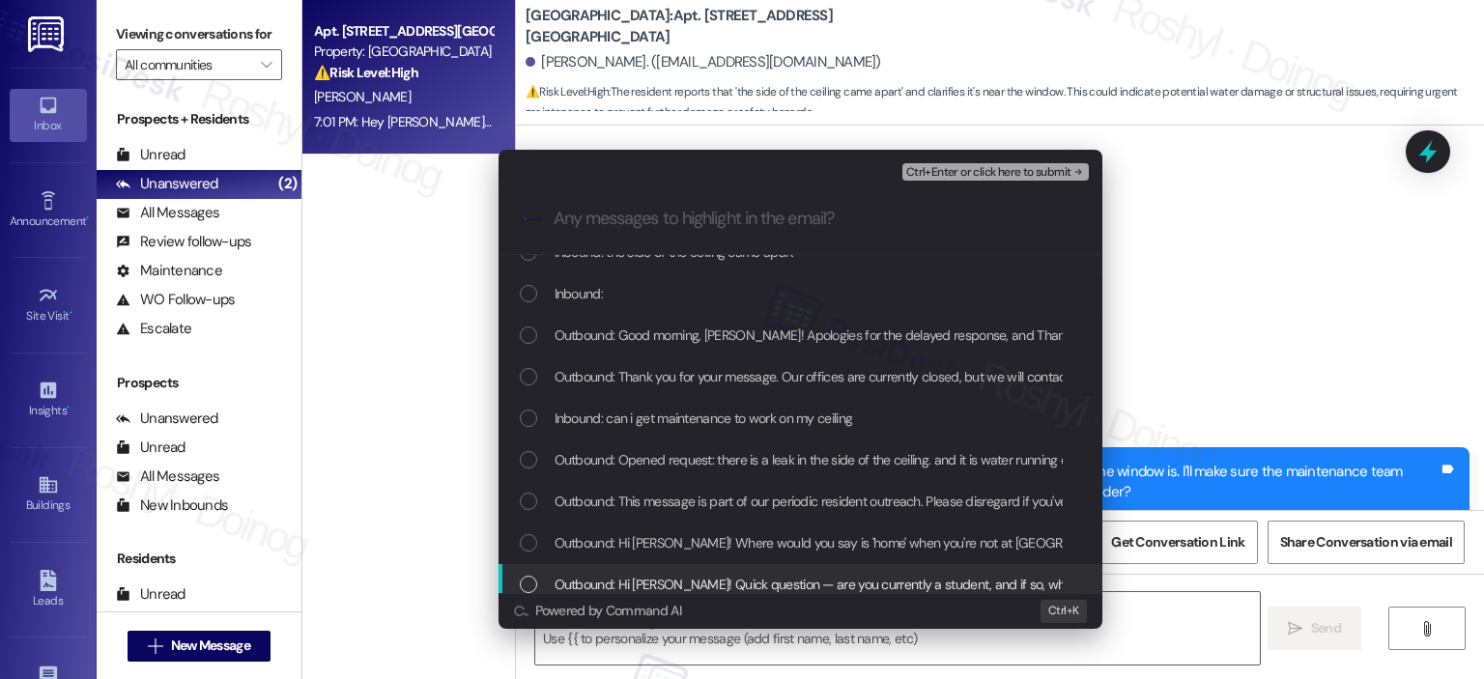
scroll to position [290, 0]
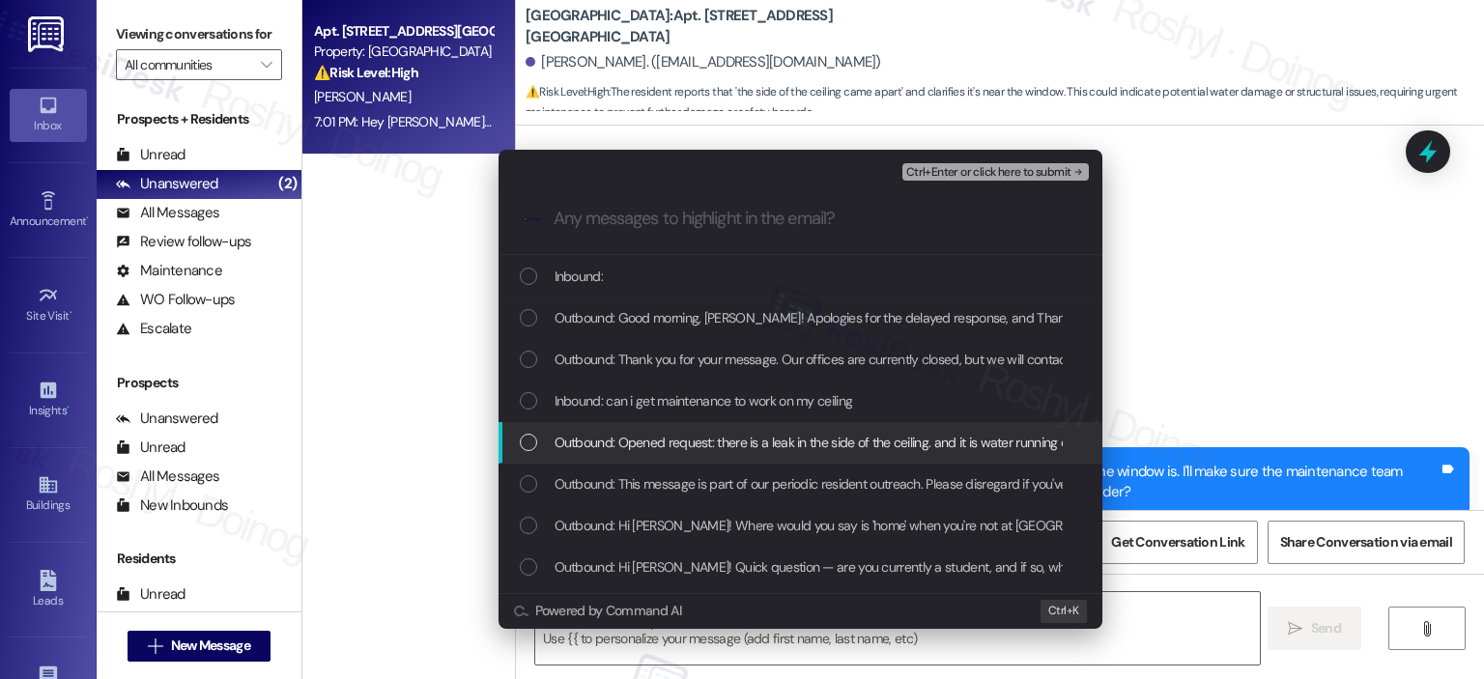
click at [738, 413] on div "Inbound: can i get maintenance to work on my ceiling" at bounding box center [800, 402] width 604 height 42
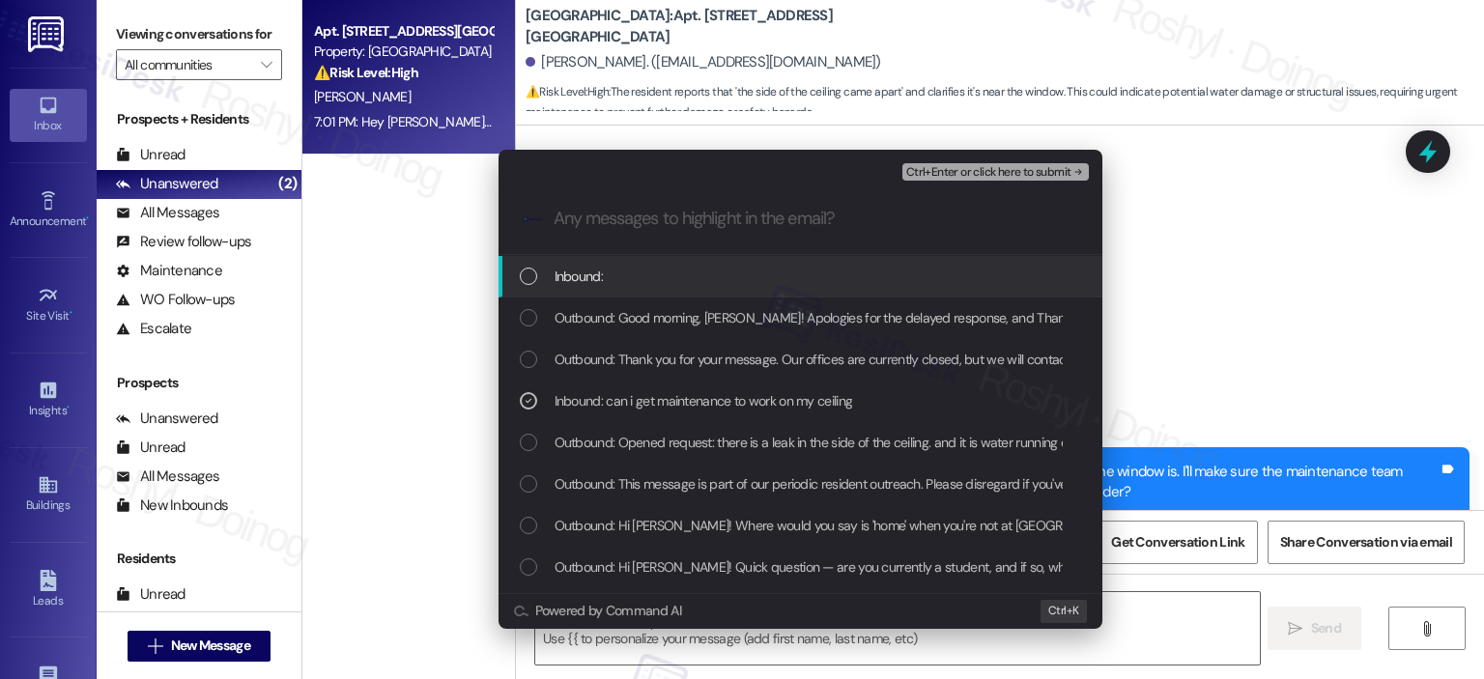
click at [777, 289] on div "Inbound:" at bounding box center [800, 277] width 604 height 42
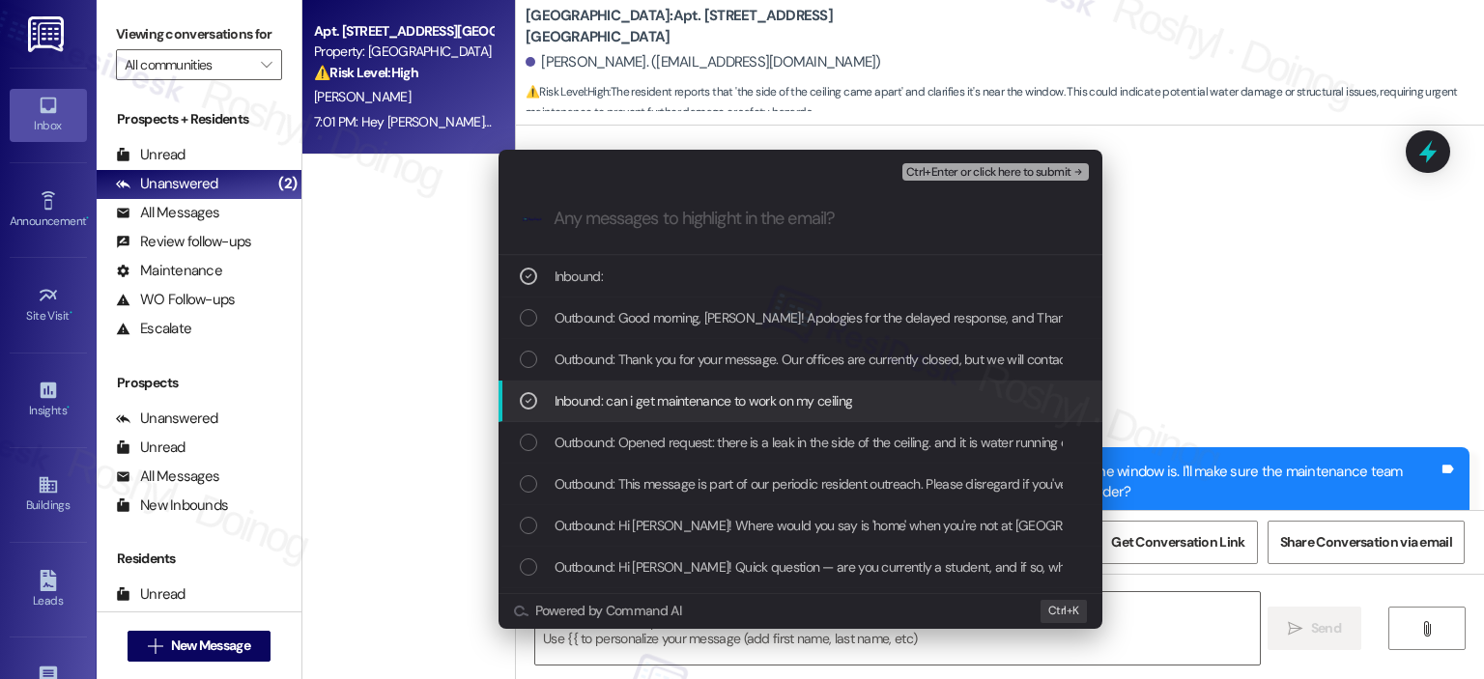
scroll to position [97, 0]
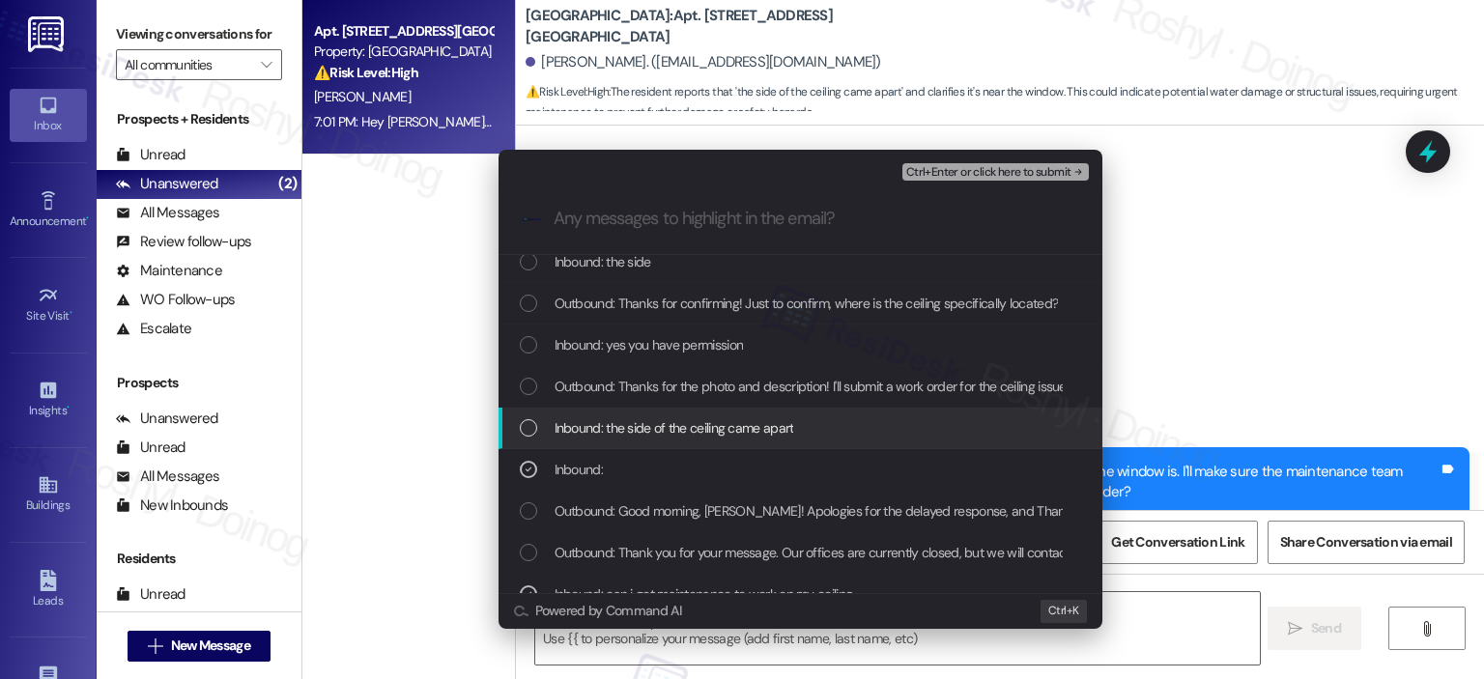
click at [717, 424] on span "Inbound: the side of the ceiling came apart" at bounding box center [675, 427] width 240 height 21
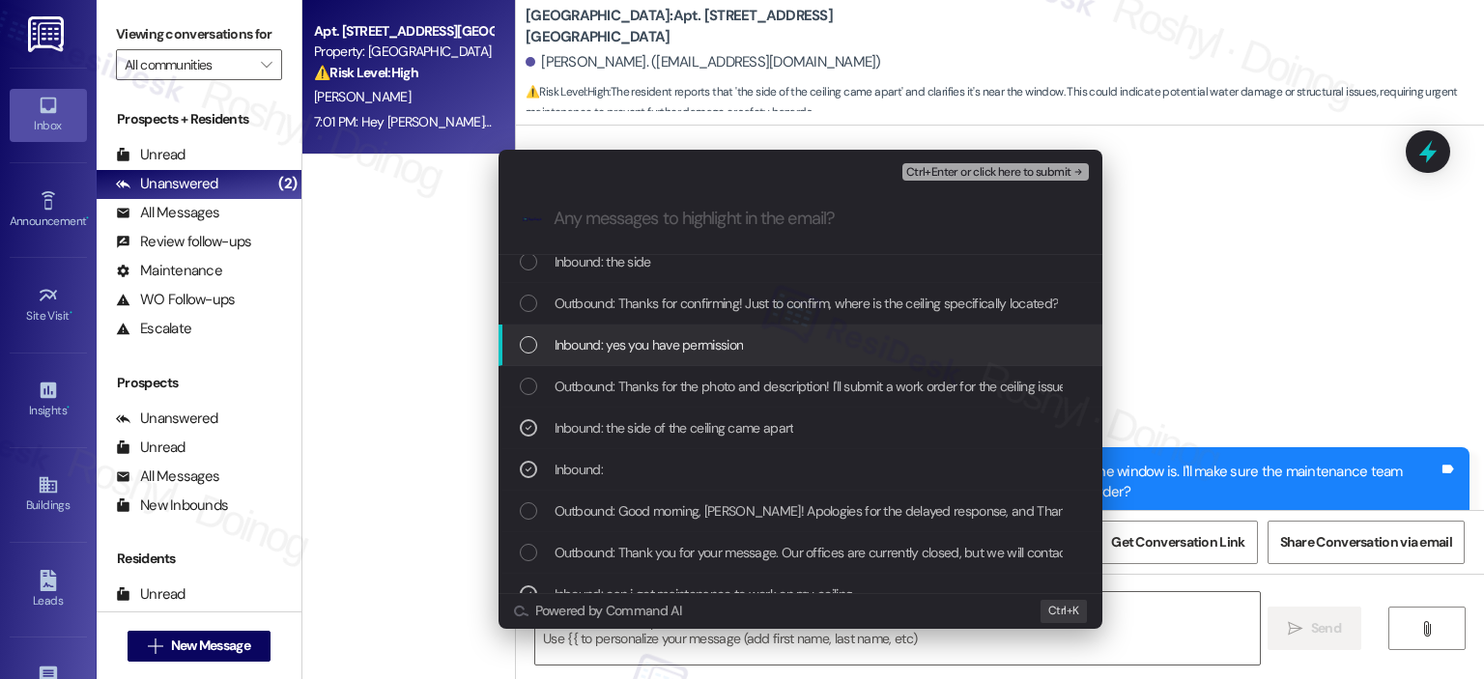
click at [709, 336] on span "Inbound: yes you have permission" at bounding box center [649, 344] width 189 height 21
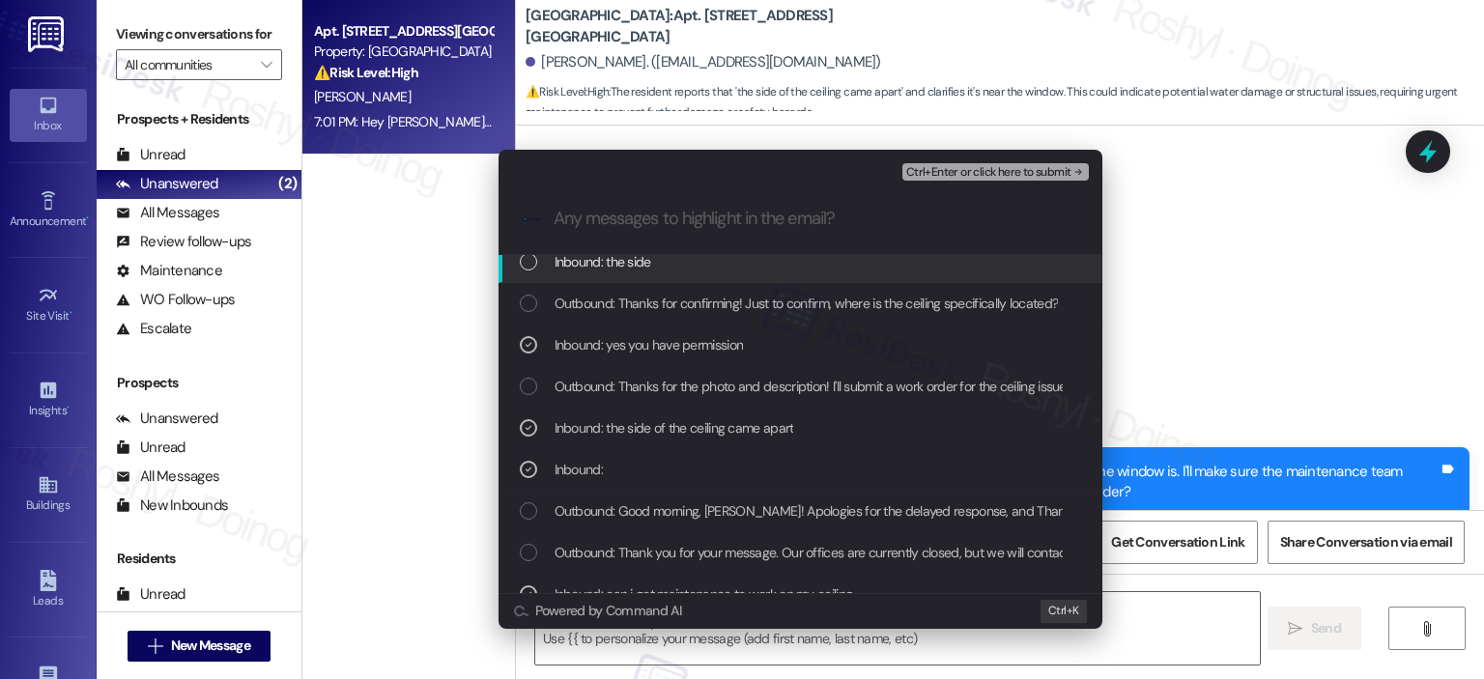
click at [750, 256] on div "Inbound: the side" at bounding box center [802, 261] width 565 height 21
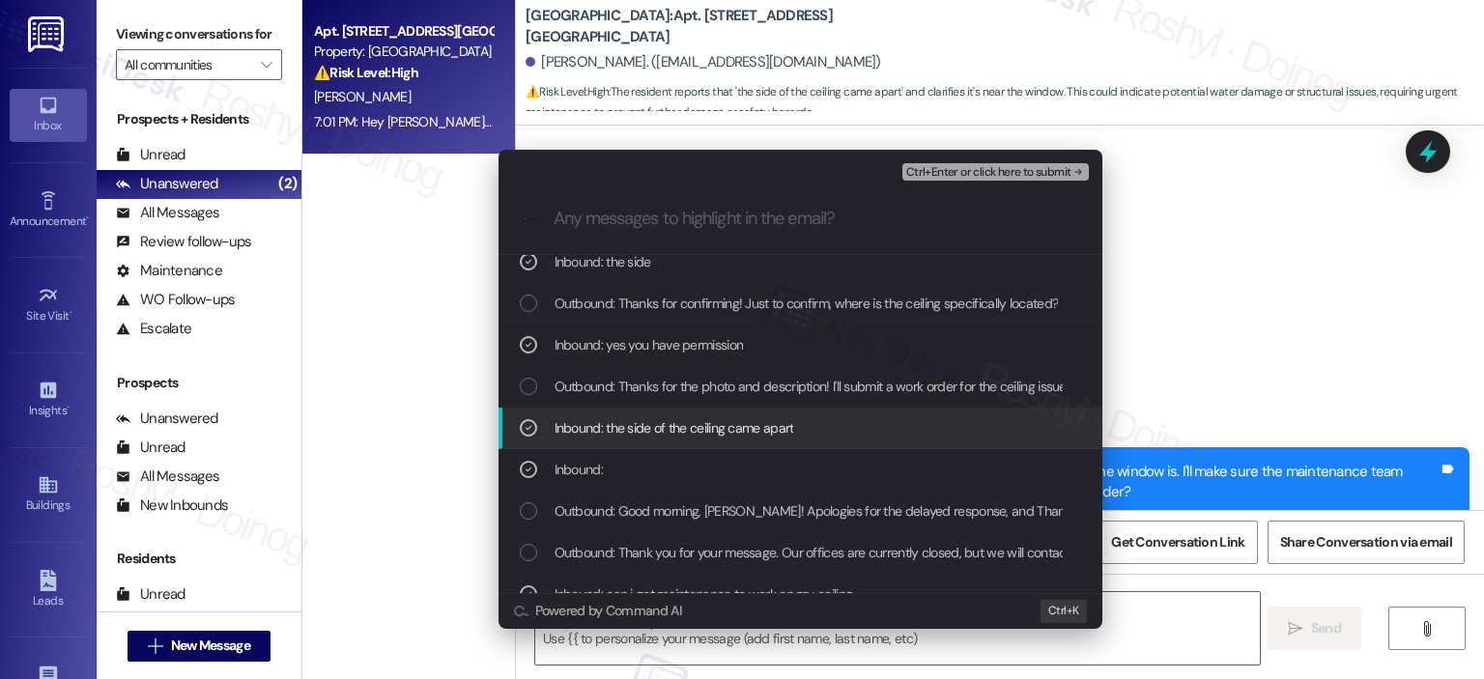
scroll to position [0, 0]
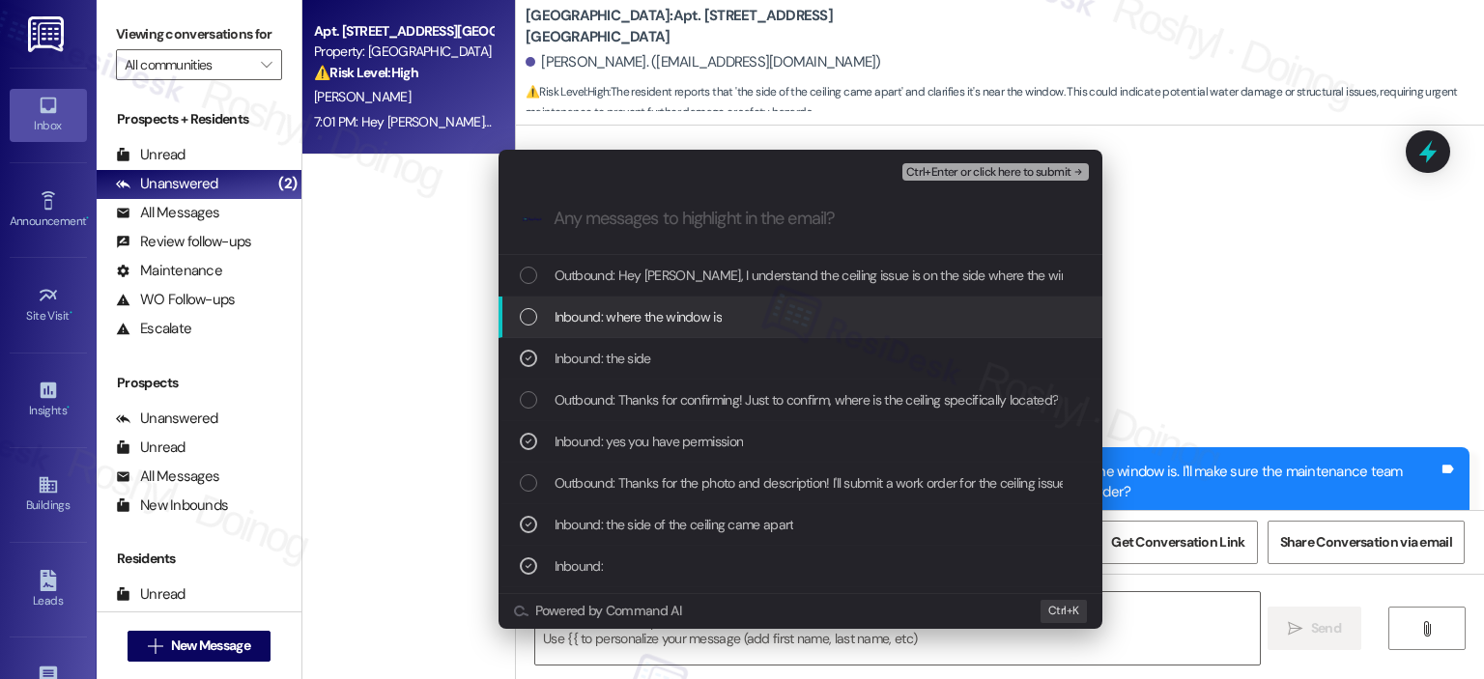
click at [754, 316] on div "Inbound: where the window is" at bounding box center [802, 316] width 565 height 21
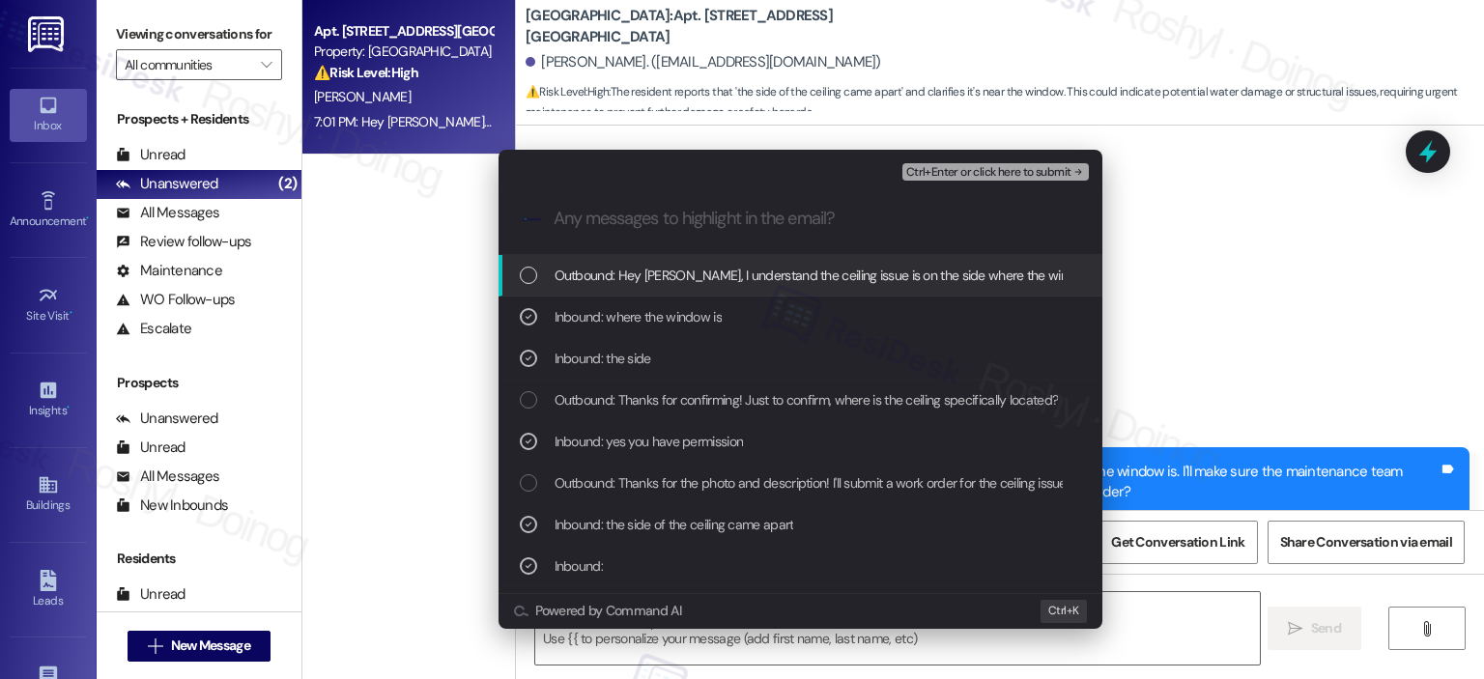
click at [1016, 171] on span "Ctrl+Enter or click here to submit" at bounding box center [988, 173] width 165 height 14
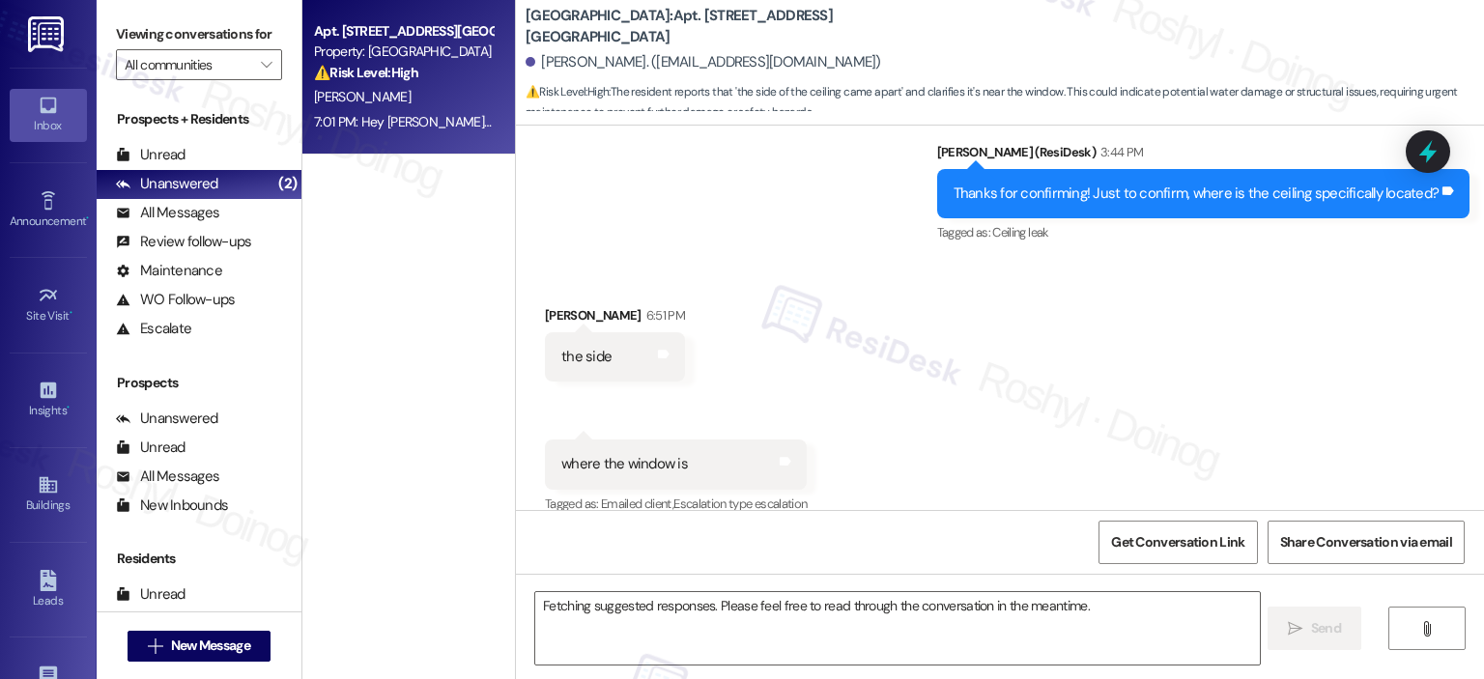
scroll to position [7957, 0]
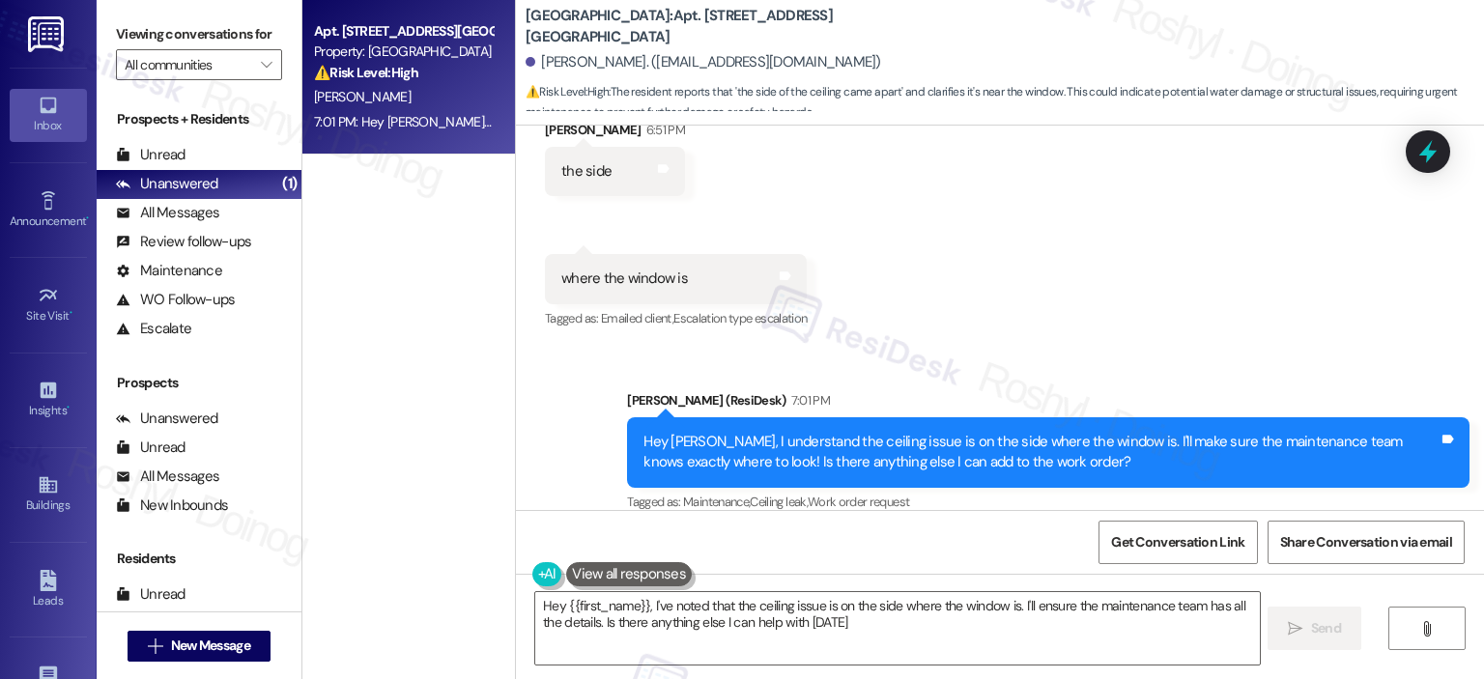
type textarea "Hey {{first_name}}, I've noted that the ceiling issue is on the side where the …"
click at [398, 206] on div "Apt. 522, 1 Yugo Greenville Campus Towers Property: Yugo Greenville Campus Towe…" at bounding box center [408, 271] width 213 height 542
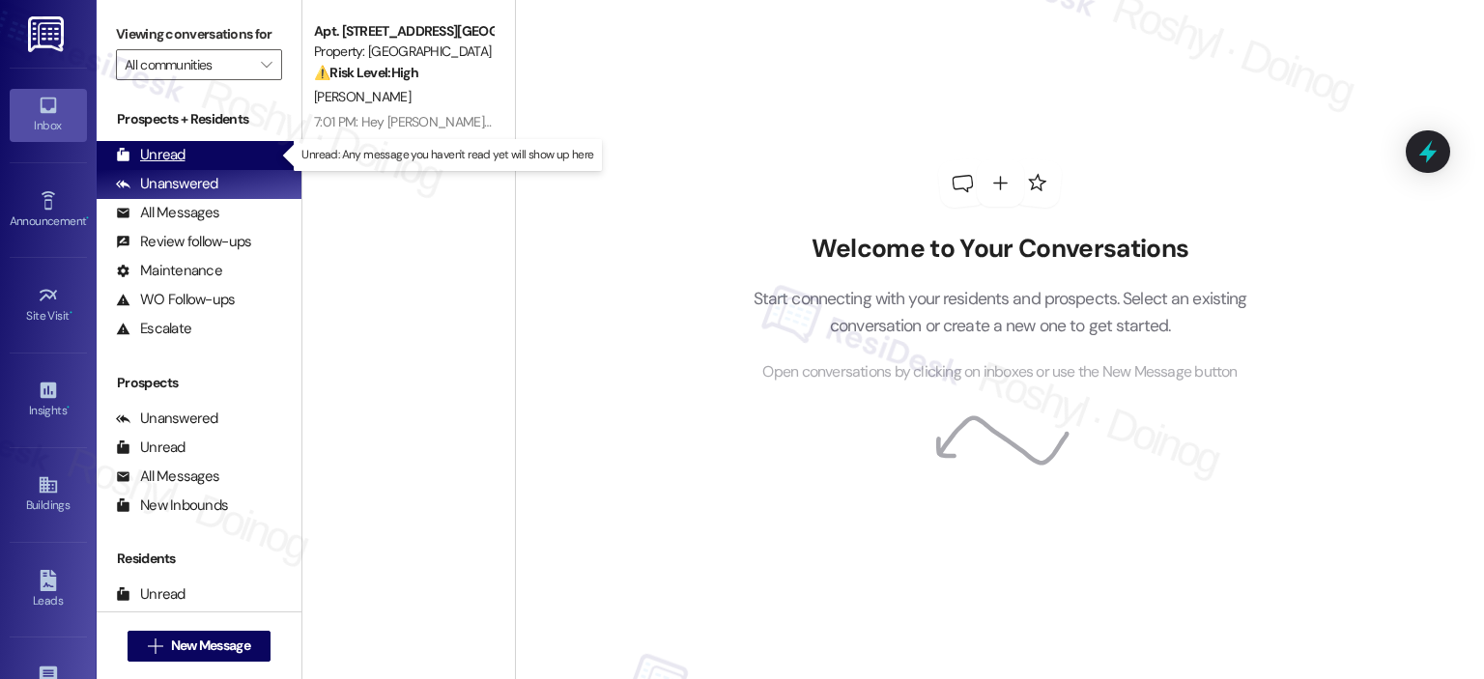
click at [155, 152] on div "Unread" at bounding box center [151, 155] width 70 height 20
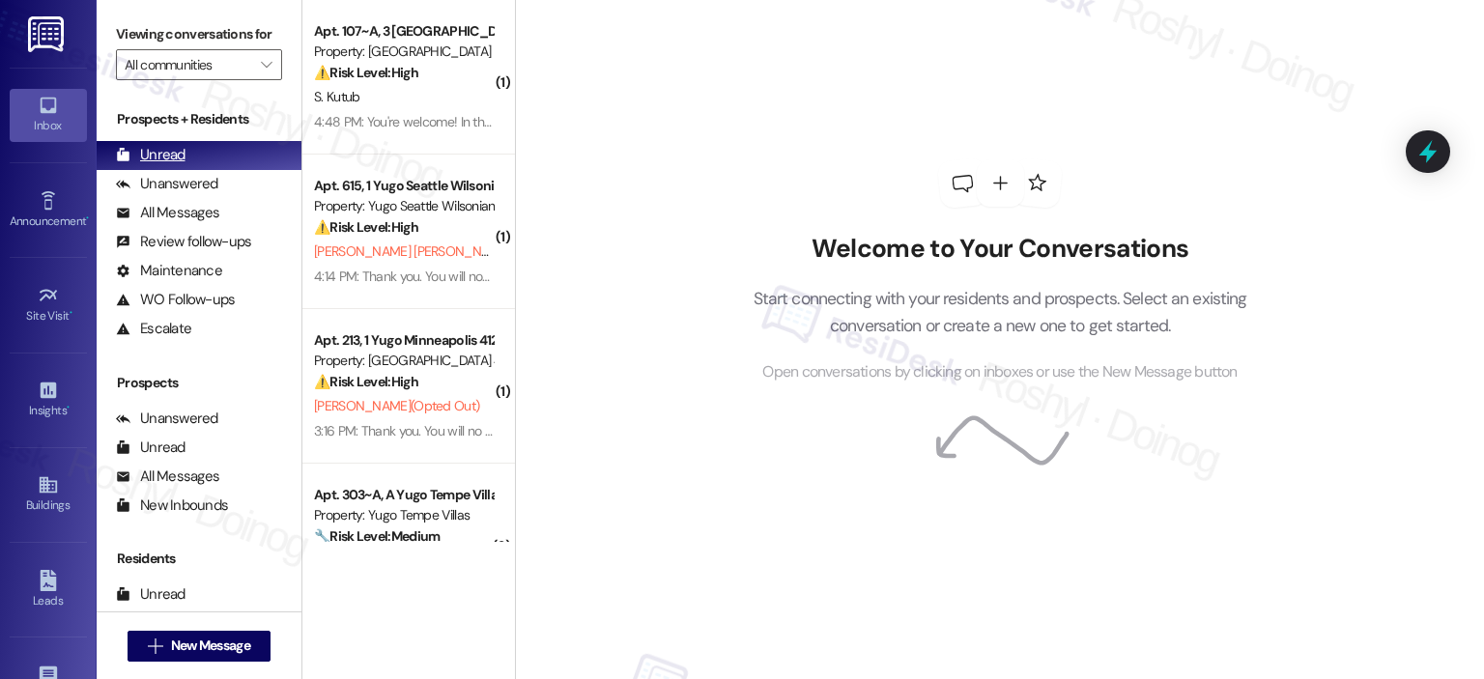
drag, startPoint x: 182, startPoint y: 175, endPoint x: 178, endPoint y: 160, distance: 15.0
click at [182, 174] on div "Unanswered" at bounding box center [167, 184] width 102 height 20
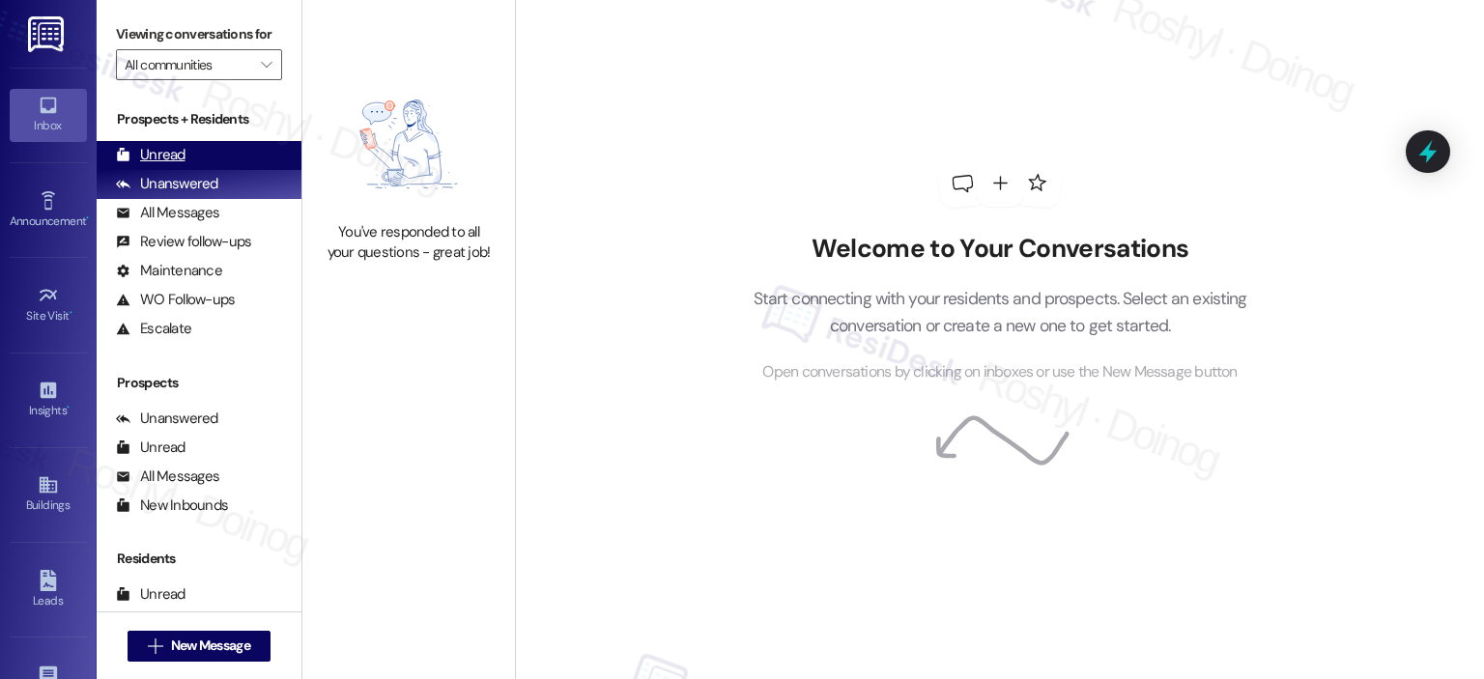
click at [241, 141] on div "Unread (0)" at bounding box center [199, 155] width 205 height 29
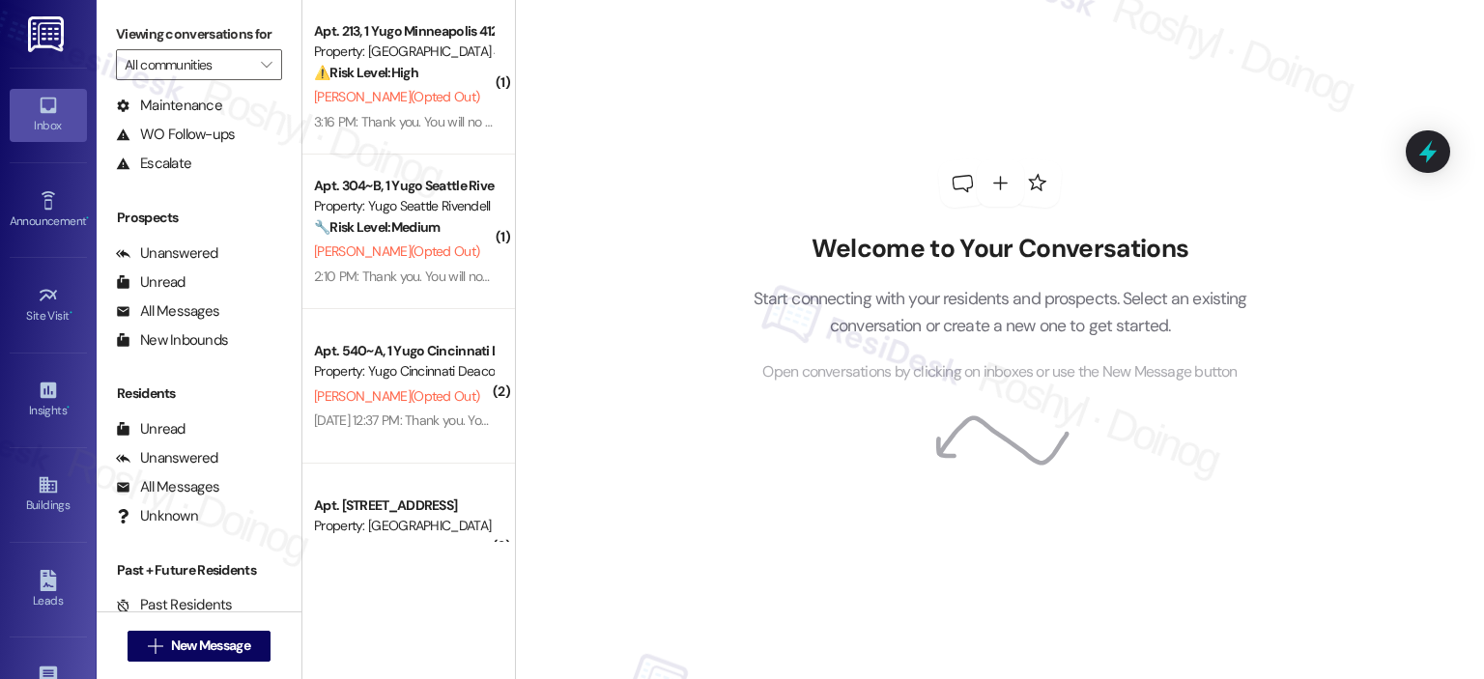
scroll to position [200, 0]
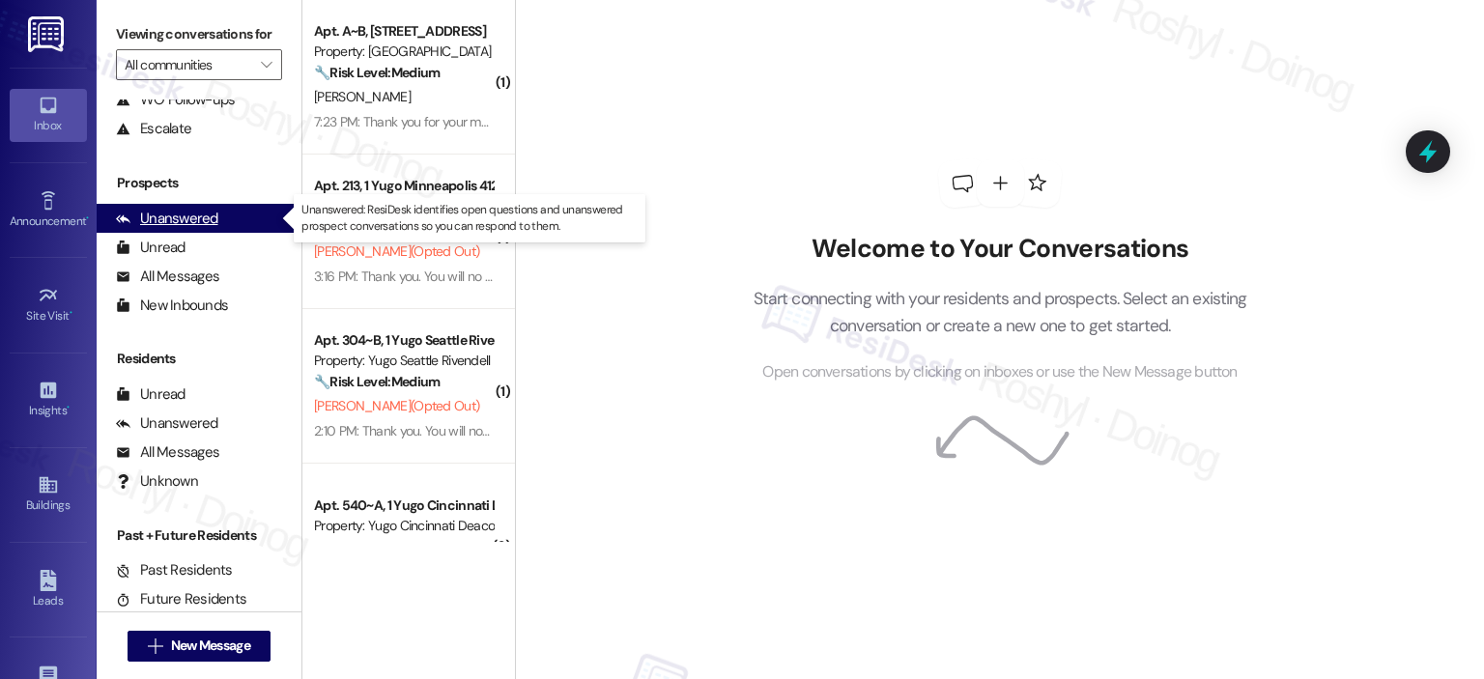
click at [215, 228] on div "Unanswered (0)" at bounding box center [199, 218] width 205 height 29
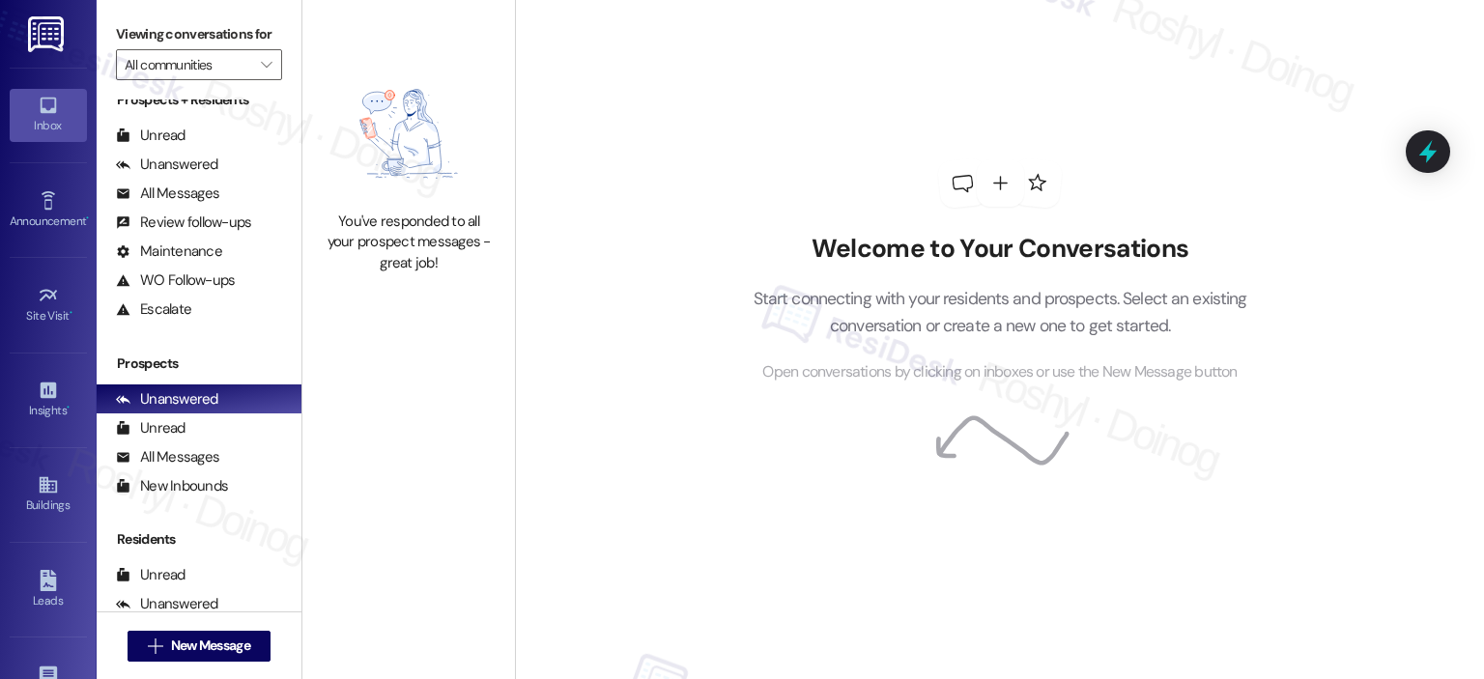
scroll to position [0, 0]
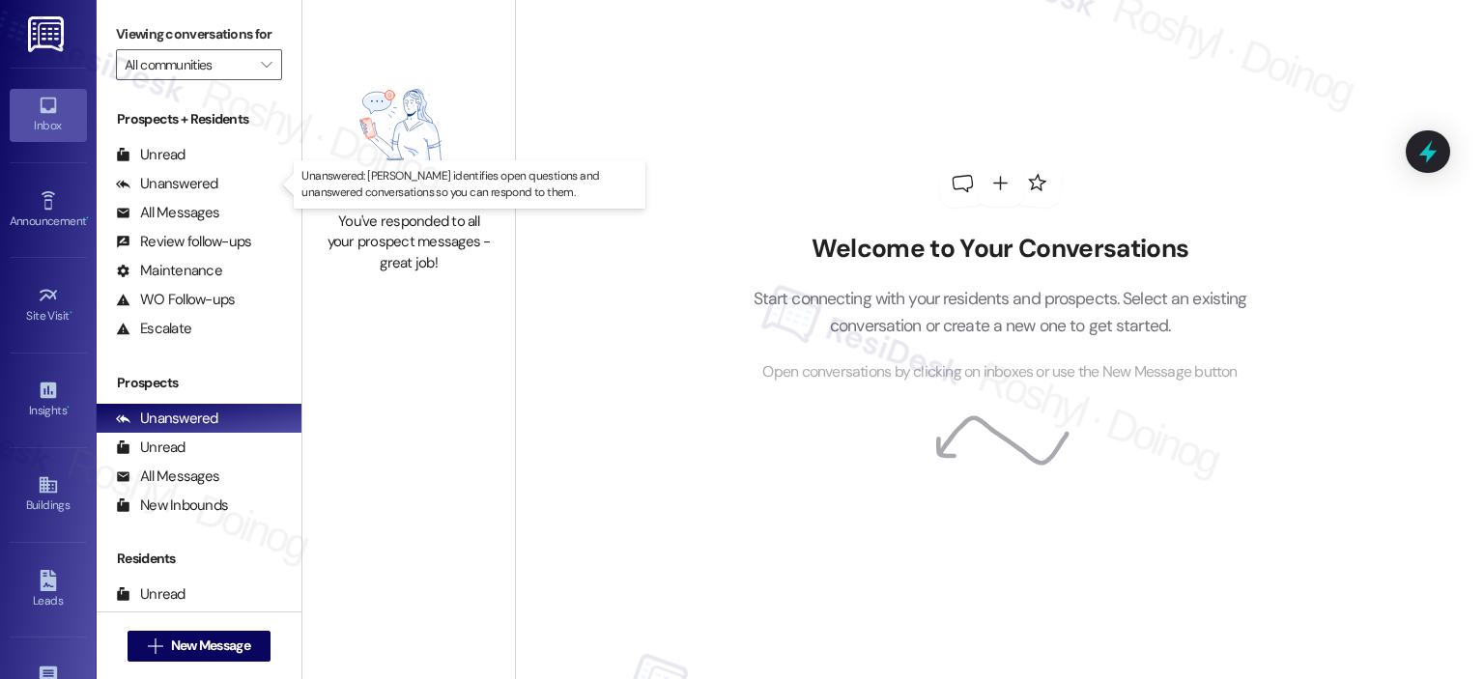
click at [220, 177] on div "Unanswered (0)" at bounding box center [199, 184] width 205 height 29
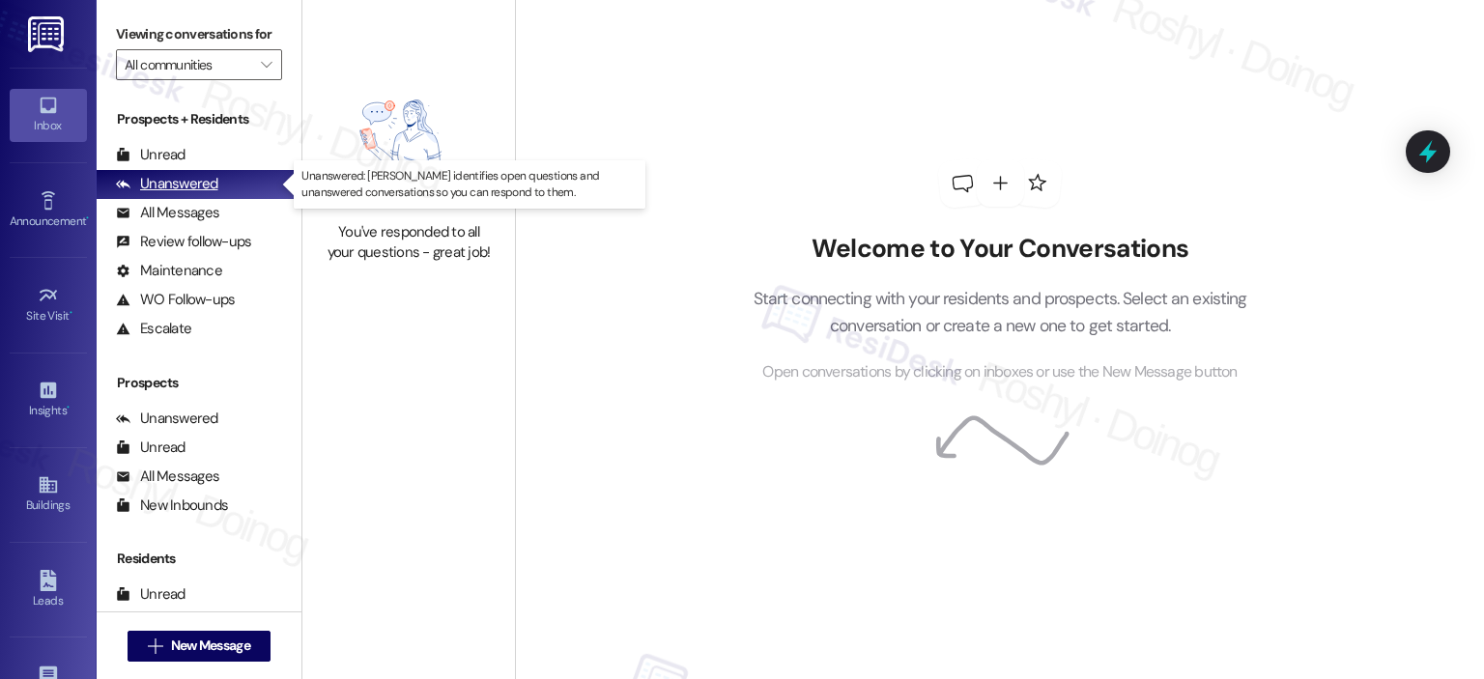
click at [220, 193] on div "Unanswered (0)" at bounding box center [199, 184] width 205 height 29
click at [219, 177] on div "Unanswered (0)" at bounding box center [199, 184] width 205 height 29
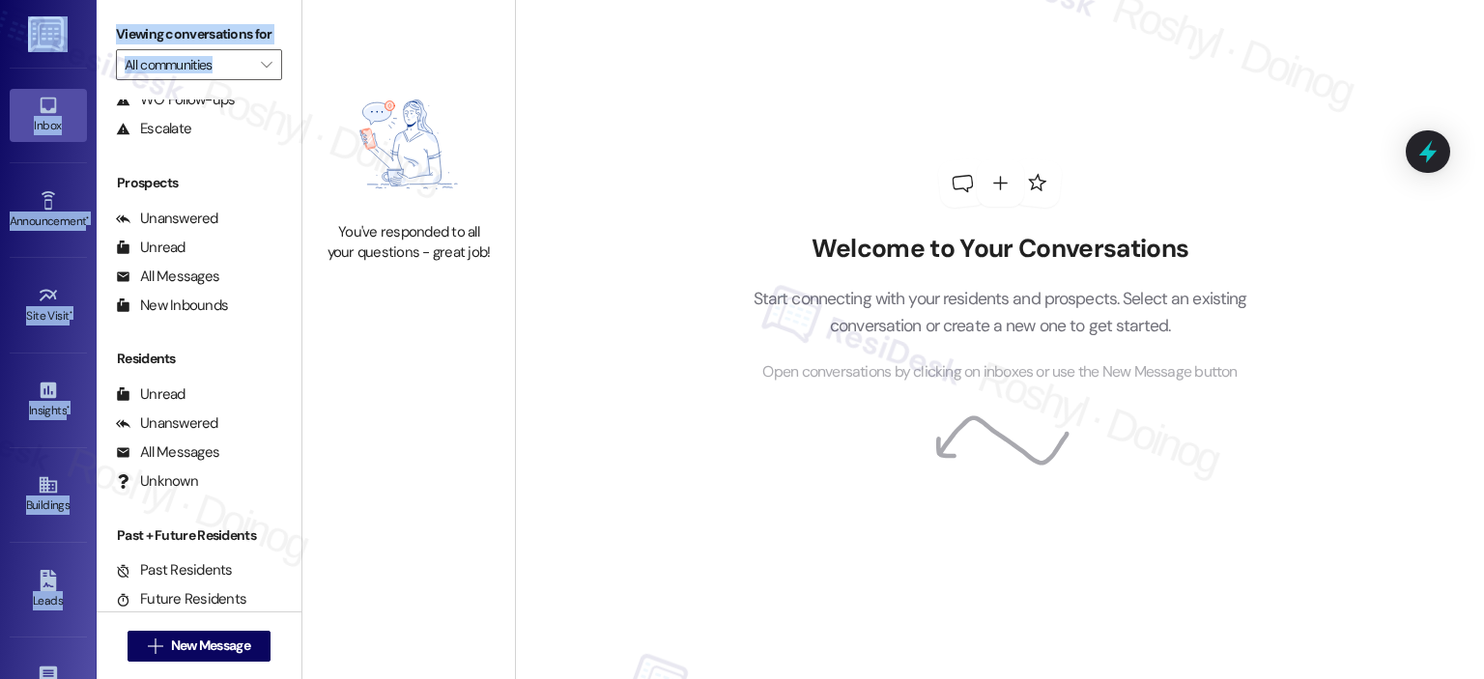
drag, startPoint x: 263, startPoint y: 84, endPoint x: 79, endPoint y: -44, distance: 224.1
click at [79, 0] on html "Inbox Go to Inbox Announcement • Send A Text Announcement Site Visit • Go to Si…" at bounding box center [742, 339] width 1484 height 679
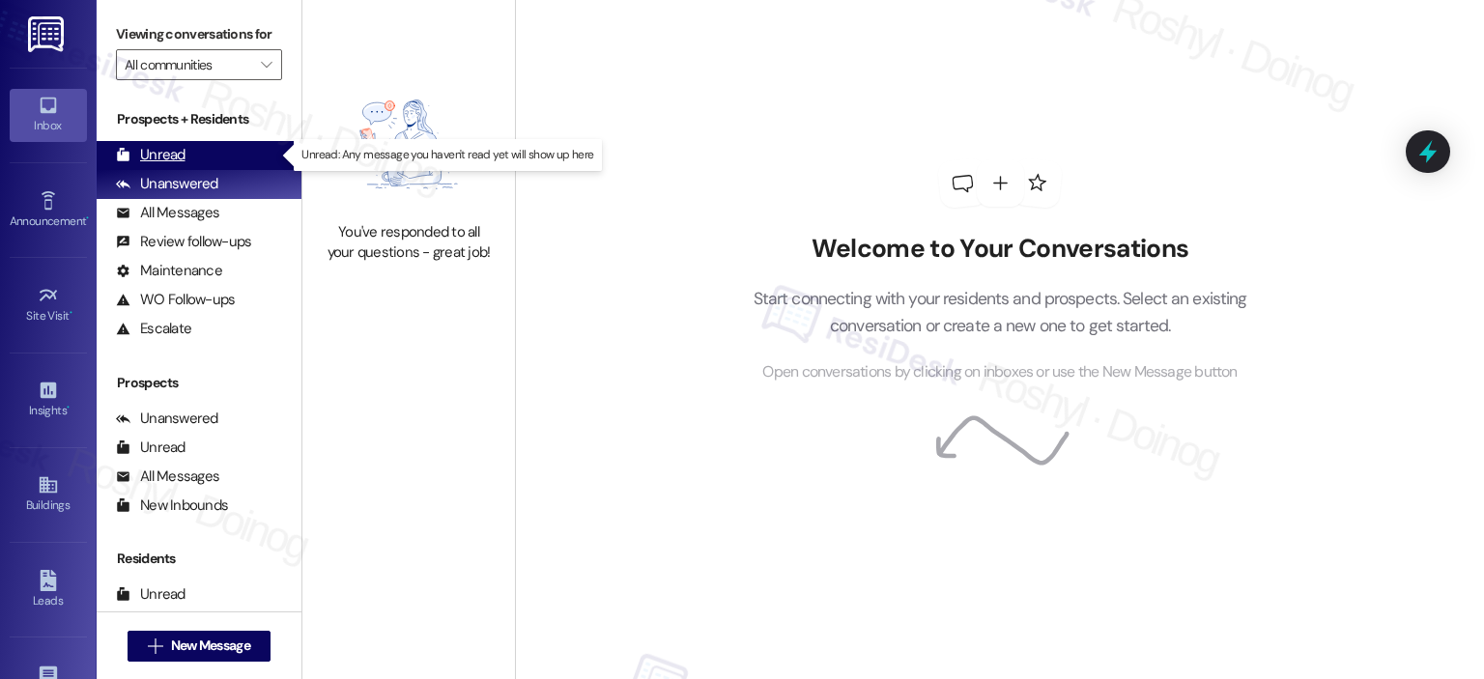
click at [196, 150] on div "Unread (0)" at bounding box center [199, 155] width 205 height 29
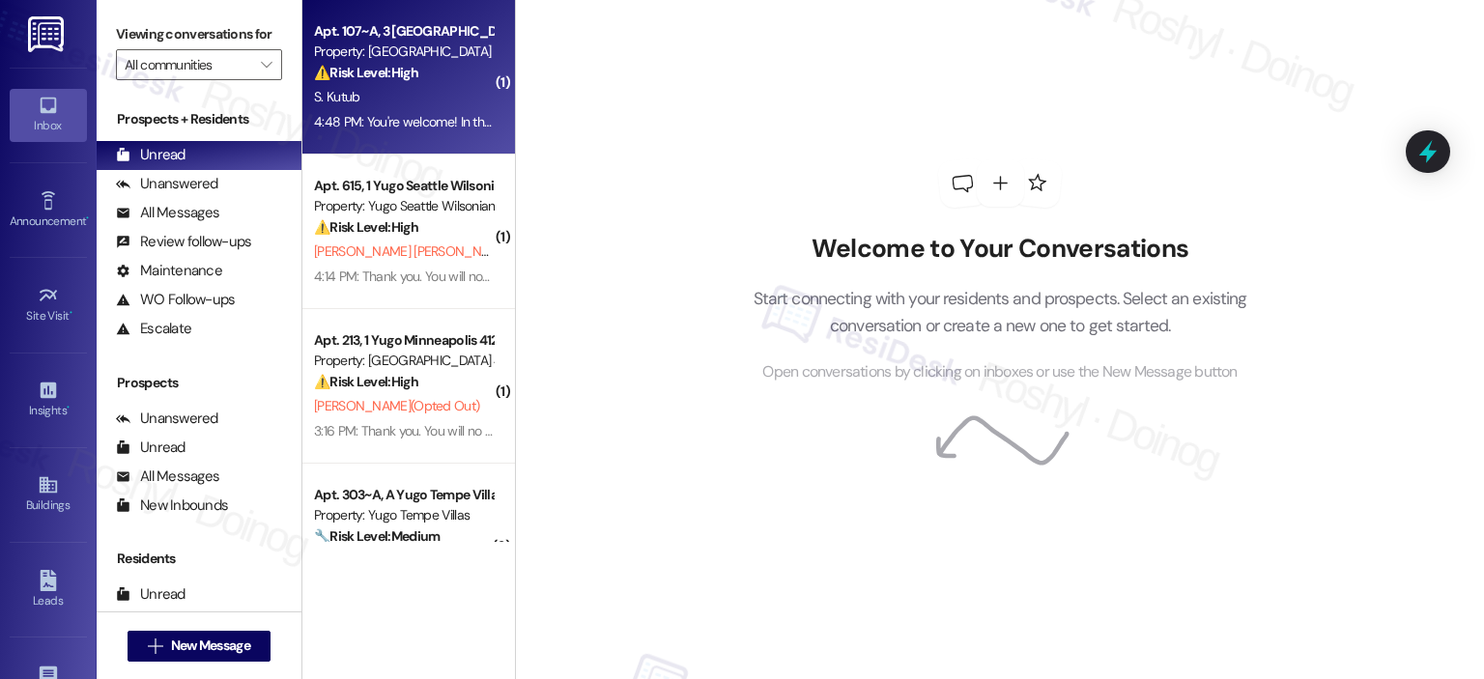
click at [374, 140] on div "Apt. 107~A, 3 [GEOGRAPHIC_DATA] Common Property: [GEOGRAPHIC_DATA] Common ⚠️ Ri…" at bounding box center [408, 77] width 213 height 155
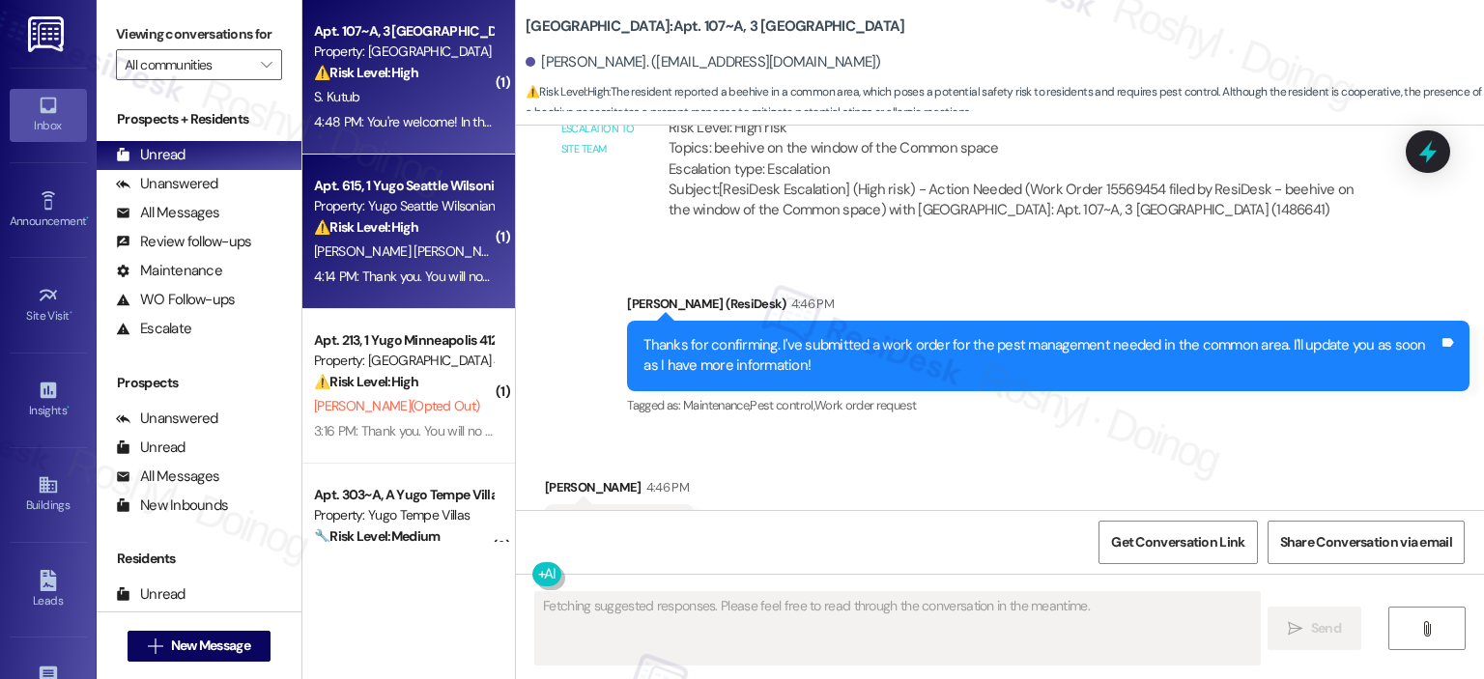
scroll to position [1872, 0]
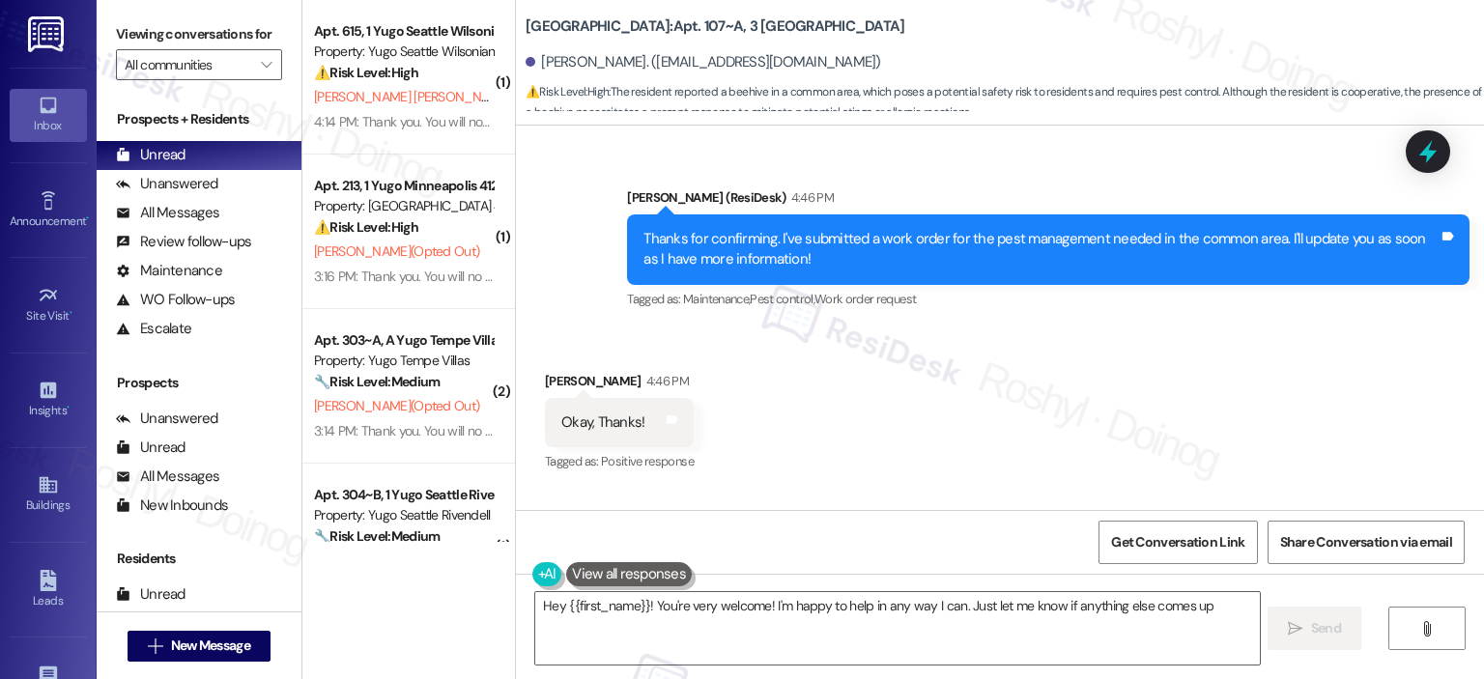
type textarea "Hey {{first_name}}! You're very welcome! I'm happy to help in any way I can. Ju…"
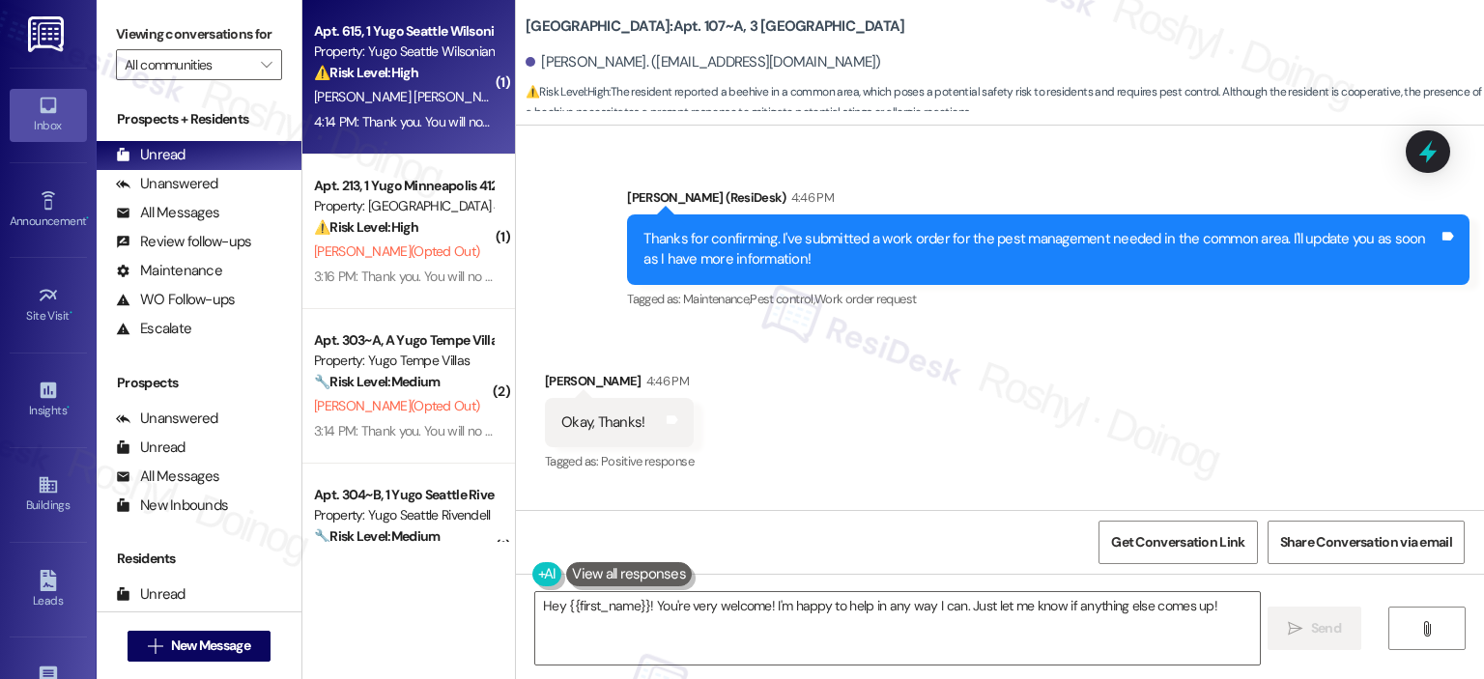
click at [381, 138] on div "Apt. 615, 1 Yugo Seattle Wilsonian Property: Yugo Seattle Wilsonian ⚠️ Risk Lev…" at bounding box center [408, 77] width 213 height 155
type textarea "Fetching suggested responses. Please feel free to read through the conversation…"
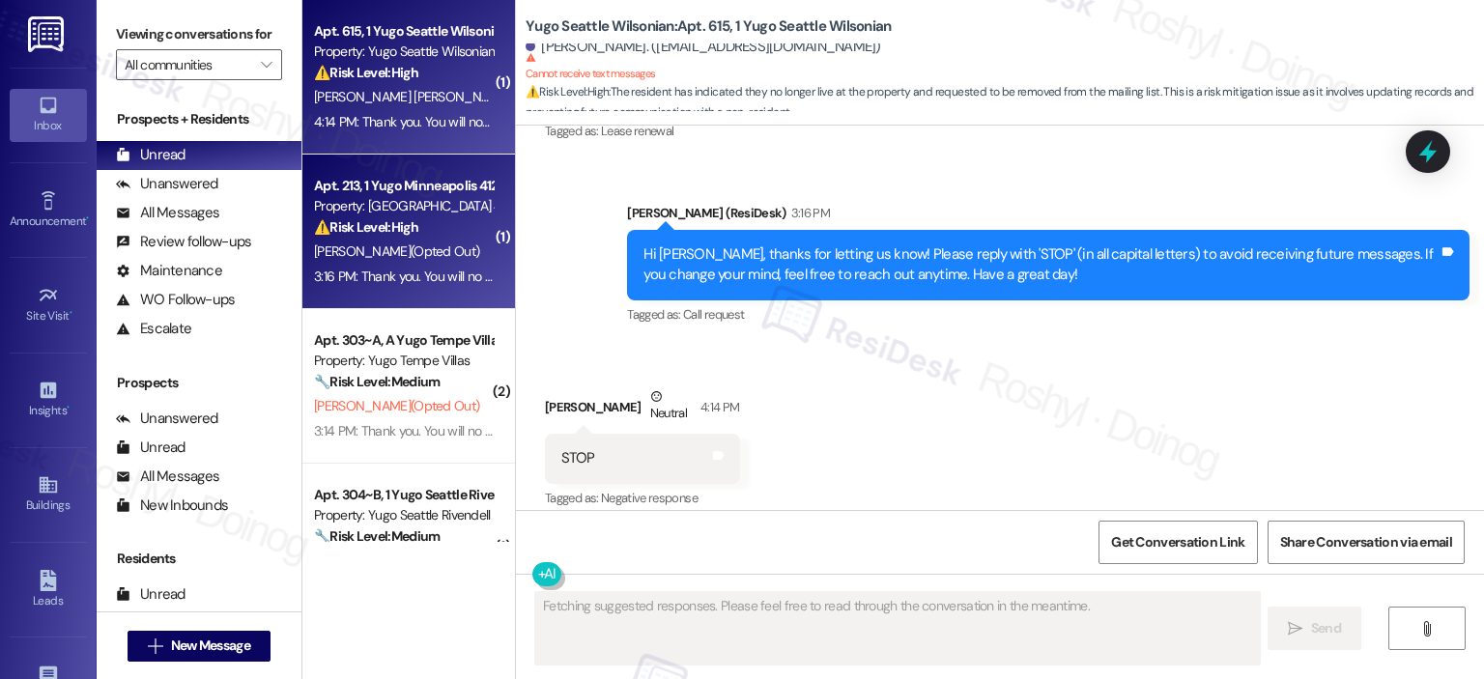
scroll to position [3375, 0]
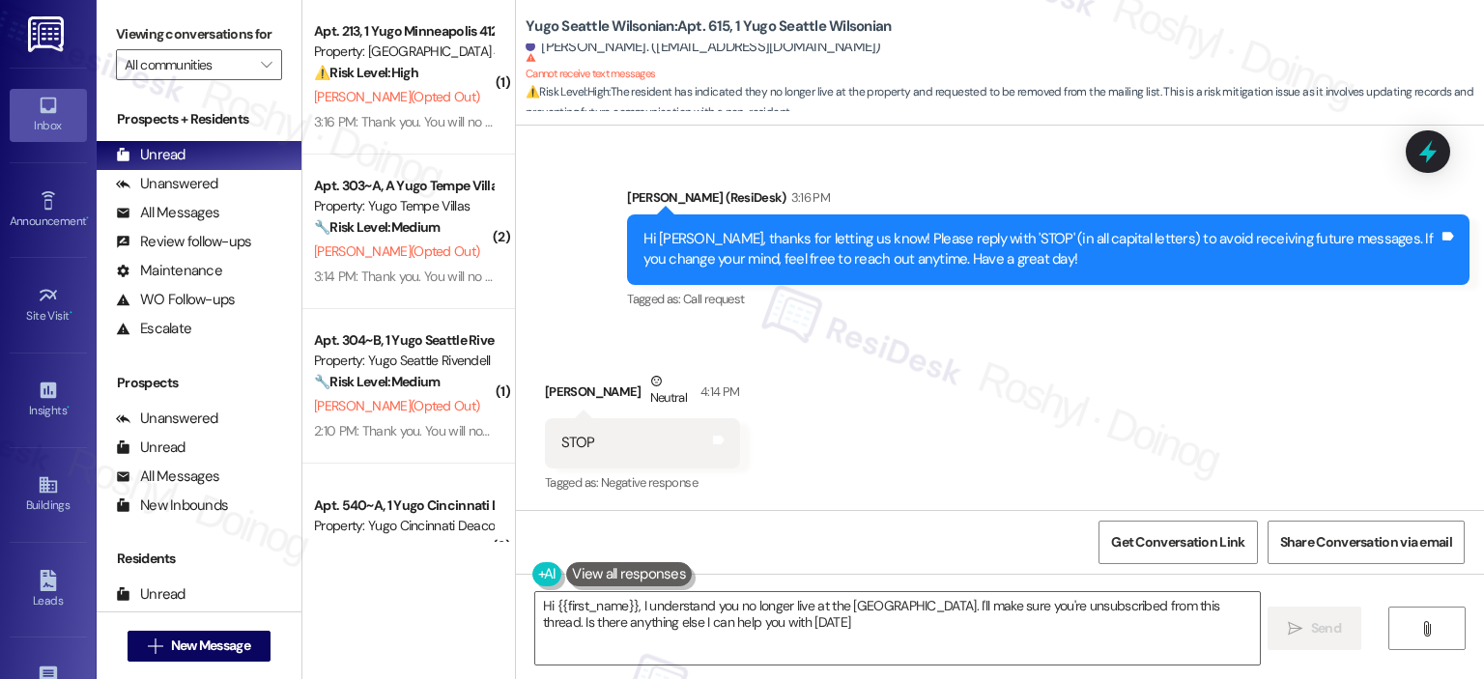
type textarea "Hi {{first_name}}, I understand you no longer live at the [GEOGRAPHIC_DATA]. I'…"
click at [831, 358] on div "Received via SMS [PERSON_NAME] Neutral 4:14 PM STOP Tags and notes Tagged as: N…" at bounding box center [1000, 419] width 968 height 184
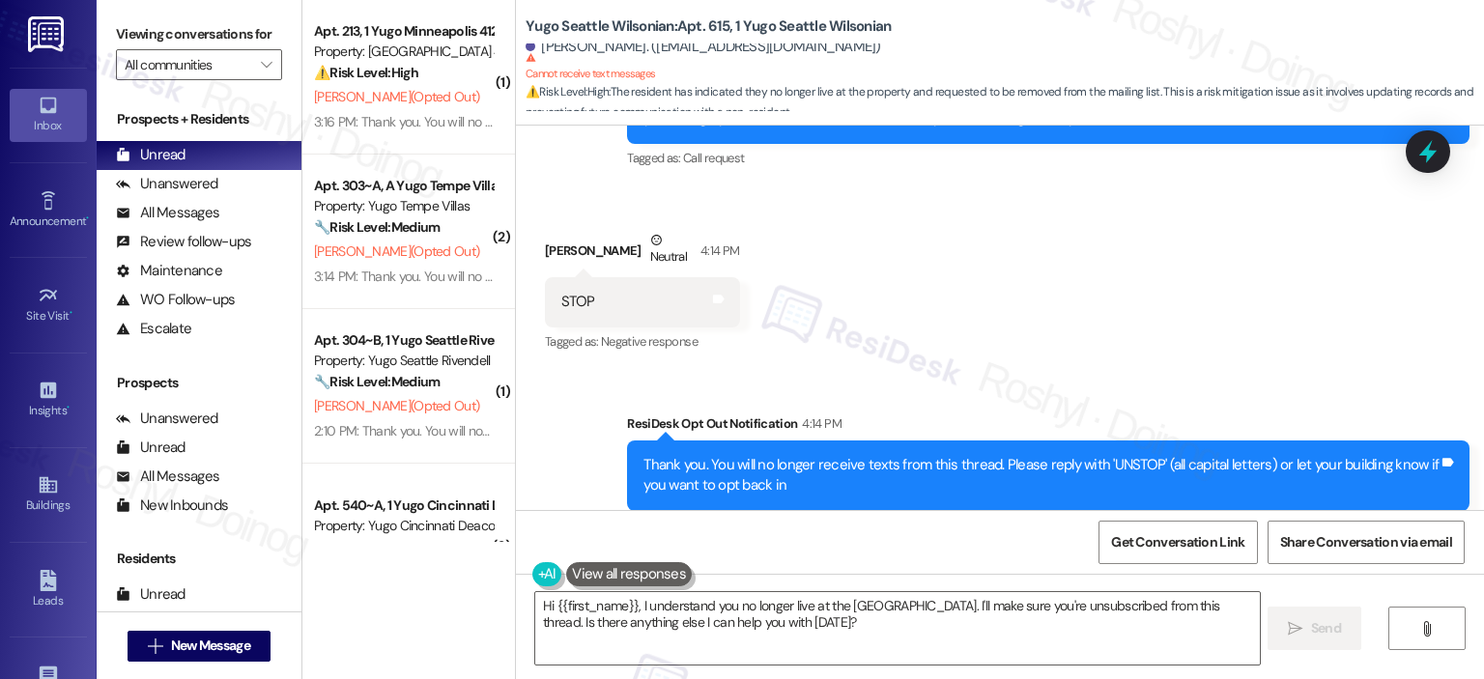
scroll to position [3559, 0]
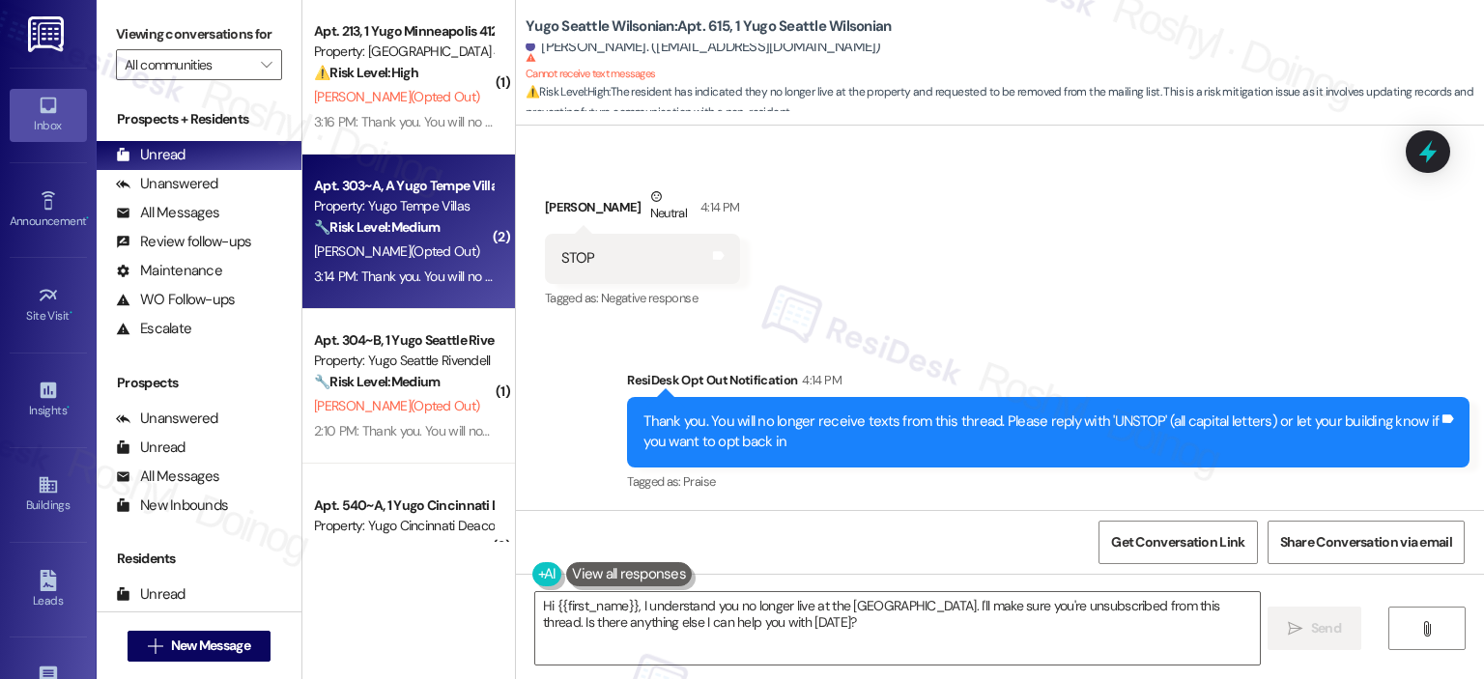
click at [383, 185] on div "Apt. 303~A, A Yugo Tempe Villas" at bounding box center [403, 186] width 179 height 20
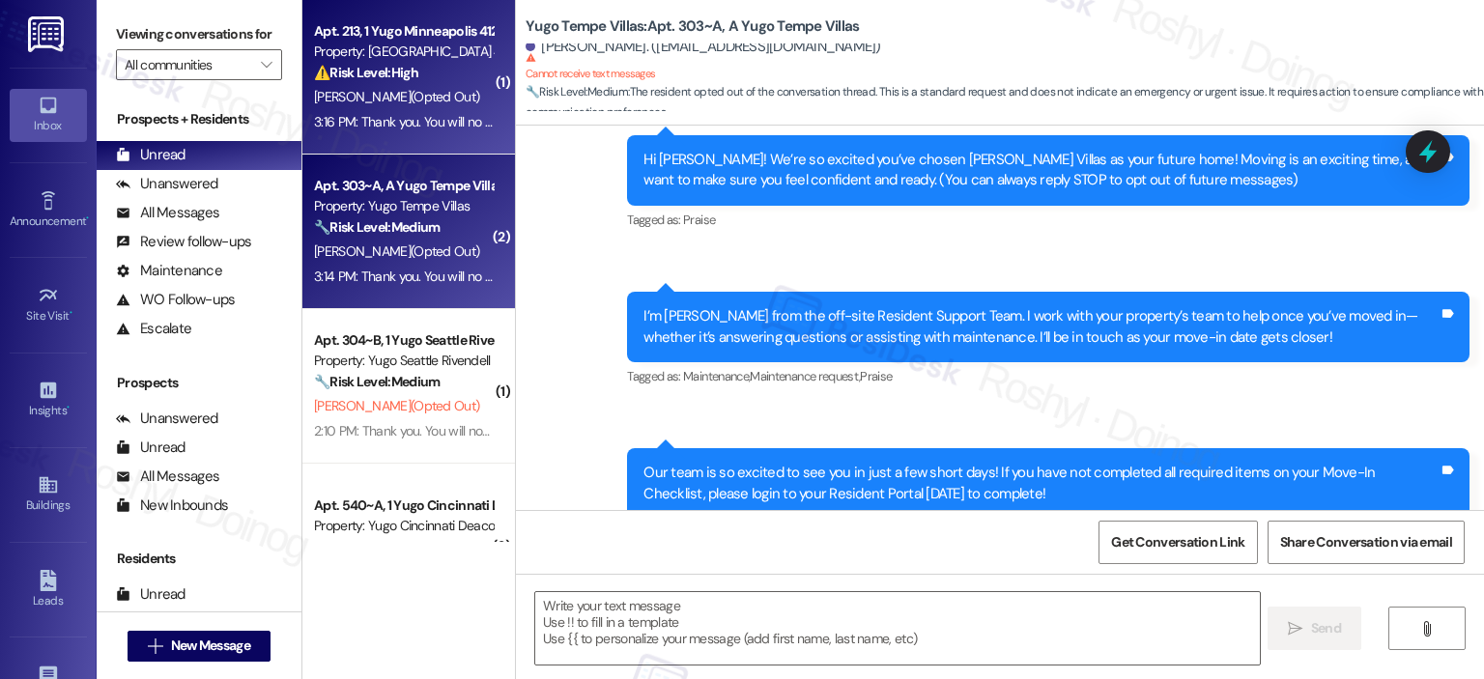
type textarea "Fetching suggested responses. Please feel free to read through the conversation…"
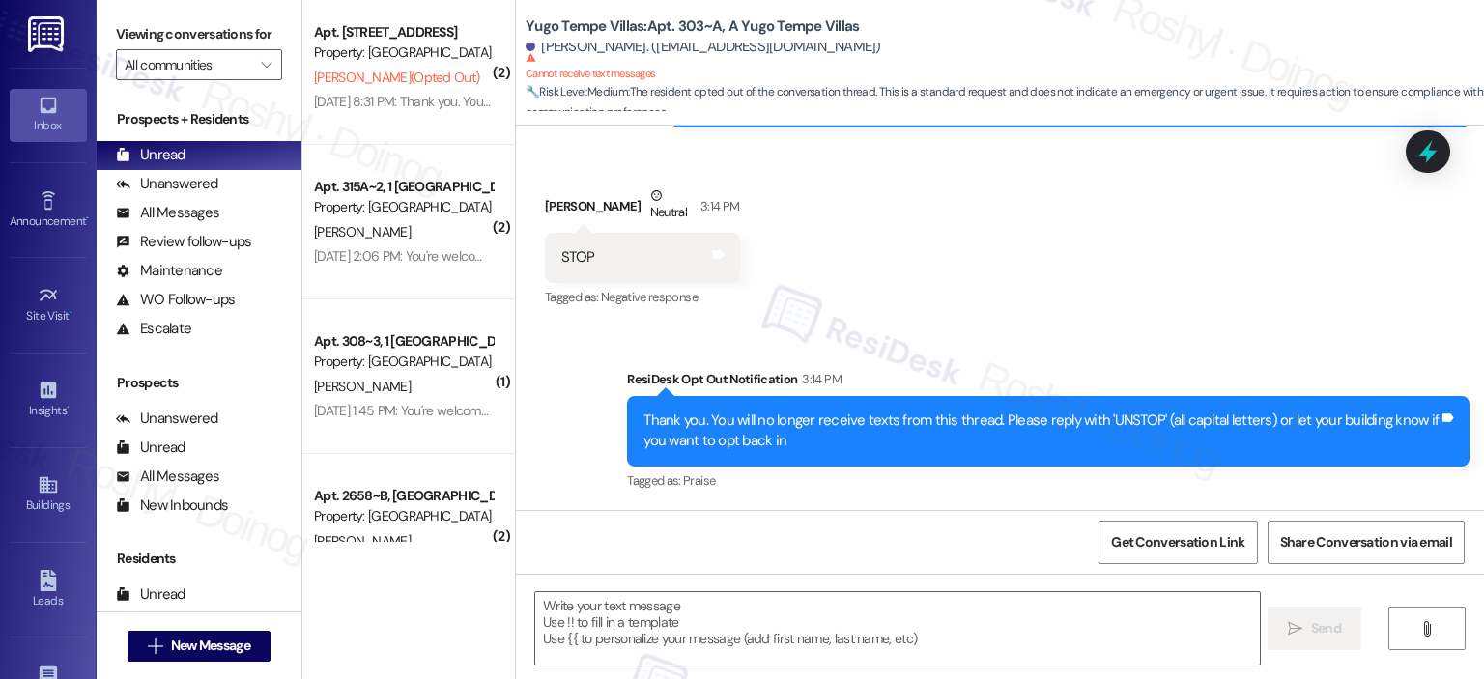
scroll to position [947, 0]
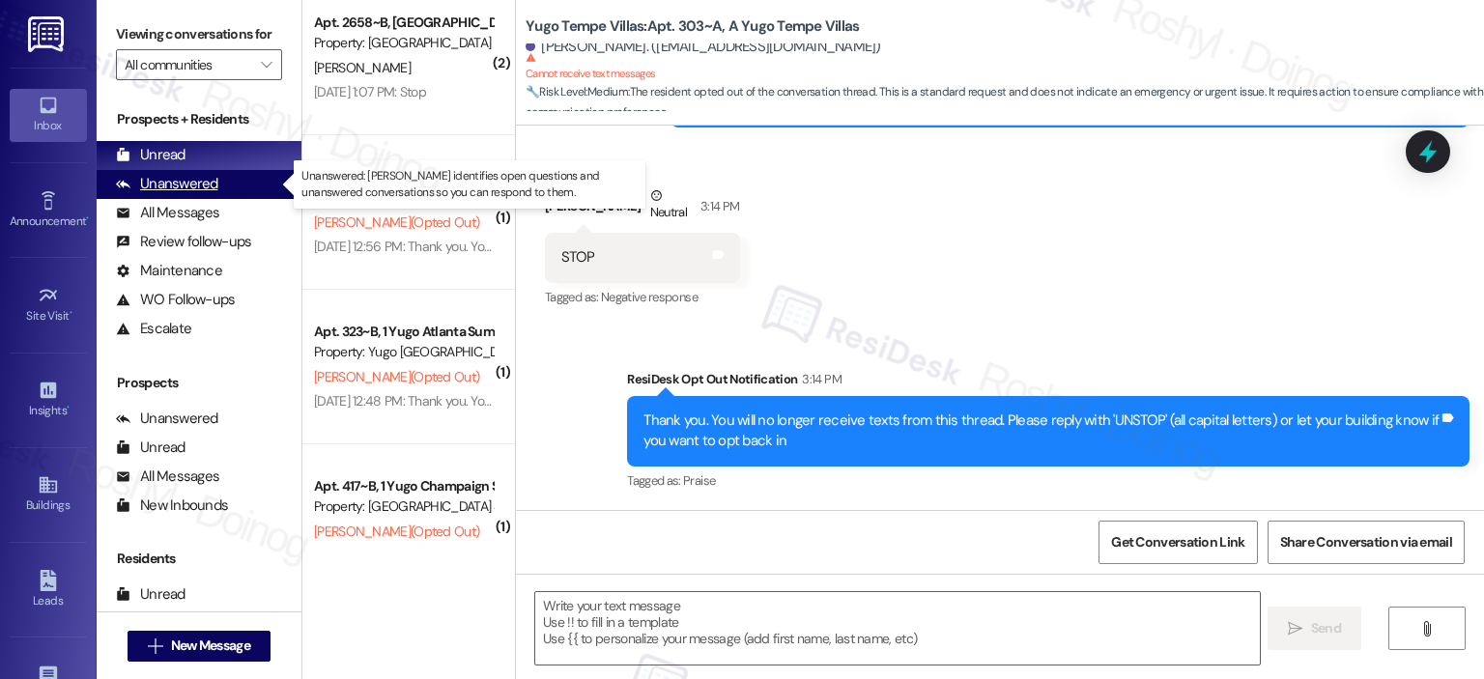
click at [164, 176] on div "Unanswered" at bounding box center [167, 184] width 102 height 20
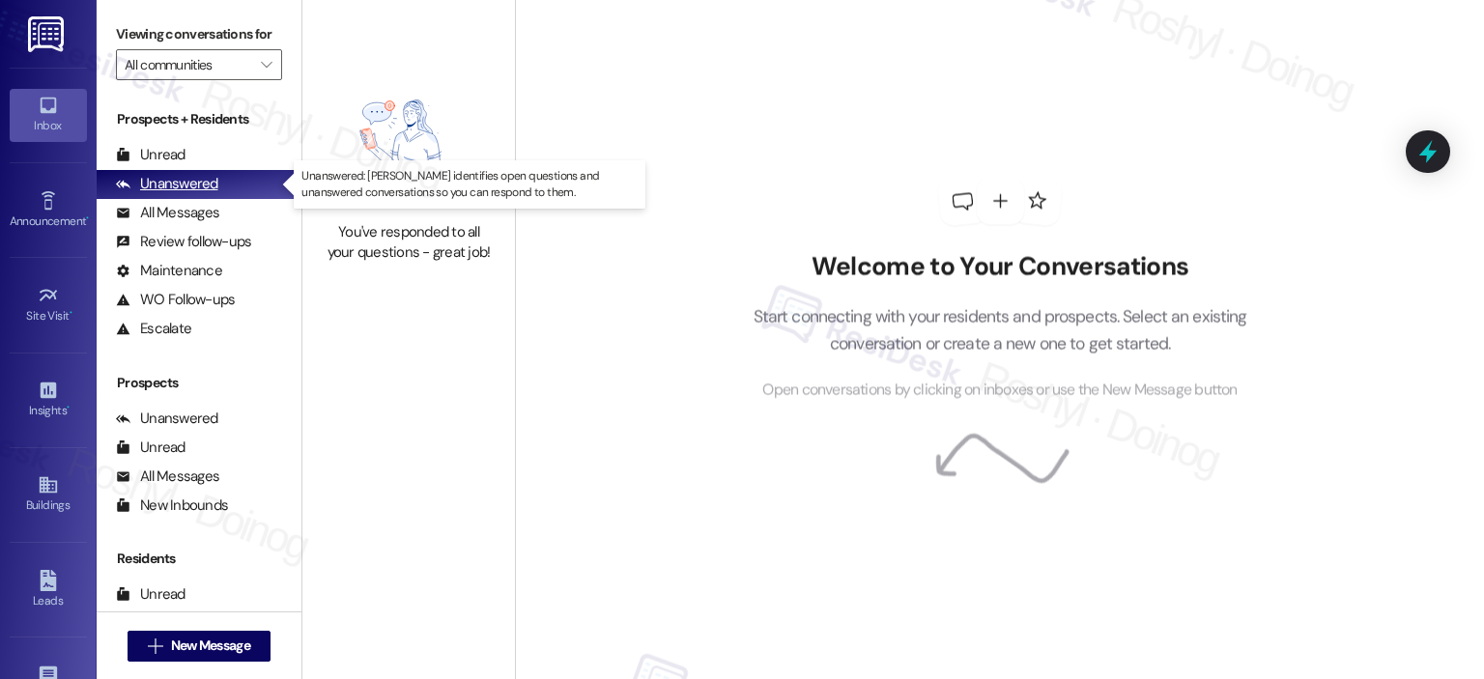
scroll to position [200, 0]
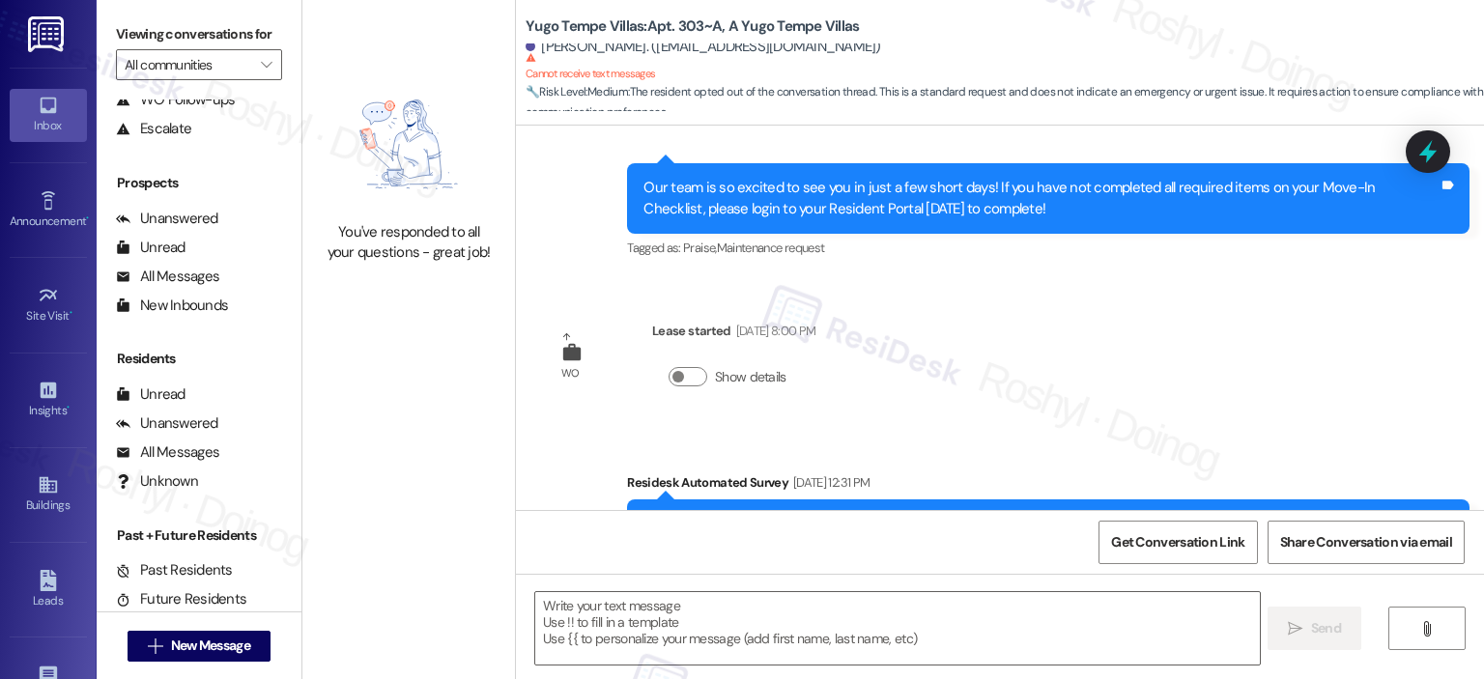
type textarea "Fetching suggested responses. Please feel free to read through the conversation…"
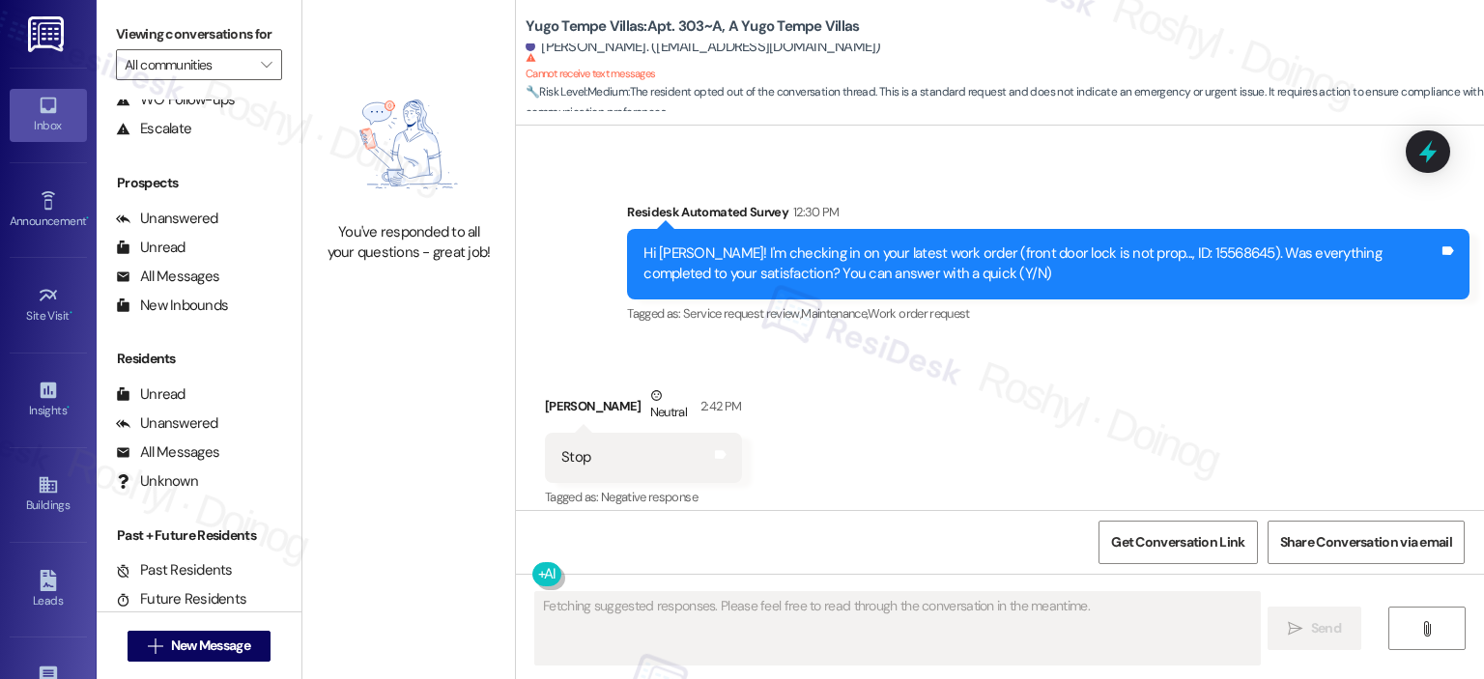
scroll to position [1322, 0]
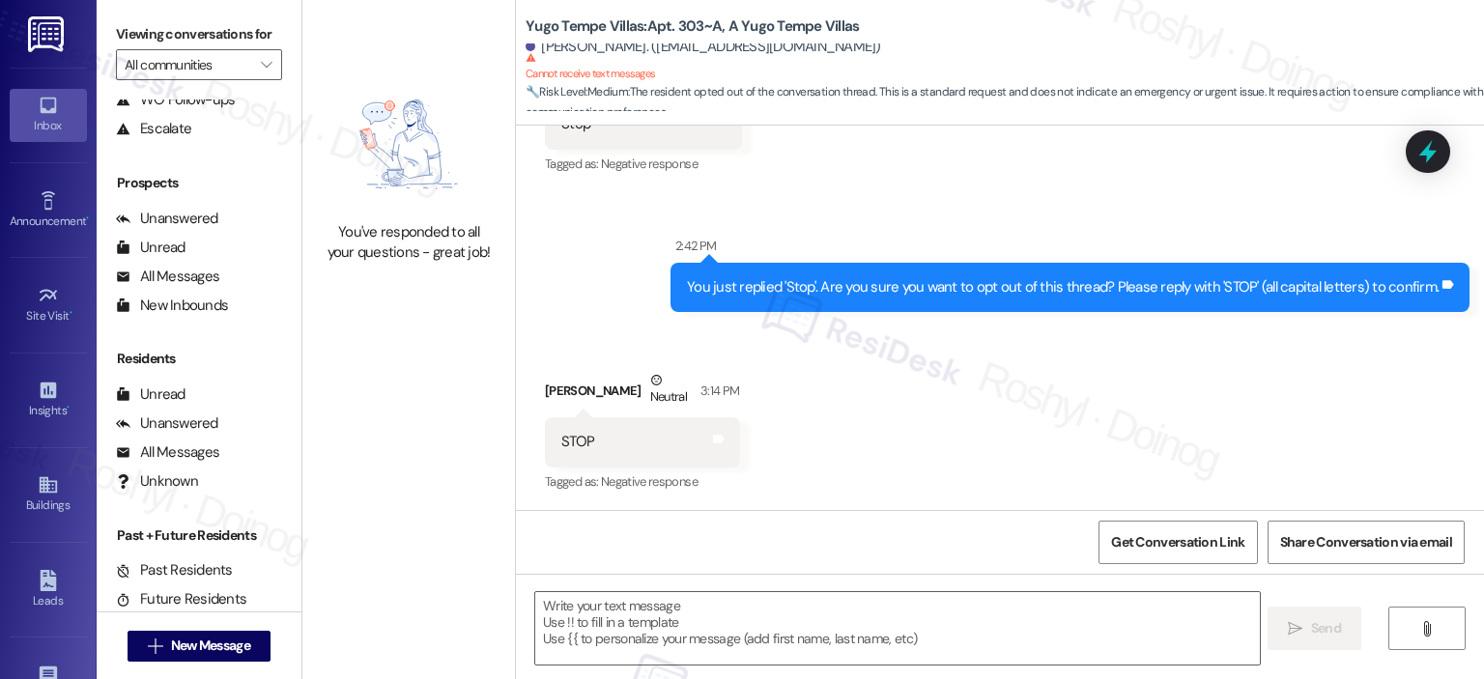
click at [400, 34] on div "You've responded to all your questions - great job!" at bounding box center [408, 170] width 213 height 340
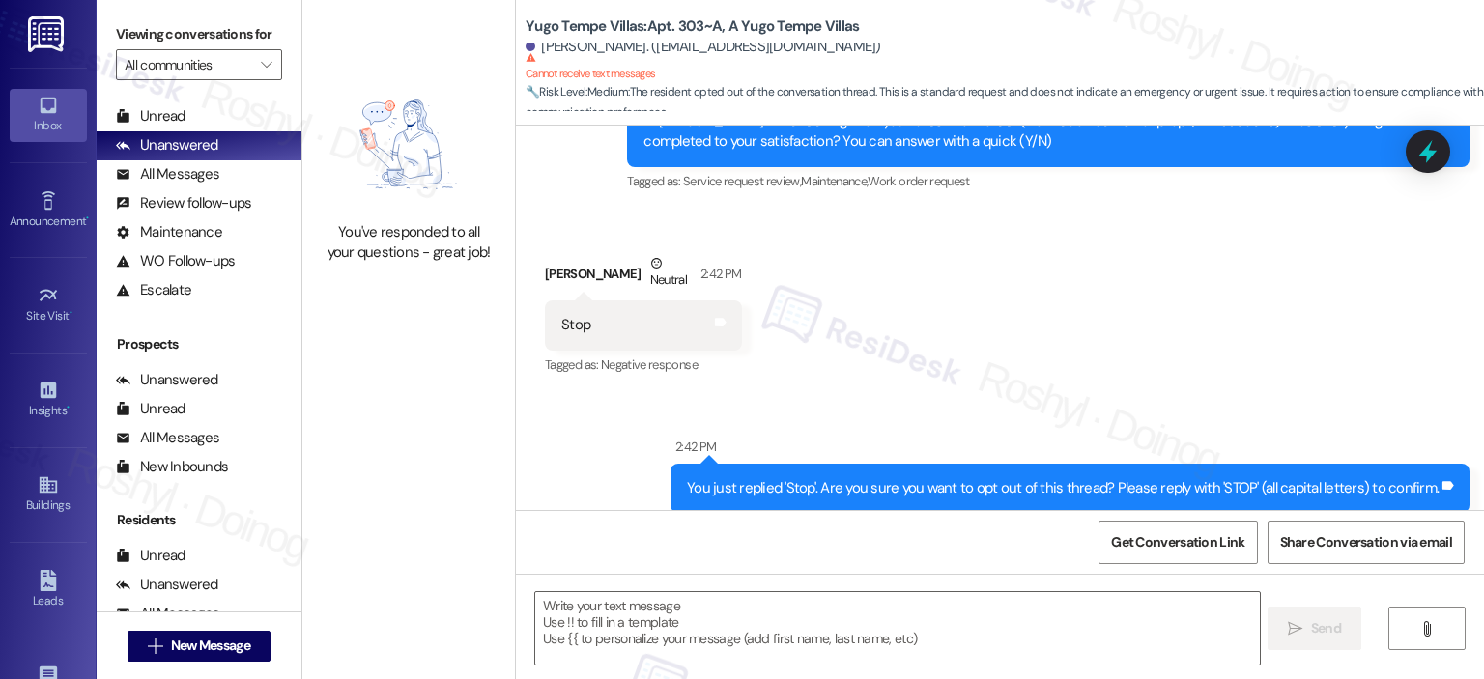
scroll to position [38, 0]
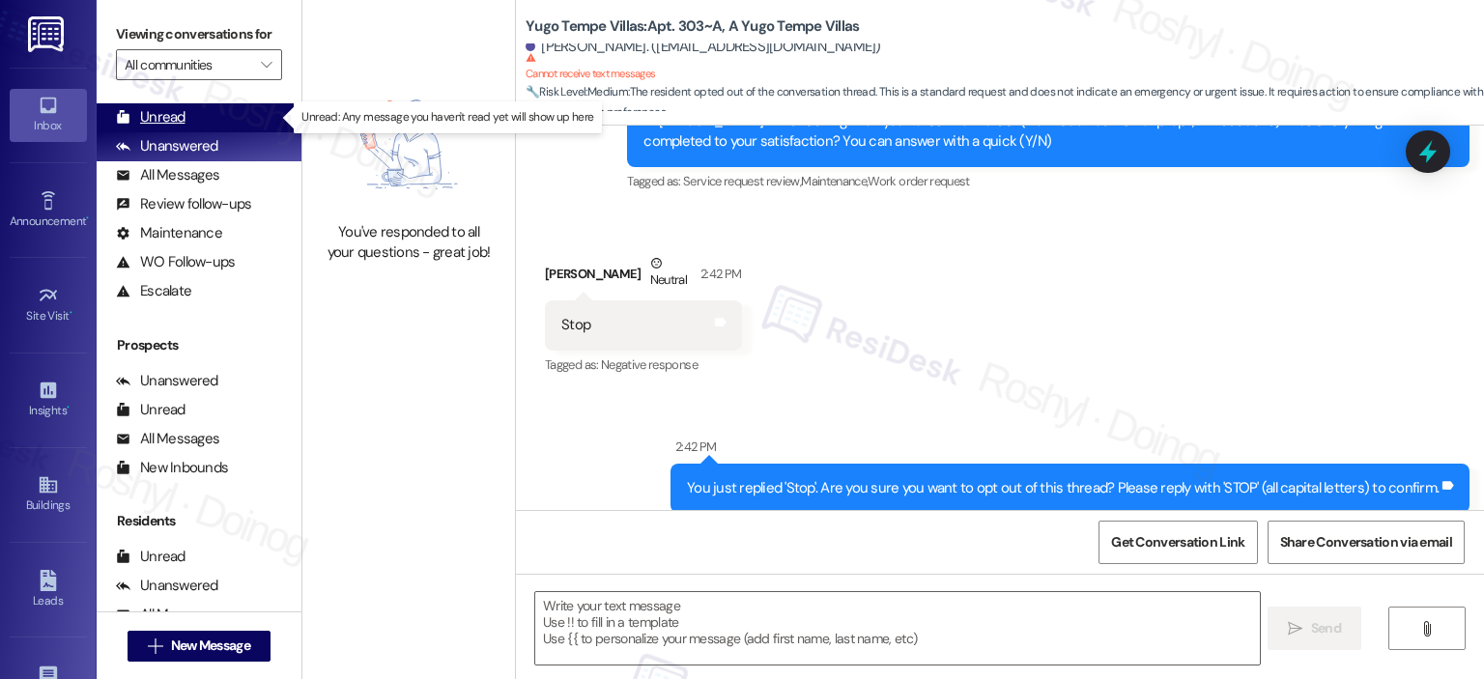
click at [171, 120] on div "Unread" at bounding box center [151, 117] width 70 height 20
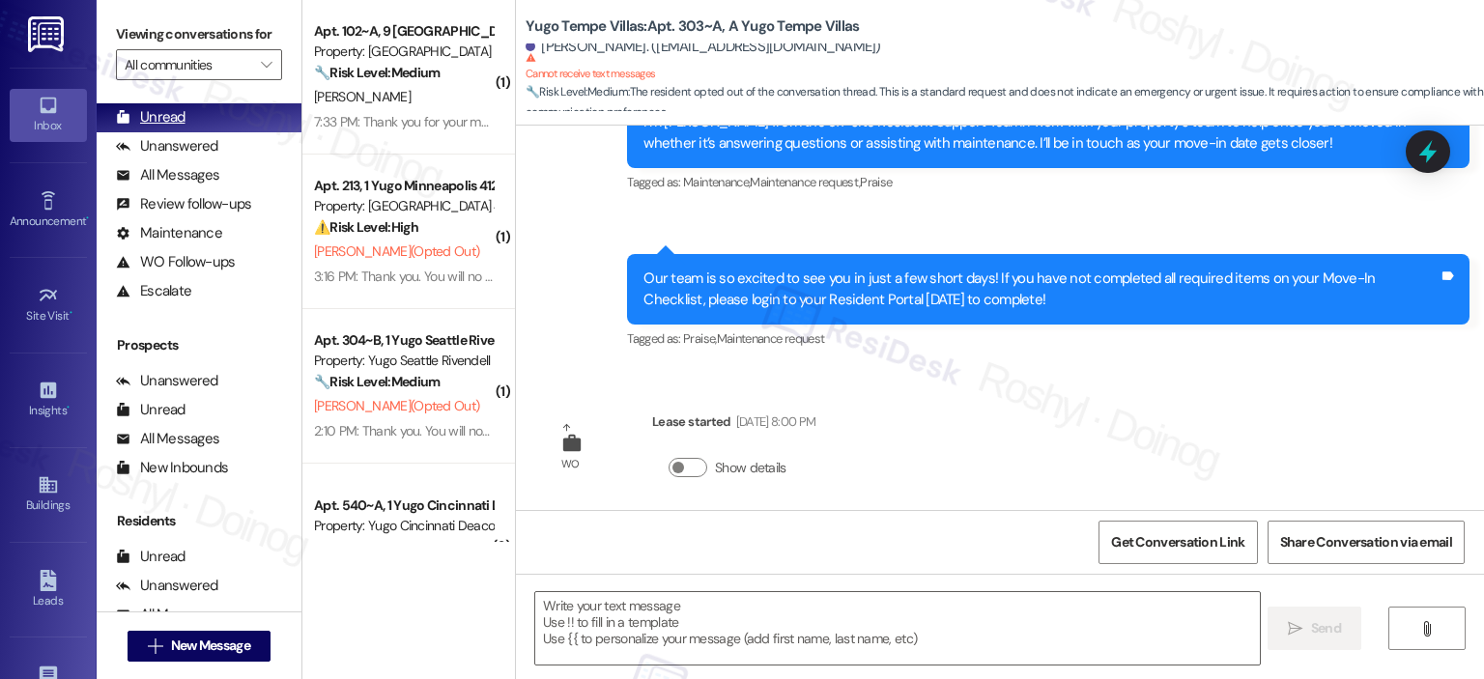
type textarea "Fetching suggested responses. Please feel free to read through the conversation…"
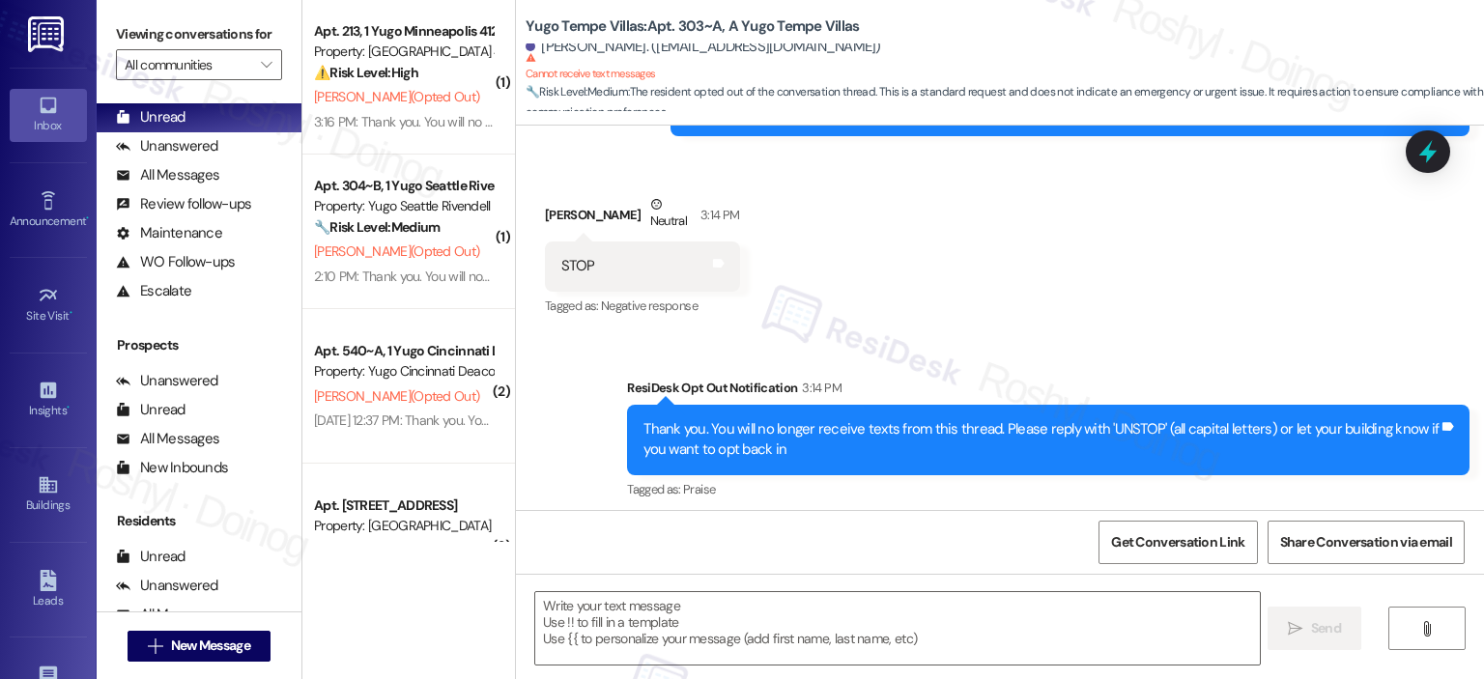
scroll to position [1506, 0]
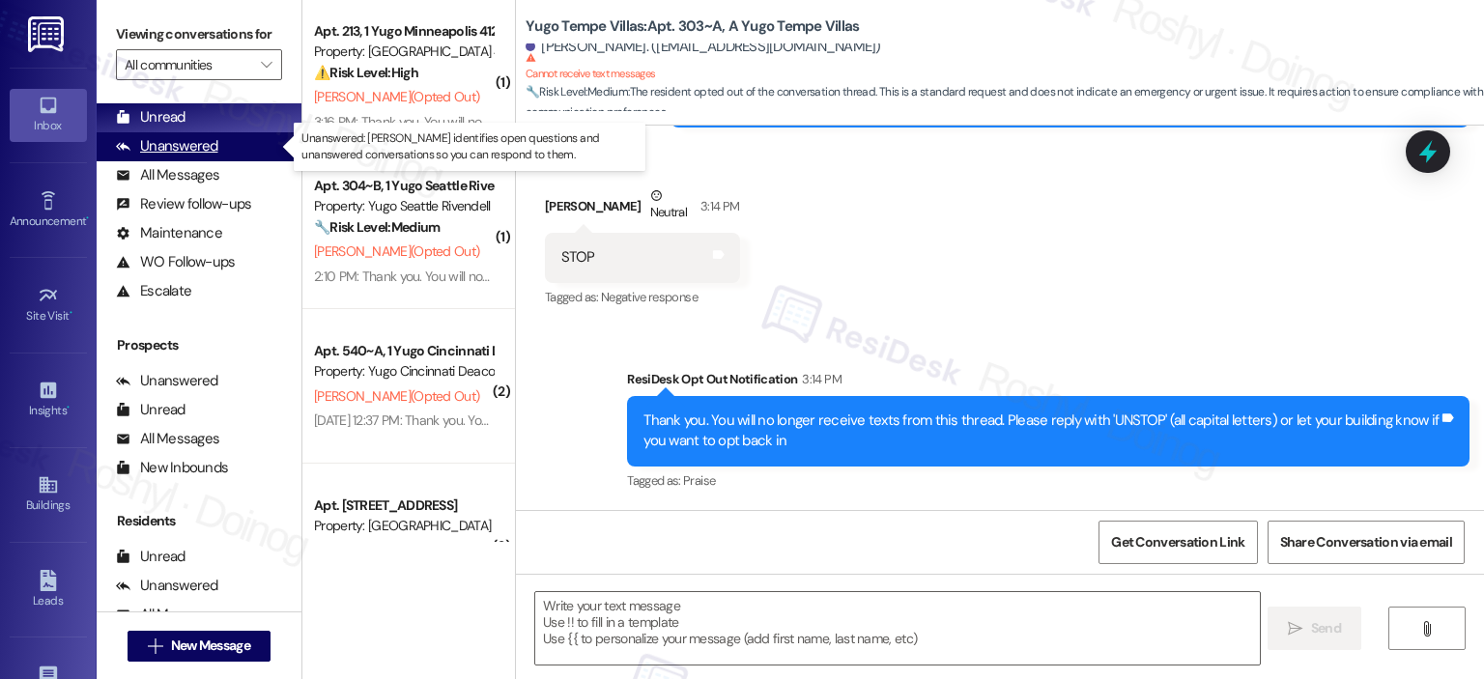
click at [203, 137] on div "Unanswered" at bounding box center [167, 146] width 102 height 20
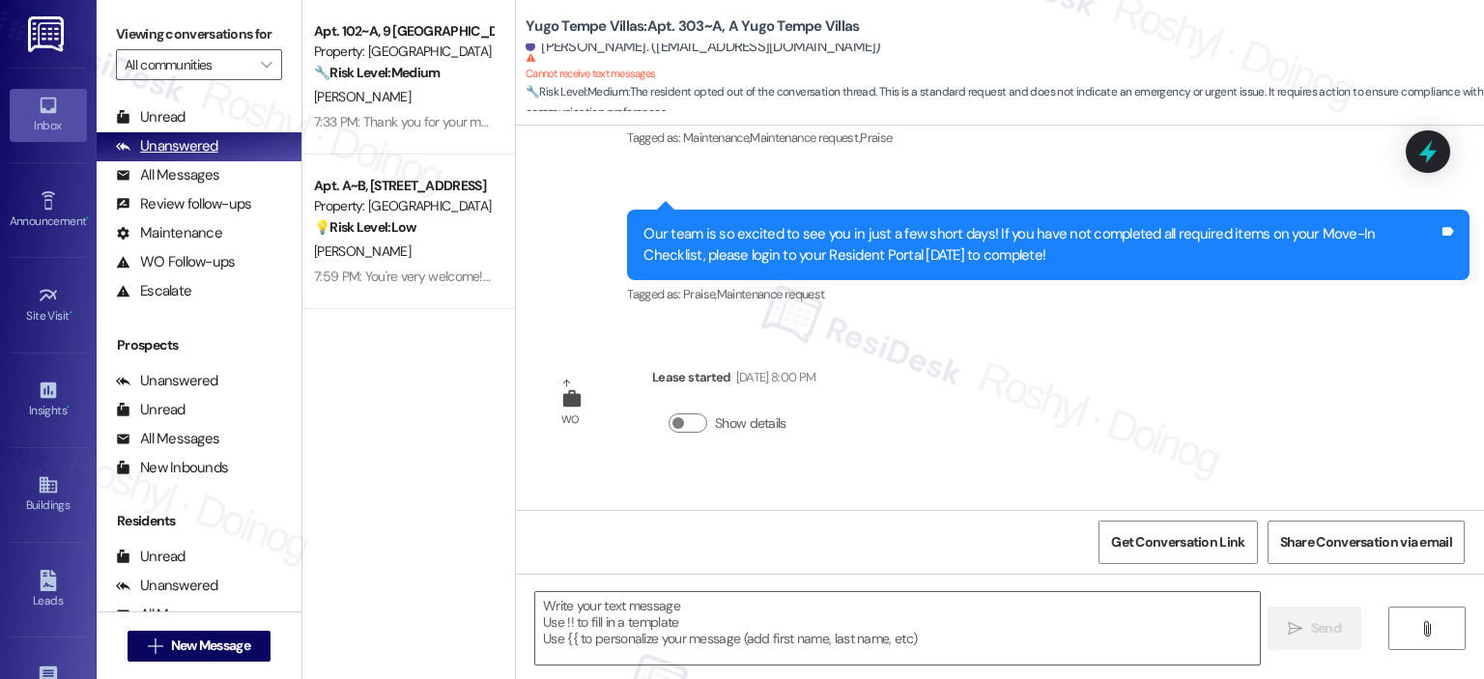
type textarea "Fetching suggested responses. Please feel free to read through the conversation…"
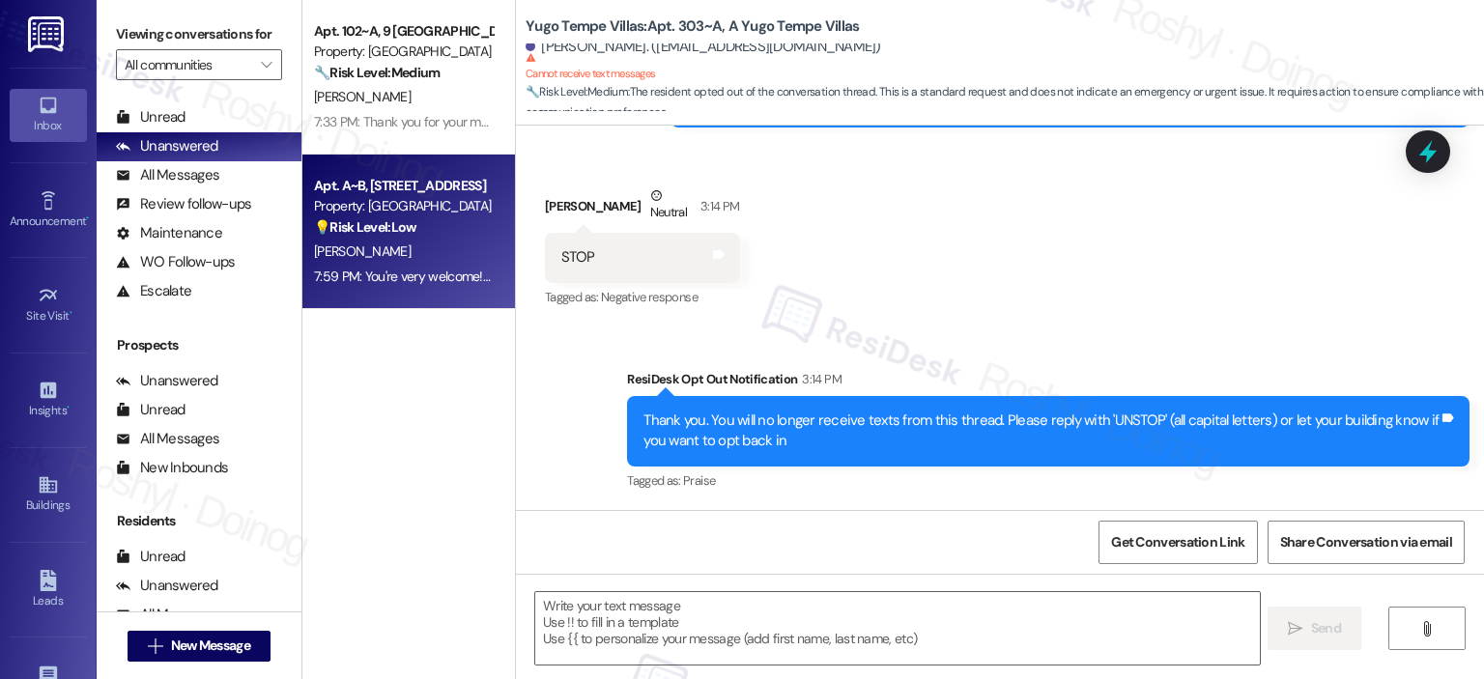
click at [409, 220] on div "💡 Risk Level: Low The resident is confirming the submission of a work order for…" at bounding box center [403, 227] width 179 height 20
type textarea "Fetching suggested responses. Please feel free to read through the conversation…"
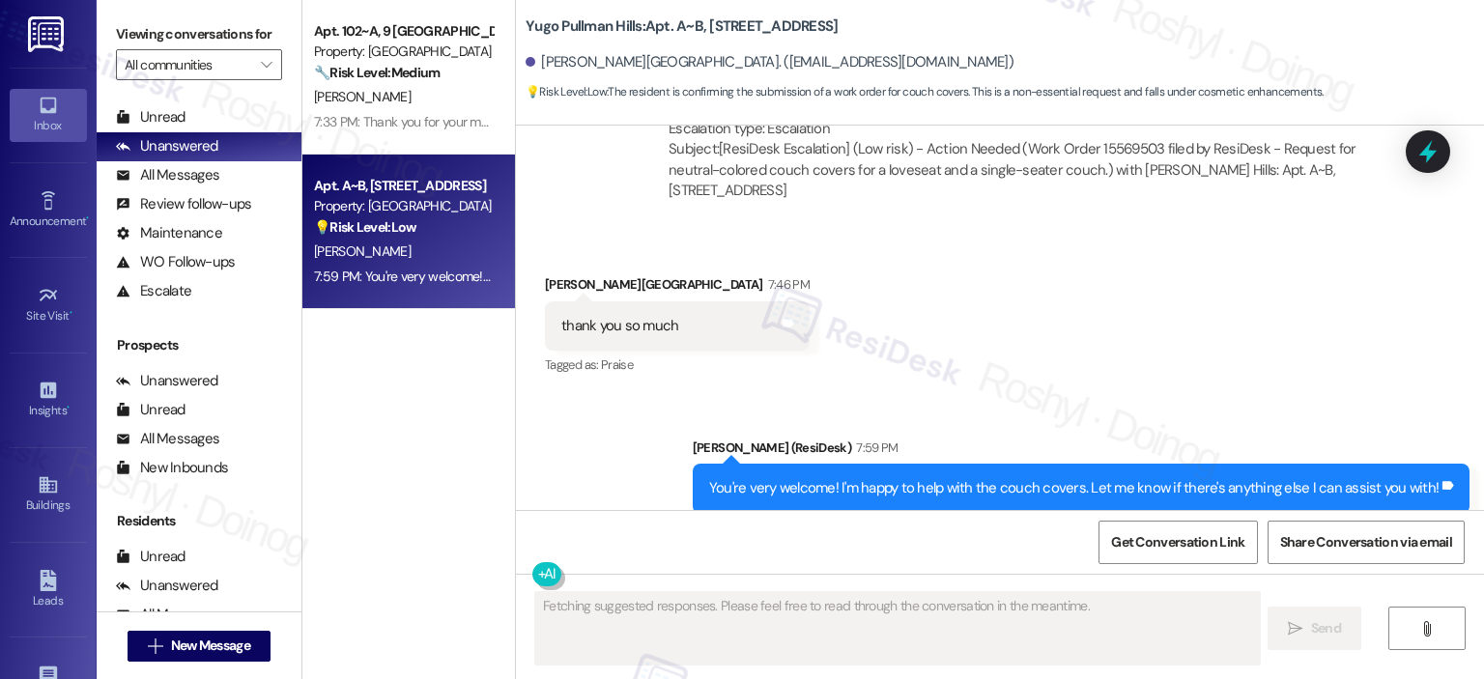
scroll to position [6805, 0]
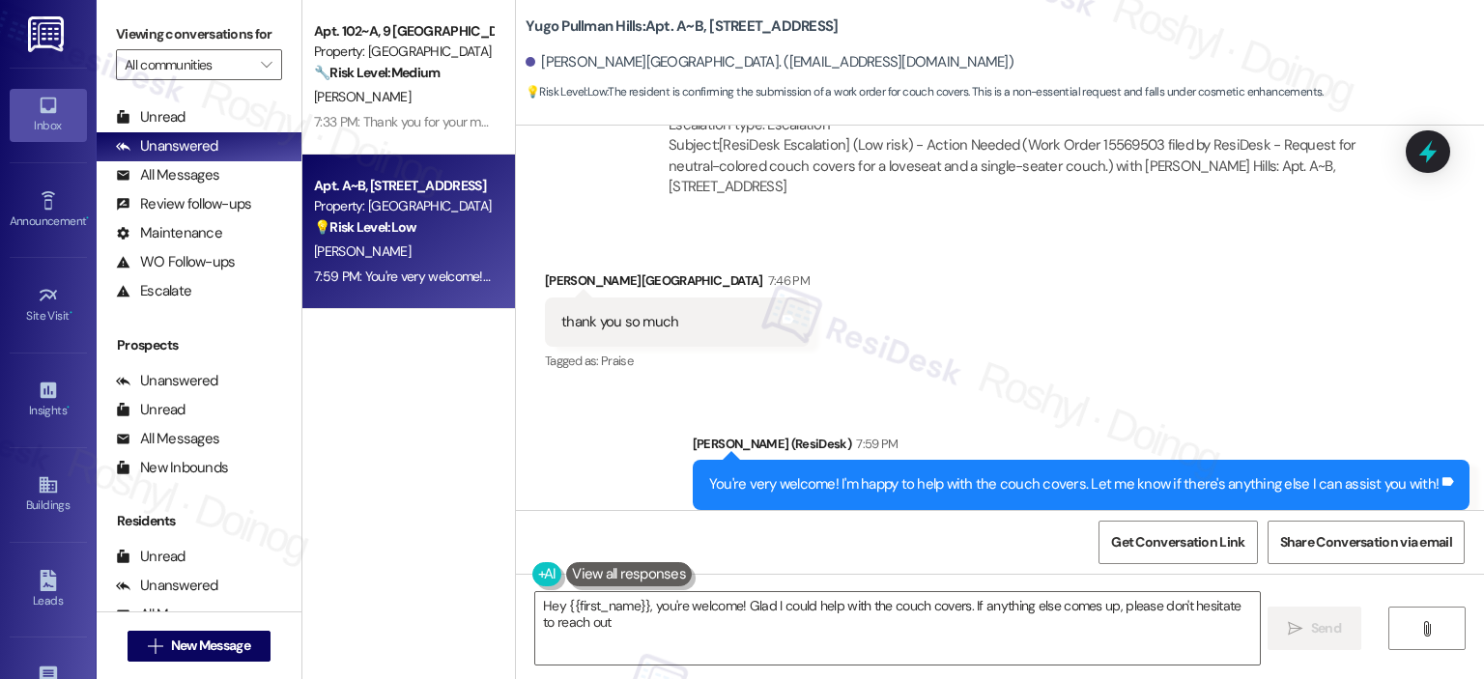
type textarea "Hey {{first_name}}, you're welcome! Glad I could help with the couch covers. If…"
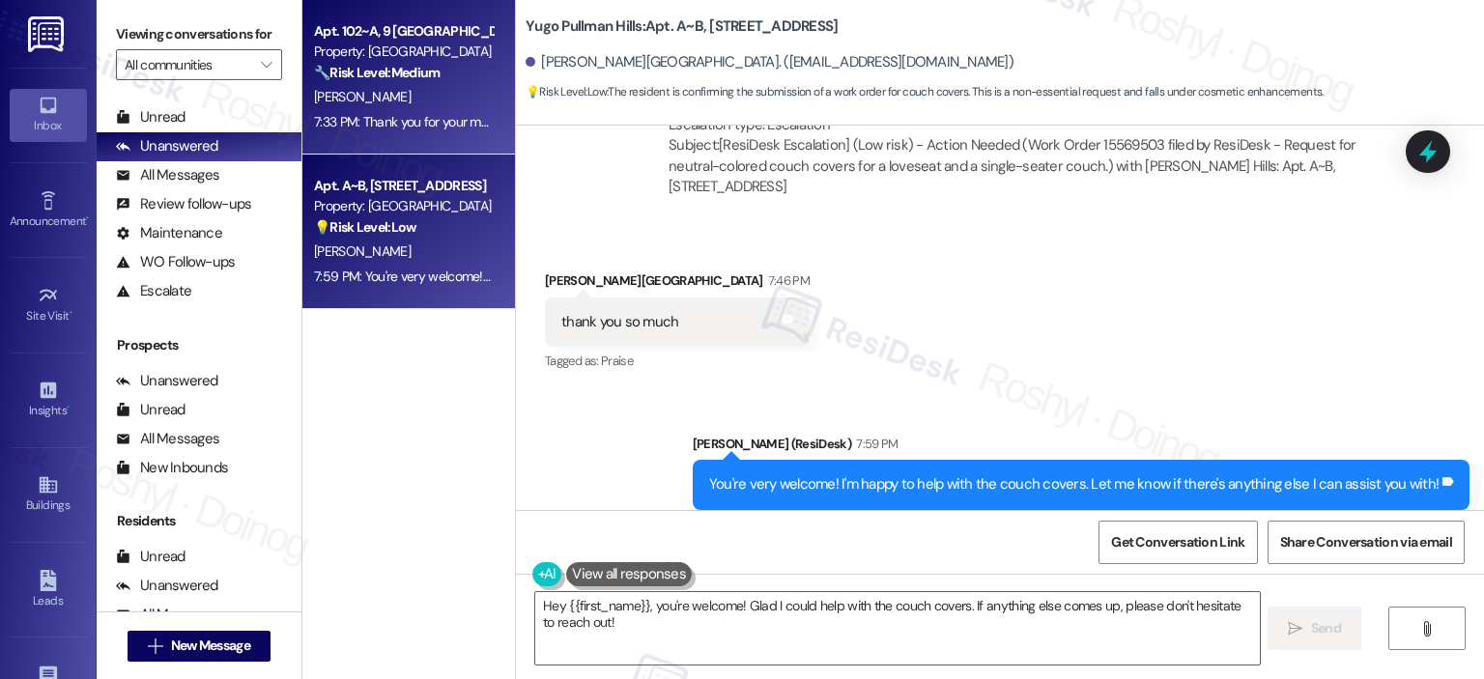
click at [383, 61] on div "Property: [GEOGRAPHIC_DATA]" at bounding box center [403, 52] width 179 height 20
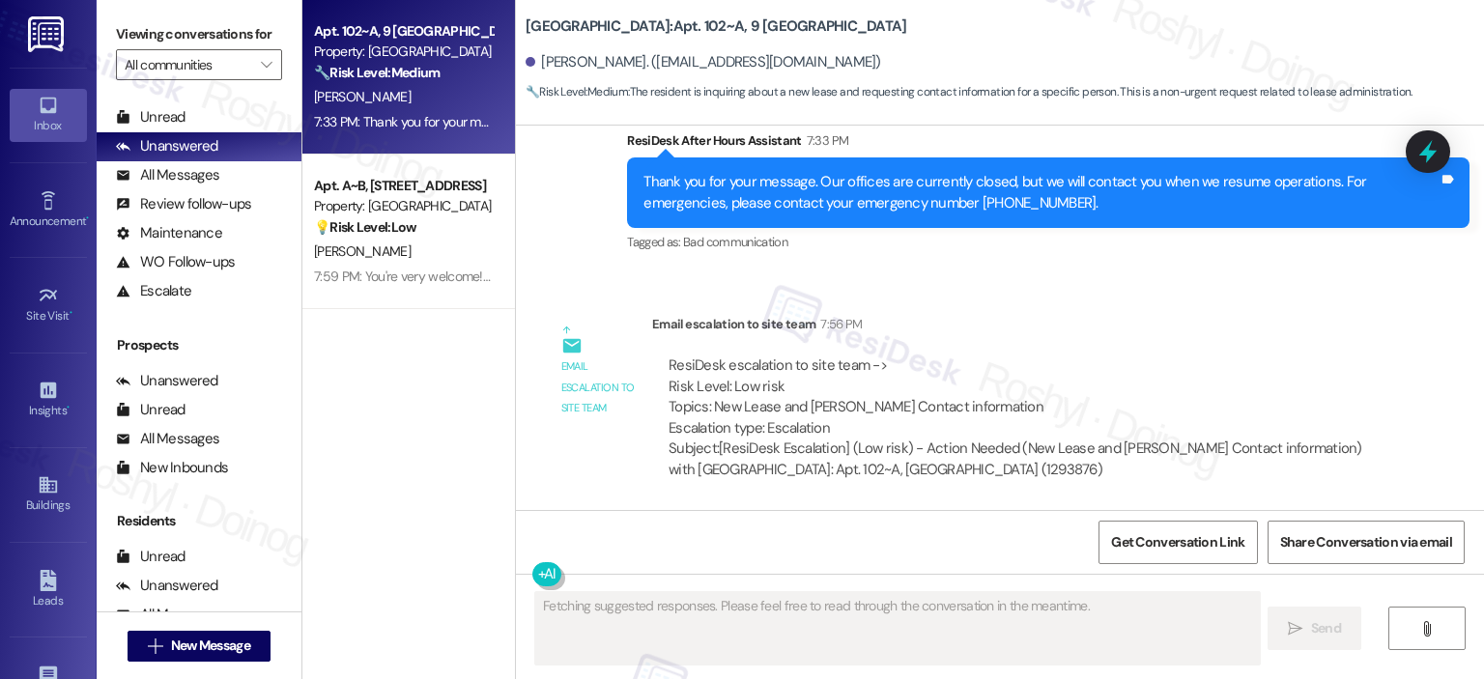
scroll to position [5045, 0]
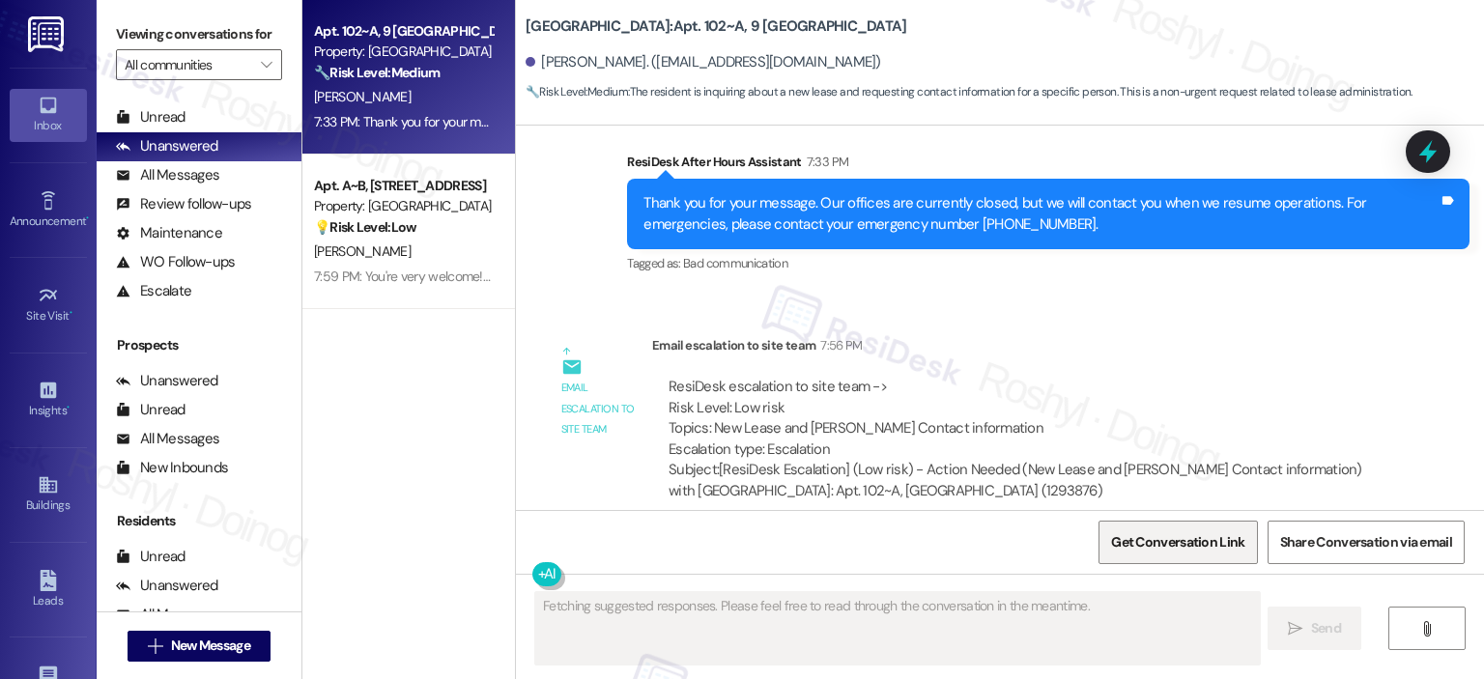
click at [1189, 537] on span "Get Conversation Link" at bounding box center [1177, 542] width 133 height 20
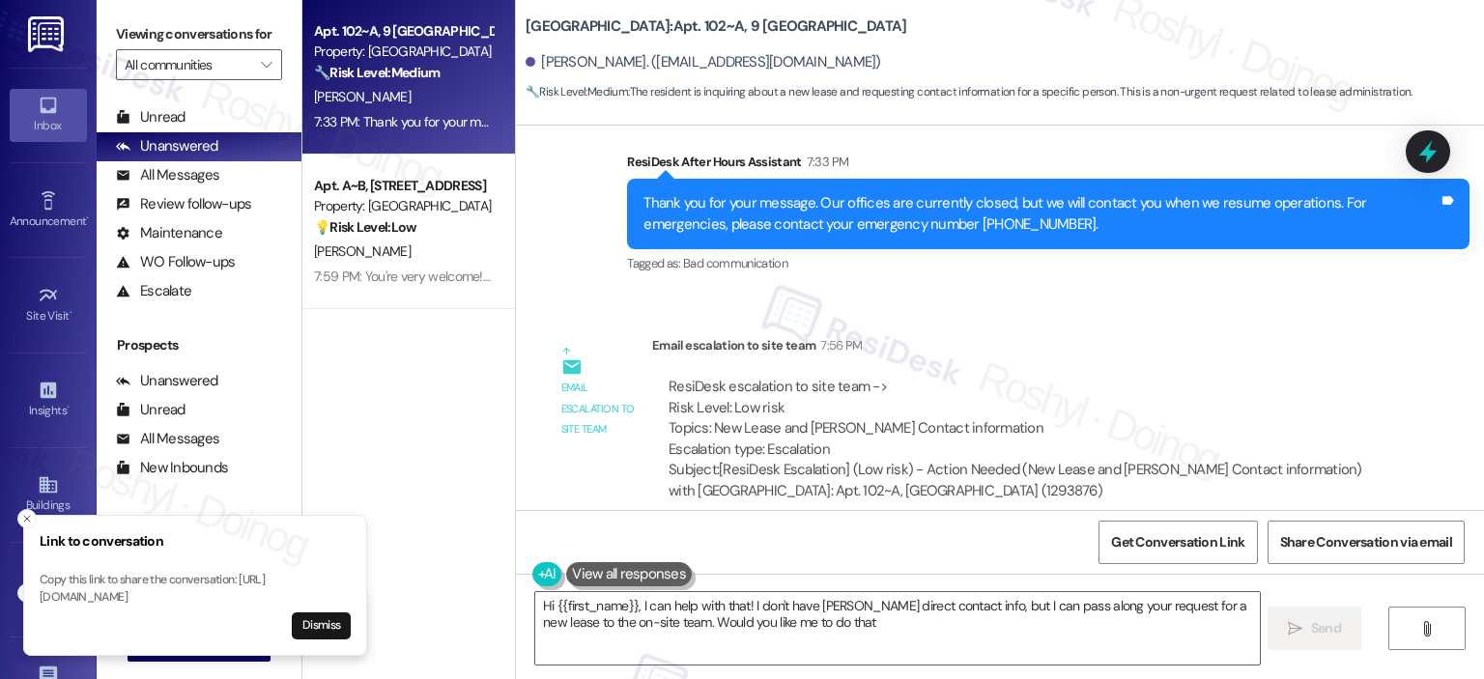
type textarea "Hi {{first_name}}, I can help with that! I don't have [PERSON_NAME] direct cont…"
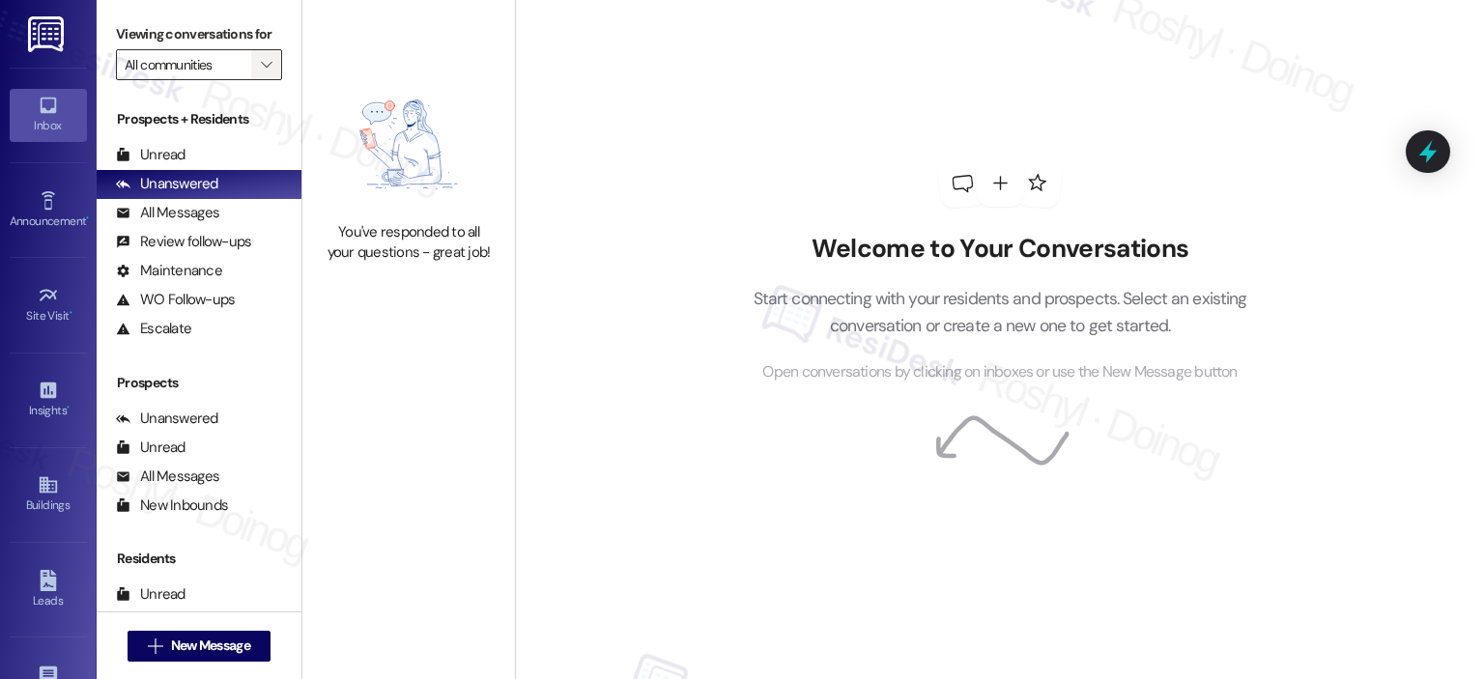
click at [251, 65] on button "" at bounding box center [266, 64] width 31 height 31
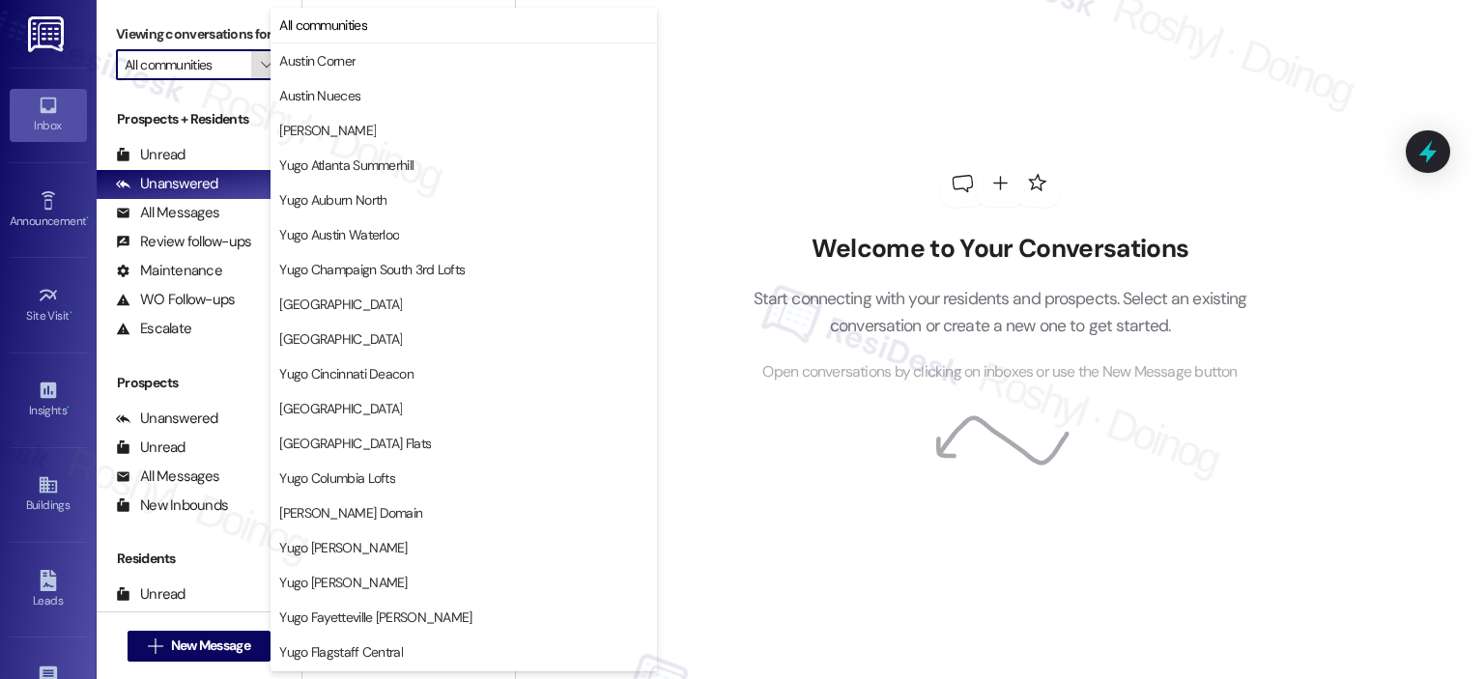
type input "Yugo Atlanta Summerhill"
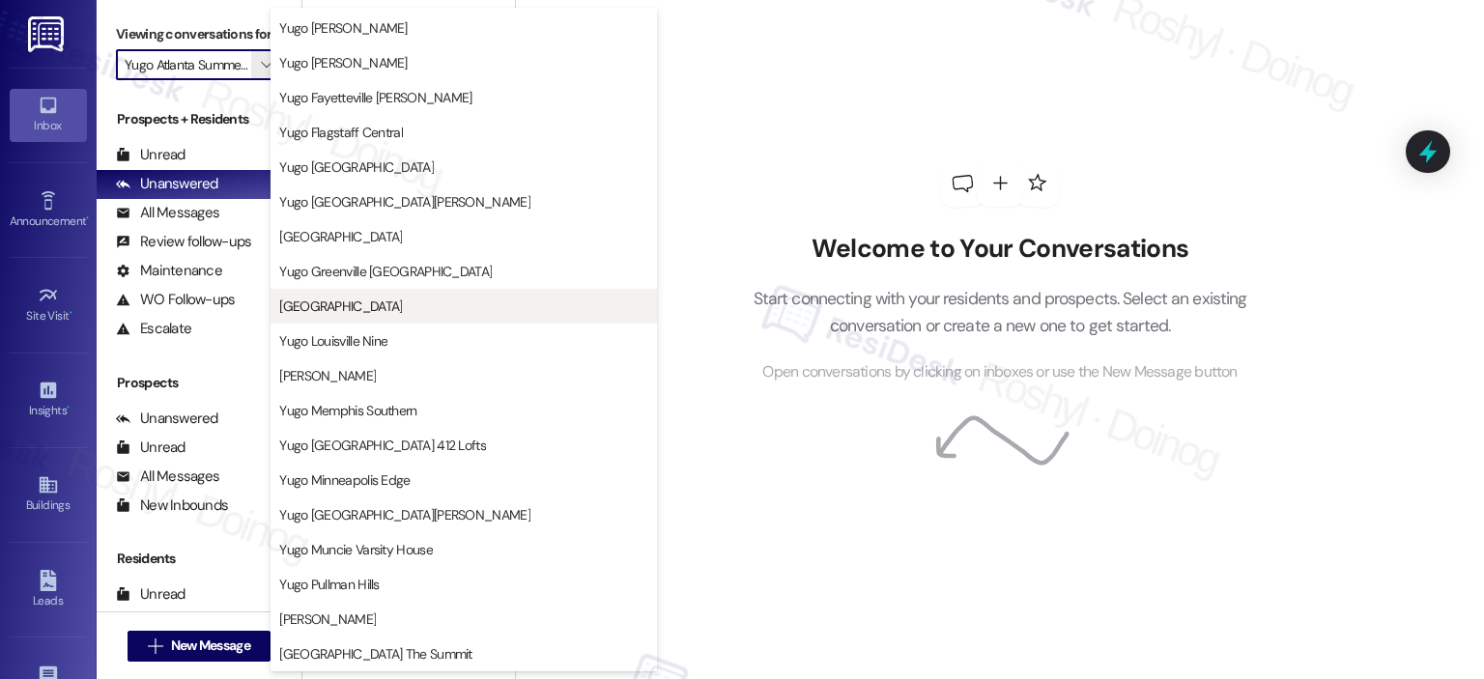
scroll to position [521, 0]
click at [352, 566] on button "Yugo Pullman Hills" at bounding box center [464, 583] width 386 height 35
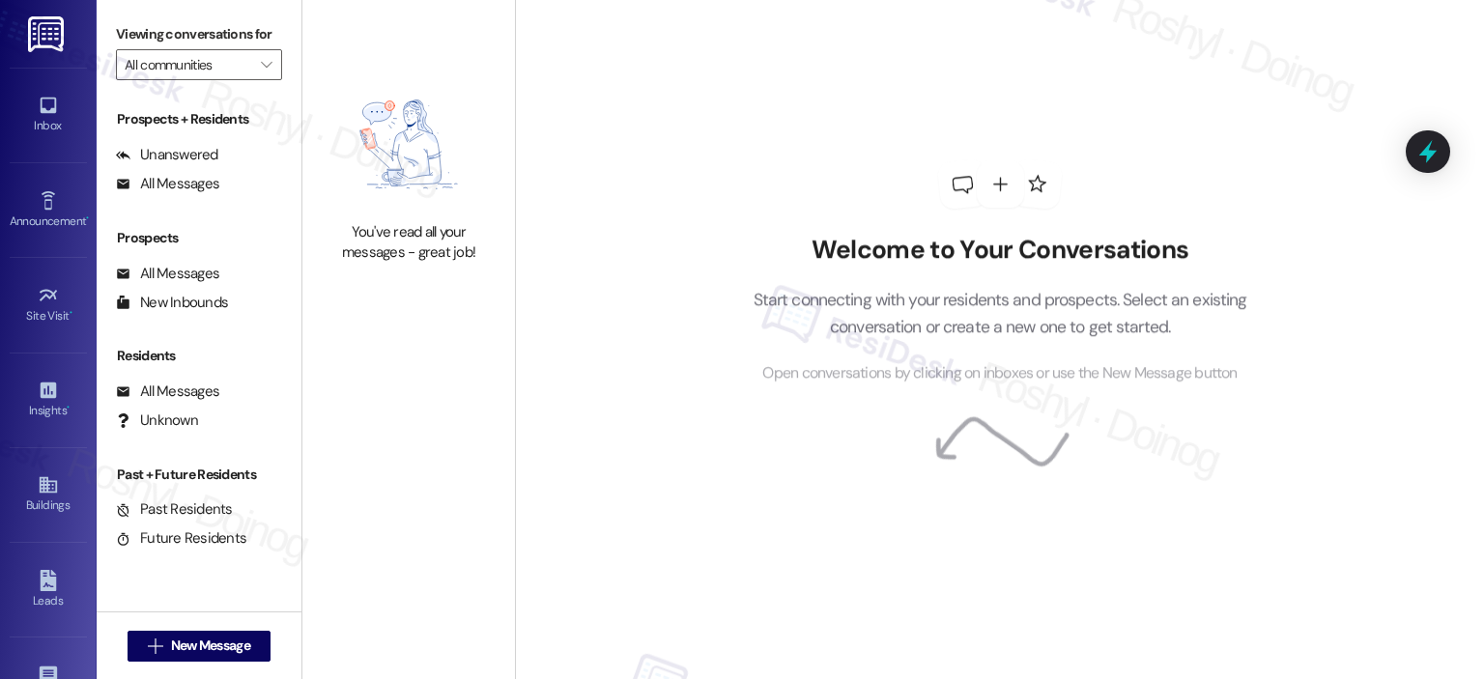
type input "Yugo Pullman Hills"
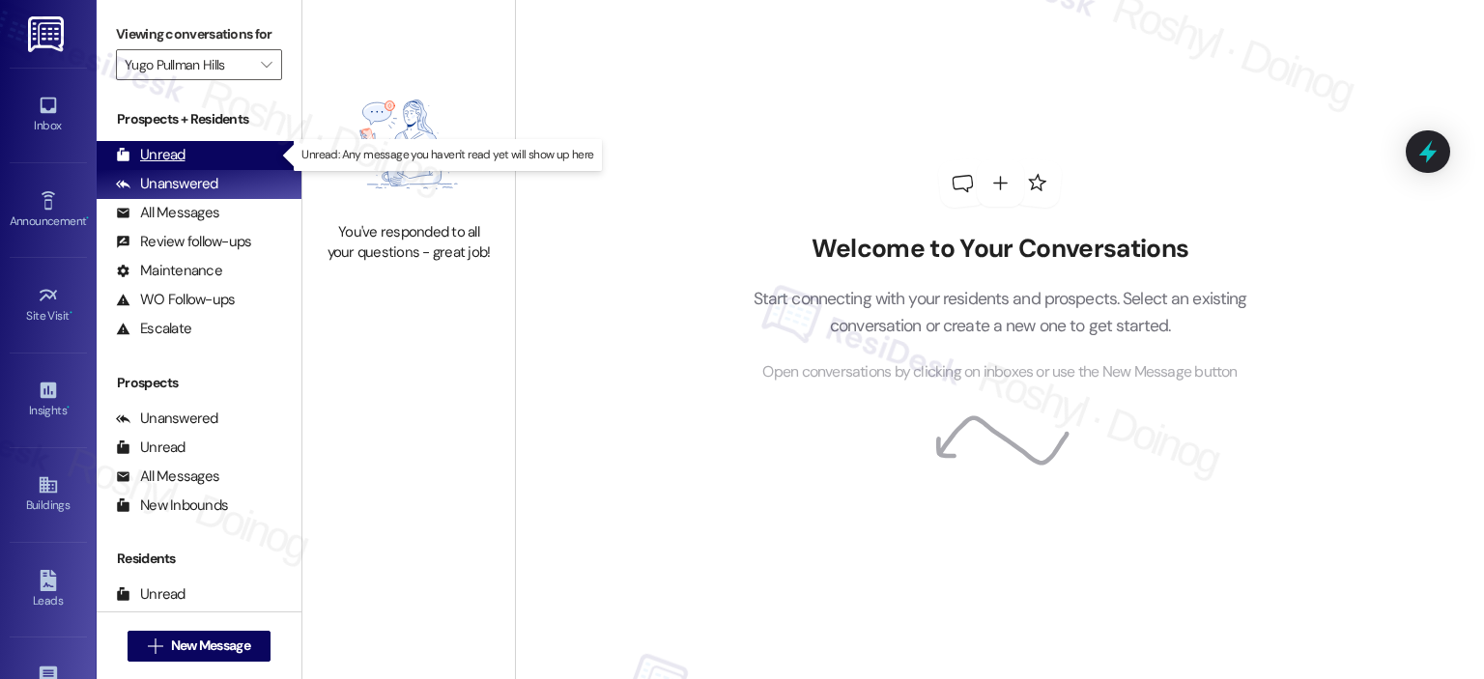
click at [230, 161] on div "Unread (0)" at bounding box center [199, 155] width 205 height 29
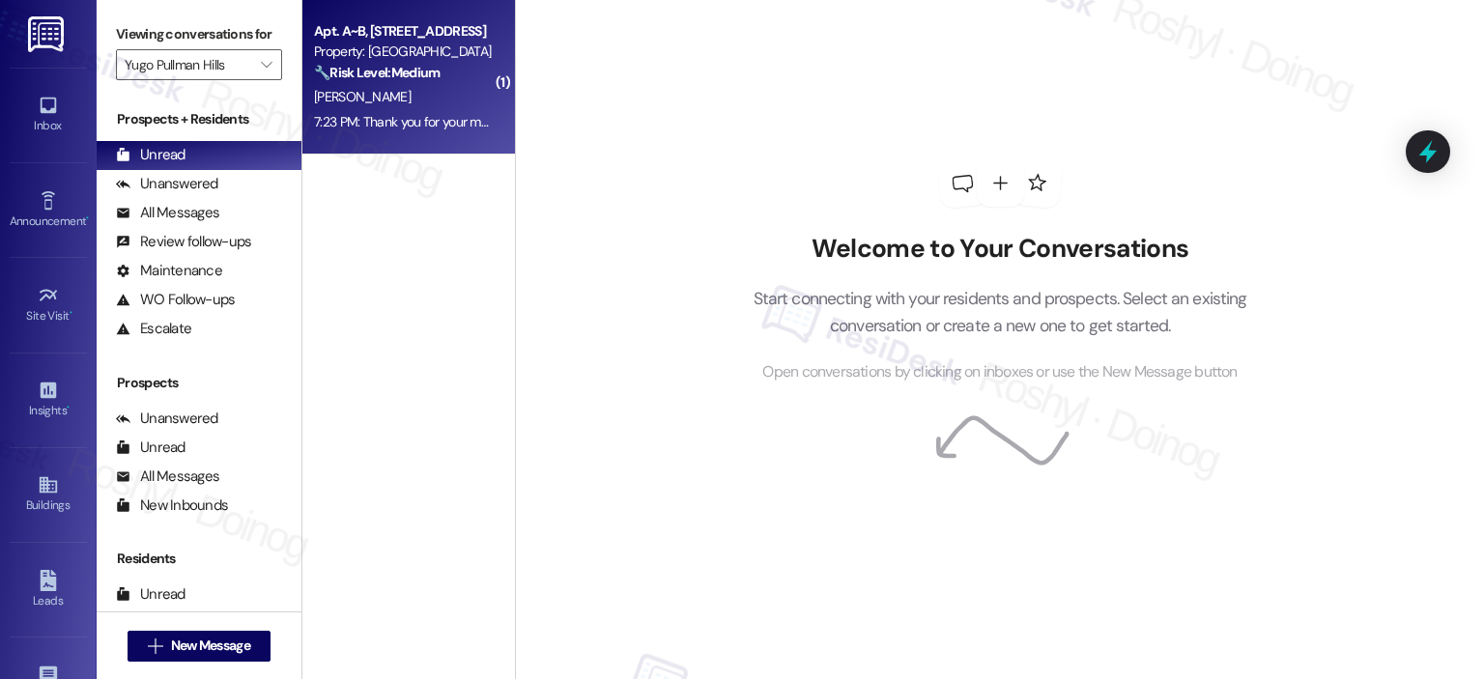
click at [396, 54] on div "Property: [GEOGRAPHIC_DATA]" at bounding box center [403, 52] width 179 height 20
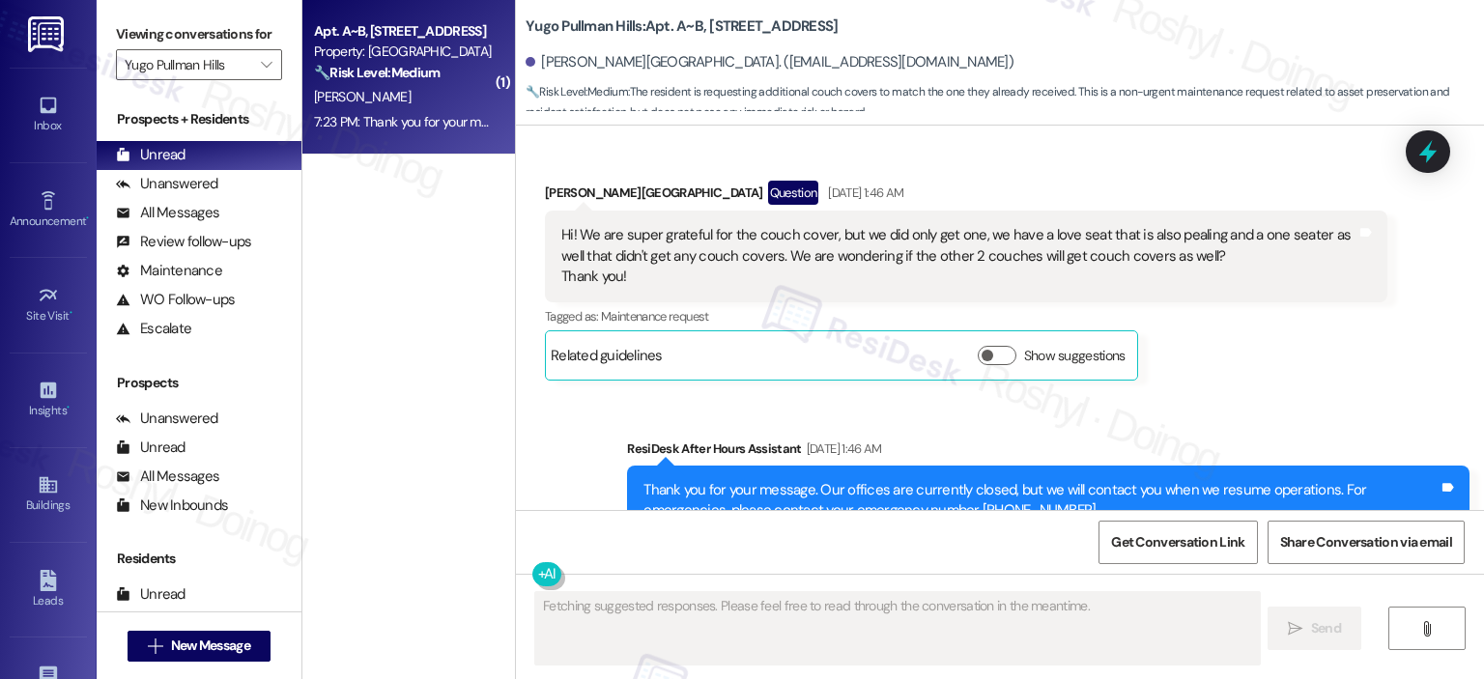
scroll to position [5852, 0]
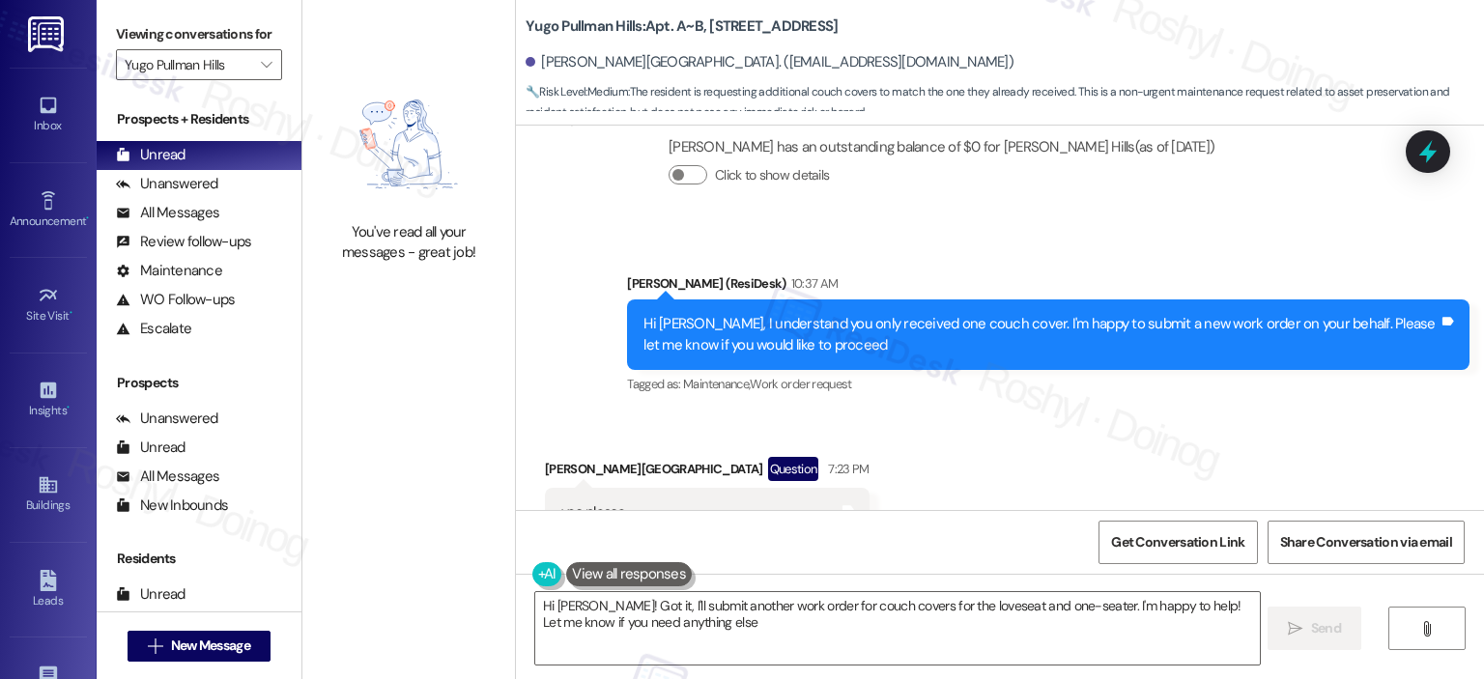
type textarea "Hi [PERSON_NAME]! Got it, I'll submit another work order for couch covers for t…"
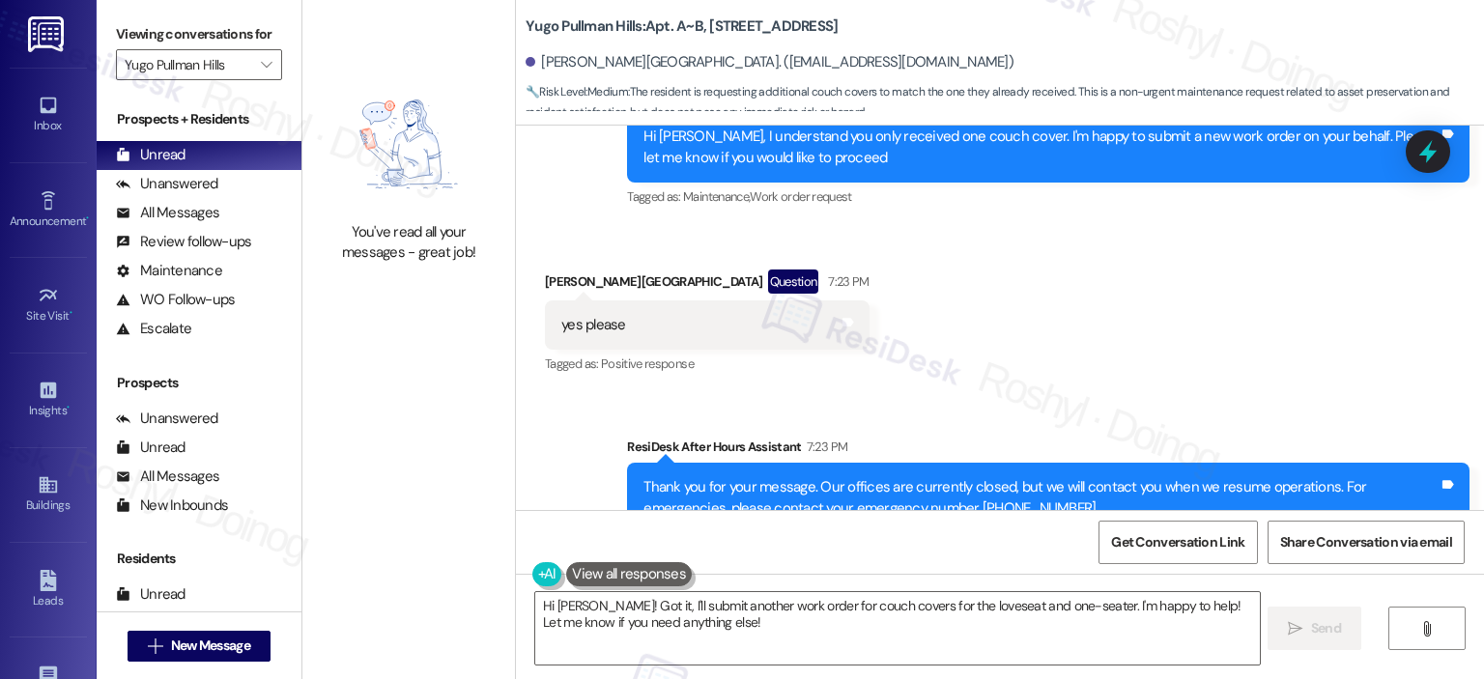
scroll to position [6037, 0]
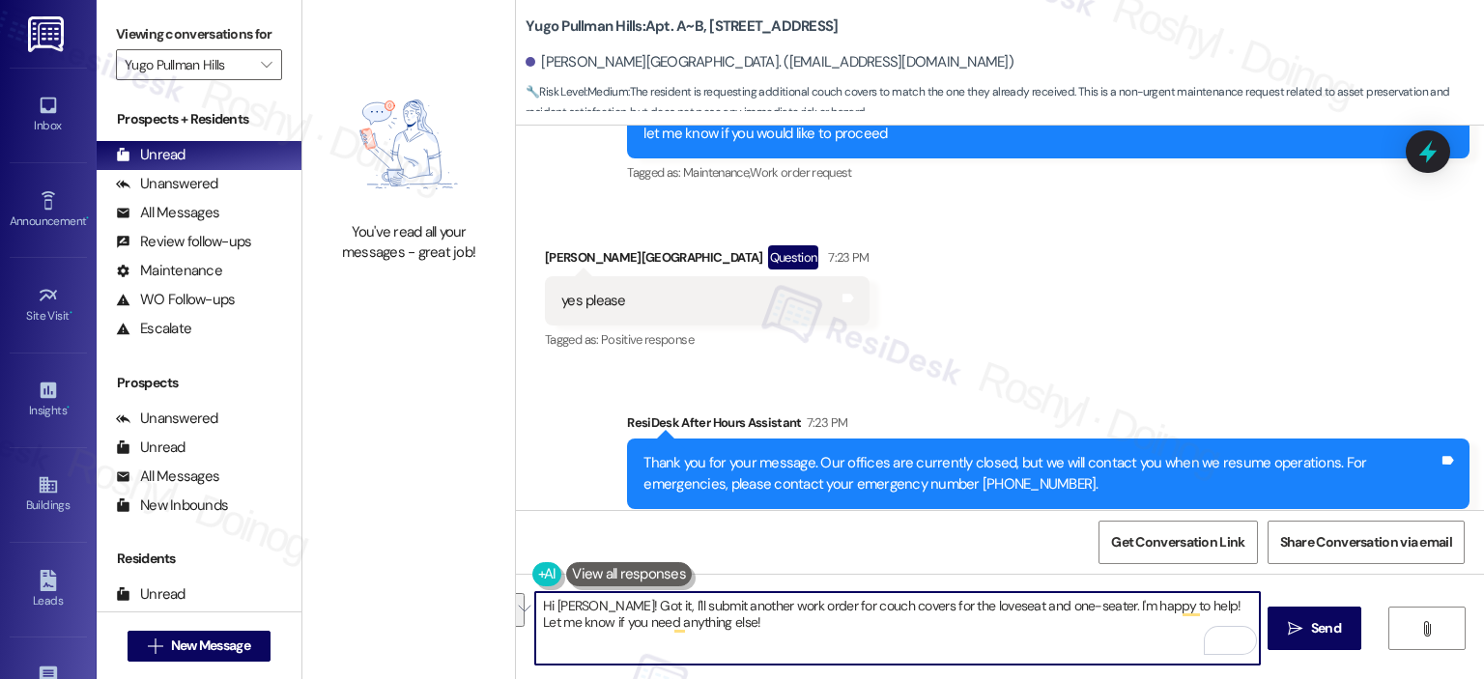
drag, startPoint x: 770, startPoint y: 636, endPoint x: 1170, endPoint y: 612, distance: 400.7
click at [1170, 612] on textarea "Hi [PERSON_NAME]! Got it, I'll submit another work order for couch covers for t…" at bounding box center [897, 628] width 724 height 72
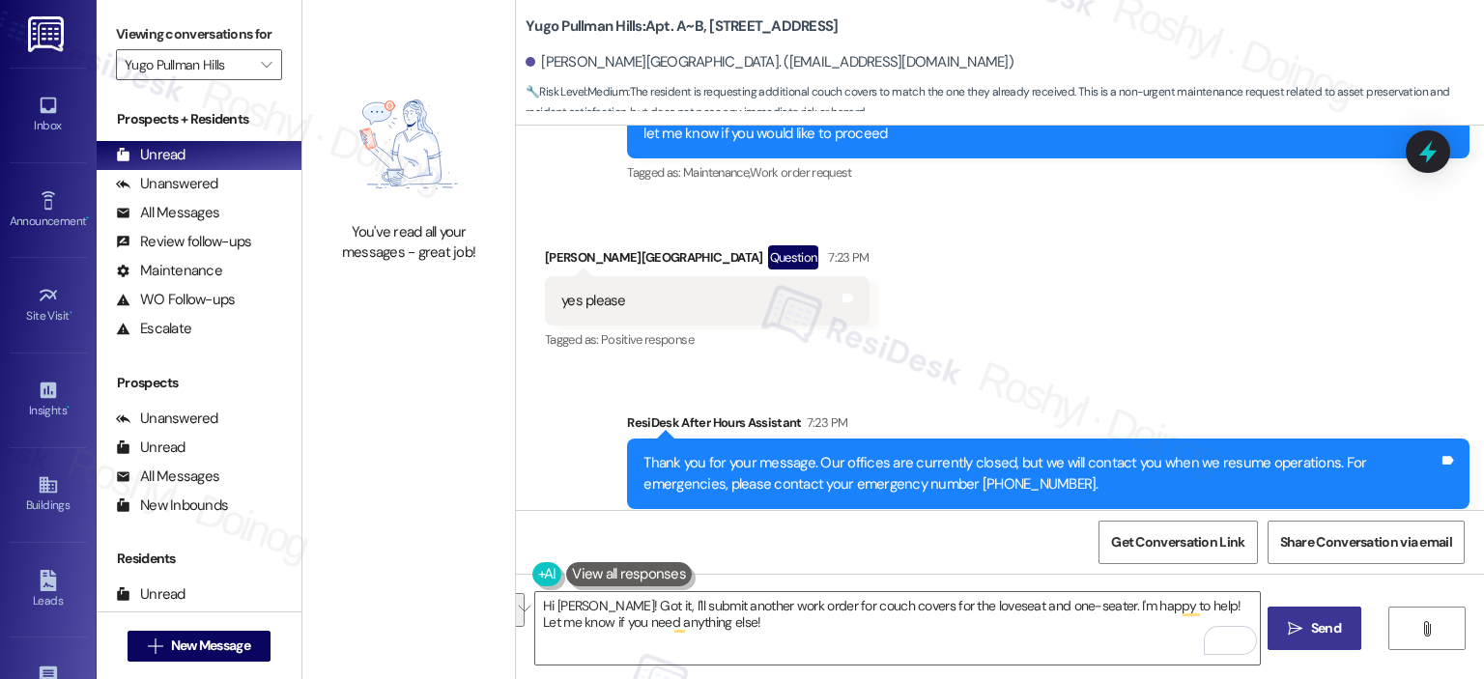
click at [1295, 633] on icon "" at bounding box center [1295, 628] width 14 height 15
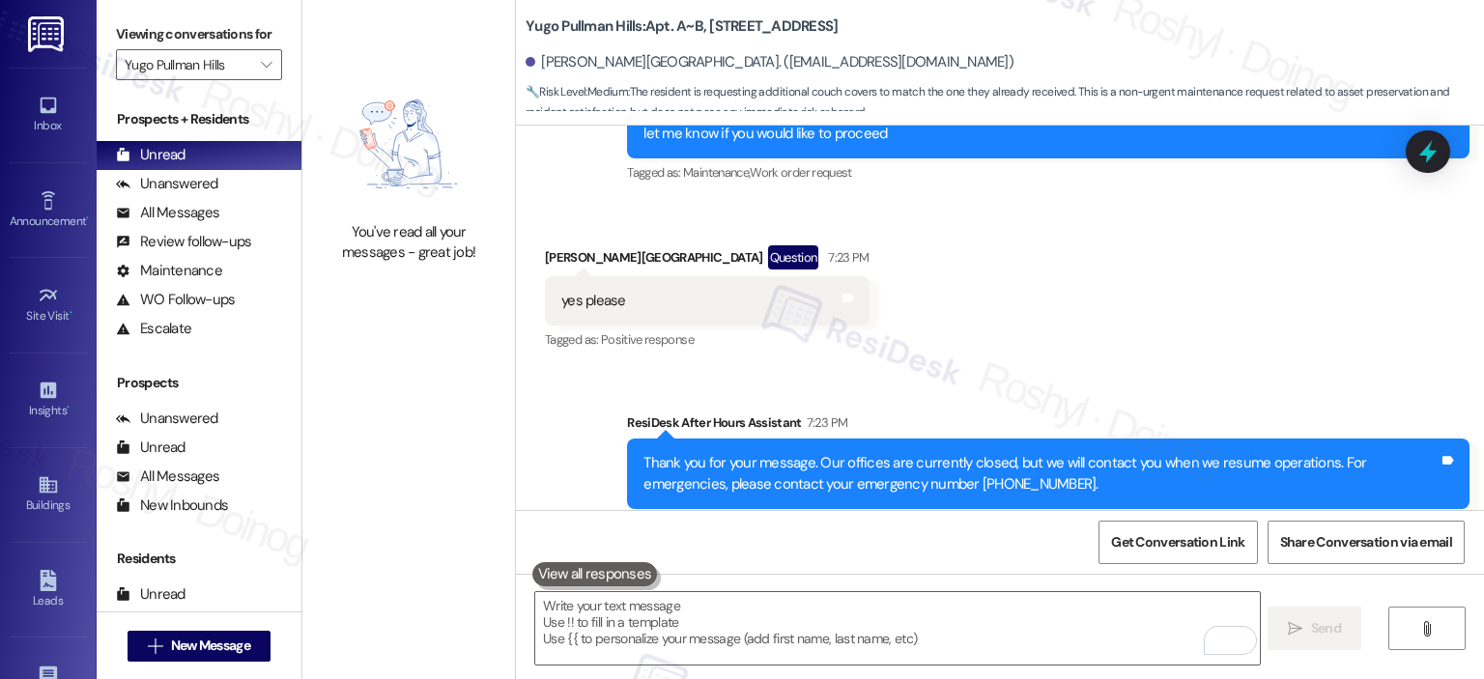
scroll to position [5852, 0]
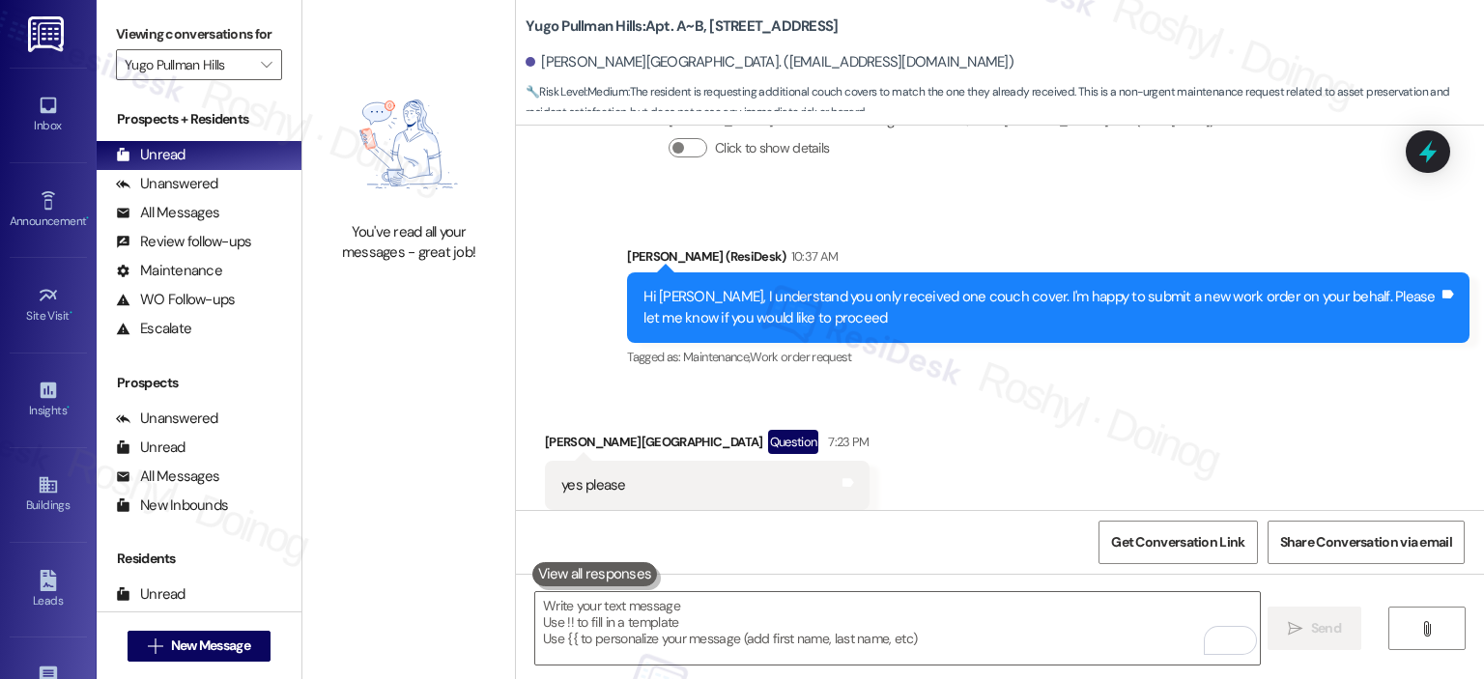
click at [1285, 388] on div "Received via SMS [PERSON_NAME] Question 7:23 PM yes please Tags and notes Tagge…" at bounding box center [1000, 469] width 968 height 167
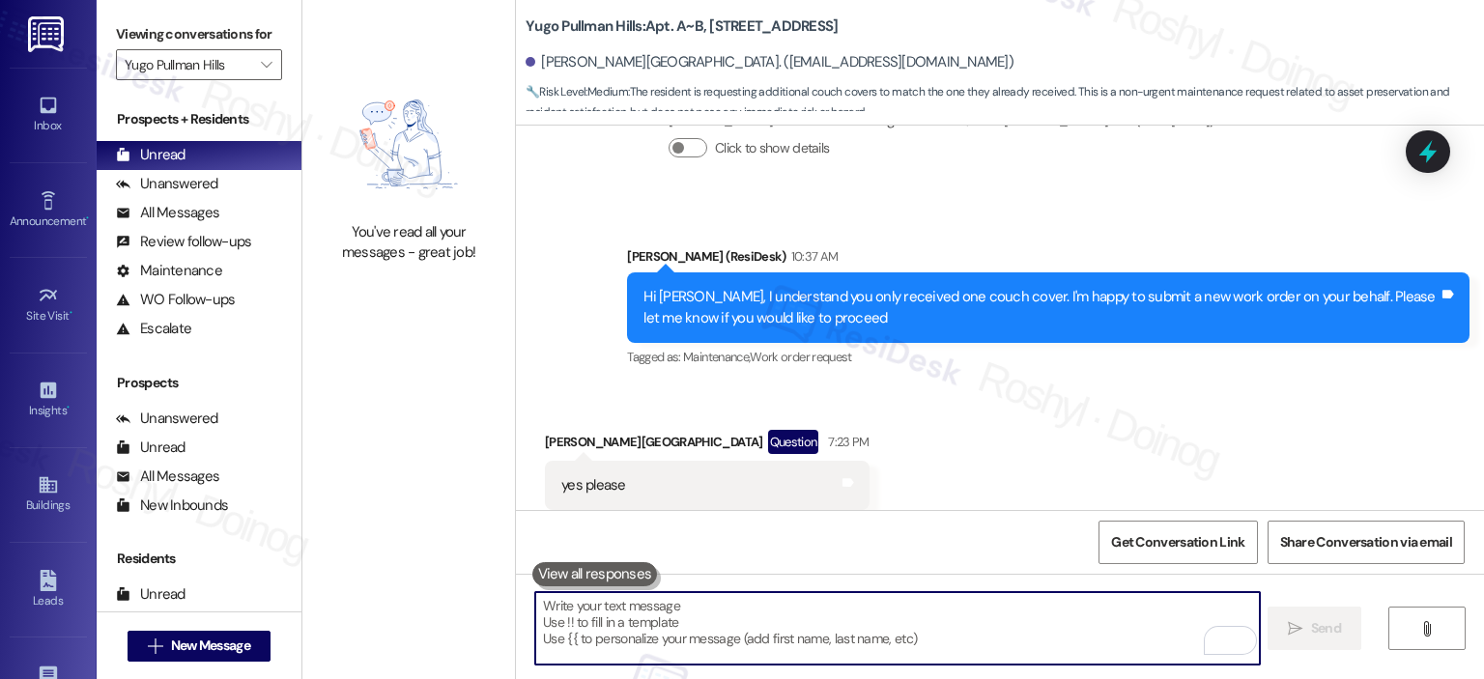
click at [860, 636] on textarea "To enrich screen reader interactions, please activate Accessibility in Grammarl…" at bounding box center [897, 628] width 724 height 72
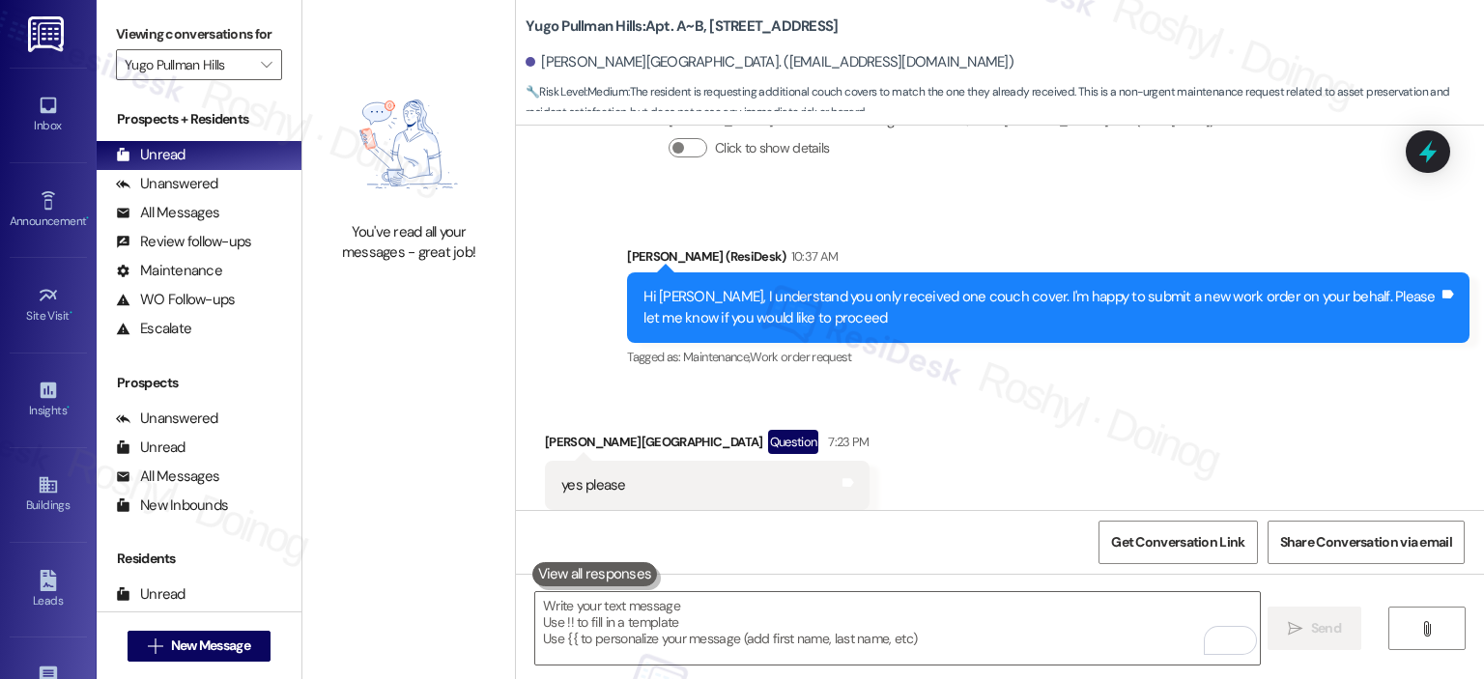
click at [749, 588] on div " Send " at bounding box center [1000, 646] width 968 height 145
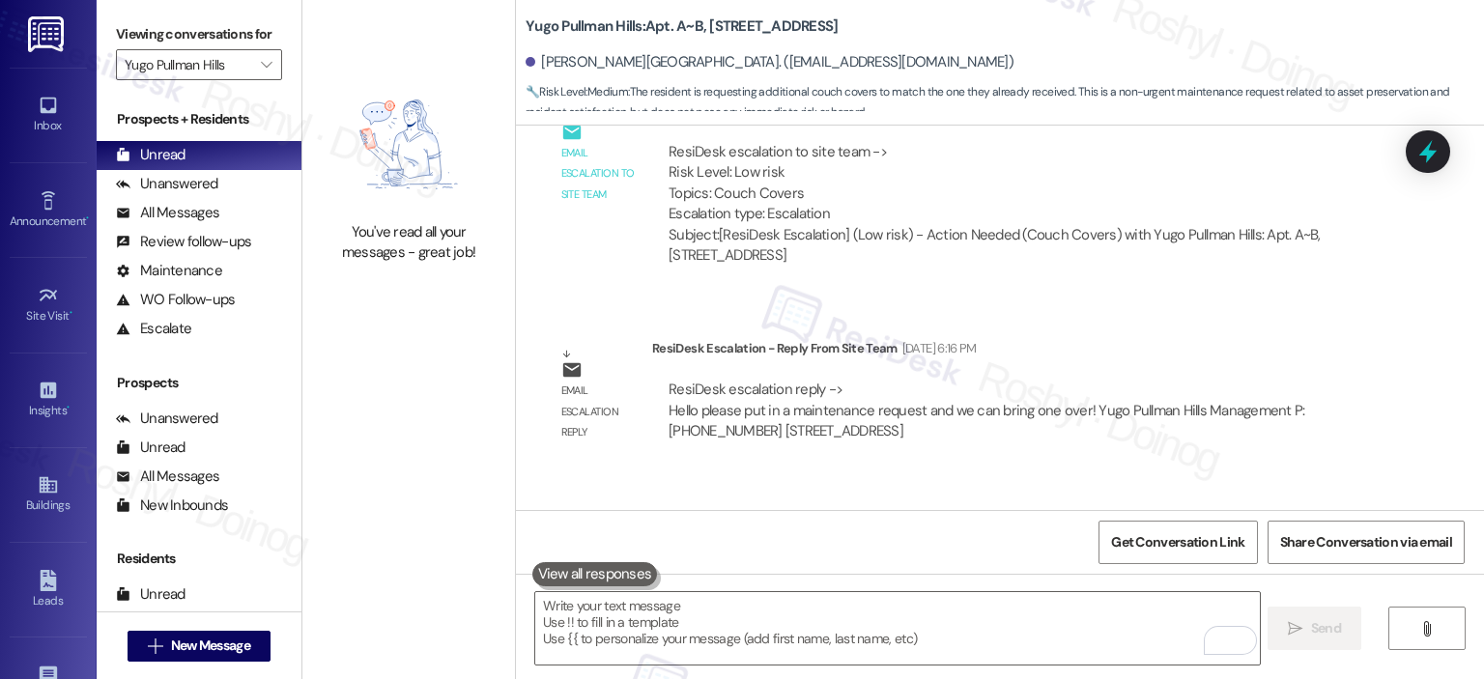
scroll to position [3010, 0]
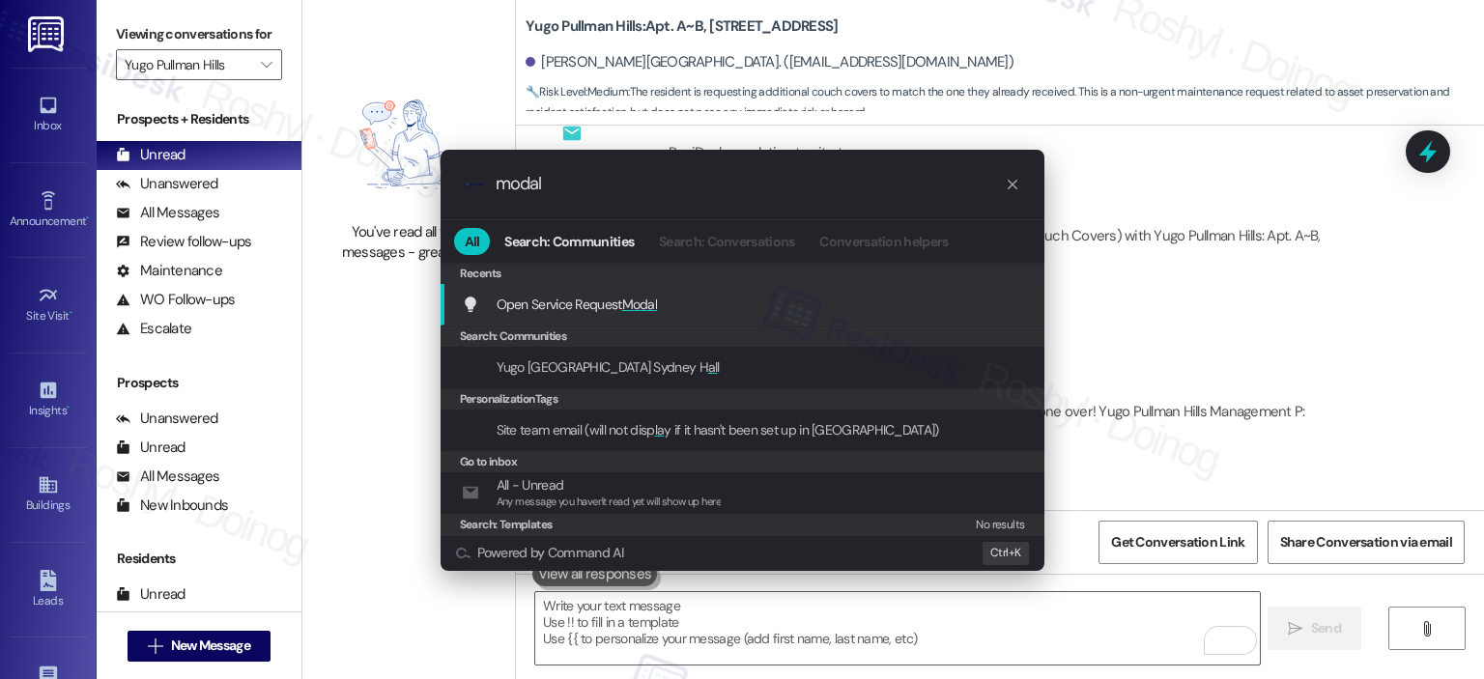
click at [700, 307] on div "Open Service Request Modal Add shortcut" at bounding box center [744, 304] width 565 height 21
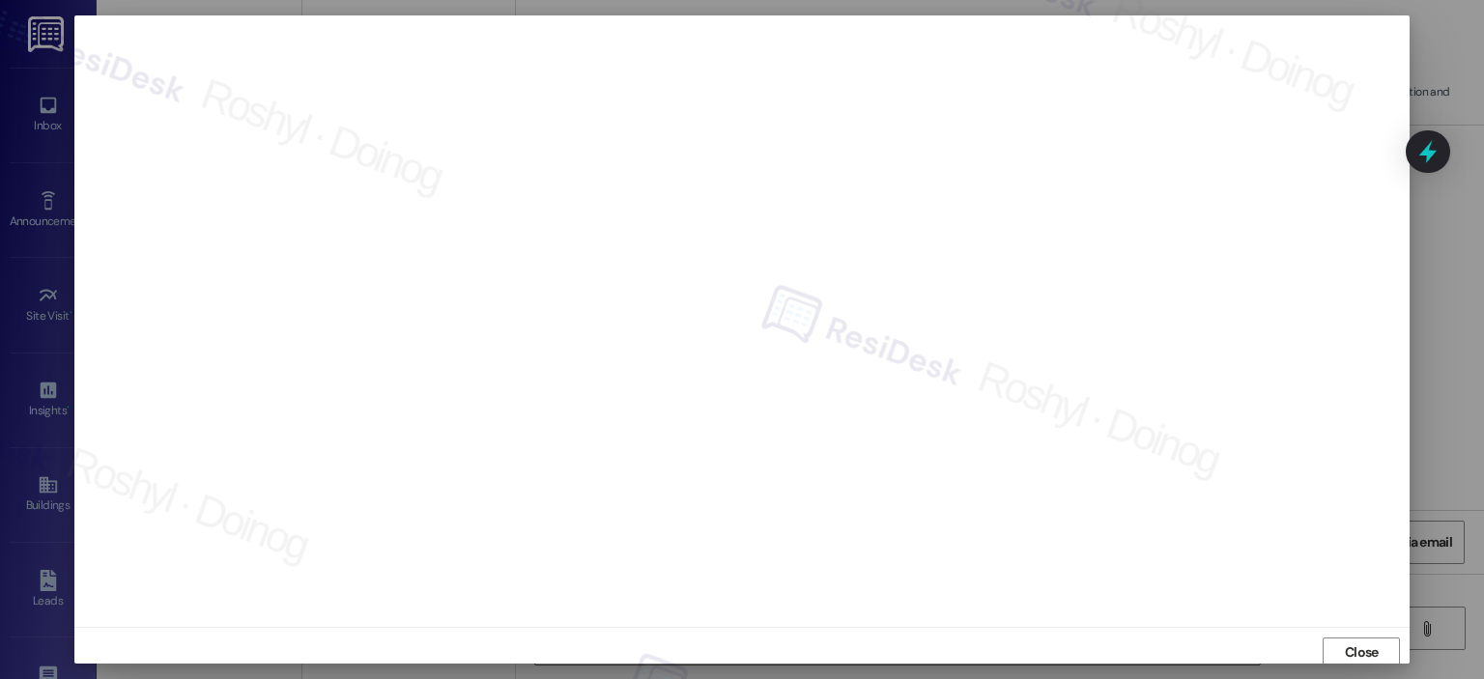
scroll to position [4, 0]
click at [1357, 635] on div "Close" at bounding box center [741, 648] width 1335 height 51
click at [1334, 650] on button "Close" at bounding box center [1361, 649] width 77 height 31
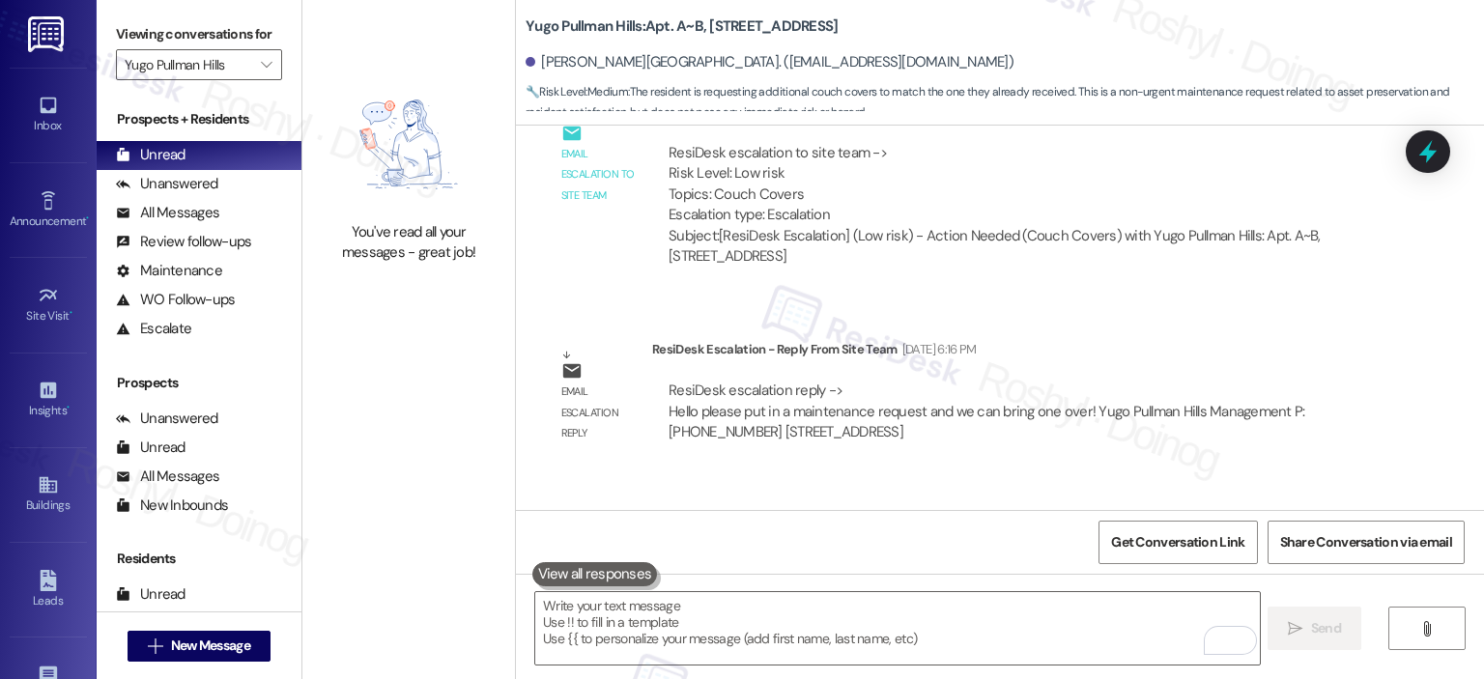
scroll to position [39, 0]
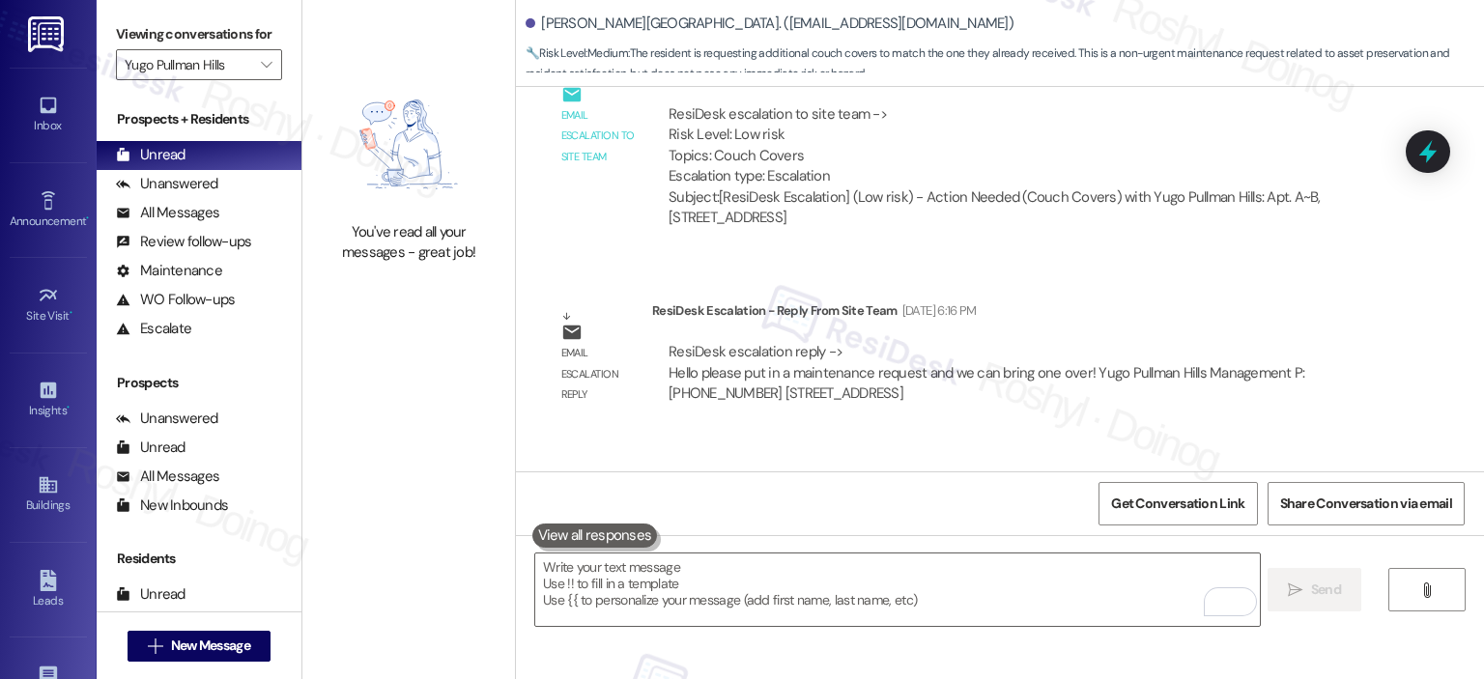
click at [1153, 370] on div "ResiDesk escalation reply -> Hello please put in a maintenance request and we c…" at bounding box center [1019, 372] width 735 height 91
click at [1036, 300] on div "ResiDesk Escalation - Reply From Site Team [DATE] 6:16 PM" at bounding box center [1019, 313] width 735 height 27
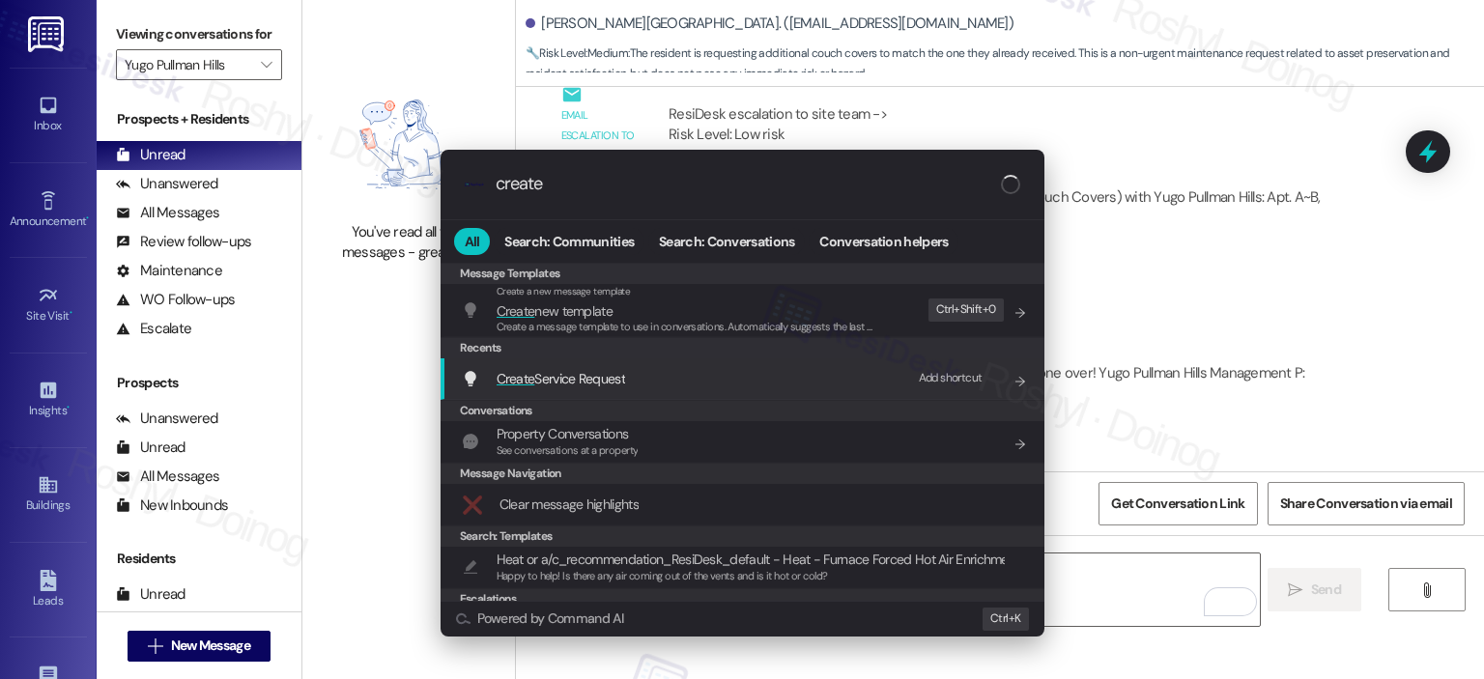
type input "create"
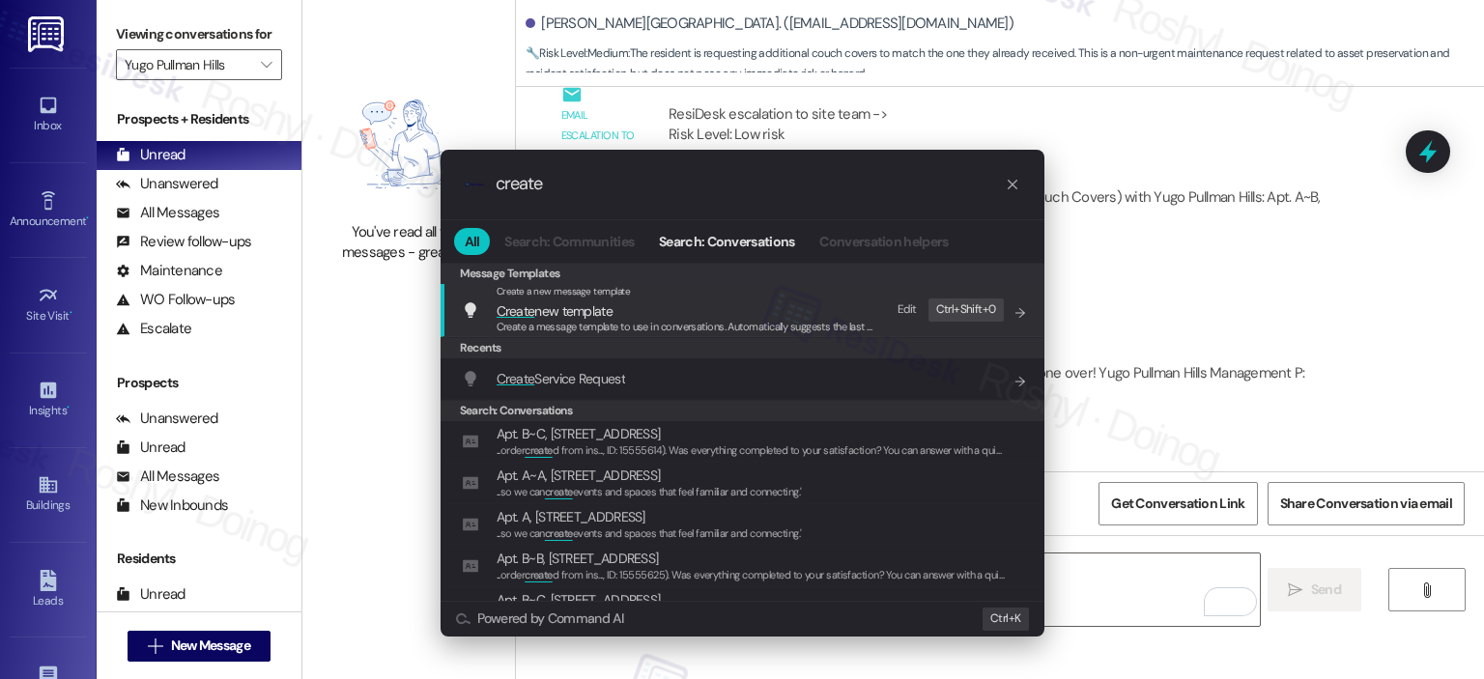
click at [962, 393] on div "Add shortcut" at bounding box center [954, 378] width 97 height 32
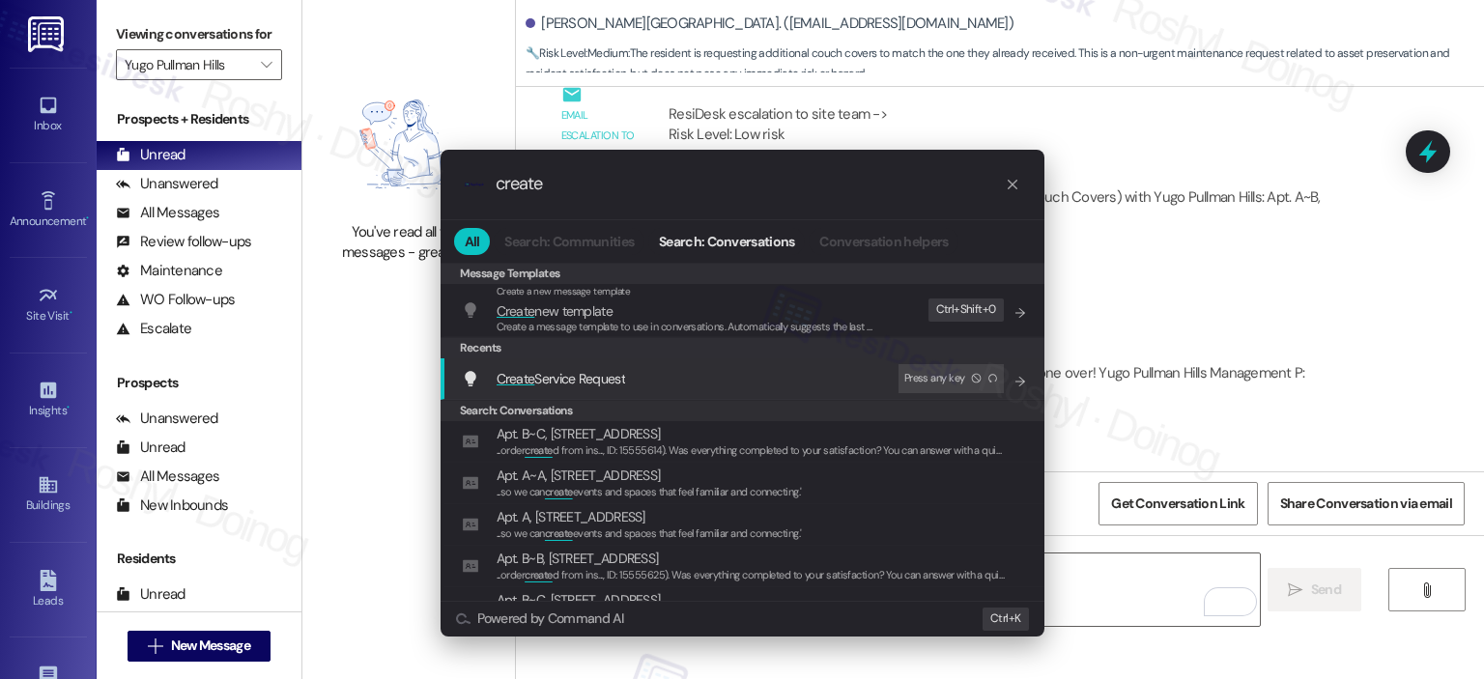
click at [801, 375] on div "Create Service Request Press any key" at bounding box center [744, 378] width 565 height 29
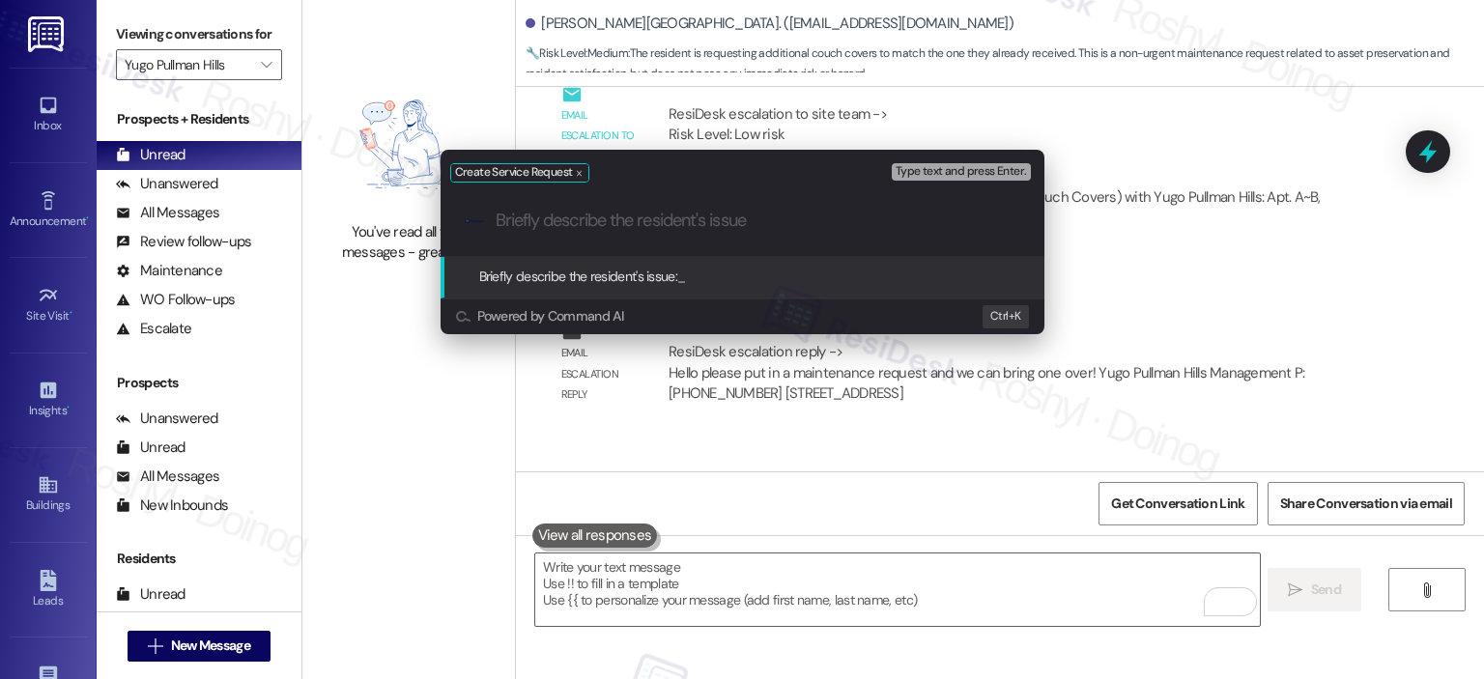
paste input "Request for a neutral-colored couch cover."
type input "Request for a neutral-colored couch cover."
click at [1188, 300] on div "Create Service Request Type text and press Enter. .cls-1{fill:#0a055f;}.cls-2{f…" at bounding box center [742, 339] width 1484 height 679
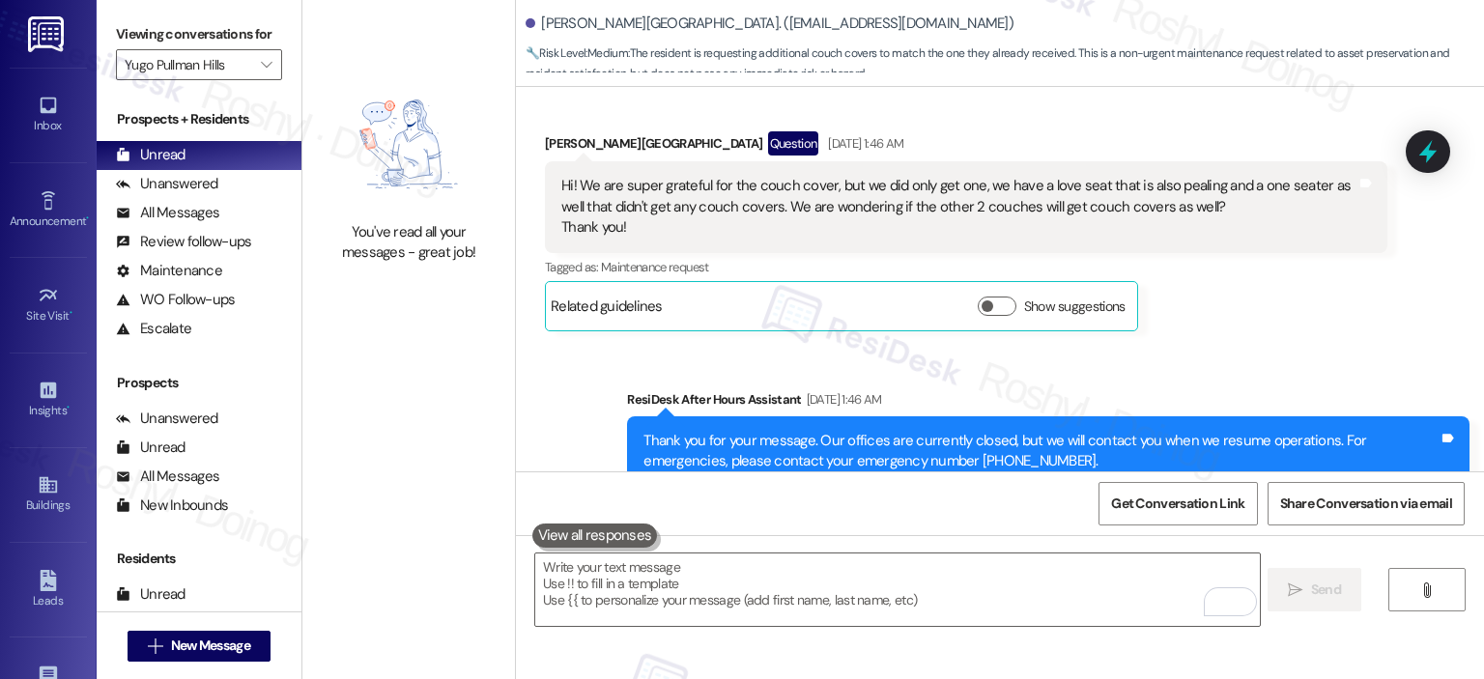
scroll to position [5308, 0]
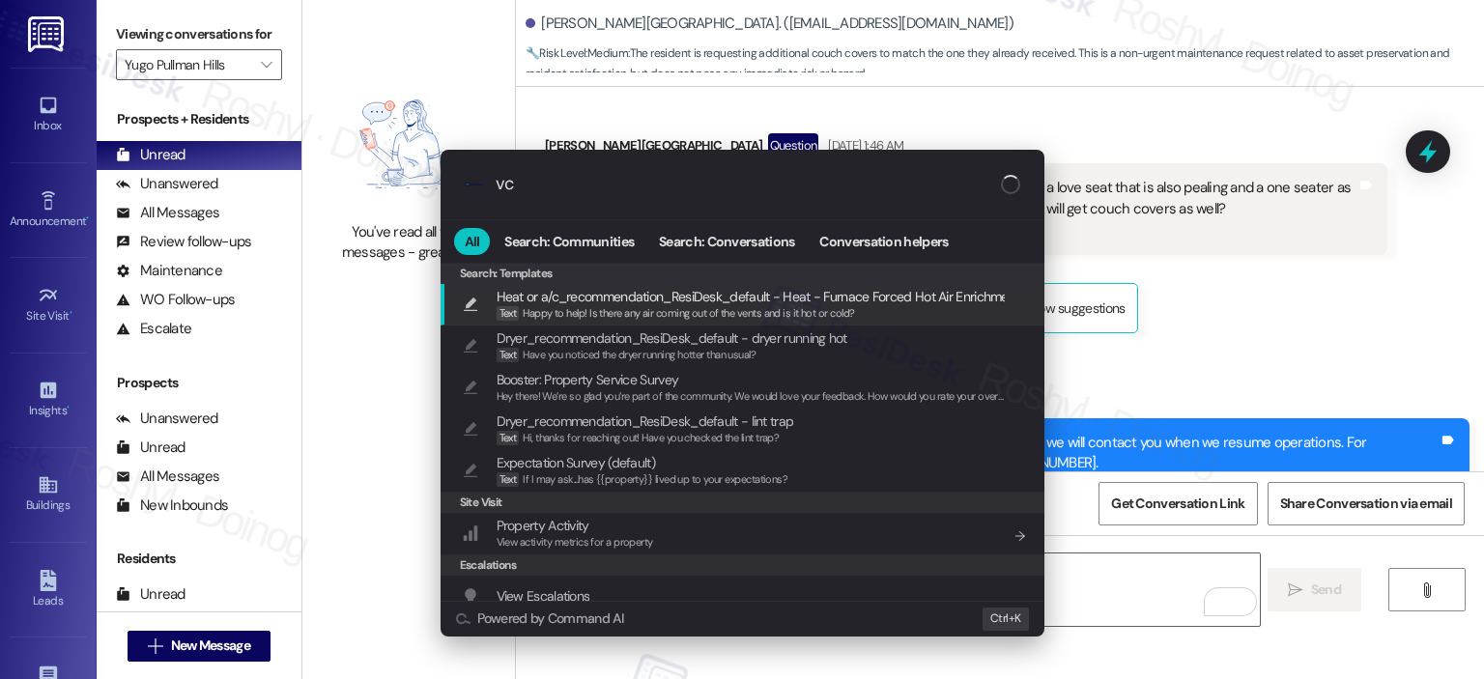
type input "v"
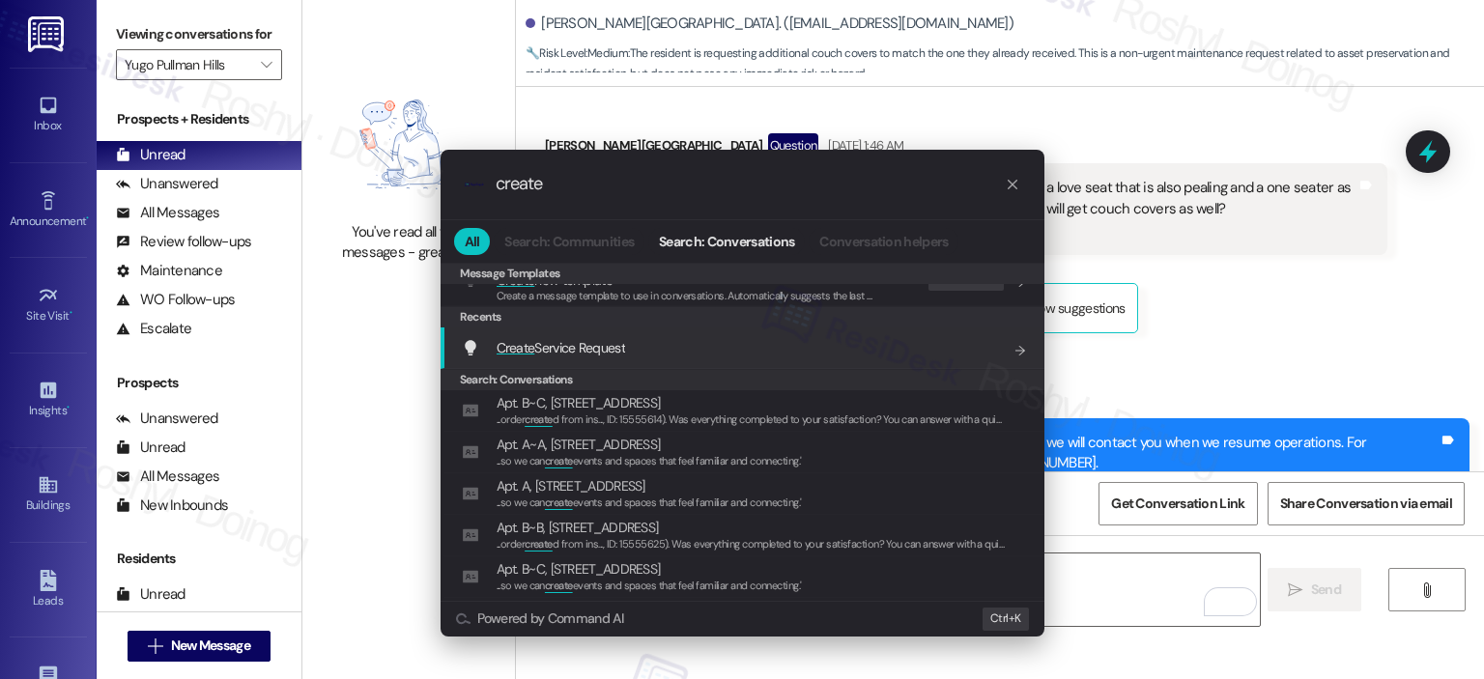
scroll to position [0, 0]
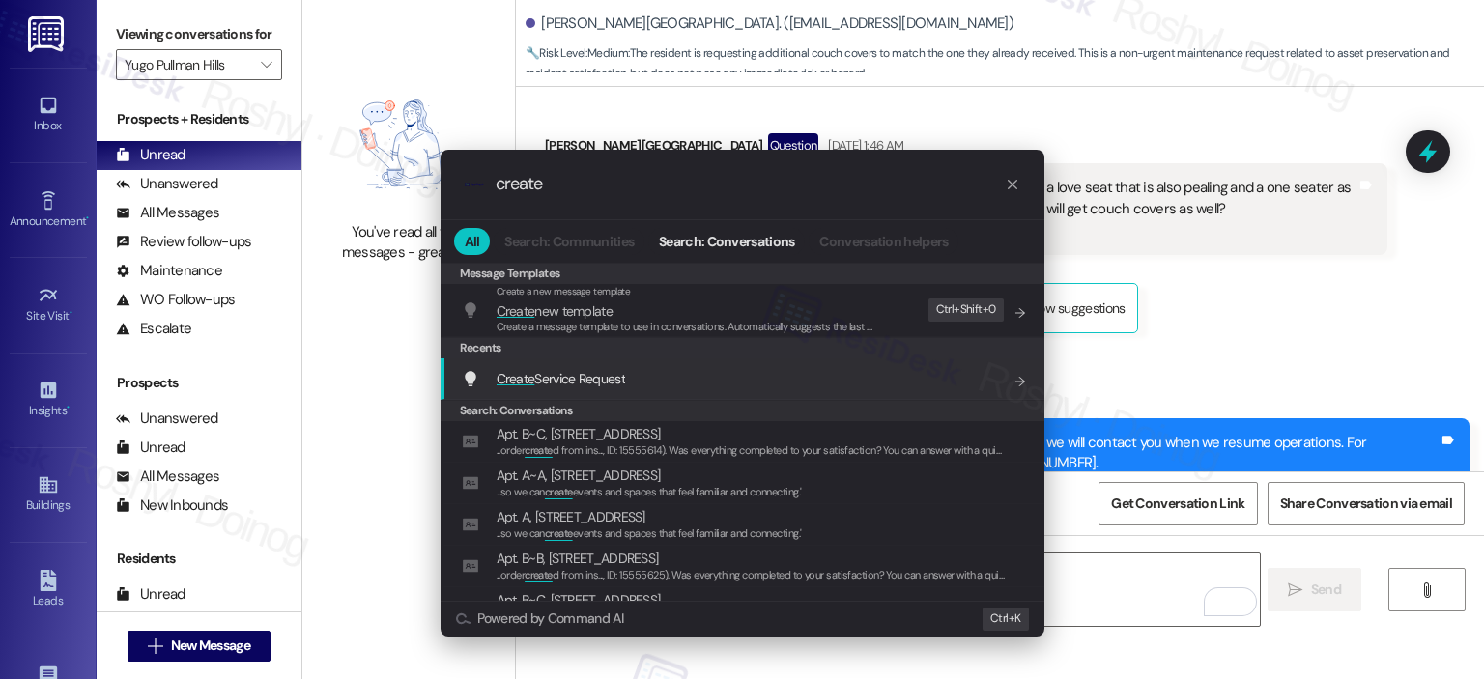
type input "create"
click at [784, 362] on div "Create Service Request Add shortcut" at bounding box center [743, 379] width 604 height 42
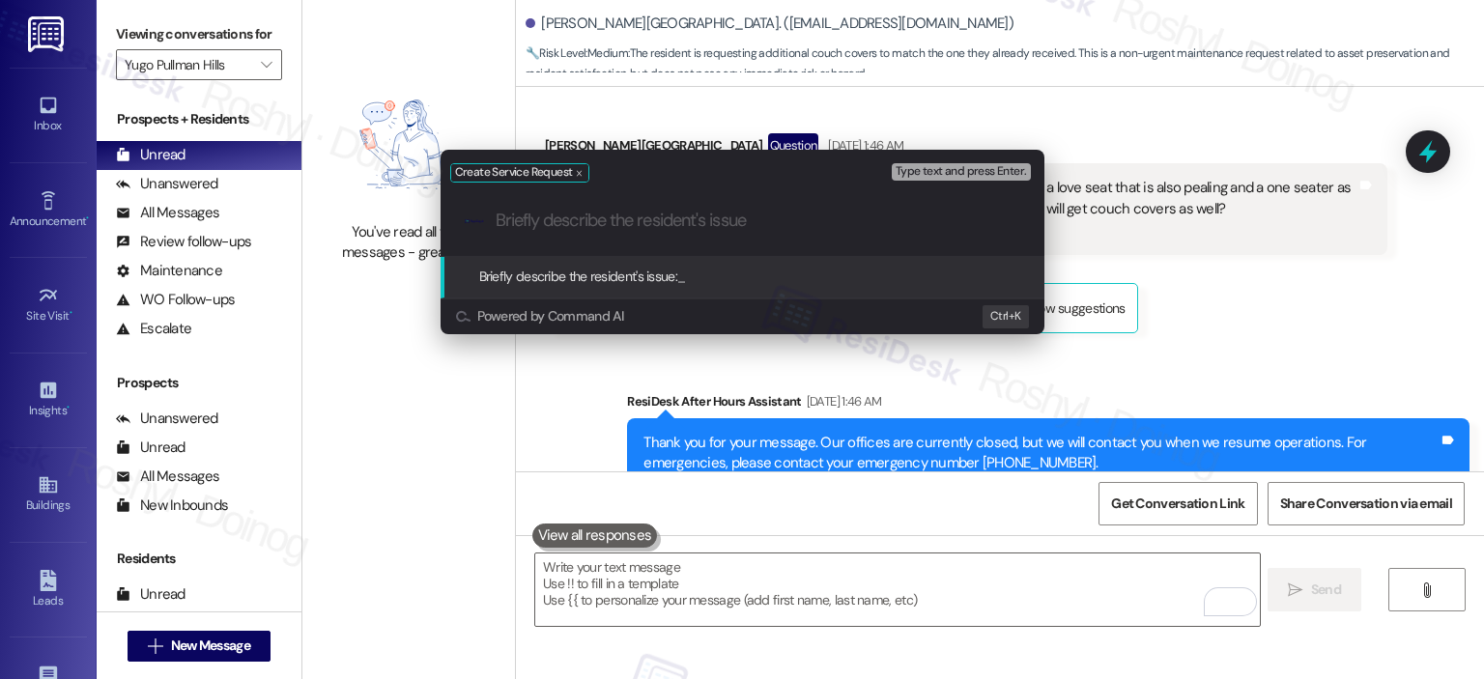
paste input "Request for a neutral-colored couch cover."
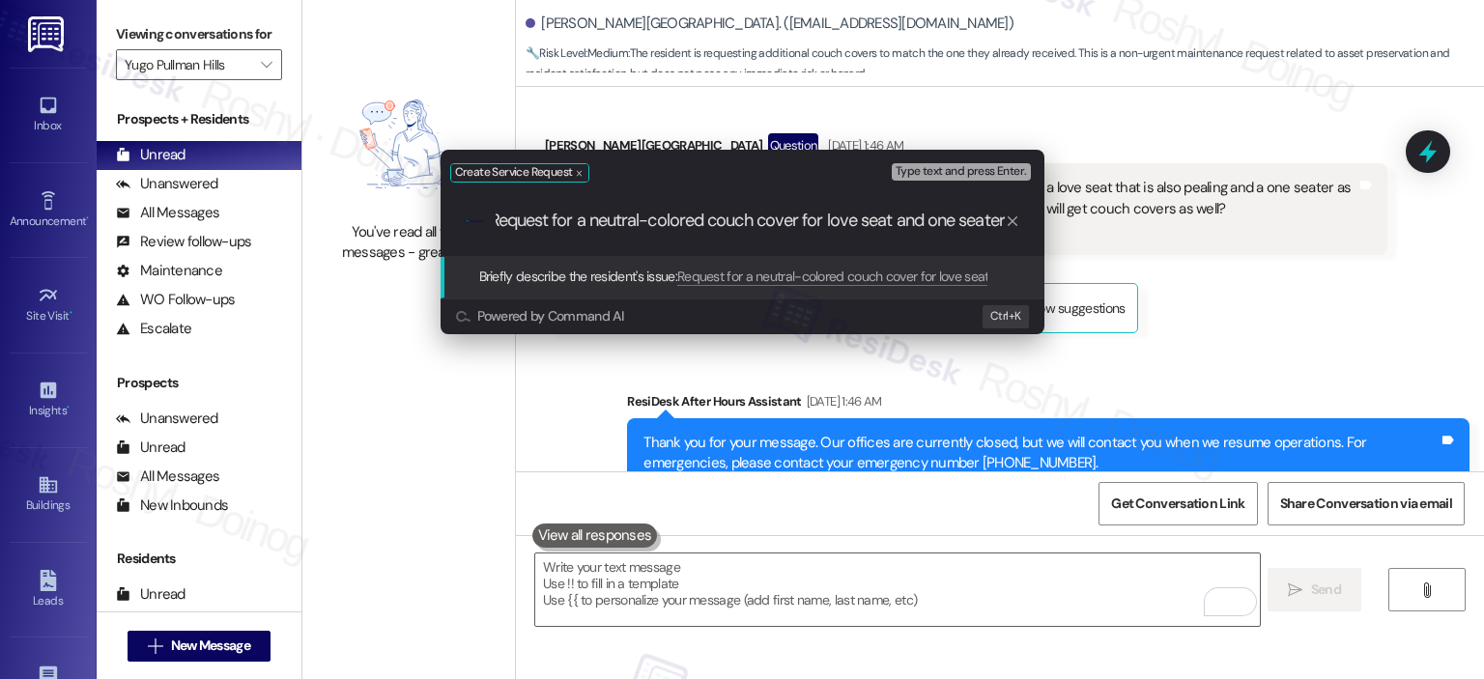
scroll to position [0, 10]
click at [808, 227] on input "Request for a neutral-colored couch cover for love seat and one seater" at bounding box center [750, 221] width 509 height 20
click at [862, 228] on input "Request for a neutral-colored couch cover for love seat and one seater" at bounding box center [750, 221] width 509 height 20
click at [995, 221] on input "Request for a neutral-colored couch cover for love seat and one seater" at bounding box center [750, 221] width 509 height 20
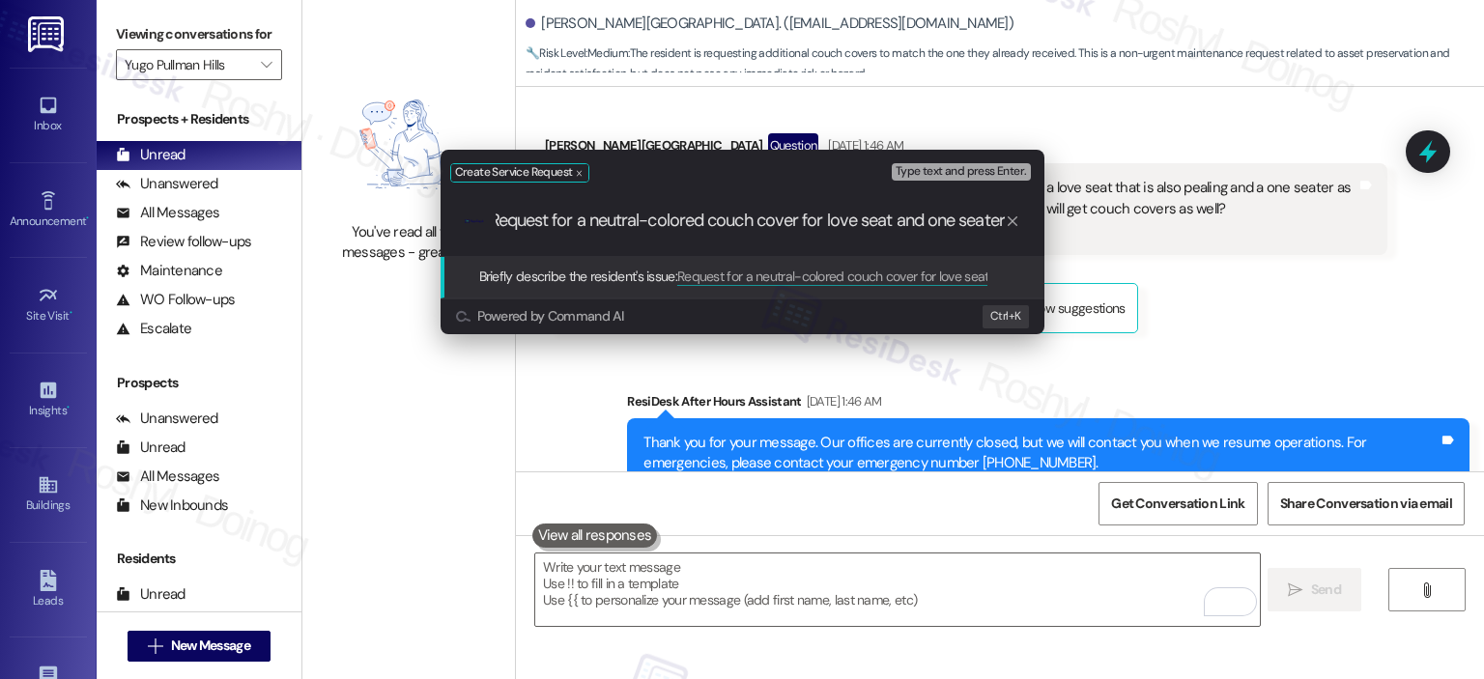
click at [1001, 221] on input "Request for a neutral-colored couch cover for love seat and one seater" at bounding box center [750, 221] width 509 height 20
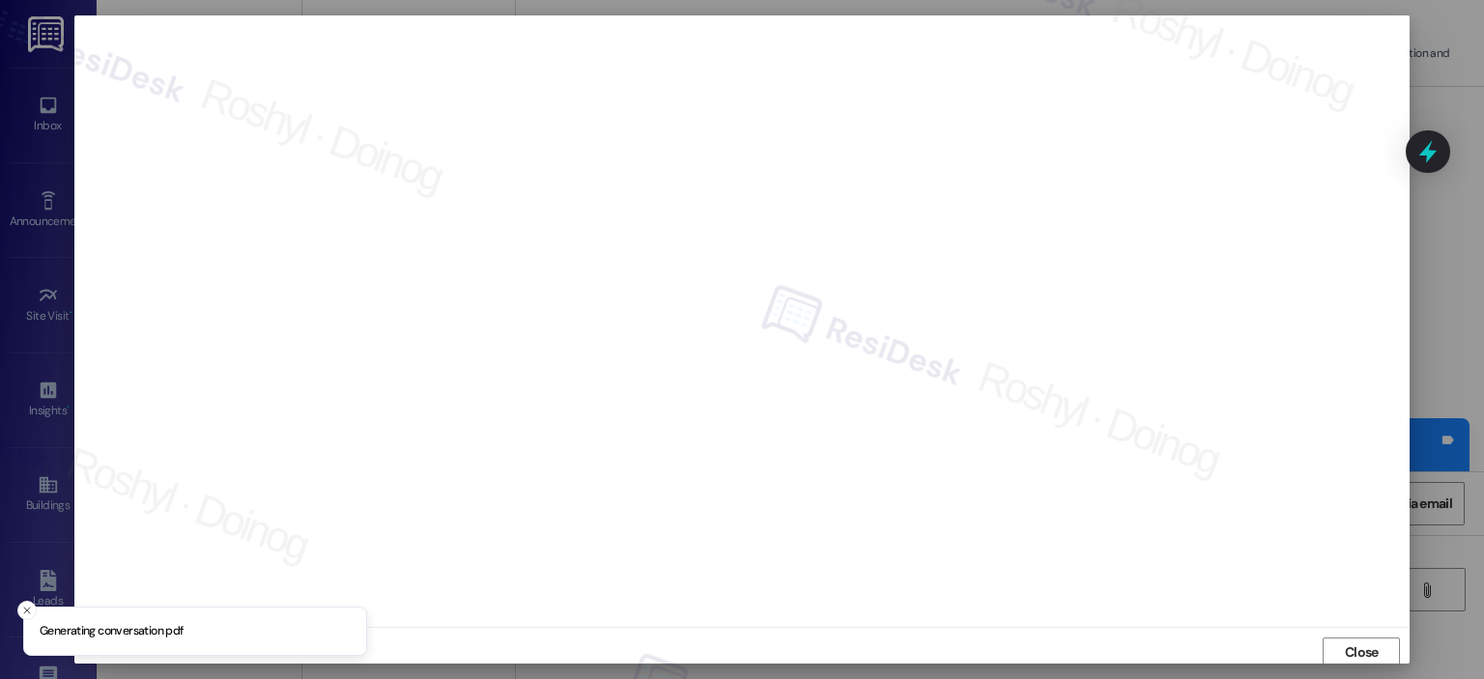
scroll to position [4, 0]
click at [1375, 637] on span "Close" at bounding box center [1362, 649] width 42 height 29
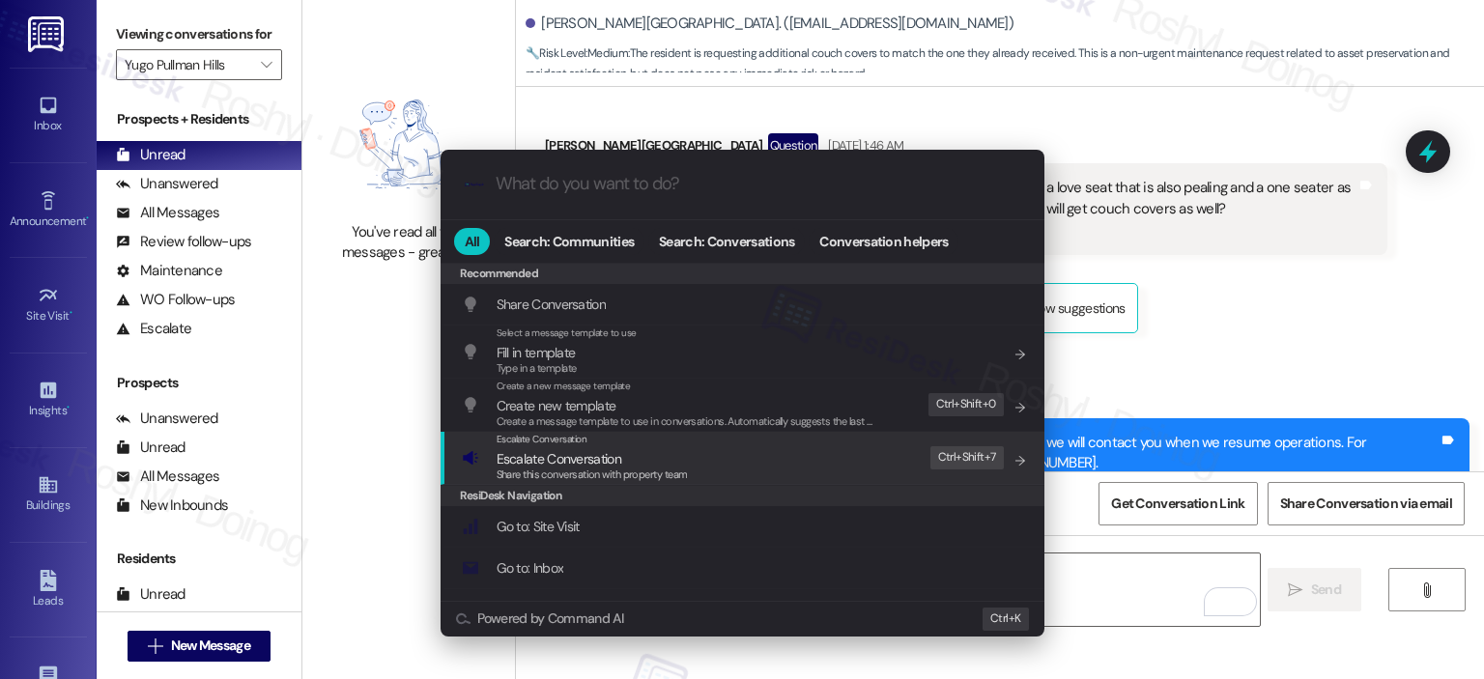
click at [742, 464] on div "Escalate Conversation Escalate Conversation Share this conversation with proper…" at bounding box center [744, 458] width 565 height 52
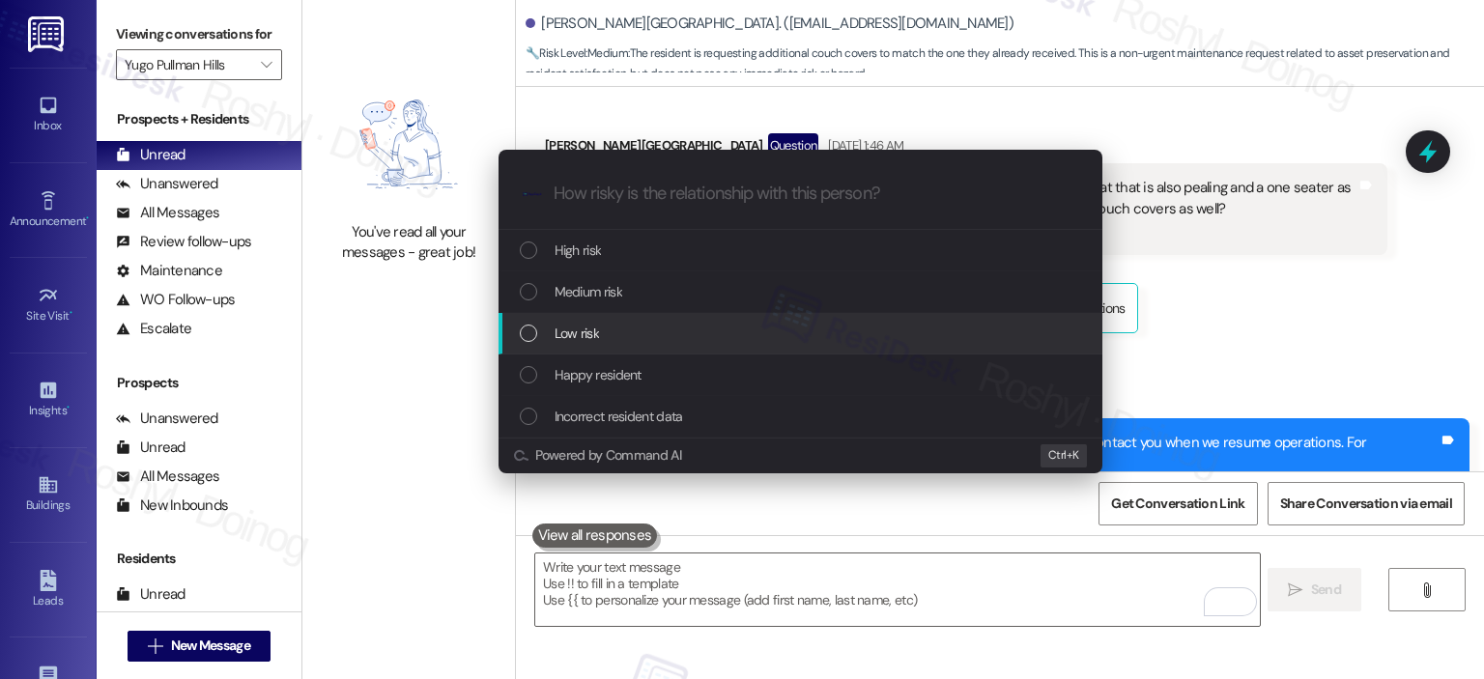
click at [653, 338] on div "Low risk" at bounding box center [802, 333] width 565 height 21
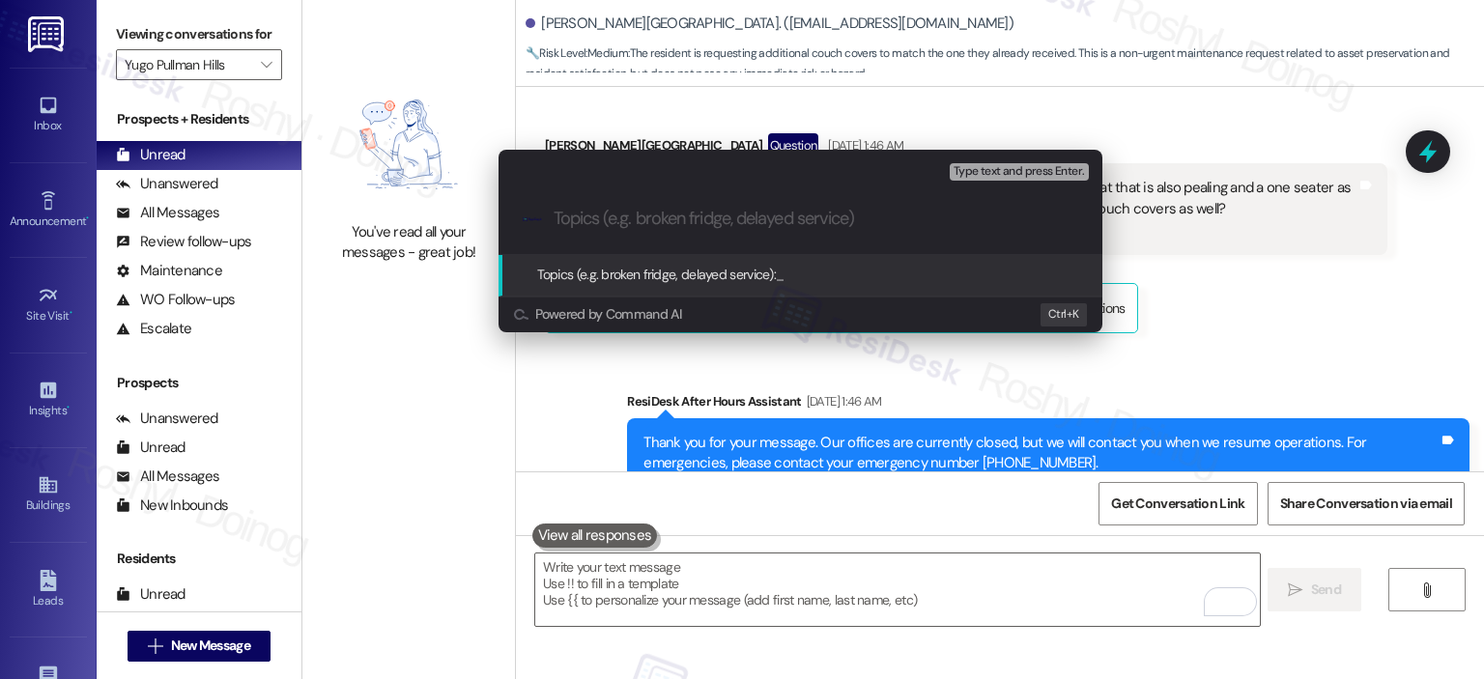
paste input "Work Order (number) filed by ResiDesk - issue Request for neutral-colored couch…"
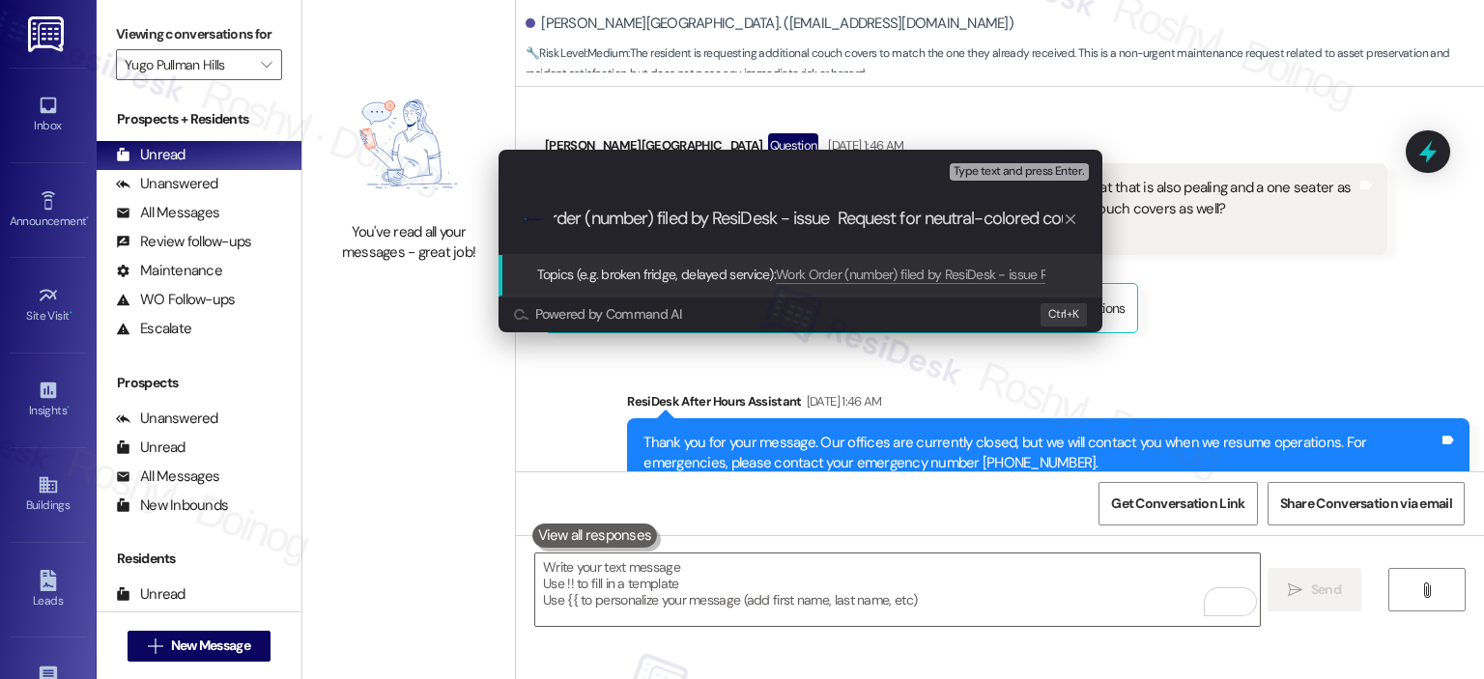
scroll to position [0, 526]
click at [1000, 218] on input "Work Order (number) filed by ResiDesk - issue Request for neutral-colored couch…" at bounding box center [808, 219] width 509 height 20
drag, startPoint x: 634, startPoint y: 215, endPoint x: 546, endPoint y: 211, distance: 88.0
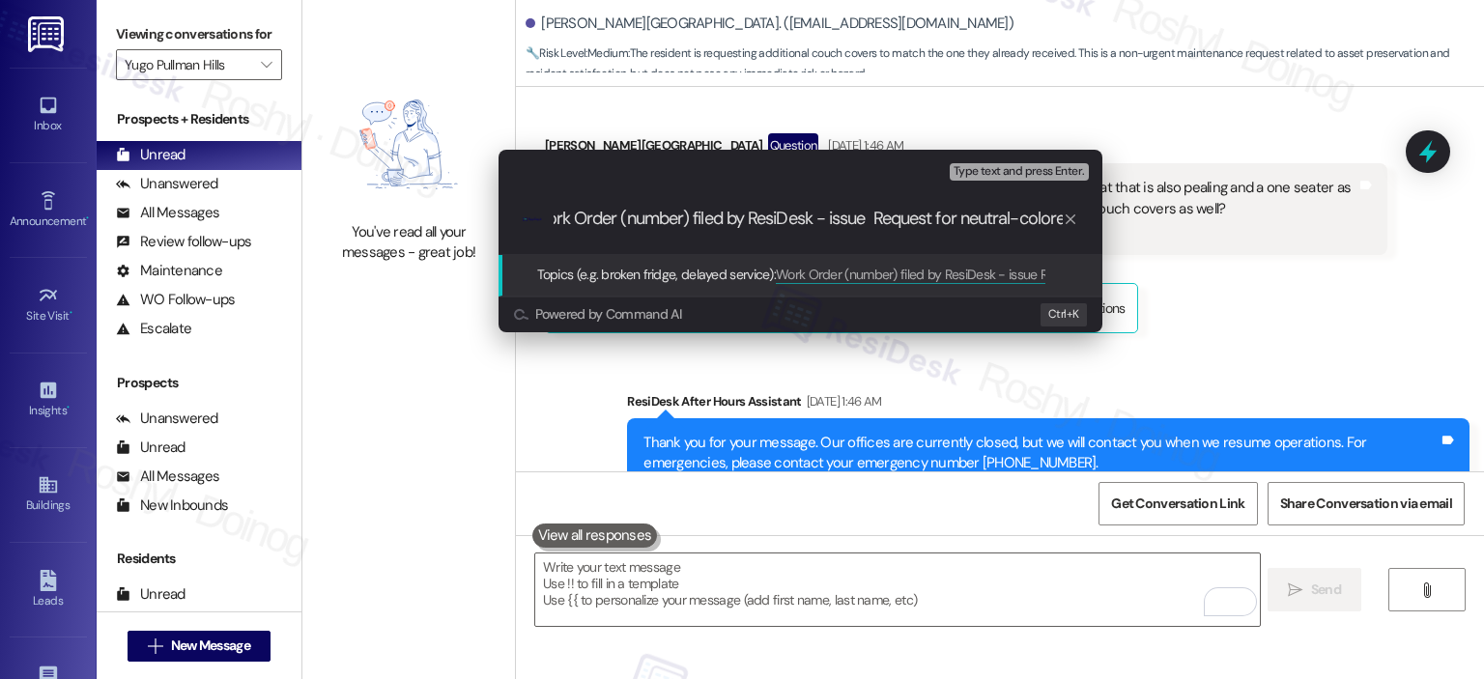
click at [538, 210] on div ".cls-1{fill:#0a055f;}.cls-2{fill:#0cc4c4;} resideskLogoBlueOrange Work Order (n…" at bounding box center [800, 219] width 604 height 69
click at [890, 220] on input "Work Order (number) filed by ResiDesk - issue Request for neutral-colored couch…" at bounding box center [808, 219] width 509 height 20
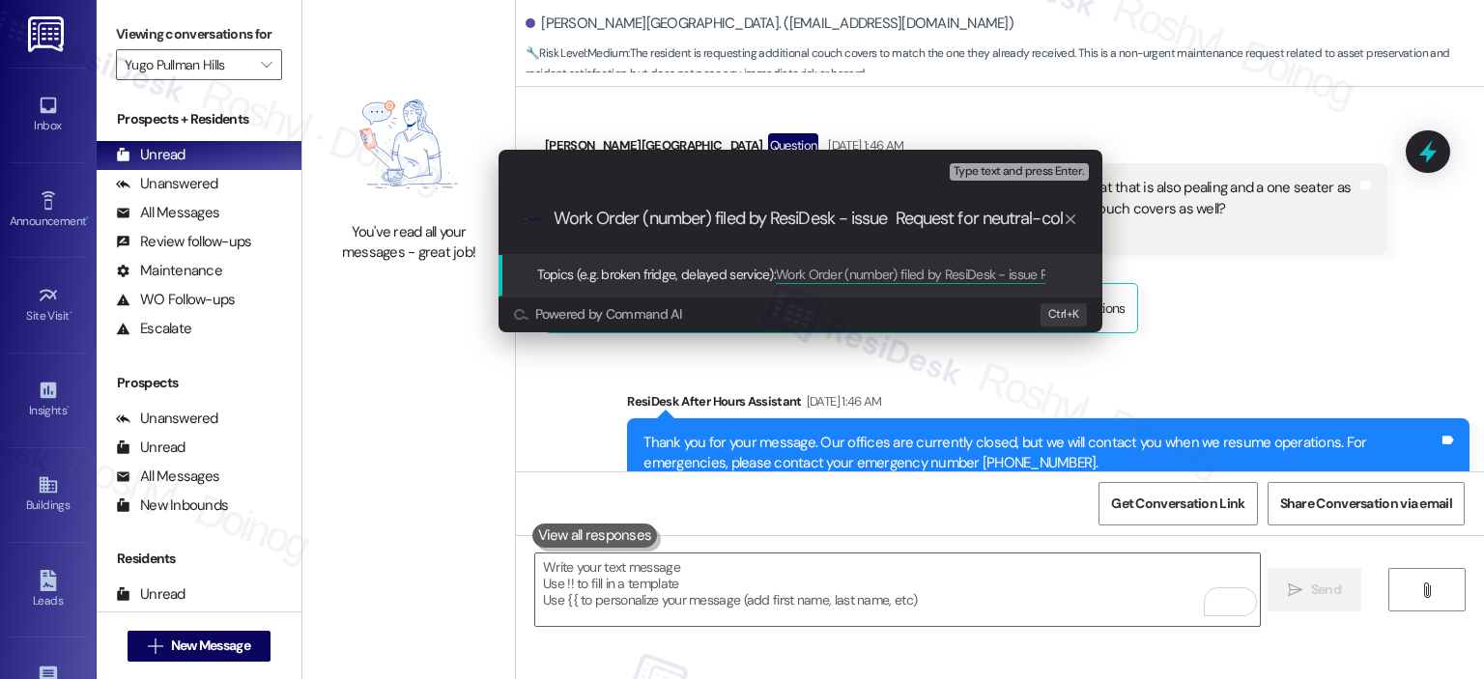
click at [890, 220] on input "Work Order (number) filed by ResiDesk - issue Request for neutral-colored couch…" at bounding box center [808, 219] width 509 height 20
drag, startPoint x: 649, startPoint y: 219, endPoint x: 719, endPoint y: 222, distance: 69.6
click at [720, 222] on input "Work Order (number) filed by ResiDesk - Request for neutral-colored couch cover…" at bounding box center [808, 219] width 509 height 20
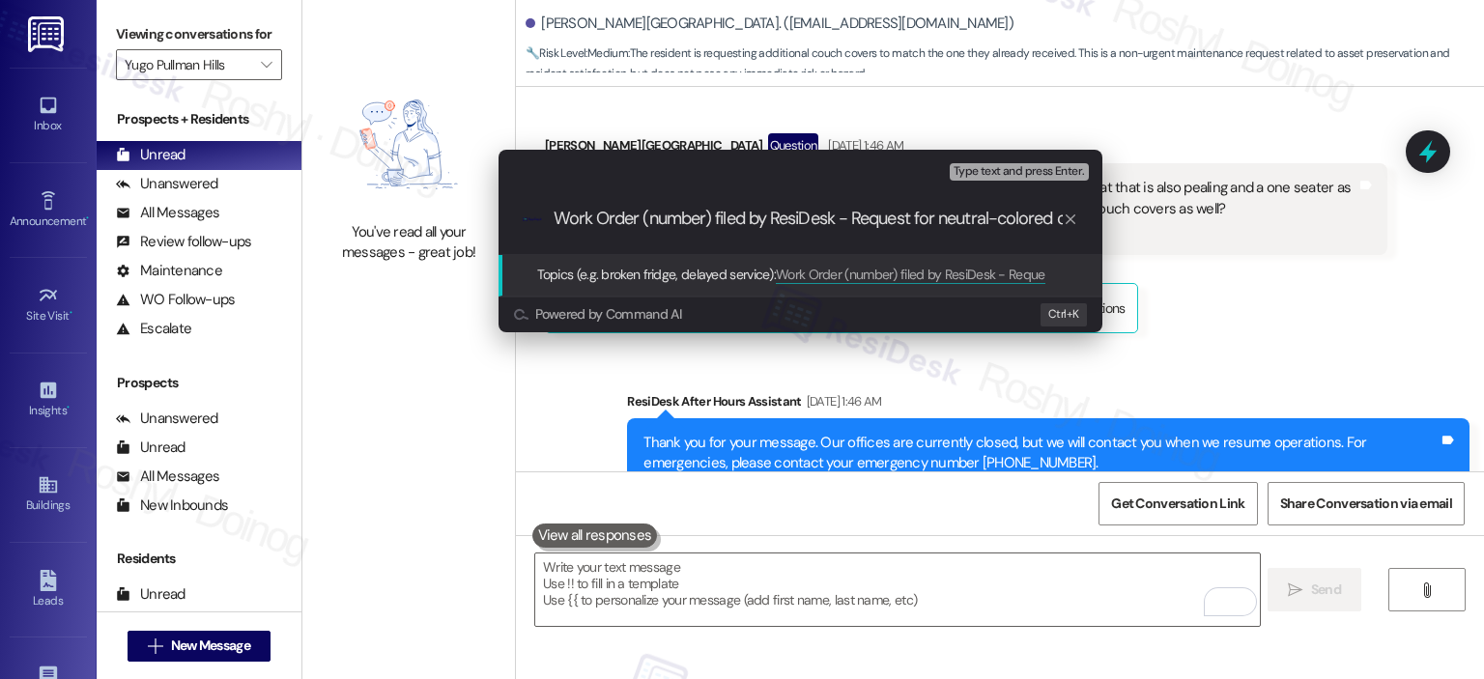
paste input "15569503"
click at [566, 208] on div ".cls-1{fill:#0a055f;}.cls-2{fill:#0cc4c4;} resideskLogoBlueOrange Work Order 15…" at bounding box center [800, 219] width 604 height 69
click at [557, 215] on input "Work Order 15569503 filed by ResiDesk - Request for neutral-colored couch cover…" at bounding box center [808, 219] width 509 height 20
type input "Work Order 15569503 filed by ResiDesk - Request for neutral-colored couch cover…"
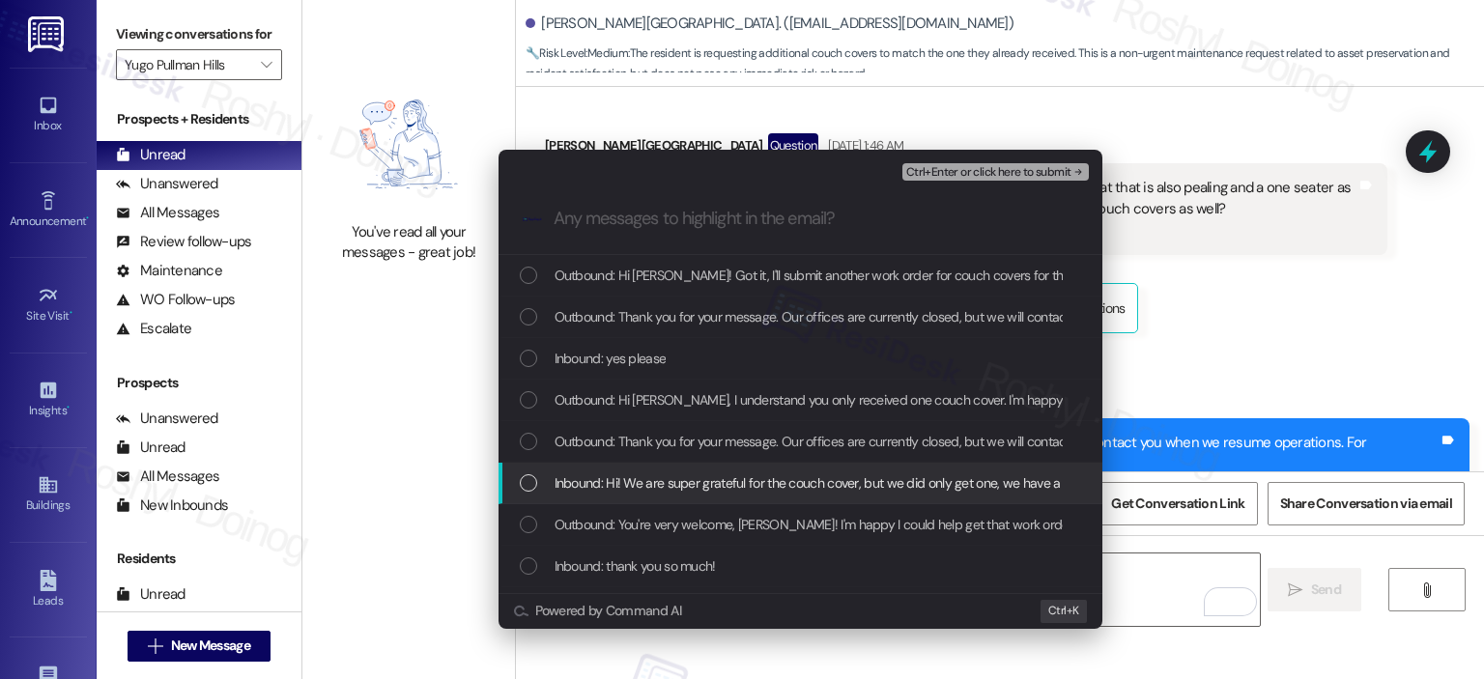
click at [762, 479] on span "Inbound: Hi! We are super grateful for the couch cover, but we did only get one…" at bounding box center [1282, 482] width 1455 height 21
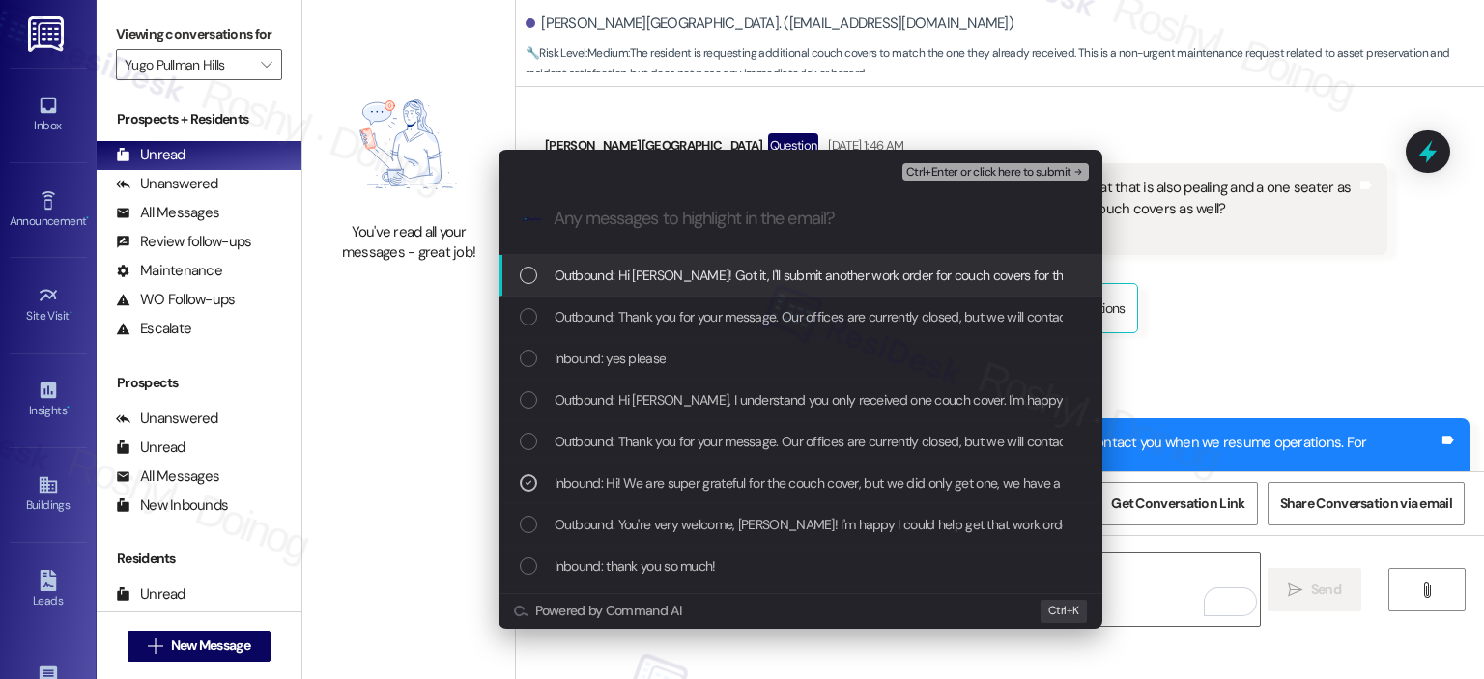
click at [982, 167] on span "Ctrl+Enter or click here to submit" at bounding box center [988, 173] width 165 height 14
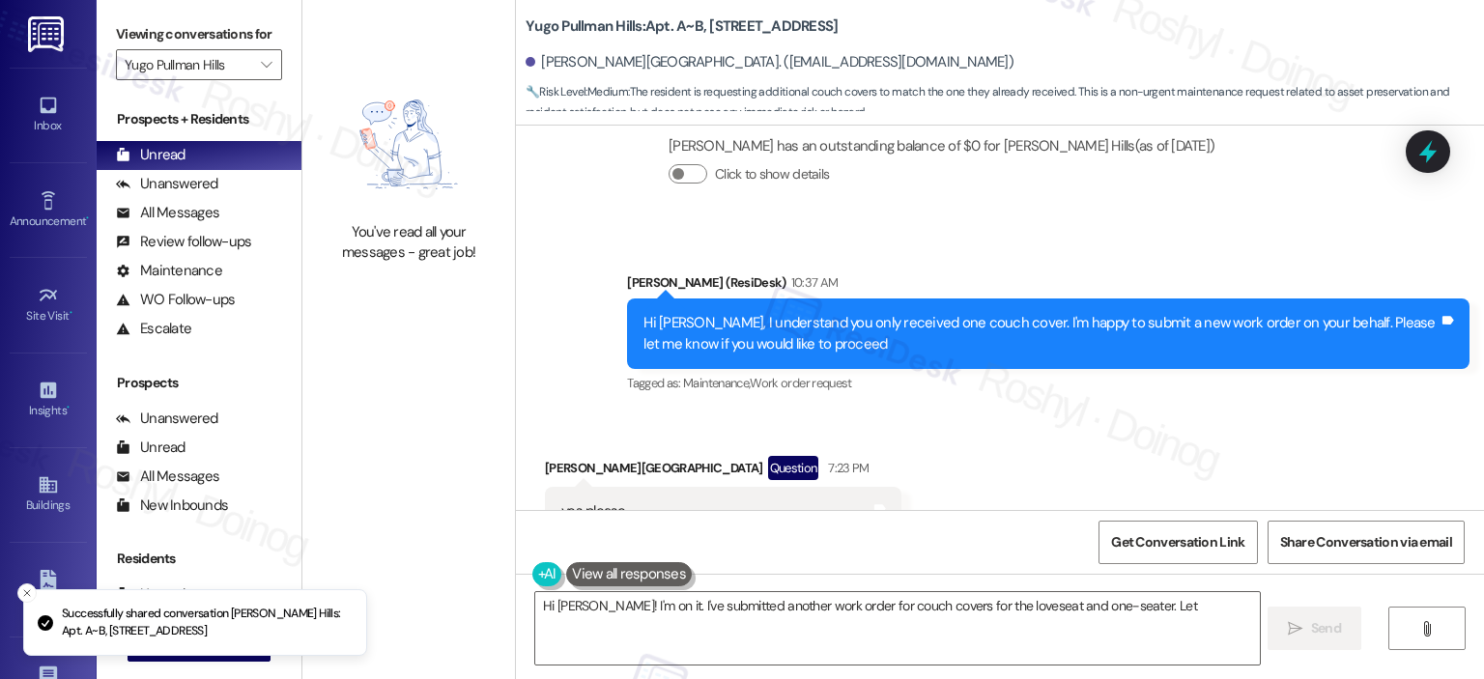
scroll to position [5852, 0]
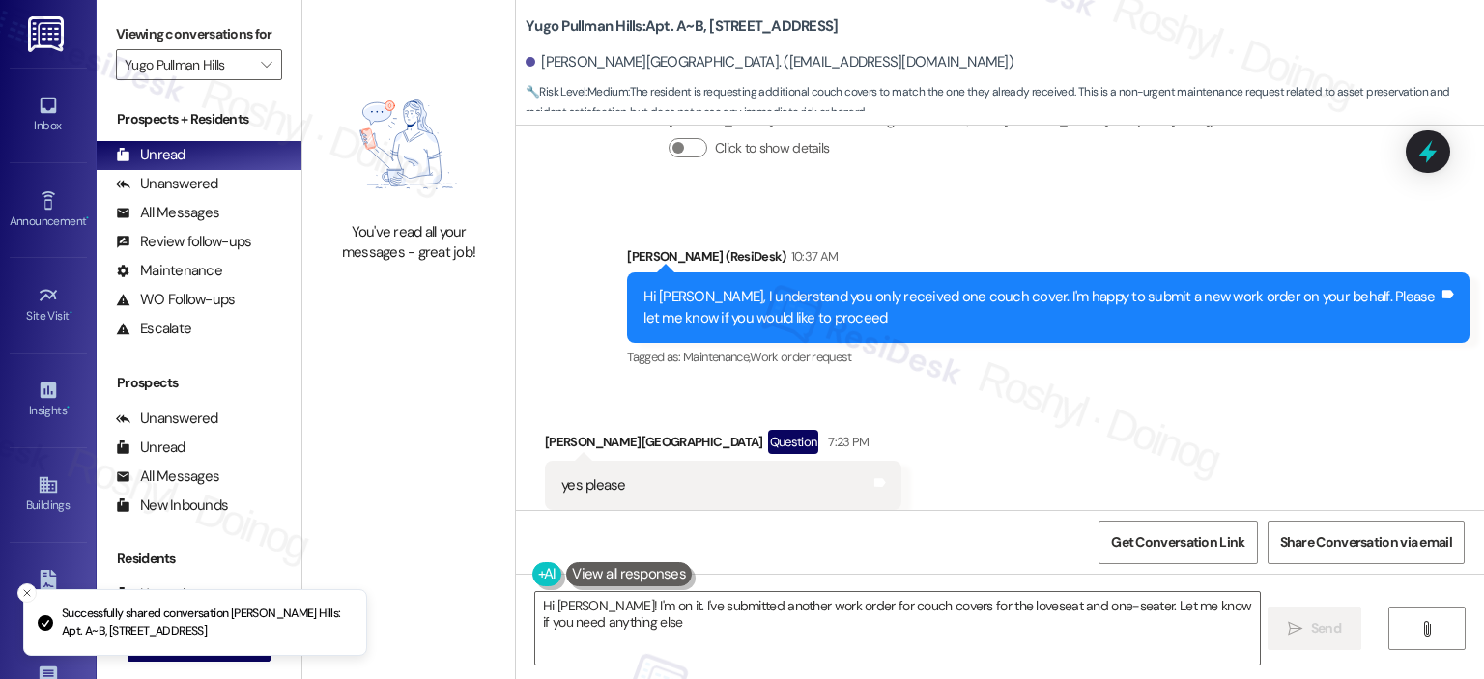
type textarea "Hi Fatima! I'm on it. I've submitted another work order for couch covers for th…"
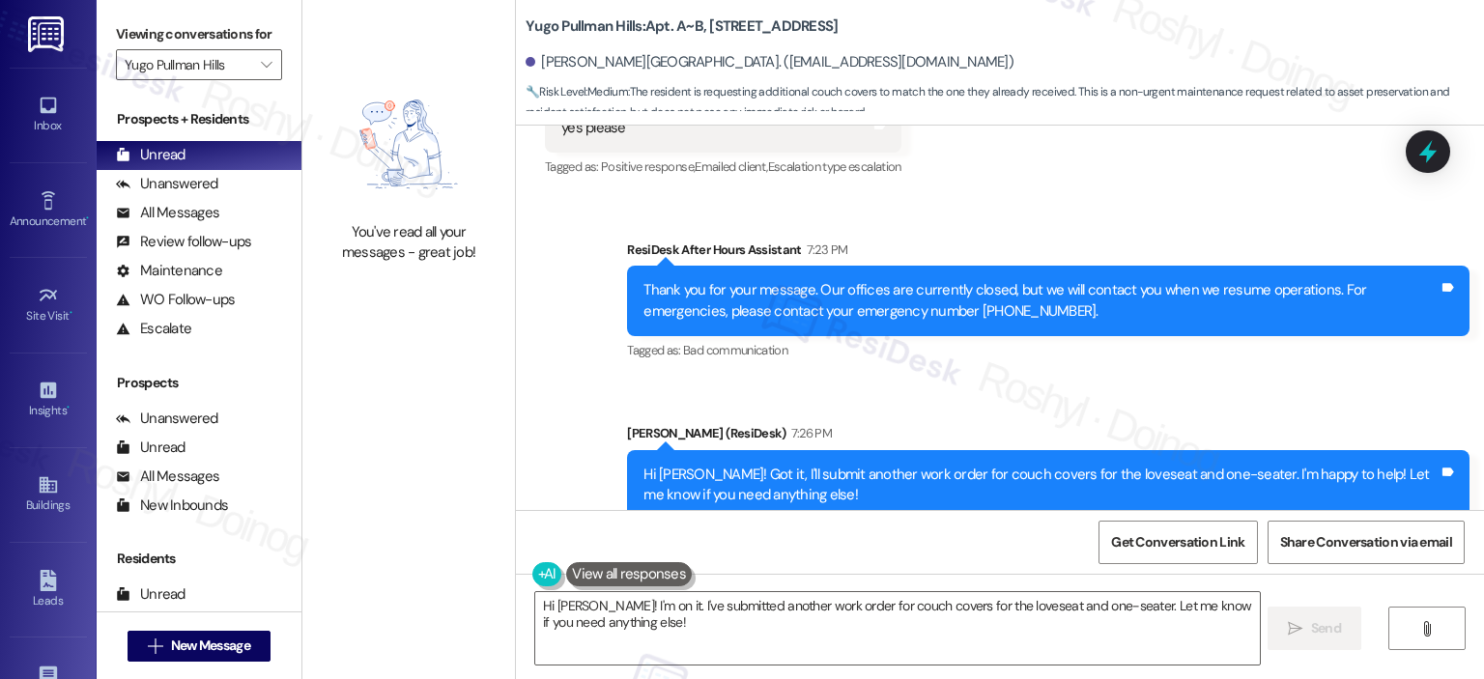
scroll to position [6221, 0]
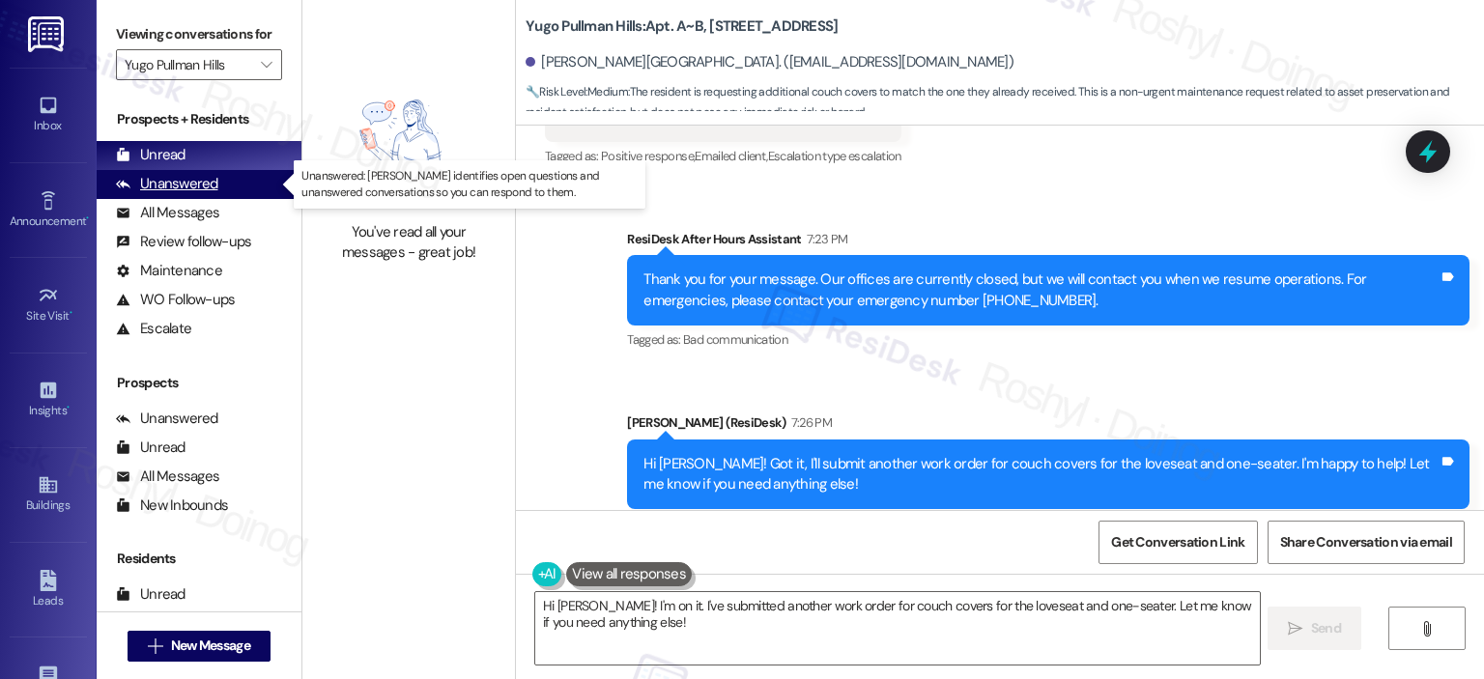
click at [193, 181] on div "Unanswered" at bounding box center [167, 184] width 102 height 20
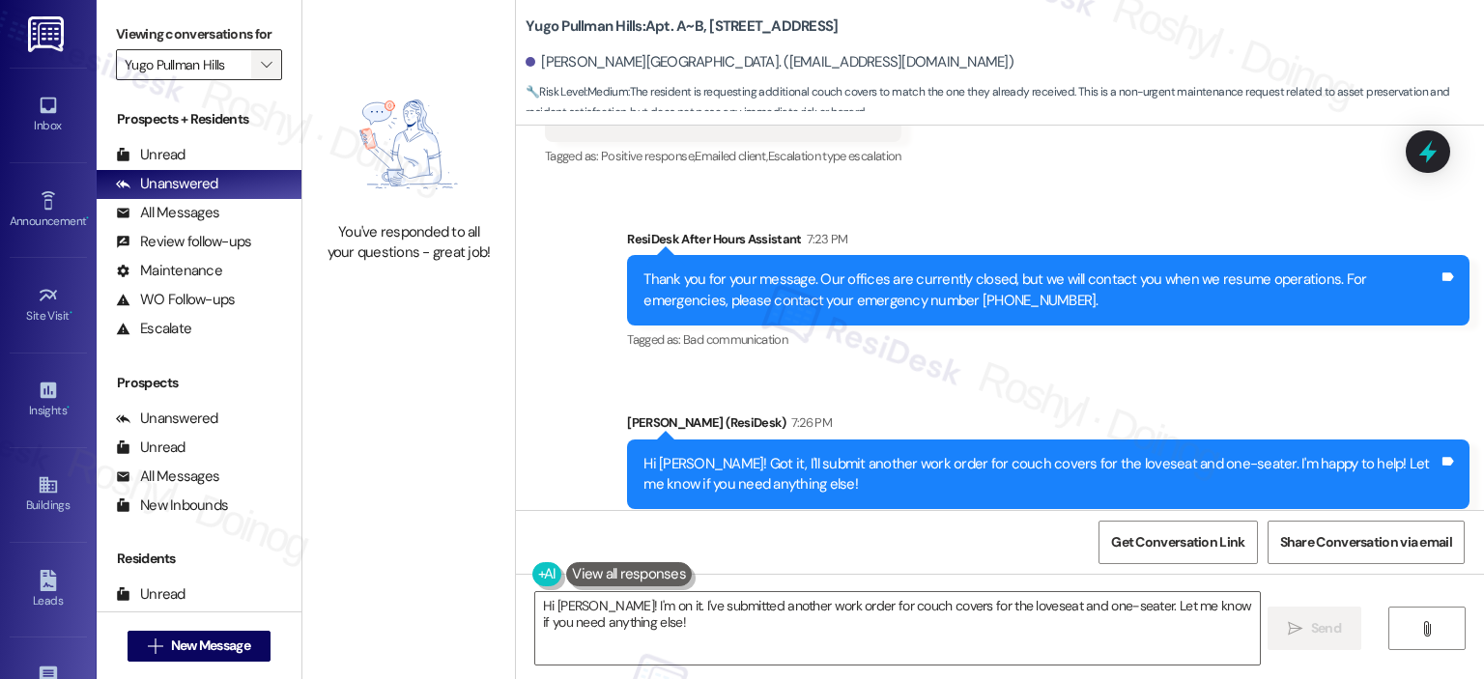
click at [251, 57] on button "" at bounding box center [266, 64] width 31 height 31
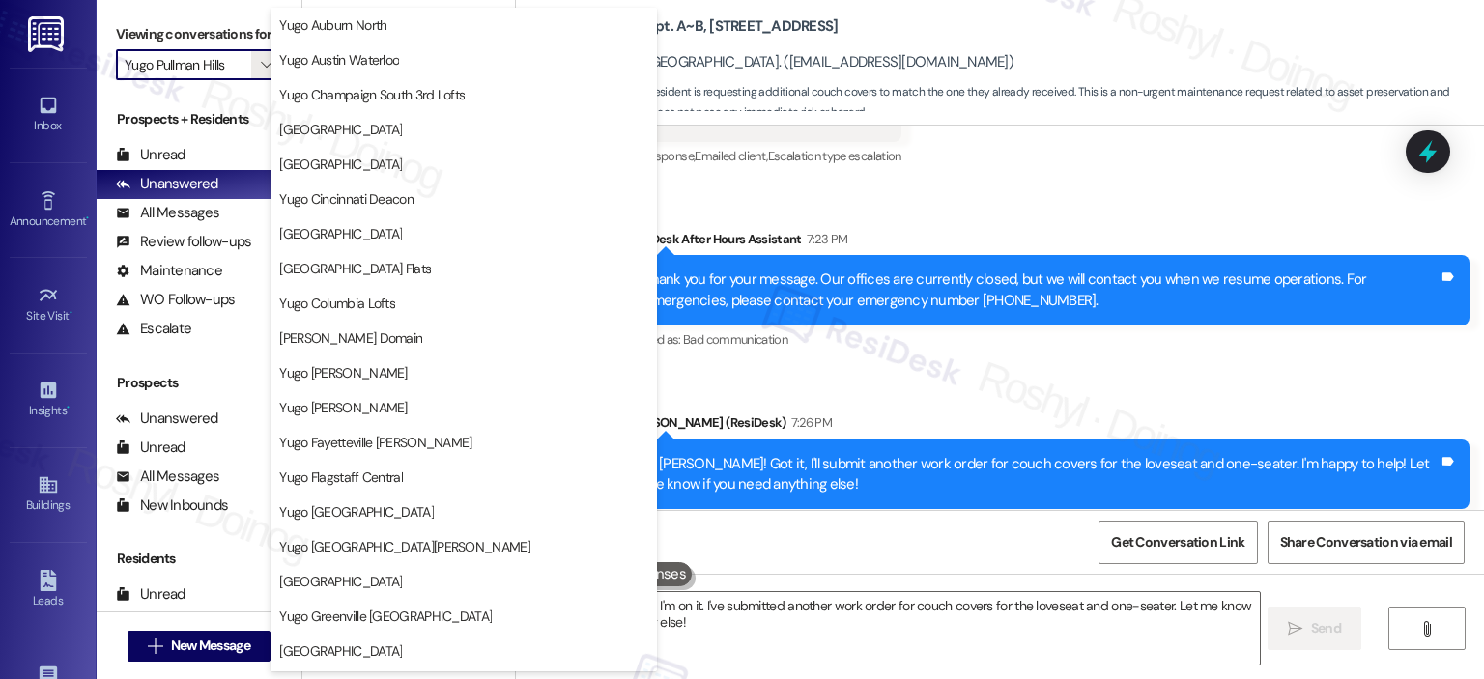
scroll to position [0, 0]
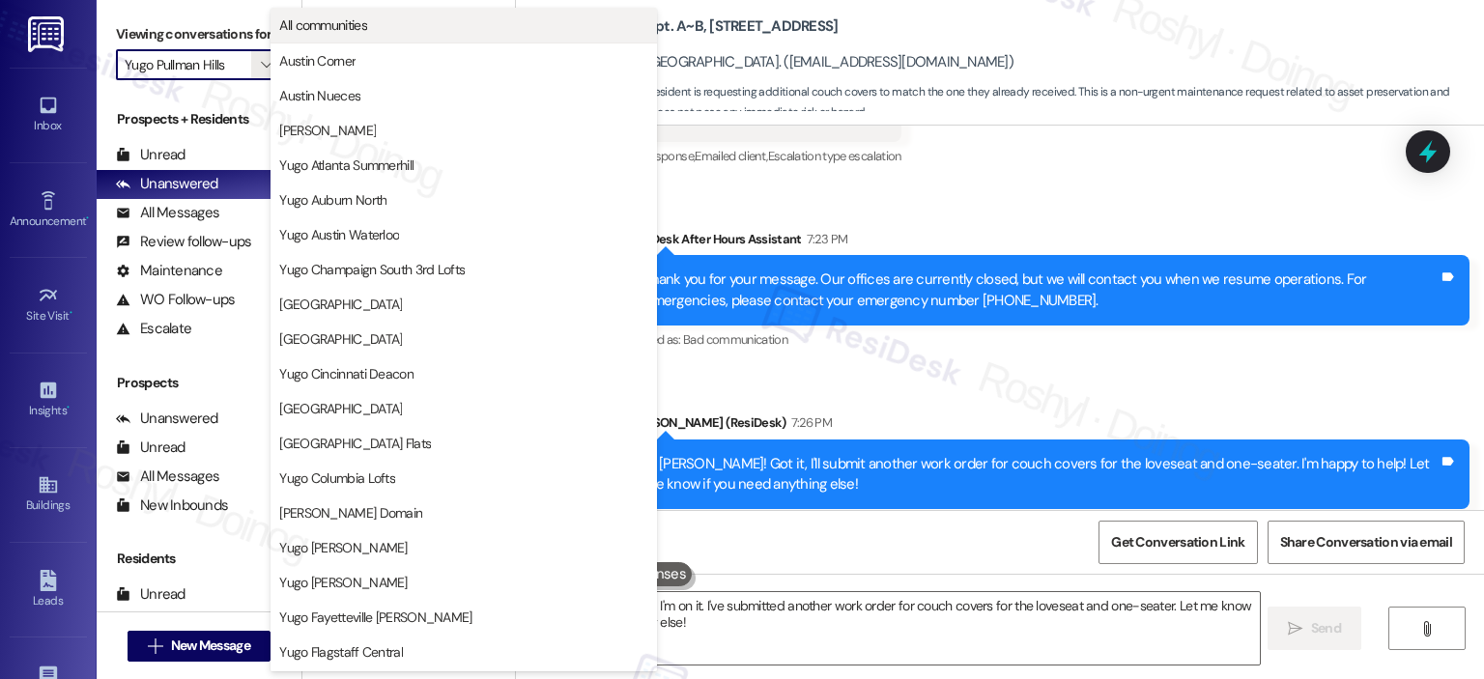
click at [350, 35] on button "All communities" at bounding box center [464, 25] width 386 height 35
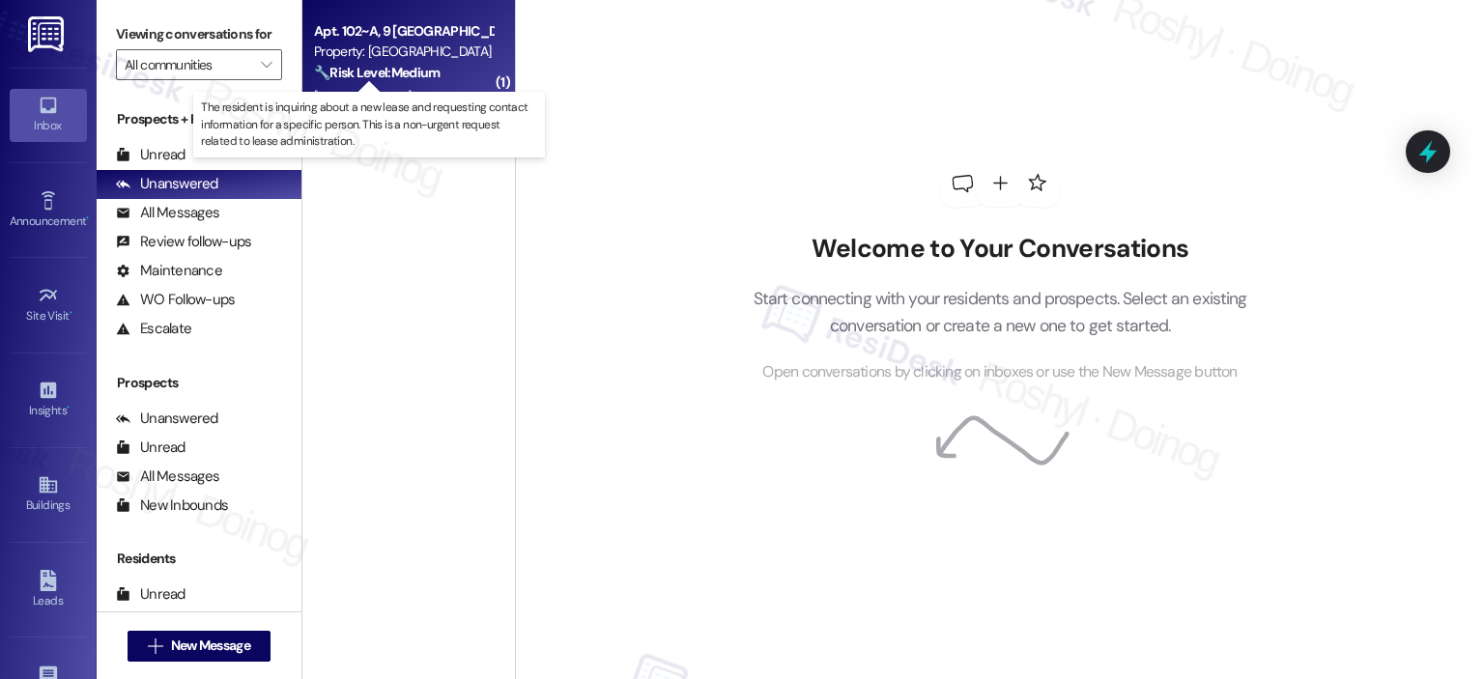
click at [417, 71] on strong "🔧 Risk Level: Medium" at bounding box center [377, 72] width 126 height 17
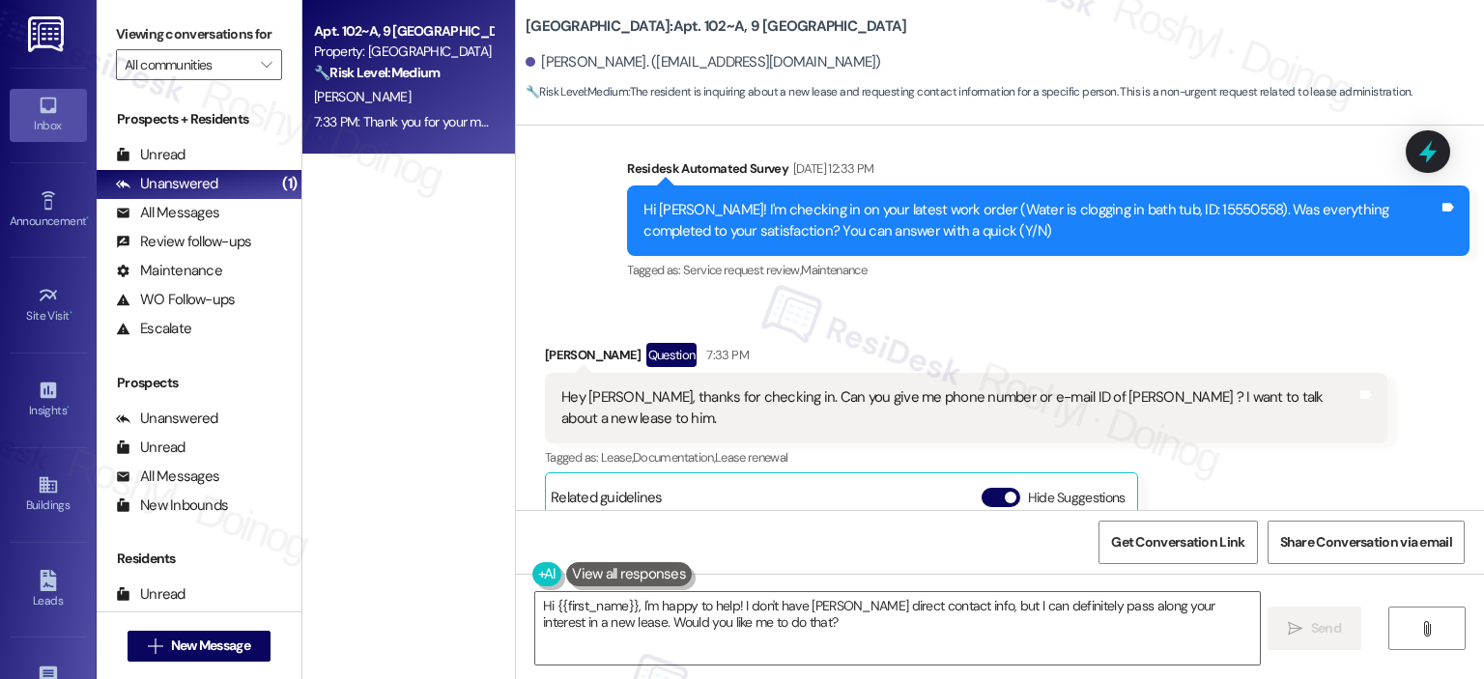
scroll to position [4343, 0]
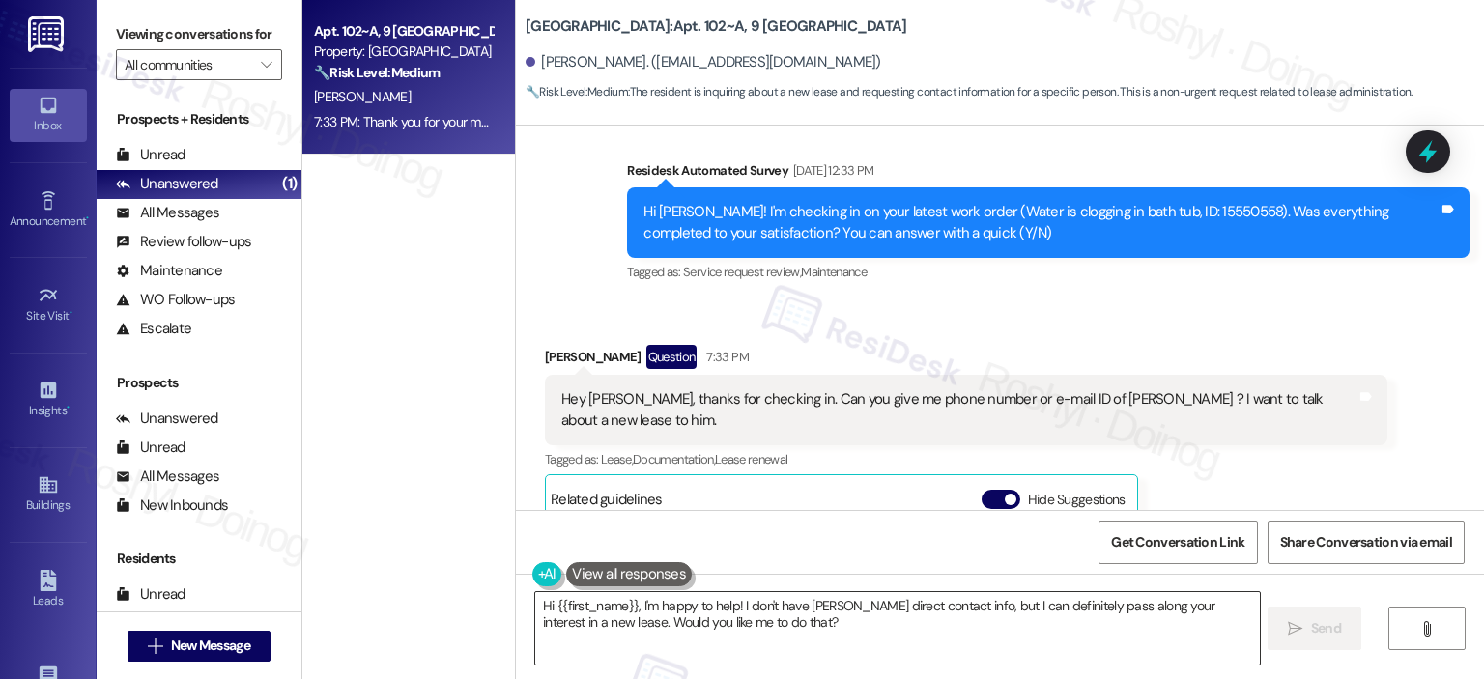
click at [634, 609] on textarea "Hi {{first_name}}, I'm happy to help! I don't have Slade's direct contact info,…" at bounding box center [897, 628] width 724 height 72
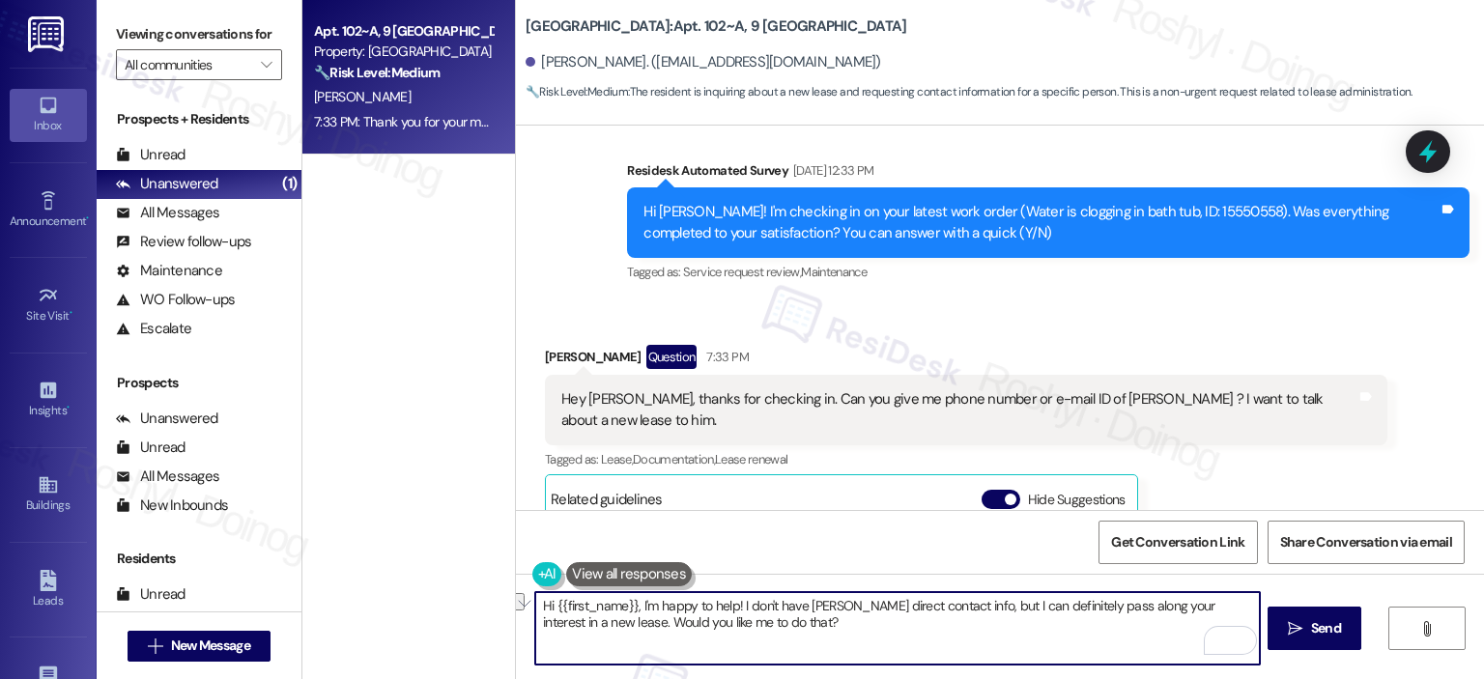
drag, startPoint x: 632, startPoint y: 602, endPoint x: 378, endPoint y: 556, distance: 258.1
click at [378, 556] on div "Apt. 102~A, 9 Yugo Starkville Campus Common Property: Yugo Starkville Campus Co…" at bounding box center [893, 339] width 1182 height 679
click at [901, 606] on textarea "I'm happy to help! I don't have Slade's direct contact info, but I can definite…" at bounding box center [897, 628] width 724 height 72
click at [775, 629] on textarea "I'm happy to help! I don't have Slade's direct contact info, but I can get it f…" at bounding box center [897, 628] width 724 height 72
drag, startPoint x: 774, startPoint y: 630, endPoint x: 568, endPoint y: 626, distance: 205.8
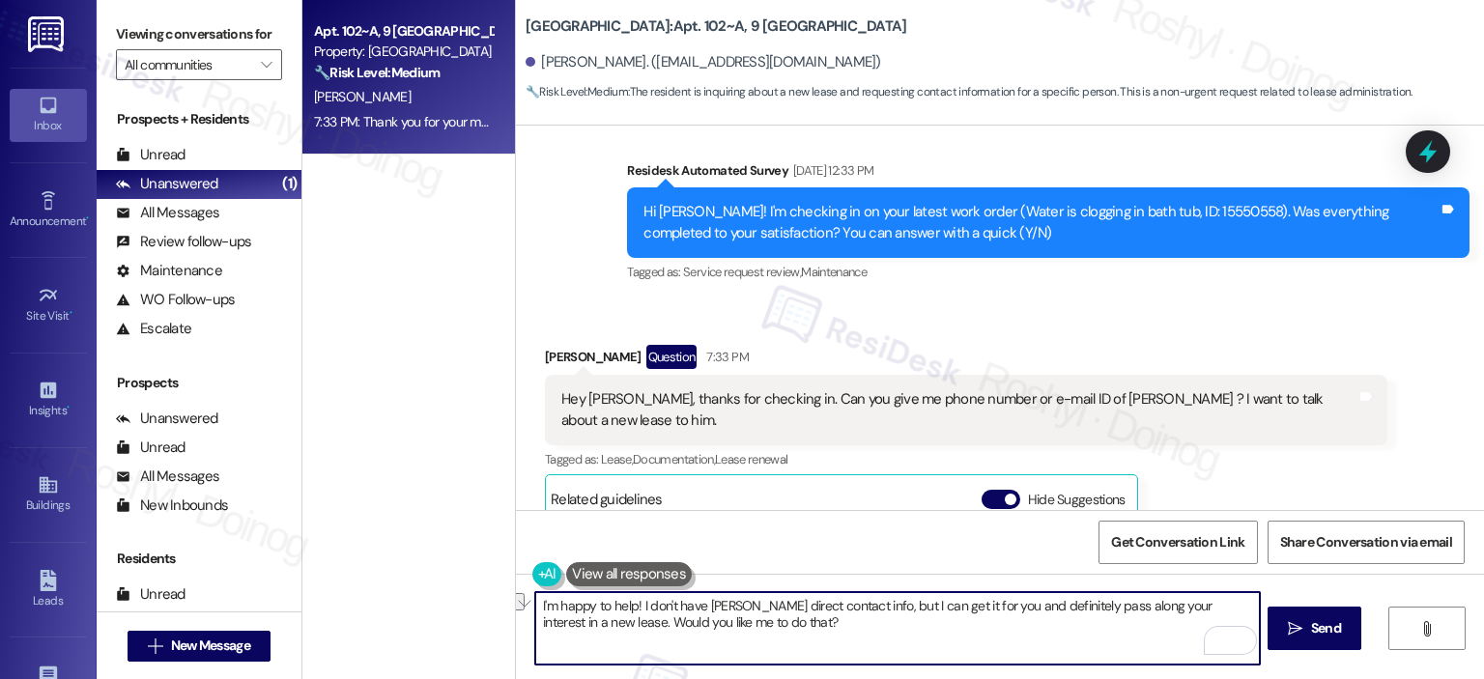
click at [568, 626] on textarea "I'm happy to help! I don't have Slade's direct contact info, but I can get it f…" at bounding box center [897, 628] width 724 height 72
click at [810, 630] on textarea "I'm happy to help! I don't have Slade's direct contact info, but I can get it f…" at bounding box center [897, 628] width 724 height 72
paste textarea "Tel: +1 (662) 304-2691 Email: starkvillecampuscommon@yugo.com"
click at [535, 656] on textarea "I'm happy to help! I don't have Slade's direct contact info, but I can get it f…" at bounding box center [897, 628] width 724 height 72
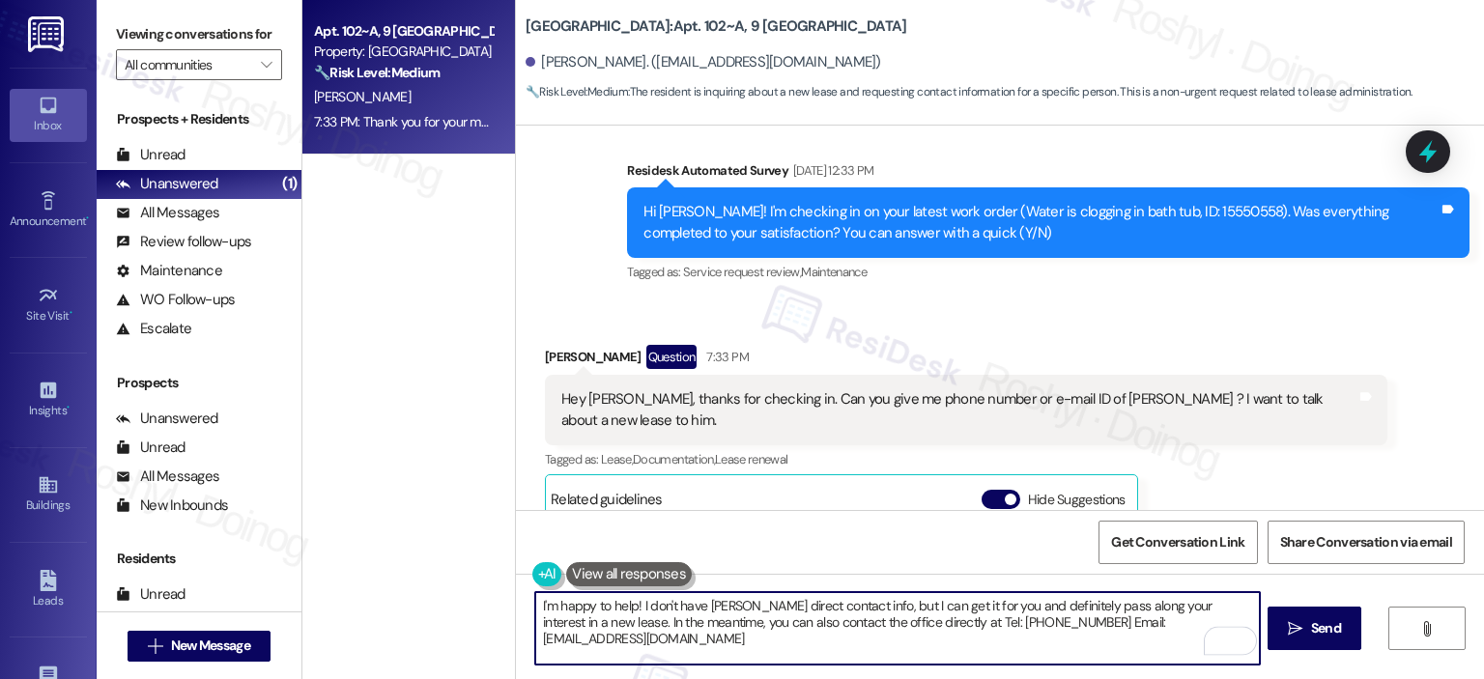
click at [535, 645] on textarea "I'm happy to help! I don't have Slade's direct contact info, but I can get it f…" at bounding box center [897, 628] width 724 height 72
click at [804, 643] on textarea "I'm happy to help! I don't have Slade's direct contact info, but I can get it f…" at bounding box center [897, 628] width 724 height 72
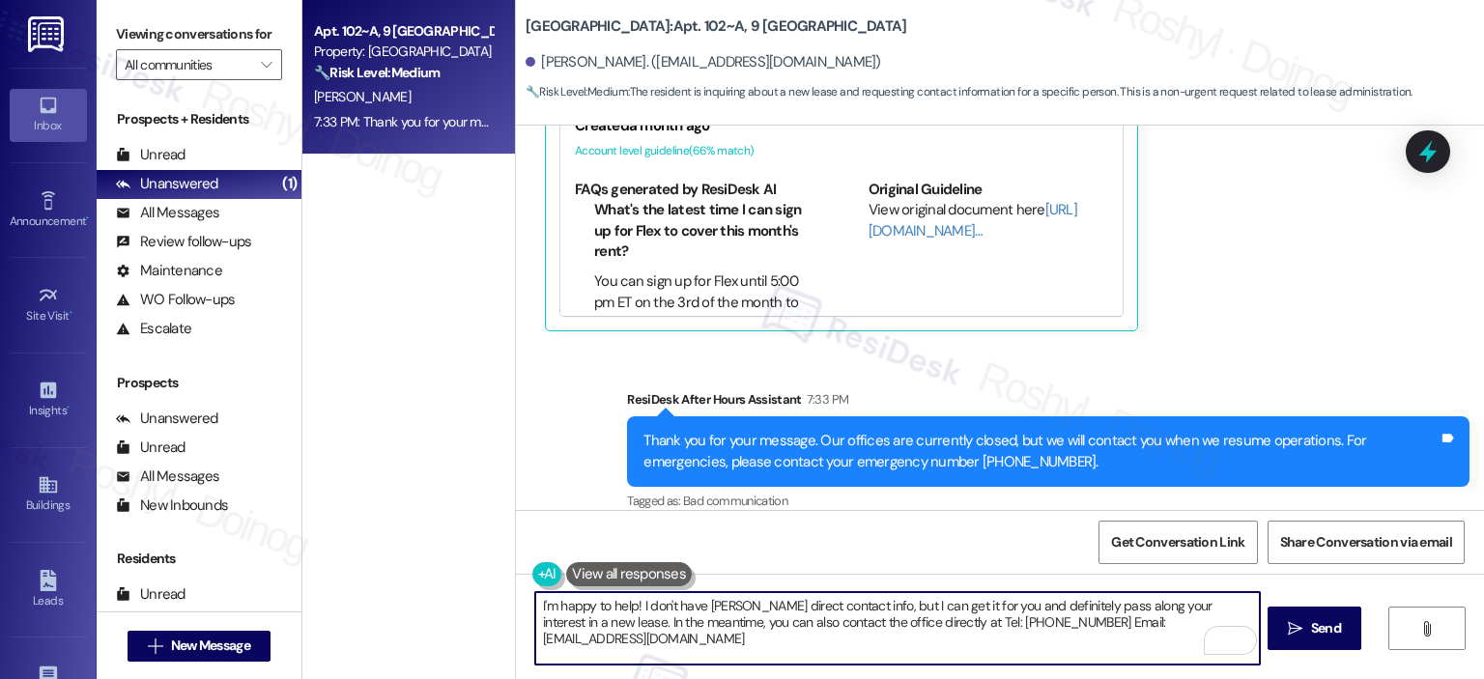
click at [664, 624] on textarea "I'm happy to help! I don't have Slade's direct contact info, but I can get it f…" at bounding box center [897, 628] width 724 height 72
type textarea "I'm happy to help! I don't have Slade's direct contact info, but I can get it f…"
click at [854, 630] on textarea "I'm happy to help! I don't have Slade's direct contact info, but I can get it f…" at bounding box center [897, 628] width 724 height 72
drag, startPoint x: 850, startPoint y: 634, endPoint x: 319, endPoint y: 541, distance: 539.4
click at [319, 541] on div "Apt. 102~A, 9 Yugo Starkville Campus Common Property: Yugo Starkville Campus Co…" at bounding box center [893, 339] width 1182 height 679
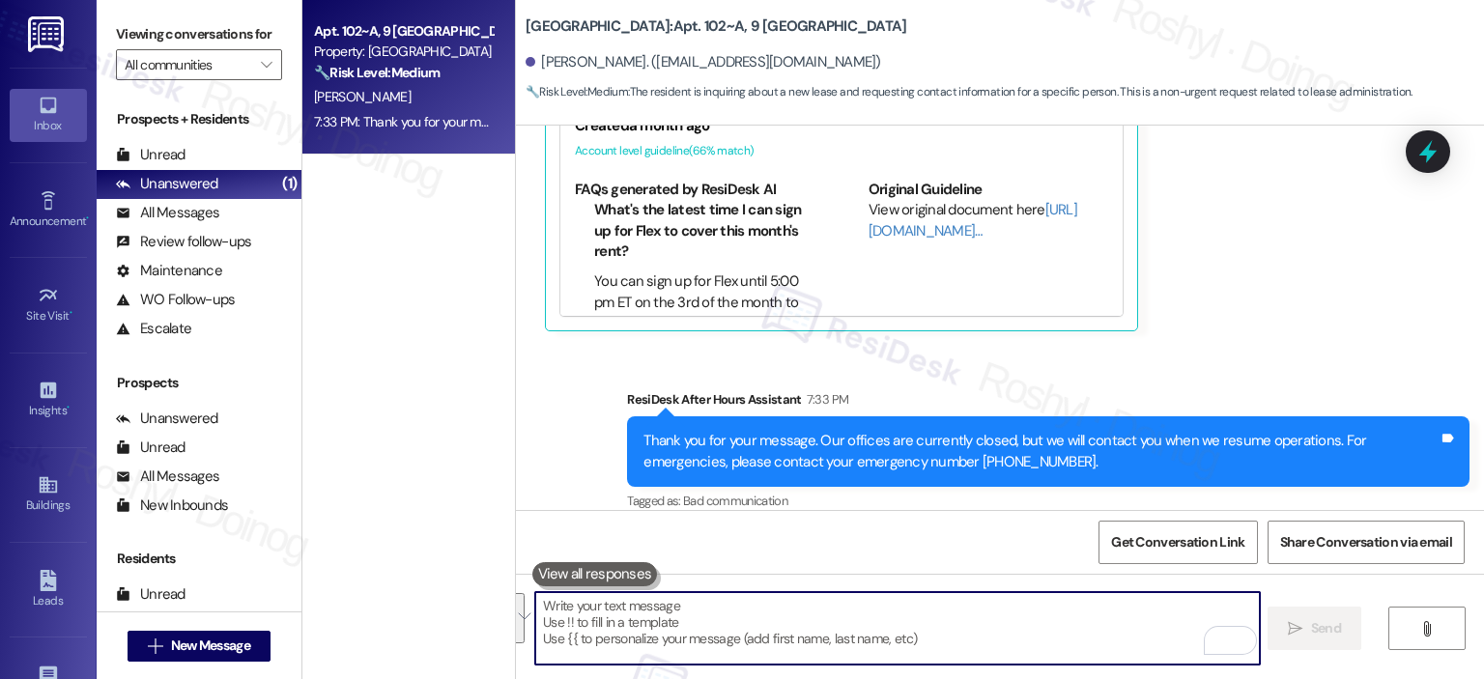
click at [658, 604] on textarea "To enrich screen reader interactions, please activate Accessibility in Grammarl…" at bounding box center [897, 628] width 724 height 72
paste textarea "I'm happy to help! I don't have Slade's direct contact info, but I can get it f…"
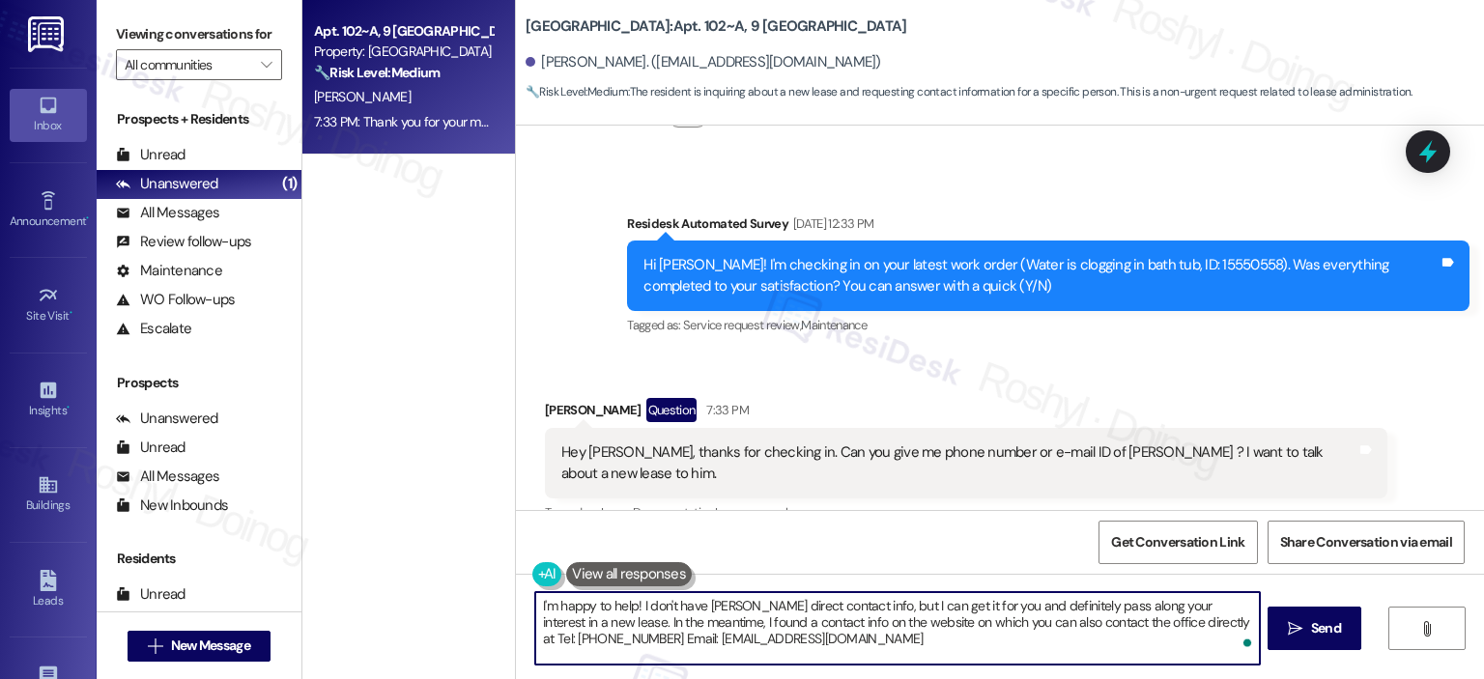
scroll to position [4228, 0]
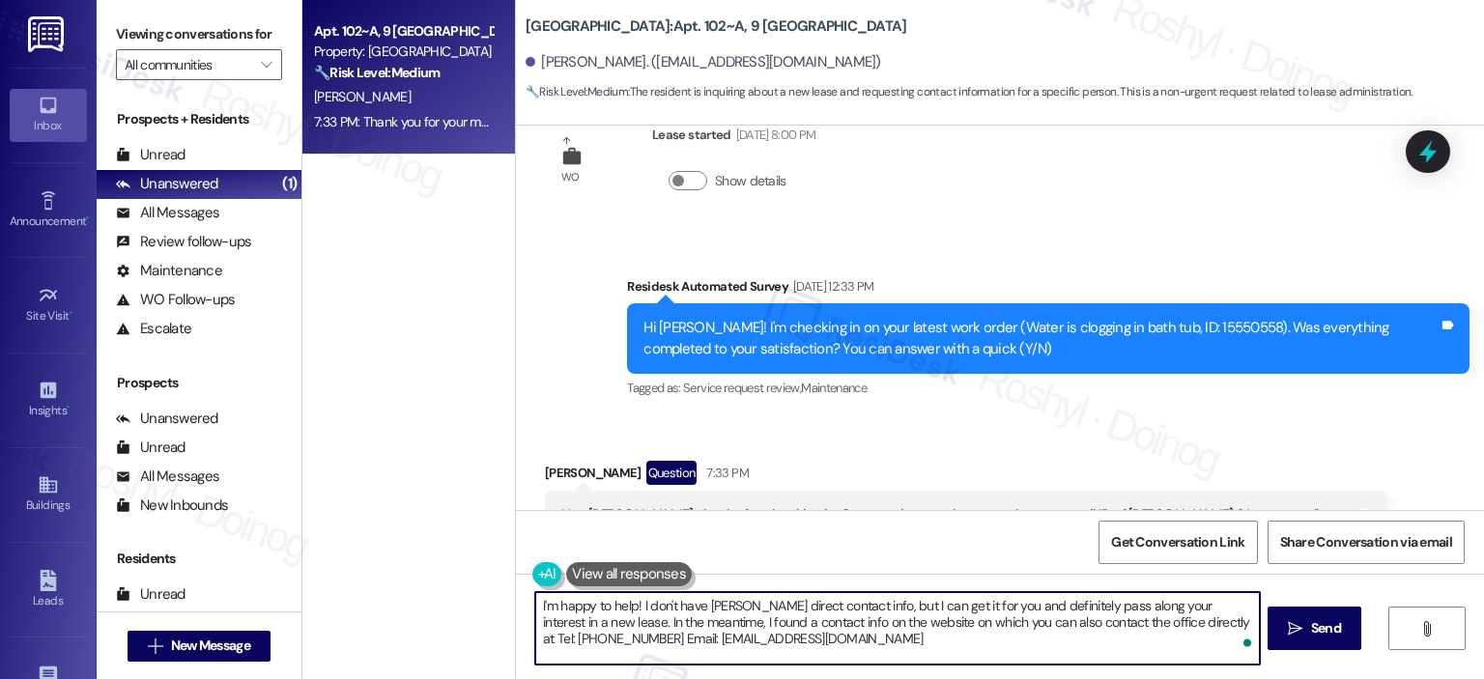
click at [535, 598] on textarea "I'm happy to help! I don't have Slade's direct contact info, but I can get it f…" at bounding box center [897, 628] width 724 height 72
paste textarea "Hi {{first_name}},"
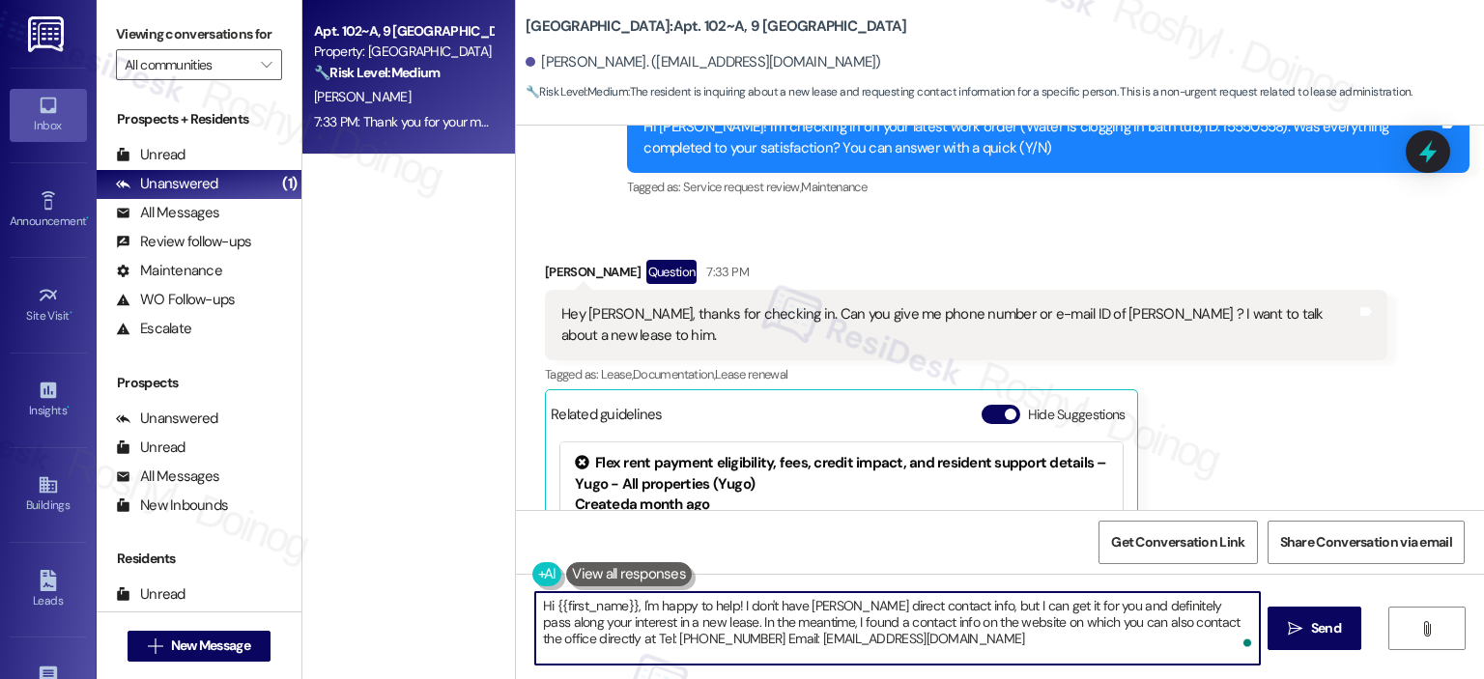
scroll to position [4421, 0]
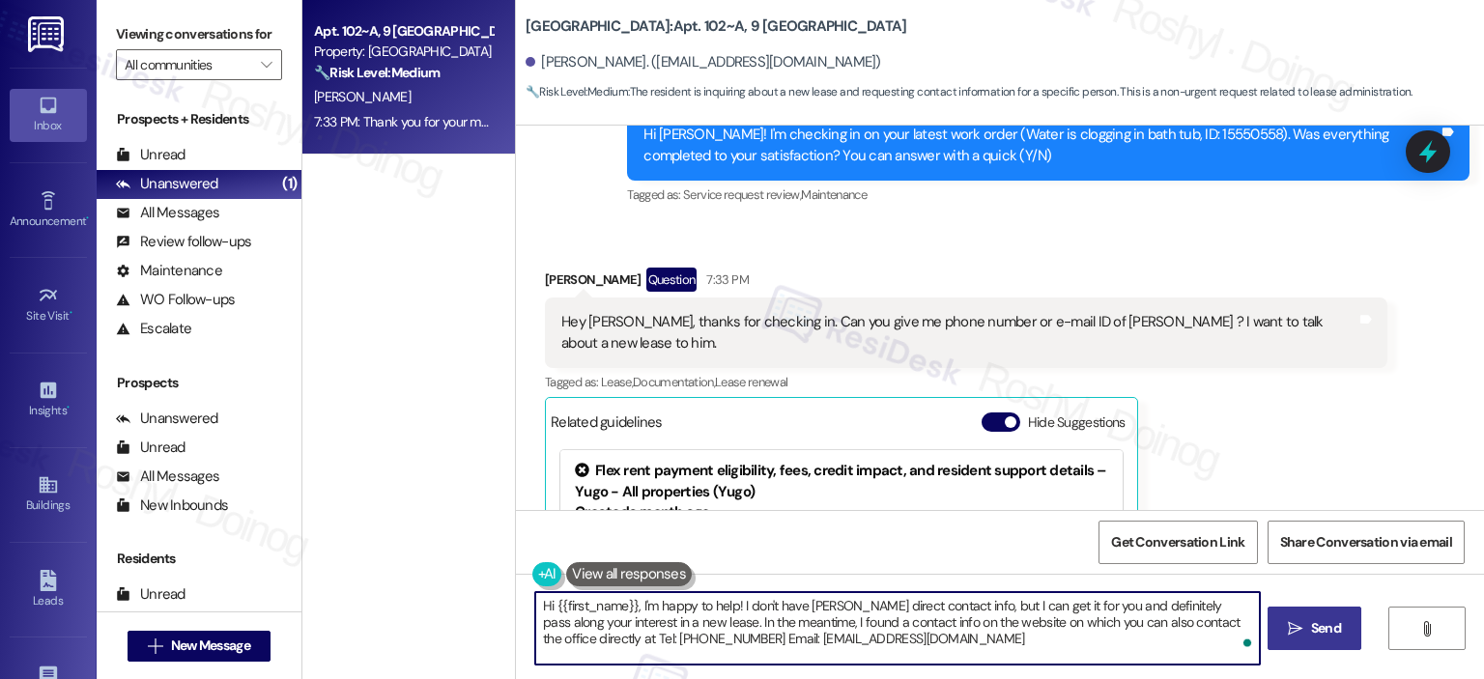
type textarea "Hi {{first_name}}, I'm happy to help! I don't have Slade's direct contact info,…"
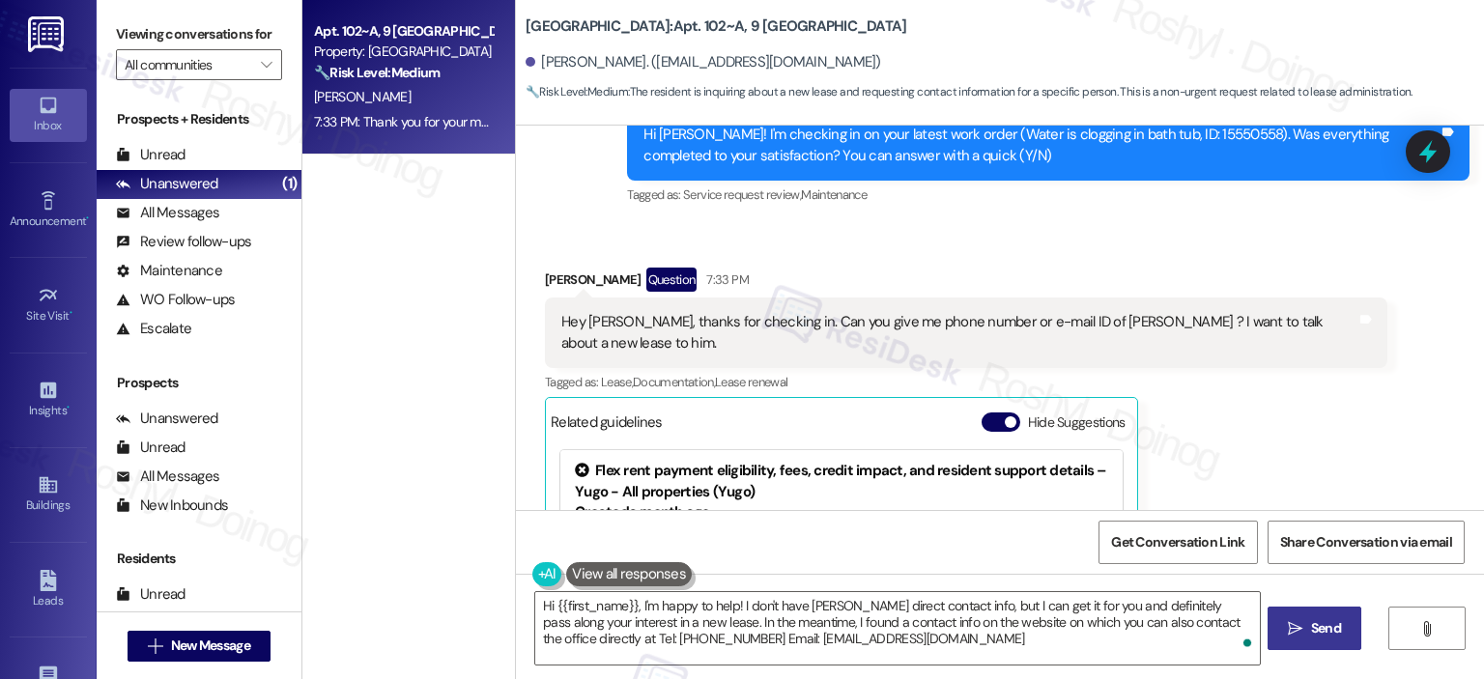
click at [1318, 624] on span "Send" at bounding box center [1326, 628] width 30 height 20
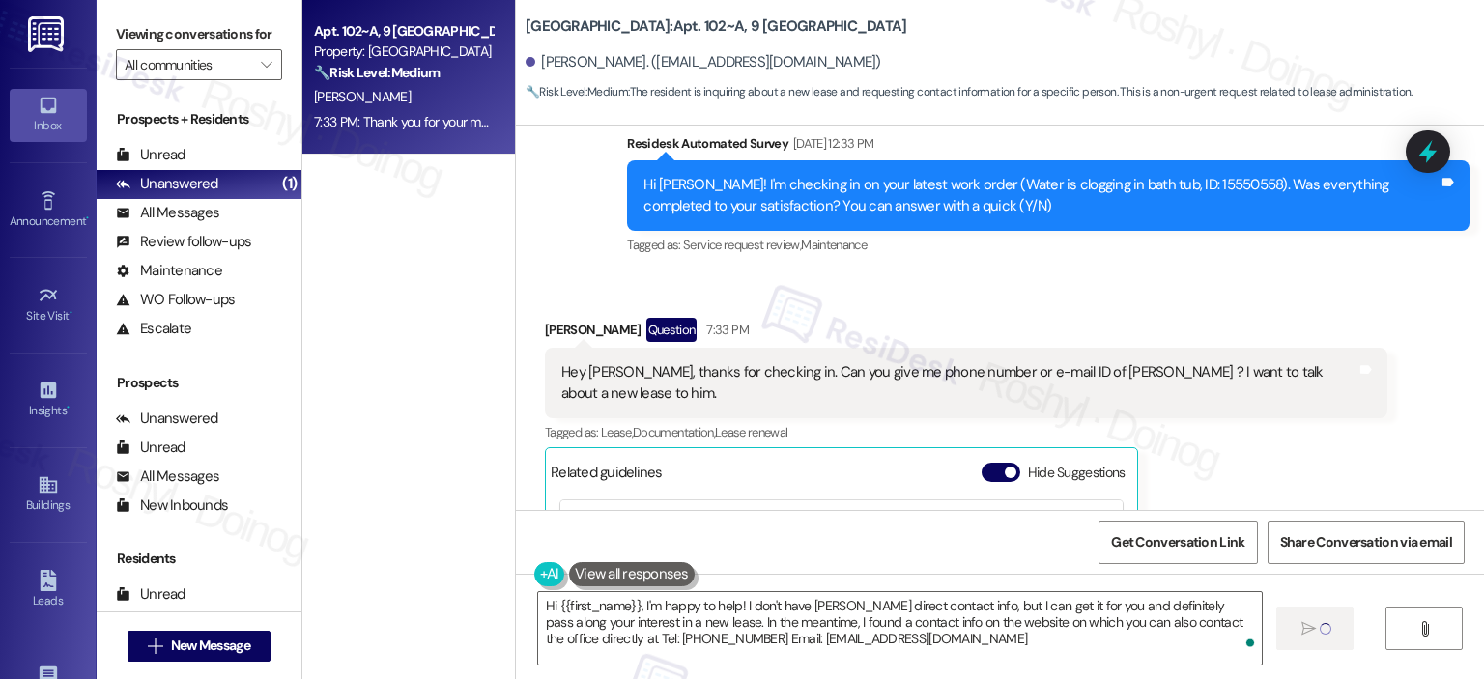
scroll to position [4517, 0]
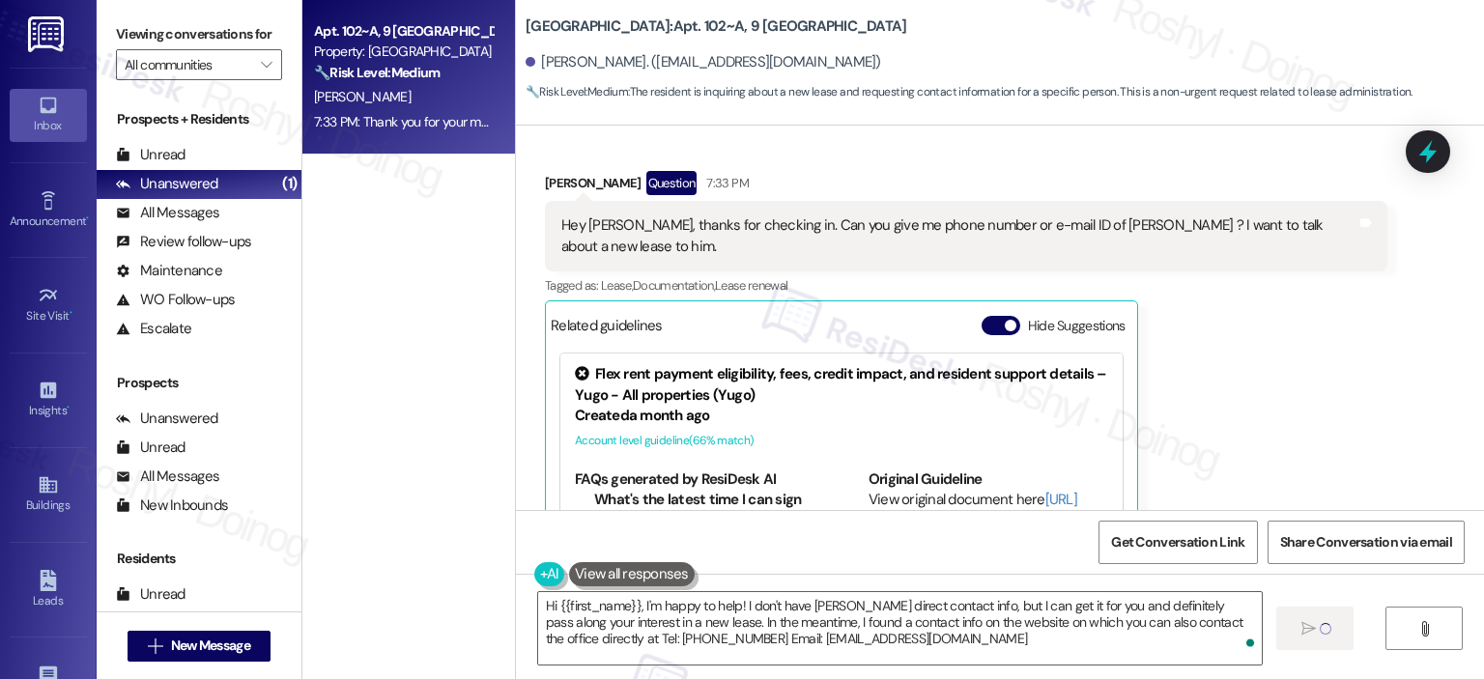
click at [1366, 355] on div "Received via SMS Subharanjan Gahan Question 7:33 PM Hey Sarah, thanks for check…" at bounding box center [1000, 382] width 968 height 509
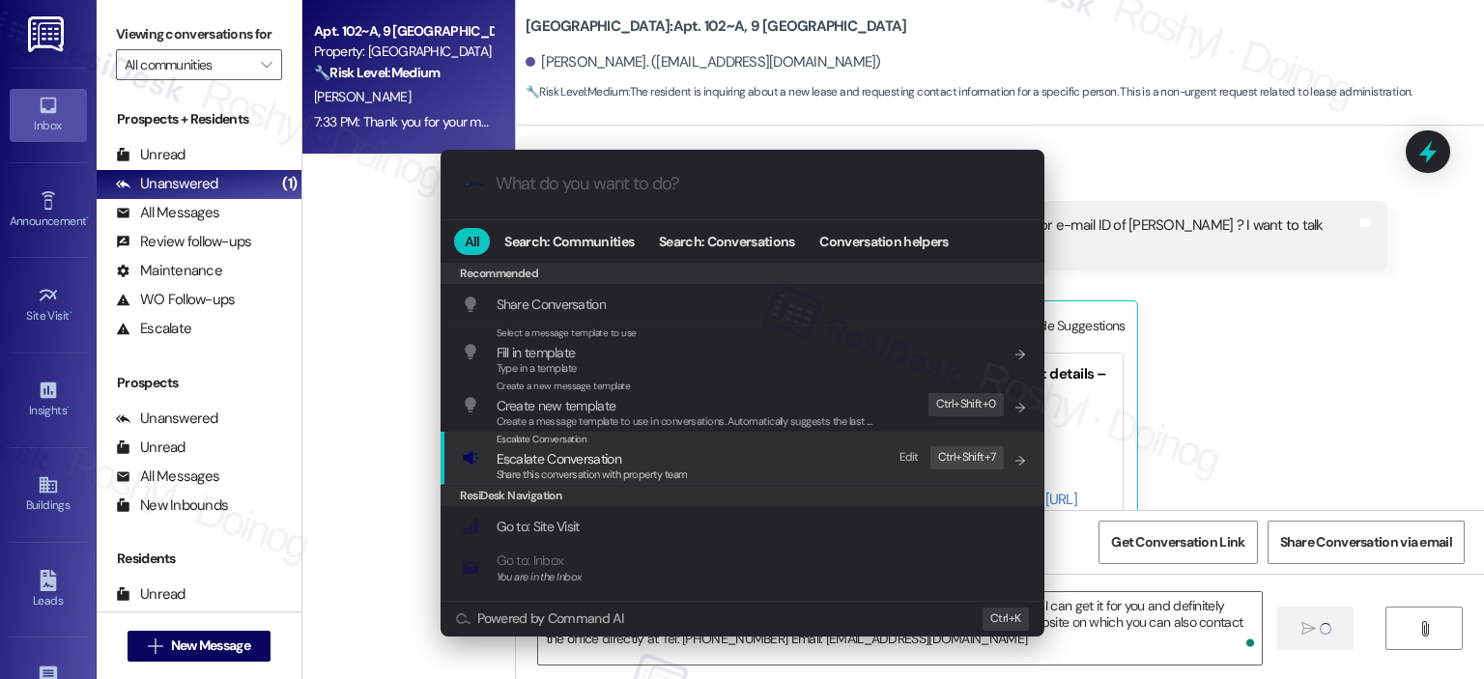
click at [626, 474] on span "Share this conversation with property team" at bounding box center [592, 475] width 191 height 14
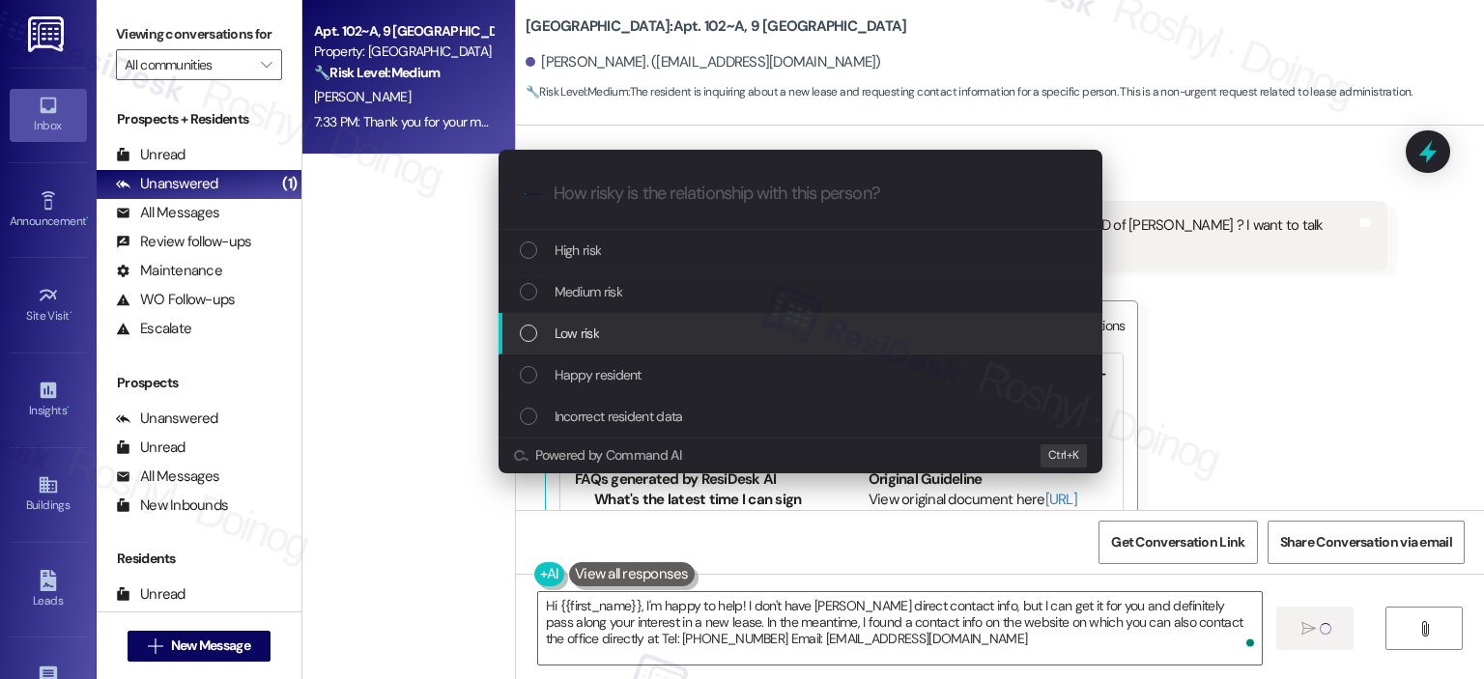
click at [576, 335] on span "Low risk" at bounding box center [577, 333] width 44 height 21
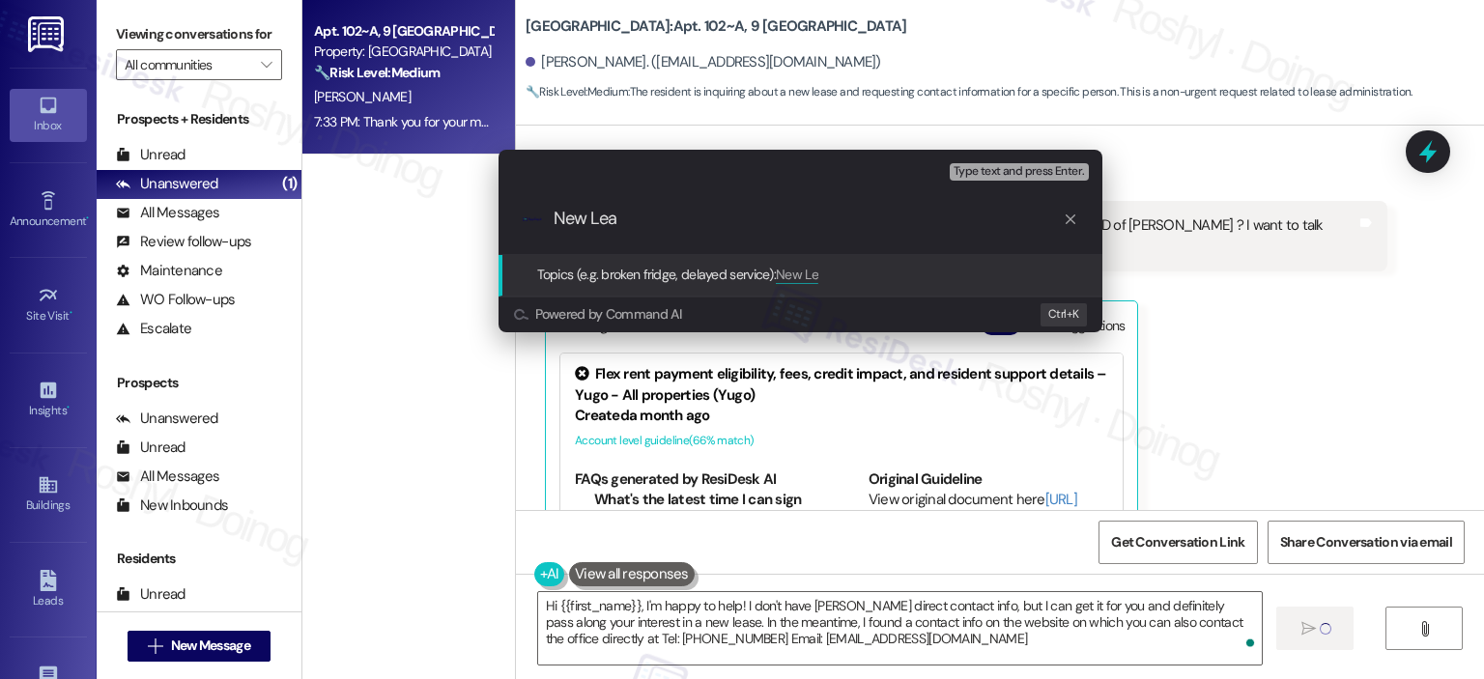
type input "New Leas"
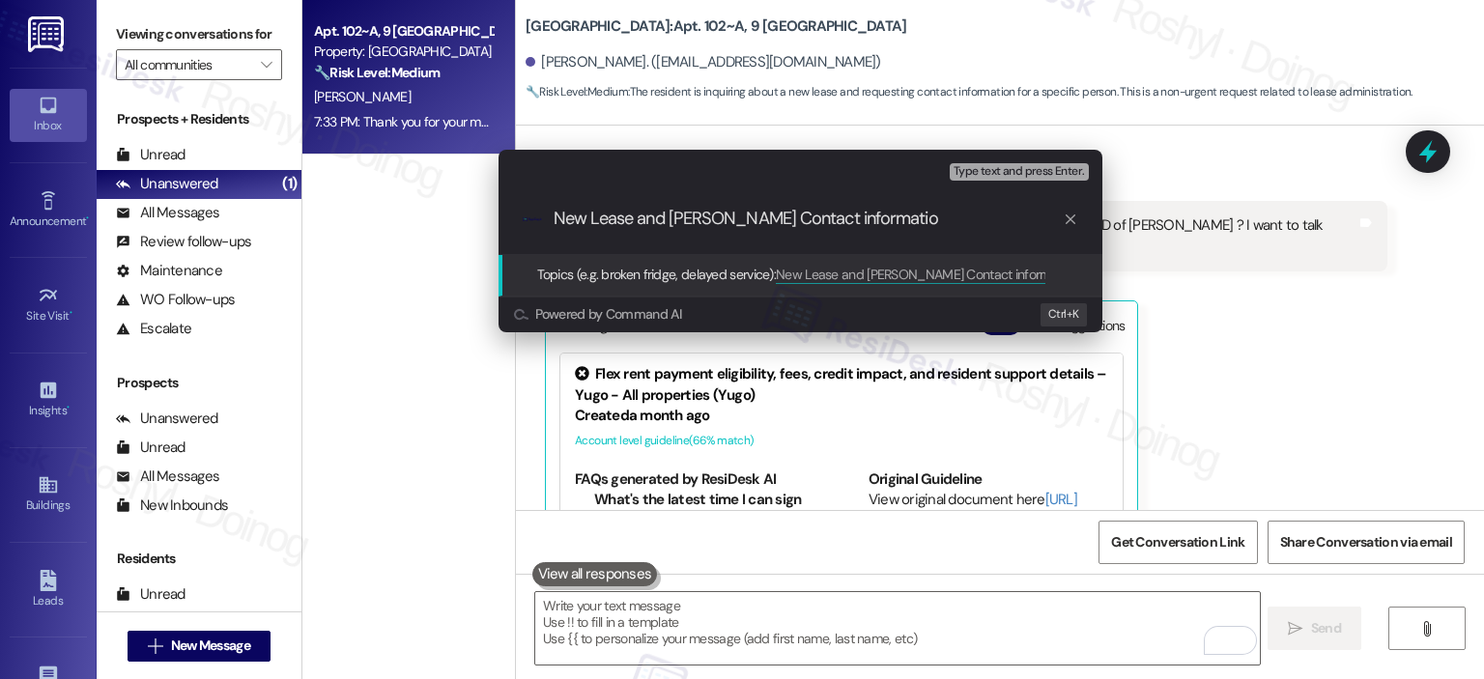
type input "New Lease and Slade Contact information"
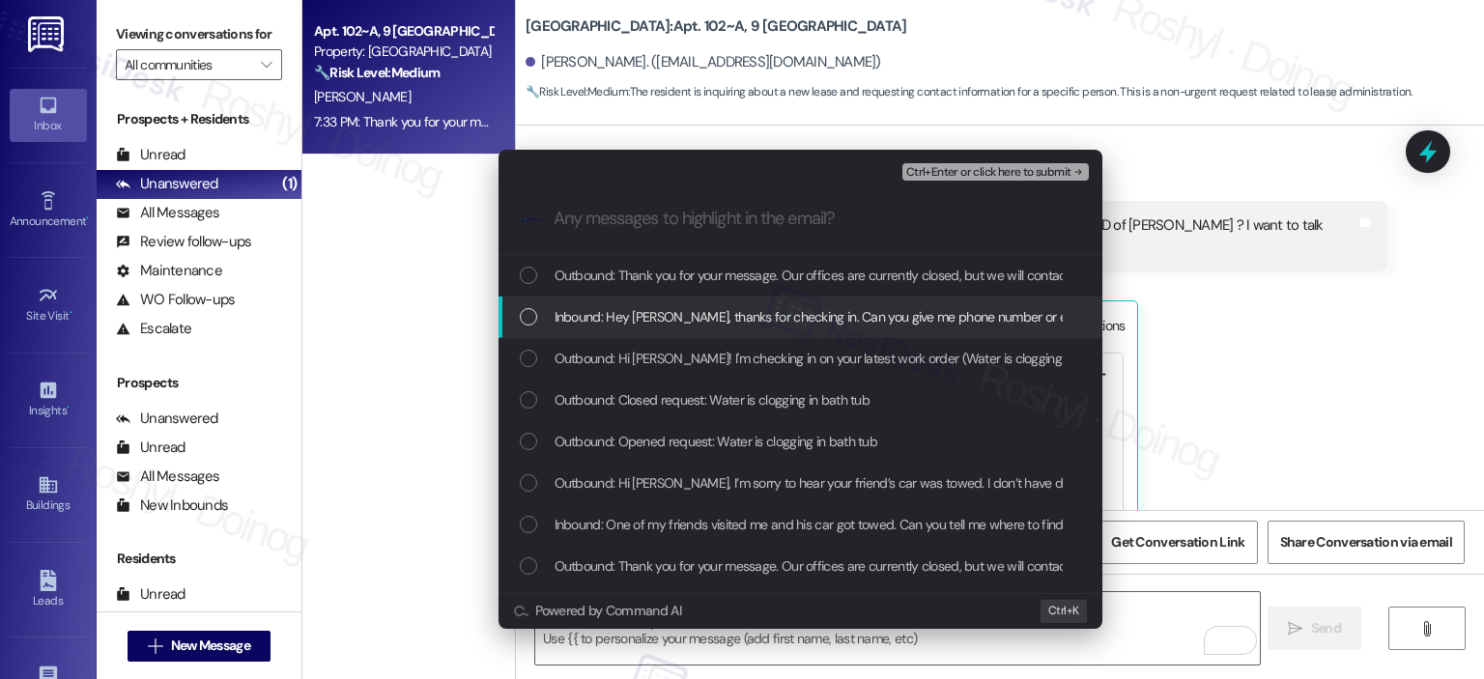
click at [762, 321] on span "Inbound: Hey Sarah, thanks for checking in. Can you give me phone number or e-m…" at bounding box center [1005, 316] width 900 height 21
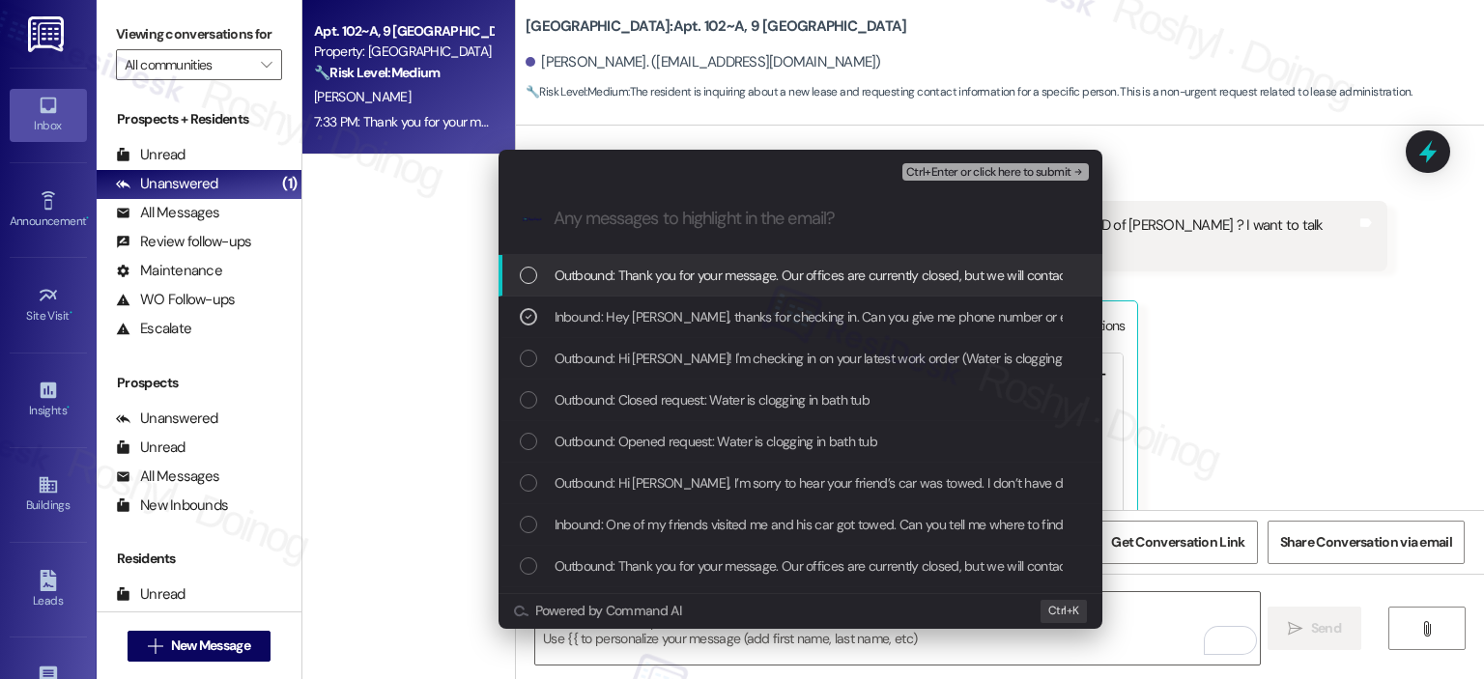
click at [969, 169] on span "Ctrl+Enter or click here to submit" at bounding box center [988, 173] width 165 height 14
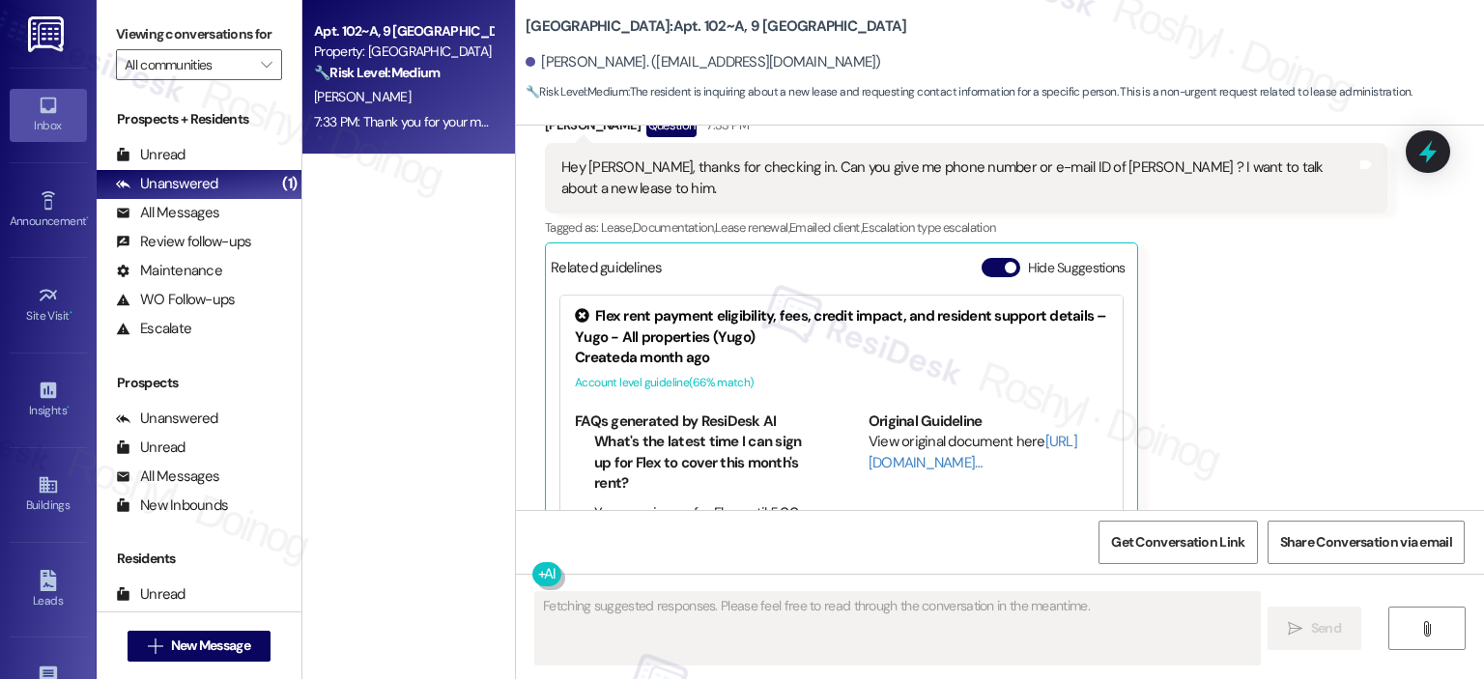
scroll to position [4622, 0]
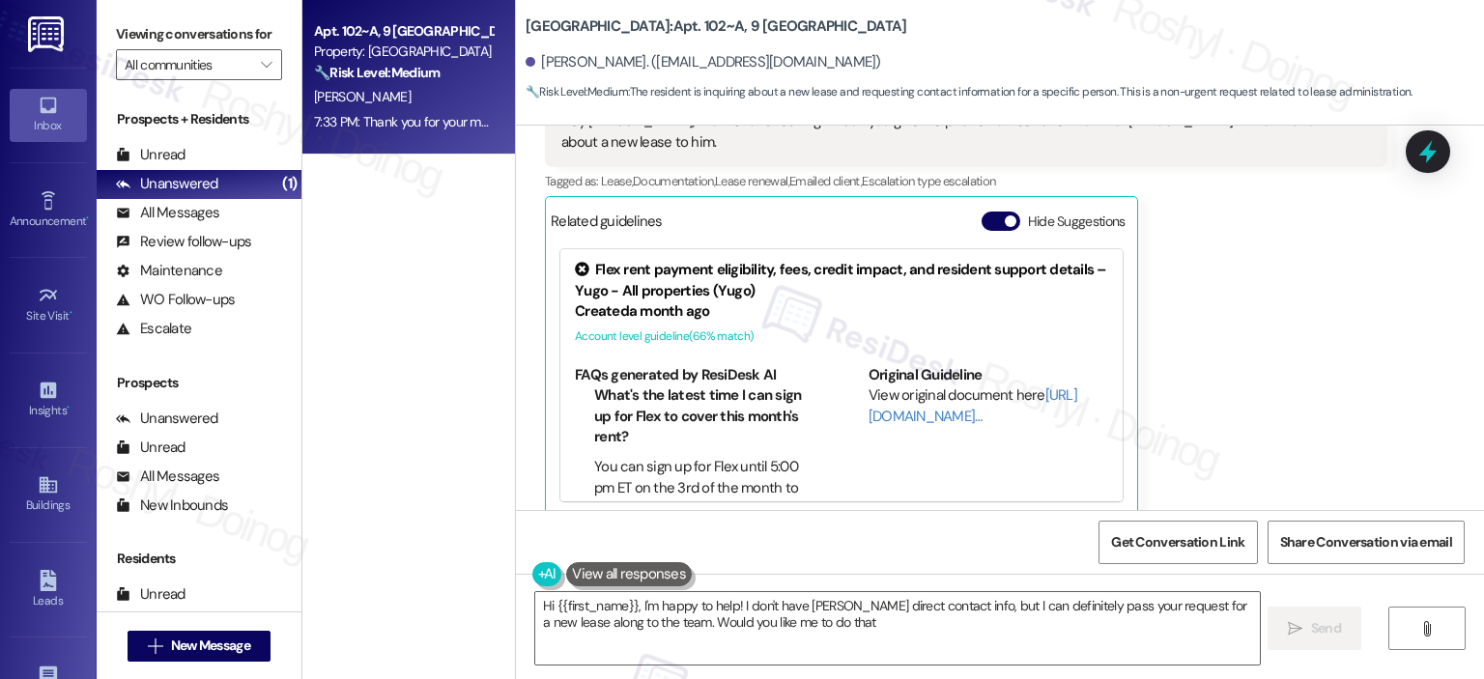
type textarea "Hi {{first_name}}, I'm happy to help! I don't have Slade's direct contact info,…"
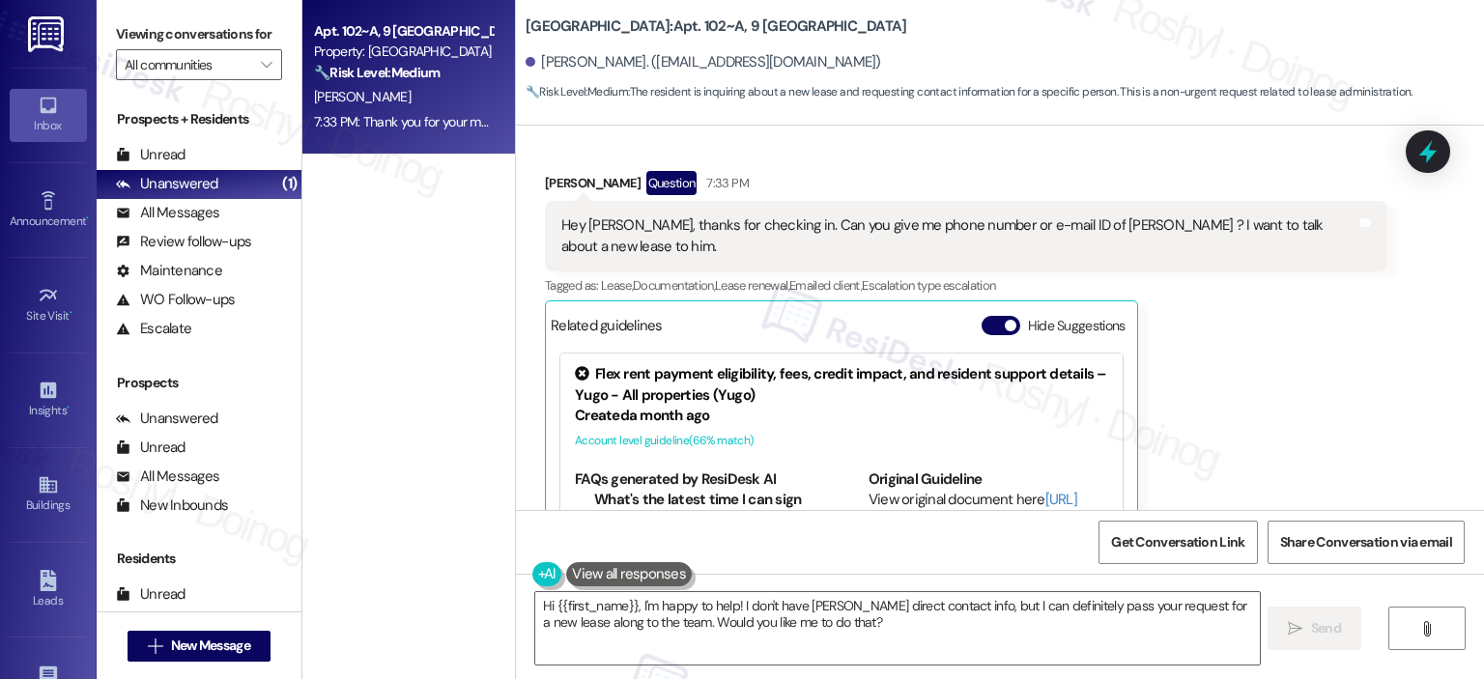
scroll to position [4807, 0]
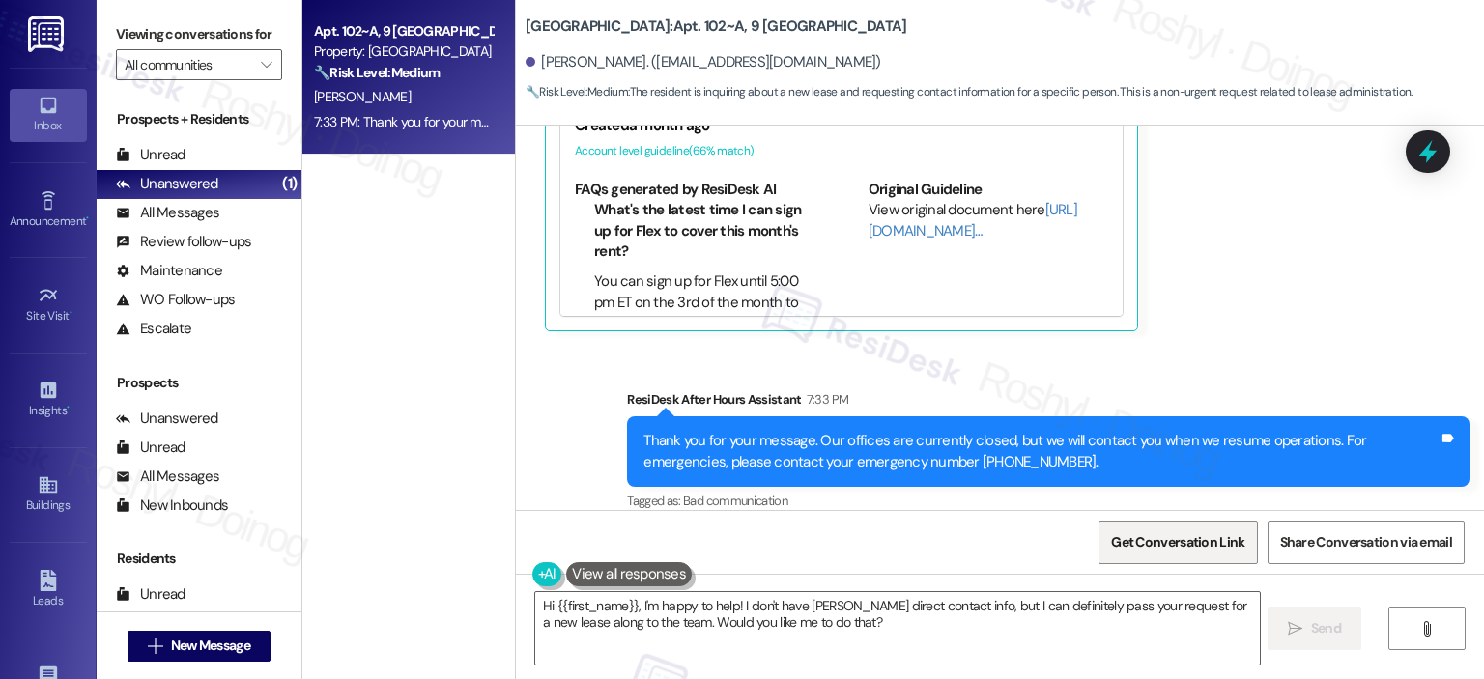
click at [1174, 555] on span "Get Conversation Link" at bounding box center [1177, 543] width 141 height 42
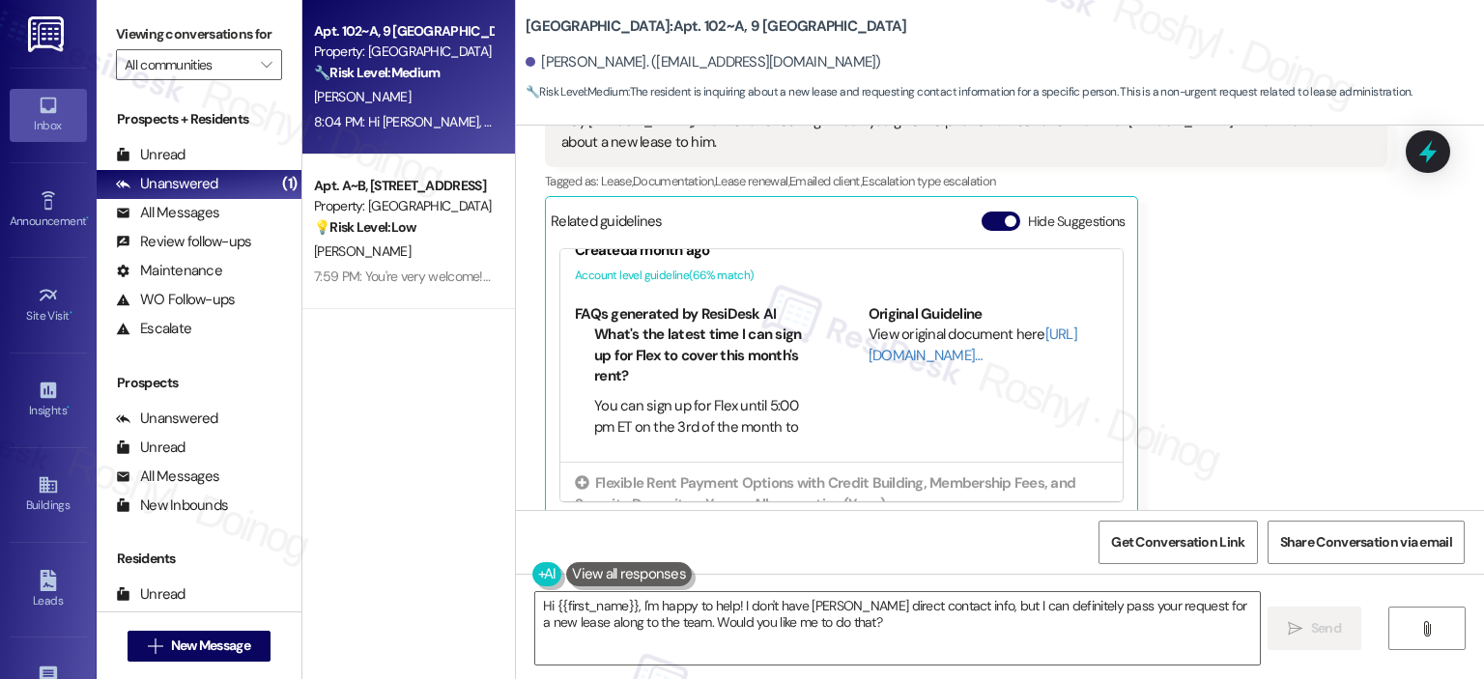
scroll to position [129, 0]
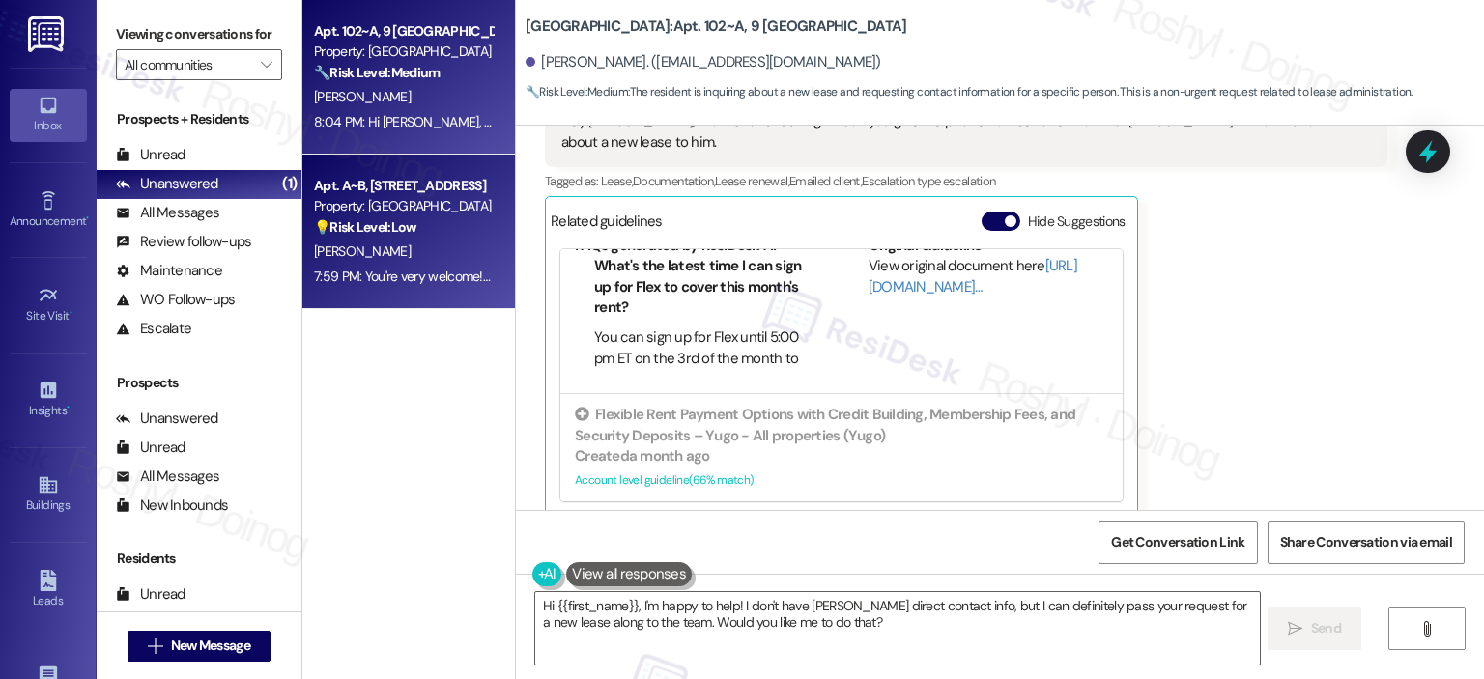
click at [368, 215] on div "Property: [GEOGRAPHIC_DATA]" at bounding box center [403, 206] width 179 height 20
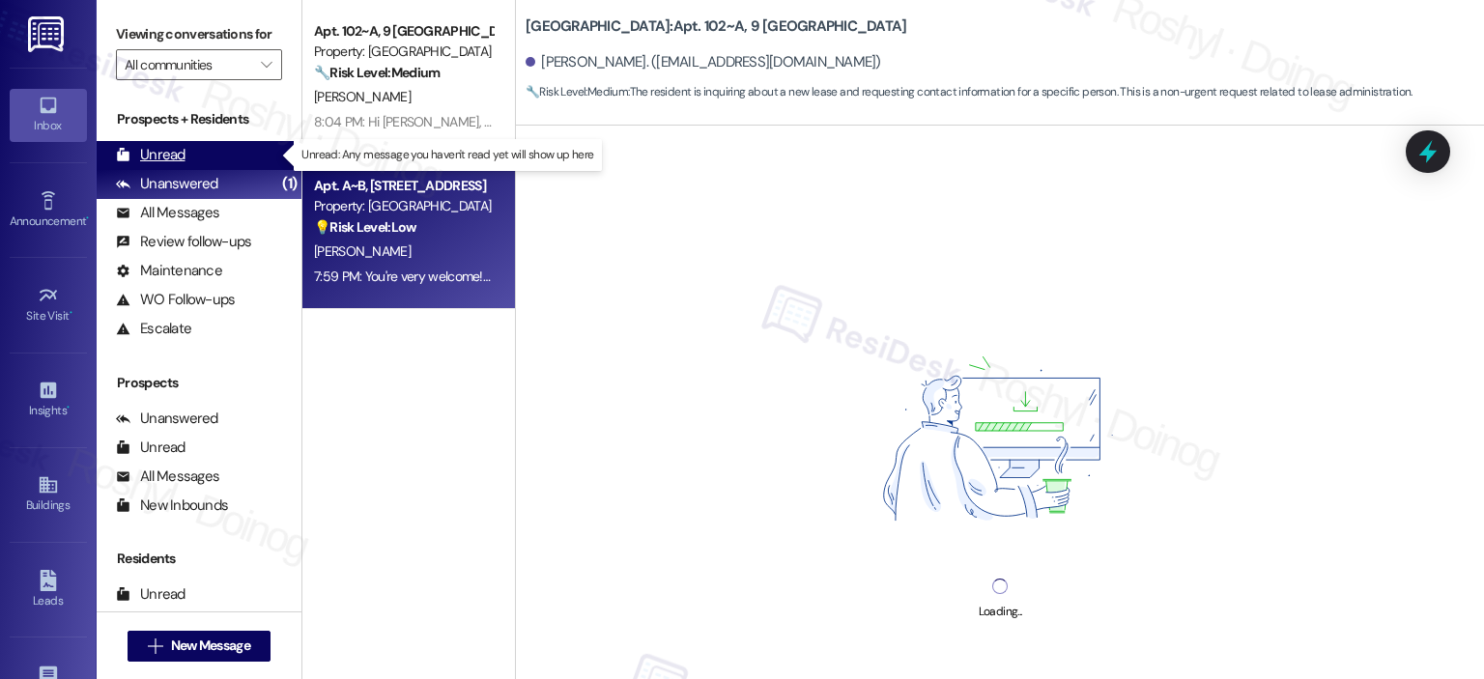
click at [209, 148] on div "Unread (0)" at bounding box center [199, 155] width 205 height 29
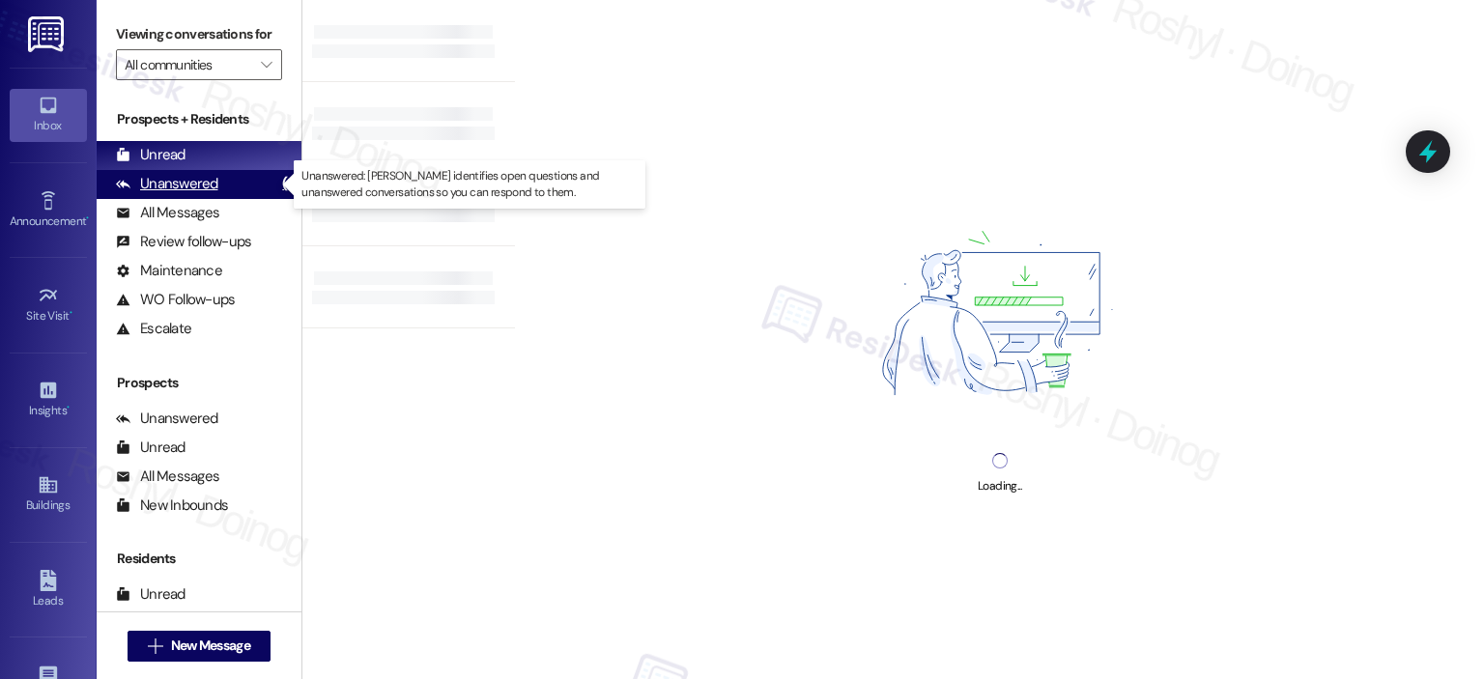
click at [193, 180] on div "Unanswered" at bounding box center [167, 184] width 102 height 20
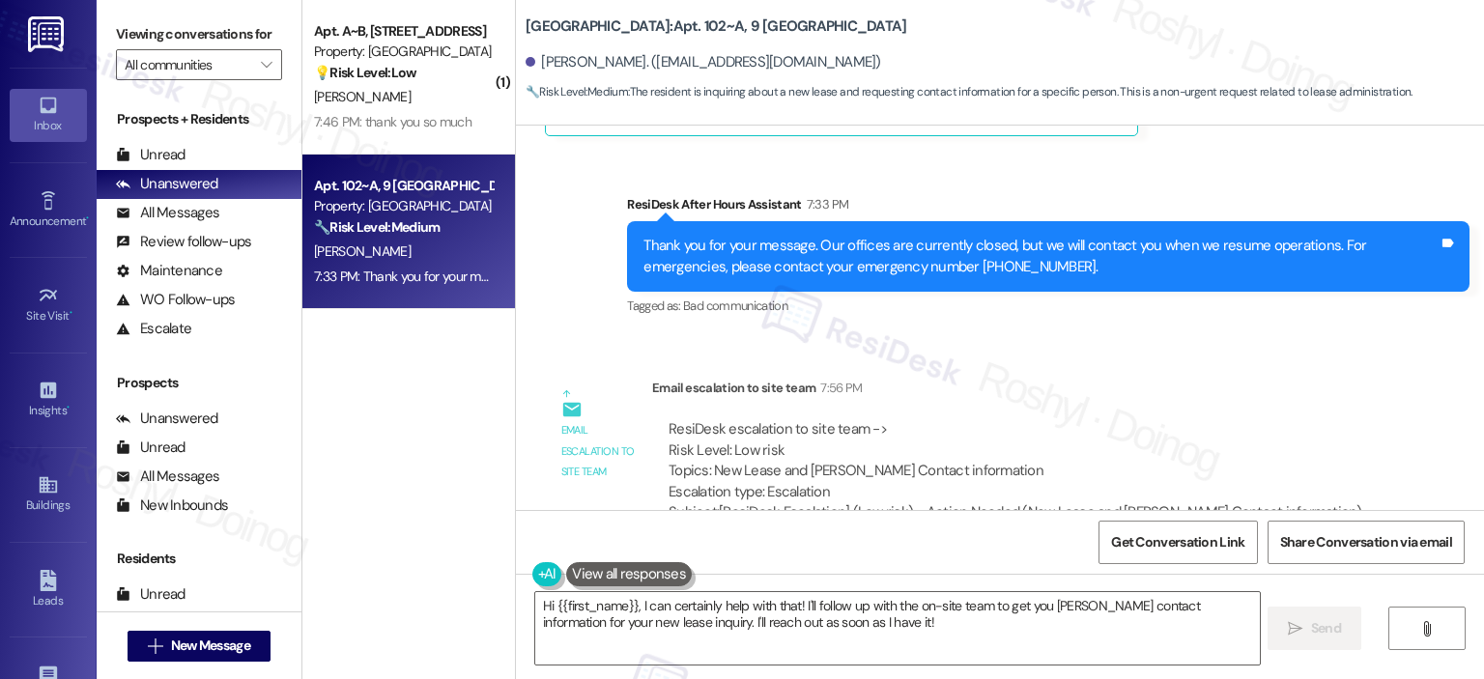
scroll to position [5045, 0]
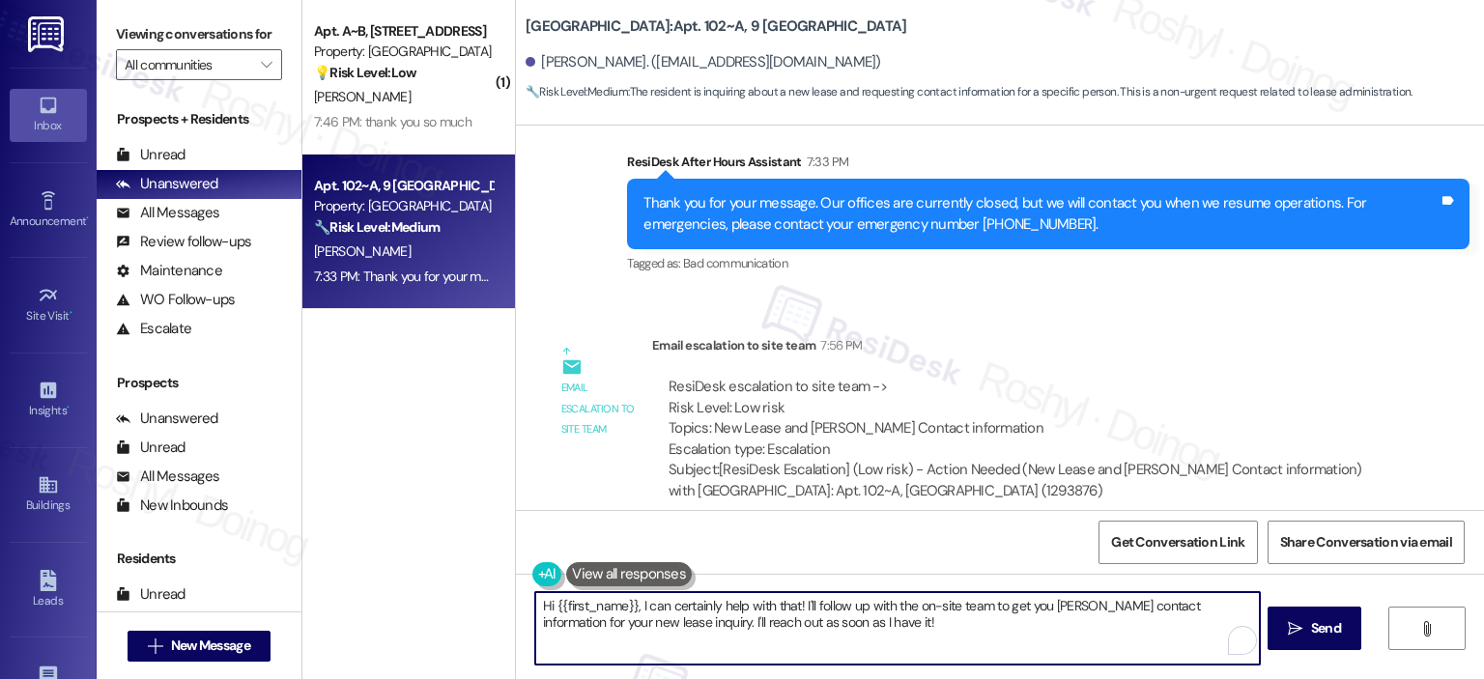
paste textarea "[URL][DOMAIN_NAME]"
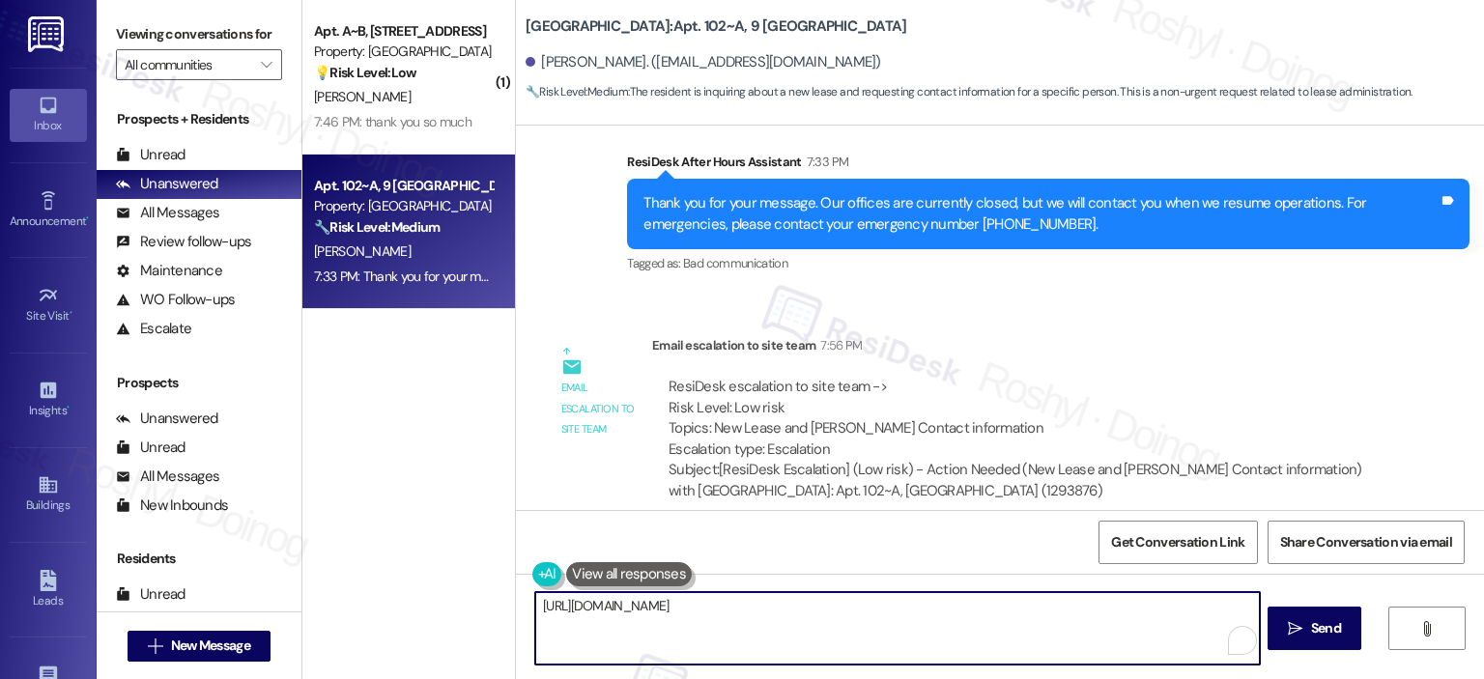
drag, startPoint x: 822, startPoint y: 630, endPoint x: 487, endPoint y: 531, distance: 349.4
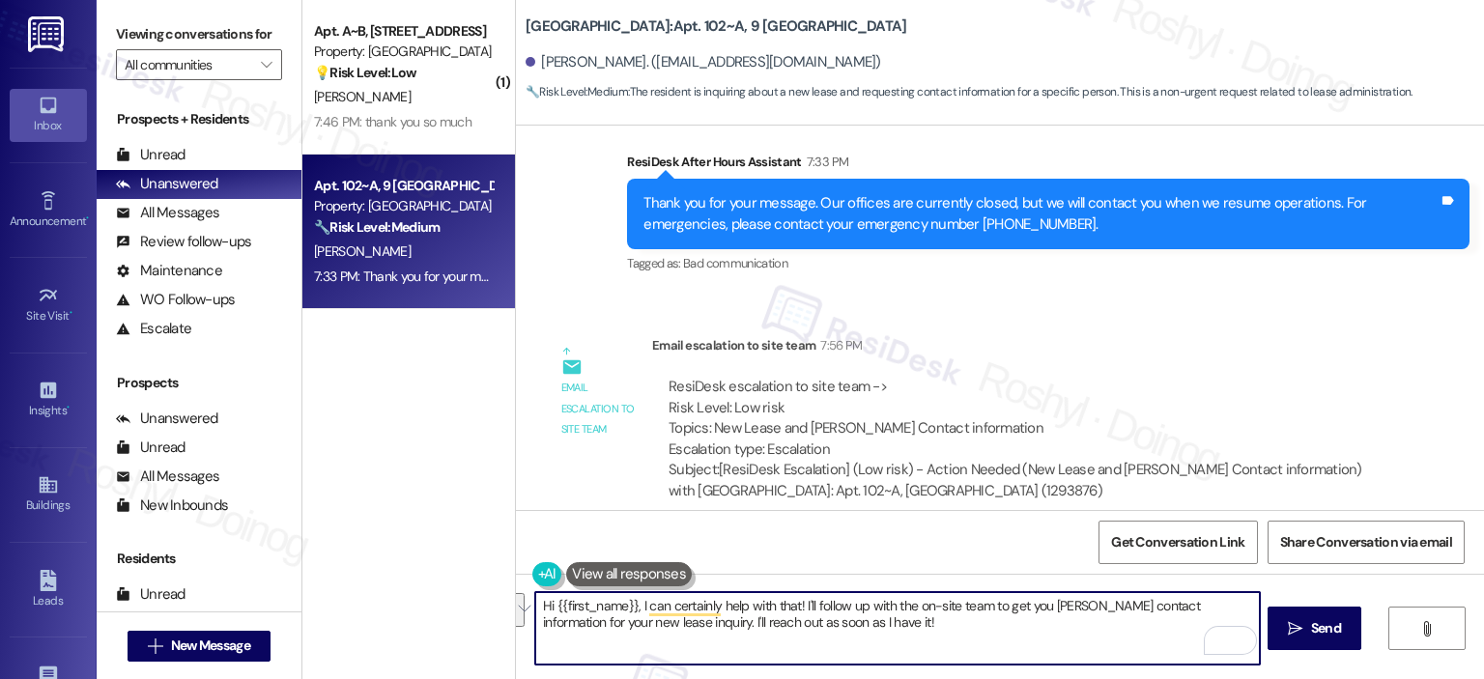
paste textarea "’m happy to help! I don’t have [PERSON_NAME] direct contact info, but I can pas…"
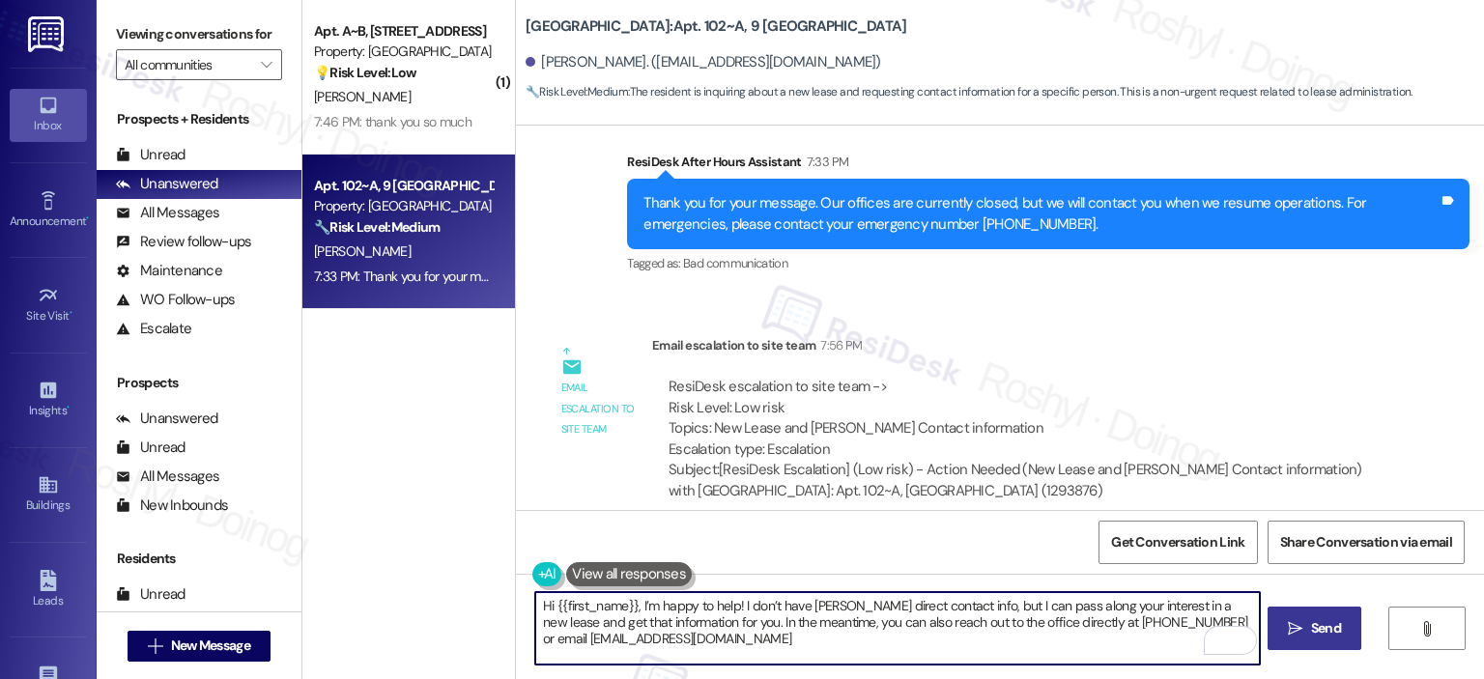
type textarea "Hi {{first_name}}, I’m happy to help! I don’t have [PERSON_NAME] direct contact…"
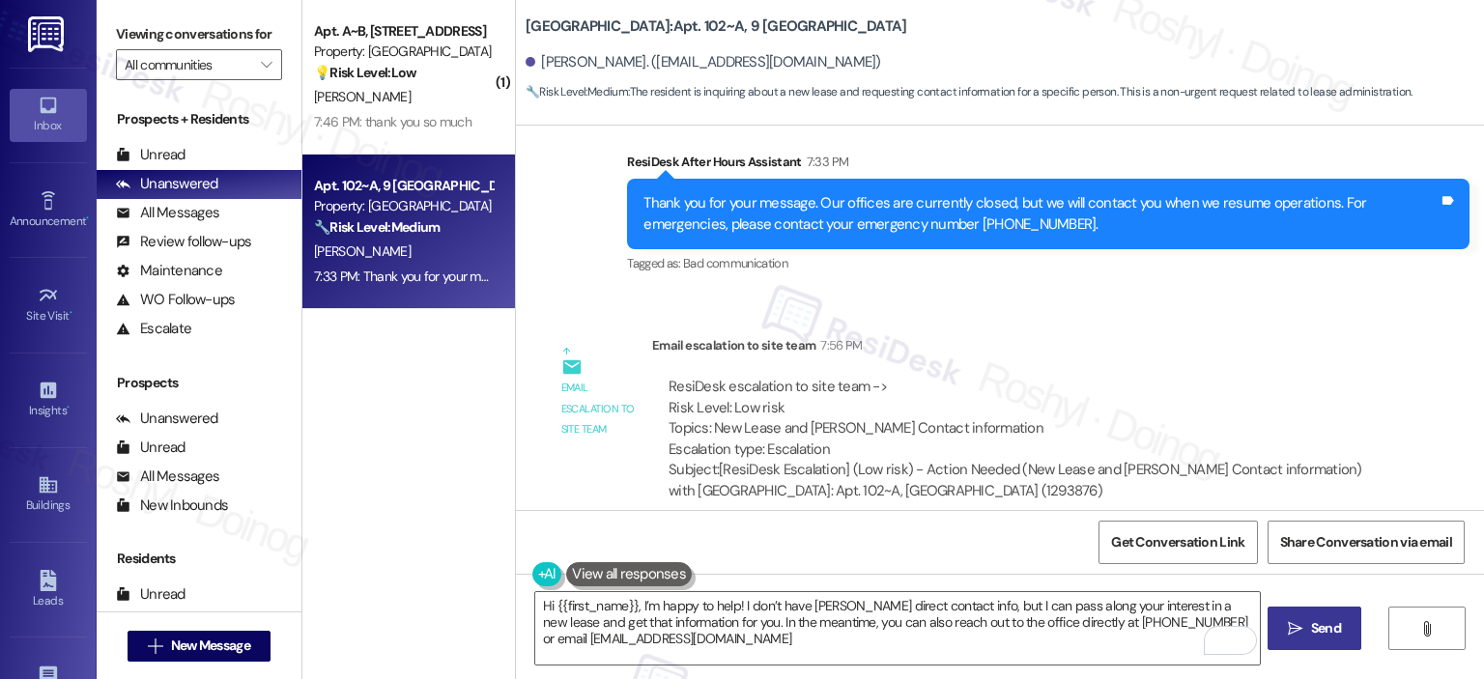
click at [1318, 647] on button " Send" at bounding box center [1314, 628] width 94 height 43
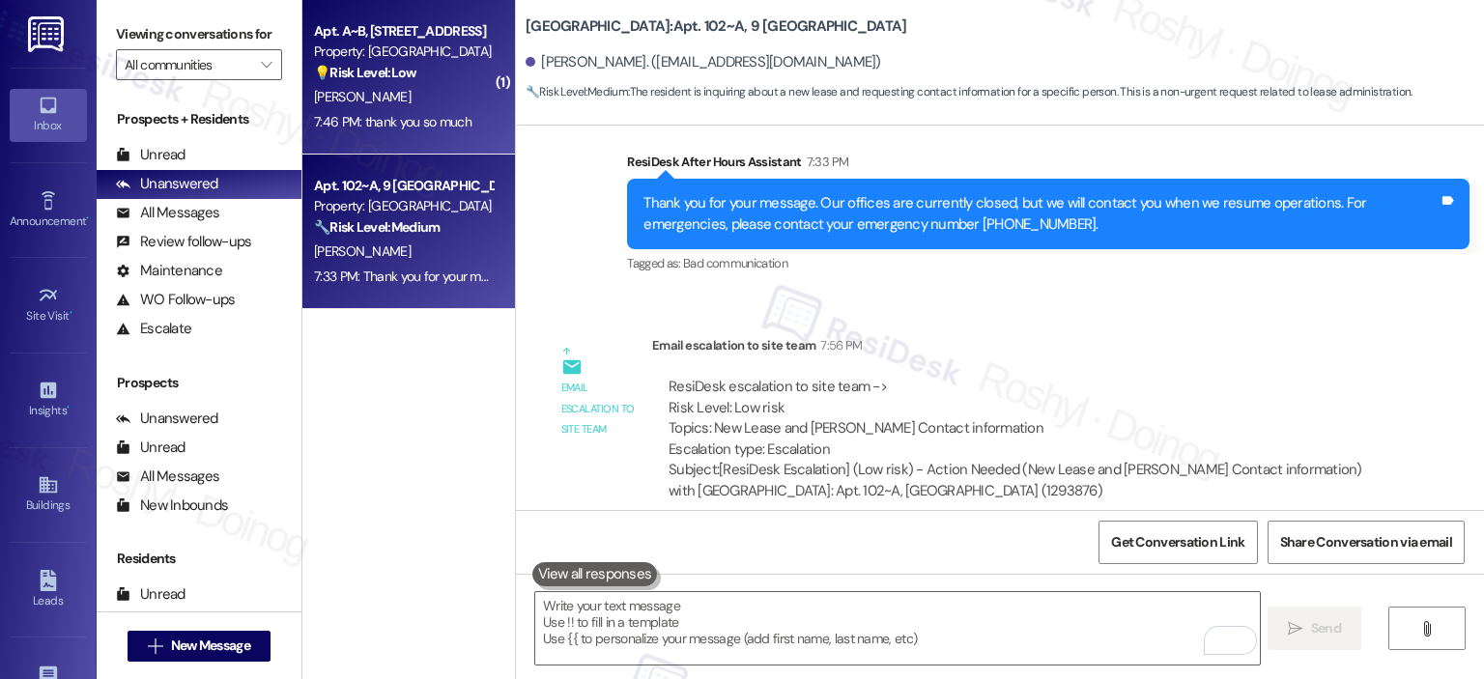
click at [411, 105] on span "[PERSON_NAME]" at bounding box center [362, 96] width 97 height 17
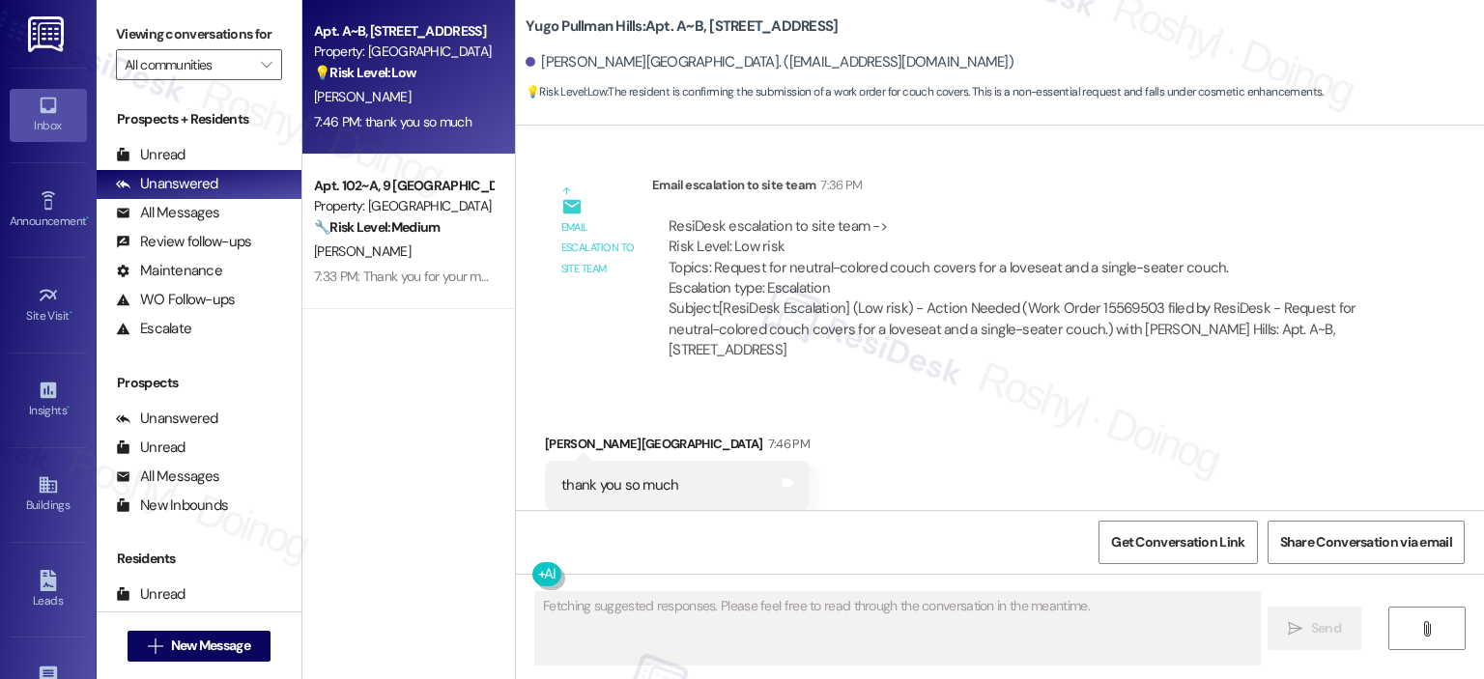
scroll to position [6643, 0]
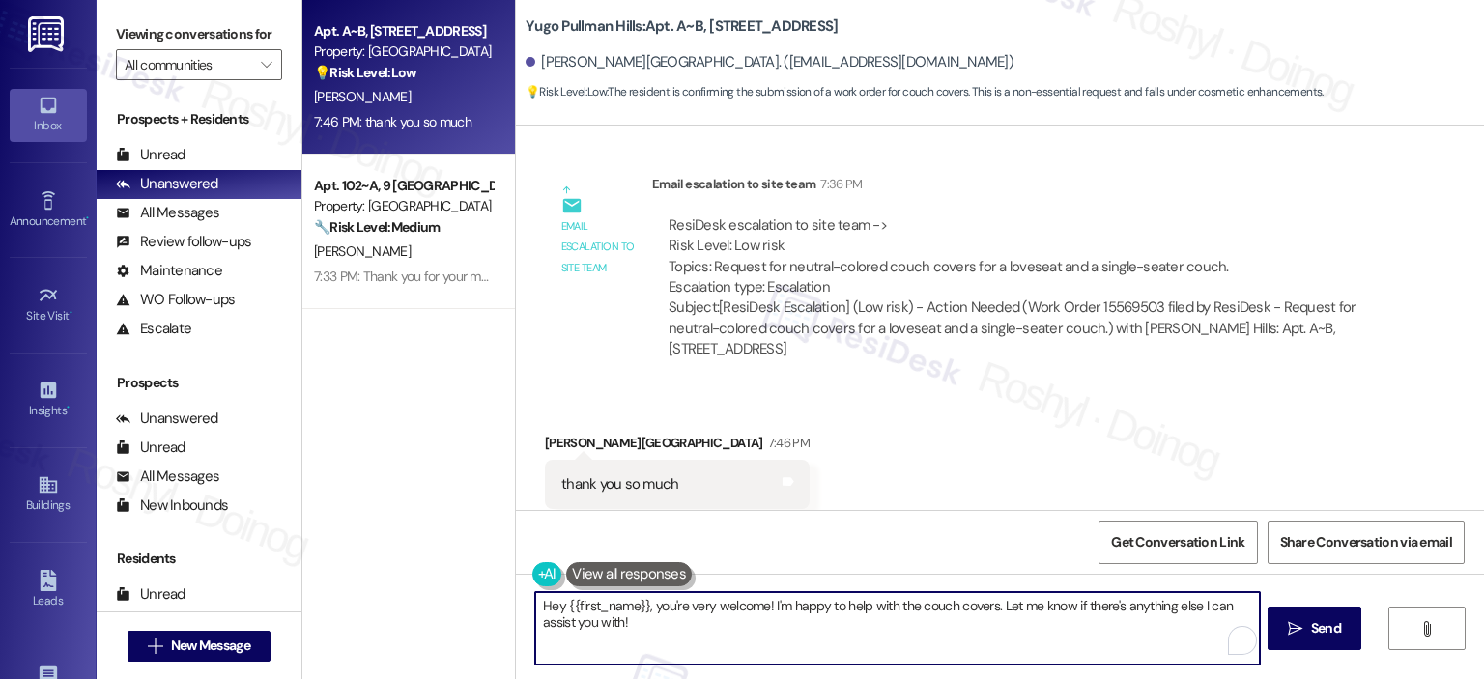
drag, startPoint x: 652, startPoint y: 608, endPoint x: 401, endPoint y: 569, distance: 254.1
click at [402, 570] on div "Apt. A~B, 402 Yugo Pullman Hills Property: Yugo Pullman Hills 💡 Risk Level: Low…" at bounding box center [893, 339] width 1182 height 679
type textarea "You're very welcome! I'm happy to help with the couch covers. Let me know if th…"
click at [873, 634] on textarea "You're very welcome! I'm happy to help with the couch covers. Let me know if th…" at bounding box center [897, 628] width 724 height 72
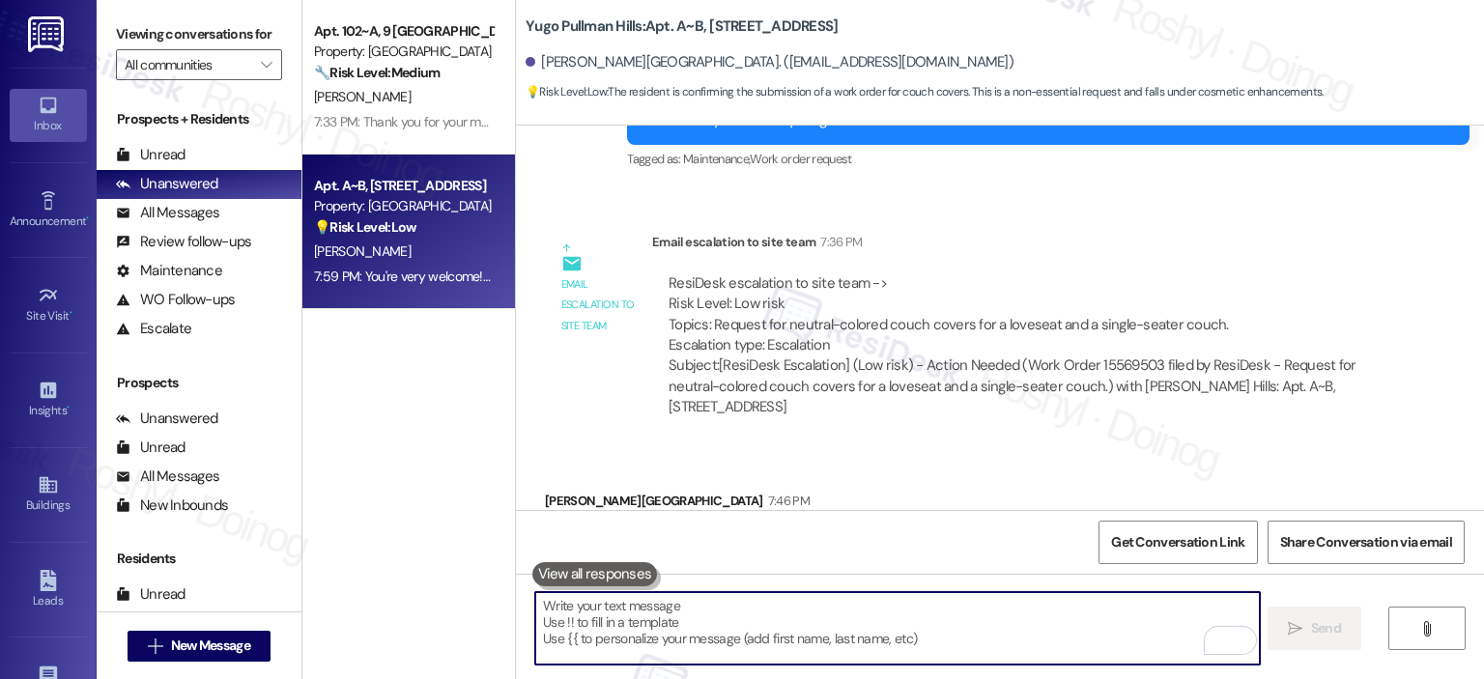
scroll to position [6777, 0]
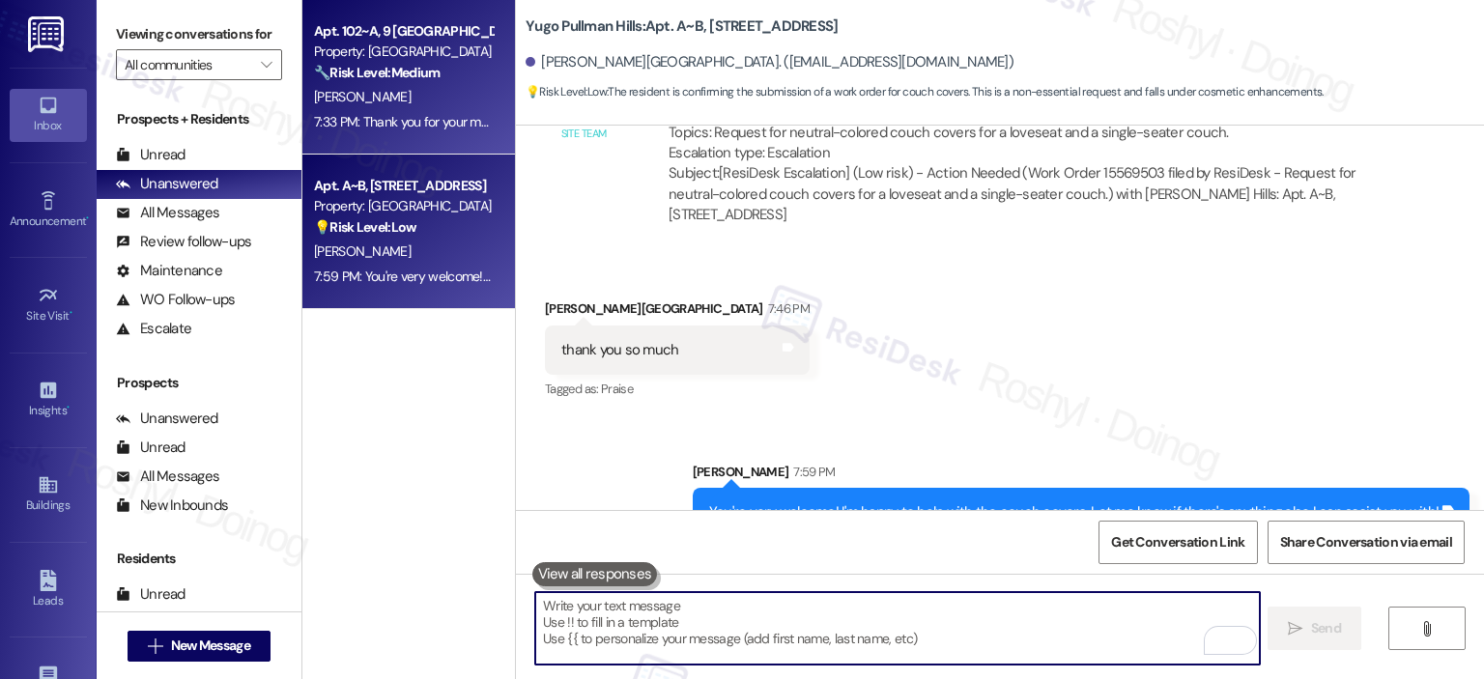
click at [382, 70] on strong "🔧 Risk Level: Medium" at bounding box center [377, 72] width 126 height 17
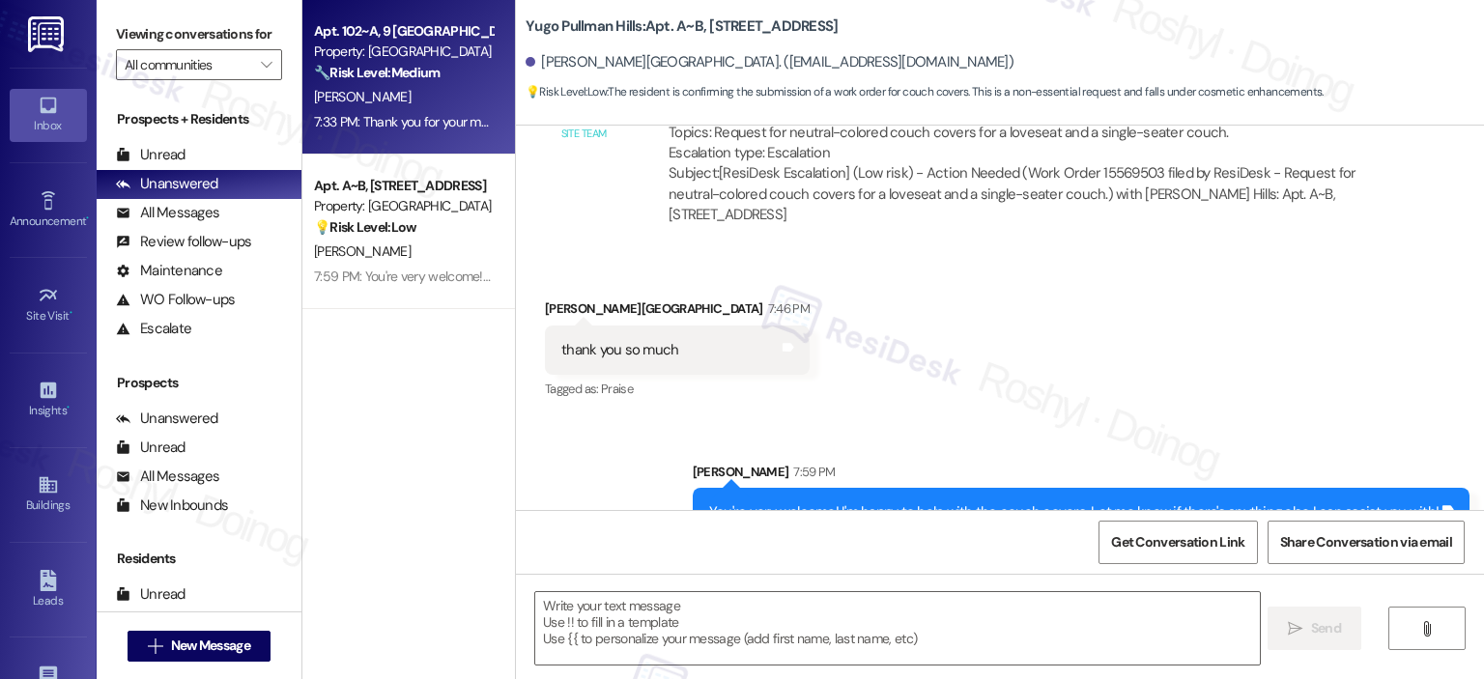
type textarea "Fetching suggested responses. Please feel free to read through the conversation…"
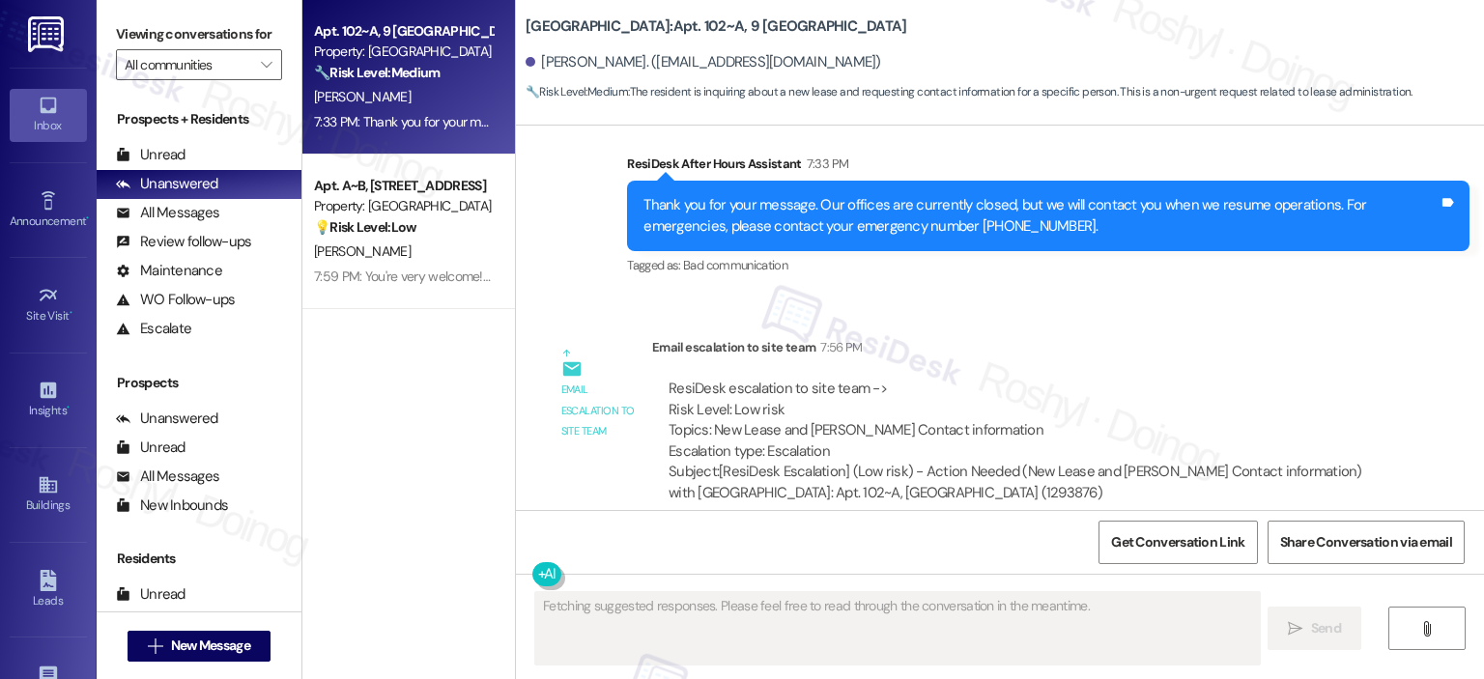
scroll to position [5045, 0]
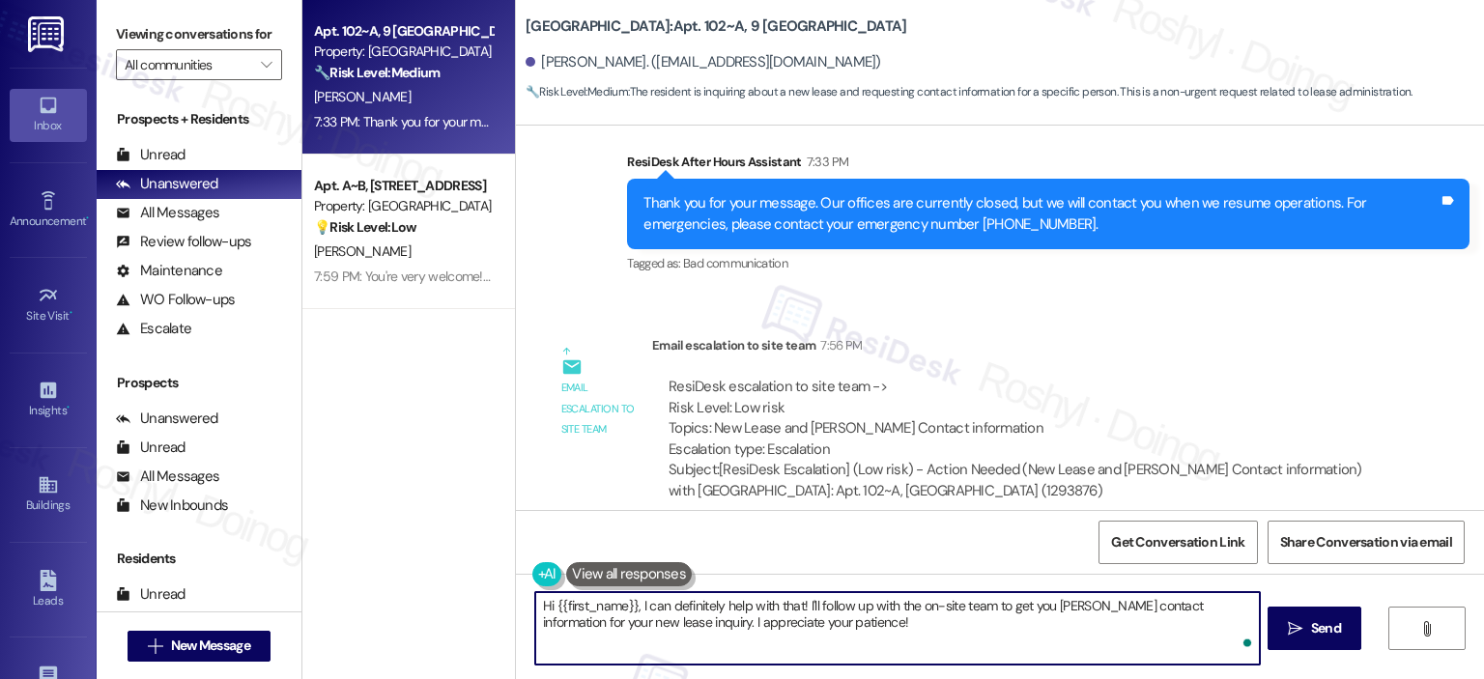
drag, startPoint x: 814, startPoint y: 625, endPoint x: 397, endPoint y: 553, distance: 423.6
click at [397, 553] on div "Apt. 102~A, [GEOGRAPHIC_DATA] Common Property: [GEOGRAPHIC_DATA] Common 🔧 Risk …" at bounding box center [893, 339] width 1182 height 679
paste textarea "’m happy to help! I don’t have [PERSON_NAME] direct contact info, but I can pas…"
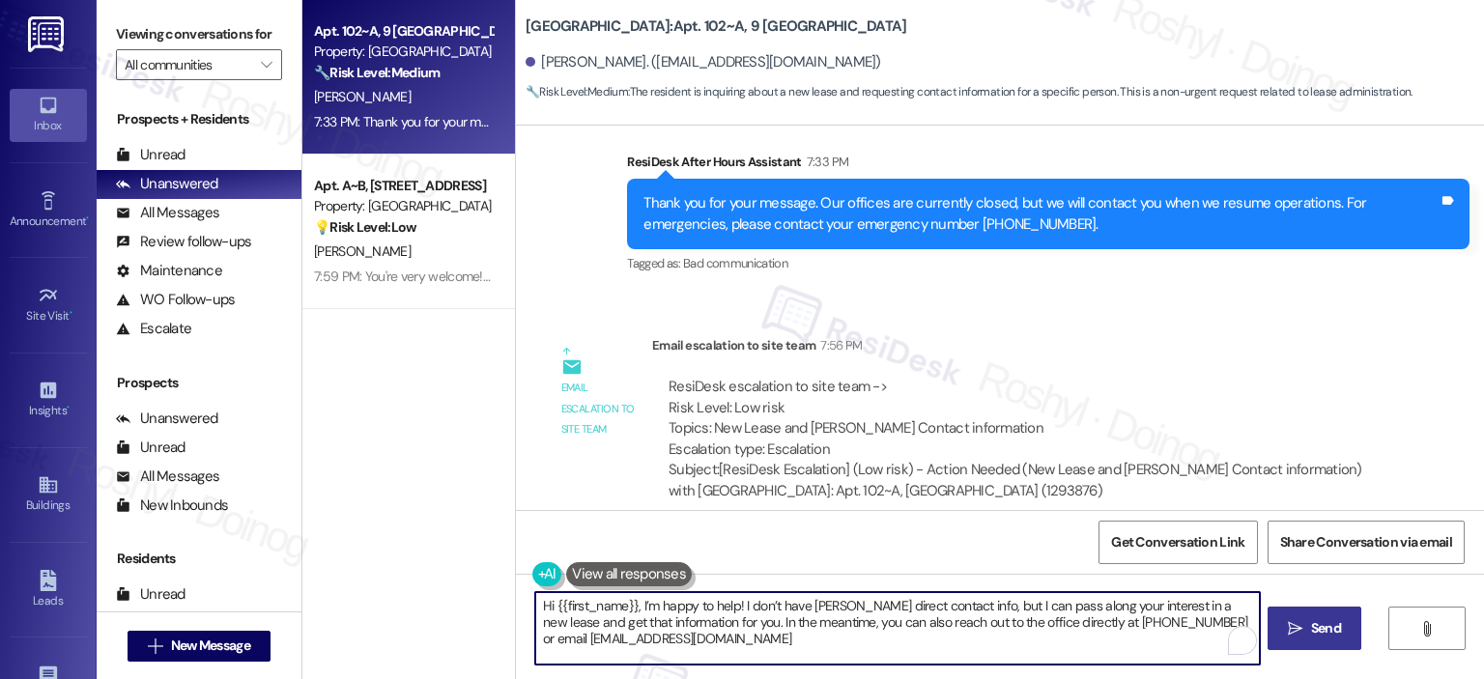
type textarea "Hi {{first_name}}, I’m happy to help! I don’t have [PERSON_NAME] direct contact…"
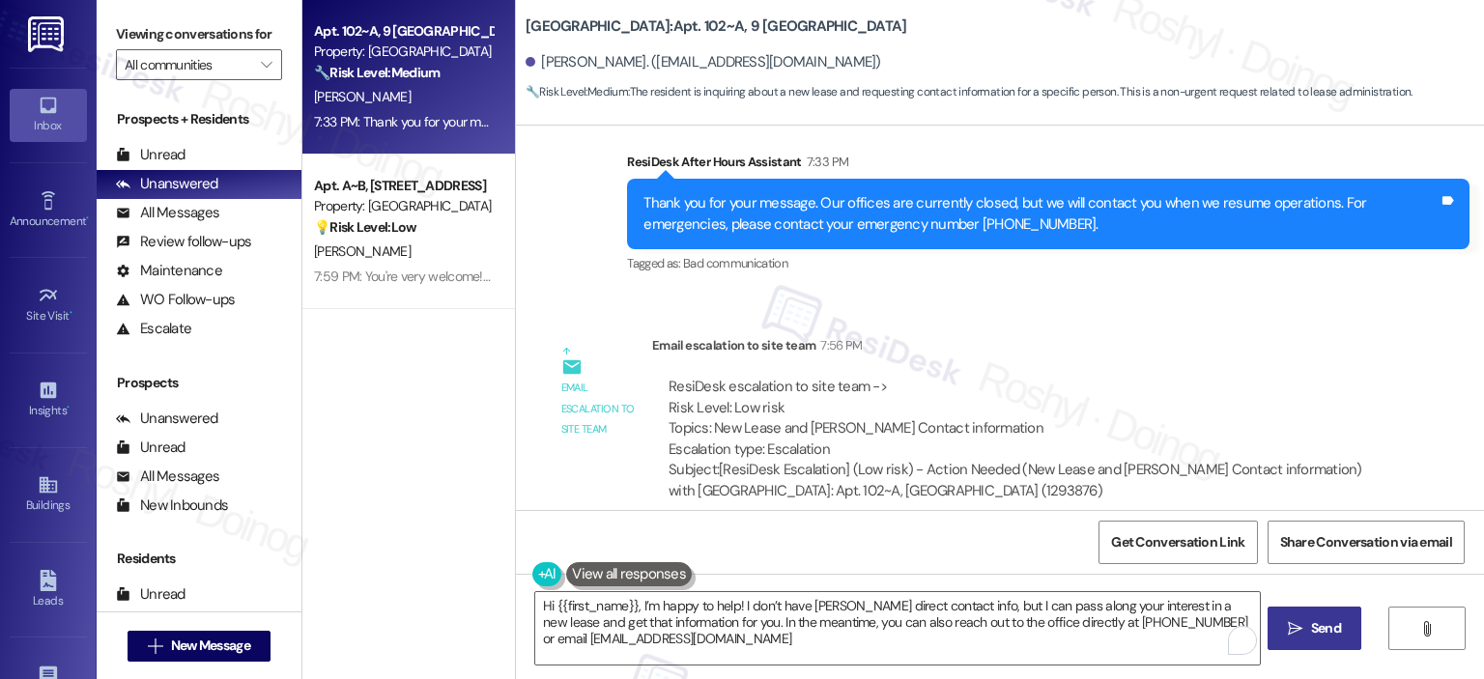
click at [1339, 637] on span "Send" at bounding box center [1326, 628] width 30 height 20
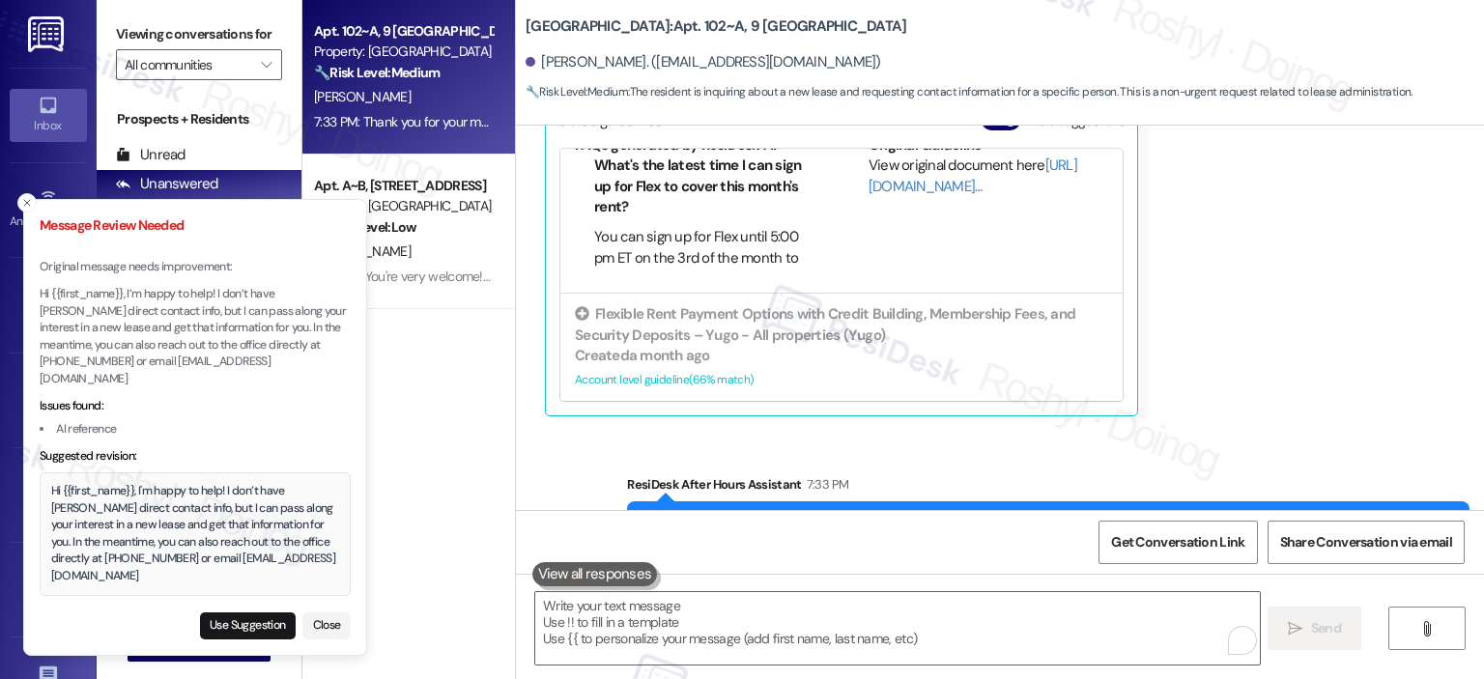
scroll to position [4658, 0]
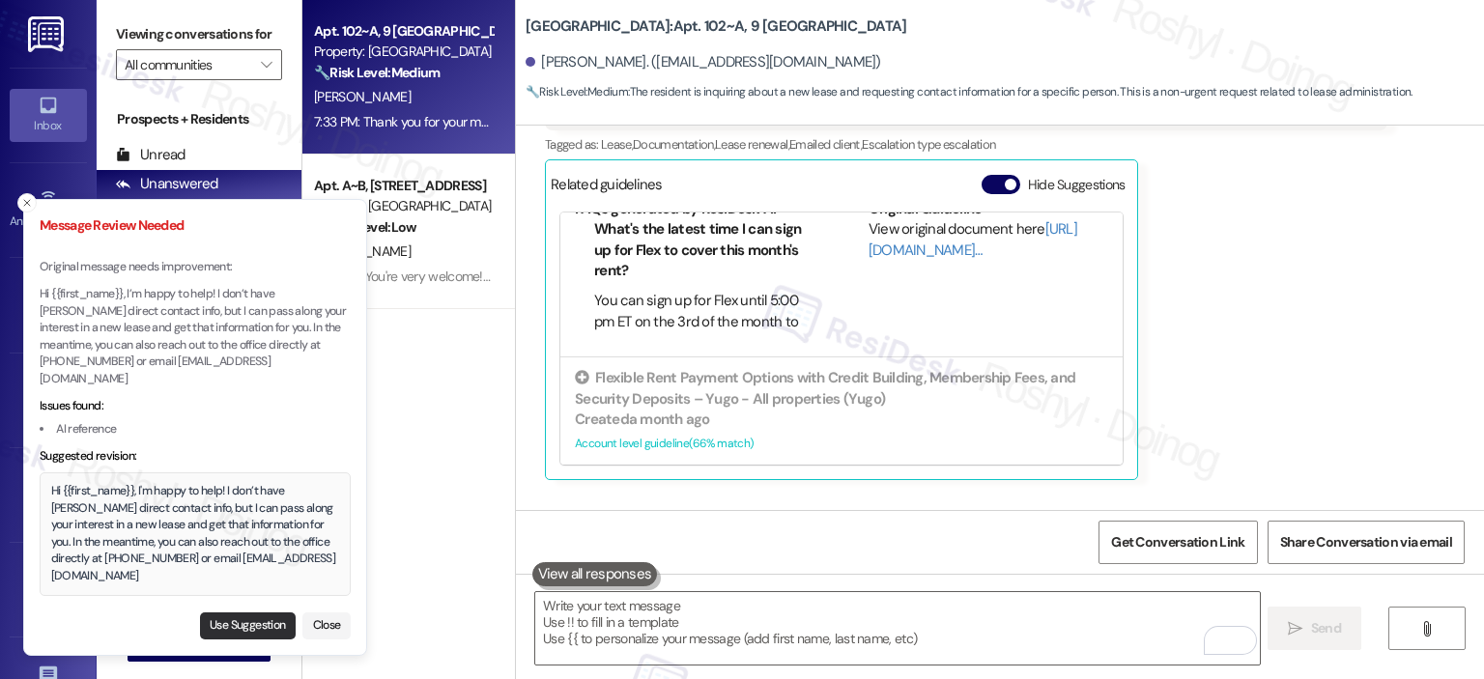
click at [244, 623] on button "Use Suggestion" at bounding box center [248, 625] width 96 height 27
type textarea "Hi {{first_name}}, I'm happy to help! I don’t have [PERSON_NAME] direct contact…"
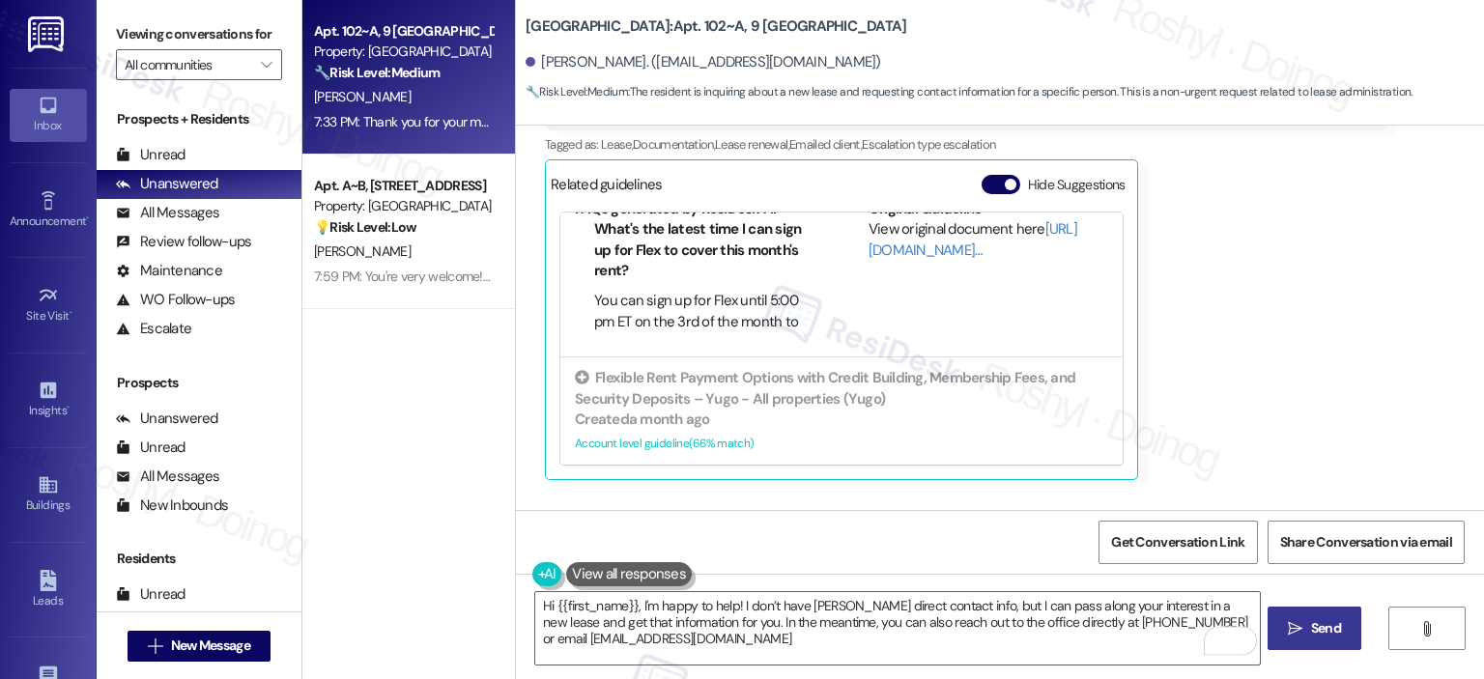
click at [1294, 621] on icon "" at bounding box center [1295, 628] width 14 height 15
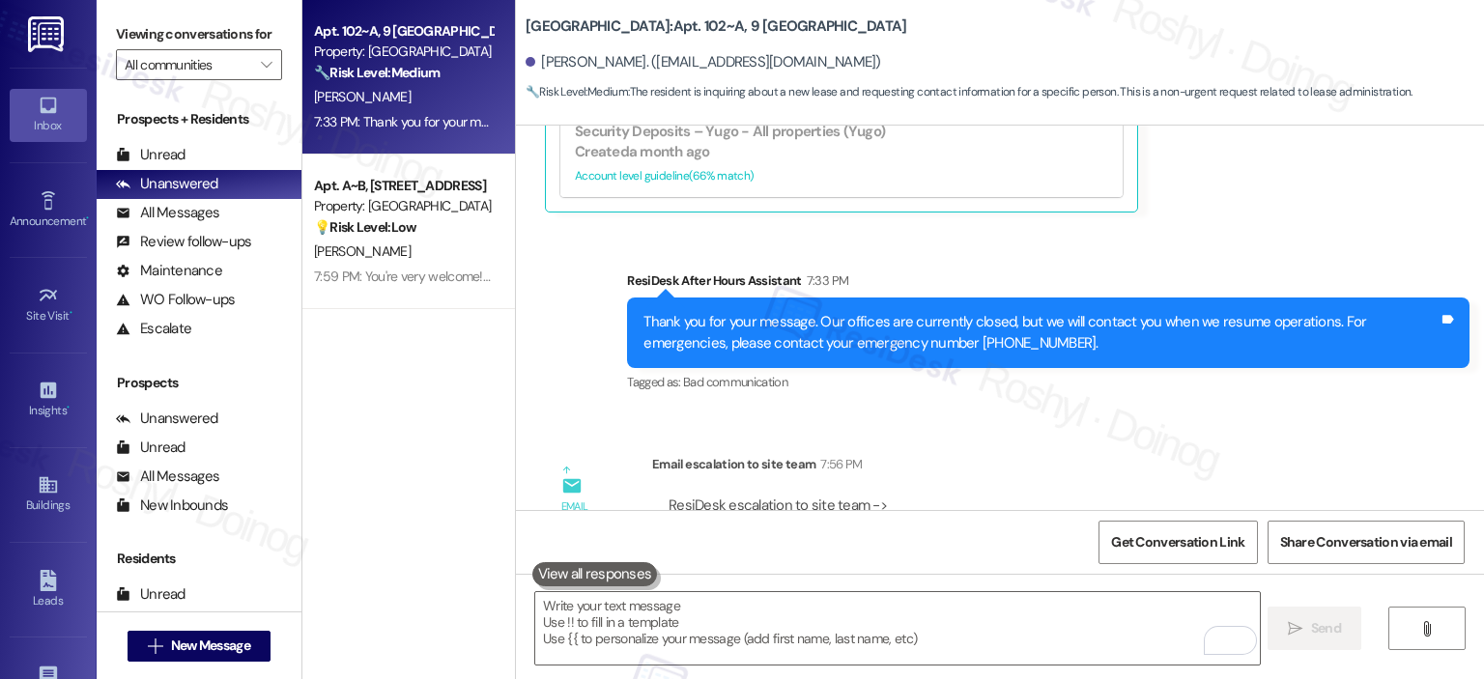
scroll to position [5045, 0]
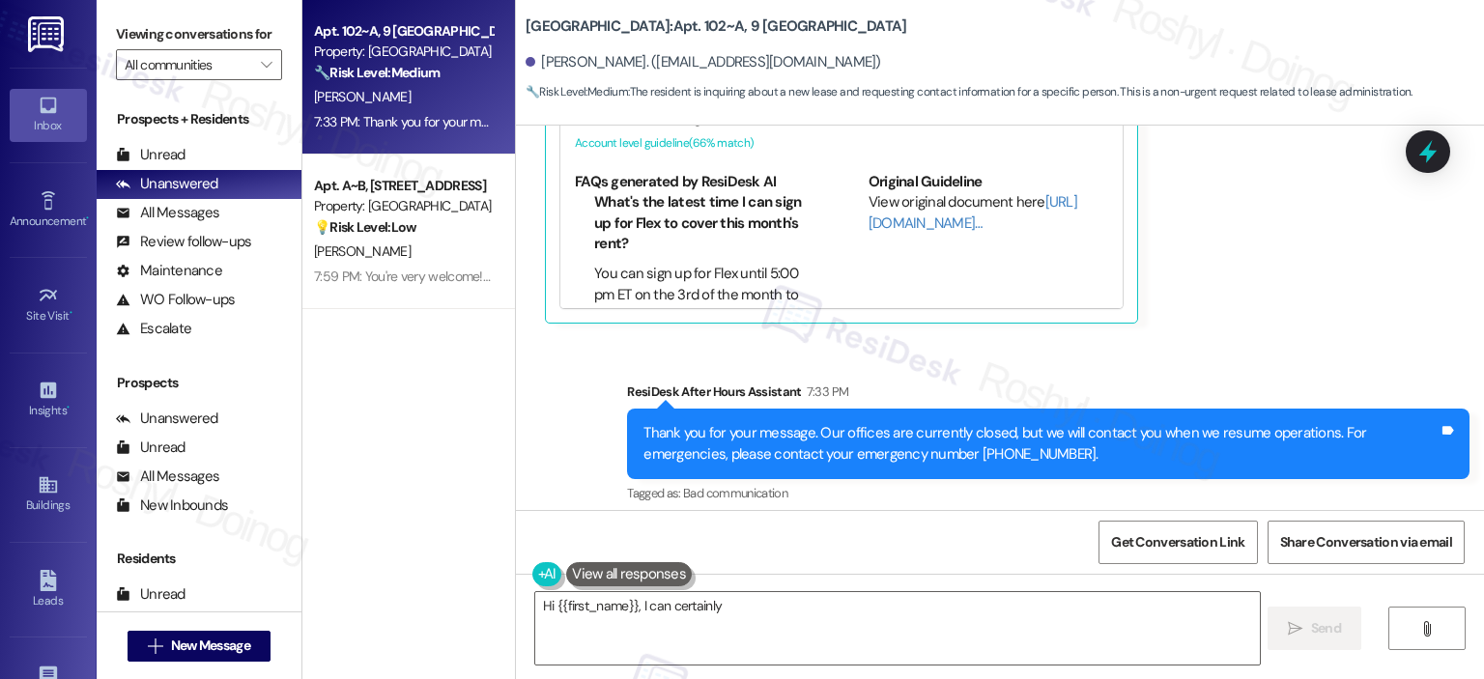
scroll to position [5045, 0]
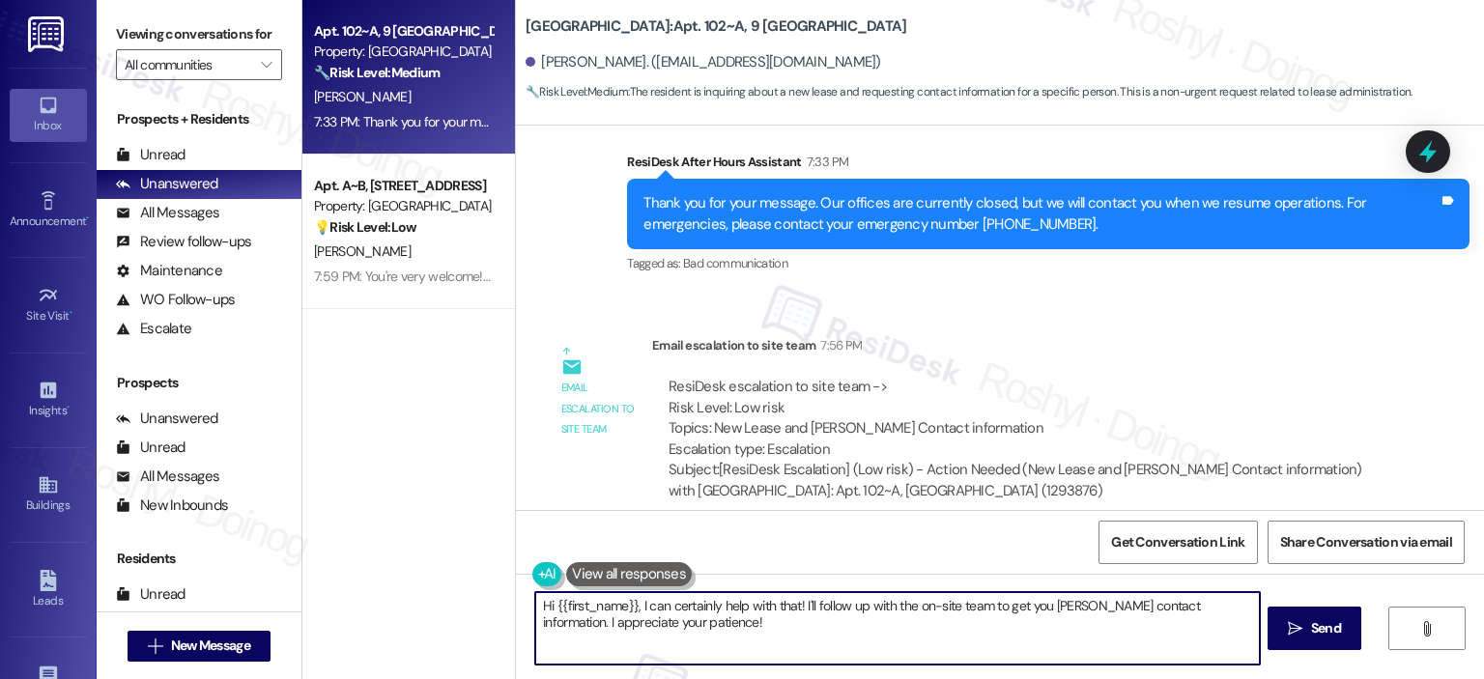
drag, startPoint x: 676, startPoint y: 619, endPoint x: 522, endPoint y: 540, distance: 173.7
click at [250, 523] on div "Viewing conversations for All communities  Prospects + Residents Unread (0) Un…" at bounding box center [790, 339] width 1387 height 679
paste textarea "’m happy to help! I don’t have [PERSON_NAME] direct contact info, but I can pas…"
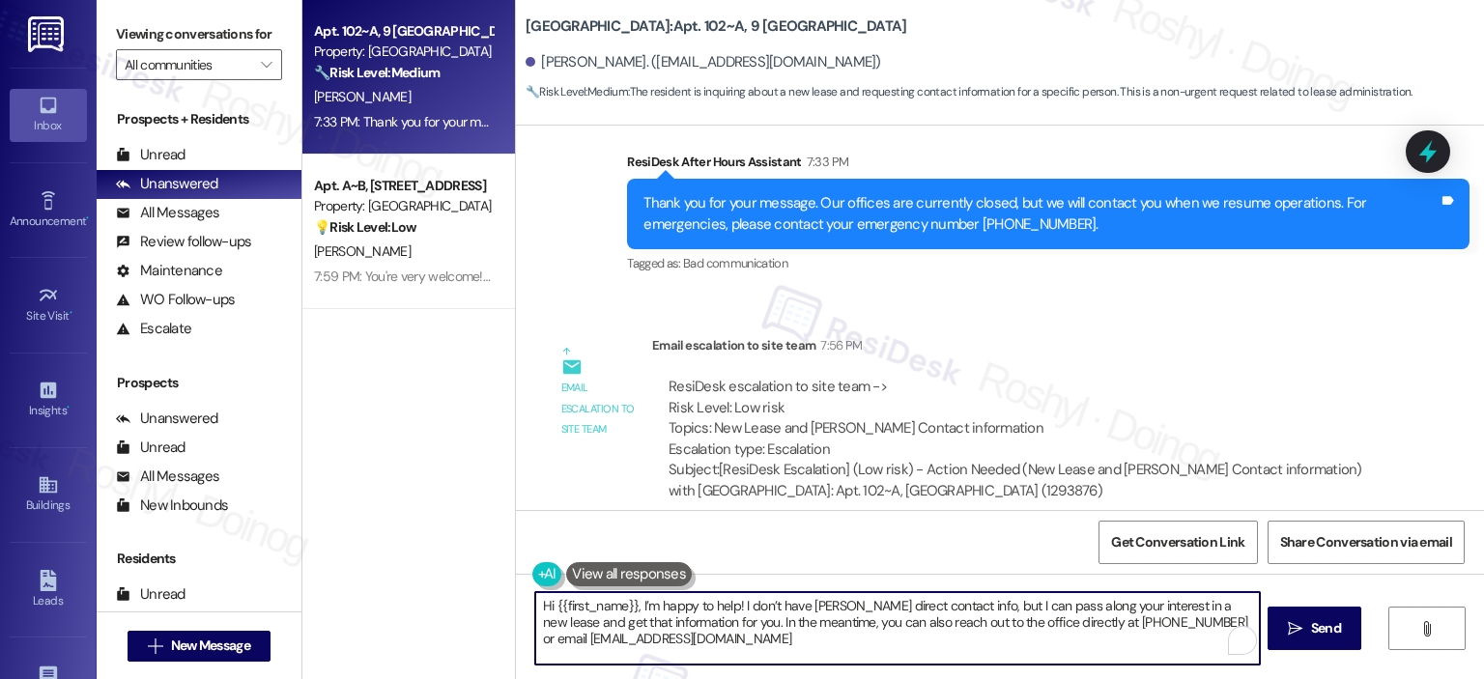
drag, startPoint x: 765, startPoint y: 647, endPoint x: 307, endPoint y: 543, distance: 469.7
click at [307, 548] on div "Apt. 102~A, [GEOGRAPHIC_DATA] Common Property: [GEOGRAPHIC_DATA] Common 🔧 Risk …" at bounding box center [893, 339] width 1182 height 679
paste textarea "To enrich screen reader interactions, please activate Accessibility in Grammarl…"
type textarea "Hi {{first_name}}, I’m happy to help! I don’t have [PERSON_NAME] direct contact…"
click at [1313, 628] on span "Send" at bounding box center [1326, 628] width 30 height 20
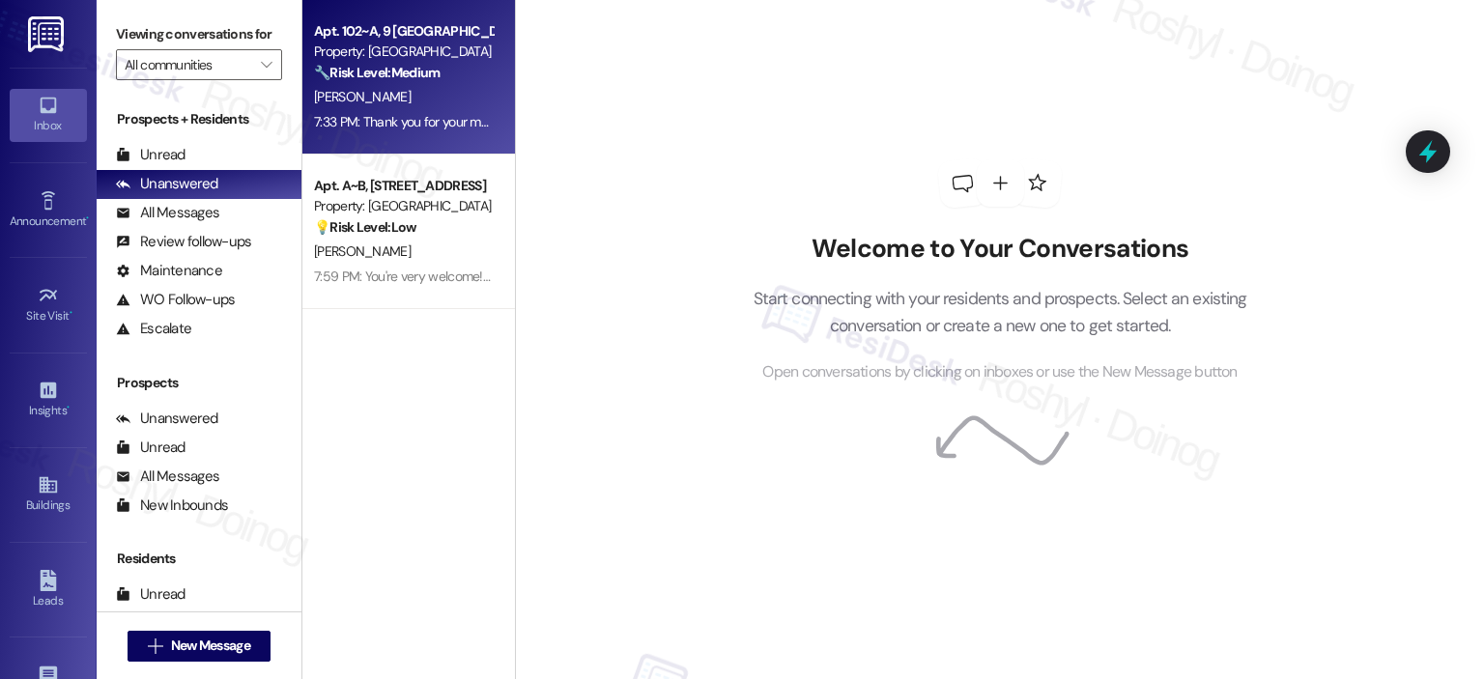
click at [478, 145] on div "Apt. 102~A, [GEOGRAPHIC_DATA] Common Property: [GEOGRAPHIC_DATA] Common 🔧 Risk …" at bounding box center [408, 77] width 213 height 155
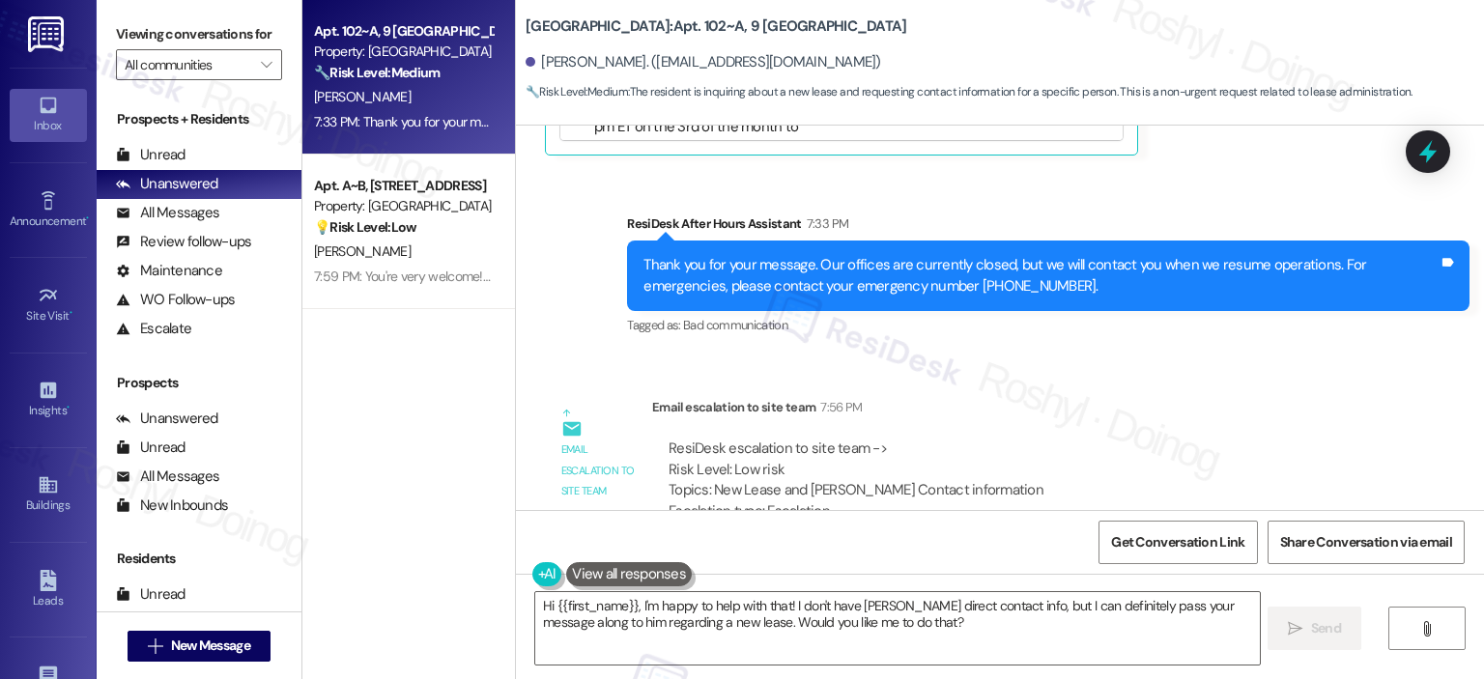
scroll to position [5045, 0]
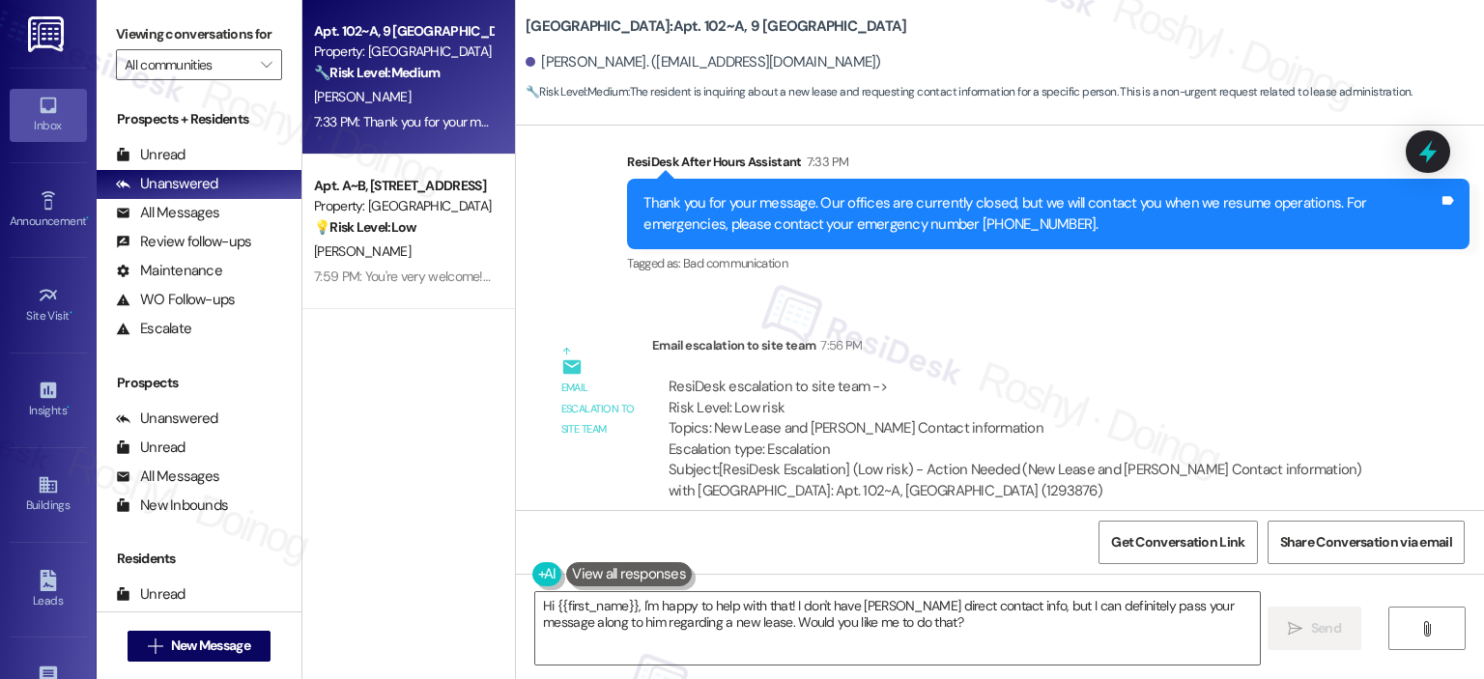
drag, startPoint x: 921, startPoint y: 633, endPoint x: 213, endPoint y: 540, distance: 714.2
click at [214, 544] on div "Viewing conversations for All communities  Prospects + Residents Unread (0) Un…" at bounding box center [790, 339] width 1387 height 679
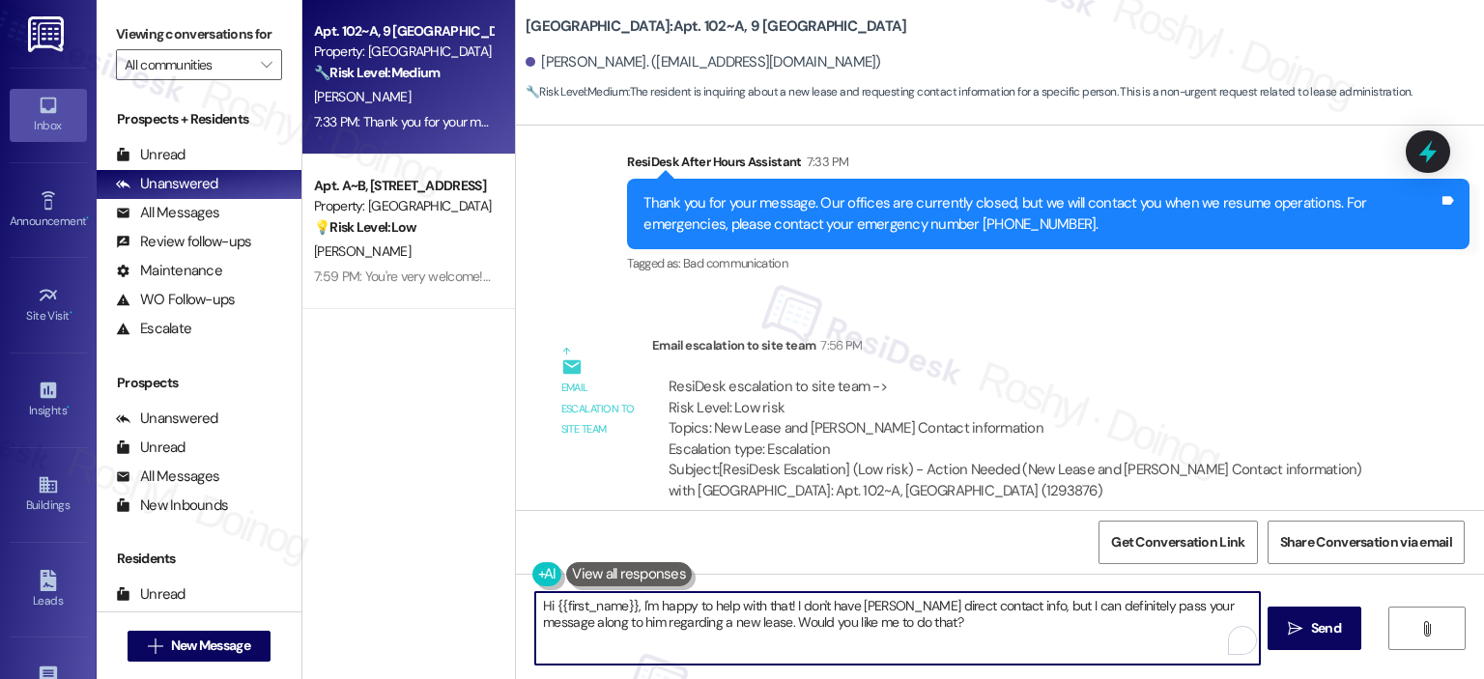
paste textarea "’m happy to help! I don’t have [PERSON_NAME] direct contact info, but I can pas…"
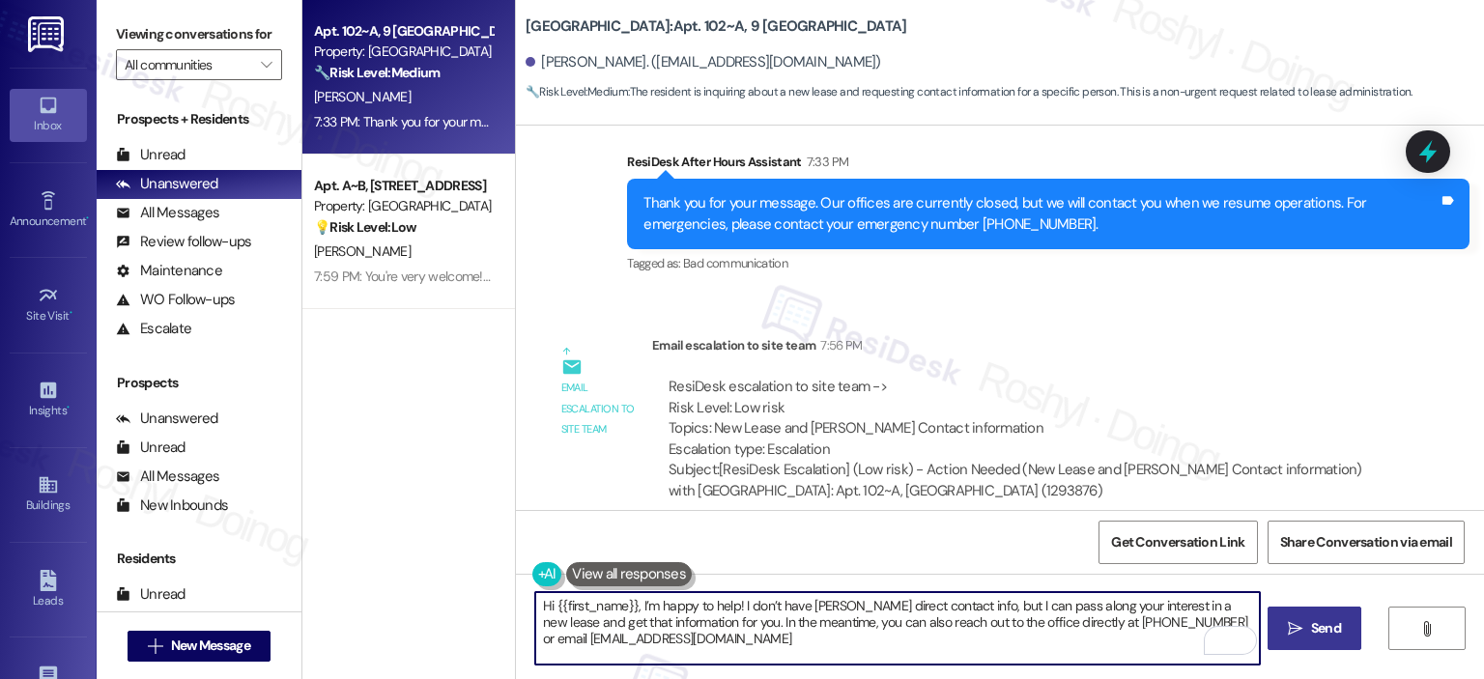
type textarea "Hi {{first_name}}, I’m happy to help! I don’t have [PERSON_NAME] direct contact…"
click at [1303, 631] on span " Send" at bounding box center [1314, 628] width 61 height 20
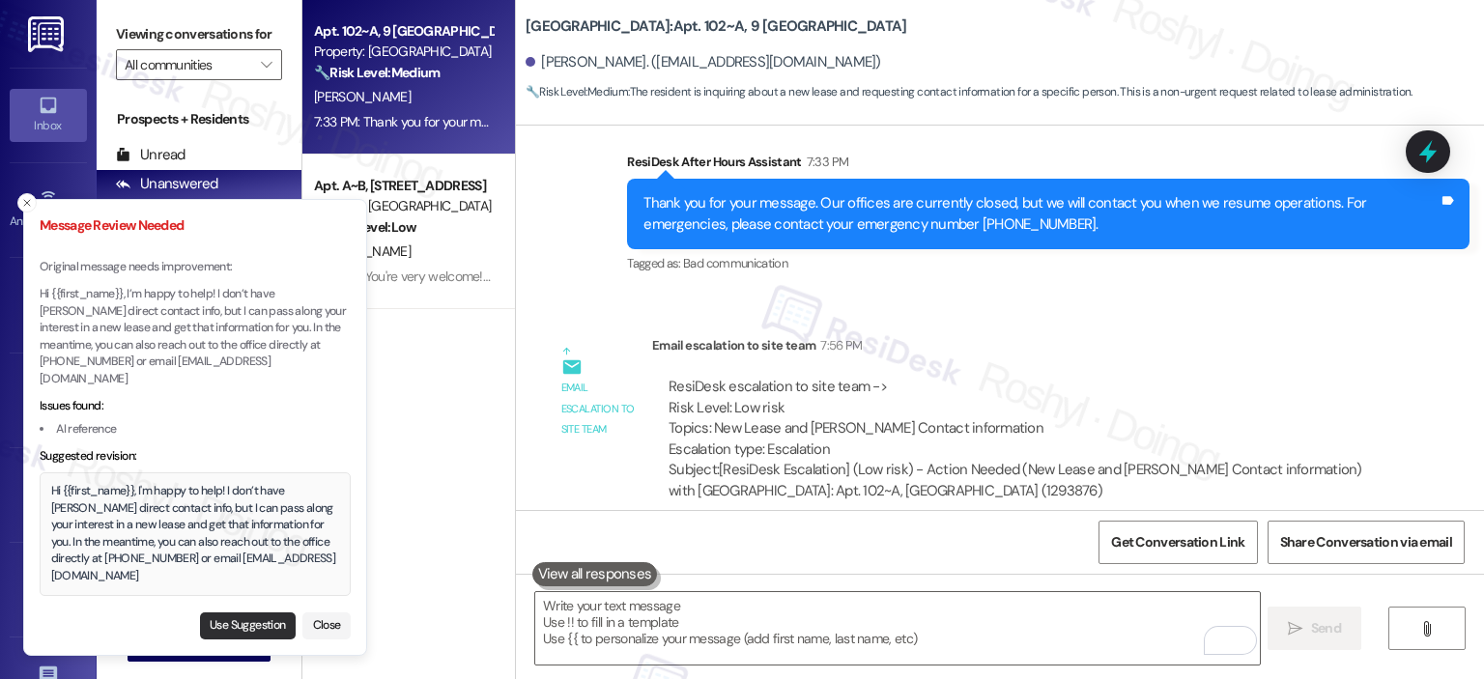
click at [235, 632] on button "Use Suggestion" at bounding box center [248, 625] width 96 height 27
type textarea "Hi {{first_name}}, I'm happy to help! I don’t have [PERSON_NAME] direct contact…"
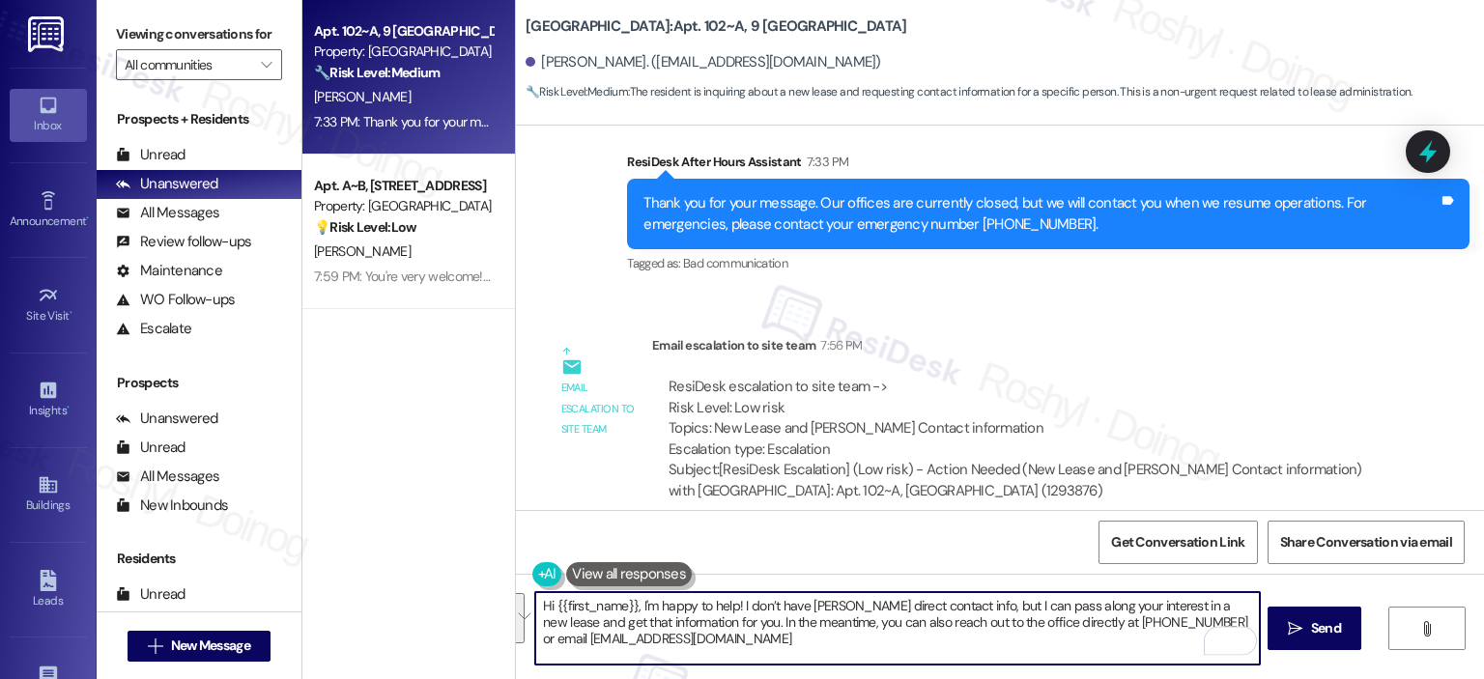
drag, startPoint x: 738, startPoint y: 640, endPoint x: 468, endPoint y: 589, distance: 275.1
click at [468, 589] on div "Apt. 102~A, [GEOGRAPHIC_DATA] Common Property: [GEOGRAPHIC_DATA] Common 🔧 Risk …" at bounding box center [893, 339] width 1182 height 679
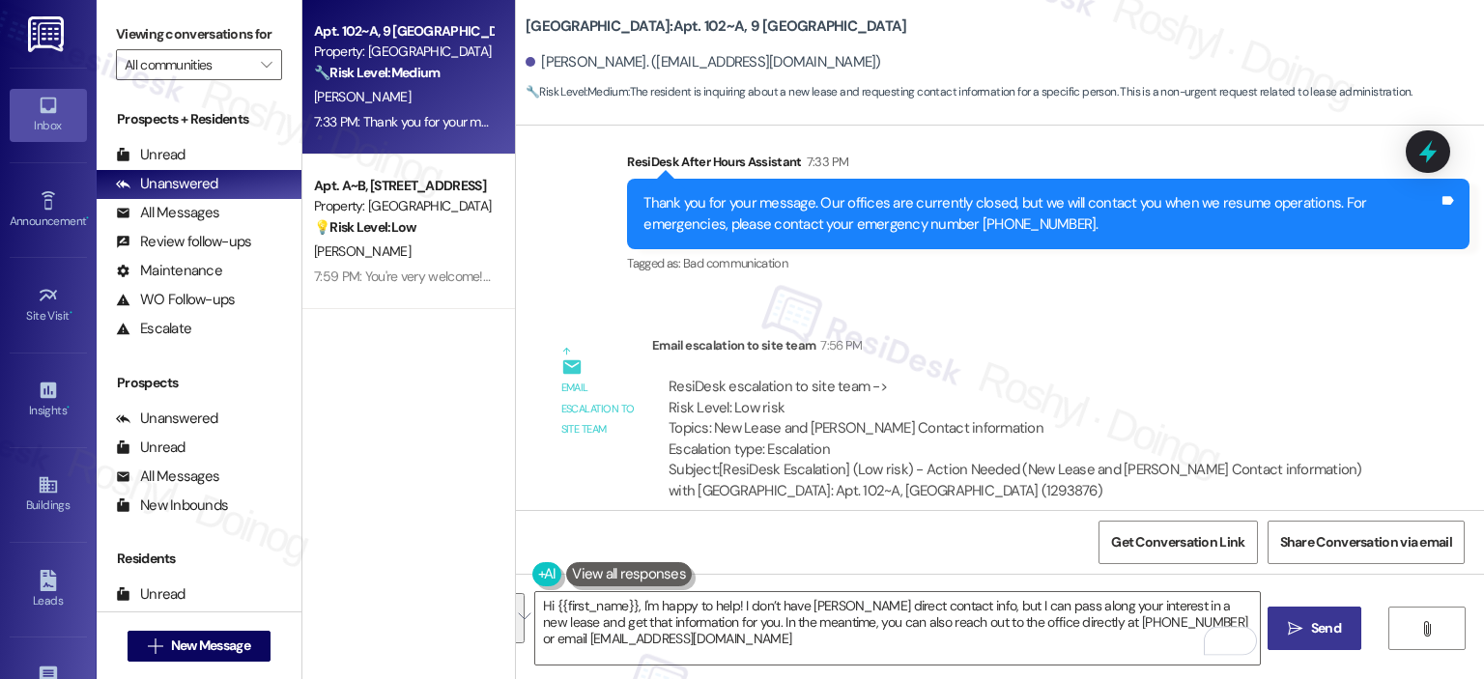
click at [1323, 642] on button " Send" at bounding box center [1314, 628] width 94 height 43
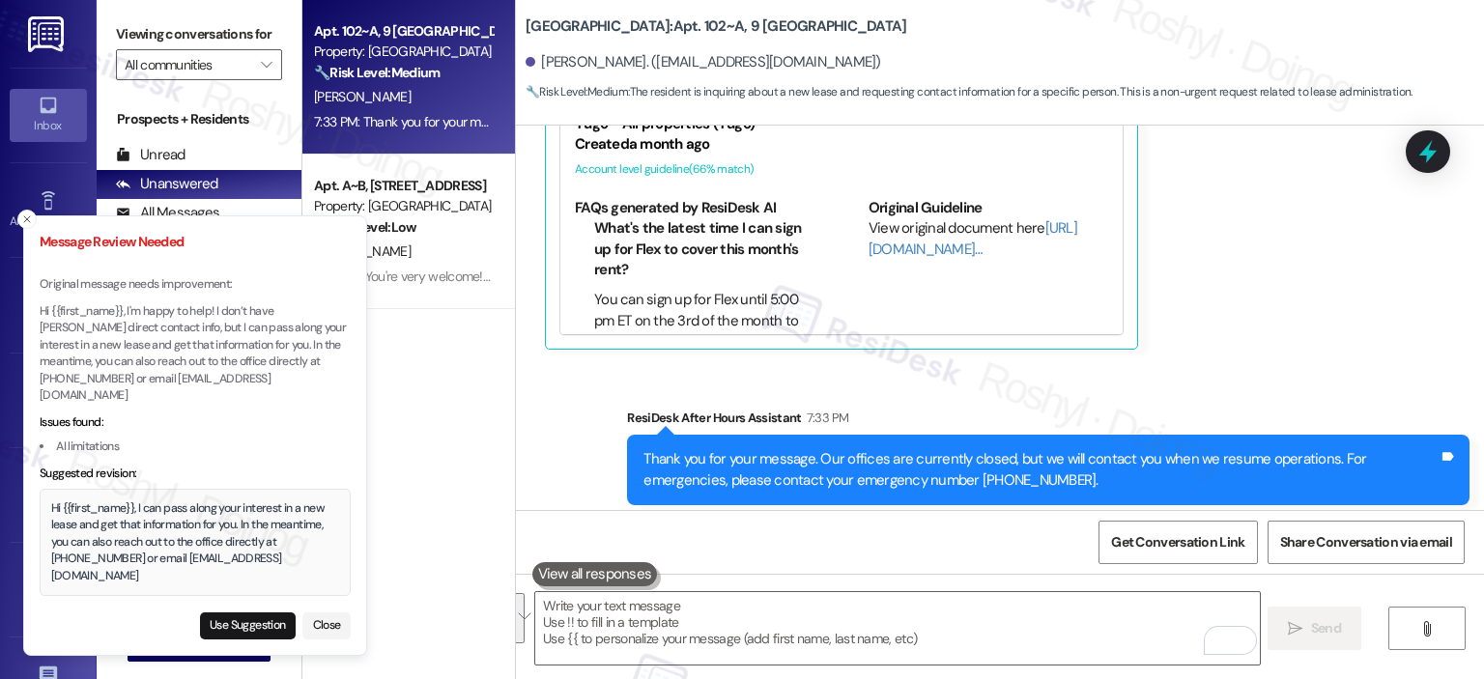
scroll to position [4755, 0]
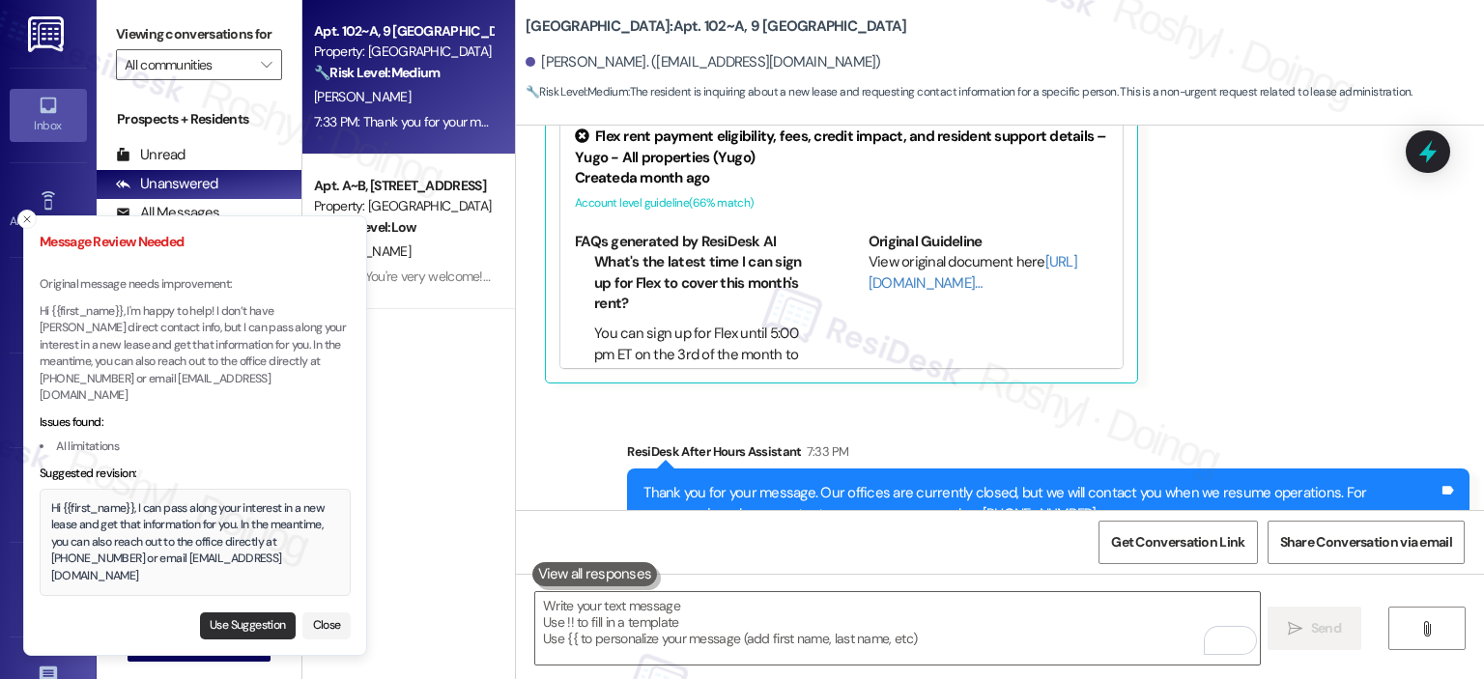
click at [242, 623] on button "Use Suggestion" at bounding box center [248, 625] width 96 height 27
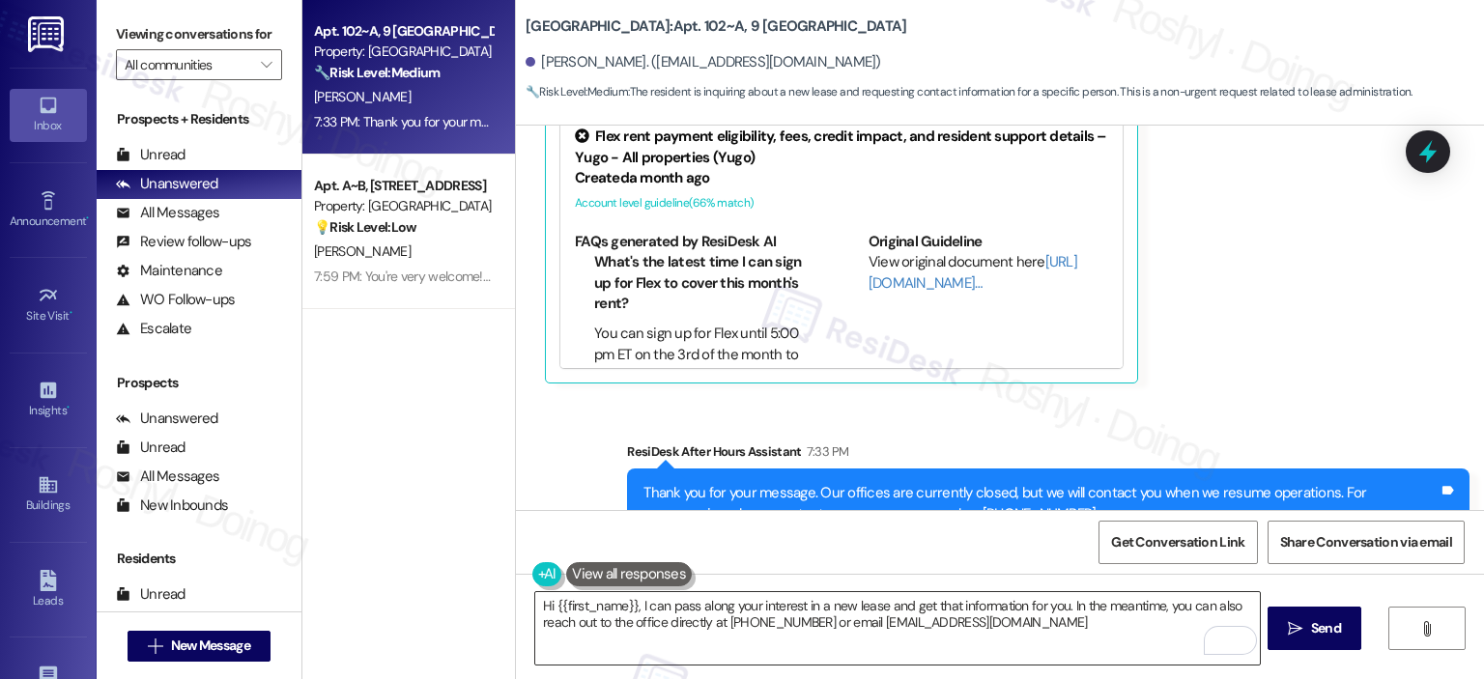
click at [947, 608] on textarea "Hi {{first_name}}, I can pass along your interest in a new lease and get that i…" at bounding box center [897, 628] width 724 height 72
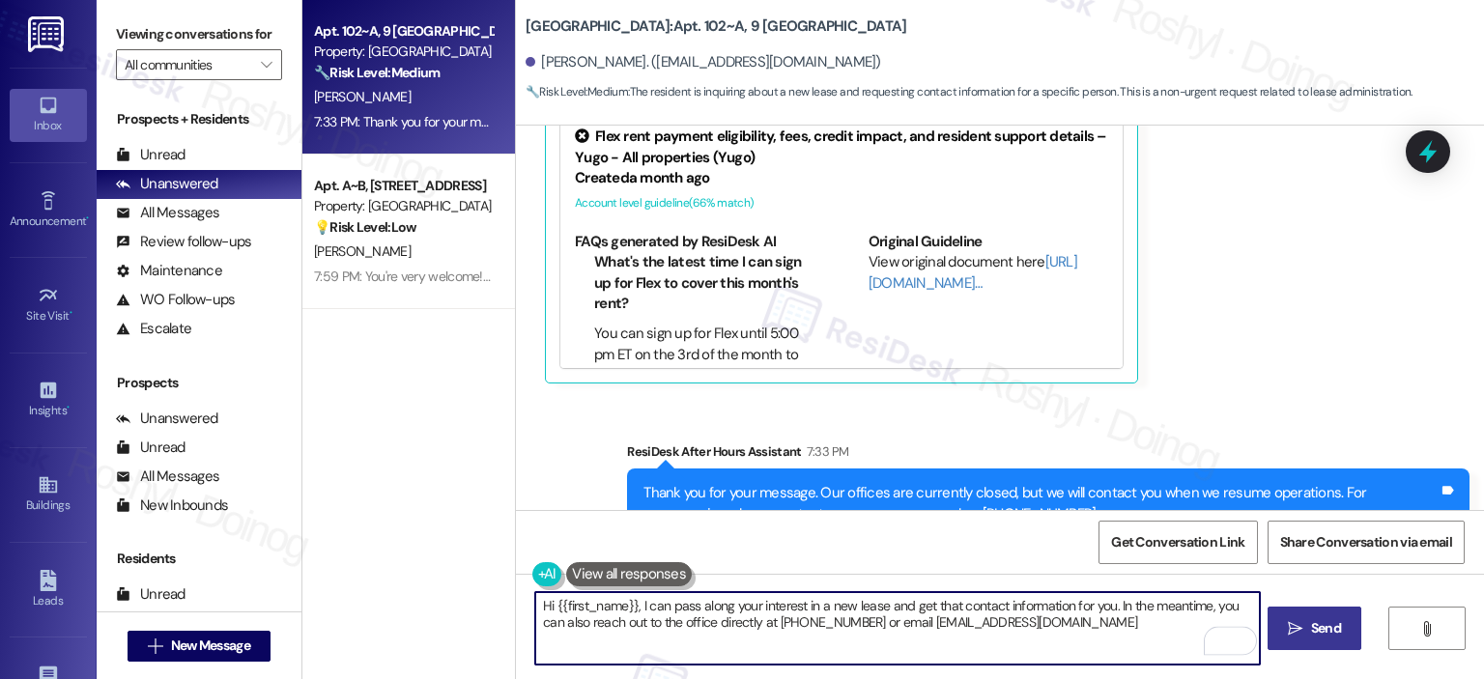
type textarea "Hi {{first_name}}, I can pass along your interest in a new lease and get that c…"
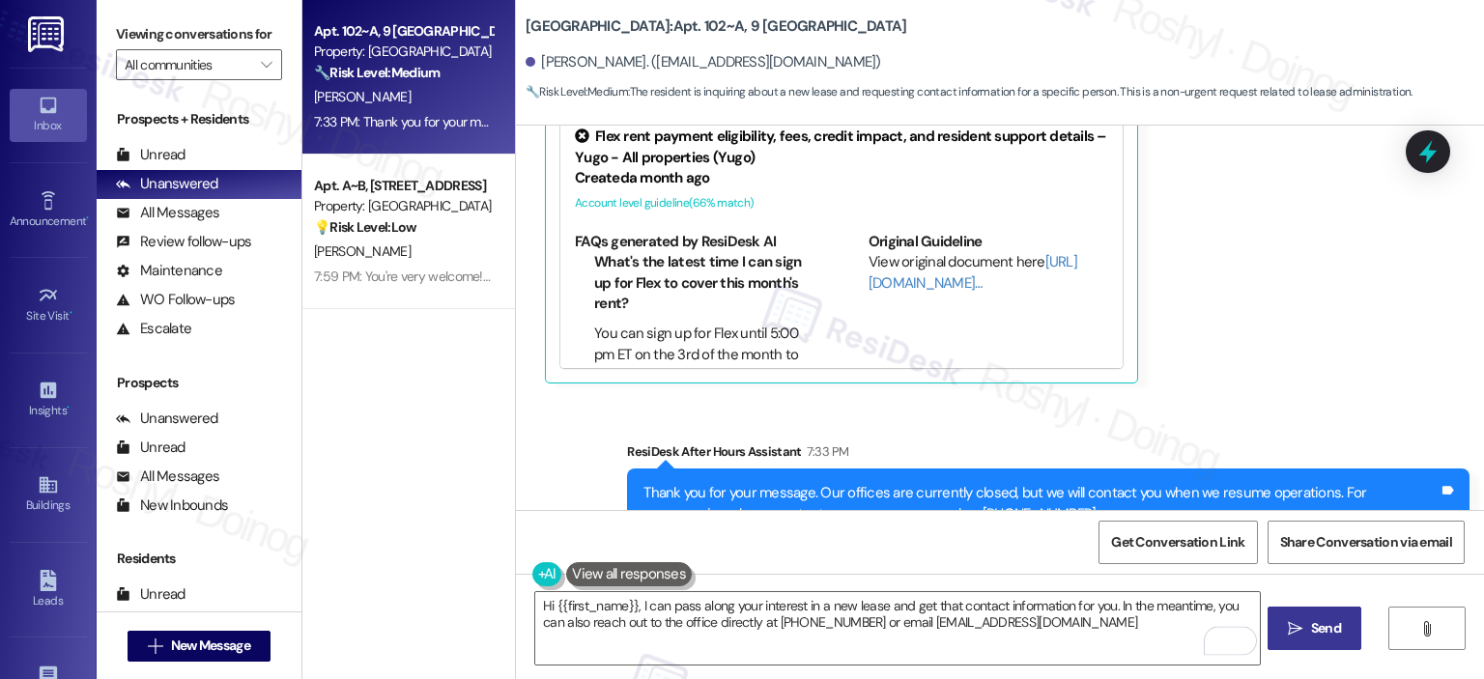
click at [1329, 629] on span "Send" at bounding box center [1326, 628] width 30 height 20
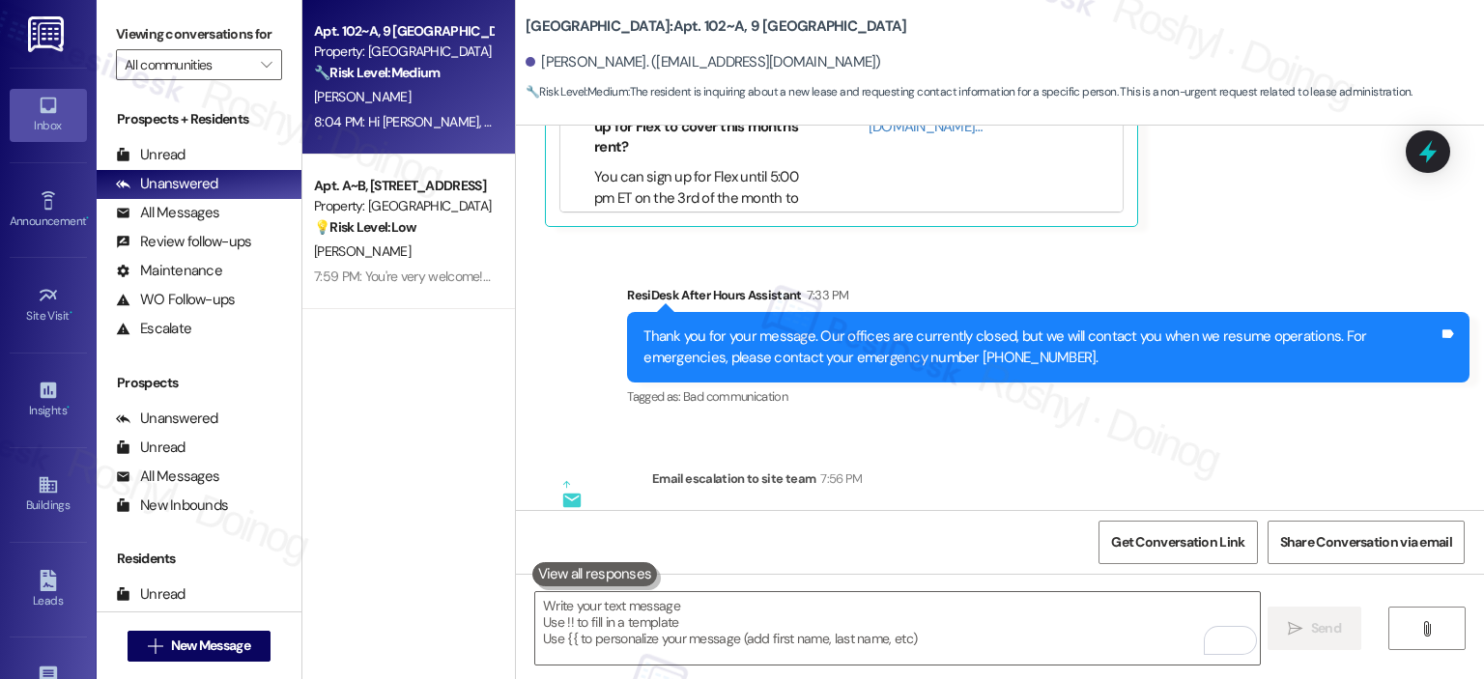
scroll to position [4911, 0]
